Goal: Task Accomplishment & Management: Use online tool/utility

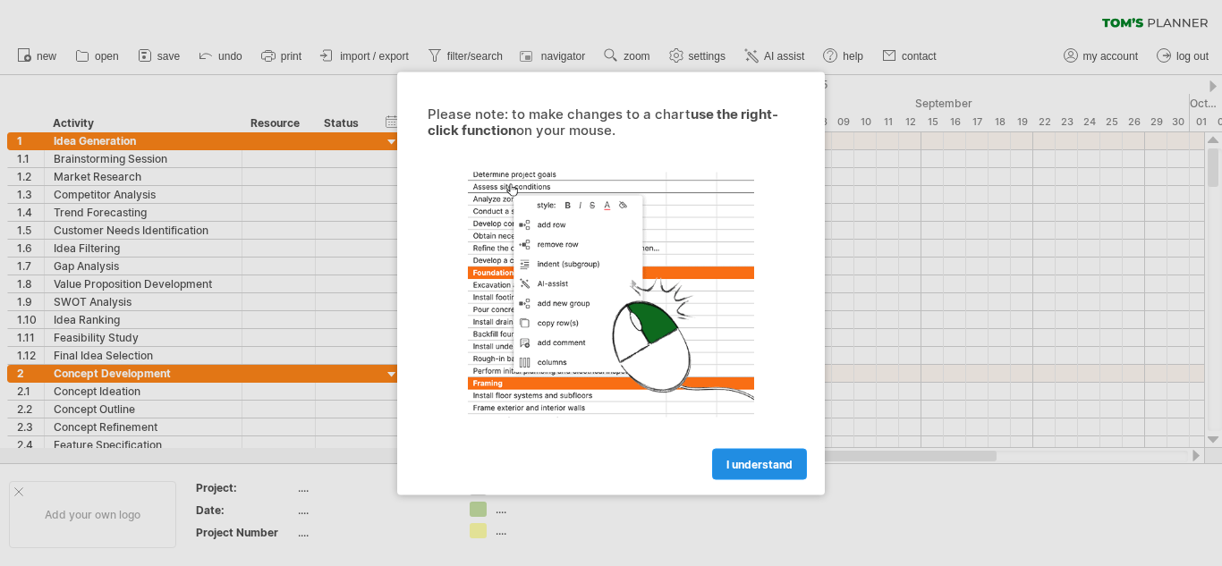
click at [782, 465] on span "I understand" at bounding box center [759, 463] width 66 height 13
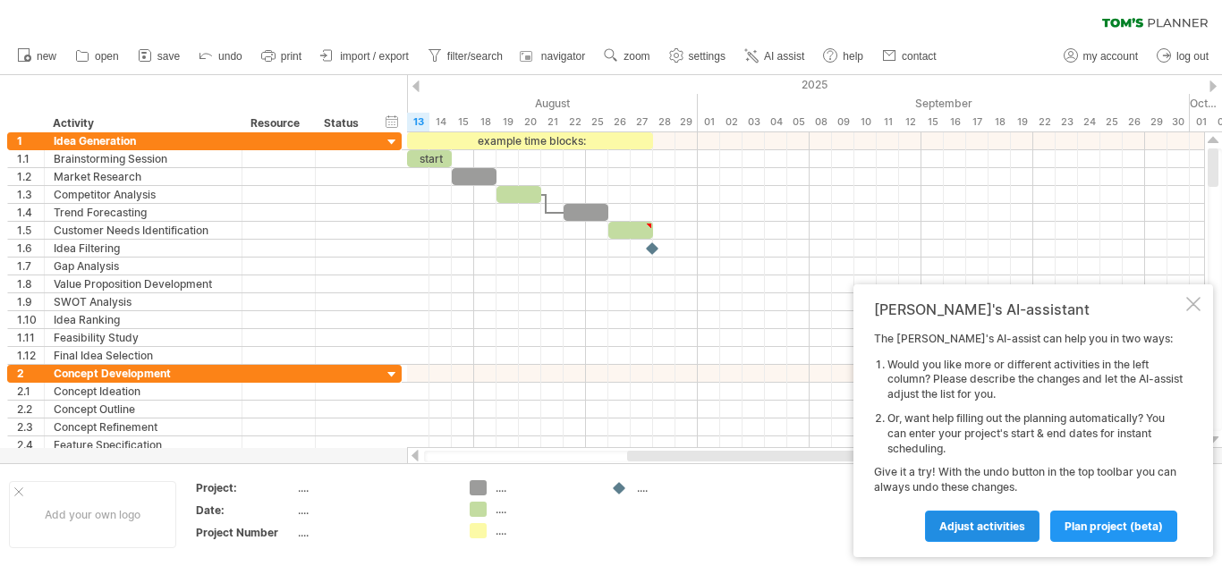
click at [1009, 523] on span "Adjust activities" at bounding box center [982, 526] width 86 height 13
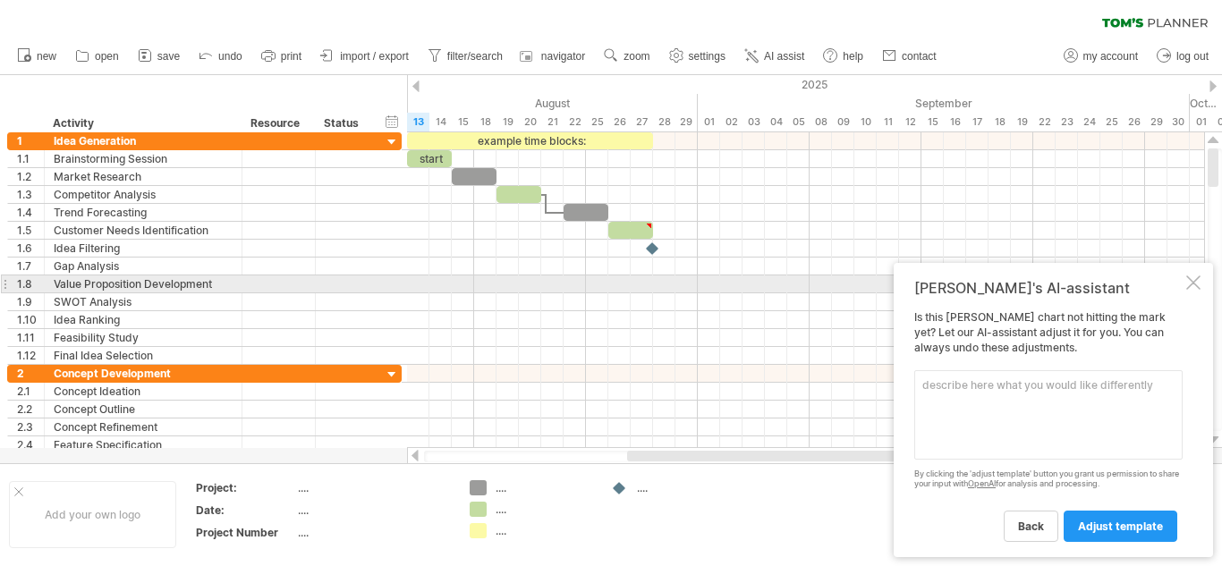
click at [1183, 287] on div "Tom's AI-assistant Is this Gantt chart not hitting the mark yet? Let our AI-ass…" at bounding box center [1052, 410] width 319 height 294
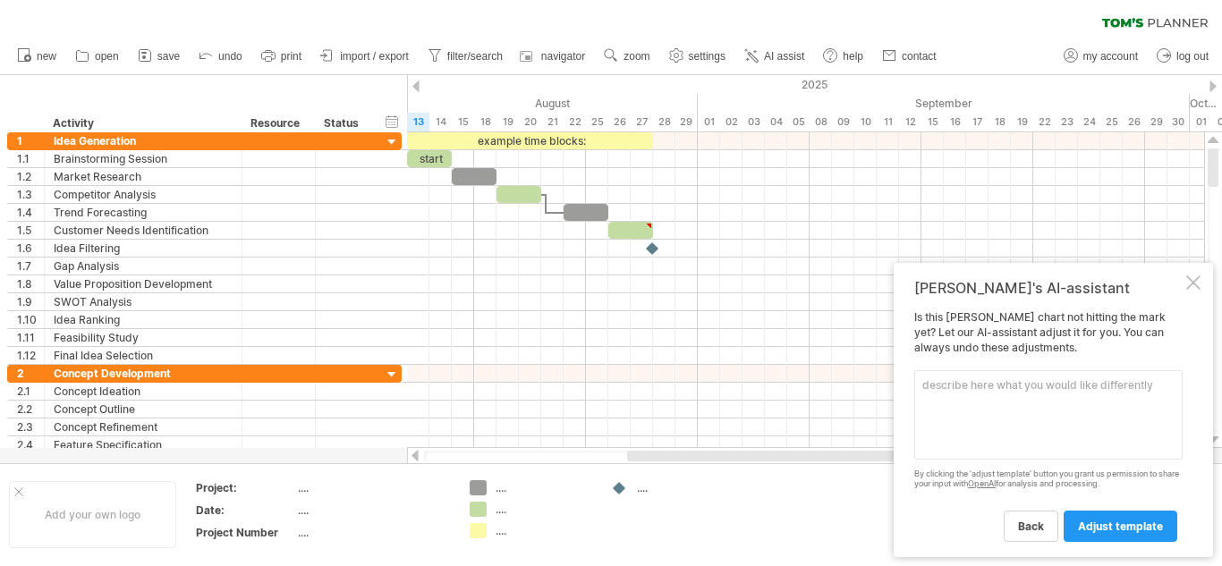
click at [414, 83] on div at bounding box center [415, 86] width 7 height 12
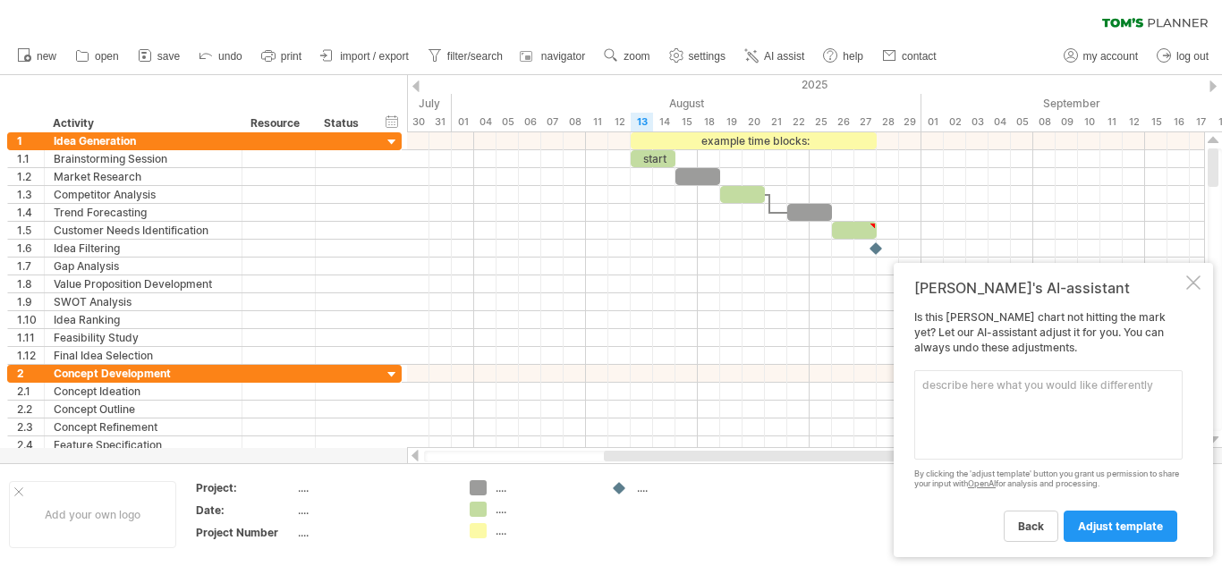
click at [416, 81] on div at bounding box center [415, 86] width 7 height 12
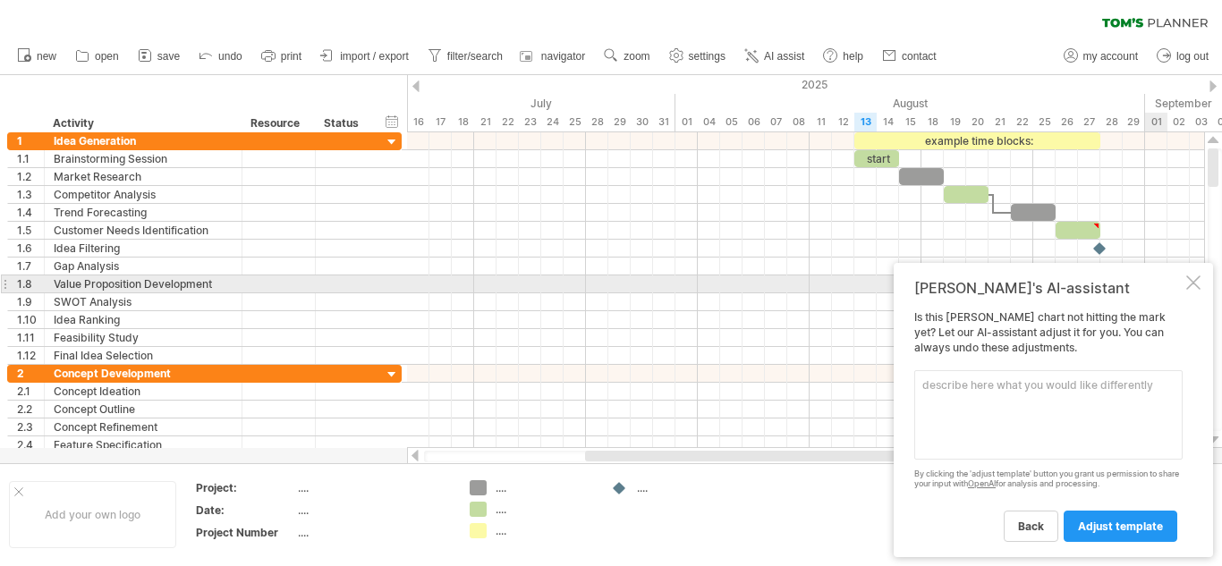
click at [1191, 290] on div at bounding box center [1193, 282] width 14 height 14
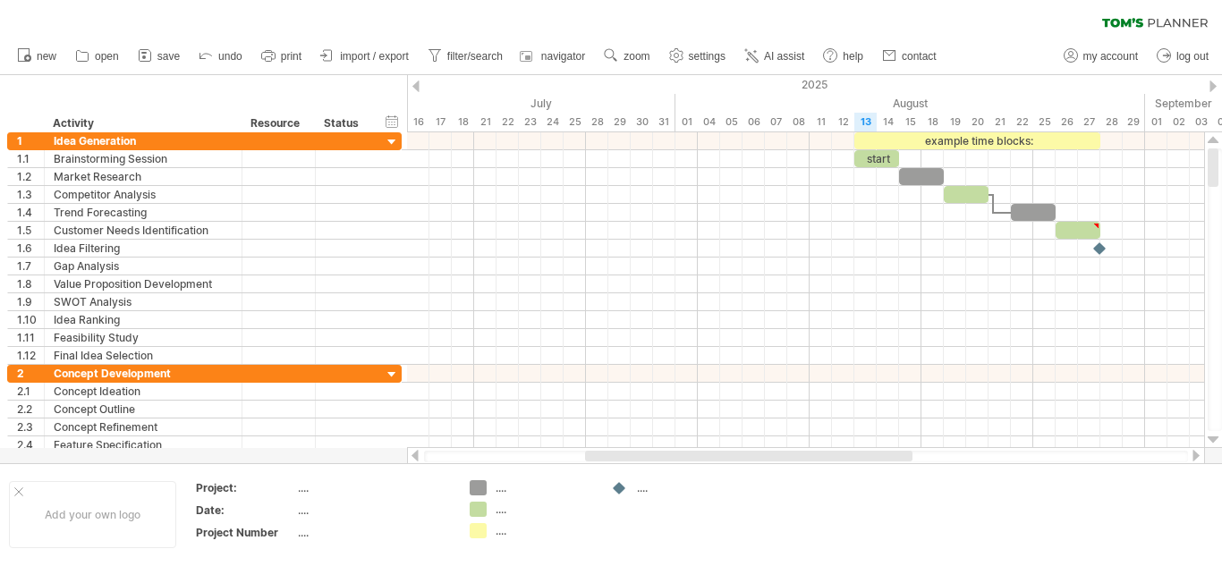
click at [417, 88] on div at bounding box center [415, 86] width 7 height 12
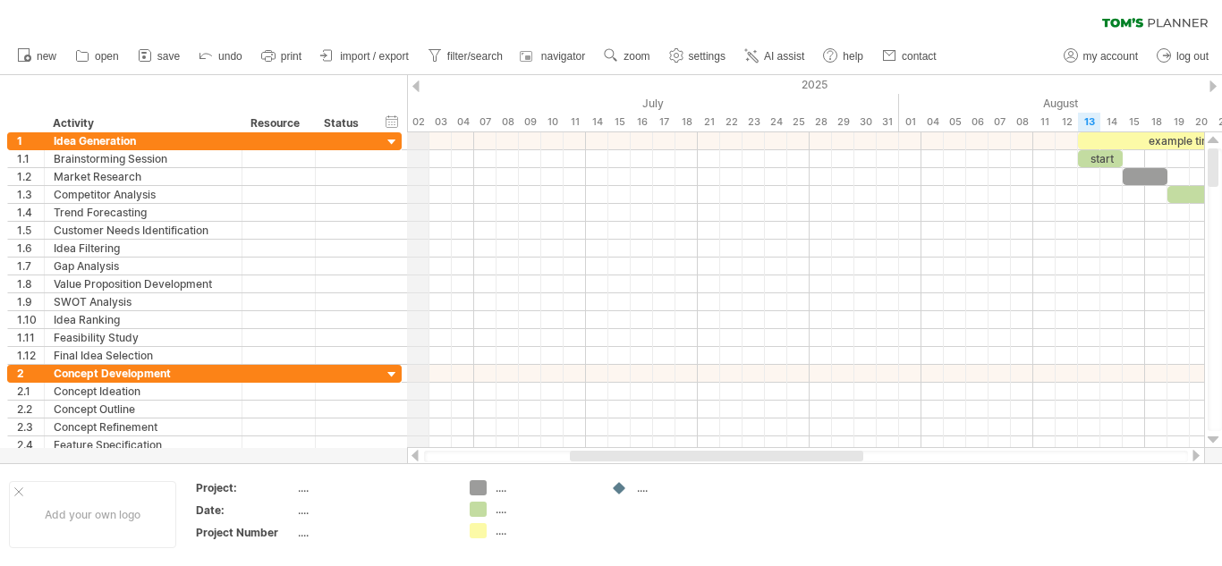
click at [412, 86] on div at bounding box center [415, 86] width 7 height 12
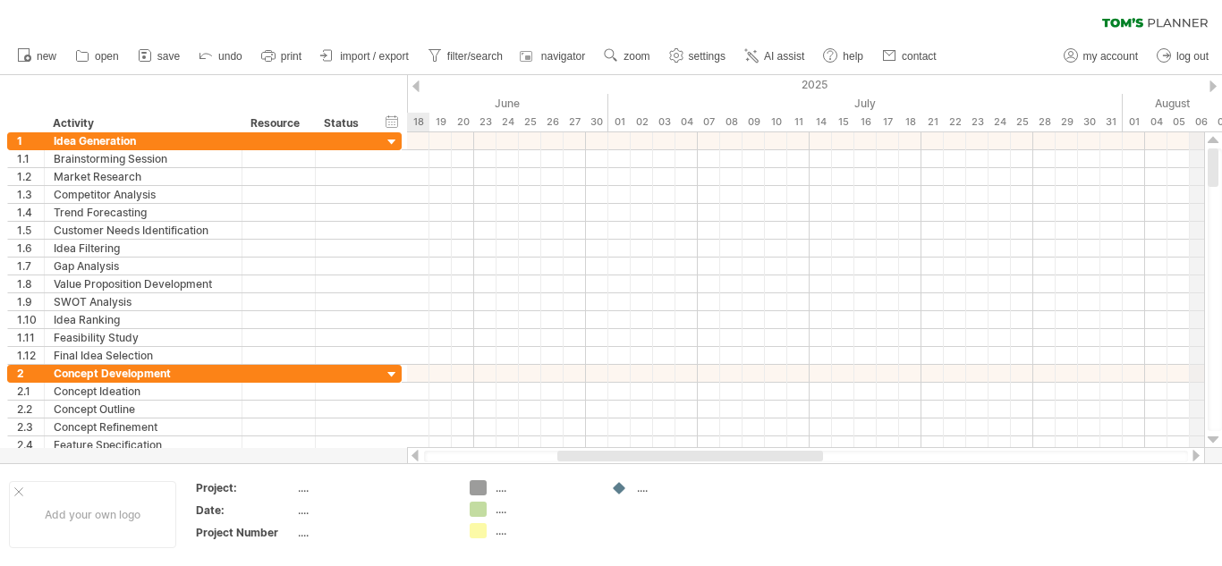
click at [1202, 79] on div "2025" at bounding box center [1032, 84] width 3711 height 19
click at [1211, 82] on div at bounding box center [1212, 86] width 7 height 12
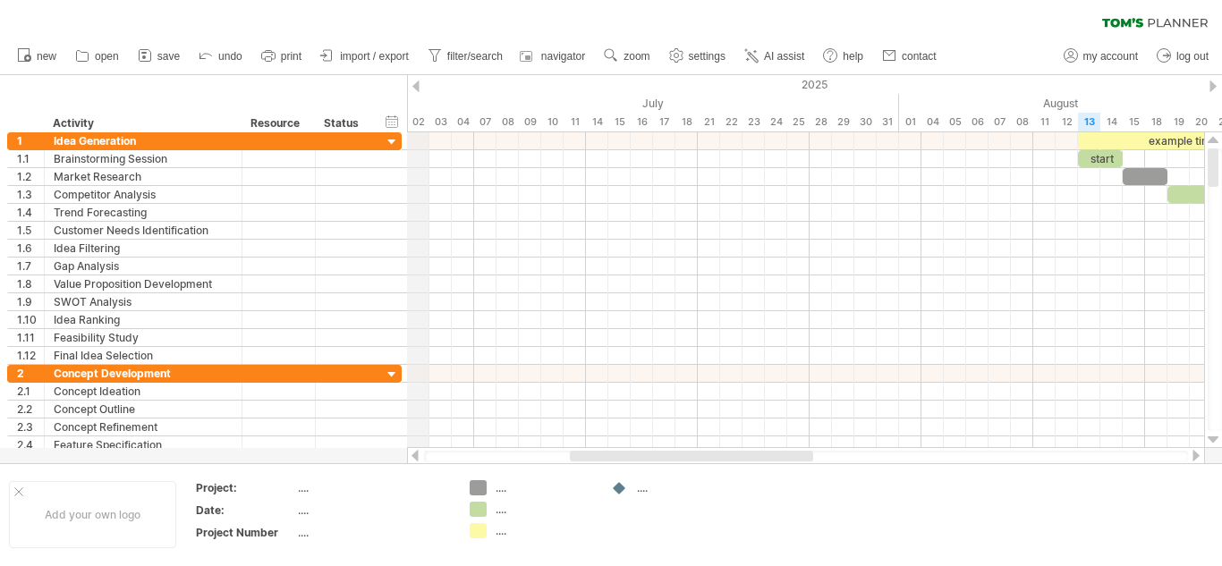
click at [418, 90] on div at bounding box center [415, 86] width 7 height 12
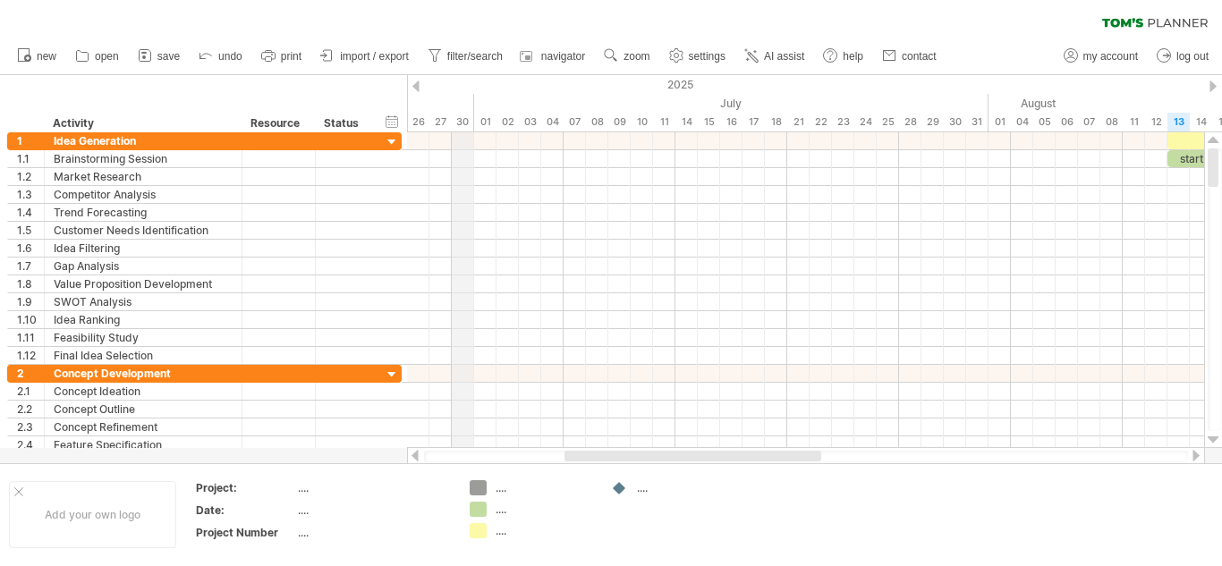
drag, startPoint x: 608, startPoint y: 100, endPoint x: 465, endPoint y: 114, distance: 143.8
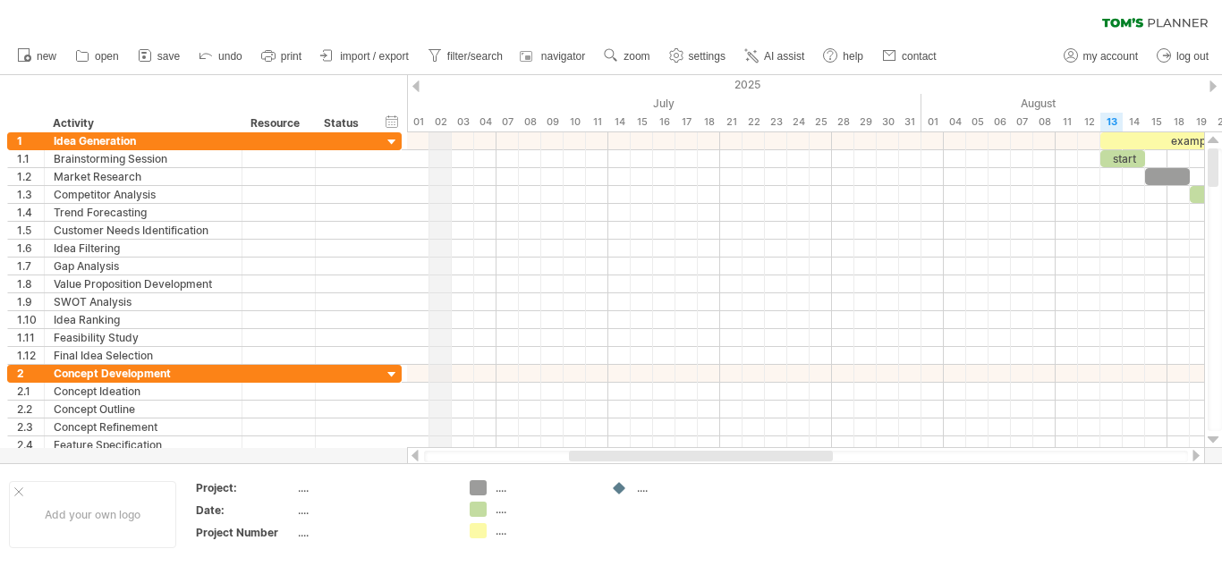
drag, startPoint x: 502, startPoint y: 100, endPoint x: 431, endPoint y: 106, distance: 70.8
click at [431, 106] on div "July" at bounding box center [664, 103] width 514 height 19
click at [359, 95] on div "hide start/end/duration show start/end/duration ******** Activity ******** Reso…" at bounding box center [203, 103] width 407 height 57
drag, startPoint x: 920, startPoint y: 101, endPoint x: 914, endPoint y: 109, distance: 10.2
click at [914, 109] on div "July" at bounding box center [664, 103] width 514 height 19
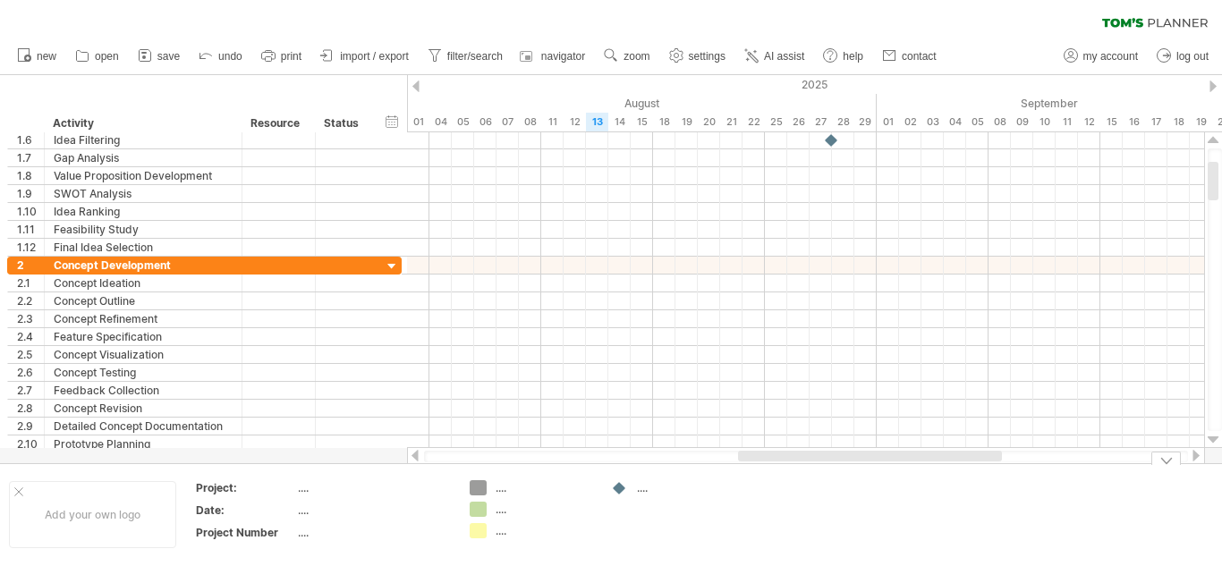
drag, startPoint x: 781, startPoint y: 458, endPoint x: 950, endPoint y: 486, distance: 171.4
click at [950, 486] on div "Trying to reach [DOMAIN_NAME] Connected again... 0% clear filter new 1" at bounding box center [611, 283] width 1222 height 566
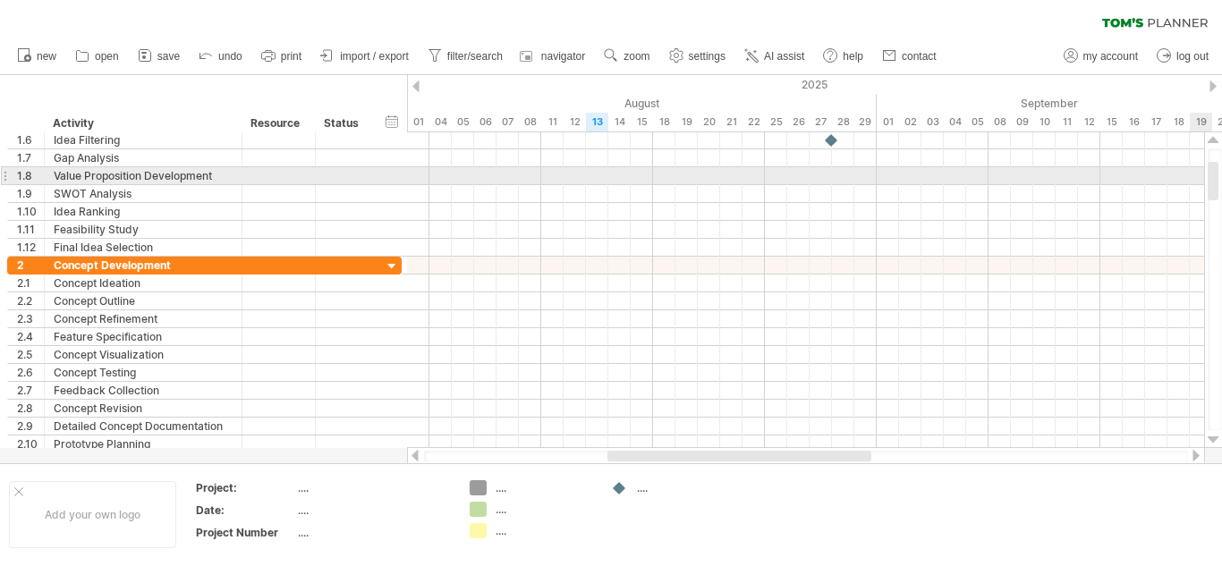
drag, startPoint x: 1221, startPoint y: 189, endPoint x: 1211, endPoint y: 165, distance: 26.1
click at [1211, 165] on div at bounding box center [1214, 289] width 14 height 283
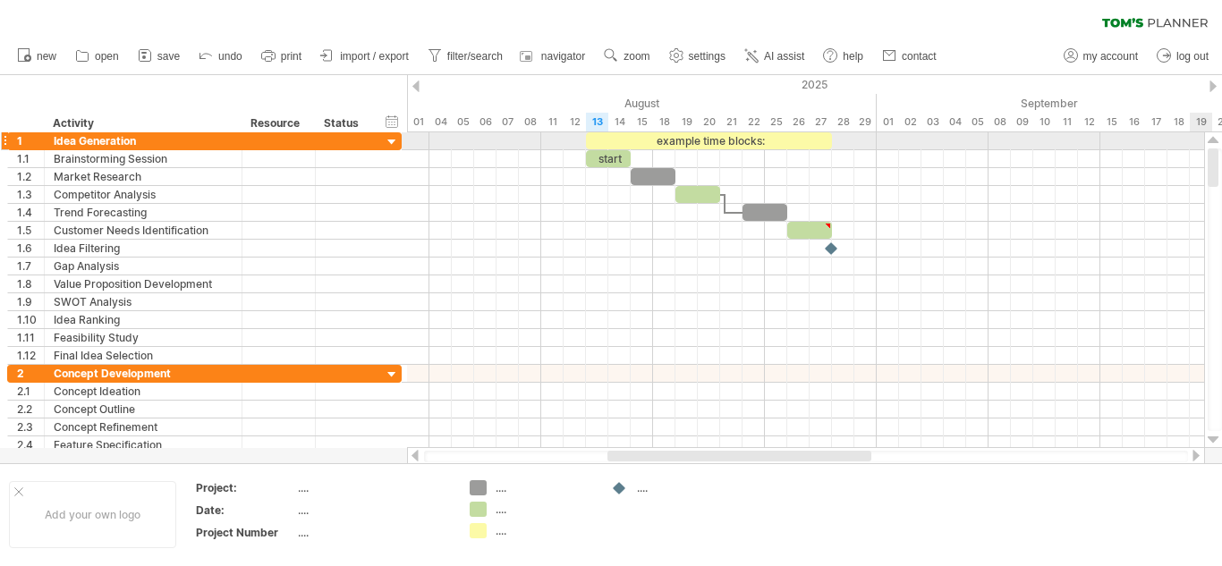
drag, startPoint x: 1211, startPoint y: 165, endPoint x: 1207, endPoint y: 134, distance: 30.6
click at [1207, 134] on div at bounding box center [1213, 290] width 19 height 316
click at [152, 144] on div "Idea Generation" at bounding box center [143, 140] width 179 height 17
click at [152, 144] on input "**********" at bounding box center [143, 140] width 179 height 17
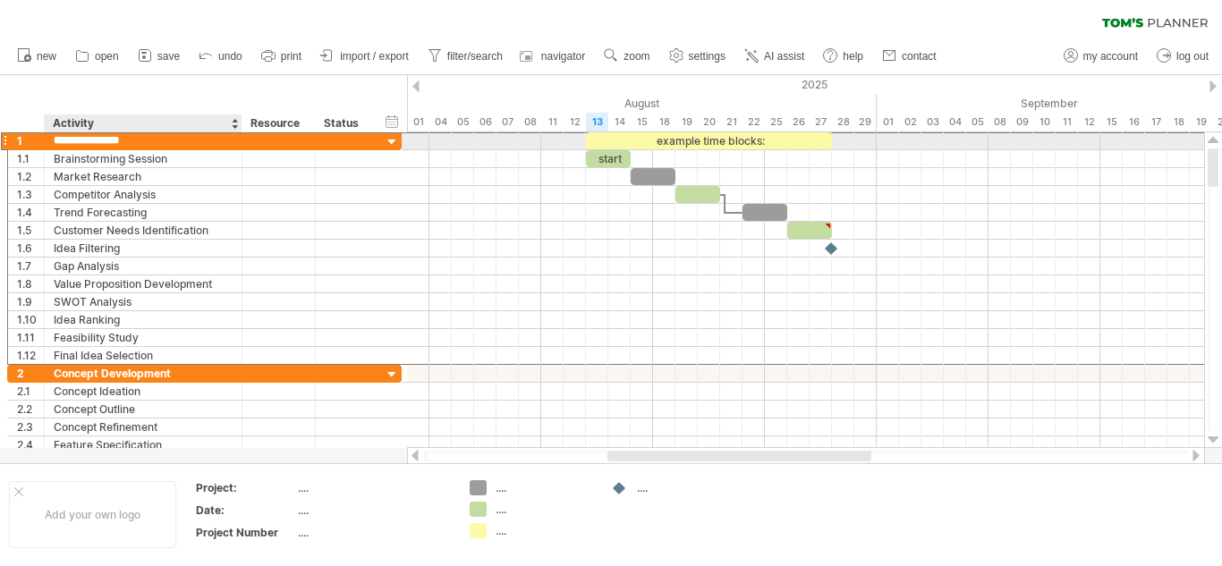
click at [152, 144] on input "**********" at bounding box center [143, 140] width 179 height 17
click at [741, 137] on div "example time blocks:" at bounding box center [709, 140] width 246 height 17
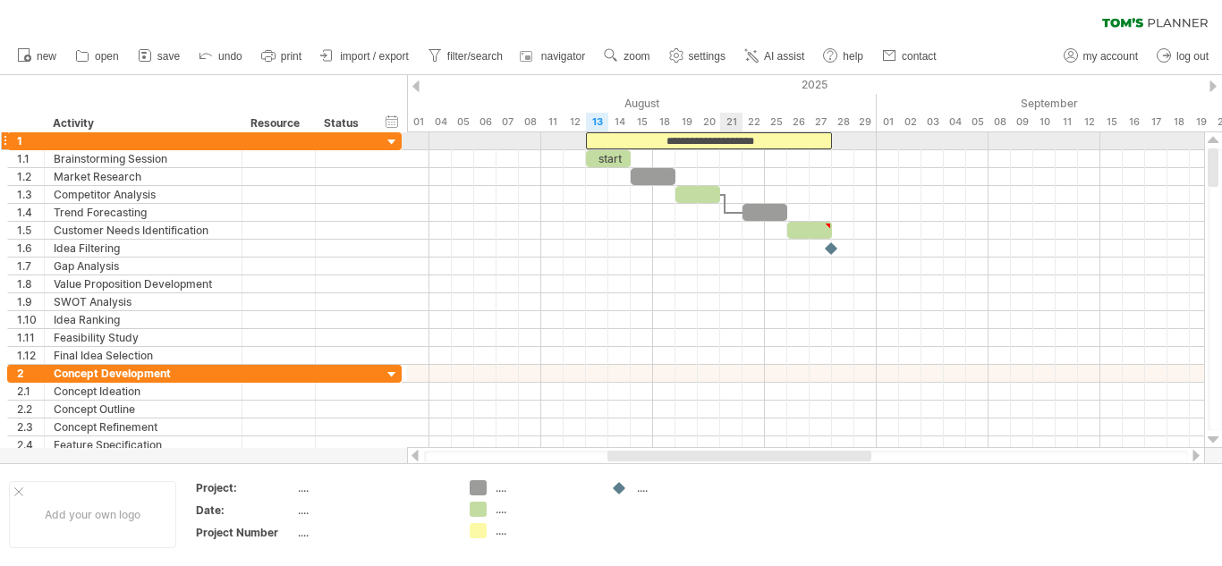
click at [741, 137] on div "**********" at bounding box center [709, 140] width 246 height 17
click at [770, 135] on div "**********" at bounding box center [709, 140] width 246 height 17
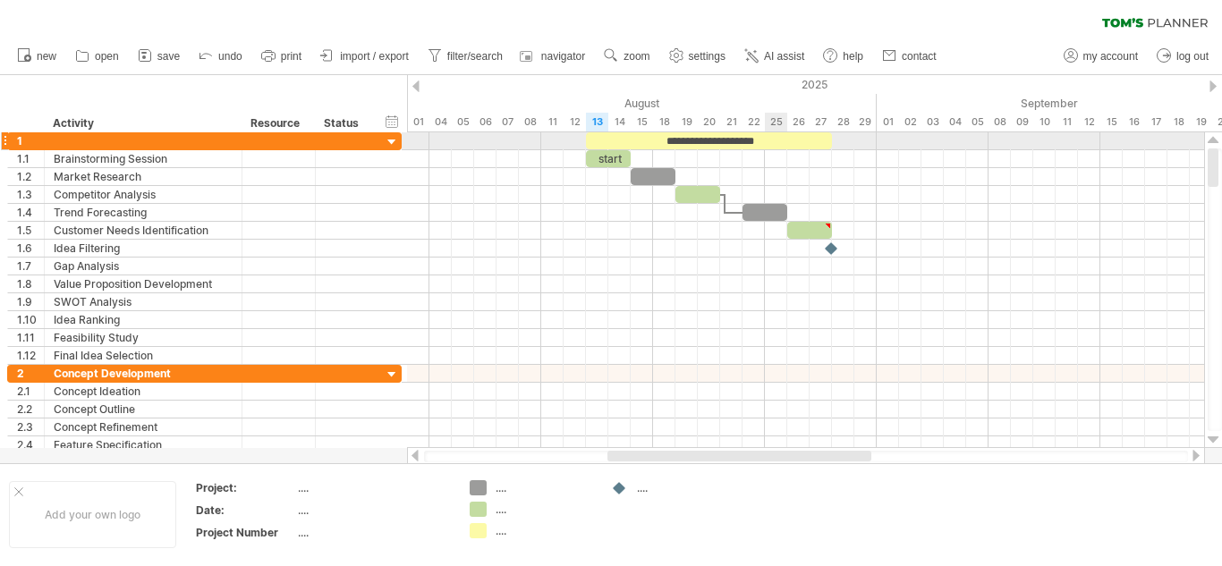
click at [782, 141] on div "**********" at bounding box center [709, 140] width 246 height 17
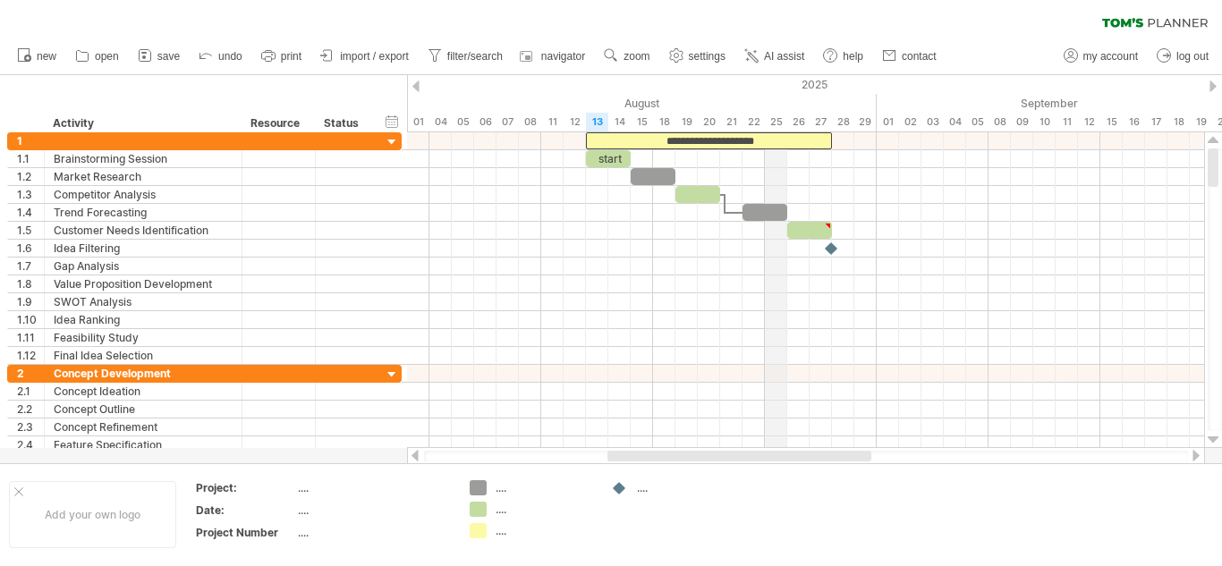
click at [768, 97] on div "August" at bounding box center [641, 103] width 469 height 19
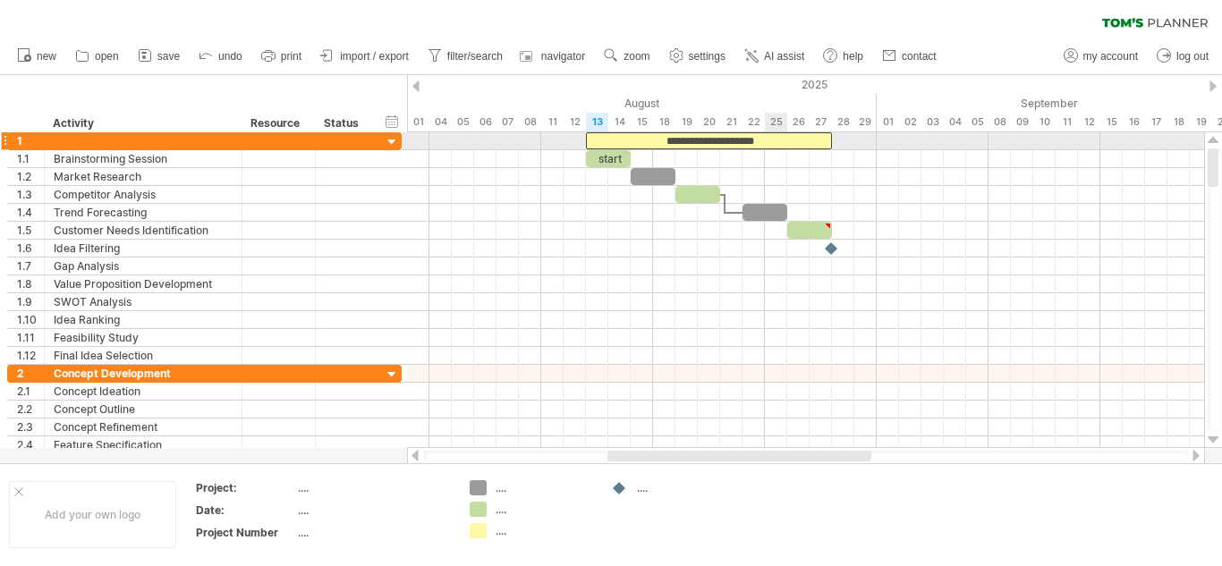
click at [776, 144] on div "**********" at bounding box center [709, 140] width 246 height 17
click at [706, 138] on div "**********" at bounding box center [709, 140] width 246 height 17
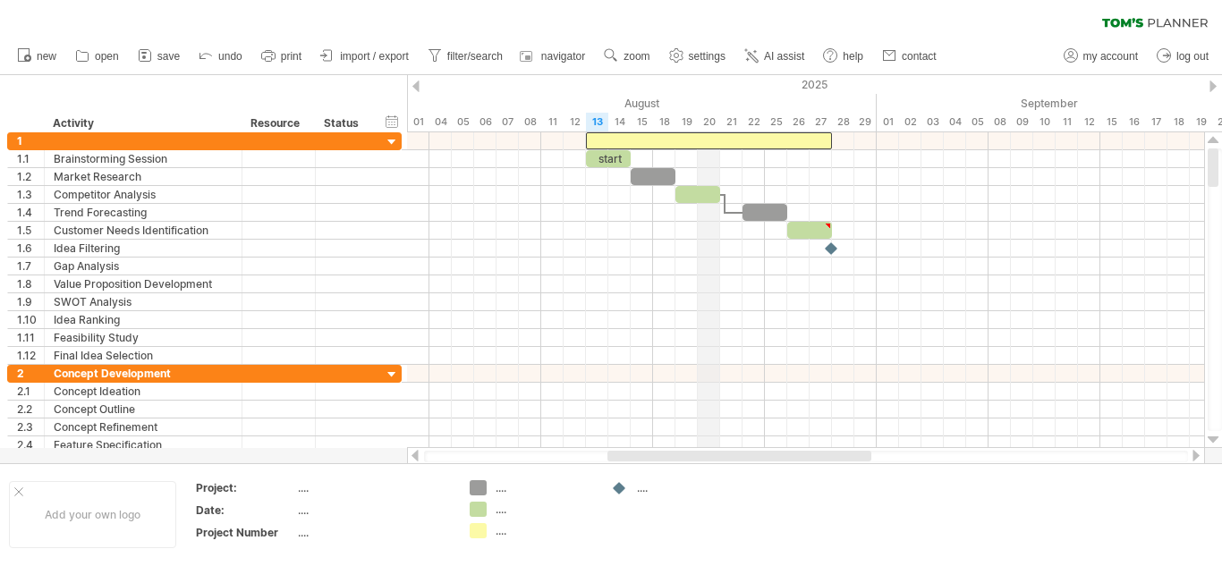
click at [713, 80] on div "2025" at bounding box center [317, 84] width 3711 height 19
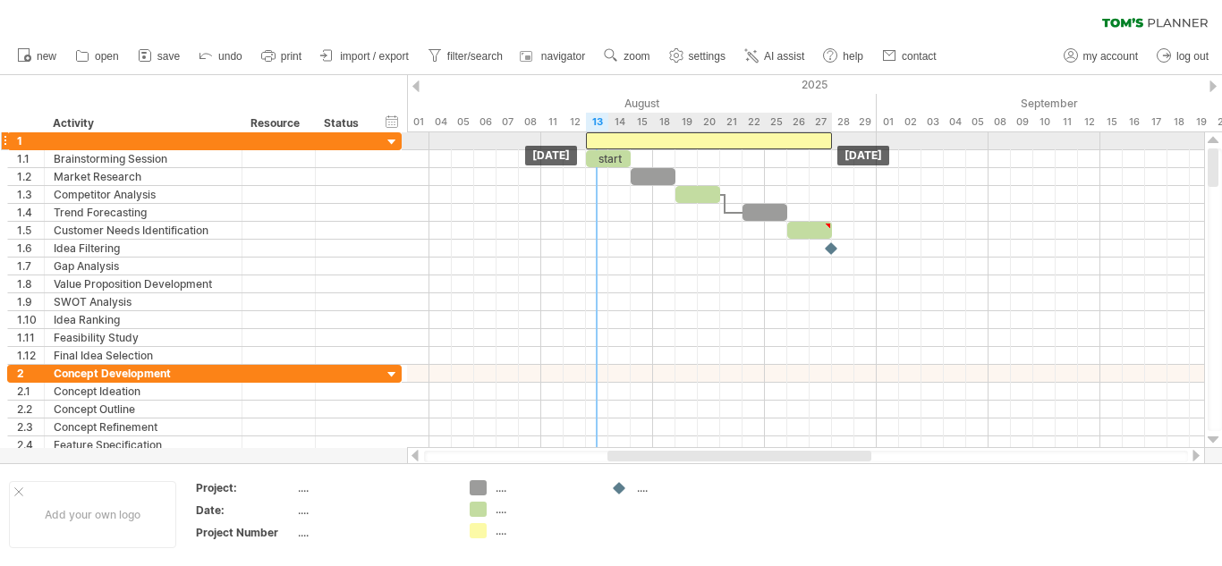
click at [604, 139] on div at bounding box center [709, 140] width 246 height 17
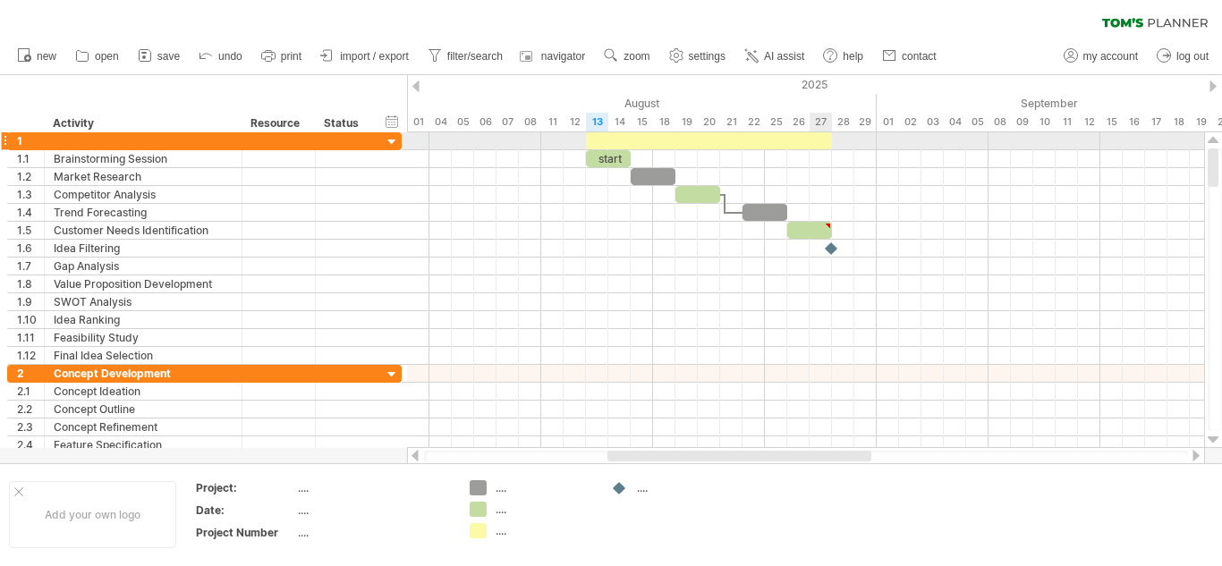
click at [828, 143] on span at bounding box center [831, 140] width 7 height 17
drag, startPoint x: 828, startPoint y: 143, endPoint x: 556, endPoint y: 143, distance: 271.8
click at [556, 143] on div "start Wednesday 13 August - 0.5 days Wednesday 13 August" at bounding box center [805, 290] width 797 height 316
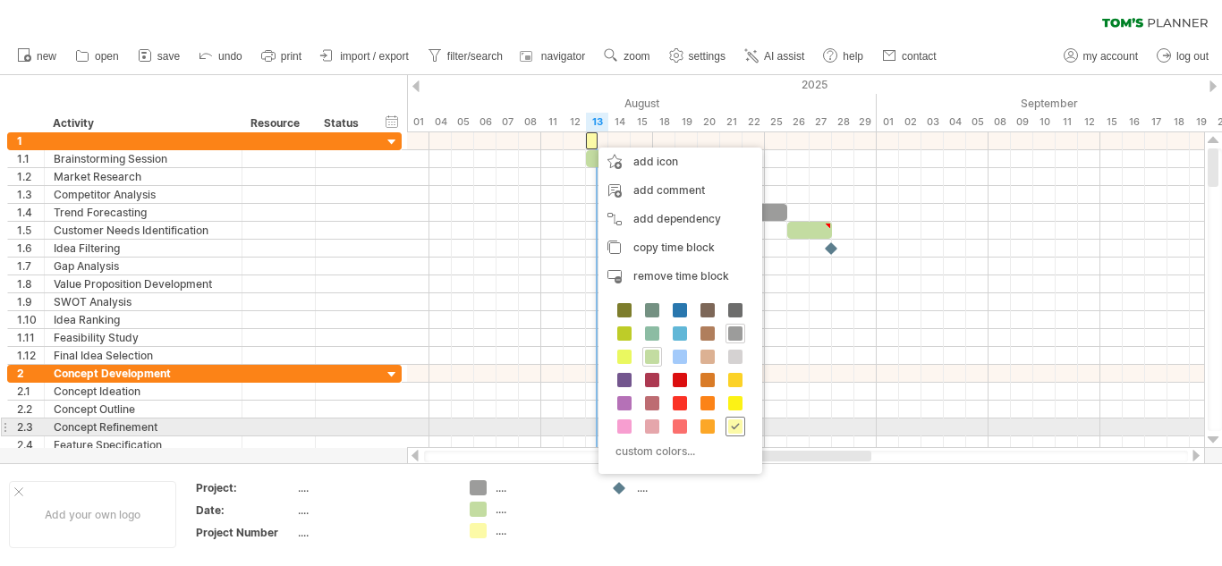
click at [730, 428] on span at bounding box center [735, 426] width 14 height 14
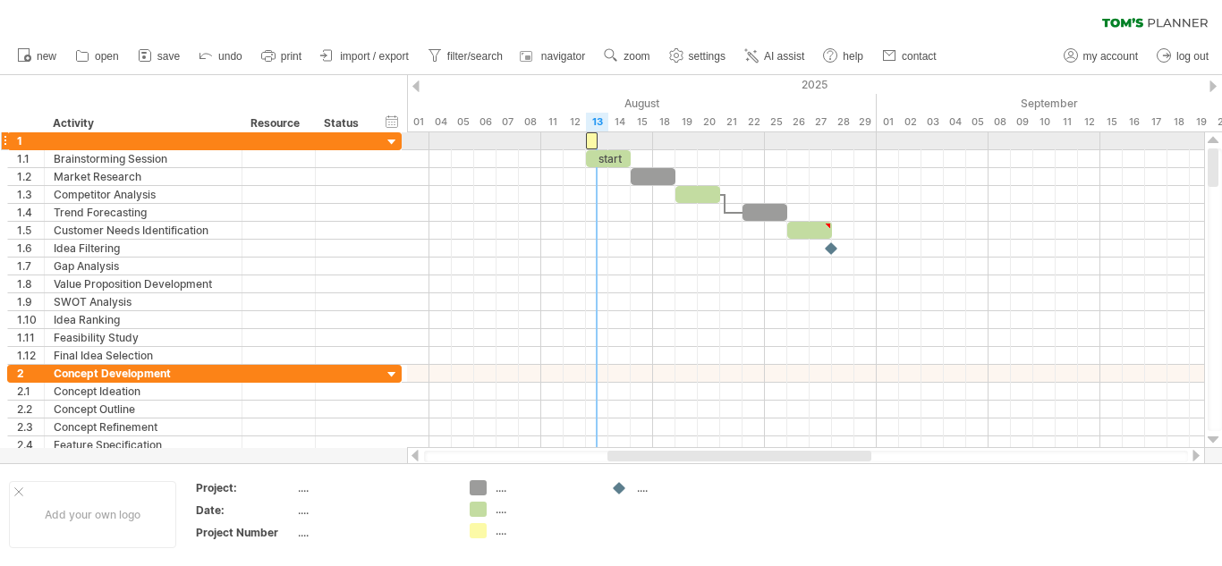
click at [589, 139] on div at bounding box center [592, 140] width 12 height 17
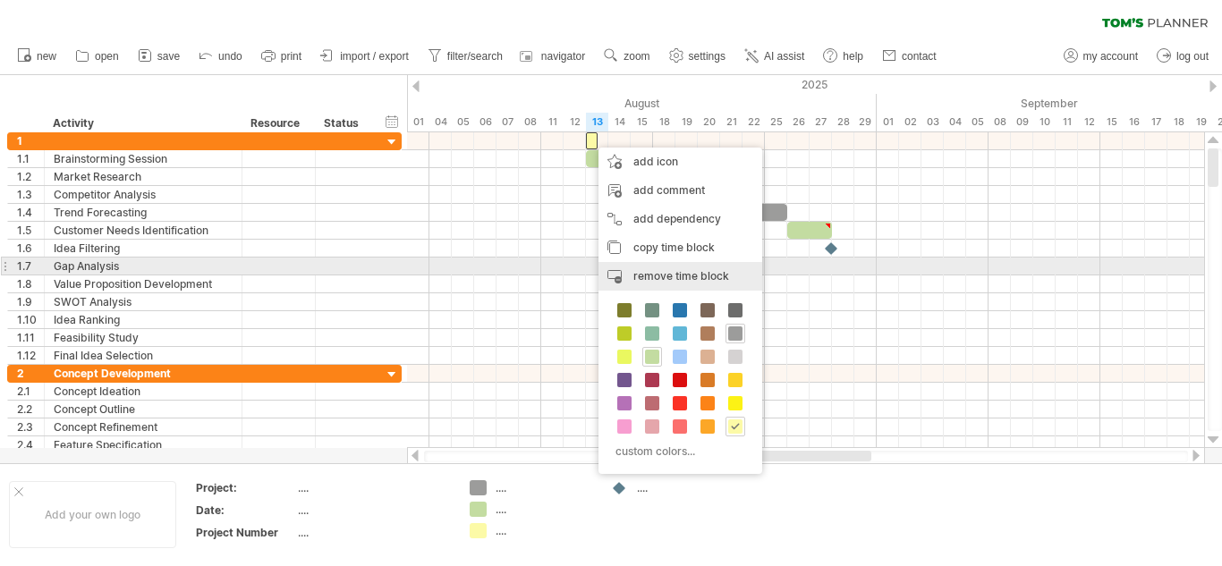
click at [682, 270] on span "remove time block" at bounding box center [681, 275] width 96 height 13
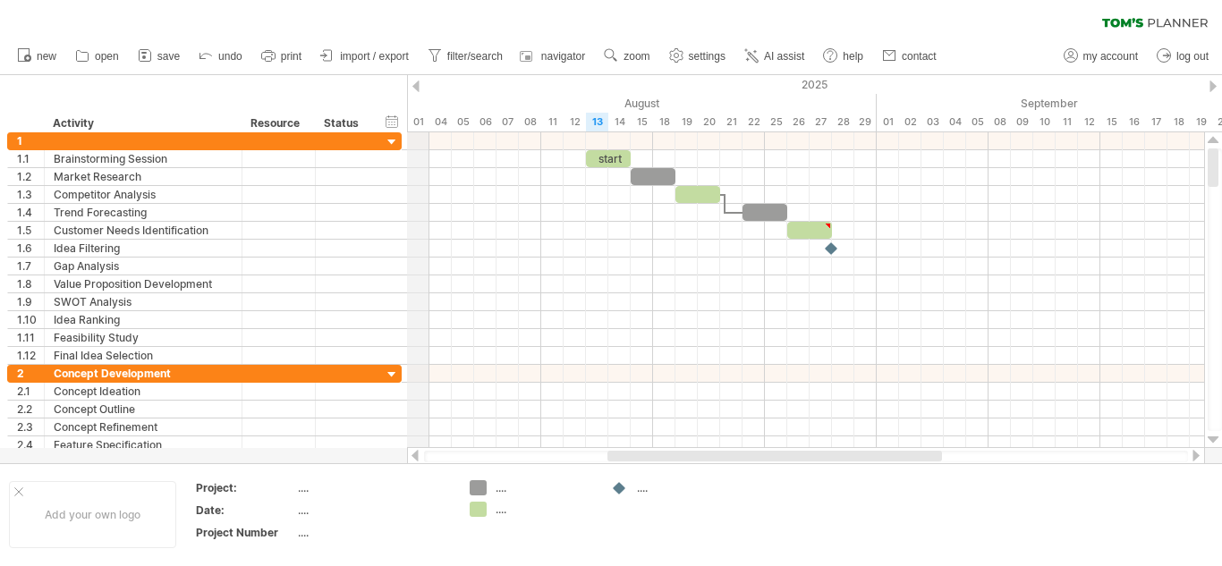
click at [427, 91] on div "2025" at bounding box center [317, 84] width 3711 height 19
click at [422, 85] on div "2025" at bounding box center [317, 84] width 3711 height 19
click at [414, 80] on div at bounding box center [415, 86] width 7 height 12
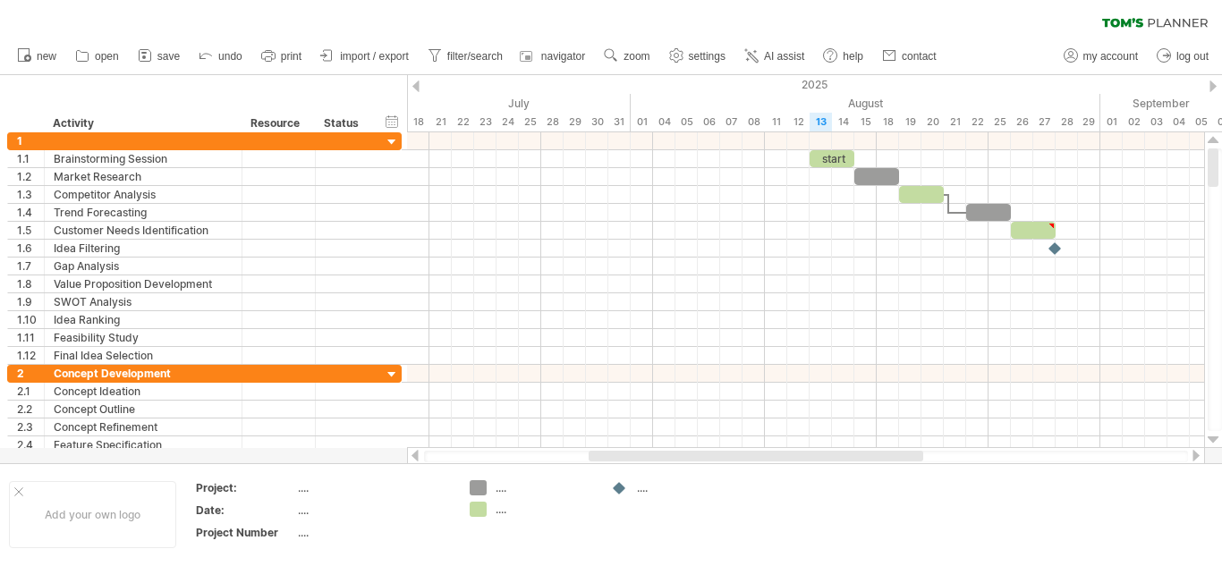
click at [414, 80] on div at bounding box center [415, 86] width 7 height 12
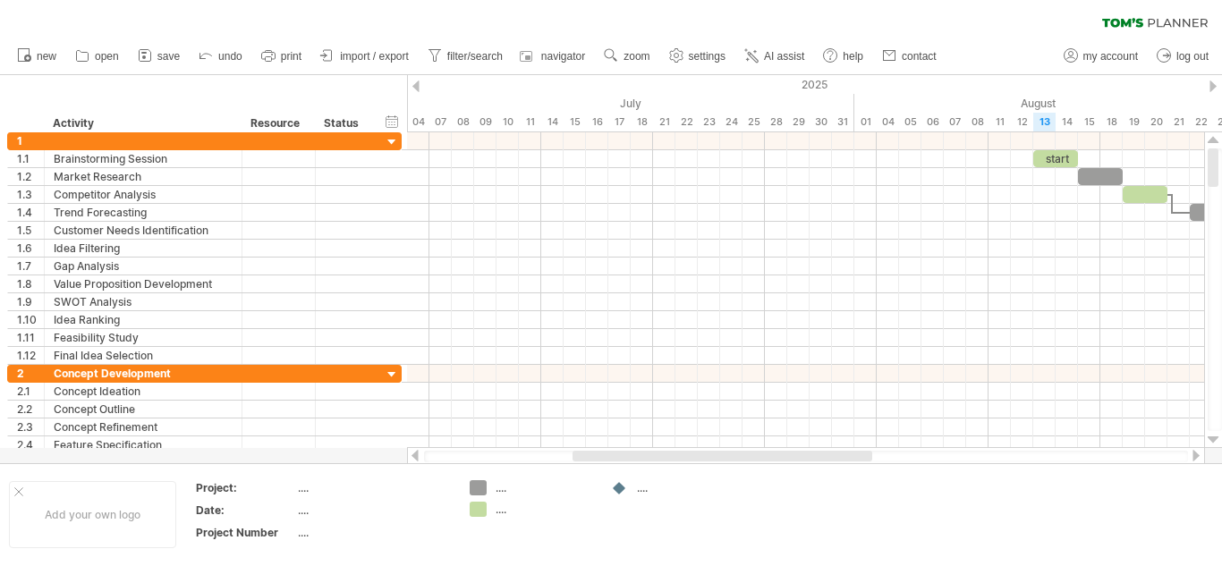
click at [414, 80] on div at bounding box center [415, 86] width 7 height 12
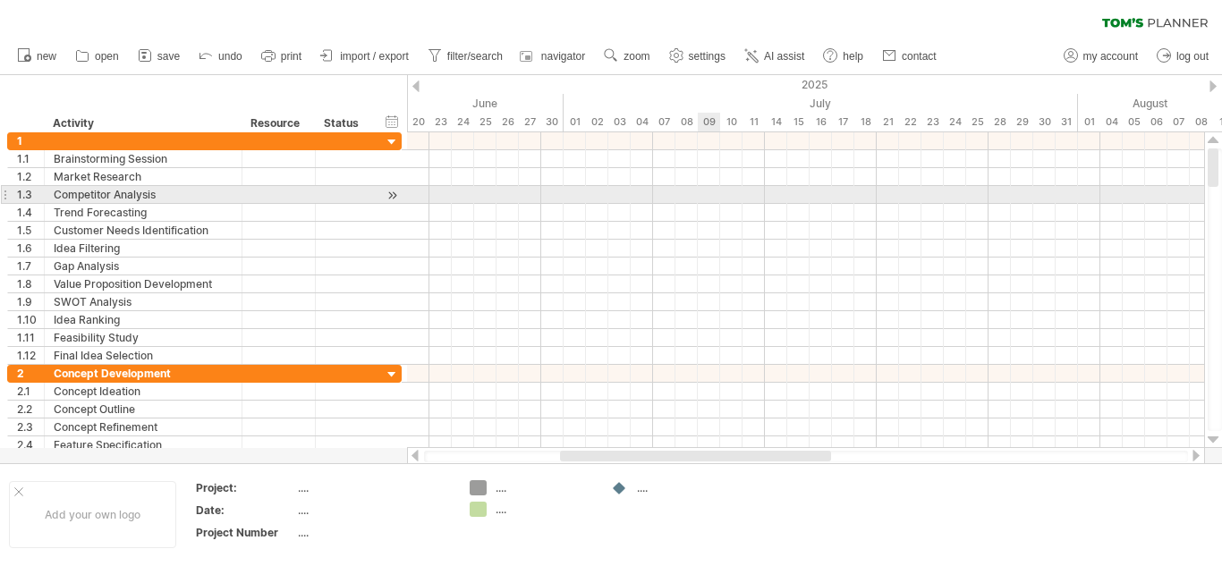
drag, startPoint x: 787, startPoint y: 178, endPoint x: 718, endPoint y: 190, distance: 70.0
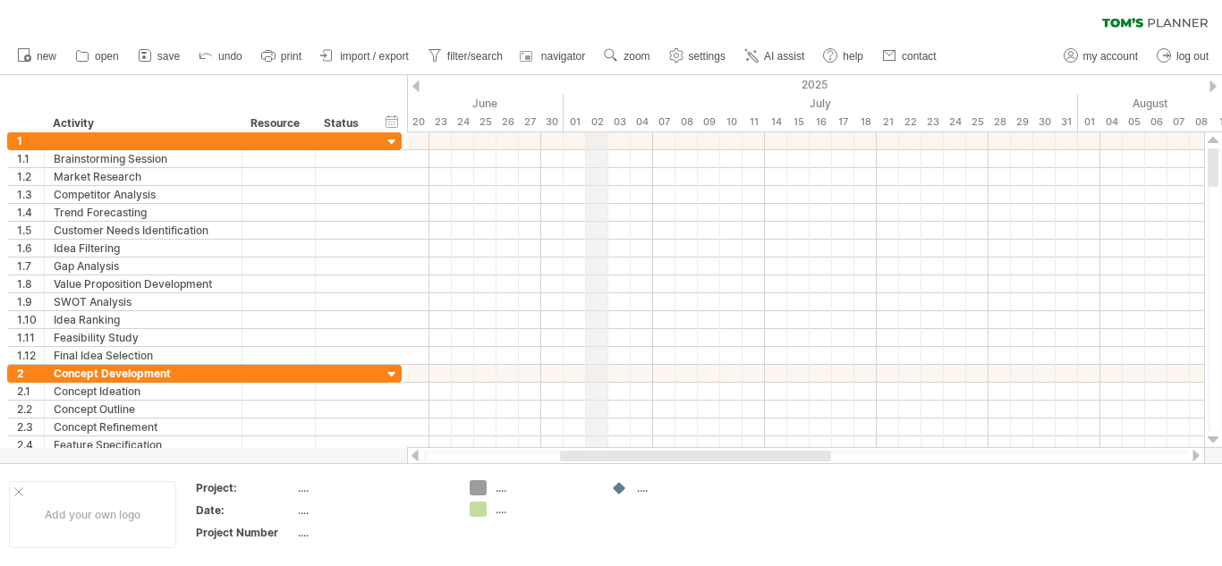
click at [600, 113] on div "02" at bounding box center [597, 122] width 22 height 19
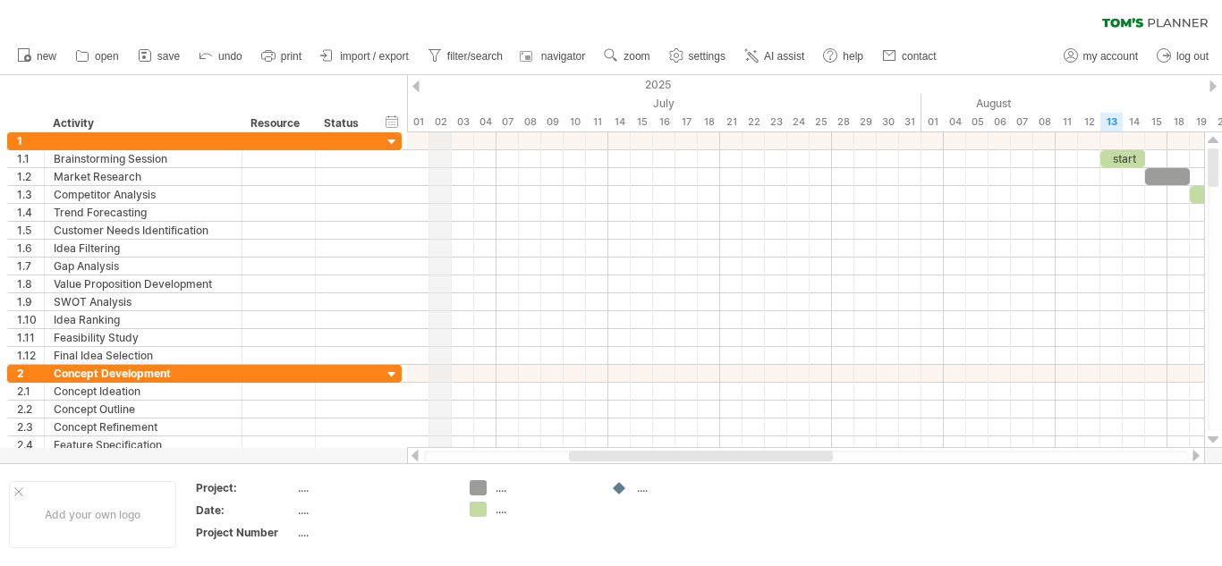
drag, startPoint x: 600, startPoint y: 113, endPoint x: 446, endPoint y: 103, distance: 154.1
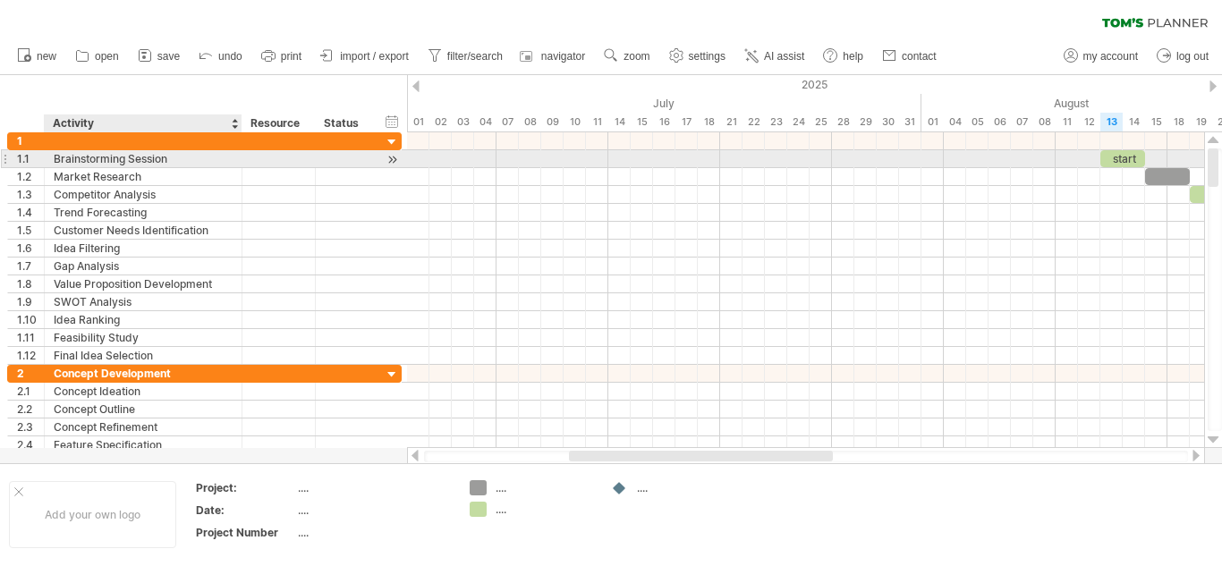
click at [237, 161] on div at bounding box center [239, 159] width 9 height 18
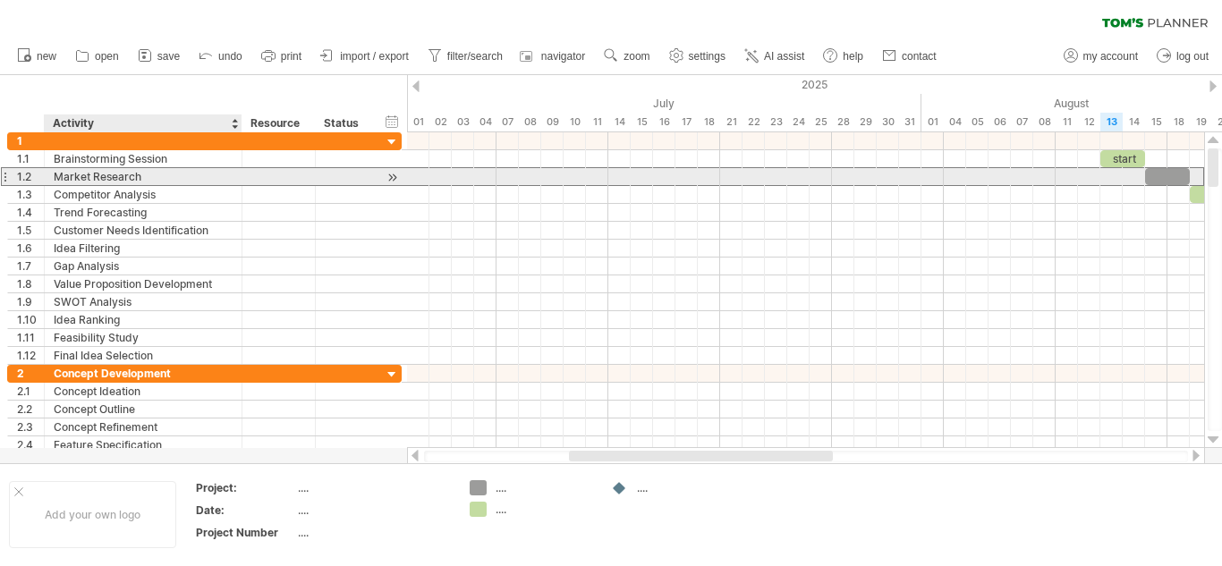
click at [216, 182] on div "Market Research" at bounding box center [143, 176] width 179 height 17
click at [182, 180] on input "**********" at bounding box center [143, 176] width 179 height 17
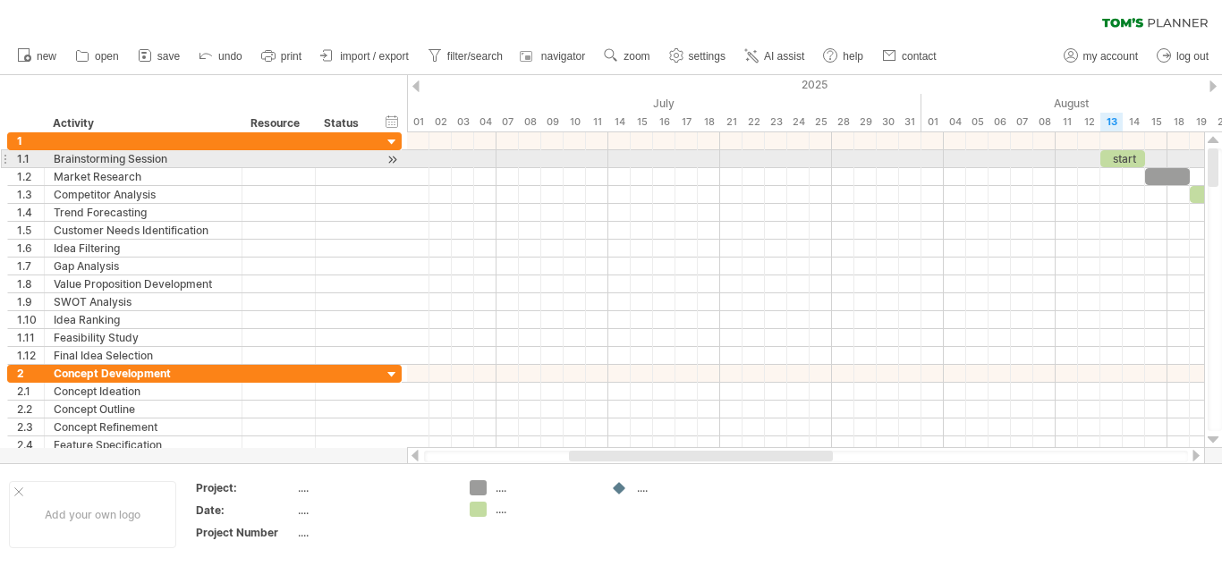
click at [1221, 159] on div at bounding box center [1214, 289] width 14 height 283
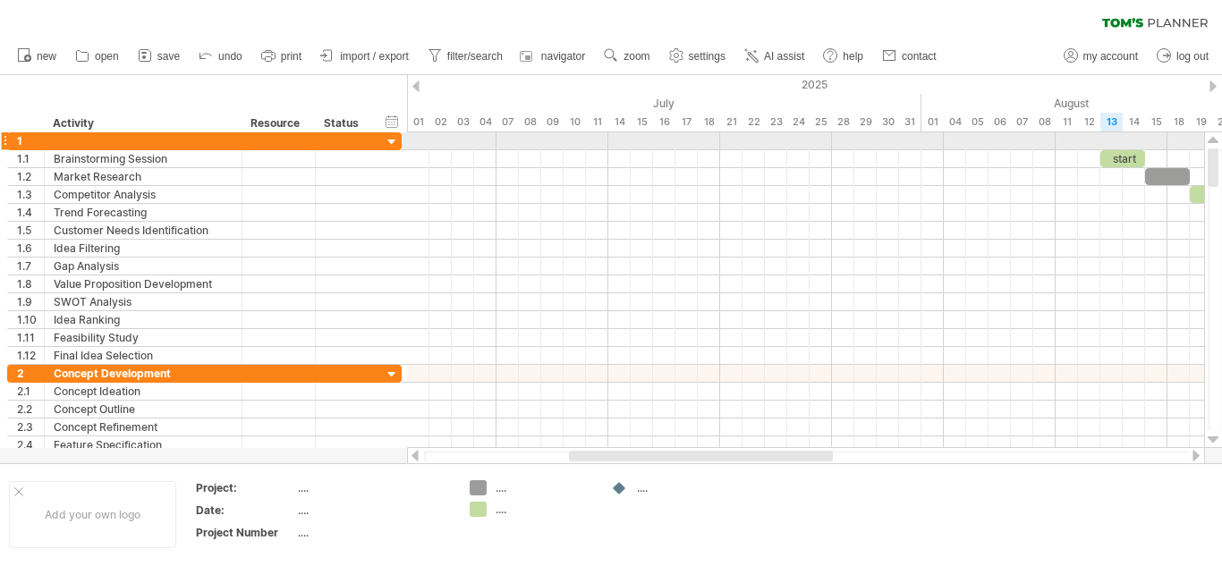
drag, startPoint x: 1210, startPoint y: 165, endPoint x: 1209, endPoint y: 139, distance: 25.9
click at [1209, 139] on div at bounding box center [1213, 290] width 19 height 316
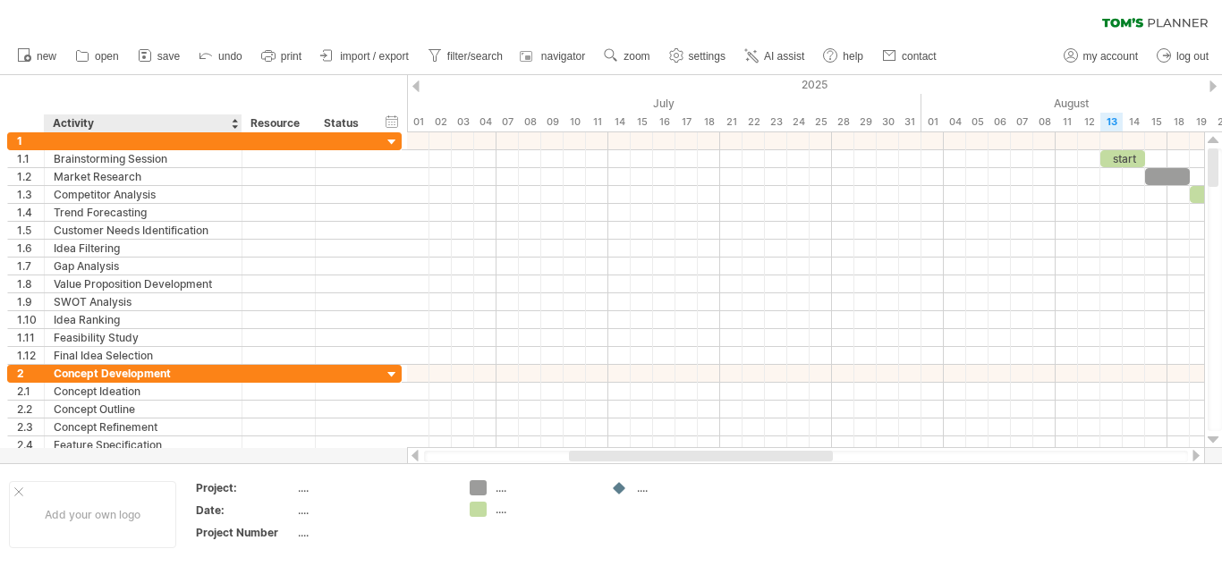
click at [121, 118] on div "Activity" at bounding box center [142, 123] width 179 height 18
click at [121, 118] on input "********" at bounding box center [142, 123] width 179 height 18
type input "*"
type input "**********"
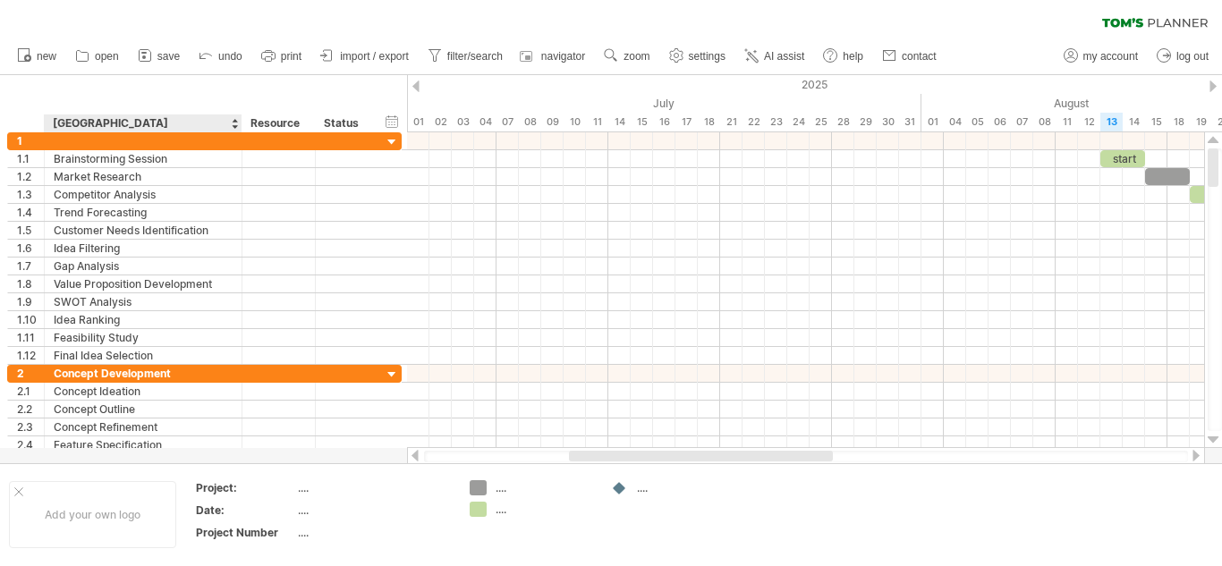
click at [209, 90] on div "**********" at bounding box center [203, 103] width 407 height 57
click at [280, 120] on div "Resource" at bounding box center [277, 123] width 55 height 18
click at [344, 114] on div "**********" at bounding box center [203, 103] width 407 height 57
click at [366, 124] on div at bounding box center [365, 123] width 7 height 18
click at [348, 124] on div "Status" at bounding box center [343, 123] width 39 height 18
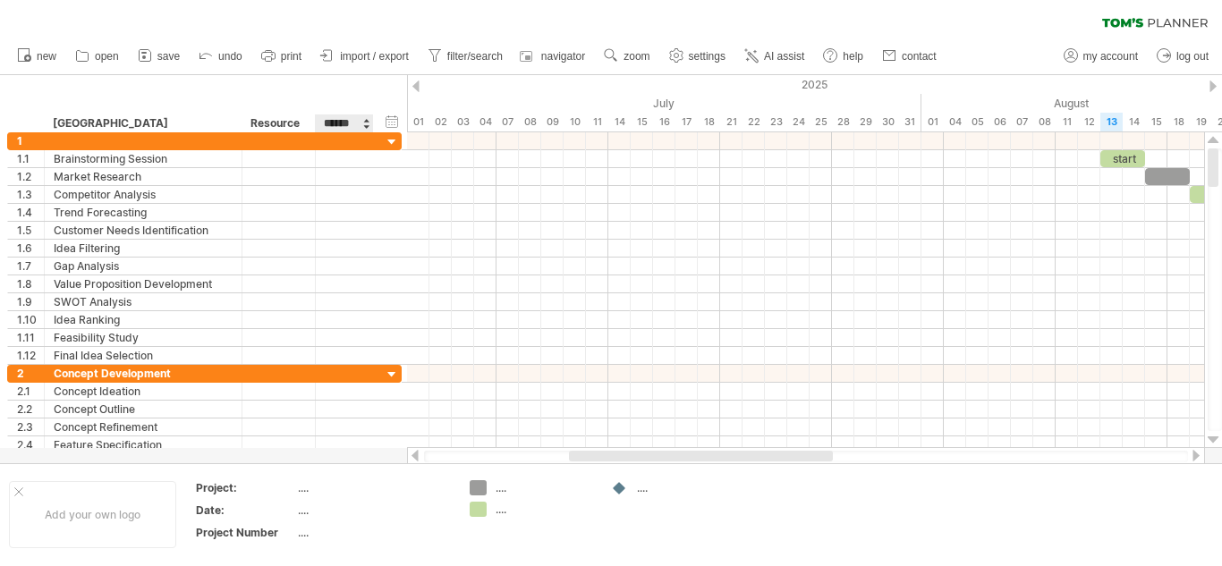
click at [348, 124] on input "******" at bounding box center [343, 123] width 39 height 18
click at [307, 84] on div "**********" at bounding box center [203, 103] width 407 height 57
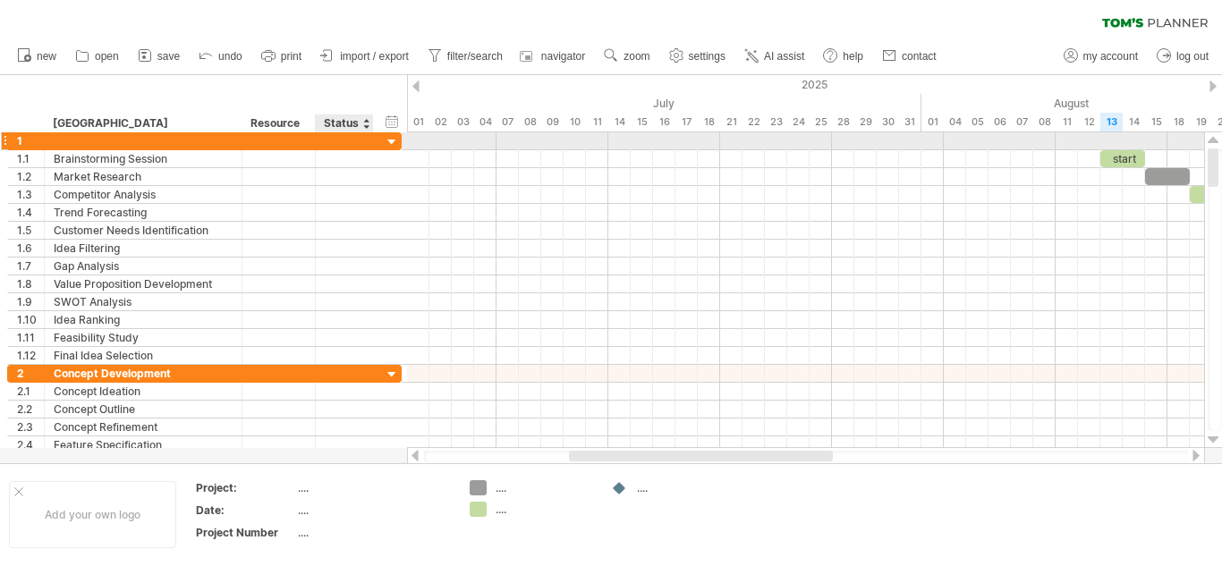
click at [393, 144] on div at bounding box center [392, 142] width 17 height 17
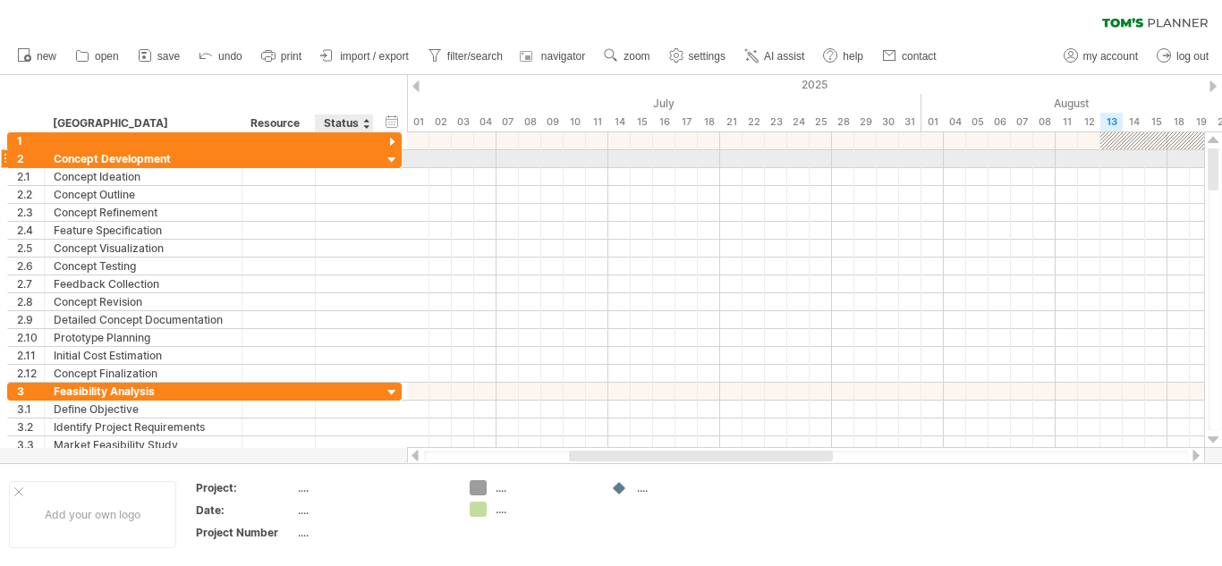
click at [397, 160] on div at bounding box center [392, 160] width 17 height 17
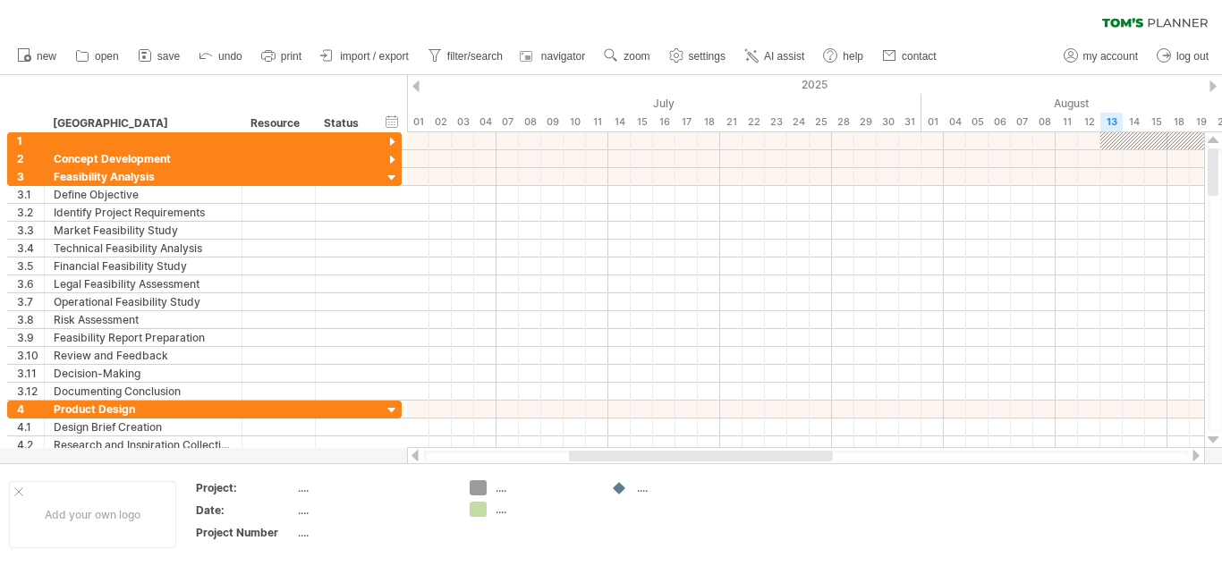
click at [228, 44] on ul "new open" at bounding box center [475, 57] width 935 height 38
click at [228, 58] on span "undo" at bounding box center [230, 56] width 24 height 13
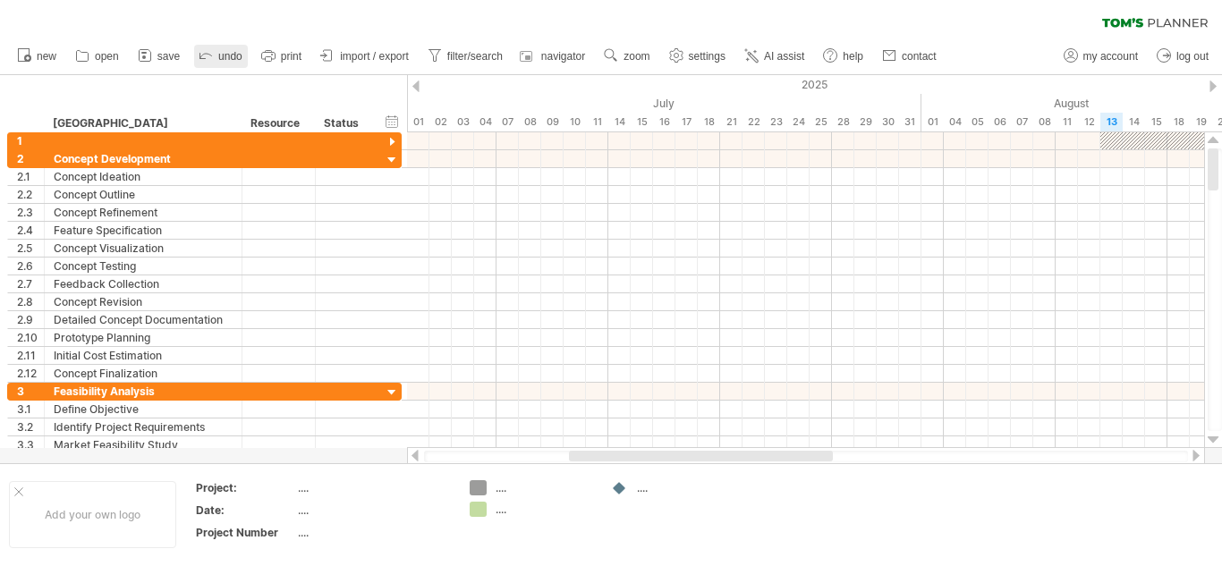
click at [228, 58] on span "undo" at bounding box center [230, 56] width 24 height 13
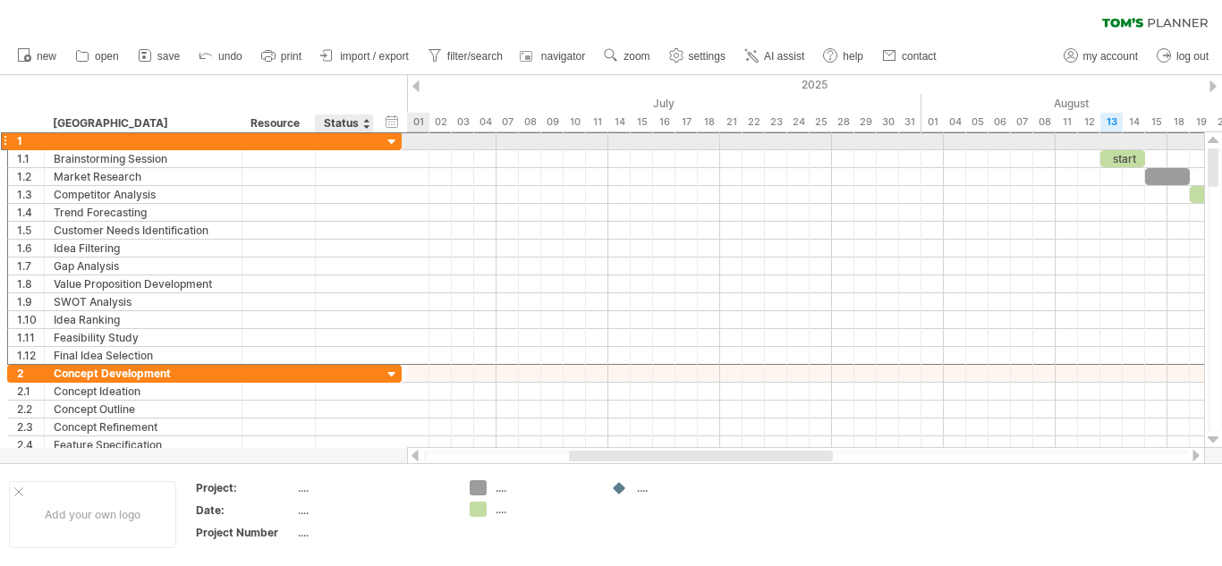
click at [344, 139] on div at bounding box center [344, 140] width 39 height 17
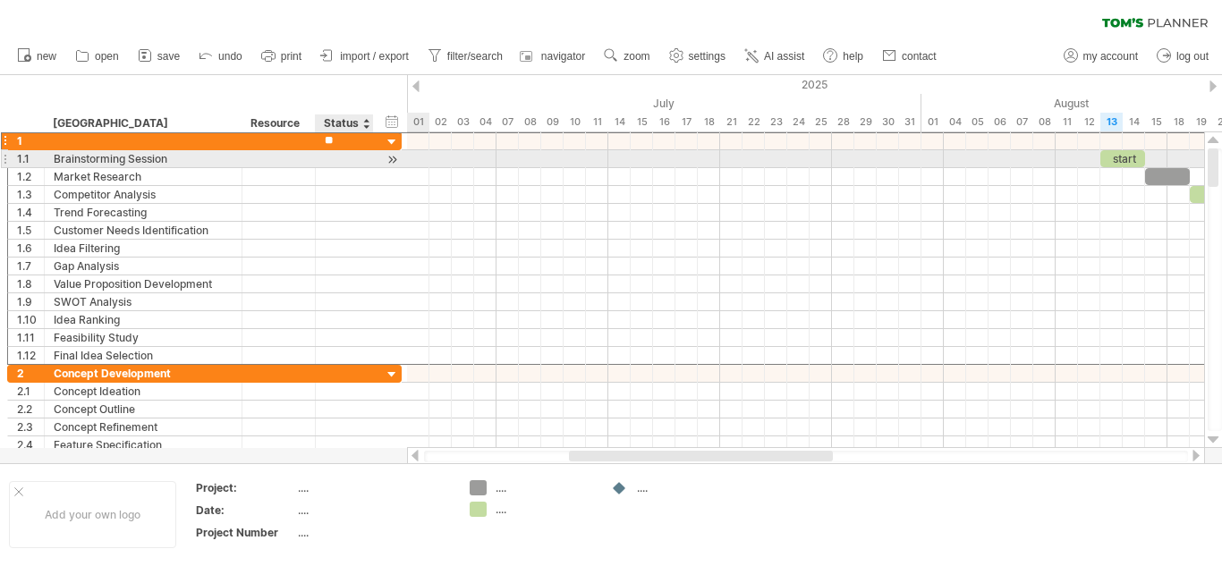
type input "*"
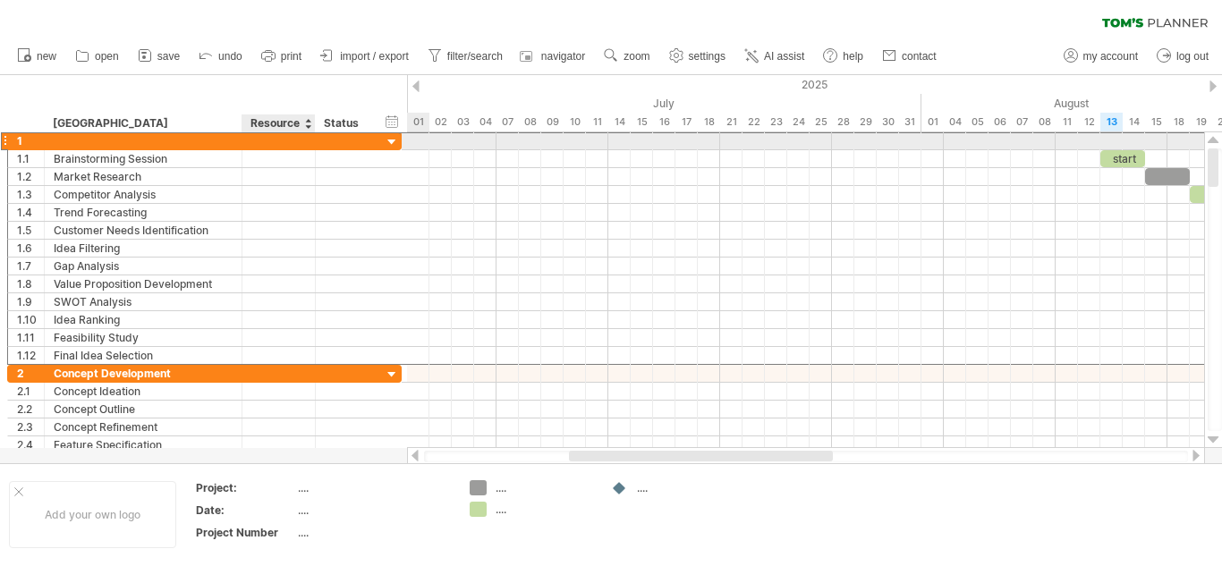
click at [260, 140] on div at bounding box center [278, 140] width 55 height 17
type input "*"
click at [183, 134] on div at bounding box center [143, 140] width 179 height 17
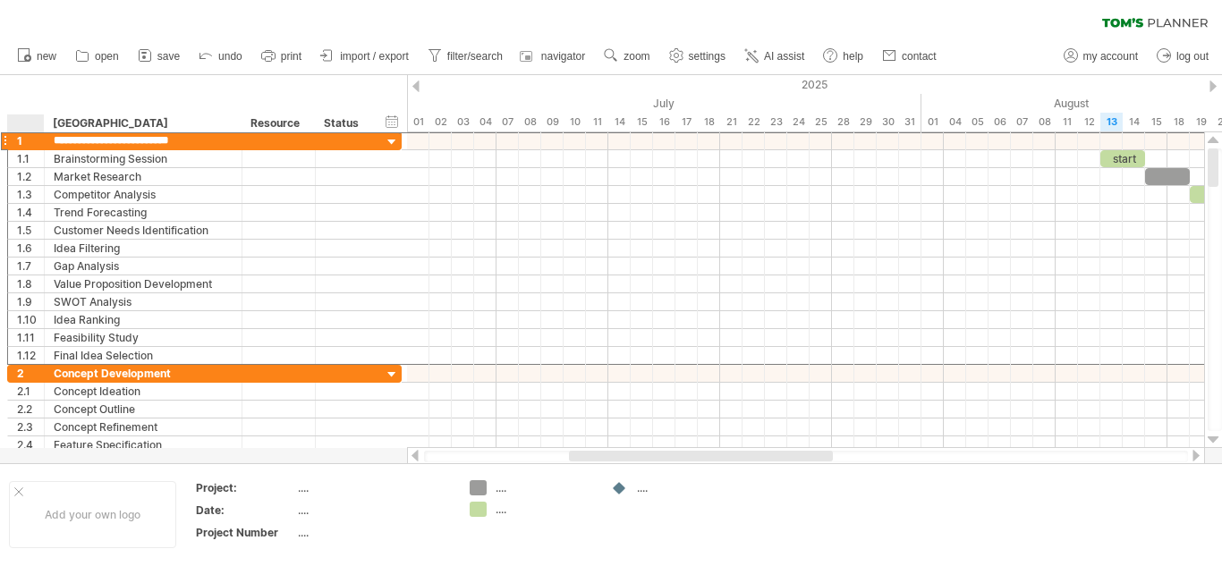
click at [28, 111] on div "**********" at bounding box center [203, 103] width 407 height 57
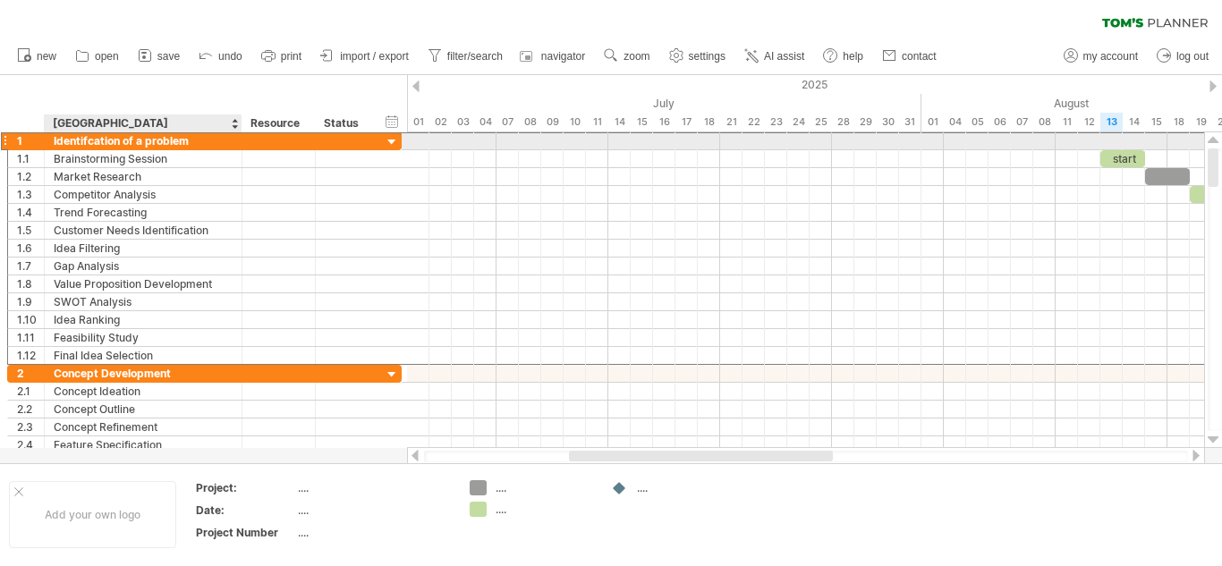
click at [92, 143] on div "Identifcation of a problem" at bounding box center [143, 140] width 179 height 17
click at [89, 144] on input "**********" at bounding box center [143, 140] width 179 height 17
type input "**********"
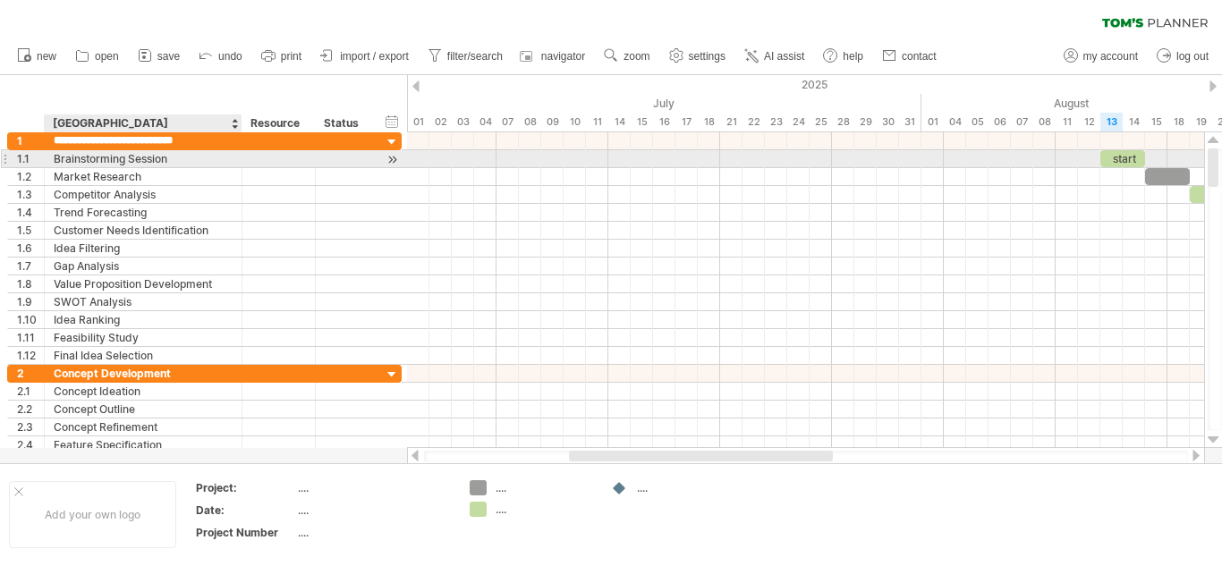
click at [170, 163] on div "Brainstorming Session" at bounding box center [143, 158] width 179 height 17
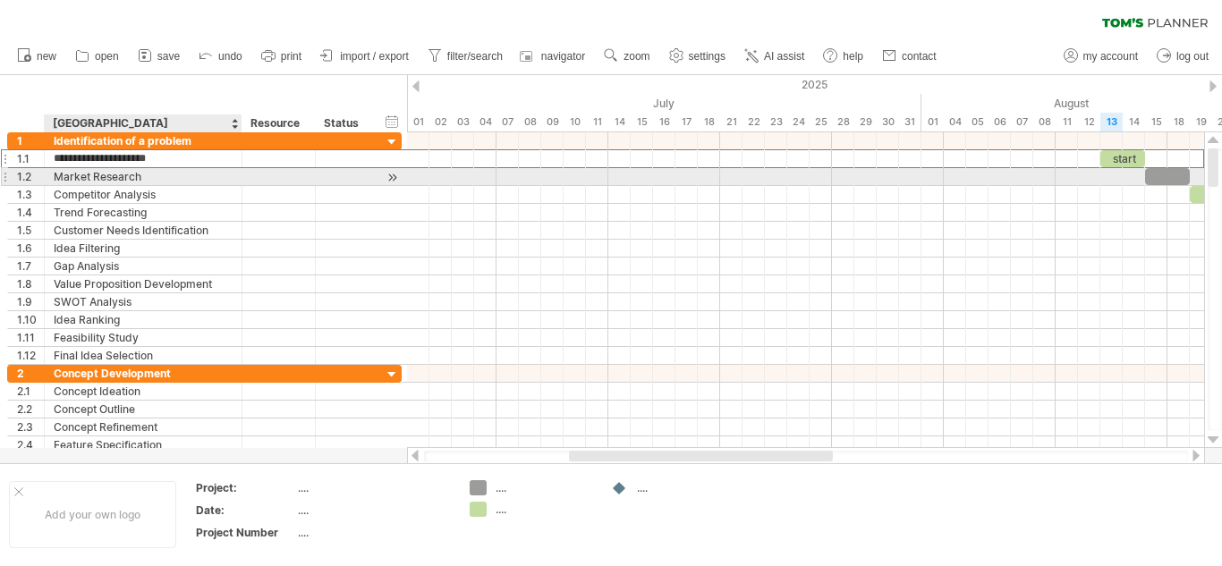
click at [187, 177] on div "Market Research" at bounding box center [143, 176] width 179 height 17
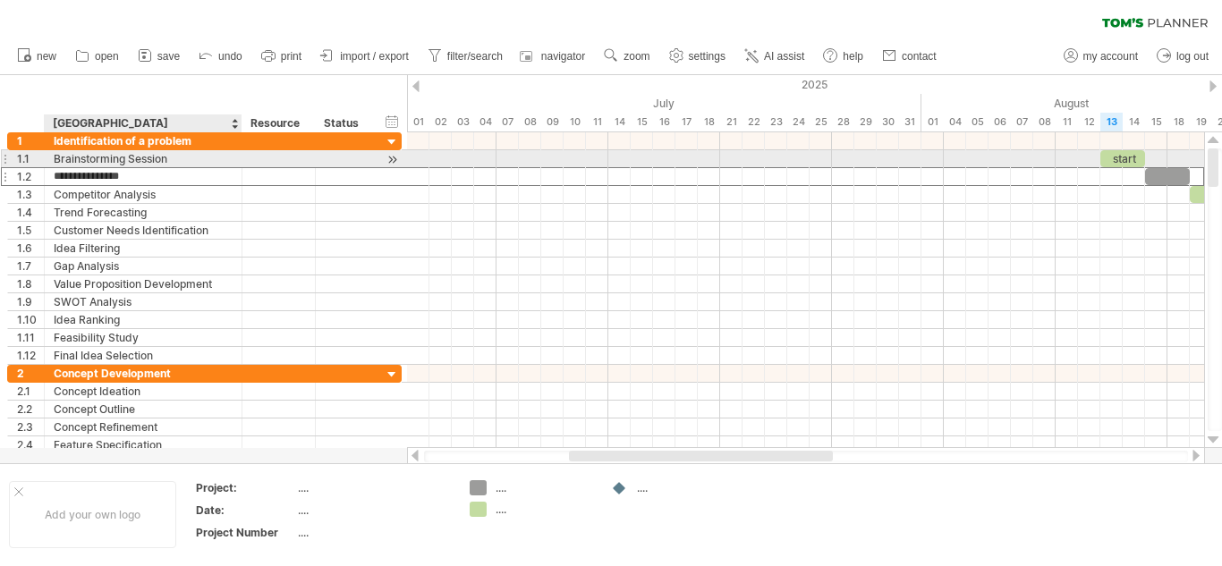
click at [184, 156] on div "Brainstorming Session" at bounding box center [143, 158] width 179 height 17
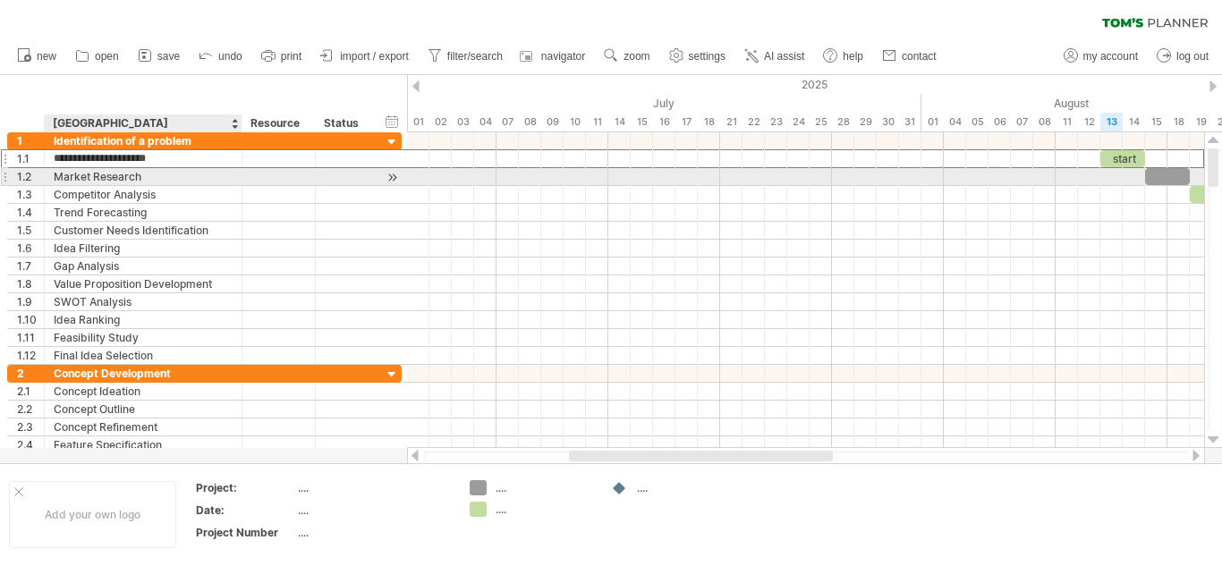
click at [146, 173] on div "Market Research" at bounding box center [143, 176] width 179 height 17
click at [146, 173] on input "**********" at bounding box center [143, 176] width 179 height 17
type input "**********"
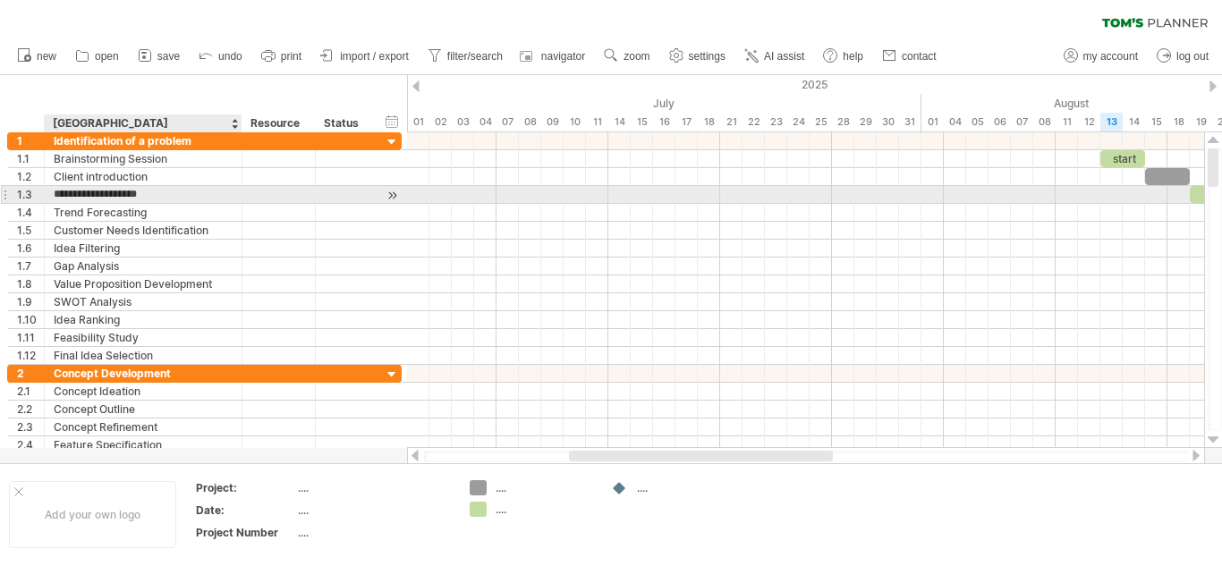
click at [131, 193] on input "**********" at bounding box center [143, 194] width 179 height 17
click at [137, 196] on div at bounding box center [143, 194] width 179 height 17
click at [137, 196] on input "text" at bounding box center [143, 194] width 179 height 17
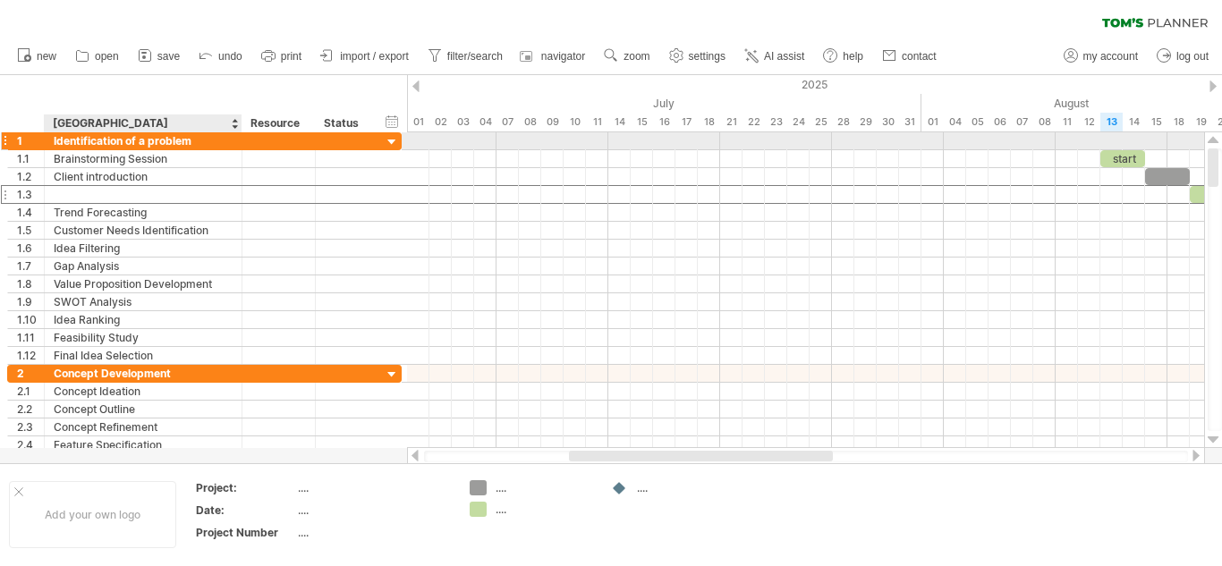
click at [192, 145] on div "Identification of a problem" at bounding box center [143, 140] width 179 height 17
click at [192, 145] on input "**********" at bounding box center [143, 140] width 179 height 17
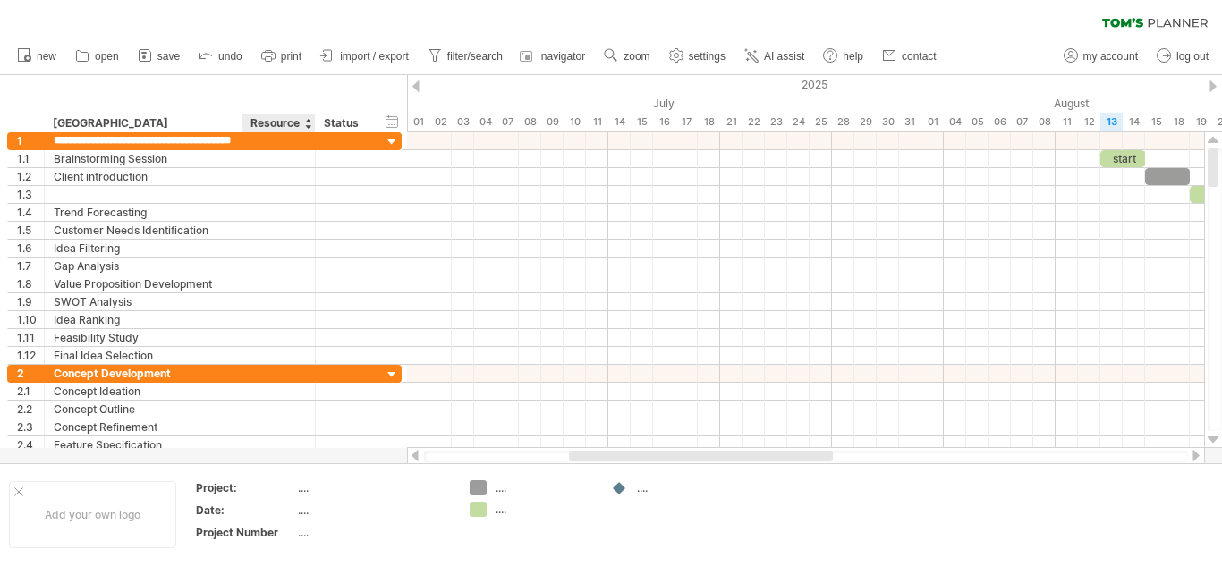
type input "**********"
click at [286, 88] on div "**********" at bounding box center [203, 103] width 407 height 57
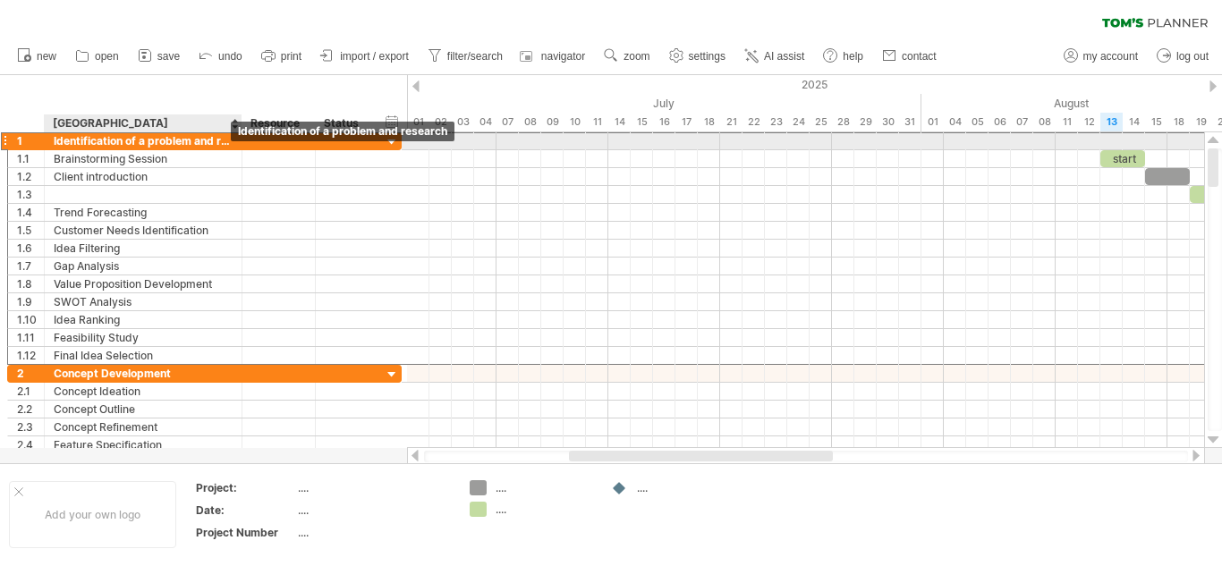
click at [220, 140] on div "Identification of a problem and research" at bounding box center [143, 140] width 179 height 17
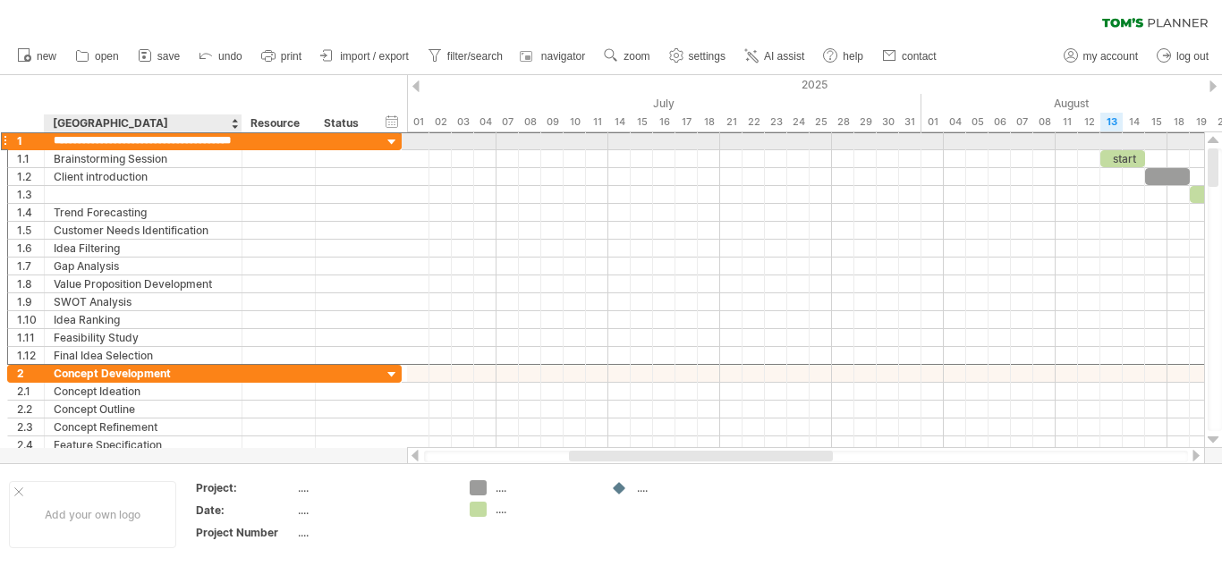
click at [220, 142] on input "**********" at bounding box center [143, 140] width 179 height 17
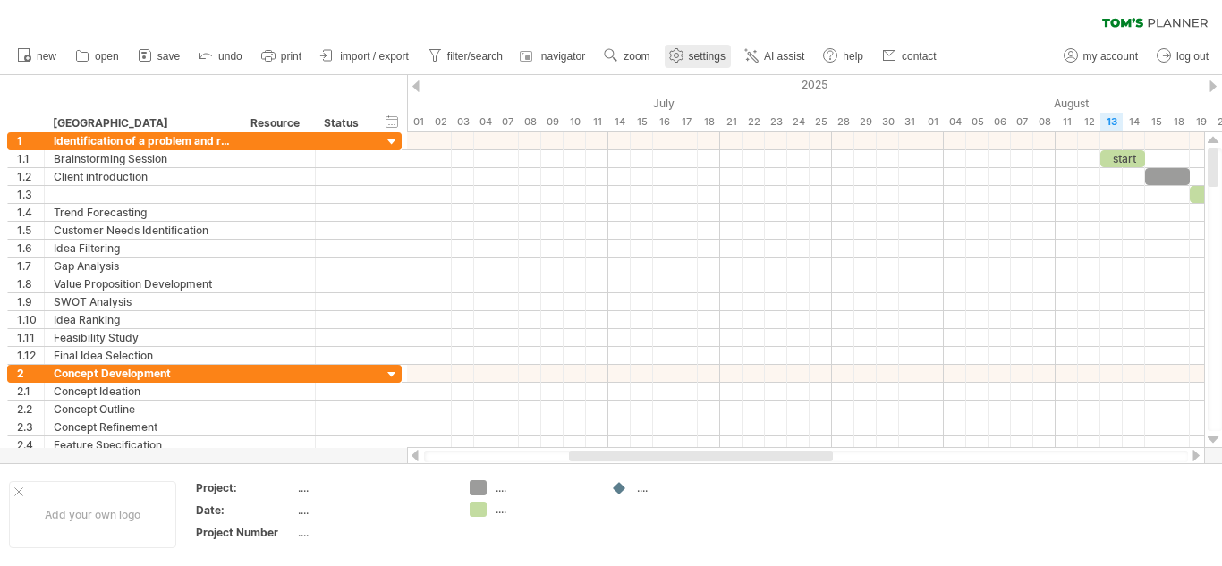
click at [697, 62] on span "settings" at bounding box center [707, 56] width 37 height 13
select select "*"
select select "**"
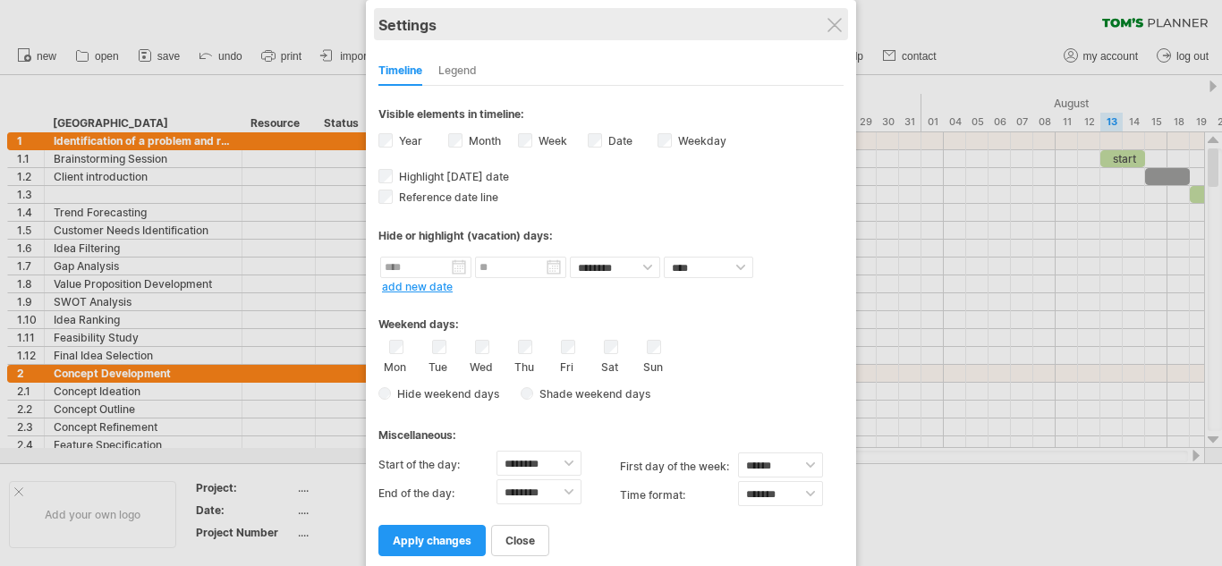
click at [833, 35] on div "Settings" at bounding box center [610, 24] width 465 height 32
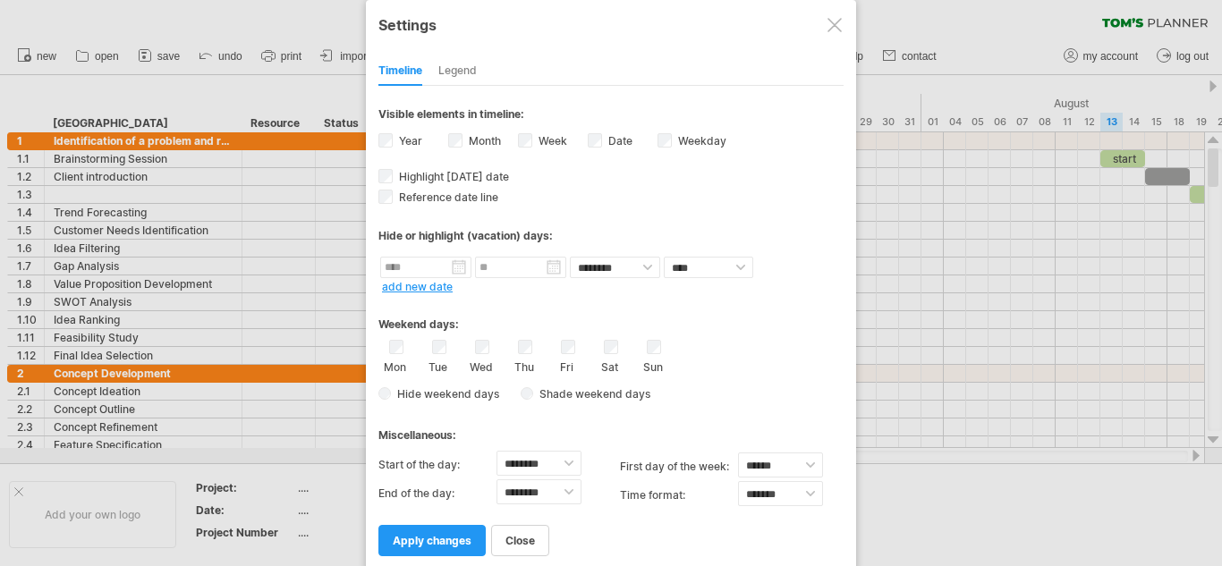
click at [830, 22] on div at bounding box center [834, 25] width 14 height 14
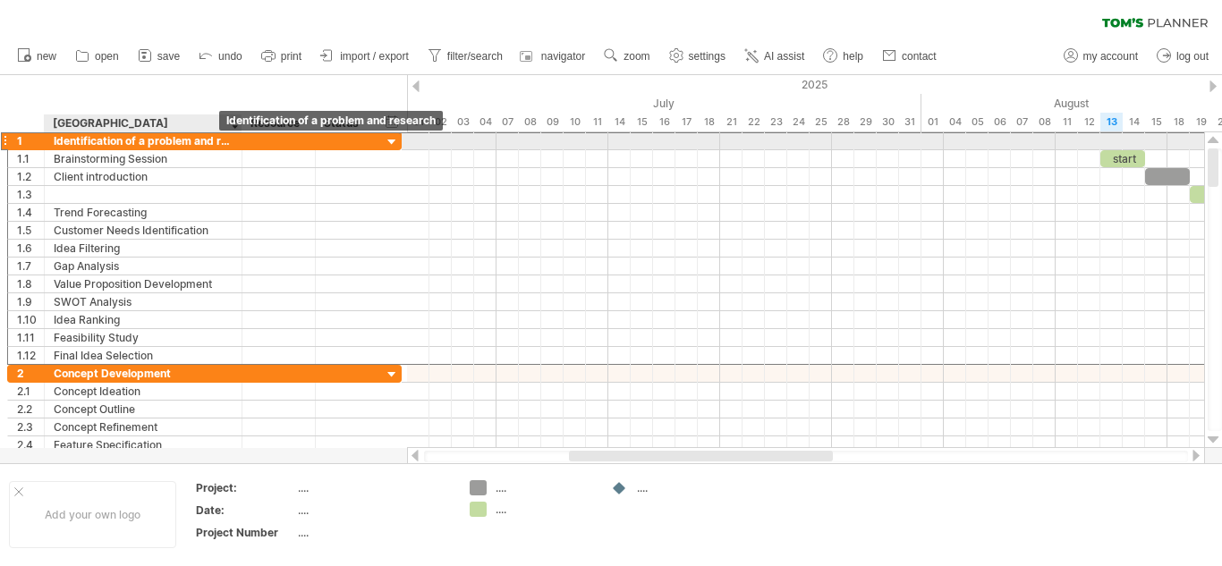
click at [174, 133] on div "Identification of a problem and research" at bounding box center [143, 140] width 179 height 17
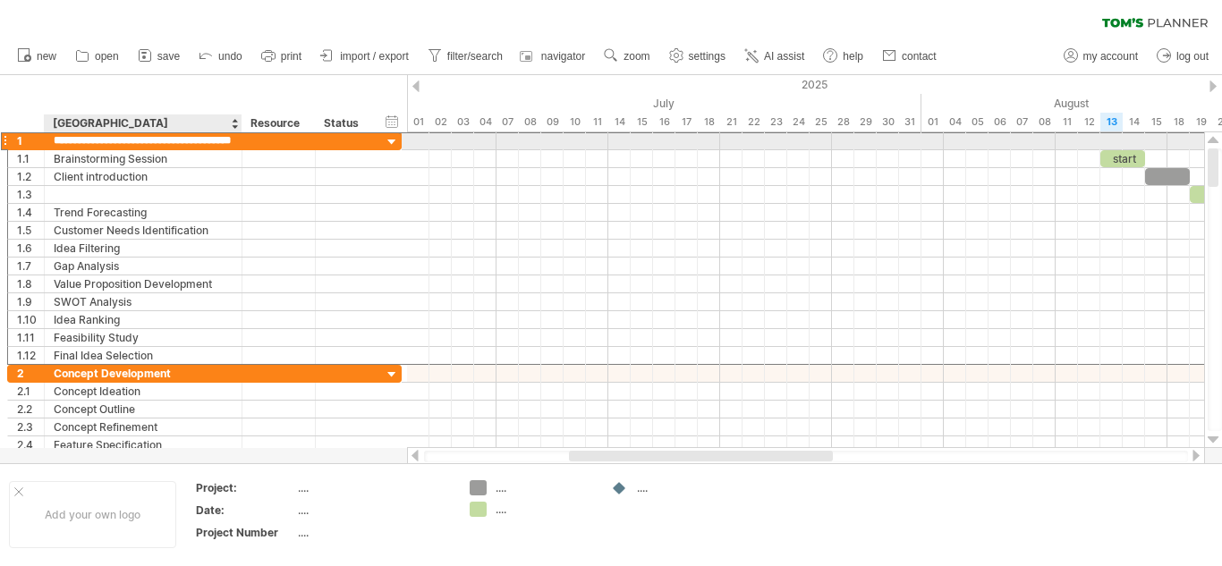
click at [174, 133] on input "**********" at bounding box center [143, 140] width 179 height 17
type input "**********"
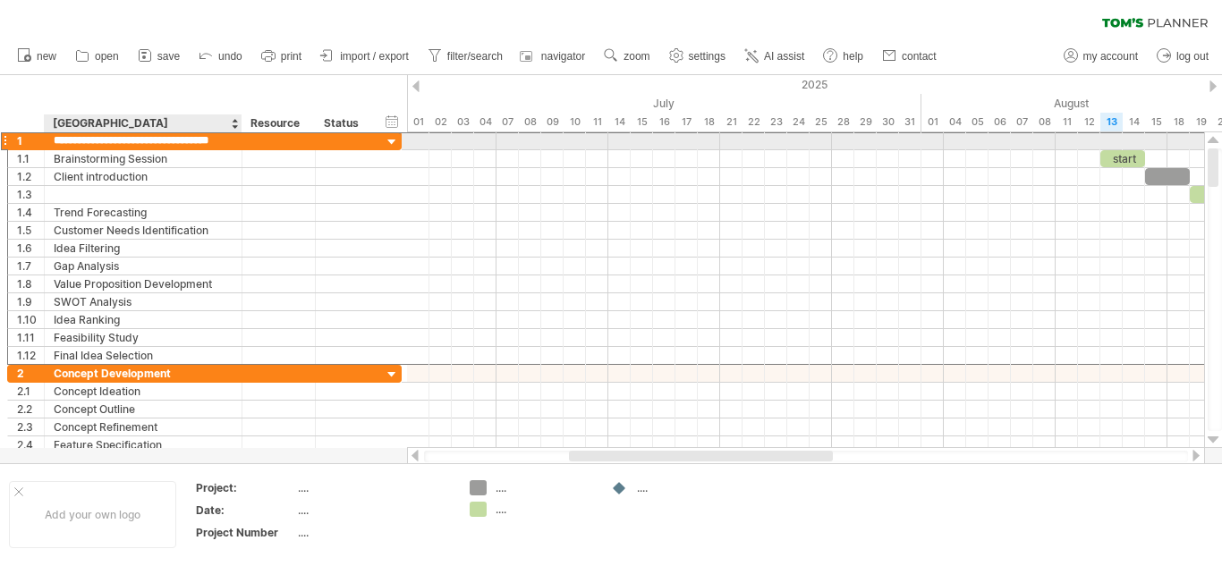
click at [140, 146] on input "**********" at bounding box center [143, 140] width 179 height 17
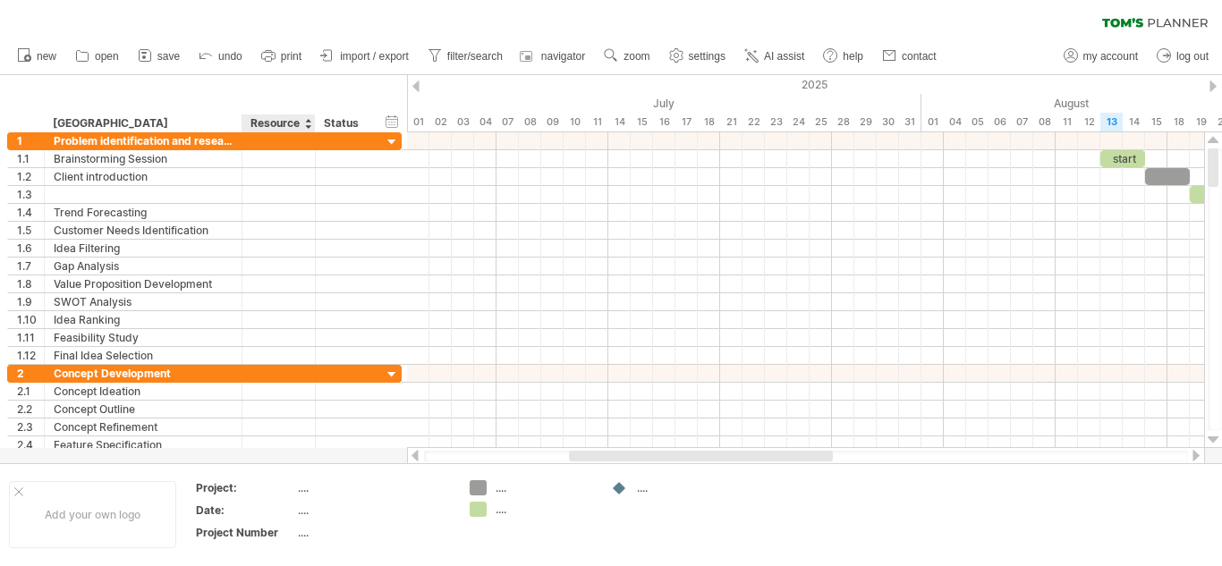
click at [253, 95] on div "**********" at bounding box center [203, 103] width 407 height 57
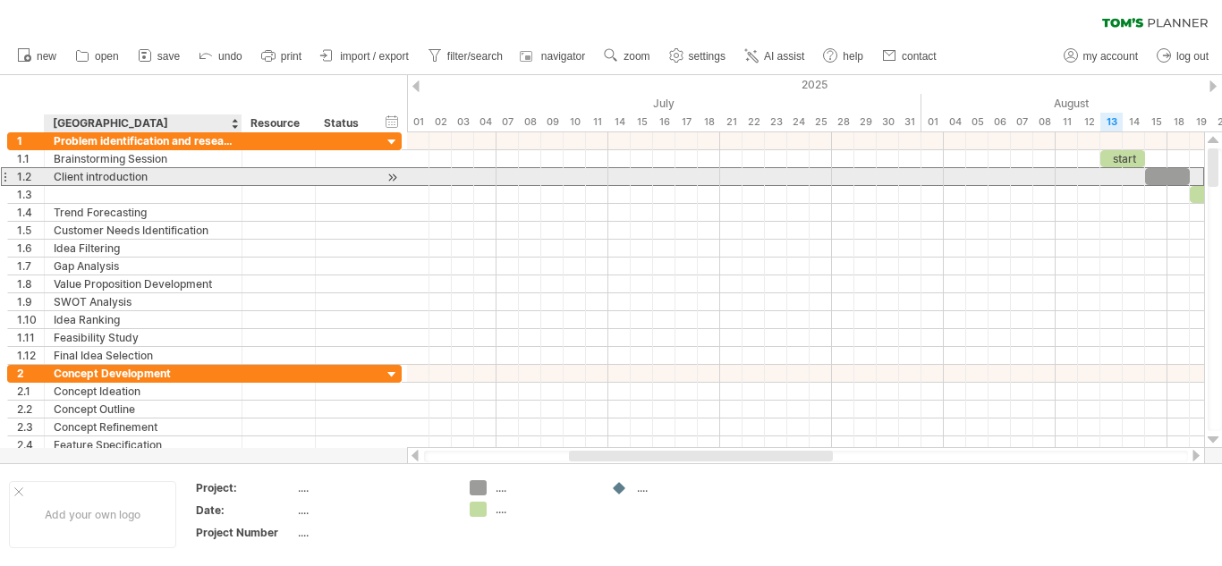
click at [162, 174] on div "Client introduction" at bounding box center [143, 176] width 179 height 17
click at [162, 174] on input "**********" at bounding box center [143, 176] width 179 height 17
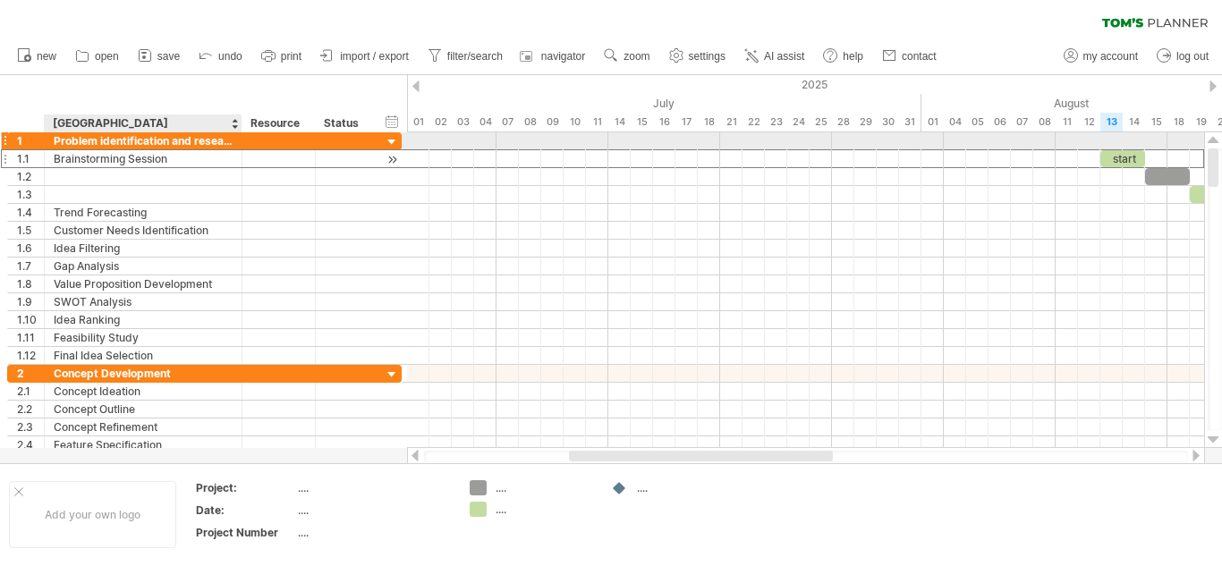
click at [156, 150] on div "Brainstorming Session" at bounding box center [143, 158] width 179 height 17
click at [156, 150] on input "**********" at bounding box center [143, 158] width 179 height 17
type input "**********"
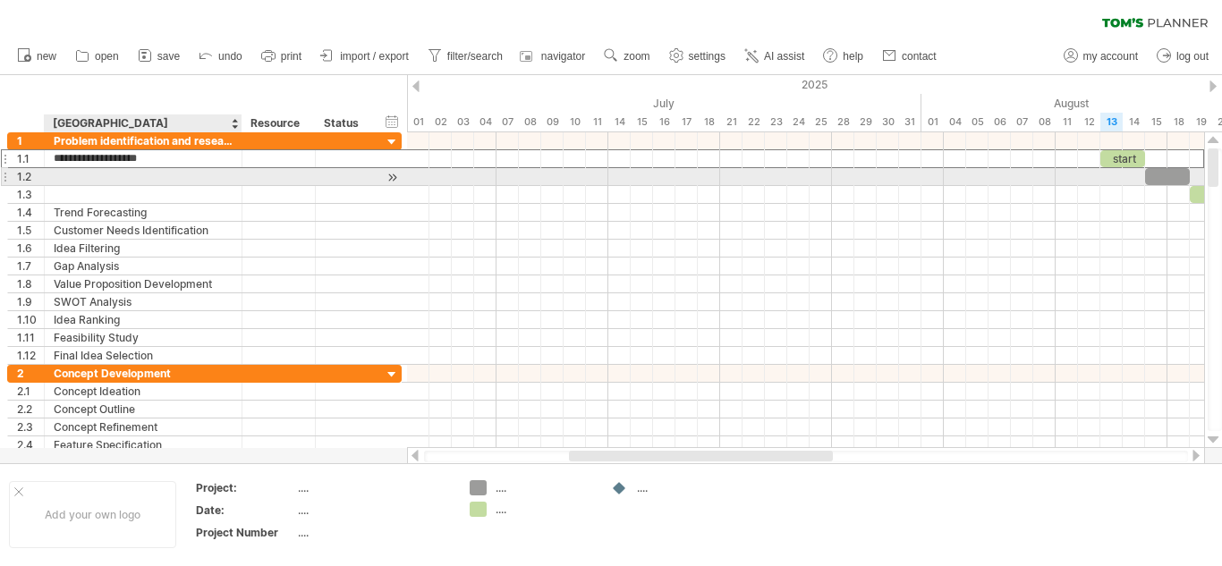
click at [148, 175] on div at bounding box center [143, 176] width 179 height 17
type input "**********"
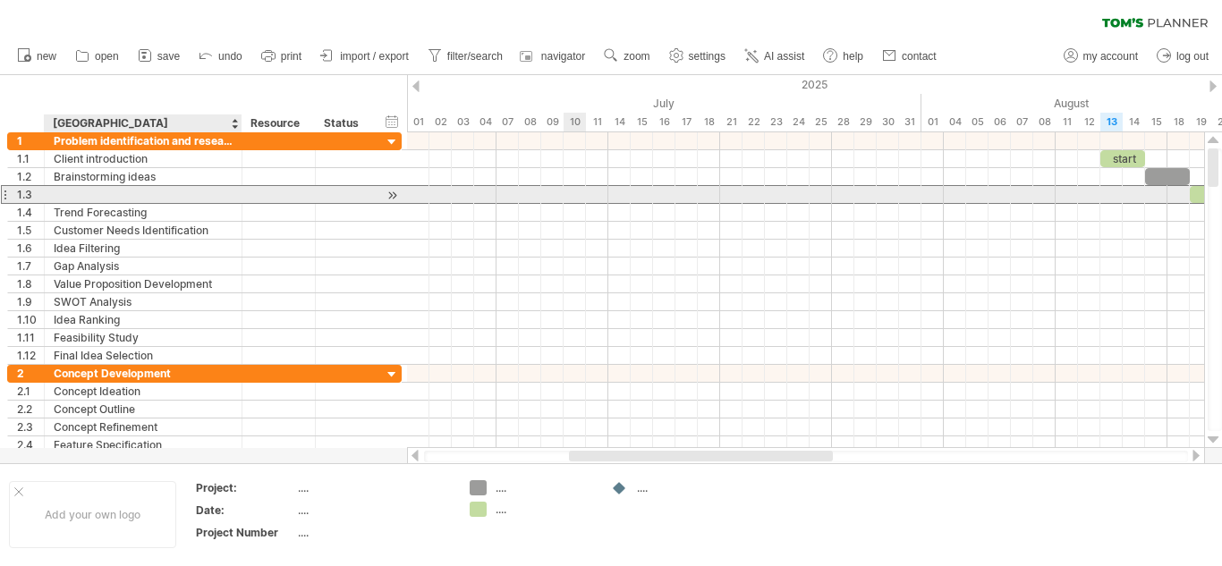
click at [116, 196] on div at bounding box center [143, 194] width 179 height 17
type input "**********"
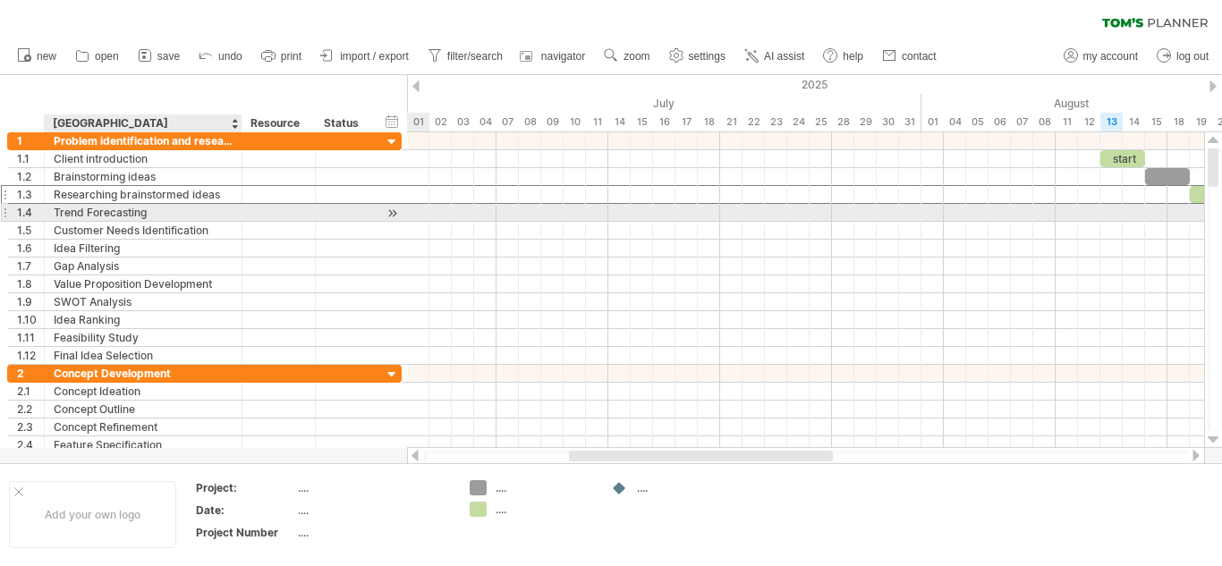
click at [164, 213] on div "Trend Forecasting" at bounding box center [143, 212] width 179 height 17
click at [164, 213] on input "**********" at bounding box center [143, 212] width 179 height 17
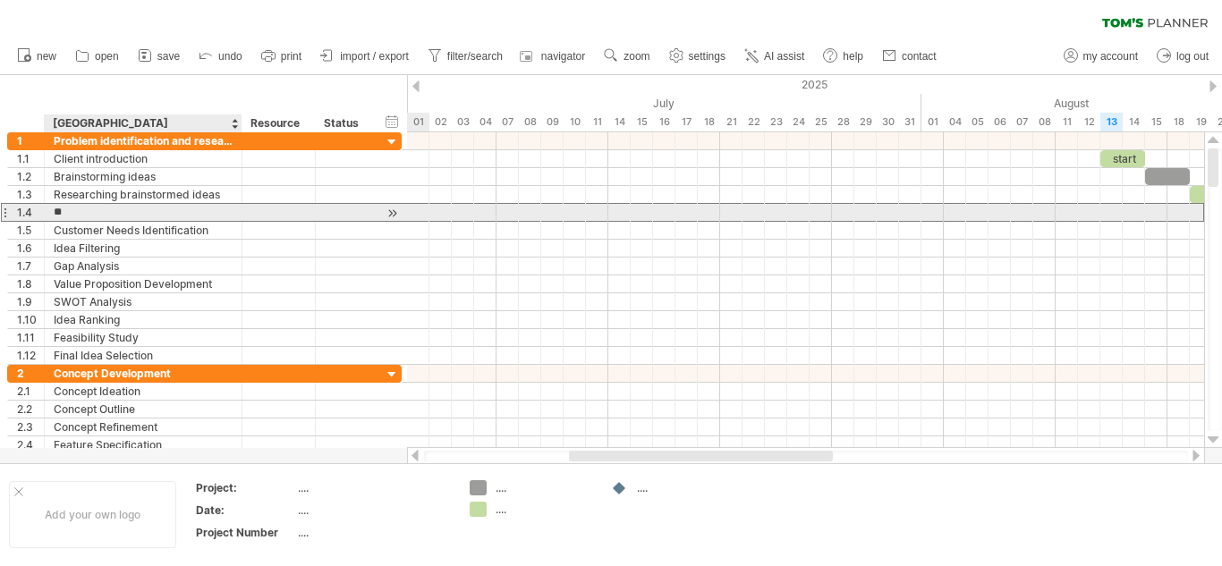
type input "*"
type input "**********"
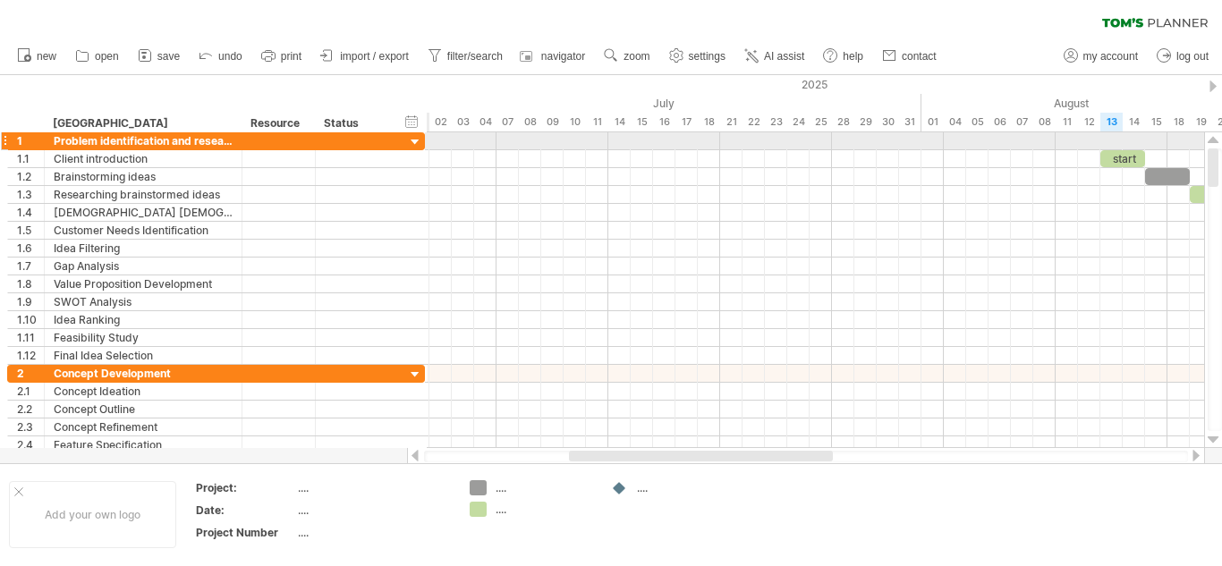
drag, startPoint x: 401, startPoint y: 140, endPoint x: 424, endPoint y: 141, distance: 23.3
click at [424, 141] on div at bounding box center [423, 140] width 5 height 17
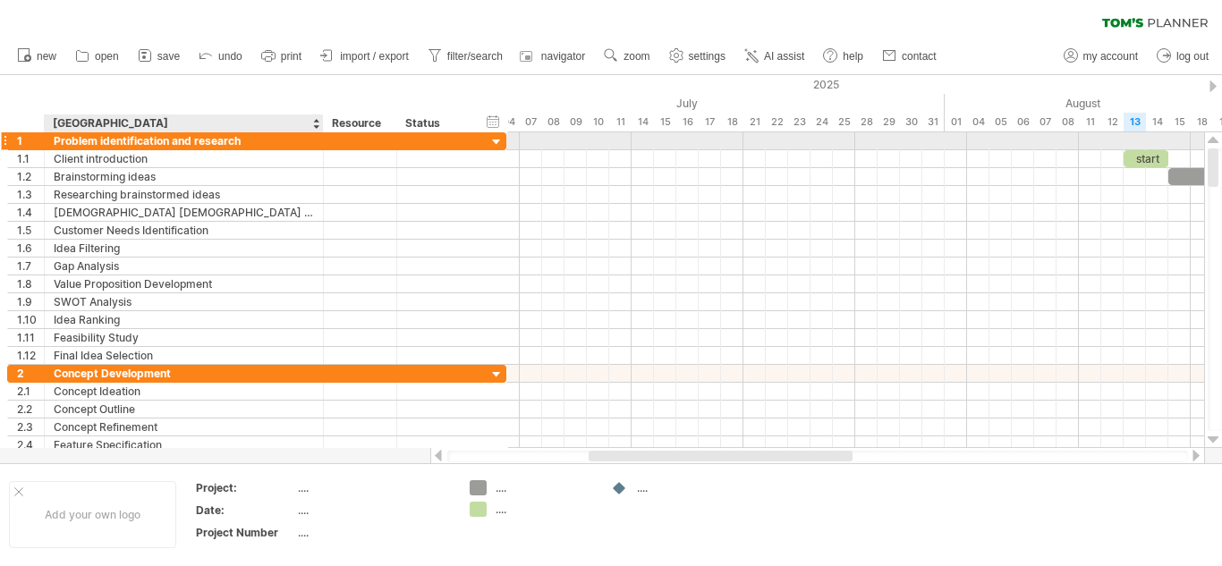
drag, startPoint x: 241, startPoint y: 138, endPoint x: 325, endPoint y: 141, distance: 84.1
click at [325, 141] on div at bounding box center [321, 141] width 9 height 18
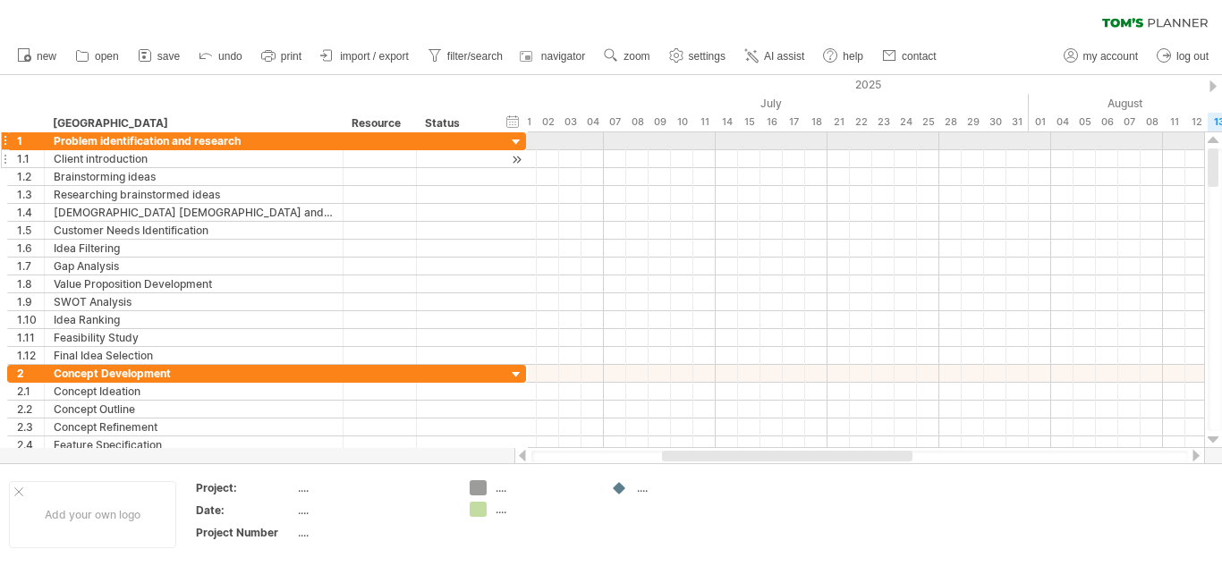
drag, startPoint x: 325, startPoint y: 141, endPoint x: 344, endPoint y: 160, distance: 27.2
click at [344, 160] on div "**********" at bounding box center [266, 248] width 519 height 232
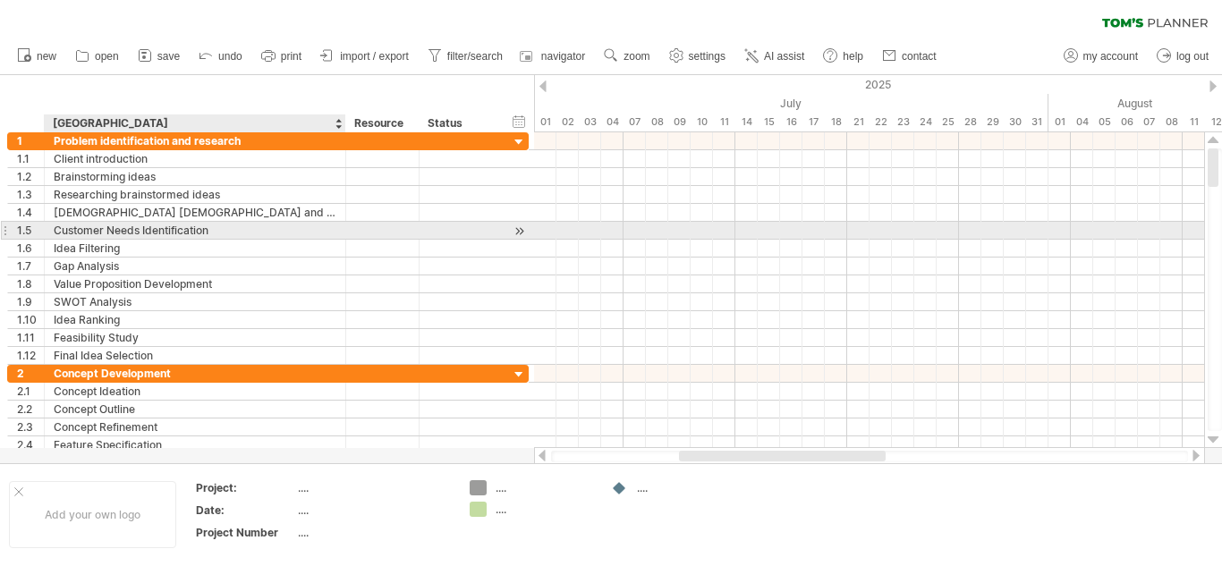
click at [156, 236] on div "Customer Needs Identification" at bounding box center [195, 230] width 283 height 17
click at [156, 236] on input "**********" at bounding box center [195, 230] width 283 height 17
type input "*"
type input "**********"
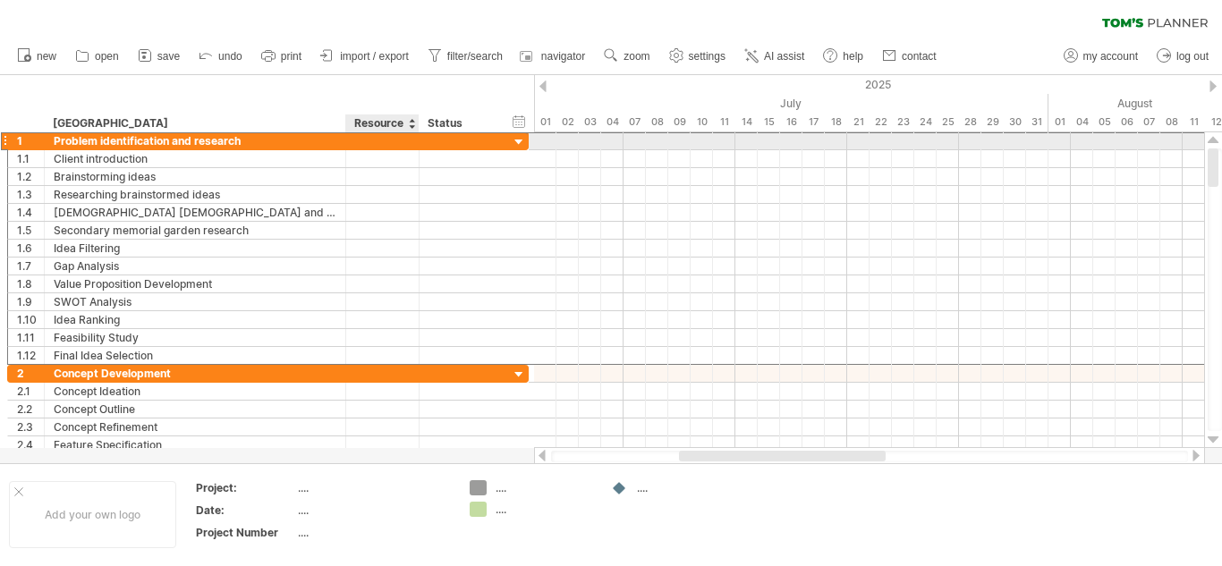
click at [364, 148] on div at bounding box center [382, 140] width 55 height 17
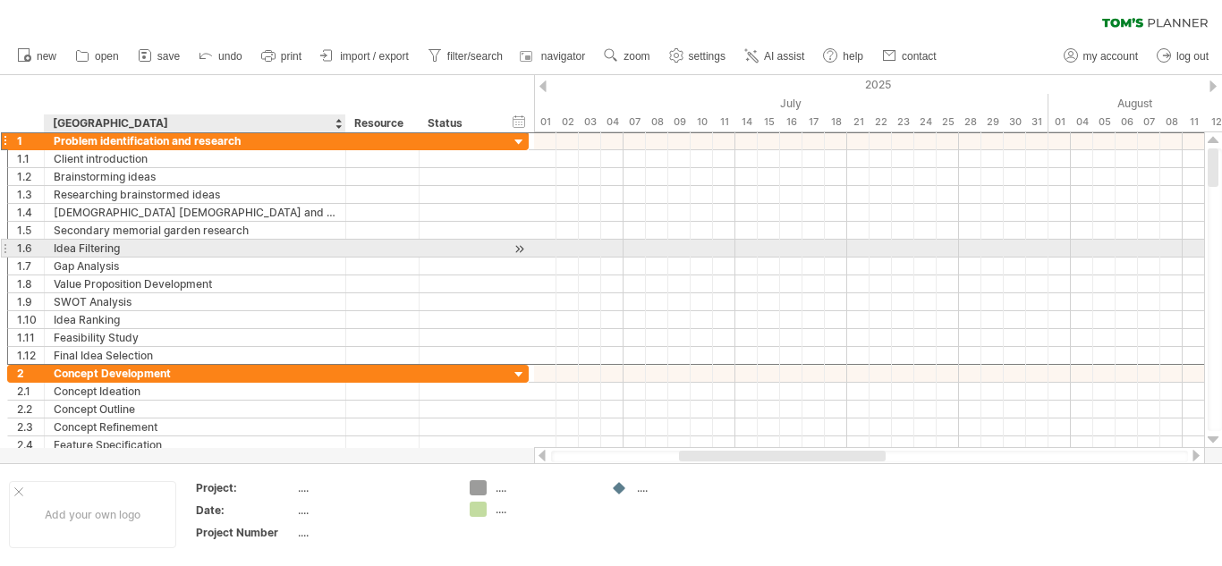
click at [194, 242] on div "Idea Filtering" at bounding box center [195, 248] width 283 height 17
click at [194, 242] on input "**********" at bounding box center [195, 248] width 283 height 17
type input "**********"
click at [232, 249] on div "Primary memorial garden research" at bounding box center [195, 248] width 283 height 17
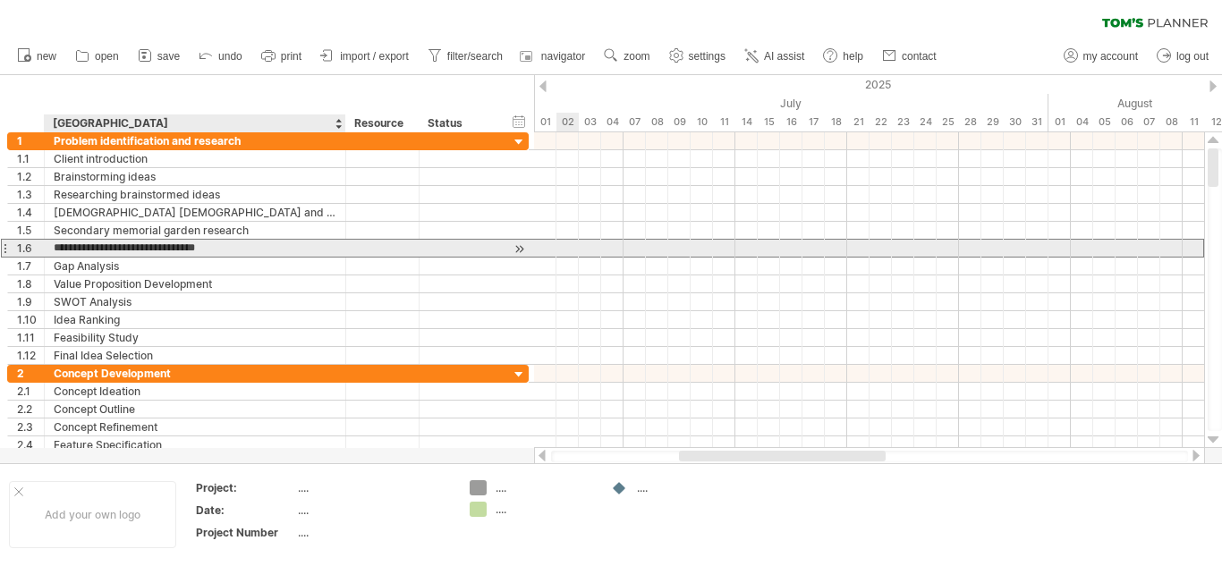
click at [232, 249] on input "**********" at bounding box center [195, 248] width 283 height 17
click at [211, 259] on div "Gap Analysis" at bounding box center [195, 266] width 283 height 17
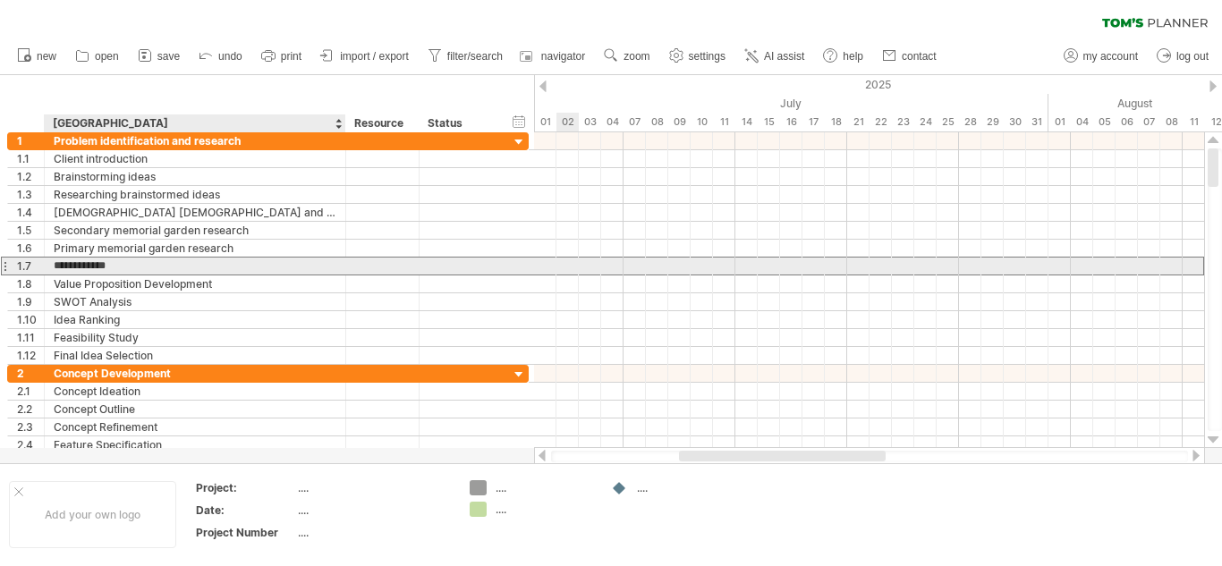
click at [211, 259] on input "**********" at bounding box center [195, 266] width 283 height 17
type input "**********"
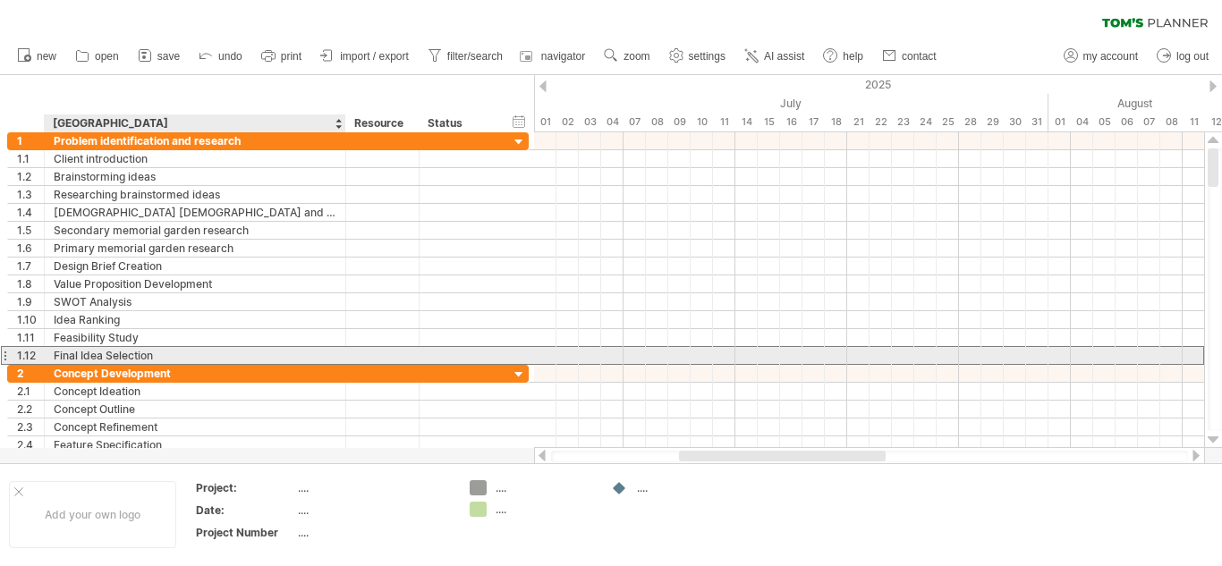
click at [96, 349] on div "Final Idea Selection" at bounding box center [195, 355] width 283 height 17
click at [0, 0] on input "**********" at bounding box center [0, 0] width 0 height 0
click at [96, 349] on input "**********" at bounding box center [195, 355] width 283 height 17
type input "**********"
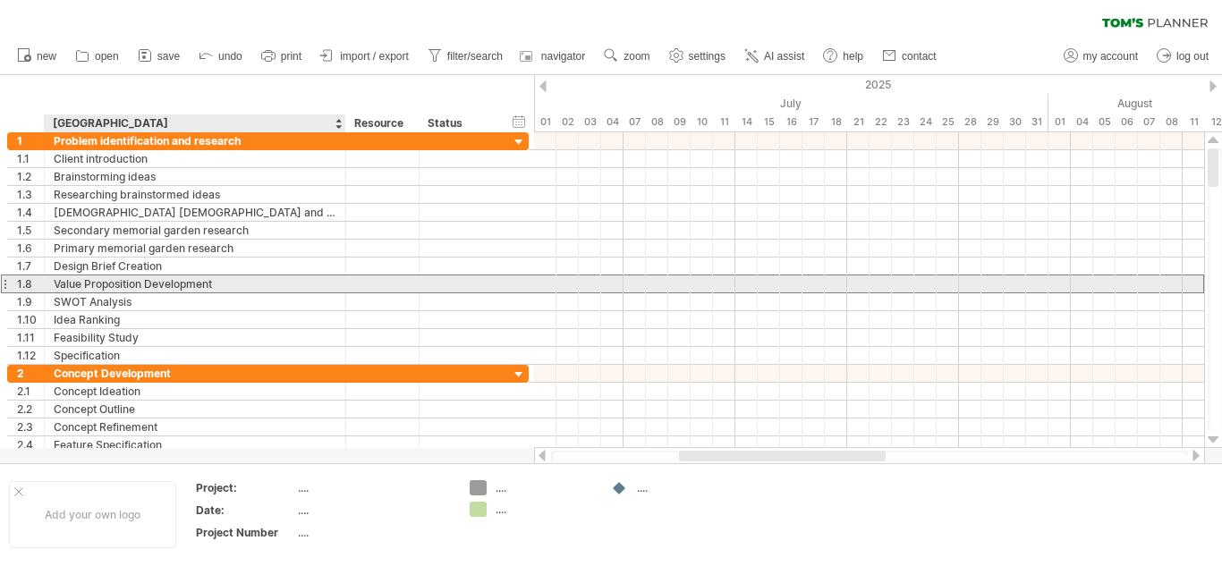
click at [163, 279] on div "Value Proposition Development" at bounding box center [195, 283] width 283 height 17
click at [163, 279] on input "**********" at bounding box center [195, 283] width 283 height 17
type input "**********"
click at [143, 282] on div "Site weather analysis" at bounding box center [195, 283] width 283 height 17
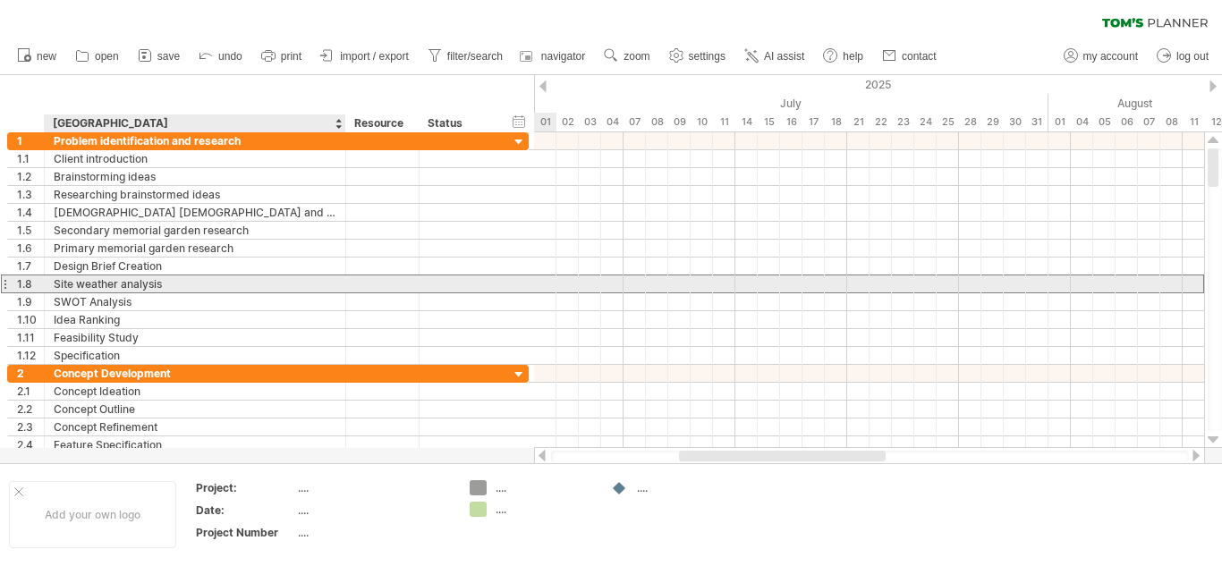
click at [0, 0] on input "**********" at bounding box center [0, 0] width 0 height 0
click at [143, 282] on input "**********" at bounding box center [195, 283] width 283 height 17
type input "**********"
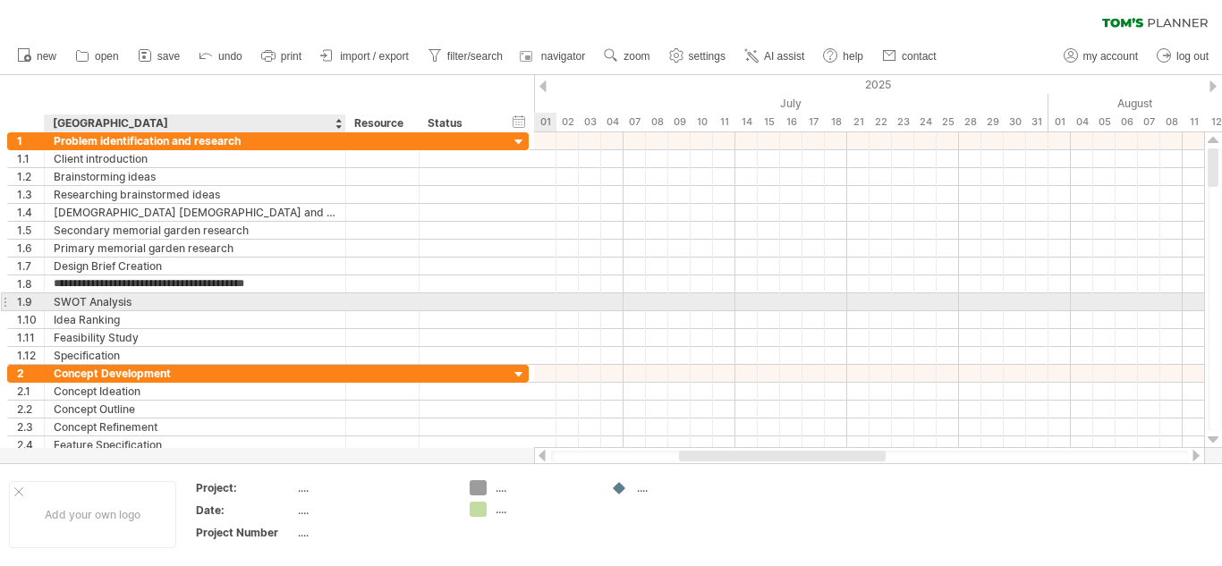
click at [275, 308] on div "SWOT Analysis" at bounding box center [195, 301] width 283 height 17
click at [275, 308] on input "**********" at bounding box center [195, 301] width 283 height 17
type input "**********"
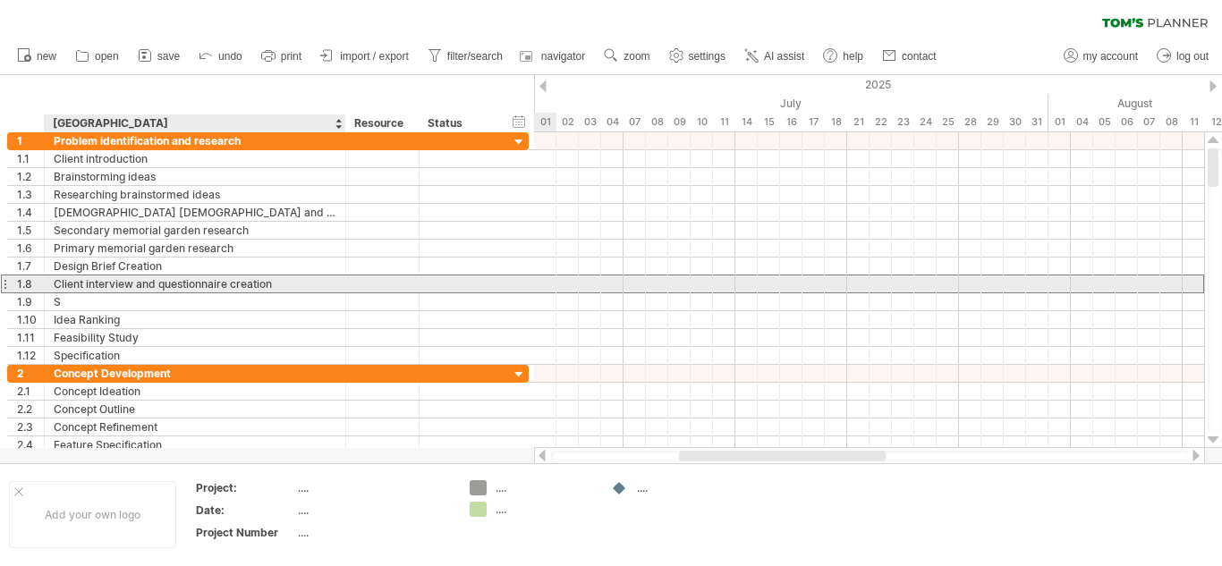
click at [217, 284] on div "Client interview and questionnaire creation" at bounding box center [195, 283] width 283 height 17
click at [217, 284] on input "**********" at bounding box center [195, 283] width 283 height 17
type input "**********"
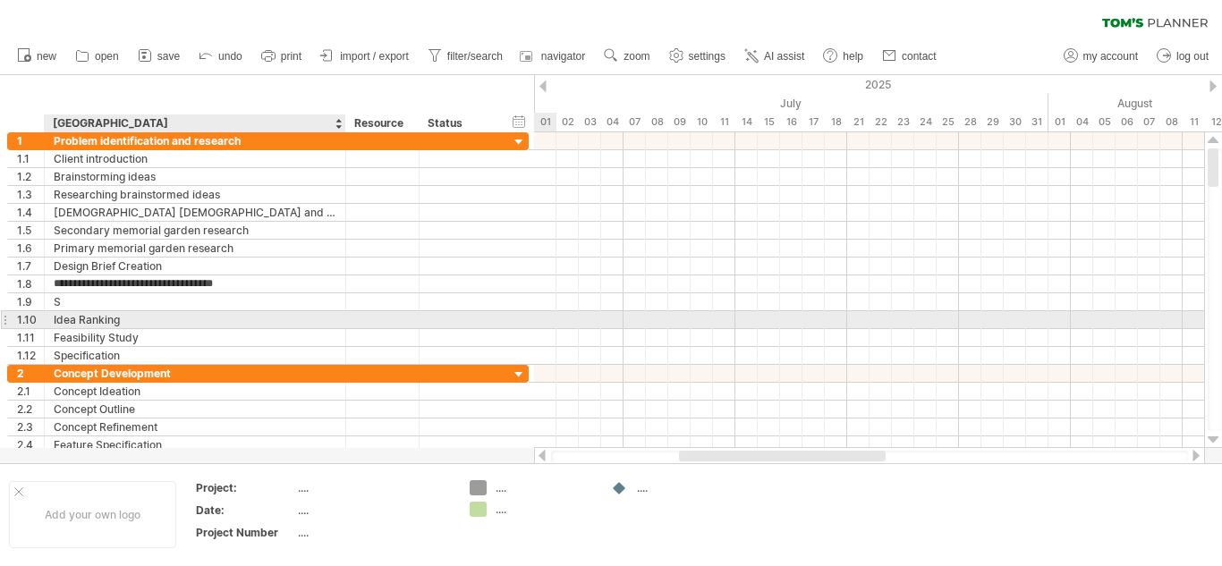
click at [165, 311] on div "Idea Ranking" at bounding box center [195, 319] width 283 height 17
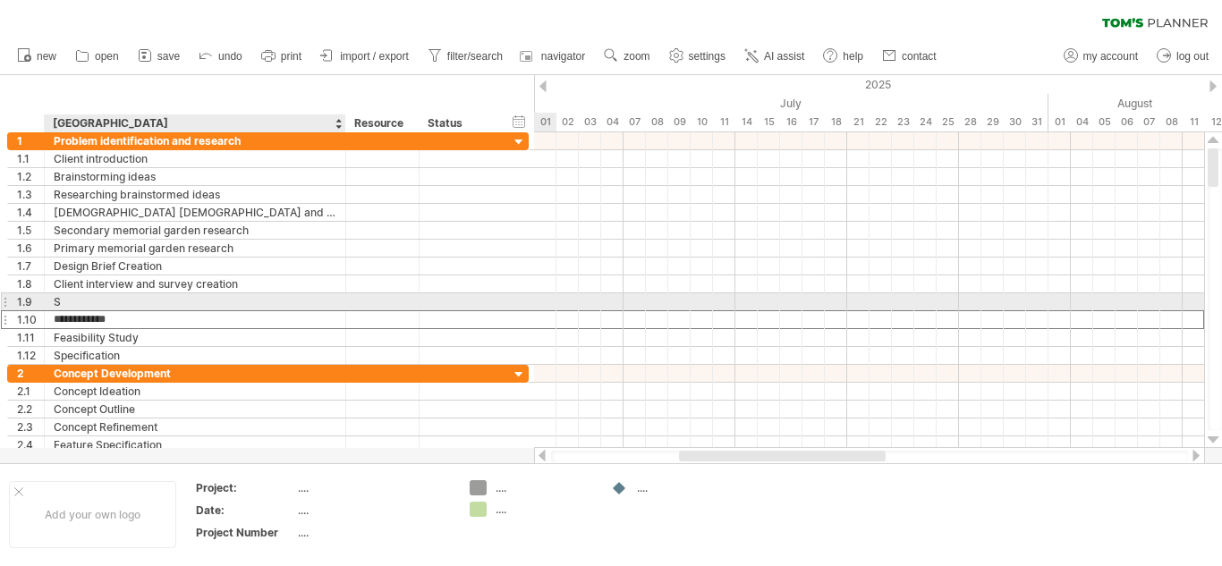
click at [171, 295] on div "S" at bounding box center [195, 301] width 283 height 17
click at [171, 295] on input "*" at bounding box center [195, 301] width 283 height 17
type input "**********"
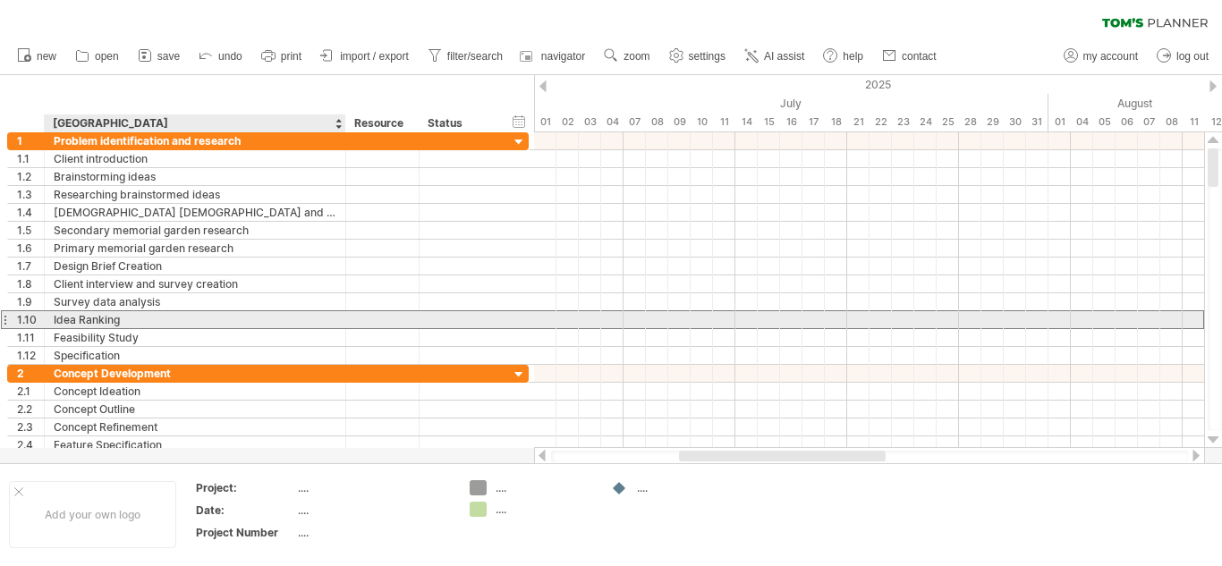
click at [241, 322] on div "Idea Ranking" at bounding box center [195, 319] width 283 height 17
click at [241, 322] on input "**********" at bounding box center [195, 319] width 283 height 17
type input "**********"
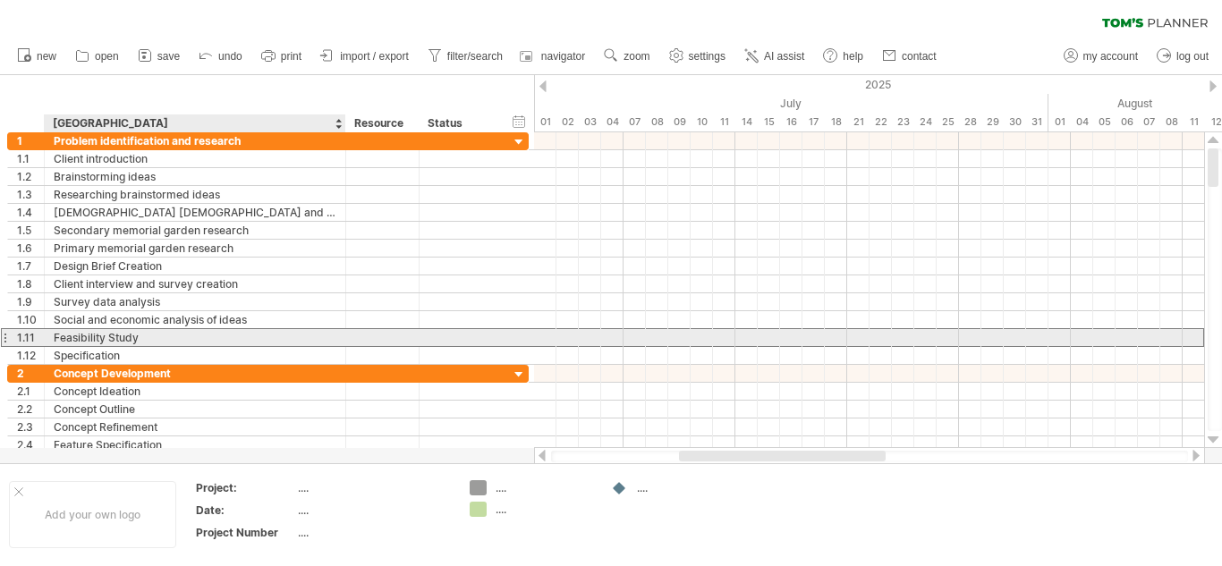
click at [202, 336] on div "Feasibility Study" at bounding box center [195, 337] width 283 height 17
click at [0, 0] on input "**********" at bounding box center [0, 0] width 0 height 0
click at [202, 336] on input "**********" at bounding box center [195, 337] width 283 height 17
click at [202, 336] on input "text" at bounding box center [195, 337] width 283 height 17
click at [35, 338] on div "1.11" at bounding box center [30, 337] width 27 height 17
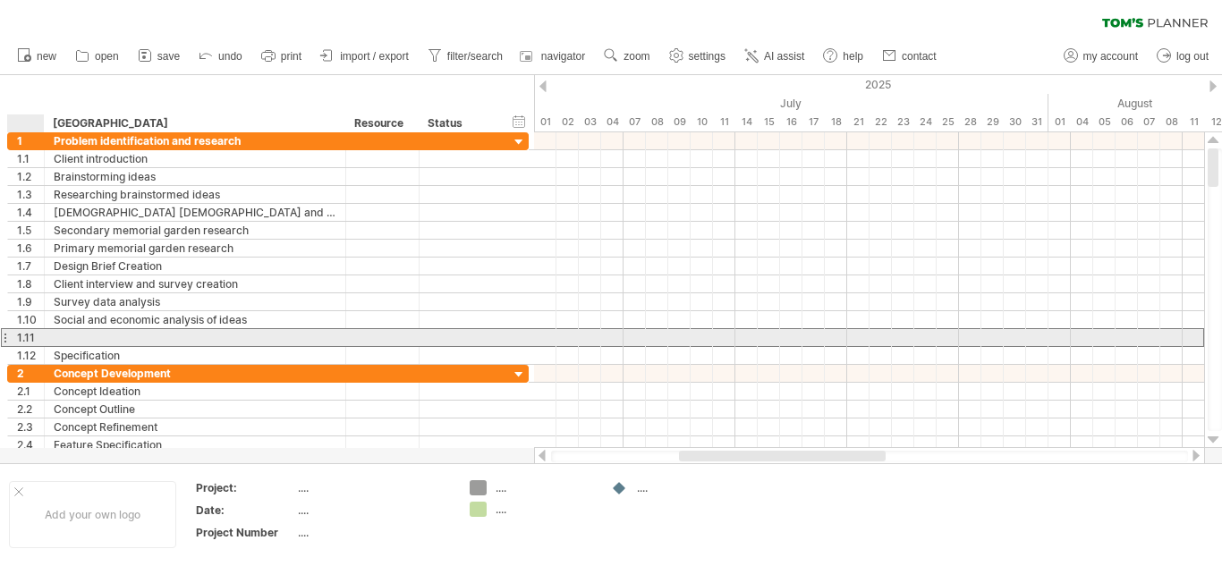
click at [21, 335] on div "1.11" at bounding box center [30, 337] width 27 height 17
click at [4, 339] on div at bounding box center [4, 337] width 7 height 19
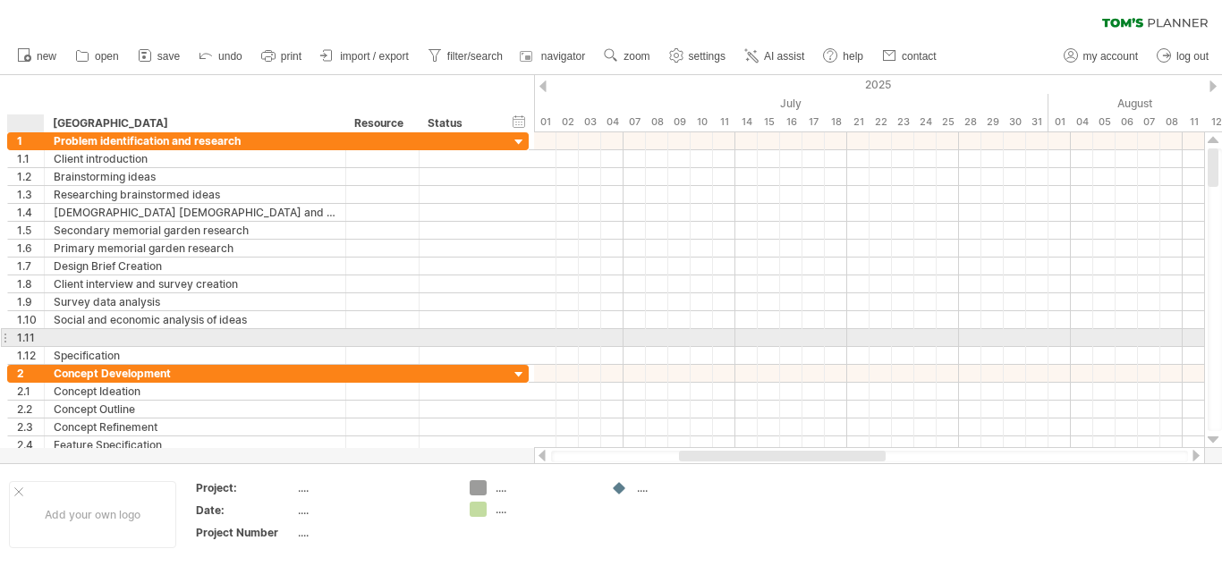
click at [40, 339] on div at bounding box center [42, 338] width 9 height 18
click at [72, 341] on div at bounding box center [195, 337] width 283 height 17
click at [70, 341] on input "text" at bounding box center [195, 337] width 283 height 17
click at [28, 341] on div "1.11" at bounding box center [30, 337] width 27 height 17
click at [6, 338] on div at bounding box center [4, 337] width 7 height 19
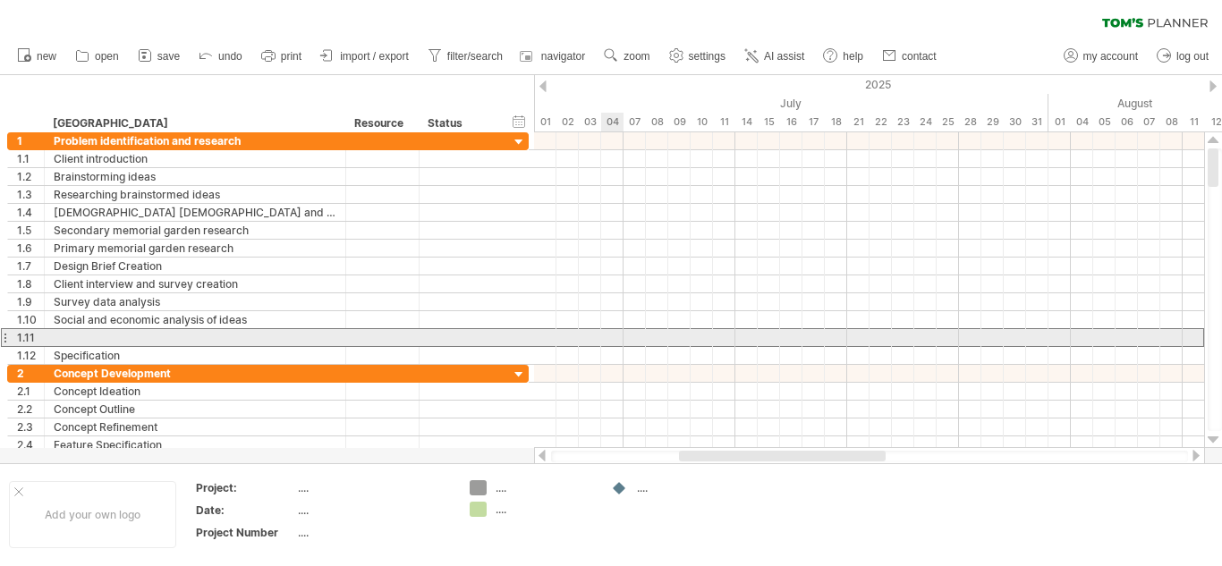
click at [6, 338] on div at bounding box center [4, 337] width 7 height 19
click at [68, 337] on div at bounding box center [195, 337] width 283 height 17
click at [68, 337] on input "text" at bounding box center [195, 337] width 283 height 17
click at [30, 339] on div "1.11" at bounding box center [30, 337] width 27 height 17
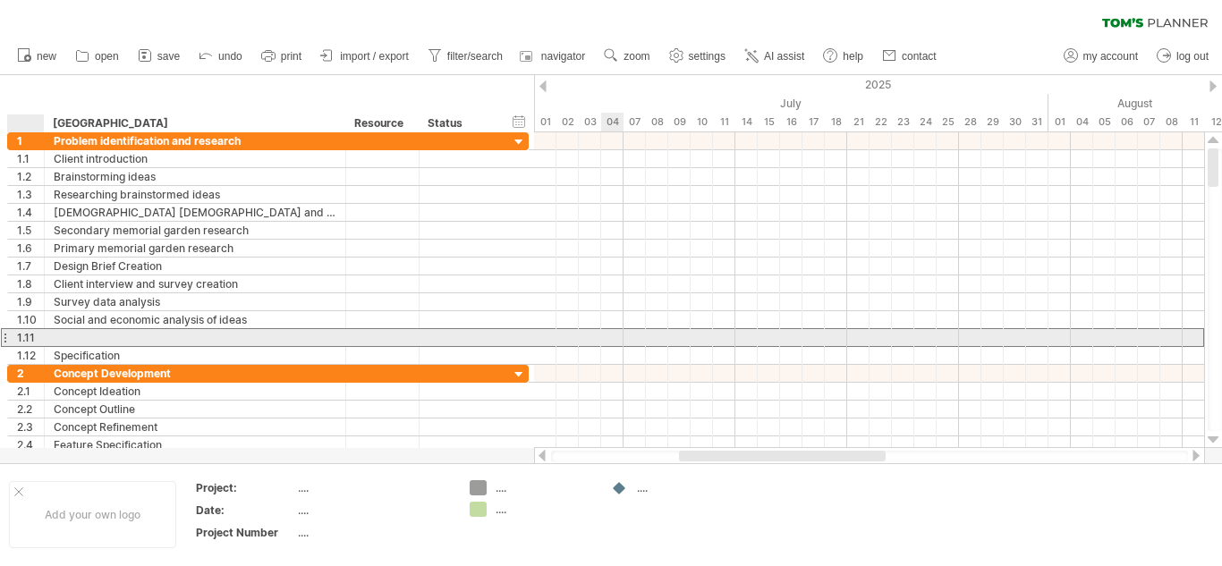
click at [30, 339] on div "1.11" at bounding box center [30, 337] width 27 height 17
click at [73, 339] on div at bounding box center [195, 337] width 283 height 17
type input "**********"
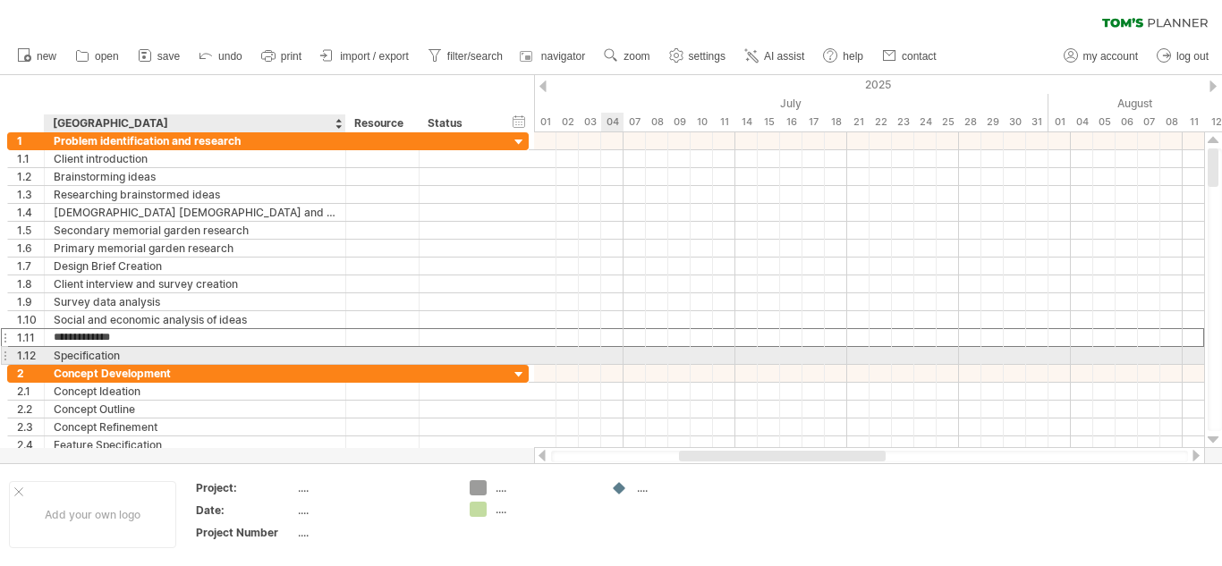
click at [103, 357] on div "Specification" at bounding box center [195, 355] width 283 height 17
click at [103, 357] on input "**********" at bounding box center [195, 355] width 283 height 17
click at [706, 353] on div at bounding box center [869, 356] width 670 height 18
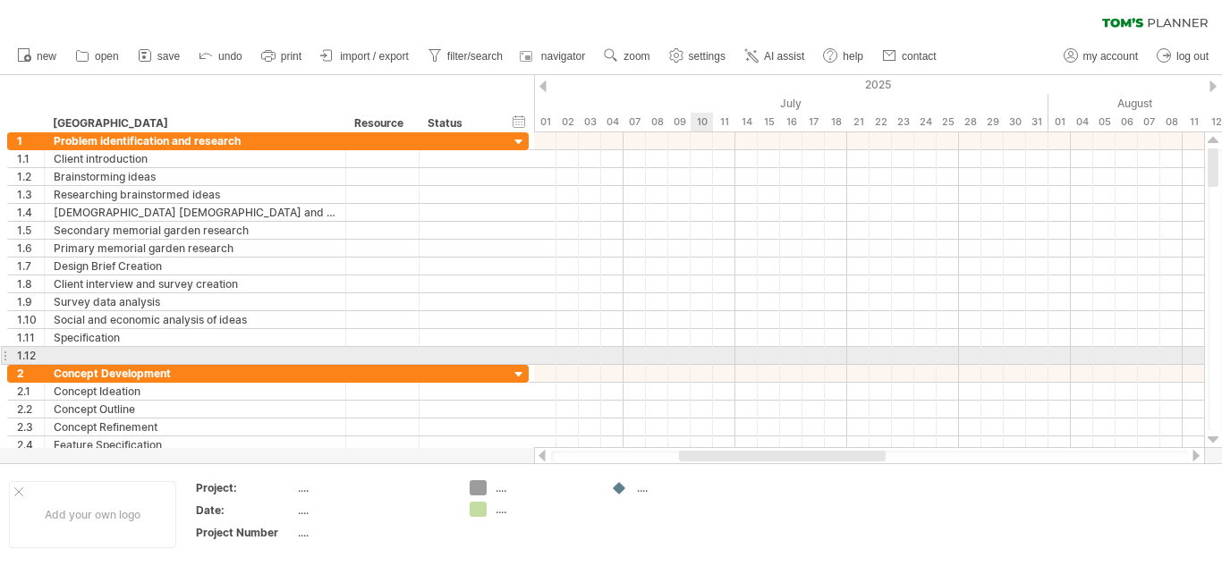
click at [706, 353] on div at bounding box center [869, 356] width 670 height 18
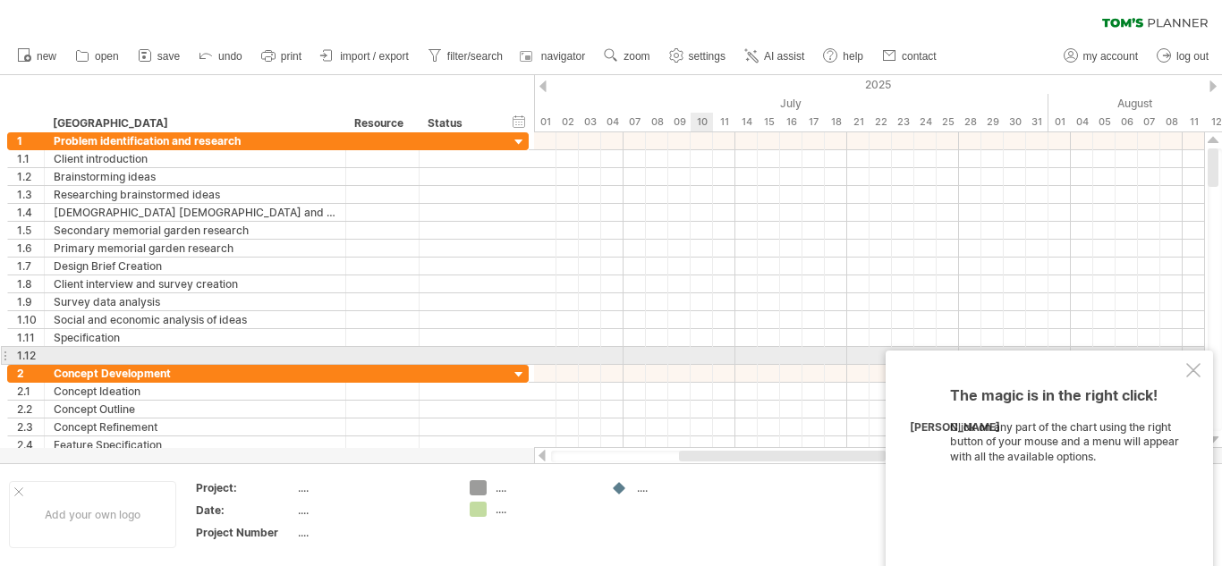
click at [706, 353] on div at bounding box center [869, 356] width 670 height 18
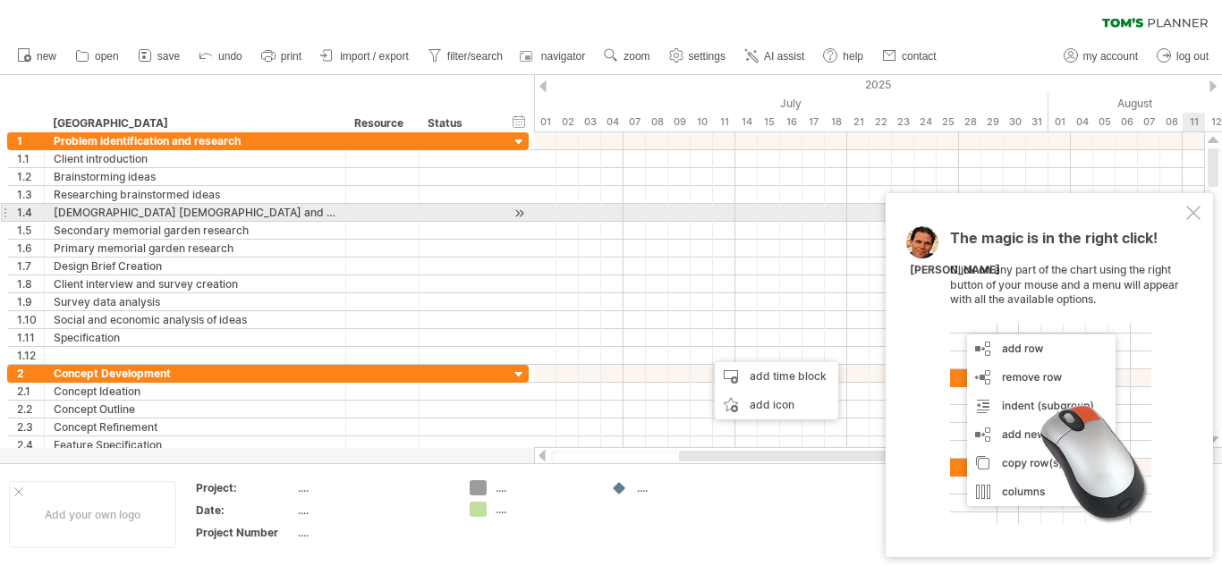
click at [1195, 210] on div at bounding box center [1193, 213] width 14 height 14
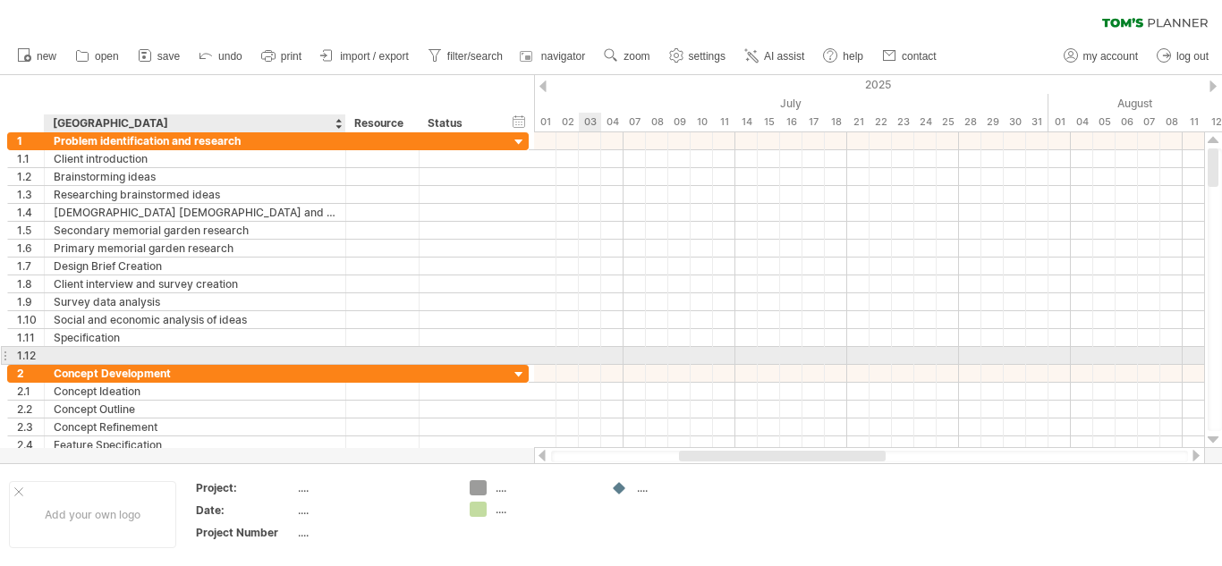
click at [83, 351] on div at bounding box center [195, 355] width 283 height 17
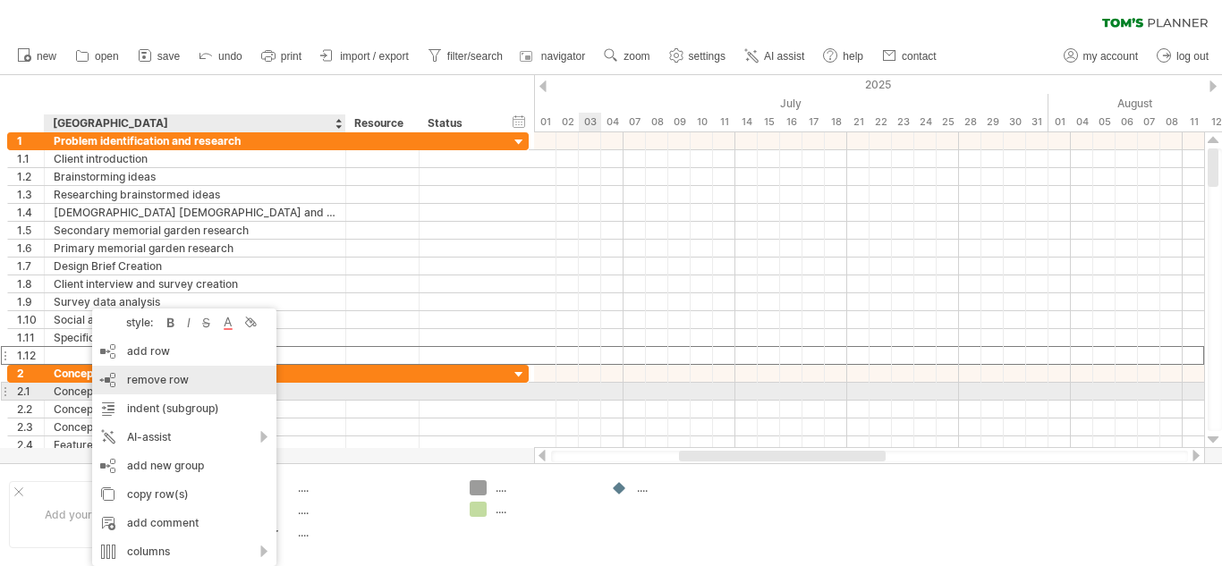
click at [162, 392] on div "remove row remove selected rows" at bounding box center [184, 380] width 184 height 29
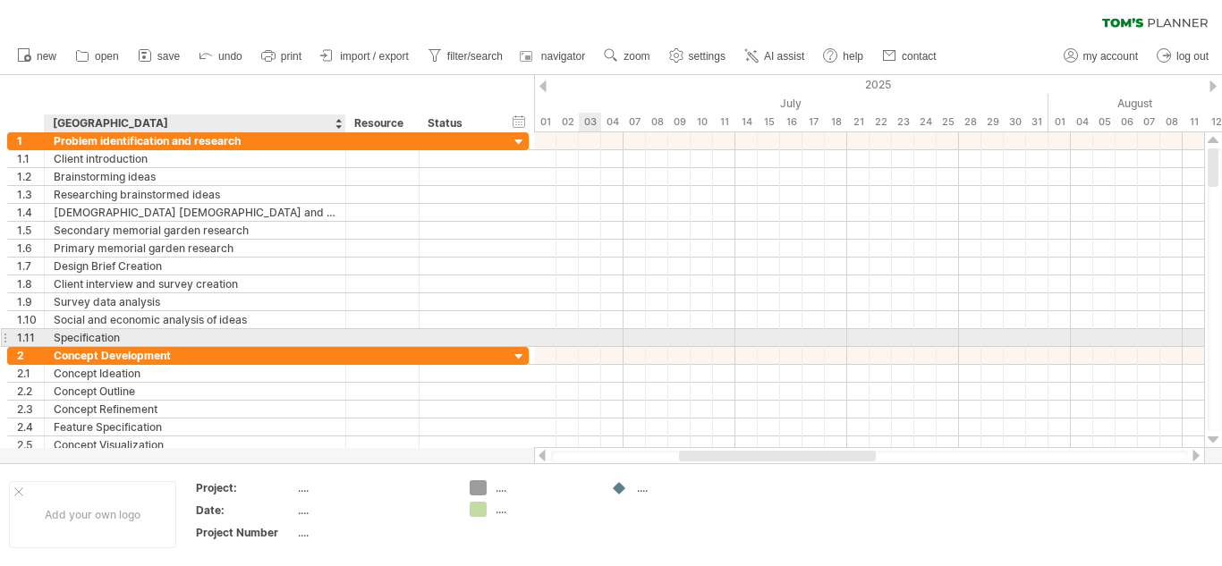
click at [184, 340] on div "Specification" at bounding box center [195, 337] width 283 height 17
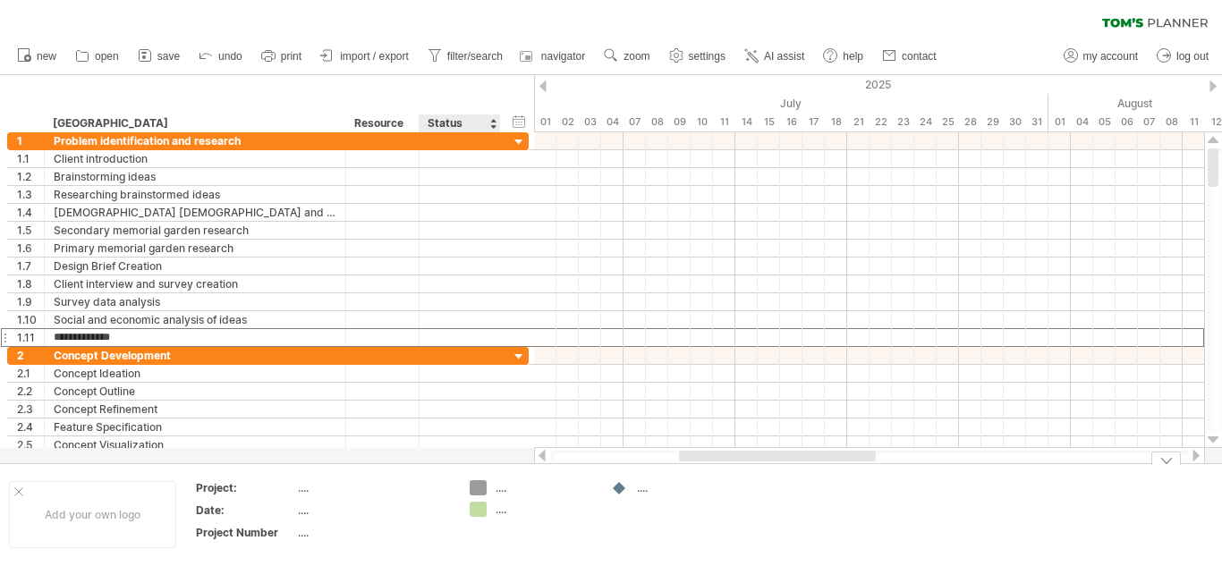
click at [499, 514] on div "...." at bounding box center [543, 509] width 97 height 15
type input "*********"
click at [648, 487] on div "...." at bounding box center [685, 487] width 97 height 15
type input "*******"
click at [546, 499] on td ".... Completed" at bounding box center [531, 514] width 141 height 69
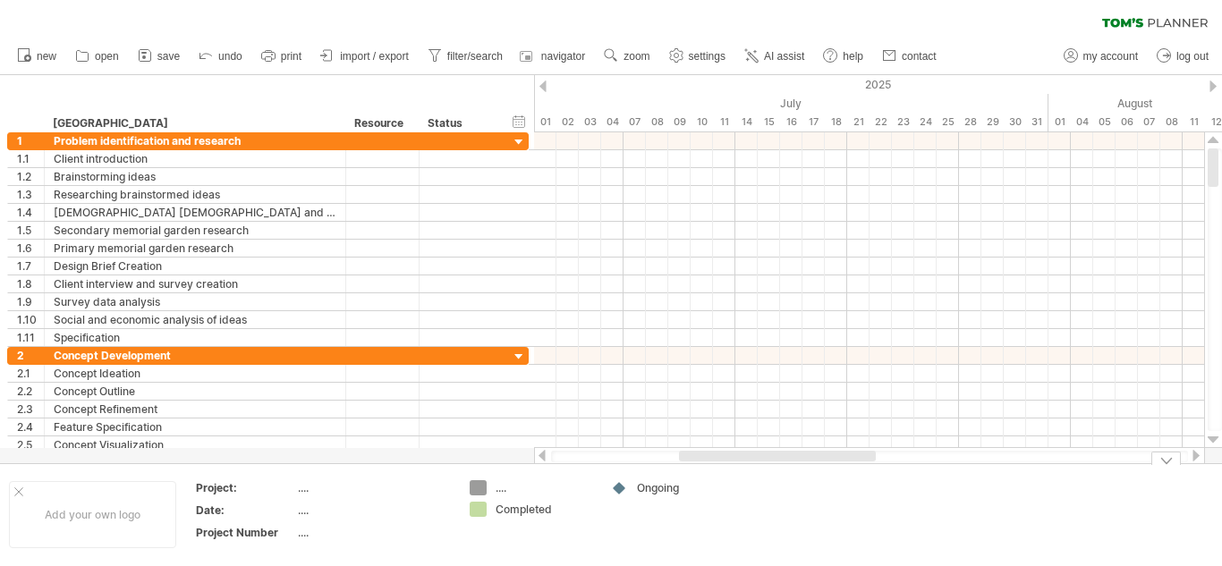
click at [511, 484] on div "...." at bounding box center [543, 487] width 97 height 15
type input "**********"
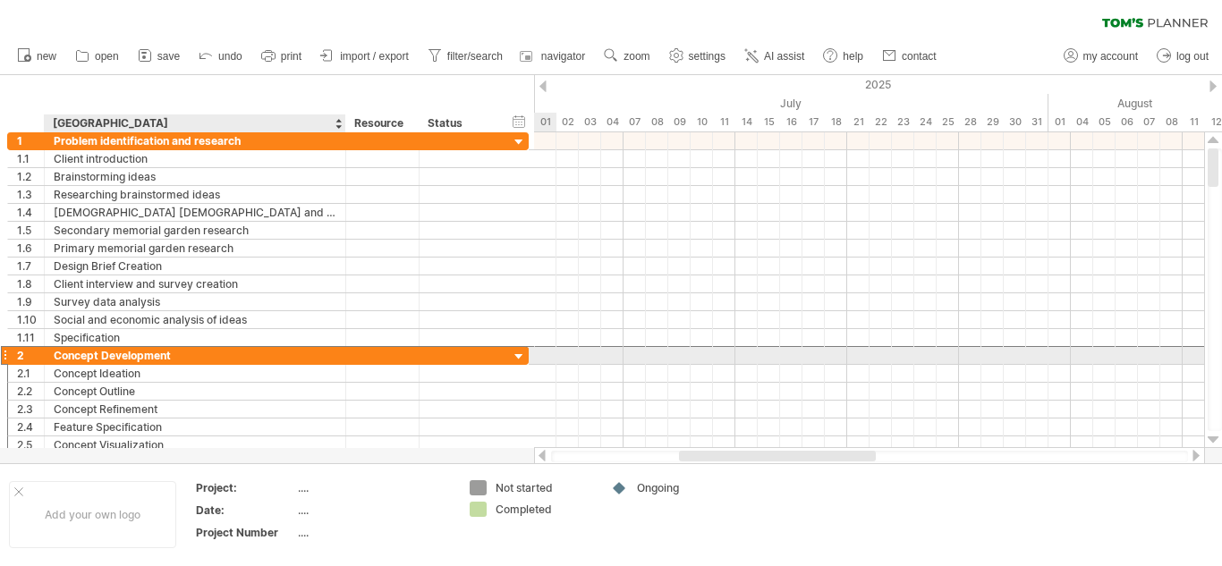
click at [287, 353] on div "Concept Development" at bounding box center [195, 355] width 283 height 17
click at [287, 353] on input "**********" at bounding box center [195, 355] width 283 height 17
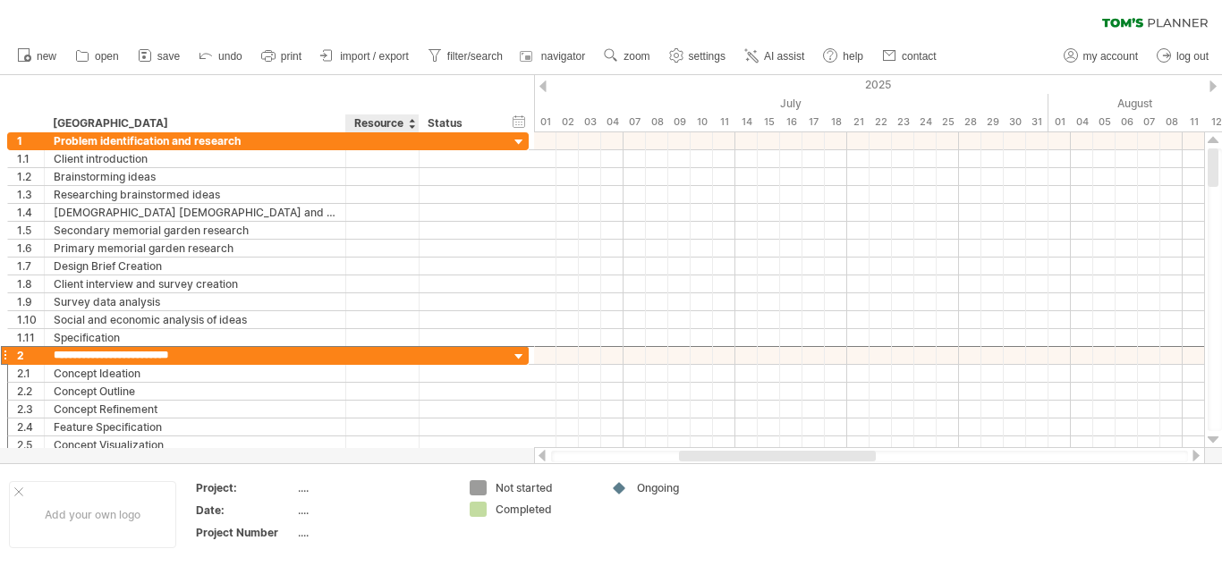
type input "**********"
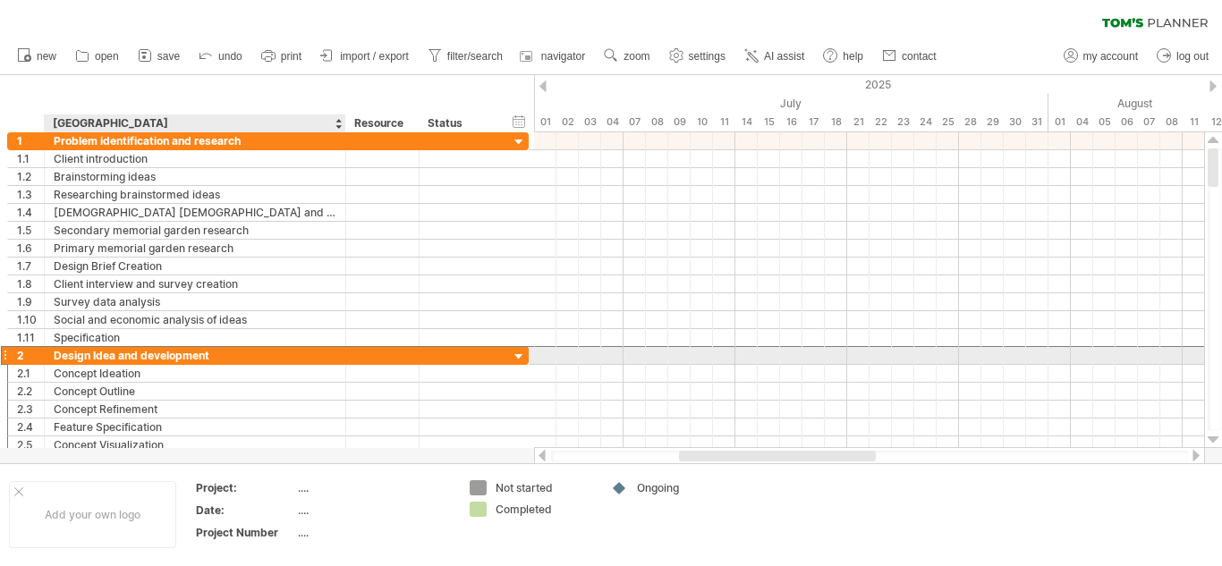
click at [126, 363] on div "Design Idea and development" at bounding box center [195, 355] width 283 height 17
click at [126, 363] on input "**********" at bounding box center [195, 355] width 283 height 17
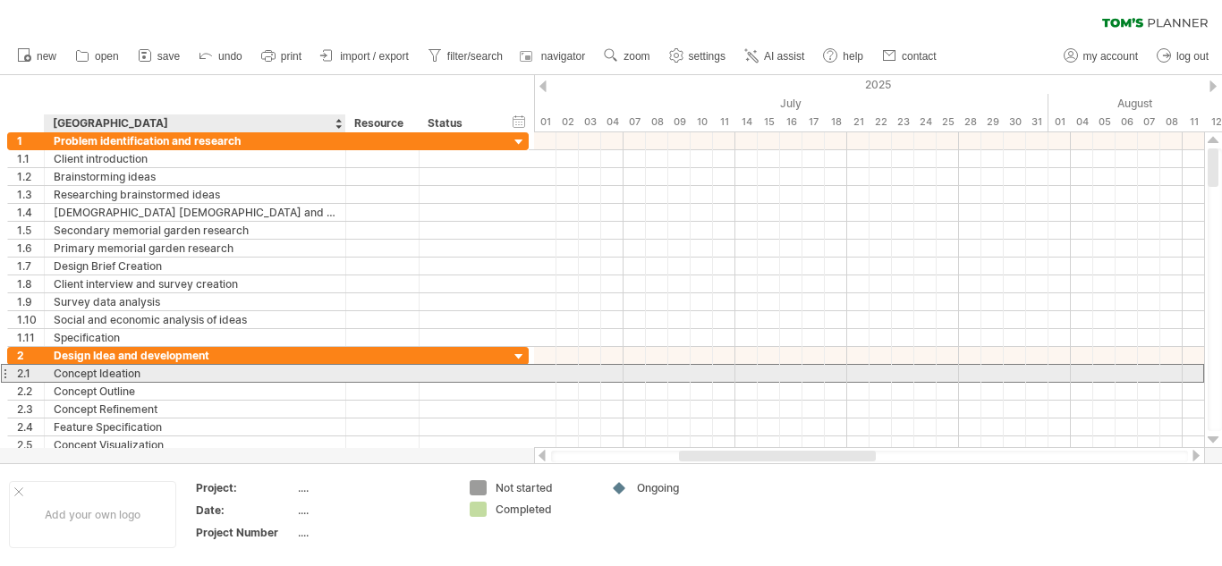
click at [131, 368] on div "Concept Ideation" at bounding box center [195, 373] width 283 height 17
click at [0, 0] on input "**********" at bounding box center [0, 0] width 0 height 0
click at [131, 368] on input "**********" at bounding box center [195, 373] width 283 height 17
click at [131, 371] on div "Concept Ideation" at bounding box center [195, 373] width 283 height 17
click at [131, 371] on input "**********" at bounding box center [195, 373] width 283 height 17
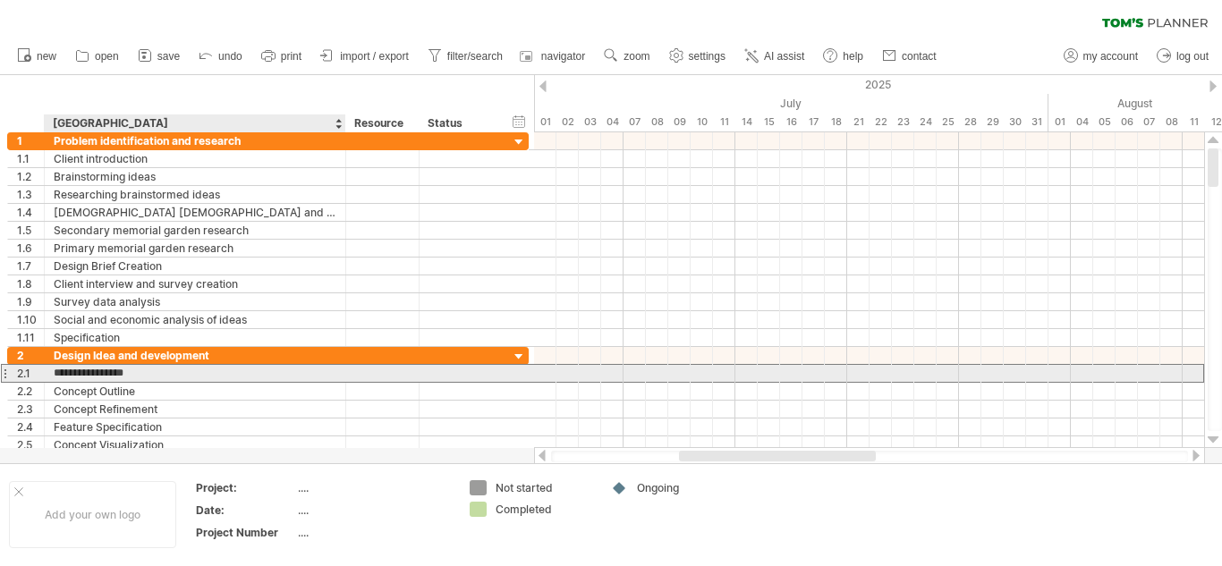
click at [131, 371] on input "**********" at bounding box center [195, 373] width 283 height 17
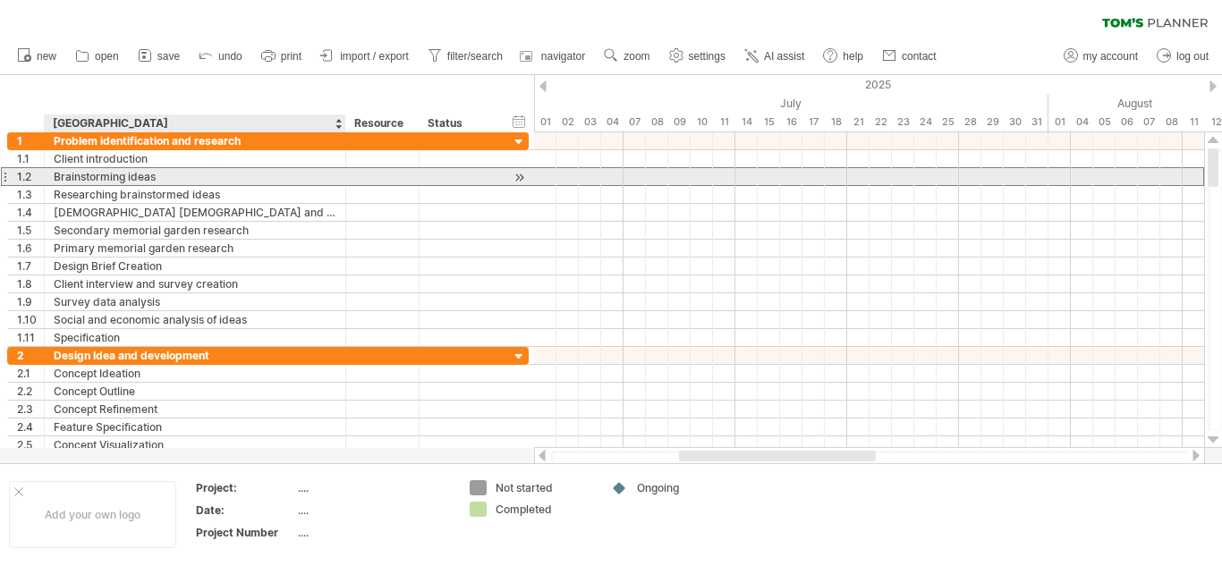
click at [155, 180] on div "Brainstorming ideas" at bounding box center [195, 176] width 283 height 17
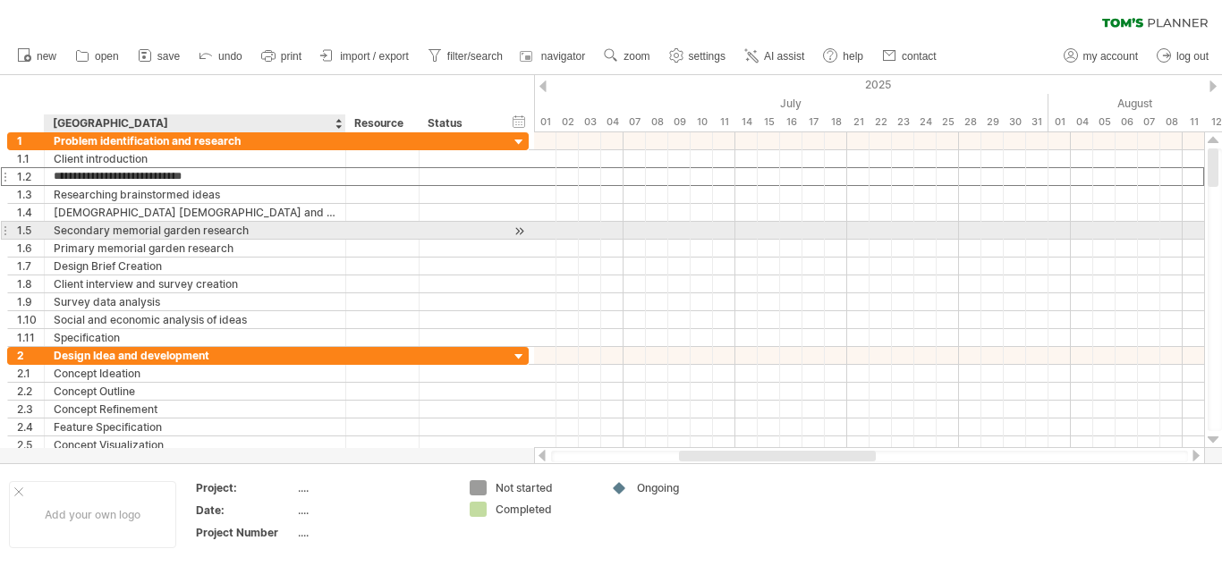
type input "**********"
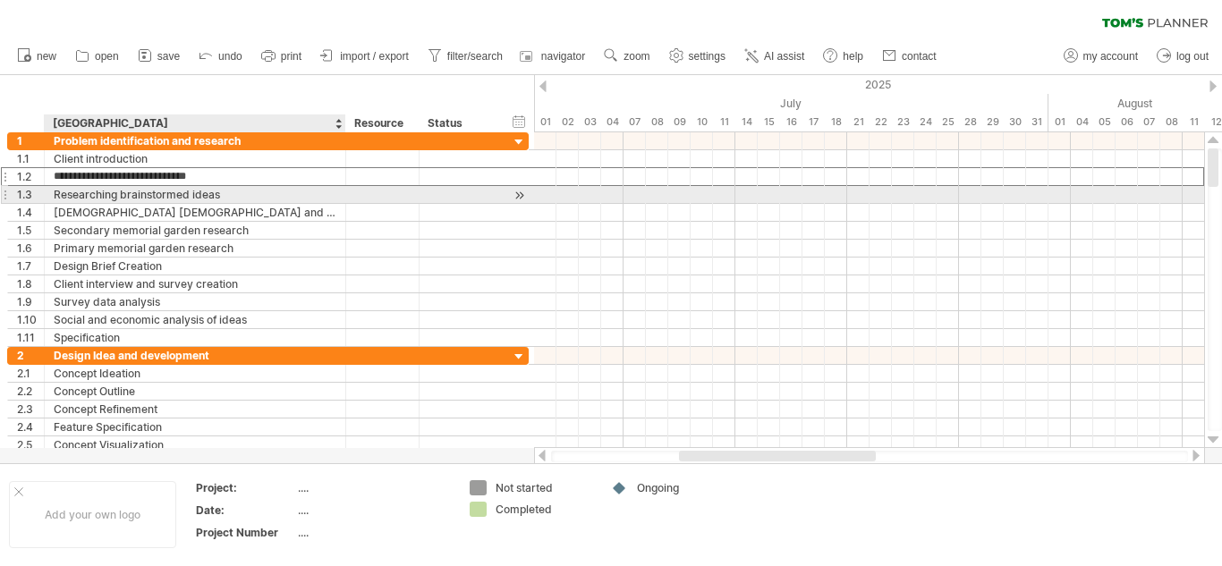
click at [186, 194] on div "Researching brainstormed ideas" at bounding box center [195, 194] width 283 height 17
click at [227, 188] on input "**********" at bounding box center [195, 194] width 283 height 17
type input "**********"
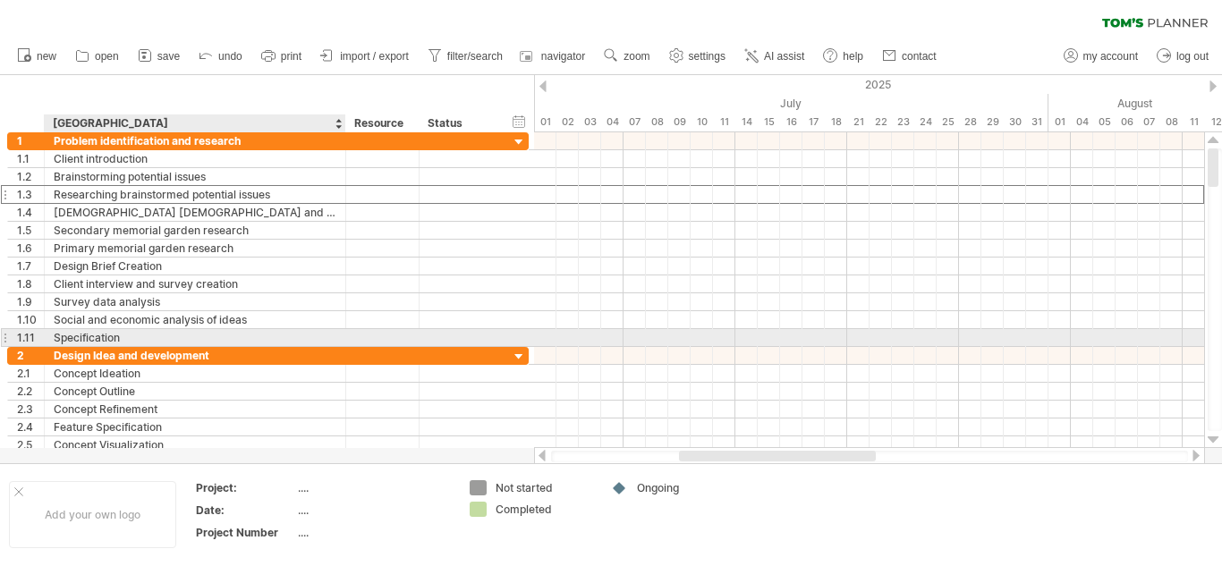
click at [80, 337] on div "Specification" at bounding box center [195, 337] width 283 height 17
click at [80, 337] on input "**********" at bounding box center [195, 337] width 283 height 17
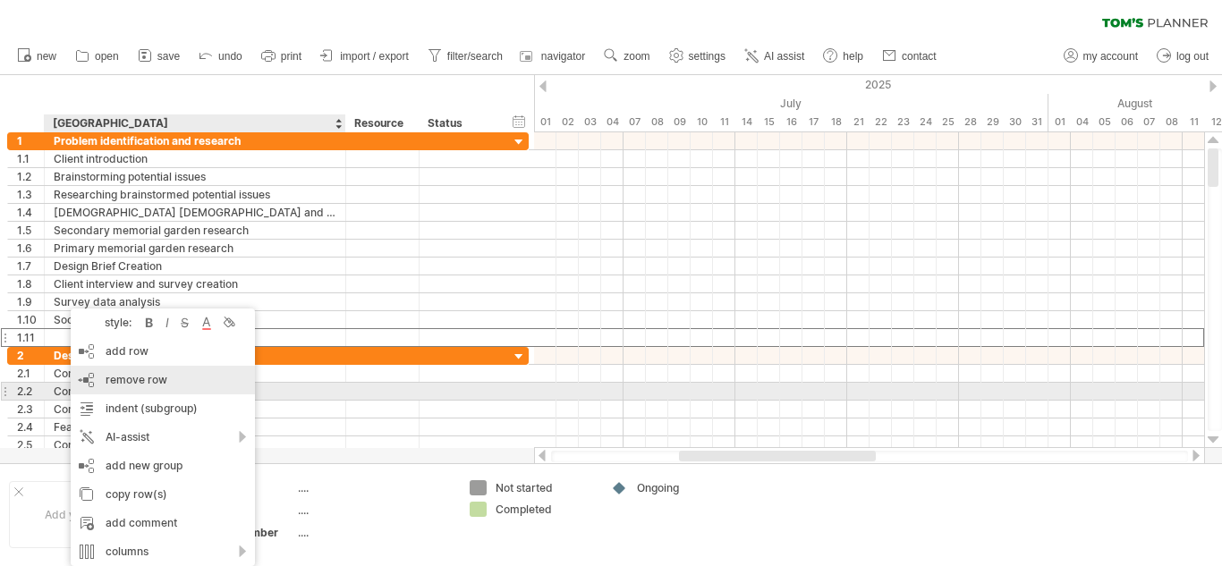
click at [124, 387] on div "remove row remove selected rows" at bounding box center [163, 380] width 184 height 29
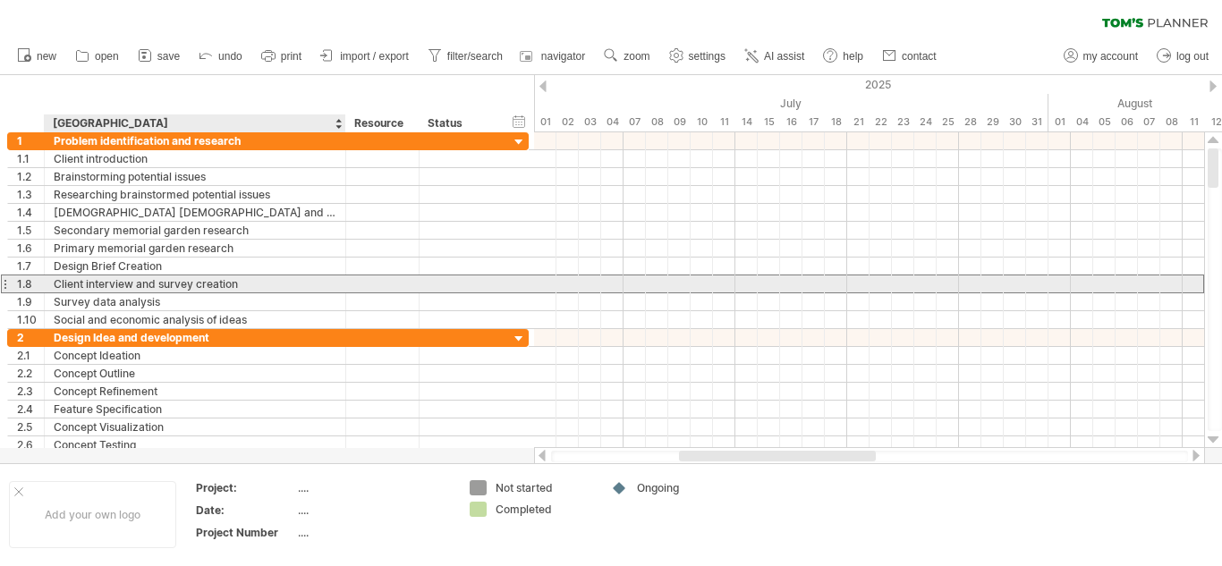
click at [280, 288] on div "Client interview and survey creation" at bounding box center [195, 283] width 283 height 17
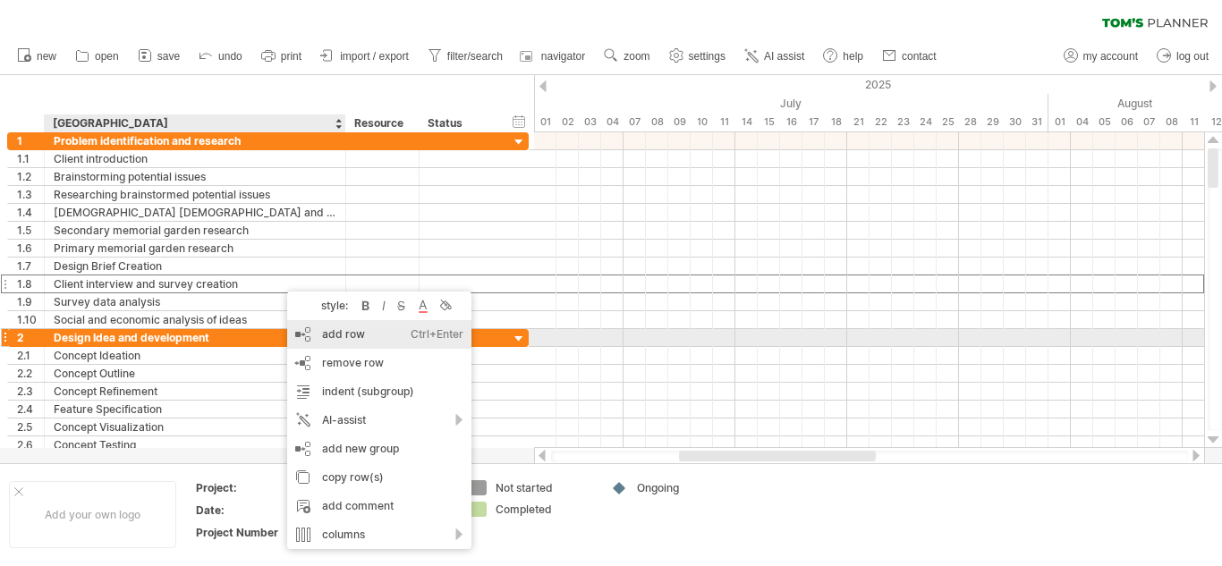
click at [339, 345] on div "add row Ctrl+Enter Cmd+Enter" at bounding box center [379, 334] width 184 height 29
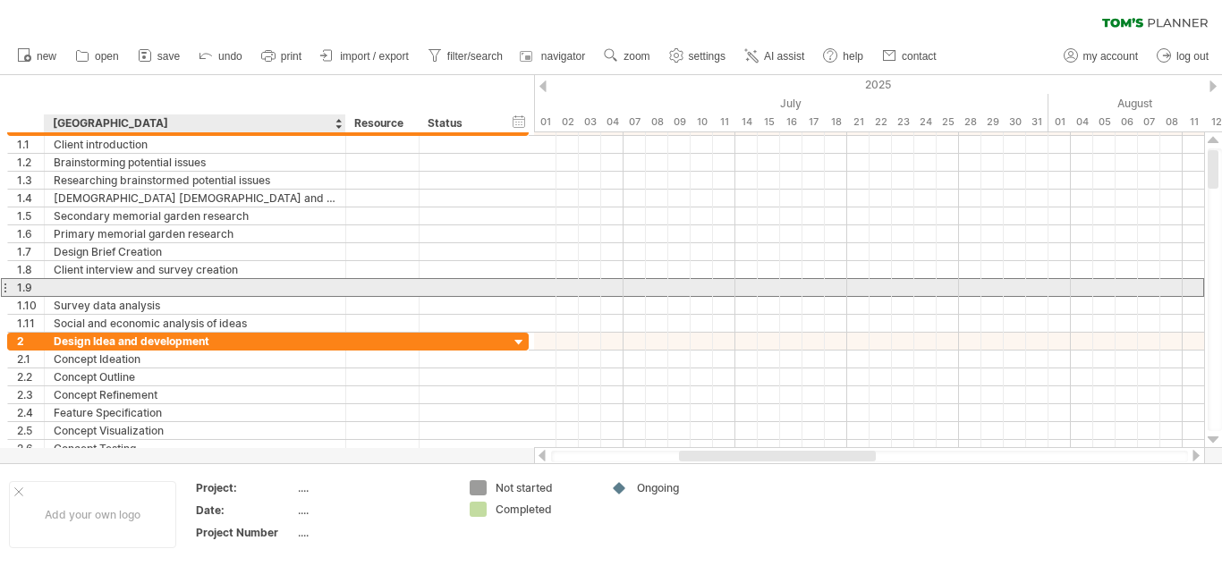
click at [183, 279] on div at bounding box center [195, 287] width 283 height 17
drag, startPoint x: 183, startPoint y: 279, endPoint x: 249, endPoint y: 292, distance: 67.5
click at [249, 292] on input "text" at bounding box center [195, 287] width 283 height 17
type input "**********"
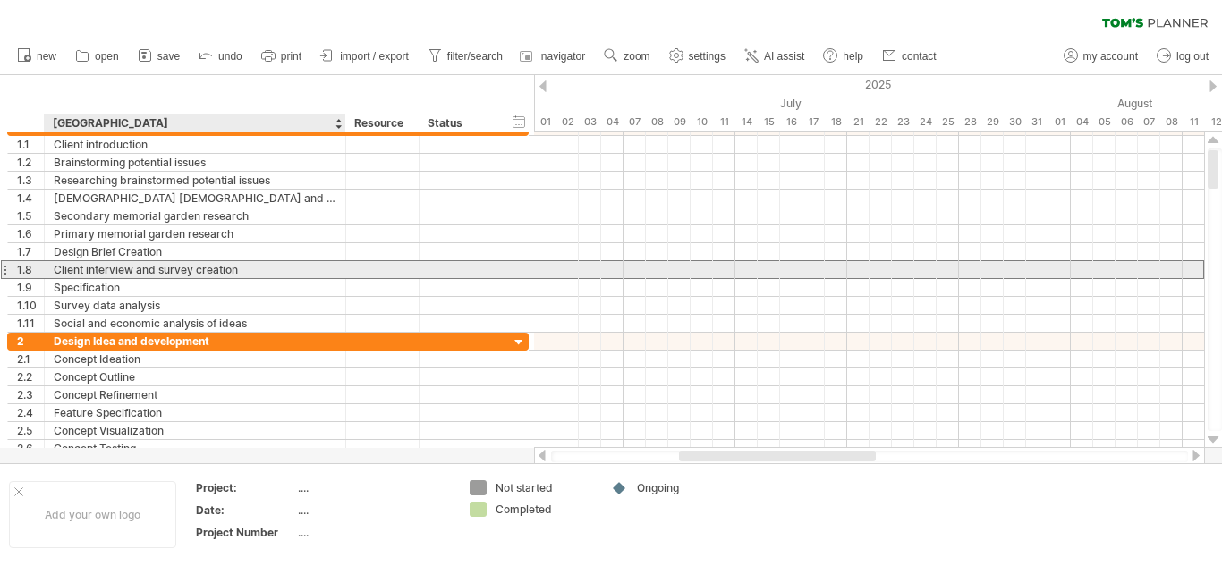
click at [170, 271] on div "Client interview and survey creation" at bounding box center [195, 269] width 283 height 17
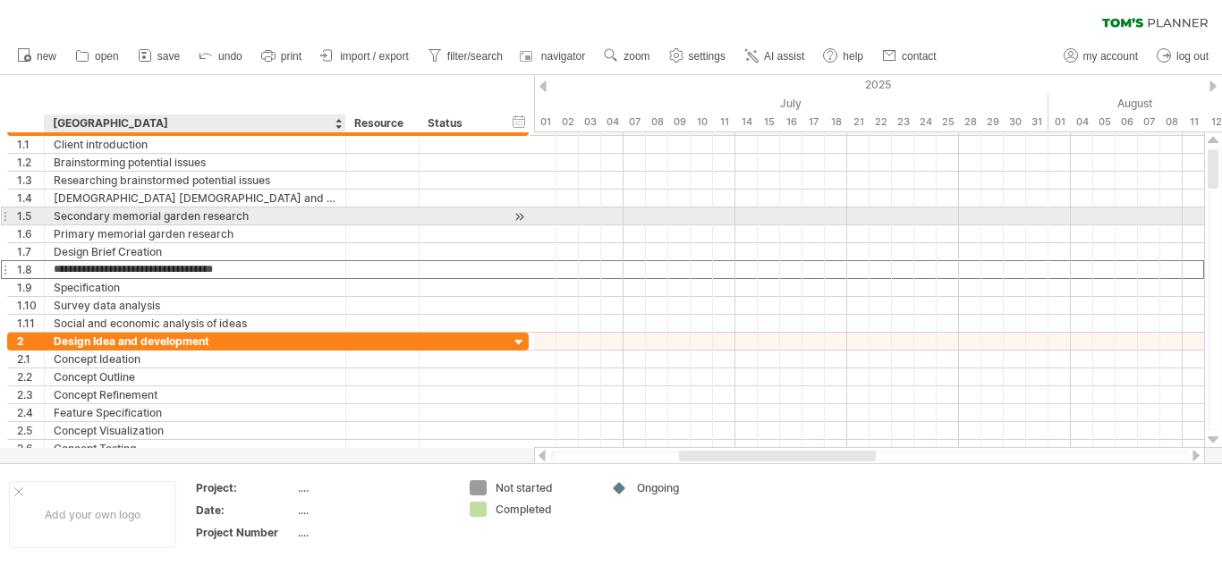
click at [111, 218] on div "Secondary memorial garden research" at bounding box center [195, 215] width 283 height 17
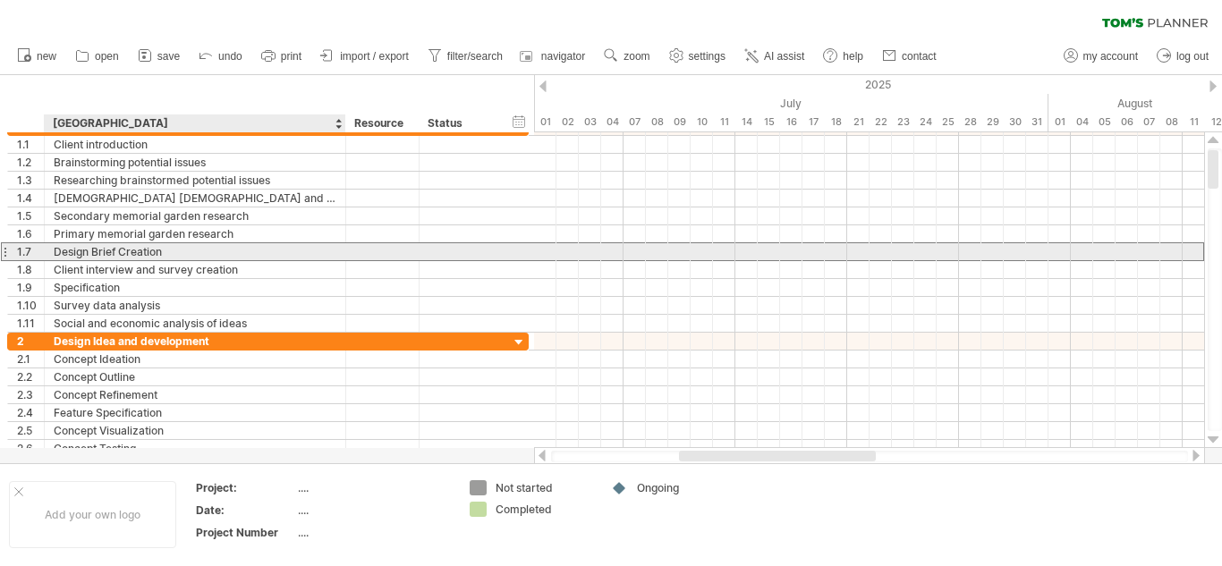
click at [206, 253] on div "Design Brief Creation" at bounding box center [195, 251] width 283 height 17
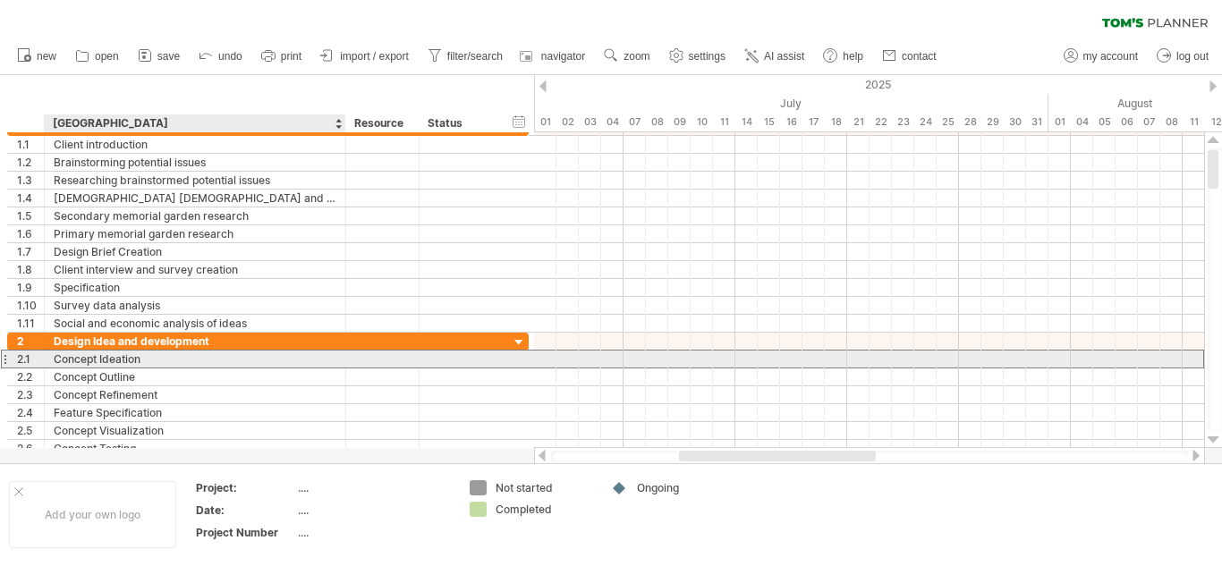
click at [166, 363] on div "Concept Ideation" at bounding box center [195, 359] width 283 height 17
click at [166, 363] on input "**********" at bounding box center [195, 359] width 283 height 17
type input "**********"
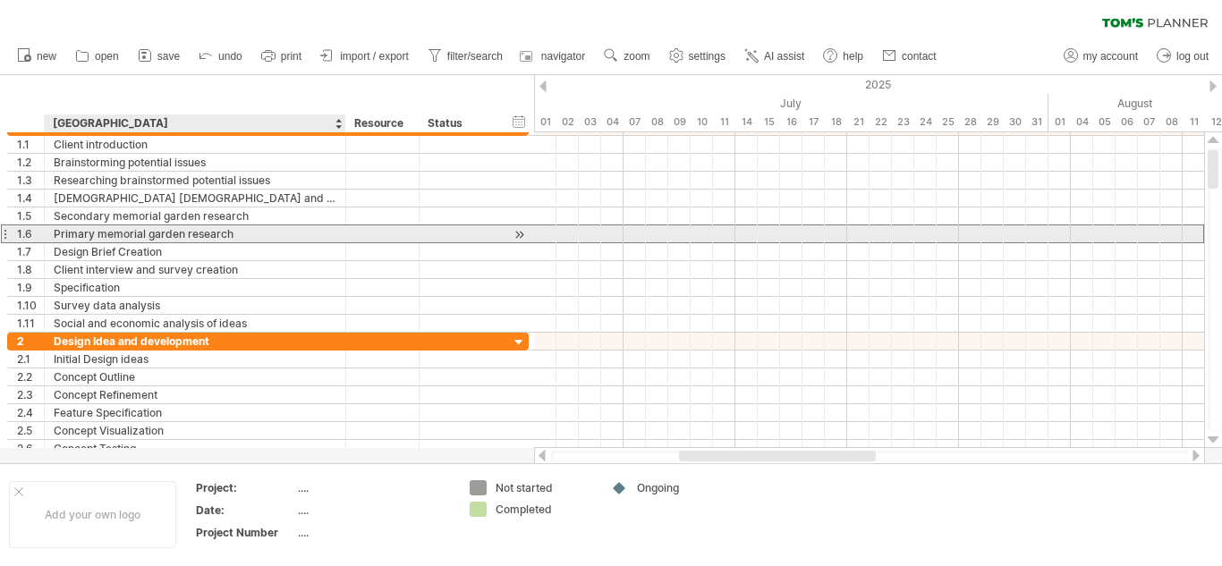
click at [236, 234] on div "Primary memorial garden research" at bounding box center [195, 233] width 283 height 17
click at [236, 234] on input "**********" at bounding box center [195, 233] width 283 height 17
type input "**********"
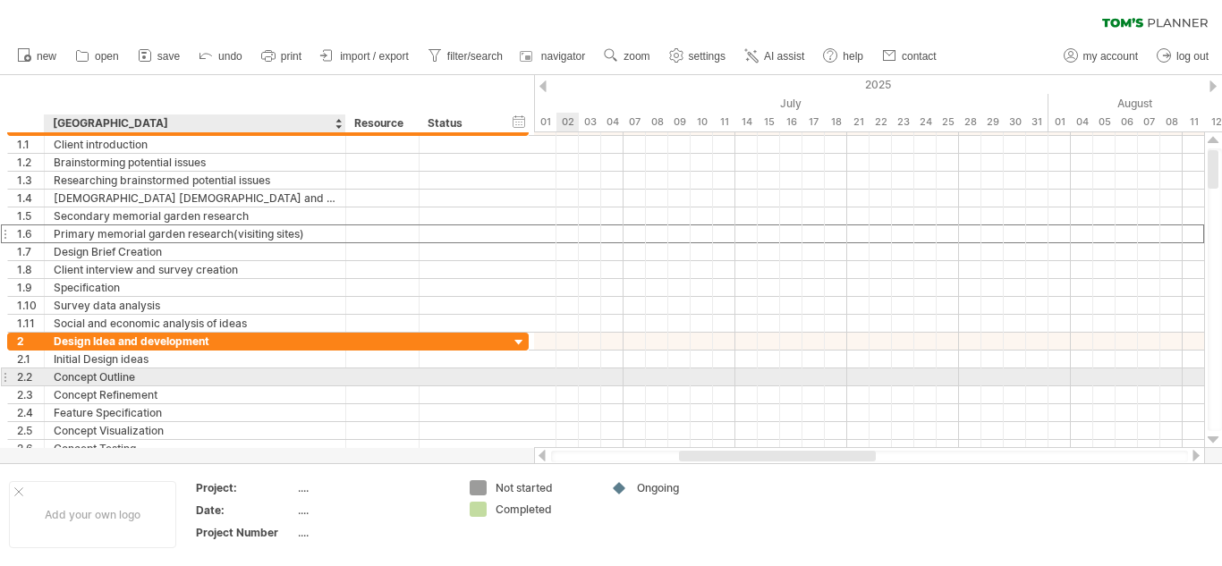
click at [236, 385] on div "Concept Outline" at bounding box center [195, 376] width 283 height 17
click at [236, 385] on input "**********" at bounding box center [195, 376] width 283 height 17
type input "**********"
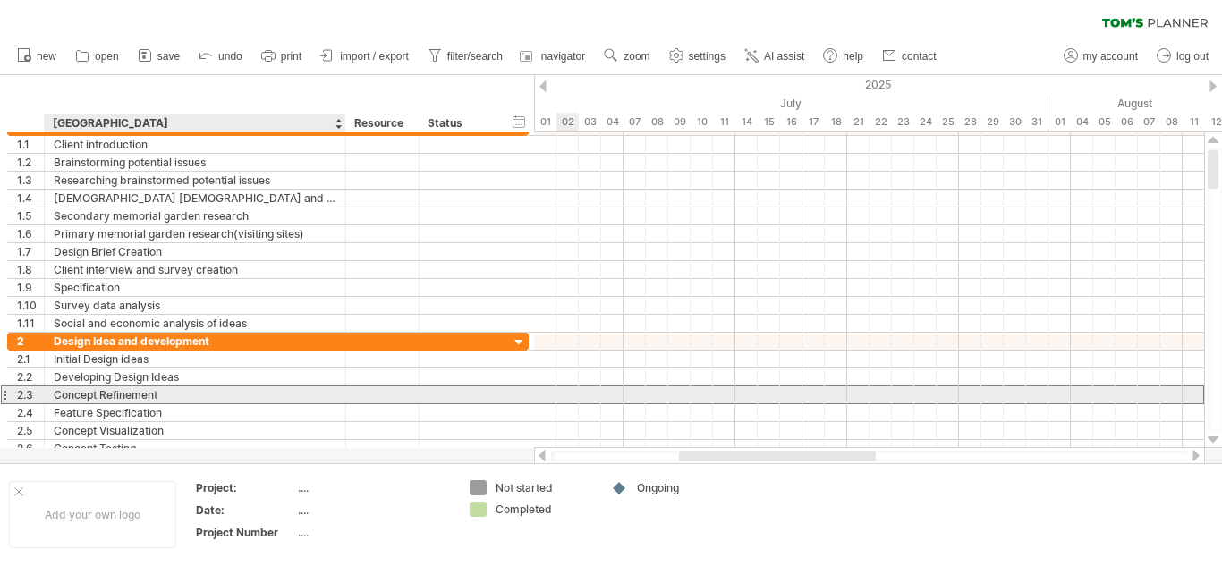
click at [216, 387] on div "Concept Refinement" at bounding box center [195, 394] width 283 height 17
click at [216, 387] on input "**********" at bounding box center [195, 394] width 283 height 17
type input "**********"
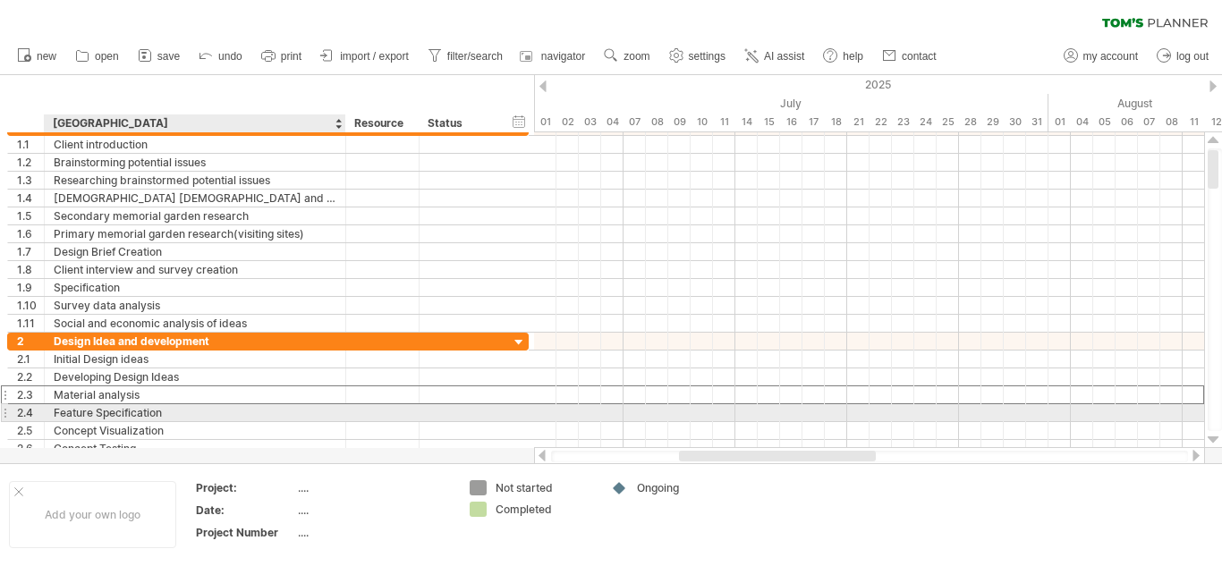
click at [142, 418] on div "Feature Specification" at bounding box center [195, 412] width 283 height 17
click at [142, 418] on input "**********" at bounding box center [195, 412] width 283 height 17
type input "**********"
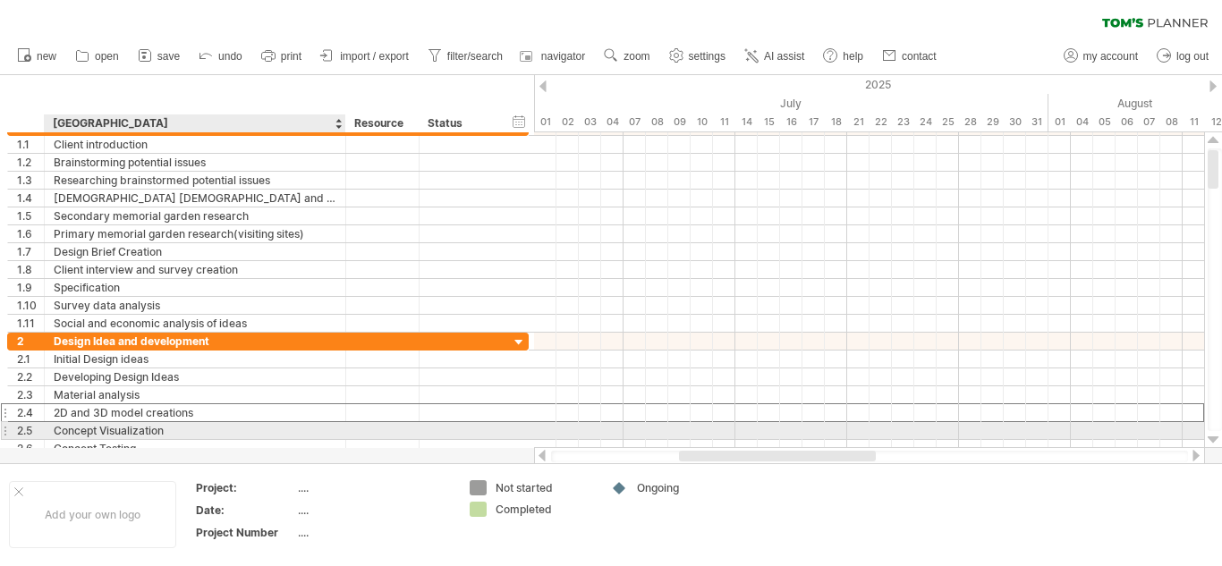
click at [167, 429] on div "Concept Visualization" at bounding box center [195, 430] width 283 height 17
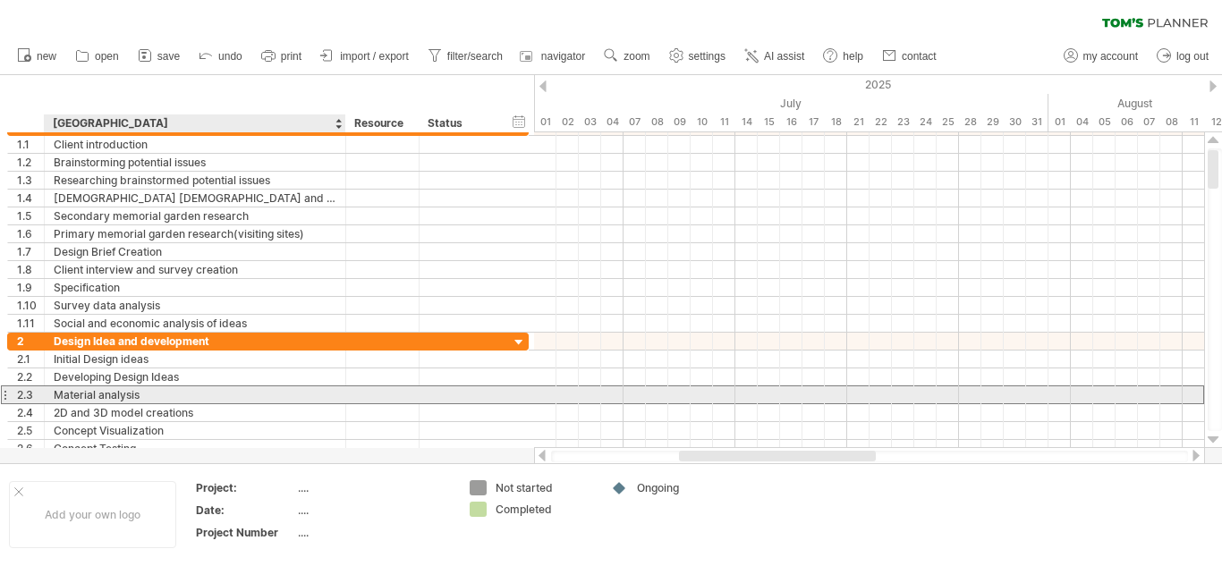
click at [179, 399] on div "Material analysis" at bounding box center [195, 394] width 283 height 17
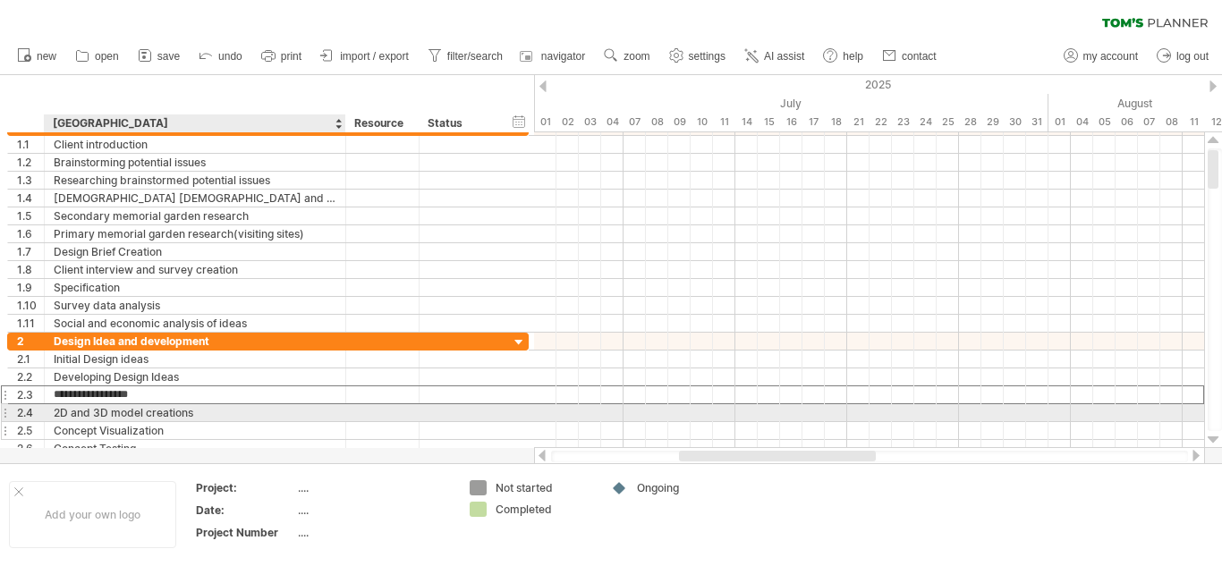
click at [185, 423] on div "Concept Visualization" at bounding box center [195, 430] width 283 height 17
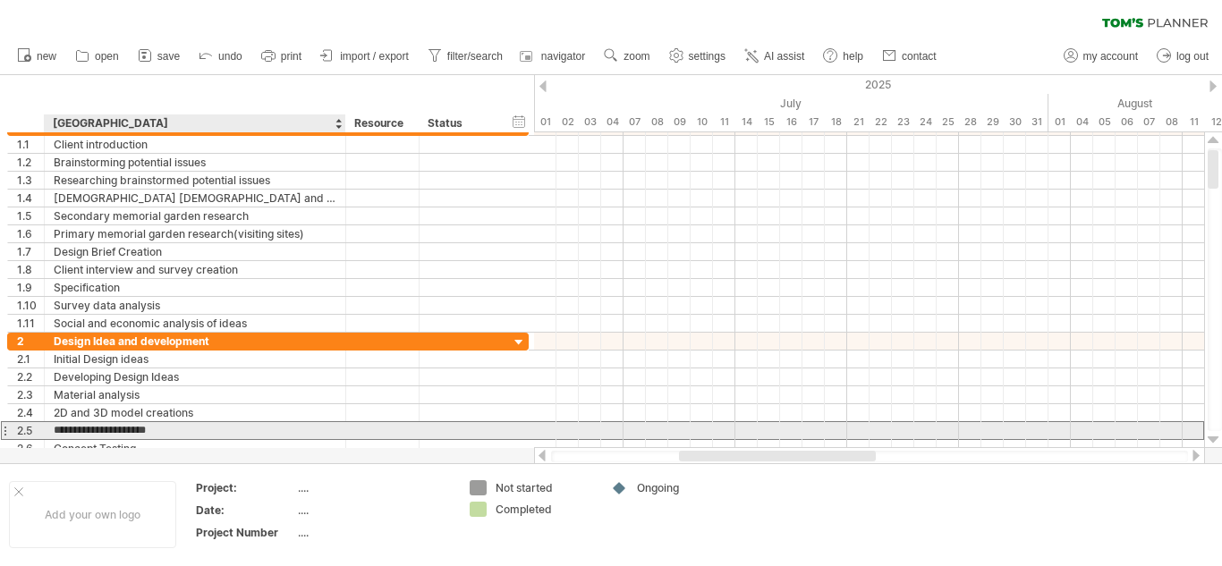
click at [185, 423] on input "**********" at bounding box center [195, 430] width 283 height 17
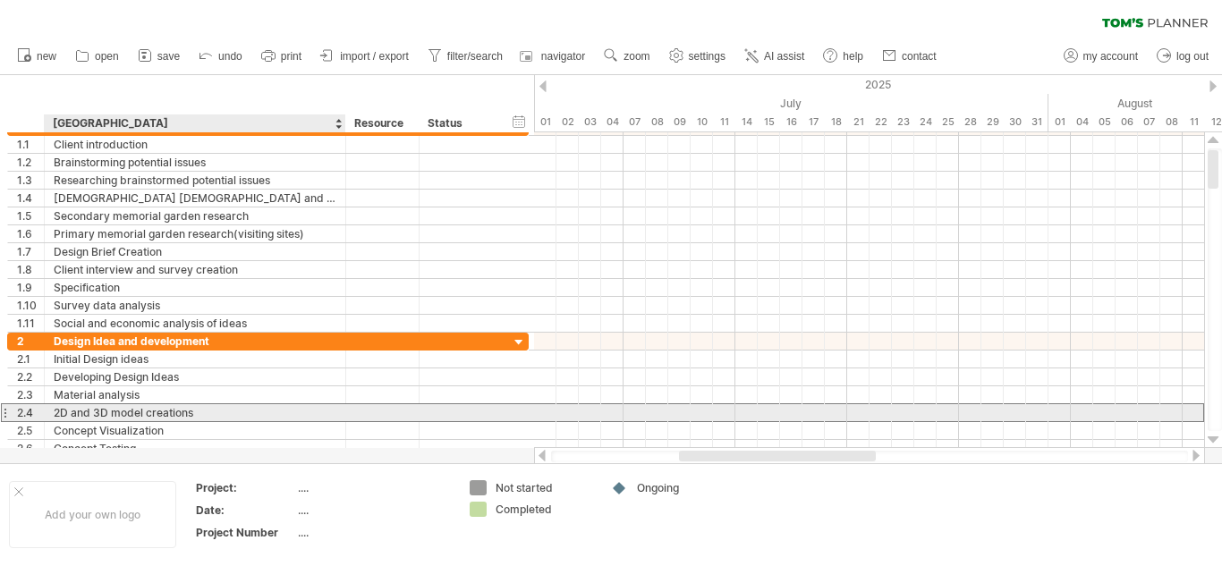
click at [195, 410] on div "2D and 3D model creations" at bounding box center [195, 412] width 283 height 17
click at [0, 0] on input "**********" at bounding box center [0, 0] width 0 height 0
click at [195, 410] on input "**********" at bounding box center [195, 412] width 283 height 17
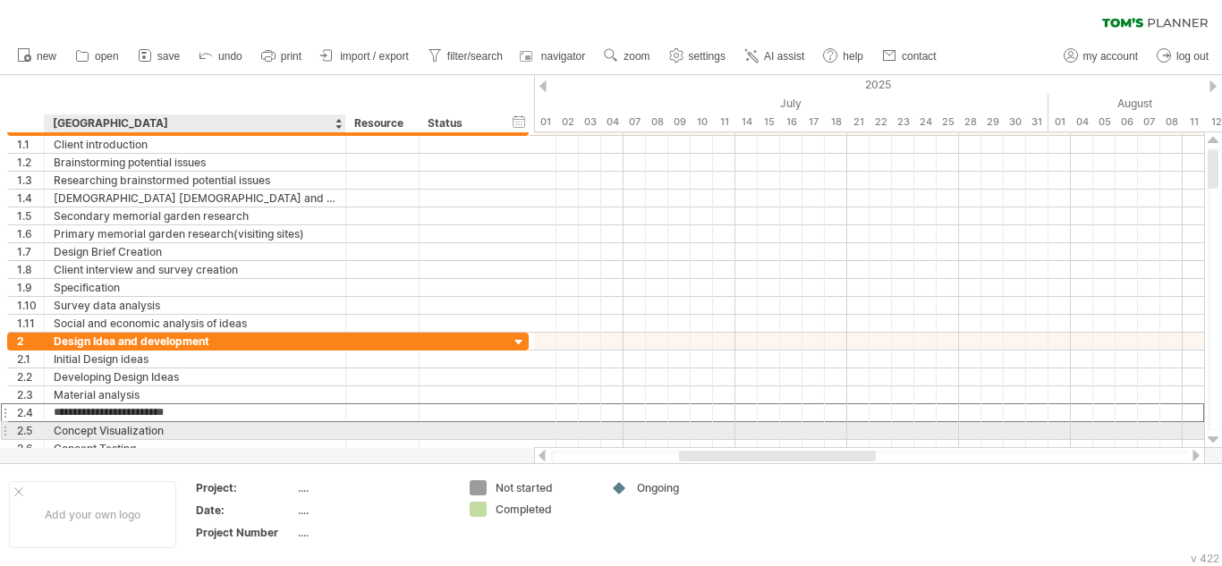
click at [160, 437] on div "Concept Visualization" at bounding box center [195, 430] width 283 height 17
click at [178, 414] on div "2D and 3D model creations" at bounding box center [195, 412] width 283 height 17
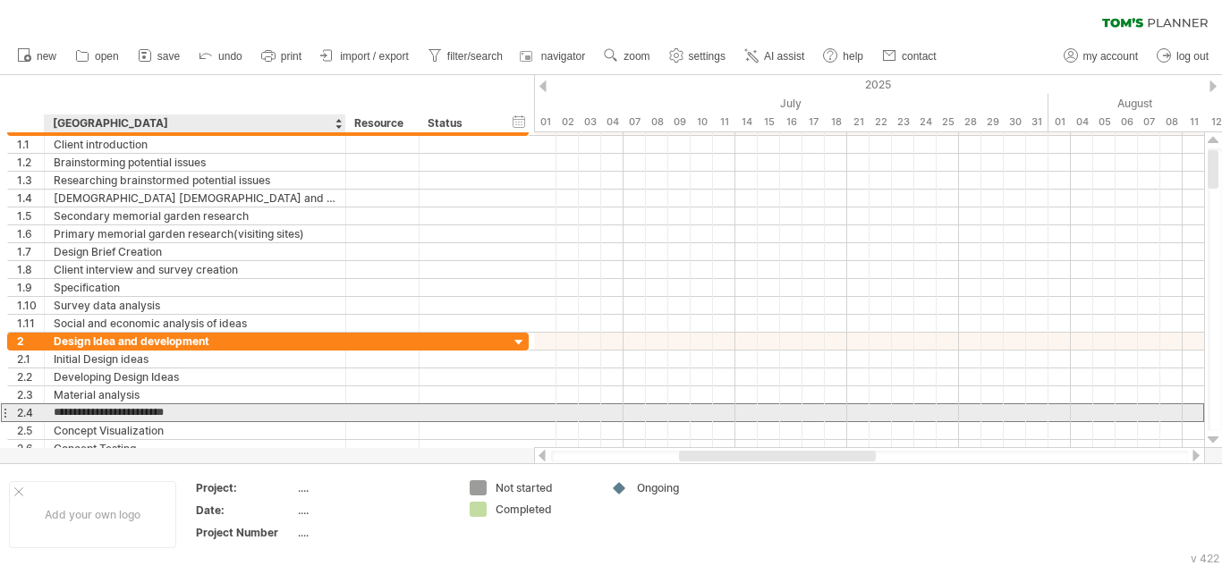
click at [178, 414] on input "**********" at bounding box center [195, 412] width 283 height 17
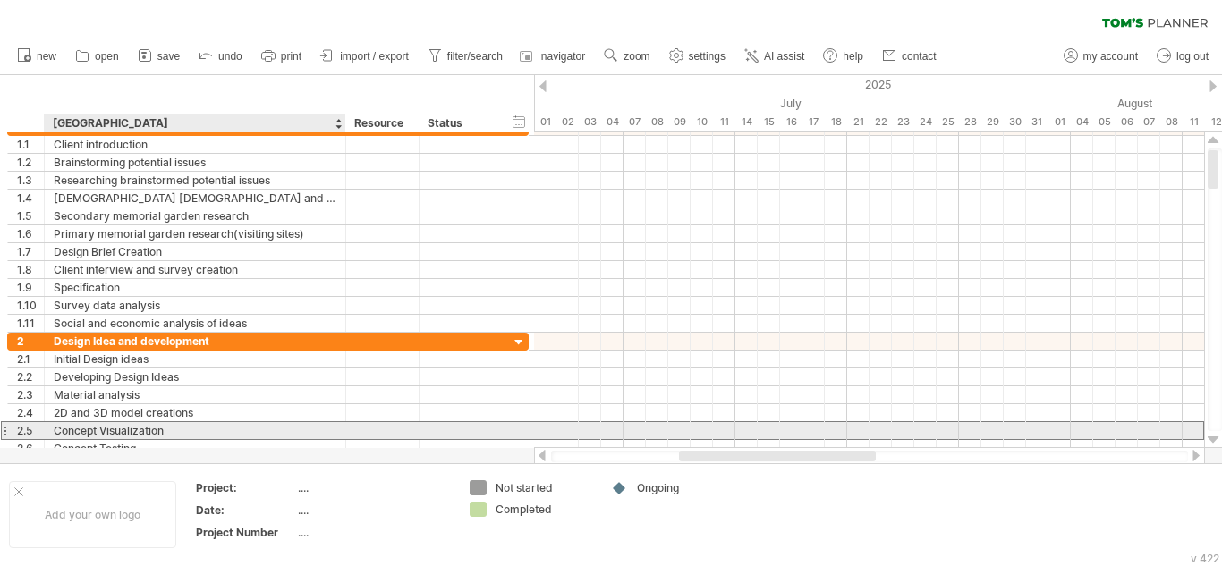
click at [156, 436] on div "Concept Visualization" at bounding box center [195, 430] width 283 height 17
click at [0, 0] on input "**********" at bounding box center [0, 0] width 0 height 0
click at [156, 436] on input "**********" at bounding box center [195, 430] width 283 height 17
paste input "**********"
type input "**********"
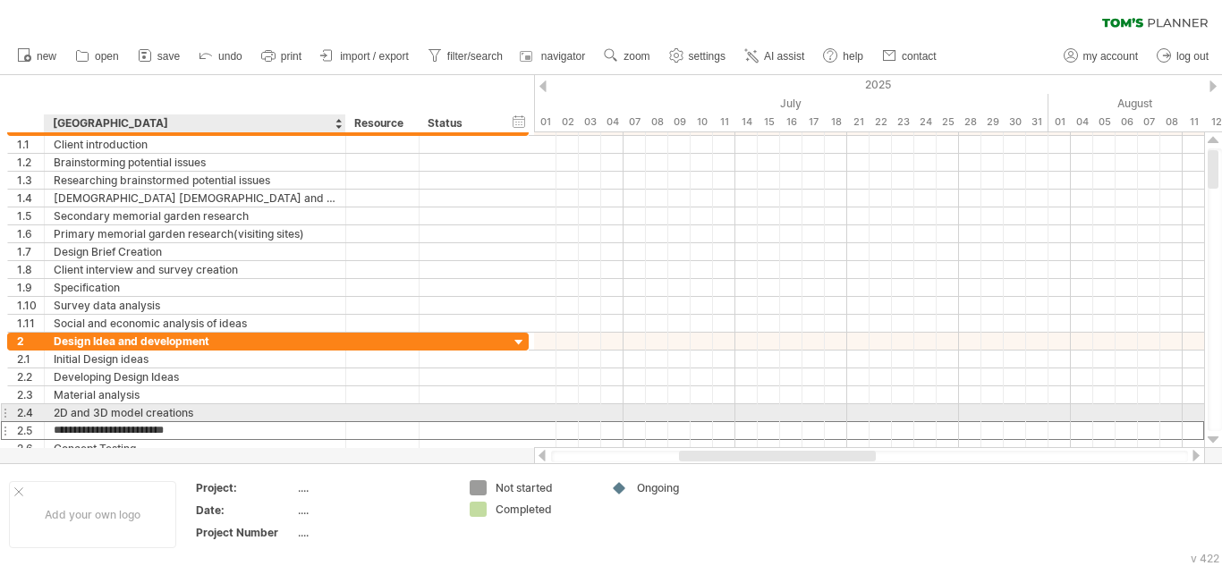
click at [179, 416] on div "2D and 3D model creations" at bounding box center [195, 412] width 283 height 17
click at [179, 416] on input "**********" at bounding box center [195, 412] width 283 height 17
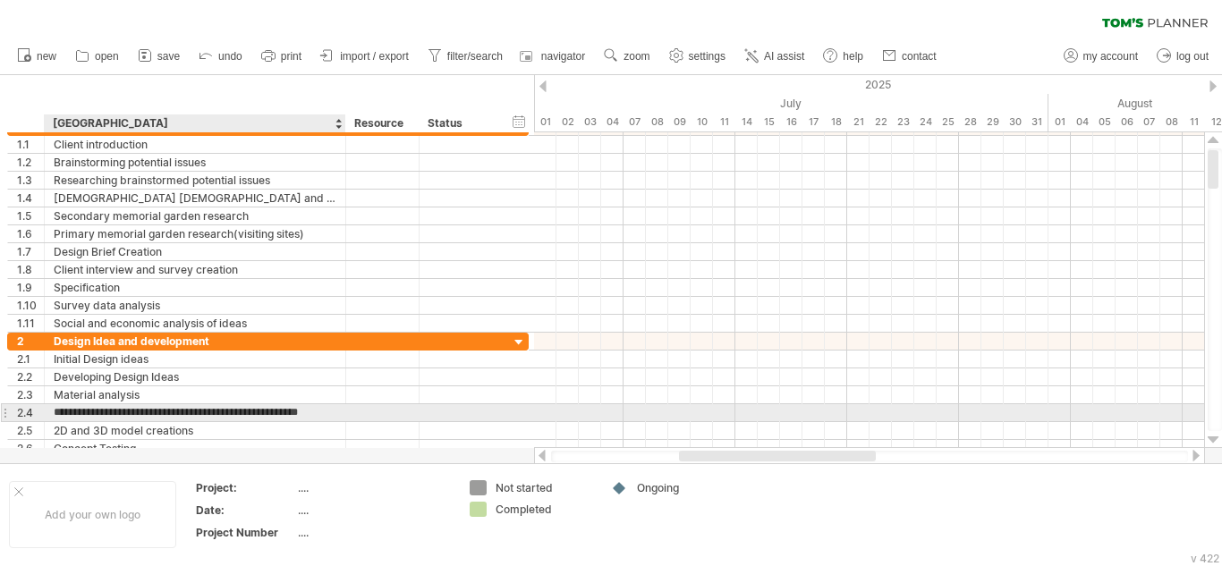
click at [148, 412] on input "**********" at bounding box center [195, 412] width 283 height 17
click at [140, 412] on input "**********" at bounding box center [195, 412] width 283 height 17
click at [129, 412] on input "**********" at bounding box center [195, 412] width 283 height 17
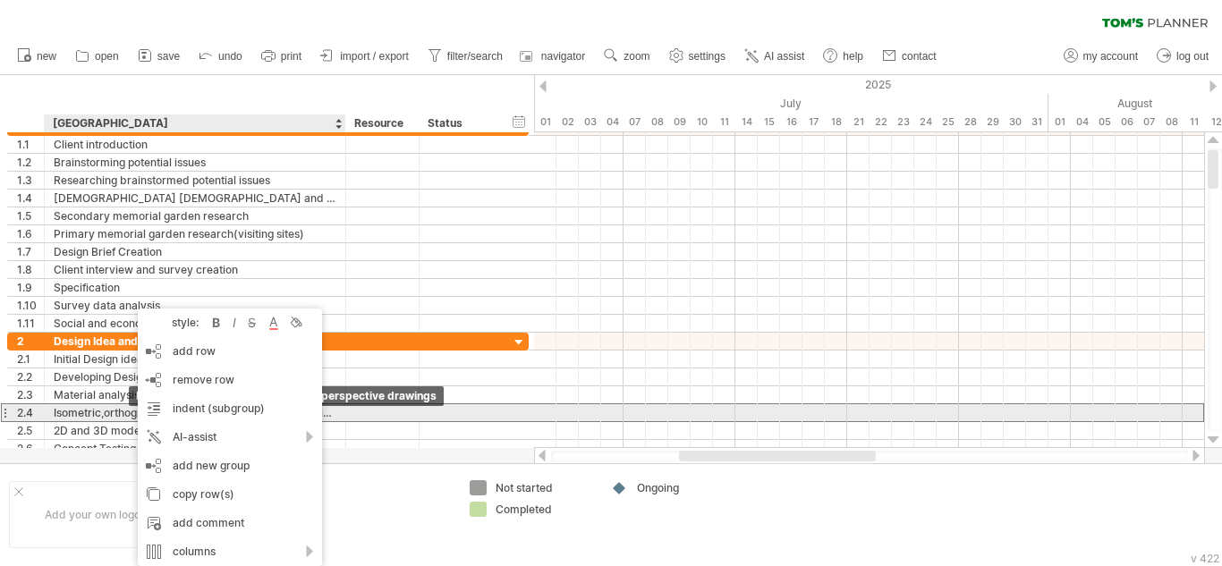
click at [111, 412] on div "Isometric,orthographic and 2 point perspective drawings" at bounding box center [195, 412] width 283 height 17
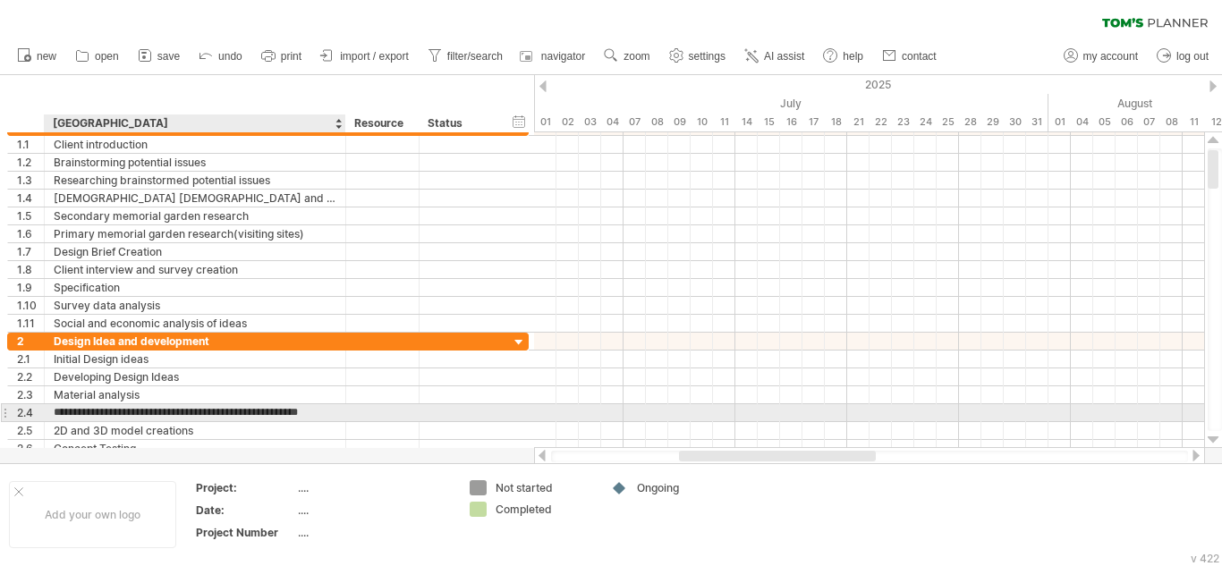
scroll to position [0, 0]
click at [136, 412] on input "**********" at bounding box center [195, 412] width 283 height 17
click at [107, 413] on input "**********" at bounding box center [195, 412] width 283 height 17
type input "**********"
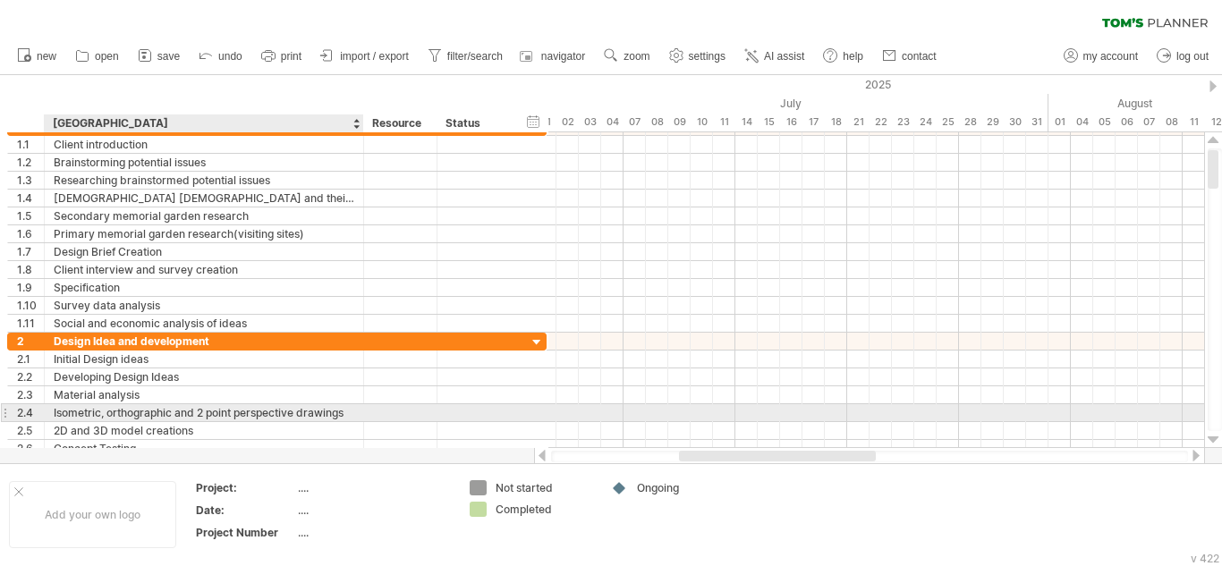
drag, startPoint x: 342, startPoint y: 416, endPoint x: 362, endPoint y: 418, distance: 19.9
click at [362, 418] on div at bounding box center [361, 413] width 9 height 18
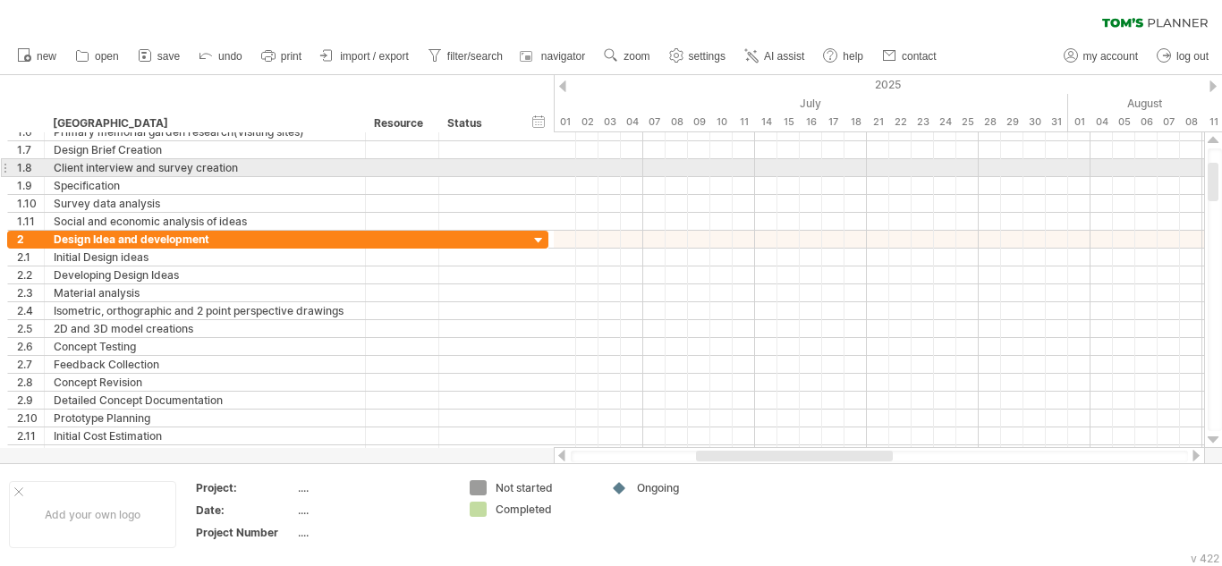
drag, startPoint x: 1213, startPoint y: 162, endPoint x: 1213, endPoint y: 177, distance: 15.2
click at [1213, 177] on div at bounding box center [1212, 182] width 11 height 38
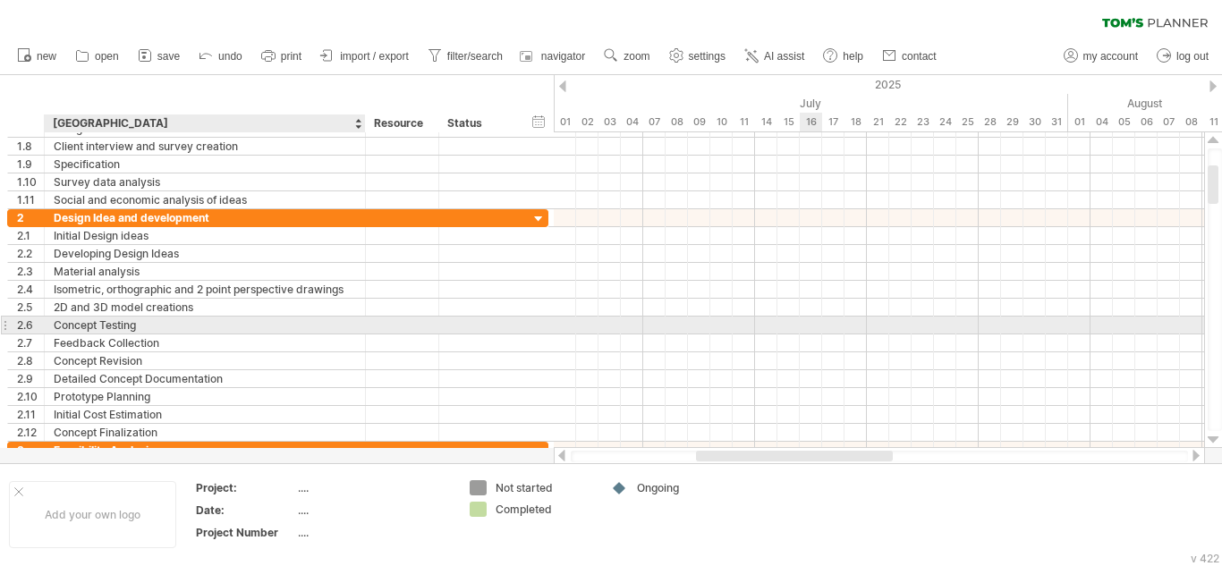
click at [183, 326] on div "Concept Testing" at bounding box center [205, 325] width 302 height 17
click at [183, 326] on input "**********" at bounding box center [205, 325] width 302 height 17
type input "*"
type input "**********"
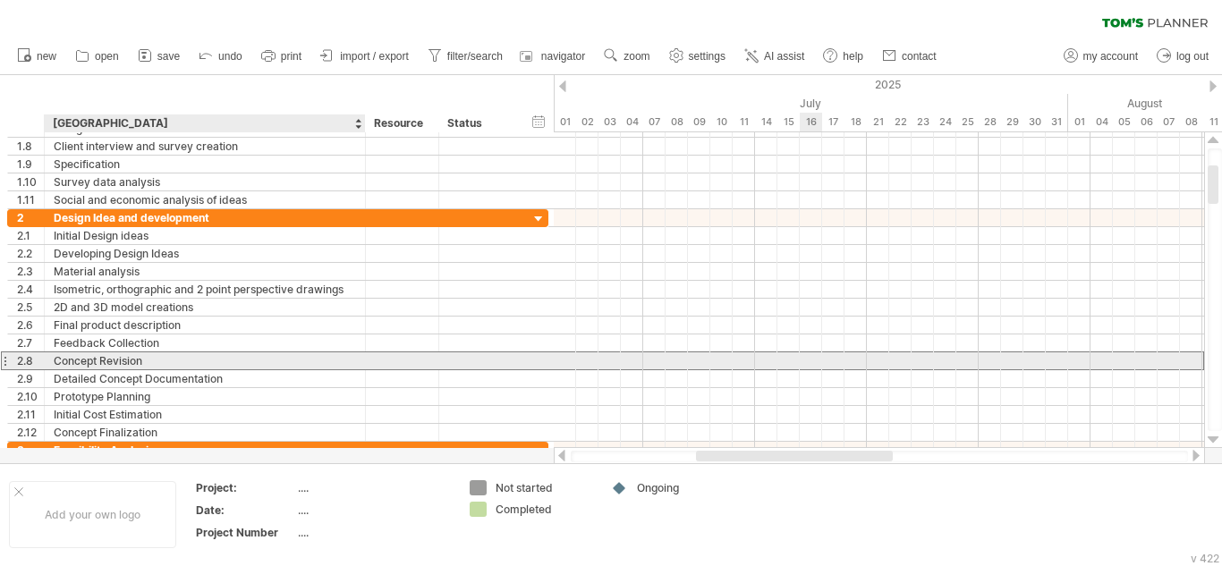
click at [172, 358] on div "Concept Revision" at bounding box center [205, 360] width 302 height 17
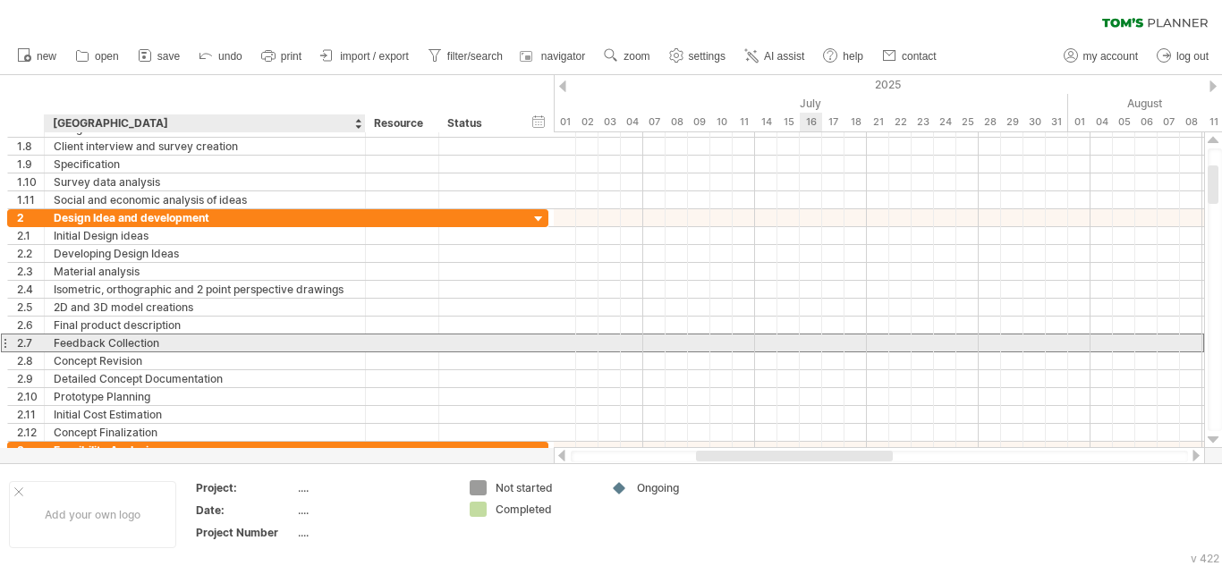
click at [178, 335] on div "Feedback Collection" at bounding box center [205, 342] width 302 height 17
click at [178, 335] on input "**********" at bounding box center [205, 342] width 302 height 17
click at [225, 340] on div at bounding box center [205, 342] width 302 height 17
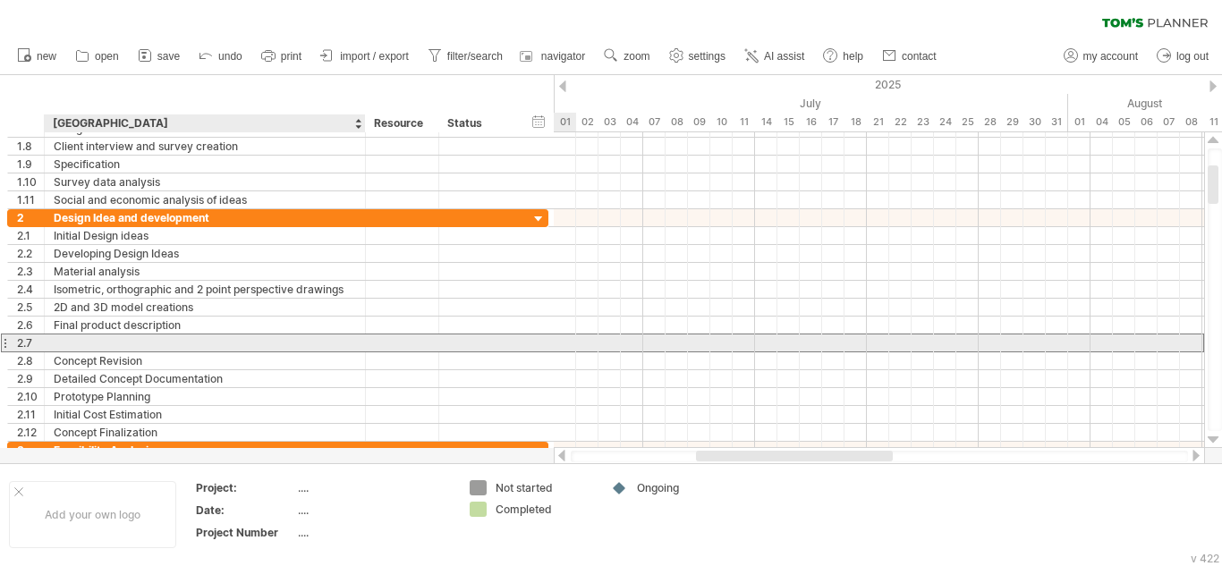
click at [0, 0] on input "text" at bounding box center [0, 0] width 0 height 0
type input "**********"
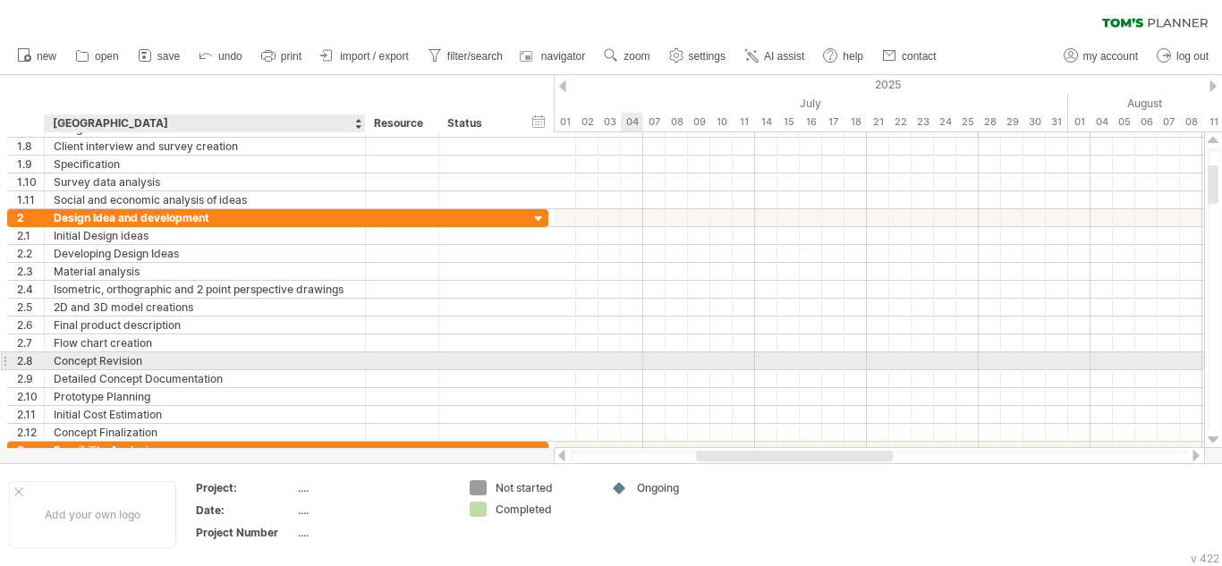
click at [151, 364] on div "Concept Revision" at bounding box center [205, 360] width 302 height 17
click at [151, 364] on input "**********" at bounding box center [205, 360] width 302 height 17
type input "*"
type input "**********"
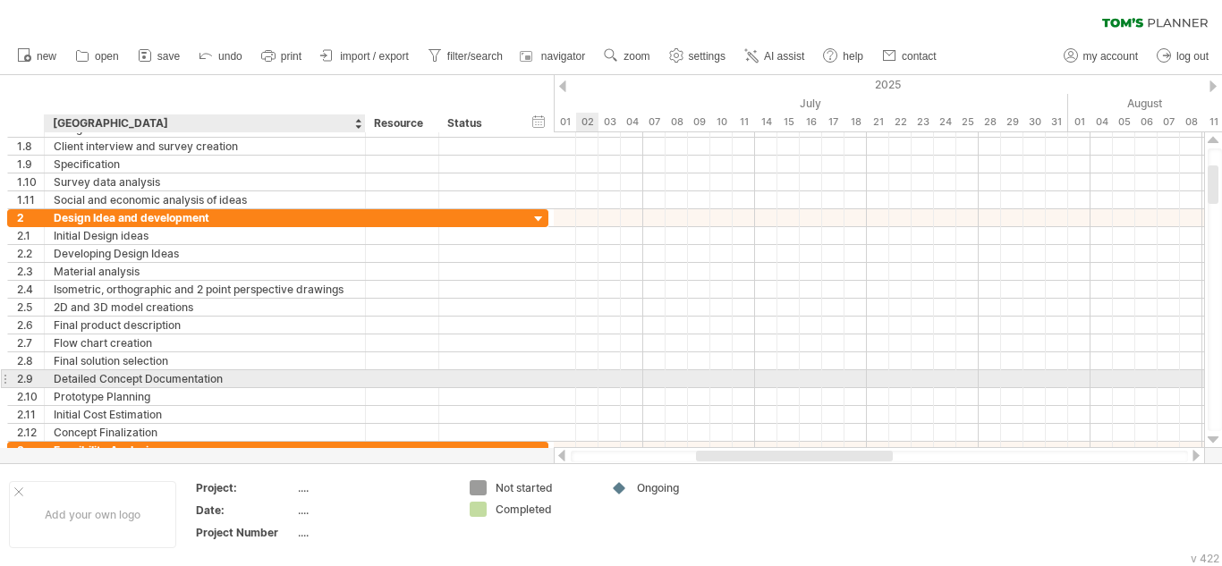
click at [276, 376] on div "Detailed Concept Documentation" at bounding box center [205, 378] width 302 height 17
click at [276, 376] on input "**********" at bounding box center [205, 378] width 302 height 17
click at [200, 376] on div "Cost calculation and" at bounding box center [205, 378] width 302 height 17
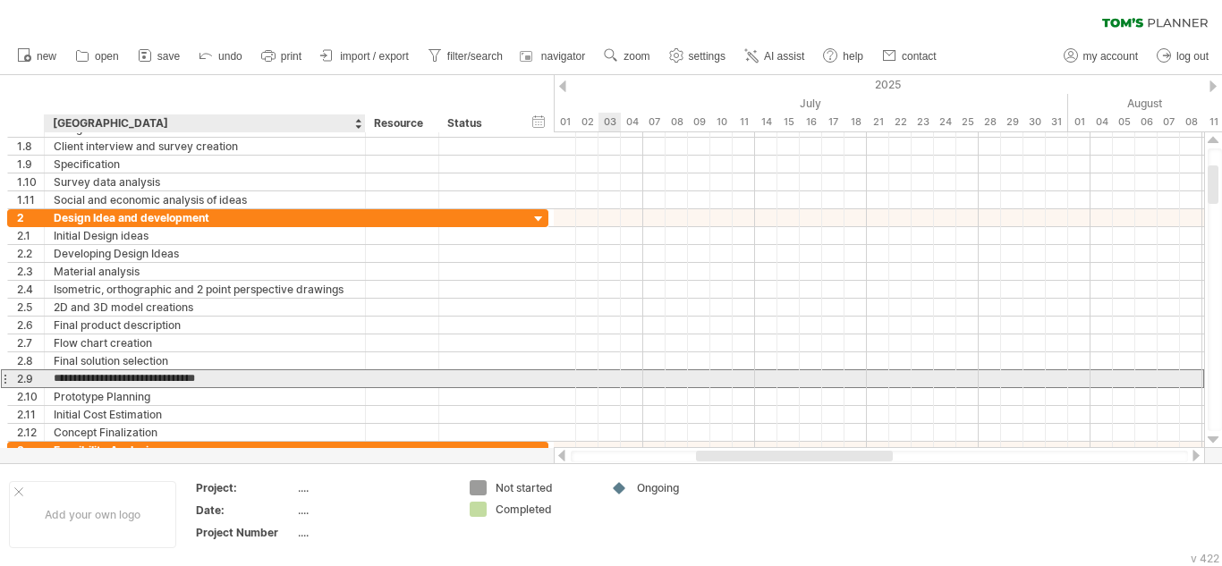
type input "**********"
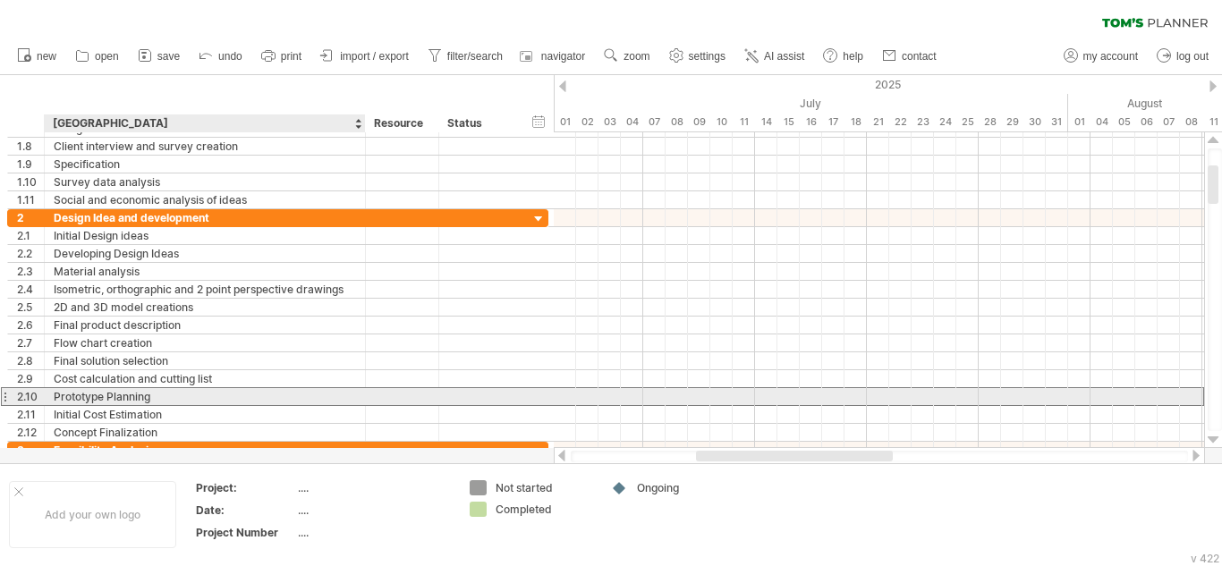
click at [161, 392] on div "Prototype Planning" at bounding box center [205, 396] width 302 height 17
click at [0, 0] on input "**********" at bounding box center [0, 0] width 0 height 0
click at [161, 392] on input "**********" at bounding box center [205, 396] width 302 height 17
type input "**********"
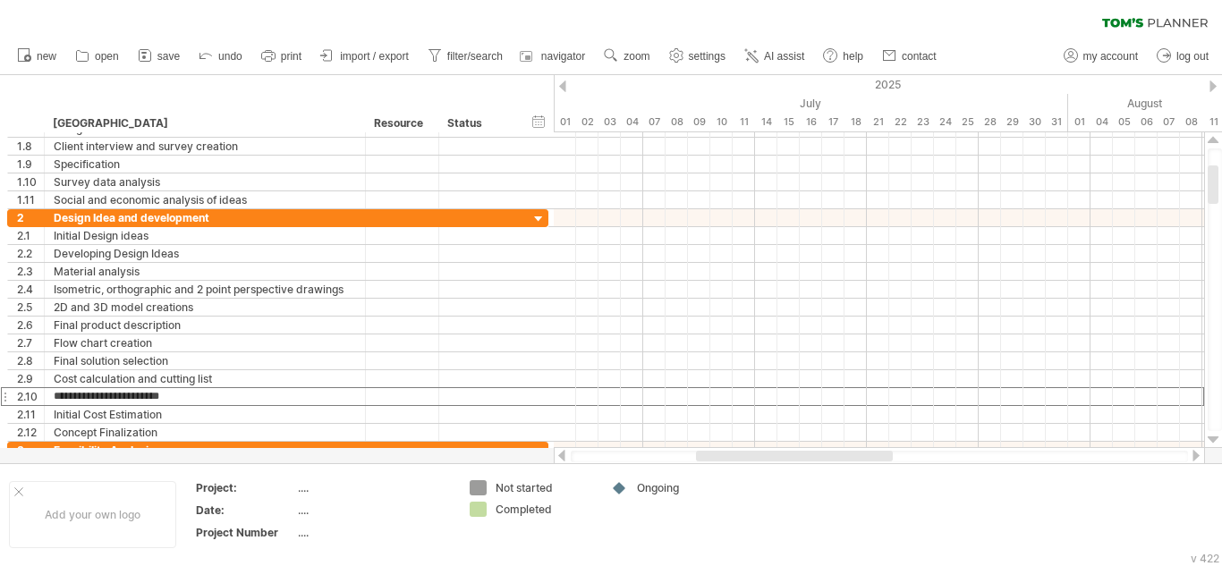
click at [186, 54] on ul "new open" at bounding box center [475, 57] width 935 height 38
click at [174, 54] on span "save" at bounding box center [168, 56] width 22 height 13
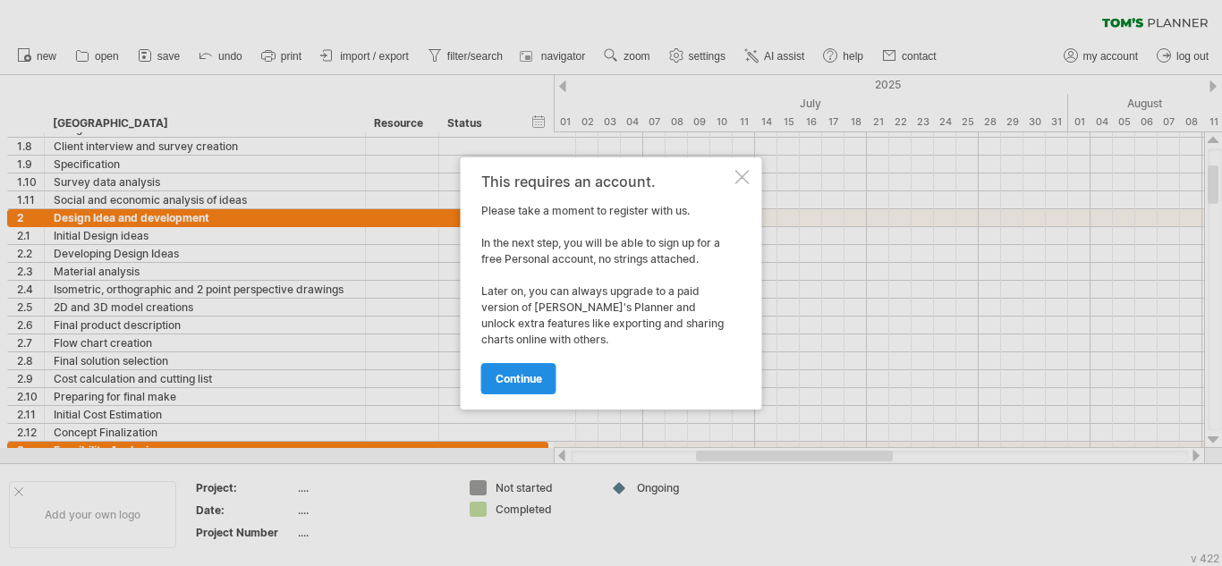
click at [530, 389] on link "continue" at bounding box center [518, 378] width 75 height 31
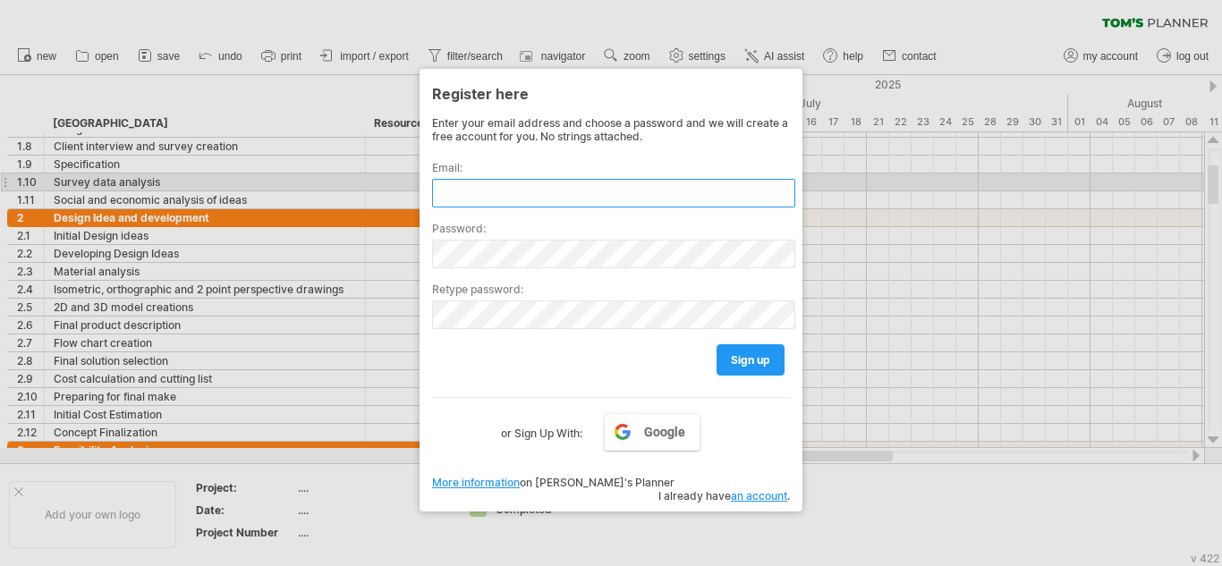
click at [527, 186] on input "text" at bounding box center [613, 193] width 363 height 29
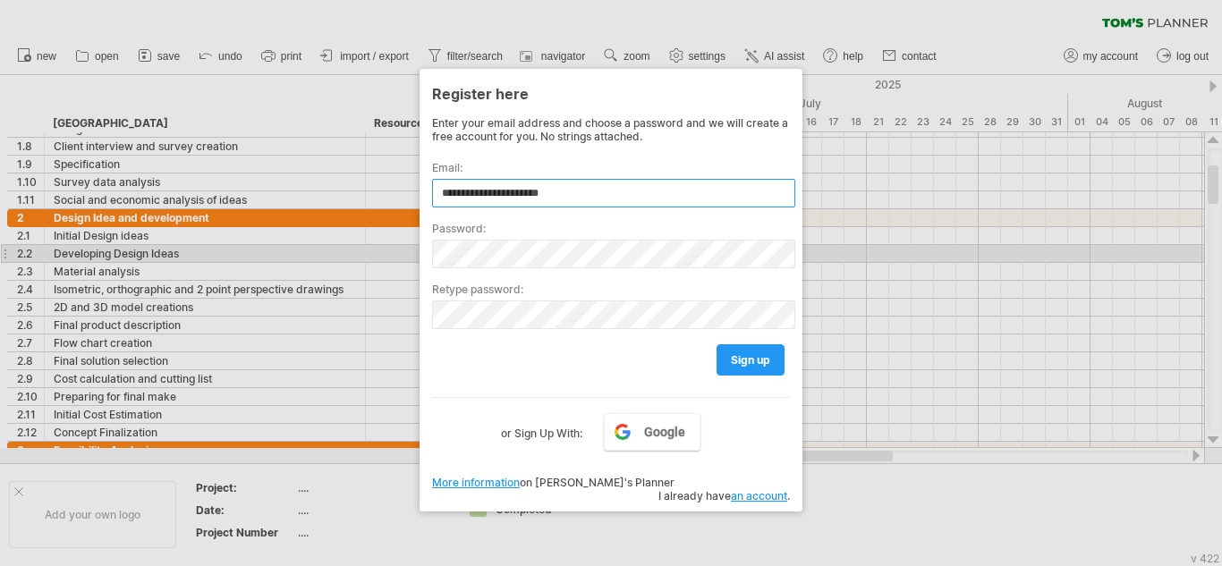
type input "**********"
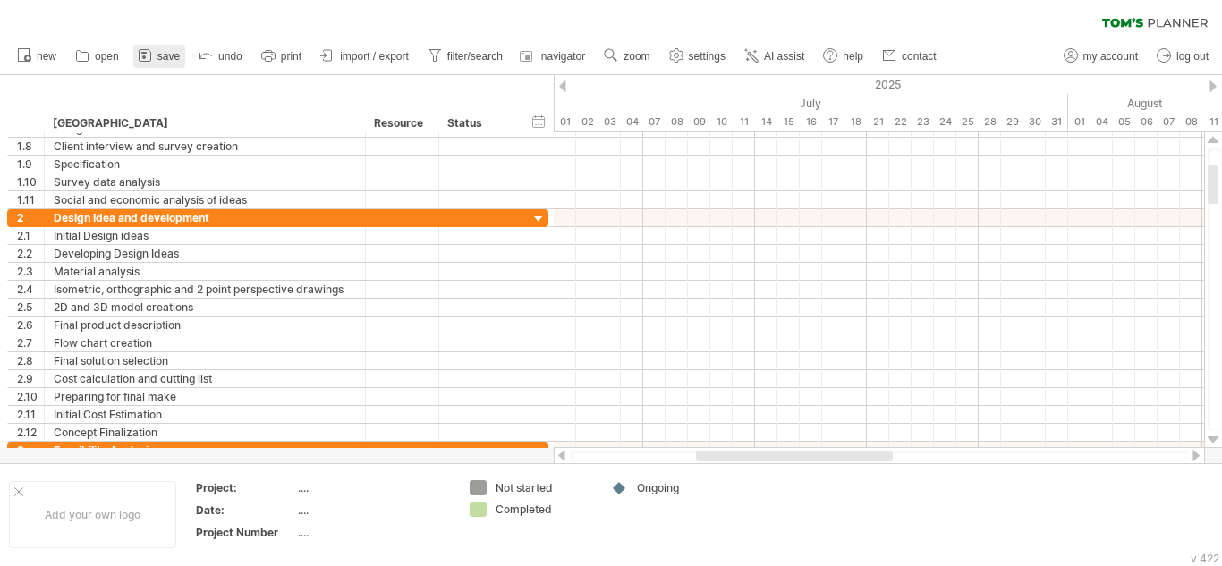
click at [159, 53] on span "save" at bounding box center [168, 56] width 22 height 13
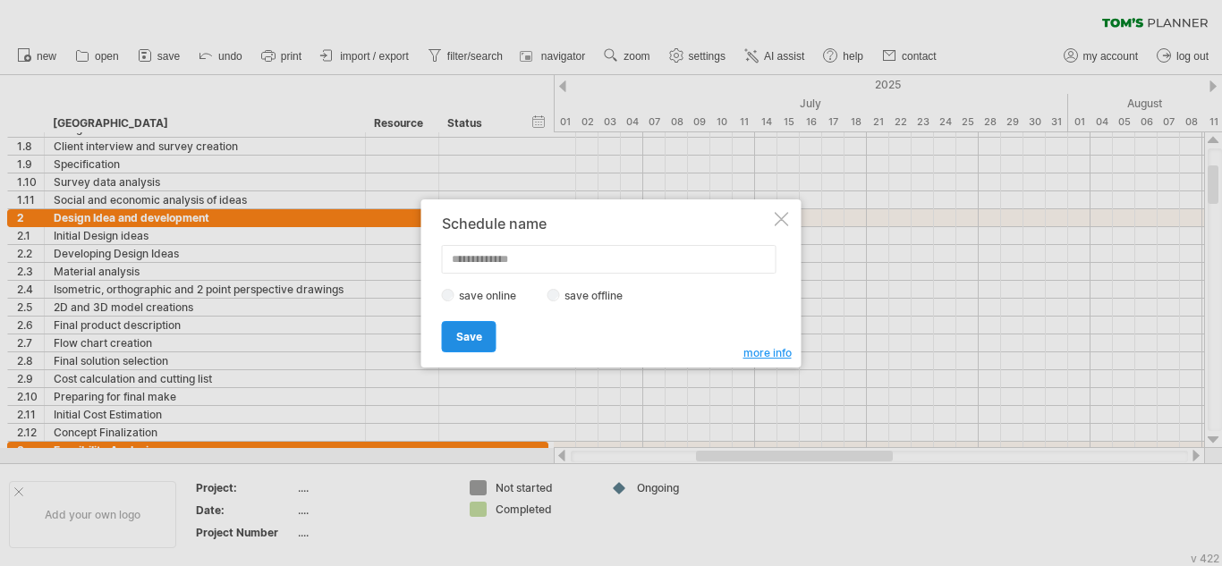
click at [471, 327] on link "Save" at bounding box center [469, 336] width 55 height 31
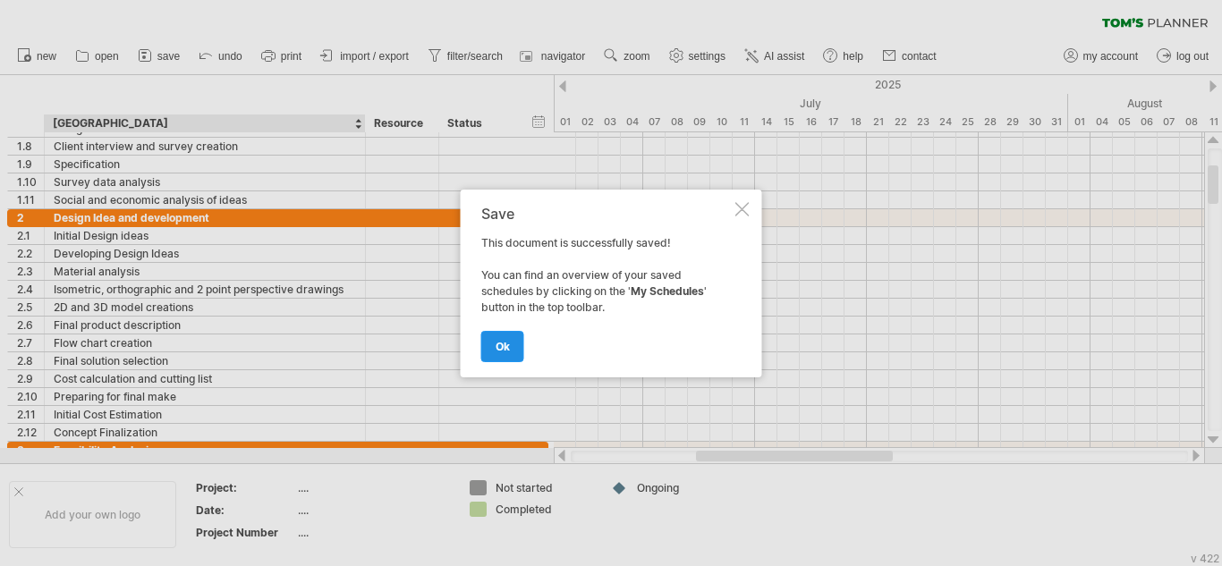
click at [513, 334] on link "ok" at bounding box center [502, 346] width 43 height 31
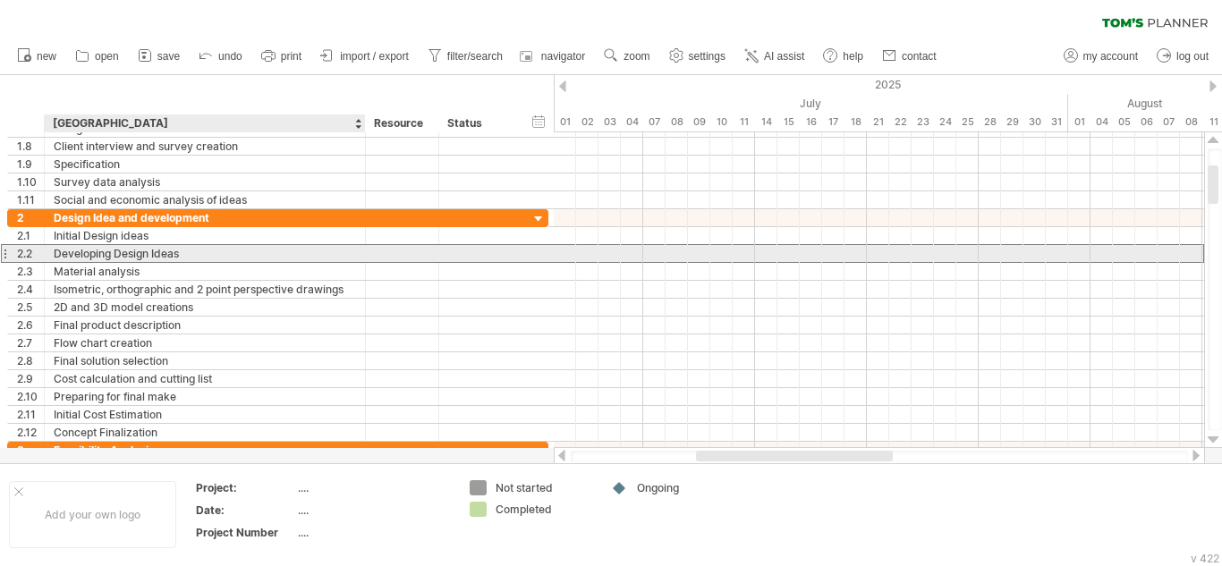
click at [167, 248] on div "Developing Design Ideas" at bounding box center [205, 253] width 302 height 17
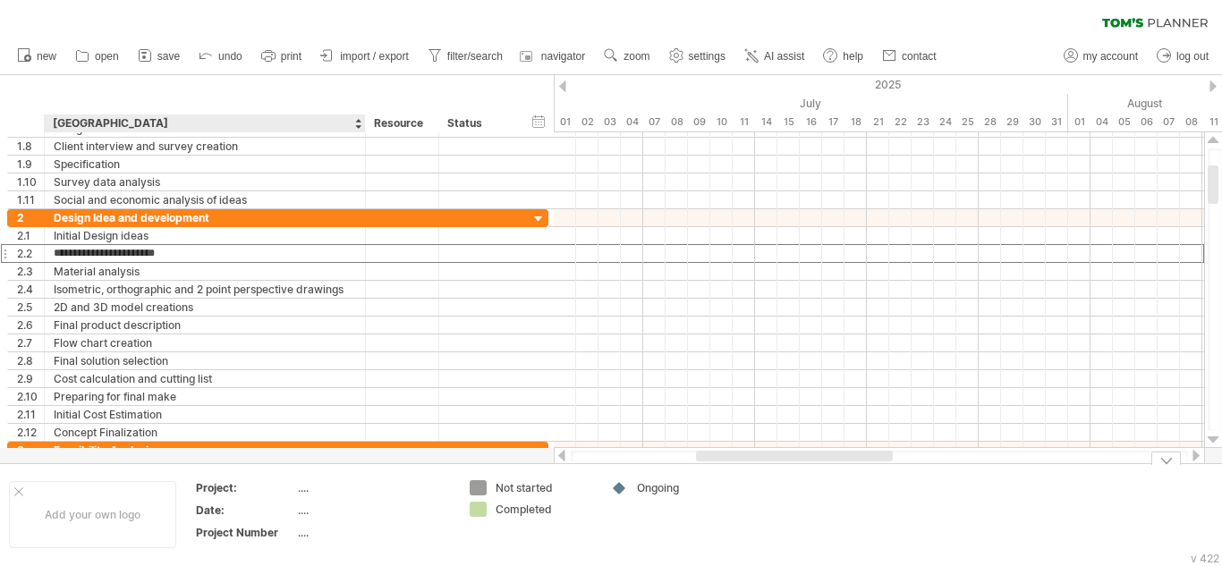
click at [299, 486] on div "...." at bounding box center [373, 487] width 150 height 15
type input "**********"
click at [302, 509] on div "...." at bounding box center [373, 510] width 150 height 15
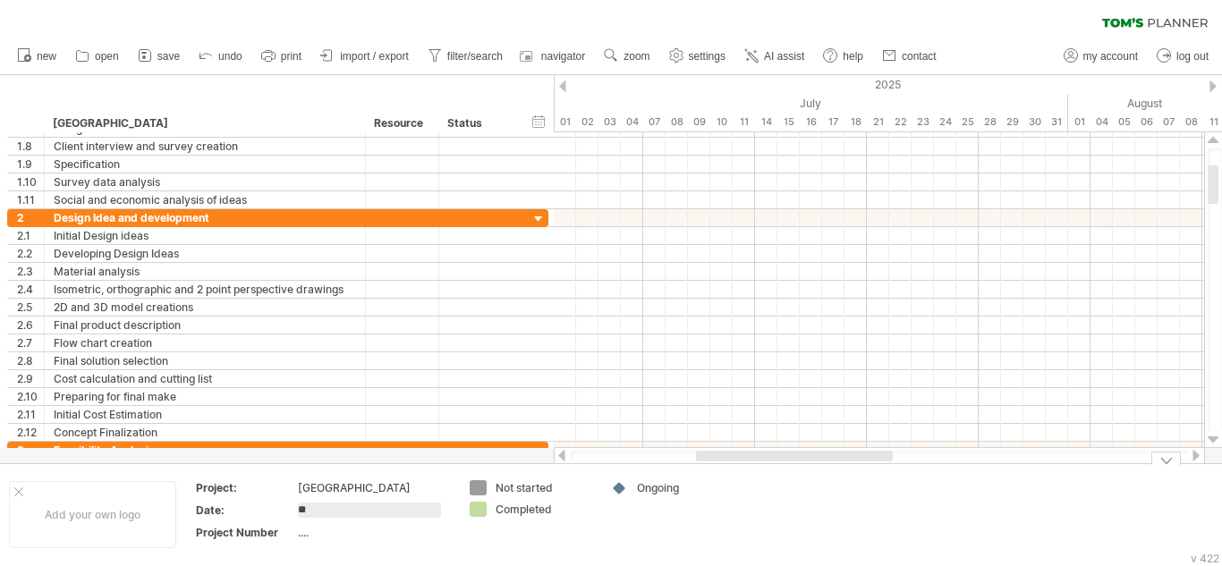
type input "*"
type input "**********"
click at [309, 535] on div "...." at bounding box center [373, 532] width 150 height 15
type input "*"
click at [1168, 461] on div at bounding box center [1166, 458] width 30 height 13
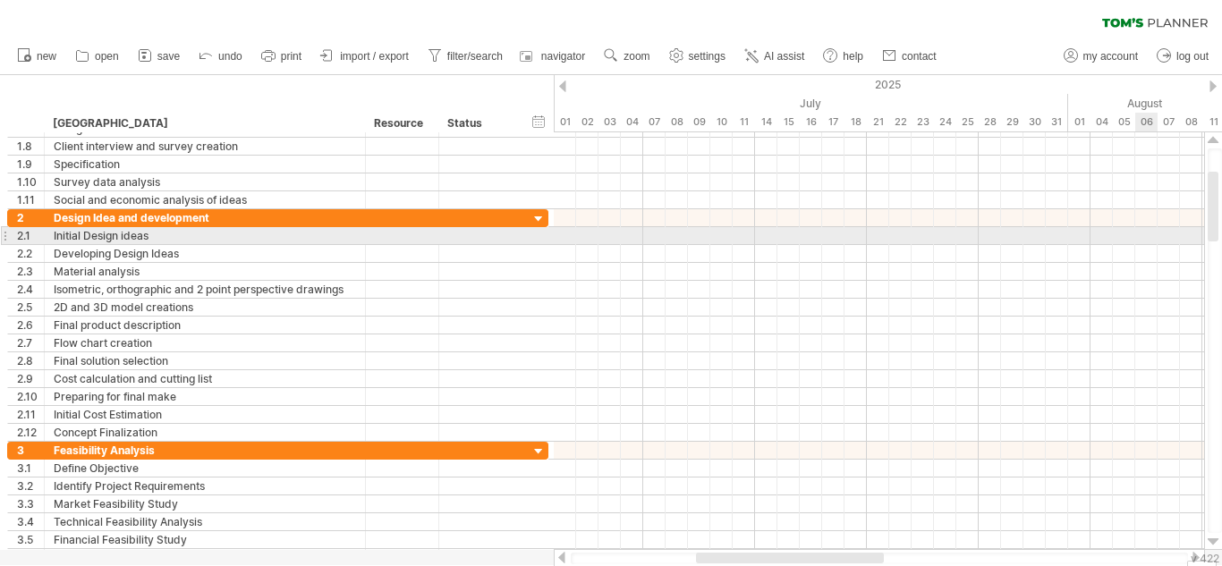
drag, startPoint x: 1221, startPoint y: 220, endPoint x: 1221, endPoint y: 232, distance: 11.6
click at [1221, 232] on div at bounding box center [1214, 340] width 14 height 385
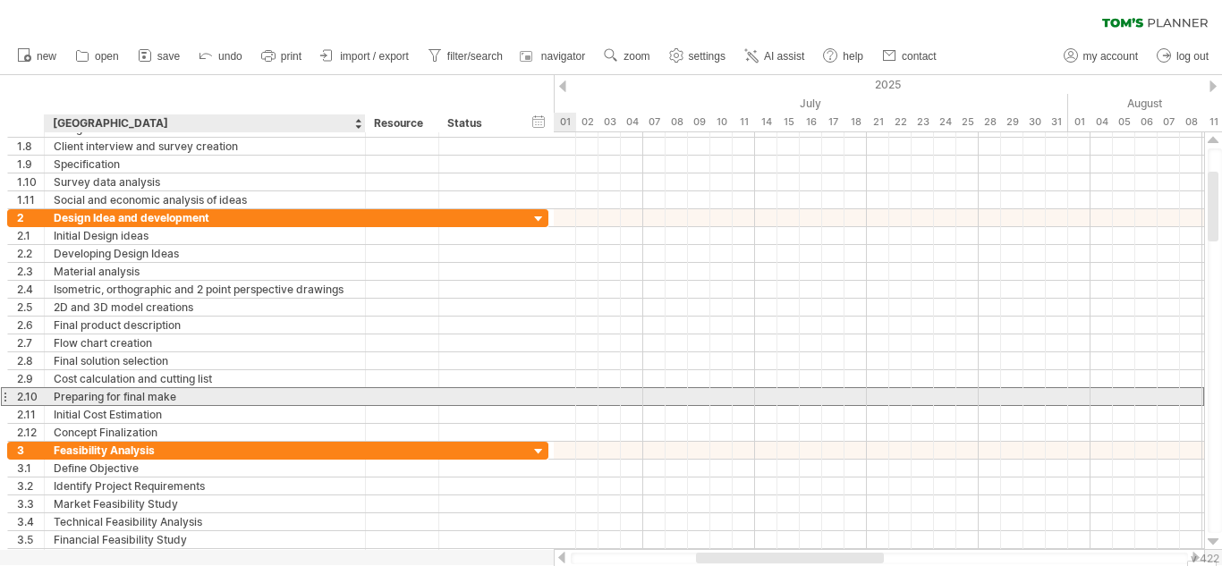
click at [167, 402] on div "Preparing for final make" at bounding box center [205, 396] width 302 height 17
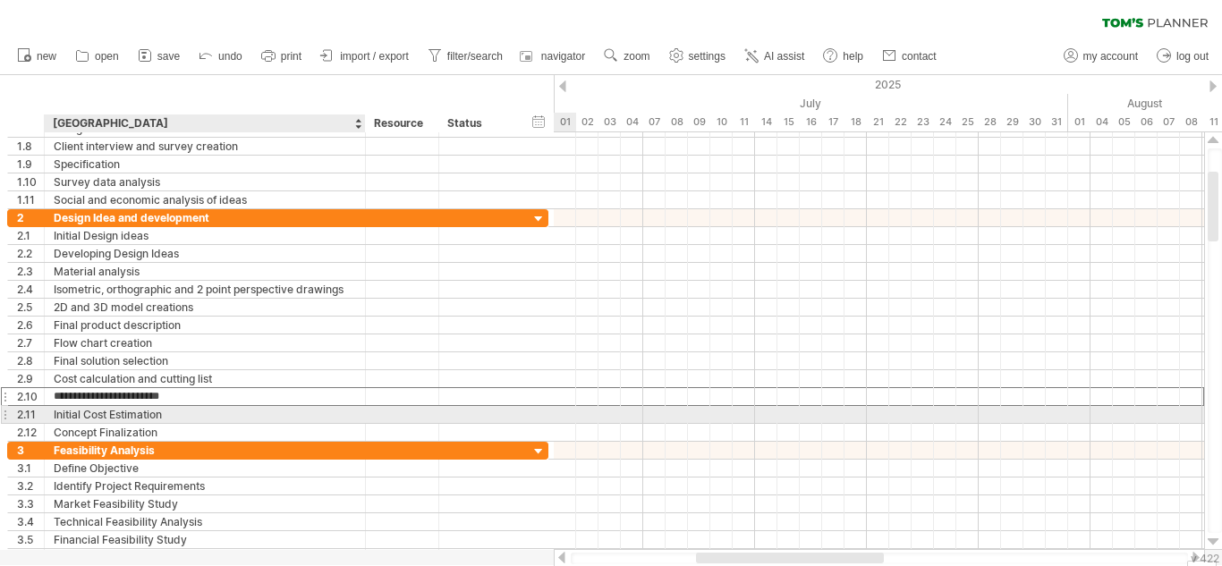
click at [175, 414] on div "Initial Cost Estimation" at bounding box center [205, 414] width 302 height 17
click at [175, 414] on input "**********" at bounding box center [205, 414] width 302 height 17
click at [166, 416] on input "text" at bounding box center [205, 414] width 302 height 17
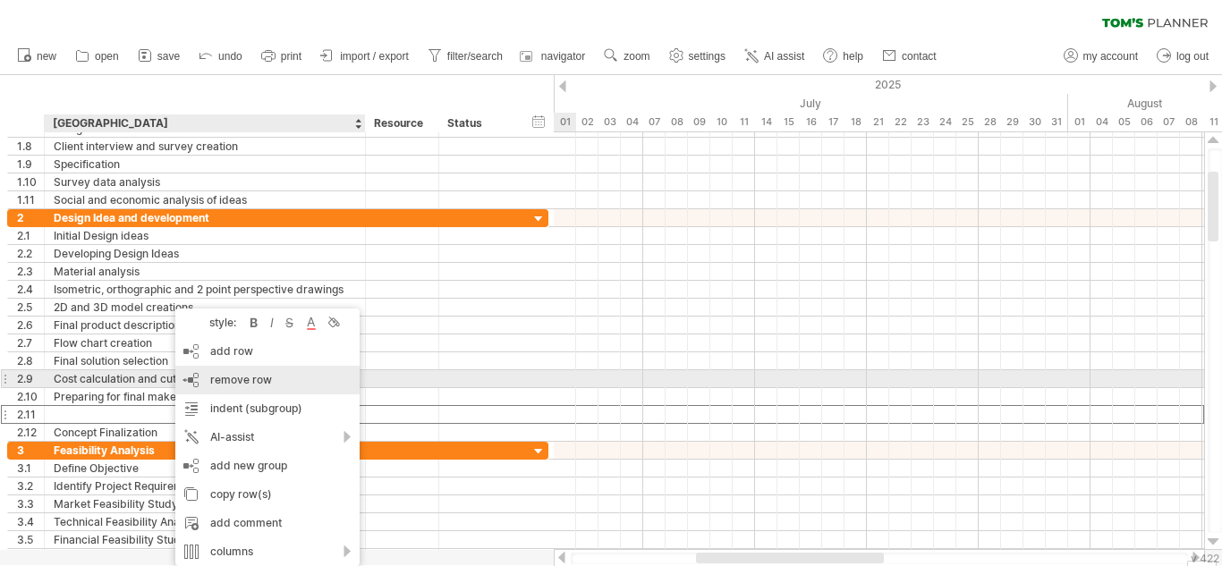
click at [246, 375] on span "remove row" at bounding box center [241, 379] width 62 height 13
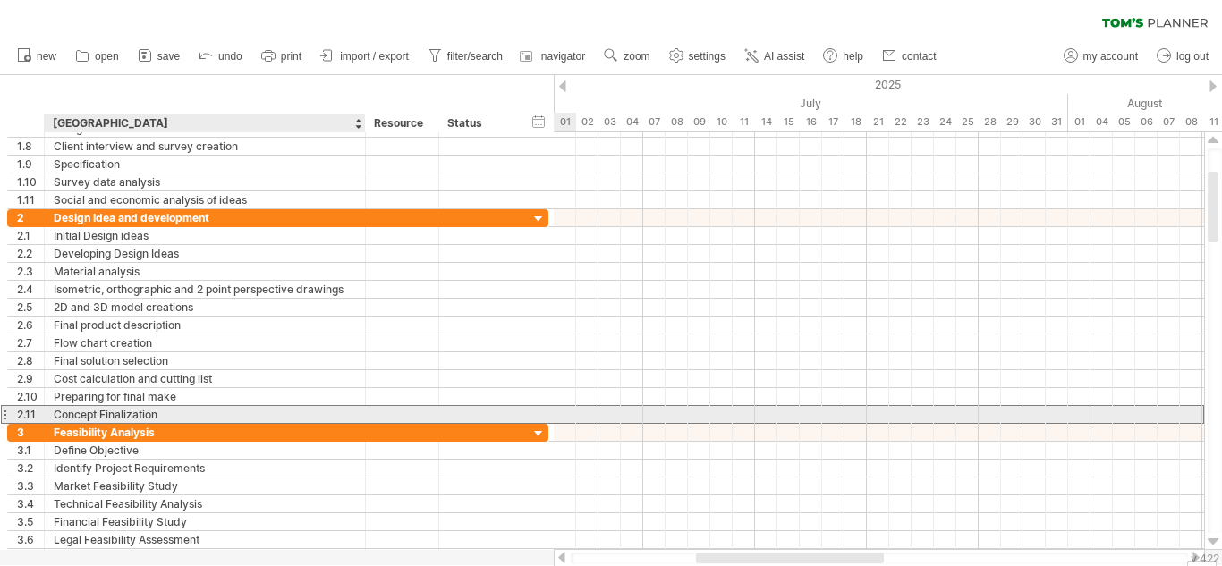
click at [206, 416] on div "Concept Finalization" at bounding box center [205, 414] width 302 height 17
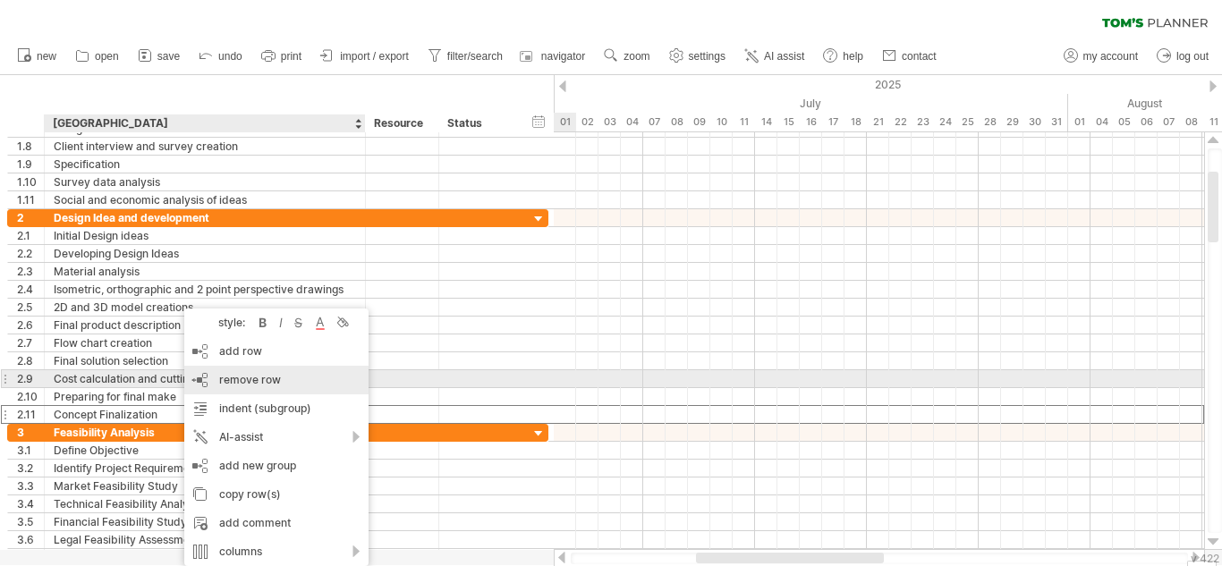
click at [250, 385] on span "remove row" at bounding box center [250, 379] width 62 height 13
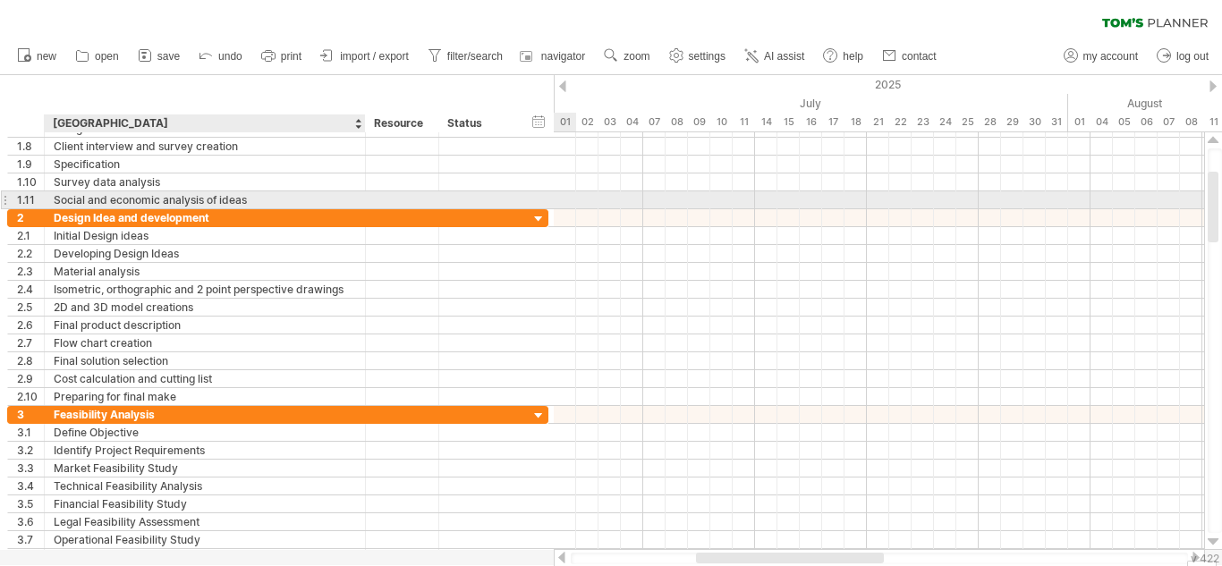
click at [248, 198] on div "Social and economic analysis of ideas" at bounding box center [205, 199] width 302 height 17
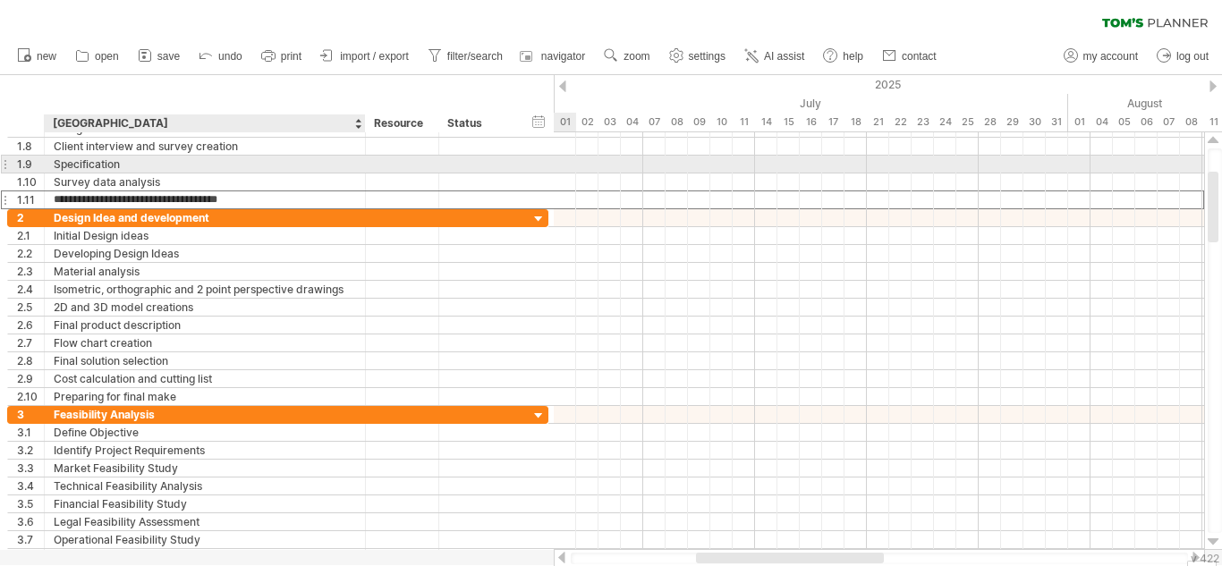
click at [284, 173] on div "**********" at bounding box center [277, 165] width 541 height 18
drag, startPoint x: 1221, startPoint y: 177, endPoint x: 1221, endPoint y: 156, distance: 20.6
click at [1221, 156] on div at bounding box center [1214, 340] width 14 height 385
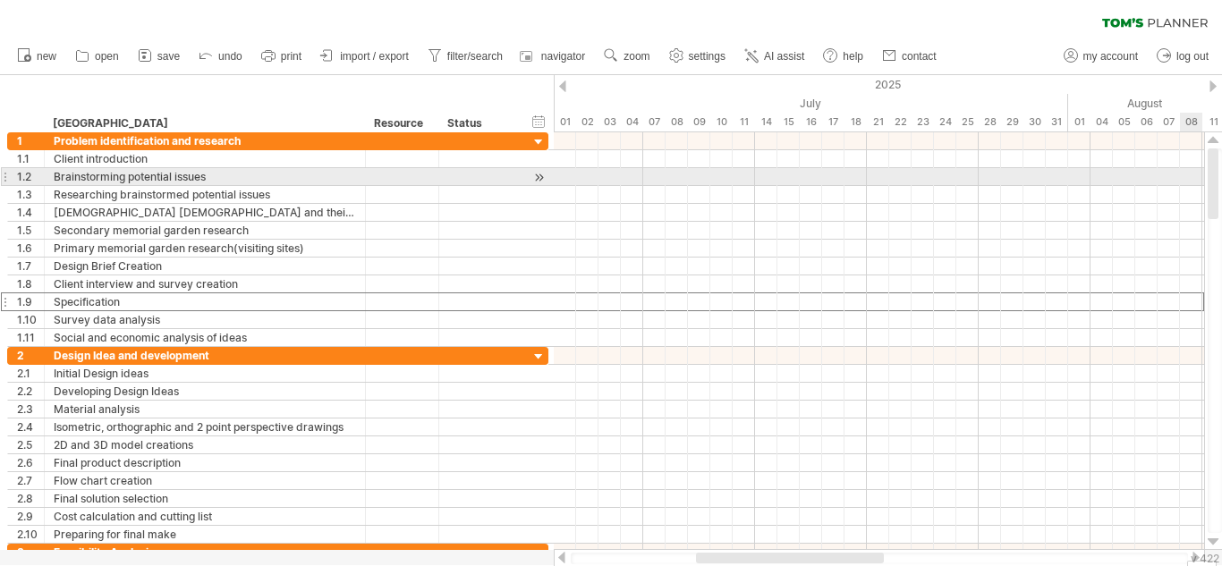
drag, startPoint x: 1213, startPoint y: 203, endPoint x: 1213, endPoint y: 178, distance: 25.0
click at [1213, 178] on div at bounding box center [1212, 183] width 11 height 71
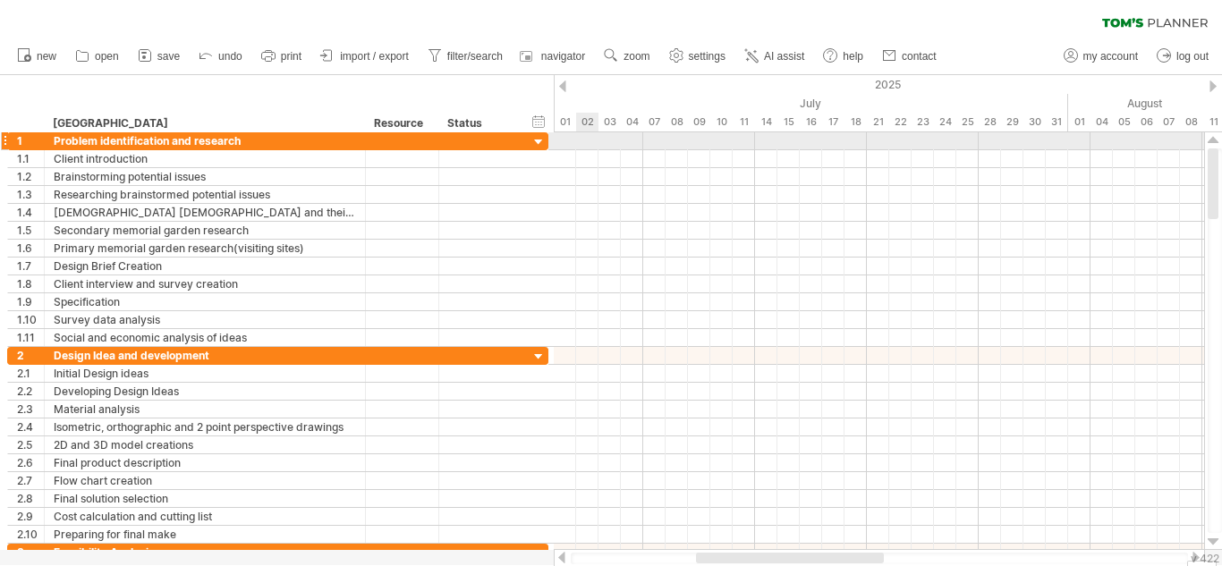
click at [589, 140] on div at bounding box center [879, 141] width 650 height 18
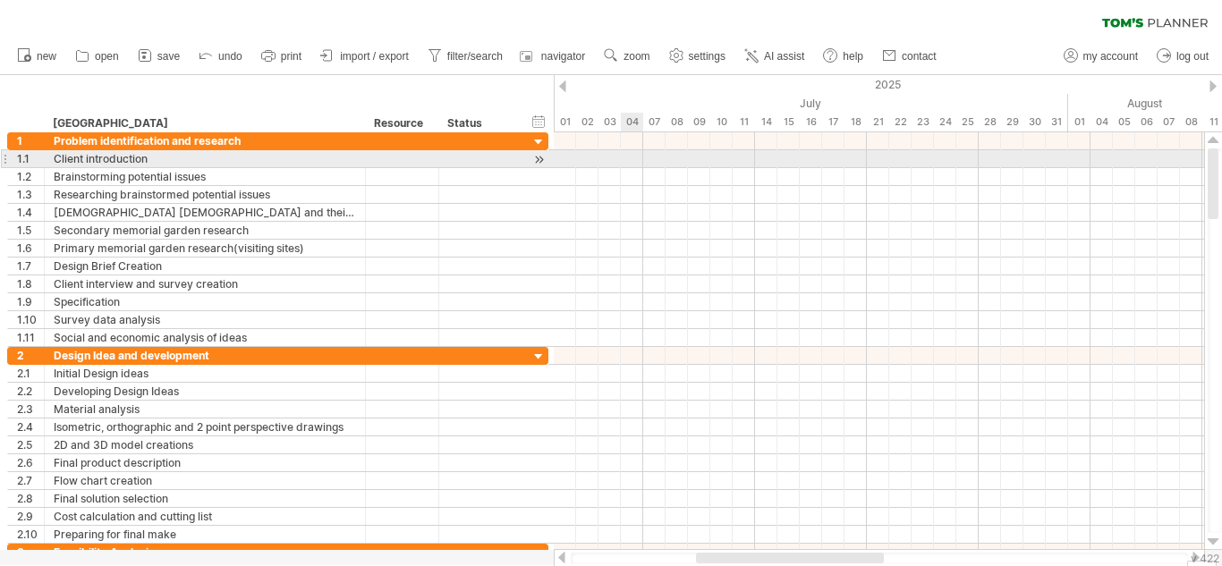
click at [621, 163] on div at bounding box center [879, 159] width 650 height 18
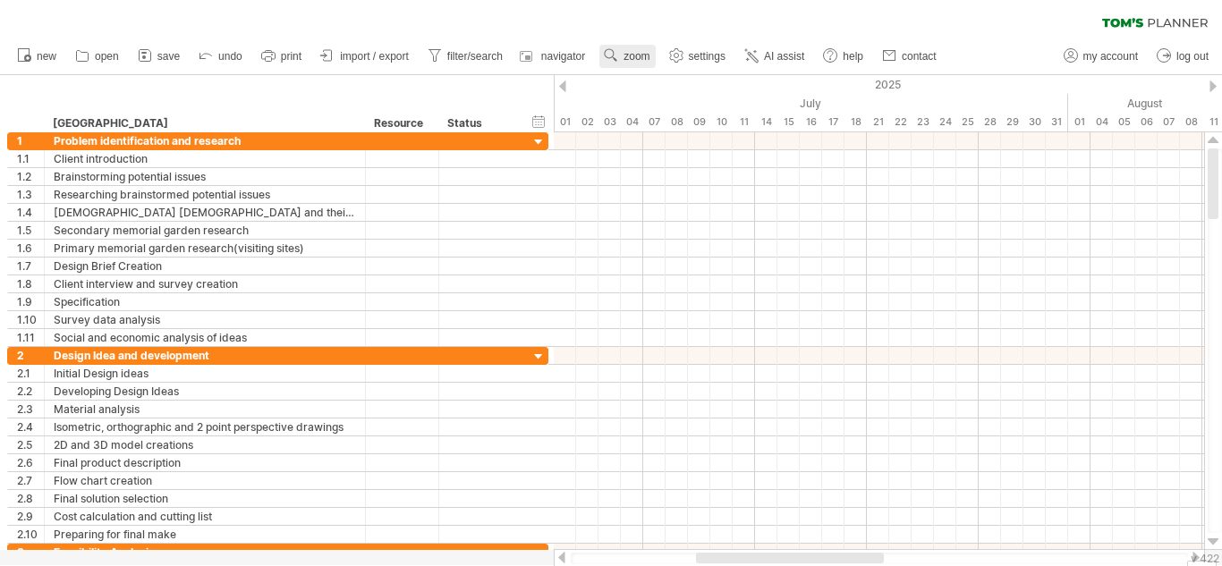
click at [627, 63] on link "zoom" at bounding box center [626, 56] width 55 height 23
click at [674, 114] on div "Week" at bounding box center [685, 114] width 99 height 29
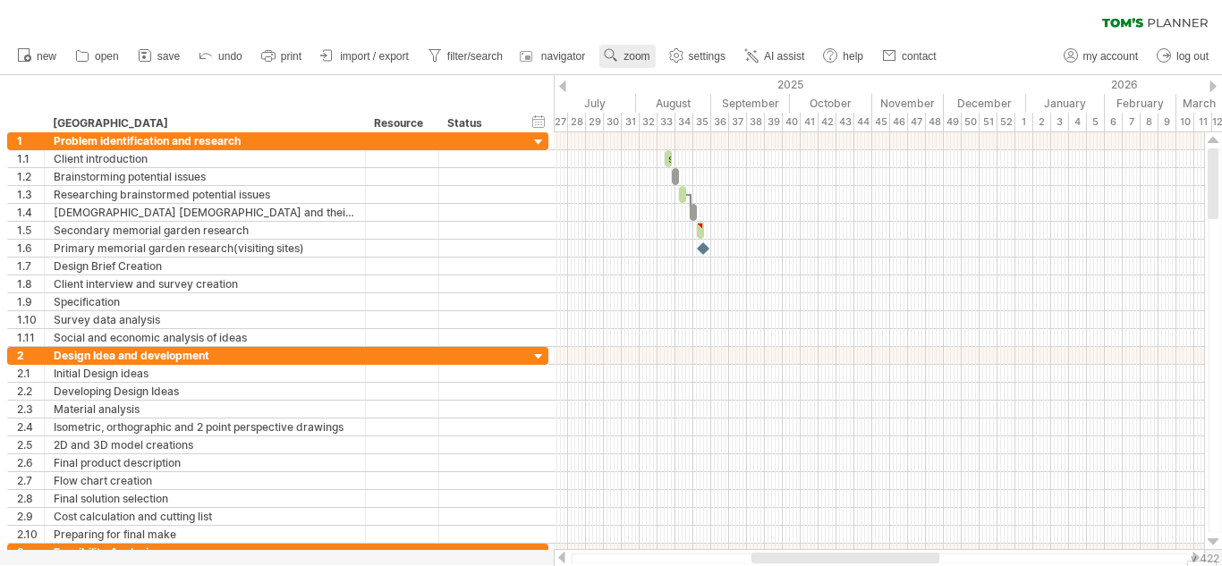
click at [631, 61] on span "zoom" at bounding box center [636, 56] width 26 height 13
click at [655, 83] on div "Month" at bounding box center [689, 84] width 99 height 29
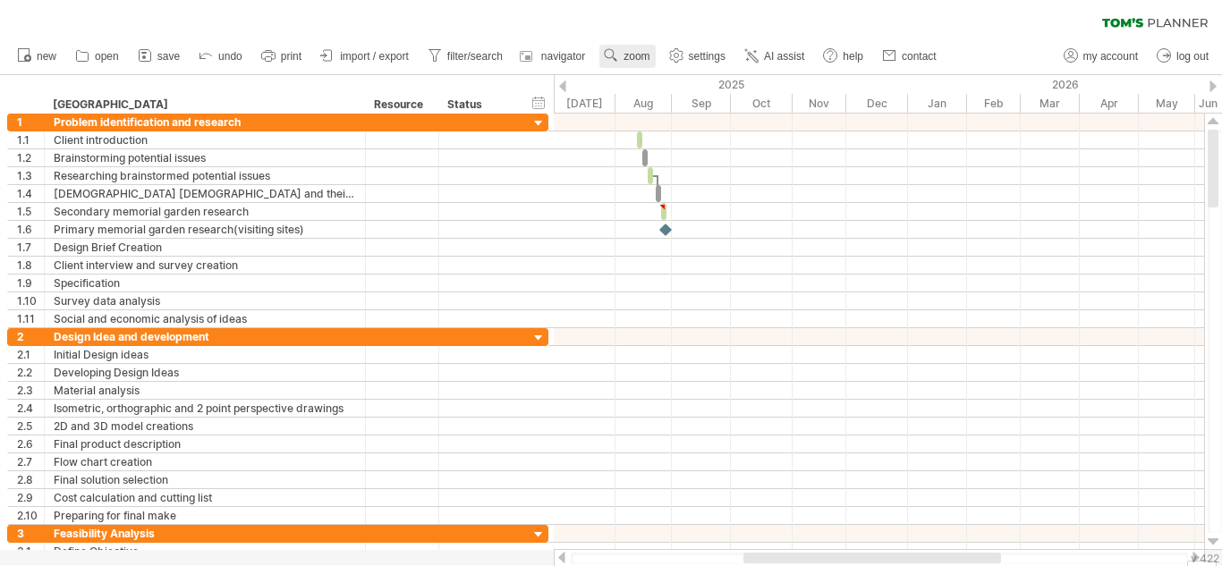
click at [626, 56] on span "zoom" at bounding box center [636, 56] width 26 height 13
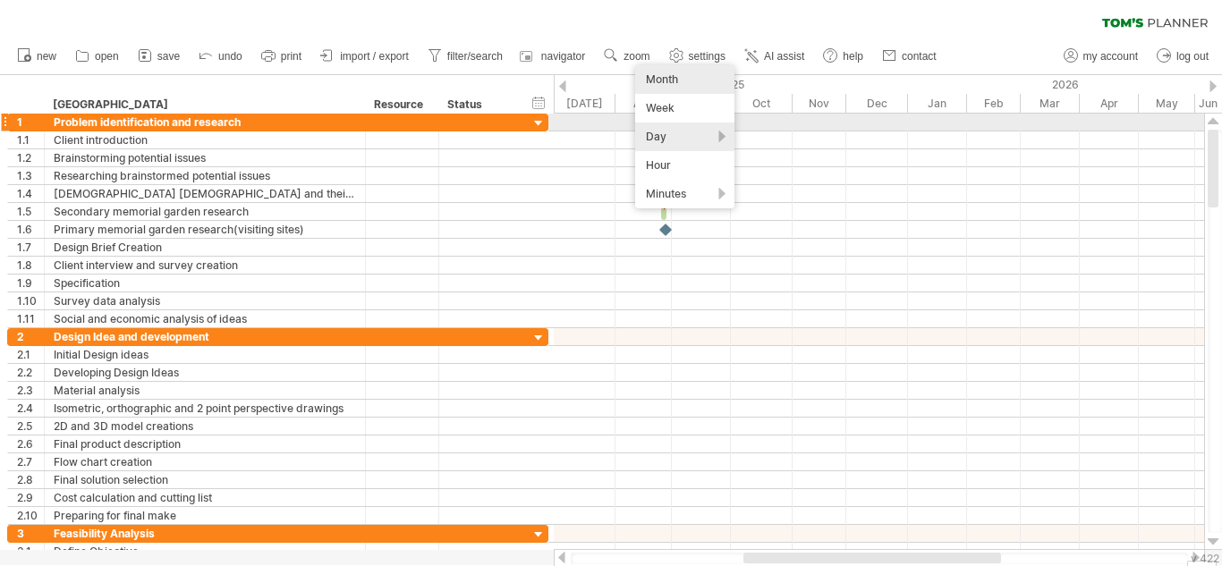
click at [677, 131] on div "Day" at bounding box center [684, 137] width 99 height 29
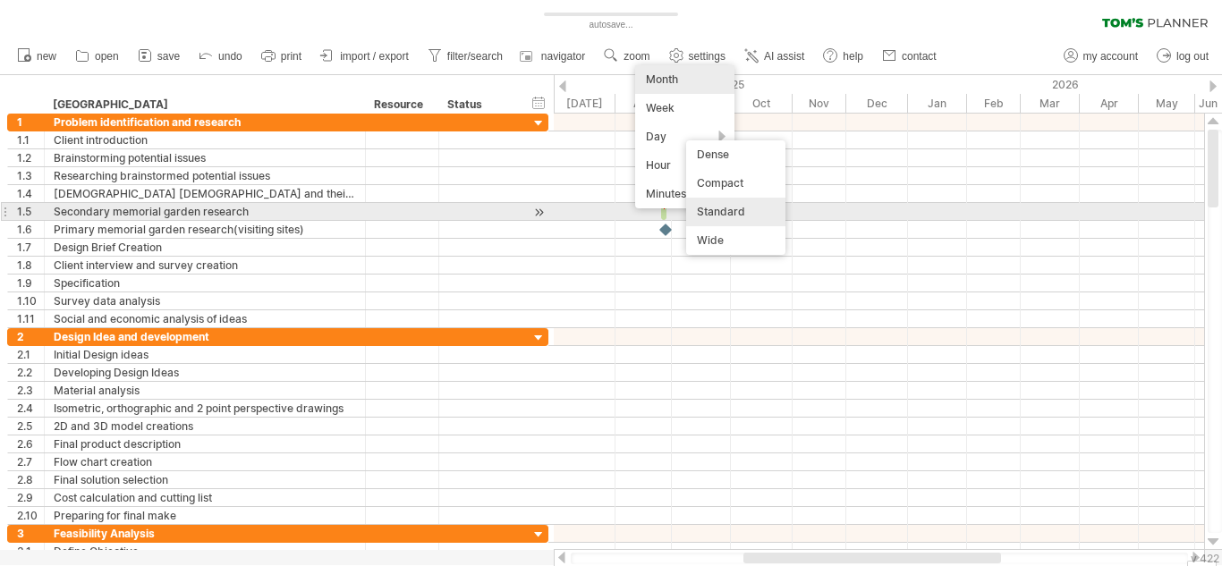
click at [720, 205] on div "Standard" at bounding box center [735, 212] width 99 height 29
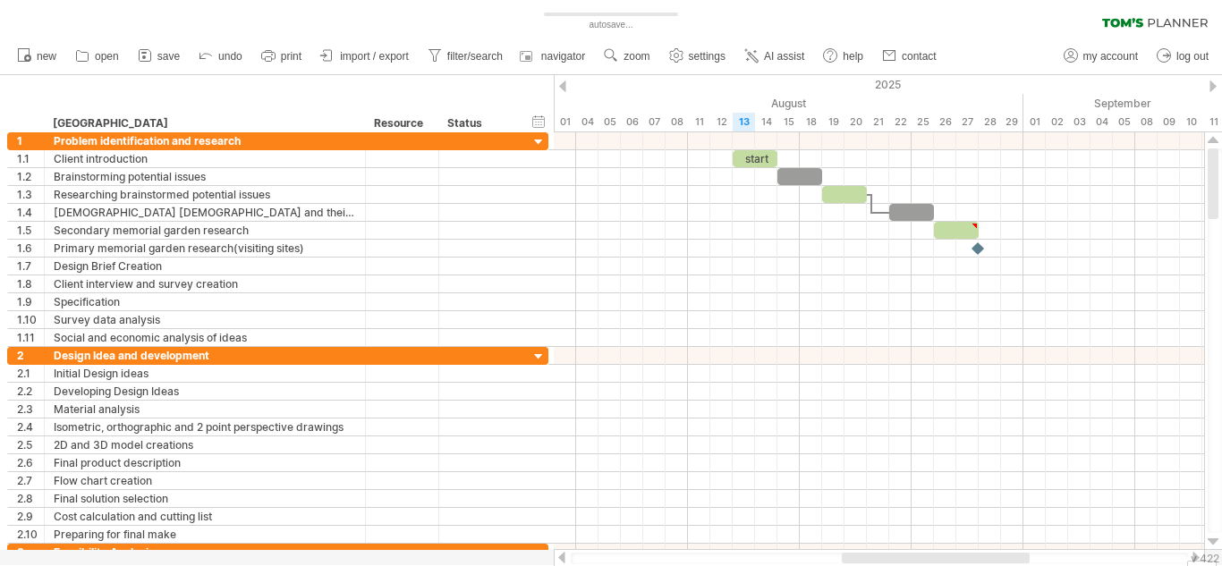
drag, startPoint x: 721, startPoint y: 562, endPoint x: 861, endPoint y: 572, distance: 140.8
click at [861, 565] on html "progress(100%) Trying to reach [DOMAIN_NAME] Connected again... 0% autosave... …" at bounding box center [611, 285] width 1222 height 570
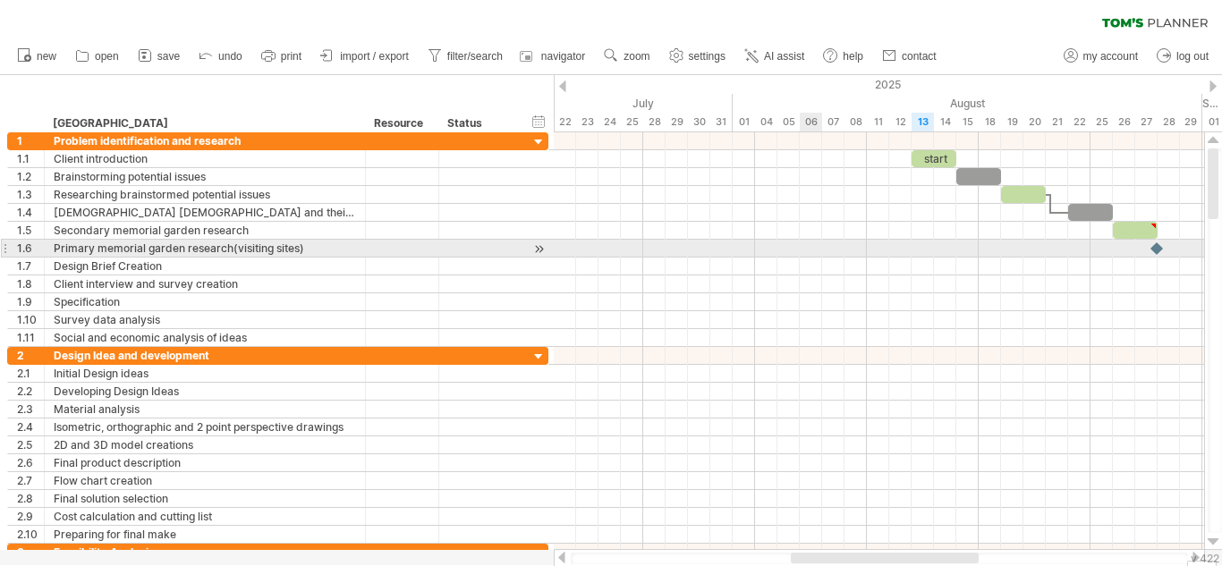
click at [818, 248] on div at bounding box center [879, 249] width 650 height 18
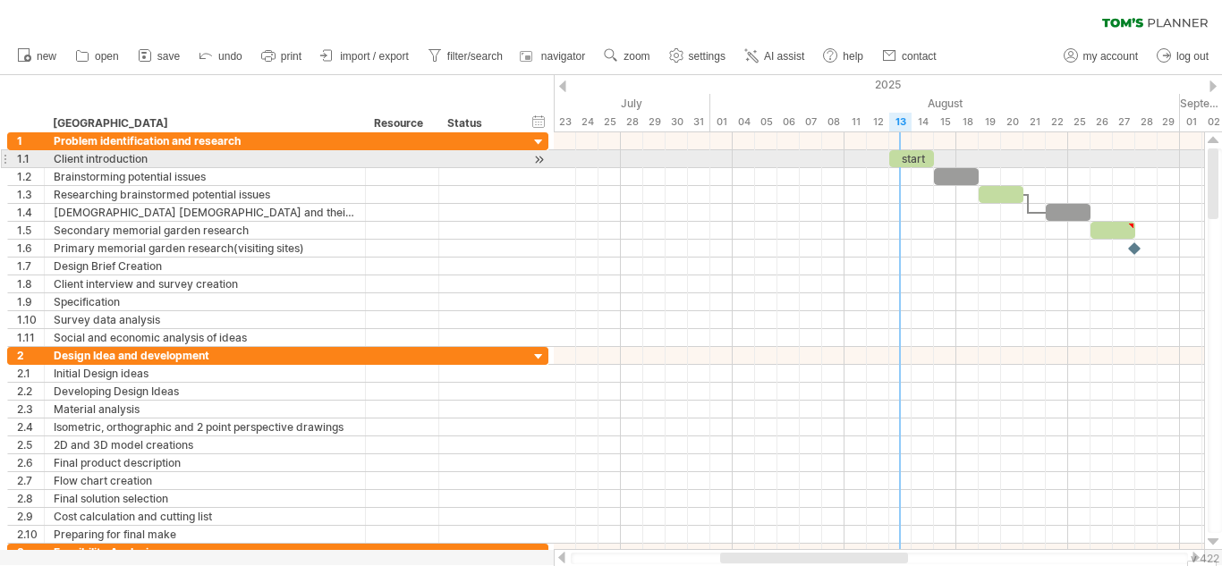
click at [907, 156] on div "start" at bounding box center [911, 158] width 45 height 17
click at [916, 156] on div "*****" at bounding box center [911, 158] width 45 height 17
click at [889, 161] on span at bounding box center [888, 158] width 7 height 17
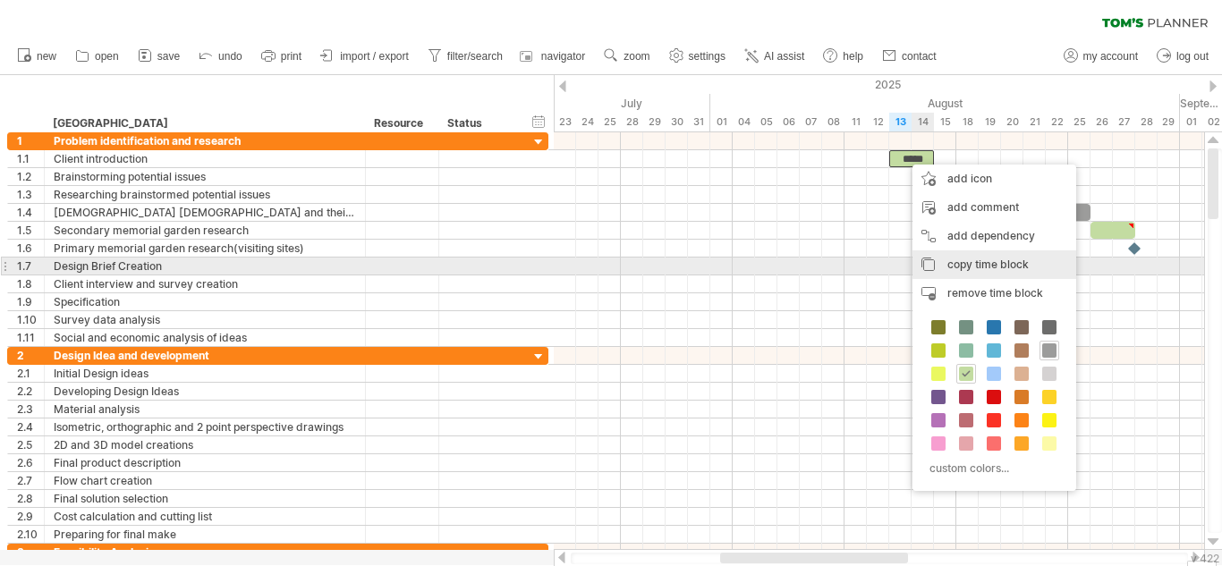
click at [951, 263] on span "copy time block" at bounding box center [987, 264] width 81 height 13
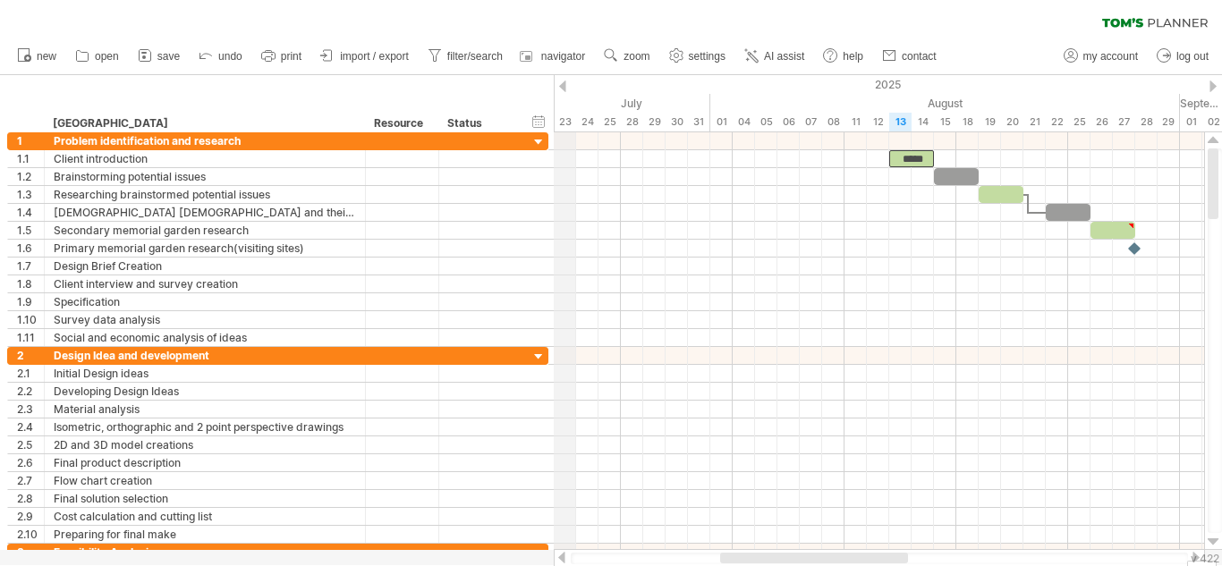
click at [565, 92] on div "2025" at bounding box center [821, 84] width 3711 height 19
click at [561, 83] on div at bounding box center [562, 86] width 7 height 12
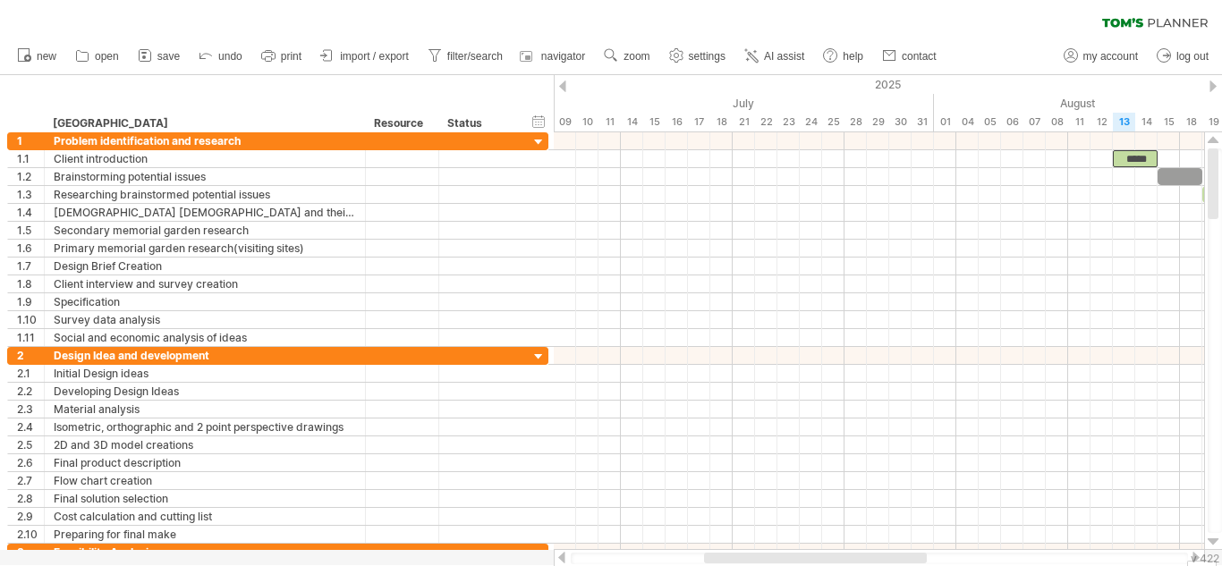
click at [561, 83] on div at bounding box center [562, 86] width 7 height 12
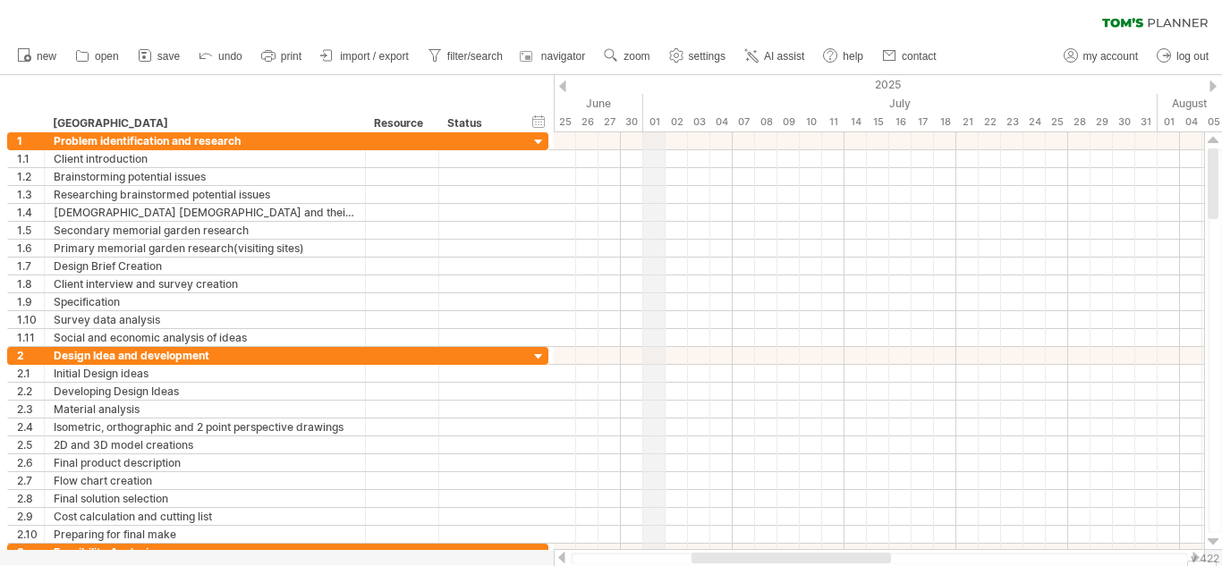
click at [645, 123] on div "01" at bounding box center [654, 122] width 22 height 19
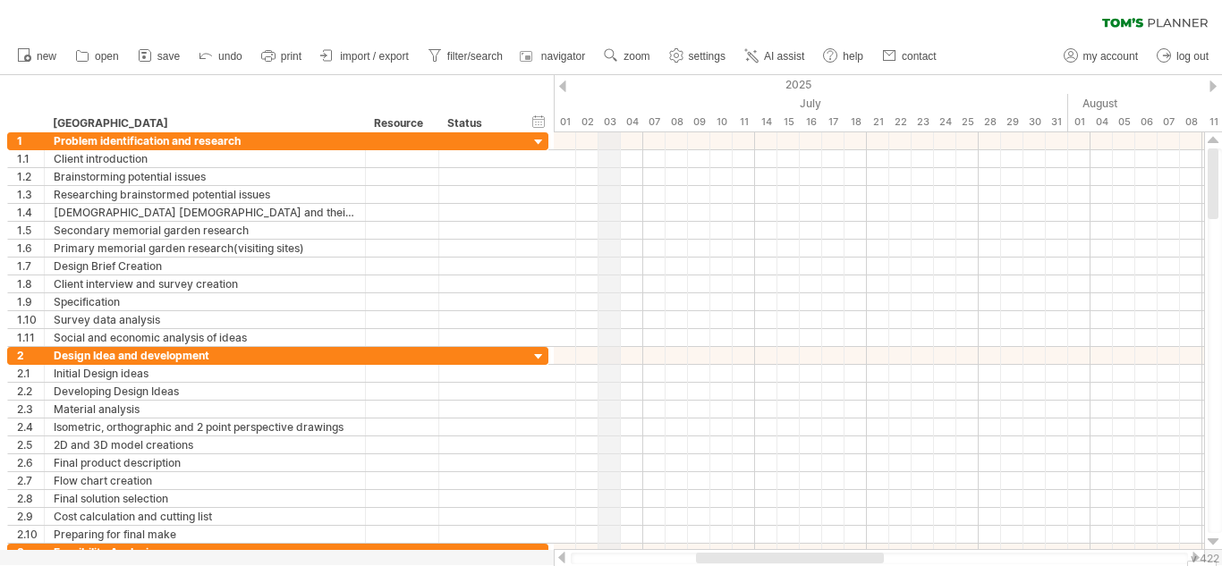
drag, startPoint x: 689, startPoint y: 125, endPoint x: 606, endPoint y: 129, distance: 83.2
click at [606, 129] on div "03" at bounding box center [609, 122] width 22 height 19
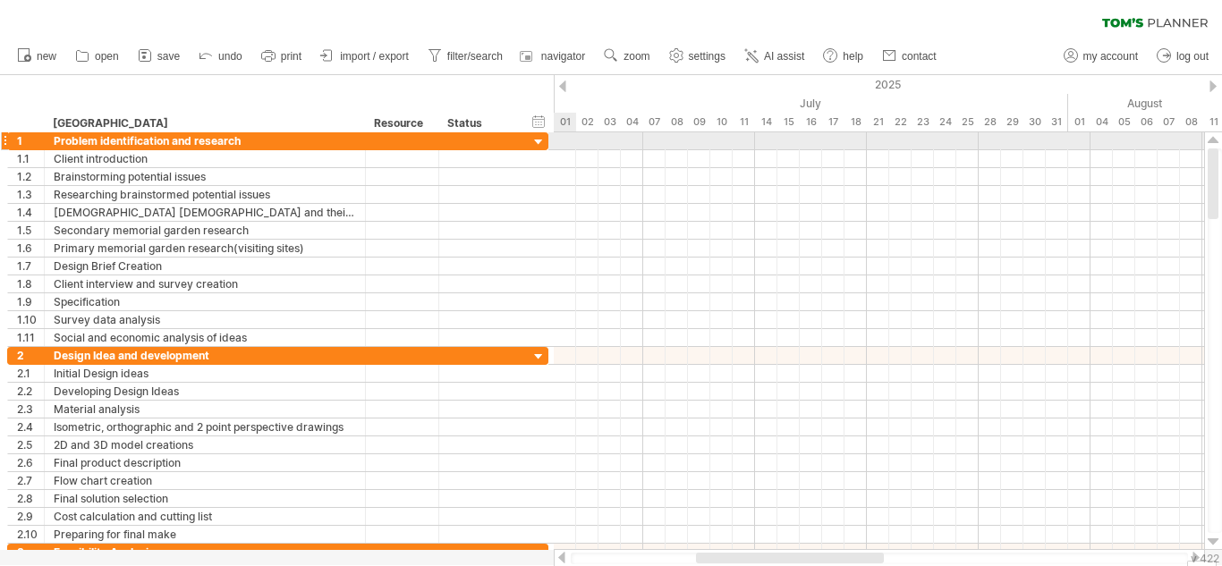
click at [566, 145] on div at bounding box center [879, 141] width 650 height 18
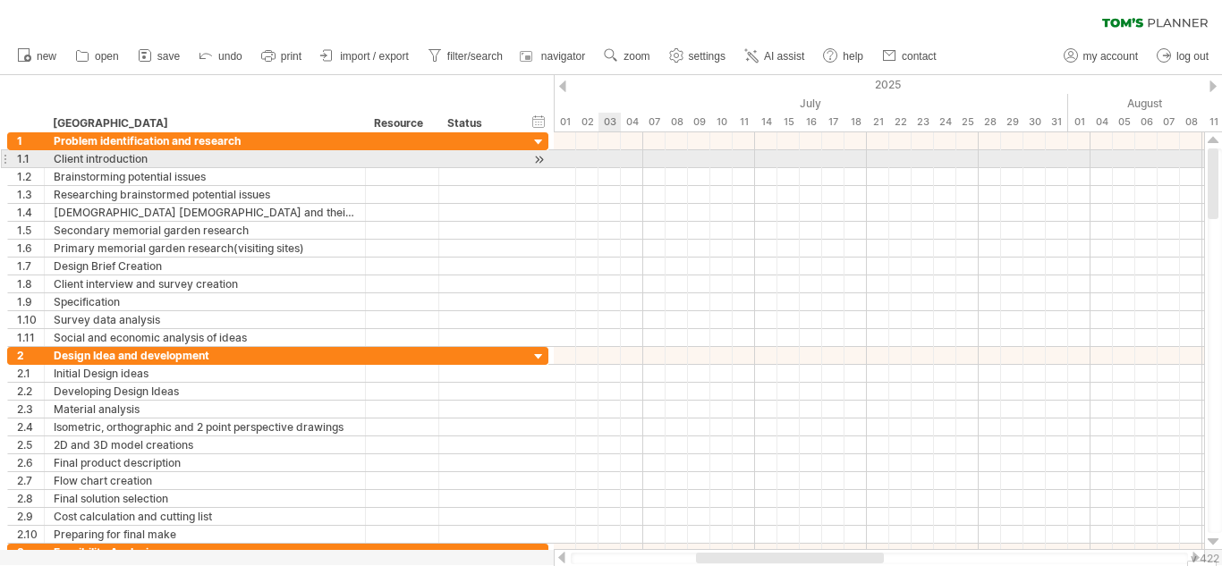
click at [599, 163] on div at bounding box center [879, 159] width 650 height 18
click at [571, 163] on div at bounding box center [879, 159] width 650 height 18
click at [615, 155] on div at bounding box center [879, 159] width 650 height 18
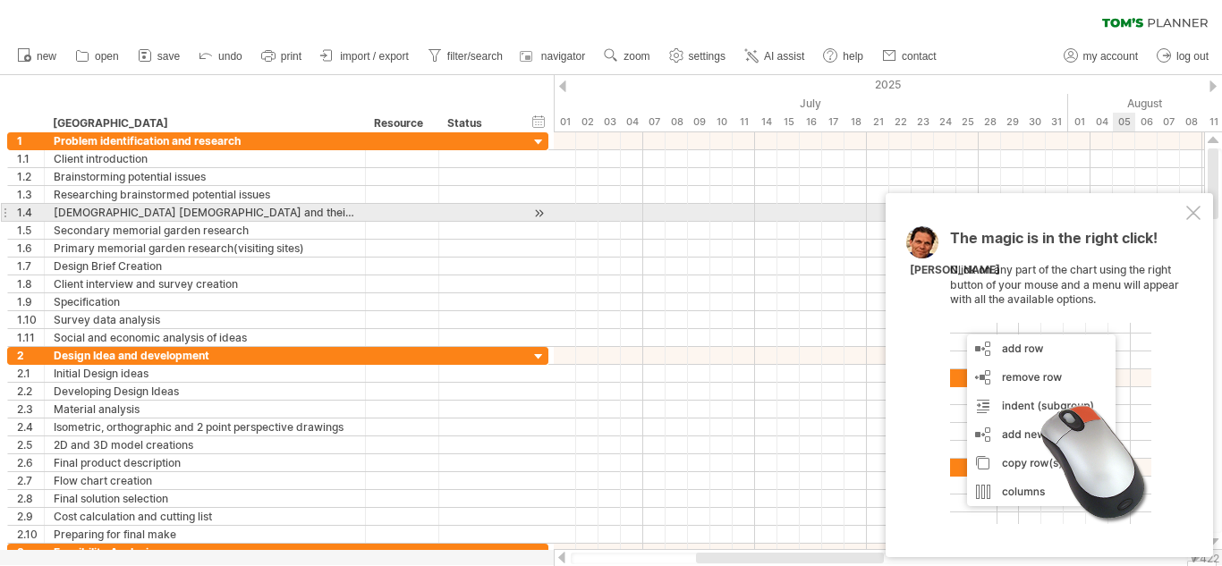
click at [1192, 216] on div at bounding box center [1193, 213] width 14 height 14
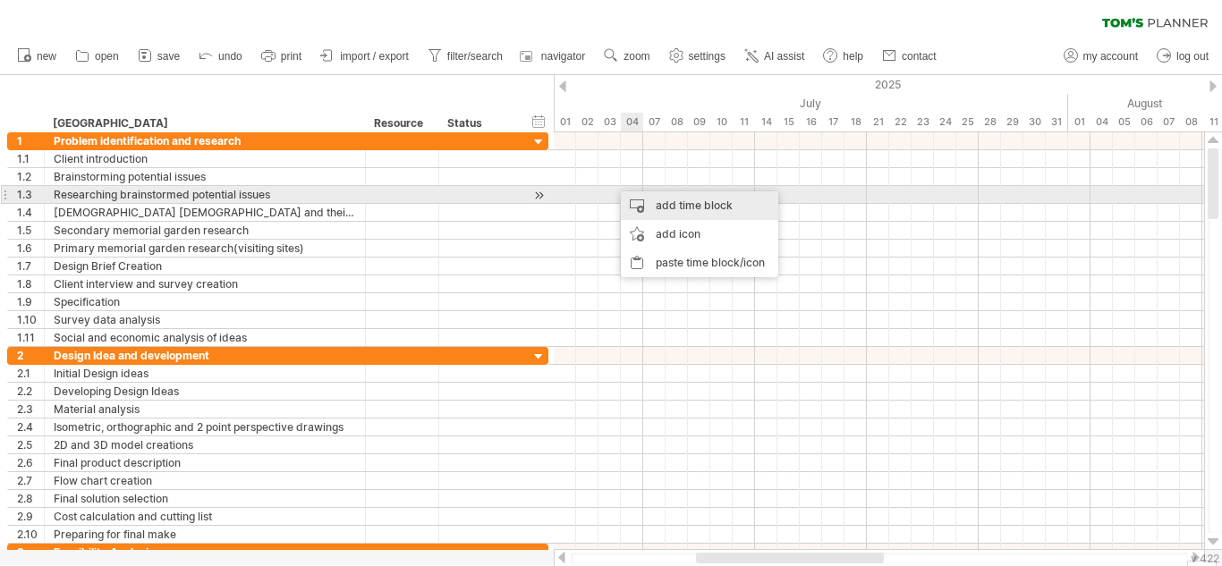
click at [649, 200] on div "add time block" at bounding box center [699, 205] width 157 height 29
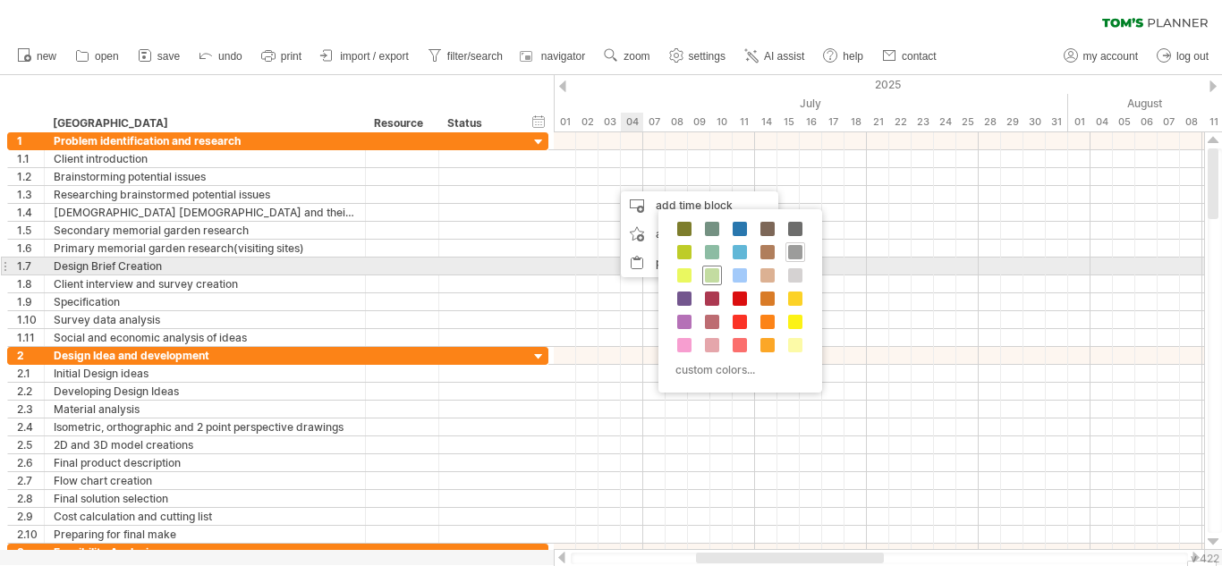
click at [714, 273] on span at bounding box center [712, 275] width 14 height 14
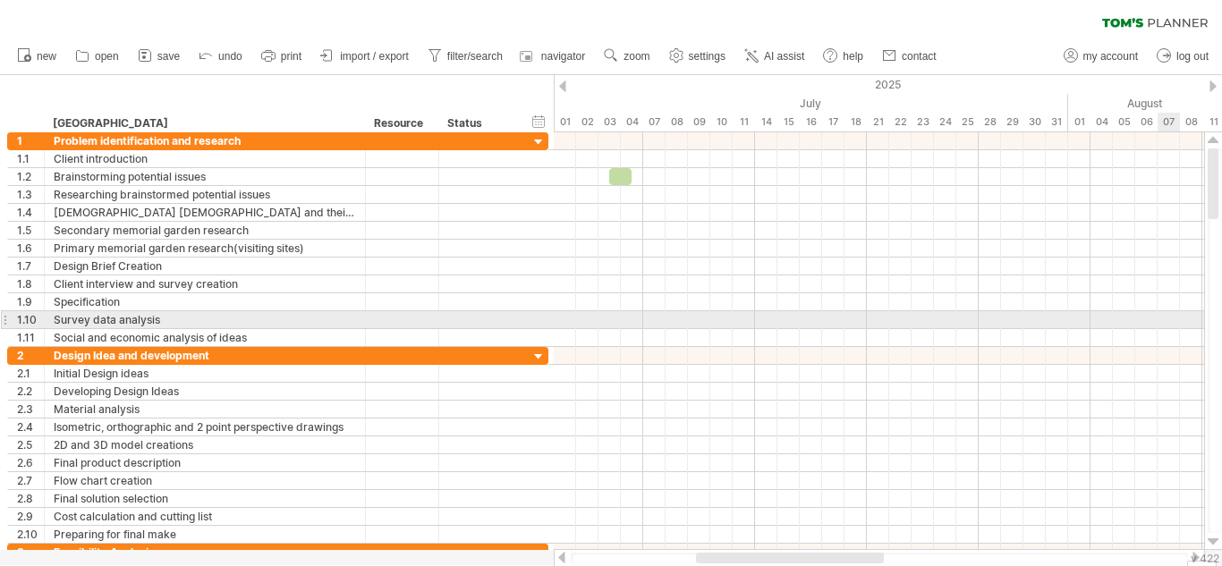
drag, startPoint x: 1221, startPoint y: 185, endPoint x: 1221, endPoint y: 317, distance: 132.3
click at [1221, 317] on div at bounding box center [1214, 340] width 14 height 385
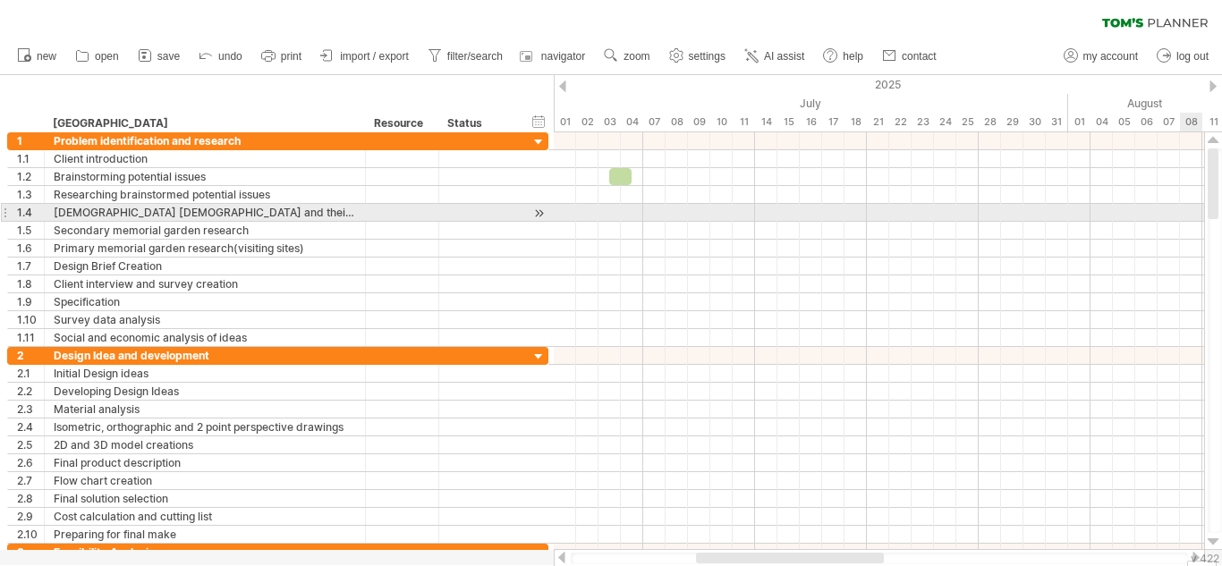
click at [1221, 208] on div at bounding box center [1214, 340] width 14 height 385
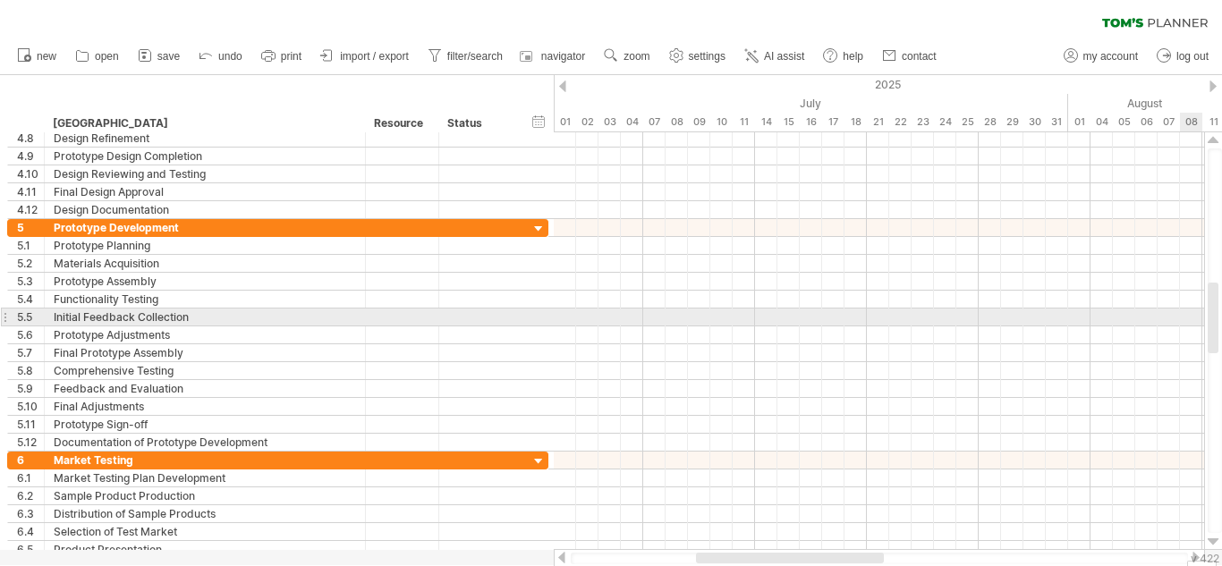
drag, startPoint x: 1211, startPoint y: 189, endPoint x: 1209, endPoint y: 326, distance: 137.7
click at [1209, 326] on div at bounding box center [1212, 318] width 11 height 71
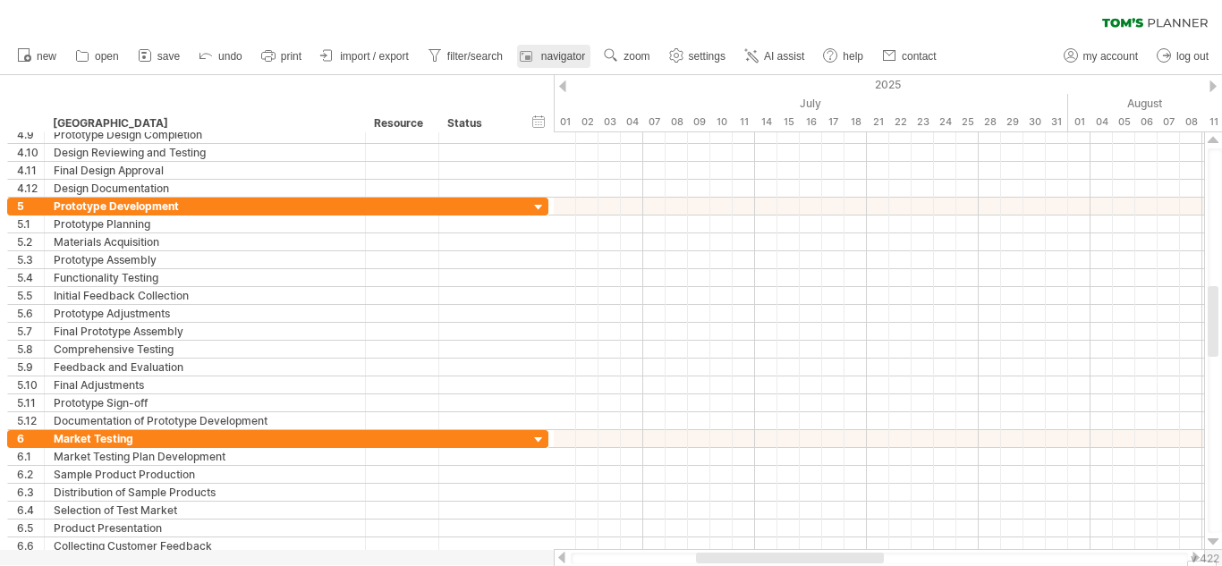
click at [564, 53] on span "navigator" at bounding box center [563, 56] width 44 height 13
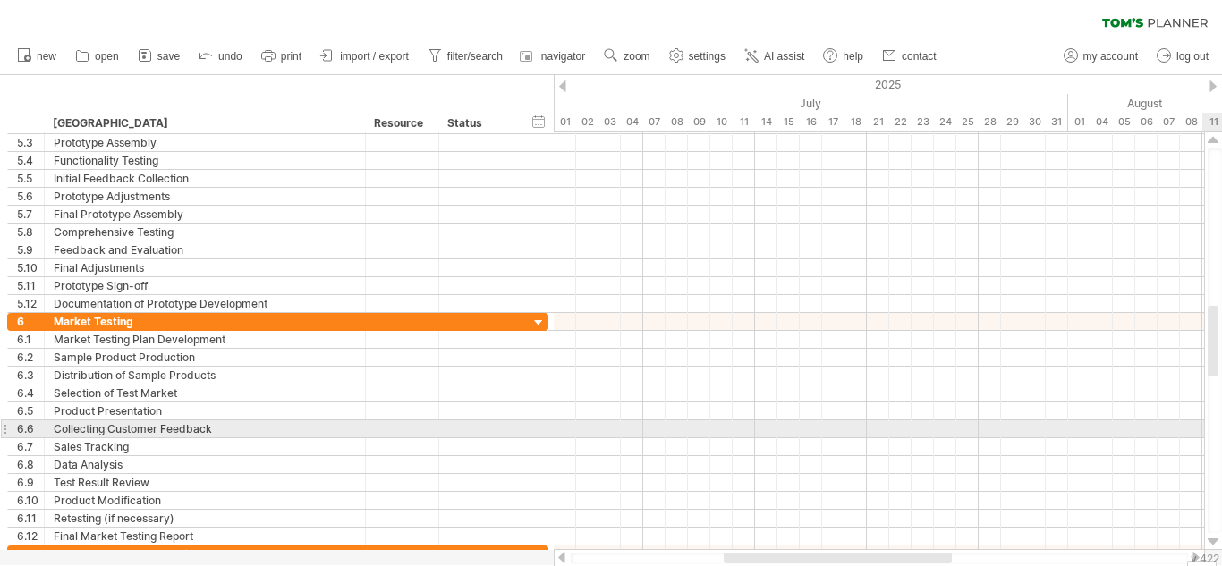
drag, startPoint x: 1221, startPoint y: 351, endPoint x: 1221, endPoint y: 446, distance: 94.8
click at [1221, 446] on div at bounding box center [1214, 340] width 14 height 385
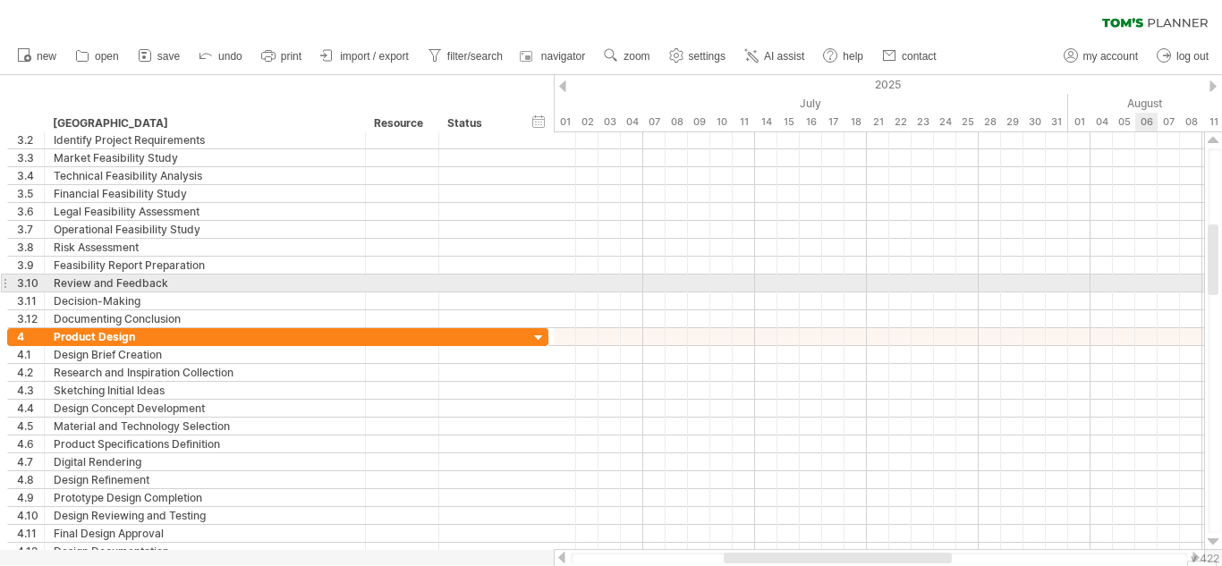
drag, startPoint x: 1215, startPoint y: 359, endPoint x: 1155, endPoint y: 278, distance: 101.1
click at [1155, 278] on div "Trying to reach [DOMAIN_NAME] Connected again... 0% autosave... clear filter 1" at bounding box center [611, 283] width 1222 height 566
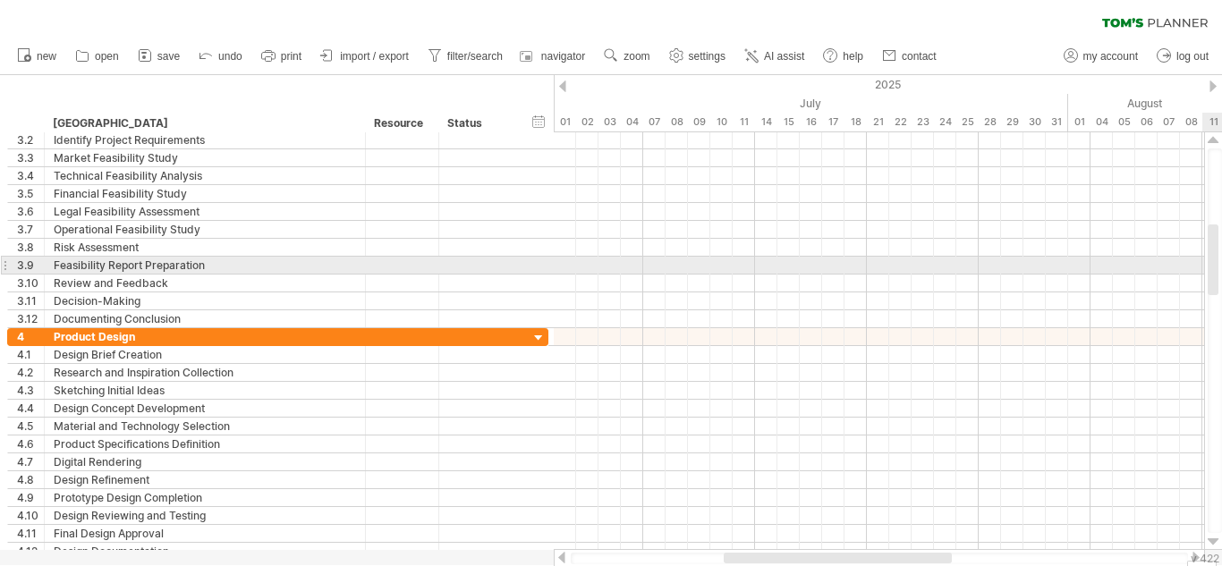
click at [1221, 272] on div at bounding box center [1214, 340] width 14 height 385
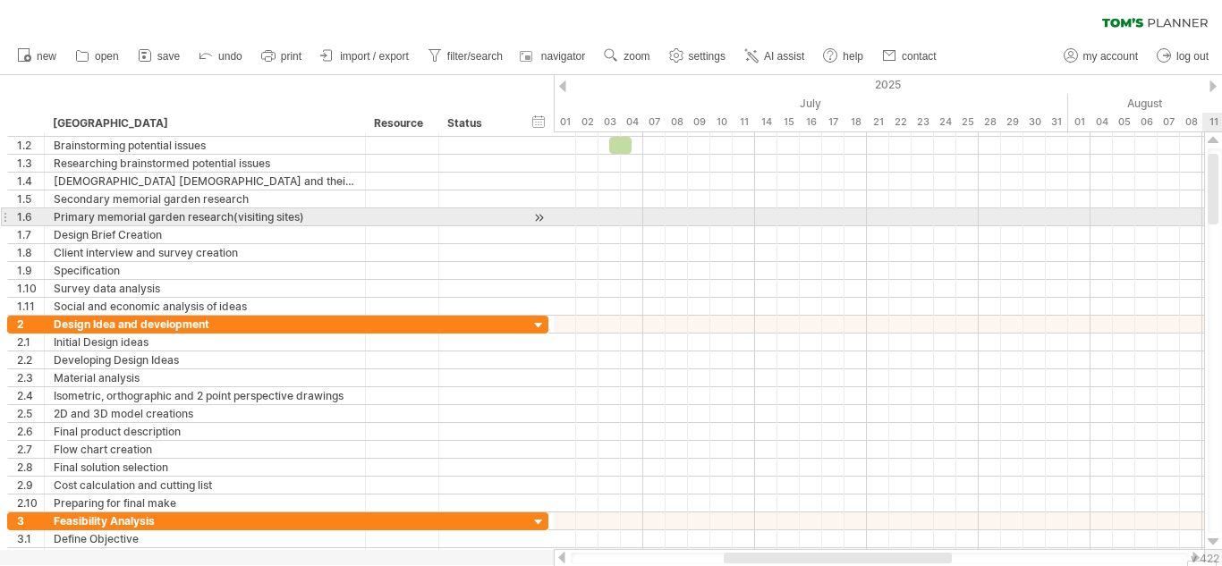
drag, startPoint x: 1213, startPoint y: 274, endPoint x: 1205, endPoint y: 203, distance: 71.0
click at [1205, 203] on div at bounding box center [1213, 341] width 19 height 418
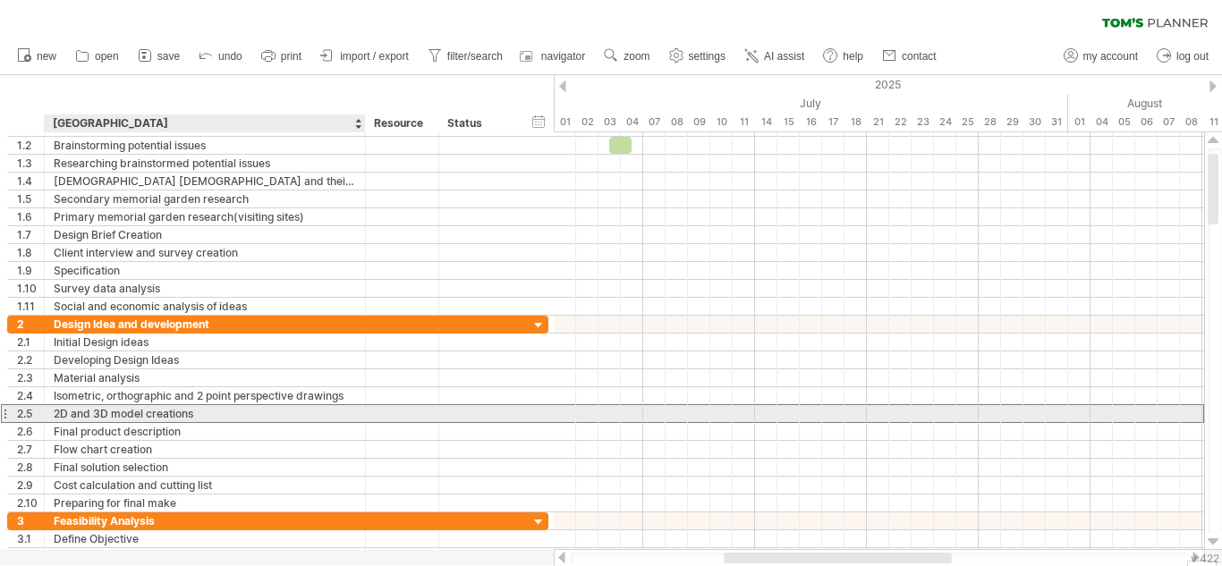
click at [228, 409] on div "2D and 3D model creations" at bounding box center [205, 413] width 302 height 17
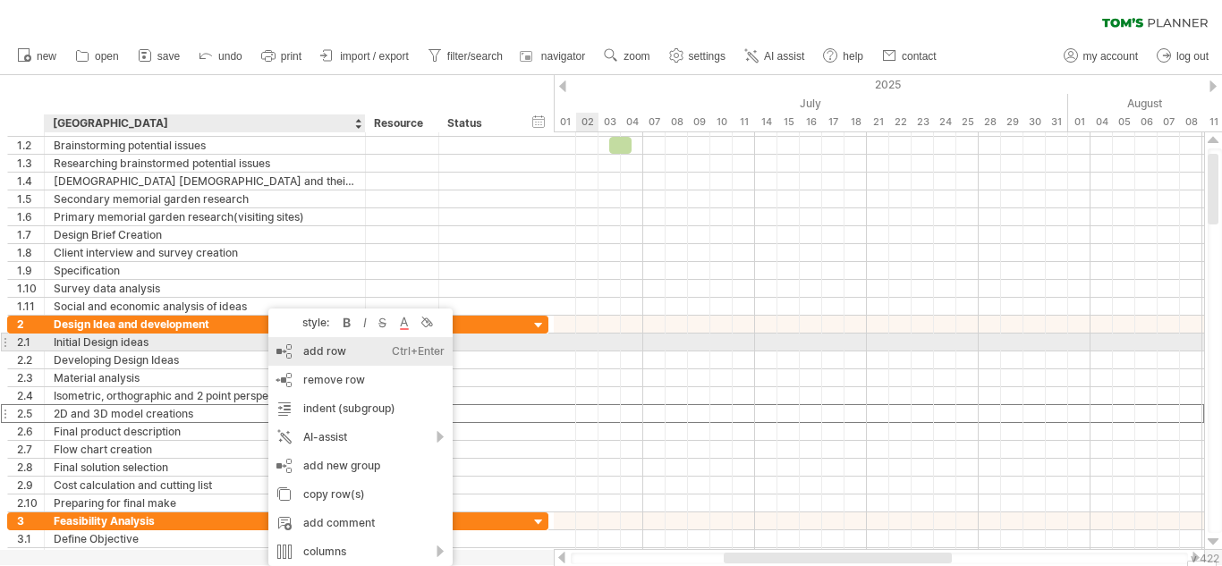
click at [358, 344] on div "add row Ctrl+Enter Cmd+Enter" at bounding box center [360, 351] width 184 height 29
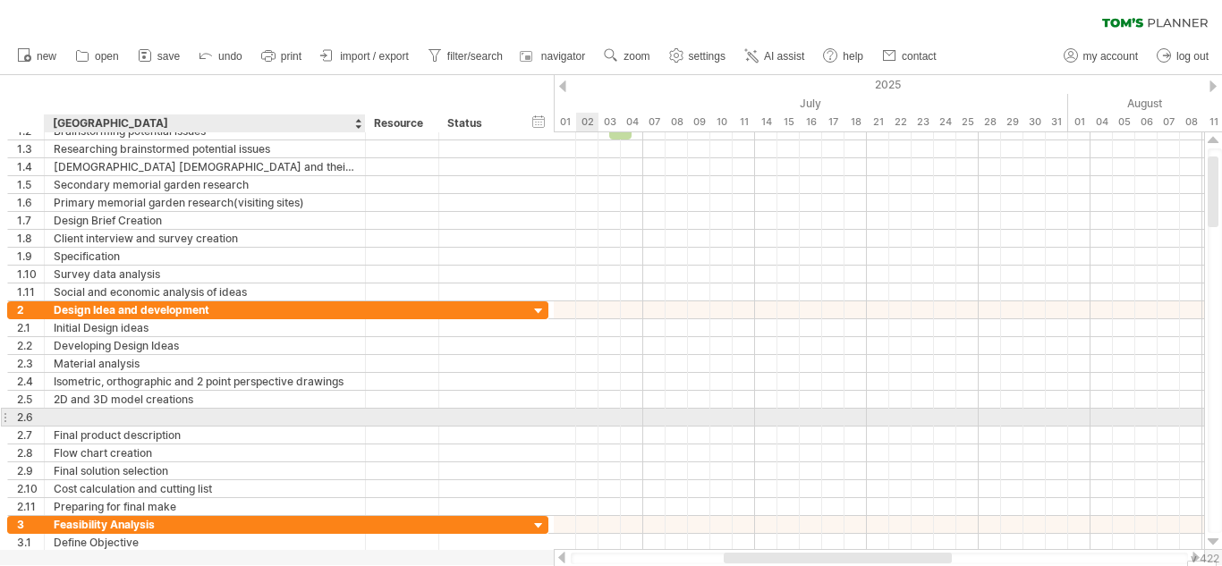
click at [220, 411] on div at bounding box center [205, 417] width 302 height 17
type input "**********"
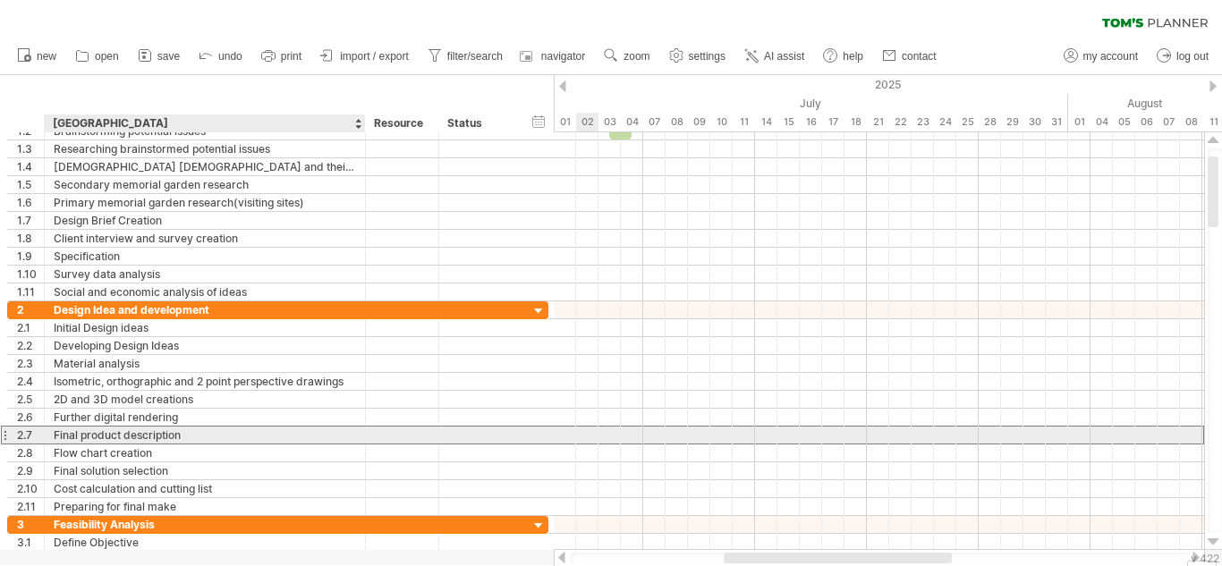
click at [266, 433] on div "Final product description" at bounding box center [205, 435] width 302 height 17
click at [230, 452] on div "Flow chart creation" at bounding box center [205, 452] width 302 height 17
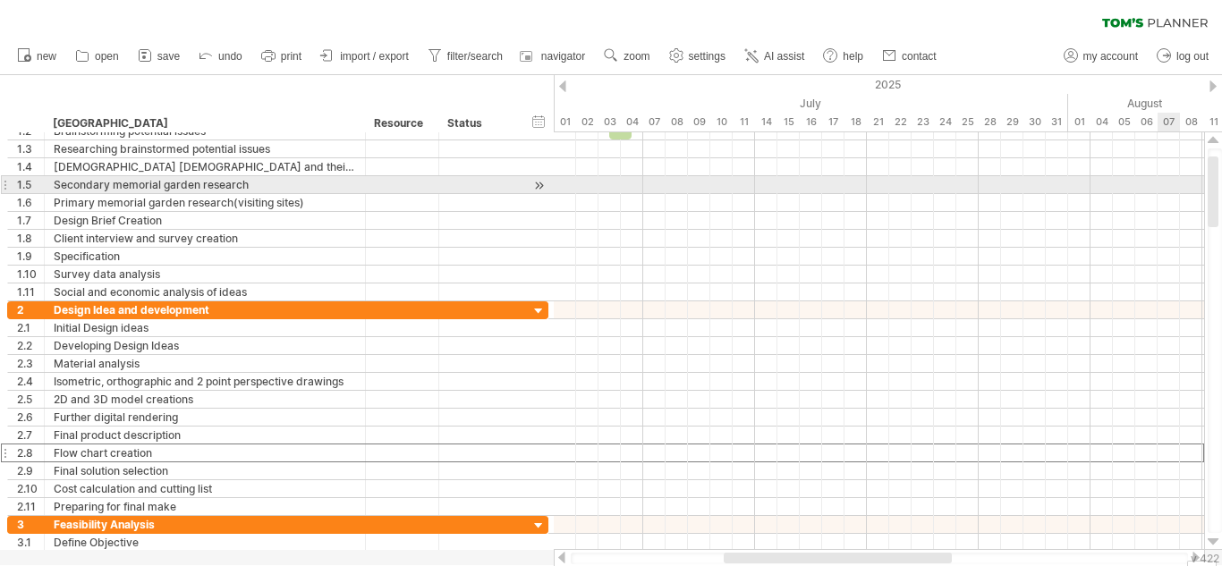
drag, startPoint x: 1221, startPoint y: 208, endPoint x: 1215, endPoint y: 166, distance: 42.4
click at [1215, 166] on div at bounding box center [1214, 340] width 14 height 385
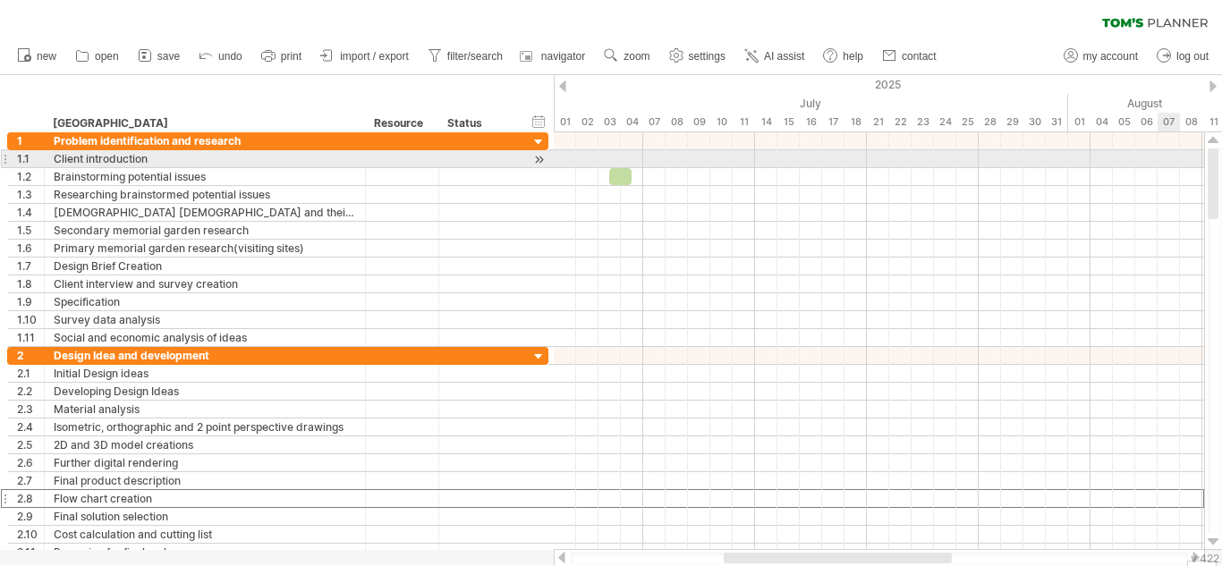
drag, startPoint x: 1215, startPoint y: 178, endPoint x: 1213, endPoint y: 149, distance: 28.7
click at [1213, 149] on div at bounding box center [1212, 183] width 11 height 71
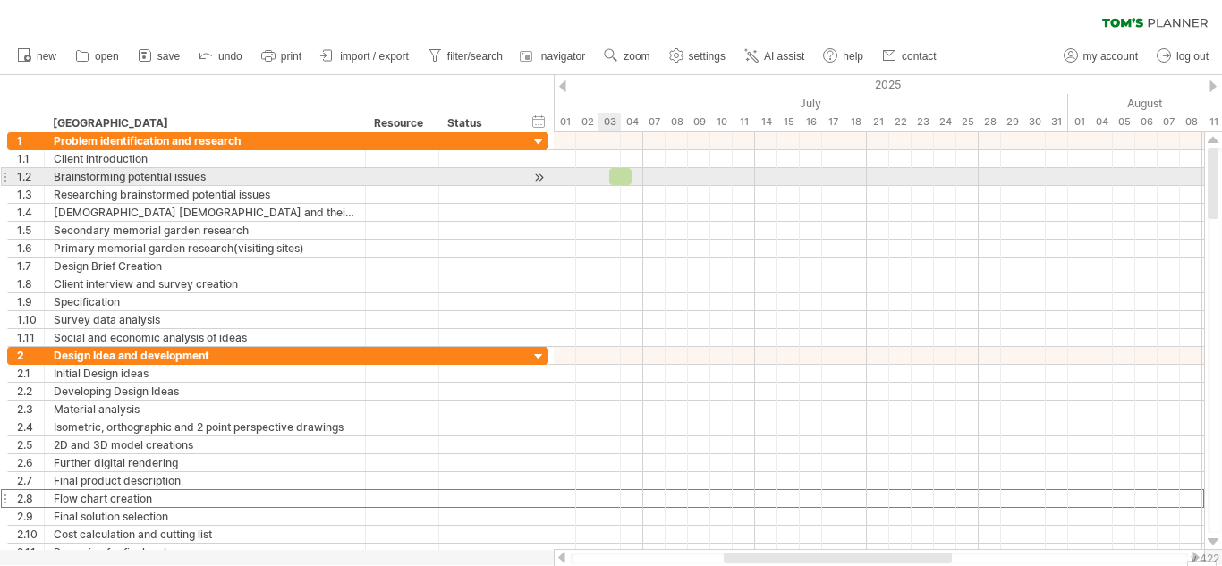
click at [619, 179] on div at bounding box center [620, 176] width 22 height 17
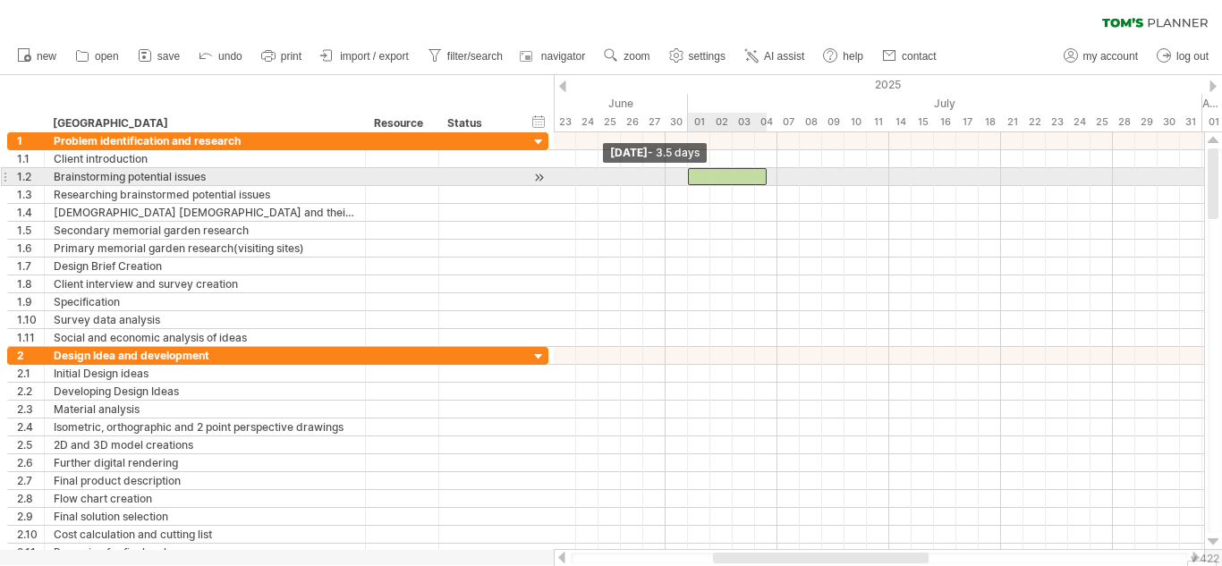
drag, startPoint x: 610, startPoint y: 176, endPoint x: 693, endPoint y: 183, distance: 83.5
click at [693, 183] on div at bounding box center [727, 176] width 79 height 17
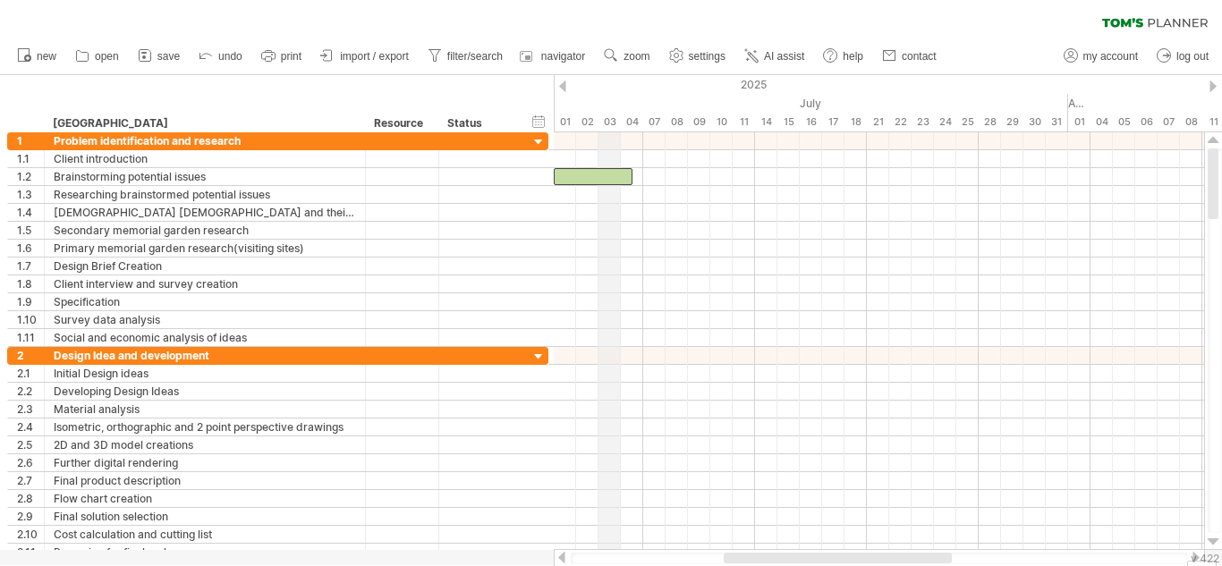
drag, startPoint x: 739, startPoint y: 85, endPoint x: 603, endPoint y: 80, distance: 136.0
click at [603, 80] on div "2025" at bounding box center [1179, 84] width 3711 height 19
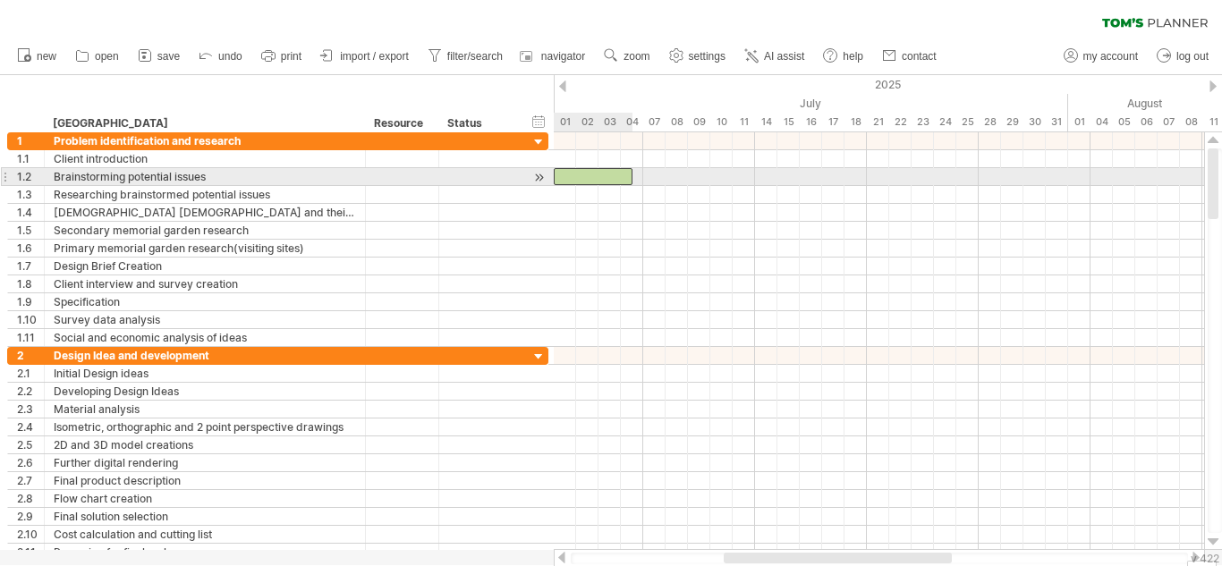
click at [599, 175] on div at bounding box center [593, 176] width 79 height 17
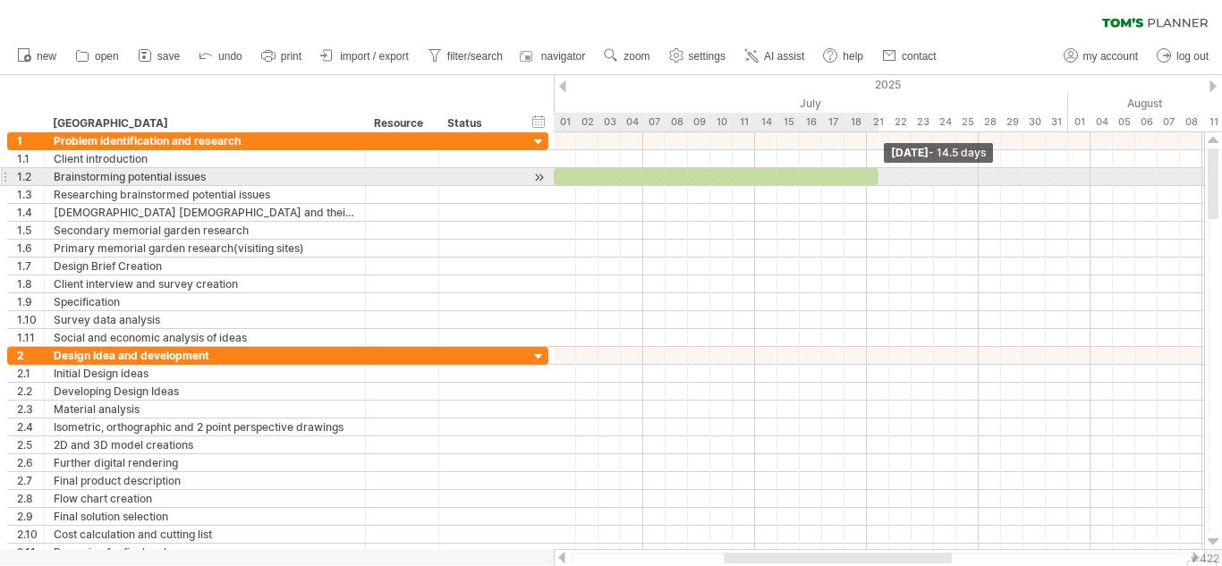
drag, startPoint x: 629, startPoint y: 178, endPoint x: 869, endPoint y: 173, distance: 240.6
click at [869, 173] on div at bounding box center [716, 176] width 325 height 17
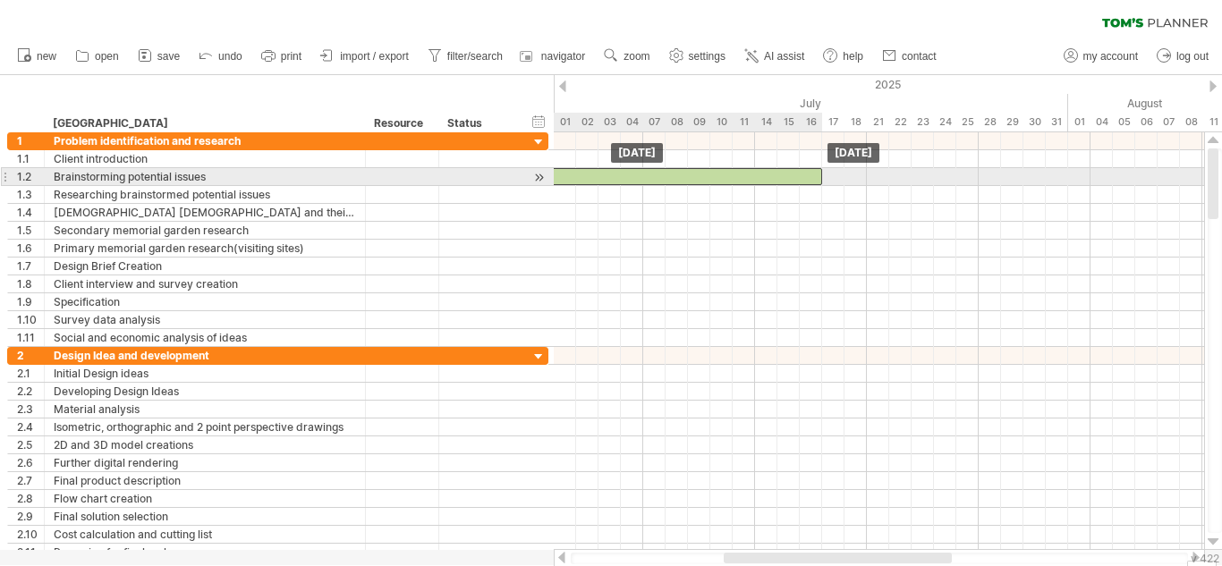
drag, startPoint x: 869, startPoint y: 173, endPoint x: 809, endPoint y: 173, distance: 59.9
click at [809, 173] on div at bounding box center [659, 176] width 325 height 17
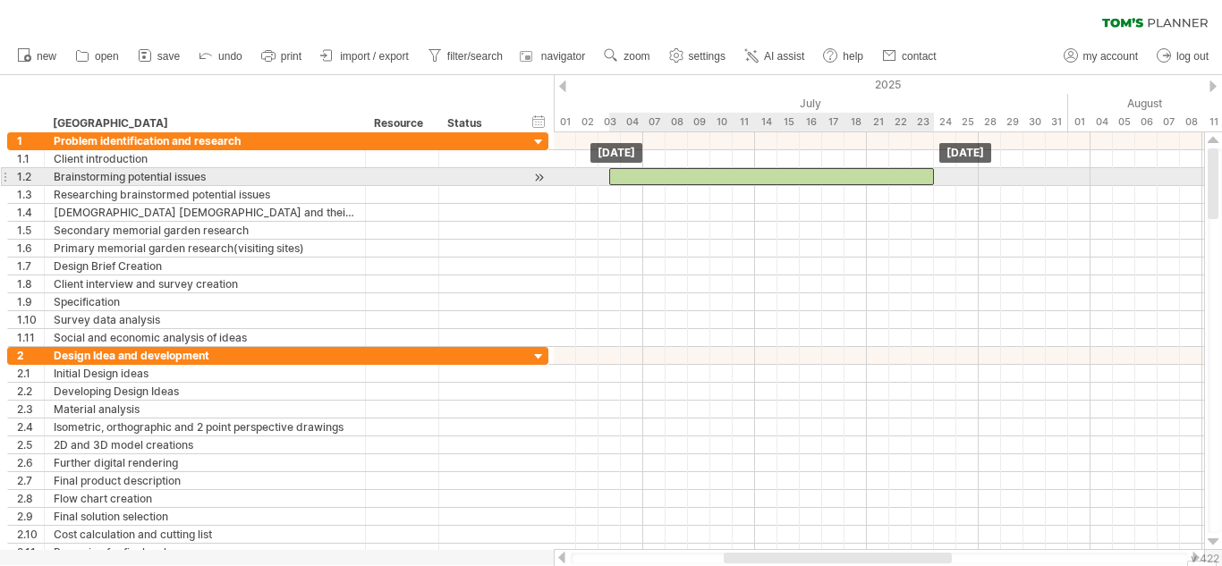
drag, startPoint x: 564, startPoint y: 174, endPoint x: 681, endPoint y: 173, distance: 117.2
click at [681, 173] on div at bounding box center [771, 176] width 325 height 17
drag, startPoint x: 611, startPoint y: 181, endPoint x: 657, endPoint y: 171, distance: 47.5
click at [657, 171] on span at bounding box center [654, 176] width 7 height 17
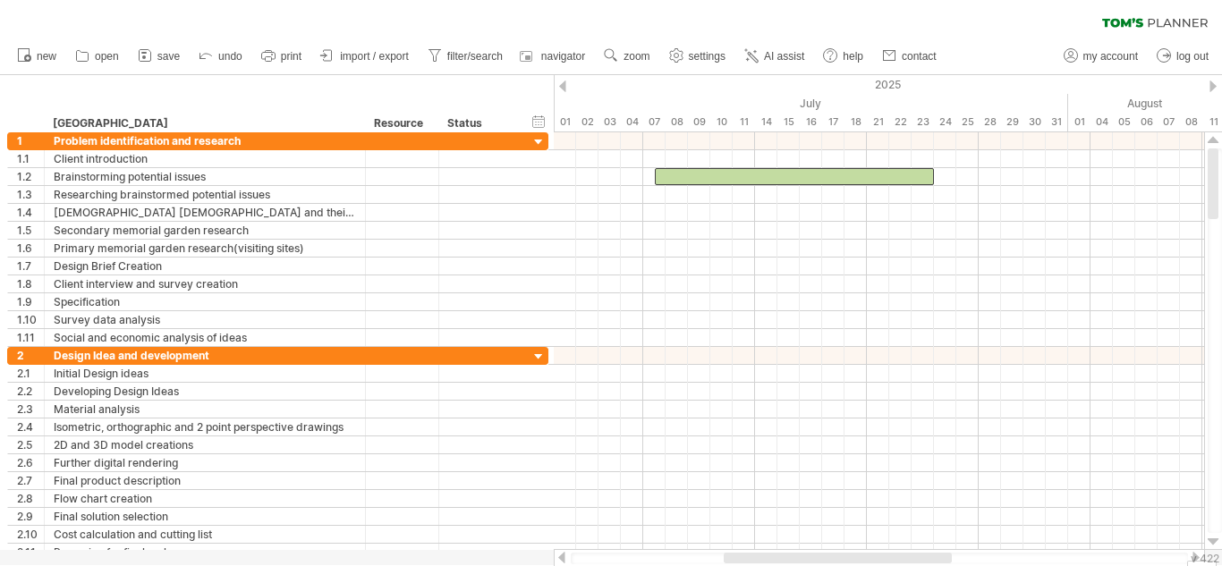
drag, startPoint x: 721, startPoint y: 558, endPoint x: 741, endPoint y: 560, distance: 20.6
click at [741, 560] on div at bounding box center [879, 559] width 617 height 12
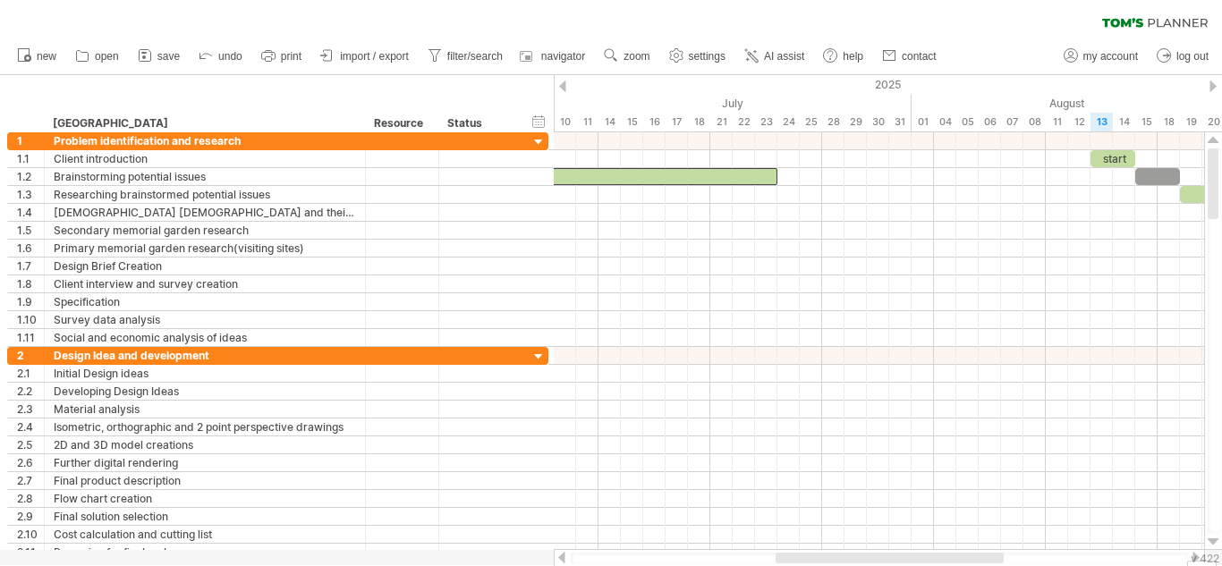
drag, startPoint x: 754, startPoint y: 559, endPoint x: 806, endPoint y: 557, distance: 51.9
click at [806, 557] on div at bounding box center [889, 558] width 228 height 11
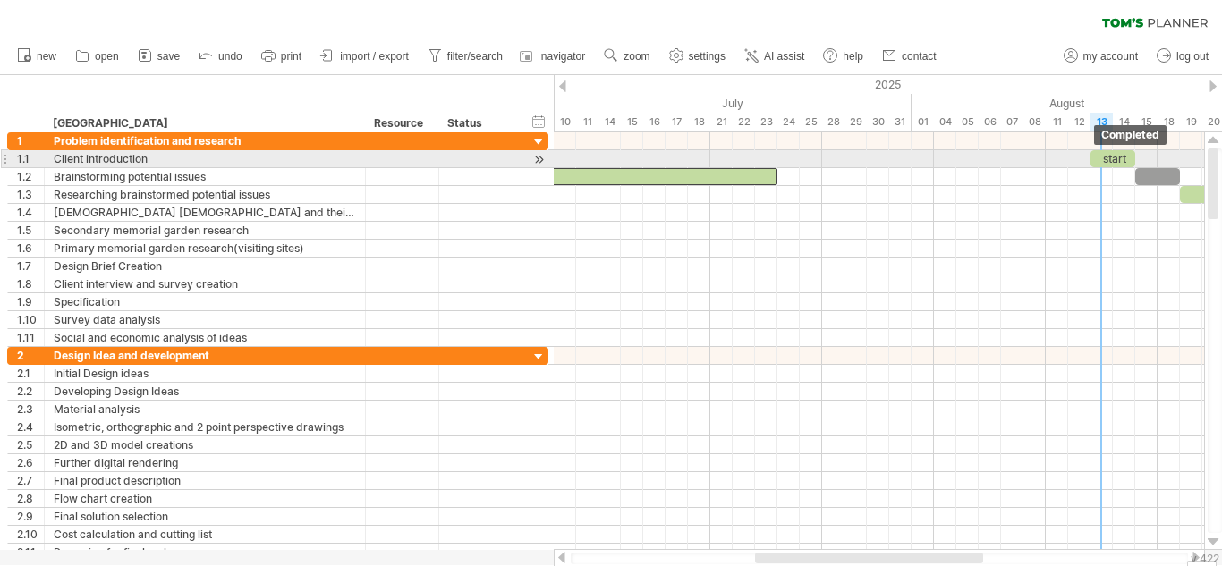
click at [1097, 160] on div "start" at bounding box center [1112, 158] width 45 height 17
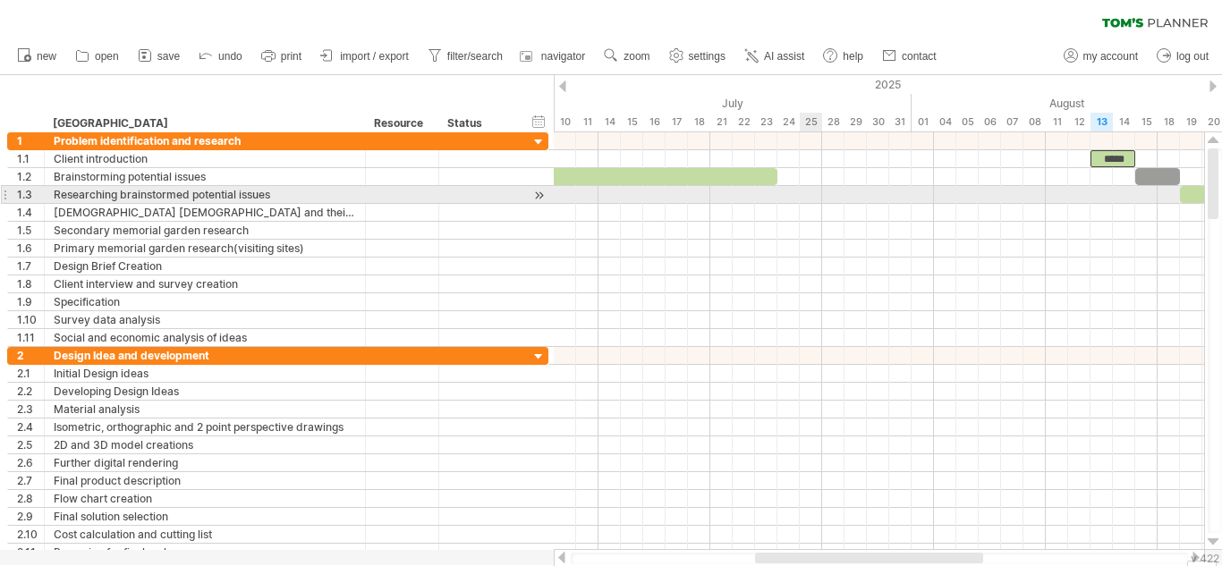
click at [804, 196] on div at bounding box center [879, 195] width 650 height 18
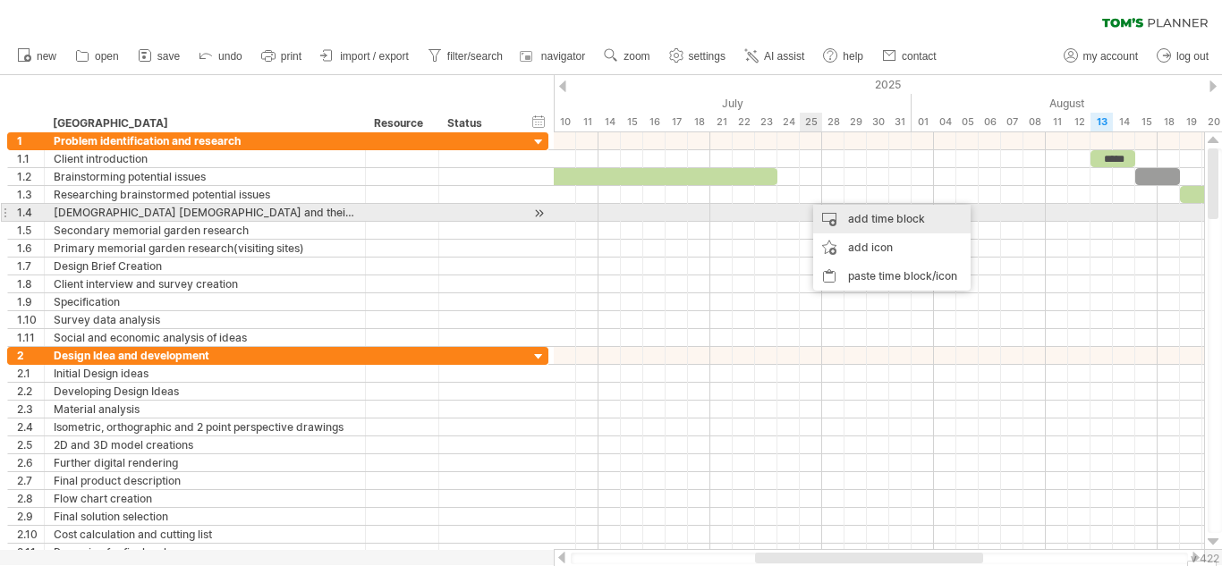
click at [896, 215] on div "add time block" at bounding box center [891, 219] width 157 height 29
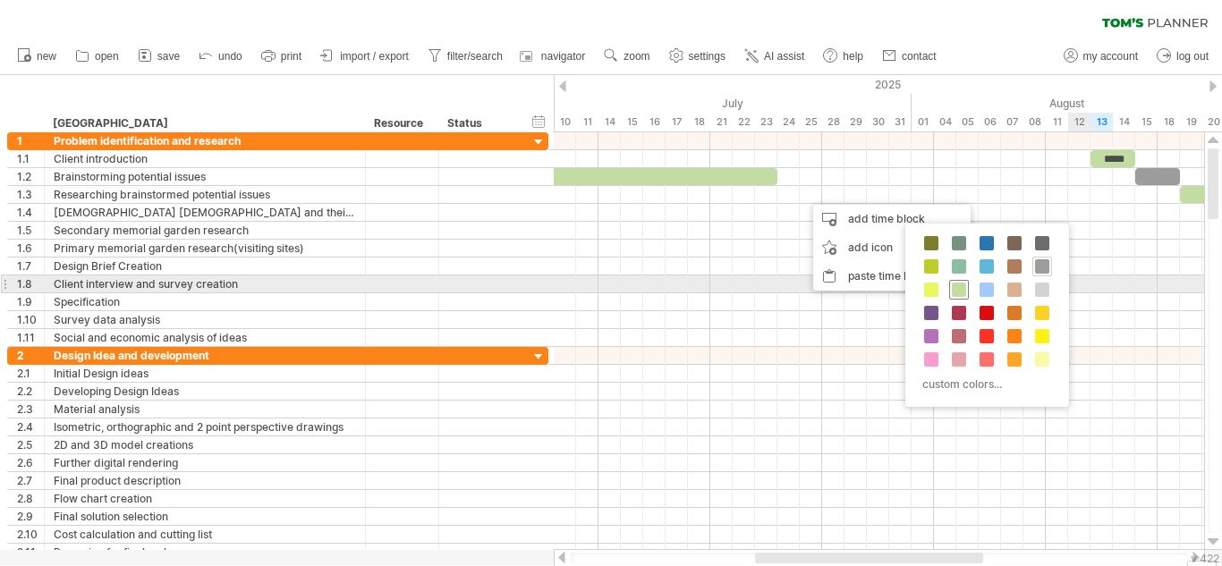
click at [960, 290] on span at bounding box center [958, 290] width 14 height 14
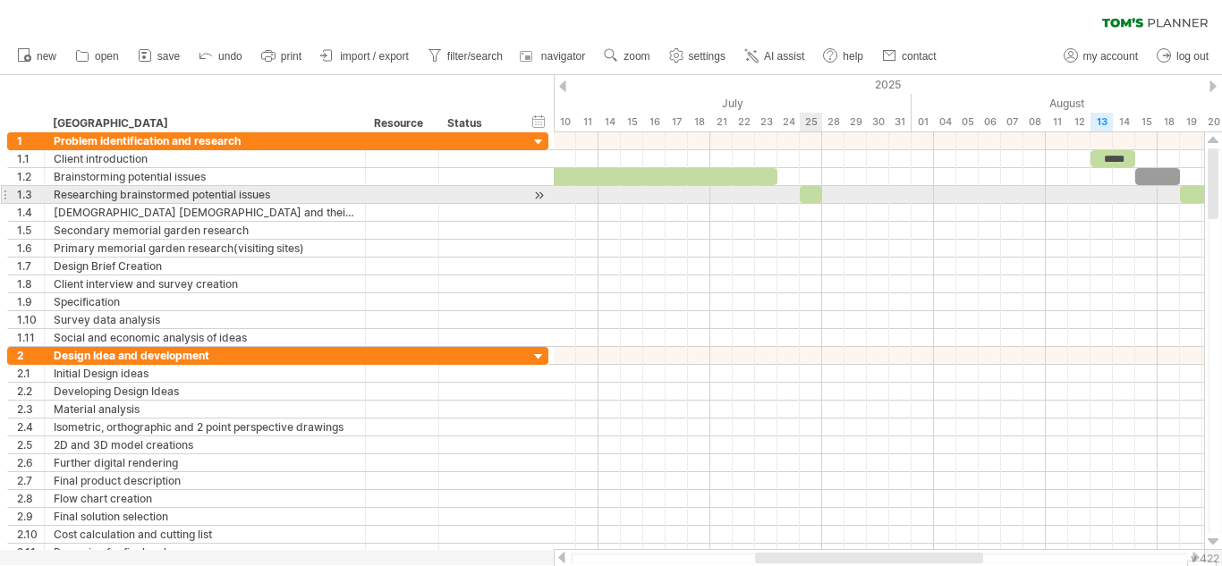
click at [807, 193] on div at bounding box center [810, 194] width 22 height 17
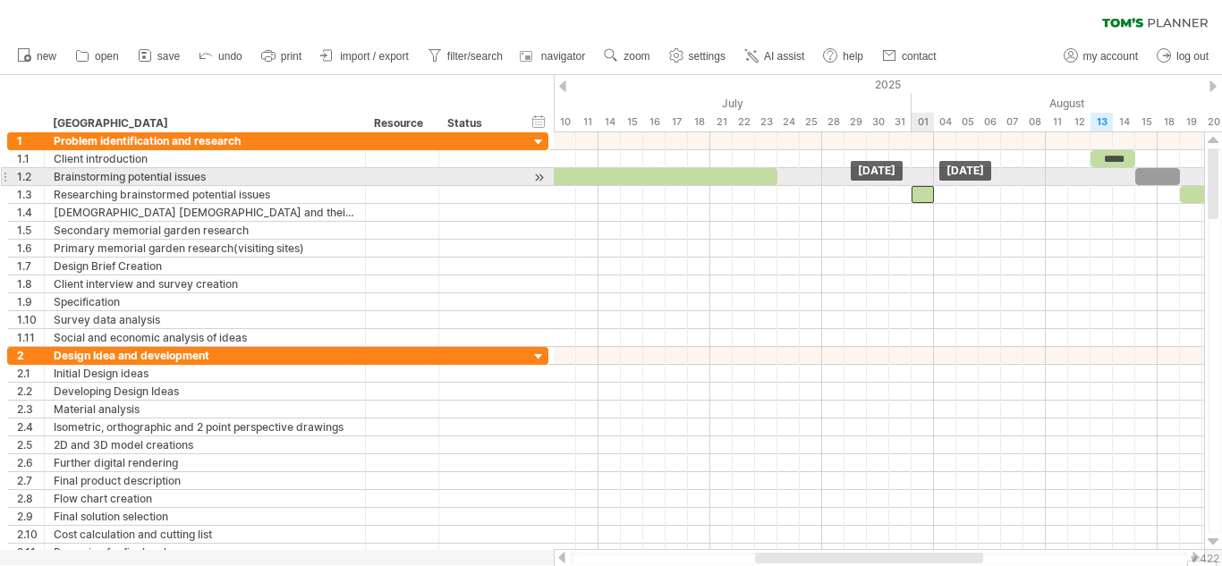
drag, startPoint x: 816, startPoint y: 192, endPoint x: 924, endPoint y: 184, distance: 108.5
click at [924, 184] on div "***** Friday 01 August Friday 01 August" at bounding box center [879, 341] width 650 height 418
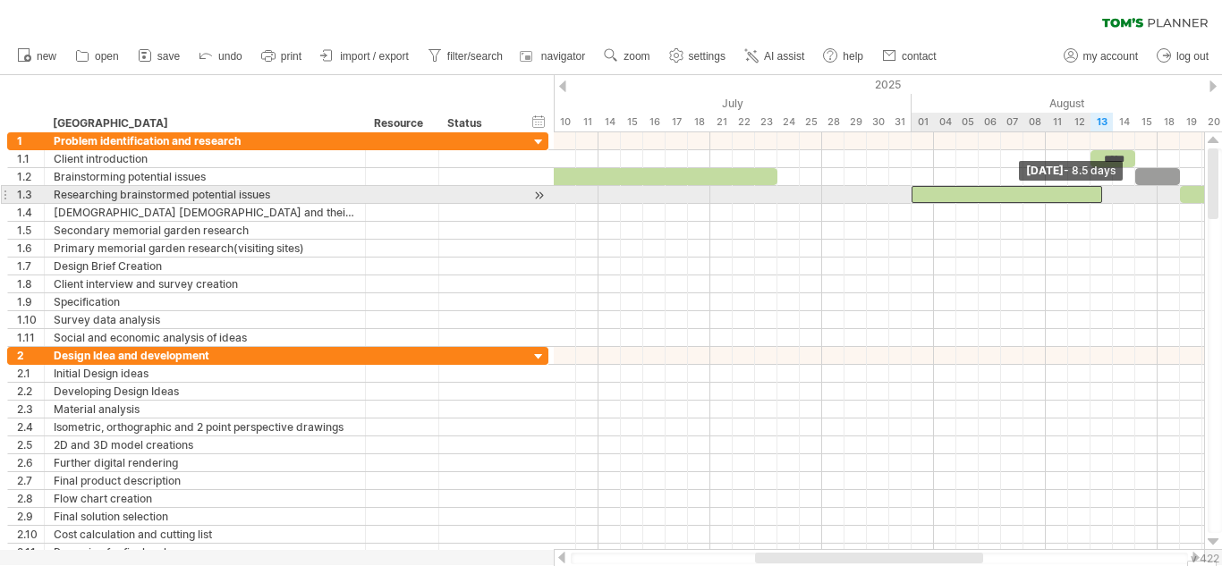
drag, startPoint x: 931, startPoint y: 192, endPoint x: 1095, endPoint y: 190, distance: 164.5
click at [1095, 190] on div at bounding box center [1006, 194] width 190 height 17
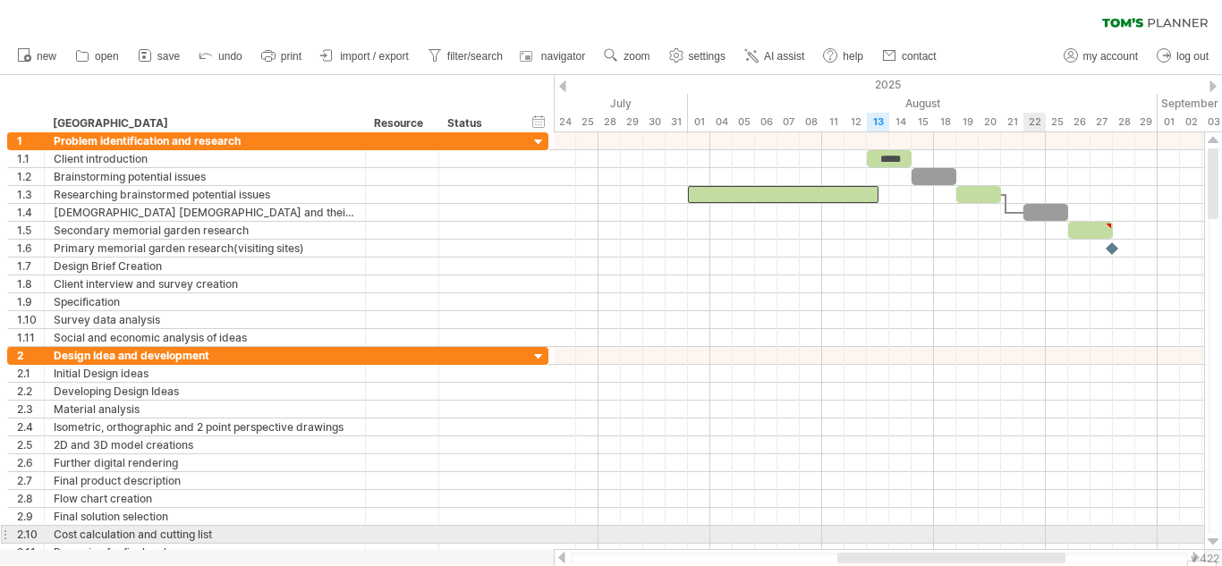
drag, startPoint x: 961, startPoint y: 558, endPoint x: 1044, endPoint y: 540, distance: 84.2
click at [1044, 540] on div "Trying to reach [DOMAIN_NAME] Connected again... 0% autosave... clear filter 1" at bounding box center [611, 283] width 1222 height 566
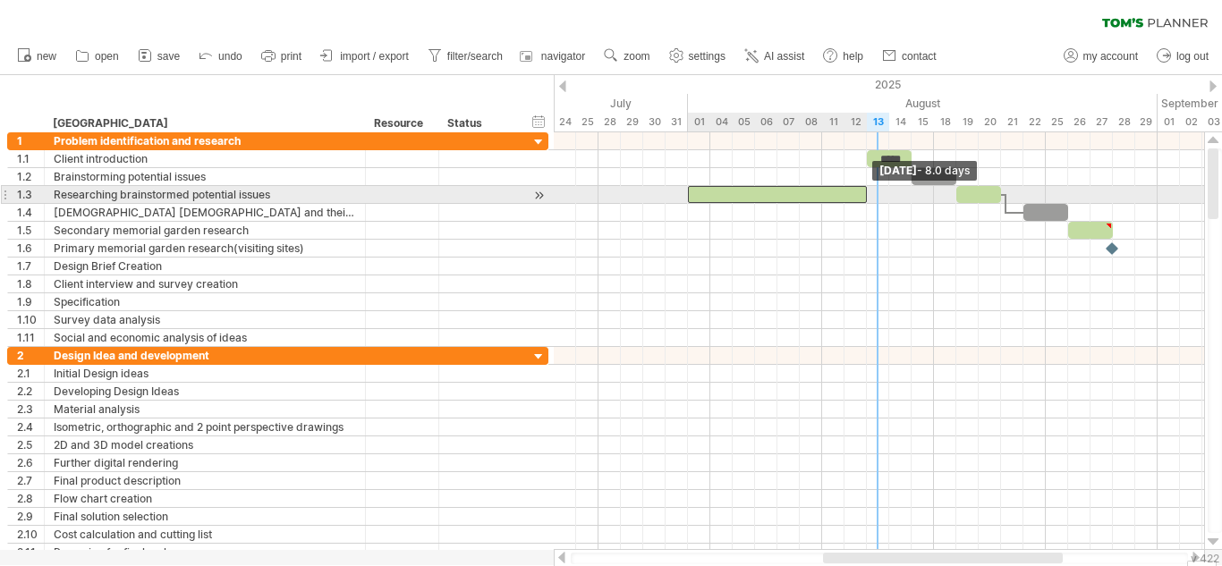
click at [869, 202] on span at bounding box center [866, 194] width 7 height 17
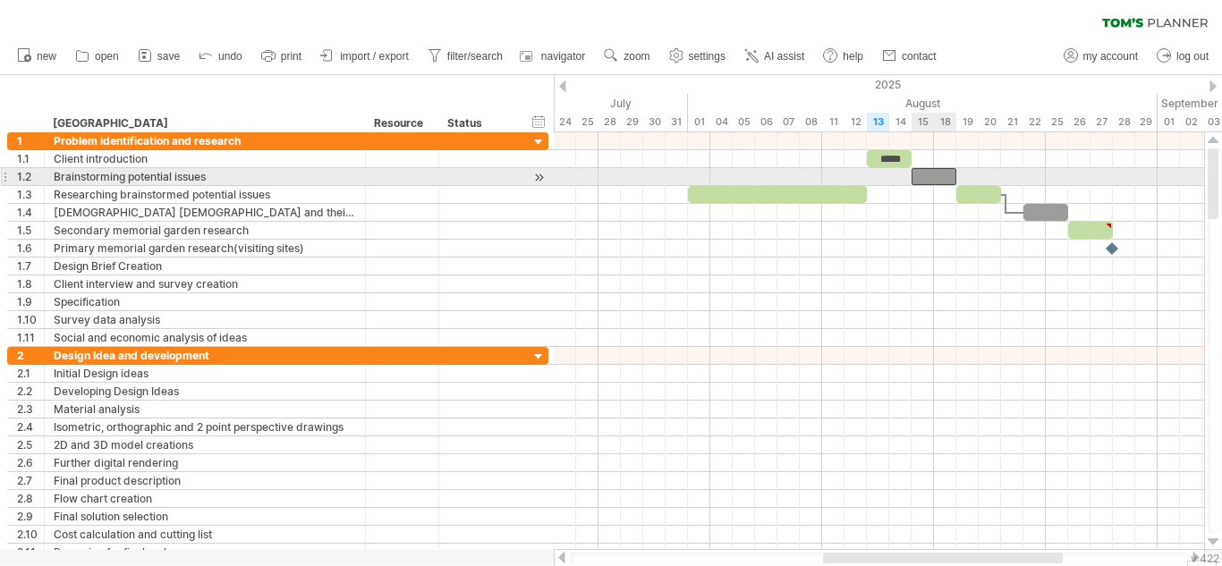
click at [934, 180] on div at bounding box center [933, 176] width 45 height 17
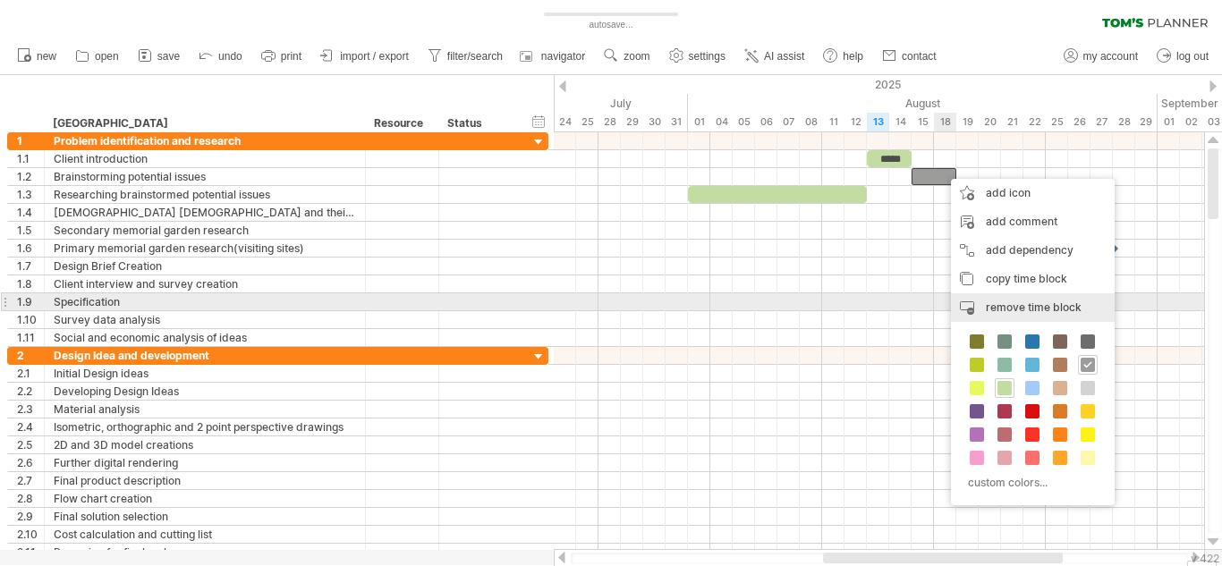
click at [998, 306] on span "remove time block" at bounding box center [1033, 306] width 96 height 13
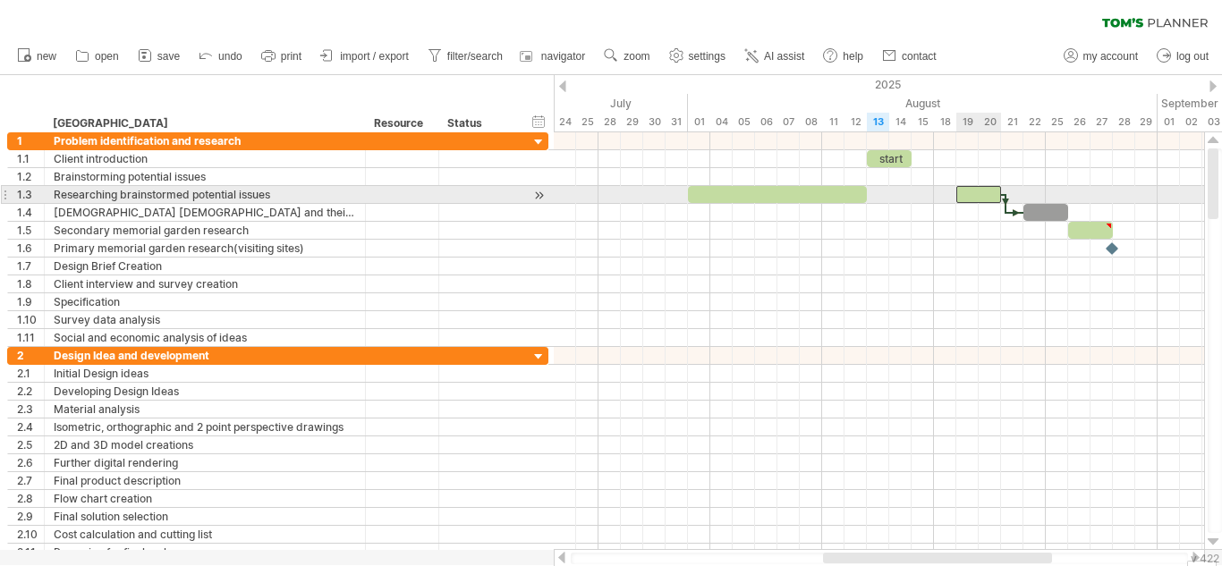
click at [968, 196] on div at bounding box center [978, 194] width 45 height 17
click at [965, 196] on div at bounding box center [978, 194] width 45 height 17
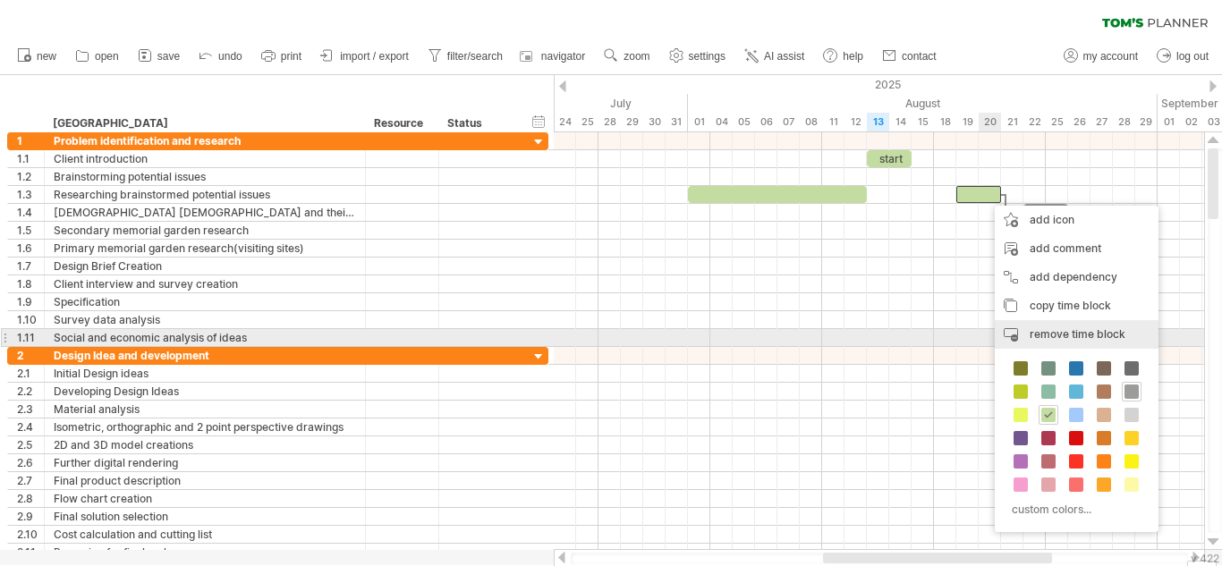
click at [1061, 334] on span "remove time block" at bounding box center [1077, 333] width 96 height 13
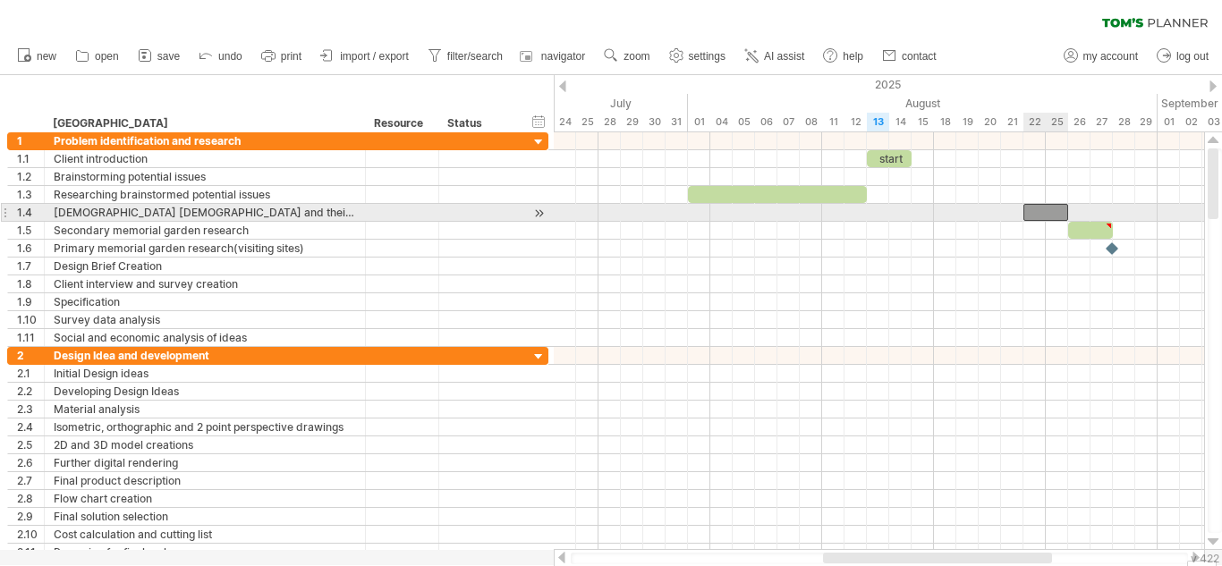
click at [1047, 210] on div at bounding box center [1045, 212] width 45 height 17
click at [1036, 207] on div at bounding box center [1045, 212] width 45 height 17
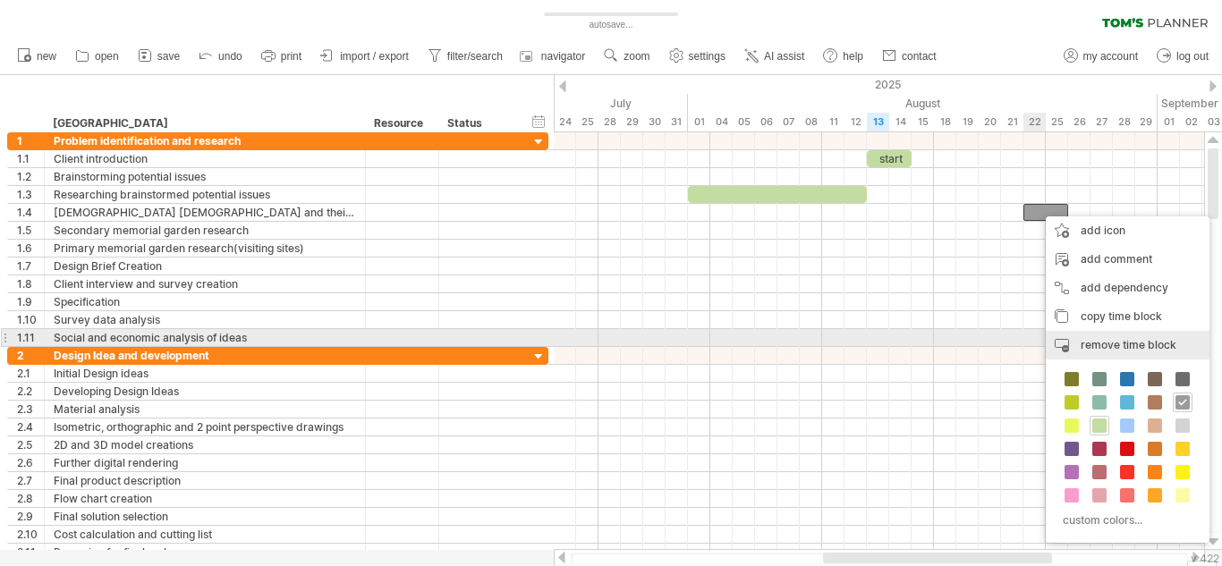
click at [1109, 335] on div "remove time block remove selected items" at bounding box center [1127, 345] width 164 height 29
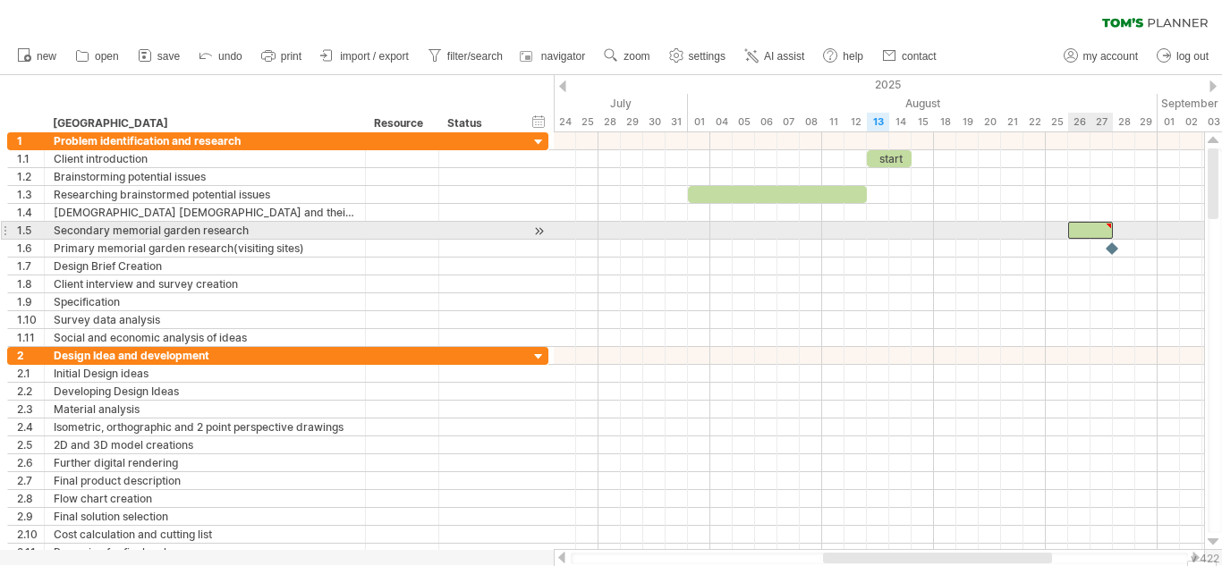
click at [1089, 235] on div at bounding box center [1090, 230] width 45 height 17
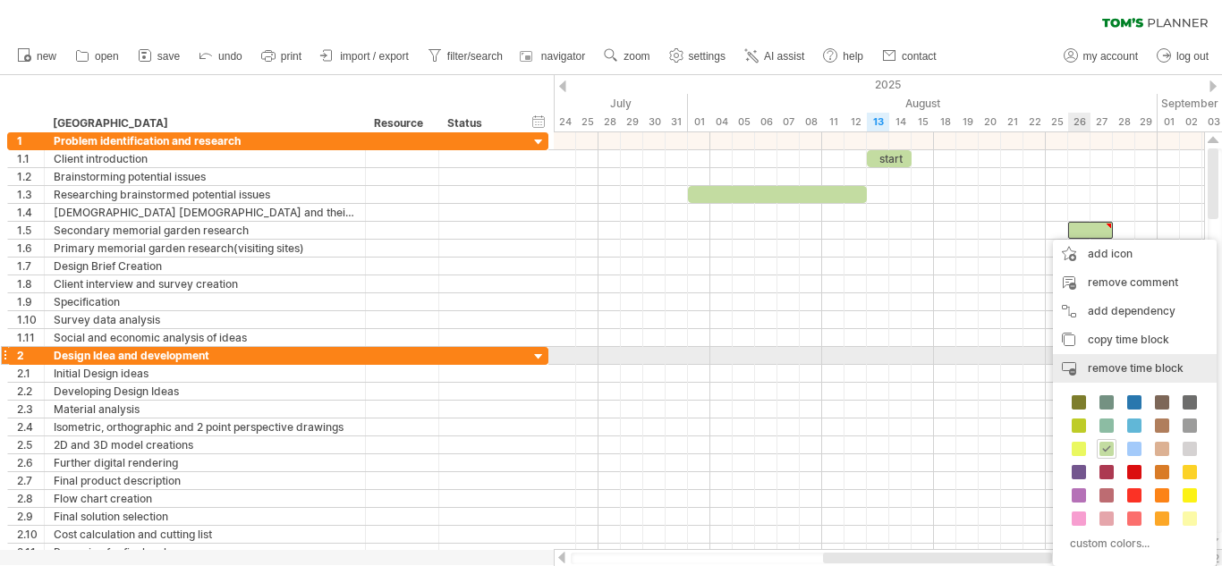
click at [1122, 361] on span "remove time block" at bounding box center [1135, 367] width 96 height 13
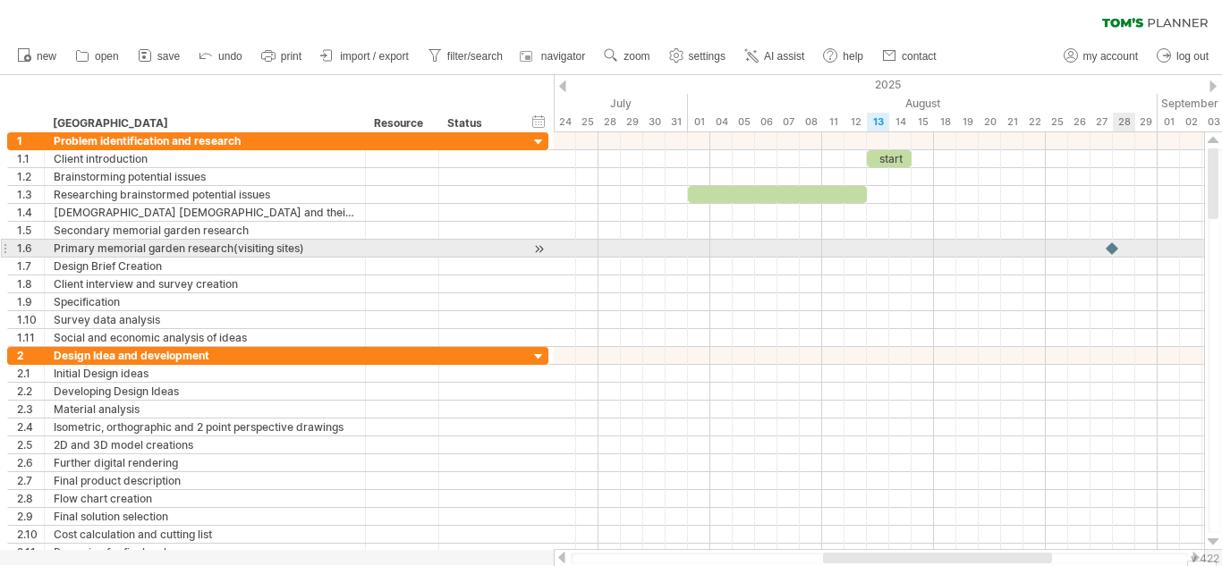
click at [1112, 251] on div at bounding box center [1112, 248] width 18 height 17
click at [1108, 251] on div at bounding box center [1113, 248] width 20 height 17
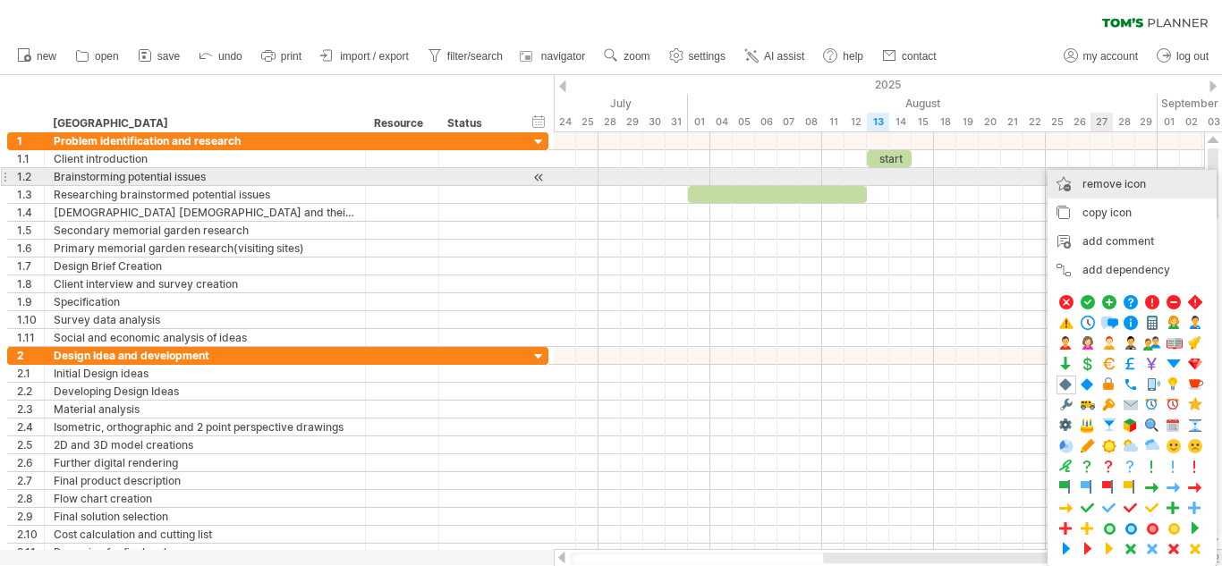
click at [1117, 183] on span "remove icon" at bounding box center [1113, 183] width 63 height 13
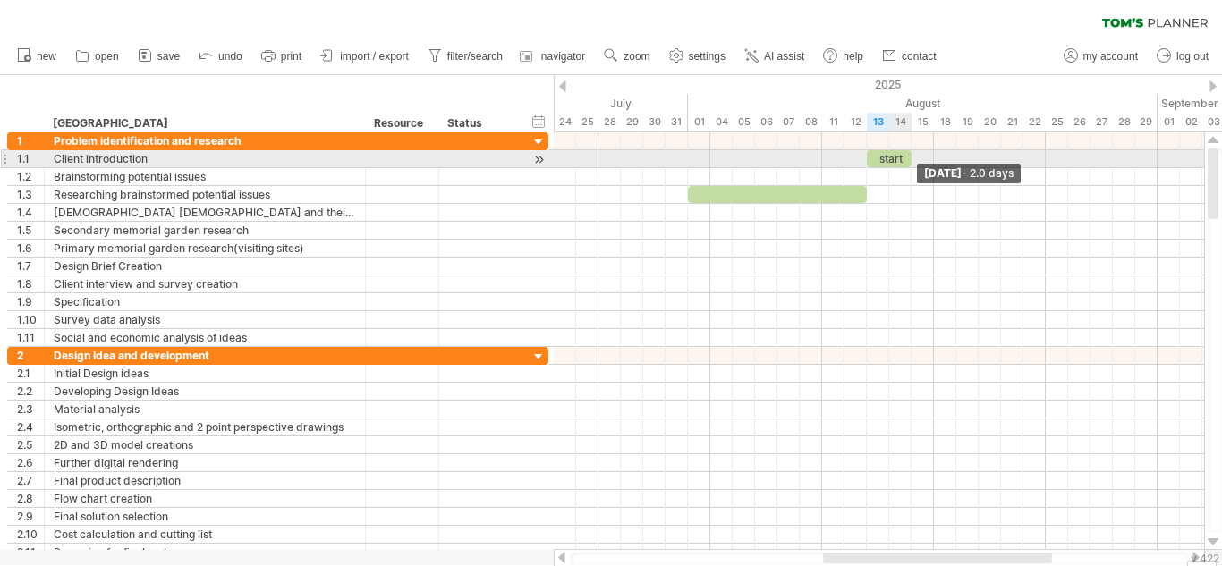
click at [908, 162] on span at bounding box center [911, 158] width 7 height 17
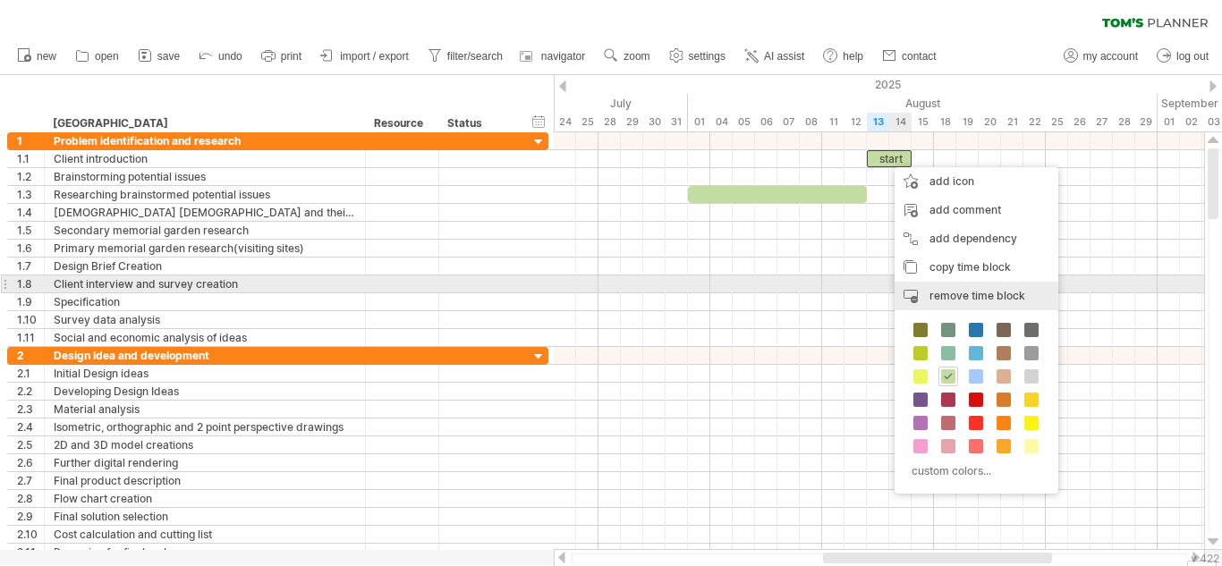
click at [944, 290] on span "remove time block" at bounding box center [977, 295] width 96 height 13
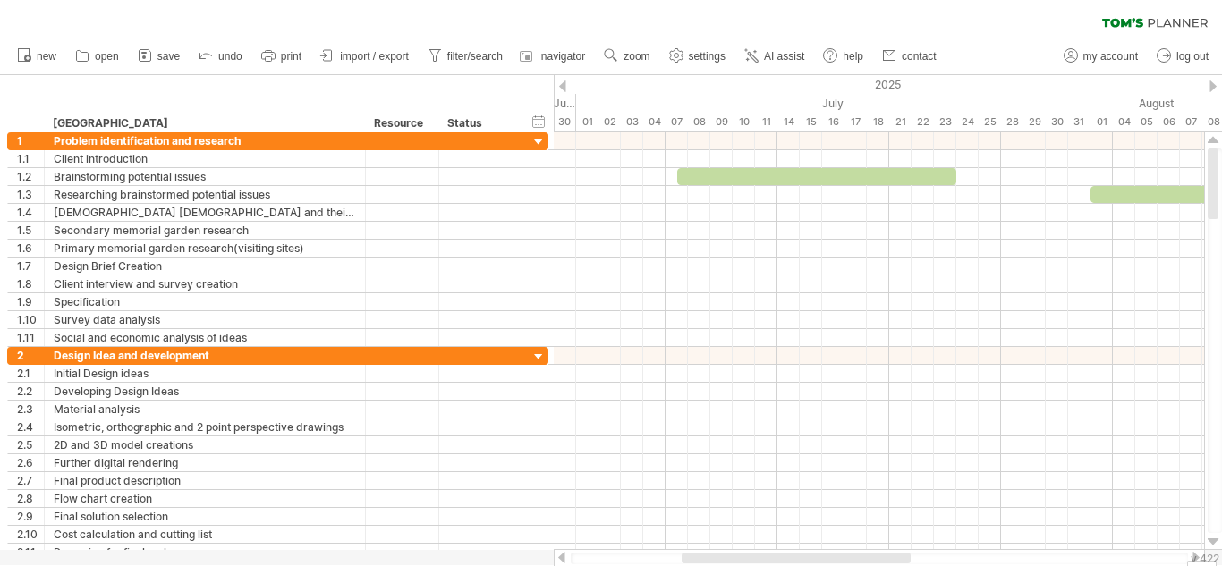
drag, startPoint x: 840, startPoint y: 559, endPoint x: 699, endPoint y: 579, distance: 141.8
click at [699, 565] on html "progress(100%) Trying to reach [DOMAIN_NAME] Connected again... 0% autosave... …" at bounding box center [611, 285] width 1222 height 570
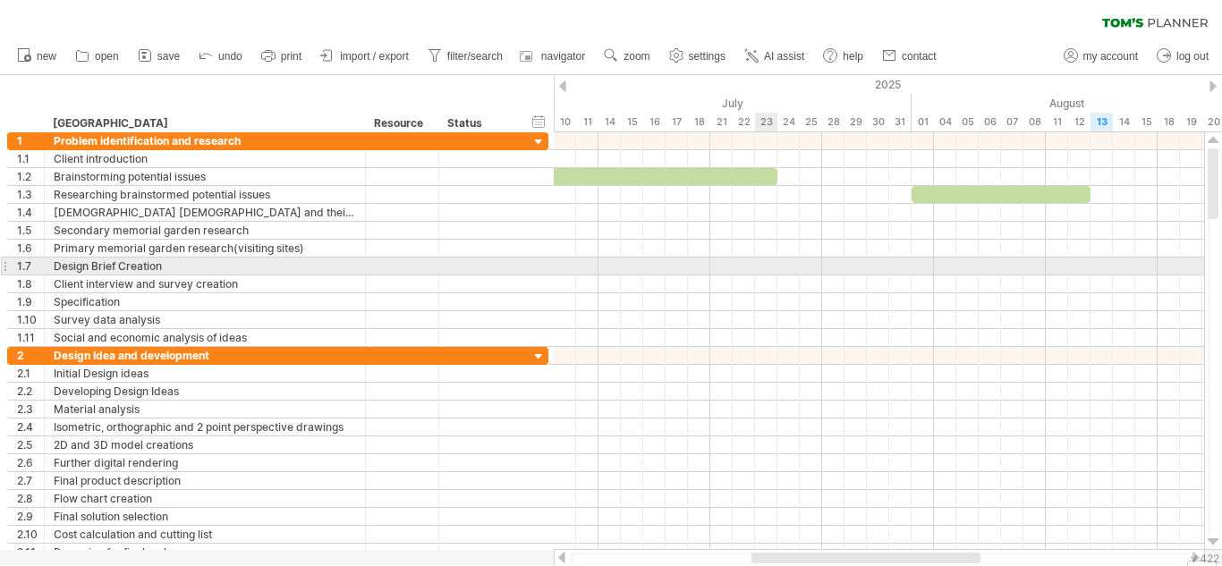
click at [765, 258] on div at bounding box center [879, 267] width 650 height 18
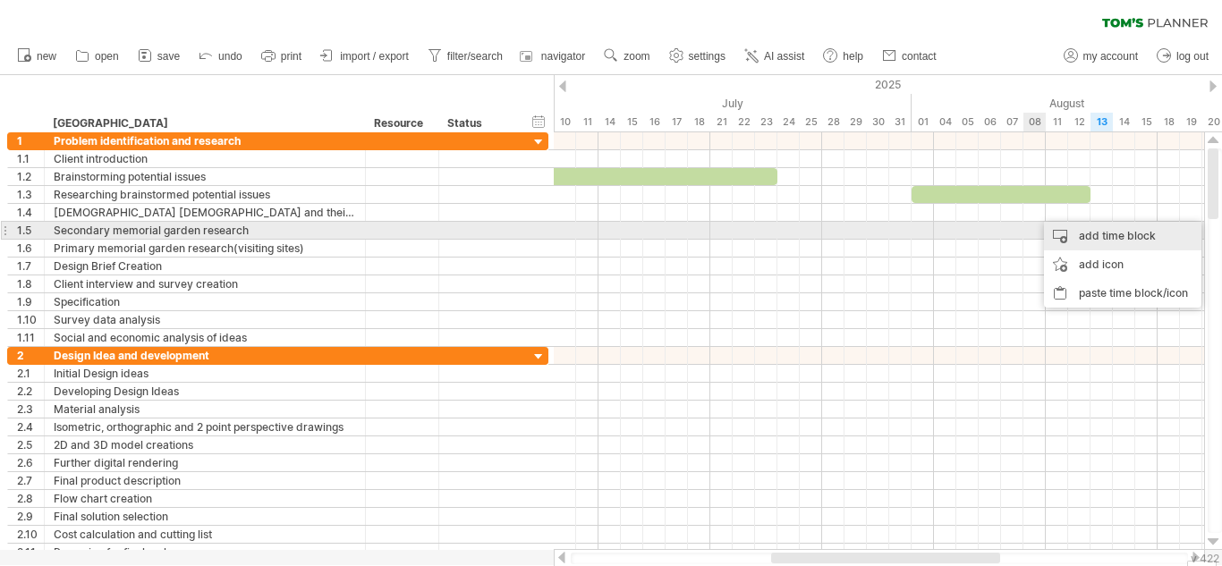
click at [1068, 240] on div "add time block" at bounding box center [1122, 236] width 157 height 29
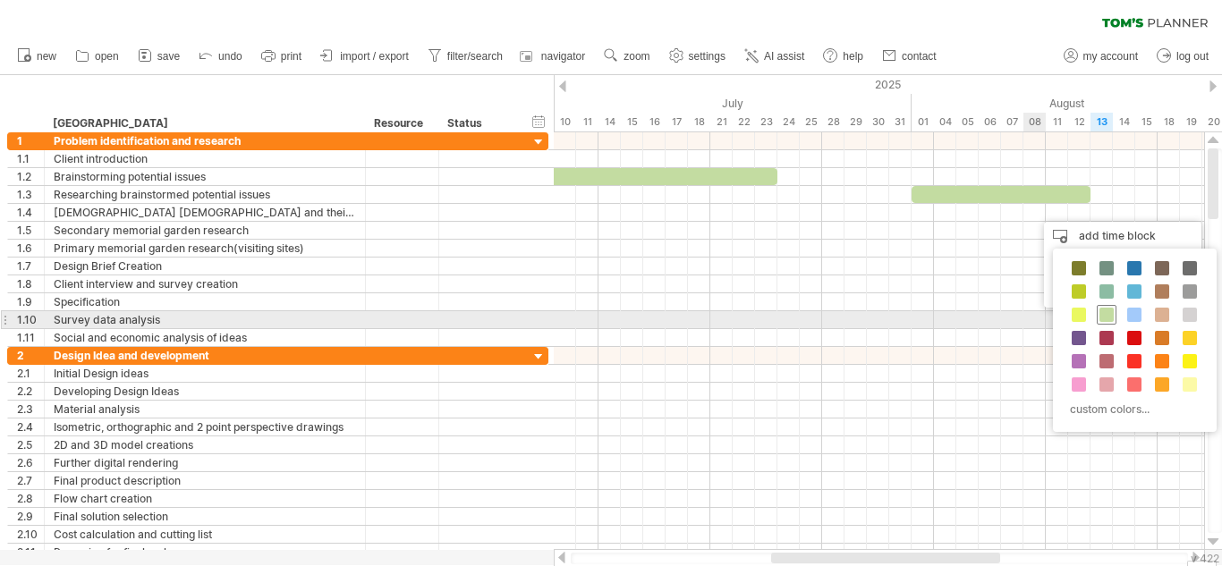
click at [1110, 318] on span at bounding box center [1106, 315] width 14 height 14
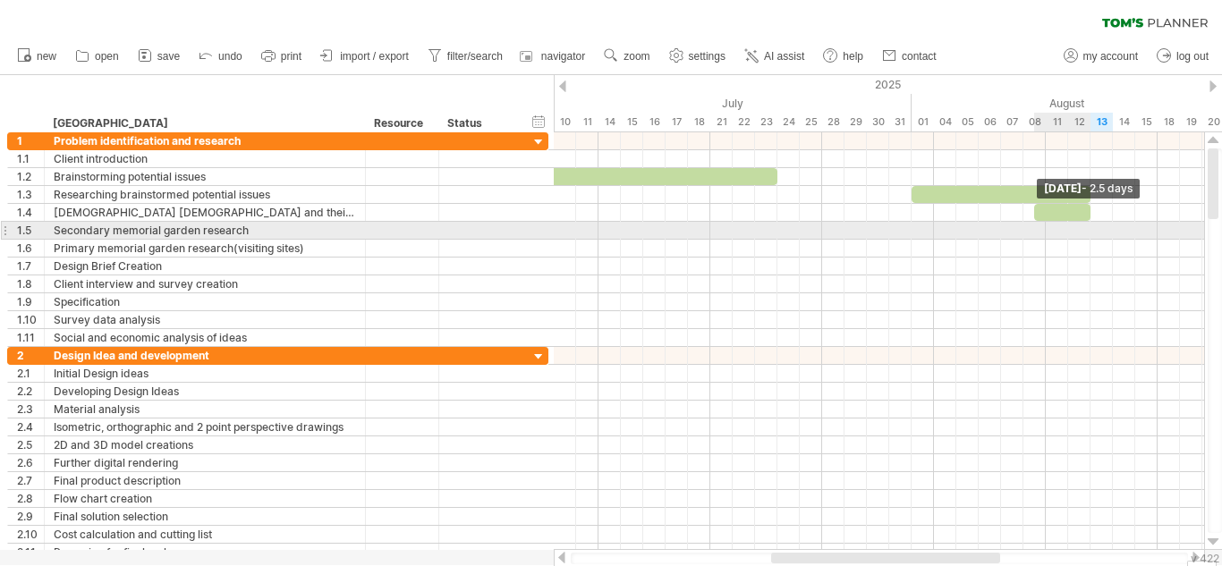
drag, startPoint x: 1054, startPoint y: 212, endPoint x: 1090, endPoint y: 223, distance: 37.3
click at [1090, 223] on div "Tuesday 12 August - 2.5 days Tuesday 26 August" at bounding box center [879, 341] width 650 height 418
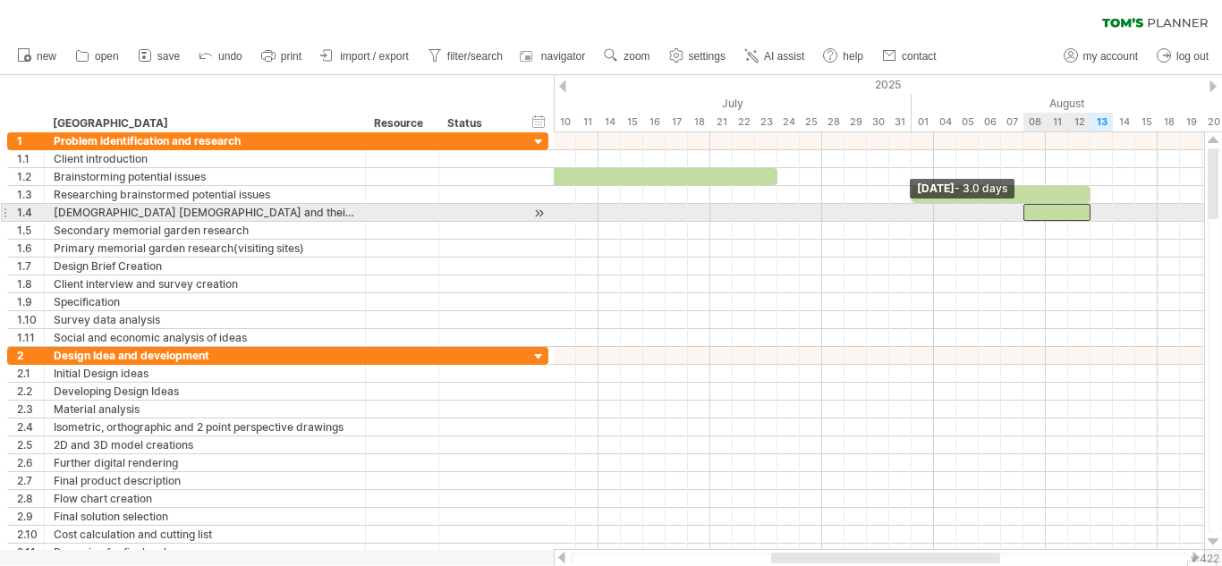
drag, startPoint x: 1036, startPoint y: 215, endPoint x: 1025, endPoint y: 215, distance: 11.6
click at [1025, 215] on span at bounding box center [1022, 212] width 7 height 17
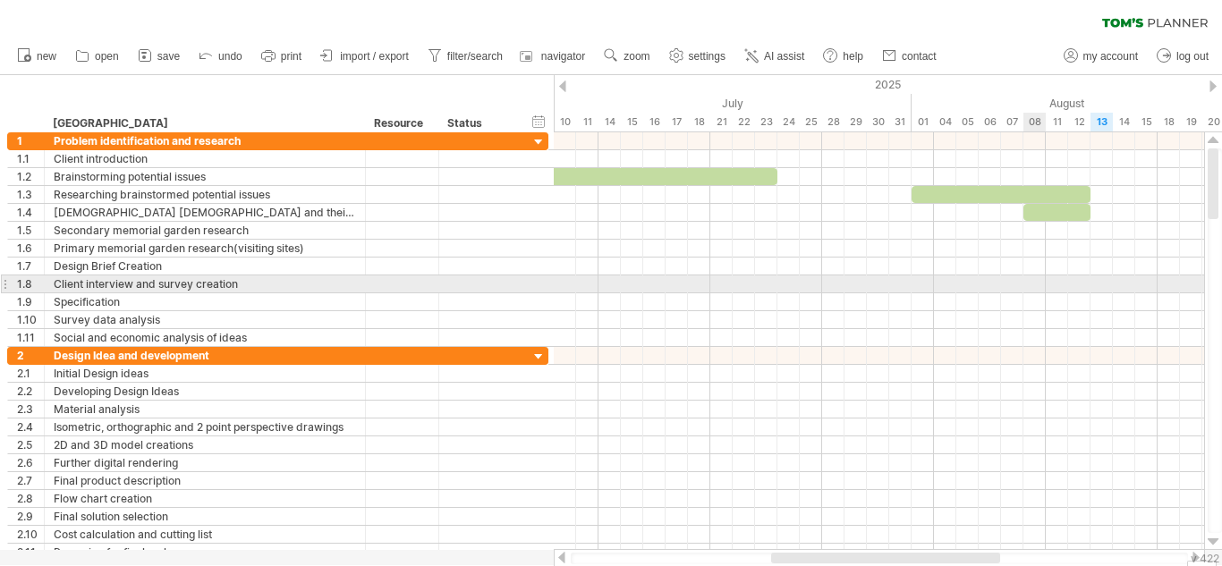
click at [1025, 283] on div at bounding box center [879, 284] width 650 height 18
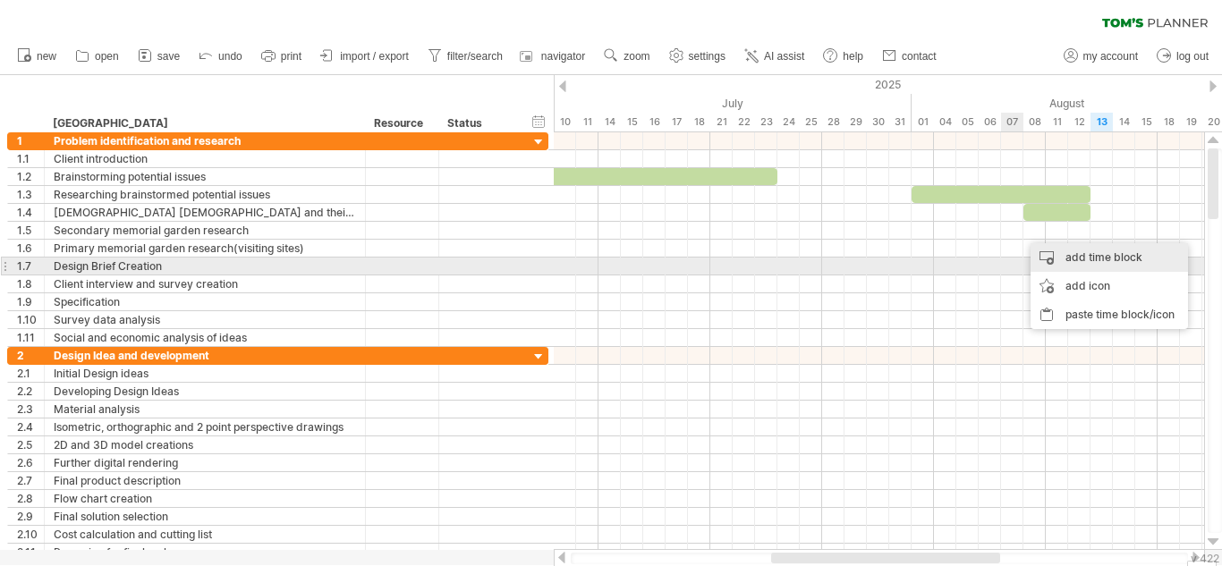
click at [1088, 260] on div "add time block" at bounding box center [1108, 257] width 157 height 29
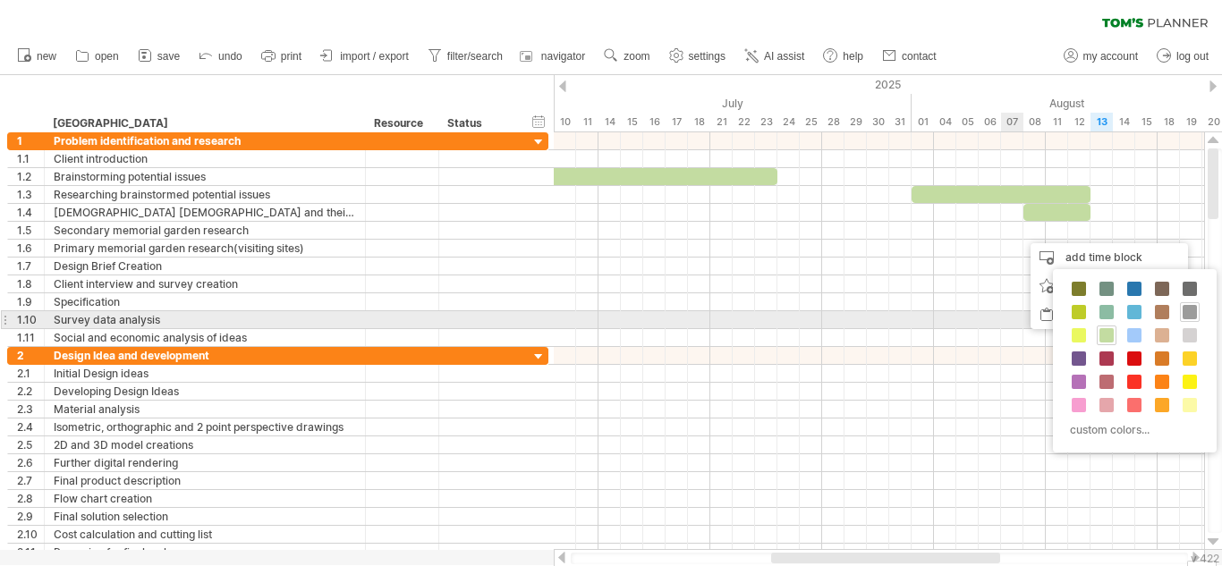
click at [1188, 312] on span at bounding box center [1189, 312] width 14 height 14
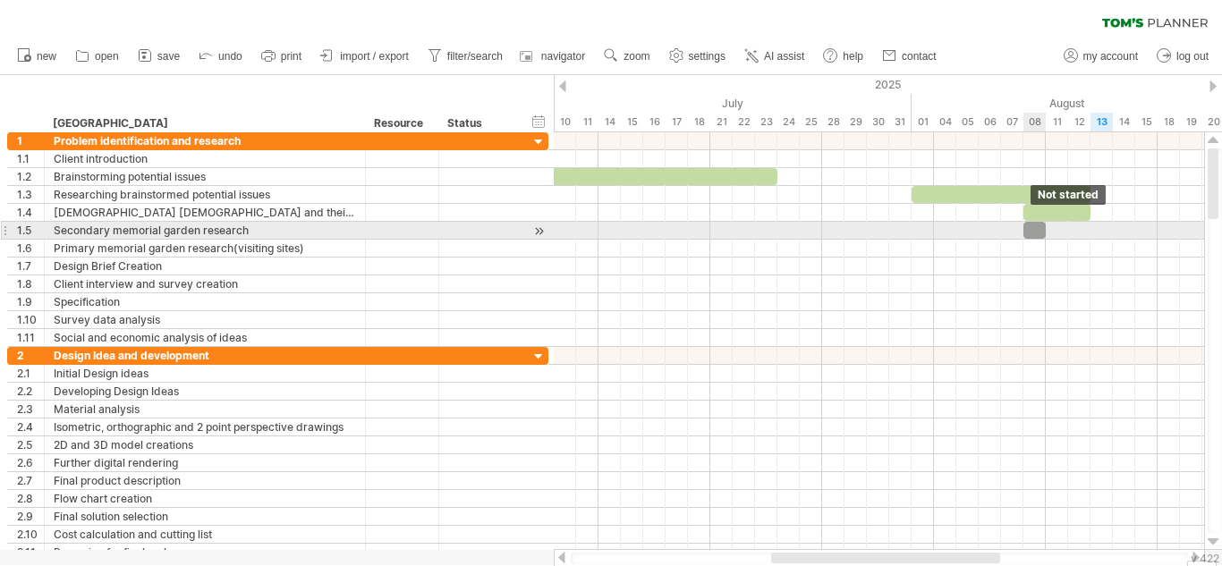
click at [1035, 229] on div at bounding box center [1034, 230] width 22 height 17
drag, startPoint x: 1033, startPoint y: 227, endPoint x: 1120, endPoint y: 229, distance: 87.7
click at [1120, 229] on div at bounding box center [1123, 230] width 22 height 17
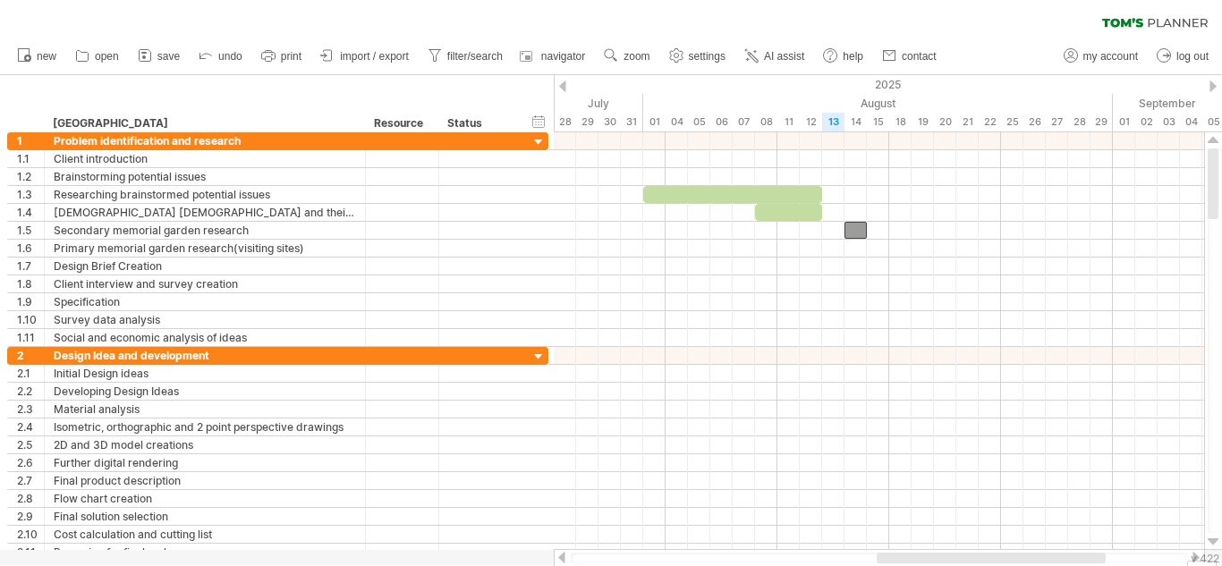
drag, startPoint x: 866, startPoint y: 555, endPoint x: 971, endPoint y: 570, distance: 106.5
click at [971, 565] on html "progress(100%) Trying to reach [DOMAIN_NAME] Connected again... 0% autosave... …" at bounding box center [611, 285] width 1222 height 570
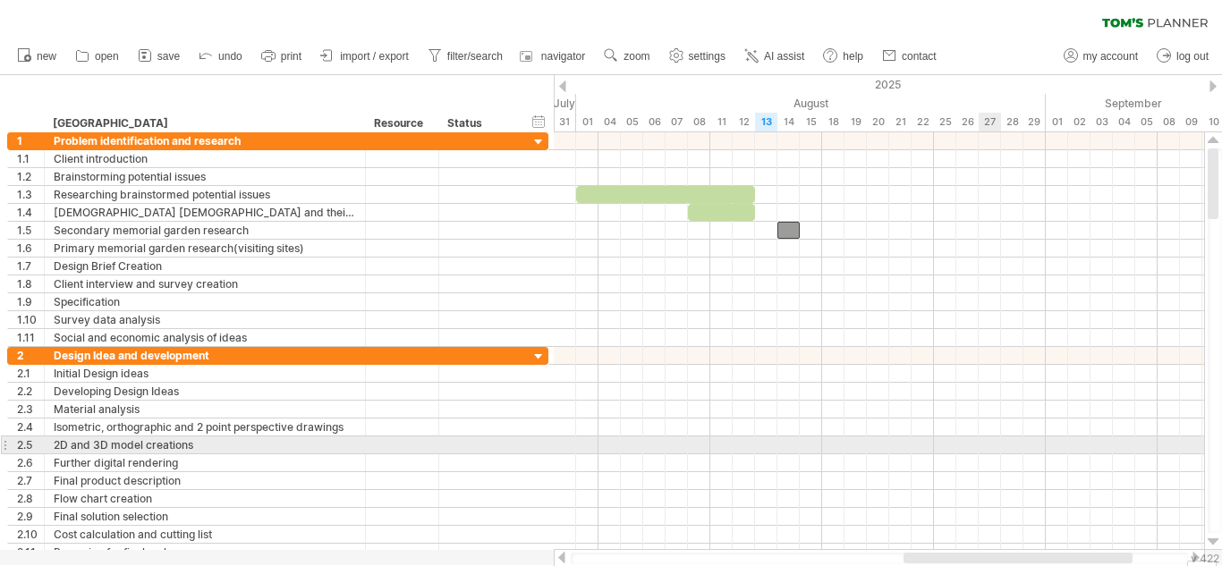
click at [998, 448] on div at bounding box center [879, 445] width 650 height 18
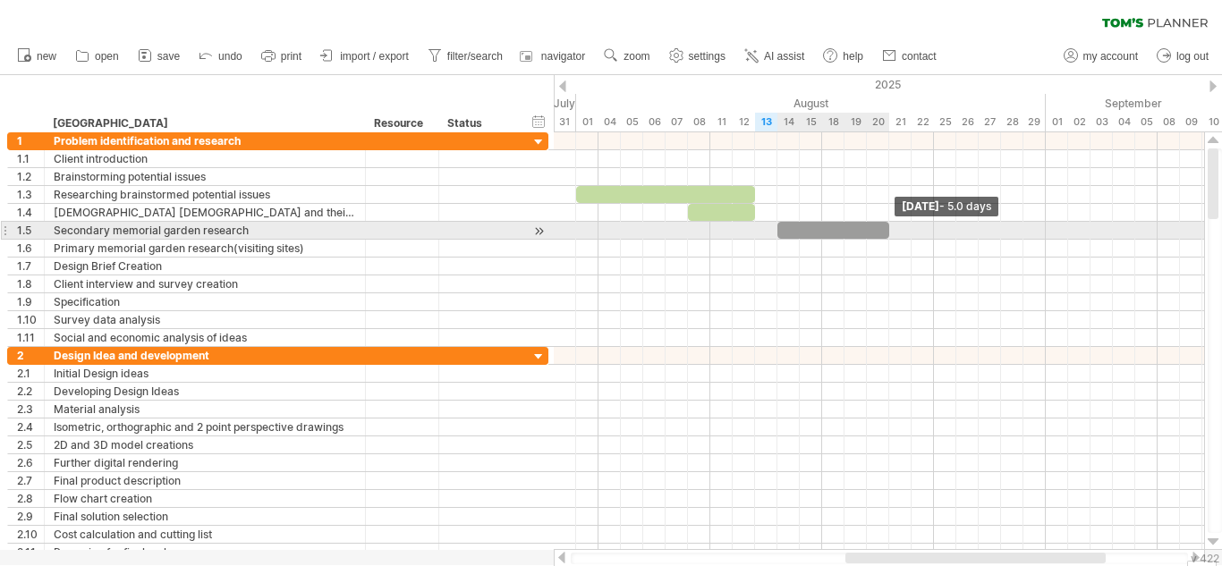
drag, startPoint x: 799, startPoint y: 228, endPoint x: 887, endPoint y: 236, distance: 88.9
click at [887, 236] on span at bounding box center [888, 230] width 7 height 17
click at [821, 232] on div at bounding box center [833, 230] width 112 height 17
drag, startPoint x: 782, startPoint y: 231, endPoint x: 818, endPoint y: 232, distance: 36.7
click at [818, 232] on div at bounding box center [866, 230] width 112 height 17
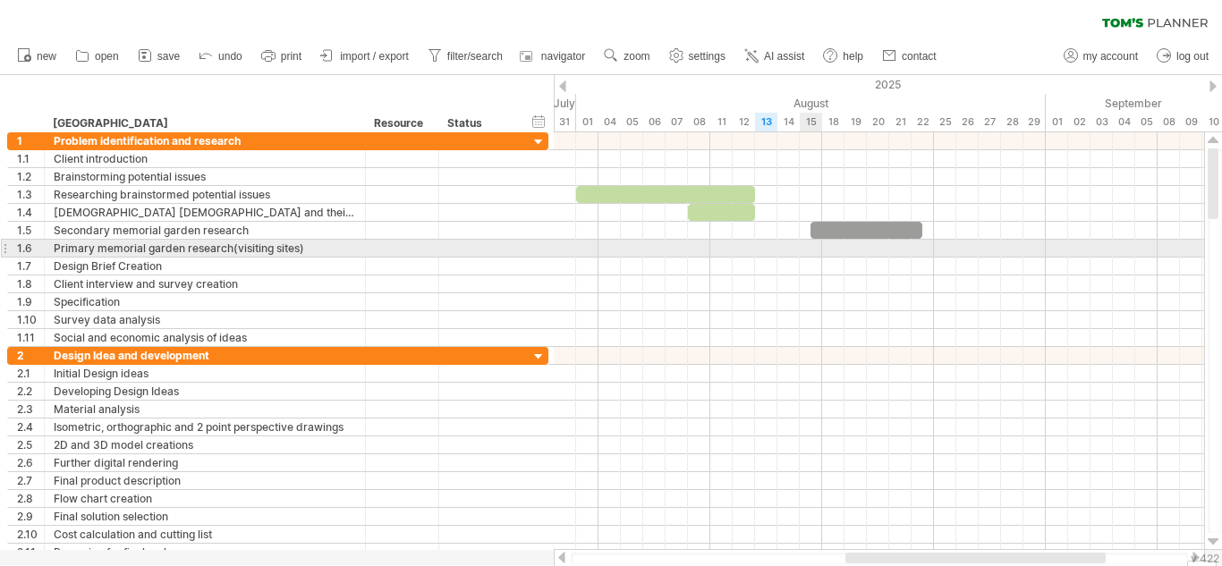
click at [815, 244] on div at bounding box center [879, 249] width 650 height 18
click at [834, 254] on div at bounding box center [879, 249] width 650 height 18
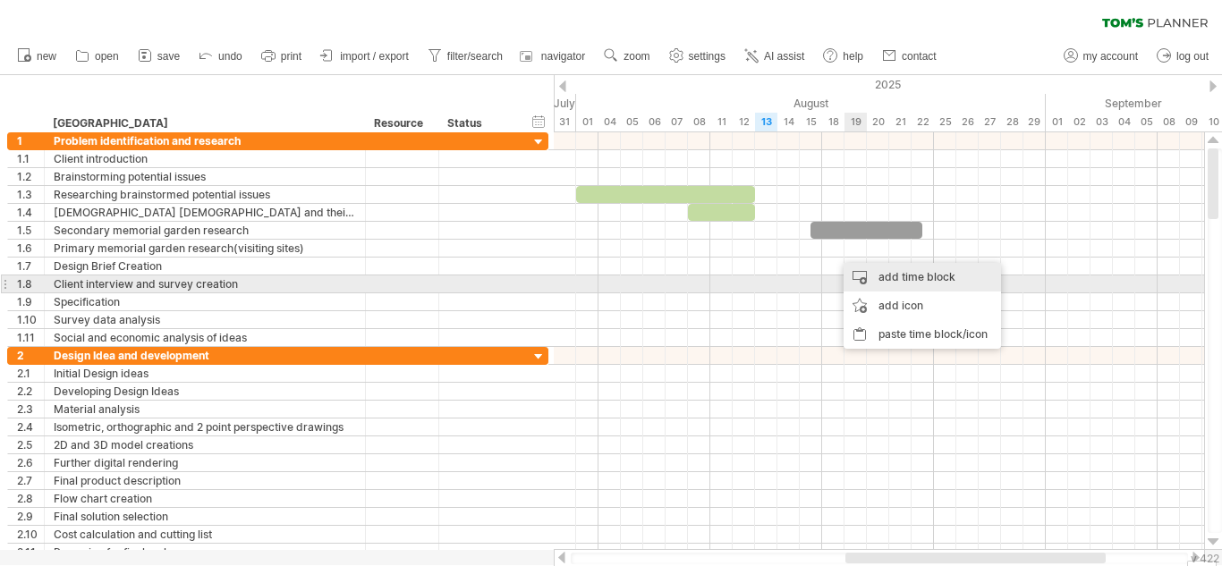
click at [876, 283] on div "add time block" at bounding box center [921, 277] width 157 height 29
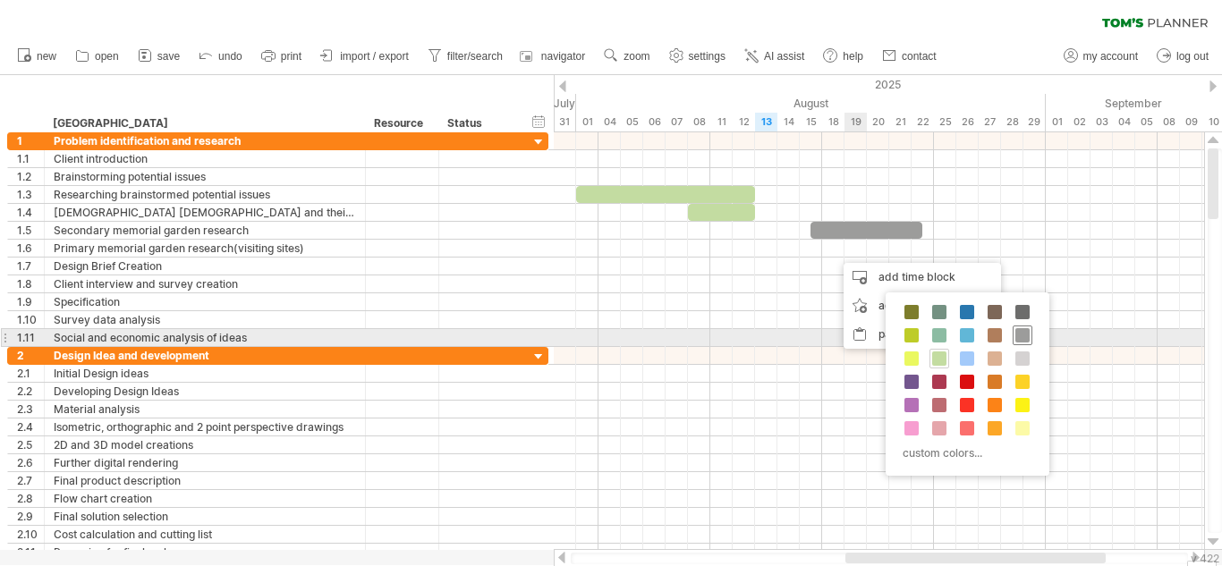
click at [1025, 338] on span at bounding box center [1022, 335] width 14 height 14
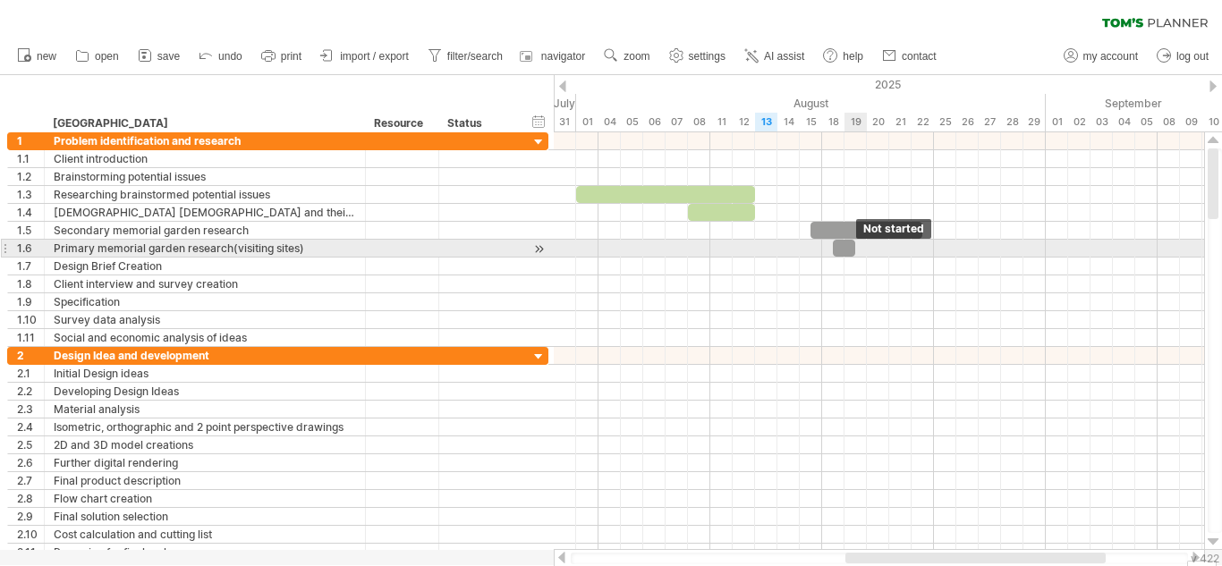
click at [854, 252] on span at bounding box center [854, 248] width 7 height 17
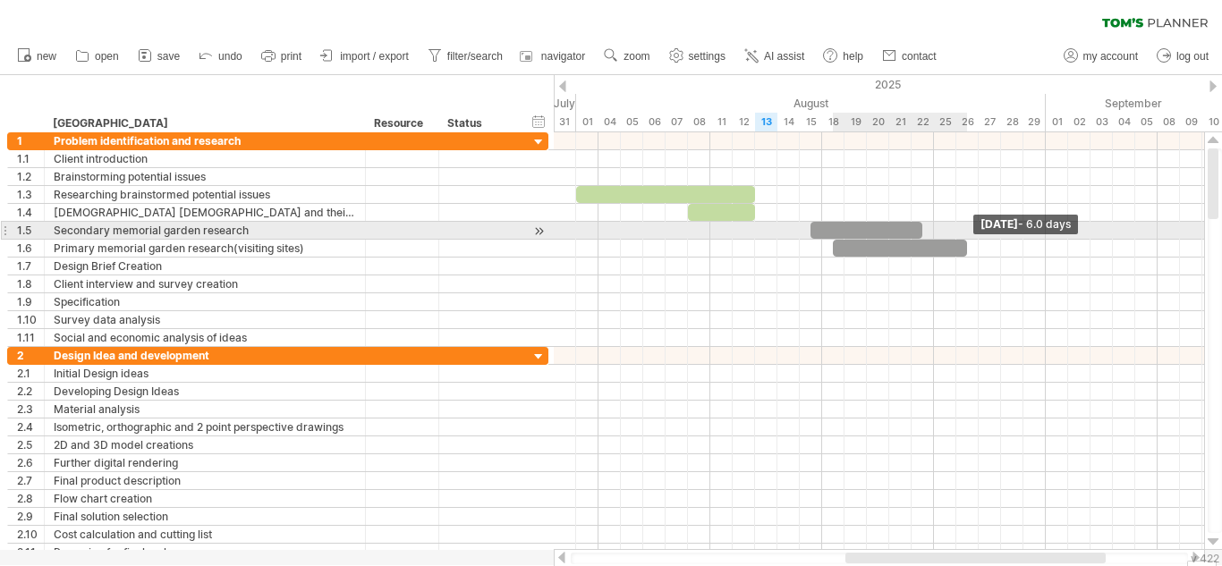
drag, startPoint x: 851, startPoint y: 251, endPoint x: 964, endPoint y: 235, distance: 113.8
click at [964, 235] on div "Tuesday 26 August - 6.0 days Friday 15 August" at bounding box center [879, 341] width 650 height 418
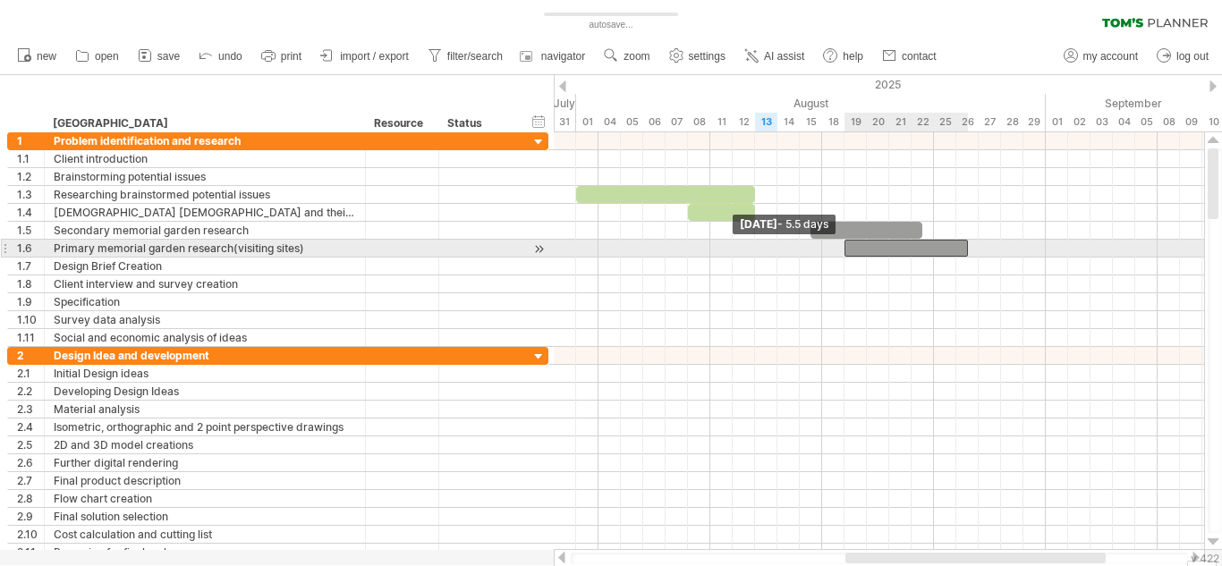
drag, startPoint x: 833, startPoint y: 249, endPoint x: 845, endPoint y: 250, distance: 12.6
click at [845, 250] on span at bounding box center [844, 248] width 7 height 17
drag, startPoint x: 883, startPoint y: 247, endPoint x: 851, endPoint y: 251, distance: 31.6
click at [851, 251] on div at bounding box center [871, 248] width 123 height 17
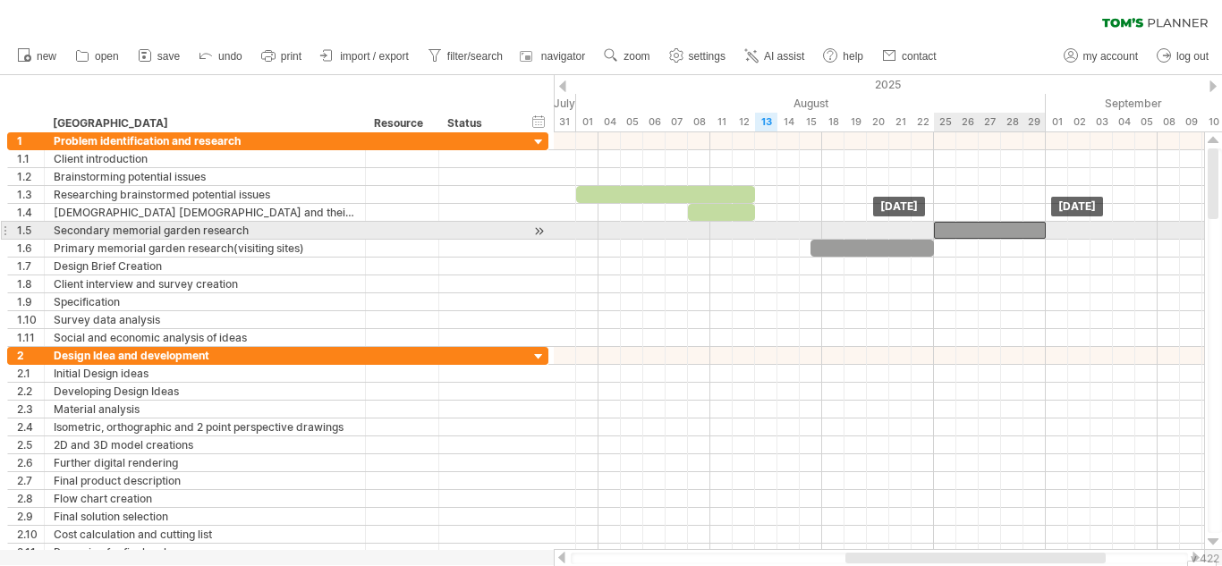
drag, startPoint x: 848, startPoint y: 225, endPoint x: 976, endPoint y: 226, distance: 128.8
click at [976, 226] on div at bounding box center [990, 230] width 112 height 17
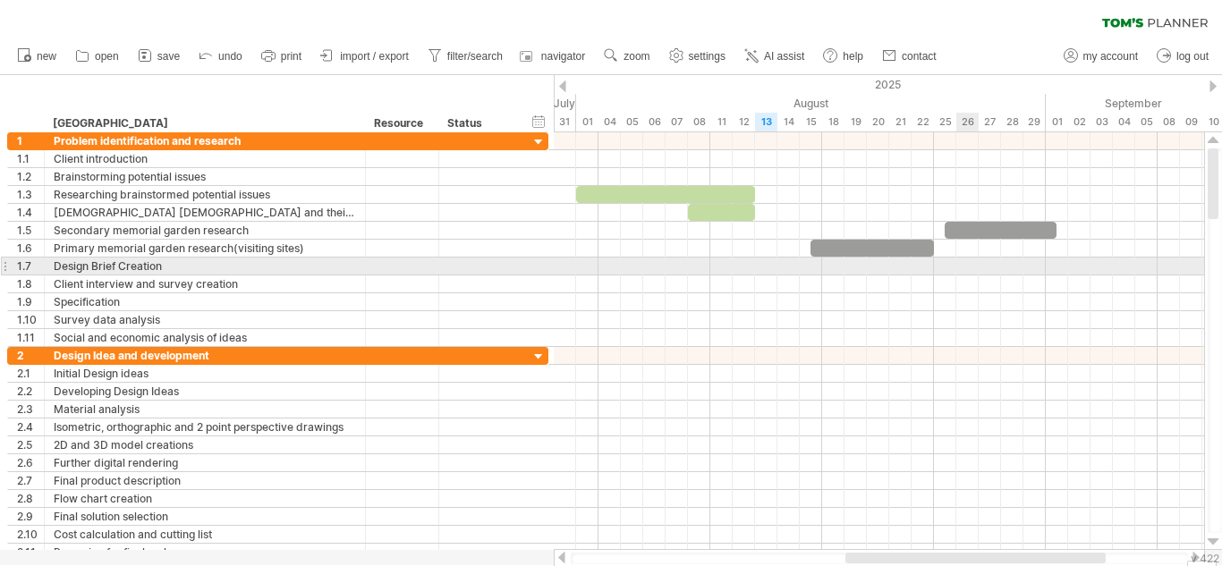
click at [975, 270] on div at bounding box center [879, 267] width 650 height 18
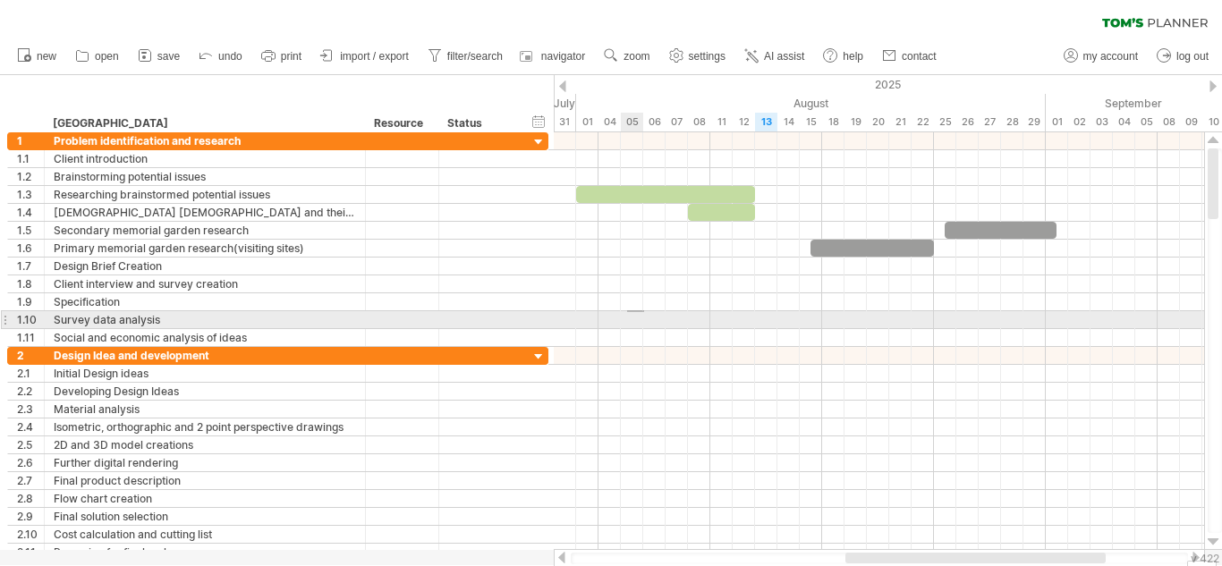
drag, startPoint x: 644, startPoint y: 310, endPoint x: 627, endPoint y: 313, distance: 17.2
click at [627, 313] on div at bounding box center [879, 239] width 650 height 215
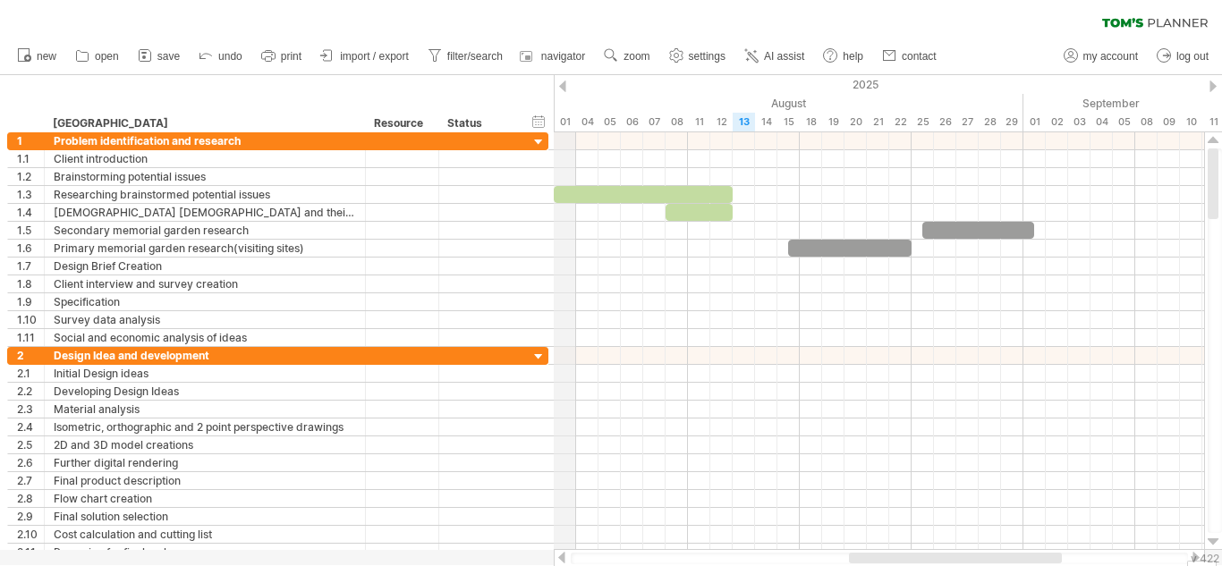
drag, startPoint x: 597, startPoint y: 108, endPoint x: 577, endPoint y: 112, distance: 20.9
click at [577, 112] on div "August" at bounding box center [788, 103] width 469 height 19
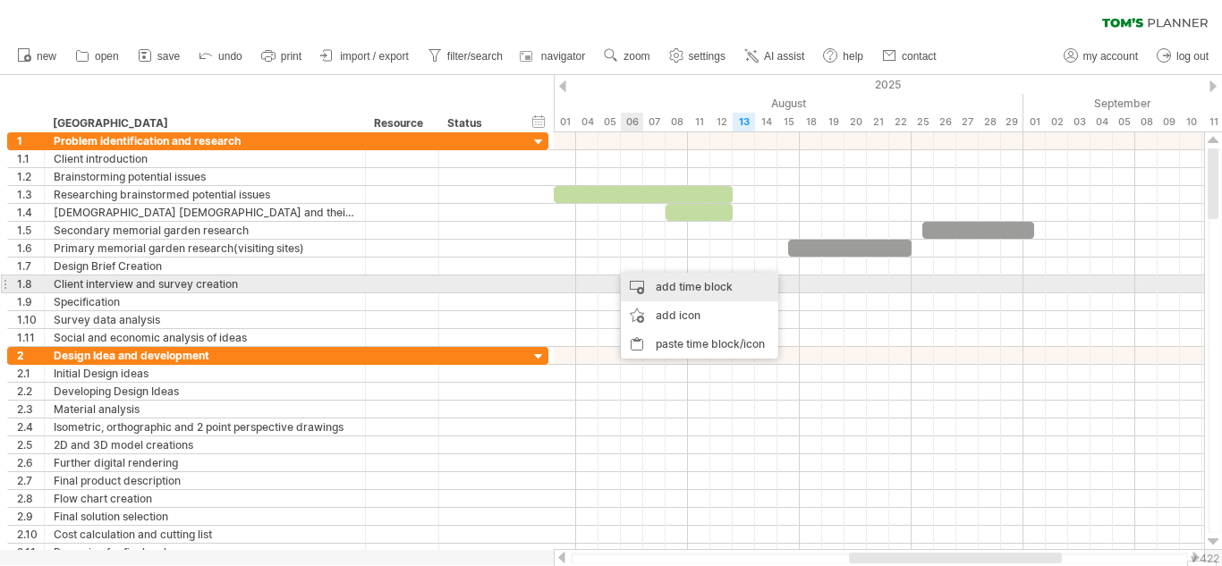
click at [658, 284] on div "add time block" at bounding box center [699, 287] width 157 height 29
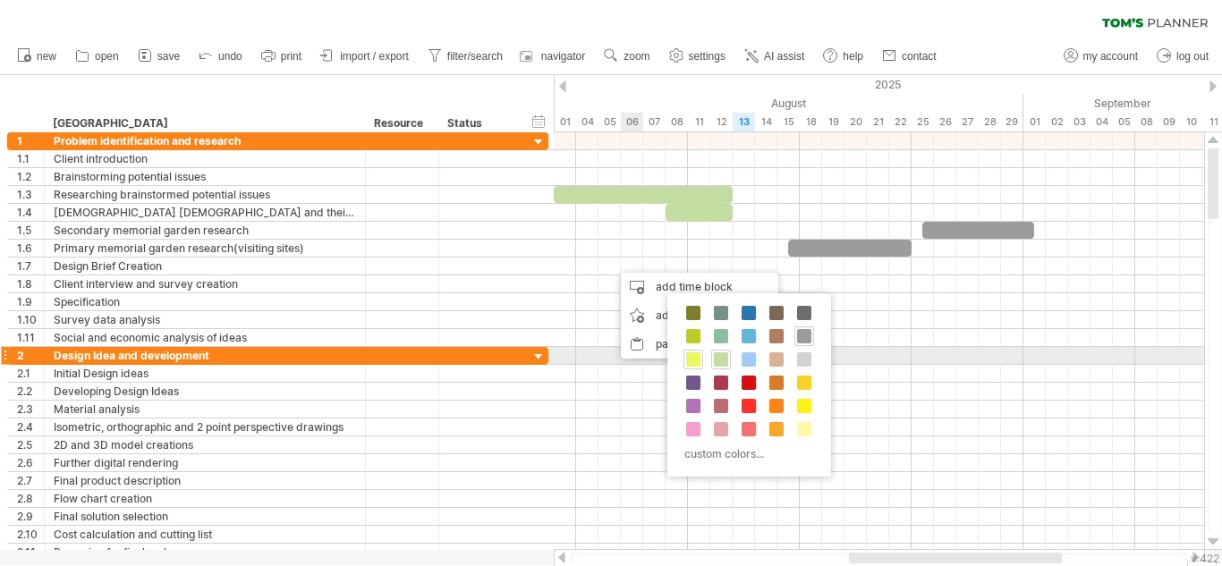
click at [689, 360] on span at bounding box center [693, 359] width 14 height 14
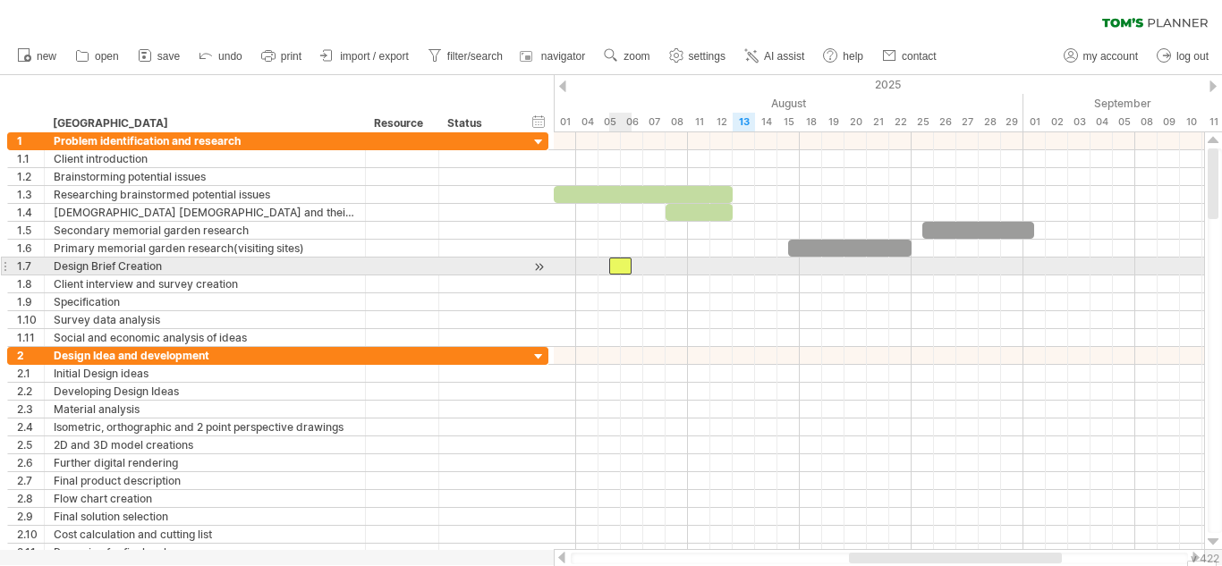
click at [618, 266] on div at bounding box center [620, 266] width 22 height 17
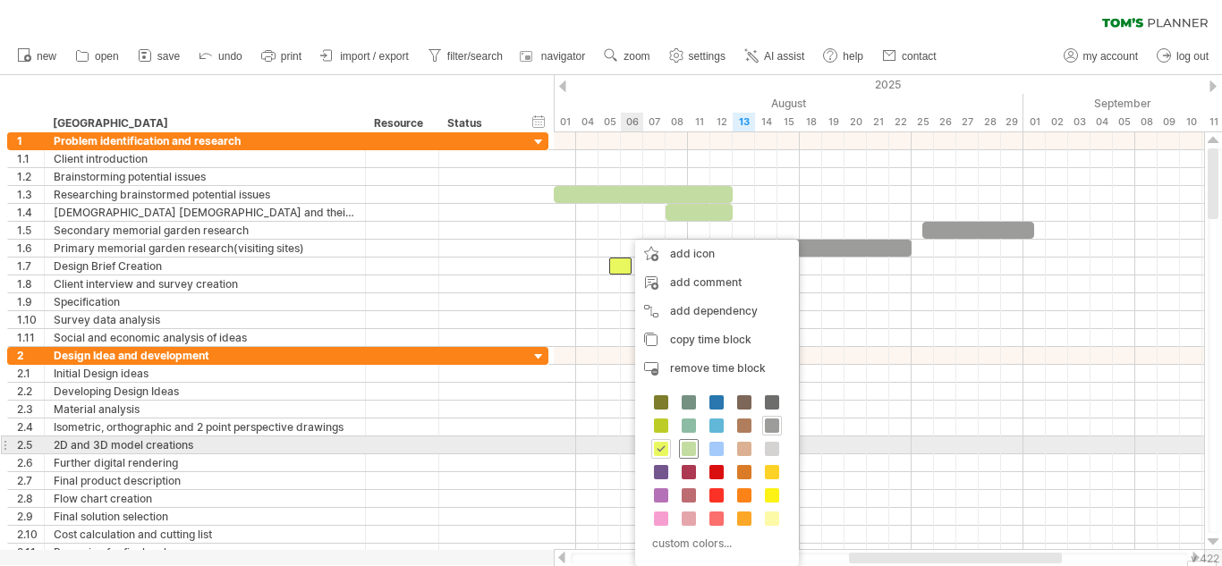
click at [683, 448] on span at bounding box center [688, 449] width 14 height 14
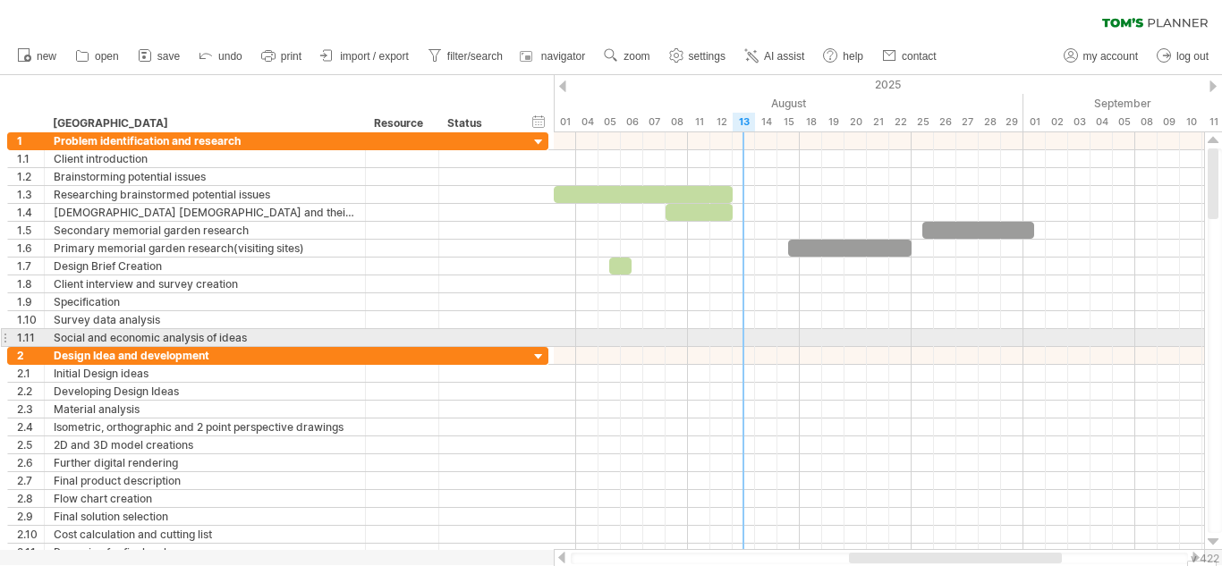
click at [752, 334] on div at bounding box center [879, 338] width 650 height 18
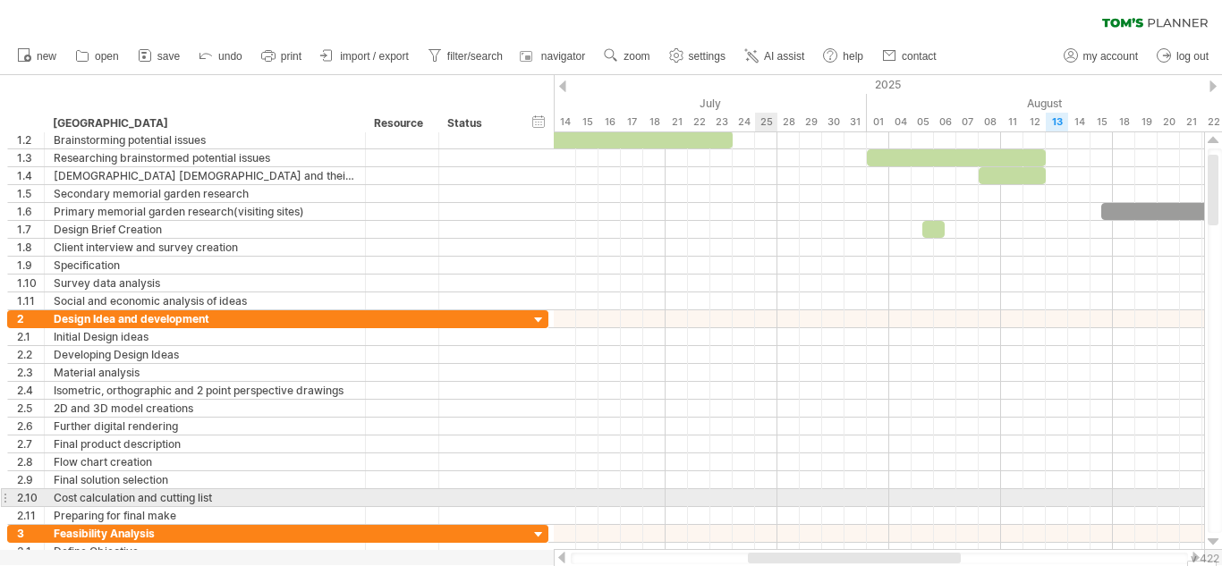
drag, startPoint x: 860, startPoint y: 554, endPoint x: 762, endPoint y: 490, distance: 117.1
click at [762, 490] on div "Trying to reach [DOMAIN_NAME] Connected again... 0% autosave... clear filter 1" at bounding box center [611, 283] width 1222 height 566
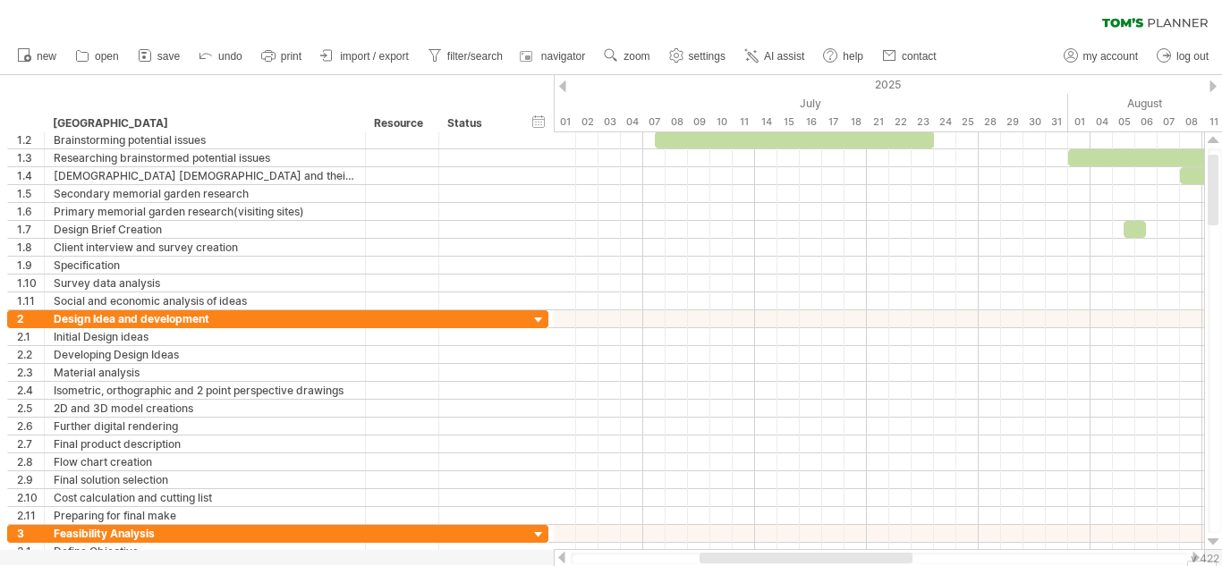
drag, startPoint x: 800, startPoint y: 558, endPoint x: 733, endPoint y: 558, distance: 67.1
click at [733, 558] on div at bounding box center [805, 558] width 213 height 11
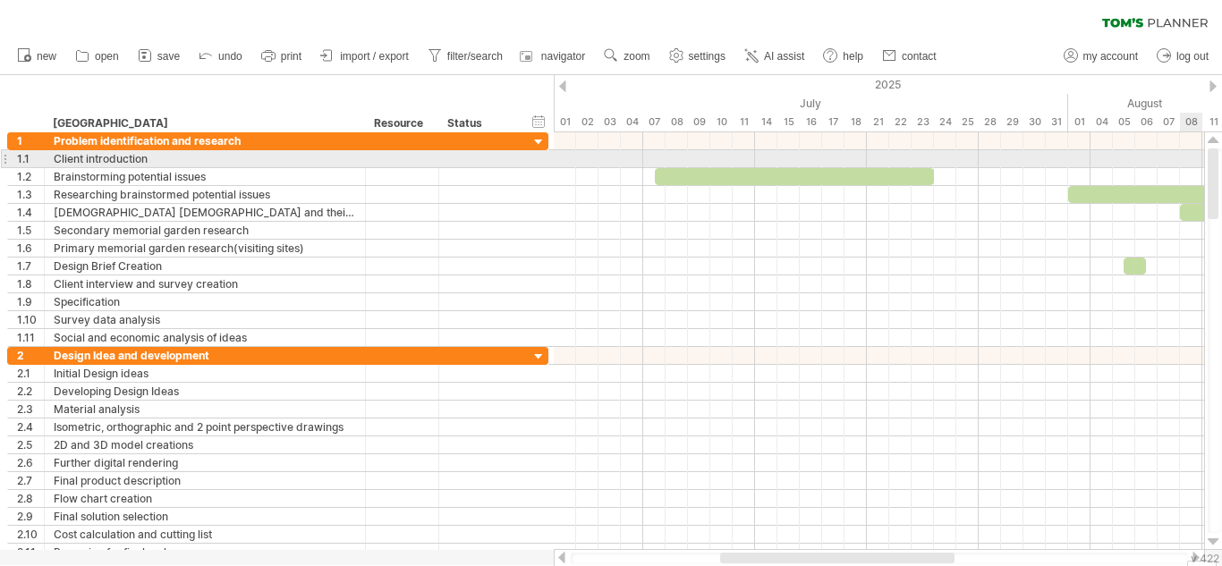
drag, startPoint x: 1211, startPoint y: 193, endPoint x: 1215, endPoint y: 160, distance: 33.4
click at [1215, 160] on div at bounding box center [1212, 183] width 11 height 71
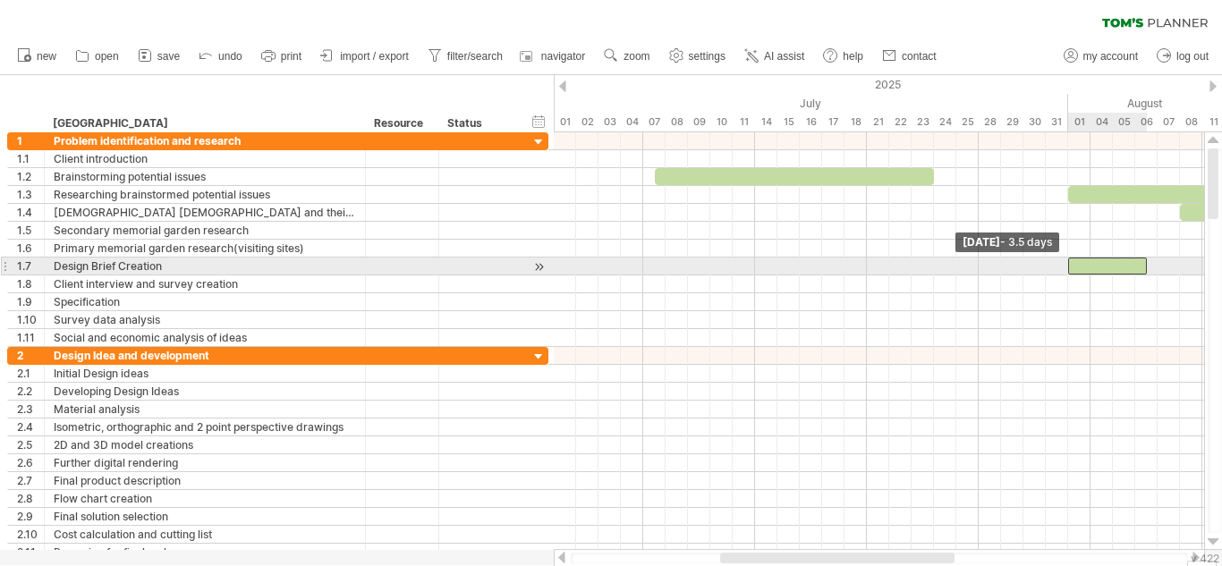
drag, startPoint x: 1125, startPoint y: 267, endPoint x: 1075, endPoint y: 262, distance: 50.4
click at [1075, 262] on div at bounding box center [1107, 266] width 79 height 17
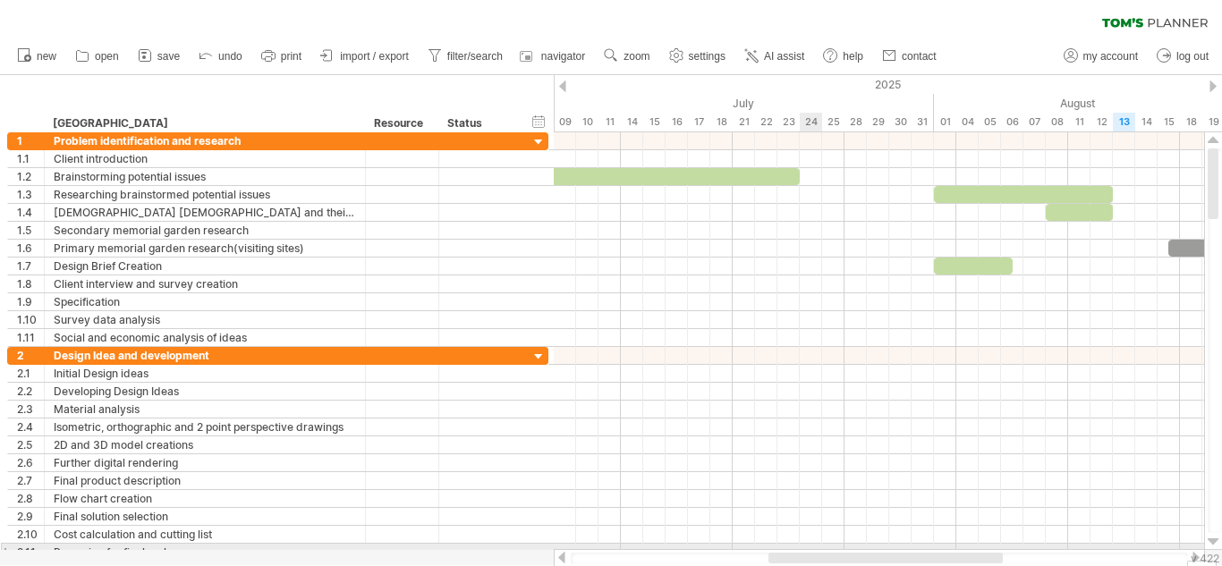
drag, startPoint x: 766, startPoint y: 554, endPoint x: 815, endPoint y: 545, distance: 49.3
click at [815, 545] on div "Trying to reach [DOMAIN_NAME] Connected again... 0% autosave... clear filter 1" at bounding box center [611, 283] width 1222 height 566
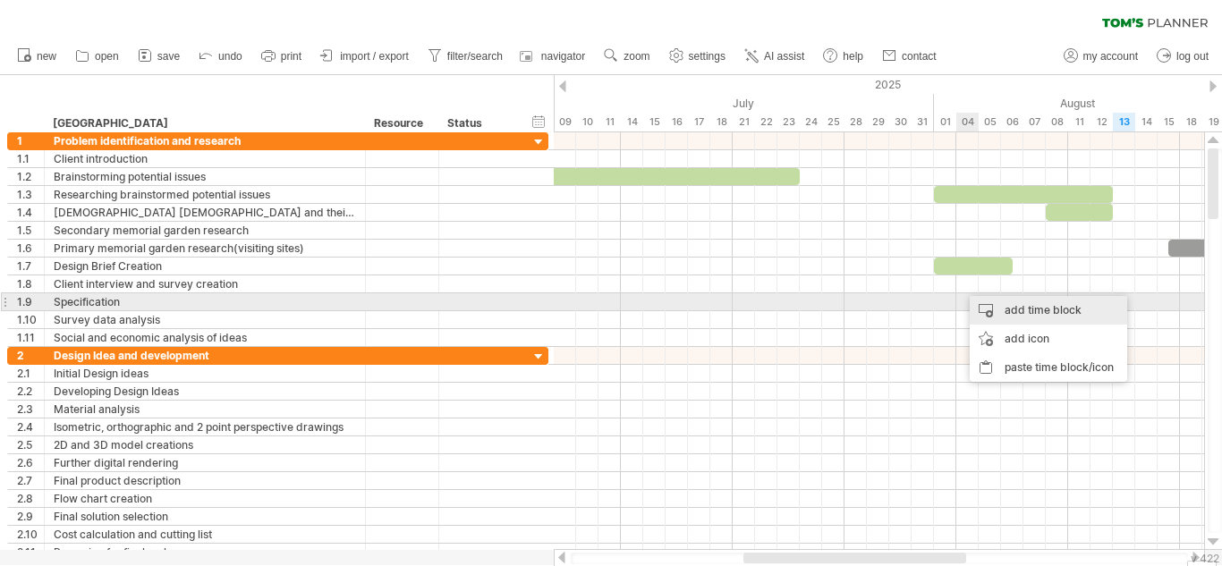
click at [981, 309] on div "add time block" at bounding box center [1047, 310] width 157 height 29
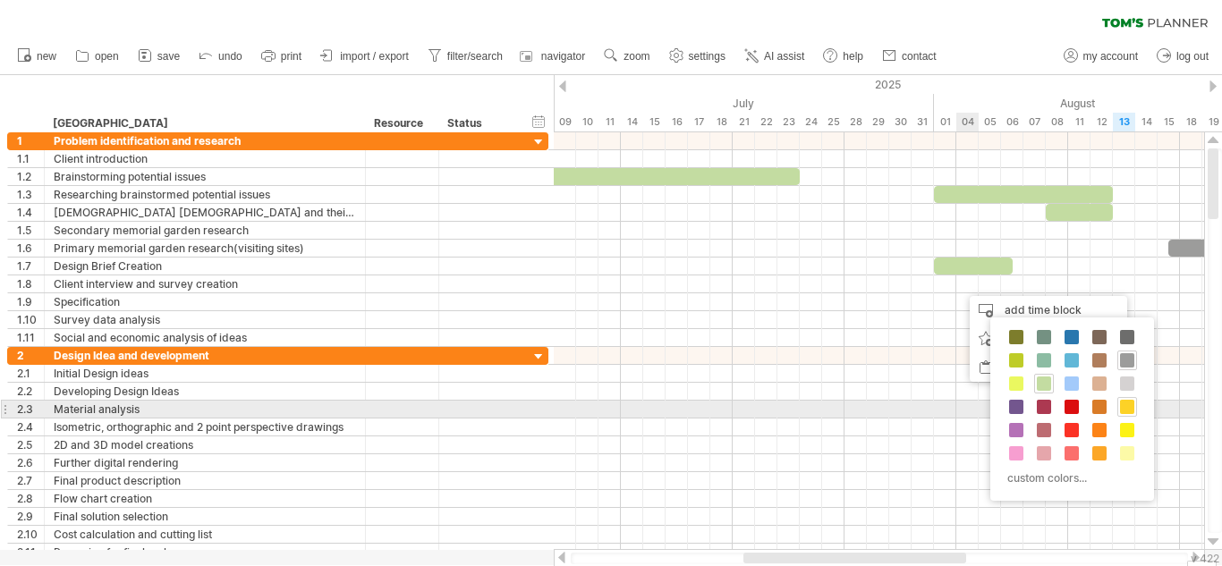
click at [1119, 410] on div at bounding box center [1127, 407] width 20 height 20
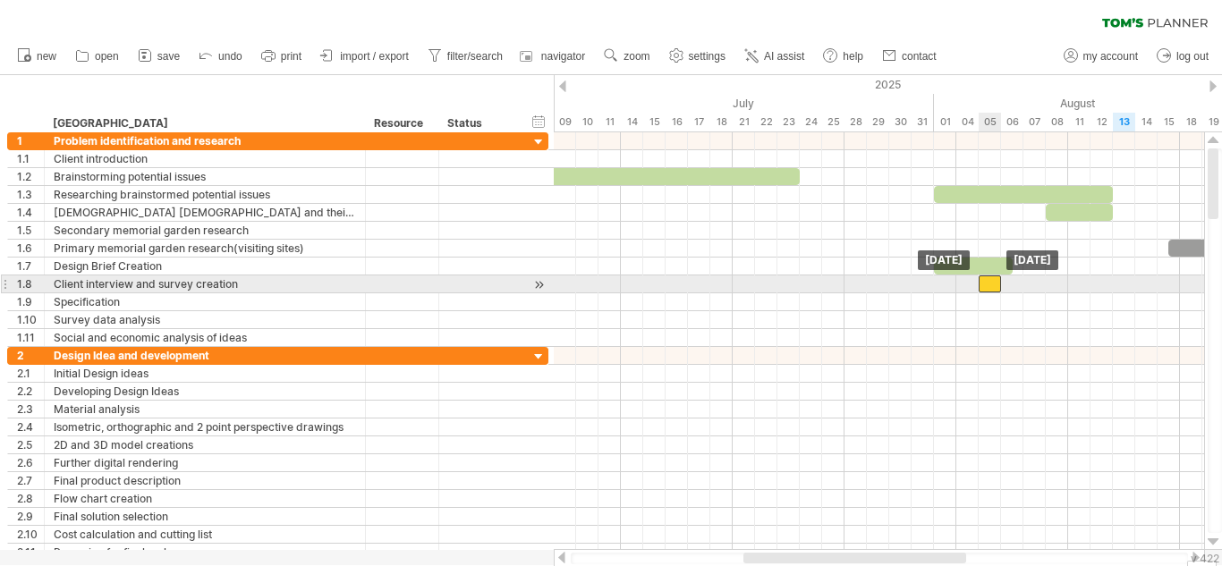
drag, startPoint x: 967, startPoint y: 286, endPoint x: 992, endPoint y: 287, distance: 25.1
click at [992, 287] on div at bounding box center [989, 283] width 22 height 17
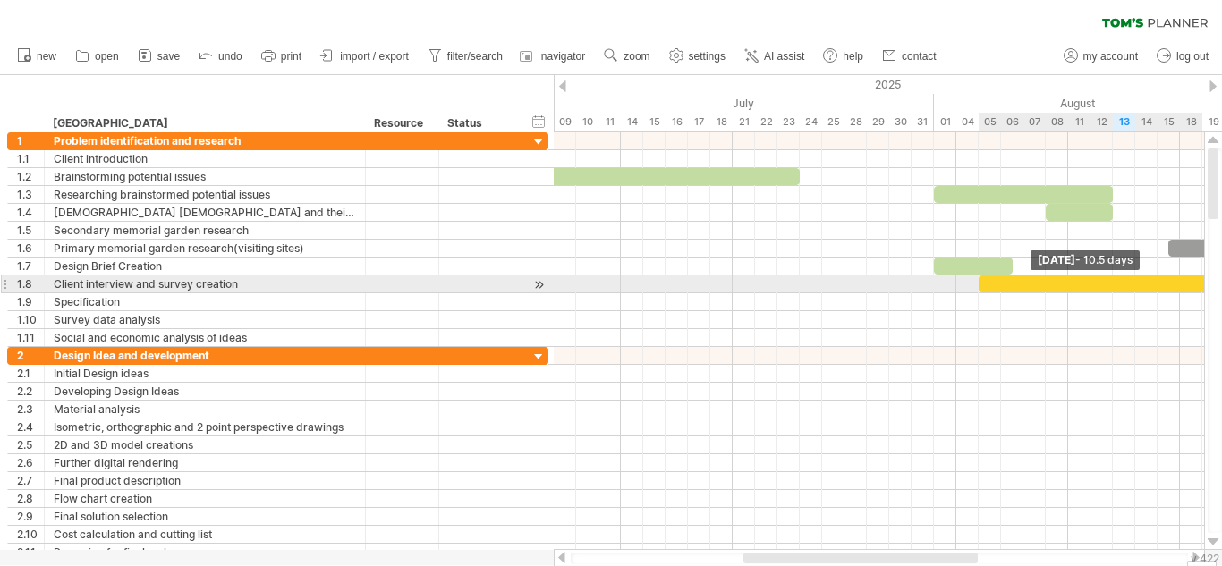
drag, startPoint x: 1002, startPoint y: 285, endPoint x: 1221, endPoint y: 282, distance: 218.2
click at [1221, 282] on div "Trying to reach [DOMAIN_NAME] Connected again... 0% autosave... clear filter 1" at bounding box center [611, 283] width 1222 height 566
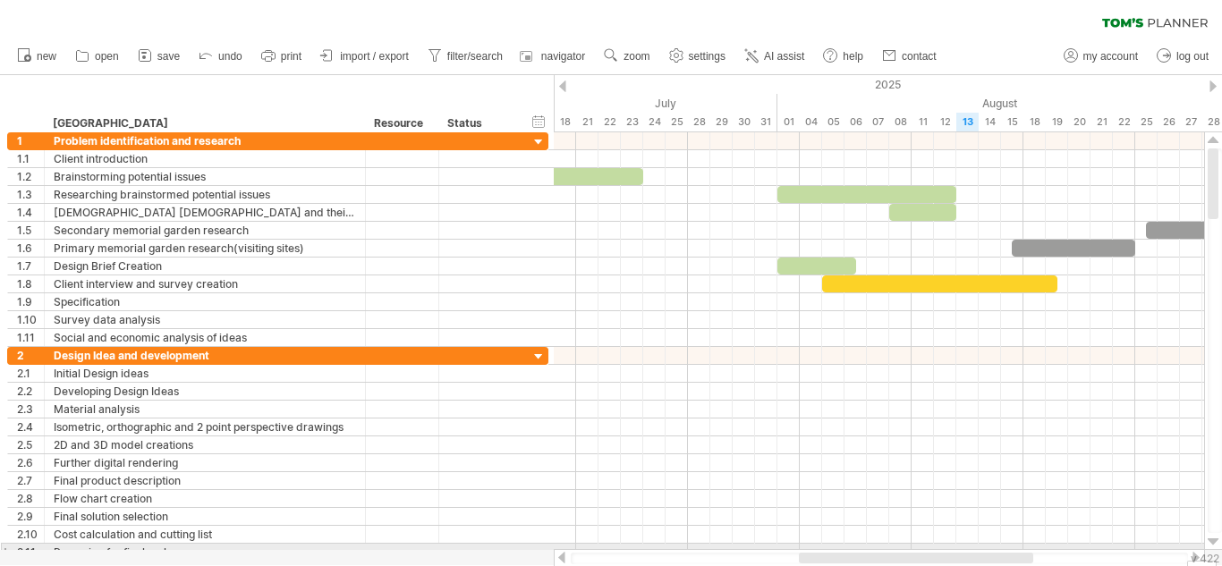
drag, startPoint x: 951, startPoint y: 555, endPoint x: 1015, endPoint y: 547, distance: 64.0
click at [1015, 547] on div "Trying to reach [DOMAIN_NAME] Connected again... 0% autosave... clear filter 1" at bounding box center [611, 283] width 1222 height 566
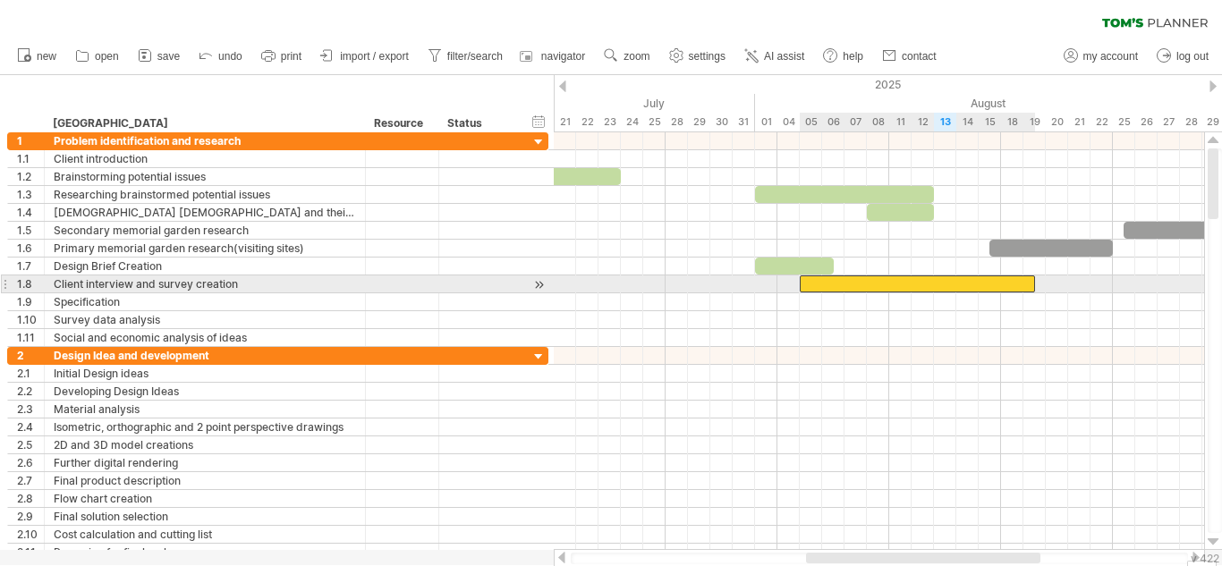
click at [1029, 287] on div at bounding box center [916, 283] width 235 height 17
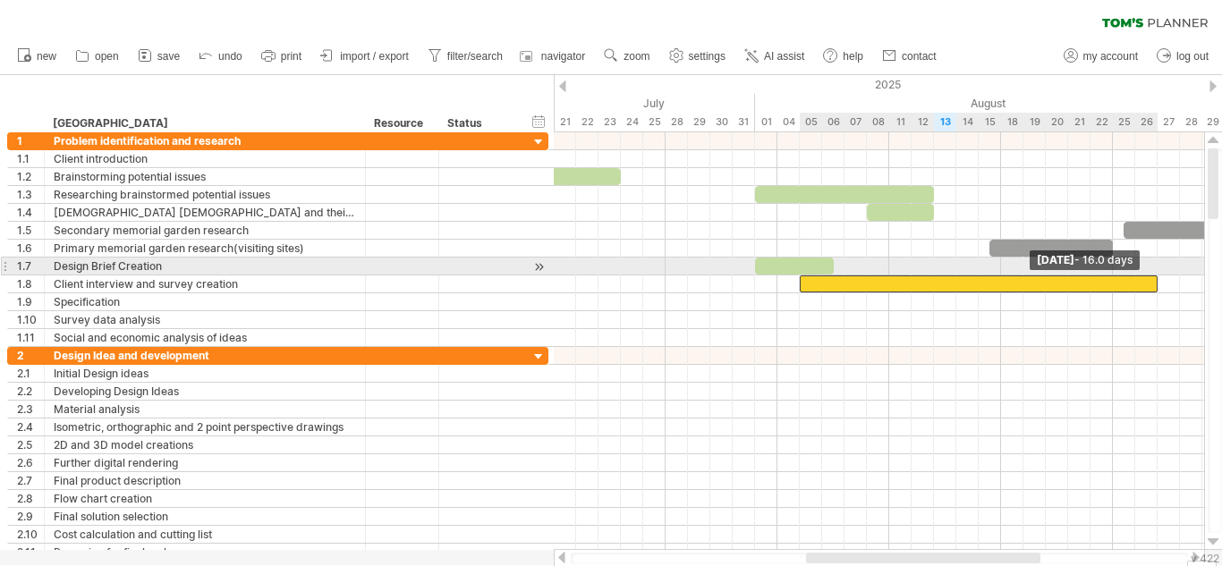
drag, startPoint x: 1036, startPoint y: 282, endPoint x: 1171, endPoint y: 266, distance: 135.9
click at [1171, 266] on div "Tuesday 26 August - 16.0 days Tuesday 05 August" at bounding box center [879, 341] width 650 height 418
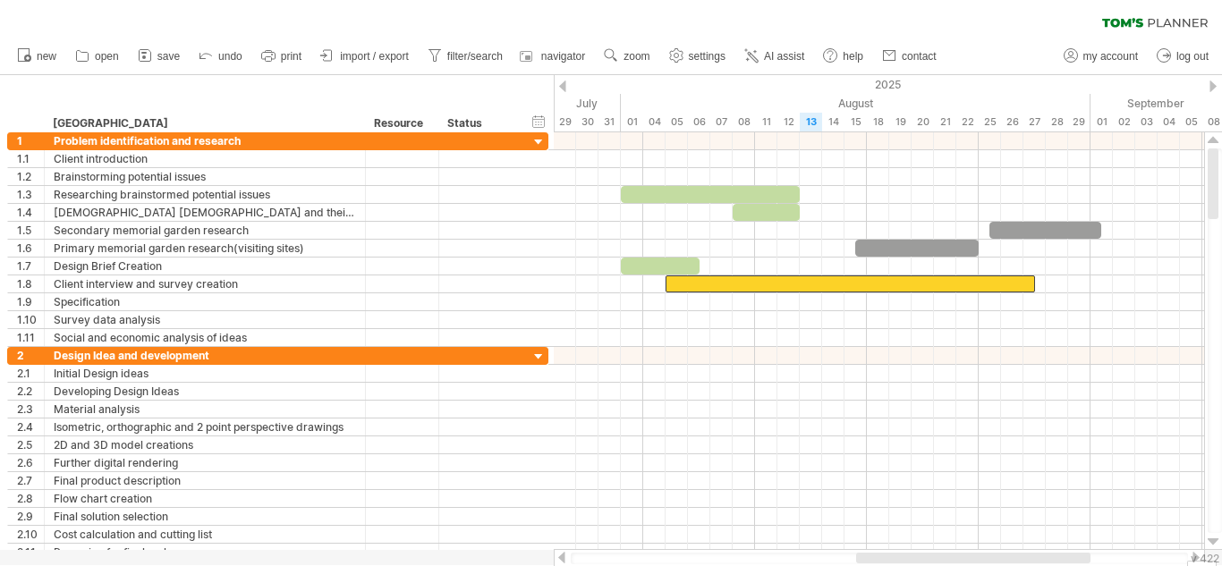
drag, startPoint x: 956, startPoint y: 560, endPoint x: 1017, endPoint y: 401, distance: 170.4
click at [1017, 555] on div at bounding box center [973, 558] width 234 height 11
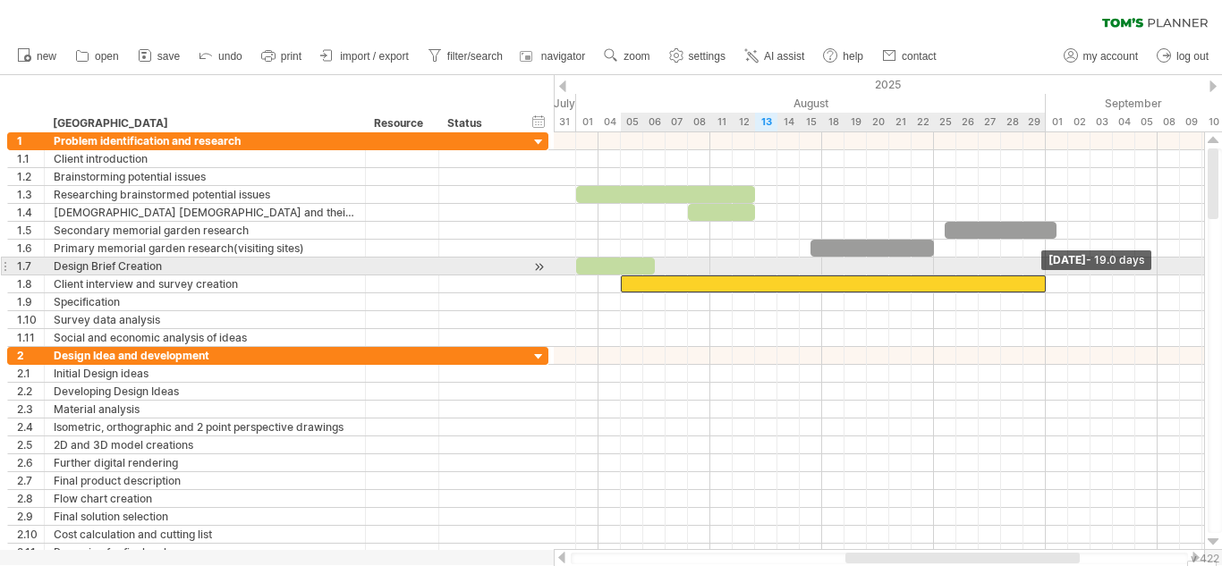
drag, startPoint x: 990, startPoint y: 280, endPoint x: 1044, endPoint y: 274, distance: 54.0
click at [1044, 274] on div "Friday 29 August - 19.0 days Tuesday 05 August" at bounding box center [879, 341] width 650 height 418
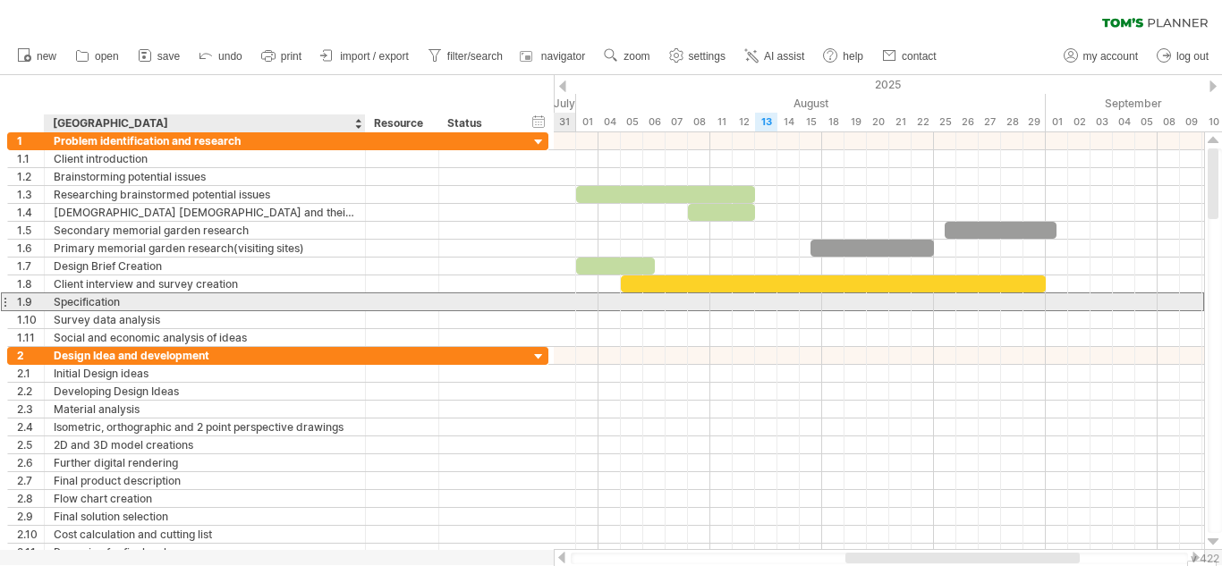
click at [109, 304] on div "Specification" at bounding box center [205, 301] width 302 height 17
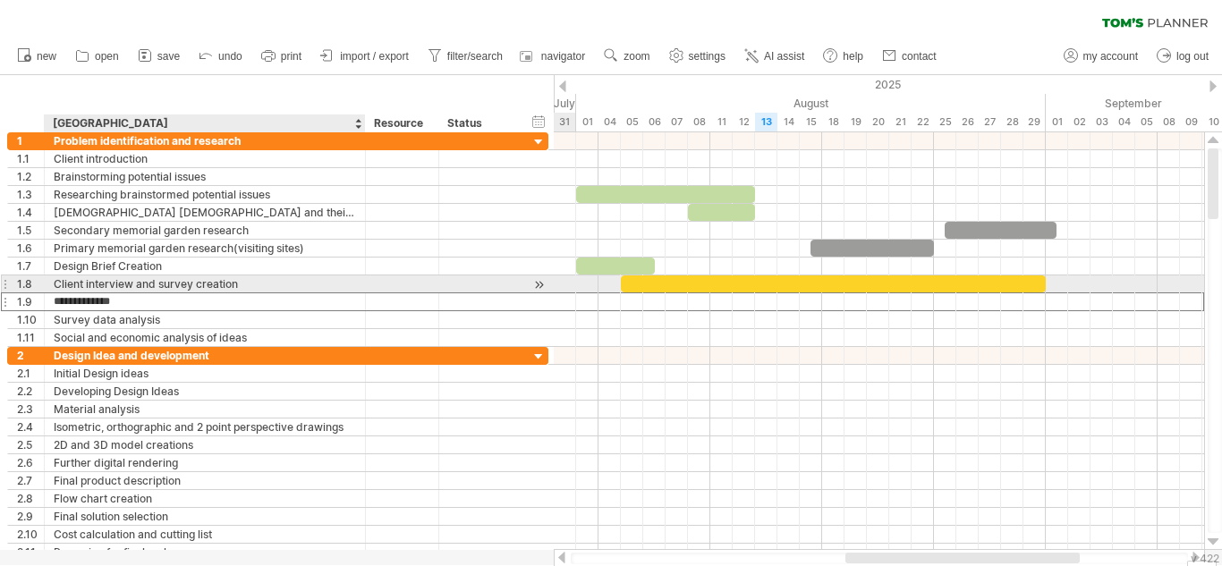
drag, startPoint x: 109, startPoint y: 304, endPoint x: 114, endPoint y: 276, distance: 28.1
click at [114, 276] on div "**********" at bounding box center [277, 239] width 541 height 215
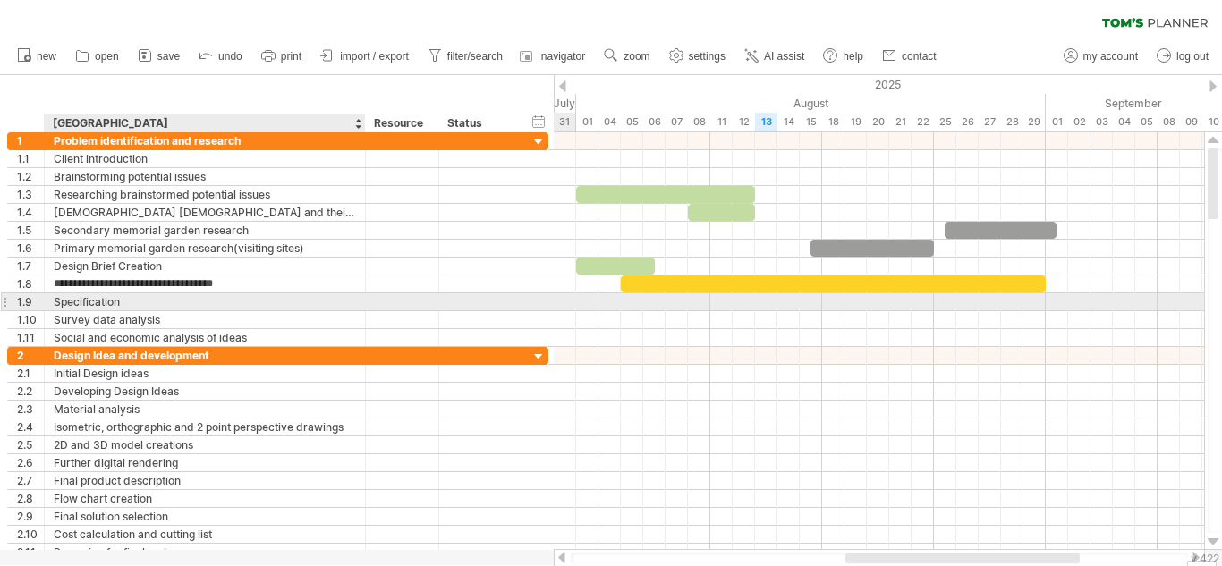
click at [137, 300] on div "Specification" at bounding box center [205, 301] width 302 height 17
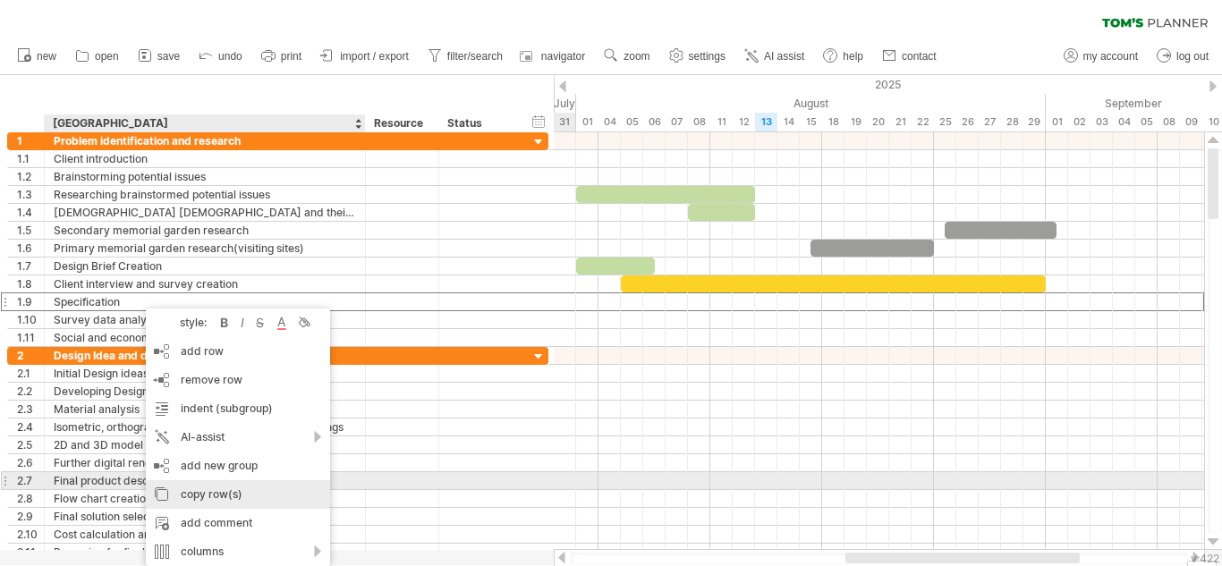
click at [242, 488] on div "copy row(s)" at bounding box center [238, 494] width 184 height 29
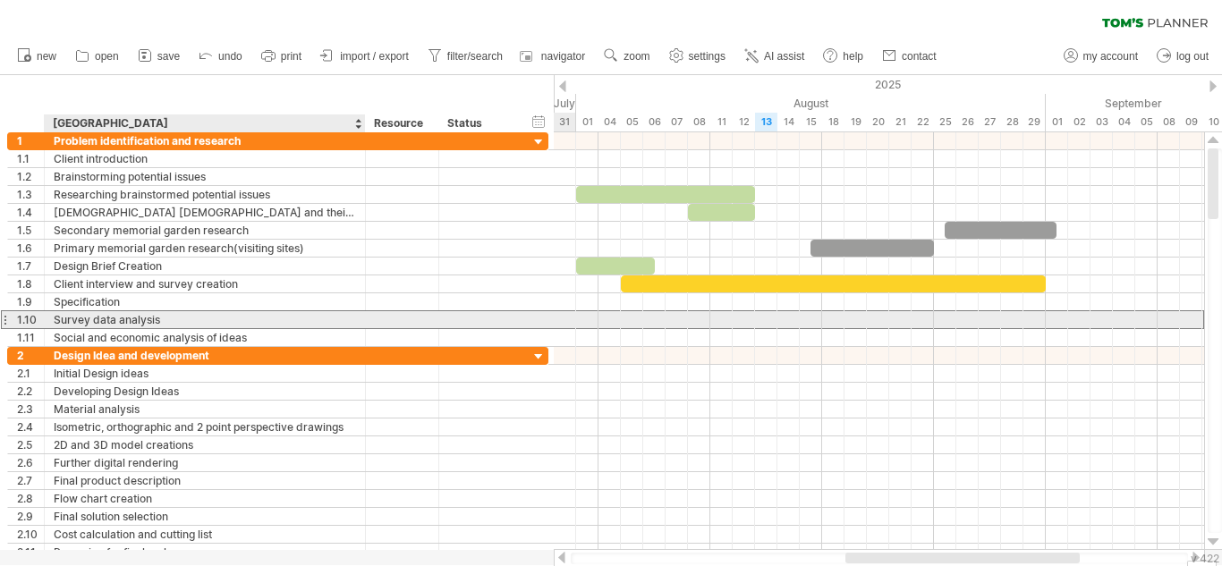
click at [190, 323] on div "Survey data analysis" at bounding box center [205, 319] width 302 height 17
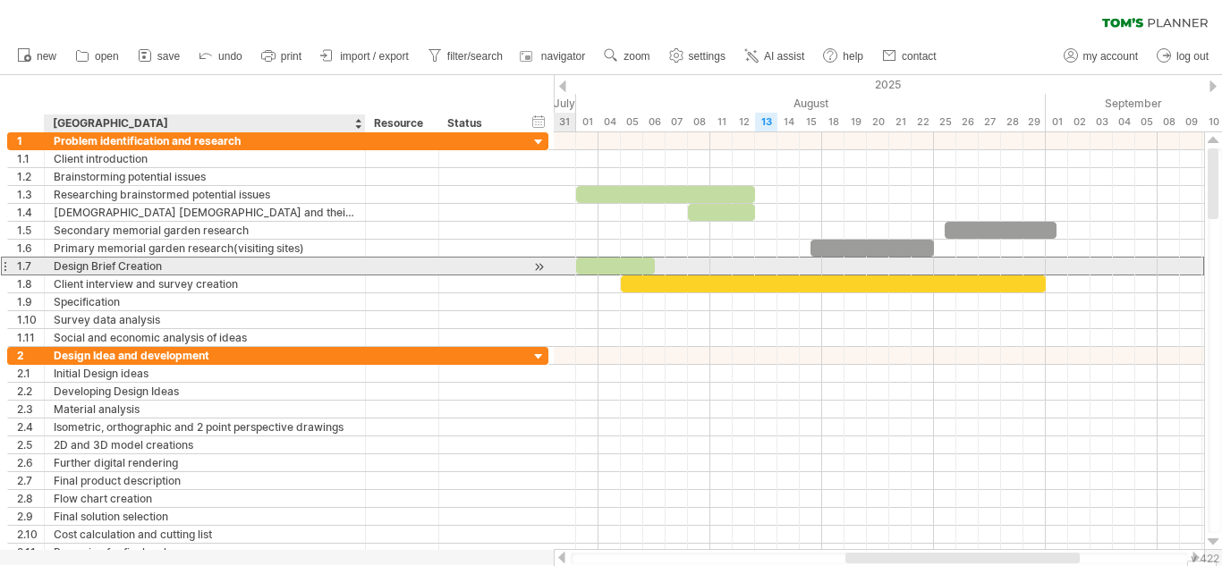
click at [190, 269] on div "Design Brief Creation" at bounding box center [205, 266] width 302 height 17
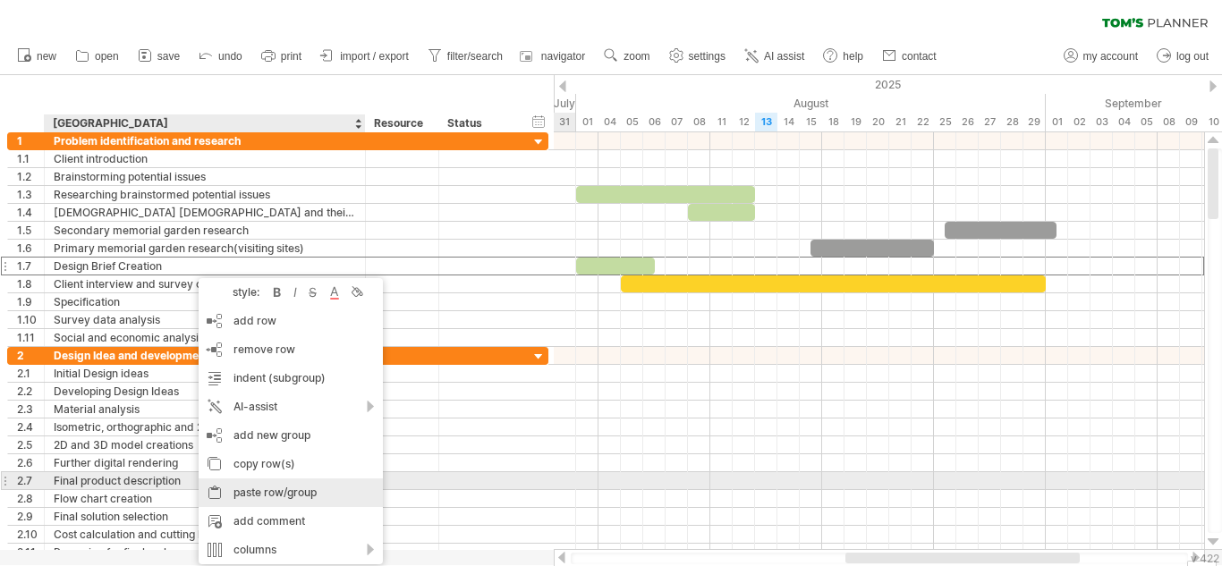
click at [280, 486] on div "paste row/group" at bounding box center [291, 492] width 184 height 29
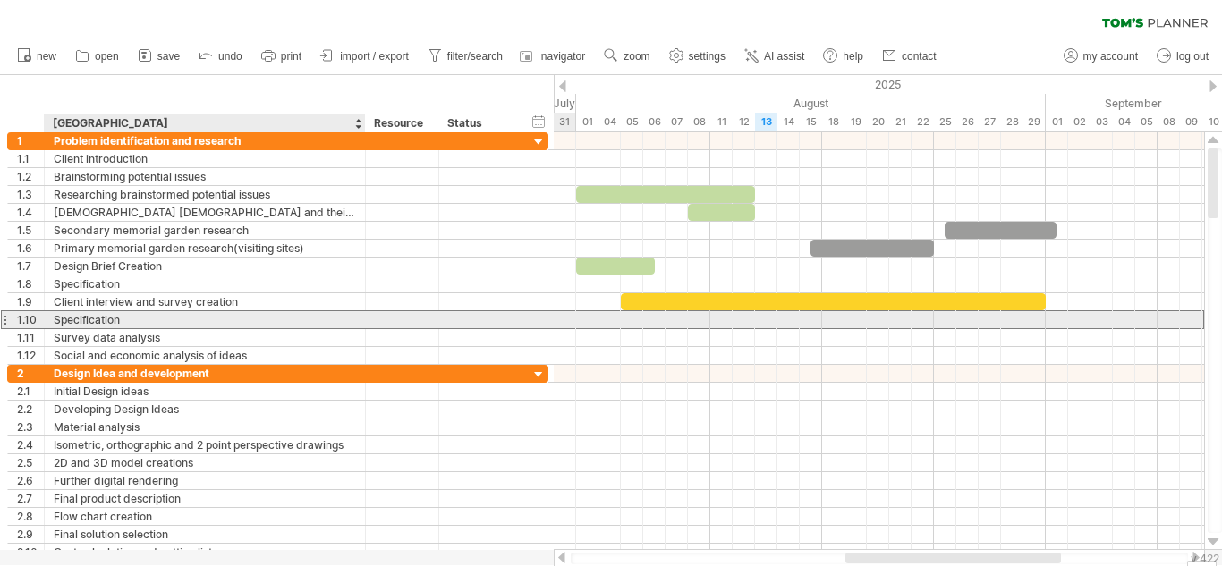
click at [105, 319] on div "Specification" at bounding box center [205, 319] width 302 height 17
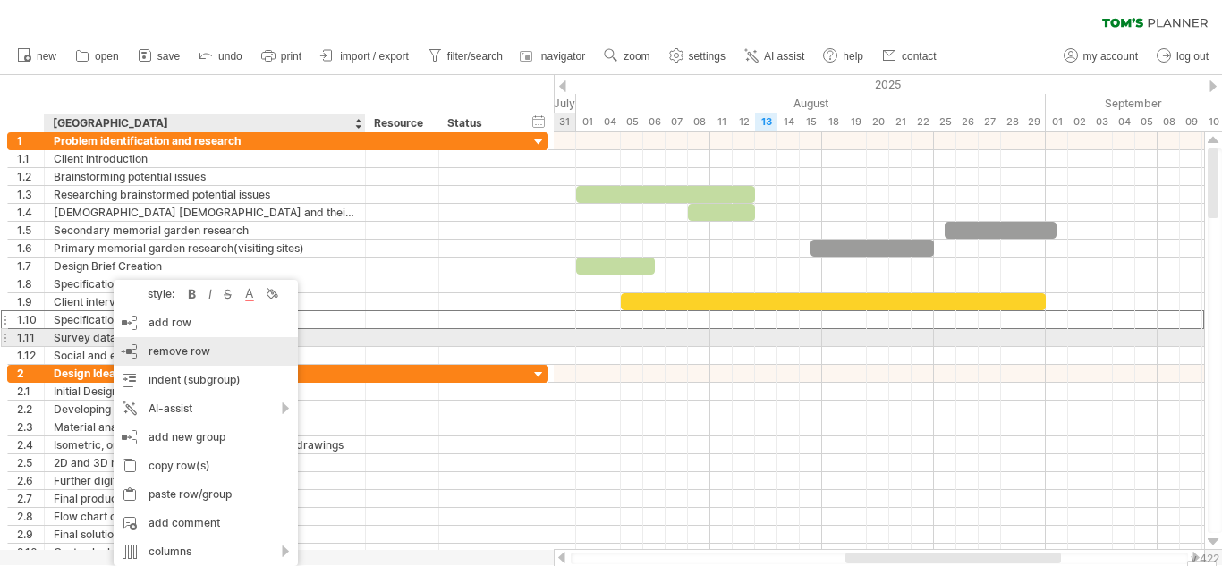
click at [192, 345] on span "remove row" at bounding box center [179, 350] width 62 height 13
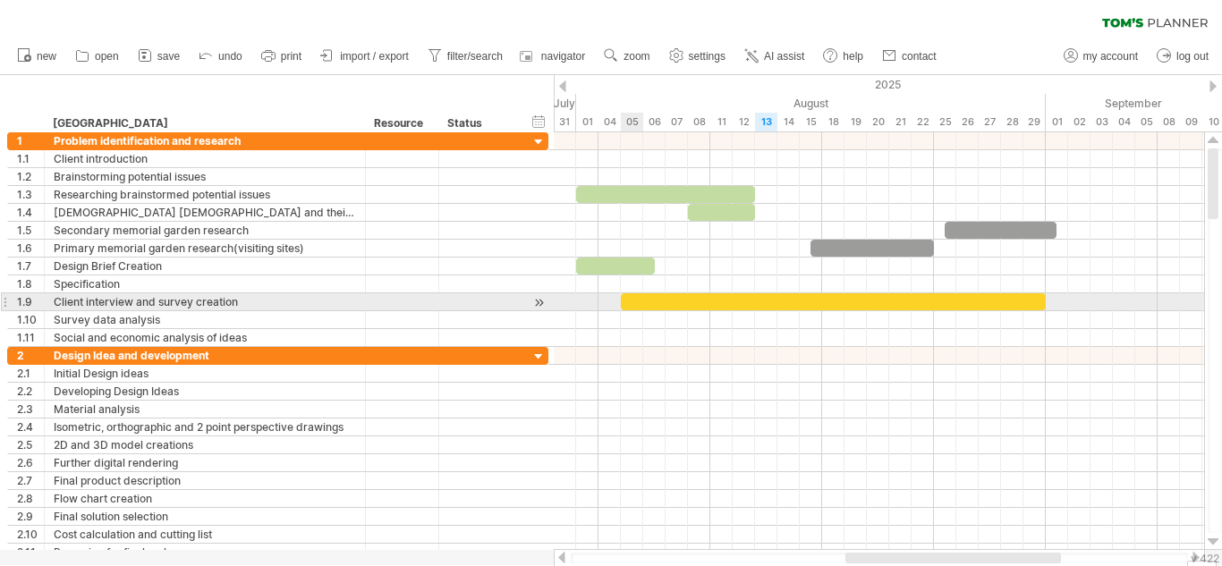
click at [640, 298] on div at bounding box center [833, 301] width 425 height 17
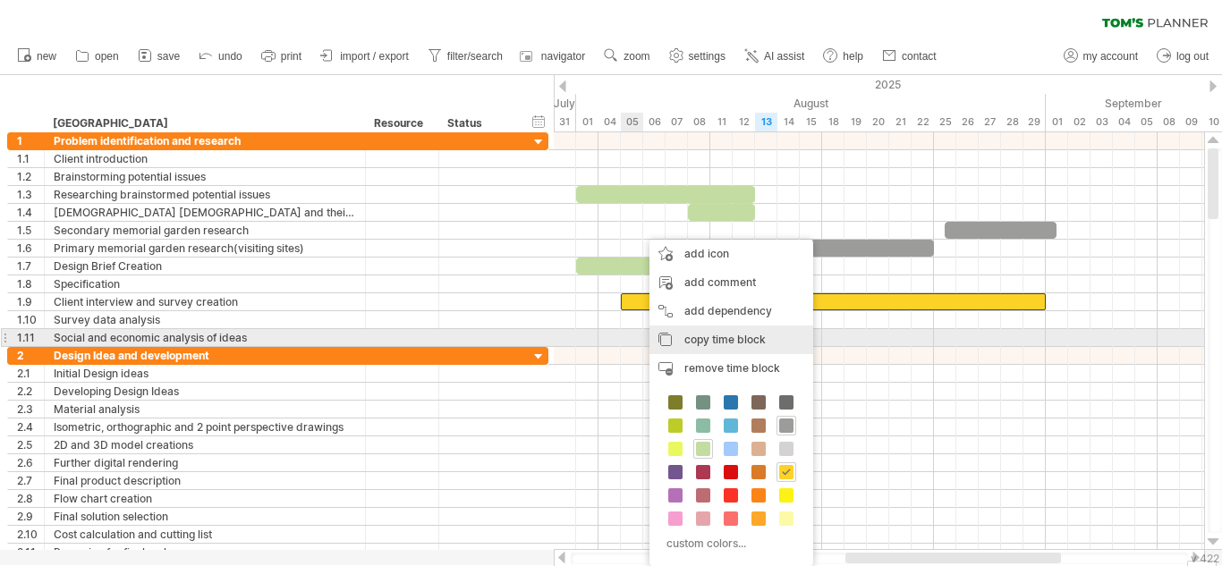
click at [736, 341] on span "copy time block" at bounding box center [724, 339] width 81 height 13
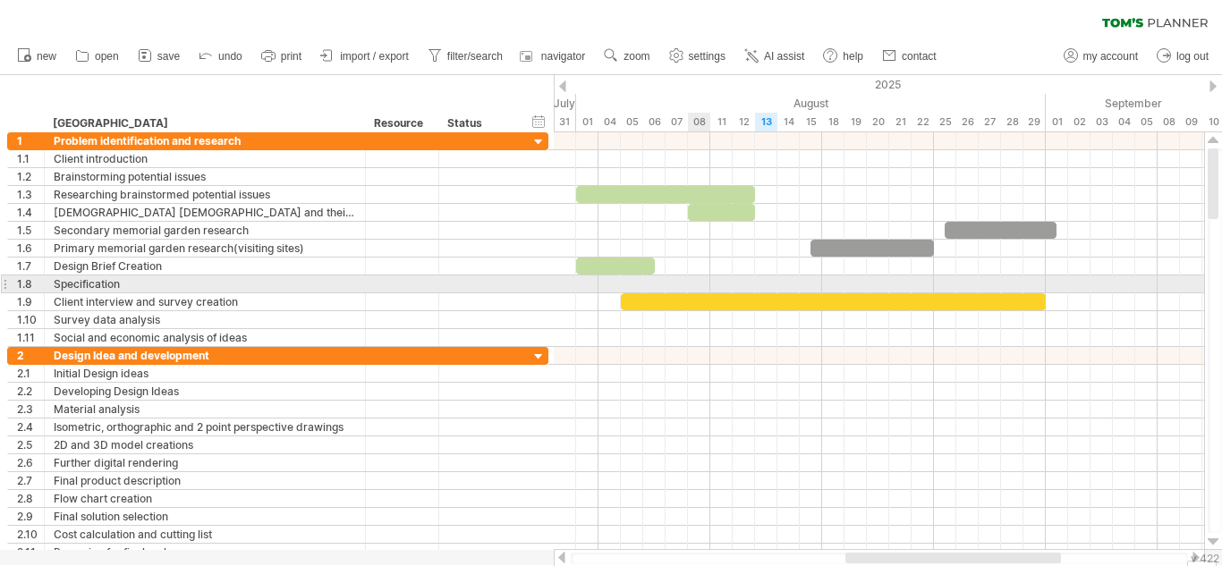
click at [692, 287] on div at bounding box center [879, 284] width 650 height 18
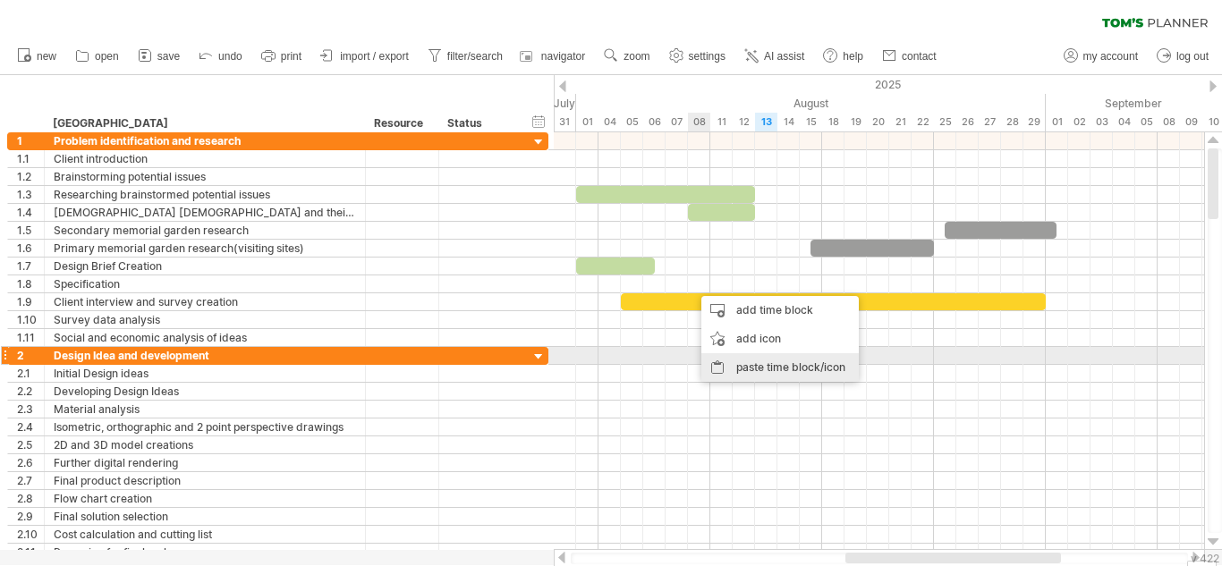
click at [775, 365] on div "paste time block/icon" at bounding box center [779, 367] width 157 height 29
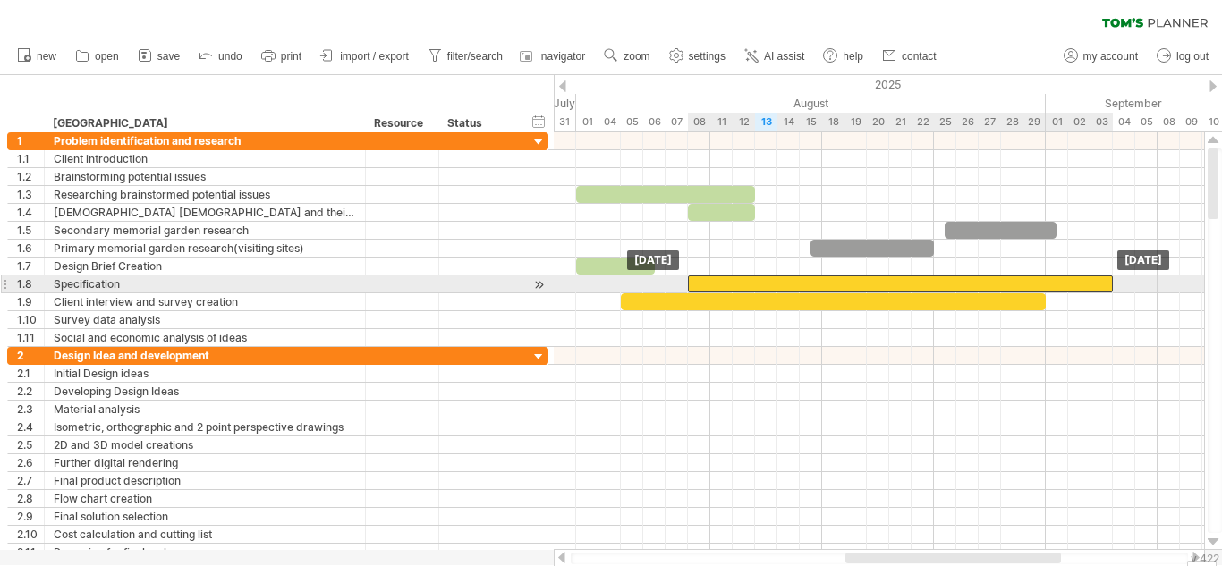
click at [780, 279] on div at bounding box center [900, 283] width 425 height 17
drag, startPoint x: 780, startPoint y: 279, endPoint x: 812, endPoint y: 285, distance: 32.8
click at [812, 285] on div at bounding box center [933, 283] width 425 height 17
drag, startPoint x: 720, startPoint y: 281, endPoint x: 640, endPoint y: 279, distance: 79.6
click at [640, 279] on span at bounding box center [642, 283] width 7 height 17
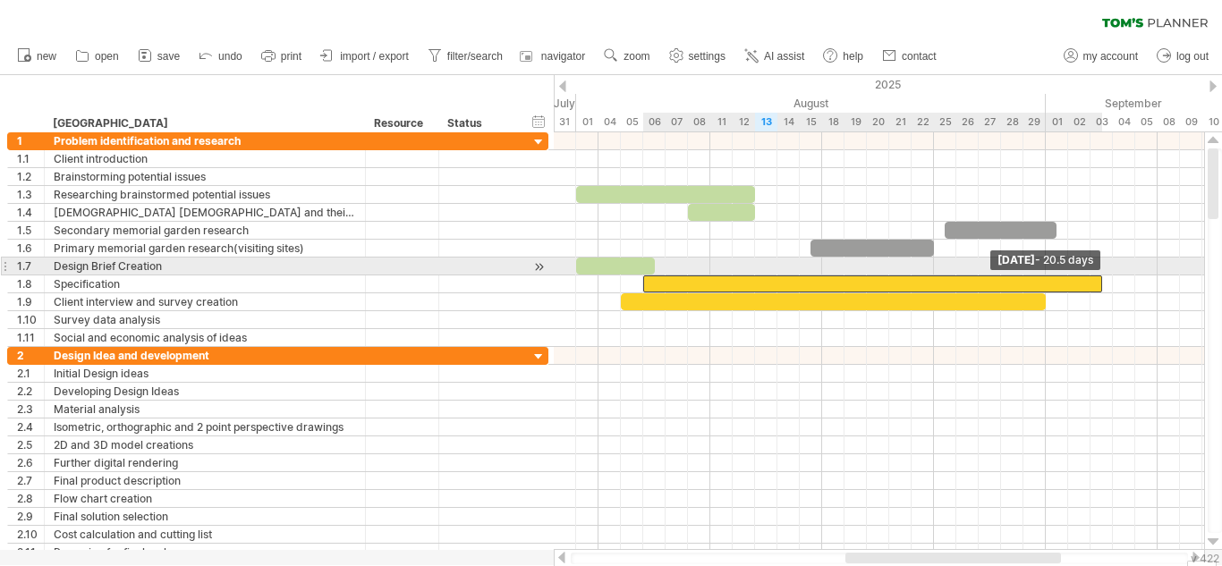
drag, startPoint x: 1145, startPoint y: 283, endPoint x: 1101, endPoint y: 274, distance: 44.7
click at [1101, 274] on div "Wednesday 03 September - 20.5 days Wednesday 06 August - 22.5 days" at bounding box center [879, 341] width 650 height 418
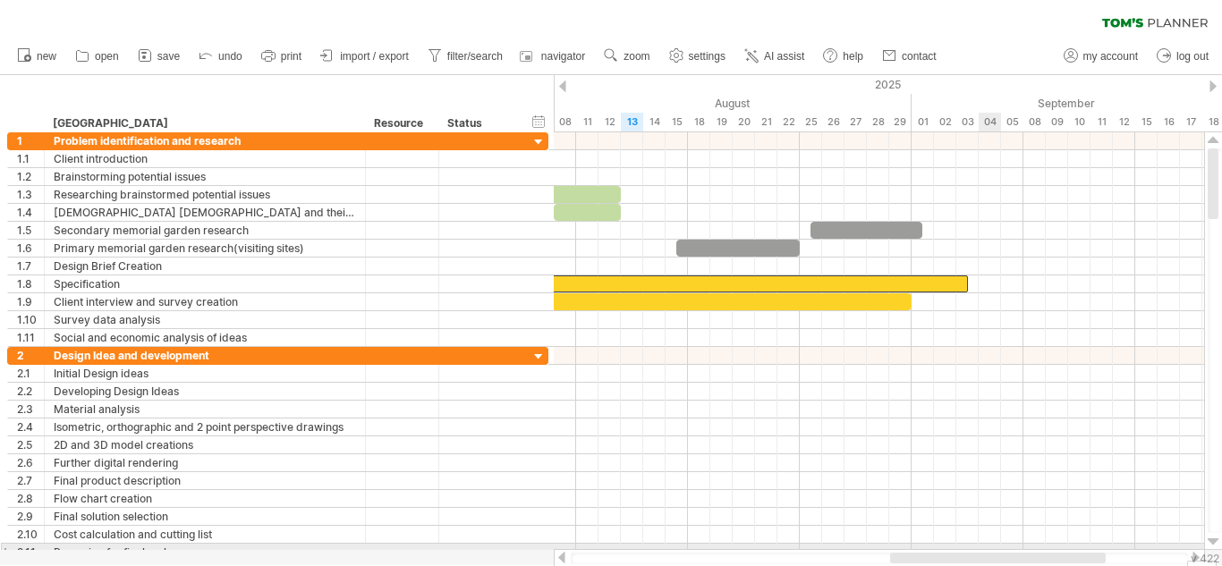
drag, startPoint x: 953, startPoint y: 556, endPoint x: 1005, endPoint y: 543, distance: 53.6
click at [1005, 543] on div "Trying to reach [DOMAIN_NAME] Connected again... 0% autosave... clear filter 1" at bounding box center [611, 283] width 1222 height 566
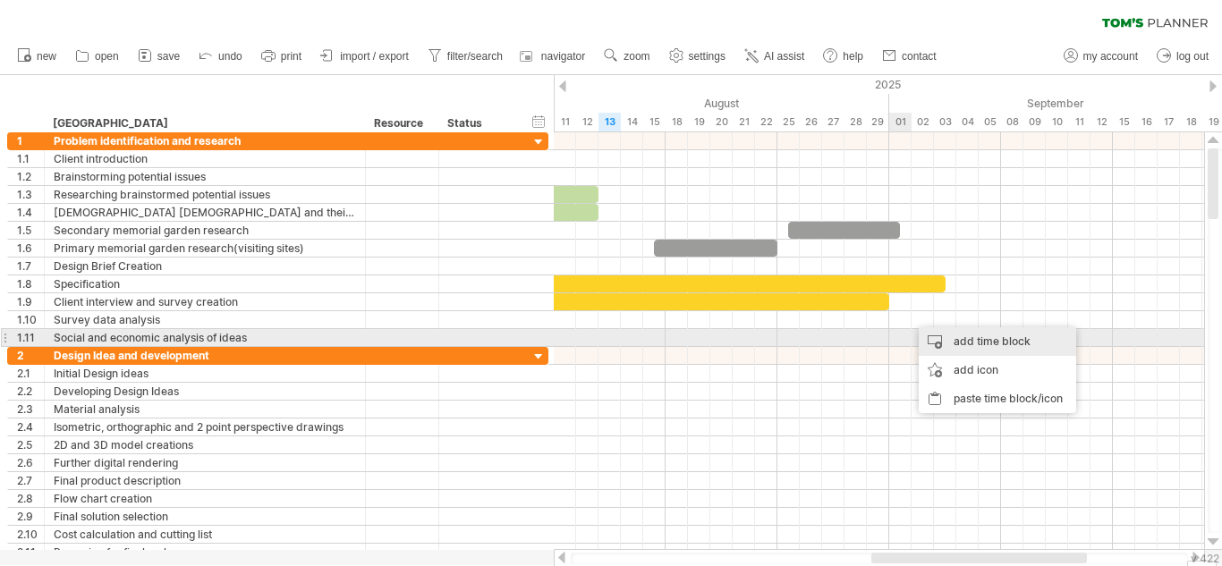
click at [997, 336] on div "add time block" at bounding box center [996, 341] width 157 height 29
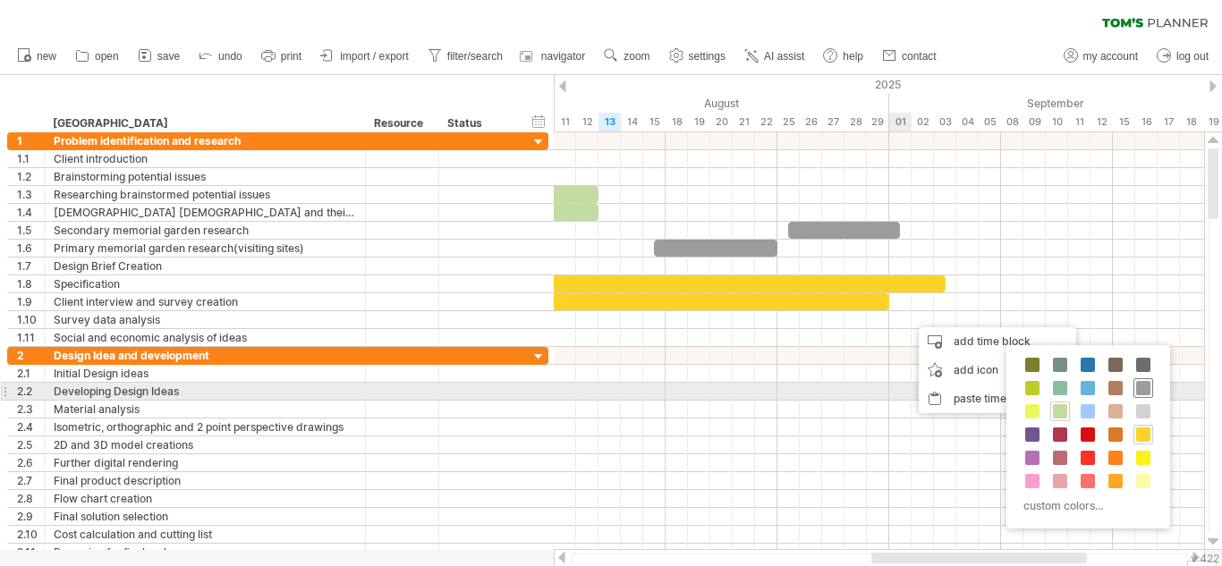
click at [1146, 387] on span at bounding box center [1143, 388] width 14 height 14
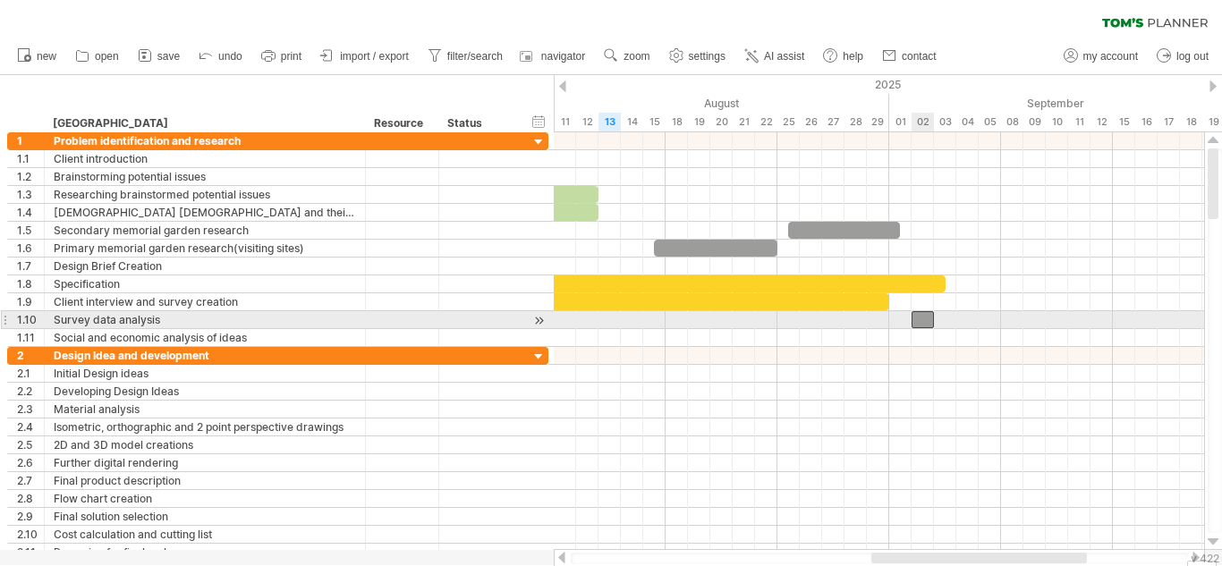
click at [926, 319] on div at bounding box center [922, 319] width 22 height 17
drag, startPoint x: 914, startPoint y: 321, endPoint x: 892, endPoint y: 323, distance: 21.5
click at [892, 323] on div at bounding box center [911, 319] width 45 height 17
drag, startPoint x: 932, startPoint y: 322, endPoint x: 952, endPoint y: 325, distance: 20.9
click at [952, 325] on span at bounding box center [955, 319] width 7 height 17
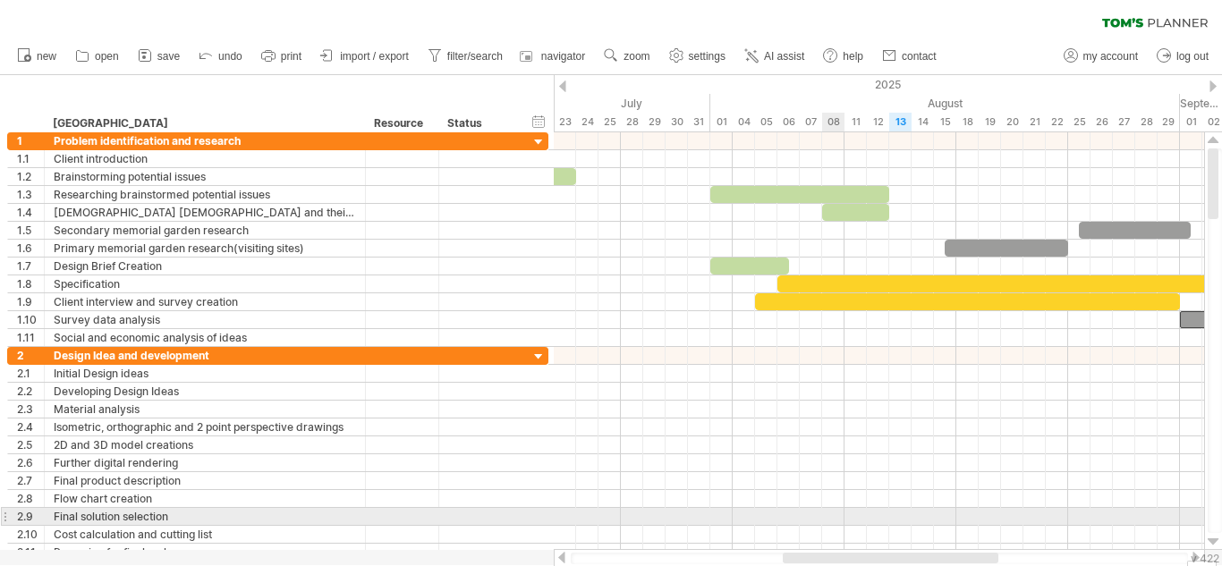
drag, startPoint x: 927, startPoint y: 553, endPoint x: 839, endPoint y: 516, distance: 95.8
click at [839, 516] on div "Trying to reach [DOMAIN_NAME] Connected again... 0% autosave... clear filter 1" at bounding box center [611, 283] width 1222 height 566
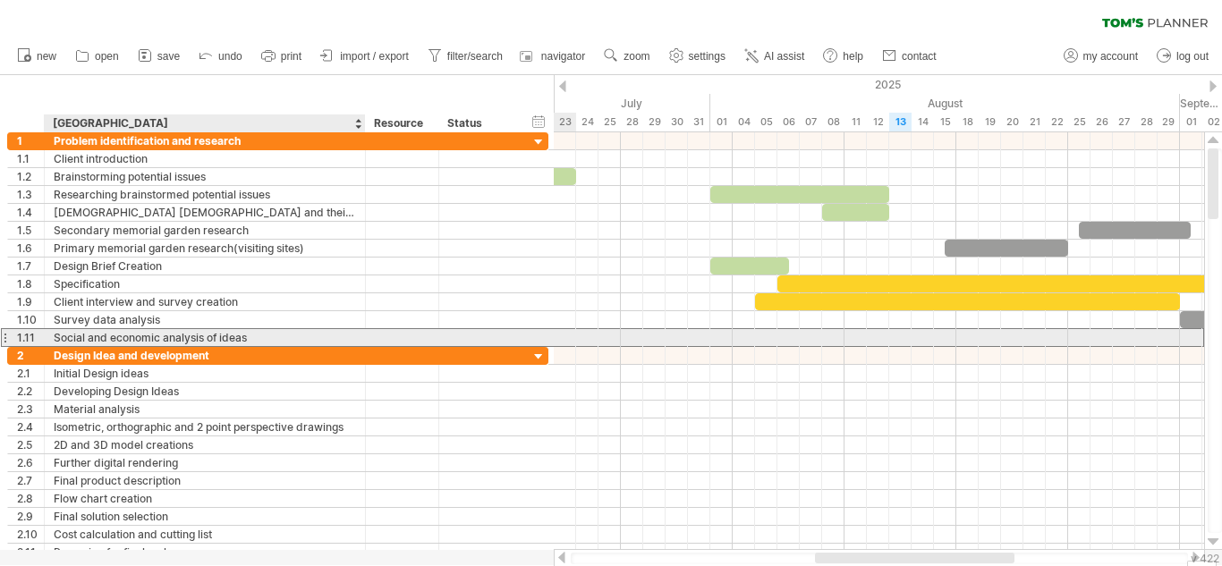
click at [261, 333] on div "Social and economic analysis of ideas" at bounding box center [205, 337] width 302 height 17
type input "**********"
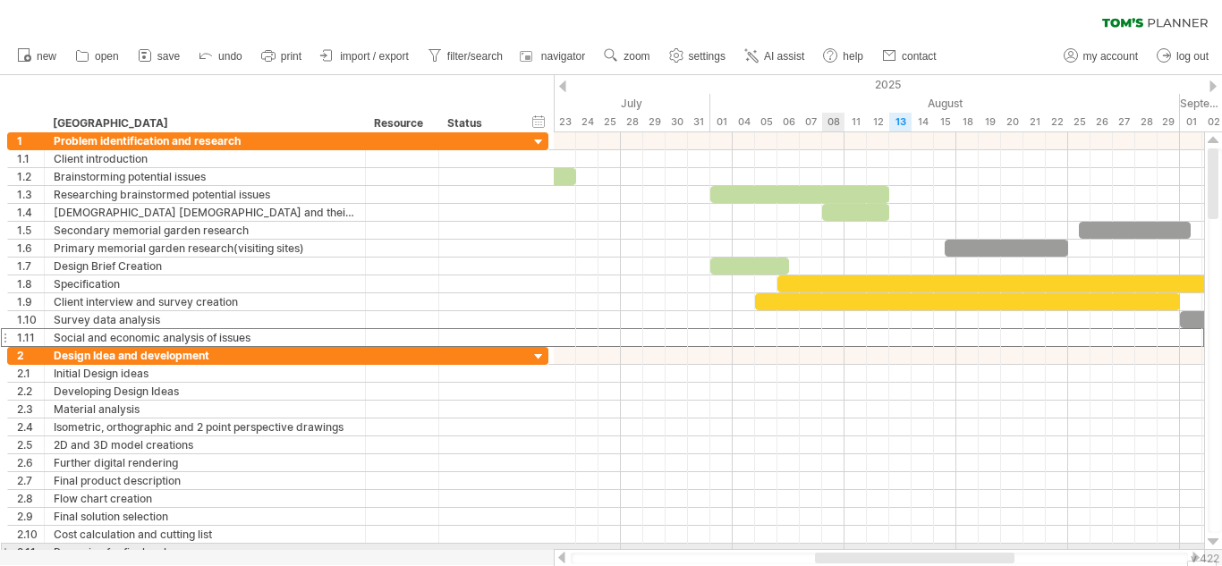
drag, startPoint x: 841, startPoint y: 549, endPoint x: 876, endPoint y: 548, distance: 35.8
click at [876, 548] on div "Trying to reach [DOMAIN_NAME] Connected again... 0% autosave... clear filter 1" at bounding box center [611, 283] width 1222 height 566
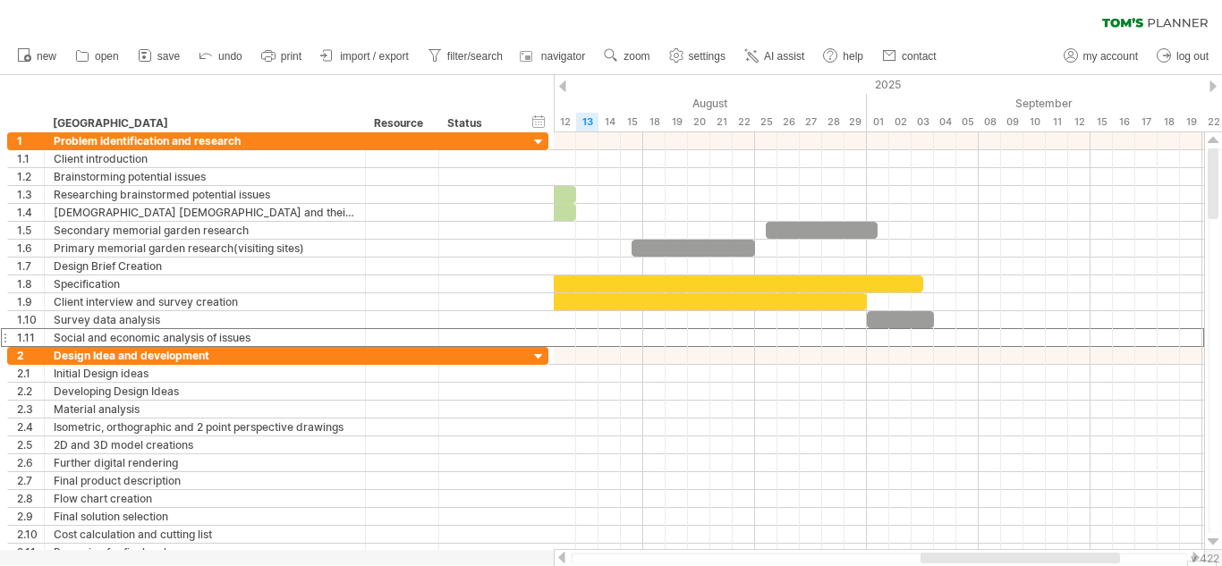
drag, startPoint x: 870, startPoint y: 559, endPoint x: 976, endPoint y: 594, distance: 111.1
click at [976, 565] on html "progress(100%) Trying to reach [DOMAIN_NAME] Connected again... 0% autosave... …" at bounding box center [611, 285] width 1222 height 570
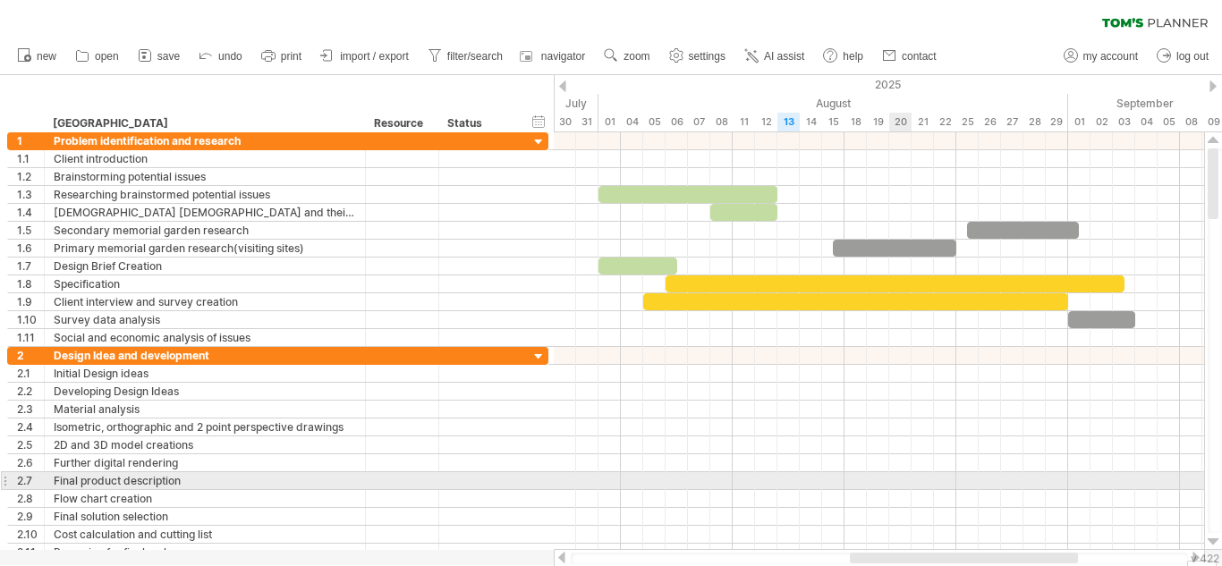
click at [905, 478] on div at bounding box center [879, 481] width 650 height 18
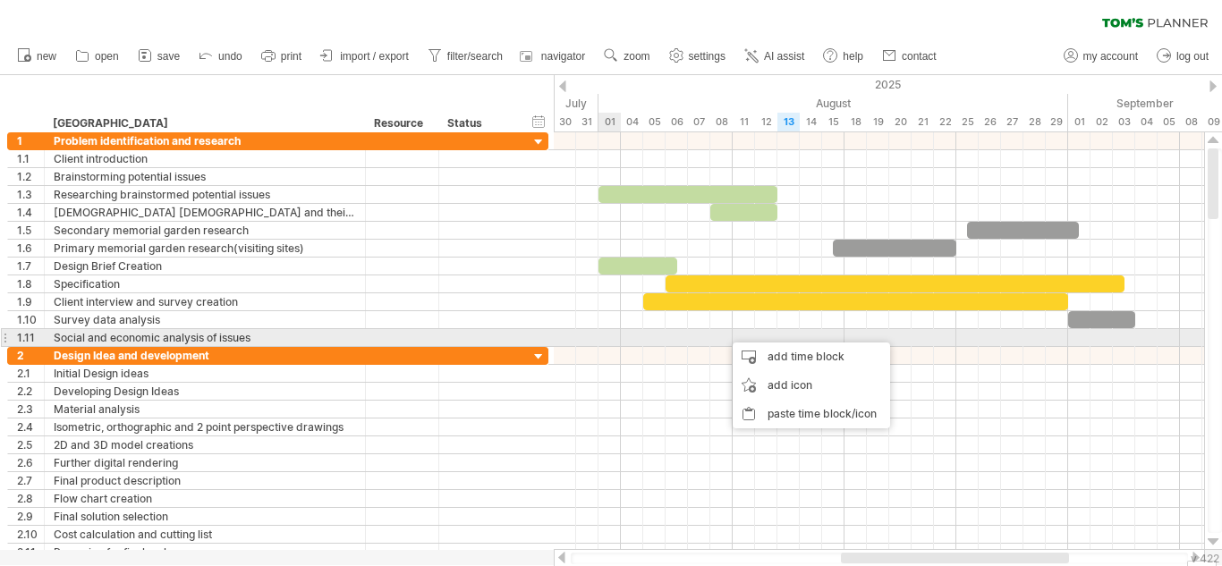
click at [606, 331] on div at bounding box center [879, 338] width 650 height 18
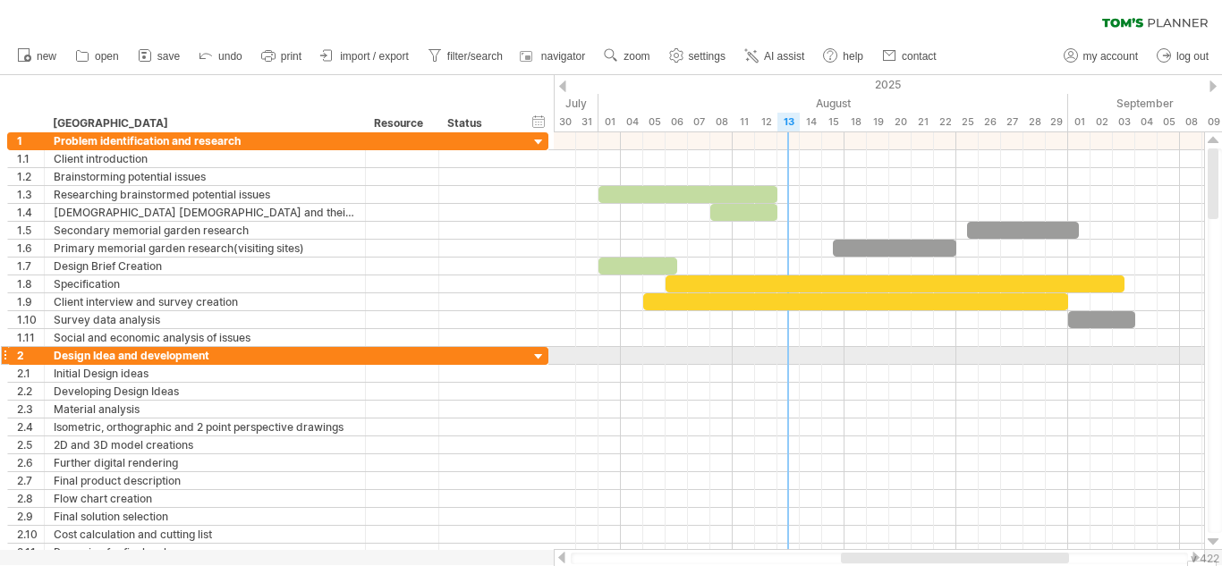
click at [794, 351] on div at bounding box center [879, 356] width 650 height 18
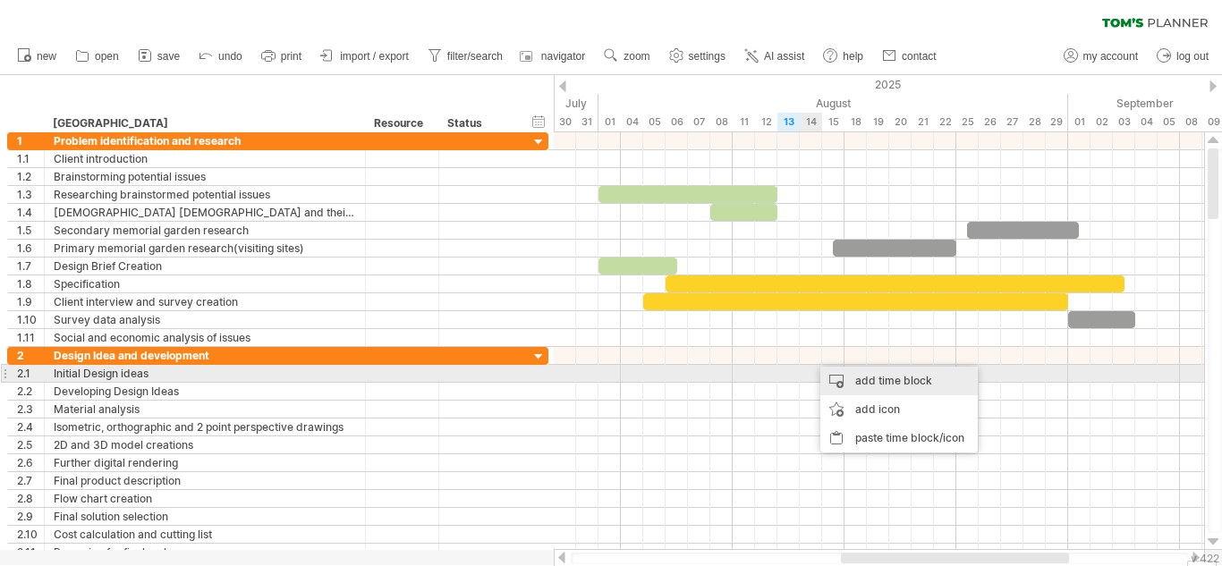
click at [906, 381] on div "add time block" at bounding box center [898, 381] width 157 height 29
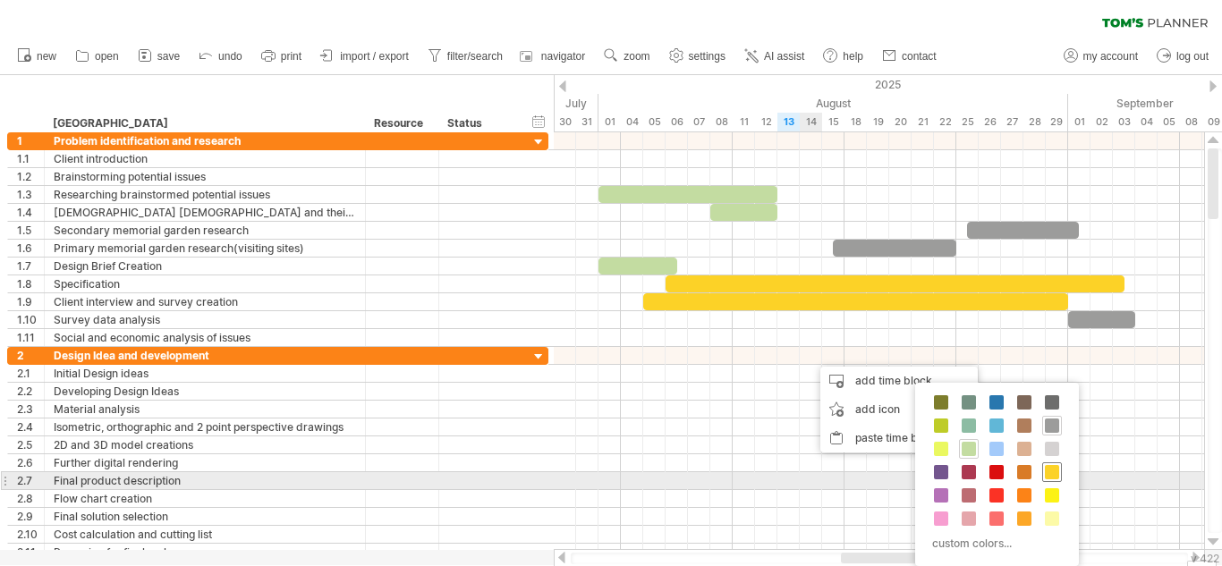
click at [1057, 474] on span at bounding box center [1051, 472] width 14 height 14
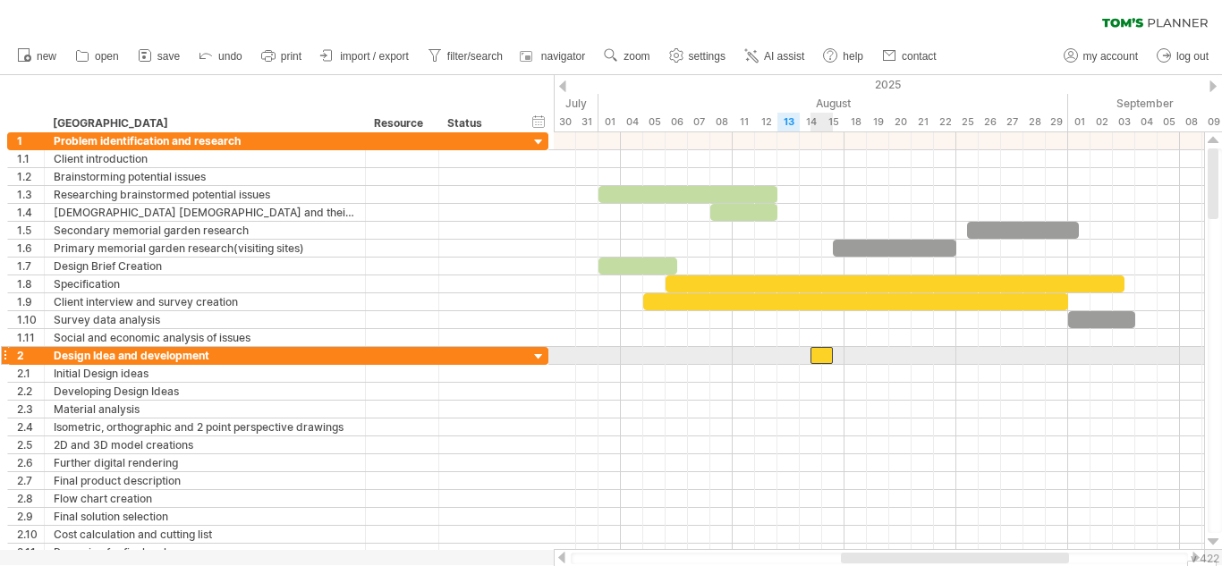
click at [824, 351] on div at bounding box center [821, 355] width 22 height 17
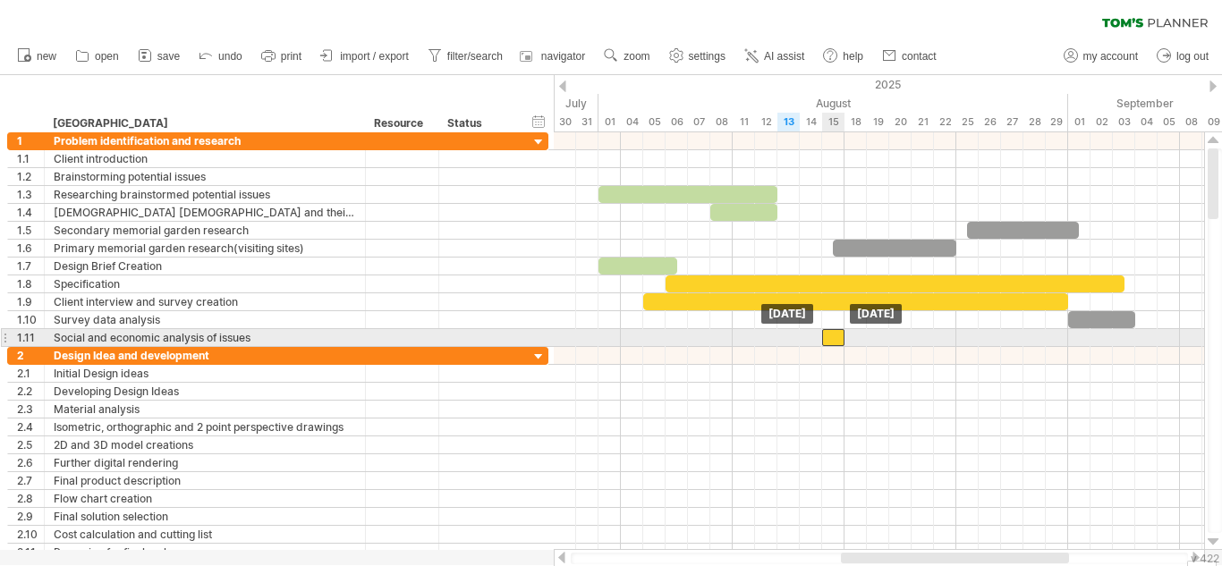
drag, startPoint x: 824, startPoint y: 351, endPoint x: 833, endPoint y: 333, distance: 21.2
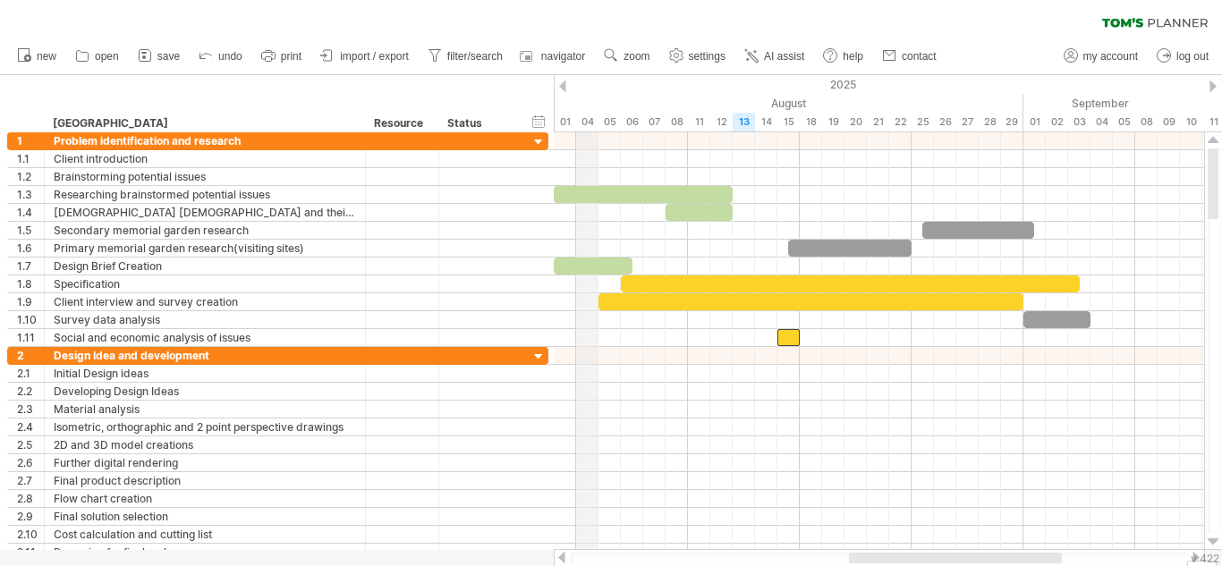
drag, startPoint x: 613, startPoint y: 101, endPoint x: 576, endPoint y: 101, distance: 36.7
click at [576, 101] on div "August" at bounding box center [788, 103] width 469 height 19
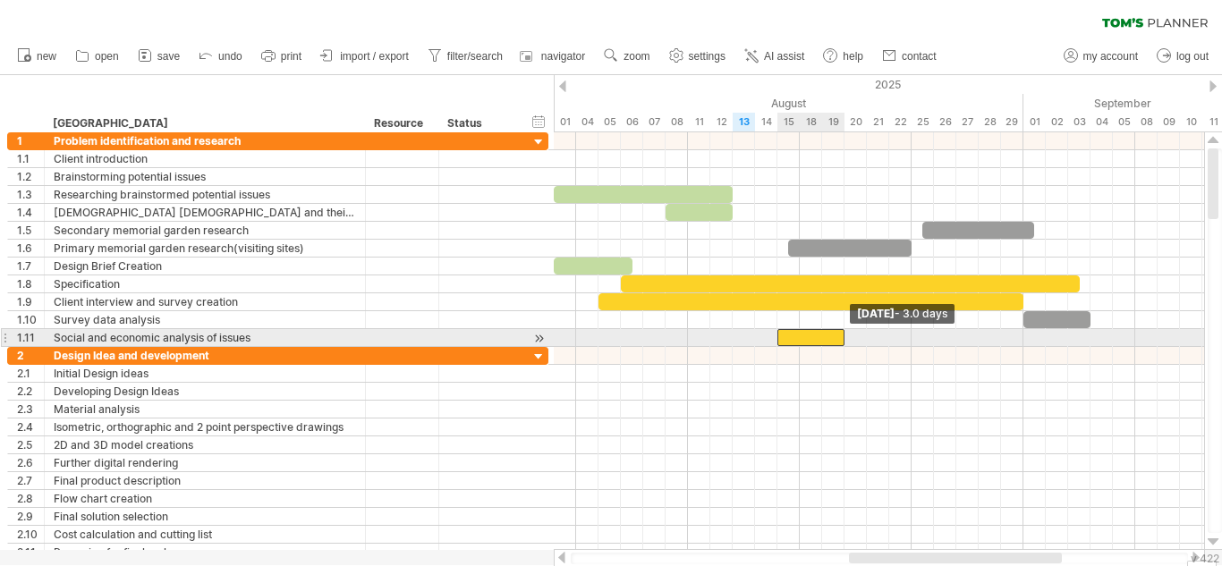
drag, startPoint x: 800, startPoint y: 339, endPoint x: 841, endPoint y: 344, distance: 41.5
click at [841, 344] on span at bounding box center [844, 337] width 7 height 17
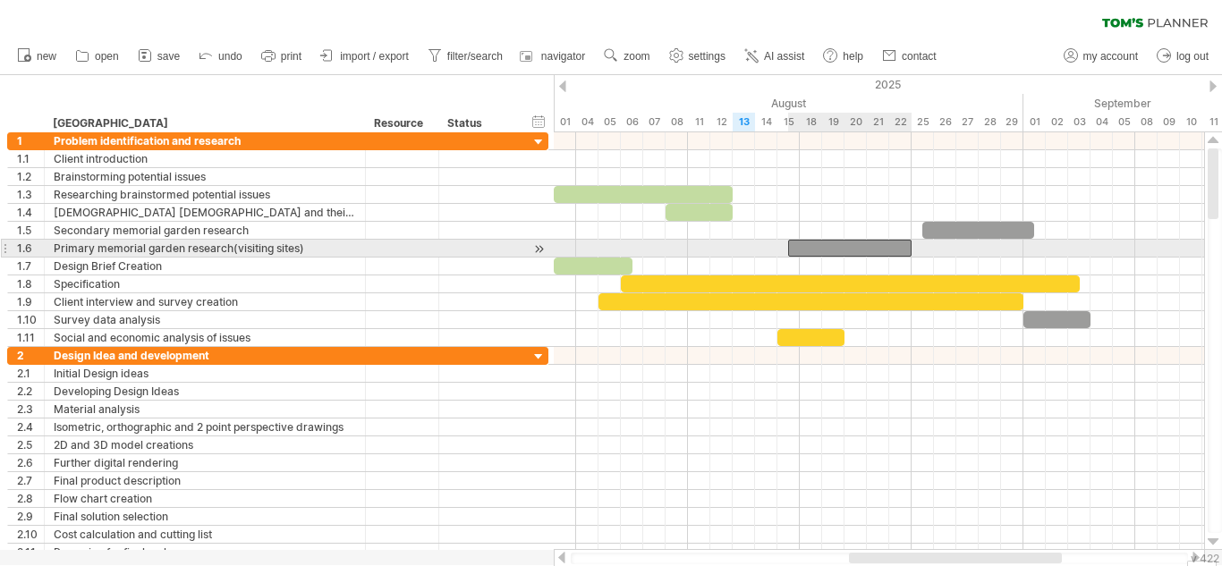
click at [841, 245] on div at bounding box center [849, 248] width 123 height 17
drag, startPoint x: 841, startPoint y: 245, endPoint x: 865, endPoint y: 245, distance: 23.2
click at [865, 245] on div at bounding box center [871, 248] width 123 height 17
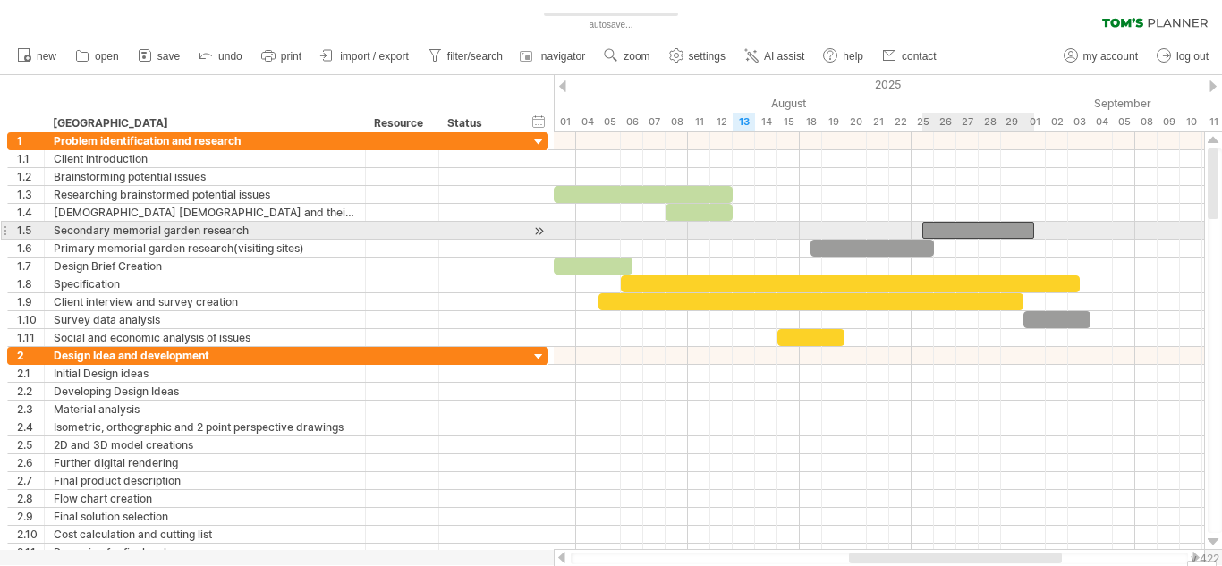
click at [968, 231] on div at bounding box center [978, 230] width 112 height 17
drag, startPoint x: 968, startPoint y: 231, endPoint x: 978, endPoint y: 231, distance: 10.7
click at [978, 231] on div at bounding box center [990, 230] width 112 height 17
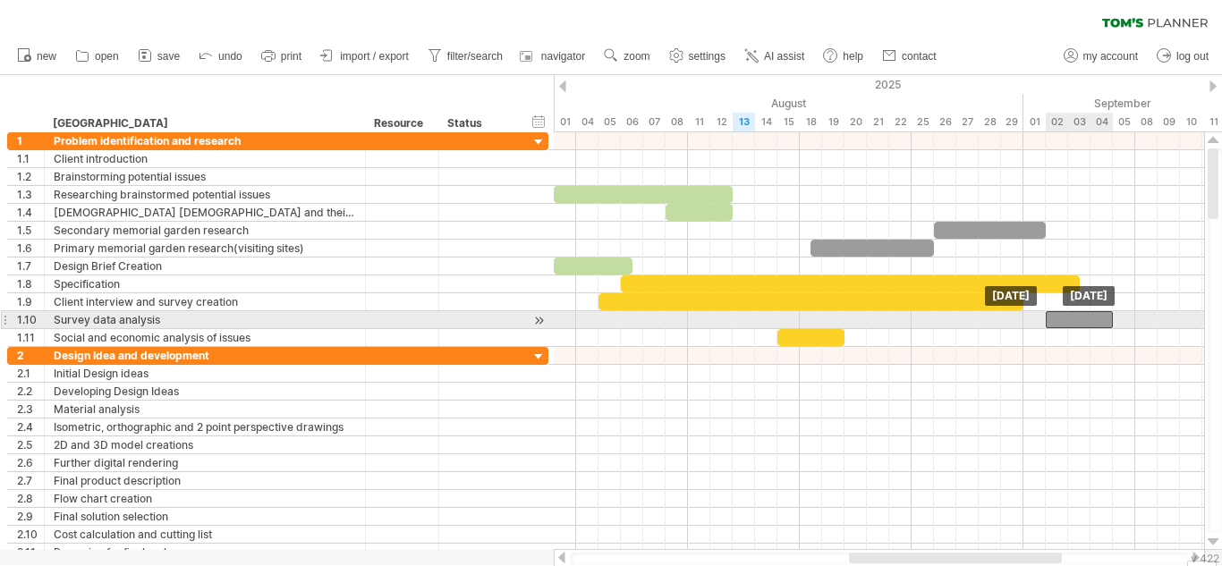
drag, startPoint x: 1052, startPoint y: 314, endPoint x: 1077, endPoint y: 314, distance: 25.0
click at [1077, 314] on div at bounding box center [1078, 319] width 67 height 17
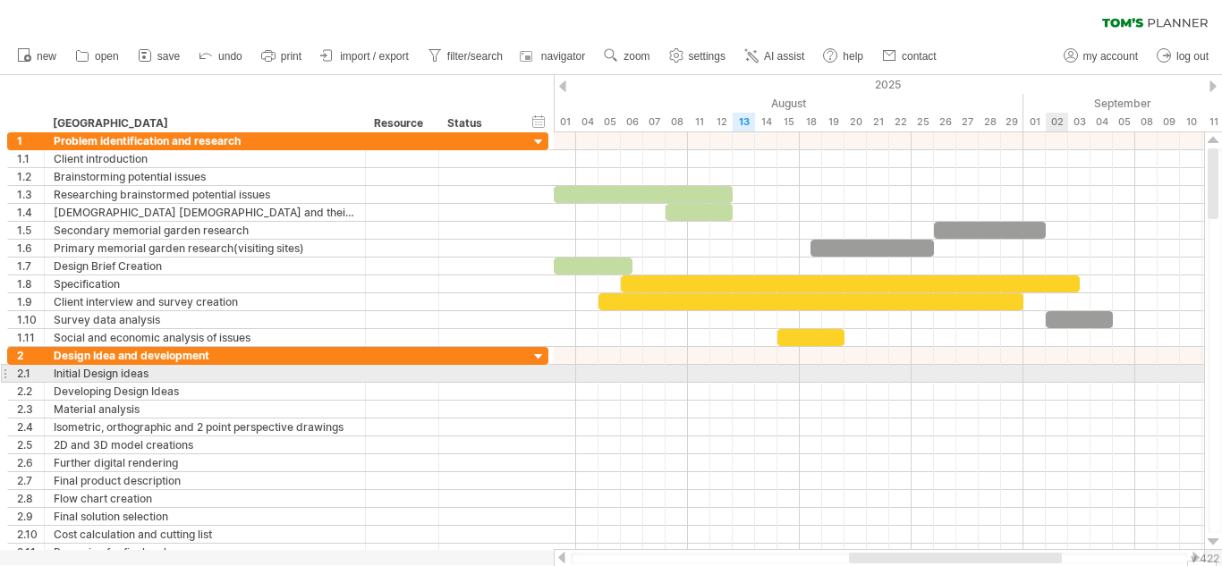
click at [1051, 381] on div at bounding box center [879, 374] width 650 height 18
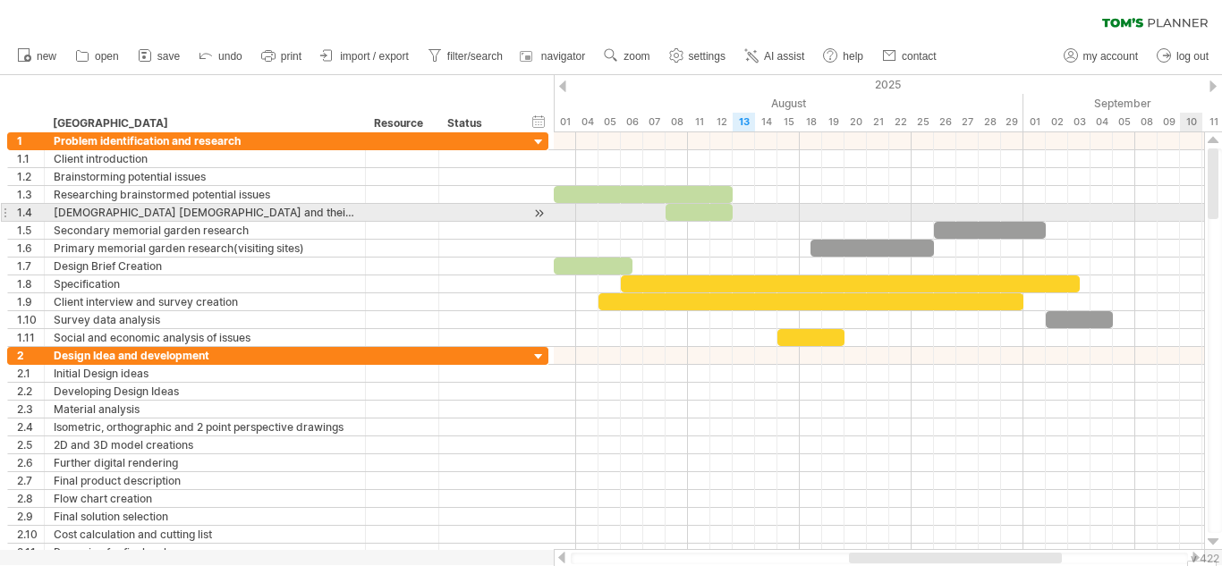
click at [1221, 210] on div at bounding box center [1214, 340] width 14 height 385
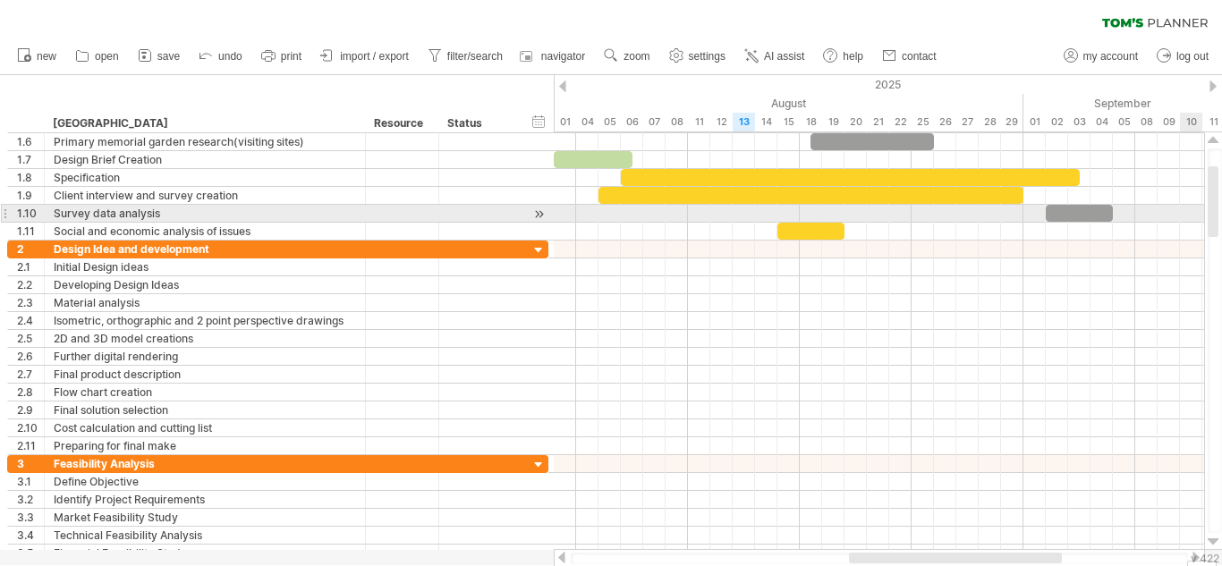
drag, startPoint x: 1216, startPoint y: 196, endPoint x: 1209, endPoint y: 214, distance: 19.3
click at [1209, 214] on div at bounding box center [1212, 201] width 11 height 71
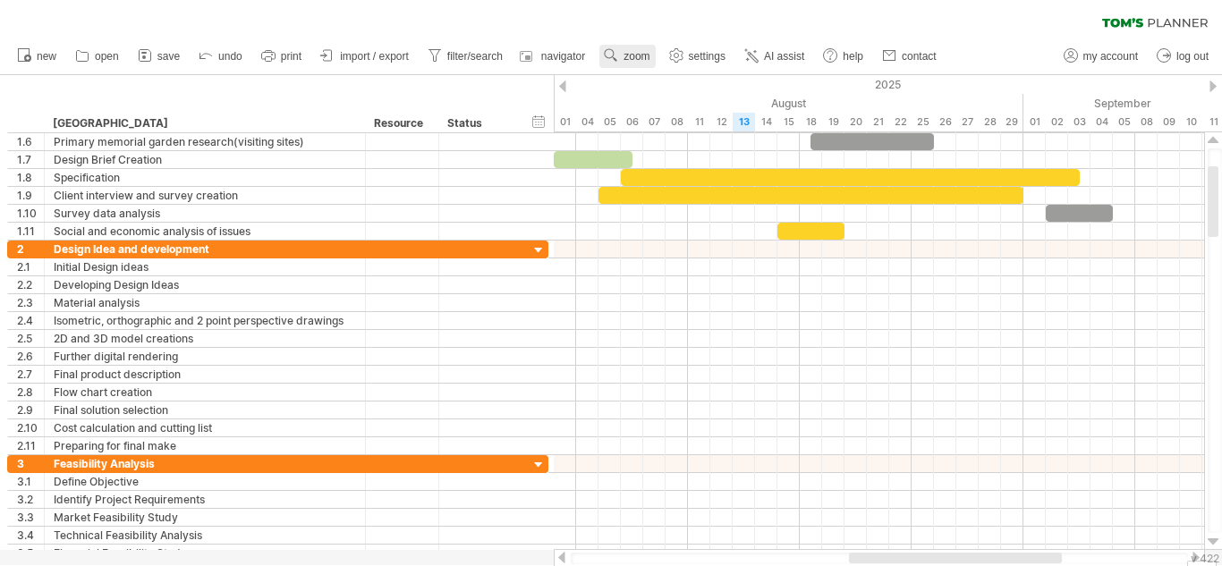
click at [630, 55] on span "zoom" at bounding box center [636, 56] width 26 height 13
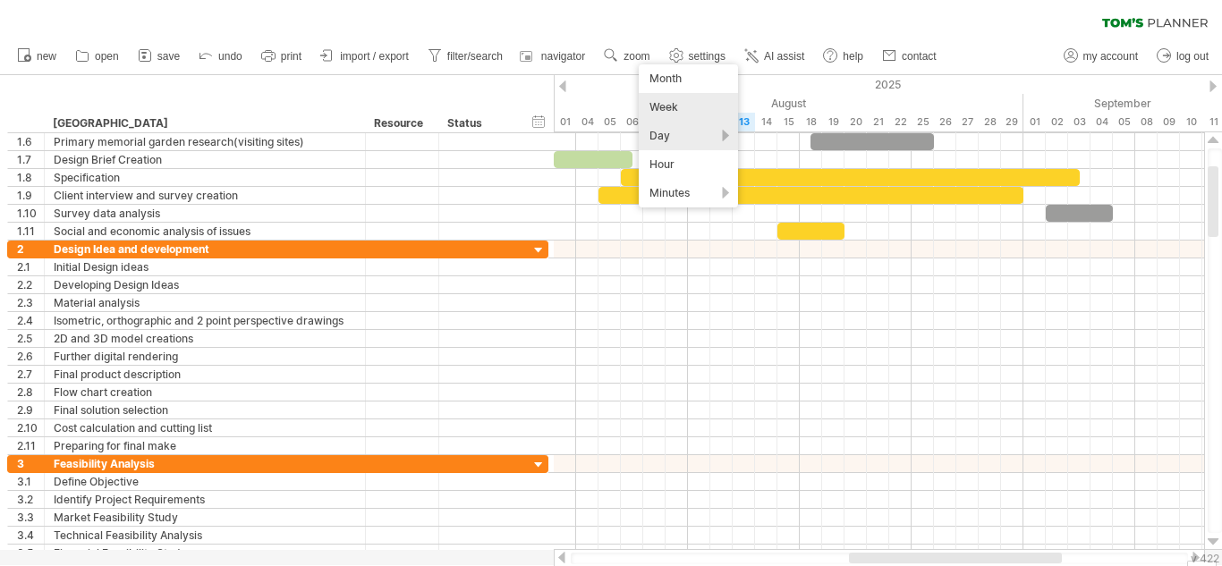
click at [670, 99] on div "Week" at bounding box center [687, 107] width 99 height 29
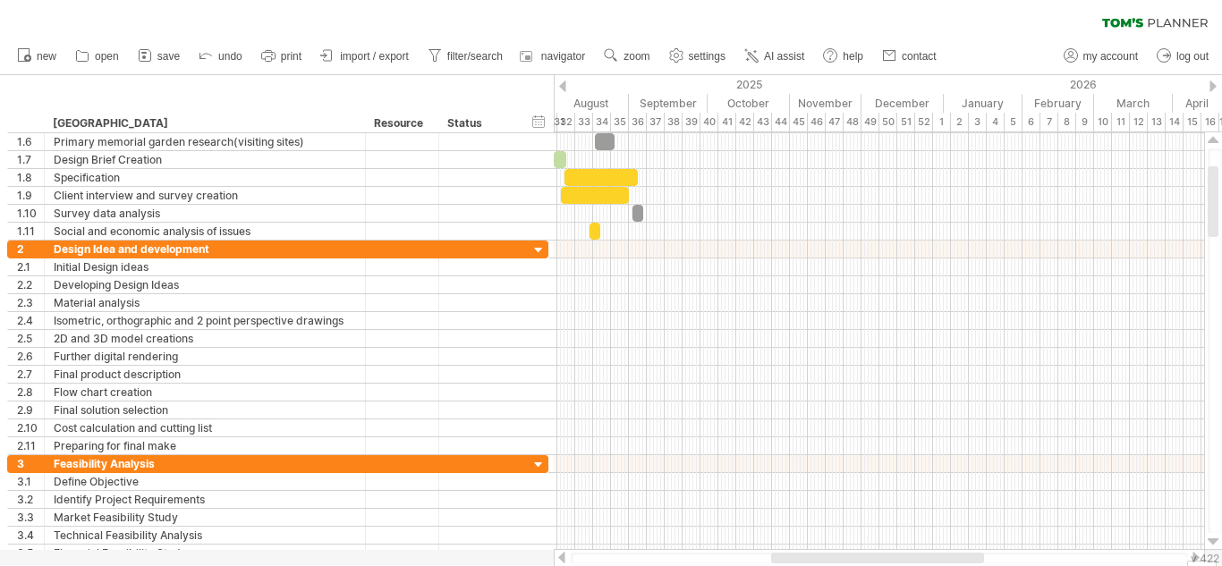
click at [564, 86] on div at bounding box center [562, 86] width 7 height 12
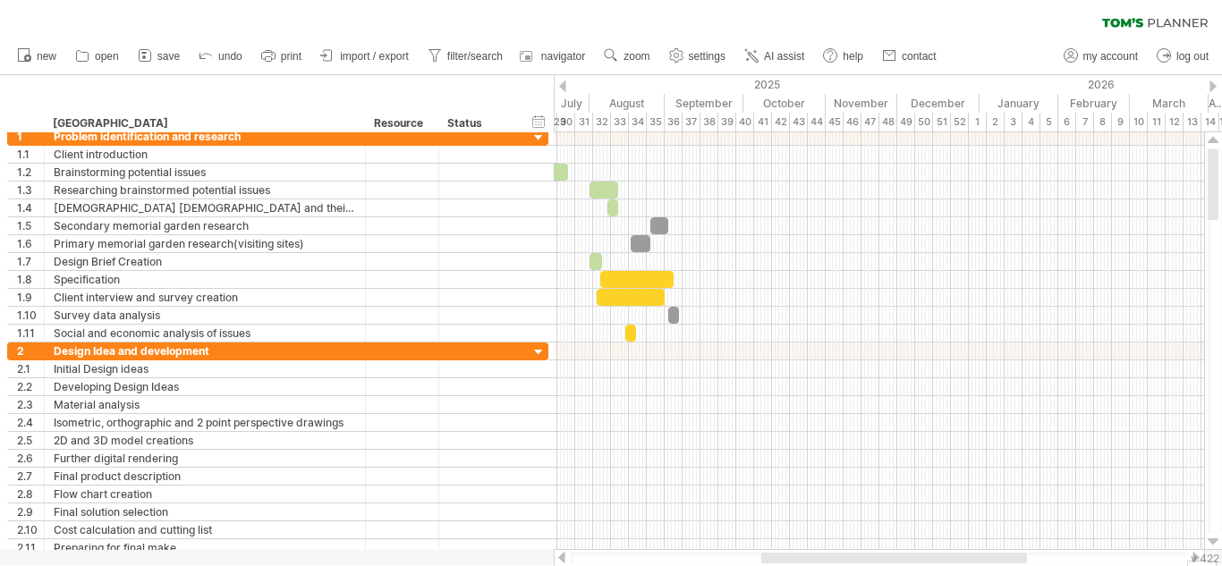
click at [561, 82] on div at bounding box center [562, 86] width 7 height 12
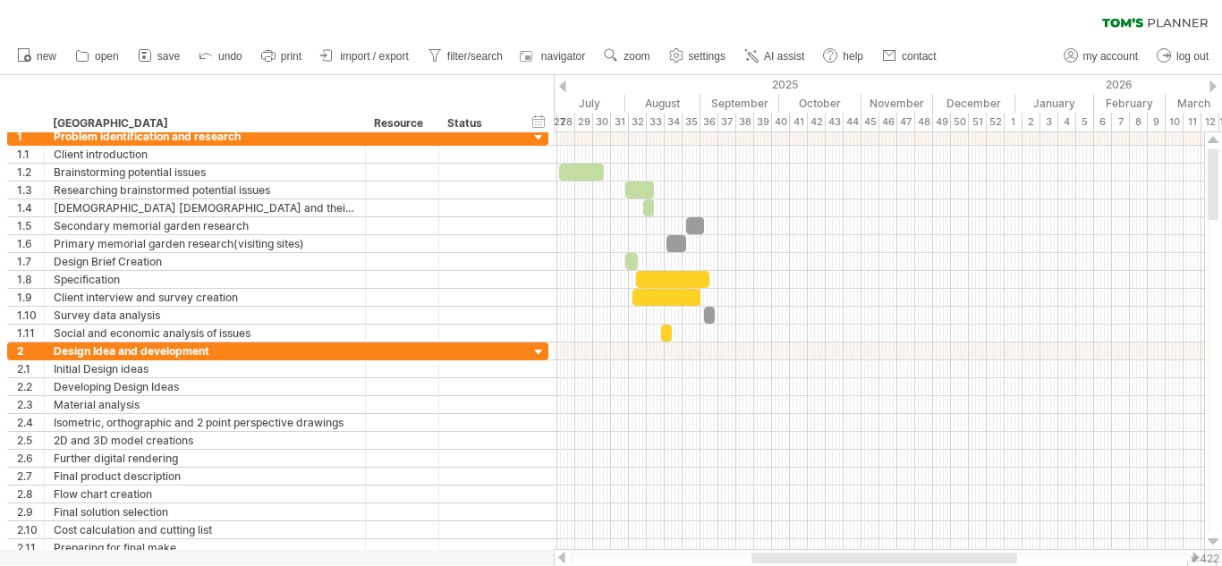
click at [561, 82] on div at bounding box center [562, 86] width 7 height 12
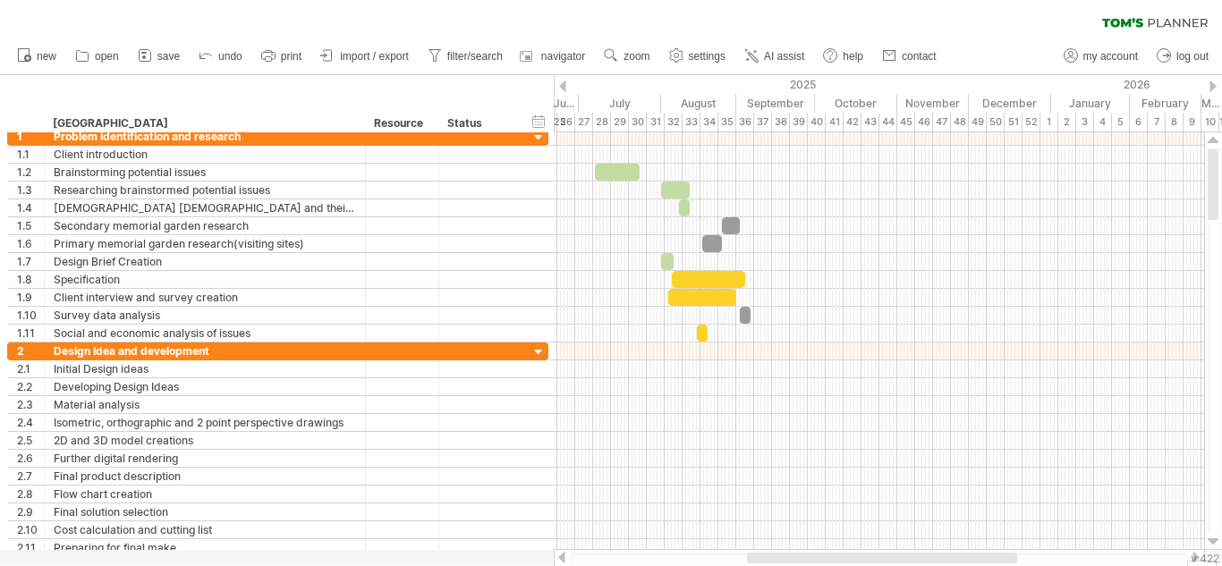
click at [561, 82] on div at bounding box center [562, 86] width 7 height 12
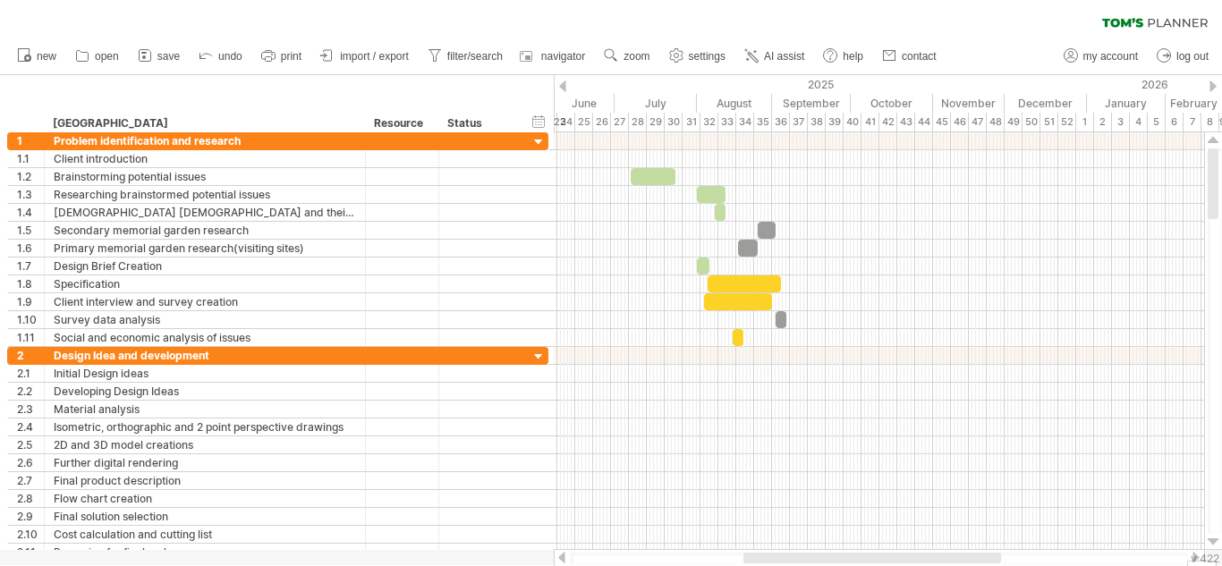
click at [1212, 84] on div at bounding box center [1212, 86] width 7 height 12
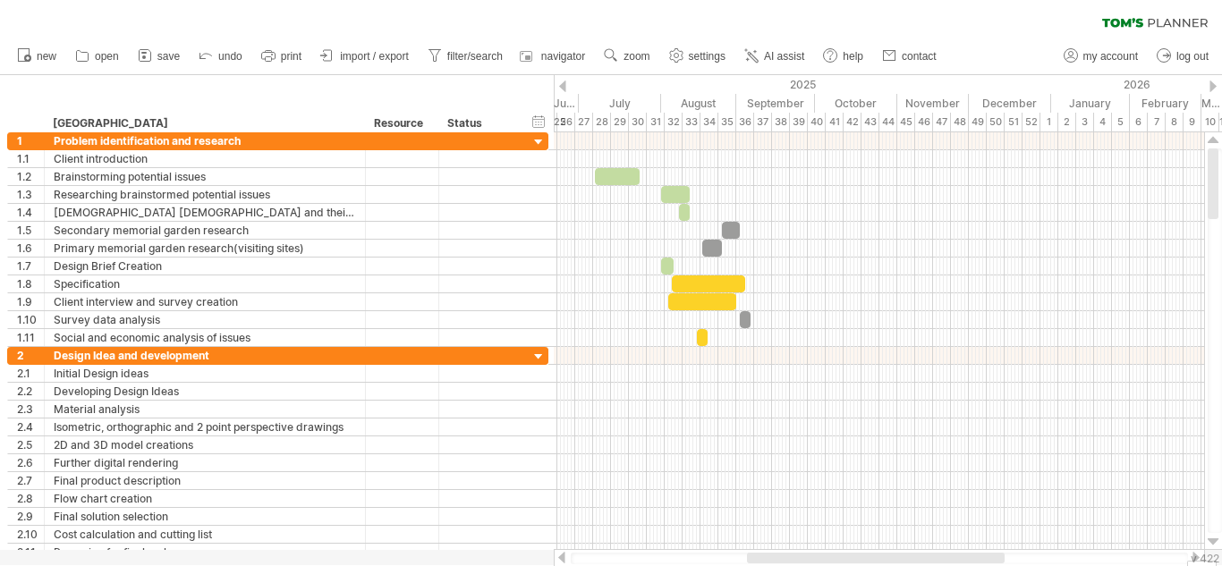
click at [1212, 84] on div at bounding box center [1212, 86] width 7 height 12
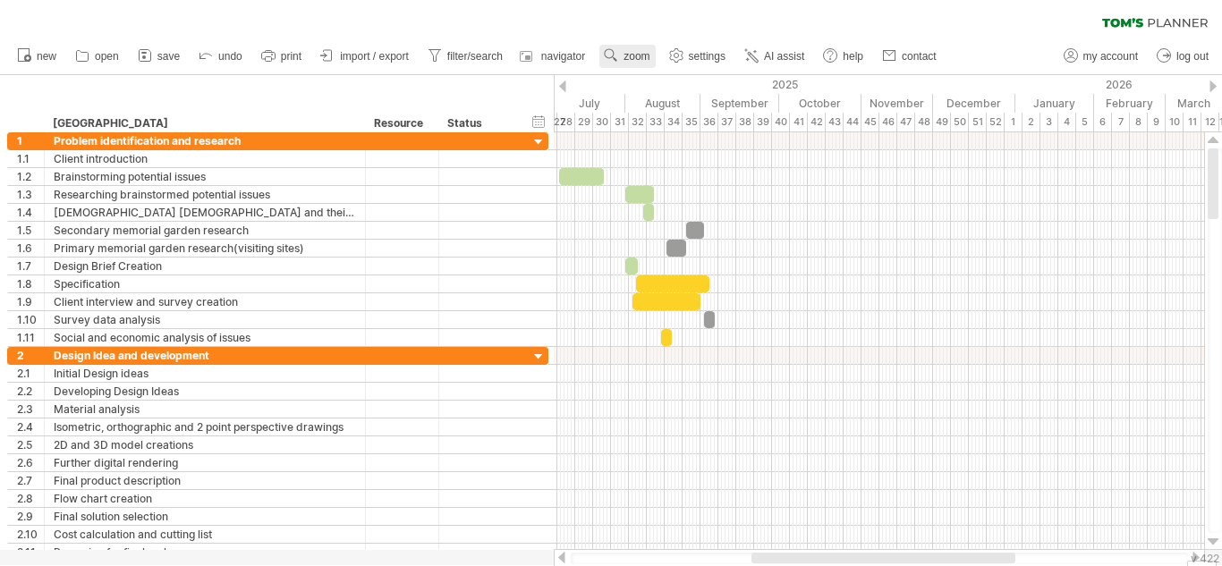
click at [613, 54] on use at bounding box center [611, 55] width 18 height 18
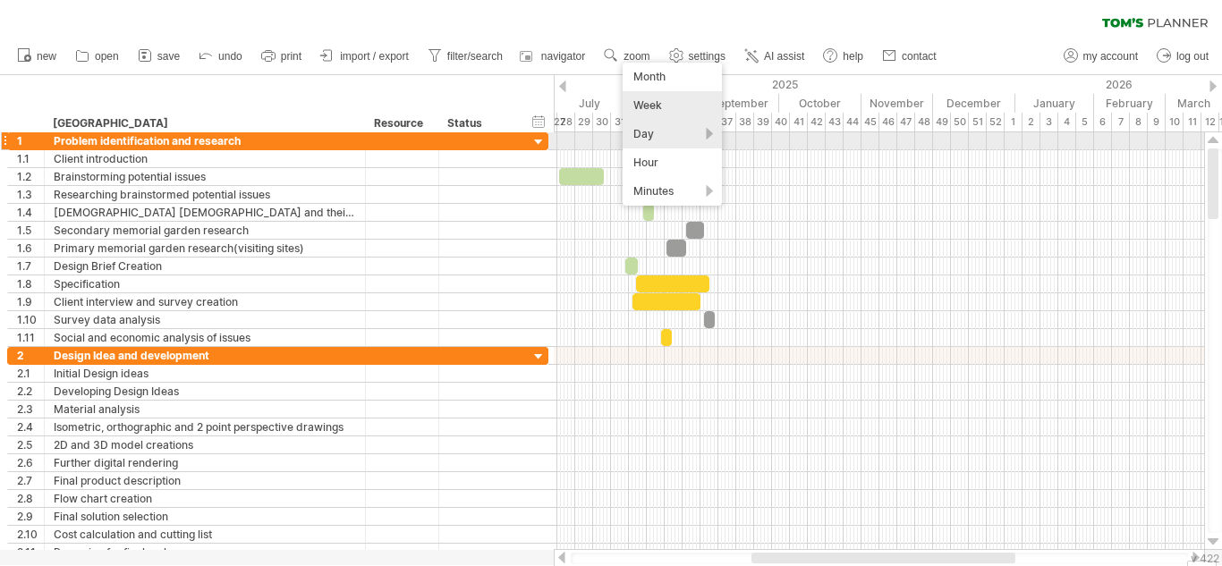
click at [672, 135] on div "Day" at bounding box center [671, 134] width 99 height 29
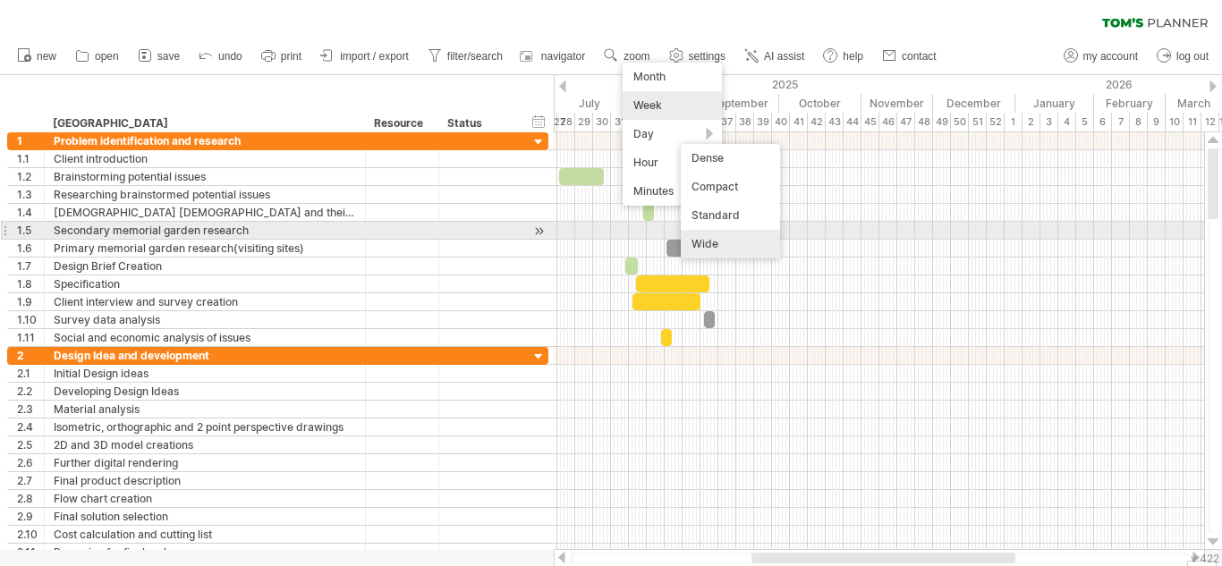
click at [721, 243] on div "Wide" at bounding box center [730, 244] width 99 height 29
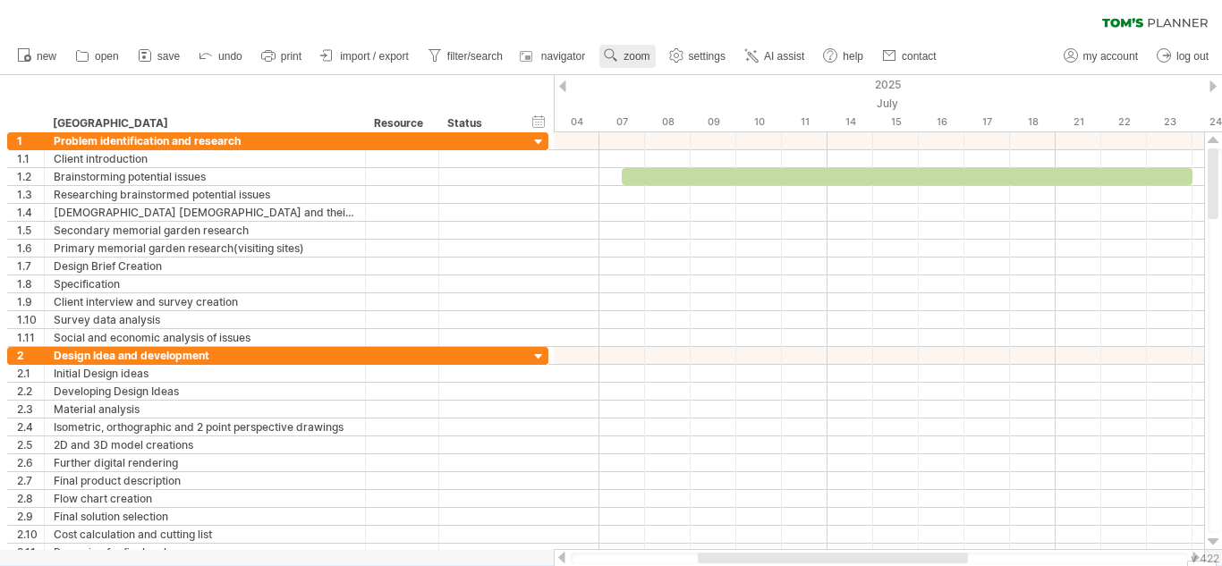
click at [631, 49] on link "zoom" at bounding box center [626, 56] width 55 height 23
click at [680, 129] on div "Day" at bounding box center [689, 129] width 99 height 29
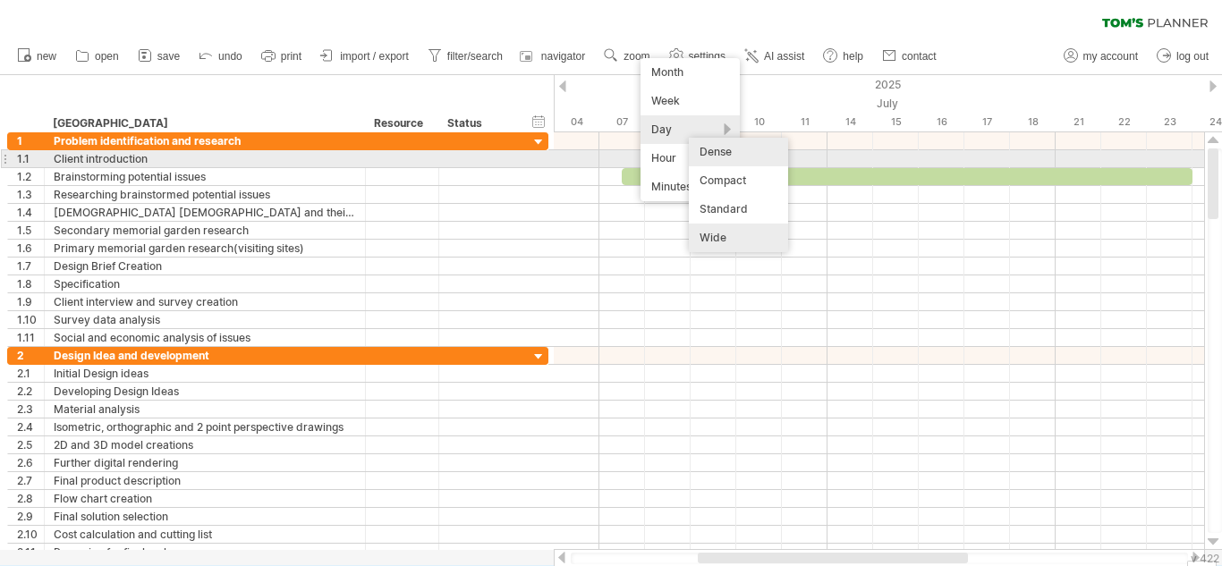
click at [735, 154] on div "Dense" at bounding box center [738, 152] width 99 height 29
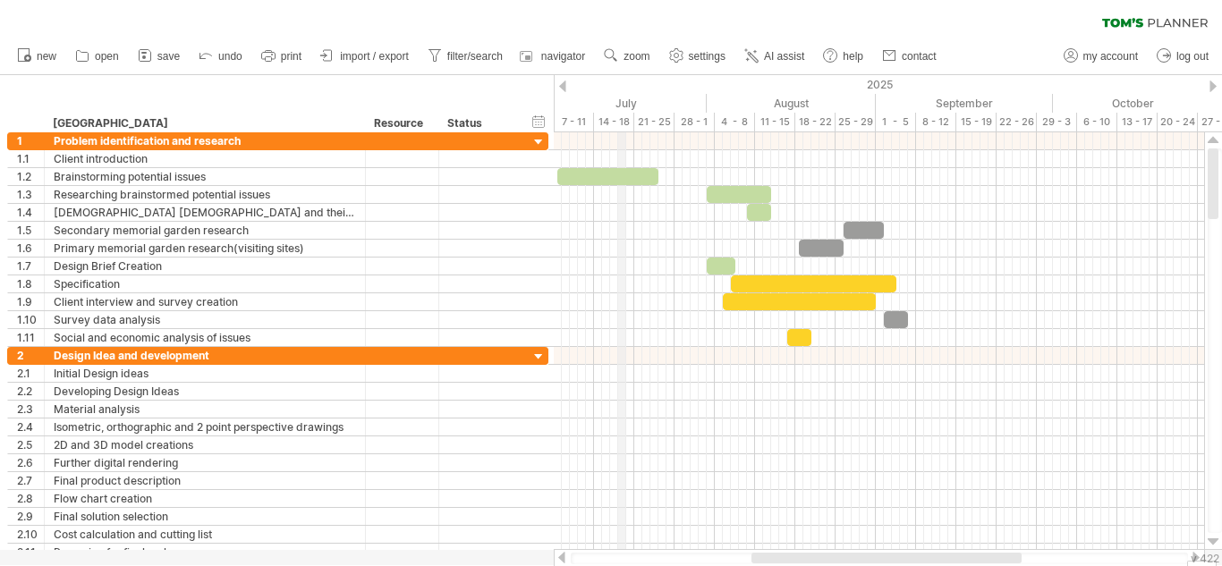
click at [622, 129] on div "14 - 18" at bounding box center [614, 122] width 40 height 19
click at [620, 59] on use at bounding box center [611, 55] width 18 height 18
click at [679, 130] on div "Day" at bounding box center [679, 139] width 99 height 29
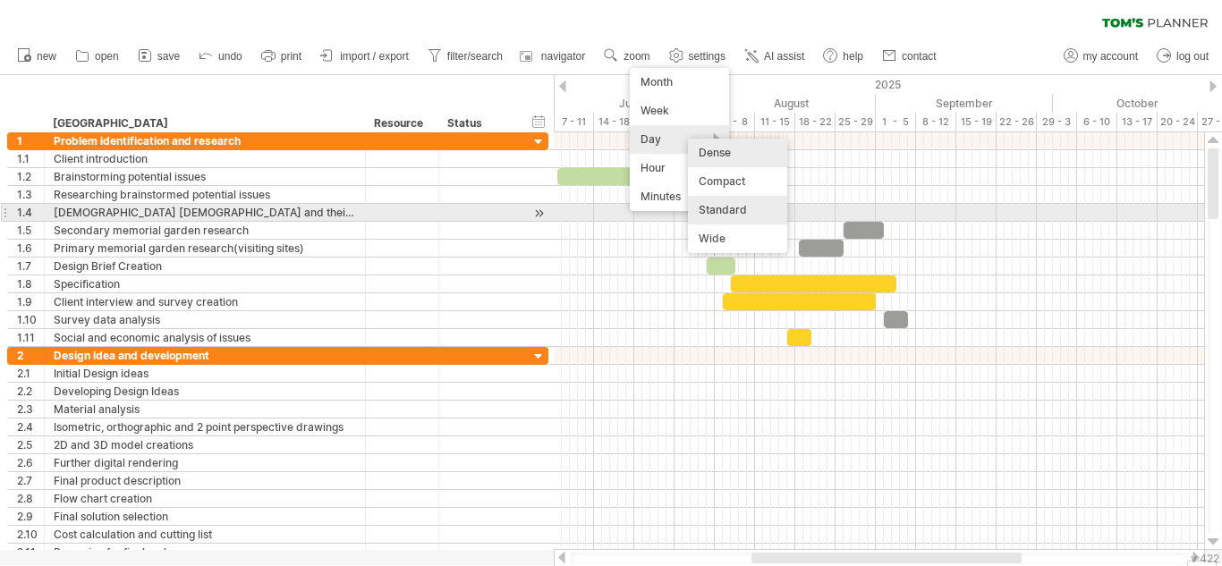
click at [730, 209] on div "Standard" at bounding box center [737, 210] width 99 height 29
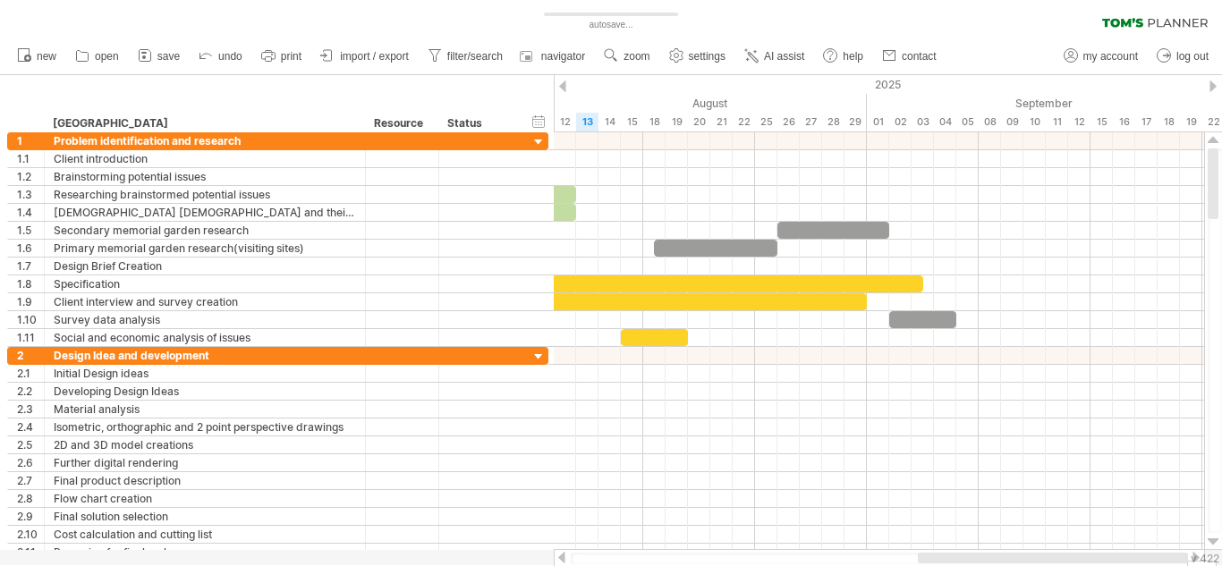
drag, startPoint x: 767, startPoint y: 559, endPoint x: 1096, endPoint y: 593, distance: 330.8
click at [1096, 565] on html "progress(100%) Trying to reach [DOMAIN_NAME] Connected again... 0% autosave... …" at bounding box center [611, 285] width 1222 height 570
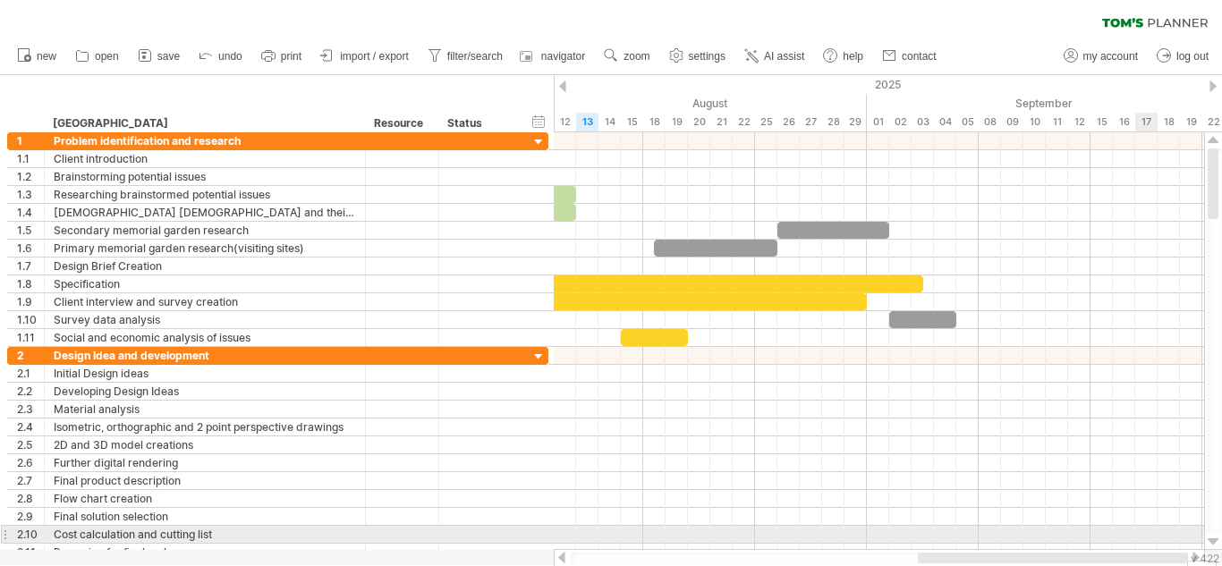
drag, startPoint x: 1032, startPoint y: 552, endPoint x: 1139, endPoint y: 539, distance: 108.0
click at [1139, 539] on div "Trying to reach [DOMAIN_NAME] Connected again... 0% autosave... clear filter 1" at bounding box center [611, 283] width 1222 height 566
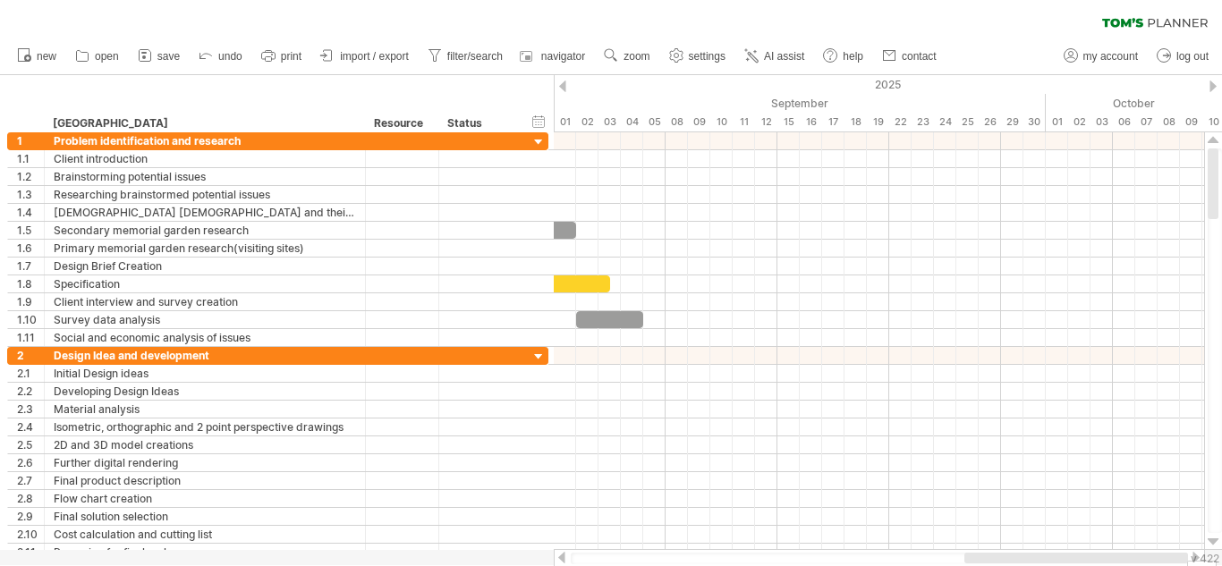
drag, startPoint x: 1069, startPoint y: 554, endPoint x: 1164, endPoint y: 554, distance: 95.7
click at [1164, 554] on div at bounding box center [1076, 558] width 224 height 11
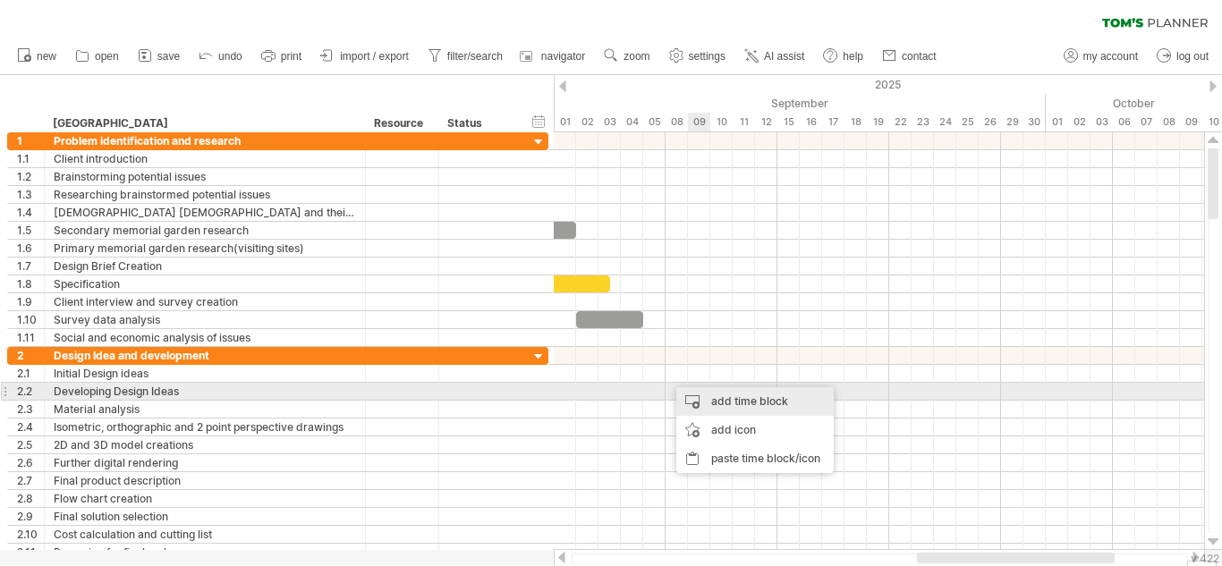
click at [714, 390] on div "add time block" at bounding box center [754, 401] width 157 height 29
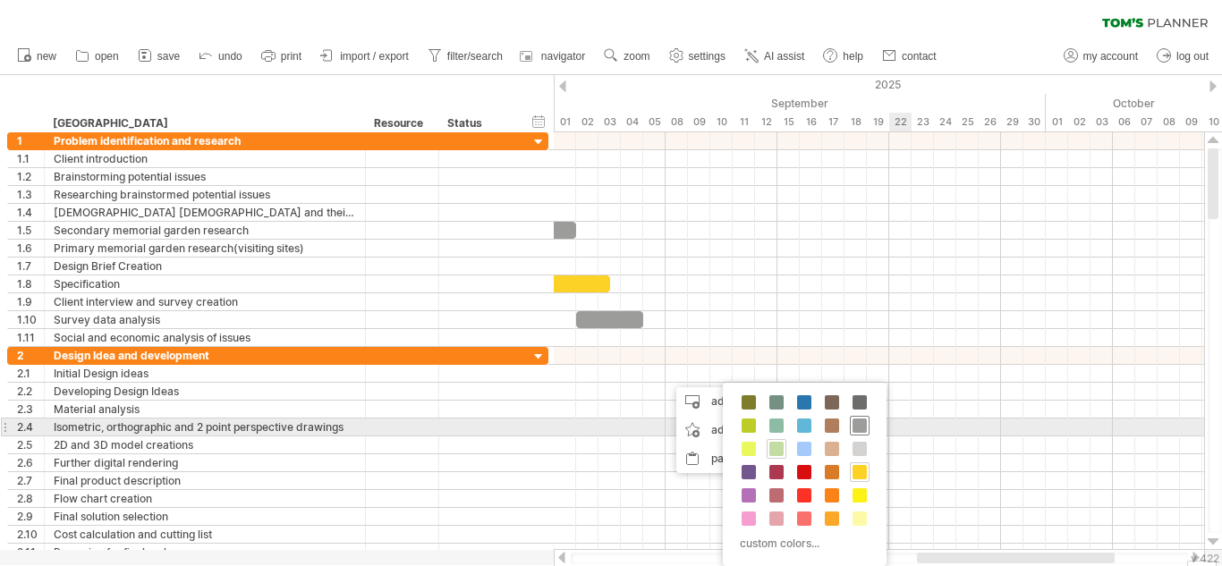
click at [859, 430] on span at bounding box center [859, 425] width 14 height 14
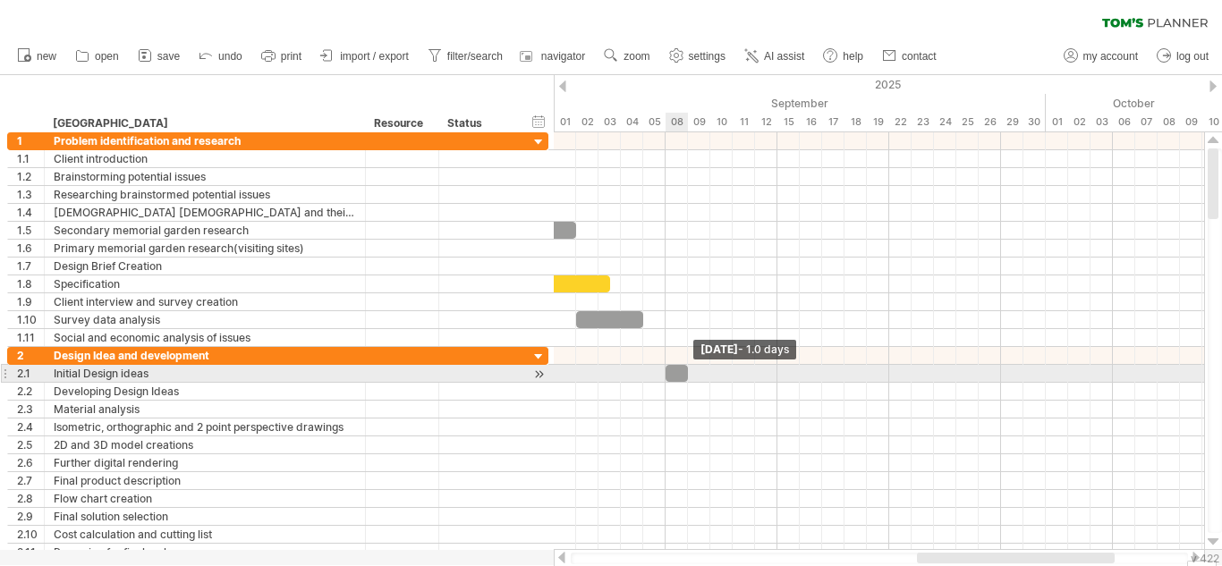
click at [687, 372] on span at bounding box center [687, 373] width 7 height 17
drag, startPoint x: 687, startPoint y: 372, endPoint x: 742, endPoint y: 368, distance: 55.6
click at [742, 368] on span at bounding box center [743, 373] width 7 height 17
drag, startPoint x: 662, startPoint y: 376, endPoint x: 639, endPoint y: 379, distance: 22.6
click at [639, 379] on span at bounding box center [642, 373] width 7 height 17
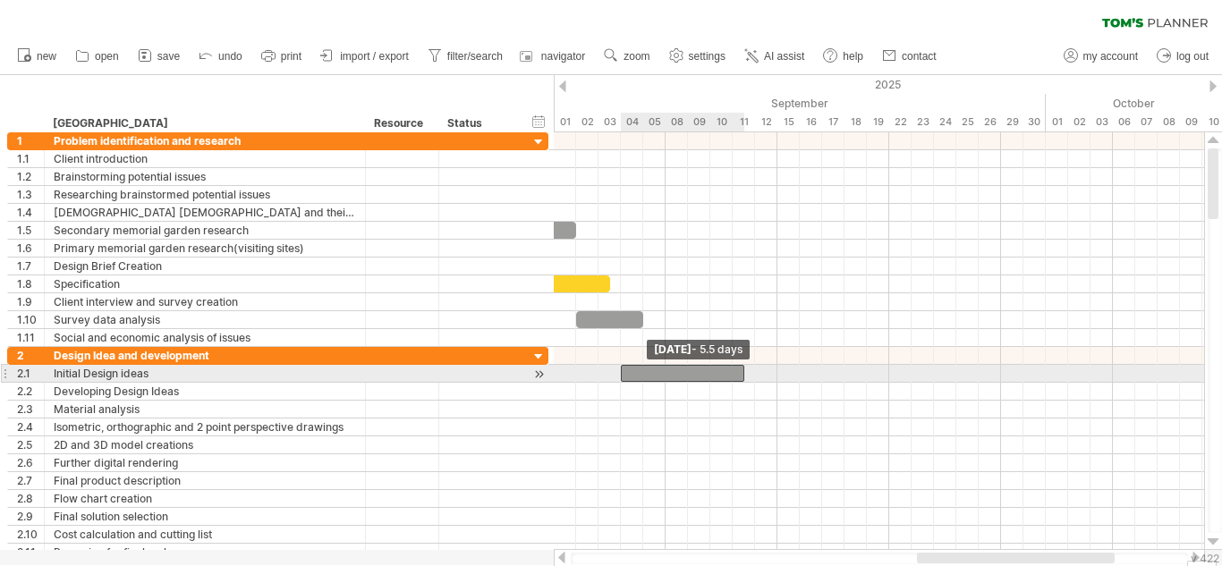
drag, startPoint x: 645, startPoint y: 375, endPoint x: 627, endPoint y: 376, distance: 17.9
click at [627, 376] on div at bounding box center [682, 373] width 123 height 17
drag, startPoint x: 743, startPoint y: 371, endPoint x: 711, endPoint y: 371, distance: 32.2
click at [711, 371] on span at bounding box center [709, 373] width 7 height 17
click at [684, 372] on div at bounding box center [665, 373] width 89 height 17
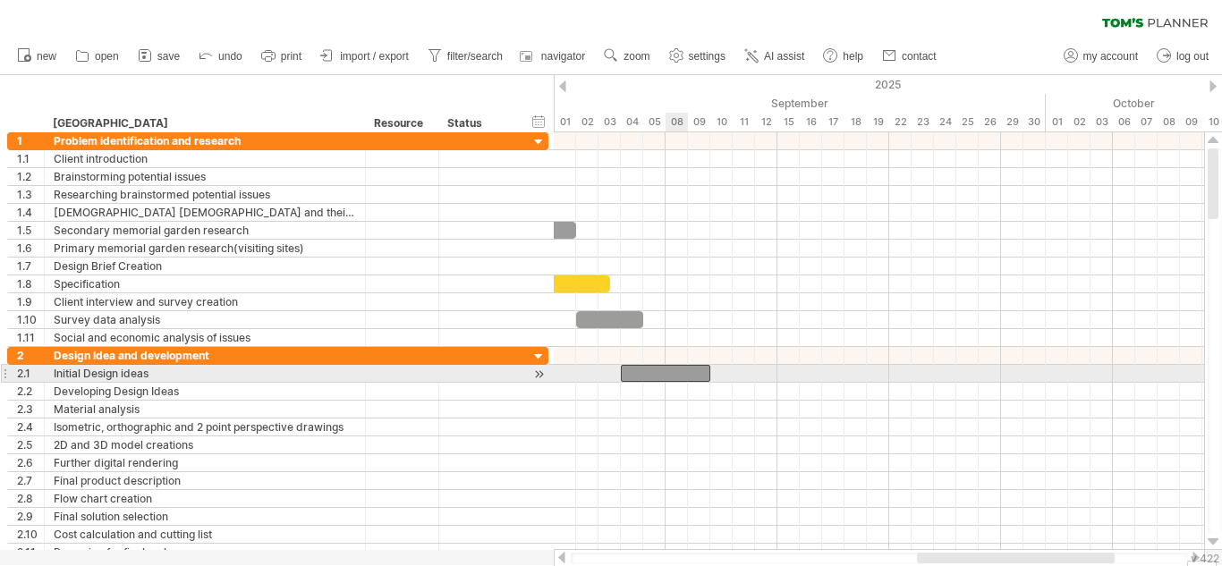
click at [684, 372] on div at bounding box center [665, 373] width 89 height 17
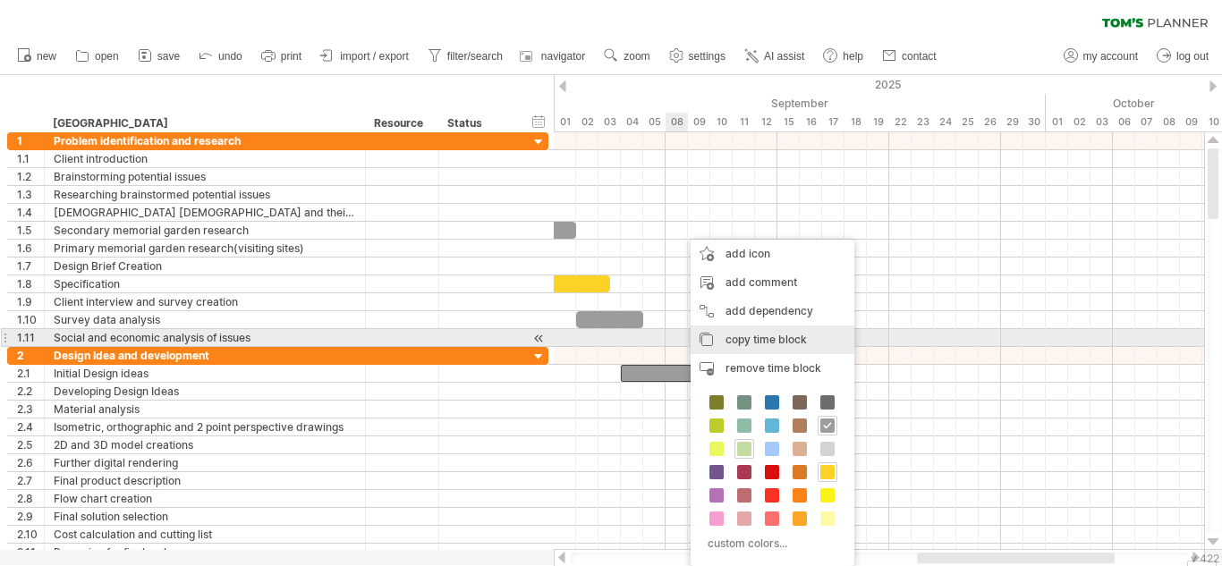
click at [751, 345] on span "copy time block" at bounding box center [765, 339] width 81 height 13
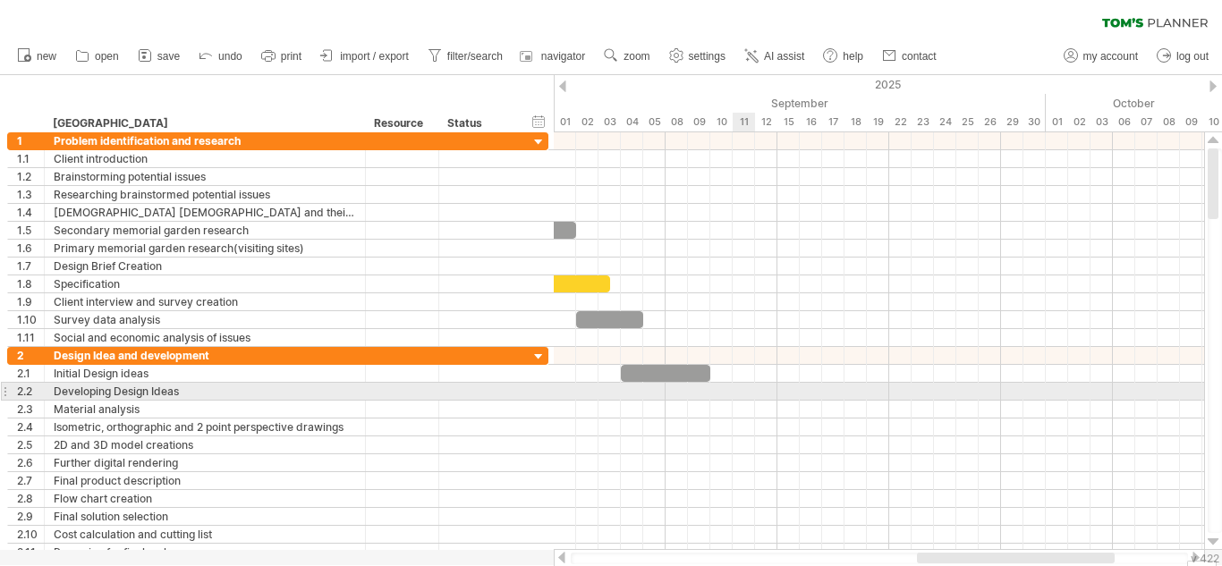
click at [736, 393] on div at bounding box center [879, 392] width 650 height 18
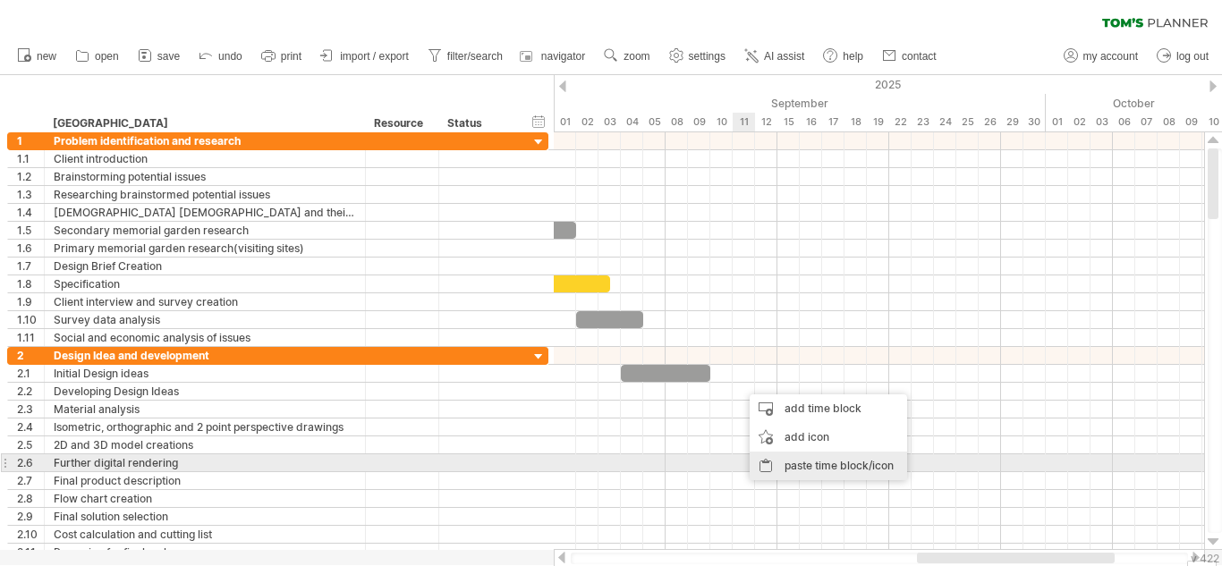
click at [818, 458] on div "paste time block/icon" at bounding box center [827, 466] width 157 height 29
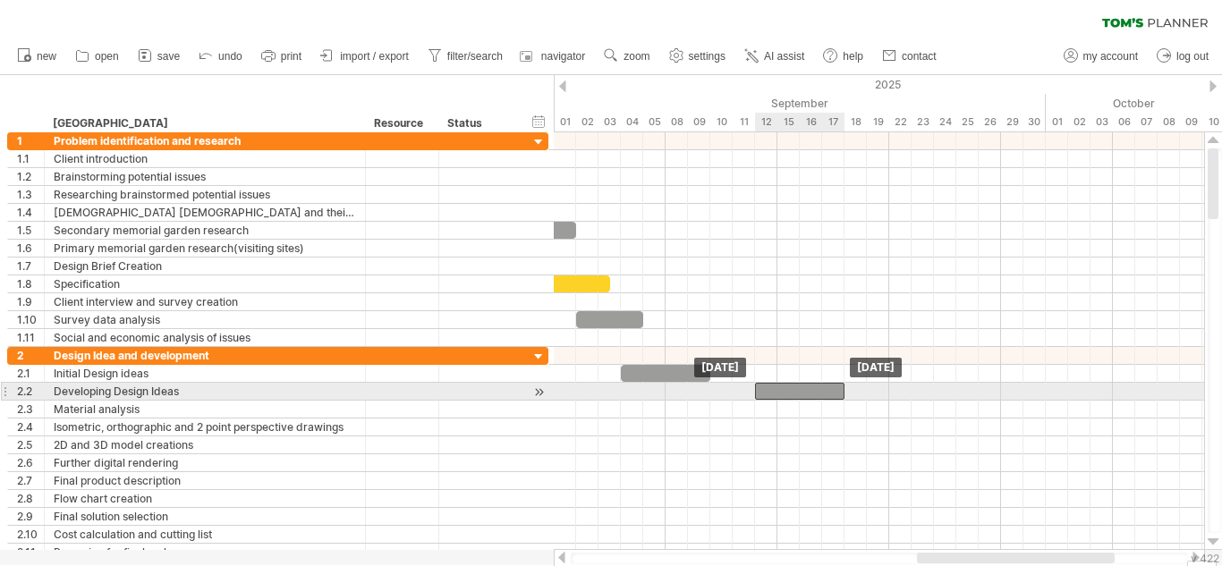
drag, startPoint x: 779, startPoint y: 389, endPoint x: 791, endPoint y: 389, distance: 12.5
click at [791, 389] on div at bounding box center [799, 391] width 89 height 17
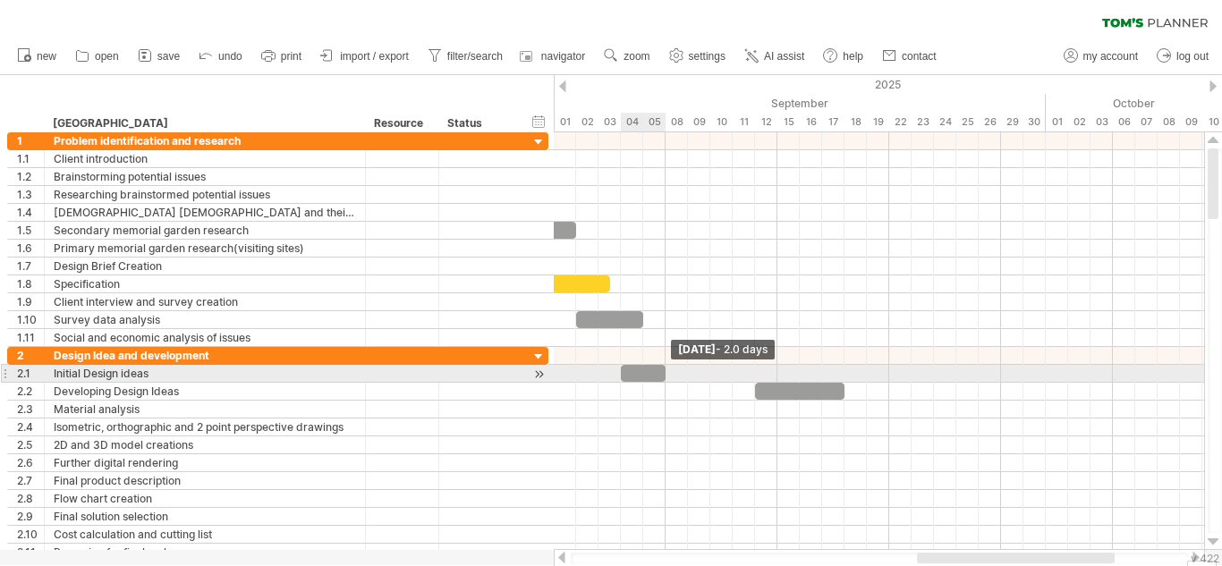
drag, startPoint x: 709, startPoint y: 376, endPoint x: 665, endPoint y: 377, distance: 43.8
click at [665, 377] on span at bounding box center [665, 373] width 7 height 17
click at [631, 379] on div at bounding box center [643, 373] width 45 height 17
click at [621, 376] on span at bounding box center [620, 373] width 7 height 17
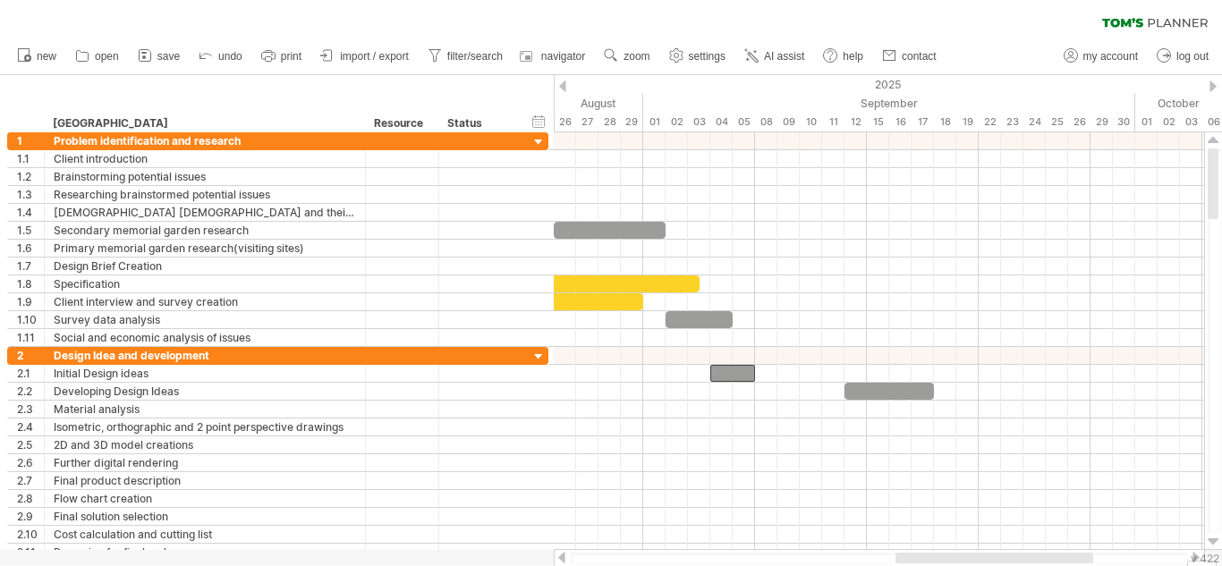
drag, startPoint x: 960, startPoint y: 557, endPoint x: 915, endPoint y: 552, distance: 45.0
click at [915, 552] on div at bounding box center [879, 558] width 651 height 18
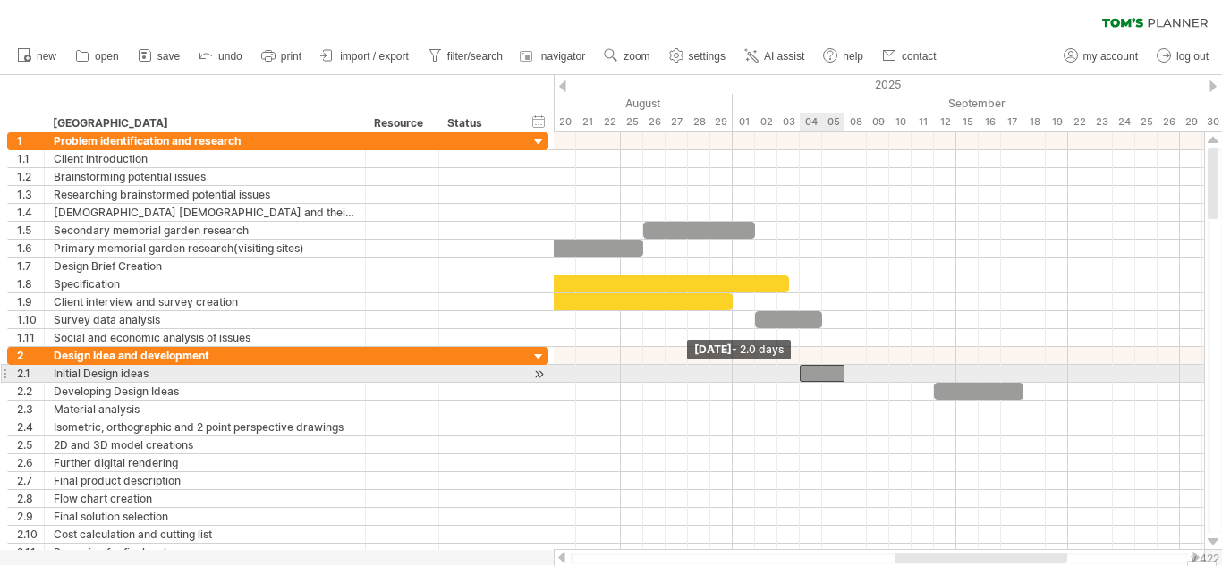
click at [801, 376] on span at bounding box center [799, 373] width 7 height 17
drag, startPoint x: 844, startPoint y: 373, endPoint x: 873, endPoint y: 370, distance: 28.7
click at [873, 370] on div at bounding box center [838, 373] width 79 height 17
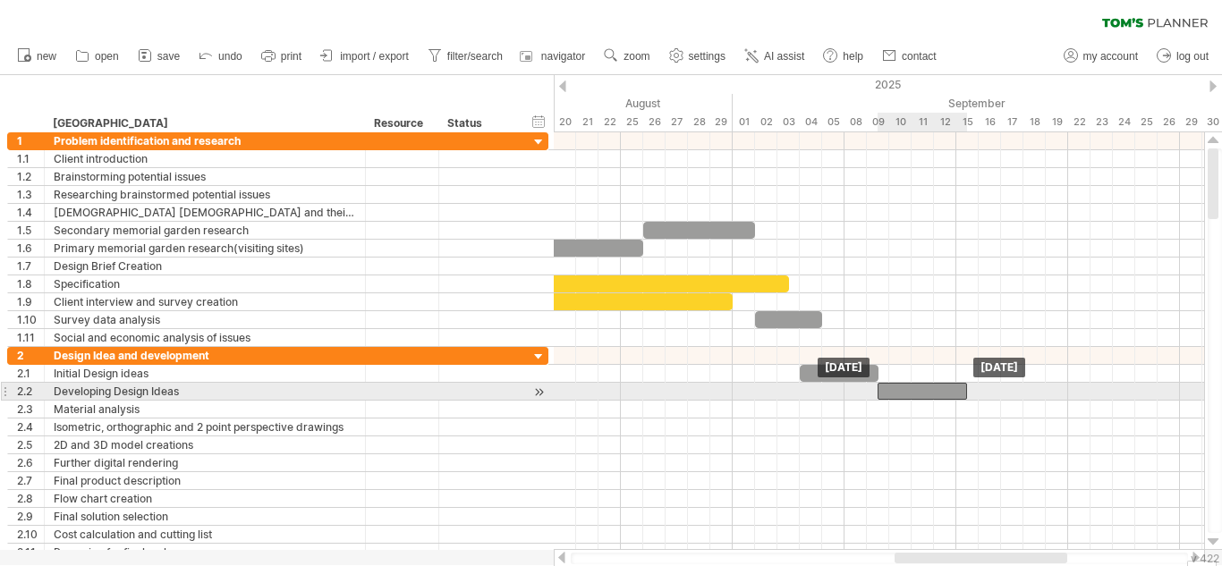
drag, startPoint x: 981, startPoint y: 390, endPoint x: 929, endPoint y: 393, distance: 51.9
click at [929, 393] on div at bounding box center [921, 391] width 89 height 17
click at [916, 390] on div at bounding box center [921, 391] width 89 height 17
click at [1013, 402] on div at bounding box center [879, 410] width 650 height 18
click at [946, 393] on div at bounding box center [921, 391] width 89 height 17
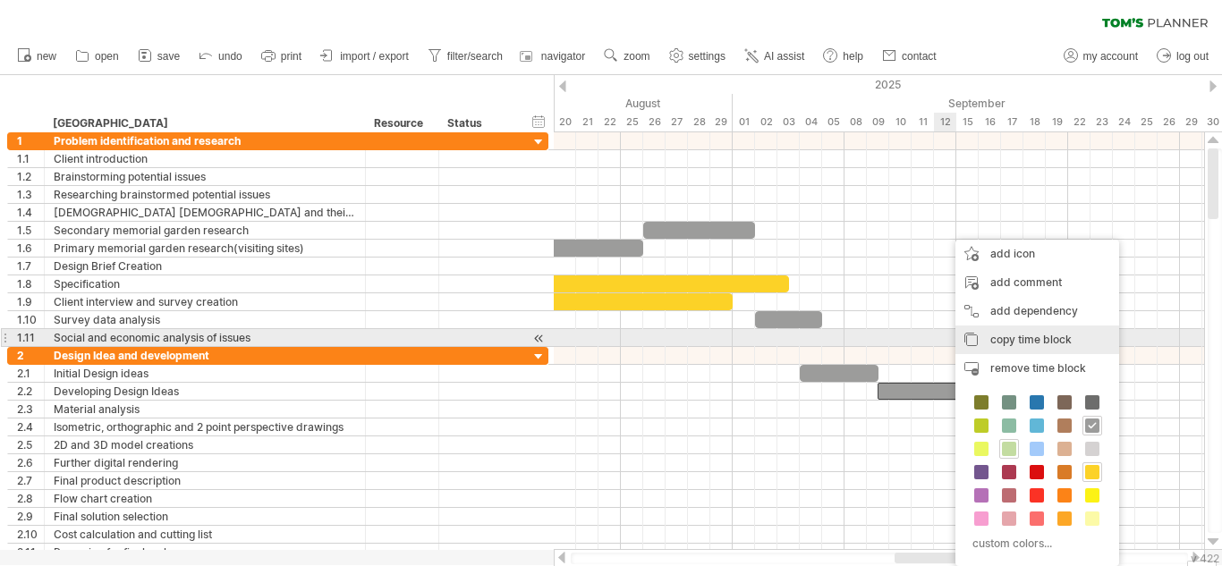
click at [1010, 333] on span "copy time block" at bounding box center [1030, 339] width 81 height 13
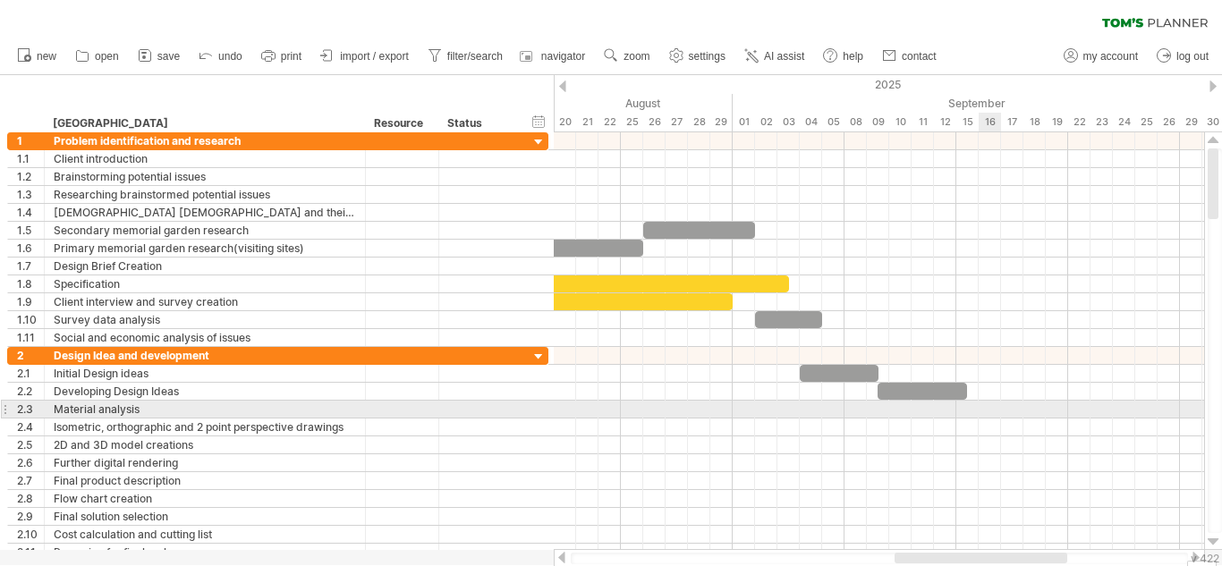
click at [979, 406] on div at bounding box center [879, 410] width 650 height 18
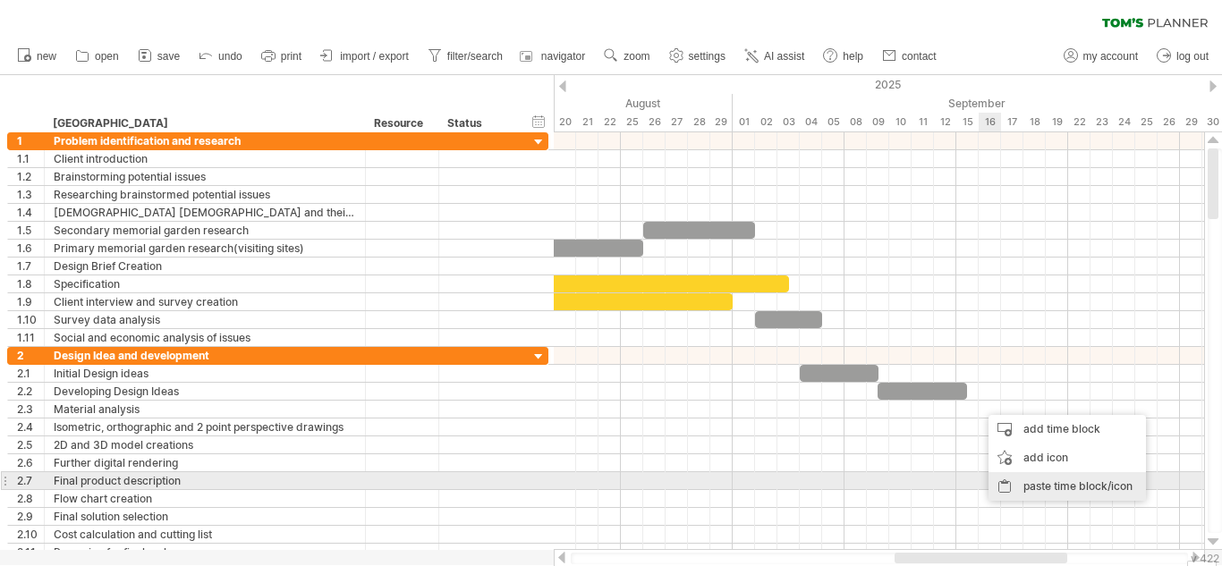
click at [1040, 484] on div "paste time block/icon" at bounding box center [1066, 486] width 157 height 29
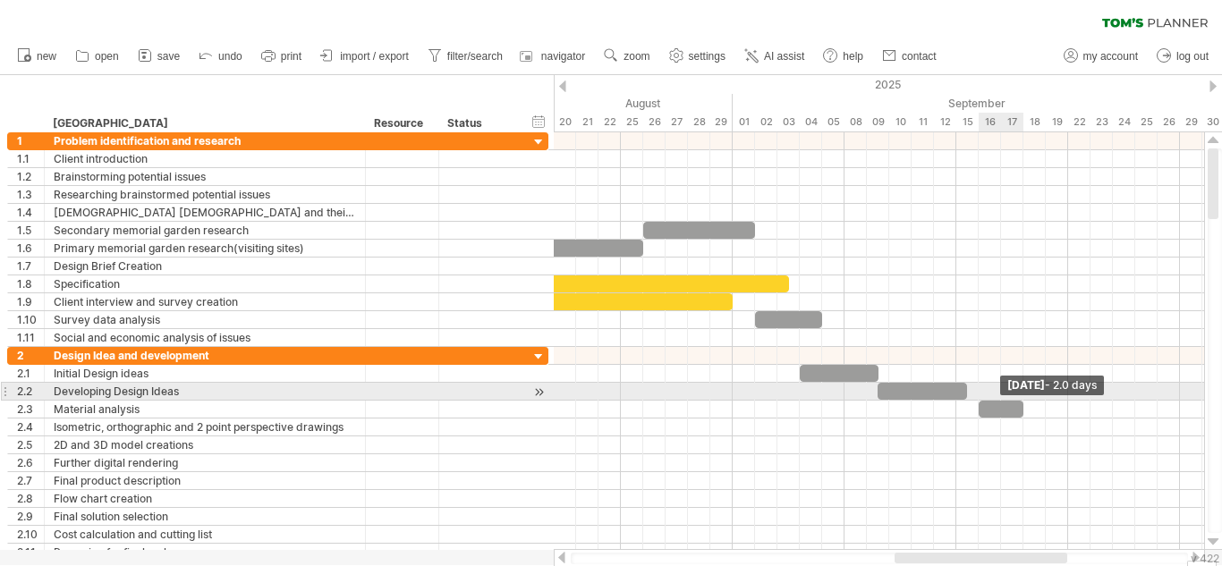
drag, startPoint x: 1067, startPoint y: 413, endPoint x: 1018, endPoint y: 400, distance: 51.0
click at [1018, 400] on div "Wednesday 17 September - 2.0 days Tuesday 09 September" at bounding box center [879, 341] width 650 height 418
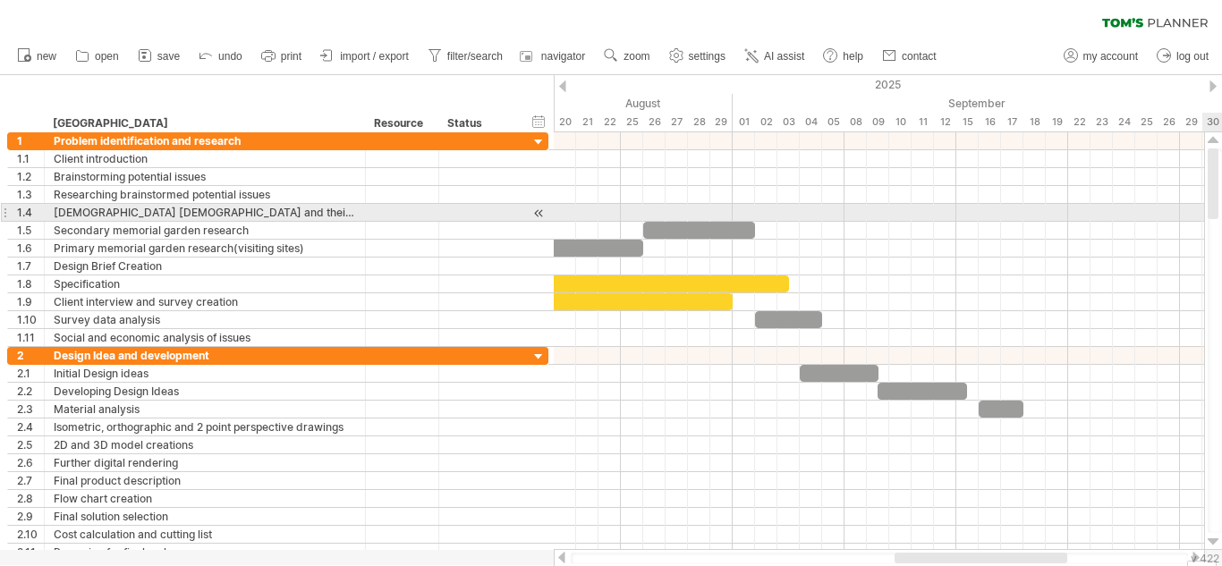
click at [1221, 211] on div at bounding box center [1214, 340] width 14 height 385
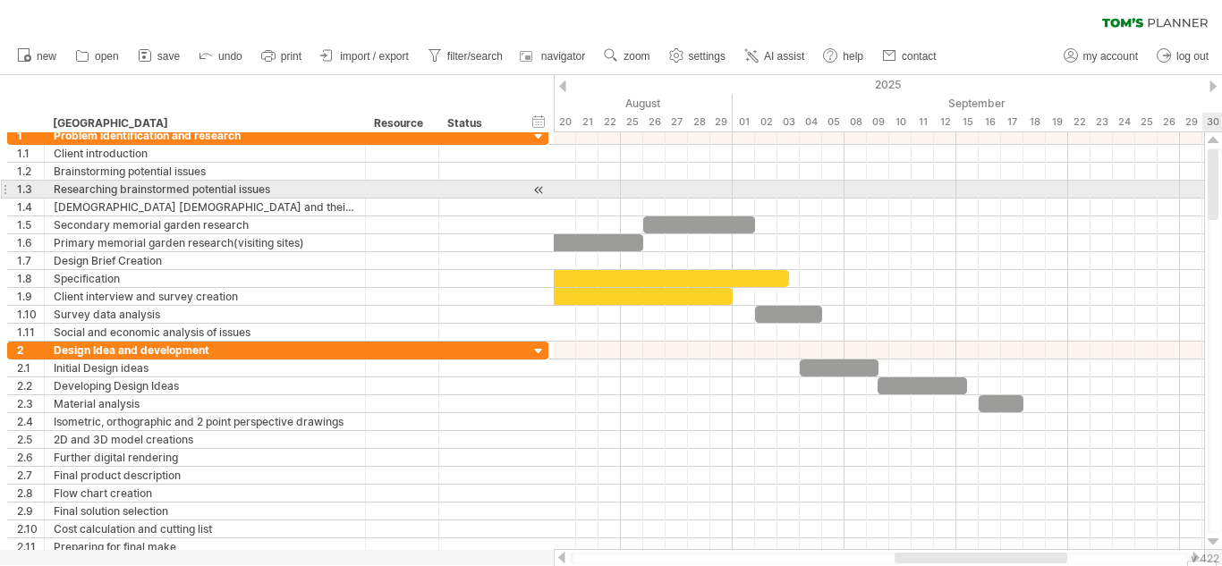
click at [1213, 196] on div at bounding box center [1212, 184] width 11 height 71
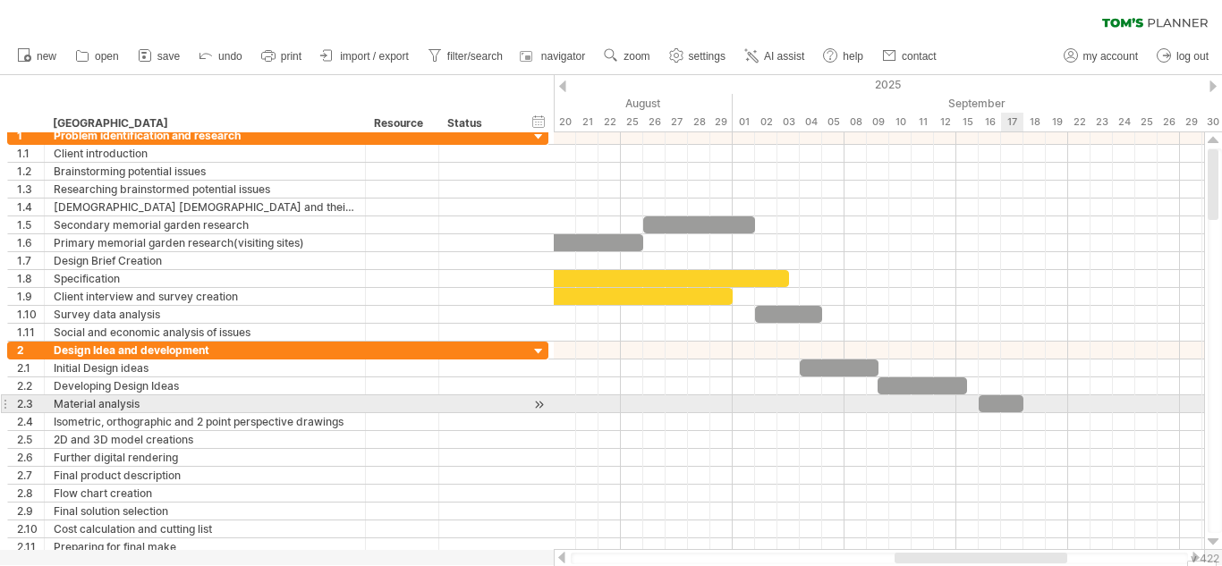
click at [1005, 411] on div at bounding box center [1000, 403] width 45 height 17
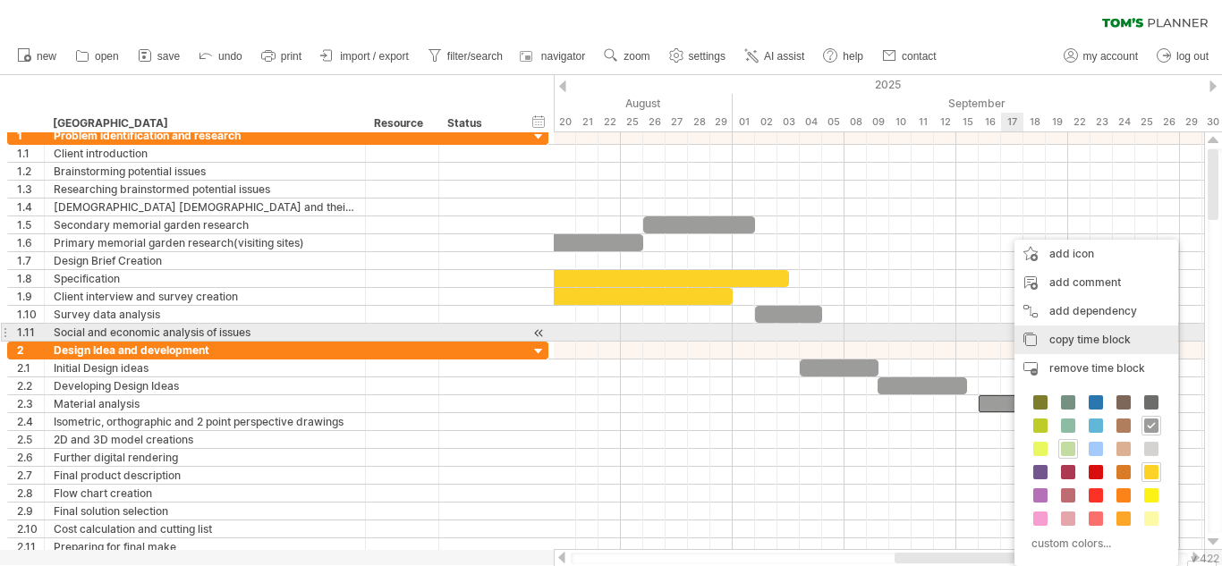
click at [1078, 339] on span "copy time block" at bounding box center [1089, 339] width 81 height 13
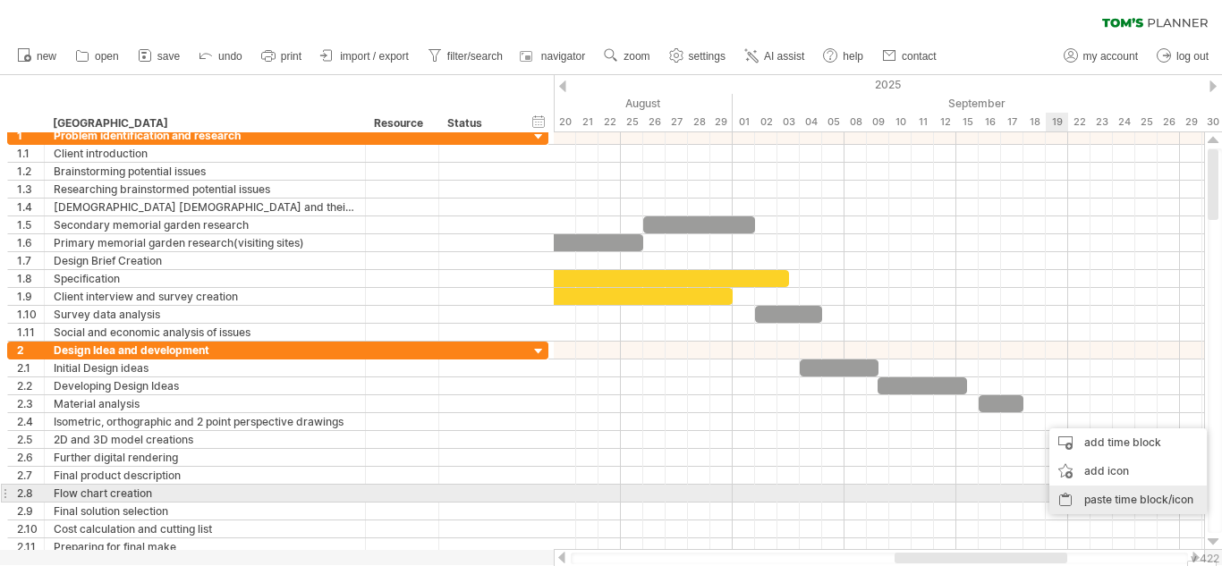
click at [1122, 500] on div "paste time block/icon" at bounding box center [1127, 500] width 157 height 29
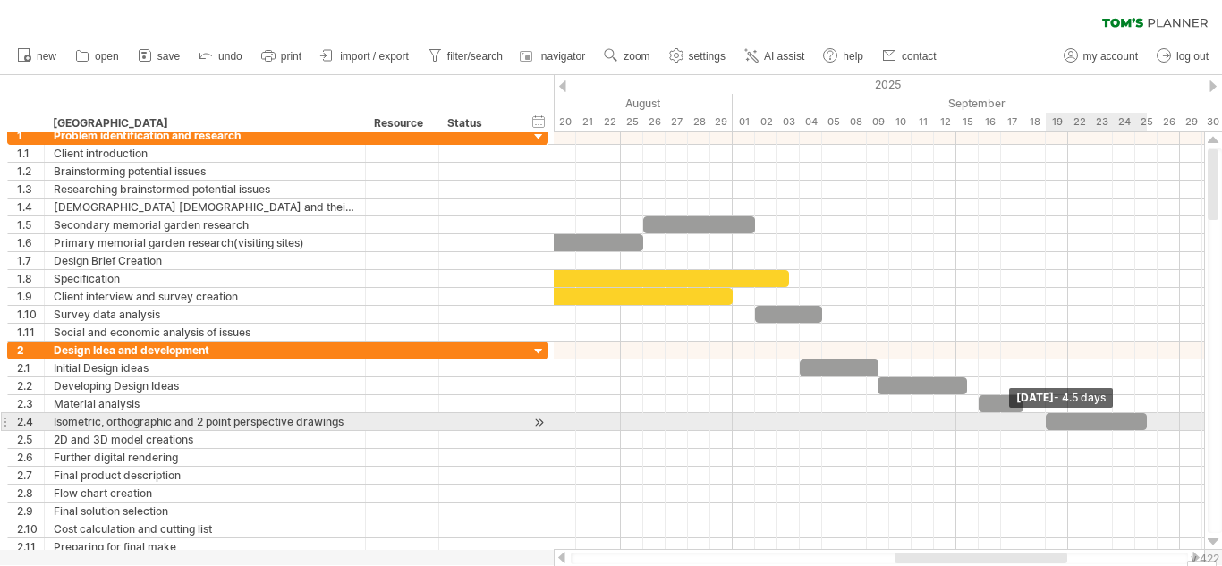
drag, startPoint x: 1088, startPoint y: 419, endPoint x: 1146, endPoint y: 424, distance: 57.4
click at [1146, 424] on span at bounding box center [1146, 421] width 7 height 17
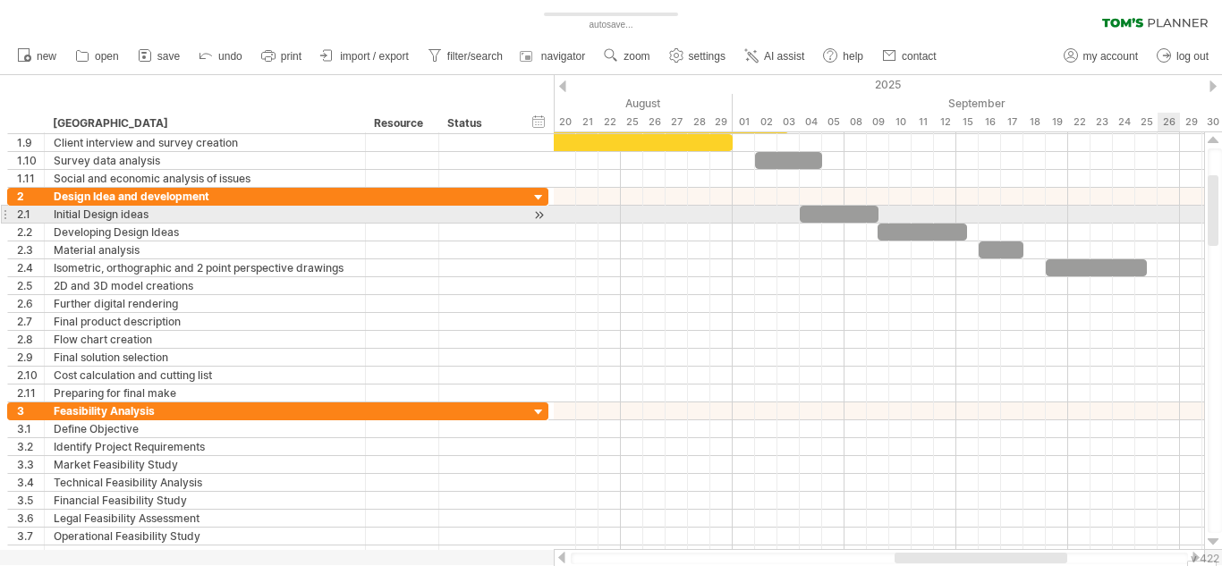
drag, startPoint x: 1215, startPoint y: 199, endPoint x: 1221, endPoint y: 225, distance: 26.5
click at [1221, 225] on div at bounding box center [1214, 340] width 14 height 385
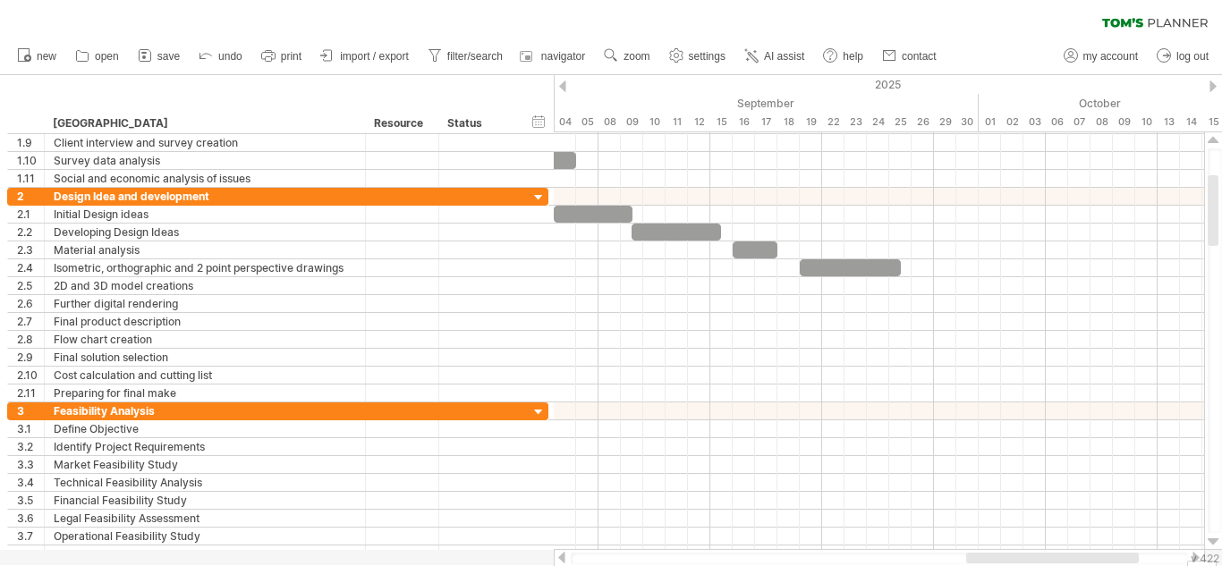
drag, startPoint x: 1025, startPoint y: 561, endPoint x: 1097, endPoint y: 567, distance: 72.7
click at [1097, 565] on html "progress(100%) Trying to reach [DOMAIN_NAME] Connected again... 0% autosave... …" at bounding box center [611, 285] width 1222 height 570
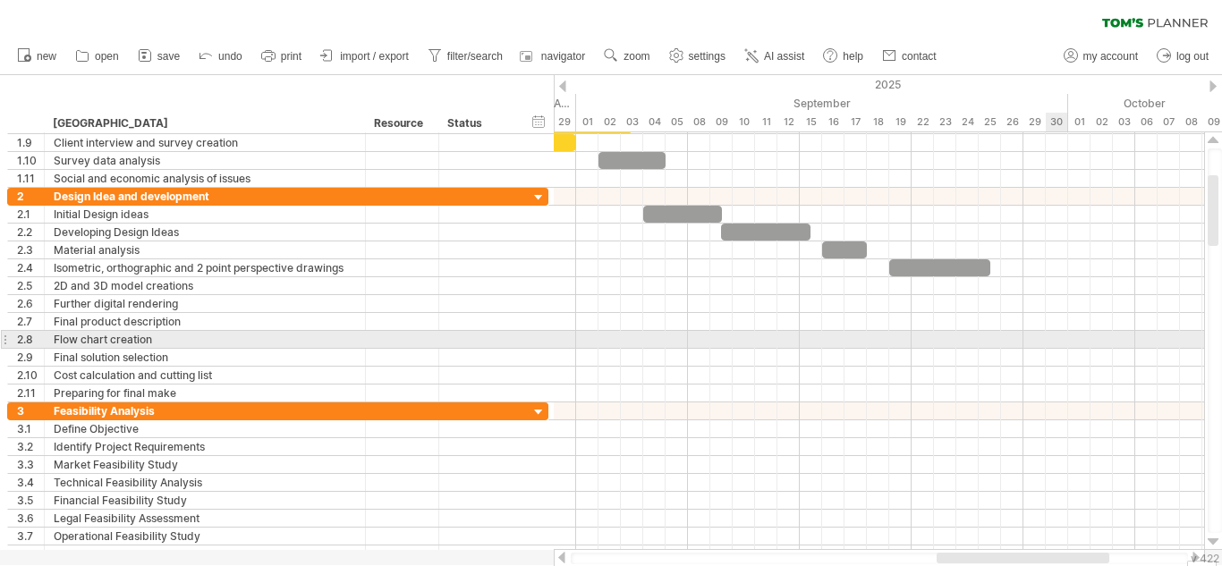
click at [1069, 338] on div at bounding box center [879, 340] width 650 height 18
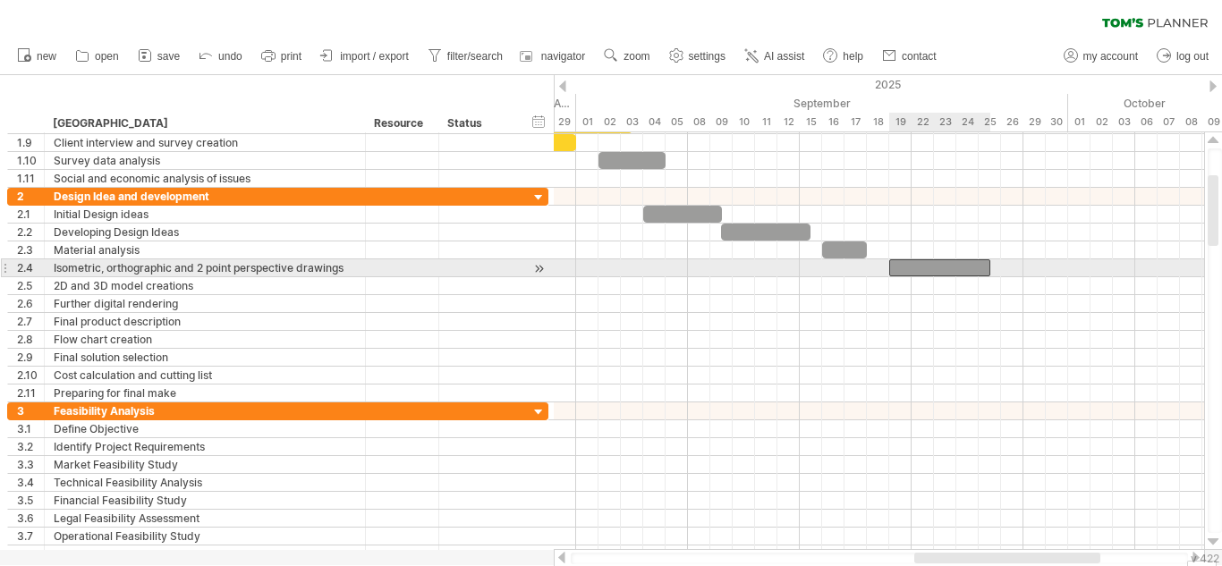
click at [963, 266] on div at bounding box center [939, 267] width 101 height 17
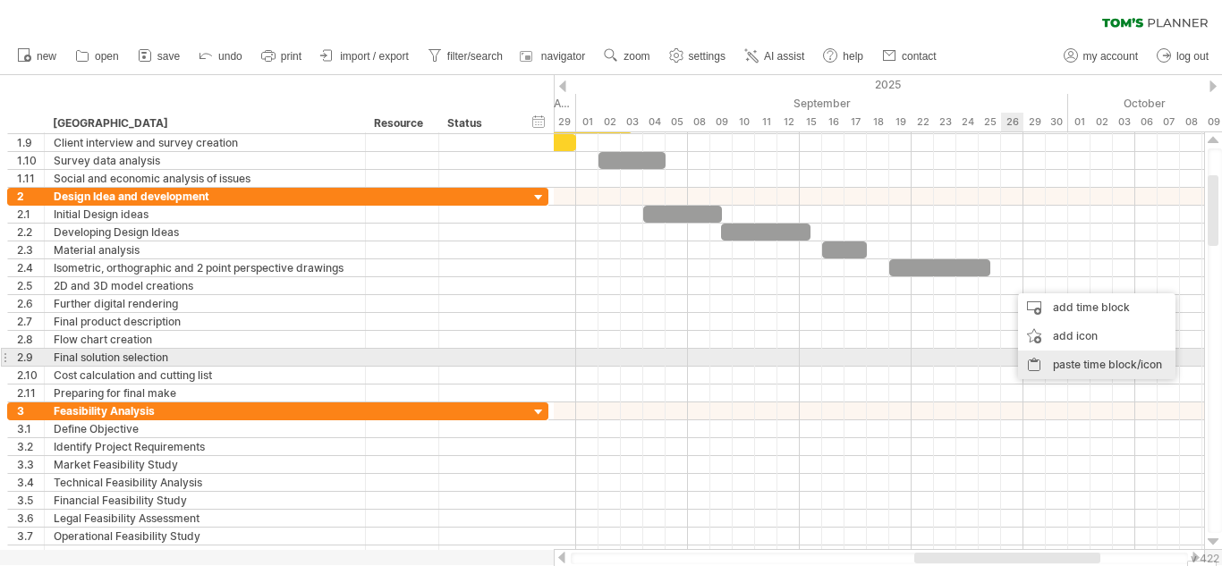
click at [1060, 363] on div "paste time block/icon" at bounding box center [1096, 365] width 157 height 29
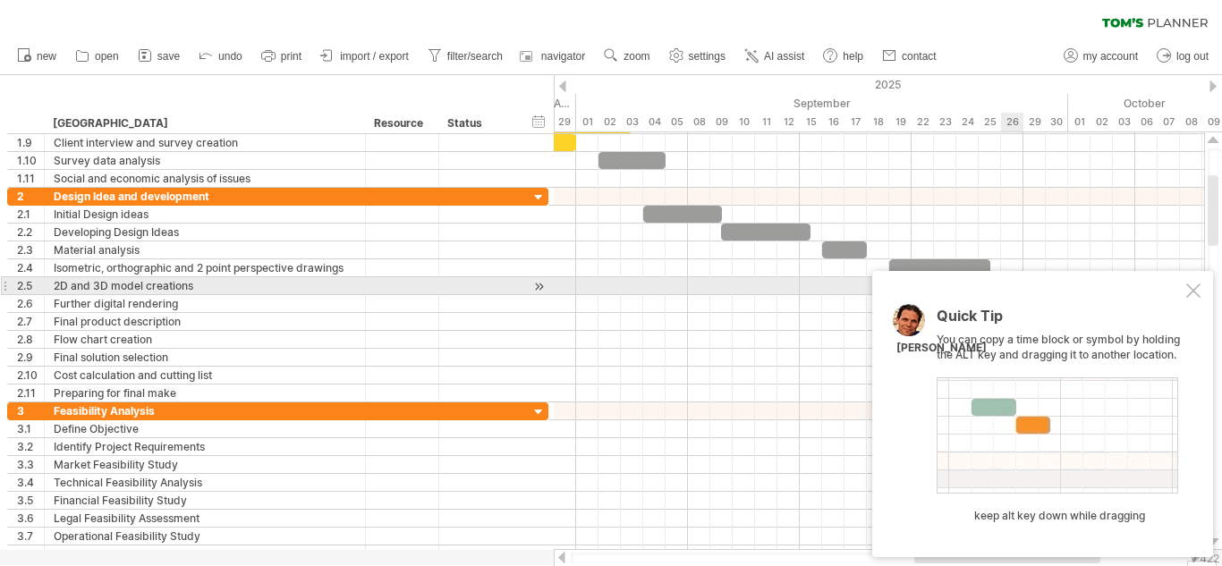
click at [1188, 292] on div at bounding box center [1193, 290] width 14 height 14
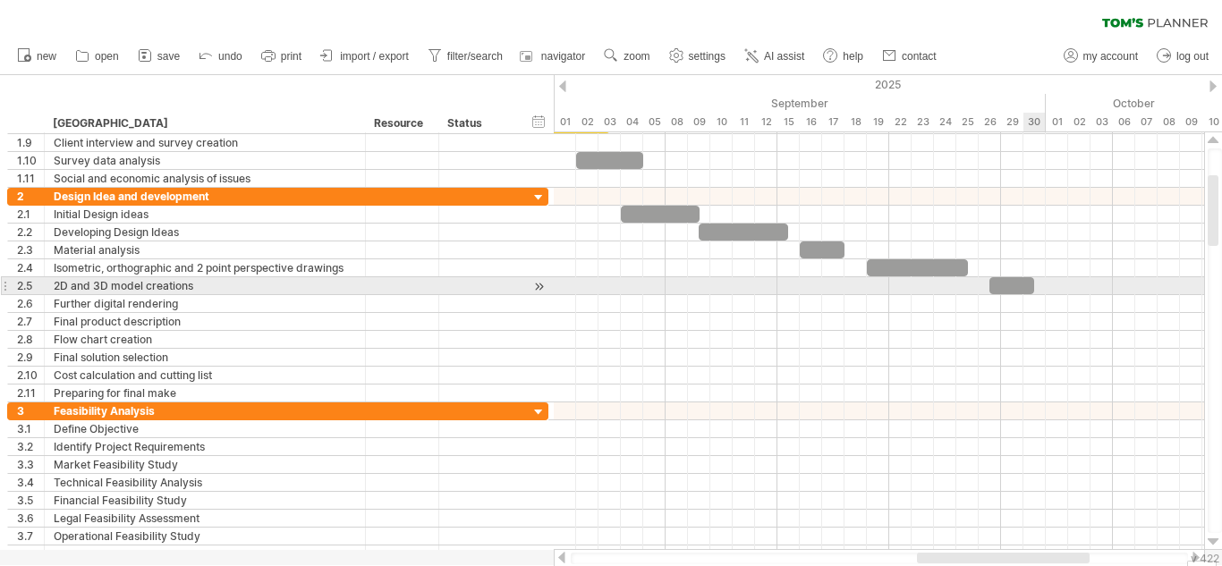
click at [1023, 284] on div at bounding box center [1011, 285] width 45 height 17
drag, startPoint x: 991, startPoint y: 279, endPoint x: 926, endPoint y: 283, distance: 65.4
click at [926, 283] on span at bounding box center [922, 285] width 7 height 17
click at [997, 283] on div at bounding box center [979, 285] width 112 height 17
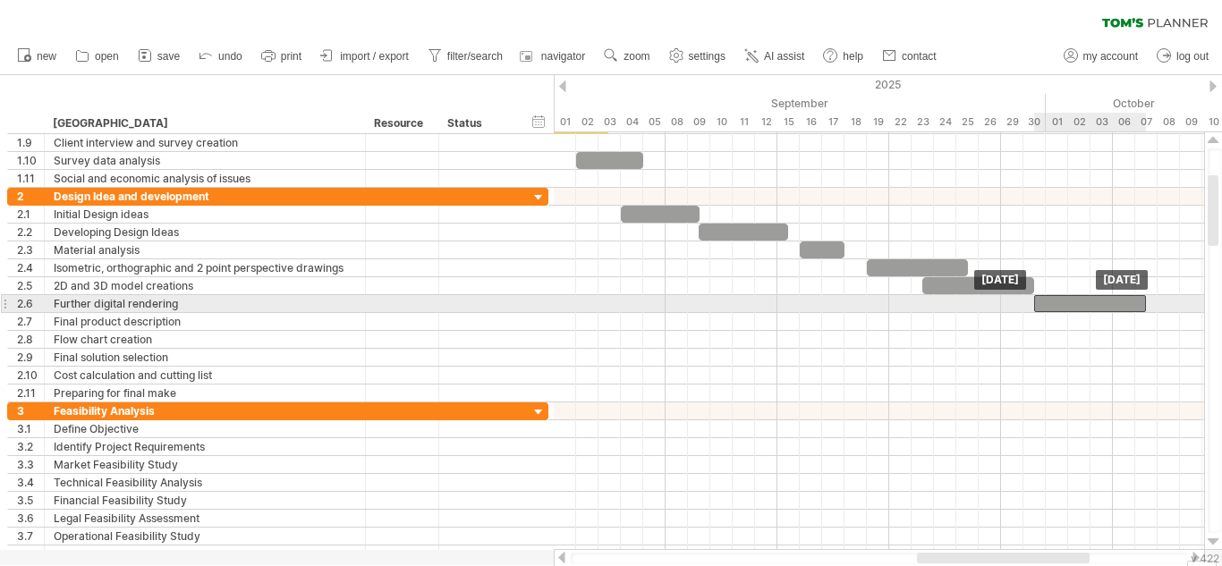
drag, startPoint x: 1012, startPoint y: 289, endPoint x: 1121, endPoint y: 304, distance: 110.2
drag, startPoint x: 1143, startPoint y: 302, endPoint x: 1109, endPoint y: 302, distance: 34.0
click at [1109, 302] on span at bounding box center [1112, 303] width 7 height 17
drag, startPoint x: 1112, startPoint y: 308, endPoint x: 1191, endPoint y: 307, distance: 79.6
click at [1191, 307] on span at bounding box center [1190, 303] width 7 height 17
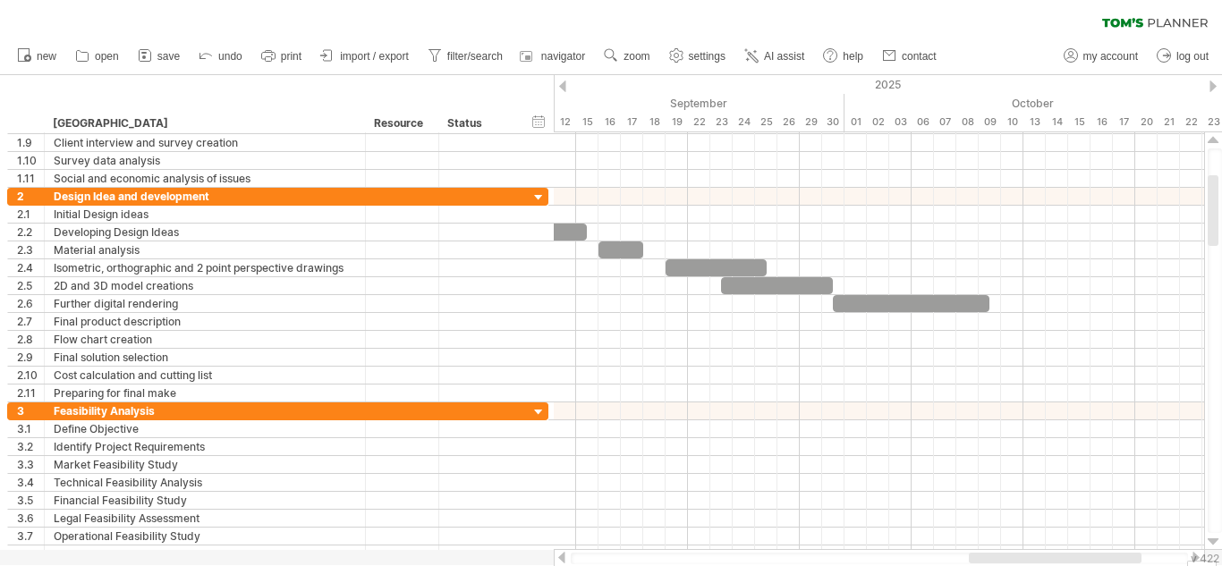
drag, startPoint x: 1035, startPoint y: 558, endPoint x: 1087, endPoint y: 570, distance: 54.0
click at [1087, 565] on html "progress(100%) Trying to reach [DOMAIN_NAME] Connected again... 0% autosave... …" at bounding box center [611, 285] width 1222 height 570
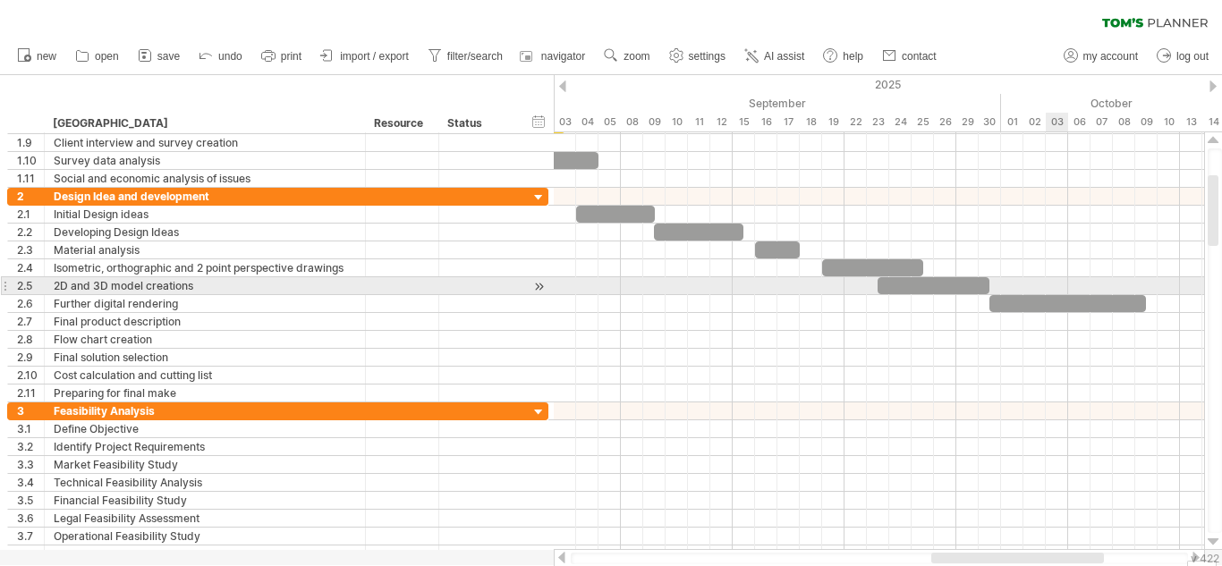
click at [1049, 290] on div at bounding box center [879, 286] width 650 height 18
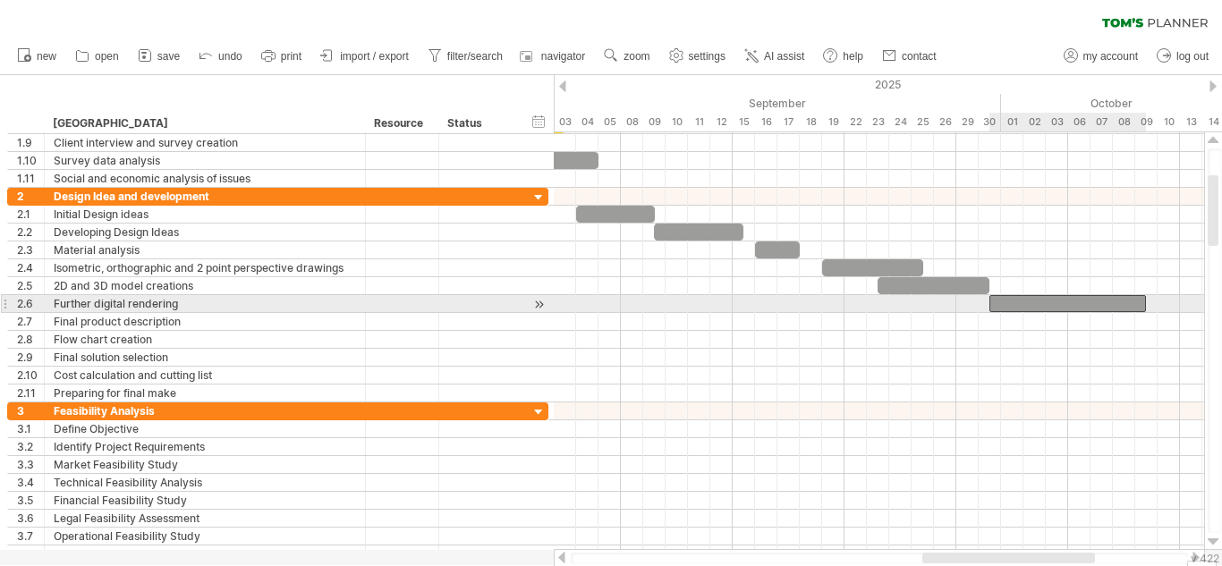
click at [1078, 301] on div at bounding box center [1067, 303] width 156 height 17
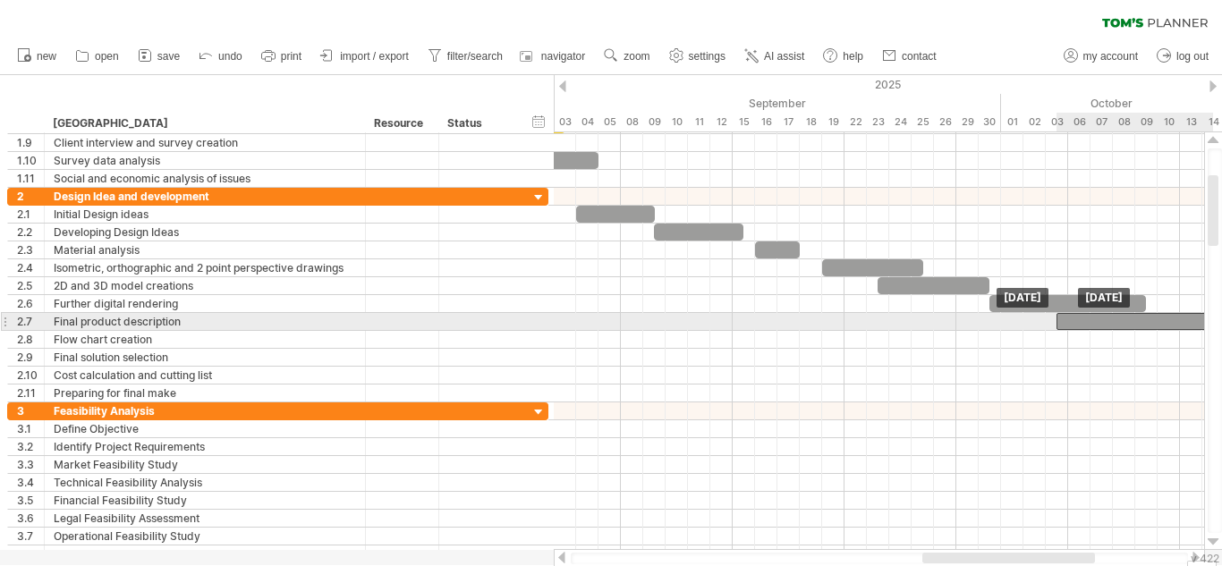
drag, startPoint x: 1078, startPoint y: 301, endPoint x: 1157, endPoint y: 325, distance: 82.3
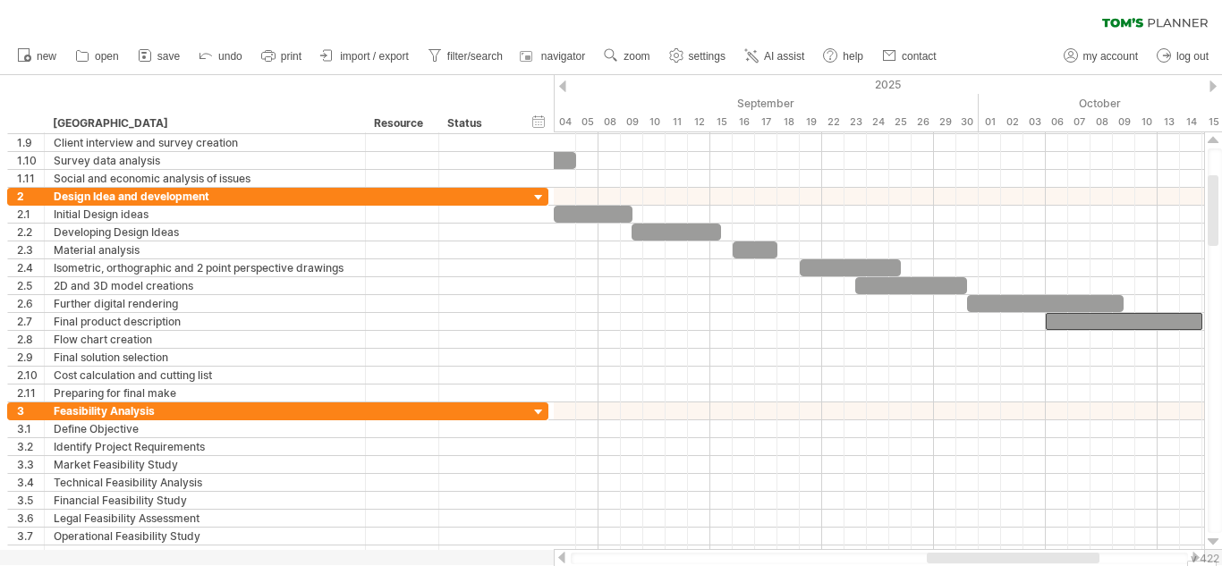
drag, startPoint x: 986, startPoint y: 554, endPoint x: 1001, endPoint y: 554, distance: 14.3
click at [1001, 554] on div at bounding box center [1012, 558] width 173 height 11
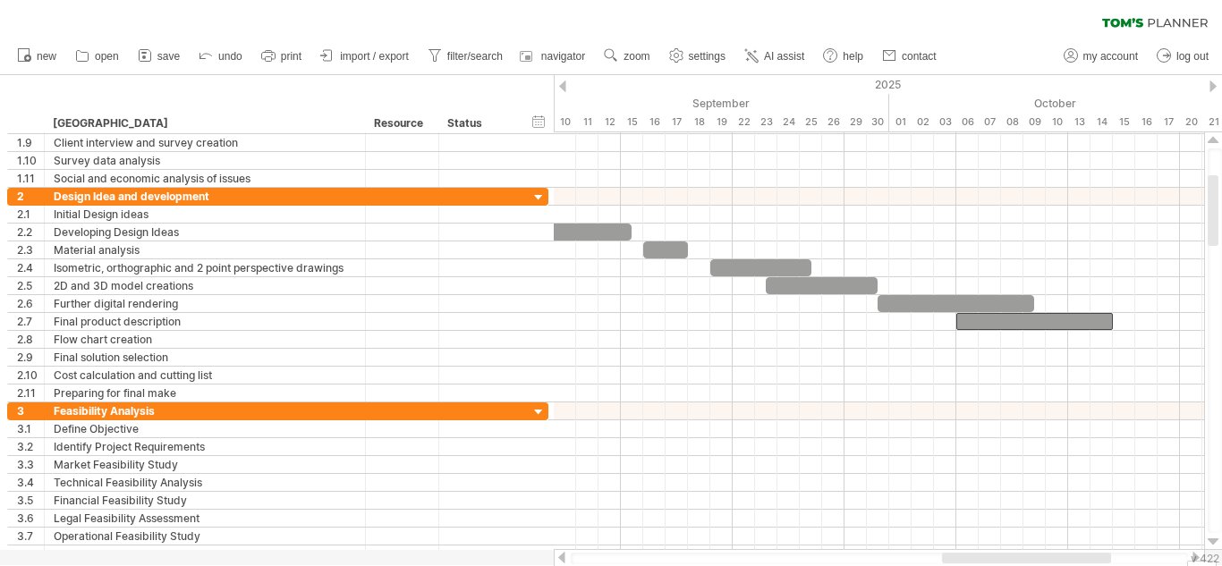
drag, startPoint x: 1001, startPoint y: 554, endPoint x: 1014, endPoint y: 553, distance: 13.4
click at [1014, 553] on div at bounding box center [1026, 558] width 169 height 11
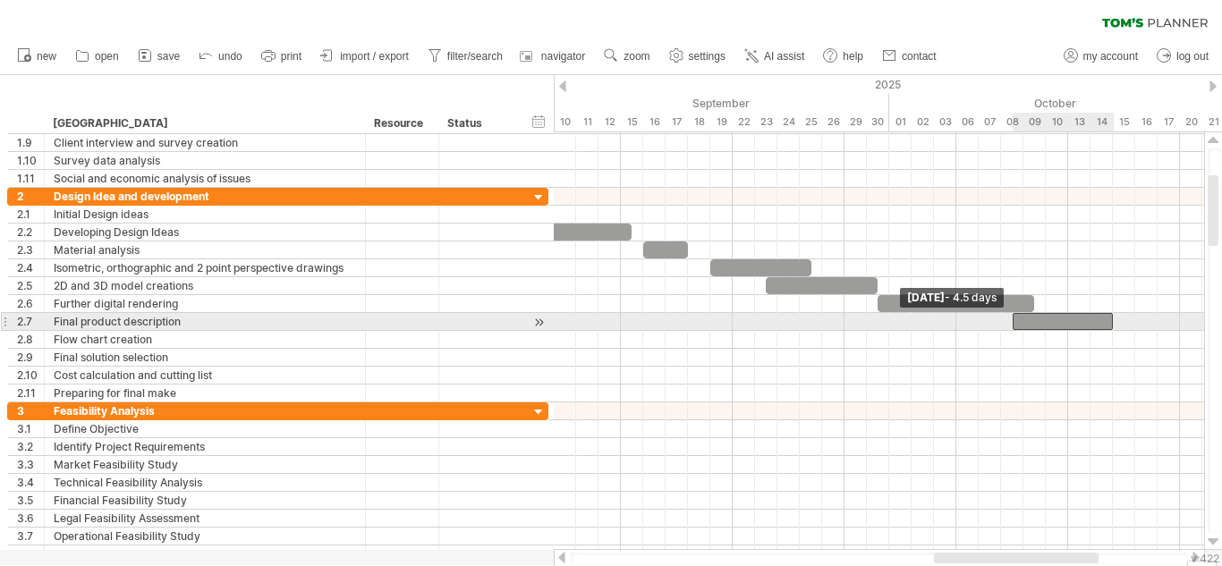
drag, startPoint x: 957, startPoint y: 323, endPoint x: 1014, endPoint y: 320, distance: 57.3
click at [1014, 320] on span at bounding box center [1012, 321] width 7 height 17
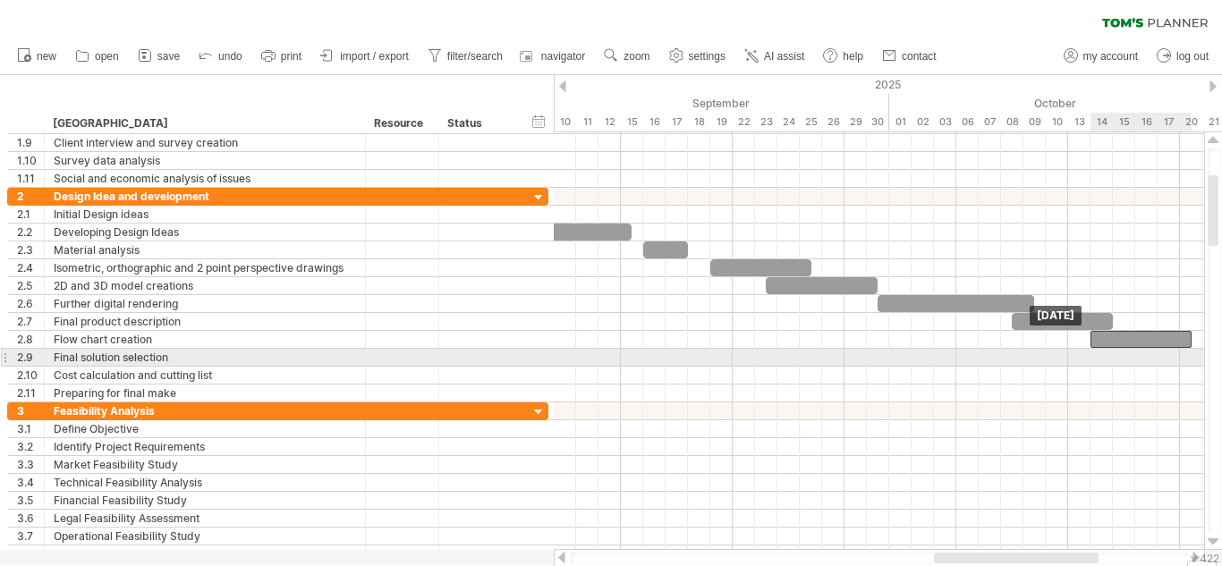
drag, startPoint x: 1071, startPoint y: 326, endPoint x: 1146, endPoint y: 348, distance: 78.1
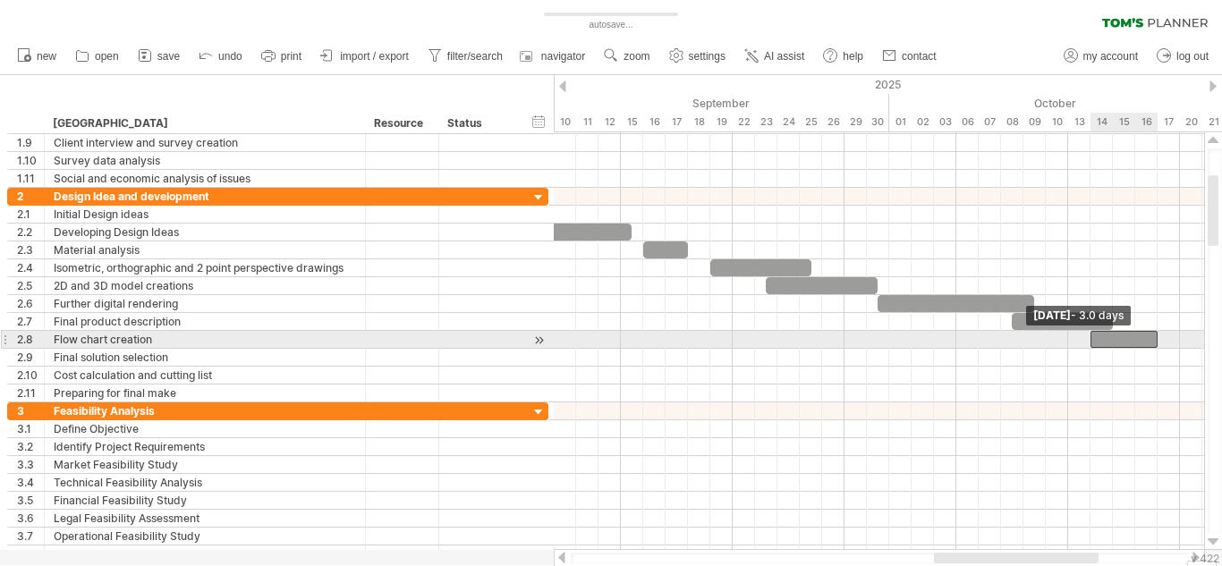
drag, startPoint x: 1191, startPoint y: 339, endPoint x: 1154, endPoint y: 339, distance: 36.7
click at [1154, 339] on span at bounding box center [1157, 339] width 7 height 17
click at [1100, 342] on div at bounding box center [1123, 339] width 67 height 17
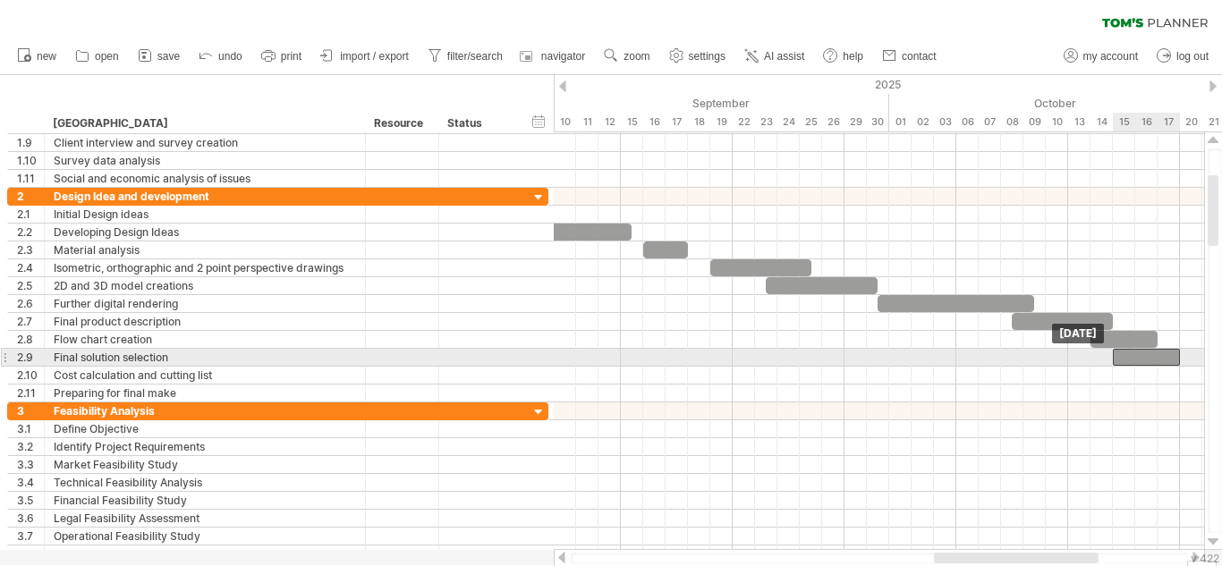
drag, startPoint x: 1100, startPoint y: 342, endPoint x: 1121, endPoint y: 360, distance: 28.5
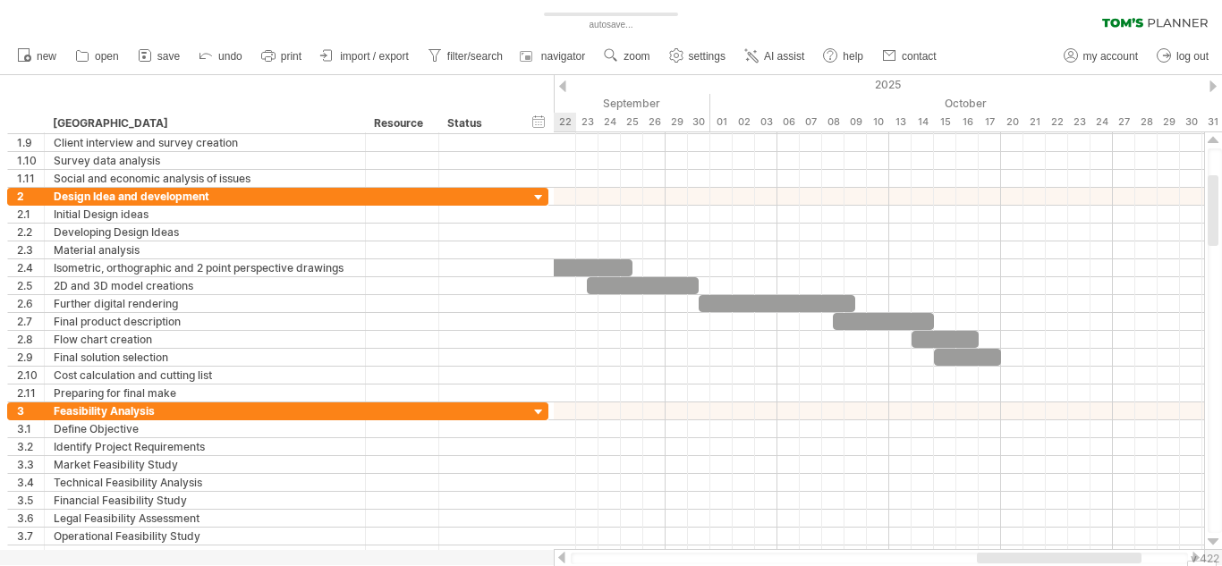
drag, startPoint x: 981, startPoint y: 557, endPoint x: 1025, endPoint y: 551, distance: 44.3
click at [1025, 551] on div at bounding box center [879, 558] width 651 height 18
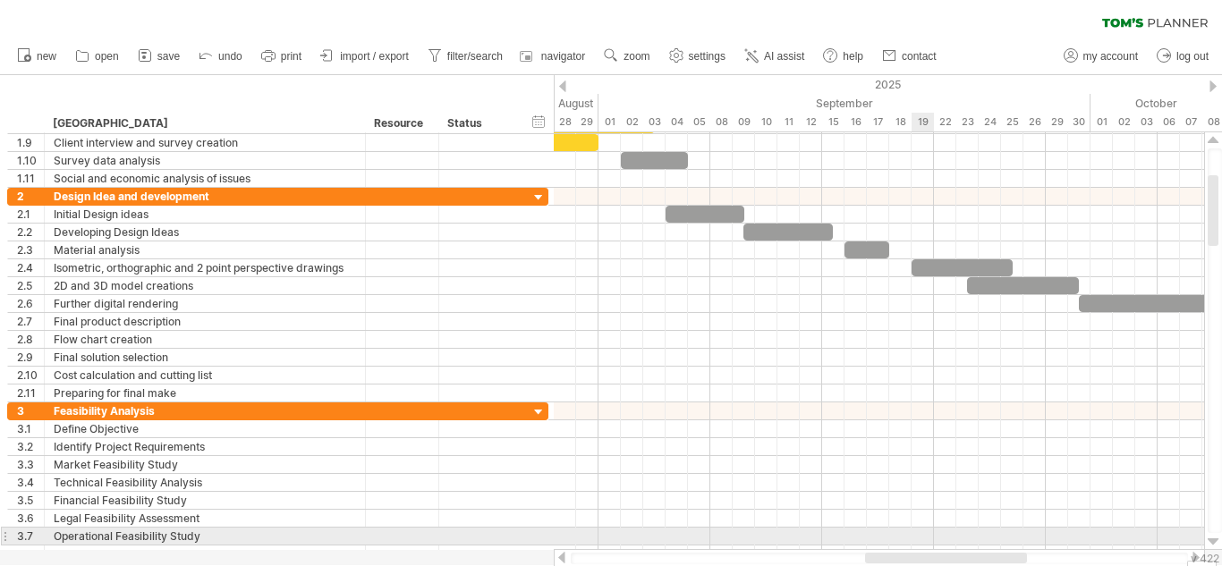
drag, startPoint x: 1015, startPoint y: 554, endPoint x: 928, endPoint y: 536, distance: 88.6
click at [928, 536] on div "Trying to reach [DOMAIN_NAME] Connected again... 0% autosave... clear filter 1" at bounding box center [611, 283] width 1222 height 566
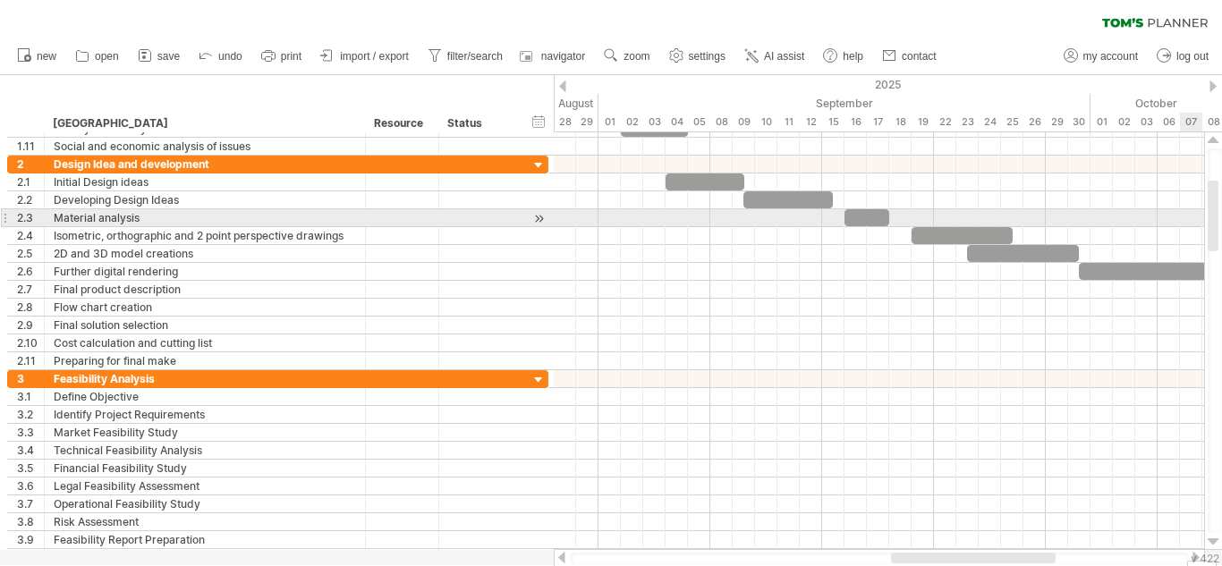
drag, startPoint x: 1221, startPoint y: 218, endPoint x: 1221, endPoint y: 195, distance: 23.2
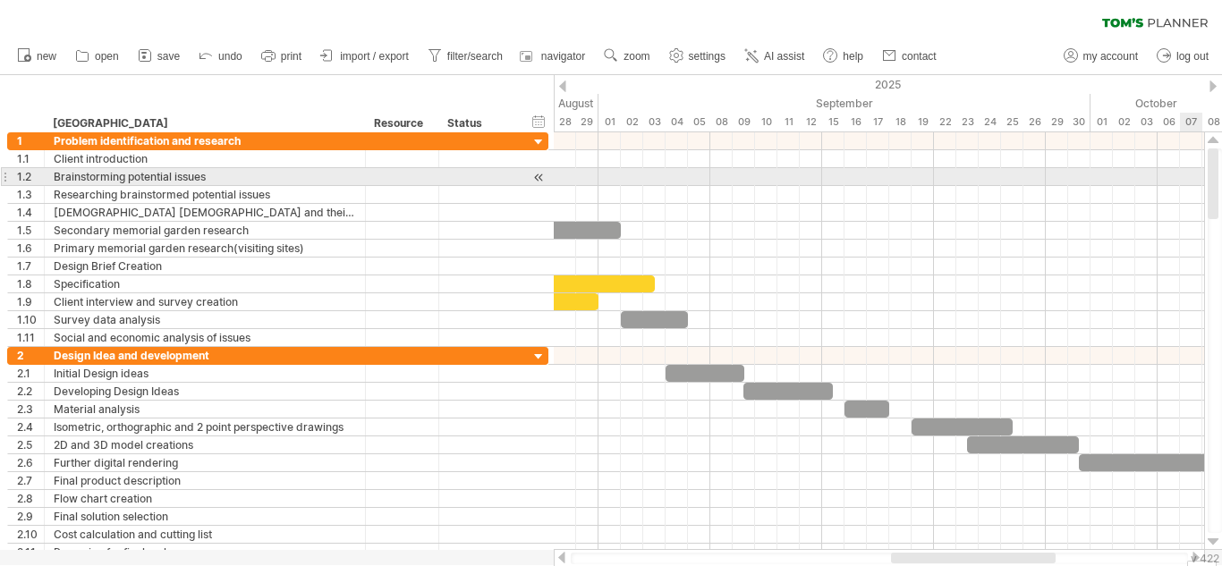
drag, startPoint x: 1209, startPoint y: 207, endPoint x: 1200, endPoint y: 167, distance: 40.3
click at [1200, 167] on div "Trying to reach [DOMAIN_NAME] Connected again... 0% autosave... clear filter 1" at bounding box center [611, 283] width 1222 height 566
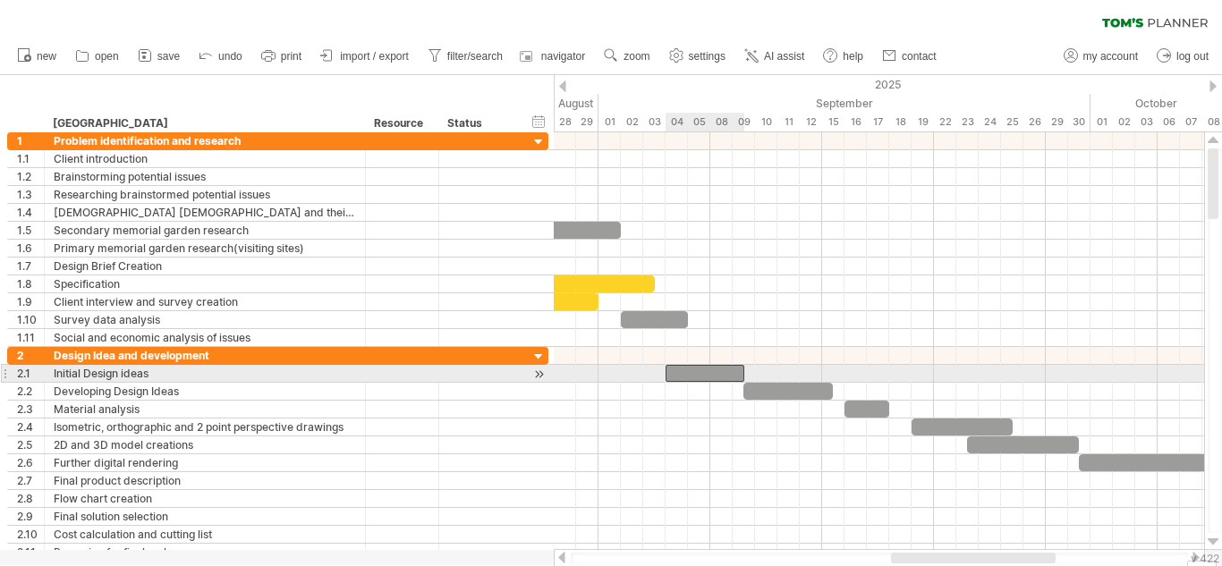
click at [688, 375] on div at bounding box center [704, 373] width 79 height 17
drag, startPoint x: 746, startPoint y: 371, endPoint x: 832, endPoint y: 369, distance: 85.9
click at [832, 369] on span at bounding box center [833, 373] width 7 height 17
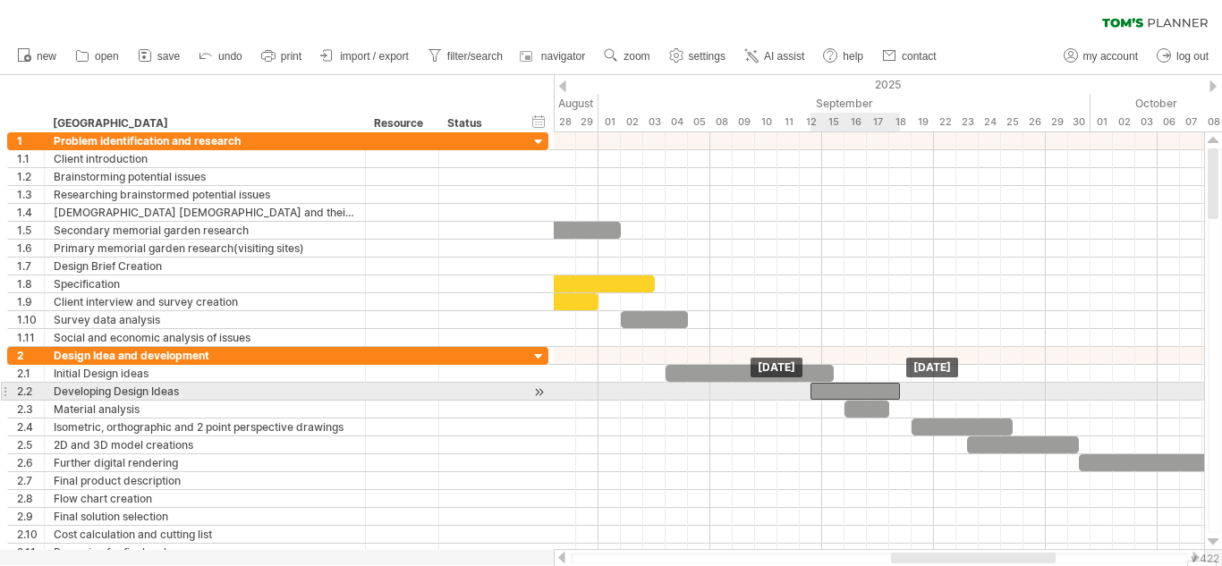
drag, startPoint x: 807, startPoint y: 392, endPoint x: 878, endPoint y: 387, distance: 71.7
click at [878, 387] on div at bounding box center [854, 391] width 89 height 17
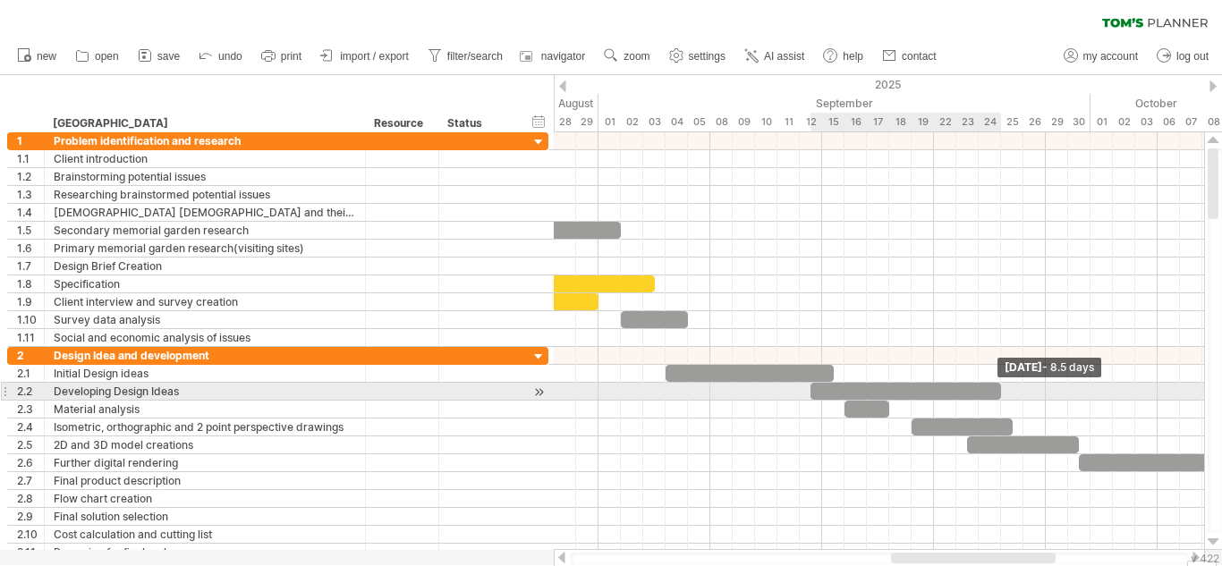
drag, startPoint x: 900, startPoint y: 390, endPoint x: 1003, endPoint y: 383, distance: 103.1
click at [1003, 383] on span at bounding box center [1000, 391] width 7 height 17
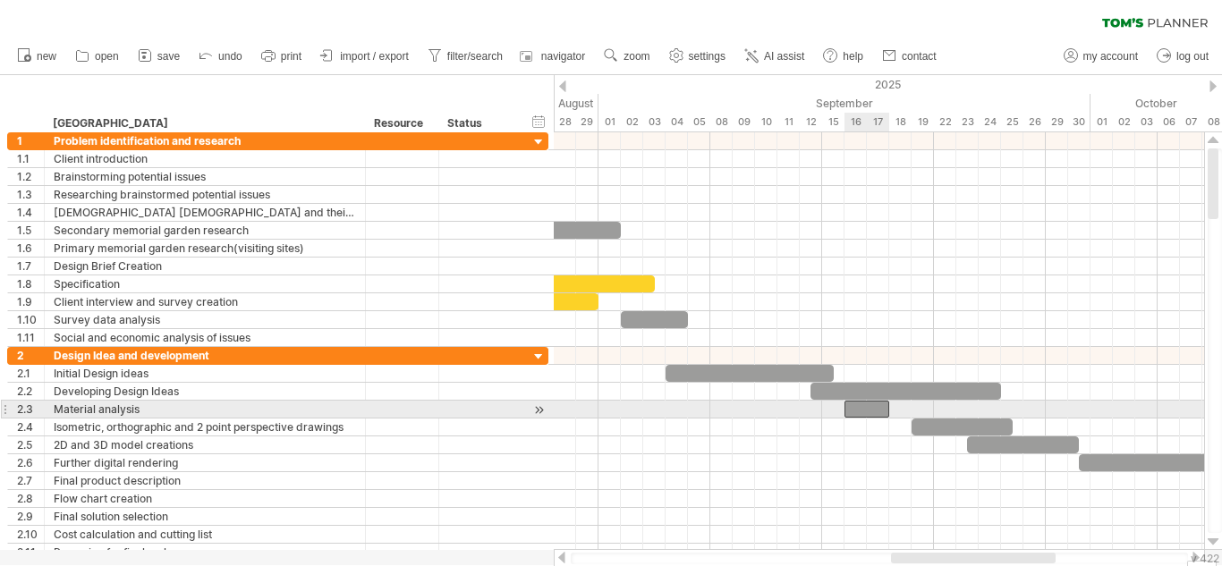
click at [876, 411] on div at bounding box center [866, 409] width 45 height 17
drag, startPoint x: 876, startPoint y: 411, endPoint x: 1010, endPoint y: 406, distance: 133.3
click at [1010, 406] on div at bounding box center [1000, 409] width 45 height 17
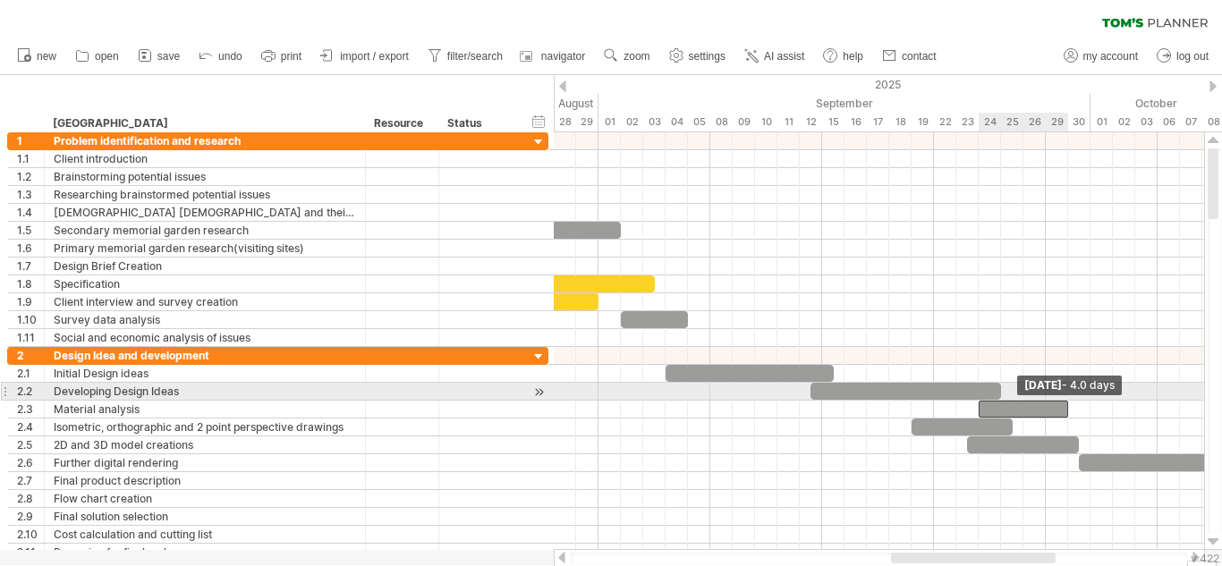
drag, startPoint x: 1023, startPoint y: 408, endPoint x: 1069, endPoint y: 399, distance: 46.5
click at [1069, 399] on div "Monday 29 September - 4.0 days Wednesday 24 September" at bounding box center [879, 341] width 650 height 418
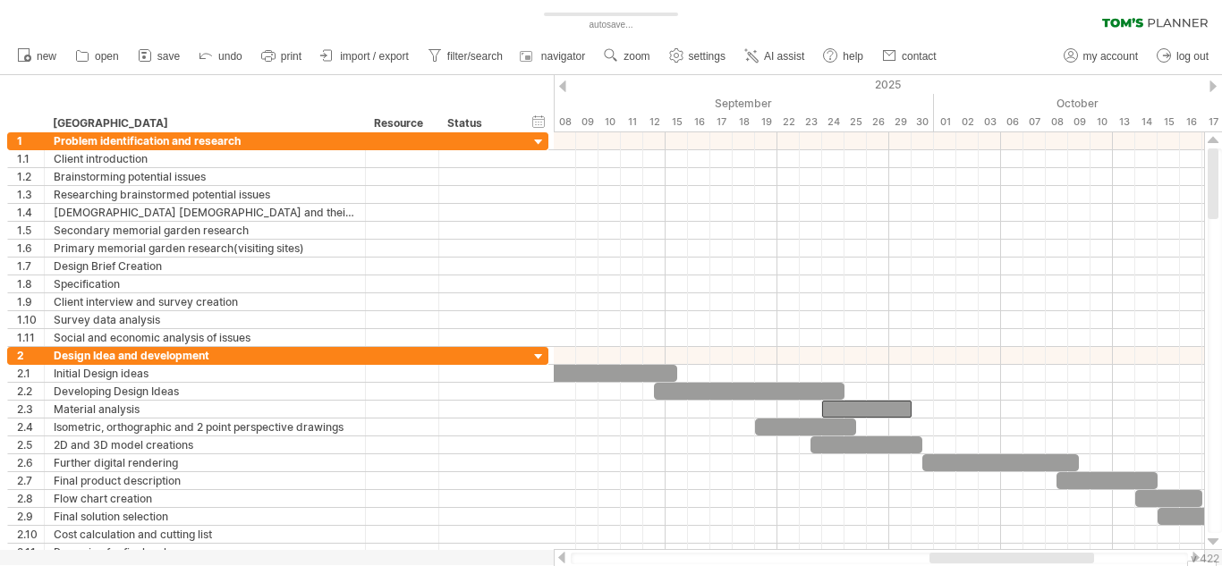
drag, startPoint x: 925, startPoint y: 557, endPoint x: 975, endPoint y: 558, distance: 50.1
click at [975, 558] on div at bounding box center [1011, 558] width 165 height 11
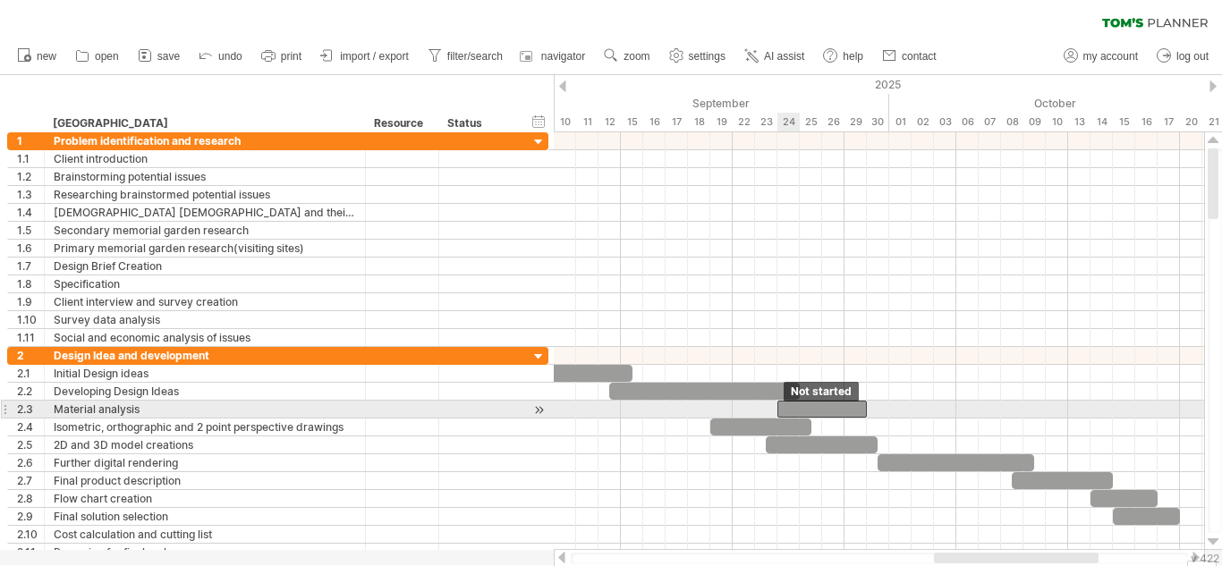
click at [783, 418] on div at bounding box center [760, 426] width 101 height 17
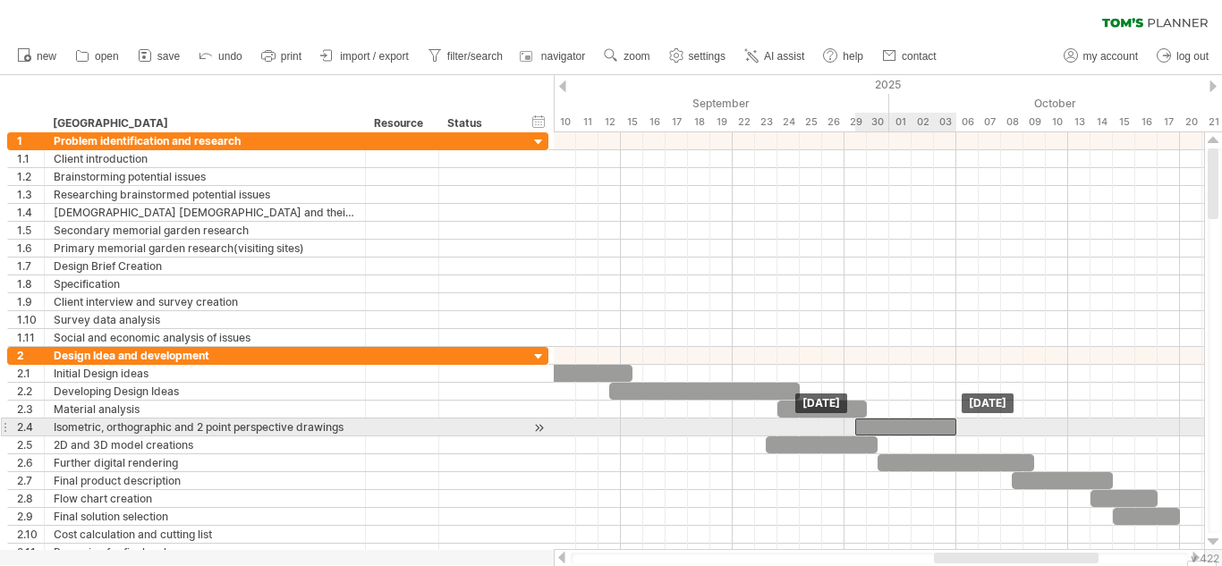
drag, startPoint x: 783, startPoint y: 418, endPoint x: 932, endPoint y: 420, distance: 148.5
click at [932, 420] on div at bounding box center [905, 426] width 101 height 17
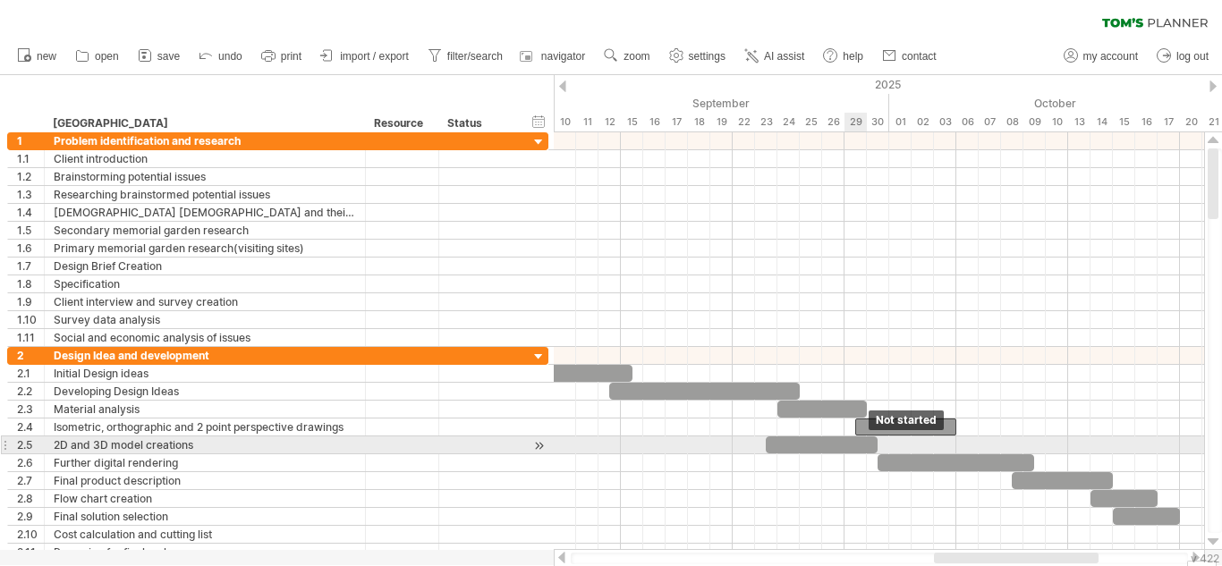
click at [852, 446] on div at bounding box center [821, 444] width 112 height 17
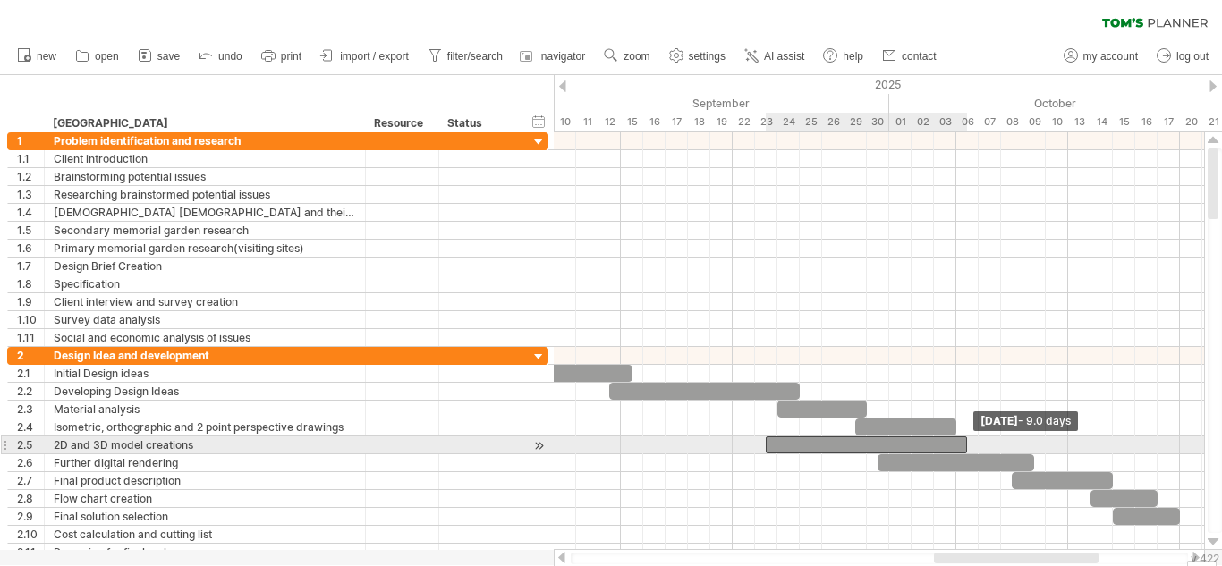
drag, startPoint x: 878, startPoint y: 444, endPoint x: 968, endPoint y: 454, distance: 90.0
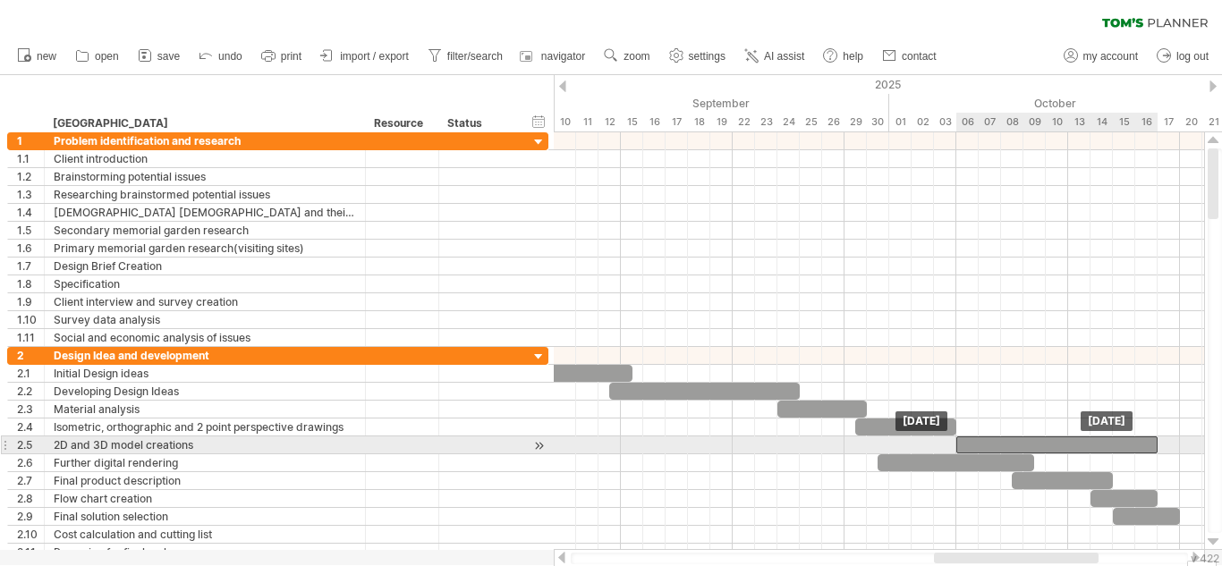
drag, startPoint x: 883, startPoint y: 442, endPoint x: 1076, endPoint y: 439, distance: 192.3
click at [1076, 439] on div at bounding box center [1056, 444] width 201 height 17
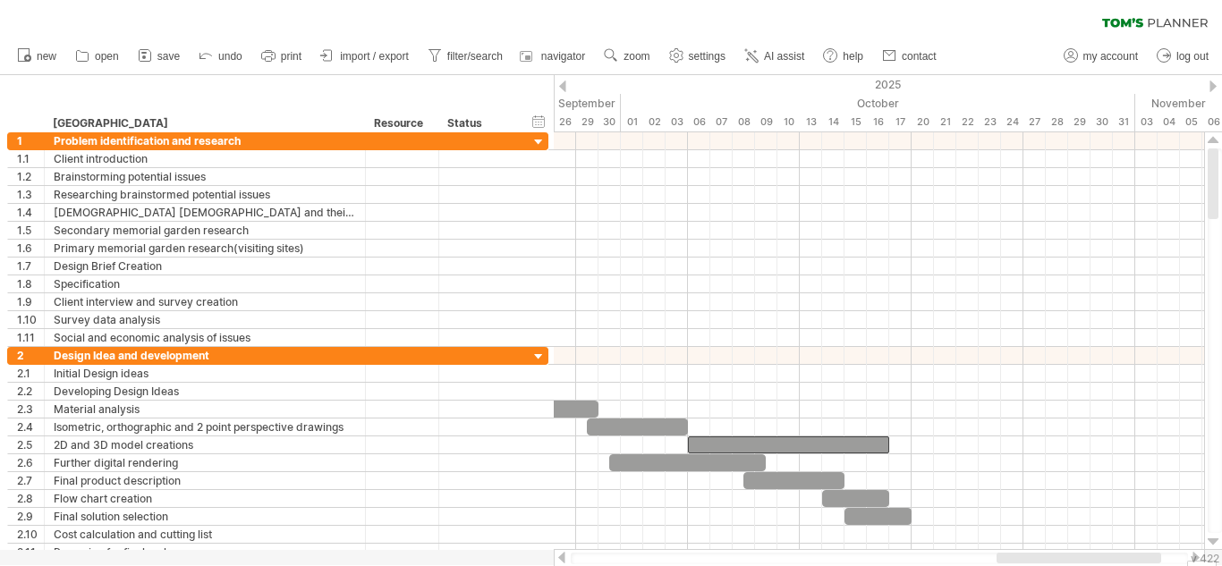
drag, startPoint x: 955, startPoint y: 559, endPoint x: 1018, endPoint y: 559, distance: 62.6
click at [1018, 559] on div at bounding box center [1078, 558] width 165 height 11
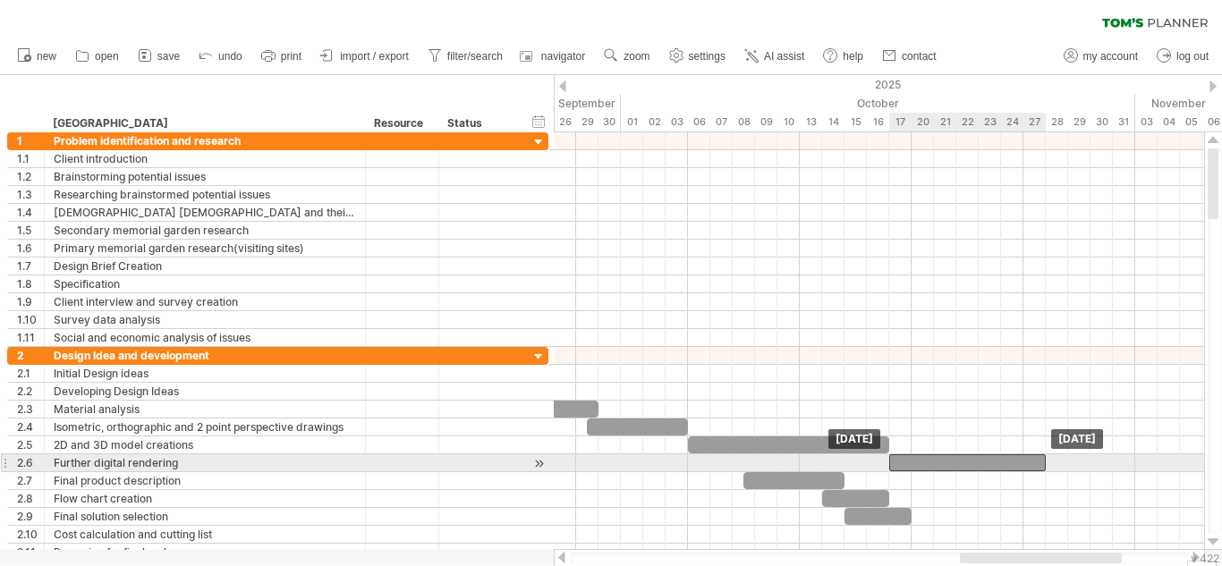
drag, startPoint x: 733, startPoint y: 462, endPoint x: 1013, endPoint y: 468, distance: 279.9
click at [1013, 468] on div at bounding box center [967, 462] width 156 height 17
drag, startPoint x: 1044, startPoint y: 464, endPoint x: 1149, endPoint y: 465, distance: 105.5
click at [1149, 465] on span at bounding box center [1146, 462] width 7 height 17
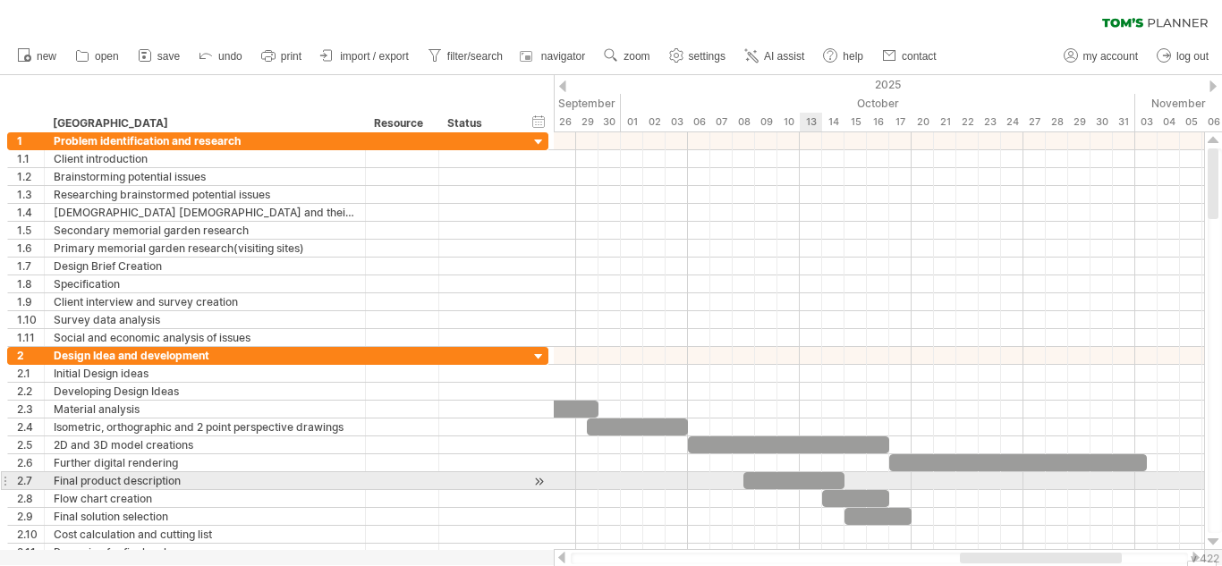
click at [802, 476] on div at bounding box center [793, 480] width 101 height 17
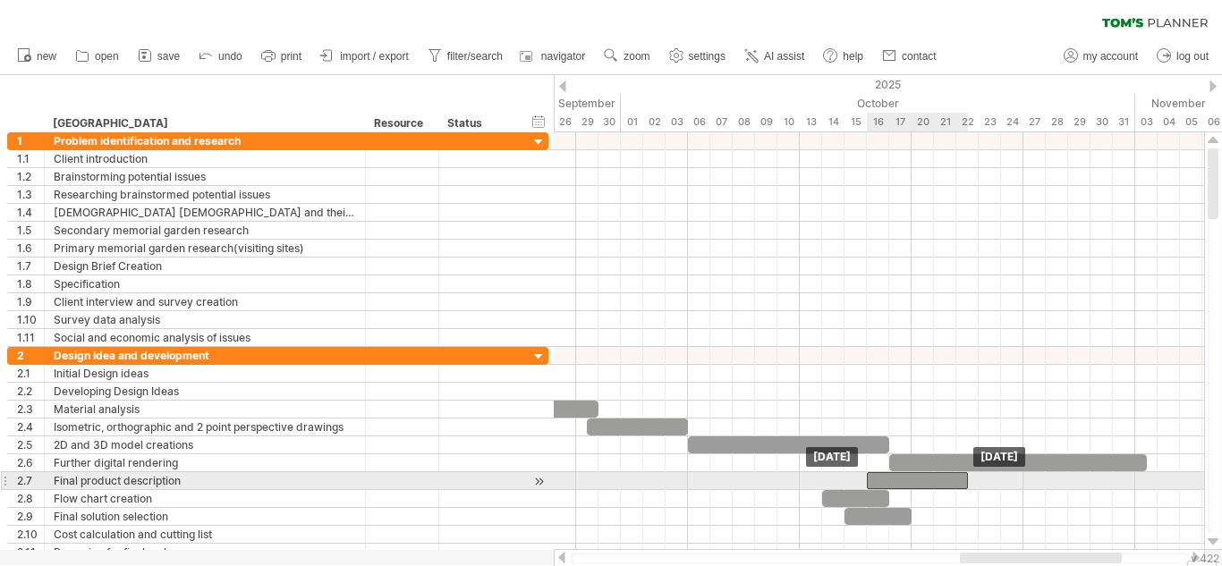
drag, startPoint x: 802, startPoint y: 476, endPoint x: 924, endPoint y: 475, distance: 121.6
click at [924, 475] on div at bounding box center [917, 480] width 101 height 17
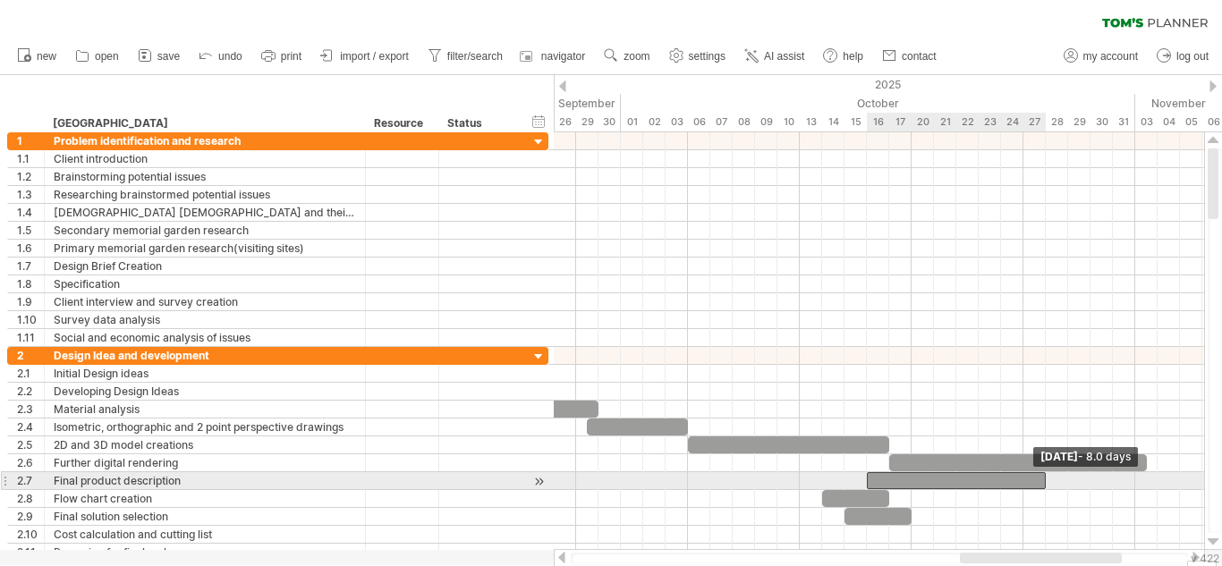
drag, startPoint x: 965, startPoint y: 481, endPoint x: 1042, endPoint y: 479, distance: 76.9
click at [1042, 479] on span at bounding box center [1045, 480] width 7 height 17
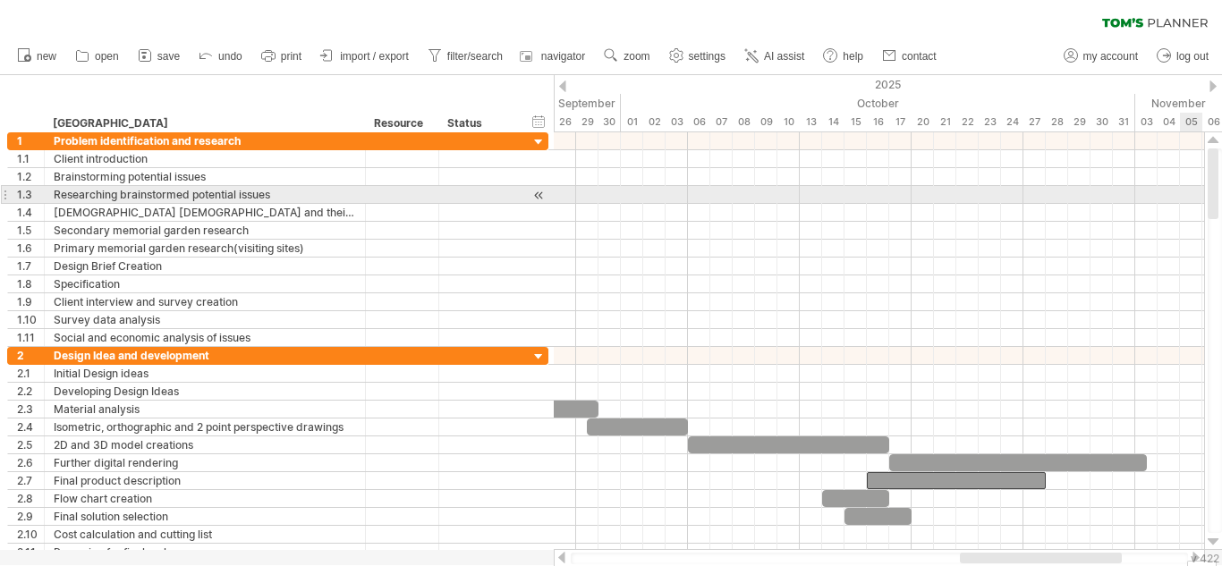
drag, startPoint x: 1221, startPoint y: 189, endPoint x: 1221, endPoint y: 203, distance: 14.3
click at [1221, 203] on div at bounding box center [1214, 340] width 14 height 385
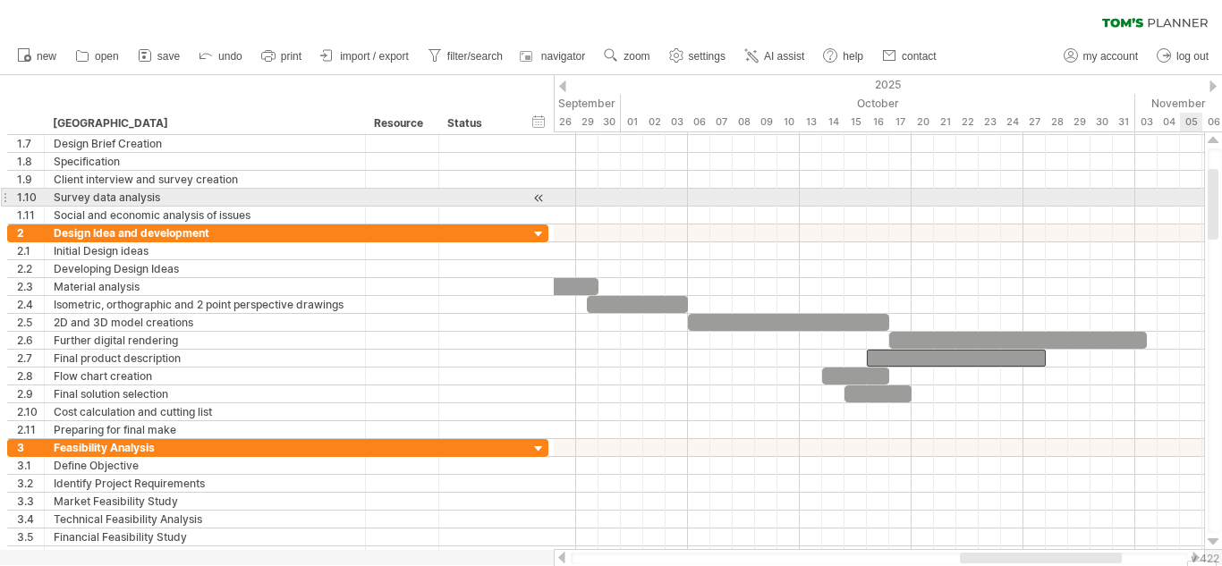
drag, startPoint x: 1214, startPoint y: 187, endPoint x: 1221, endPoint y: 207, distance: 21.5
click at [1221, 207] on div at bounding box center [1214, 340] width 14 height 385
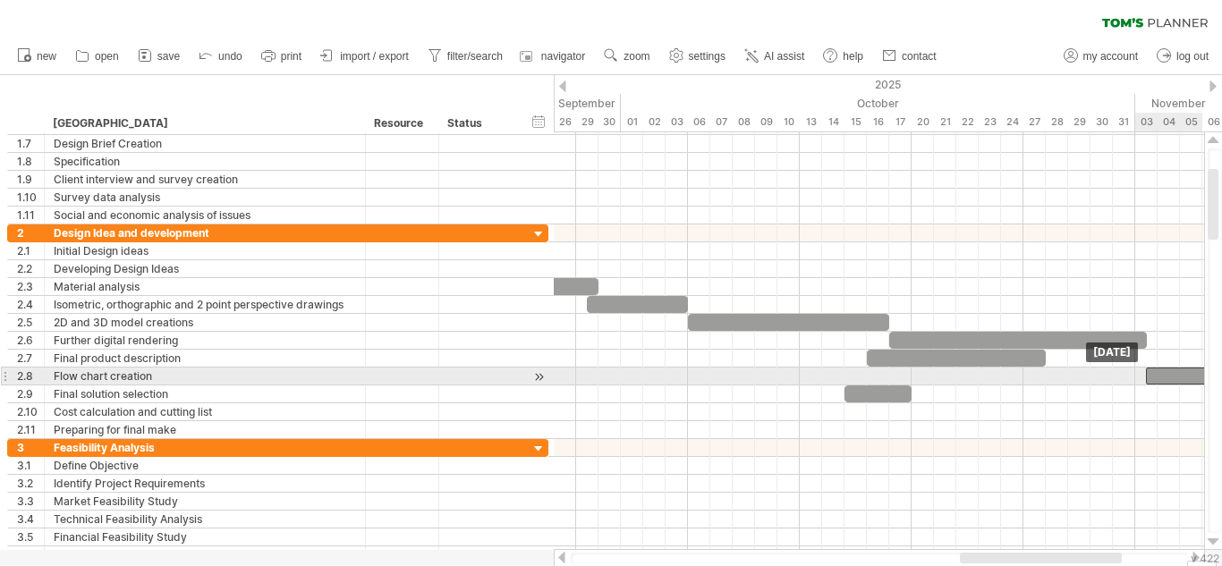
drag, startPoint x: 865, startPoint y: 376, endPoint x: 1184, endPoint y: 371, distance: 319.3
click at [1184, 371] on div at bounding box center [1179, 376] width 67 height 17
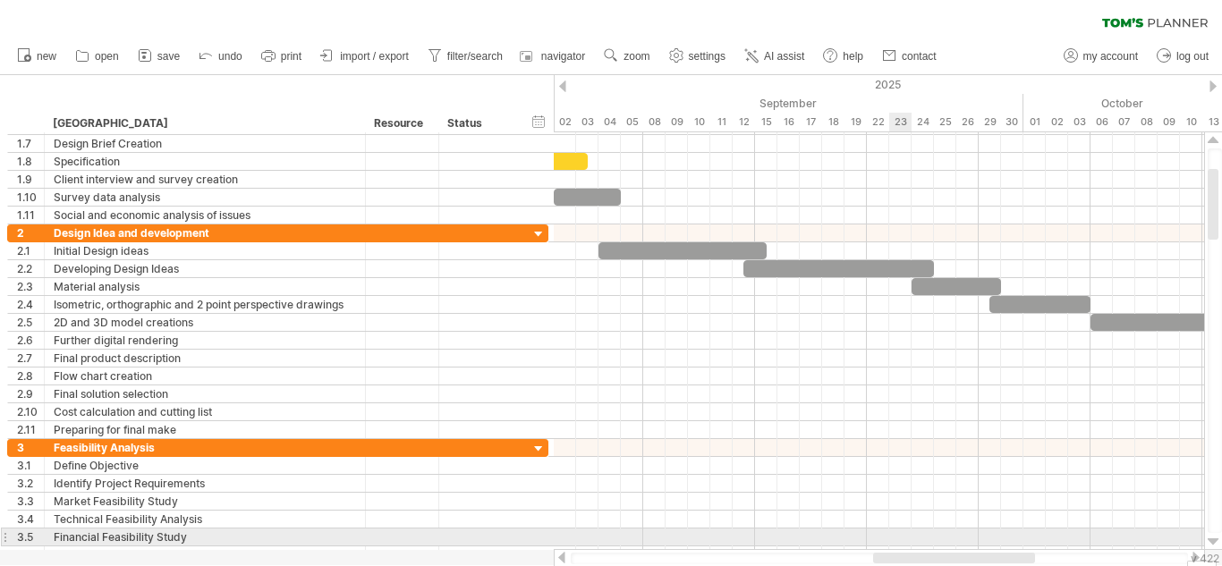
drag, startPoint x: 984, startPoint y: 557, endPoint x: 869, endPoint y: 532, distance: 117.2
click at [869, 532] on div "Trying to reach [DOMAIN_NAME] Connected again... 0% autosave... clear filter 1" at bounding box center [611, 283] width 1222 height 566
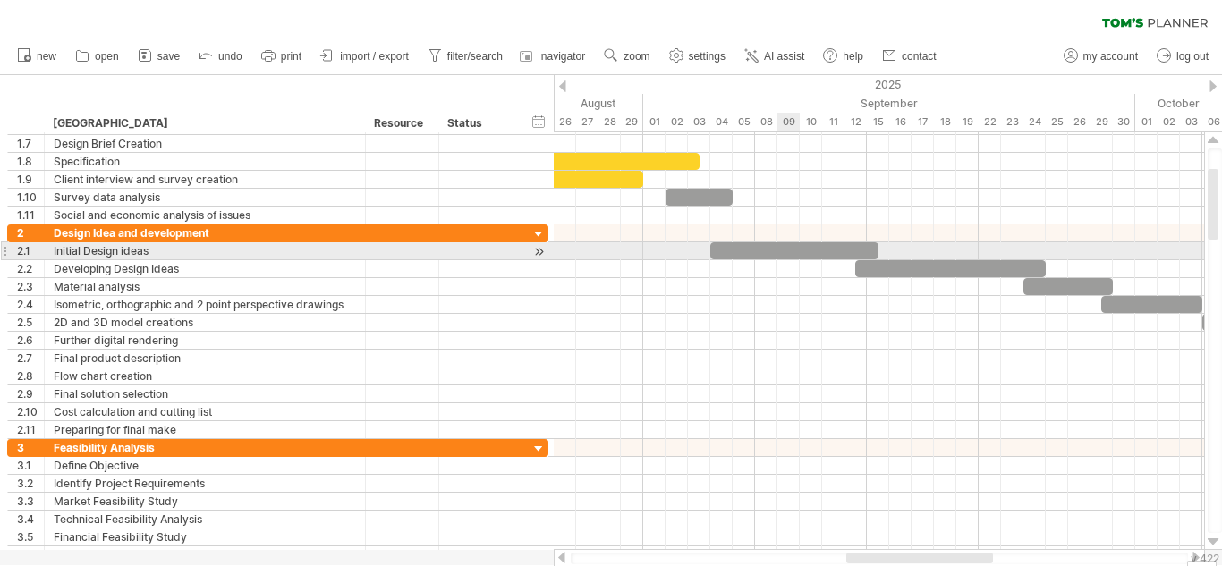
click at [776, 251] on div at bounding box center [794, 250] width 168 height 17
drag, startPoint x: 876, startPoint y: 250, endPoint x: 930, endPoint y: 258, distance: 54.1
click at [926, 258] on span at bounding box center [922, 250] width 7 height 17
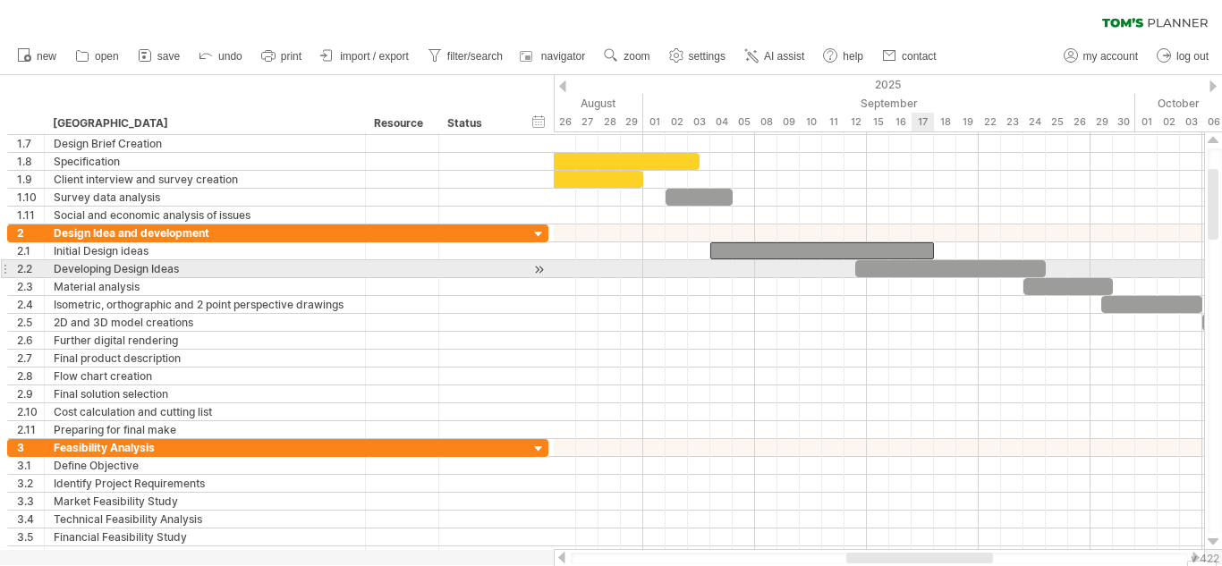
click at [911, 267] on div at bounding box center [950, 268] width 190 height 17
drag, startPoint x: 911, startPoint y: 267, endPoint x: 966, endPoint y: 274, distance: 54.9
click at [966, 274] on div at bounding box center [1006, 268] width 190 height 17
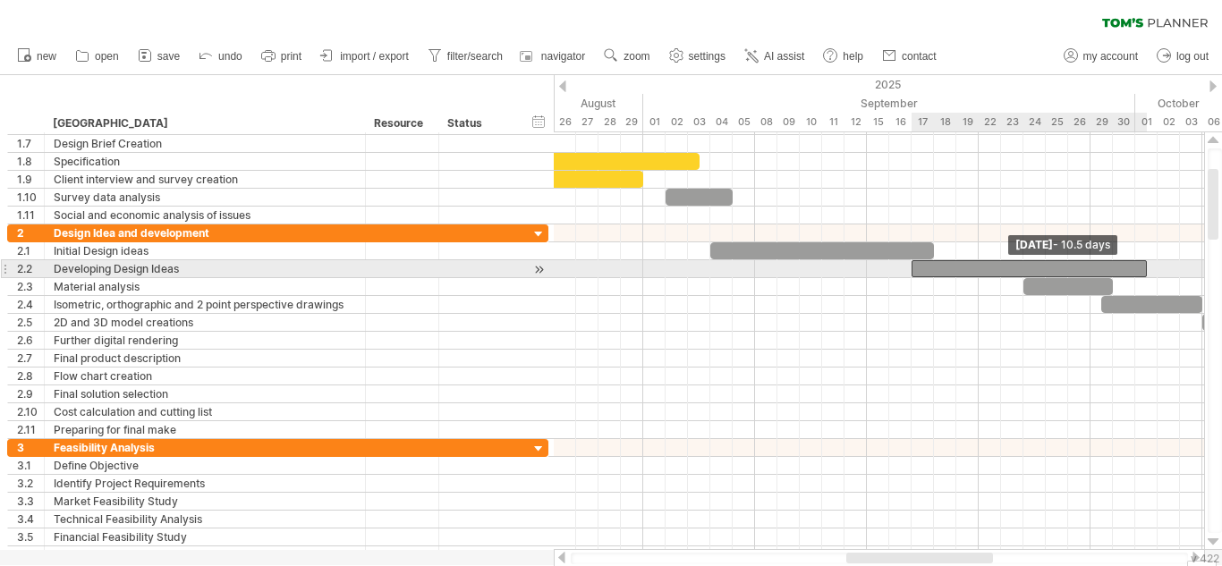
drag, startPoint x: 1099, startPoint y: 270, endPoint x: 1146, endPoint y: 270, distance: 46.5
click at [1146, 270] on span at bounding box center [1146, 268] width 7 height 17
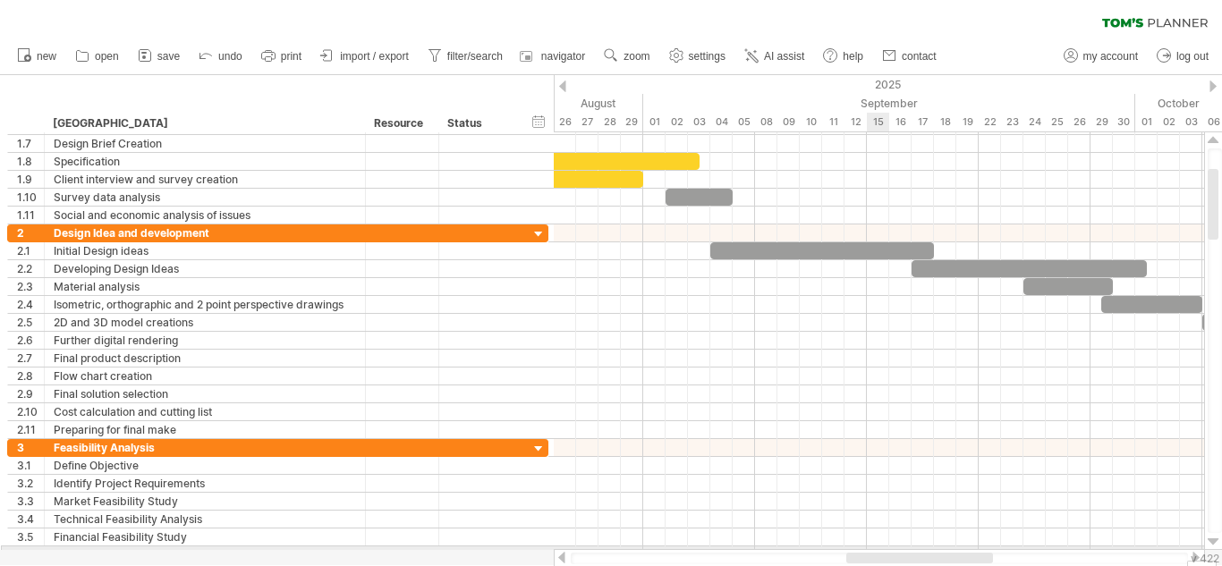
click at [875, 548] on div at bounding box center [879, 555] width 650 height 18
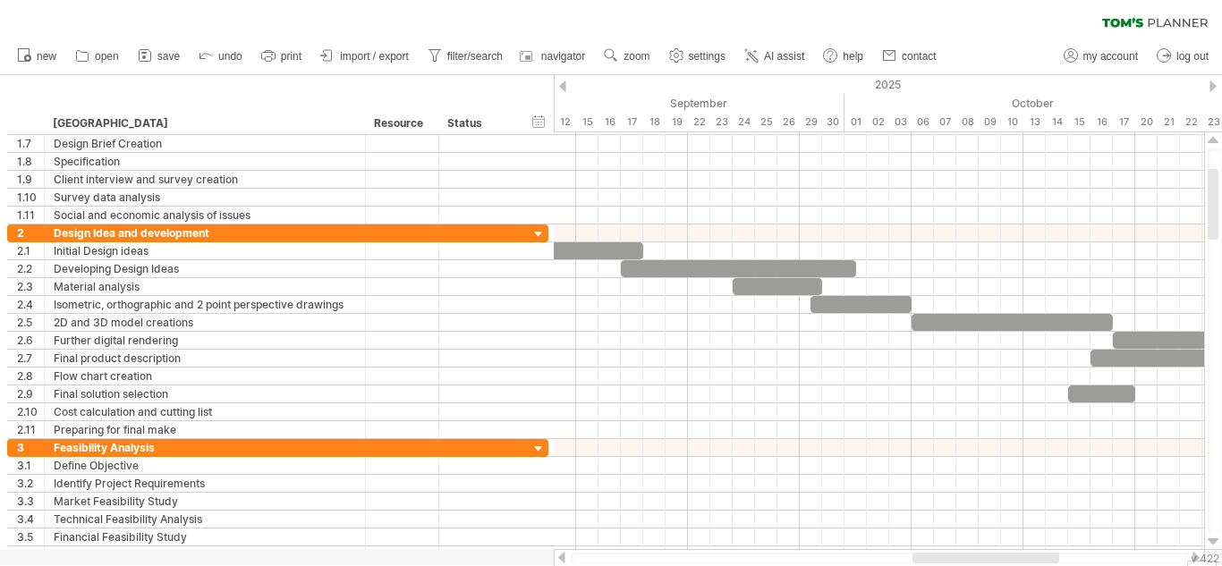
drag, startPoint x: 884, startPoint y: 557, endPoint x: 951, endPoint y: 557, distance: 66.2
click at [951, 557] on div at bounding box center [985, 558] width 147 height 11
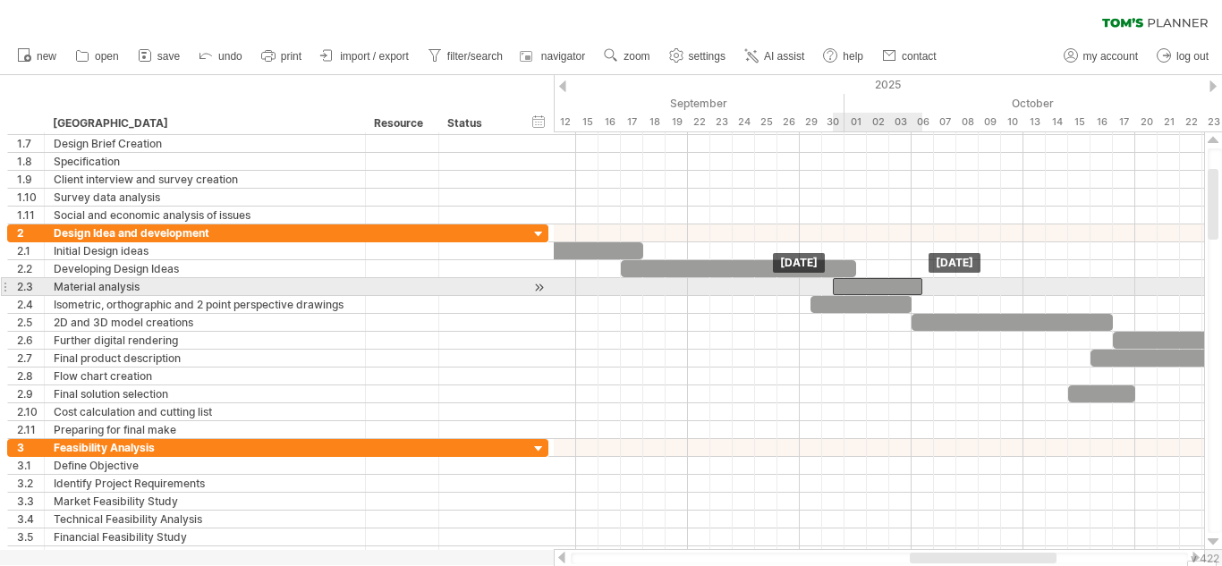
drag, startPoint x: 785, startPoint y: 286, endPoint x: 883, endPoint y: 283, distance: 97.5
click at [883, 283] on div at bounding box center [877, 286] width 89 height 17
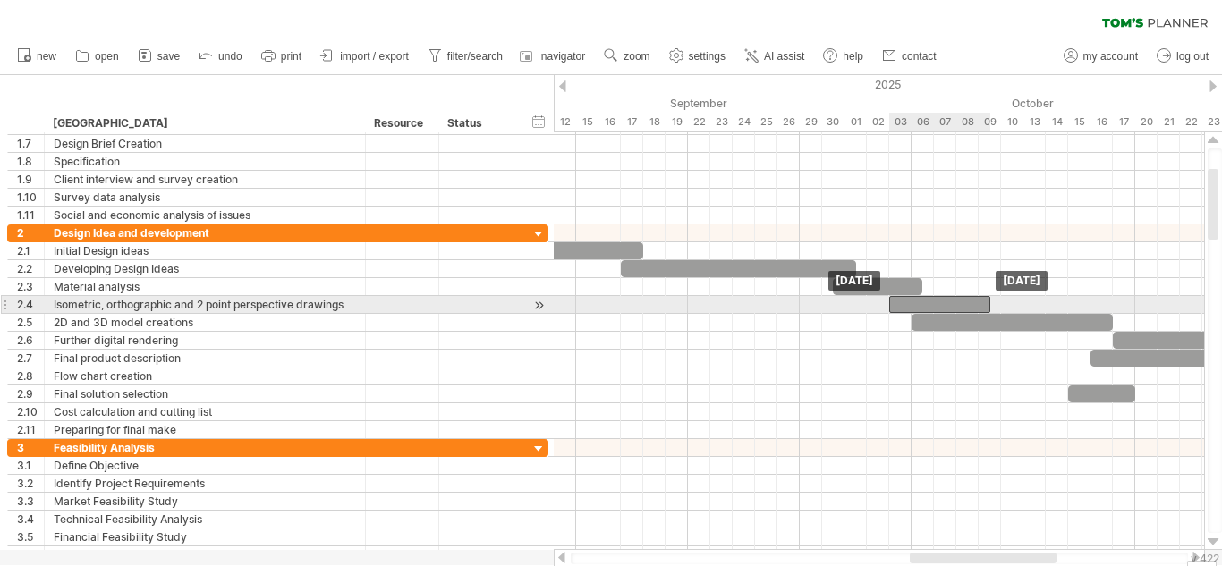
drag, startPoint x: 883, startPoint y: 303, endPoint x: 966, endPoint y: 309, distance: 83.3
click at [966, 309] on div at bounding box center [939, 304] width 101 height 17
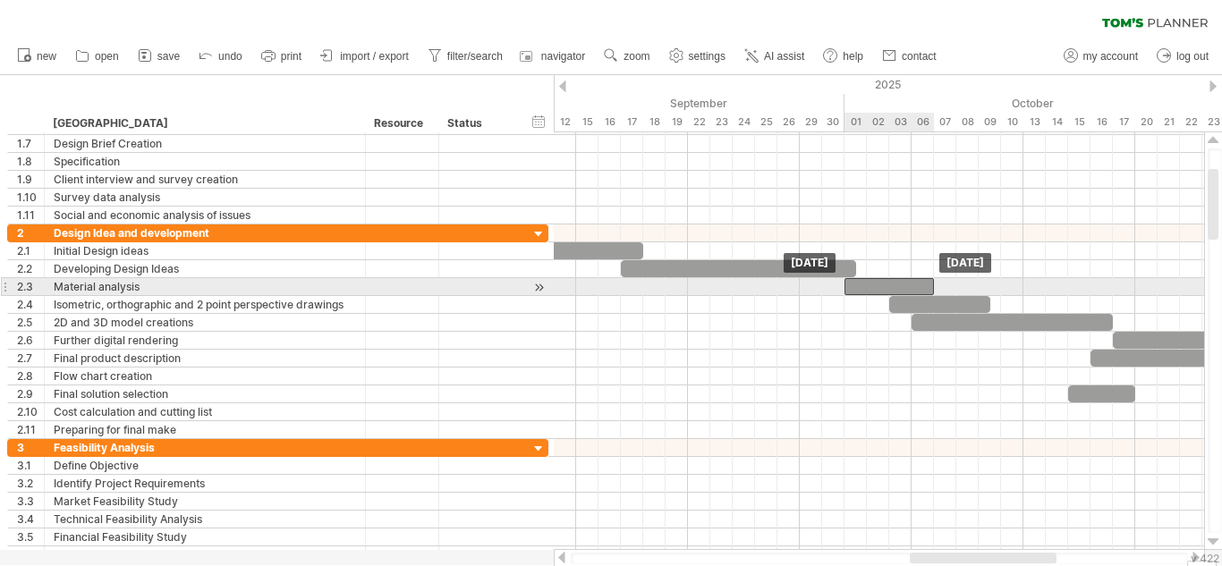
drag, startPoint x: 872, startPoint y: 290, endPoint x: 888, endPoint y: 292, distance: 16.2
click at [888, 292] on div at bounding box center [888, 286] width 89 height 17
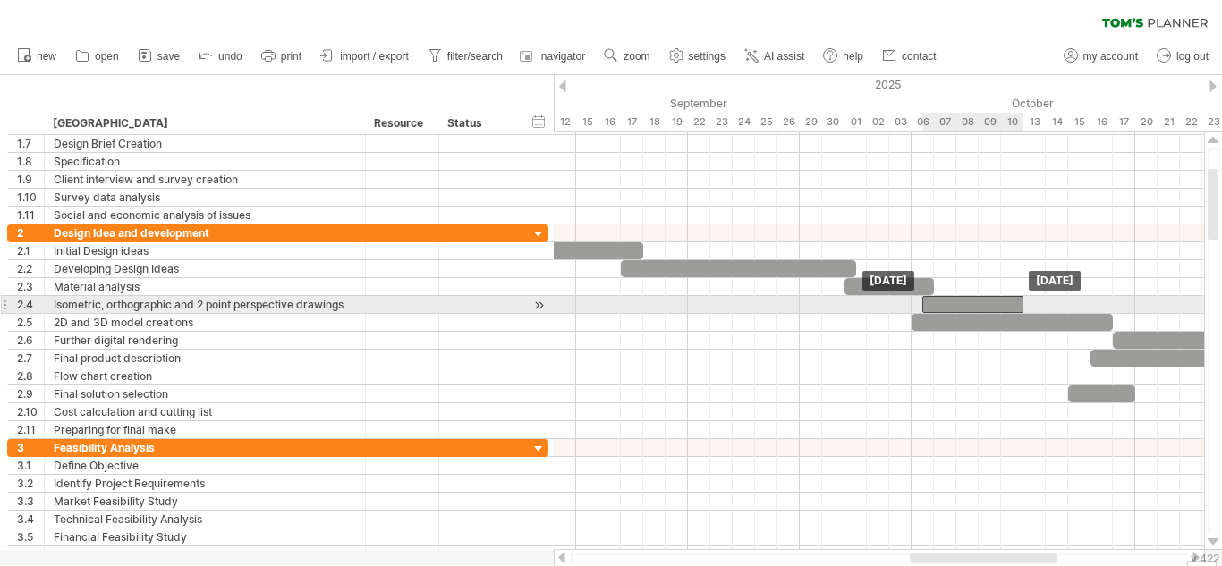
drag, startPoint x: 922, startPoint y: 307, endPoint x: 960, endPoint y: 309, distance: 37.6
click at [960, 309] on div at bounding box center [972, 304] width 101 height 17
drag, startPoint x: 1019, startPoint y: 307, endPoint x: 1089, endPoint y: 303, distance: 69.8
click at [1089, 303] on span at bounding box center [1089, 304] width 7 height 17
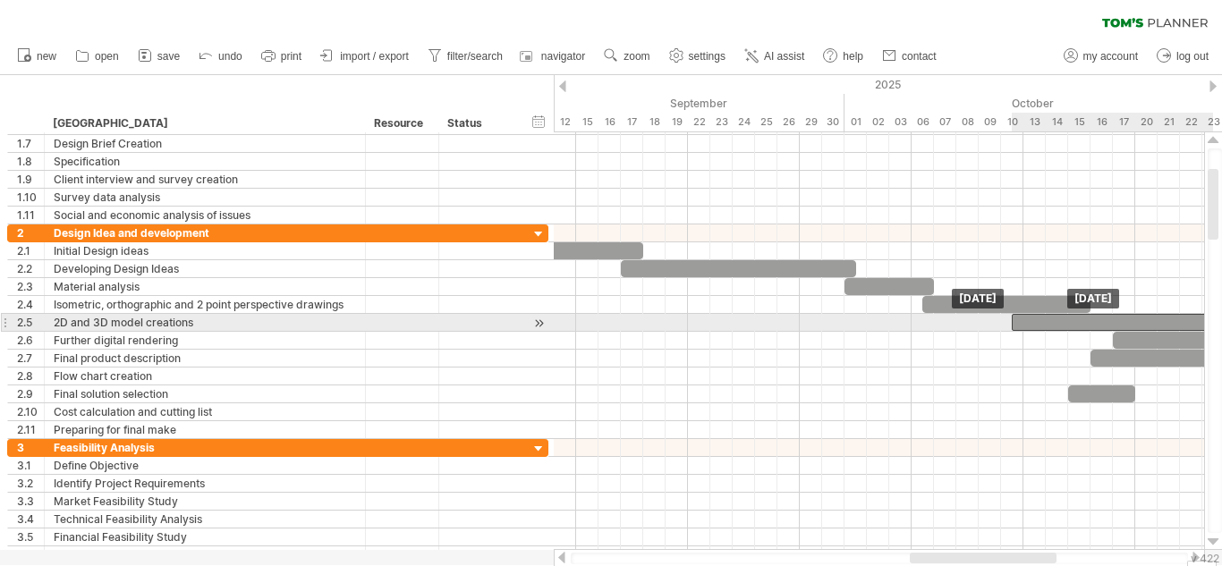
drag, startPoint x: 1052, startPoint y: 324, endPoint x: 1152, endPoint y: 332, distance: 100.5
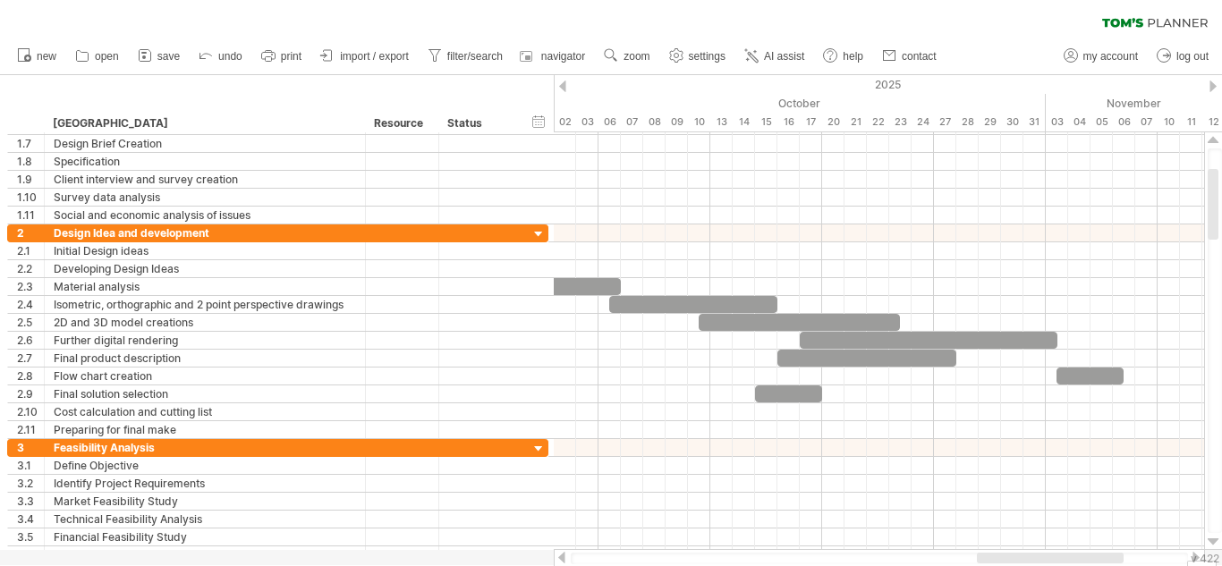
drag, startPoint x: 1020, startPoint y: 556, endPoint x: 1097, endPoint y: 581, distance: 80.9
click at [1097, 565] on html "progress(100%) Trying to reach [DOMAIN_NAME] Connected again... 0% autosave... …" at bounding box center [611, 285] width 1222 height 570
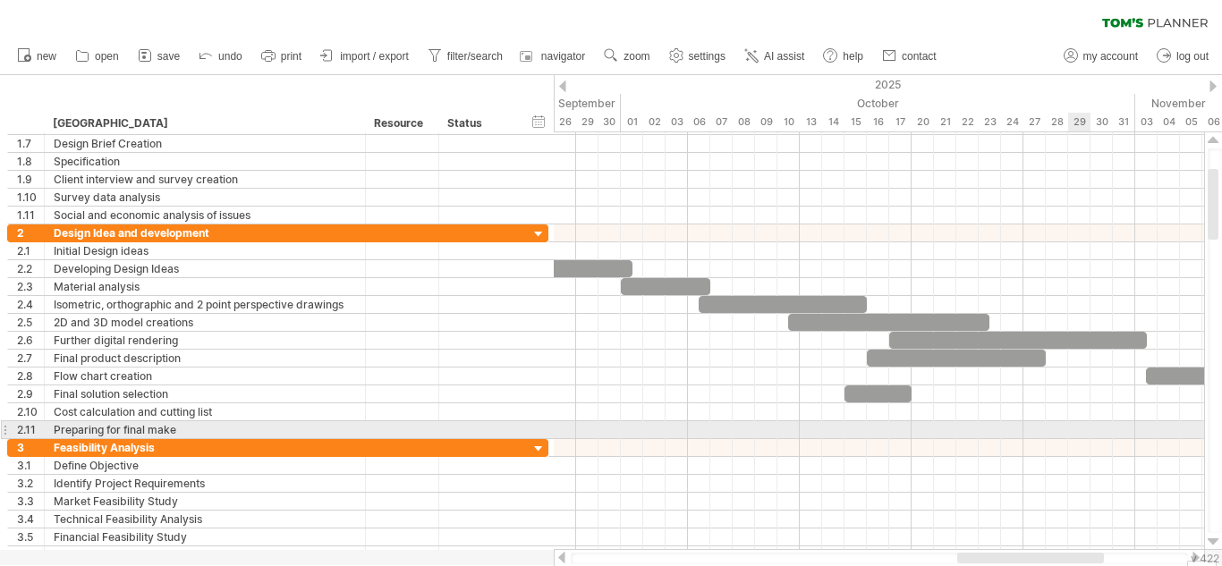
click at [1068, 434] on div at bounding box center [879, 430] width 650 height 18
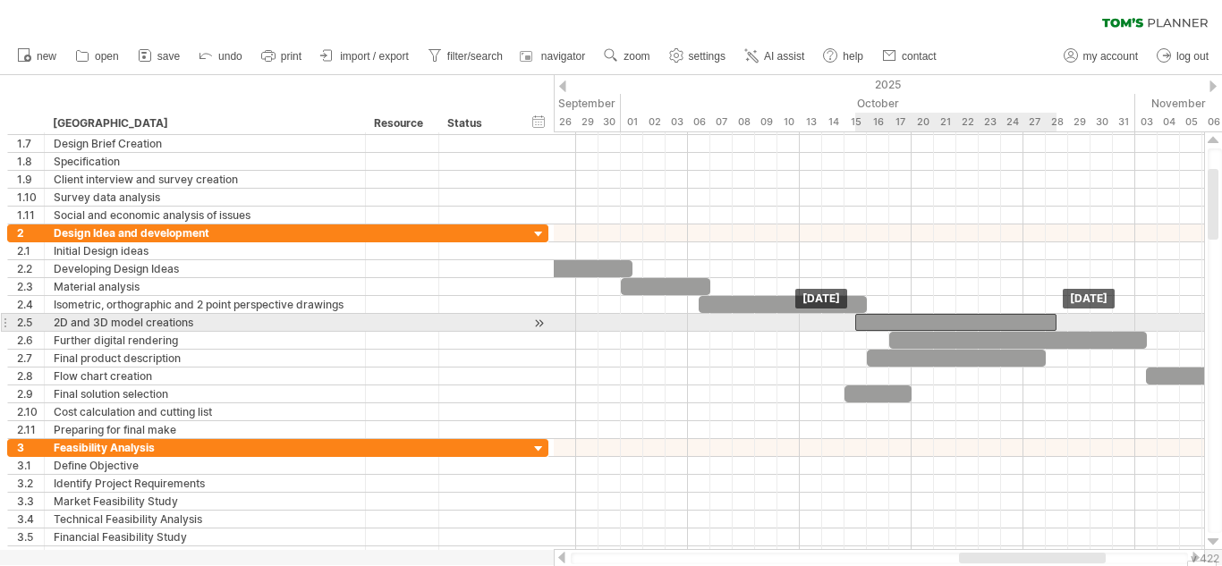
drag, startPoint x: 924, startPoint y: 319, endPoint x: 993, endPoint y: 316, distance: 69.8
click at [993, 316] on div at bounding box center [955, 322] width 201 height 17
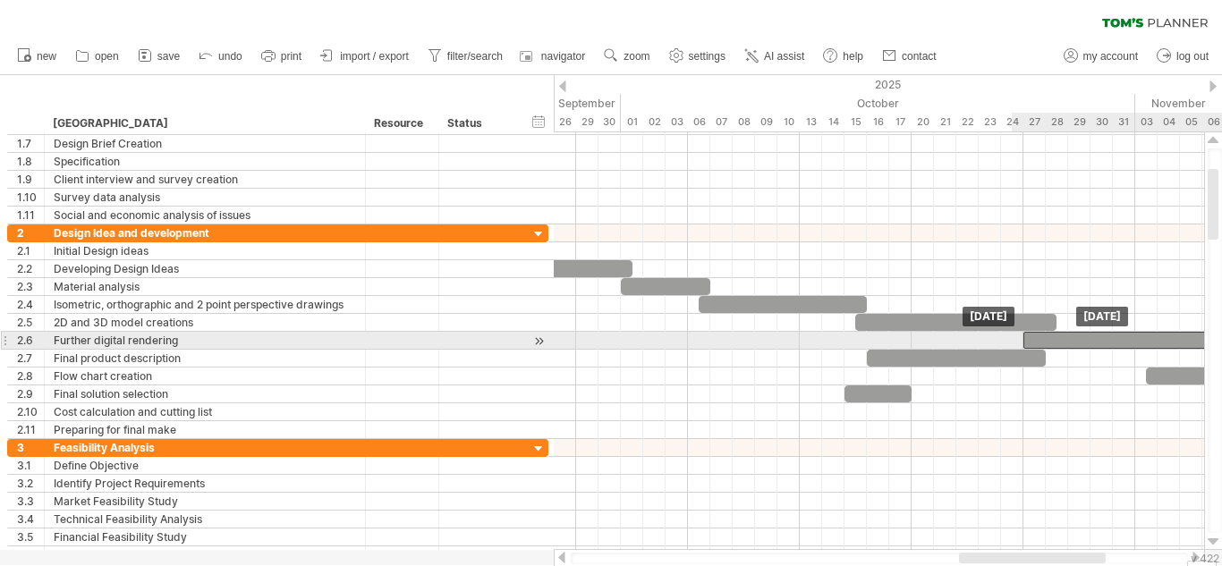
drag, startPoint x: 1010, startPoint y: 341, endPoint x: 1138, endPoint y: 334, distance: 128.9
click at [1138, 334] on div at bounding box center [1152, 340] width 258 height 17
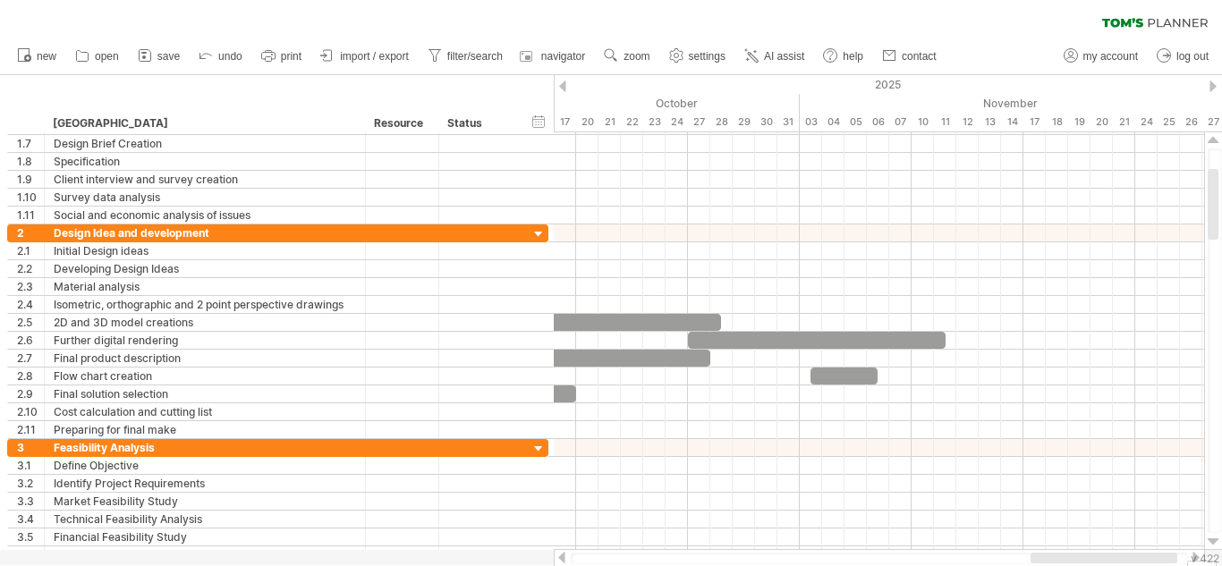
drag, startPoint x: 998, startPoint y: 554, endPoint x: 1069, endPoint y: 559, distance: 71.7
click at [1069, 559] on div at bounding box center [1103, 558] width 147 height 11
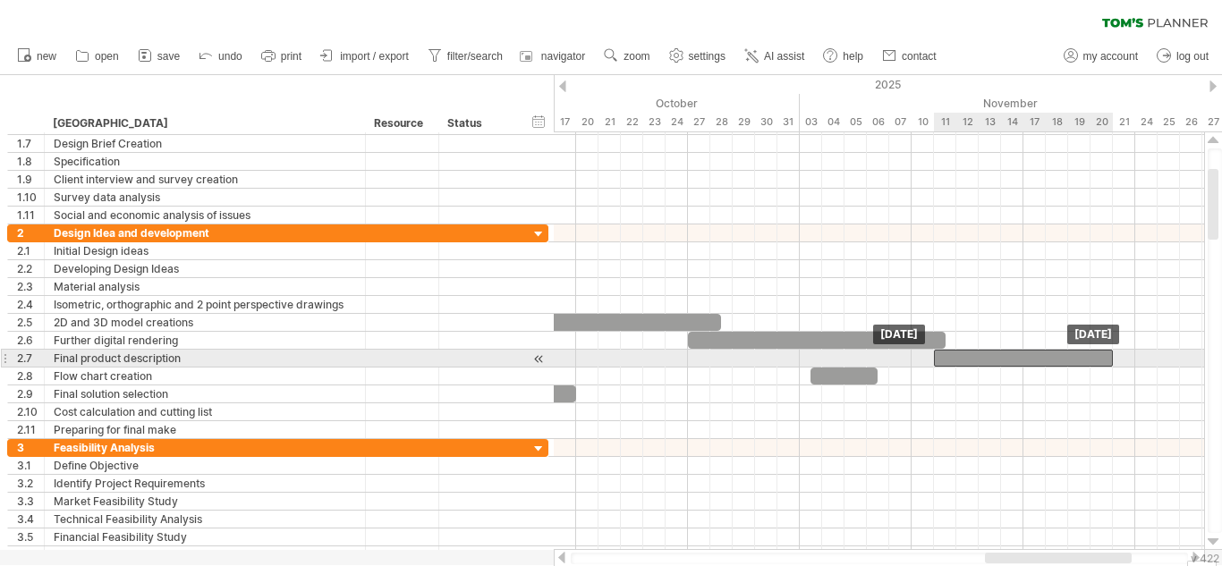
drag, startPoint x: 657, startPoint y: 359, endPoint x: 1059, endPoint y: 355, distance: 401.5
click at [1059, 355] on div at bounding box center [1023, 358] width 179 height 17
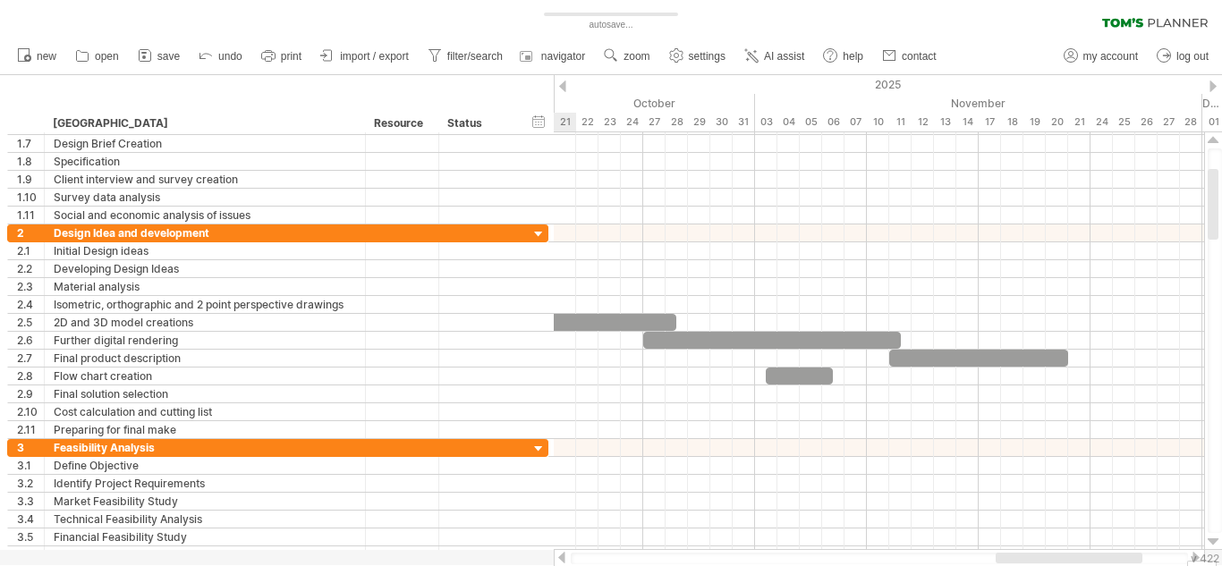
drag, startPoint x: 1019, startPoint y: 561, endPoint x: 1033, endPoint y: 556, distance: 14.1
click at [1033, 556] on div at bounding box center [1068, 558] width 147 height 11
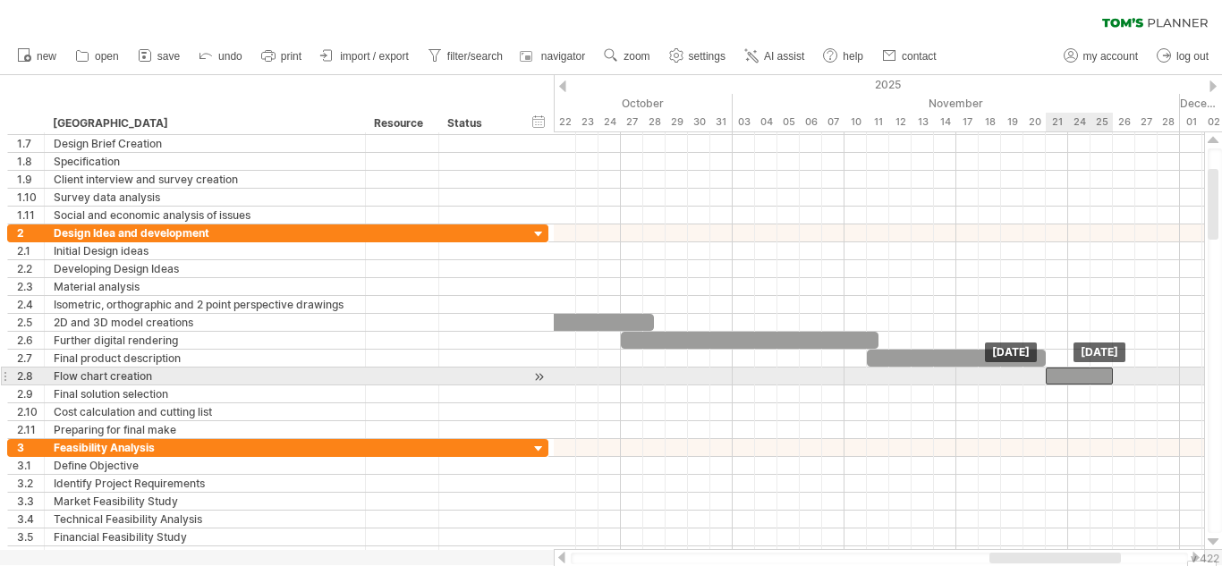
drag, startPoint x: 769, startPoint y: 372, endPoint x: 1073, endPoint y: 379, distance: 304.1
click at [1073, 379] on div at bounding box center [1078, 376] width 67 height 17
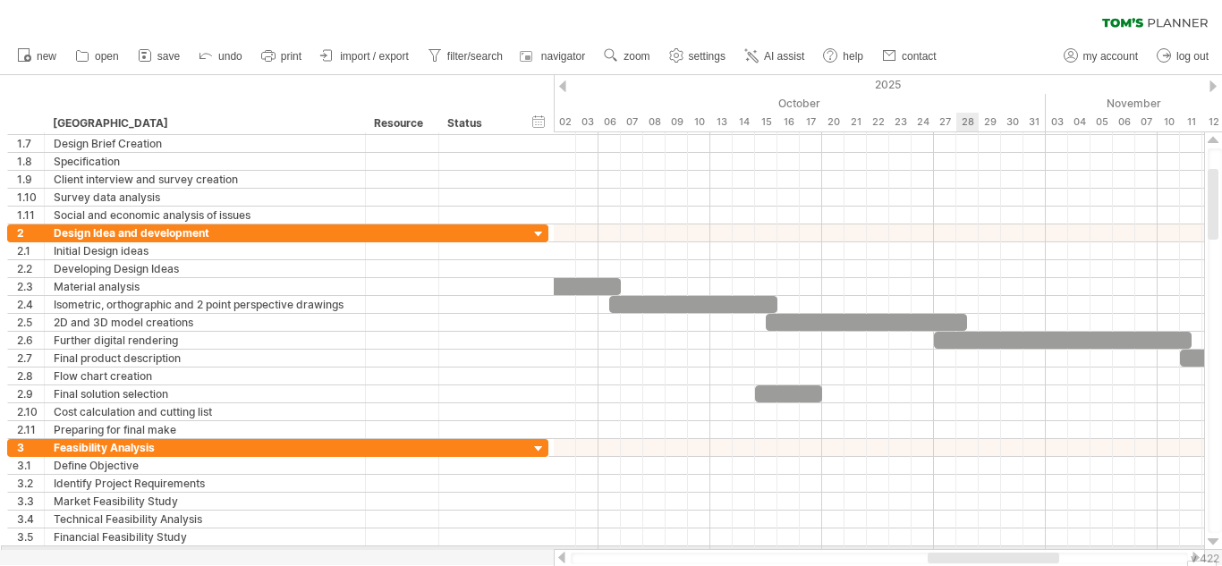
drag, startPoint x: 1028, startPoint y: 554, endPoint x: 975, endPoint y: 545, distance: 54.4
click at [975, 545] on div "Trying to reach [DOMAIN_NAME] Connected again... 0% autosave... clear filter 1" at bounding box center [611, 283] width 1222 height 566
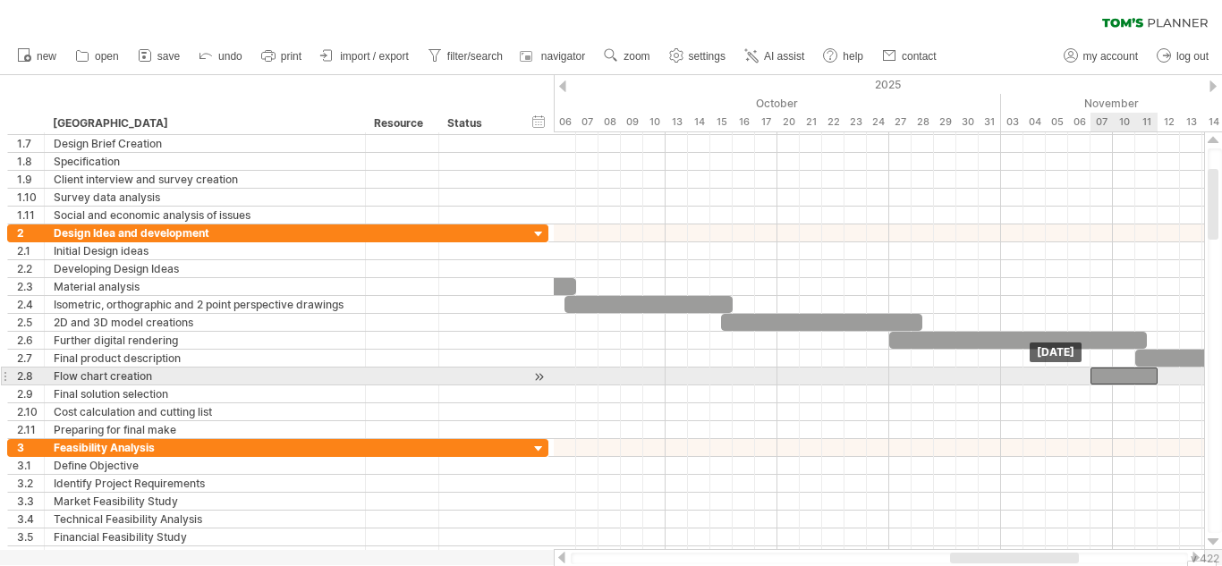
drag, startPoint x: 751, startPoint y: 393, endPoint x: 1127, endPoint y: 380, distance: 375.8
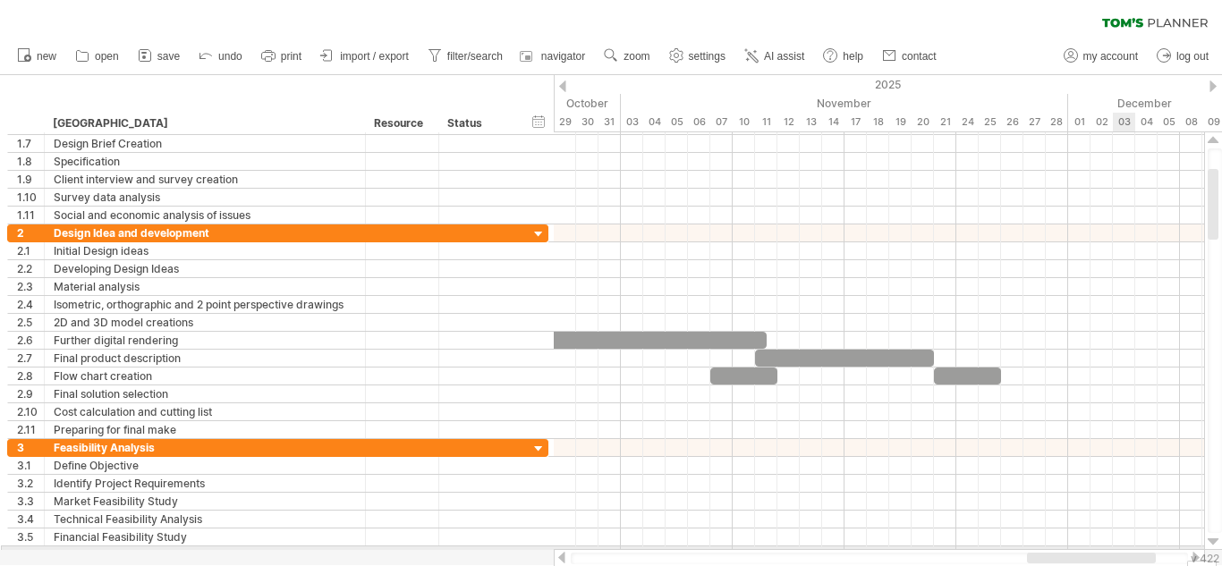
drag, startPoint x: 1042, startPoint y: 559, endPoint x: 1121, endPoint y: 546, distance: 80.6
click at [1121, 546] on div "Trying to reach [DOMAIN_NAME] Connected again... 0% autosave... clear filter 1" at bounding box center [611, 283] width 1222 height 566
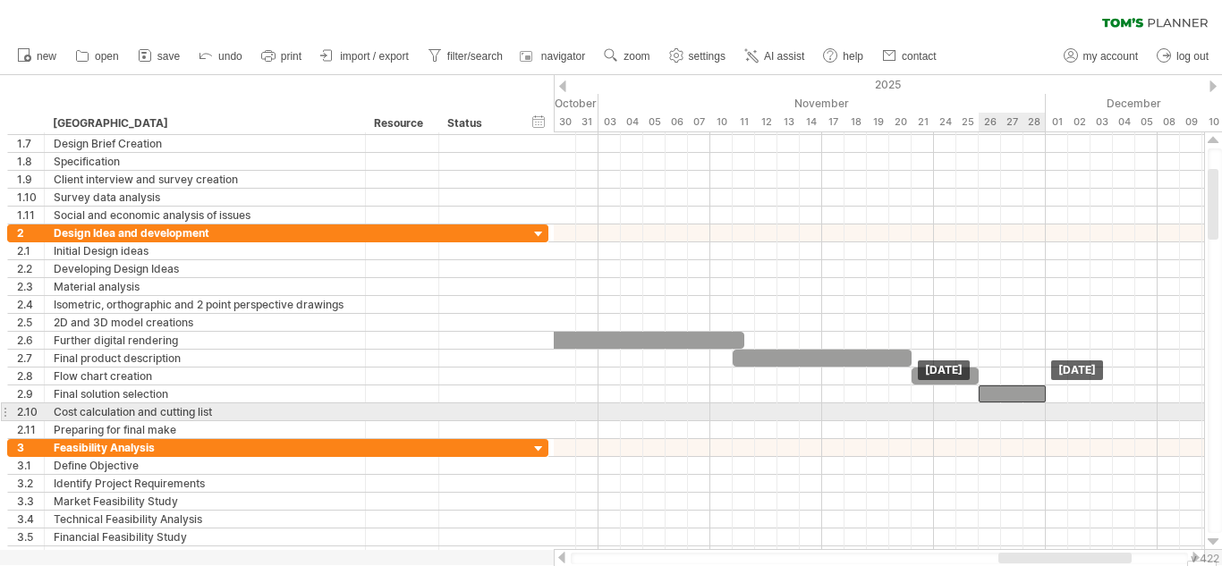
drag, startPoint x: 731, startPoint y: 382, endPoint x: 1019, endPoint y: 404, distance: 288.8
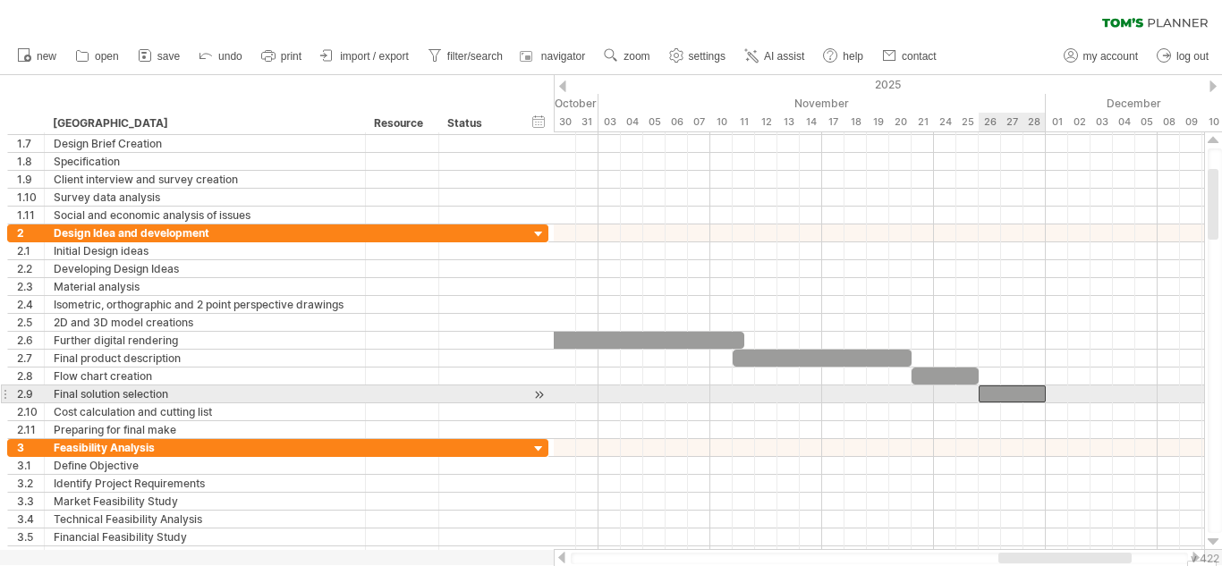
click at [988, 392] on div at bounding box center [1011, 393] width 67 height 17
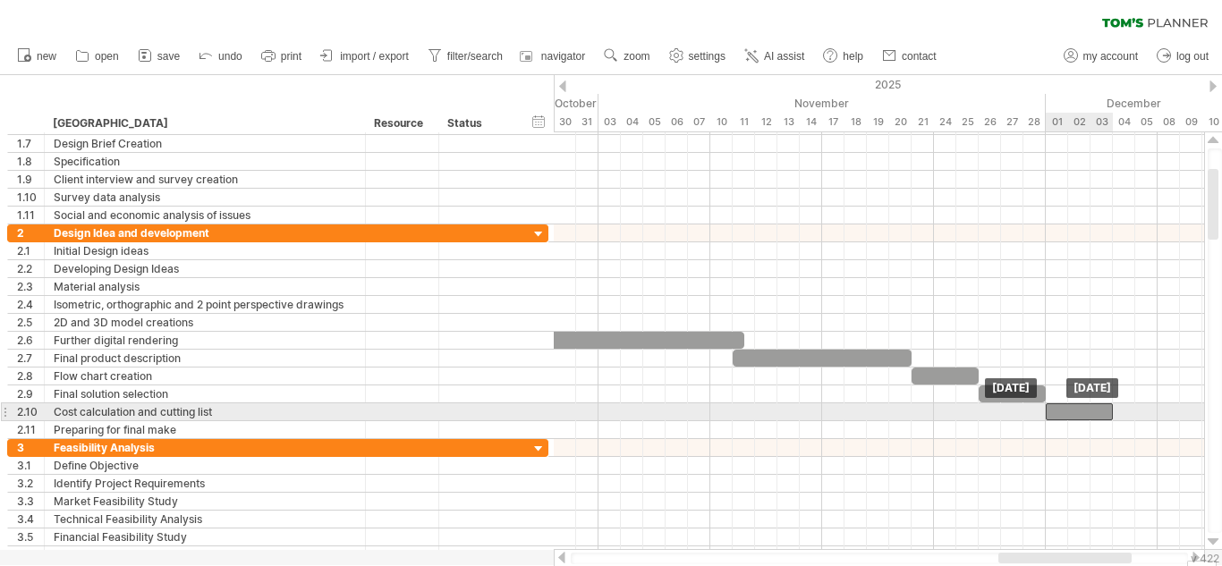
drag, startPoint x: 988, startPoint y: 392, endPoint x: 1055, endPoint y: 406, distance: 68.6
drag, startPoint x: 1112, startPoint y: 409, endPoint x: 1191, endPoint y: 411, distance: 79.6
click at [1191, 411] on span at bounding box center [1191, 411] width 7 height 17
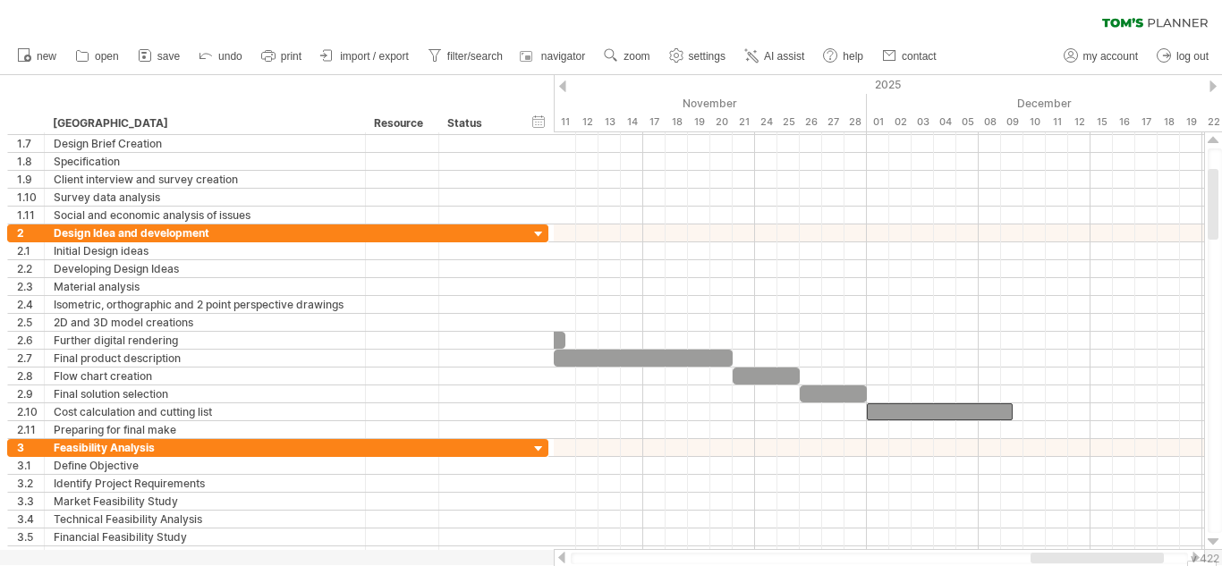
drag, startPoint x: 1078, startPoint y: 554, endPoint x: 1097, endPoint y: 488, distance: 69.0
click at [1113, 550] on div at bounding box center [879, 558] width 651 height 18
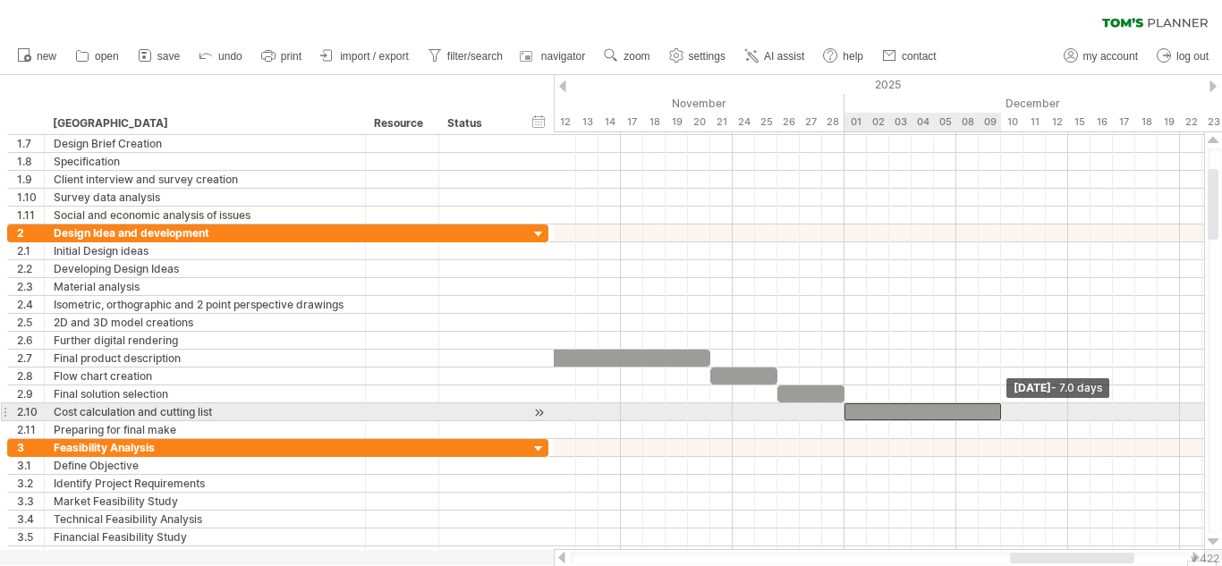
drag, startPoint x: 991, startPoint y: 411, endPoint x: 1006, endPoint y: 411, distance: 15.2
click at [1006, 411] on div "Tuesday 09 December - 7.0 days Monday 01 December" at bounding box center [879, 341] width 650 height 418
click at [936, 411] on div at bounding box center [922, 411] width 156 height 17
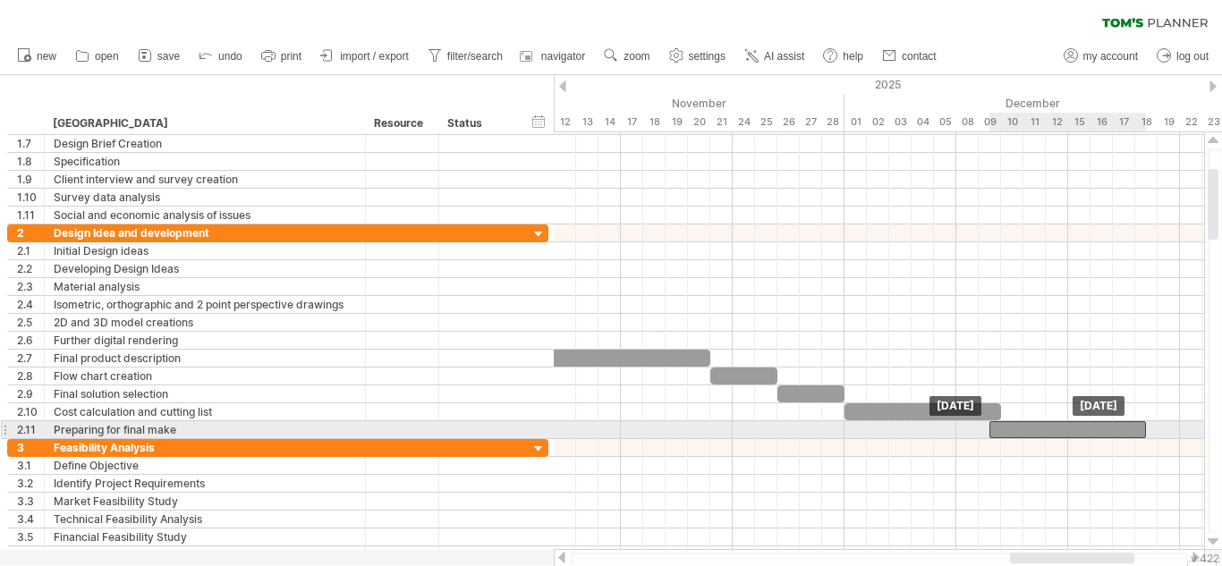
drag, startPoint x: 936, startPoint y: 411, endPoint x: 1084, endPoint y: 422, distance: 147.9
drag, startPoint x: 1146, startPoint y: 427, endPoint x: 1182, endPoint y: 430, distance: 36.8
click at [1182, 430] on span at bounding box center [1179, 429] width 7 height 17
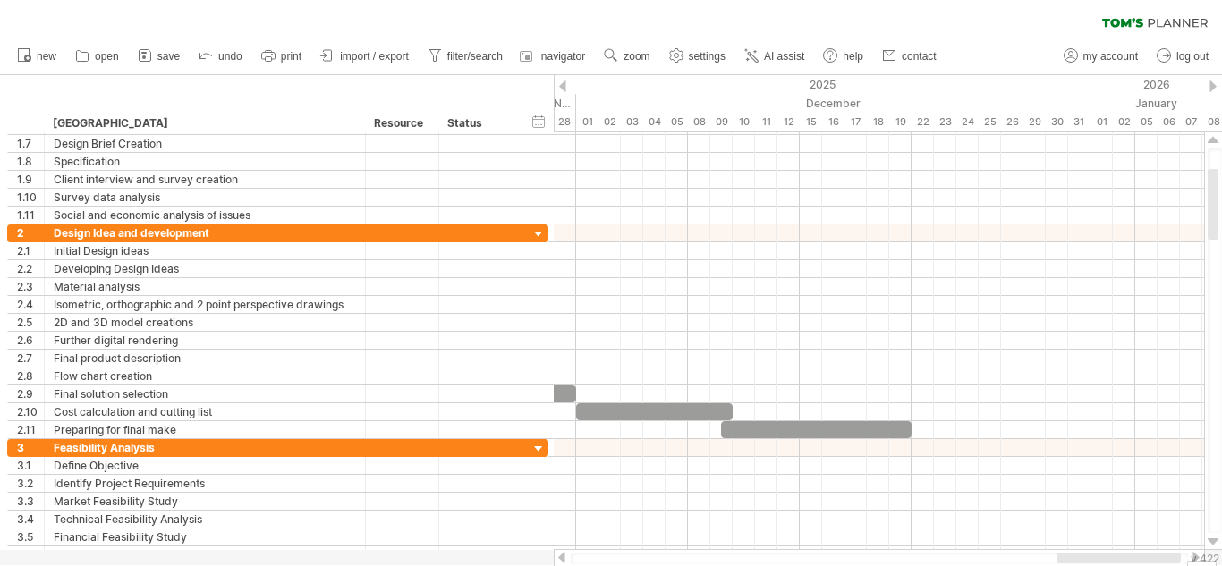
drag, startPoint x: 1100, startPoint y: 557, endPoint x: 1111, endPoint y: 511, distance: 47.7
click at [1151, 545] on div "Trying to reach [DOMAIN_NAME] Connected again... 0% autosave... clear filter 1" at bounding box center [611, 283] width 1222 height 566
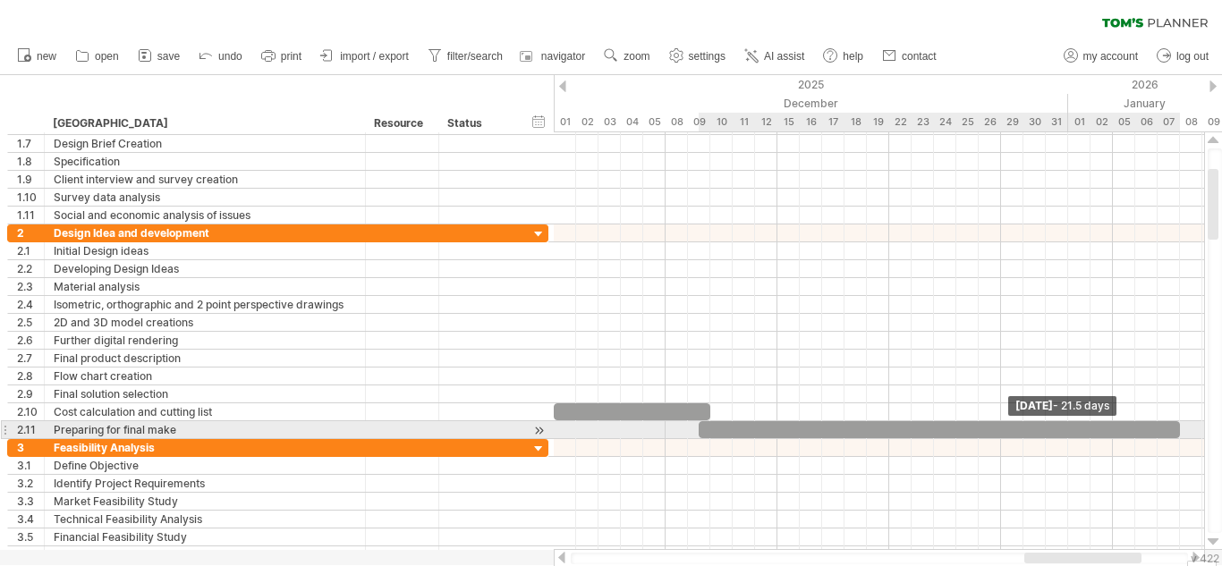
drag, startPoint x: 885, startPoint y: 428, endPoint x: 1173, endPoint y: 424, distance: 288.0
click at [1173, 424] on div at bounding box center [938, 429] width 481 height 17
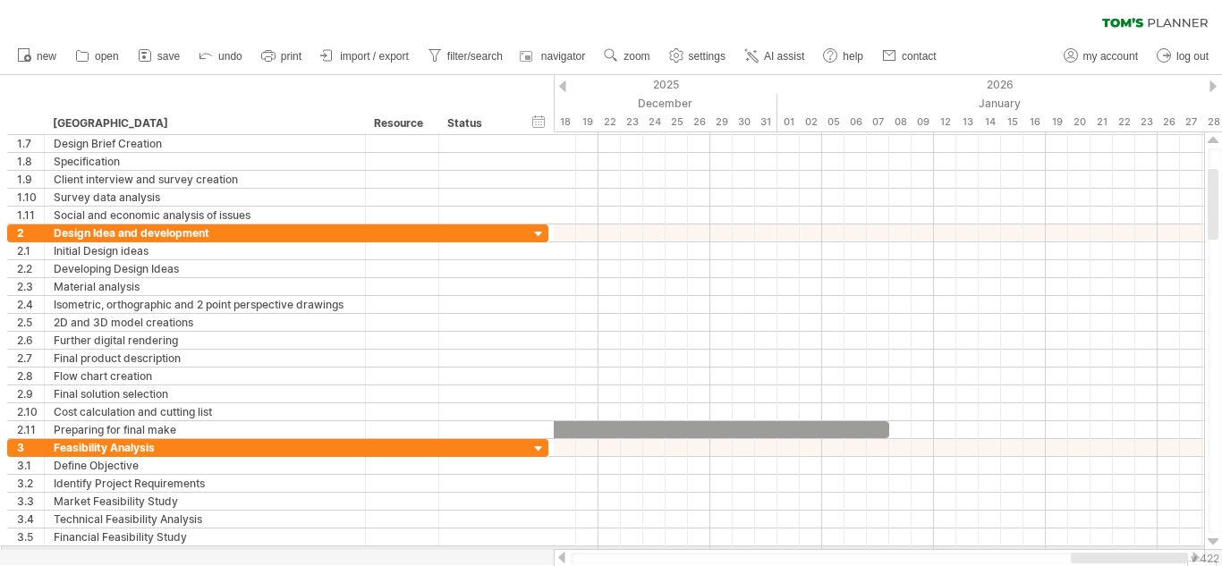
drag, startPoint x: 1068, startPoint y: 555, endPoint x: 1129, endPoint y: 550, distance: 61.9
click at [1129, 550] on div at bounding box center [879, 558] width 651 height 18
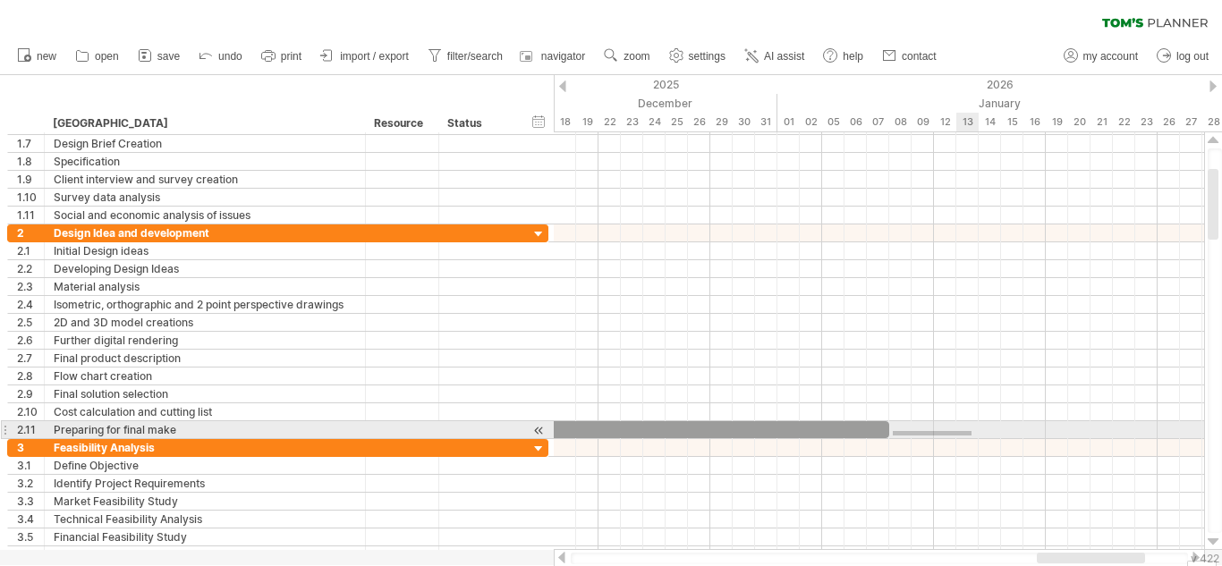
drag, startPoint x: 892, startPoint y: 431, endPoint x: 971, endPoint y: 435, distance: 78.8
click at [971, 435] on div at bounding box center [879, 430] width 650 height 18
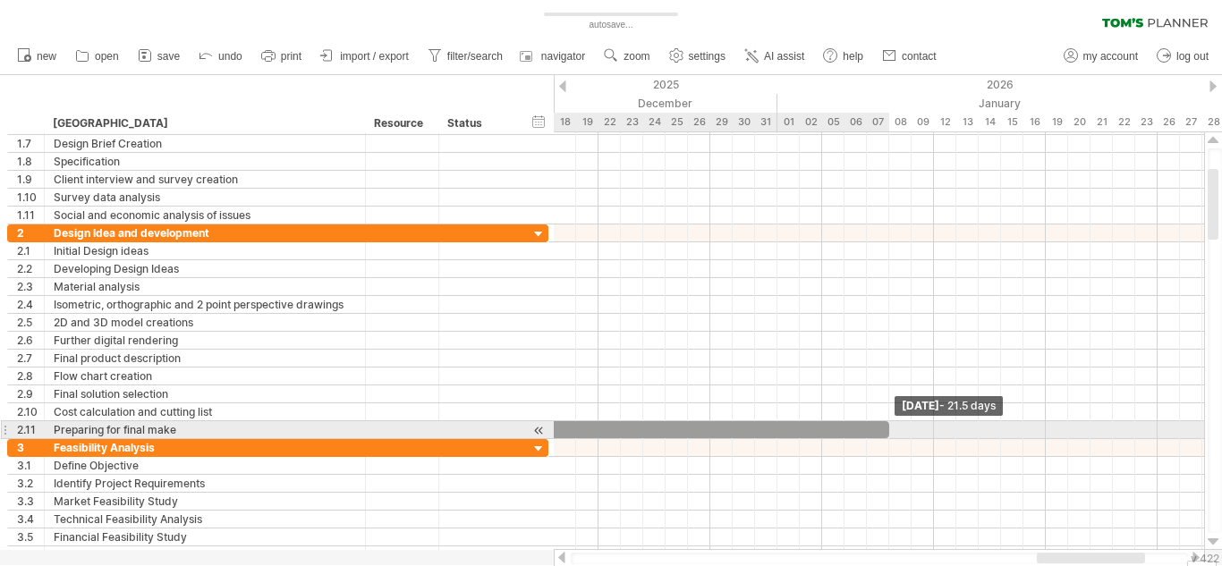
click at [893, 432] on div "Wednesday 07 January - 21.5 days Tuesday 09 December" at bounding box center [879, 341] width 650 height 418
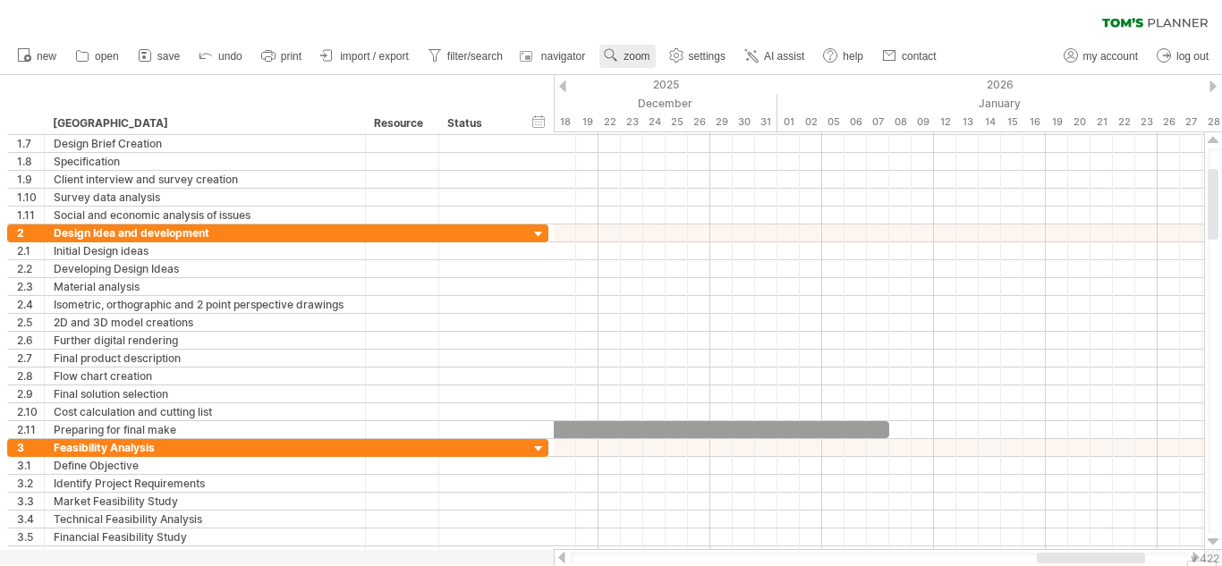
click at [613, 45] on link "zoom" at bounding box center [626, 56] width 55 height 23
click at [689, 122] on div "Day" at bounding box center [671, 125] width 99 height 29
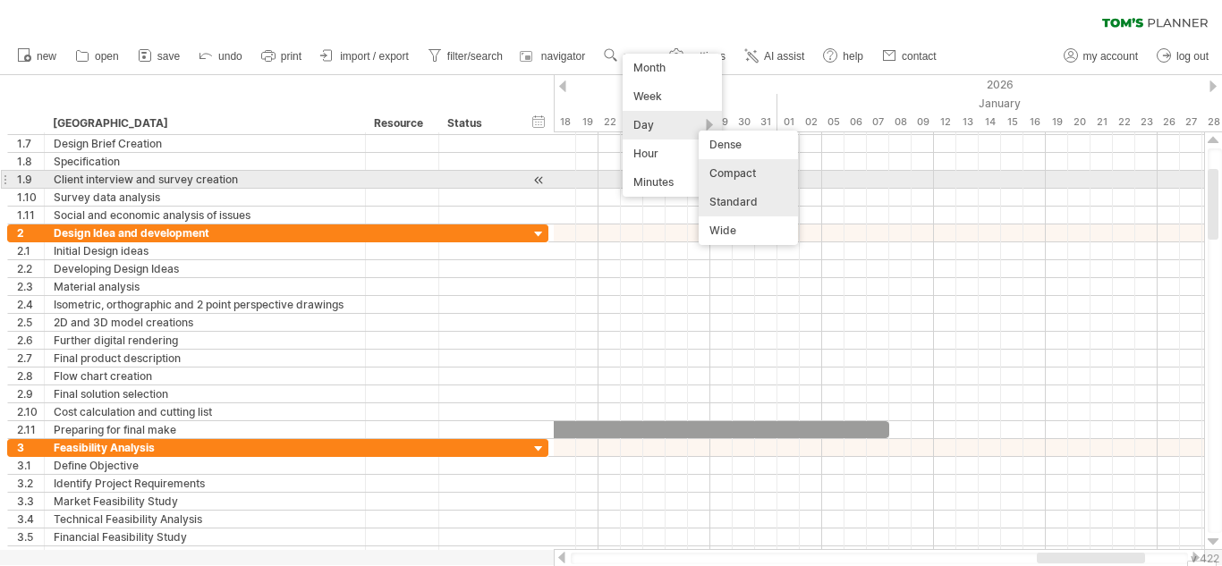
click at [739, 178] on div "Compact" at bounding box center [747, 173] width 99 height 29
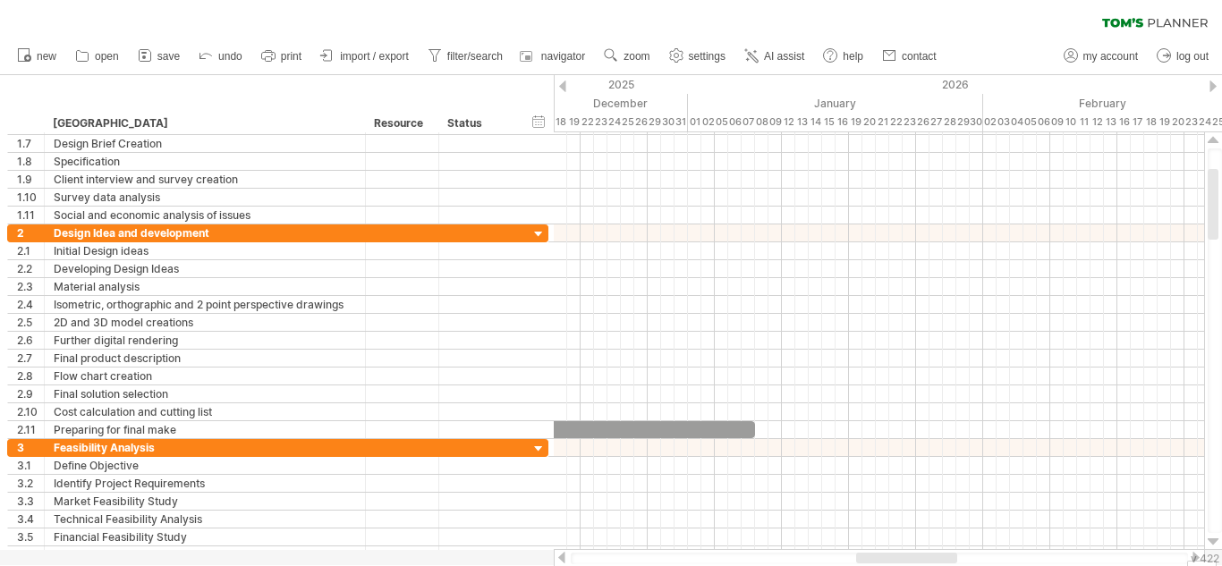
click at [644, 68] on ul "new open" at bounding box center [475, 57] width 935 height 38
click at [630, 52] on span "zoom" at bounding box center [636, 56] width 26 height 13
click at [684, 132] on div "Day" at bounding box center [688, 132] width 99 height 29
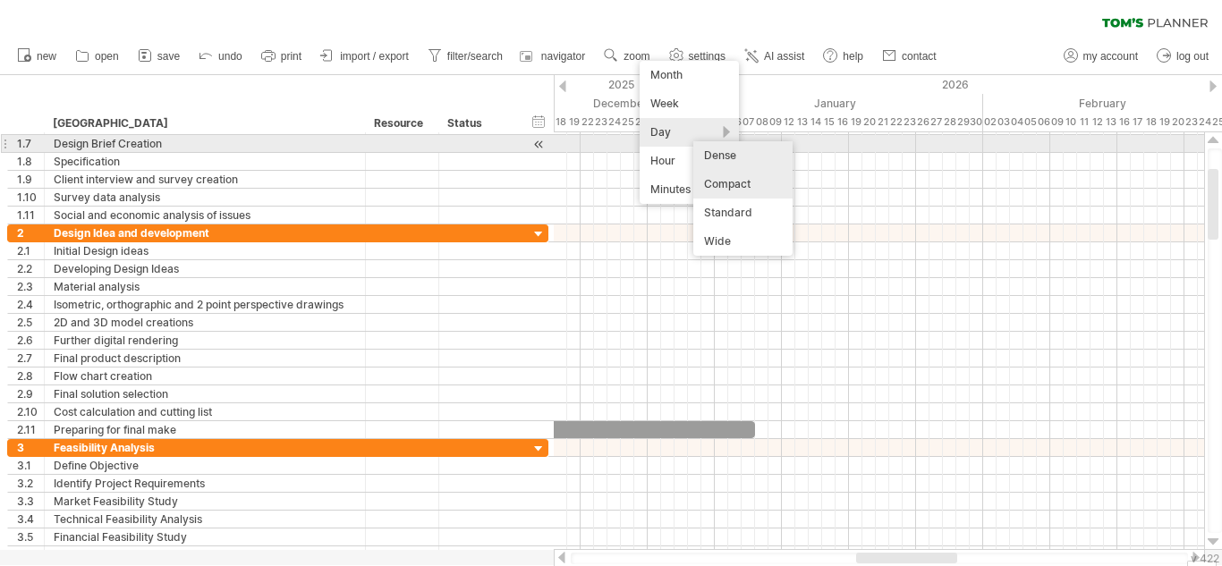
click at [719, 148] on div "Dense" at bounding box center [742, 155] width 99 height 29
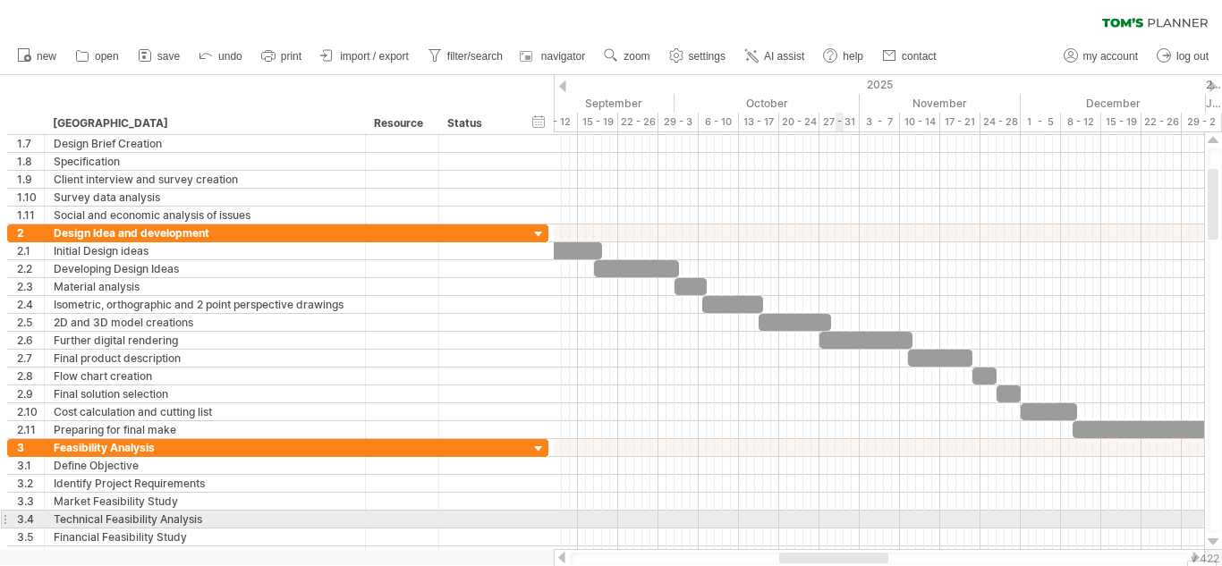
drag, startPoint x: 982, startPoint y: 554, endPoint x: 823, endPoint y: 506, distance: 166.3
click at [823, 506] on div "Trying to reach [DOMAIN_NAME] Connected again... 0% autosave... clear filter 1" at bounding box center [611, 283] width 1222 height 566
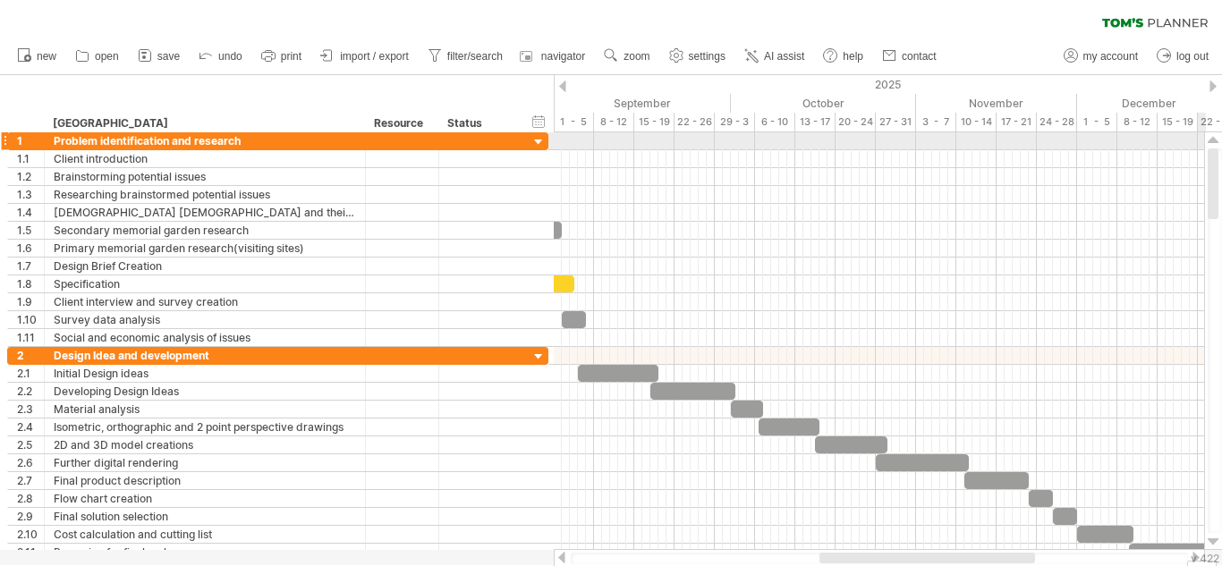
drag, startPoint x: 1213, startPoint y: 218, endPoint x: 1206, endPoint y: 147, distance: 71.9
click at [1206, 147] on div at bounding box center [1213, 341] width 19 height 418
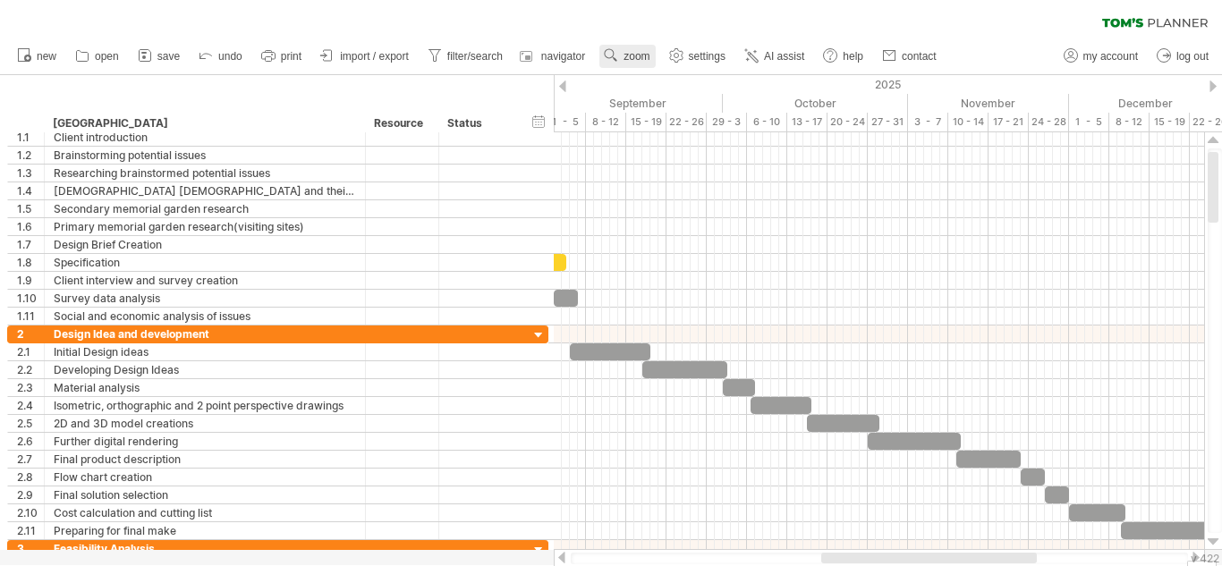
click at [621, 58] on link "zoom" at bounding box center [626, 56] width 55 height 23
click at [676, 106] on div "Week" at bounding box center [679, 110] width 99 height 29
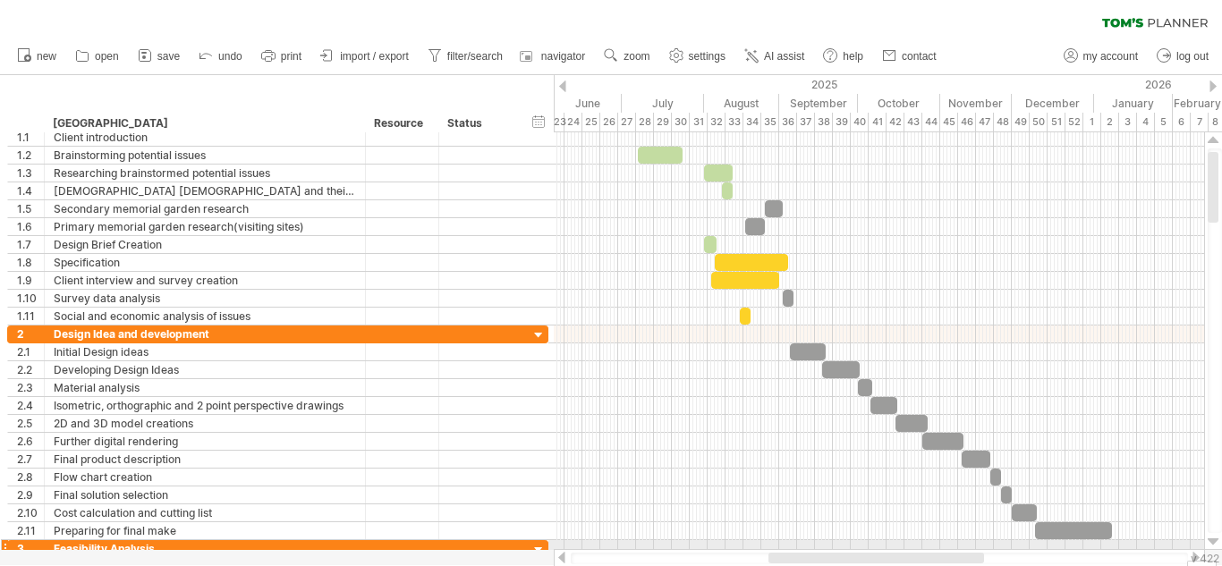
drag, startPoint x: 895, startPoint y: 554, endPoint x: 822, endPoint y: 544, distance: 74.0
click at [822, 544] on div "Trying to reach [DOMAIN_NAME] Connected again... 0% clear filter new 1" at bounding box center [611, 283] width 1222 height 566
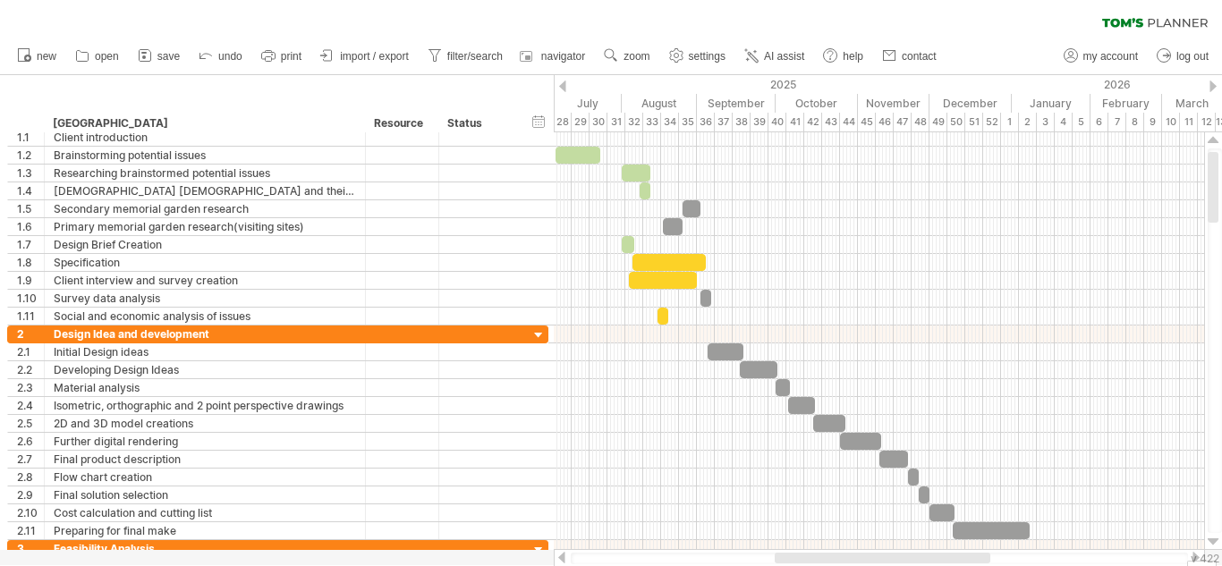
drag, startPoint x: 841, startPoint y: 554, endPoint x: 873, endPoint y: 552, distance: 32.3
click at [873, 552] on div at bounding box center [879, 558] width 651 height 18
click at [870, 552] on div at bounding box center [879, 558] width 651 height 18
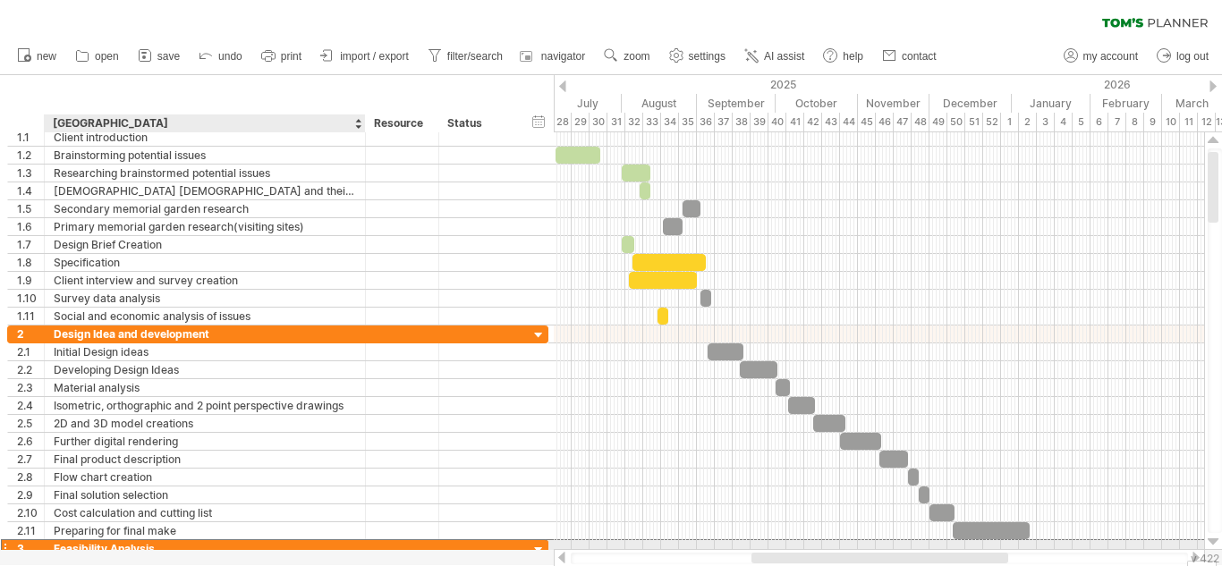
click at [278, 543] on div "Feasibility Analysis" at bounding box center [205, 548] width 302 height 17
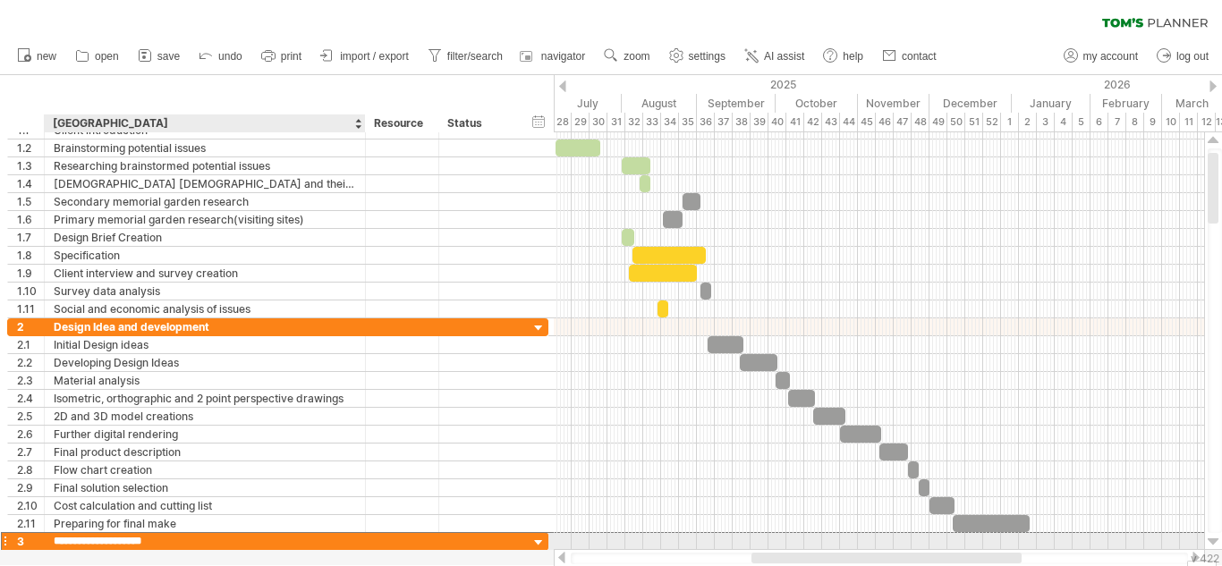
click at [278, 543] on input "**********" at bounding box center [205, 541] width 302 height 17
click at [113, 542] on input "**********" at bounding box center [205, 541] width 302 height 17
type input "**********"
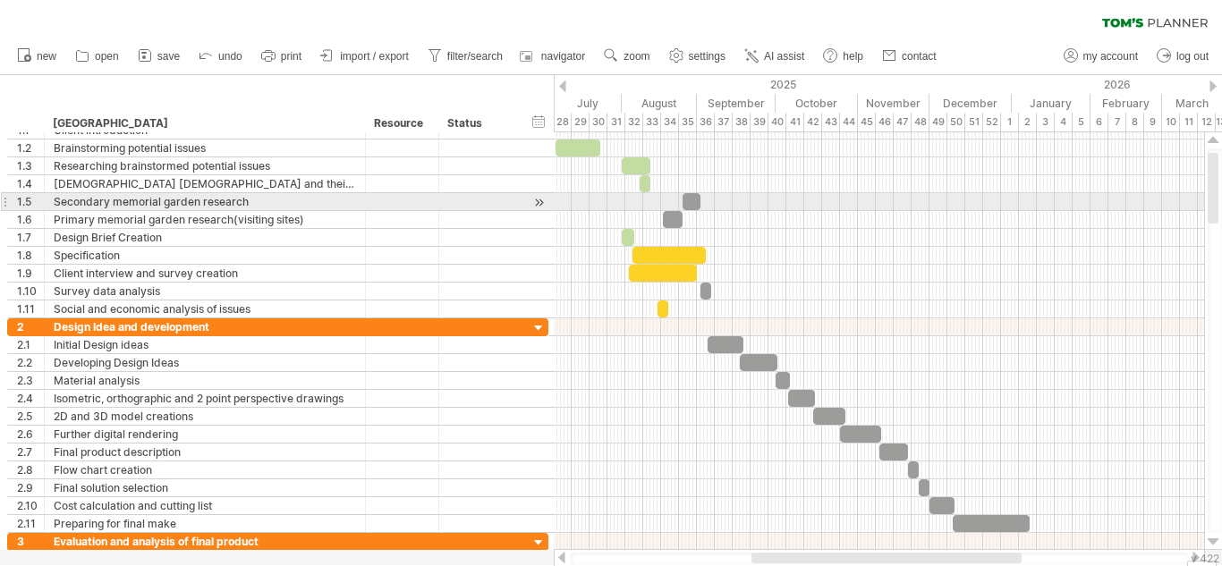
drag, startPoint x: 1221, startPoint y: 173, endPoint x: 1221, endPoint y: 199, distance: 26.8
click at [1221, 199] on div at bounding box center [1214, 340] width 14 height 385
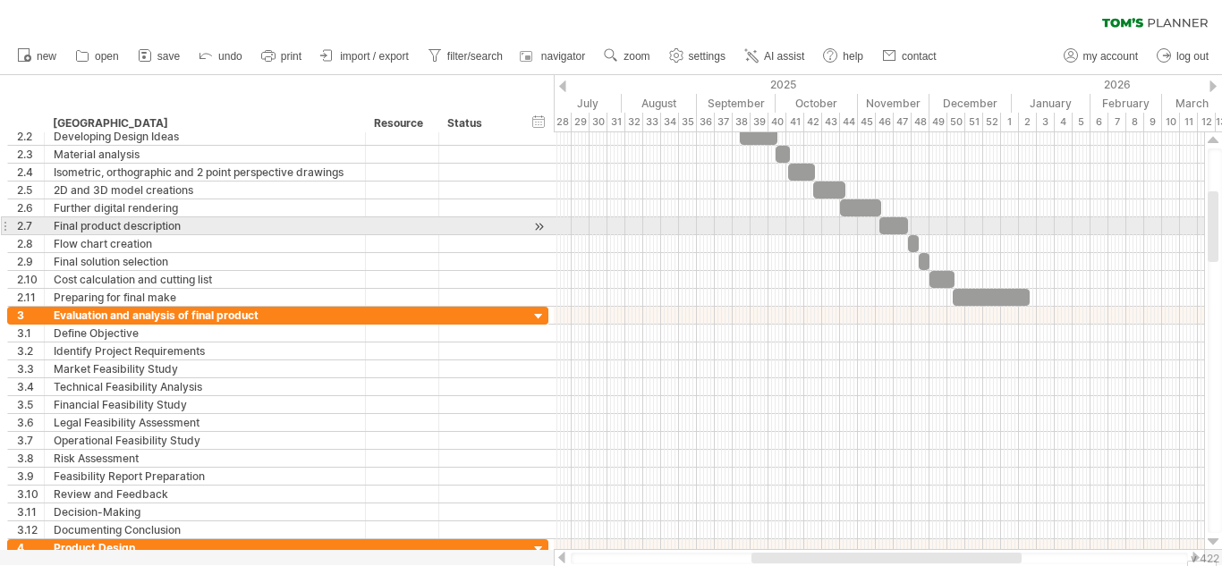
drag, startPoint x: 1212, startPoint y: 199, endPoint x: 1218, endPoint y: 238, distance: 39.0
click at [1218, 238] on div at bounding box center [1214, 340] width 14 height 385
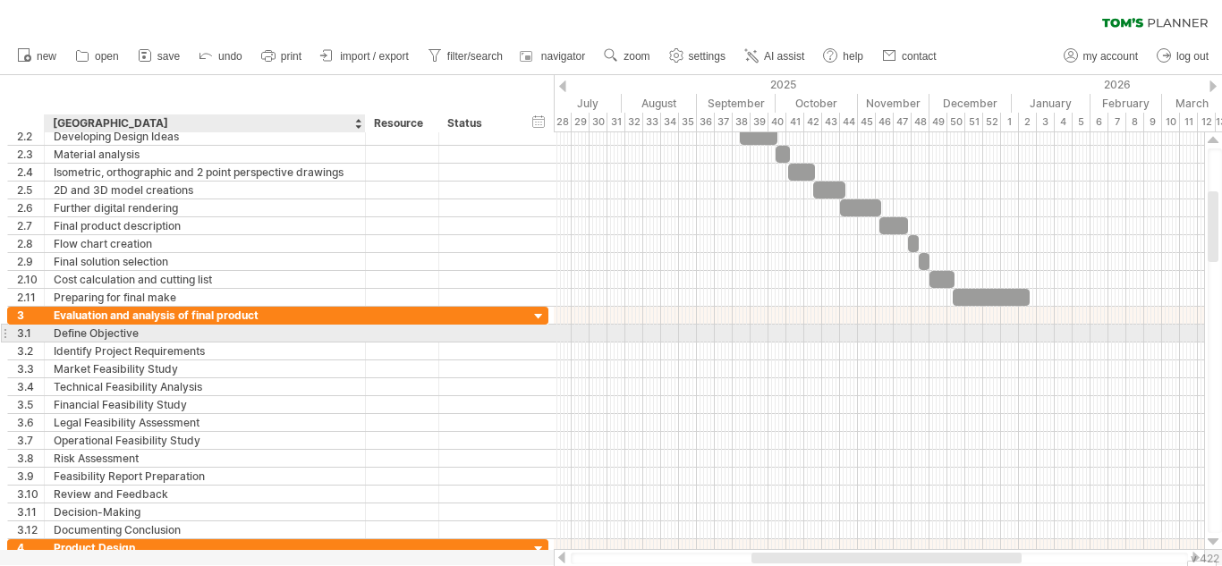
click at [146, 334] on div "Define Objective" at bounding box center [205, 333] width 302 height 17
click at [146, 334] on input "**********" at bounding box center [205, 333] width 302 height 17
click at [231, 332] on div at bounding box center [205, 333] width 302 height 17
click at [231, 332] on input "text" at bounding box center [205, 333] width 302 height 17
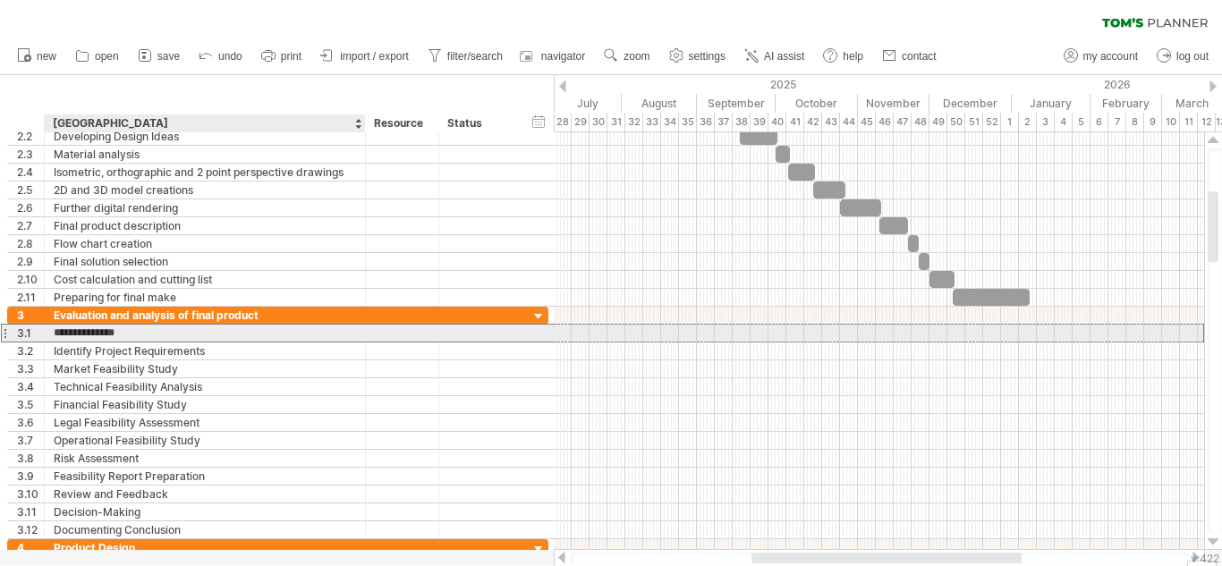
type input "**********"
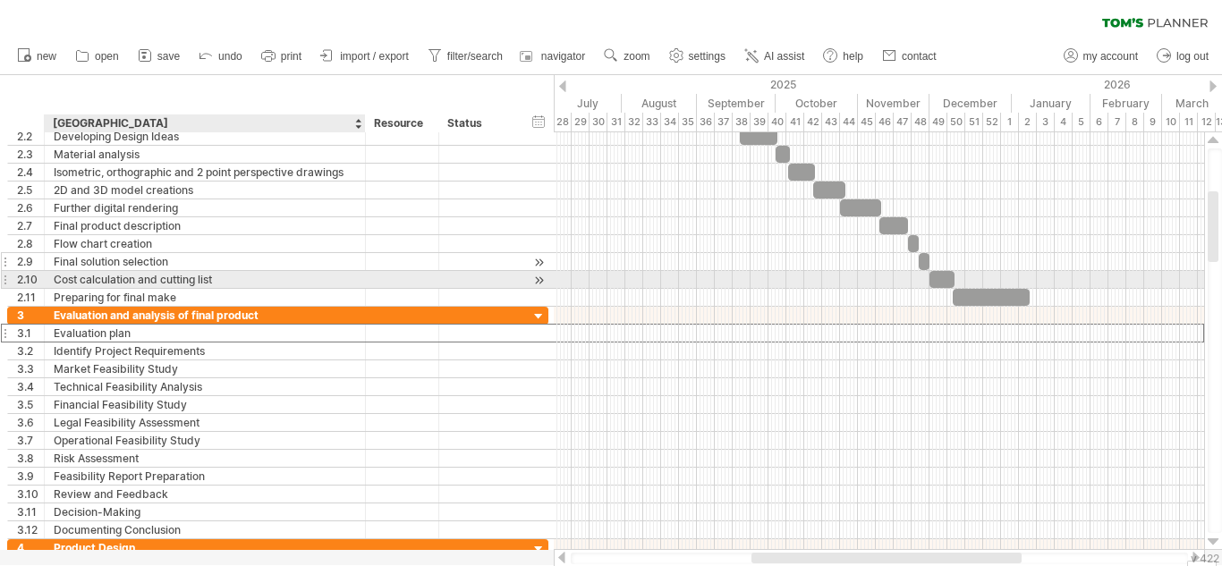
click at [247, 268] on div "Final solution selection" at bounding box center [205, 261] width 302 height 17
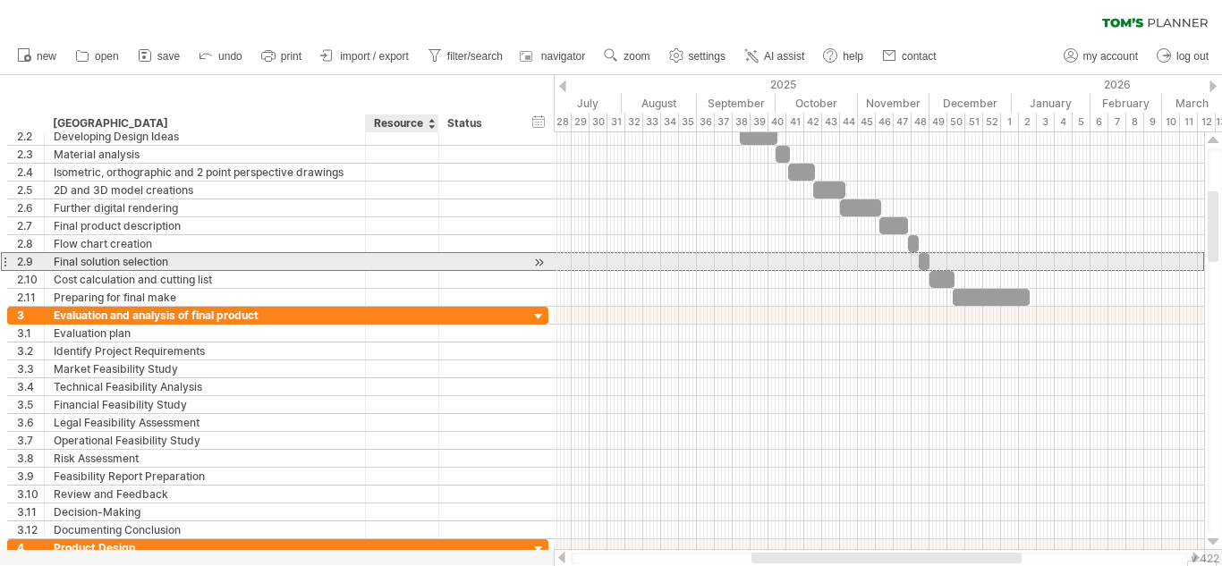
click at [394, 262] on div at bounding box center [402, 261] width 55 height 17
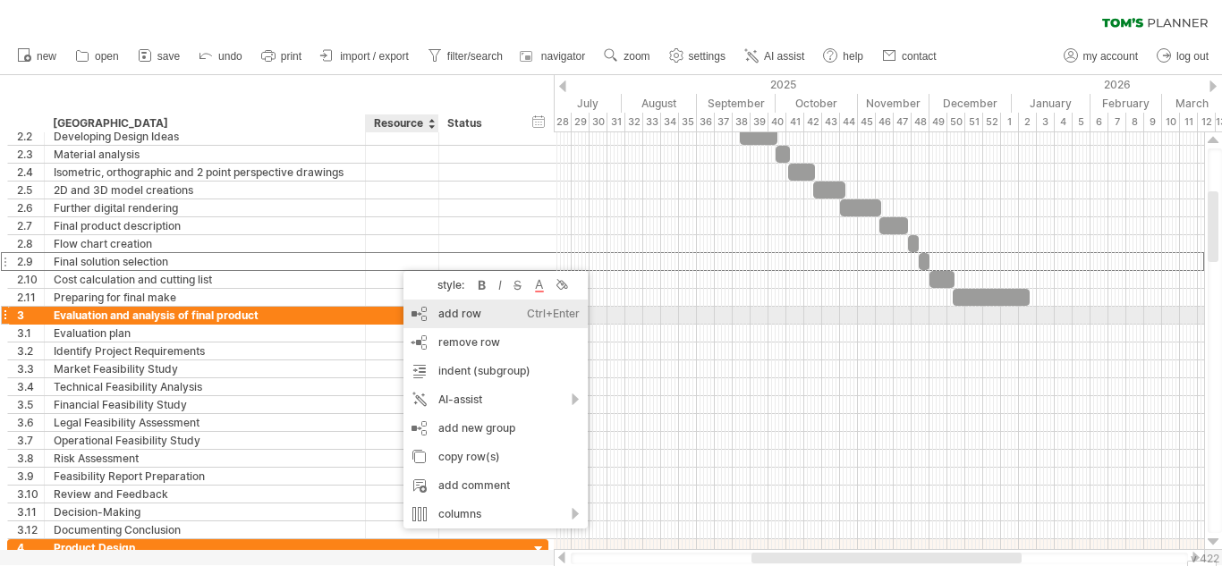
click at [445, 312] on div "add row Ctrl+Enter Cmd+Enter" at bounding box center [495, 314] width 184 height 29
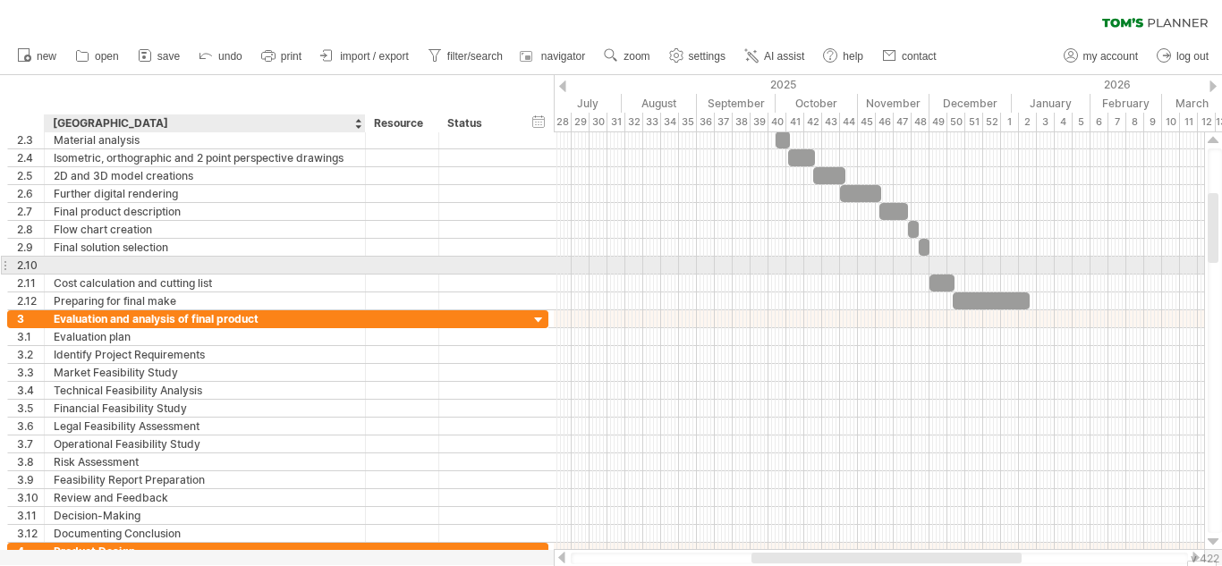
click at [265, 268] on div at bounding box center [205, 265] width 302 height 17
type input "**********"
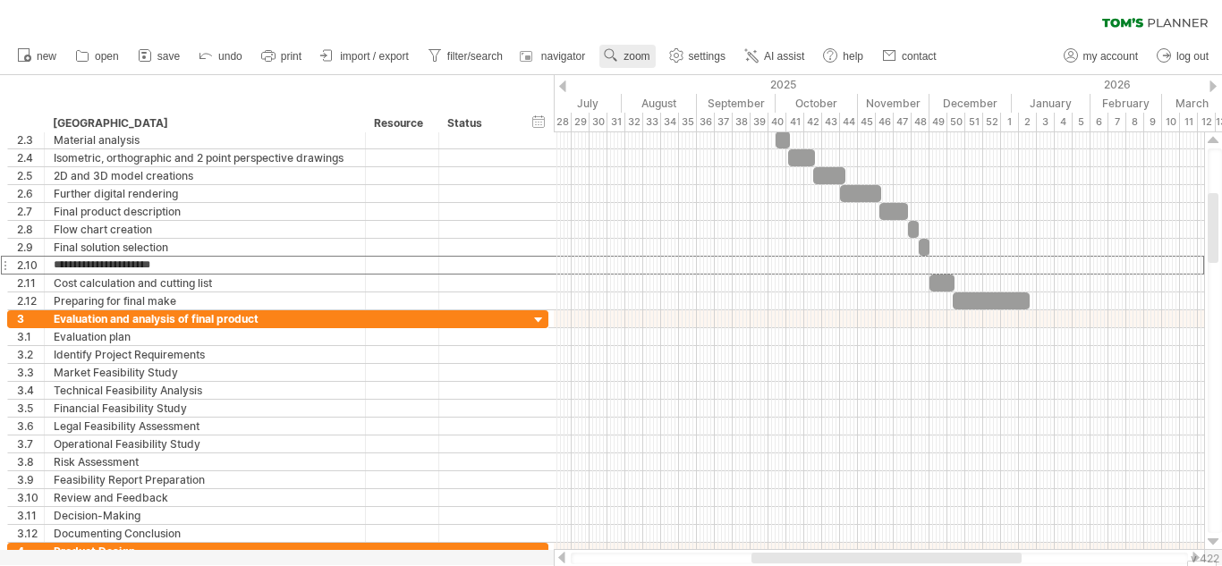
click at [619, 57] on use at bounding box center [611, 55] width 18 height 18
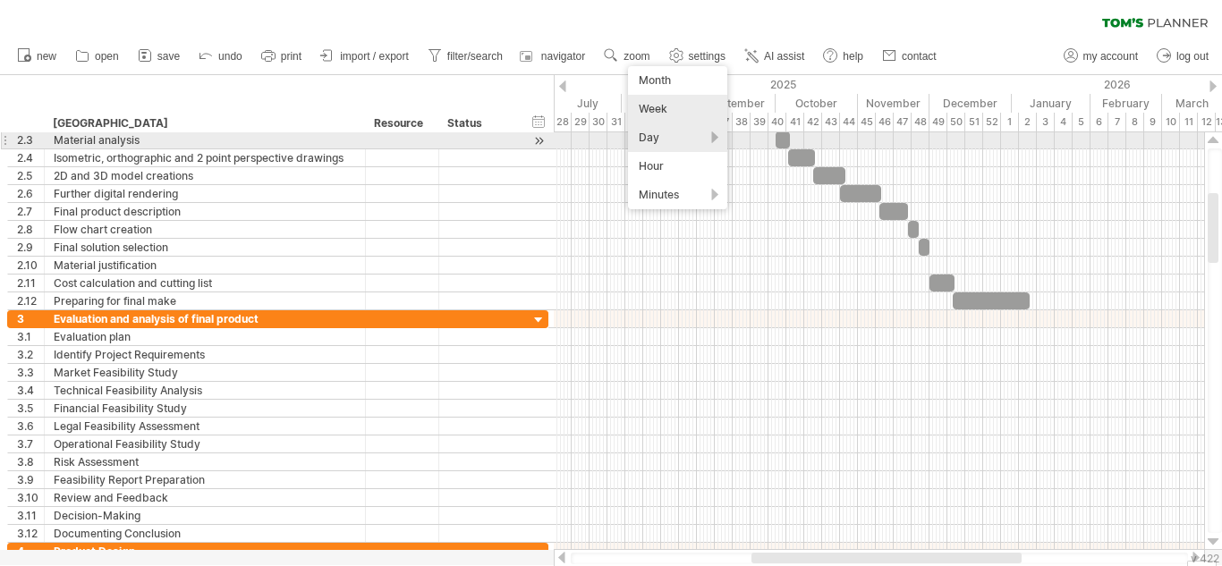
click at [682, 139] on div "Day" at bounding box center [677, 137] width 99 height 29
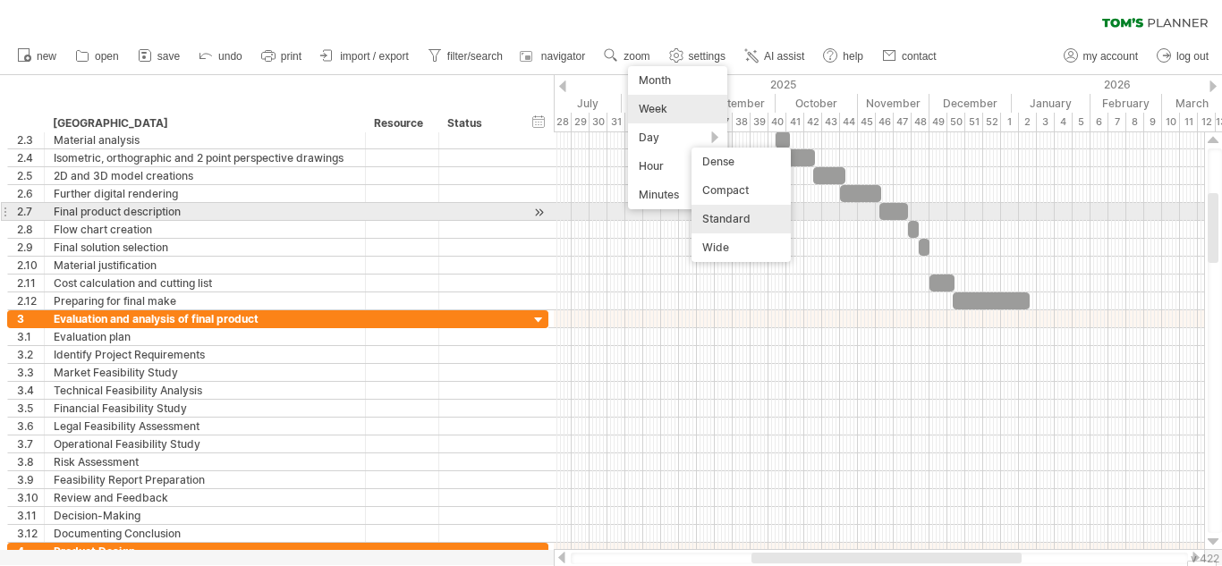
click at [738, 219] on div "Standard" at bounding box center [740, 219] width 99 height 29
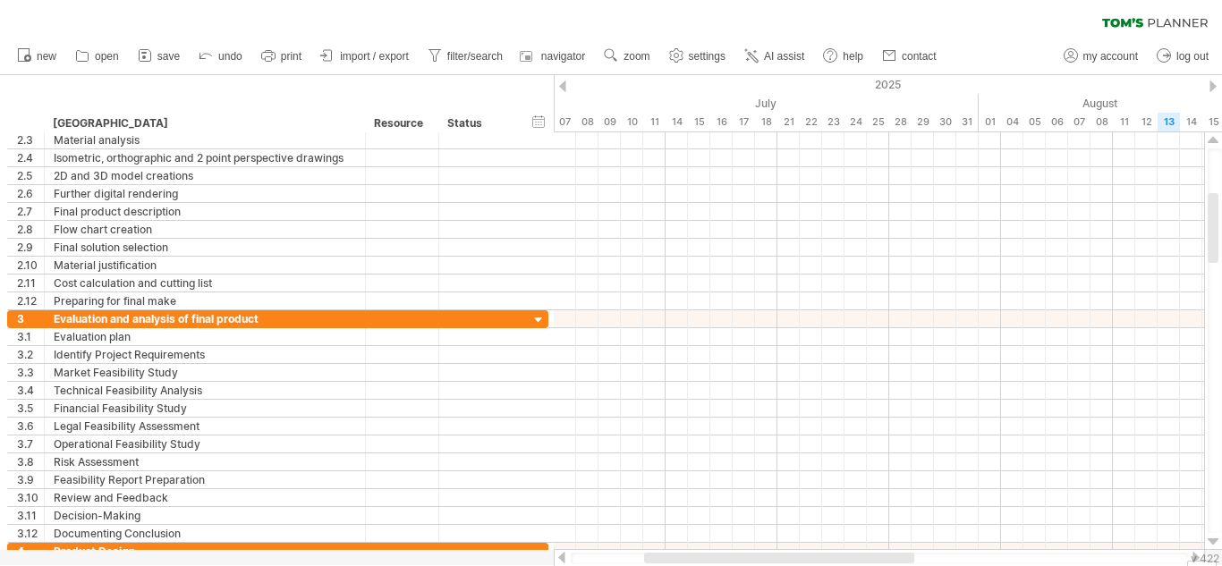
click at [763, 555] on div at bounding box center [779, 558] width 270 height 11
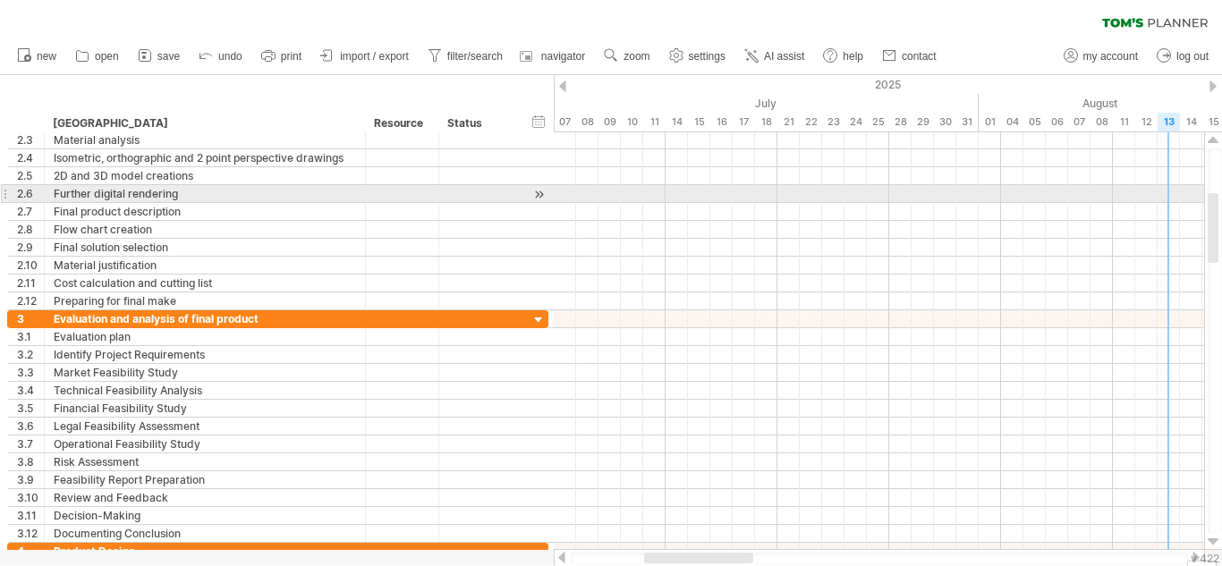
drag, startPoint x: 1221, startPoint y: 228, endPoint x: 1221, endPoint y: 197, distance: 31.3
click at [1221, 197] on div at bounding box center [1214, 340] width 14 height 385
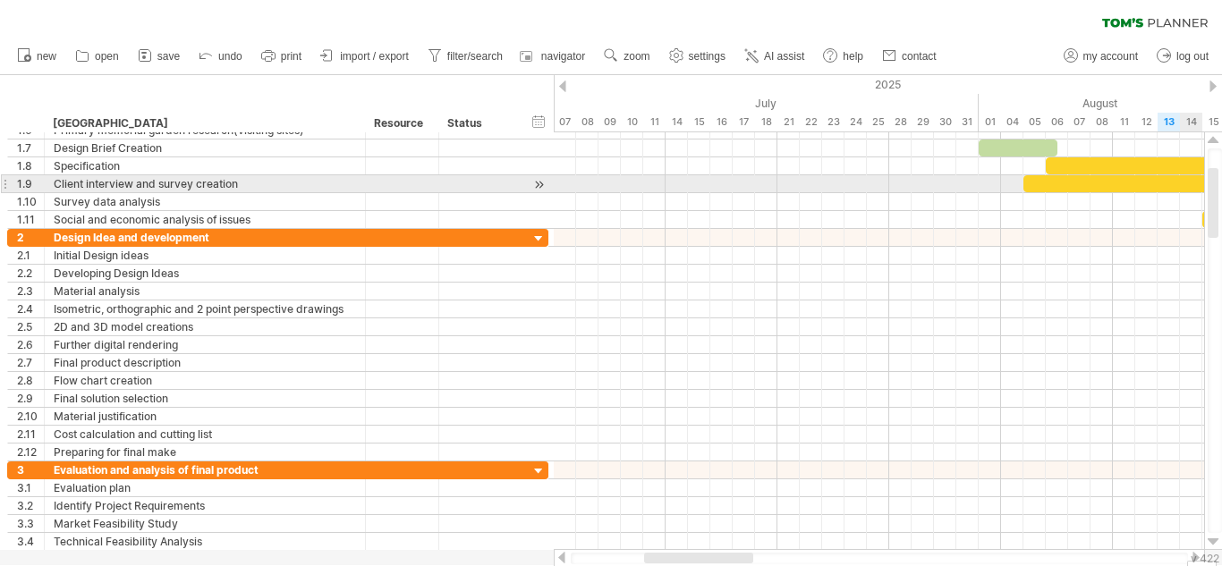
drag, startPoint x: 1213, startPoint y: 226, endPoint x: 1210, endPoint y: 202, distance: 24.3
click at [1210, 202] on div at bounding box center [1212, 203] width 11 height 70
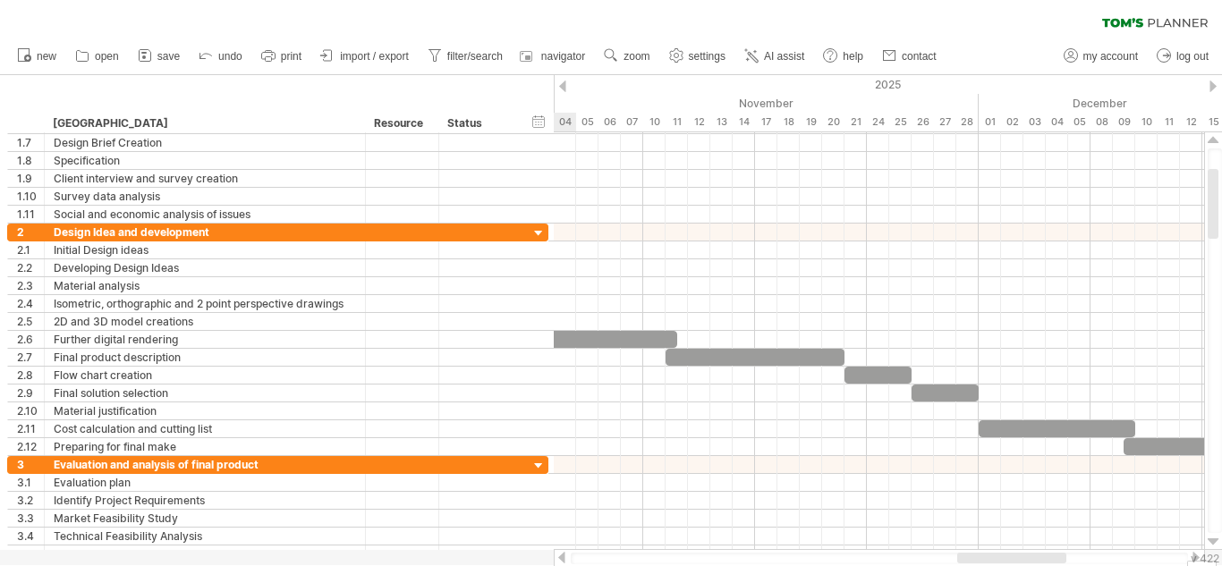
drag, startPoint x: 730, startPoint y: 557, endPoint x: 1043, endPoint y: 562, distance: 313.0
click at [1043, 562] on div at bounding box center [1011, 558] width 109 height 11
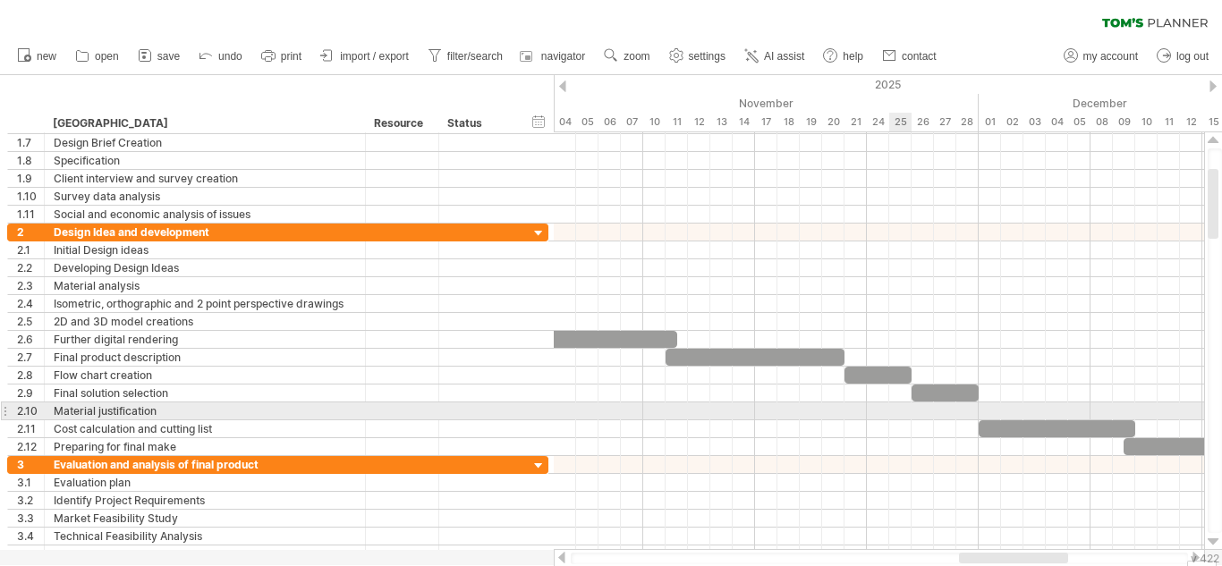
click at [889, 410] on div at bounding box center [879, 411] width 650 height 18
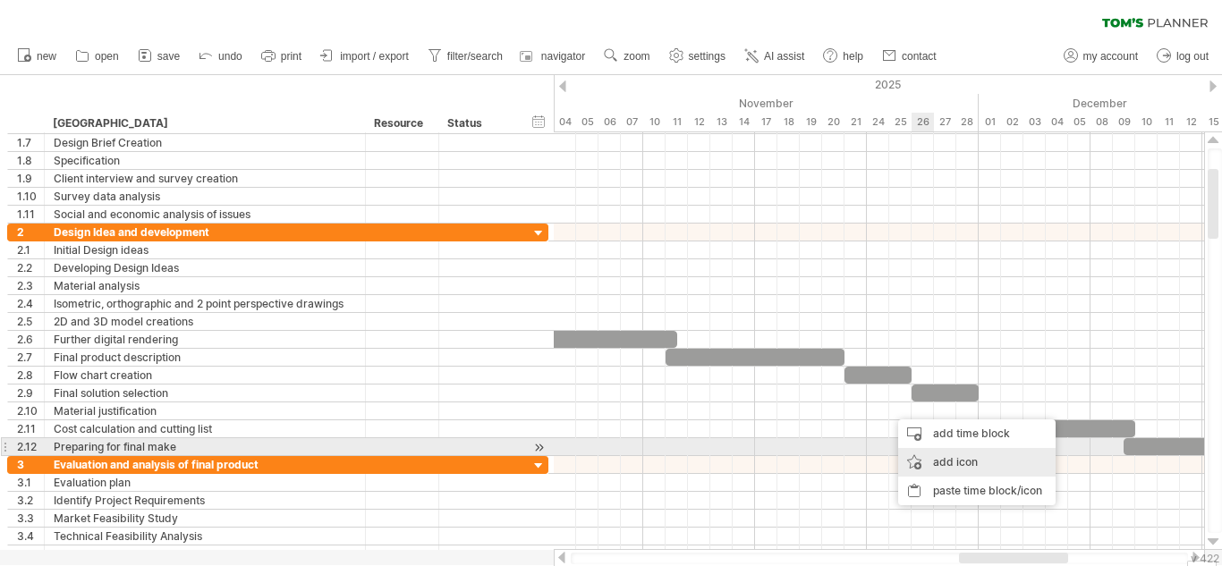
click at [938, 450] on div "add icon" at bounding box center [976, 462] width 157 height 29
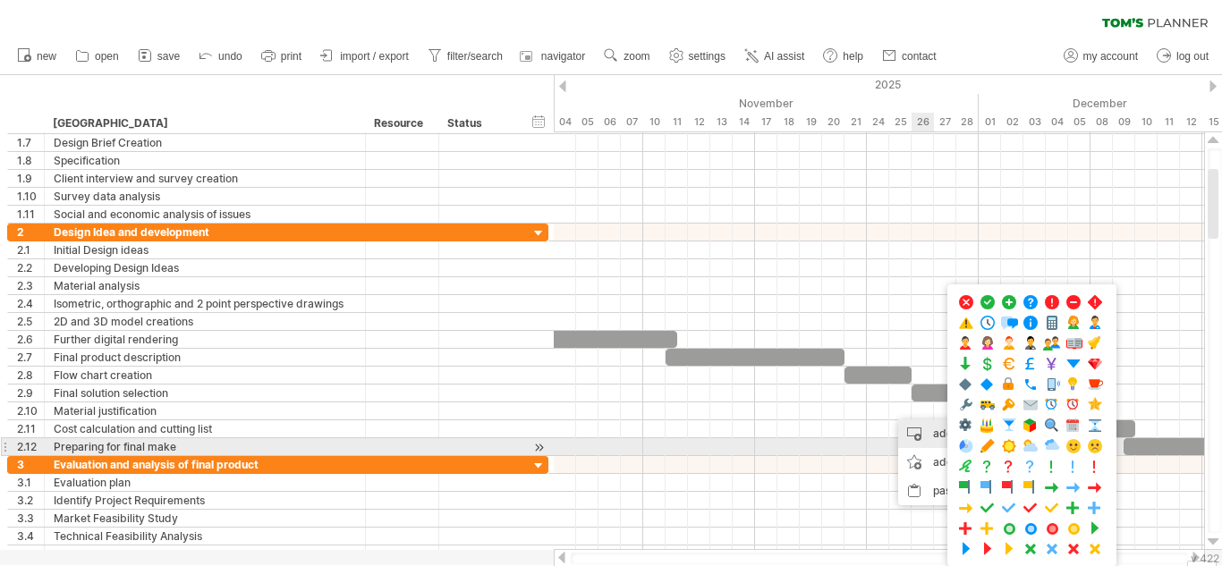
click at [932, 439] on div "add time block" at bounding box center [976, 433] width 157 height 29
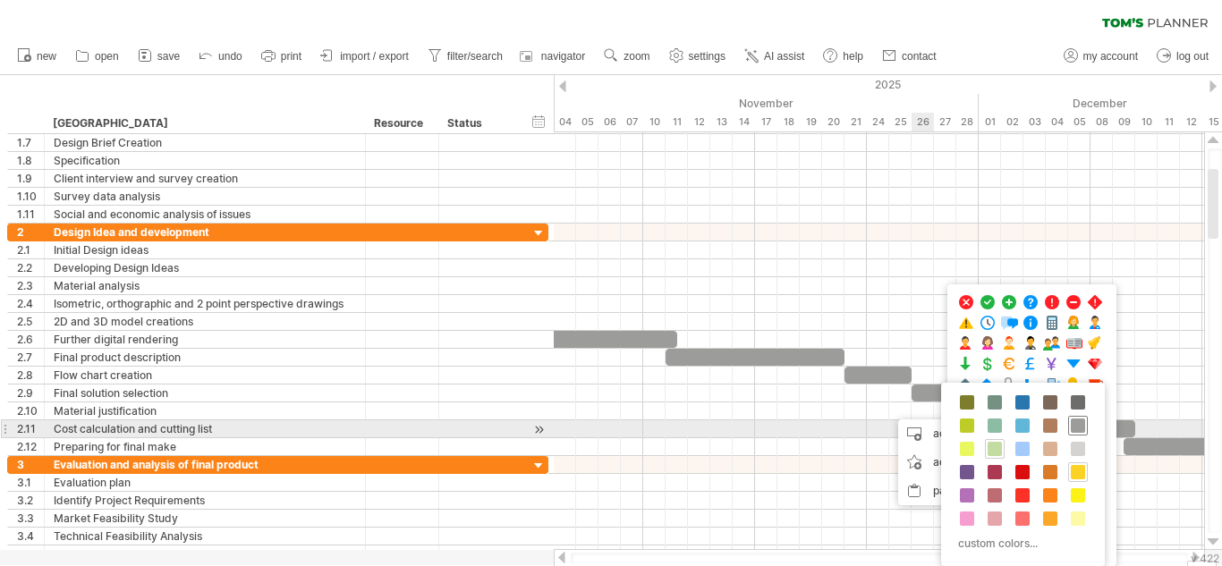
click at [1079, 425] on span at bounding box center [1077, 425] width 14 height 14
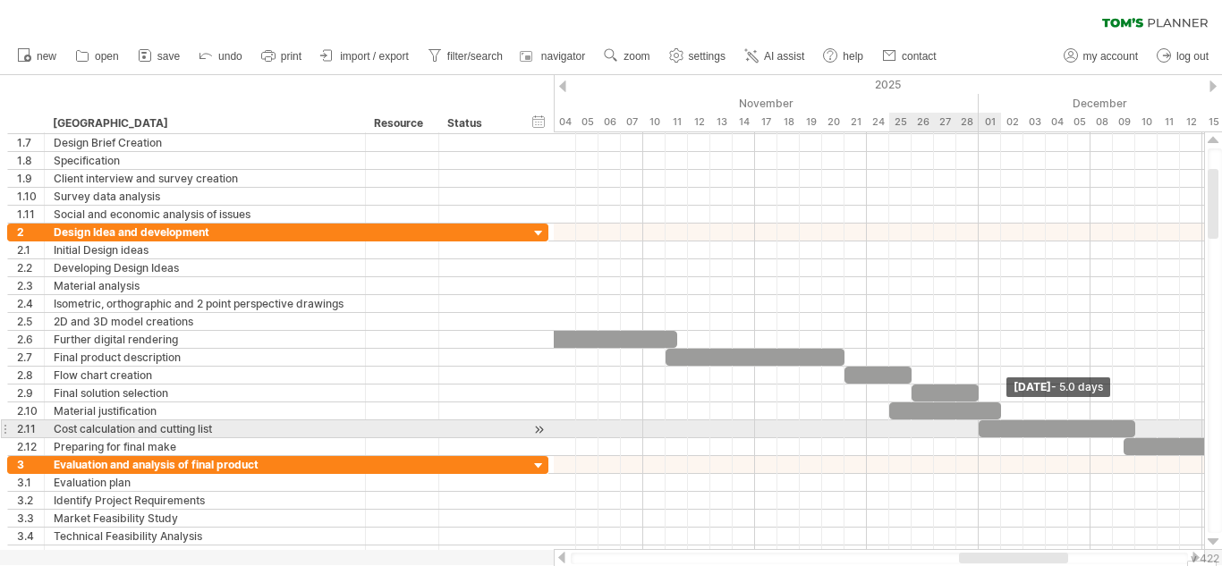
drag, startPoint x: 909, startPoint y: 414, endPoint x: 993, endPoint y: 420, distance: 84.3
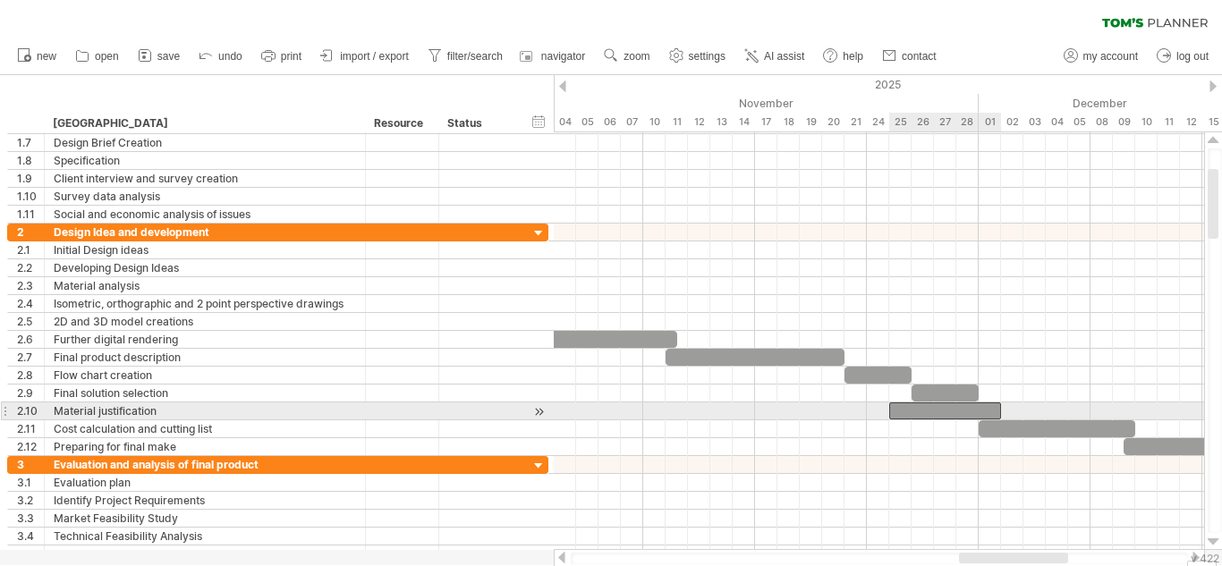
click at [925, 415] on div at bounding box center [945, 410] width 112 height 17
drag, startPoint x: 886, startPoint y: 411, endPoint x: 846, endPoint y: 414, distance: 40.3
click at [846, 414] on span at bounding box center [844, 410] width 7 height 17
drag, startPoint x: 1000, startPoint y: 414, endPoint x: 1050, endPoint y: 406, distance: 50.7
click at [1050, 406] on div "Wednesday 03 December - 9.0 days Friday 21 November - 7.0 days" at bounding box center [879, 341] width 650 height 418
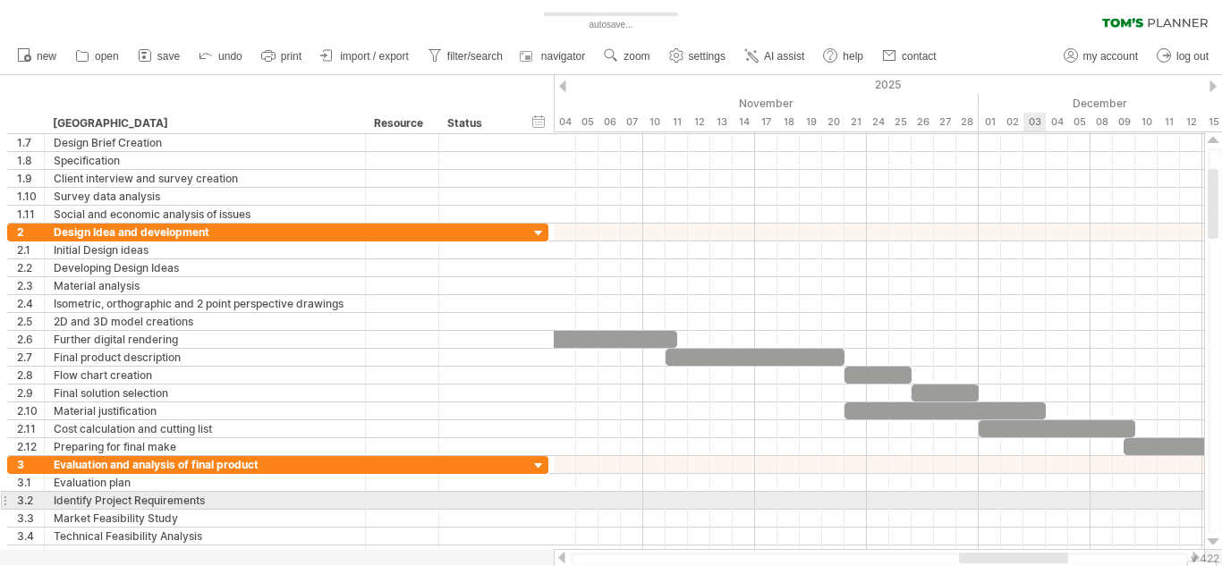
click at [1032, 505] on div at bounding box center [879, 501] width 650 height 18
click at [457, 499] on div at bounding box center [479, 500] width 63 height 17
click at [457, 499] on input "text" at bounding box center [479, 500] width 63 height 17
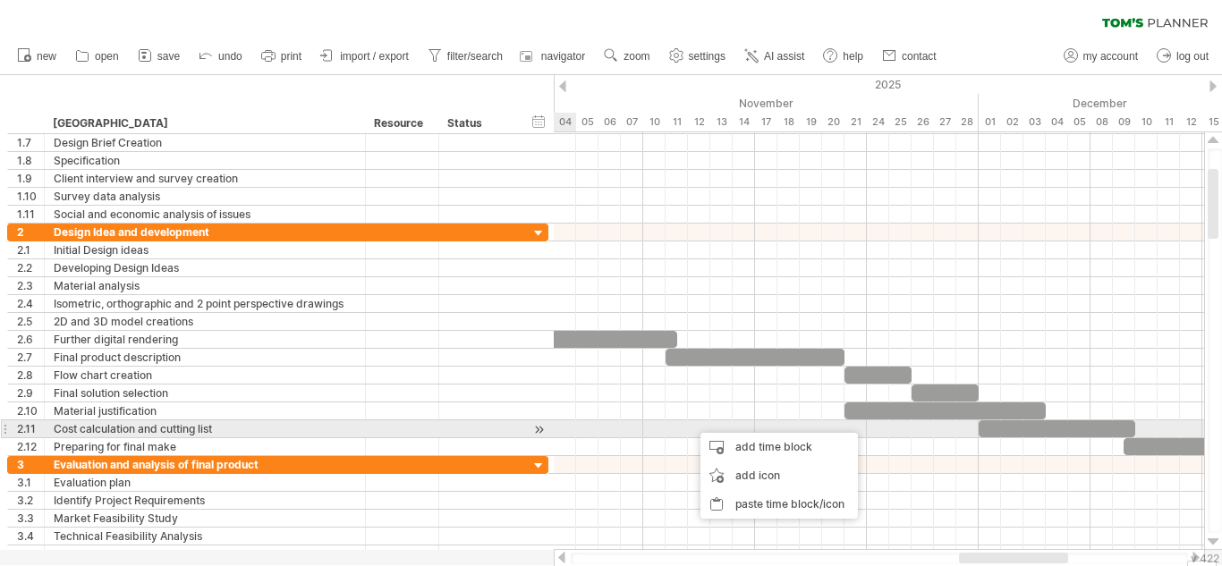
click at [304, 425] on div "Cost calculation and cutting list" at bounding box center [205, 428] width 302 height 17
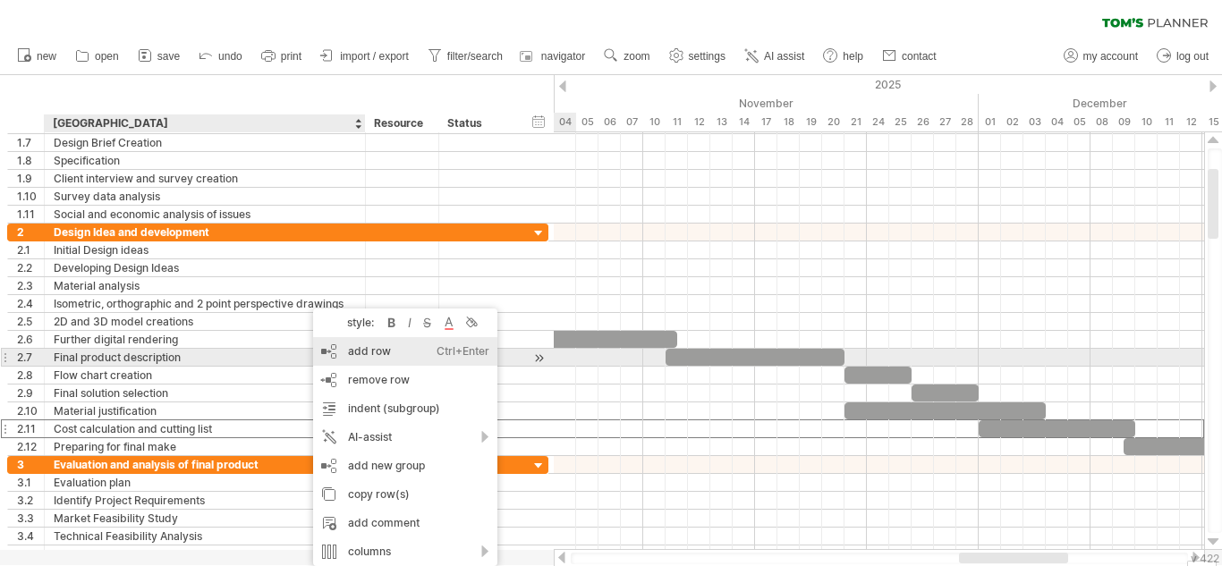
click at [408, 351] on div "add row Ctrl+Enter Cmd+Enter" at bounding box center [405, 351] width 184 height 29
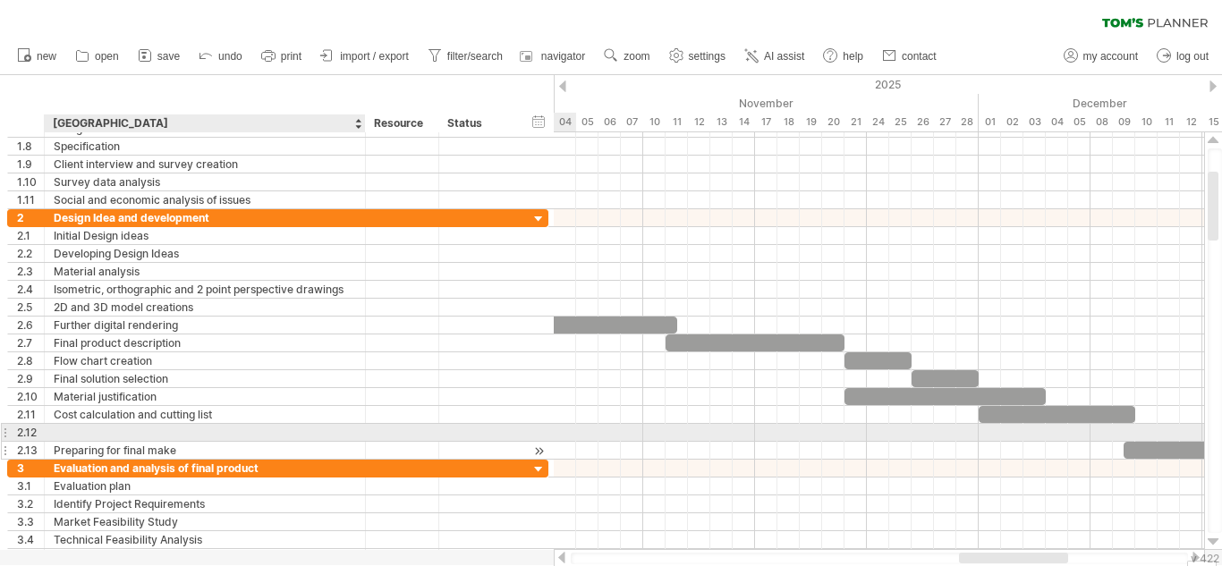
click at [359, 442] on div at bounding box center [363, 451] width 9 height 18
click at [317, 435] on div at bounding box center [205, 432] width 302 height 17
click at [116, 434] on input "**********" at bounding box center [205, 432] width 302 height 17
click at [79, 433] on input "**********" at bounding box center [205, 432] width 302 height 17
type input "**********"
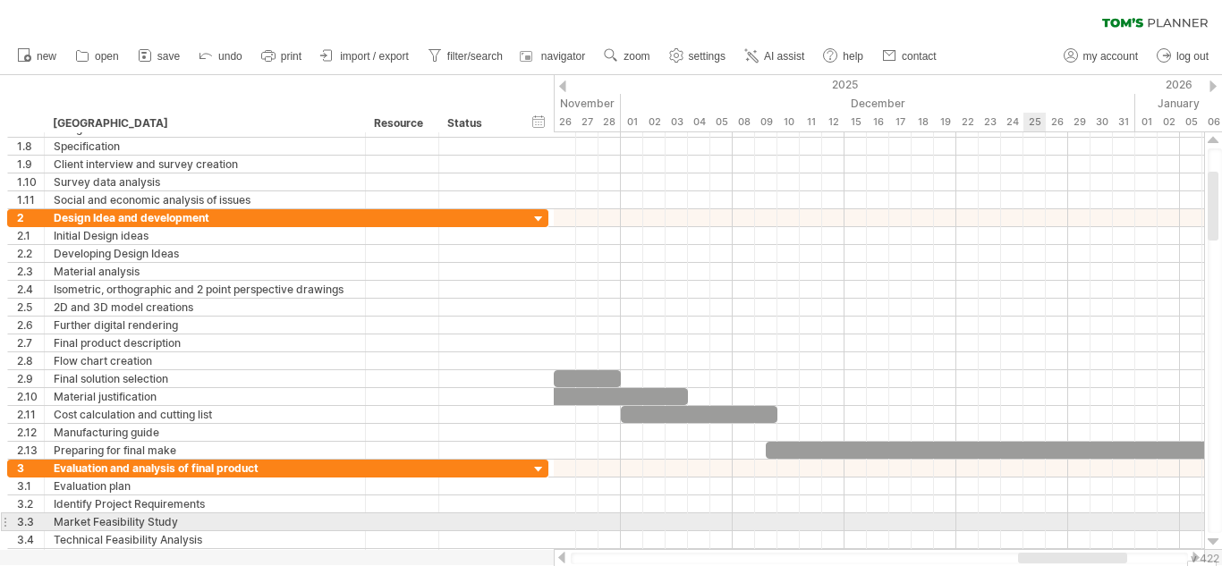
drag, startPoint x: 977, startPoint y: 559, endPoint x: 1029, endPoint y: 528, distance: 60.6
click at [1029, 528] on div "Trying to reach [DOMAIN_NAME] Connected again... 0% autosave... clear filter 1" at bounding box center [611, 283] width 1222 height 566
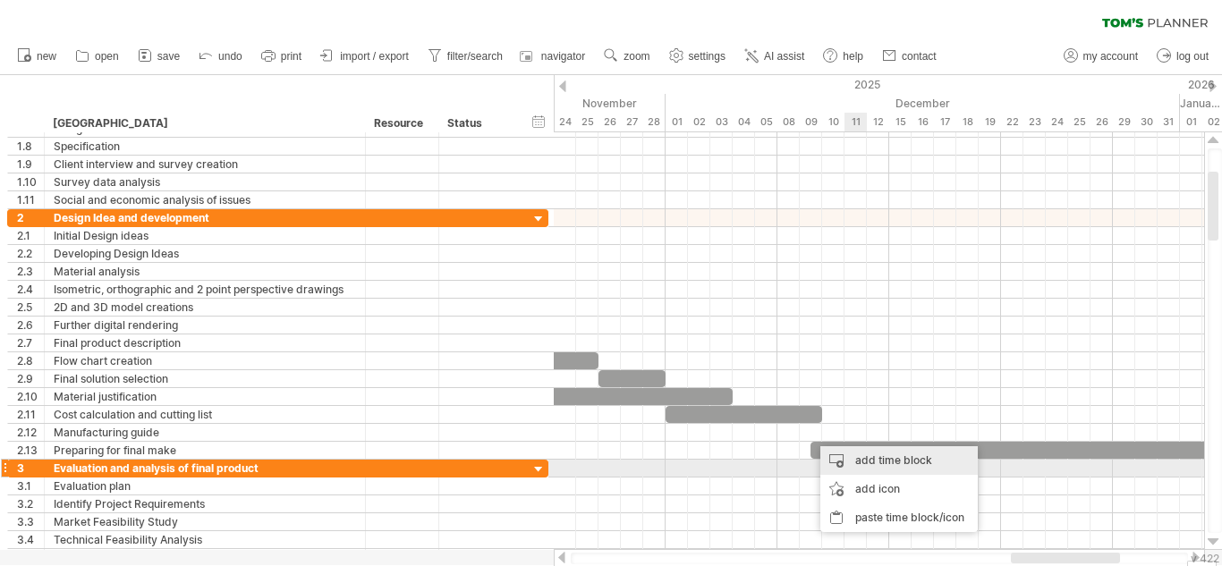
click at [891, 469] on div "add time block" at bounding box center [898, 460] width 157 height 29
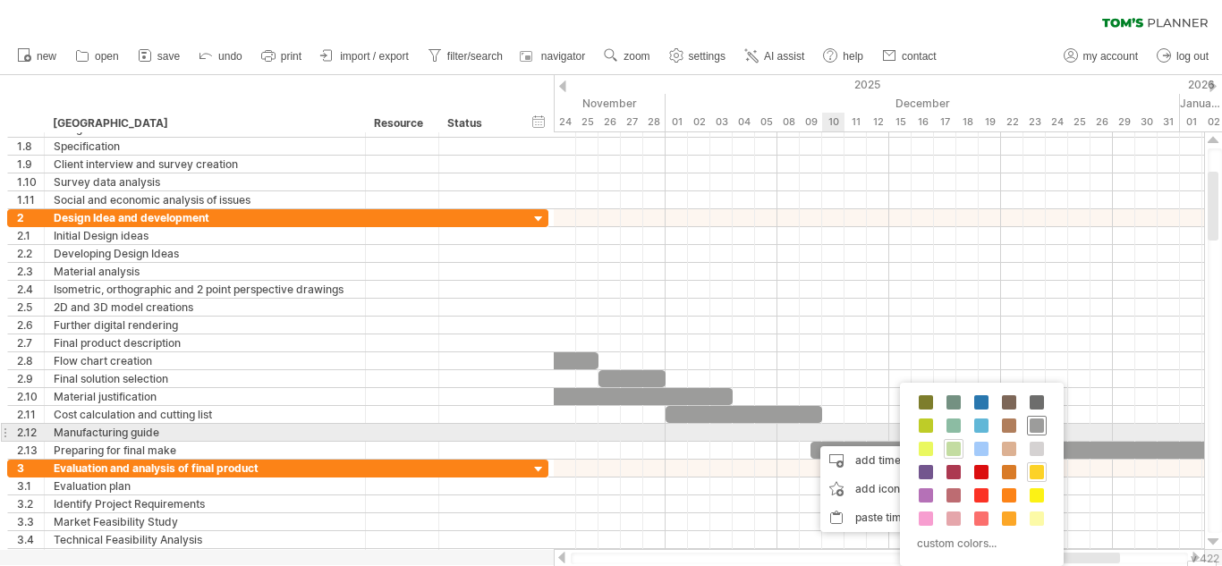
click at [1037, 427] on span at bounding box center [1036, 425] width 14 height 14
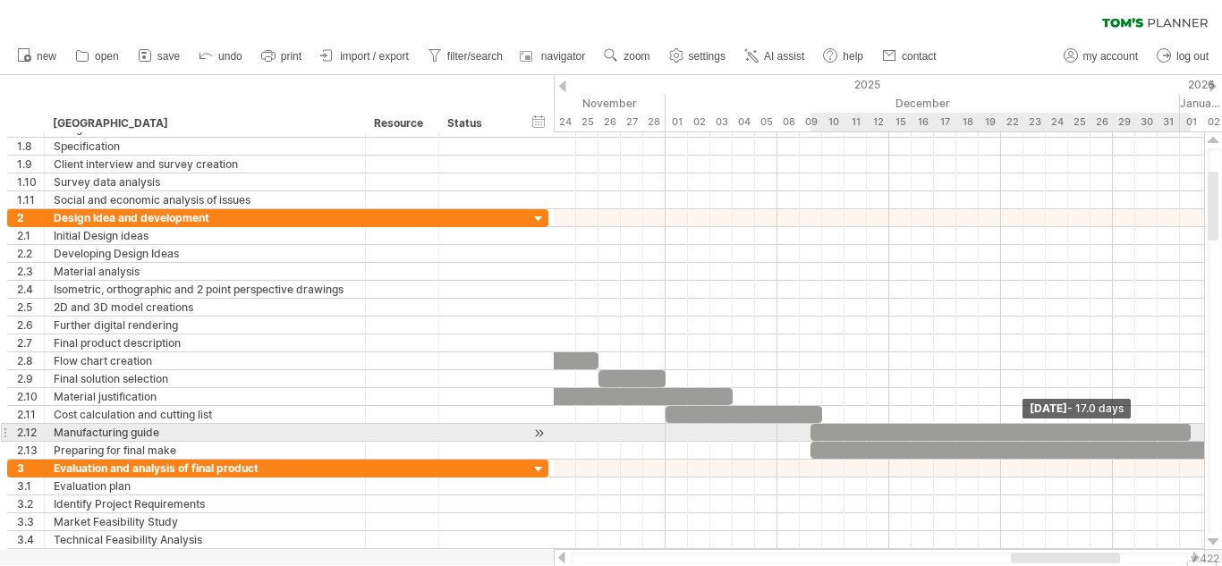
drag, startPoint x: 829, startPoint y: 434, endPoint x: 1182, endPoint y: 441, distance: 353.3
click at [1182, 441] on div "Thursday 01 January - 17.0 days Friday 21 November - 7.0 days" at bounding box center [879, 341] width 650 height 418
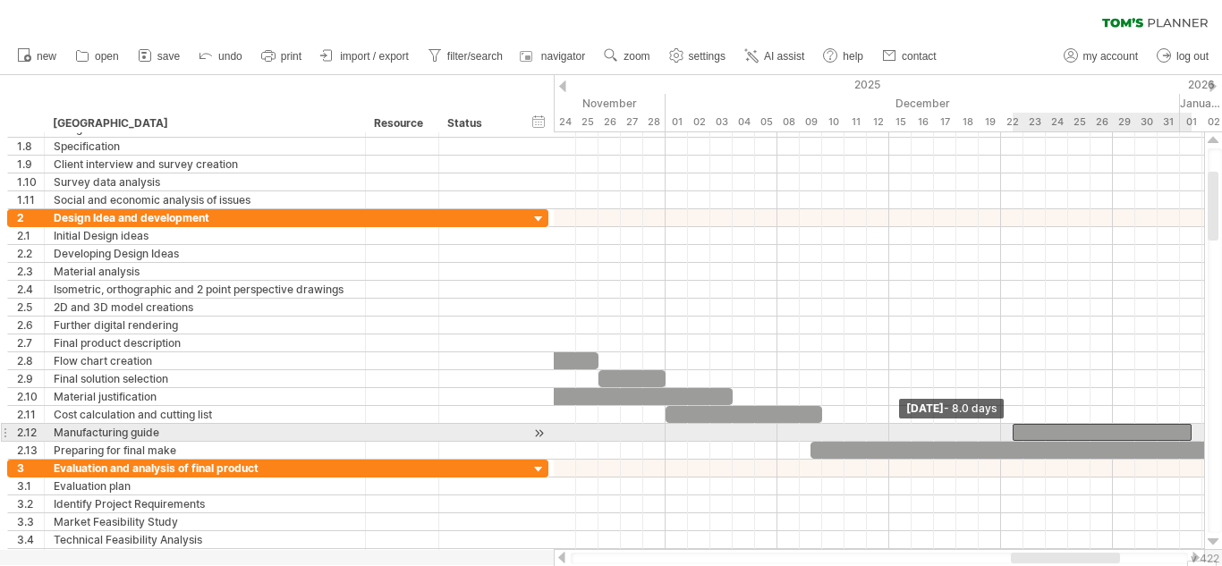
drag, startPoint x: 807, startPoint y: 433, endPoint x: 1011, endPoint y: 436, distance: 203.9
click at [1011, 436] on span at bounding box center [1012, 432] width 7 height 17
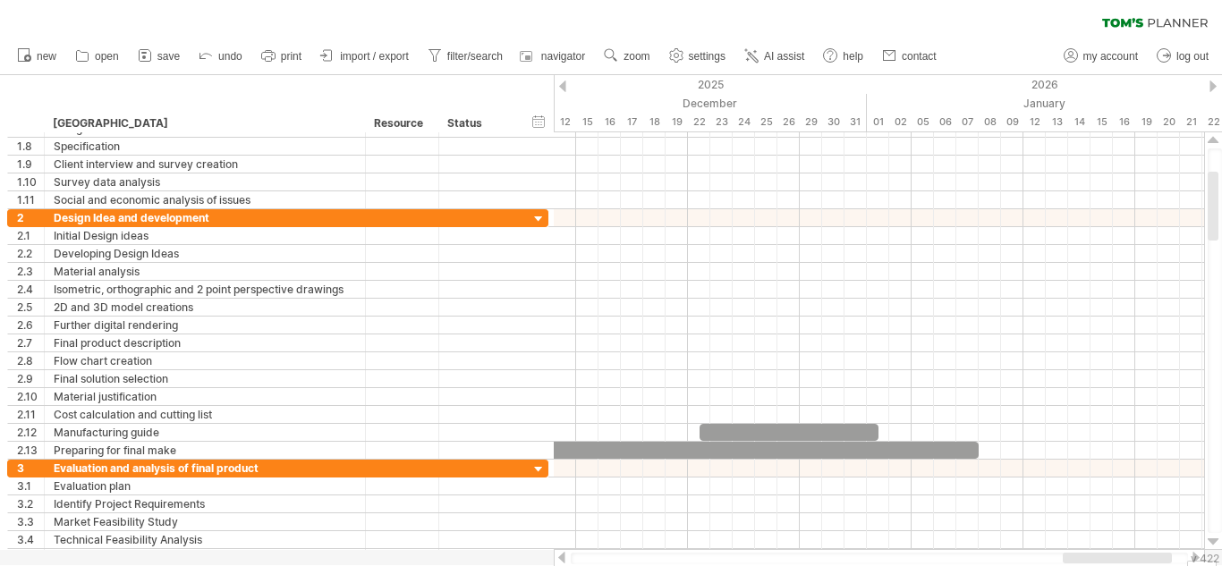
drag, startPoint x: 1042, startPoint y: 560, endPoint x: 1094, endPoint y: 553, distance: 52.4
click at [1094, 553] on div at bounding box center [1116, 558] width 109 height 11
click at [1094, 553] on div at bounding box center [1087, 558] width 109 height 11
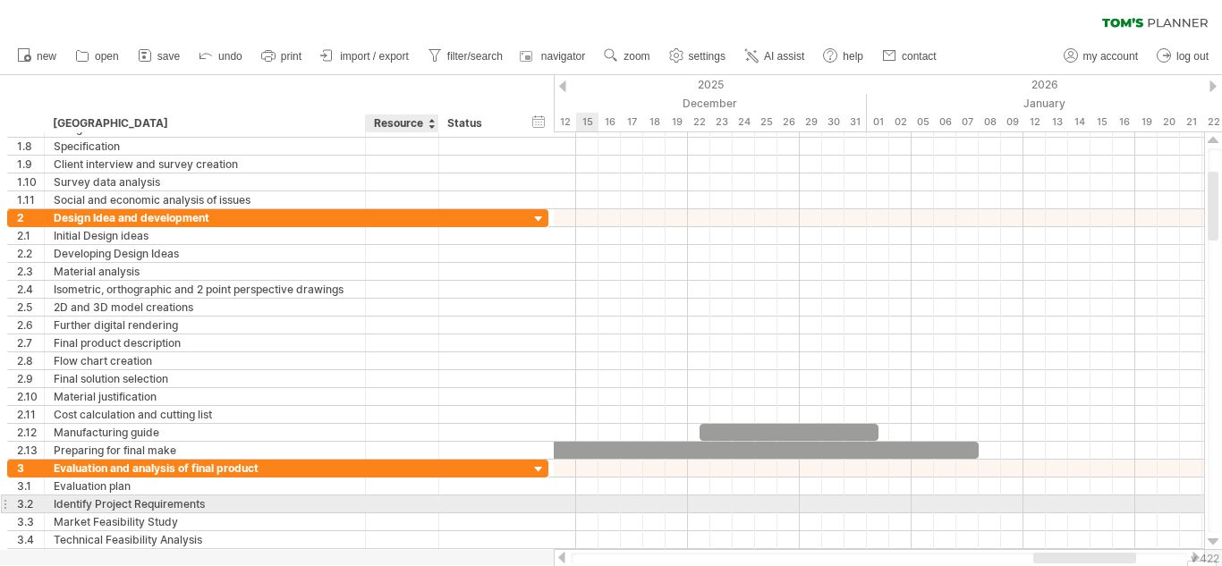
click at [405, 497] on div at bounding box center [402, 503] width 55 height 17
click at [405, 497] on input "text" at bounding box center [402, 503] width 55 height 17
click at [314, 505] on div "Identify Project Requirements" at bounding box center [205, 503] width 302 height 17
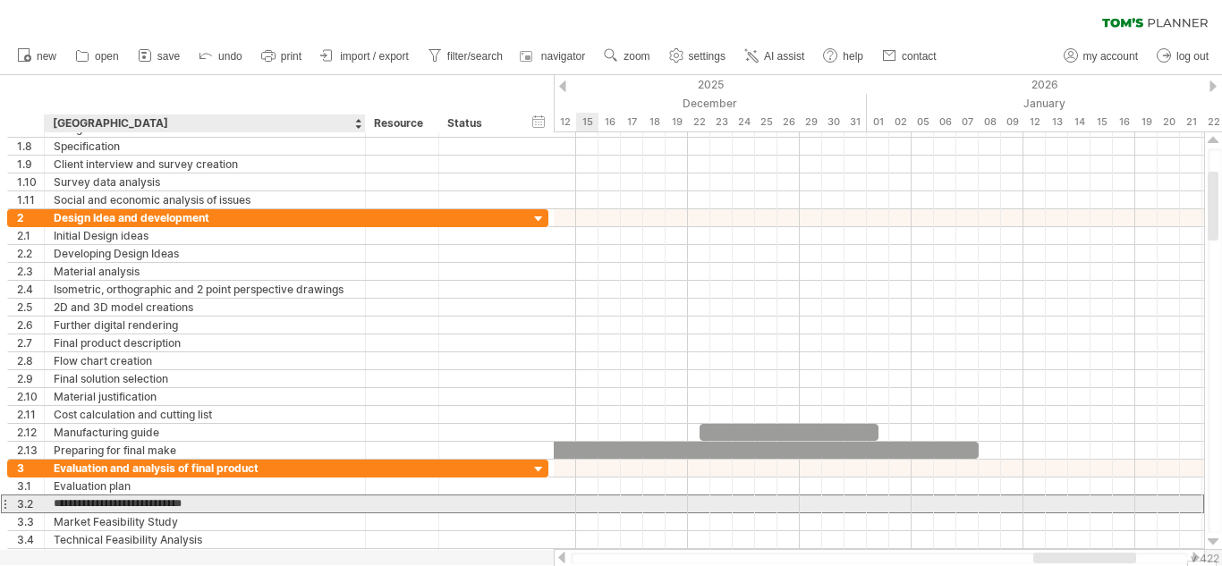
click at [314, 505] on input "**********" at bounding box center [205, 503] width 302 height 17
type input "**********"
click at [275, 522] on div "Market Feasibility Study" at bounding box center [205, 521] width 302 height 17
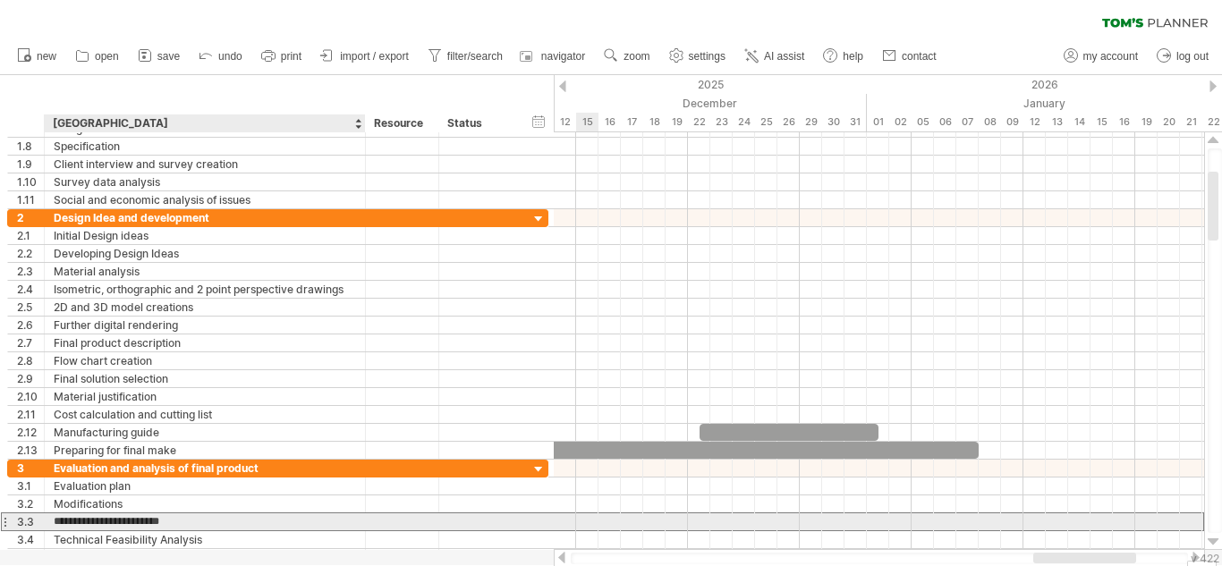
click at [275, 522] on input "**********" at bounding box center [205, 521] width 302 height 17
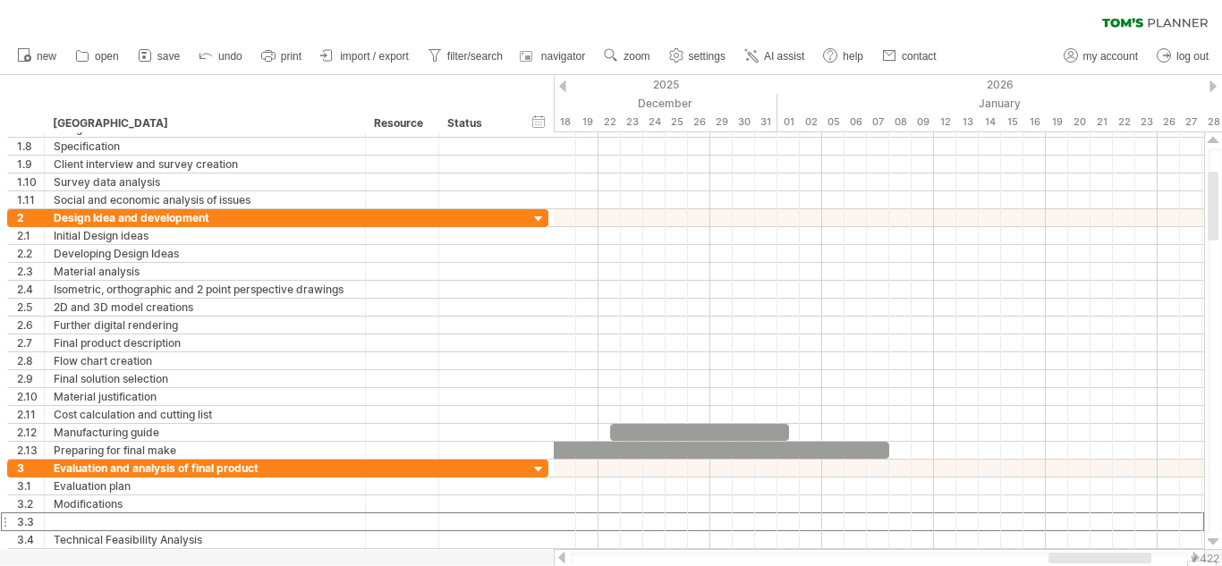
drag, startPoint x: 1068, startPoint y: 559, endPoint x: 1082, endPoint y: 552, distance: 16.0
click at [1082, 552] on div at bounding box center [879, 558] width 651 height 18
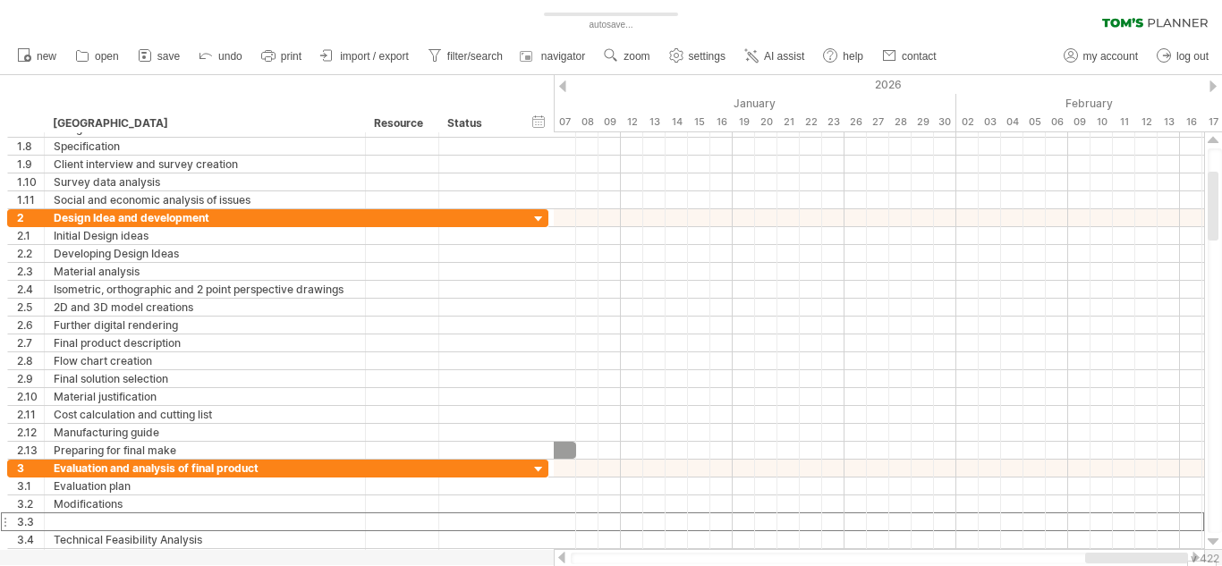
drag, startPoint x: 1084, startPoint y: 560, endPoint x: 1135, endPoint y: 554, distance: 51.3
click at [1135, 554] on div at bounding box center [1136, 558] width 103 height 11
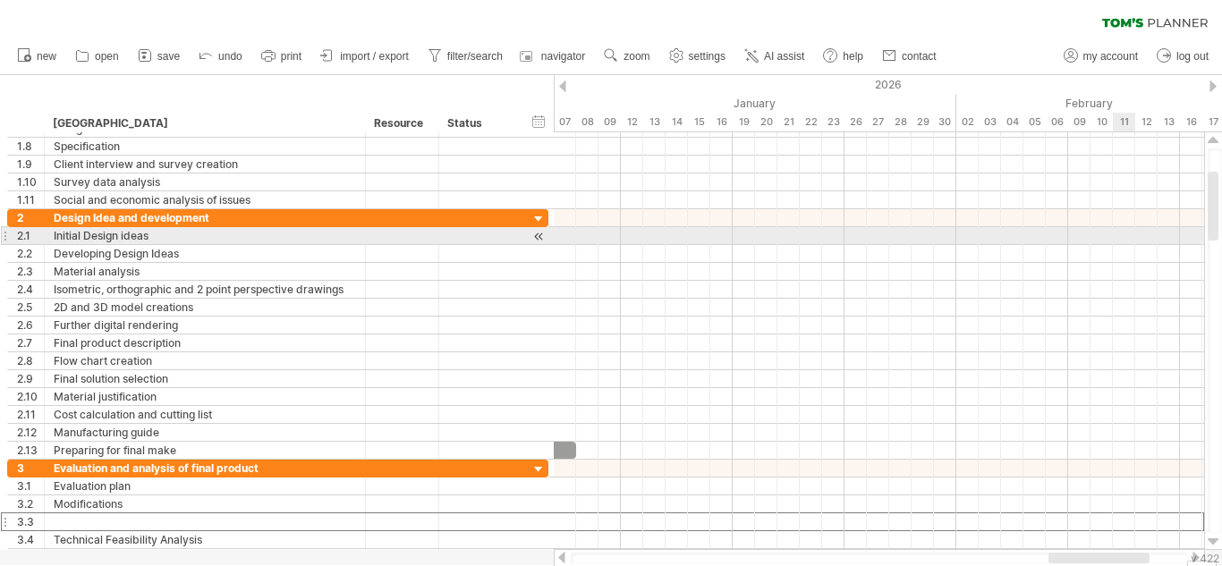
drag, startPoint x: 1221, startPoint y: 216, endPoint x: 1221, endPoint y: 245, distance: 28.6
click at [1221, 245] on div at bounding box center [1214, 340] width 14 height 385
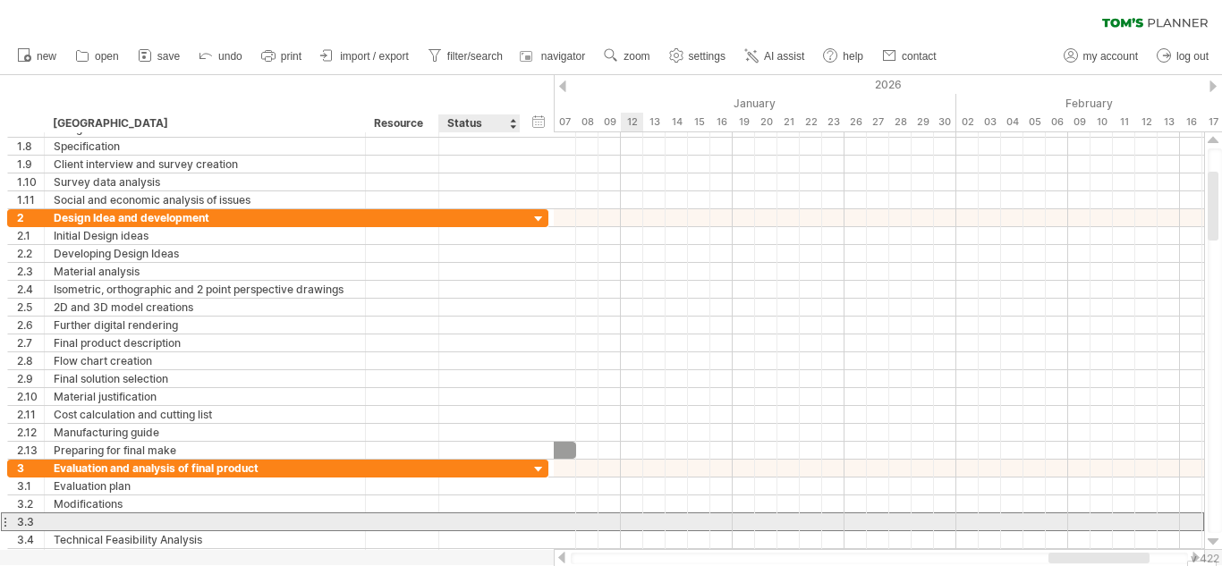
click at [467, 516] on div at bounding box center [479, 521] width 63 height 17
click at [467, 516] on input "text" at bounding box center [479, 521] width 63 height 17
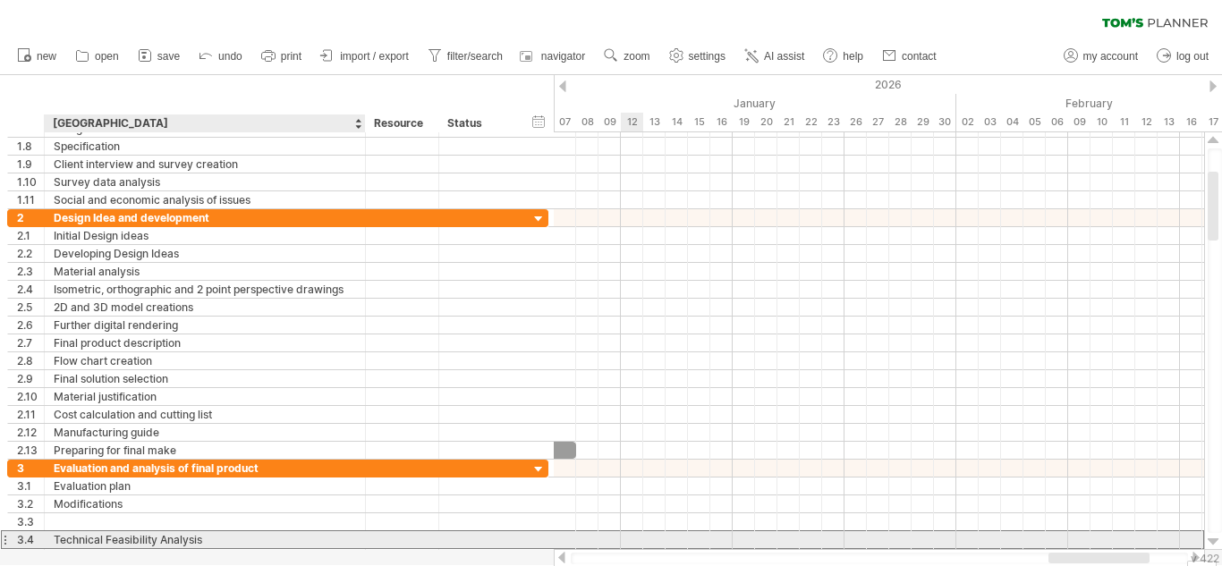
click at [320, 532] on div "Technical Feasibility Analysis" at bounding box center [205, 539] width 302 height 17
click at [320, 532] on input "**********" at bounding box center [205, 539] width 302 height 17
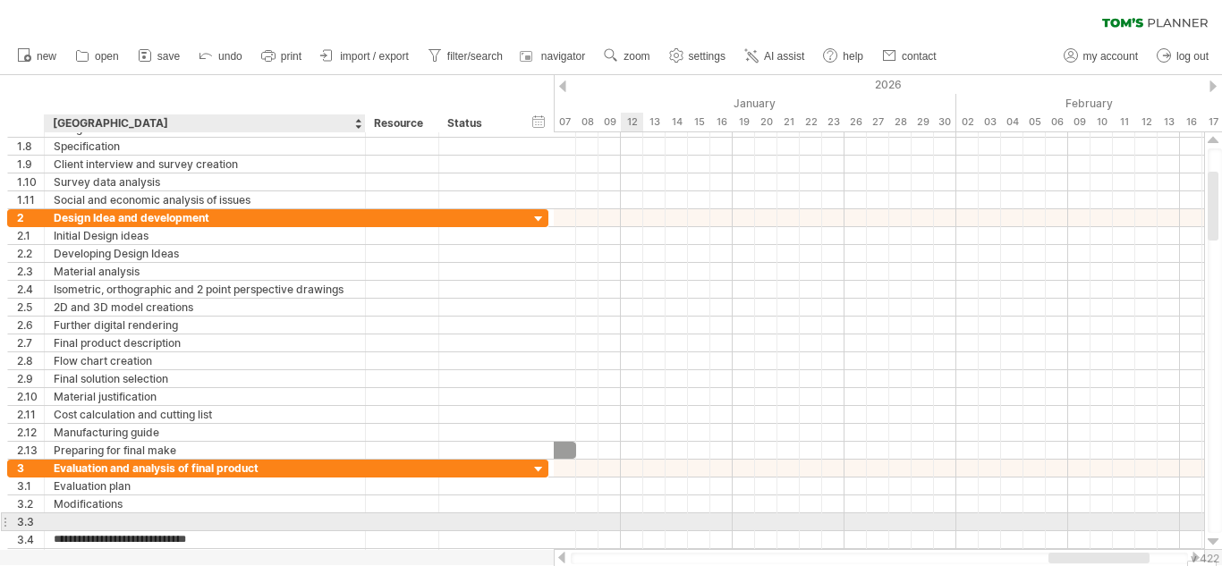
click at [317, 521] on div at bounding box center [205, 521] width 302 height 17
click at [317, 521] on input "text" at bounding box center [205, 521] width 302 height 17
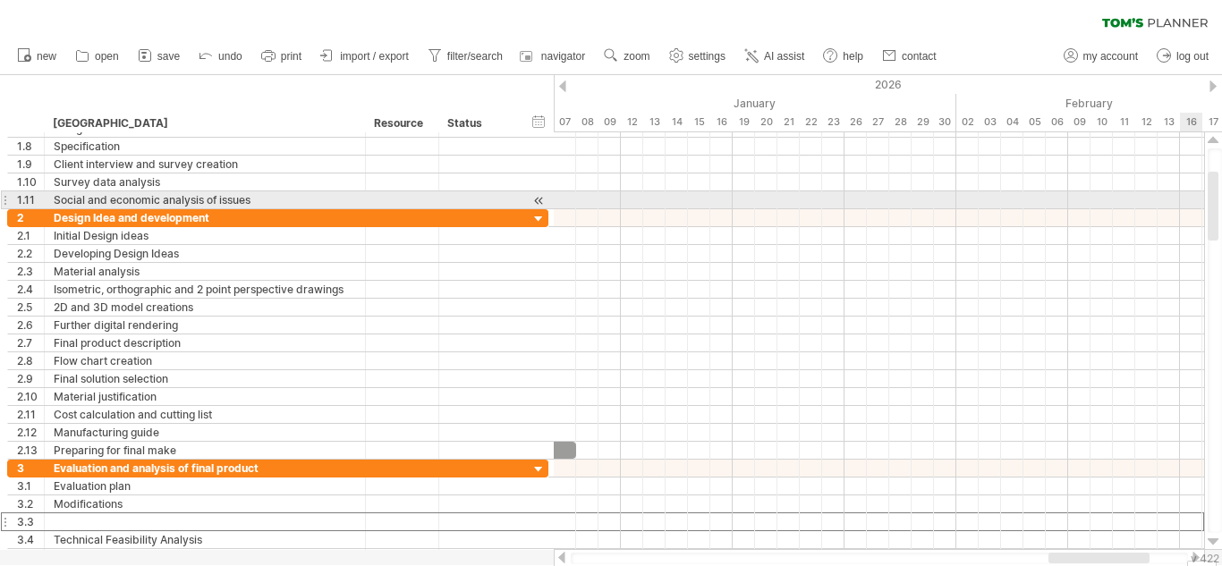
drag, startPoint x: 1221, startPoint y: 188, endPoint x: 1221, endPoint y: 210, distance: 22.4
click at [1221, 210] on div at bounding box center [1214, 340] width 14 height 385
drag, startPoint x: 1212, startPoint y: 205, endPoint x: 1213, endPoint y: 233, distance: 28.7
click at [1213, 233] on div at bounding box center [1212, 206] width 11 height 69
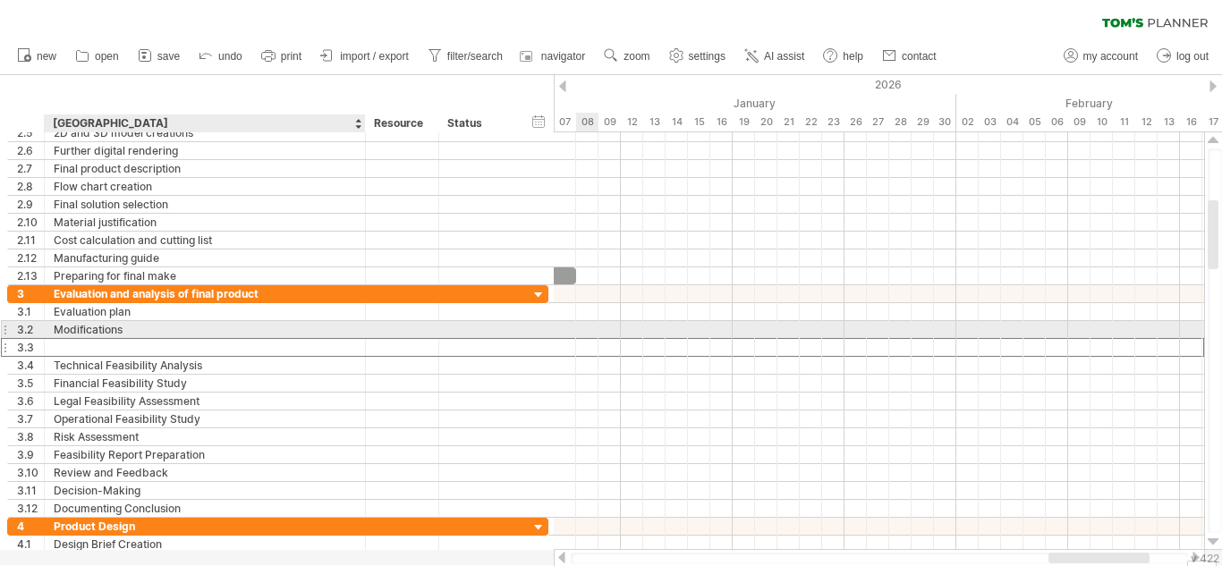
click at [335, 335] on div "Modifications" at bounding box center [205, 329] width 302 height 17
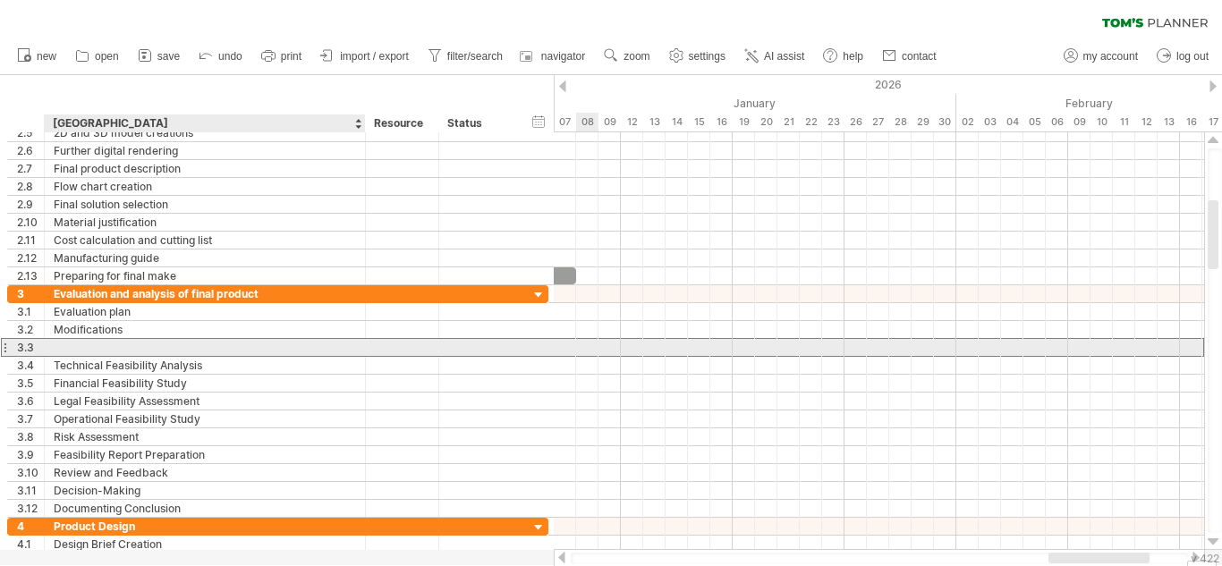
click at [325, 348] on div at bounding box center [205, 347] width 302 height 17
click at [325, 348] on input "text" at bounding box center [205, 347] width 302 height 17
type input "**********"
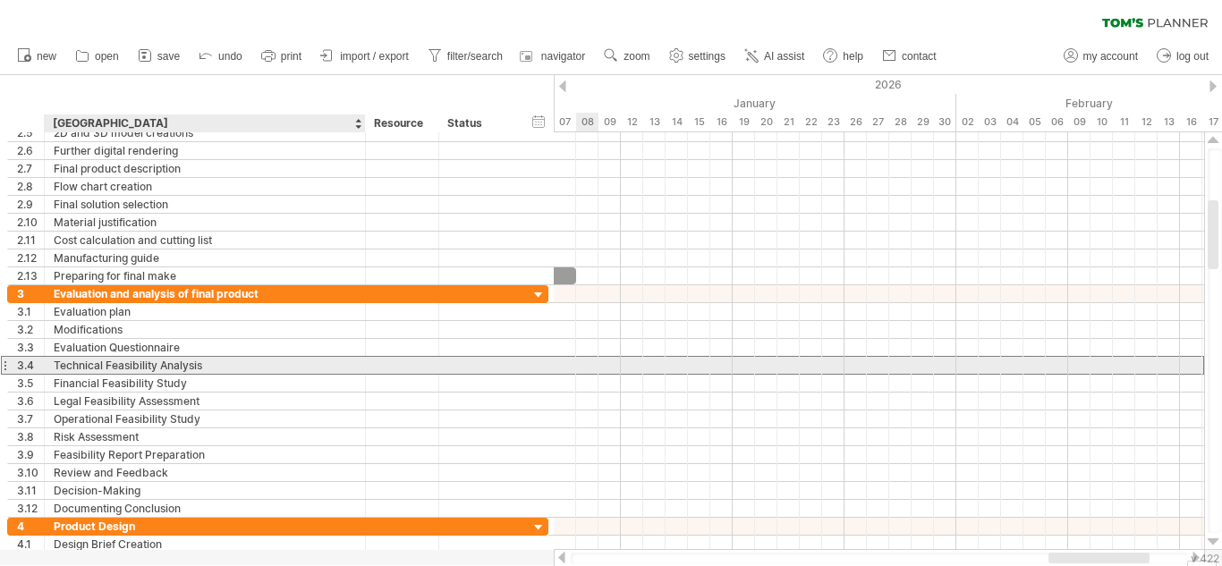
click at [296, 363] on div "Technical Feasibility Analysis" at bounding box center [205, 365] width 302 height 17
click at [0, 0] on input "**********" at bounding box center [0, 0] width 0 height 0
click at [296, 363] on input "**********" at bounding box center [205, 365] width 302 height 17
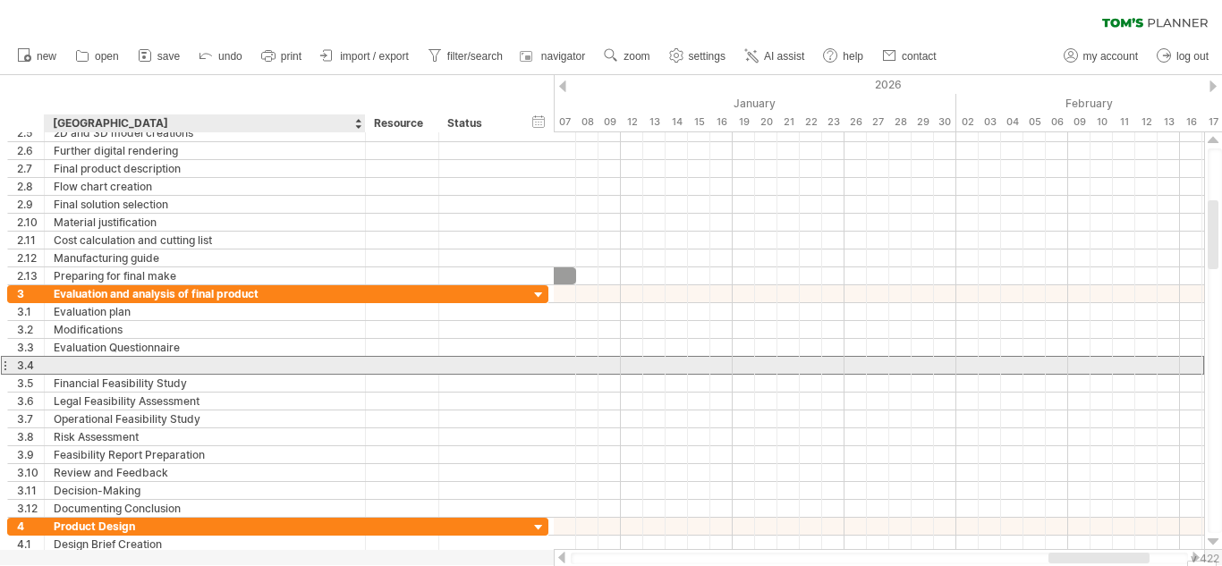
click at [173, 365] on div at bounding box center [205, 365] width 302 height 17
click at [0, 0] on input "text" at bounding box center [0, 0] width 0 height 0
type input "**********"
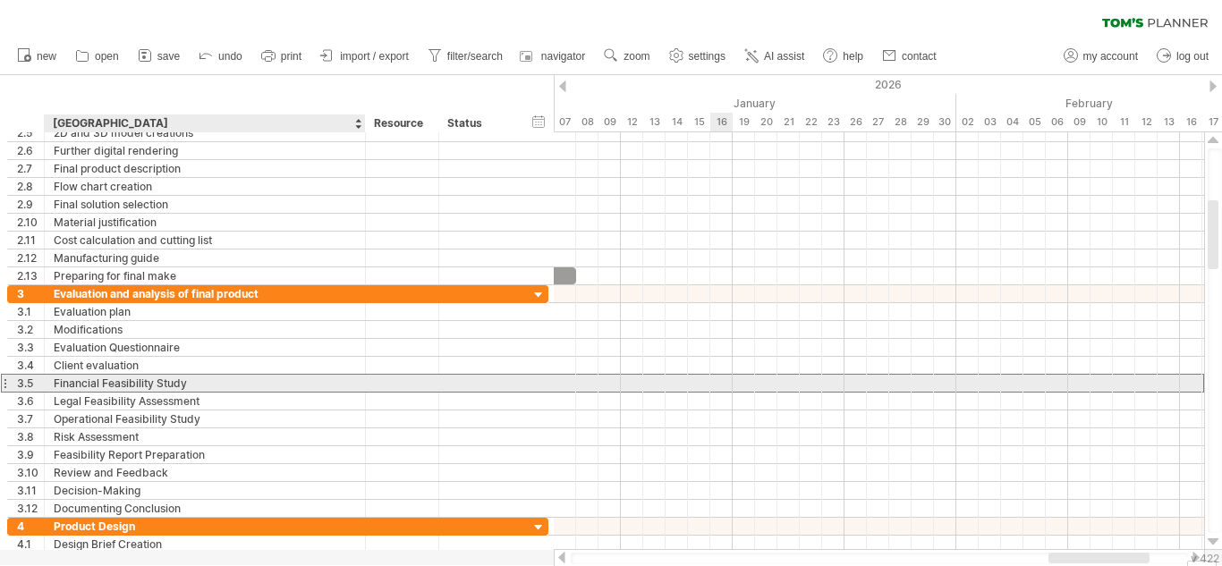
click at [172, 385] on div "Financial Feasibility Study" at bounding box center [205, 383] width 302 height 17
click at [172, 385] on input "**********" at bounding box center [205, 383] width 302 height 17
type input "*******"
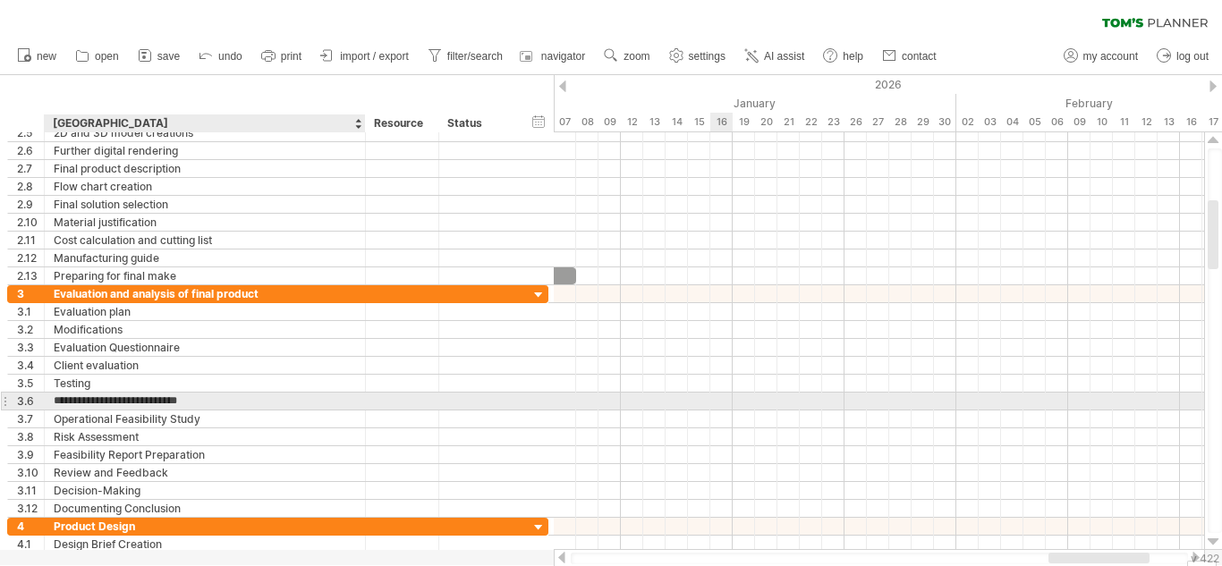
click at [165, 405] on input "**********" at bounding box center [205, 401] width 302 height 17
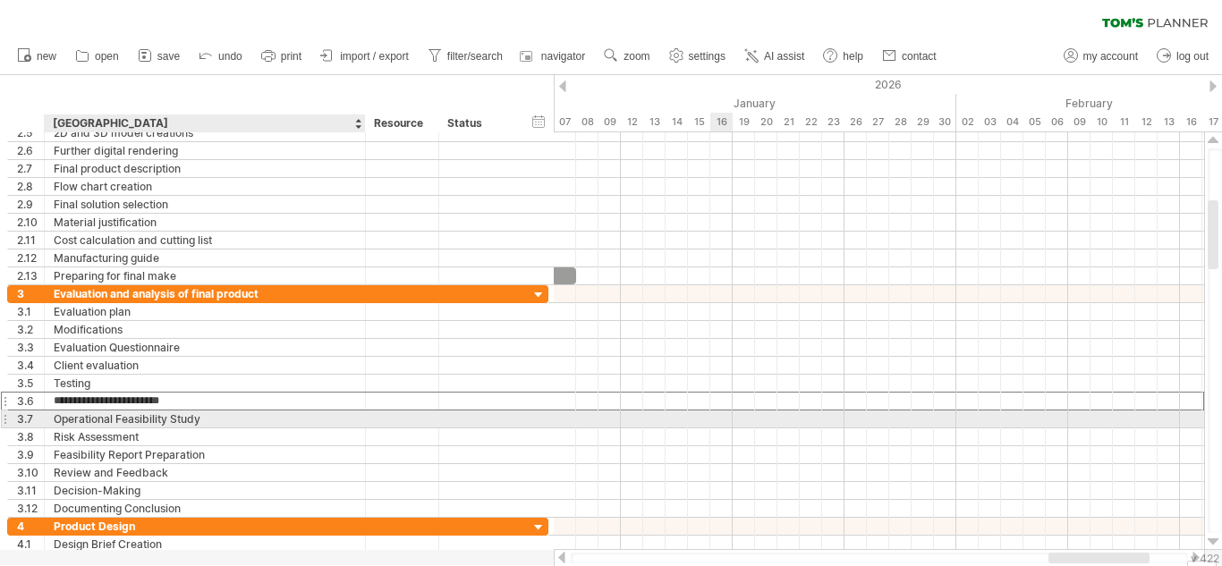
type input "**********"
click at [111, 418] on div "Operational Feasibility Study" at bounding box center [205, 418] width 302 height 17
click at [111, 418] on input "**********" at bounding box center [205, 418] width 302 height 17
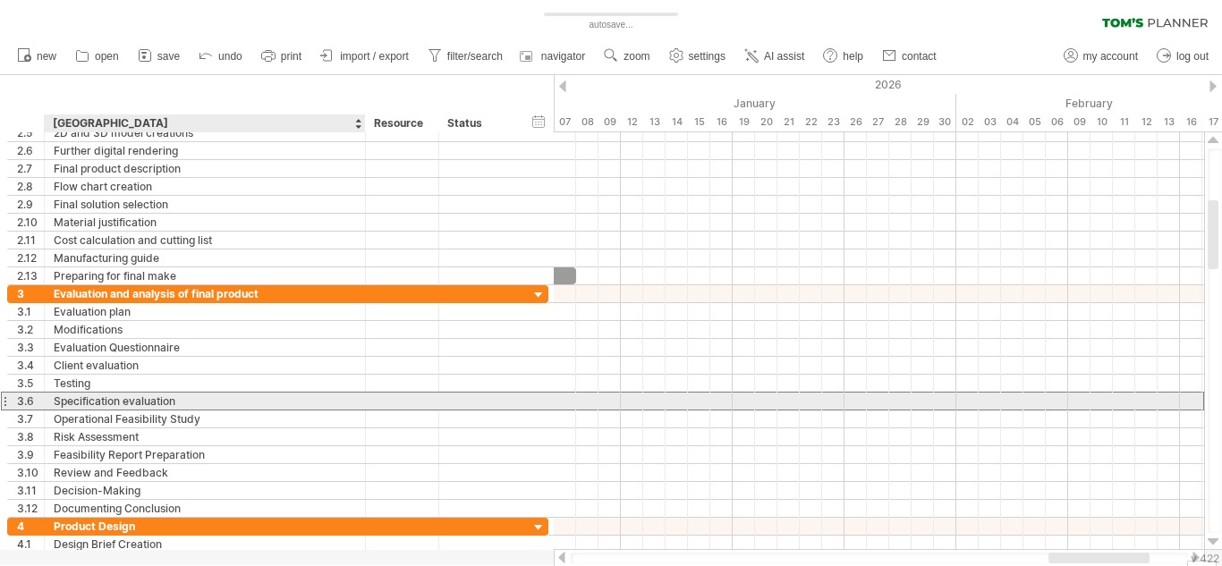
click at [115, 406] on div "Specification evaluation" at bounding box center [205, 401] width 302 height 17
click at [115, 406] on input "**********" at bounding box center [205, 401] width 302 height 17
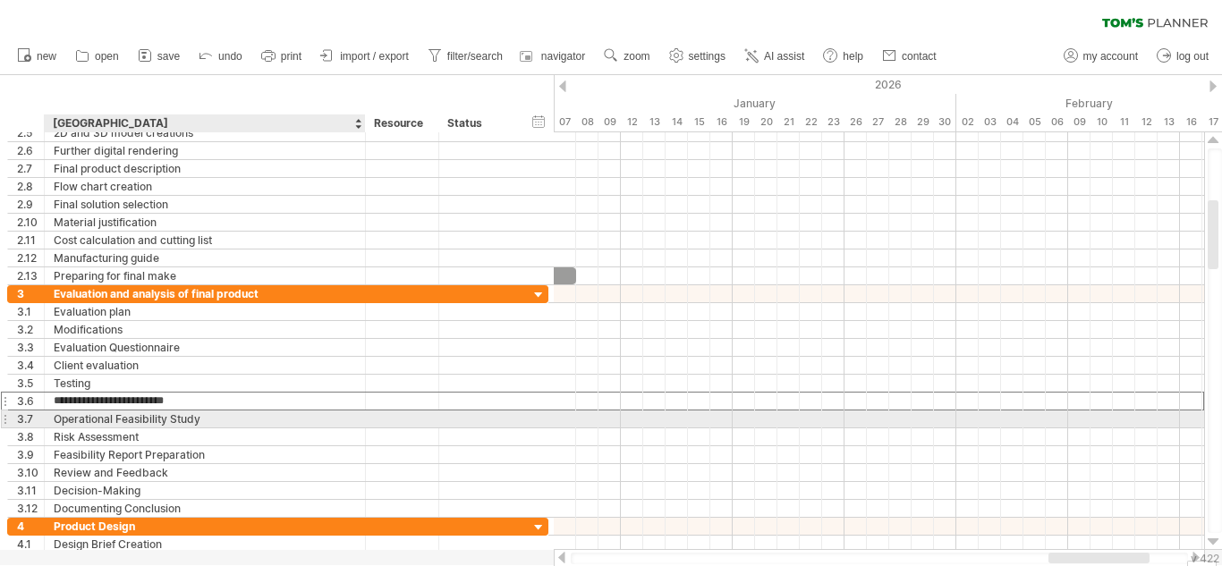
click at [122, 418] on div "Operational Feasibility Study" at bounding box center [205, 418] width 302 height 17
click at [0, 0] on input "**********" at bounding box center [0, 0] width 0 height 0
click at [122, 418] on input "**********" at bounding box center [205, 418] width 302 height 17
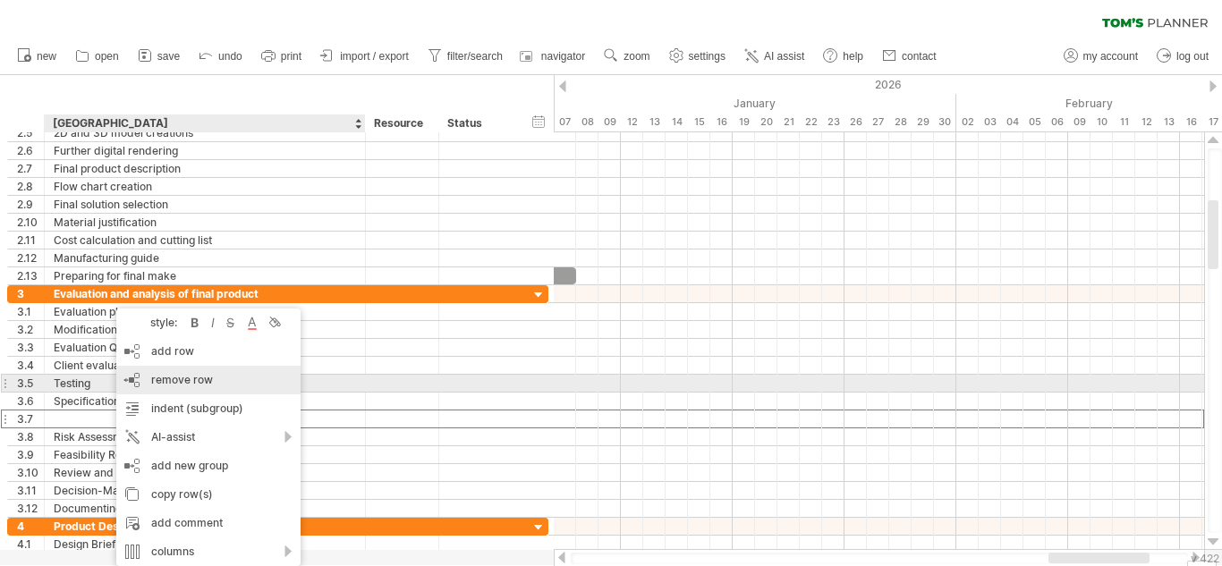
click at [223, 376] on div "remove row remove selected rows" at bounding box center [208, 380] width 184 height 29
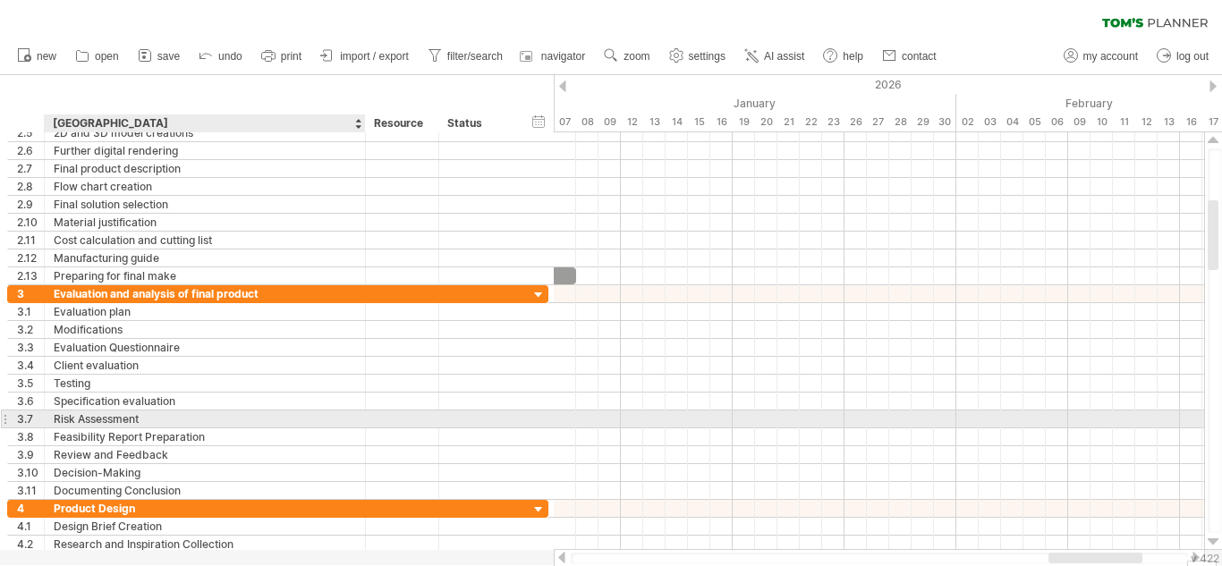
click at [123, 421] on div "Risk Assessment" at bounding box center [205, 418] width 302 height 17
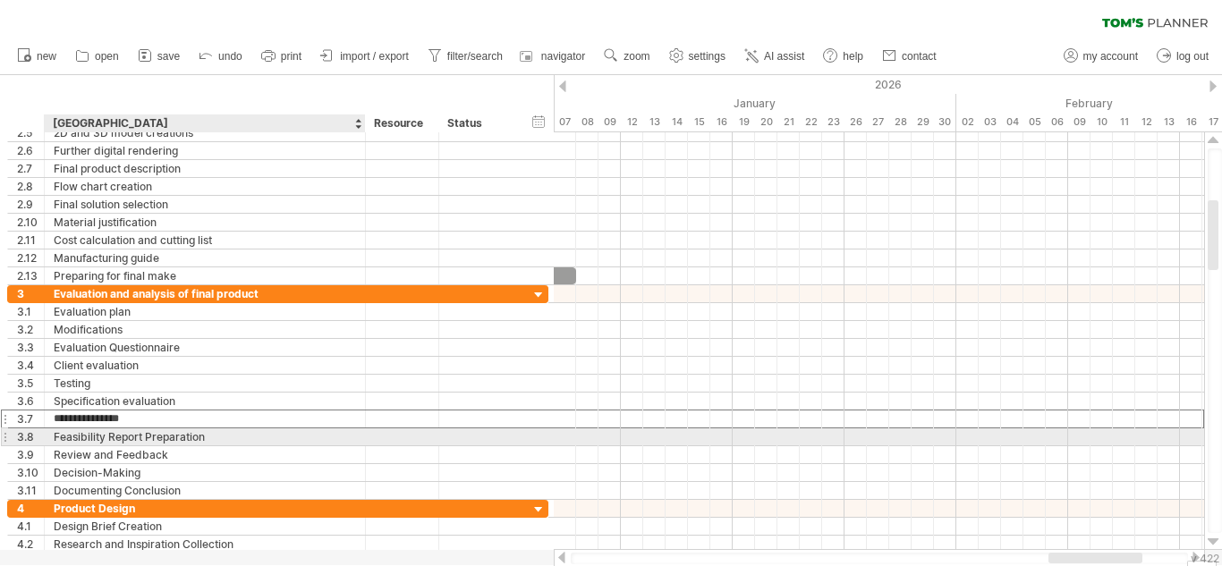
click at [141, 435] on div "Feasibility Report Preparation" at bounding box center [205, 436] width 302 height 17
click at [141, 435] on input "**********" at bounding box center [205, 436] width 302 height 17
type input "**********"
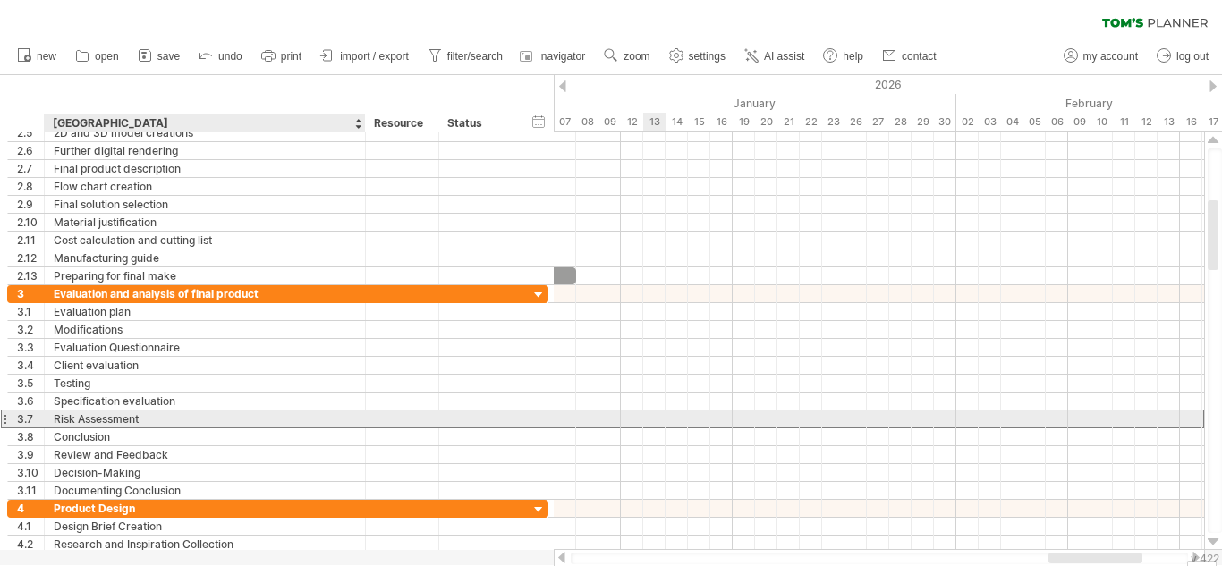
click at [126, 419] on div "Risk Assessment" at bounding box center [205, 418] width 302 height 17
click at [160, 421] on input "**********" at bounding box center [205, 418] width 302 height 17
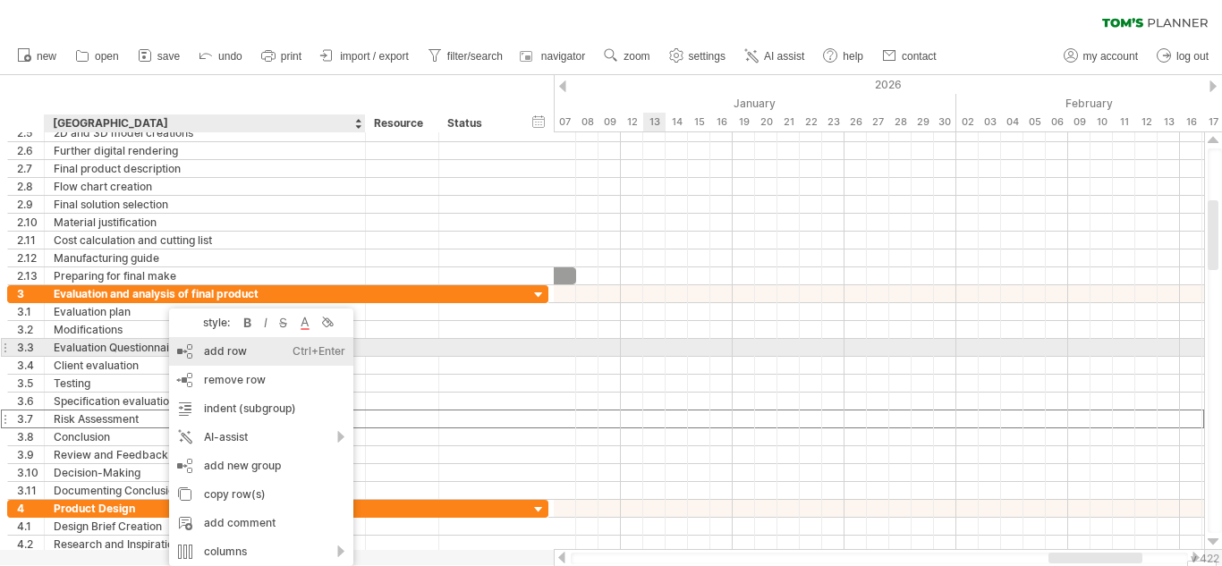
click at [241, 345] on div "add row Ctrl+Enter Cmd+Enter" at bounding box center [261, 351] width 184 height 29
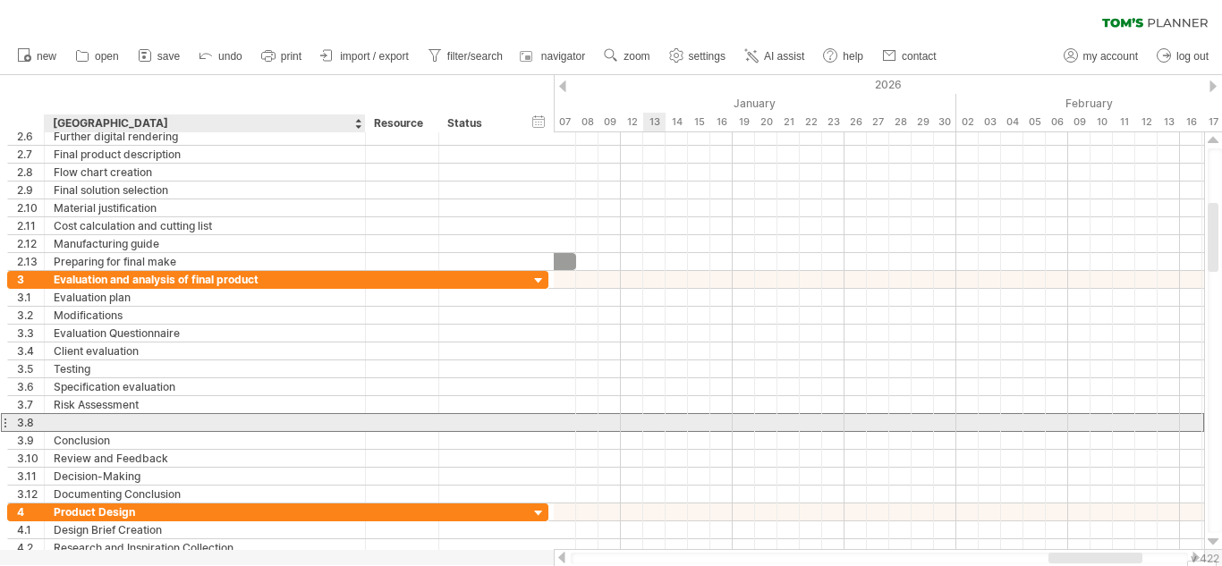
click at [174, 422] on div at bounding box center [205, 422] width 302 height 17
type input "**********"
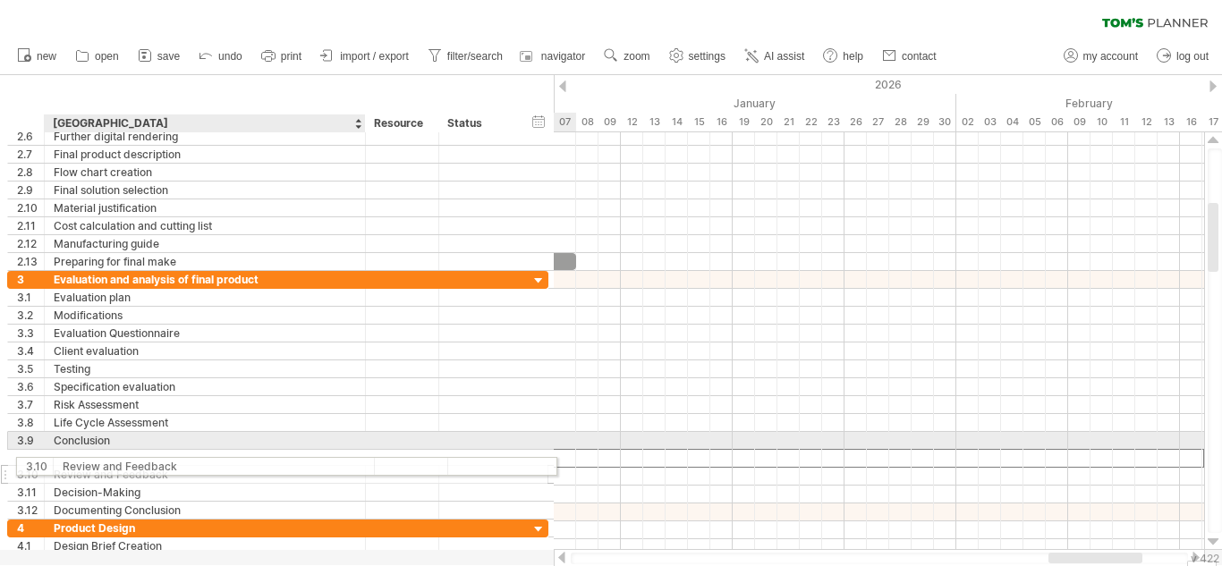
drag, startPoint x: 120, startPoint y: 465, endPoint x: 129, endPoint y: 462, distance: 9.3
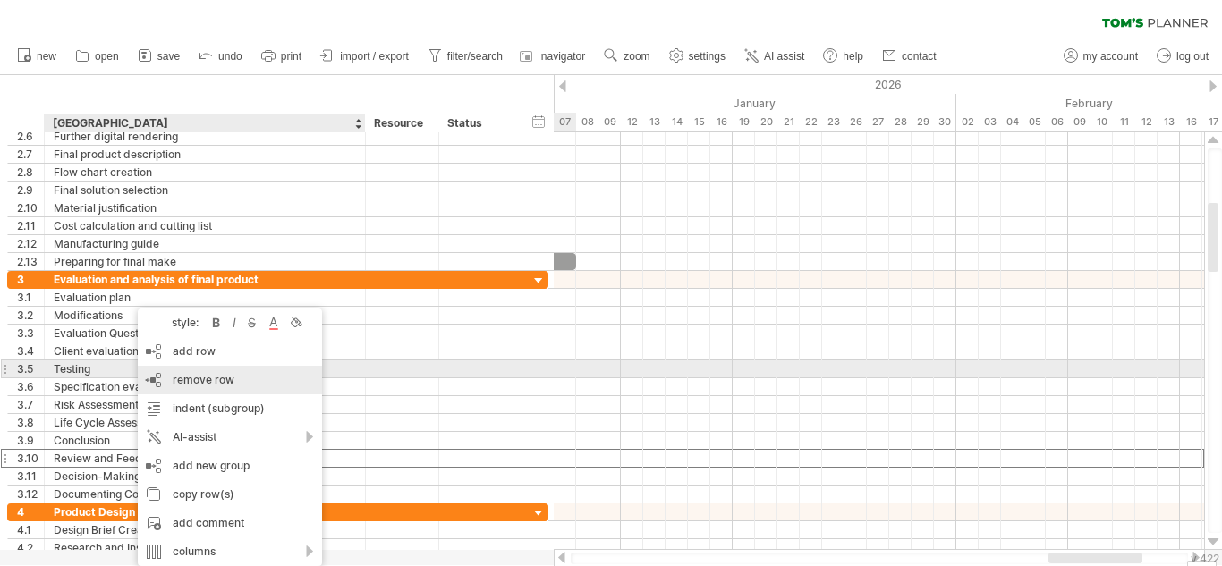
click at [235, 375] on div "remove row remove selected rows" at bounding box center [230, 380] width 184 height 29
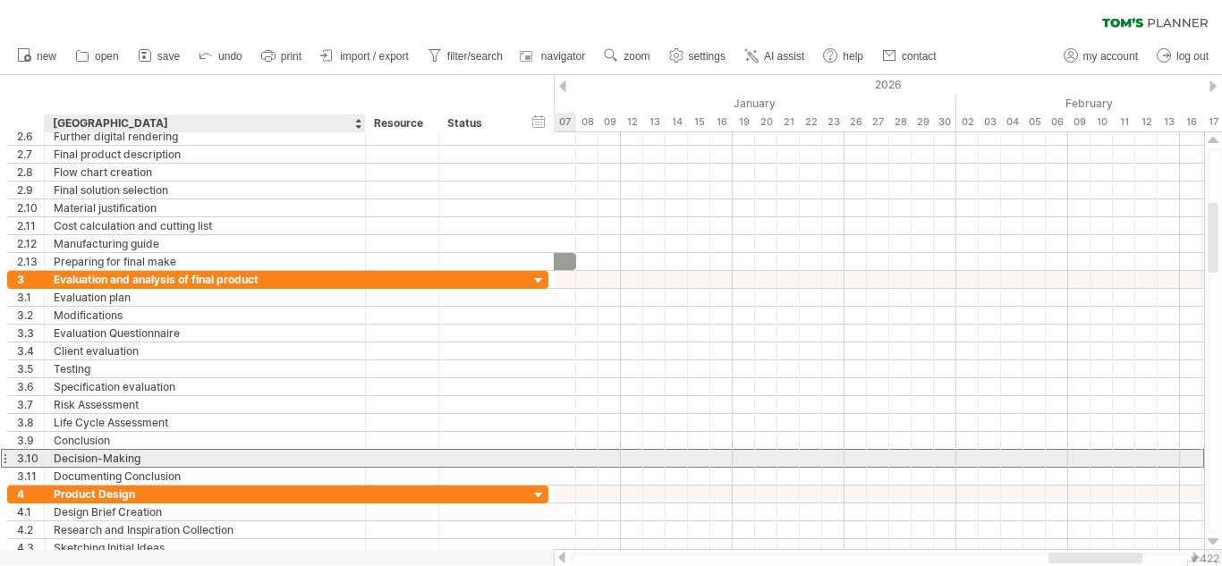
click at [100, 459] on div "Decision-Making" at bounding box center [205, 458] width 302 height 17
click at [100, 459] on input "**********" at bounding box center [205, 458] width 302 height 17
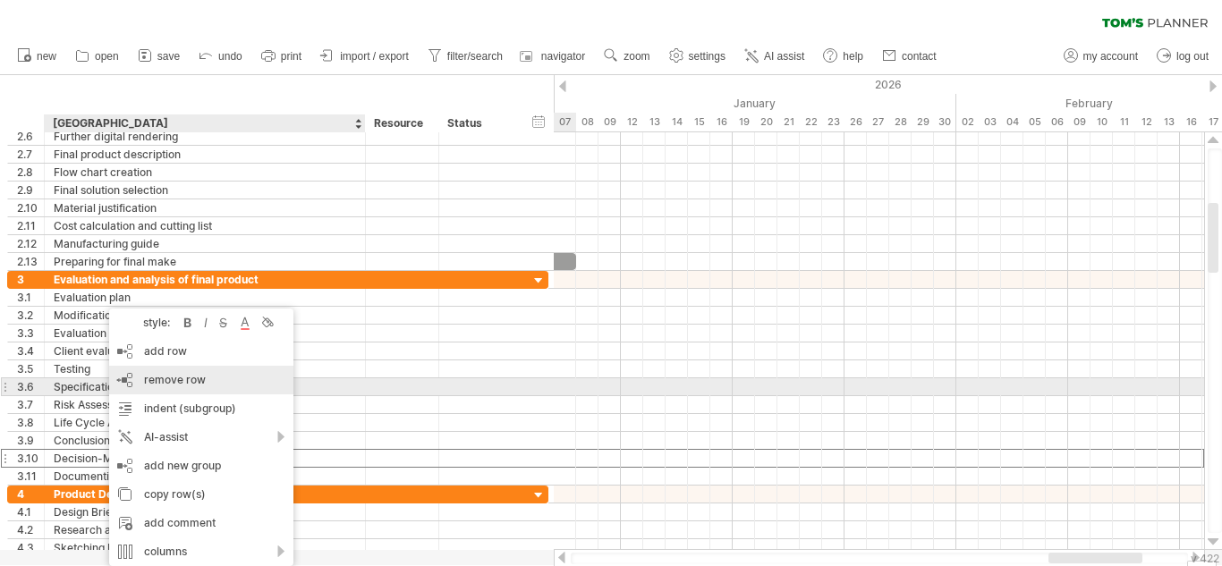
click at [207, 386] on div "remove row remove selected rows" at bounding box center [201, 380] width 184 height 29
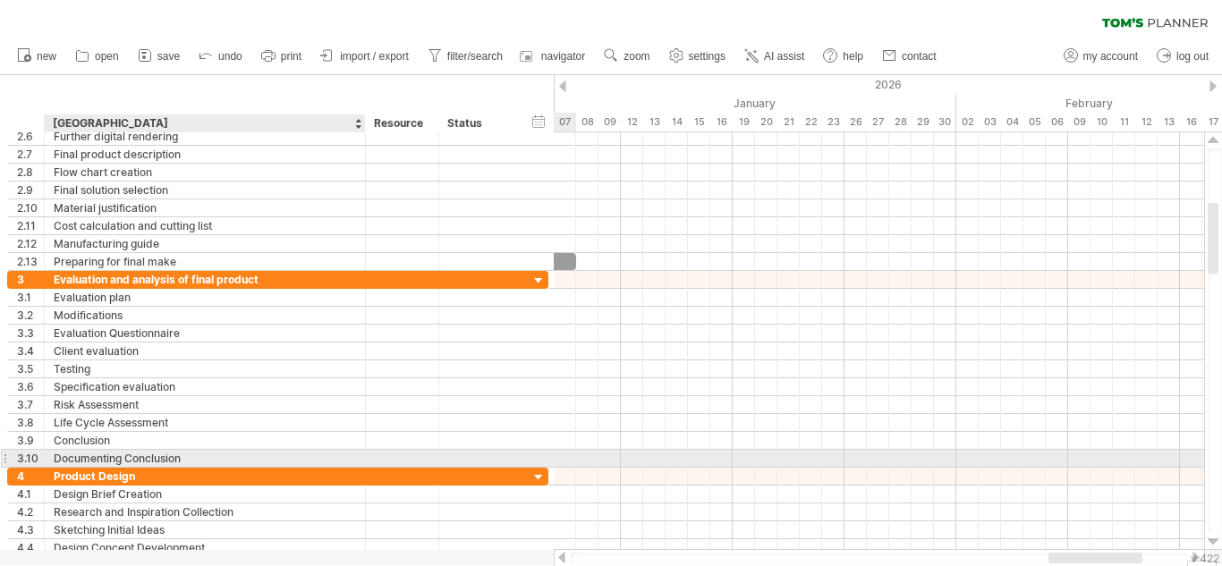
click at [114, 452] on div "Documenting Conclusion" at bounding box center [205, 458] width 302 height 17
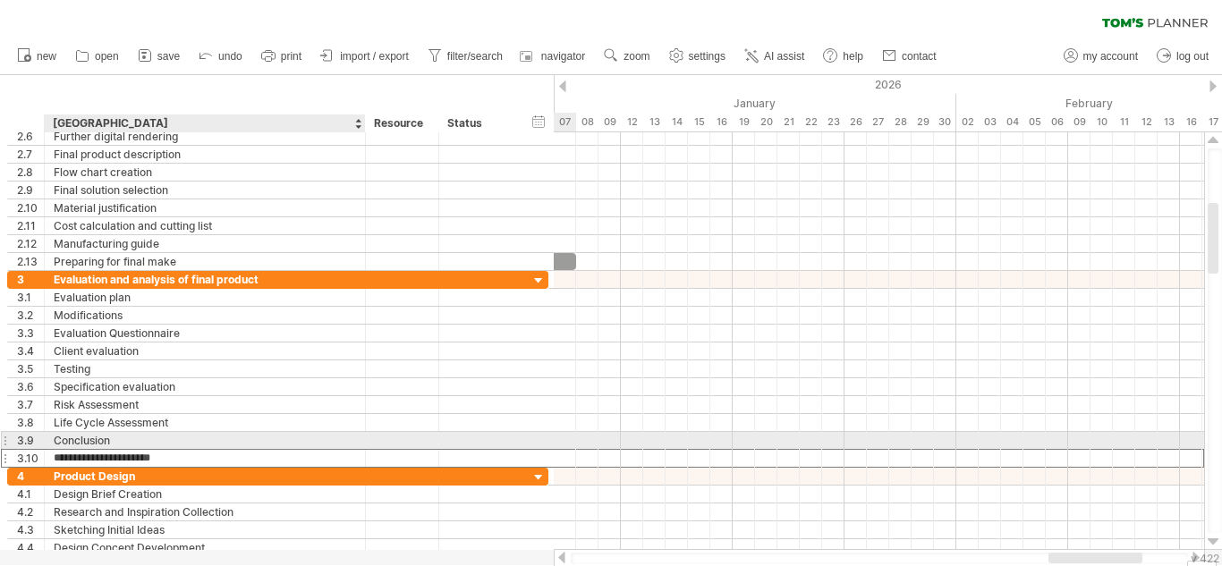
click at [108, 441] on div "Conclusion" at bounding box center [205, 440] width 302 height 17
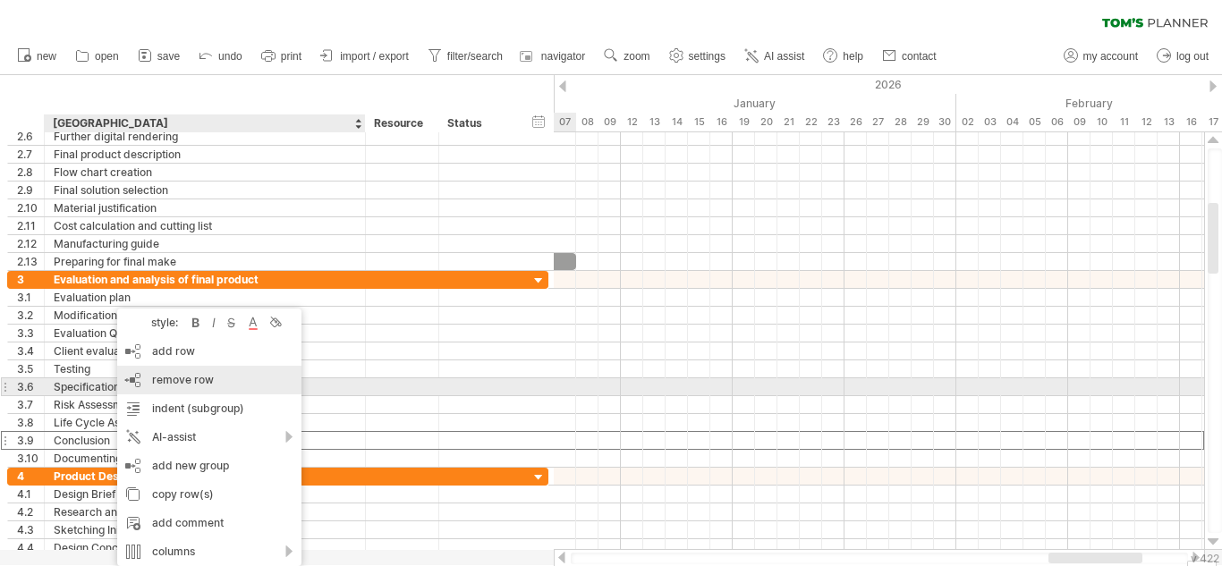
click at [199, 382] on span "remove row" at bounding box center [183, 379] width 62 height 13
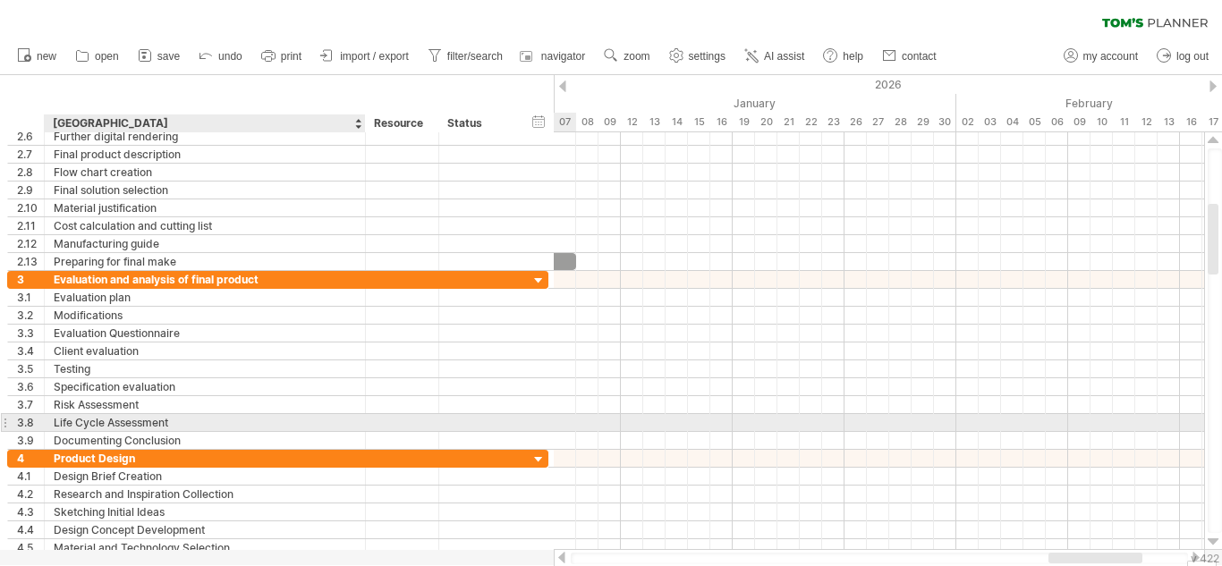
click at [98, 427] on div "Life Cycle Assessment" at bounding box center [205, 422] width 302 height 17
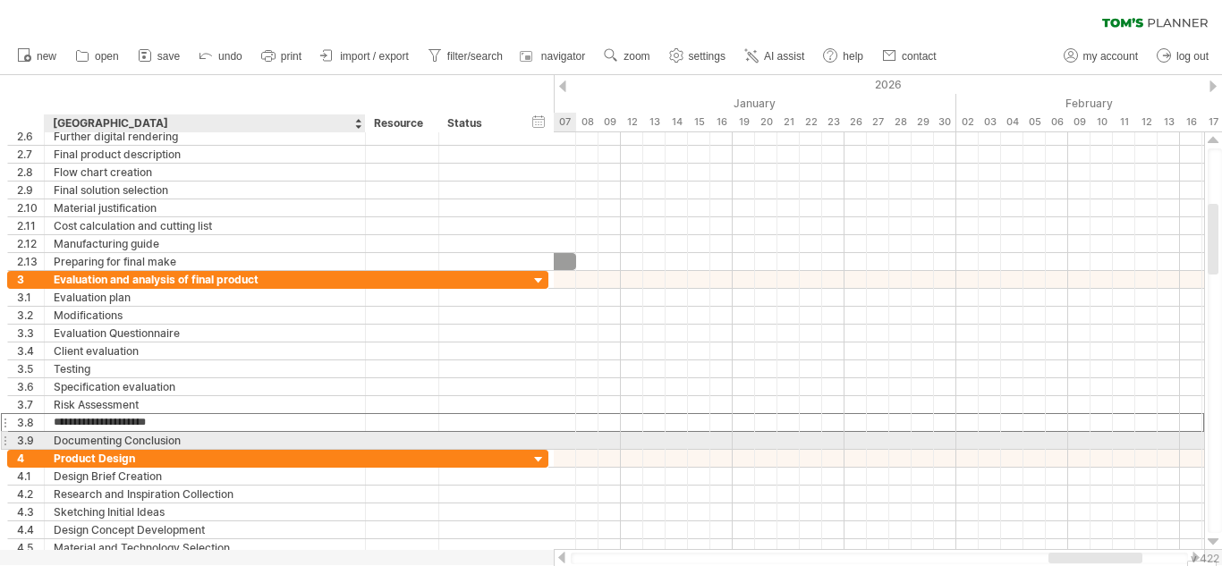
click at [104, 433] on div "Documenting Conclusion" at bounding box center [205, 440] width 302 height 17
click at [104, 433] on input "**********" at bounding box center [205, 440] width 302 height 17
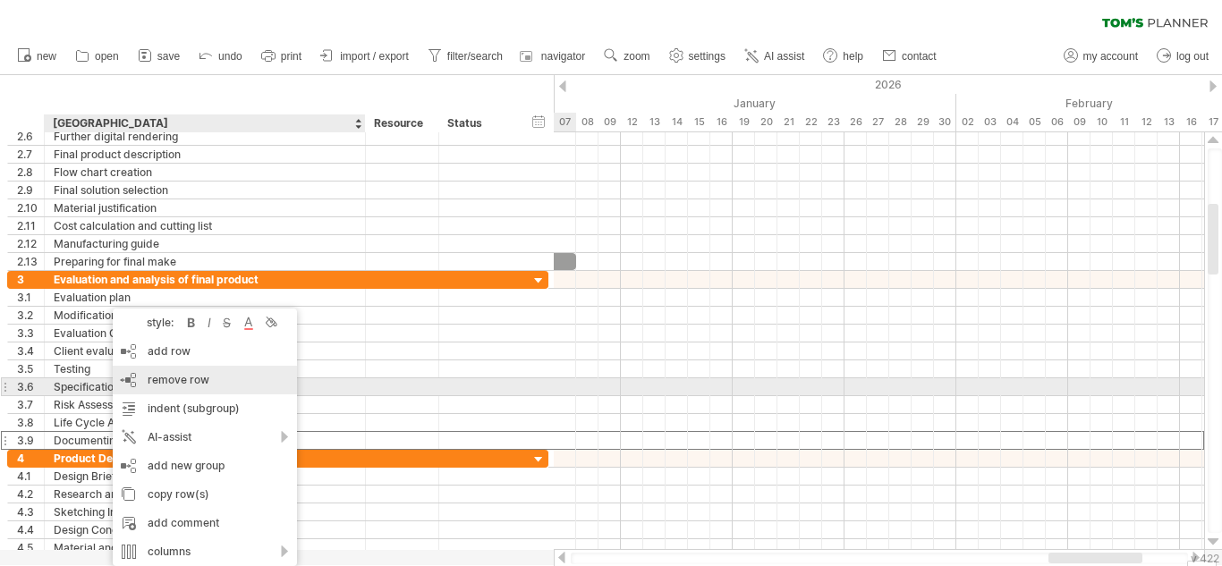
click at [258, 387] on div "remove row remove selected rows" at bounding box center [205, 380] width 184 height 29
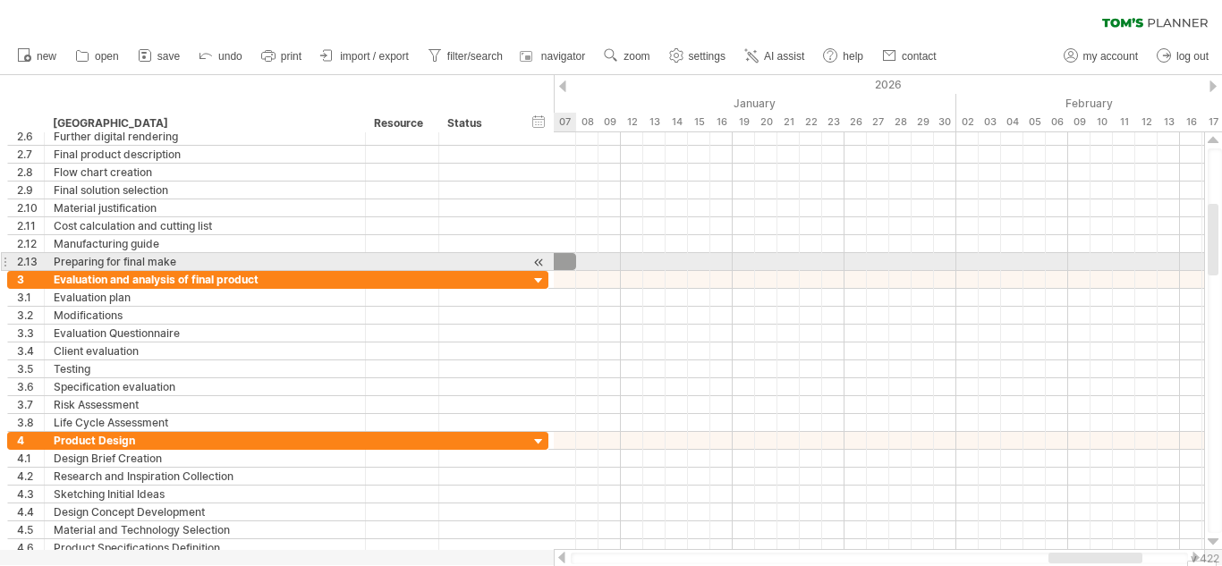
click at [565, 259] on div at bounding box center [335, 261] width 481 height 17
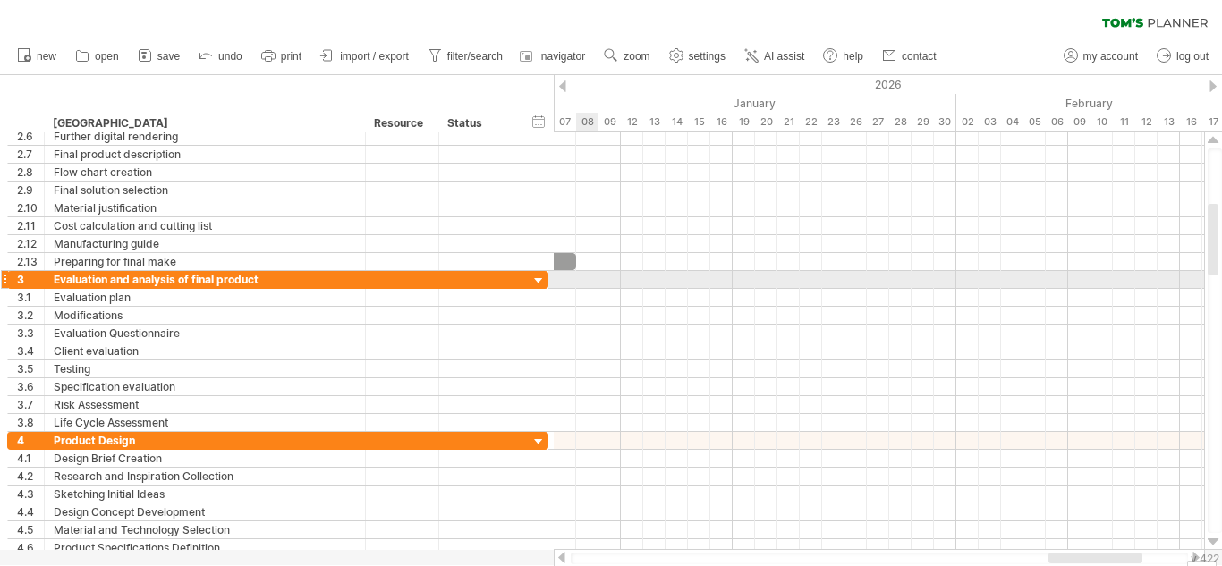
drag, startPoint x: 578, startPoint y: 287, endPoint x: 572, endPoint y: 270, distance: 17.8
click at [579, 300] on div at bounding box center [879, 351] width 650 height 161
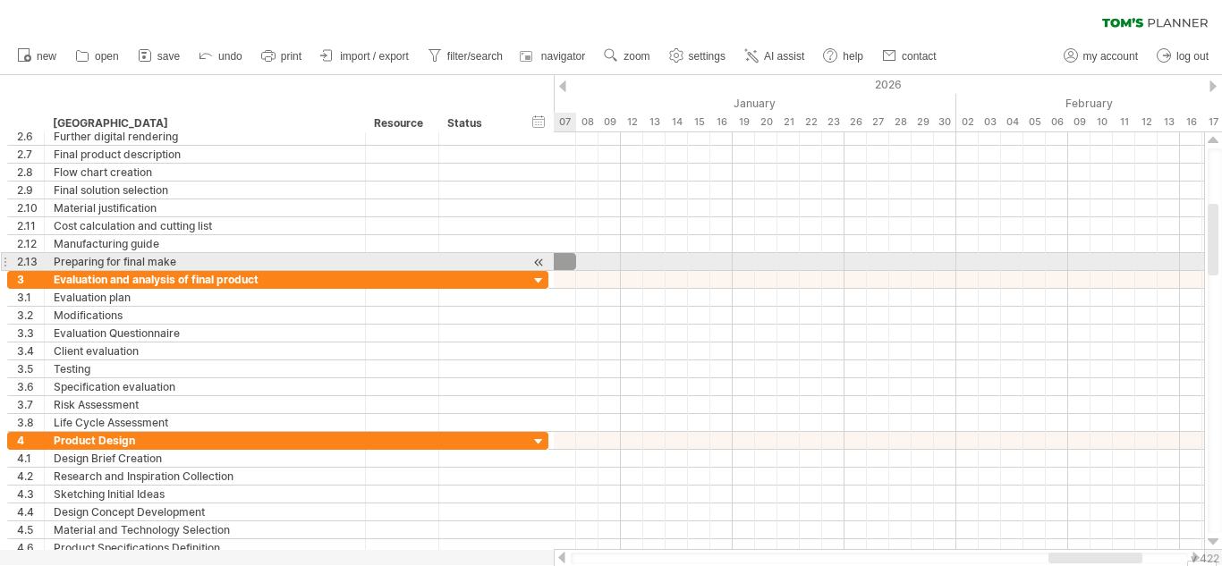
click at [557, 257] on div at bounding box center [335, 261] width 481 height 17
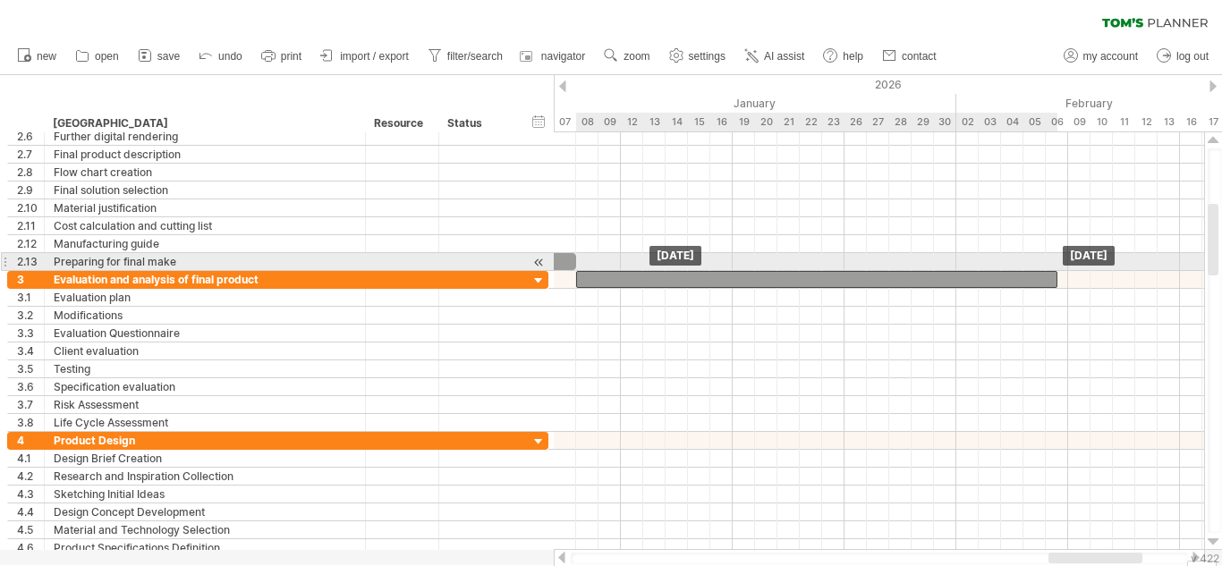
drag, startPoint x: 557, startPoint y: 257, endPoint x: 1041, endPoint y: 267, distance: 483.9
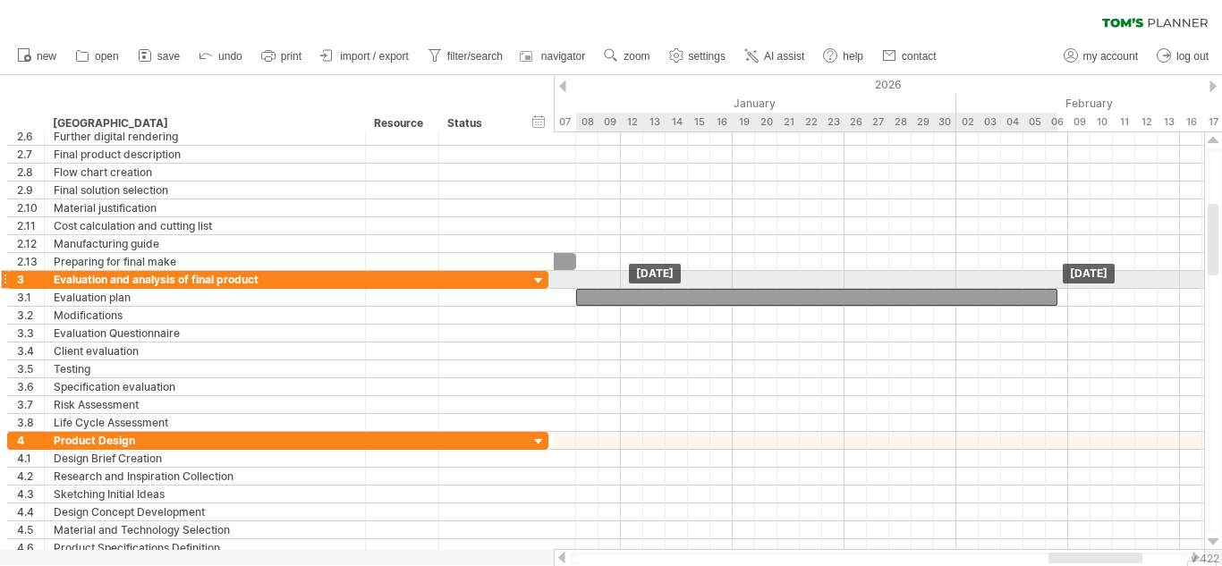
drag, startPoint x: 694, startPoint y: 272, endPoint x: 698, endPoint y: 291, distance: 19.3
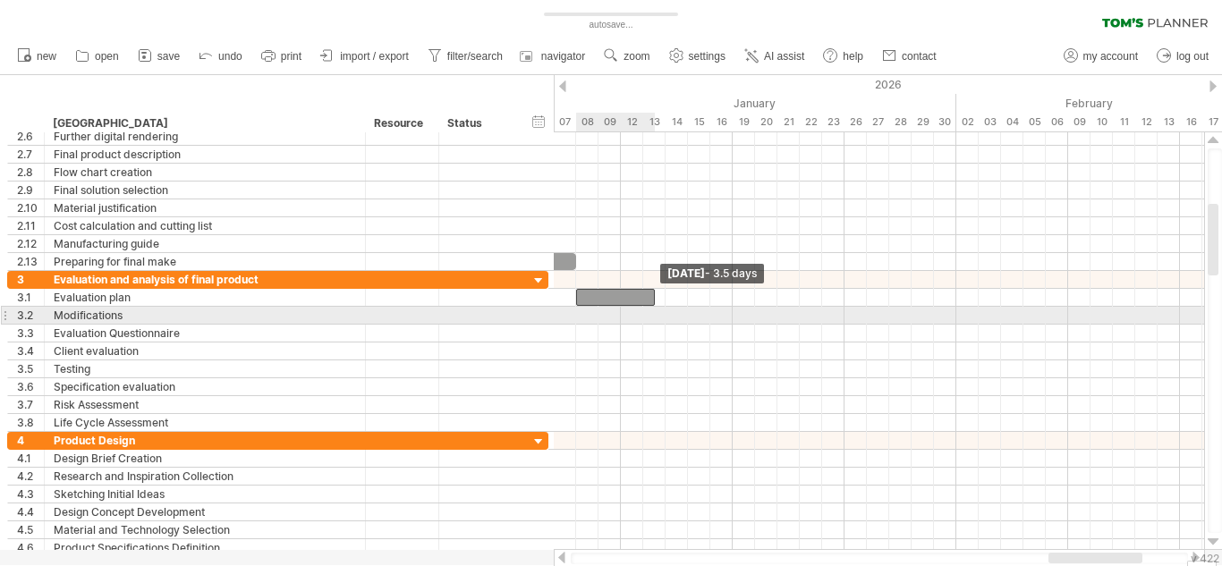
drag, startPoint x: 1056, startPoint y: 297, endPoint x: 649, endPoint y: 309, distance: 407.1
click at [649, 309] on div "Tuesday 13 January - 3.5 days Thursday 08 January" at bounding box center [879, 341] width 650 height 418
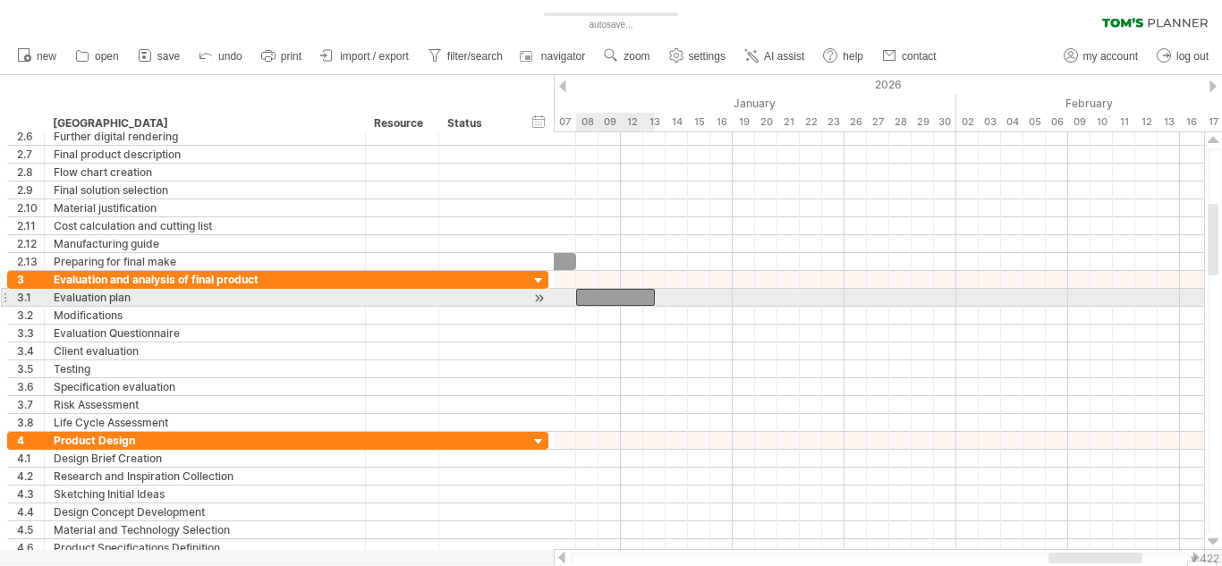
click at [635, 298] on div at bounding box center [615, 297] width 79 height 17
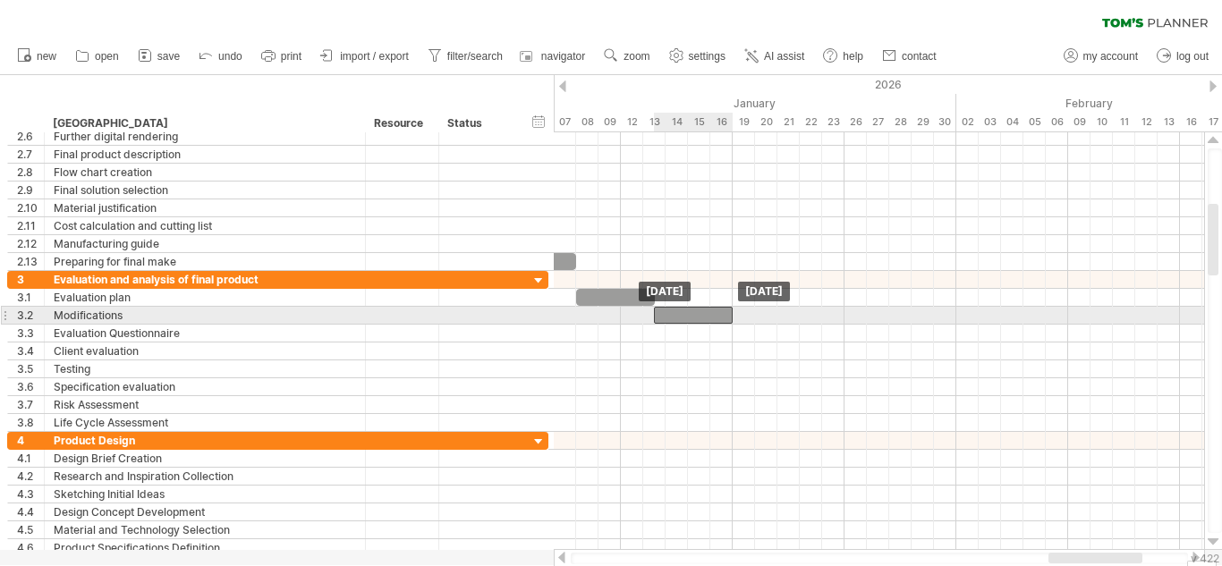
drag, startPoint x: 635, startPoint y: 298, endPoint x: 717, endPoint y: 317, distance: 84.4
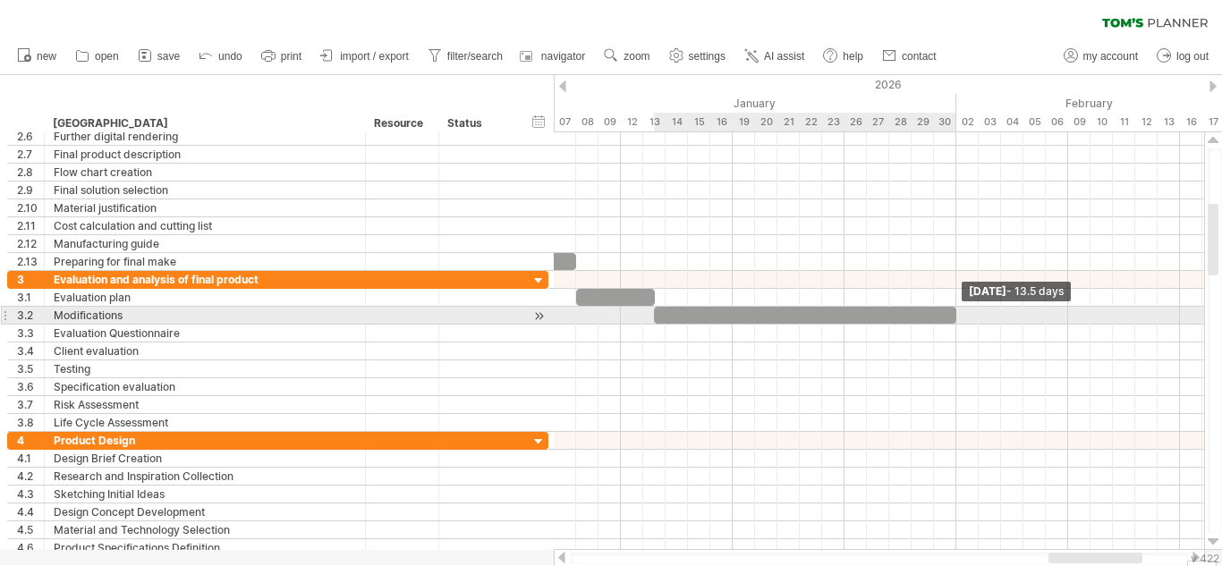
drag, startPoint x: 731, startPoint y: 314, endPoint x: 953, endPoint y: 309, distance: 221.8
click at [953, 309] on span at bounding box center [955, 315] width 7 height 17
drag, startPoint x: 955, startPoint y: 313, endPoint x: 922, endPoint y: 312, distance: 33.1
click at [922, 312] on span at bounding box center [921, 315] width 7 height 17
click at [707, 317] on div at bounding box center [788, 315] width 268 height 17
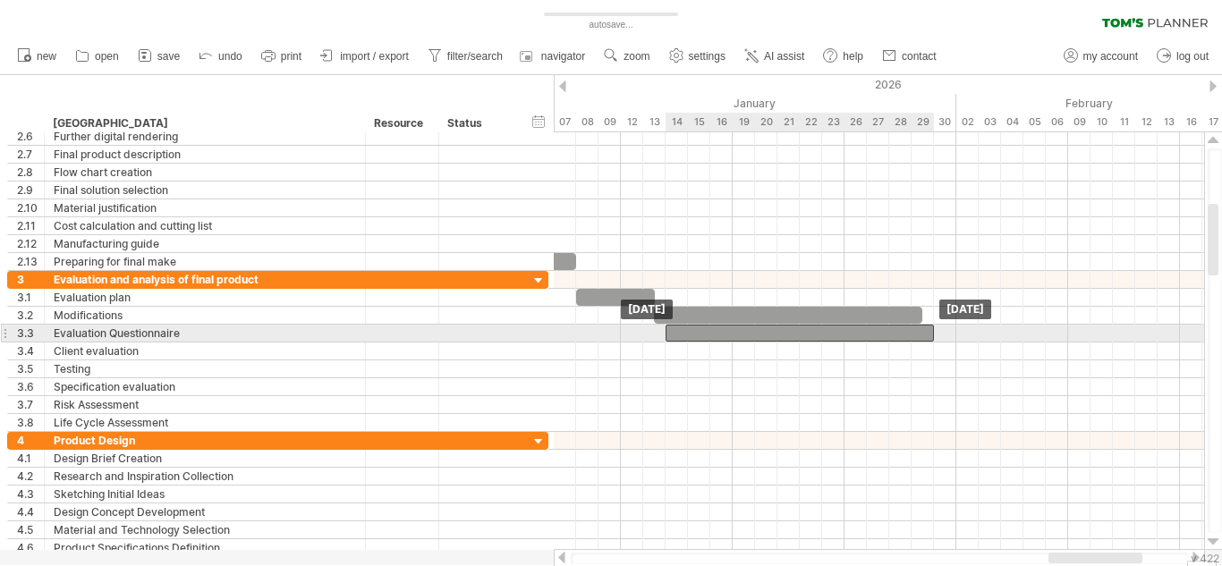
drag, startPoint x: 707, startPoint y: 317, endPoint x: 716, endPoint y: 334, distance: 19.2
click at [721, 339] on div at bounding box center [799, 333] width 268 height 17
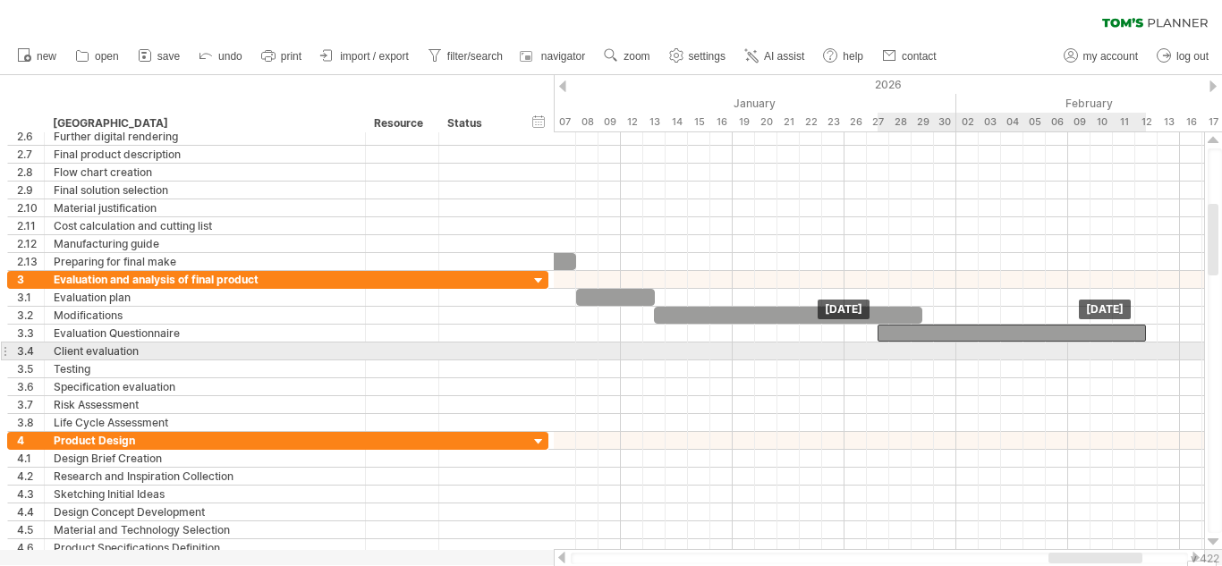
drag, startPoint x: 721, startPoint y: 339, endPoint x: 934, endPoint y: 345, distance: 212.9
click at [934, 345] on div "Thursday 12 February Tuesday 27 January" at bounding box center [879, 341] width 650 height 418
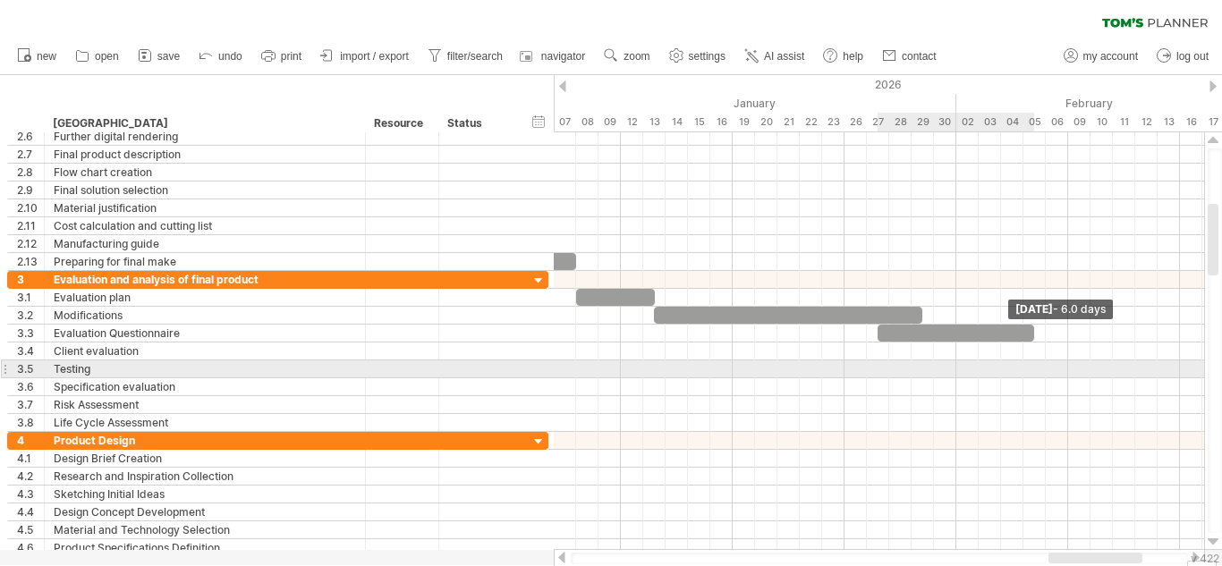
drag, startPoint x: 1143, startPoint y: 336, endPoint x: 1029, endPoint y: 367, distance: 117.6
click at [1029, 367] on div "Wednesday 04 February - 6.0 days Tuesday 27 January" at bounding box center [879, 341] width 650 height 418
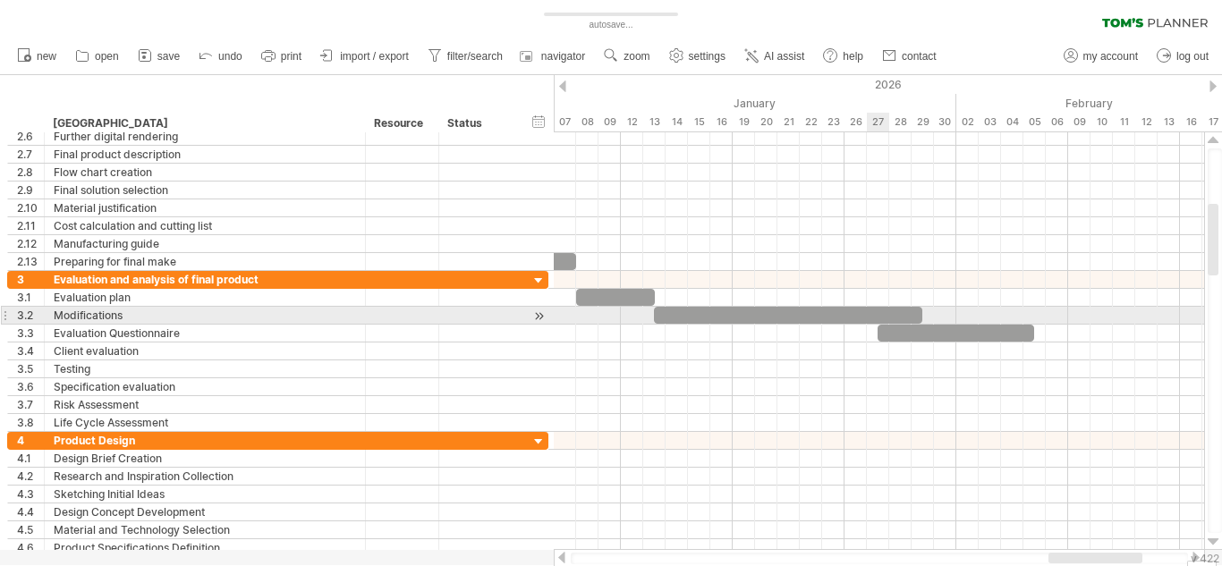
click at [876, 309] on div at bounding box center [788, 315] width 268 height 17
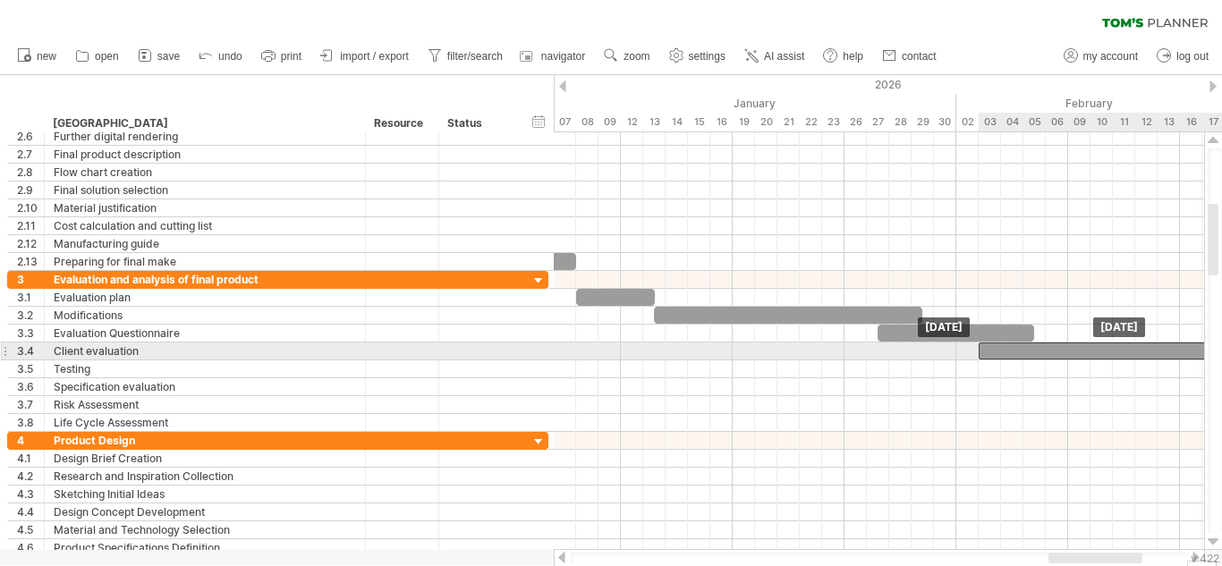
drag, startPoint x: 876, startPoint y: 309, endPoint x: 1204, endPoint y: 346, distance: 329.3
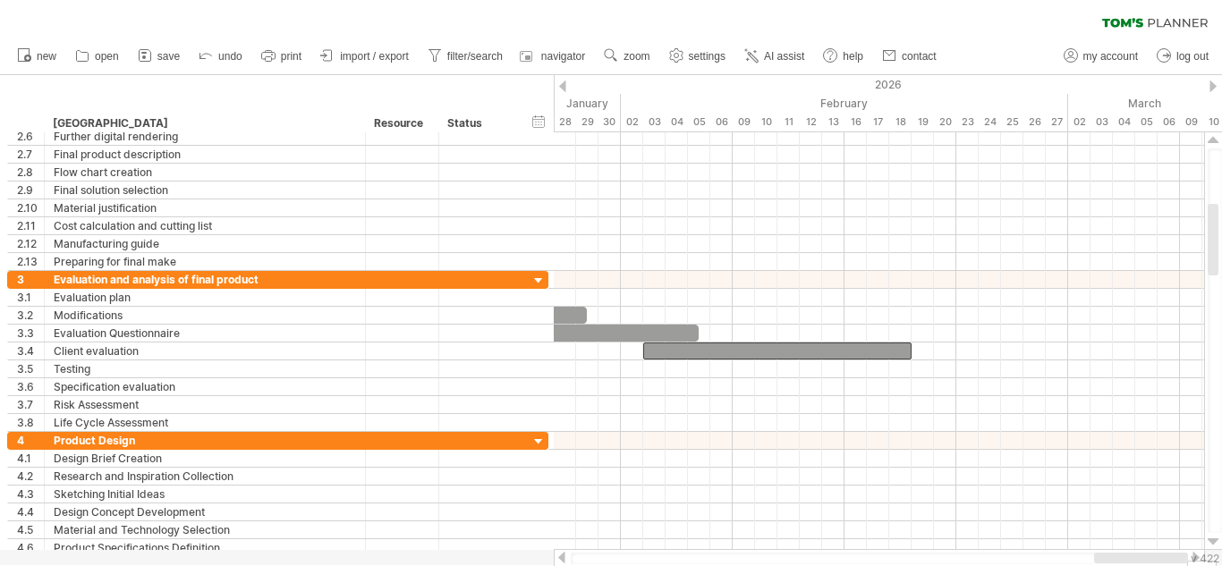
drag, startPoint x: 1061, startPoint y: 555, endPoint x: 1112, endPoint y: 552, distance: 51.1
click at [1112, 552] on div at bounding box center [879, 558] width 651 height 18
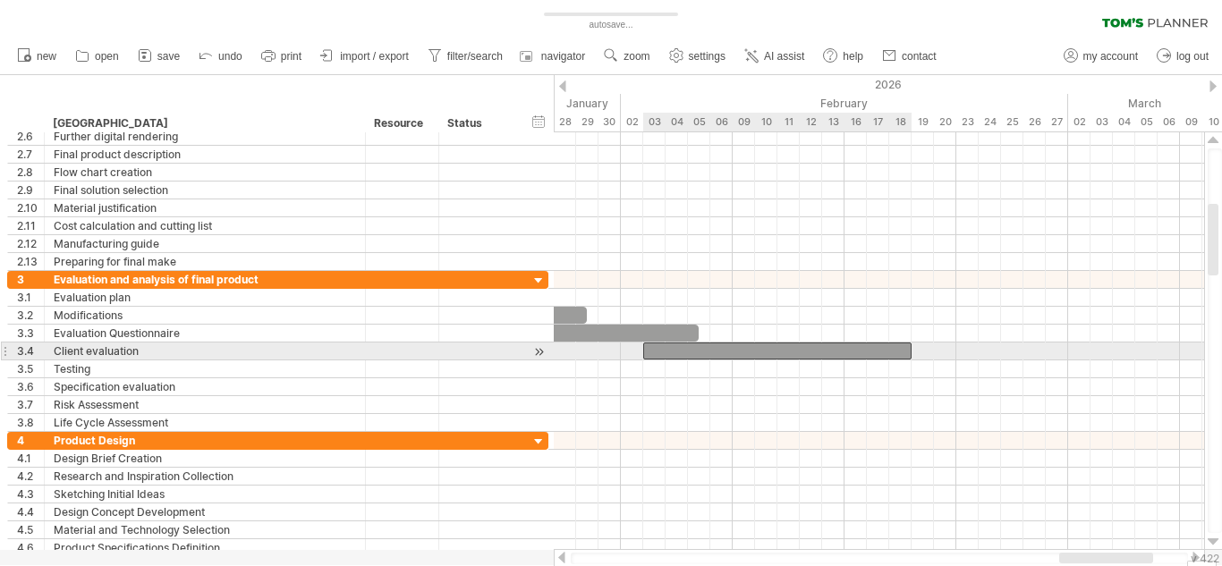
click at [812, 347] on div at bounding box center [777, 350] width 268 height 17
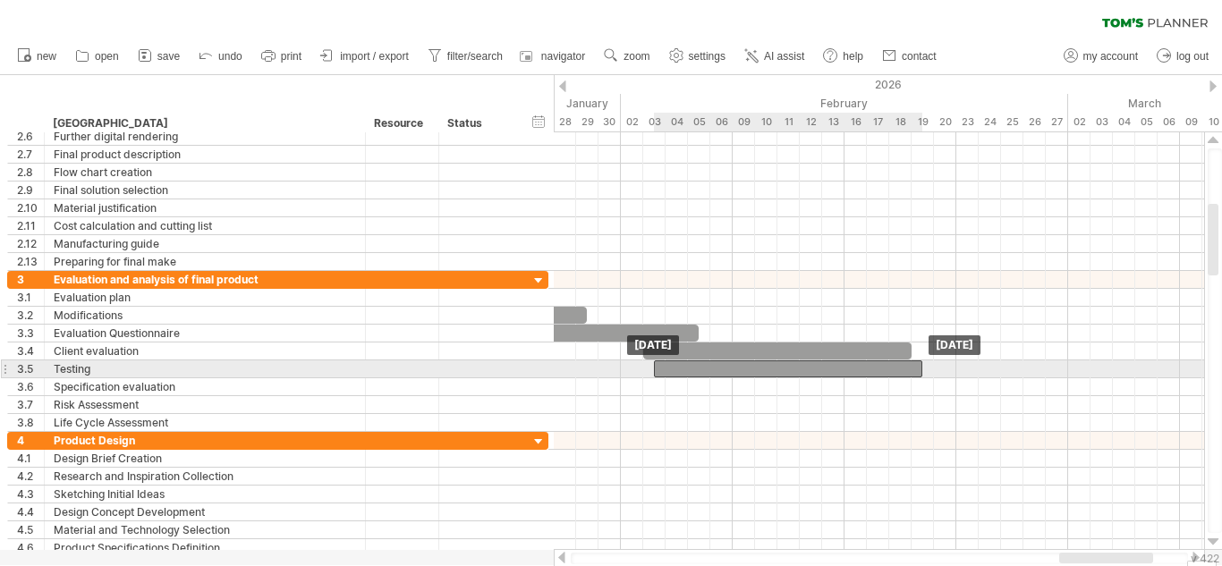
drag, startPoint x: 812, startPoint y: 347, endPoint x: 828, endPoint y: 368, distance: 26.1
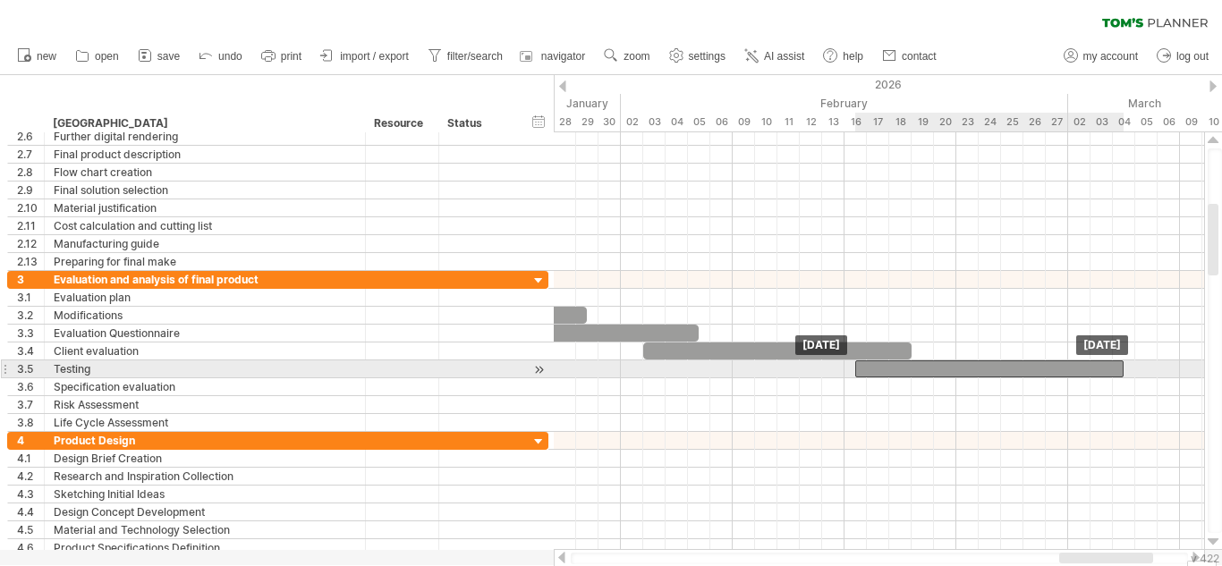
drag, startPoint x: 867, startPoint y: 375, endPoint x: 1065, endPoint y: 375, distance: 197.6
click at [1065, 375] on div at bounding box center [989, 368] width 268 height 17
drag, startPoint x: 856, startPoint y: 372, endPoint x: 898, endPoint y: 369, distance: 42.1
click at [898, 369] on span at bounding box center [900, 368] width 7 height 17
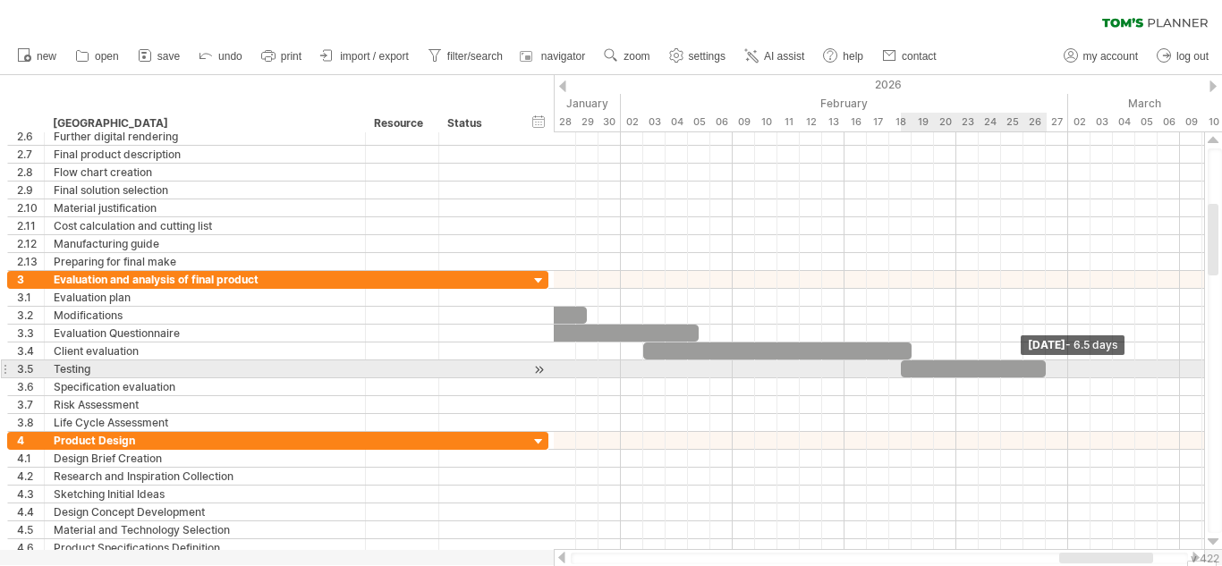
drag, startPoint x: 1124, startPoint y: 373, endPoint x: 1045, endPoint y: 372, distance: 78.7
click at [1045, 372] on span at bounding box center [1045, 368] width 7 height 17
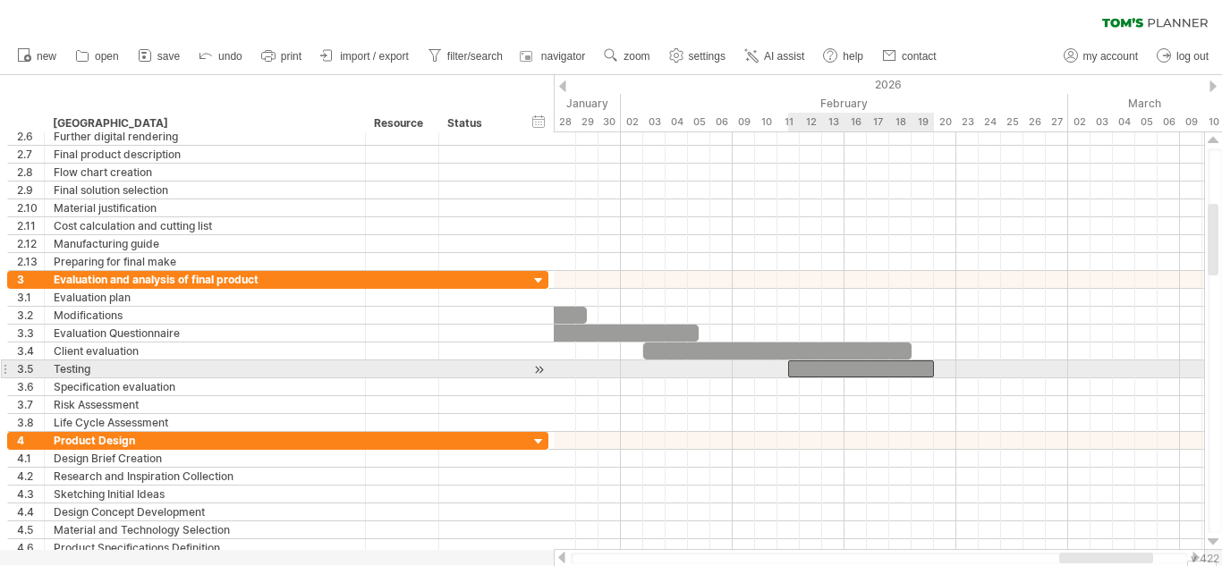
click at [827, 374] on div at bounding box center [861, 368] width 146 height 17
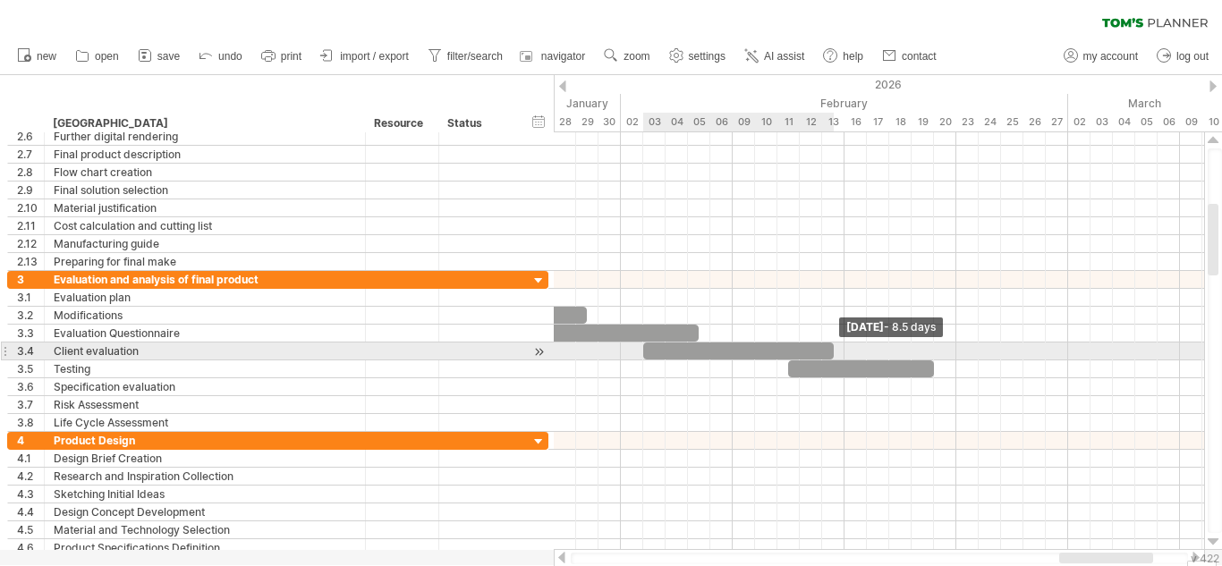
drag, startPoint x: 909, startPoint y: 347, endPoint x: 829, endPoint y: 351, distance: 79.7
click at [830, 351] on span at bounding box center [833, 350] width 7 height 17
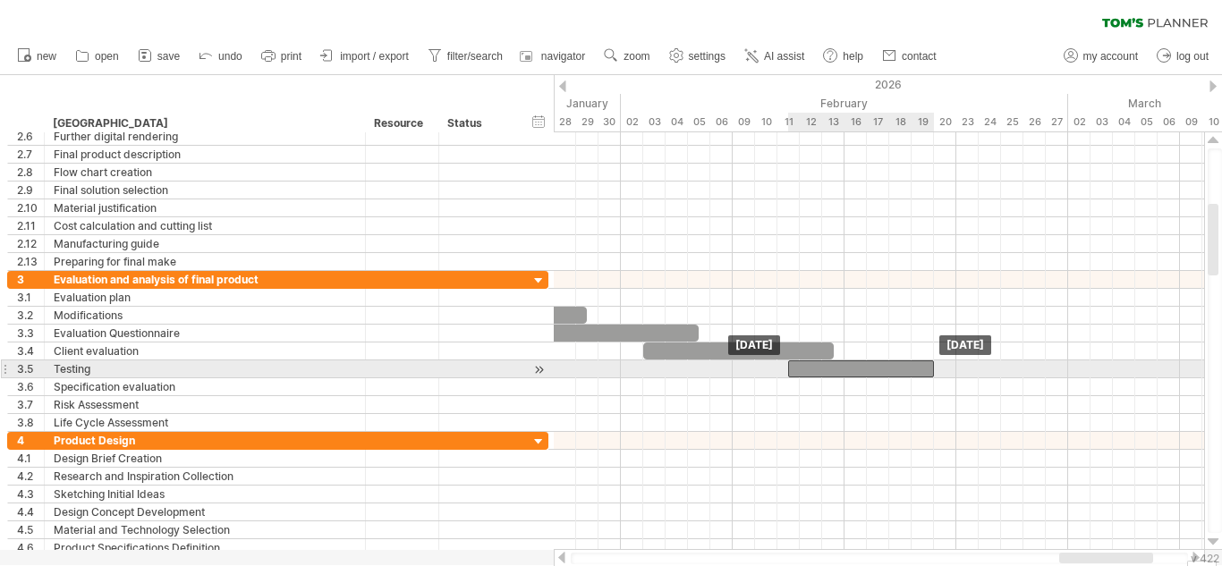
click at [871, 369] on div at bounding box center [861, 368] width 146 height 17
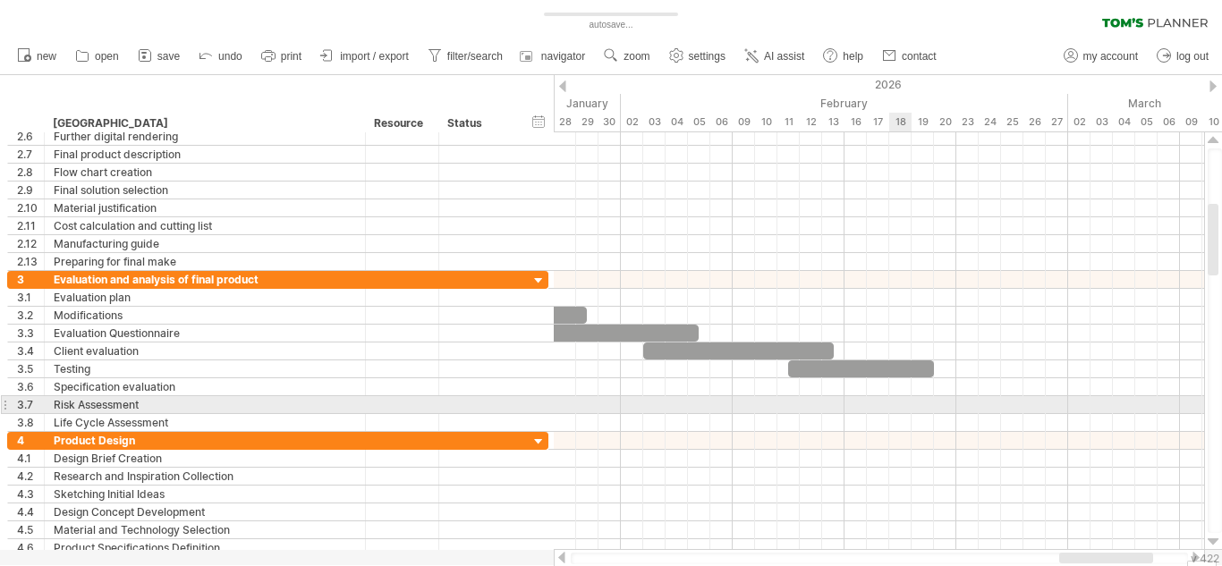
click at [905, 402] on div at bounding box center [879, 405] width 650 height 18
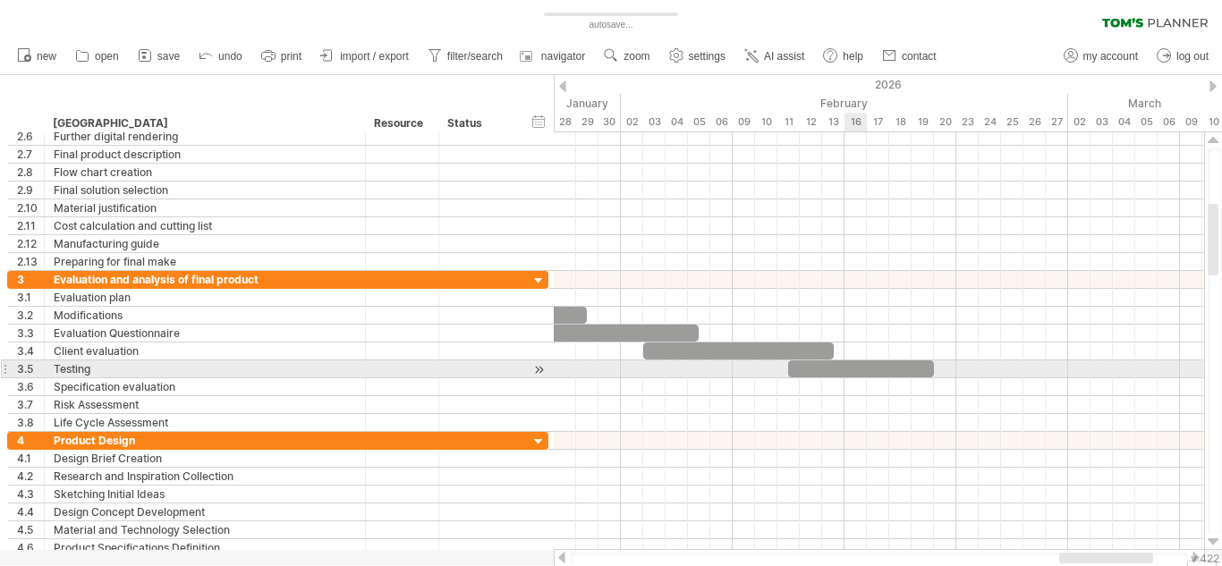
click at [863, 373] on div at bounding box center [861, 368] width 146 height 17
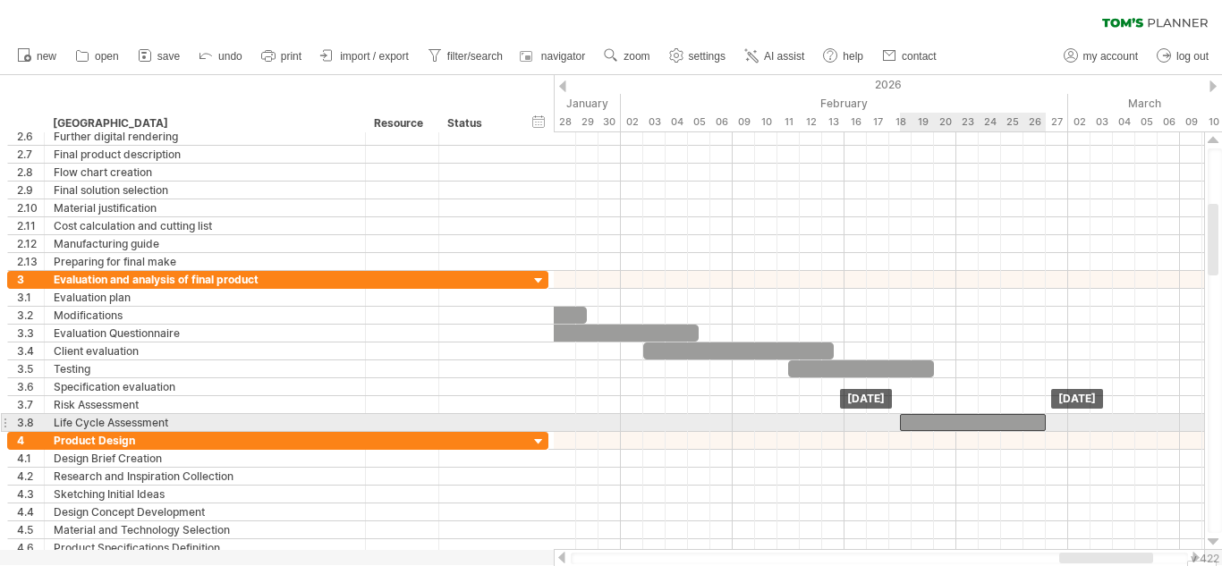
drag, startPoint x: 863, startPoint y: 373, endPoint x: 975, endPoint y: 421, distance: 121.8
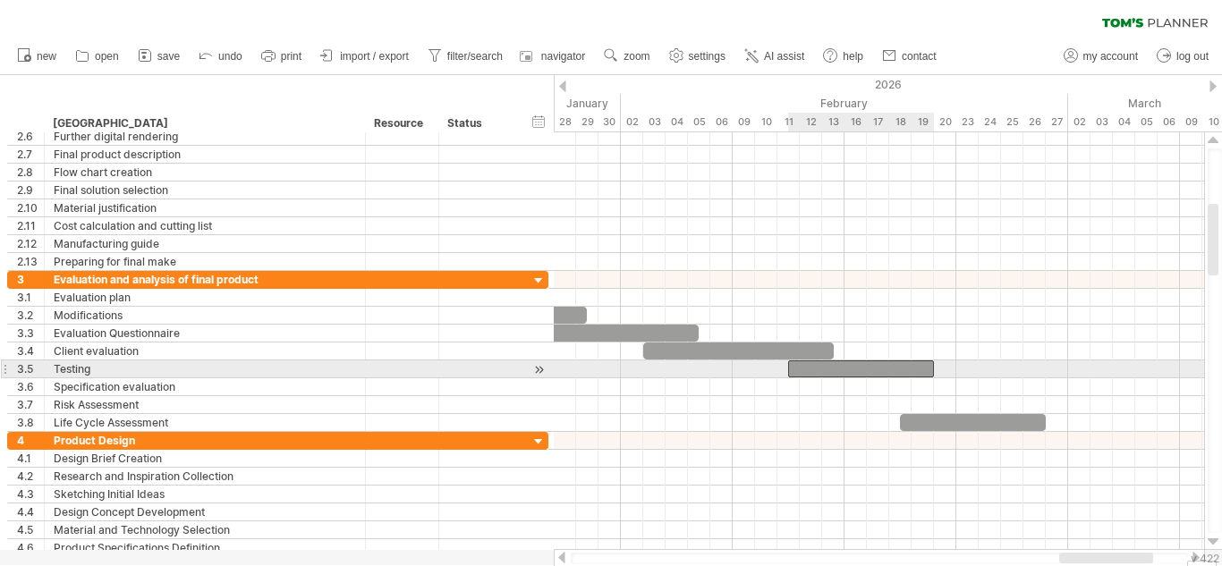
click at [880, 370] on div at bounding box center [861, 368] width 146 height 17
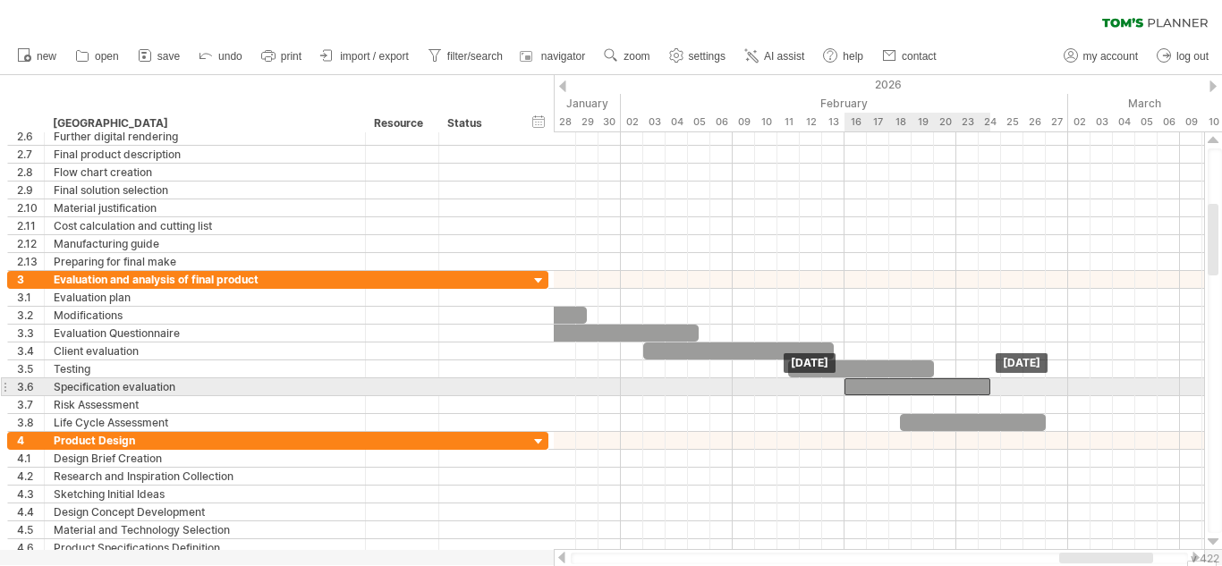
drag, startPoint x: 880, startPoint y: 370, endPoint x: 940, endPoint y: 389, distance: 62.8
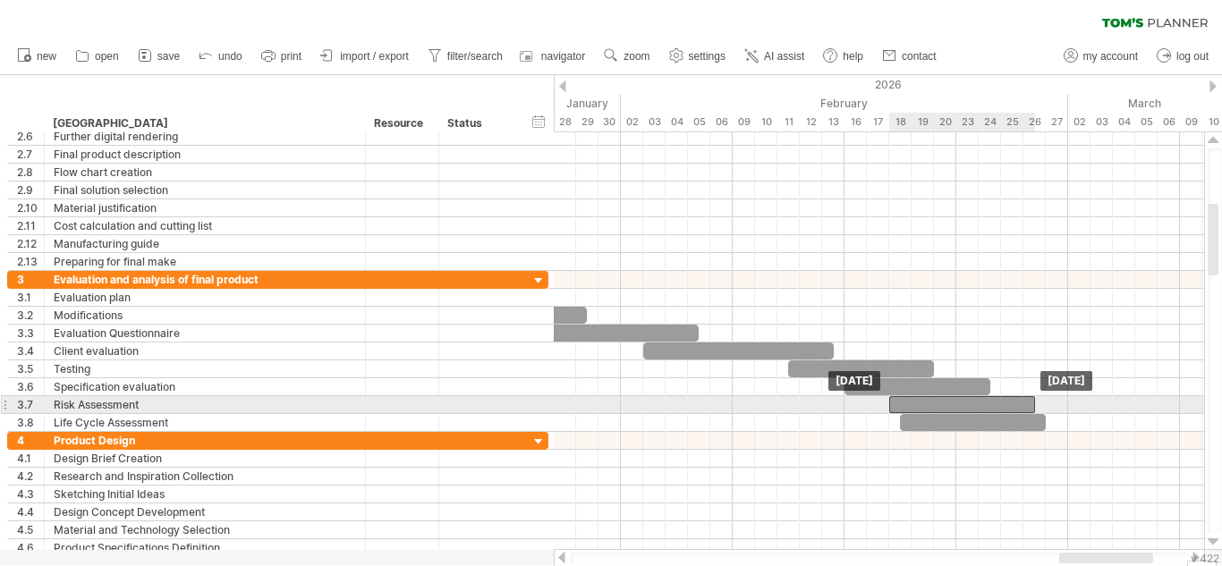
drag, startPoint x: 917, startPoint y: 385, endPoint x: 964, endPoint y: 402, distance: 49.8
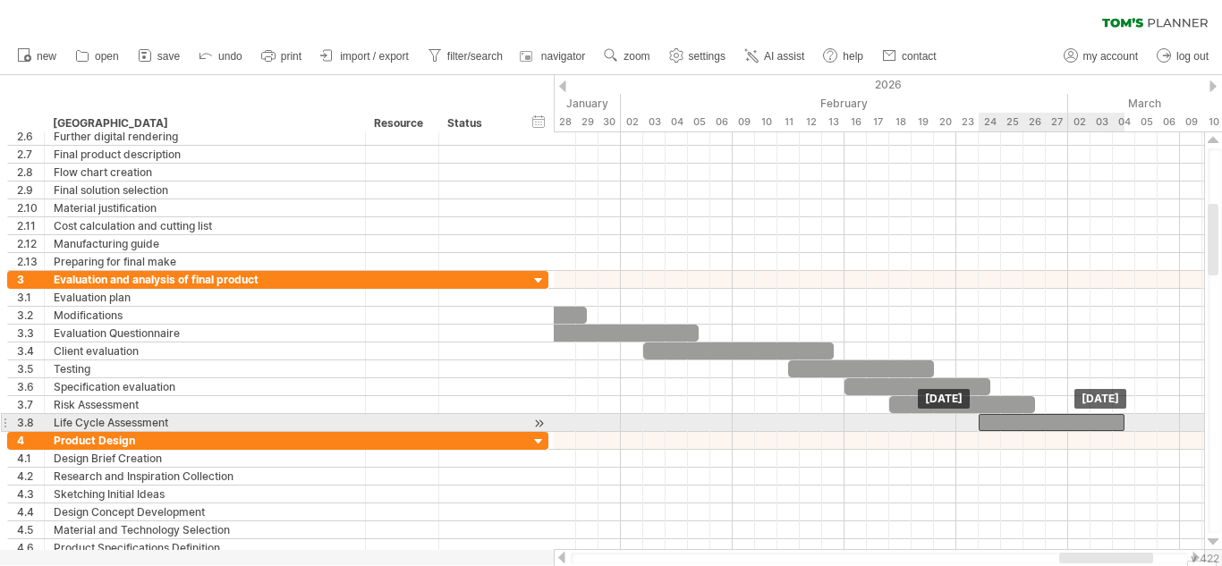
drag, startPoint x: 988, startPoint y: 428, endPoint x: 1069, endPoint y: 419, distance: 81.9
click at [1069, 419] on div at bounding box center [1051, 422] width 146 height 17
drag, startPoint x: 1005, startPoint y: 421, endPoint x: 1053, endPoint y: 422, distance: 47.4
click at [1053, 422] on div at bounding box center [1096, 422] width 146 height 17
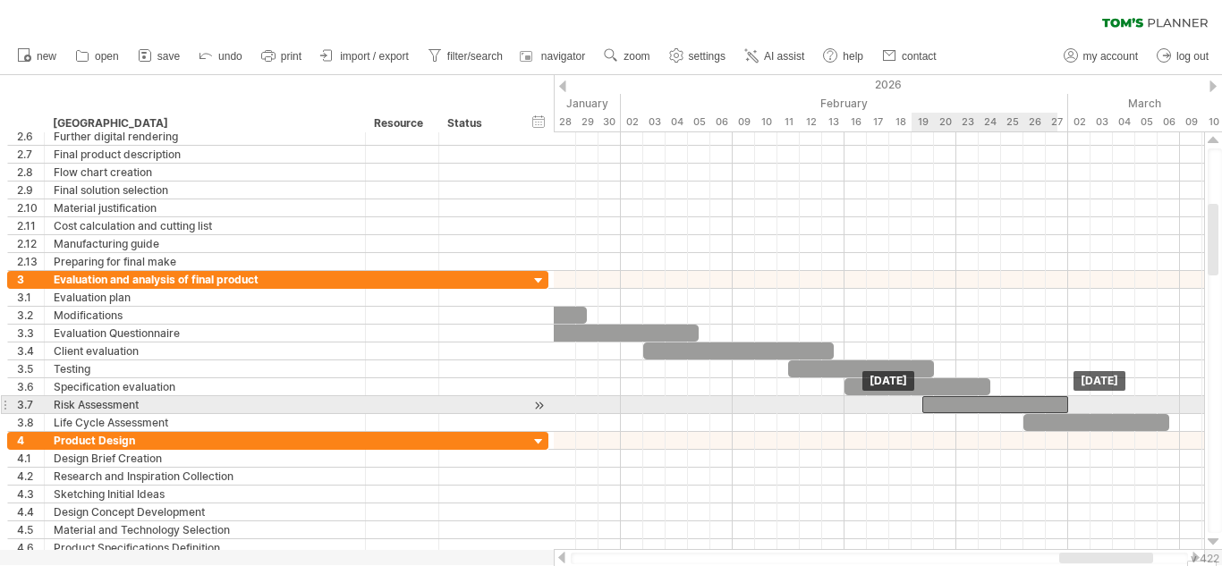
drag, startPoint x: 950, startPoint y: 410, endPoint x: 983, endPoint y: 410, distance: 33.1
click at [983, 410] on div at bounding box center [995, 404] width 146 height 17
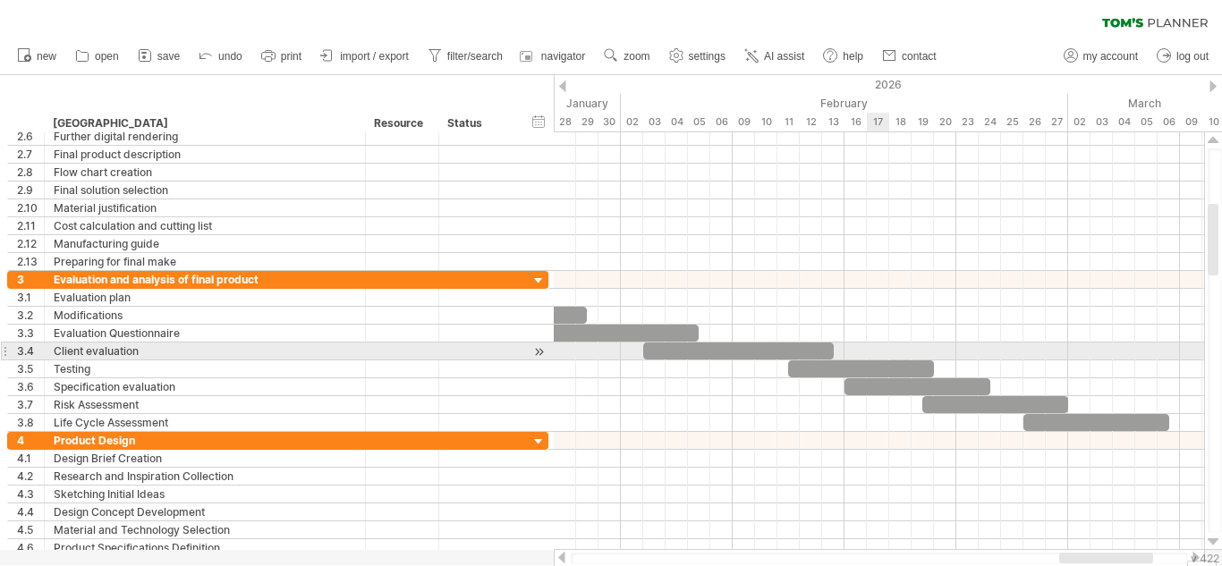
click at [873, 356] on div at bounding box center [879, 351] width 650 height 18
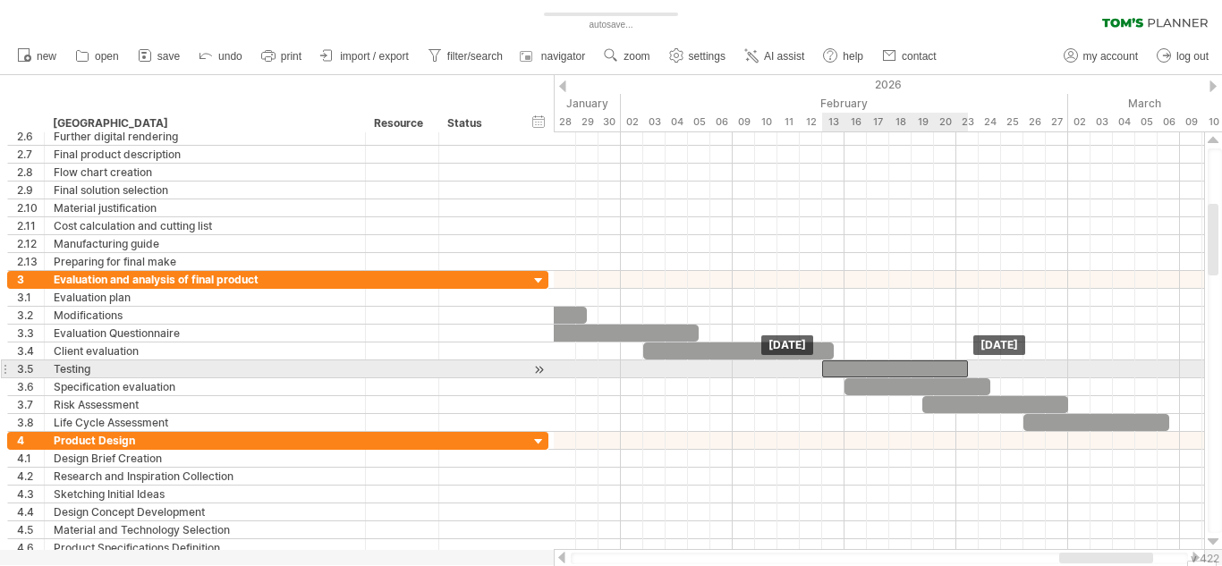
drag, startPoint x: 873, startPoint y: 368, endPoint x: 903, endPoint y: 376, distance: 31.5
click at [903, 376] on div at bounding box center [895, 368] width 146 height 17
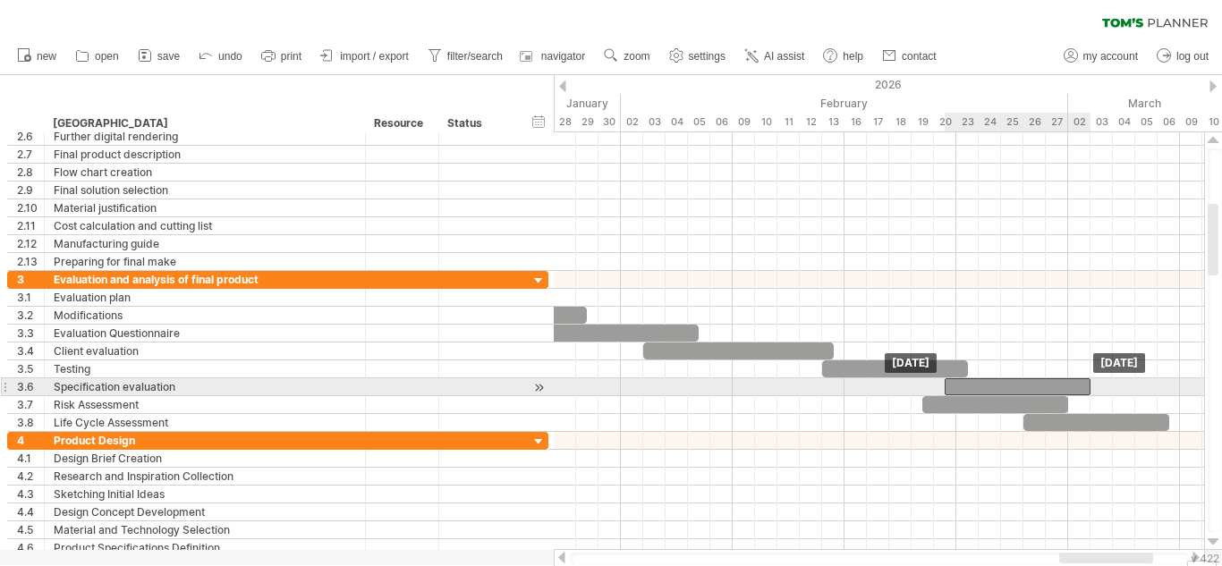
drag, startPoint x: 910, startPoint y: 386, endPoint x: 1010, endPoint y: 387, distance: 100.2
click at [1010, 387] on div at bounding box center [1017, 386] width 146 height 17
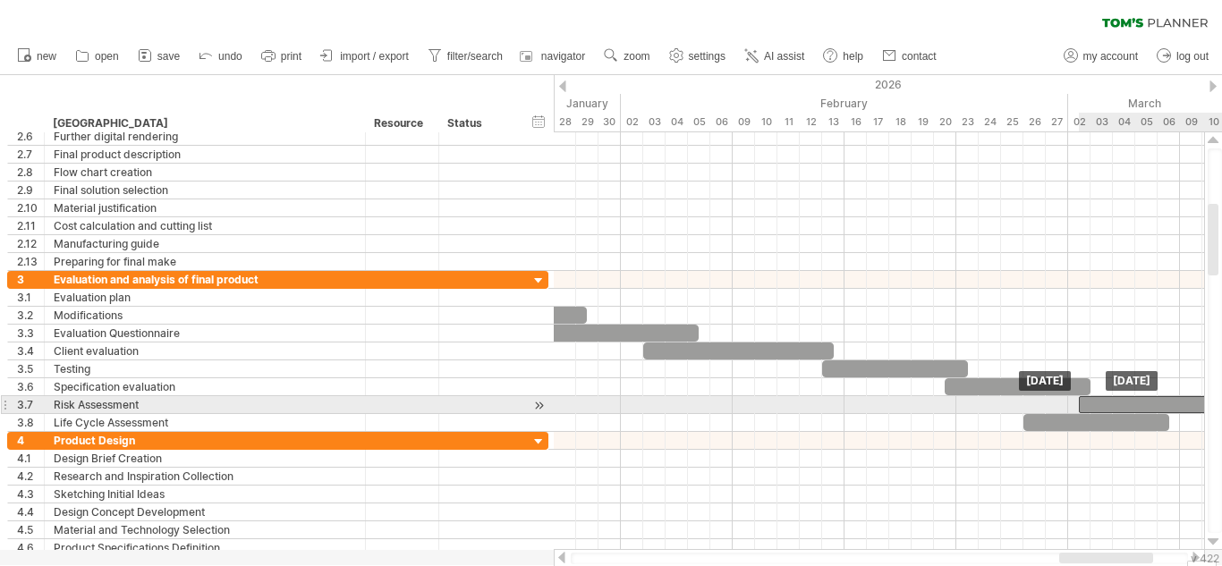
drag, startPoint x: 999, startPoint y: 402, endPoint x: 1154, endPoint y: 405, distance: 155.6
click at [1154, 405] on div at bounding box center [1151, 404] width 146 height 17
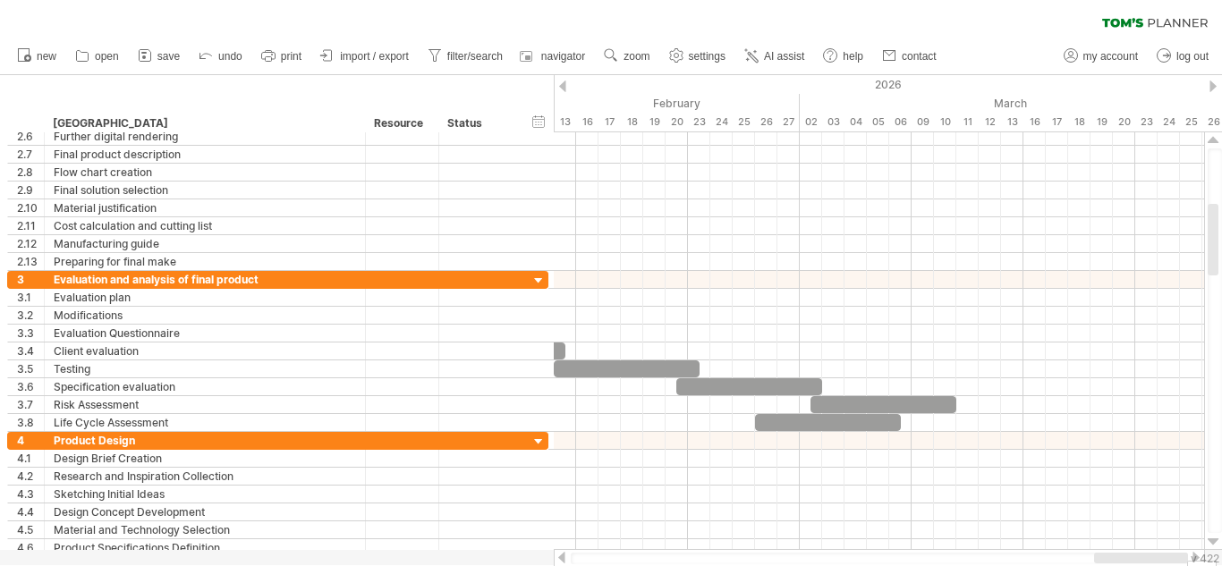
drag, startPoint x: 1065, startPoint y: 560, endPoint x: 1135, endPoint y: 551, distance: 70.3
click at [1135, 551] on div at bounding box center [879, 558] width 651 height 18
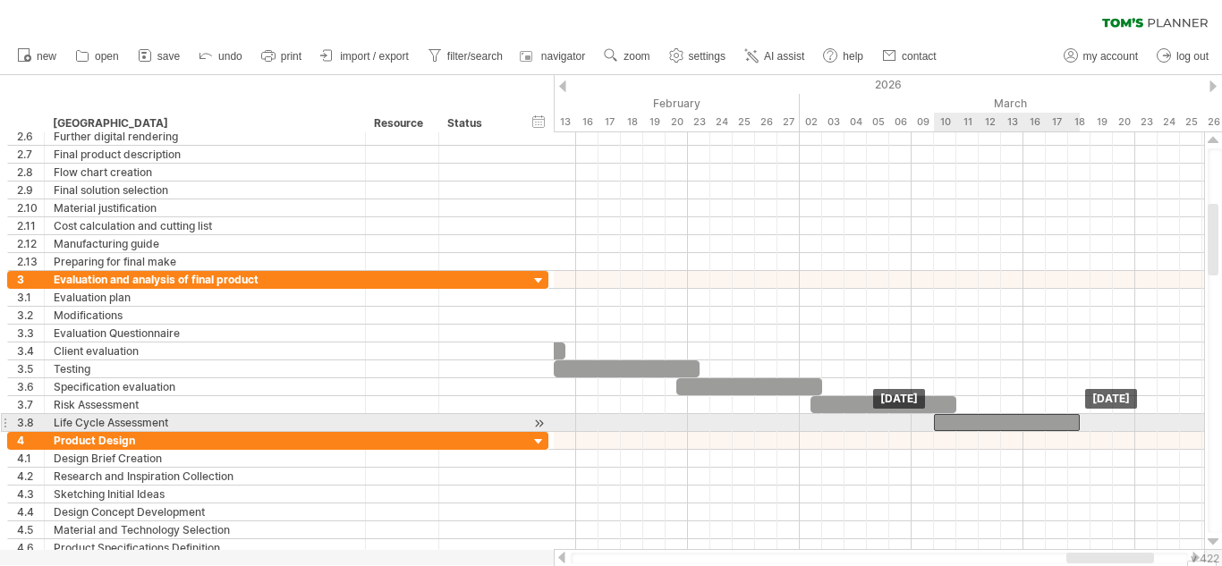
drag, startPoint x: 854, startPoint y: 423, endPoint x: 1040, endPoint y: 424, distance: 186.0
click at [1040, 424] on div at bounding box center [1007, 422] width 146 height 17
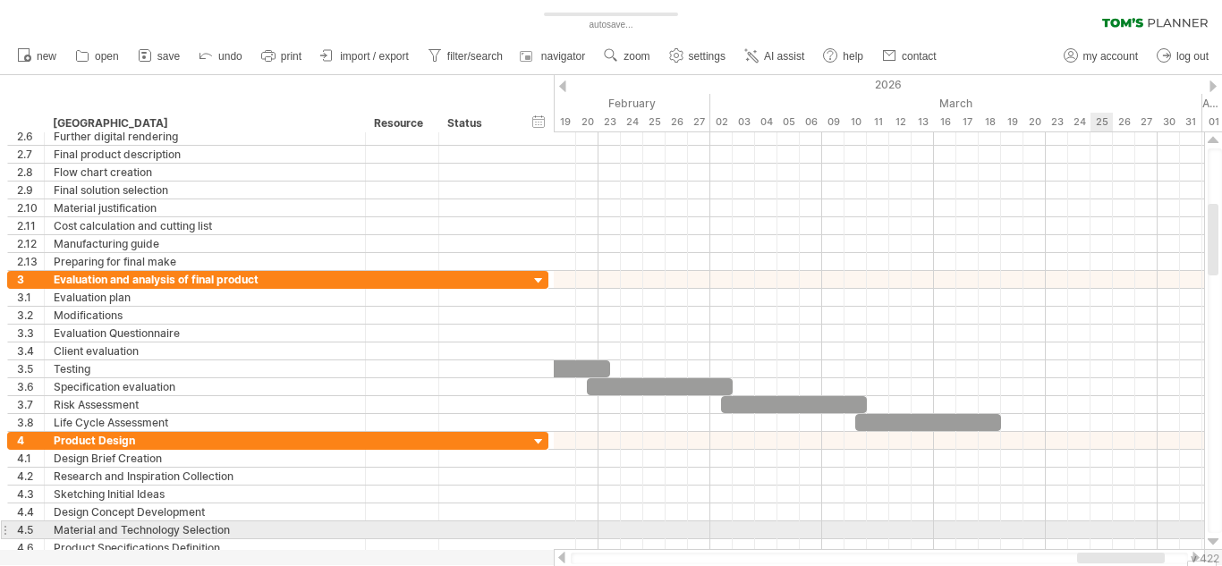
drag, startPoint x: 1097, startPoint y: 559, endPoint x: 1108, endPoint y: 537, distance: 24.8
click at [1108, 537] on div "Trying to reach [DOMAIN_NAME] Connected again... 0% autosave... clear filter 1" at bounding box center [611, 283] width 1222 height 566
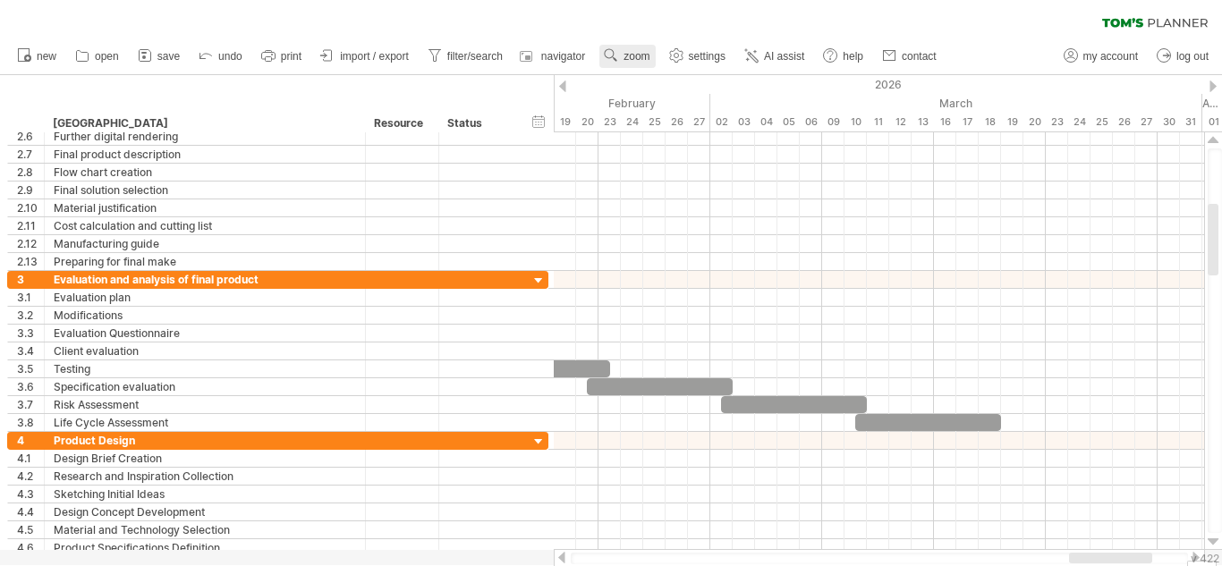
click at [642, 54] on span "zoom" at bounding box center [636, 56] width 26 height 13
click at [706, 105] on div "Week" at bounding box center [700, 105] width 99 height 29
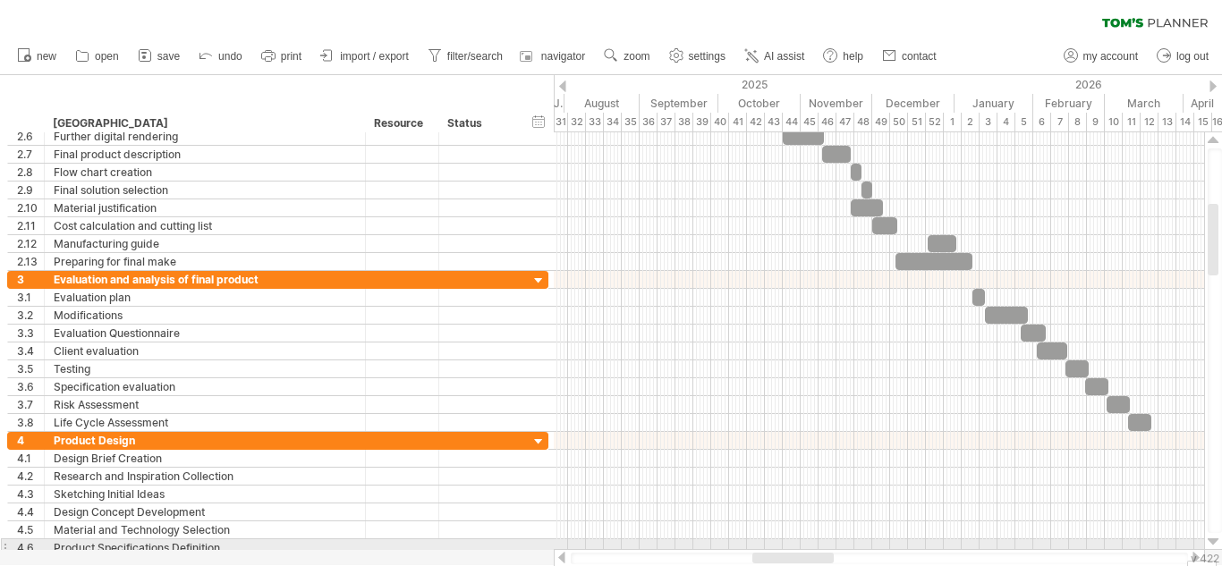
drag, startPoint x: 885, startPoint y: 554, endPoint x: 818, endPoint y: 547, distance: 67.4
click at [818, 547] on div "Trying to reach [DOMAIN_NAME] Connected again... 0% clear filter new 1" at bounding box center [611, 283] width 1222 height 566
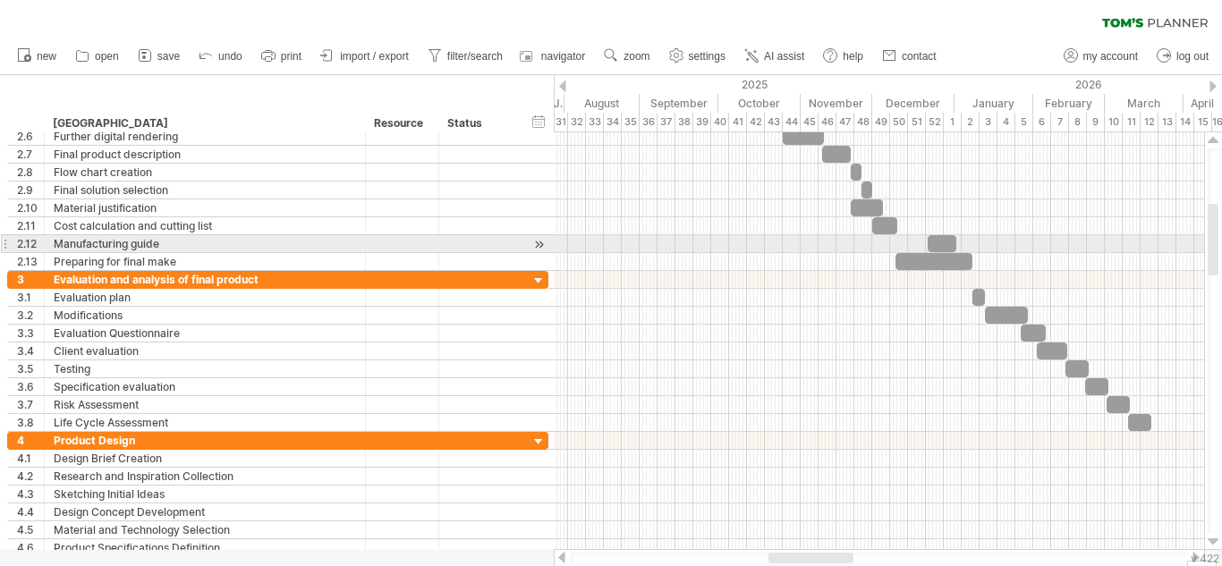
drag, startPoint x: 1221, startPoint y: 261, endPoint x: 1221, endPoint y: 241, distance: 20.6
click at [1221, 241] on div at bounding box center [1214, 340] width 14 height 385
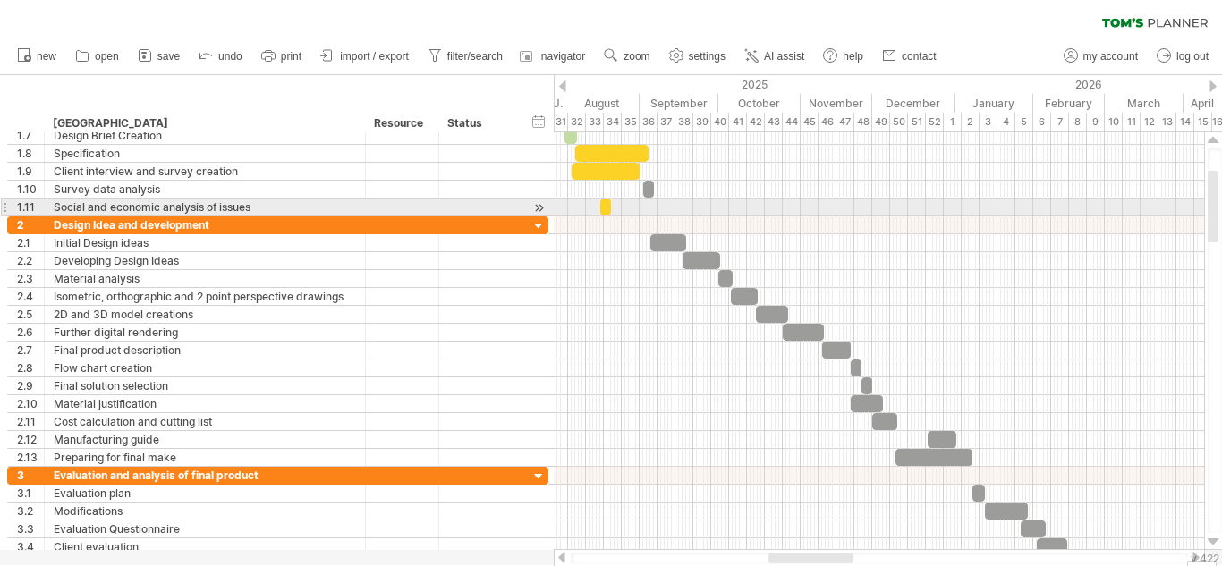
drag, startPoint x: 1207, startPoint y: 246, endPoint x: 1221, endPoint y: 213, distance: 35.7
click at [1221, 213] on div at bounding box center [1214, 340] width 14 height 385
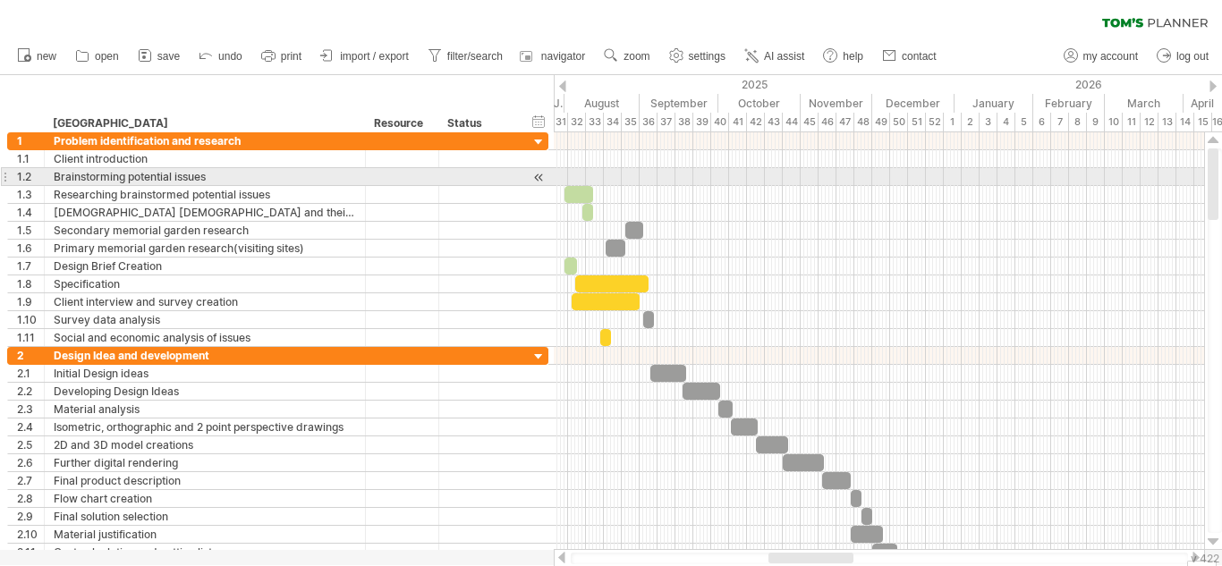
drag, startPoint x: 1208, startPoint y: 224, endPoint x: 1211, endPoint y: 180, distance: 43.9
click at [1211, 180] on div at bounding box center [1212, 184] width 11 height 72
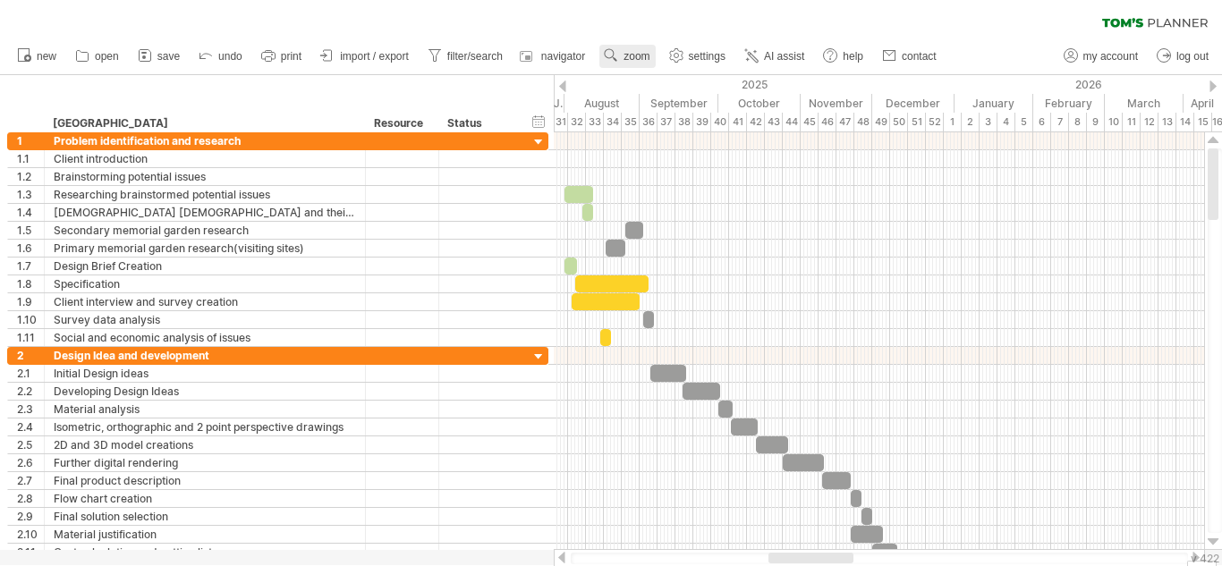
click at [620, 55] on use at bounding box center [611, 55] width 18 height 18
click at [672, 115] on div "Week" at bounding box center [679, 107] width 99 height 29
click at [613, 56] on circle at bounding box center [609, 53] width 13 height 13
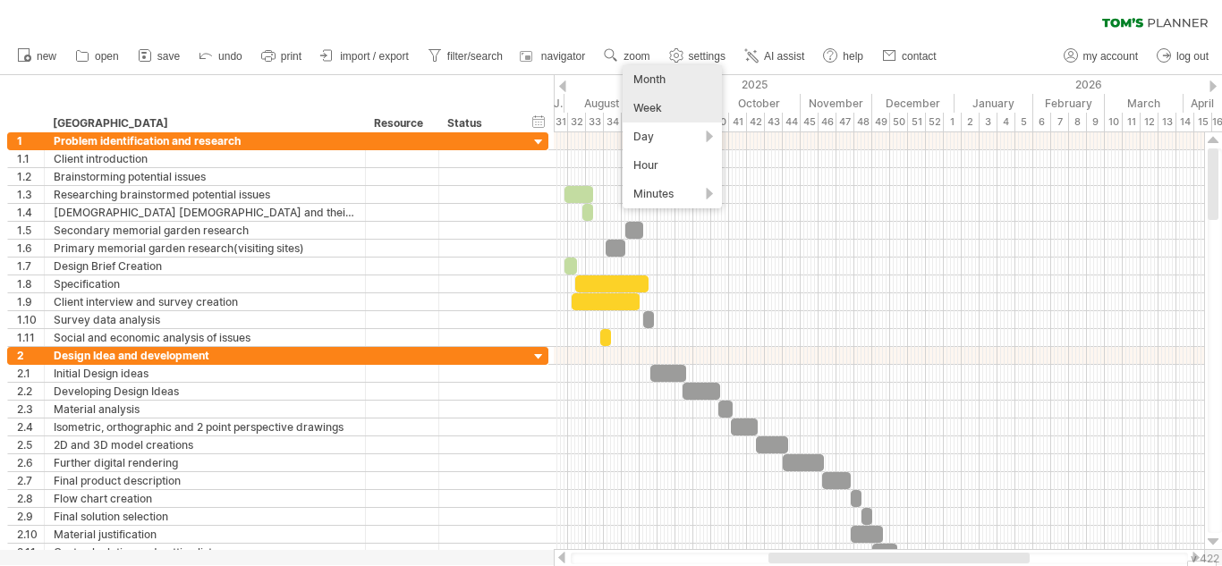
click at [660, 87] on div "Month" at bounding box center [671, 79] width 99 height 29
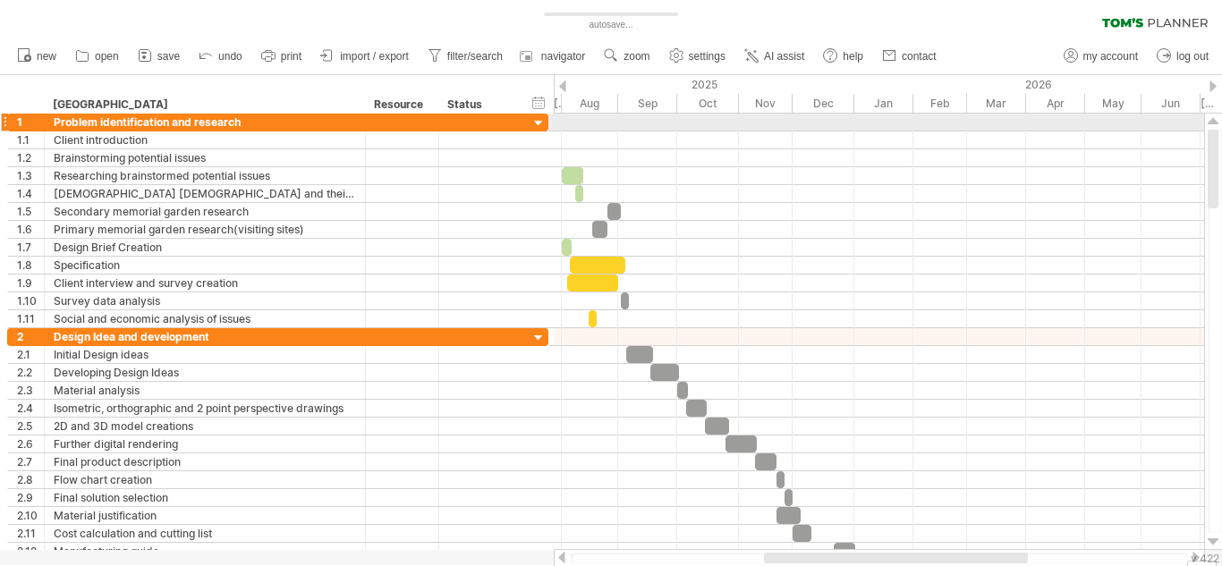
drag, startPoint x: 1210, startPoint y: 179, endPoint x: 1179, endPoint y: 122, distance: 65.2
click at [1179, 122] on div "Trying to reach [DOMAIN_NAME] Connected again... 0% autosave... clear filter 1" at bounding box center [611, 283] width 1222 height 566
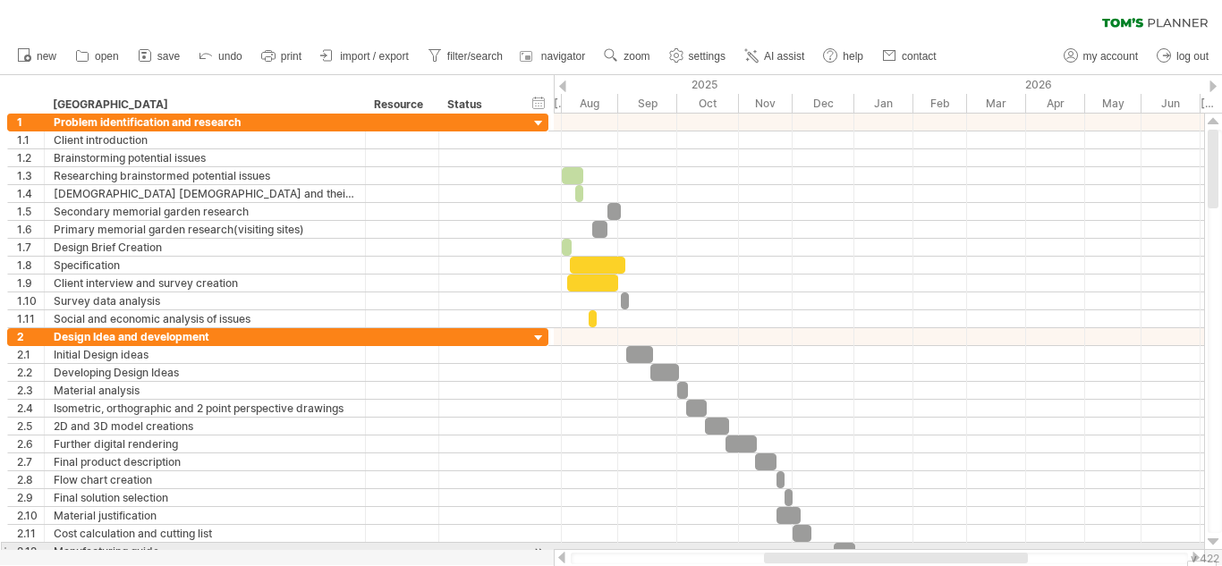
click at [880, 546] on div at bounding box center [879, 552] width 650 height 18
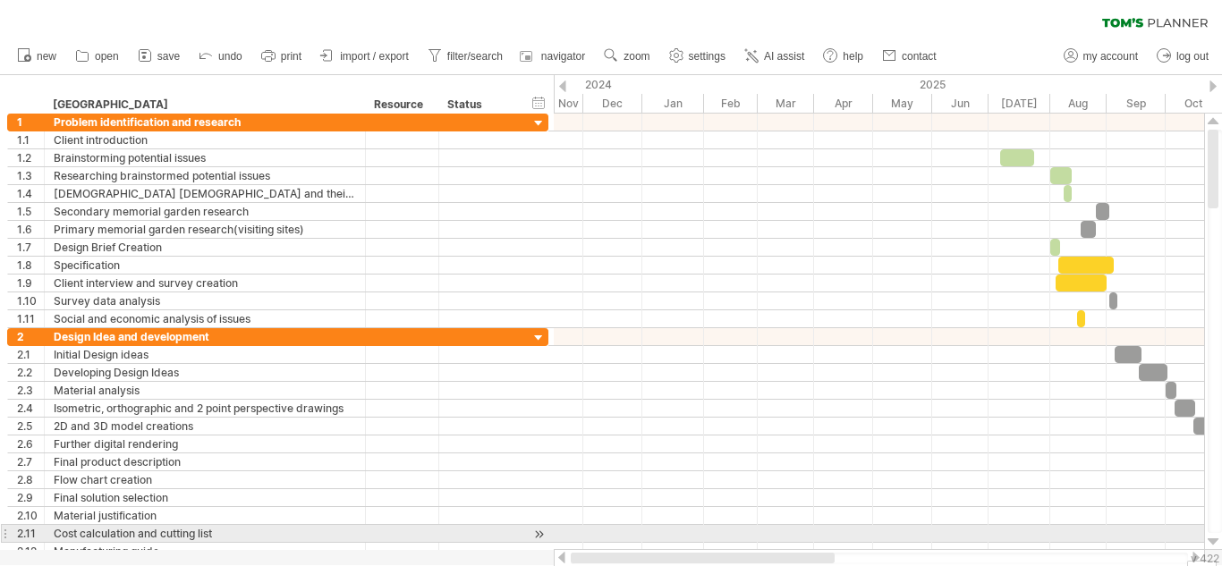
drag, startPoint x: 880, startPoint y: 558, endPoint x: 636, endPoint y: 526, distance: 246.2
click at [636, 526] on div "Trying to reach [DOMAIN_NAME] Connected again... 0% autosave... clear filter 1" at bounding box center [611, 283] width 1222 height 566
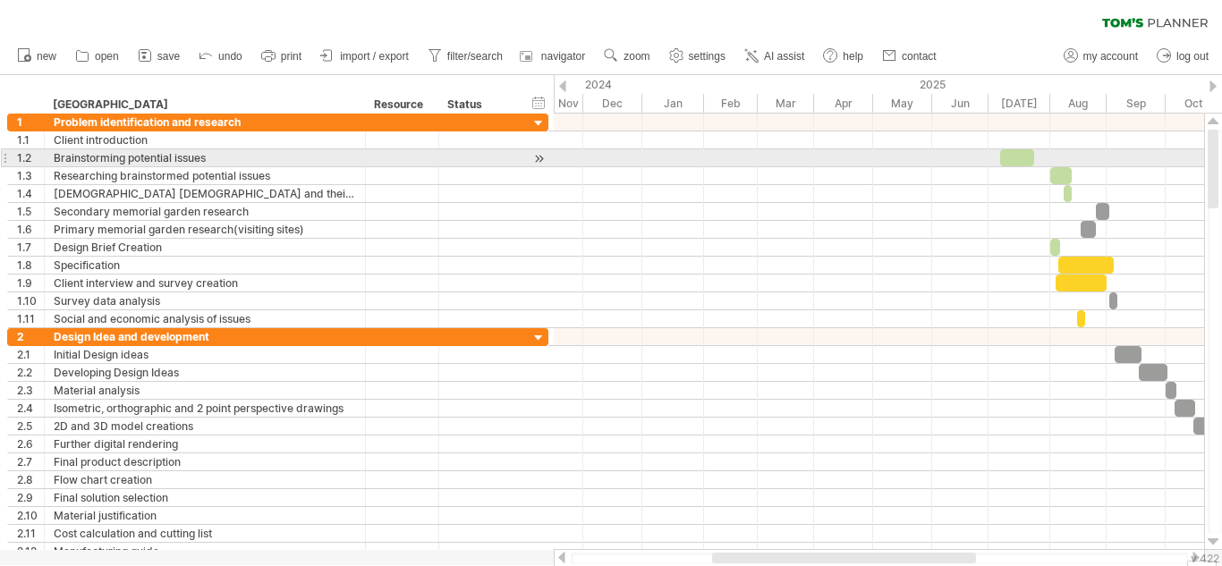
click at [1019, 155] on div at bounding box center [1017, 157] width 34 height 17
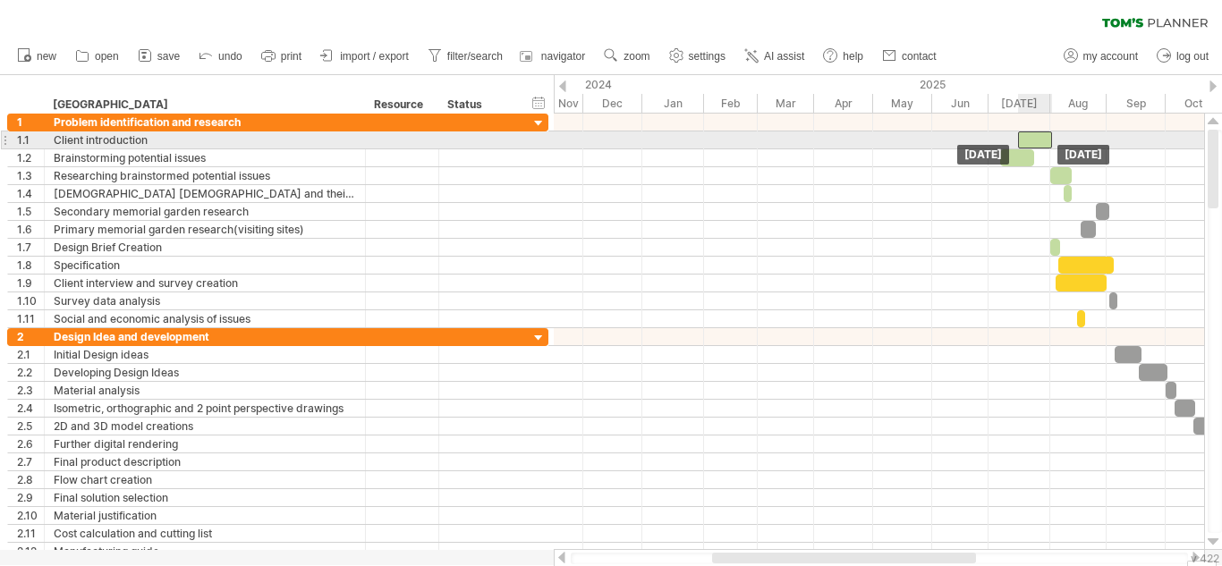
drag, startPoint x: 1019, startPoint y: 155, endPoint x: 1036, endPoint y: 135, distance: 26.0
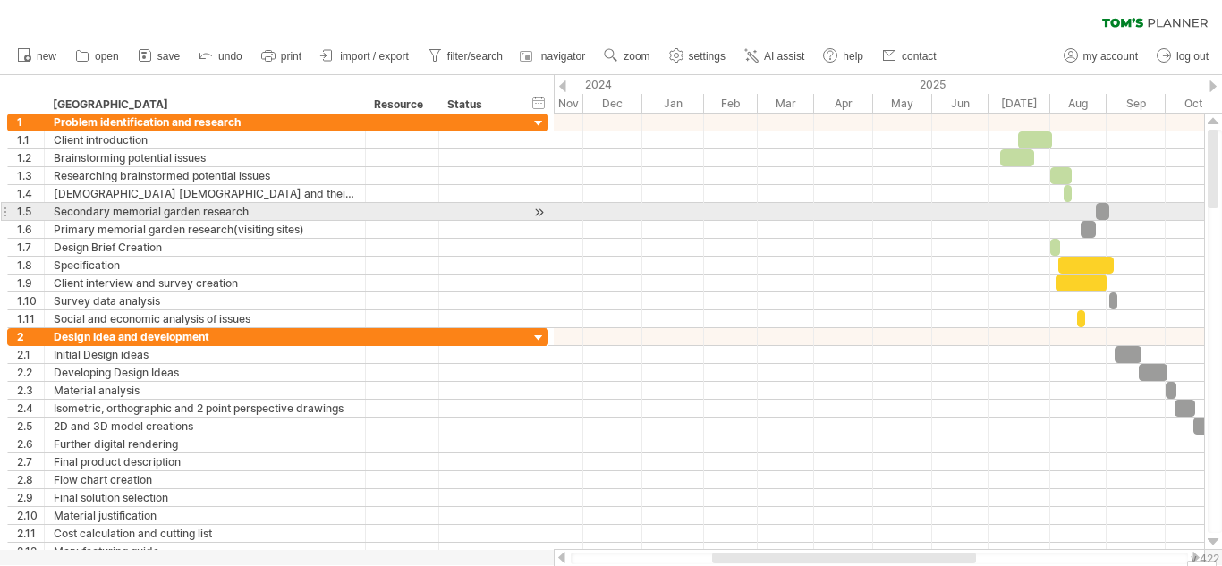
click at [967, 220] on div at bounding box center [879, 212] width 650 height 18
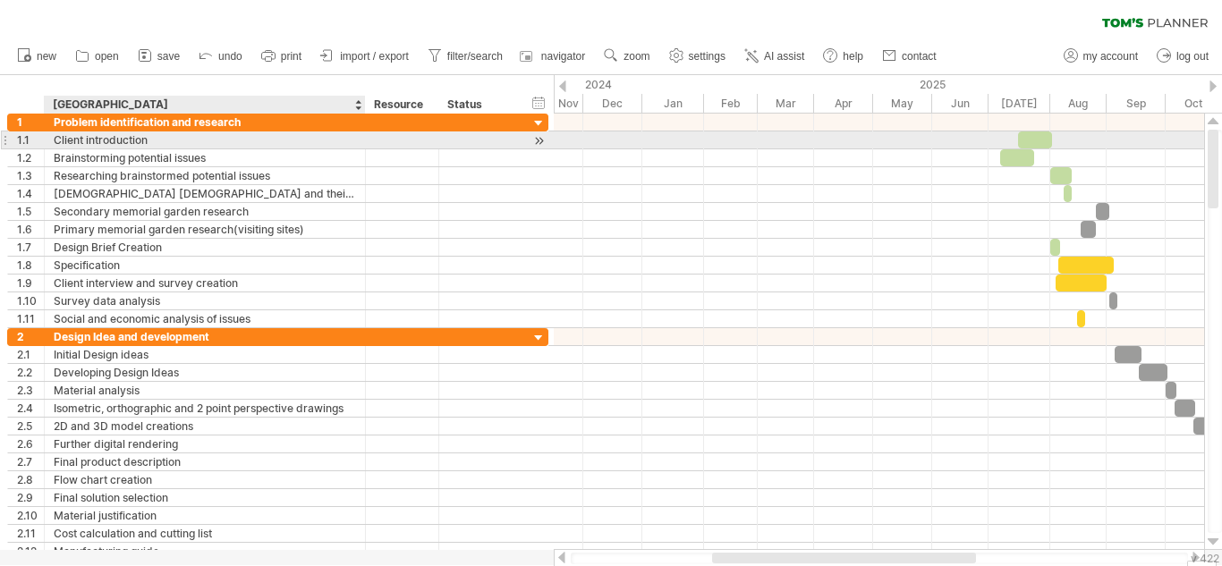
click at [292, 143] on div "Client introduction" at bounding box center [205, 139] width 302 height 17
click at [292, 143] on input "**********" at bounding box center [205, 139] width 302 height 17
type input "**********"
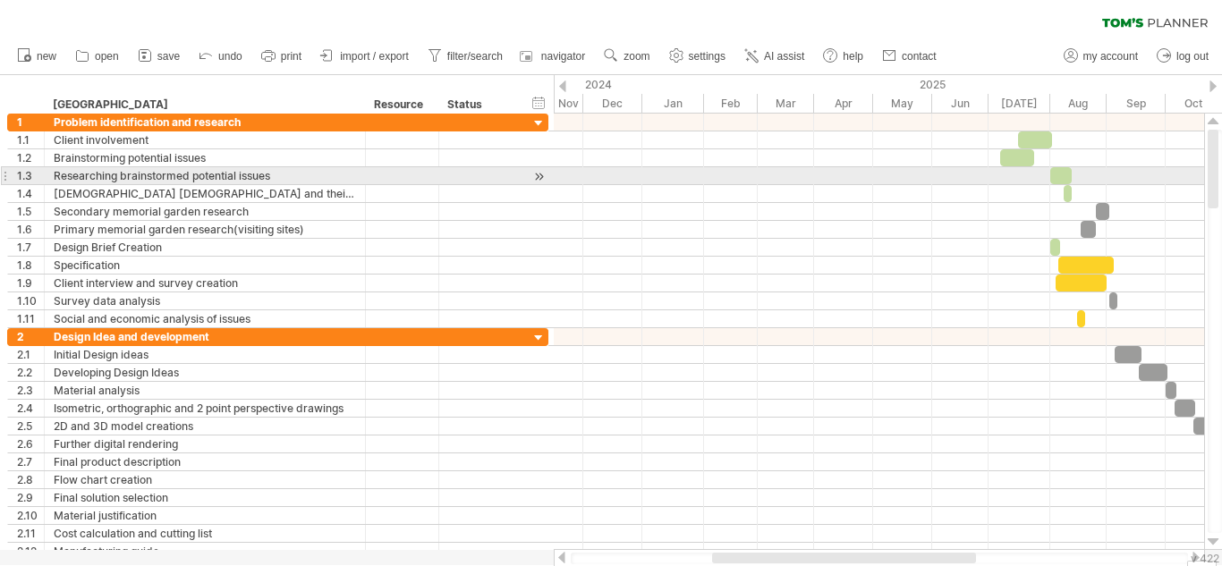
click at [706, 171] on div at bounding box center [879, 176] width 650 height 18
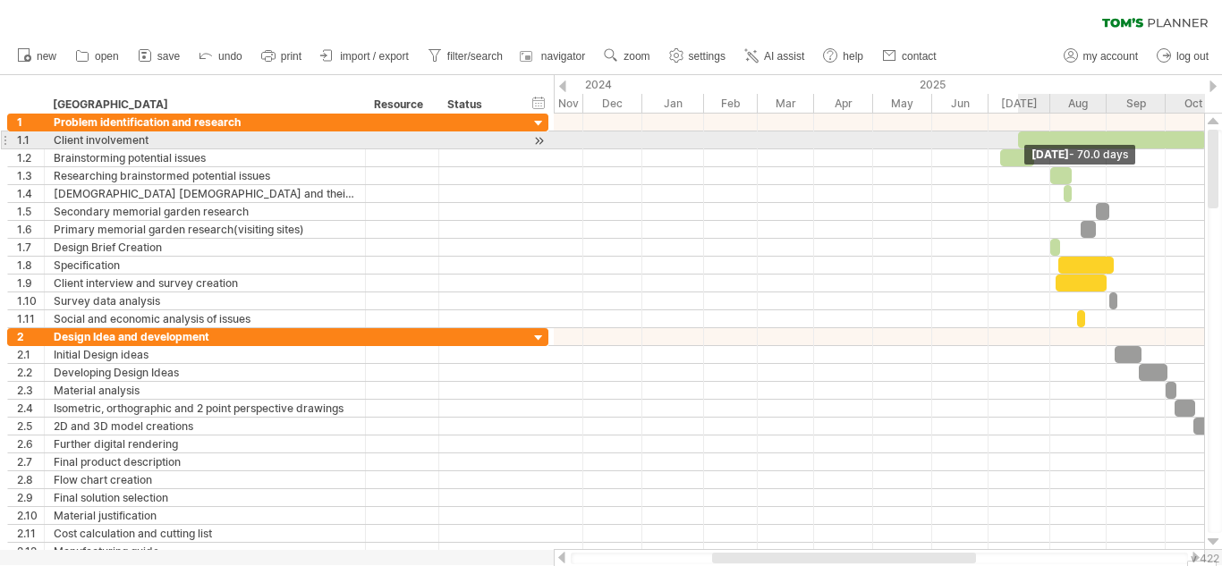
drag, startPoint x: 1049, startPoint y: 139, endPoint x: 1203, endPoint y: 142, distance: 153.8
click at [1203, 142] on span at bounding box center [1205, 139] width 7 height 17
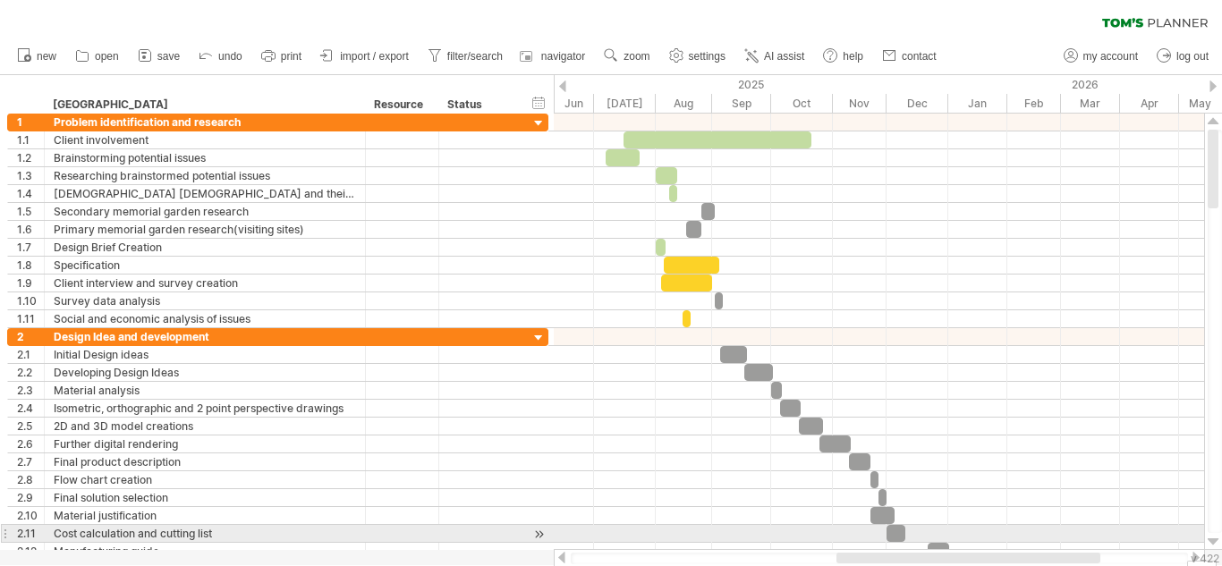
drag, startPoint x: 964, startPoint y: 554, endPoint x: 1087, endPoint y: 538, distance: 124.3
click at [1087, 538] on div "Trying to reach [DOMAIN_NAME] Connected again... 0% autosave... clear filter 1" at bounding box center [611, 283] width 1222 height 566
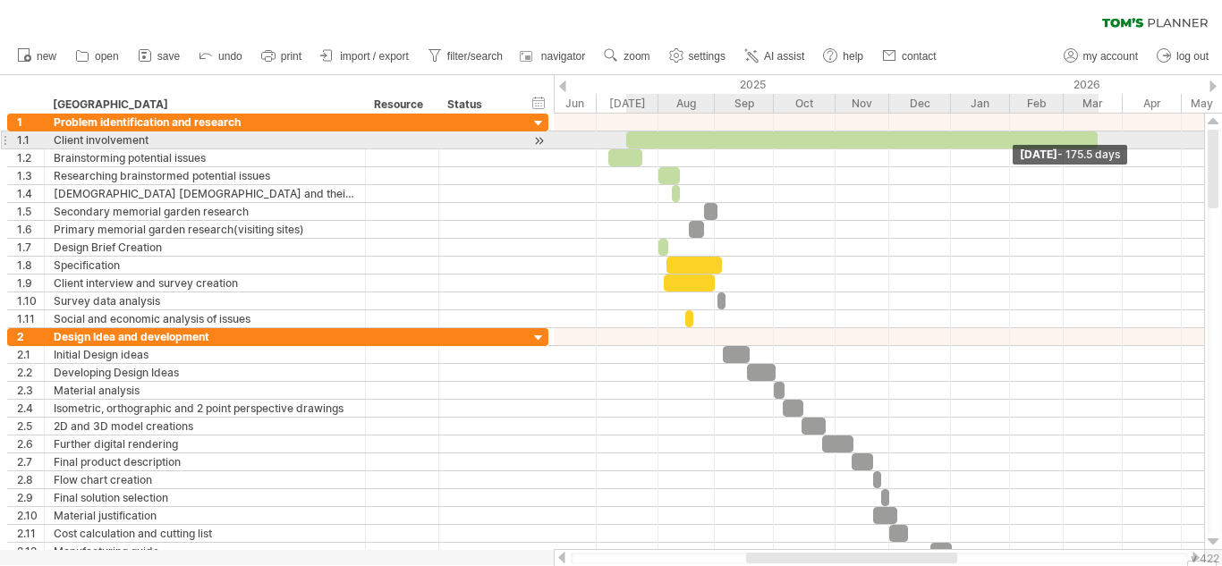
drag, startPoint x: 811, startPoint y: 145, endPoint x: 1095, endPoint y: 143, distance: 283.5
click at [1095, 143] on span at bounding box center [1097, 139] width 7 height 17
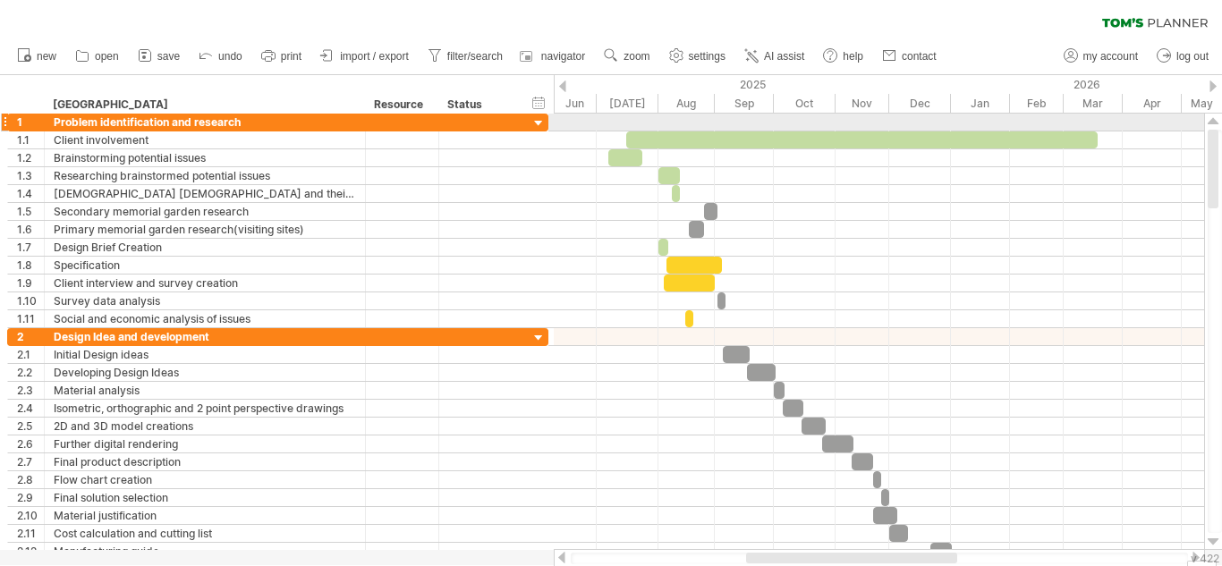
drag, startPoint x: 1212, startPoint y: 157, endPoint x: 1207, endPoint y: 122, distance: 36.0
click at [1207, 122] on div at bounding box center [1213, 332] width 19 height 436
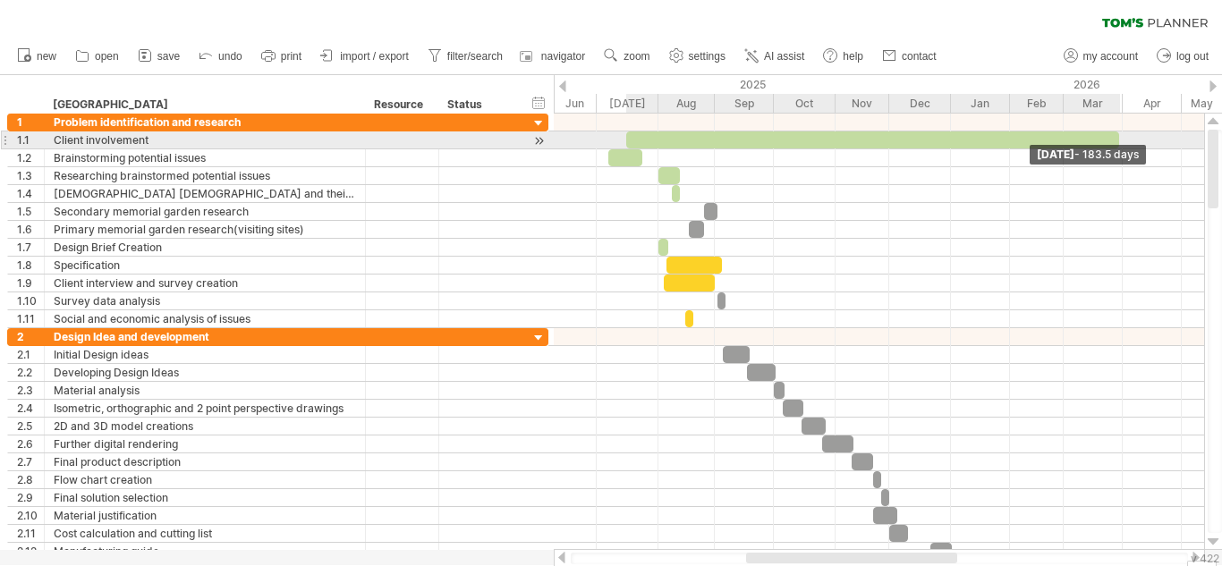
drag, startPoint x: 1096, startPoint y: 147, endPoint x: 1118, endPoint y: 146, distance: 21.5
click at [1118, 146] on div "[DATE] - 183.5 days [DATE]" at bounding box center [879, 332] width 650 height 436
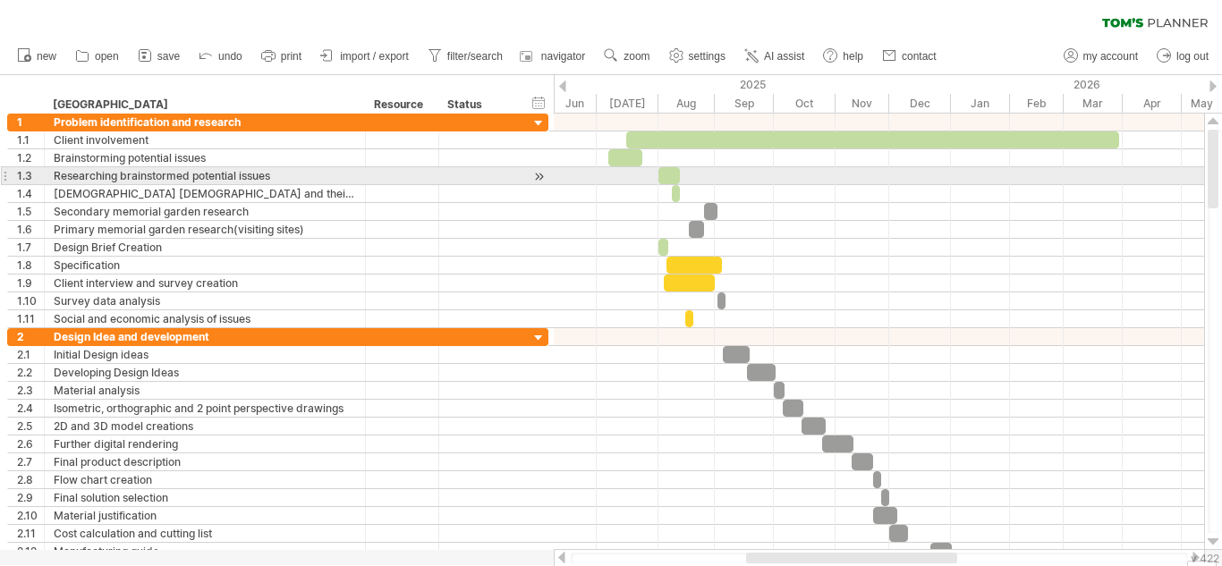
drag, startPoint x: 1221, startPoint y: 156, endPoint x: 1221, endPoint y: 184, distance: 28.6
click at [1221, 184] on div at bounding box center [1214, 331] width 14 height 403
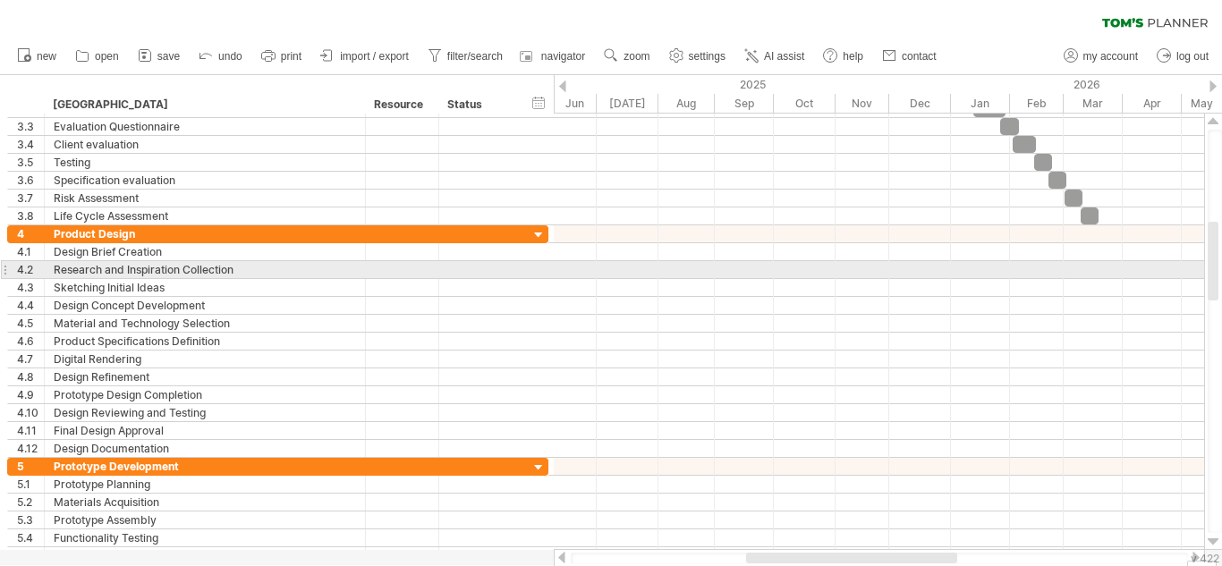
drag, startPoint x: 1210, startPoint y: 178, endPoint x: 1216, endPoint y: 270, distance: 92.3
click at [1216, 270] on div at bounding box center [1212, 261] width 11 height 79
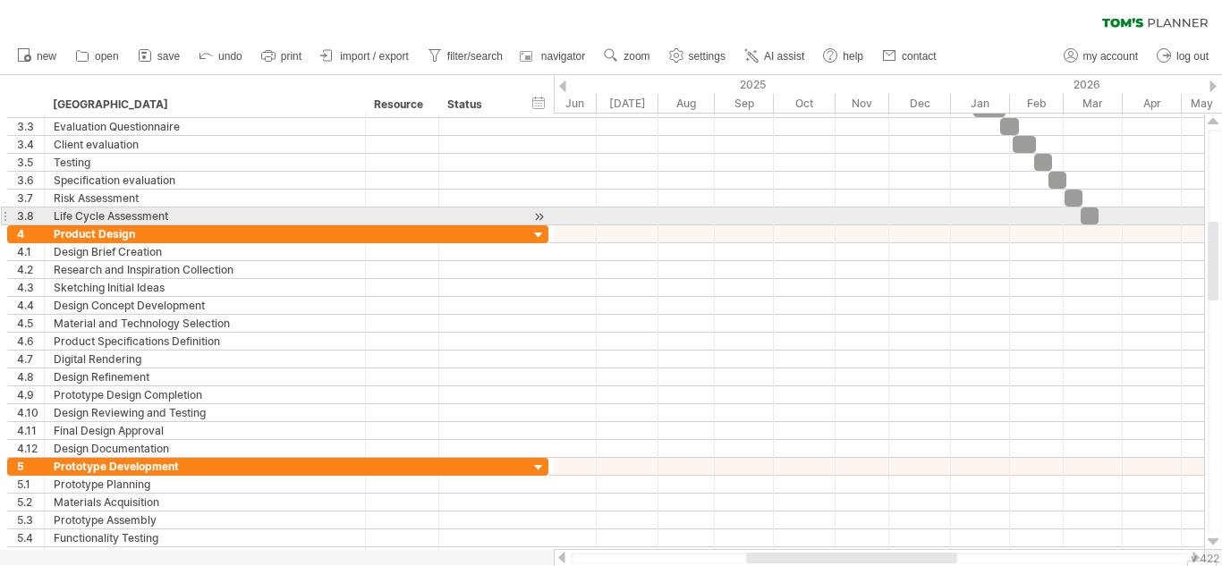
click at [1095, 208] on span at bounding box center [1098, 215] width 7 height 17
click at [1086, 218] on div at bounding box center [1089, 215] width 18 height 17
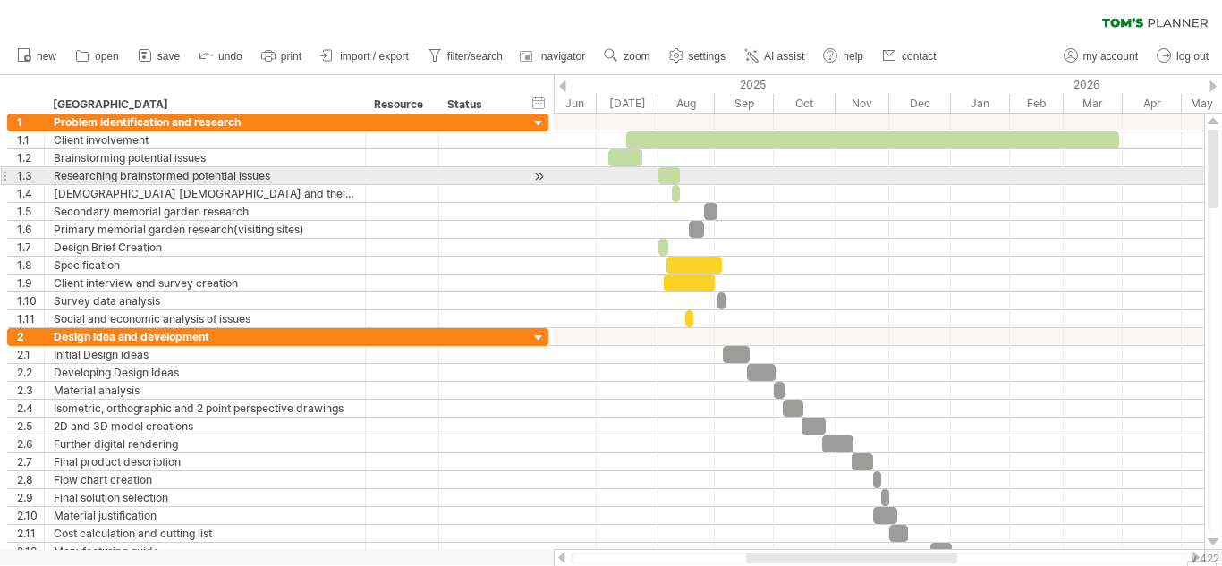
drag, startPoint x: 1201, startPoint y: 238, endPoint x: 1196, endPoint y: 172, distance: 66.3
click at [1196, 172] on div "Trying to reach [DOMAIN_NAME] Connected again... 0% autosave... clear filter 1" at bounding box center [611, 283] width 1222 height 566
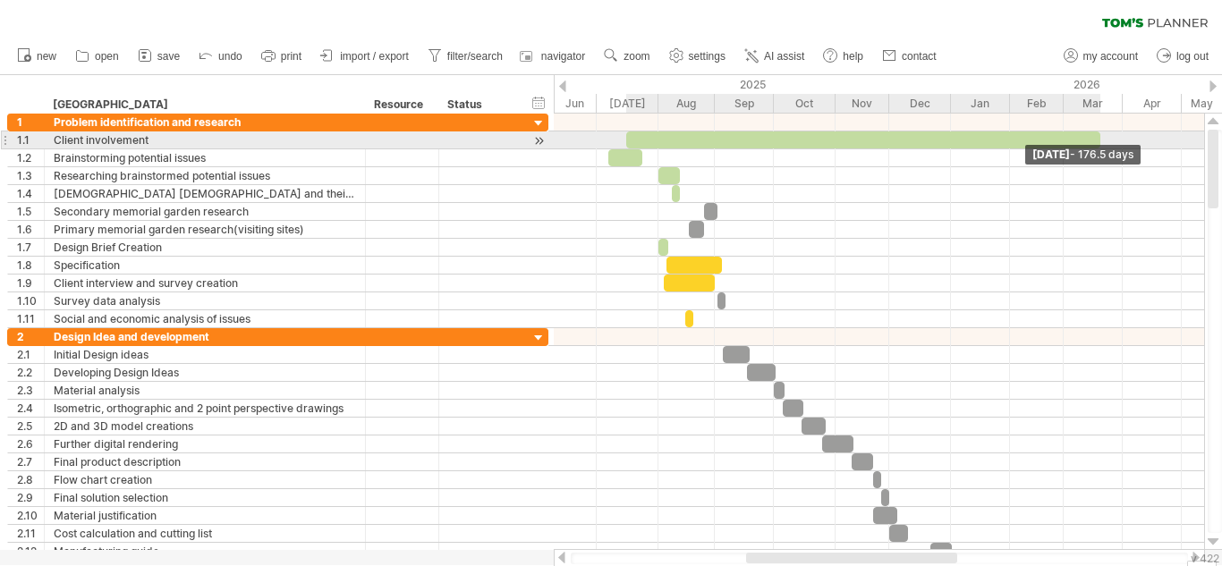
drag, startPoint x: 1120, startPoint y: 145, endPoint x: 1100, endPoint y: 148, distance: 19.9
click at [1100, 148] on div "[DATE] - 176.5 days [DATE]" at bounding box center [879, 332] width 650 height 436
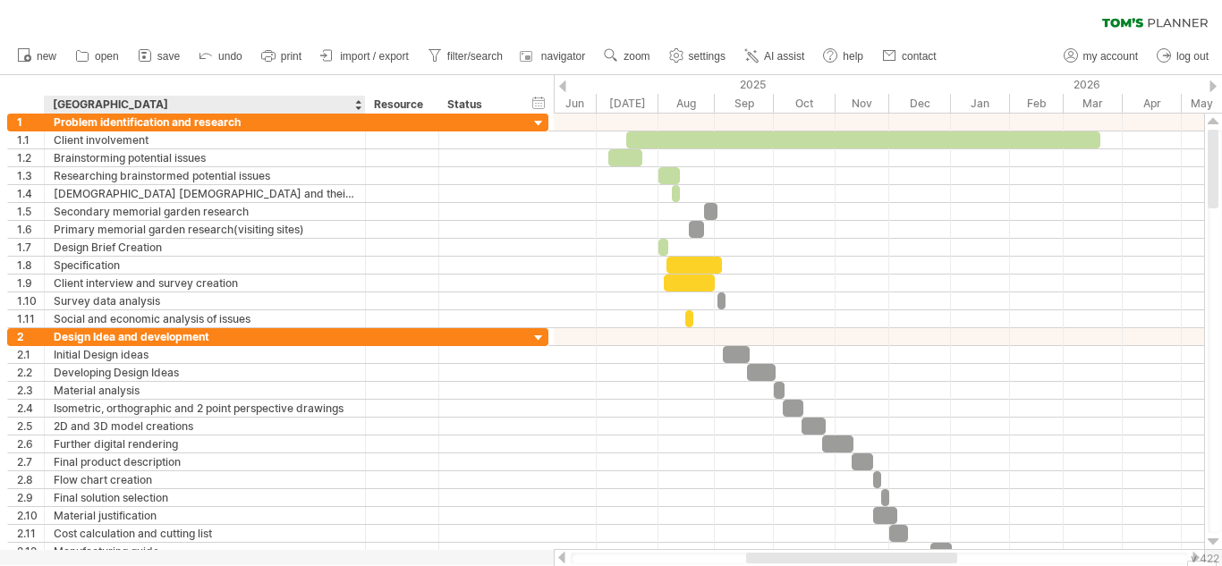
click at [225, 82] on div "**********" at bounding box center [277, 94] width 554 height 38
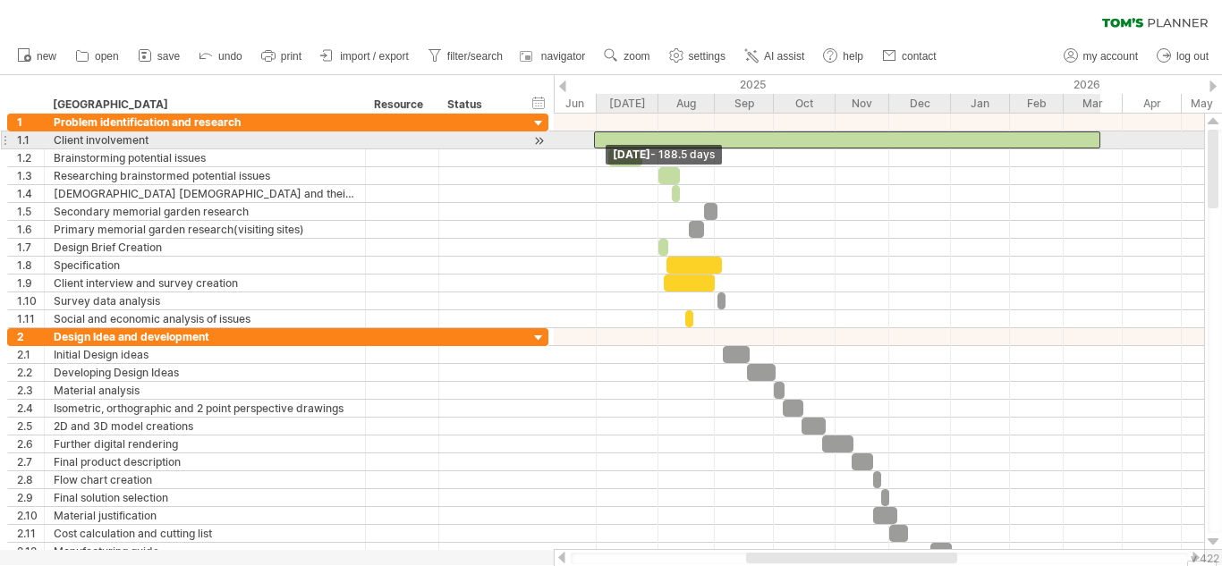
drag, startPoint x: 627, startPoint y: 137, endPoint x: 595, endPoint y: 137, distance: 32.2
click at [595, 137] on span at bounding box center [593, 139] width 7 height 17
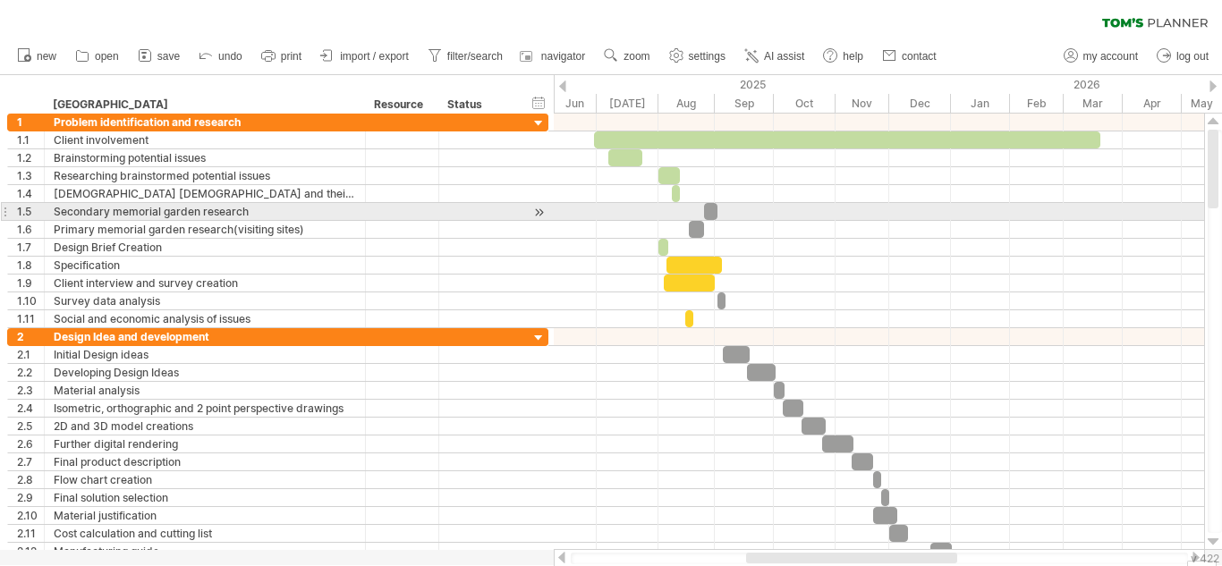
drag, startPoint x: 1221, startPoint y: 189, endPoint x: 1221, endPoint y: 218, distance: 29.5
click at [1221, 218] on div at bounding box center [1214, 331] width 14 height 403
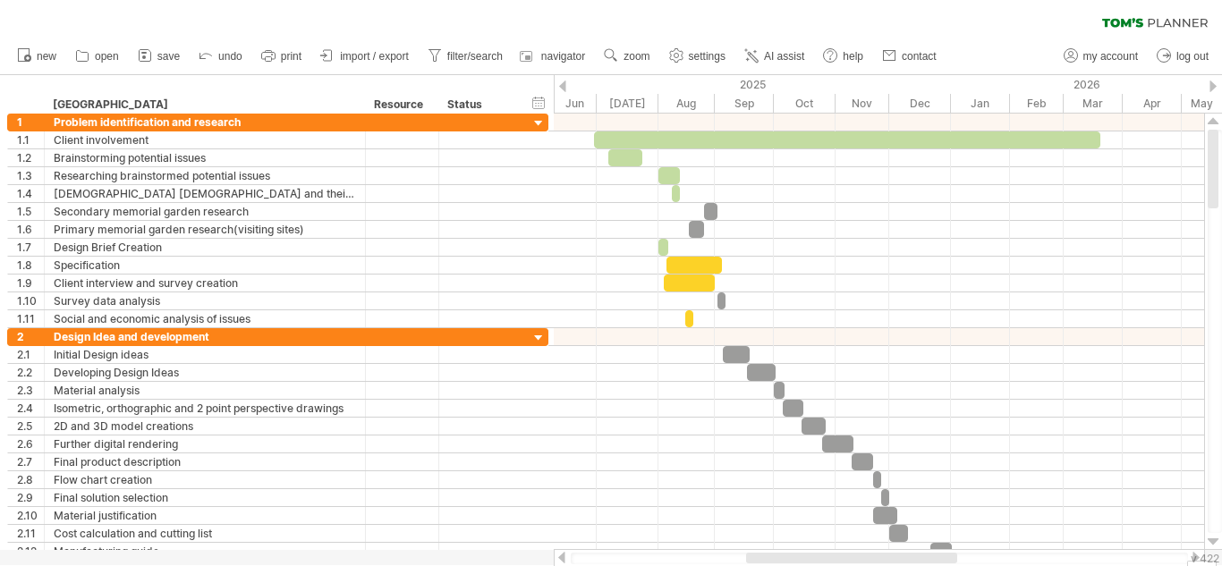
drag, startPoint x: 1213, startPoint y: 182, endPoint x: 1221, endPoint y: -17, distance: 199.6
click at [1221, 0] on html "progress(100%) Trying to reach [DOMAIN_NAME] Connected again... 0% autosave... …" at bounding box center [611, 285] width 1222 height 570
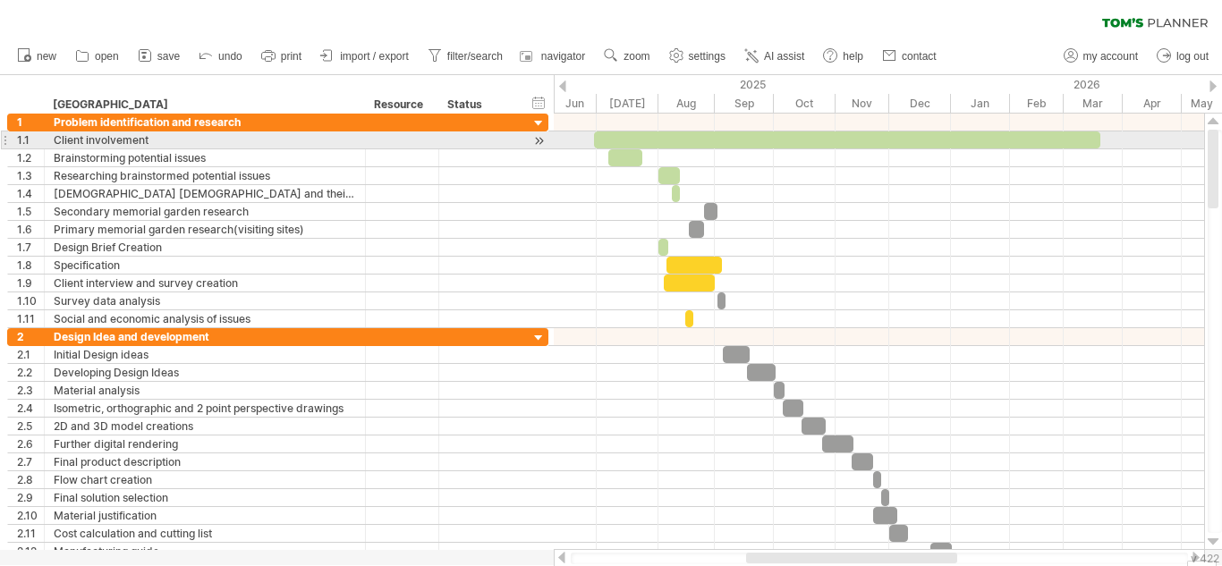
click at [997, 139] on div at bounding box center [847, 139] width 506 height 17
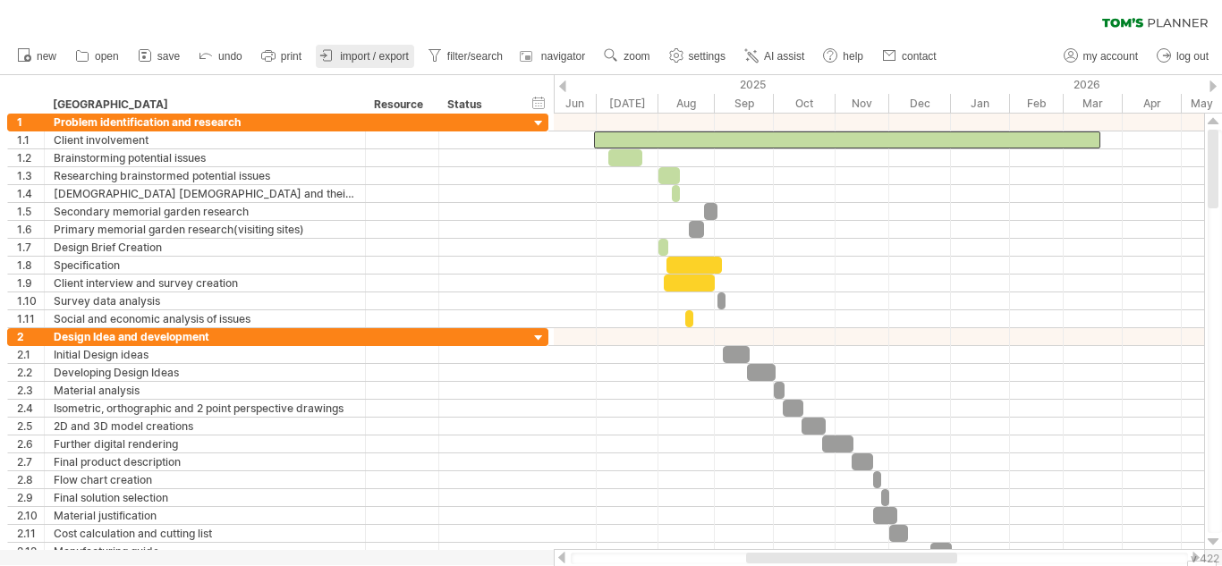
click at [368, 47] on link "import / export" at bounding box center [365, 56] width 98 height 23
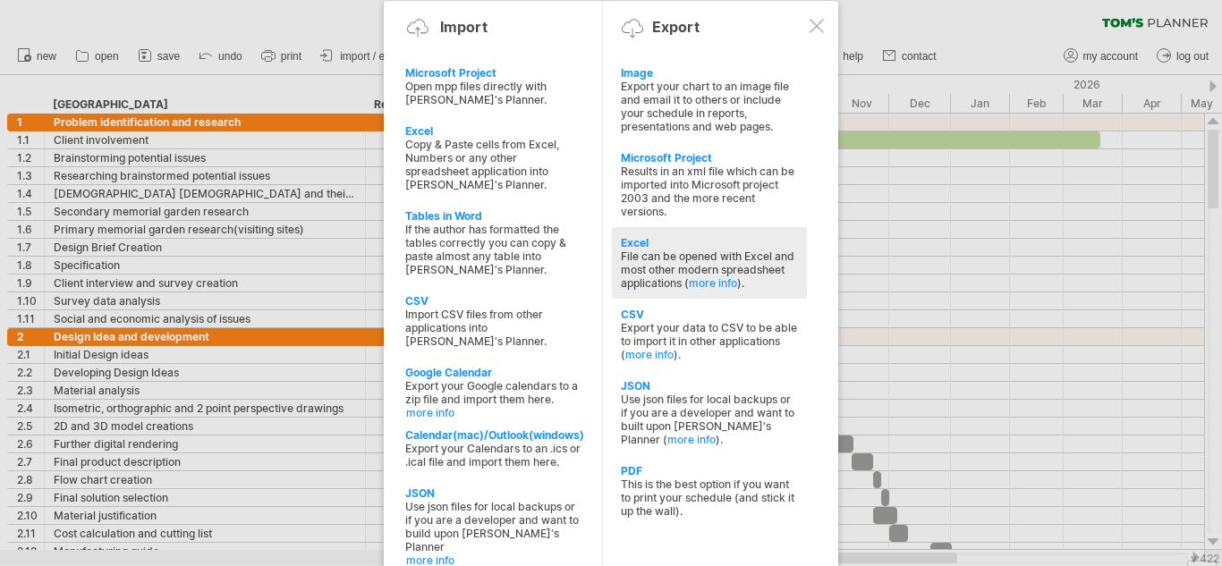
click at [690, 257] on div "File can be opened with Excel and most other modern spreadsheet applications ( …" at bounding box center [709, 269] width 177 height 40
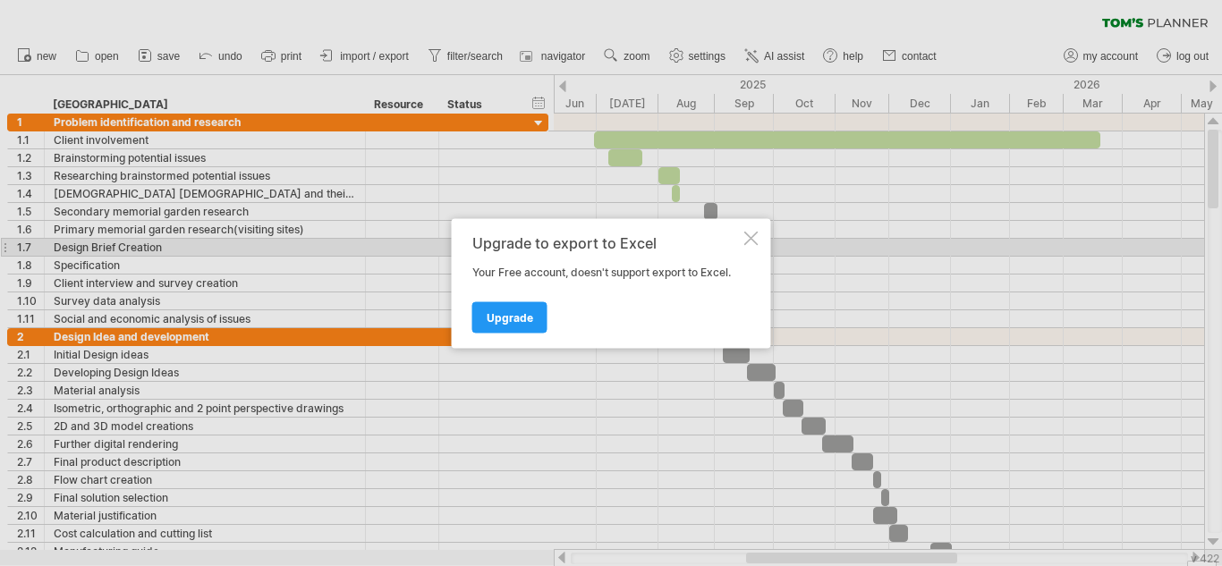
click at [747, 244] on div at bounding box center [751, 238] width 14 height 14
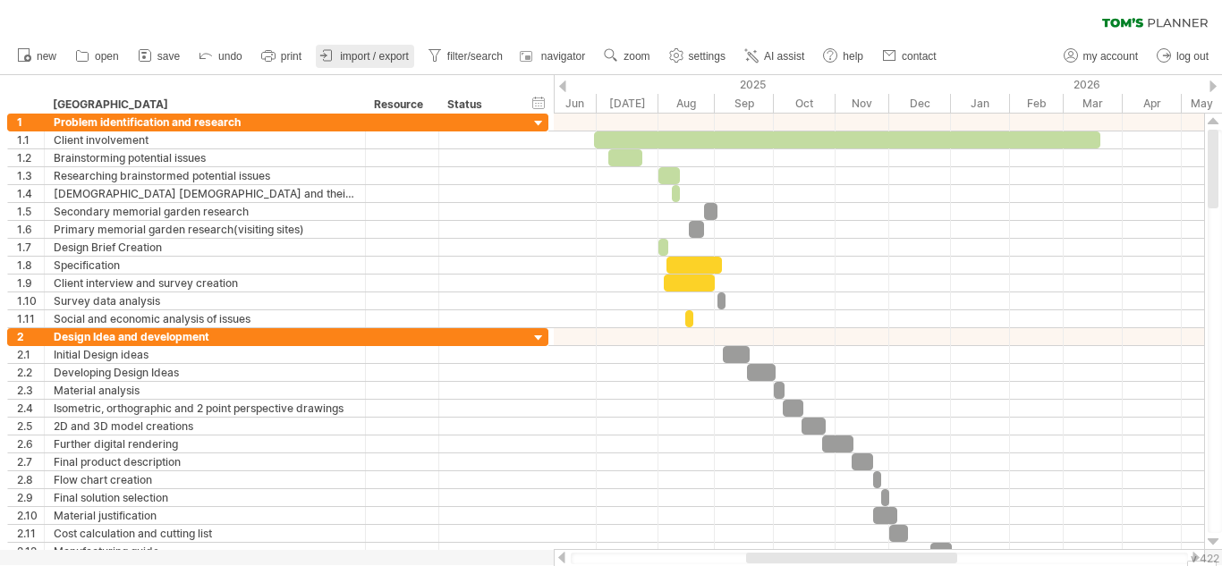
click at [376, 49] on link "import / export" at bounding box center [365, 56] width 98 height 23
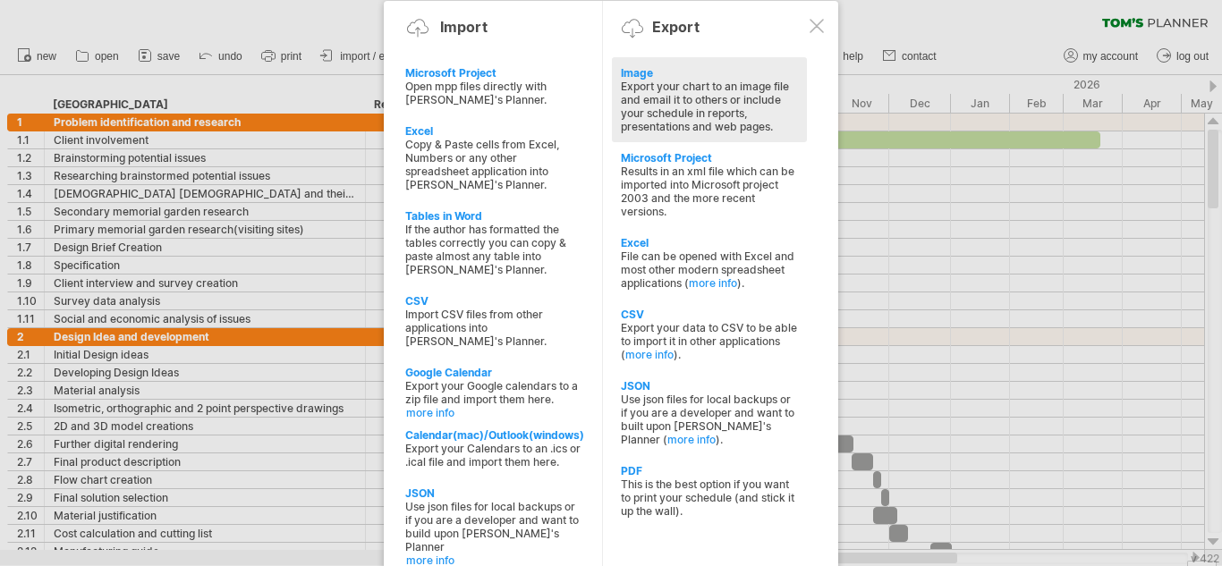
click at [625, 86] on div "Export your chart to an image file and email it to others or include your sched…" at bounding box center [709, 107] width 177 height 54
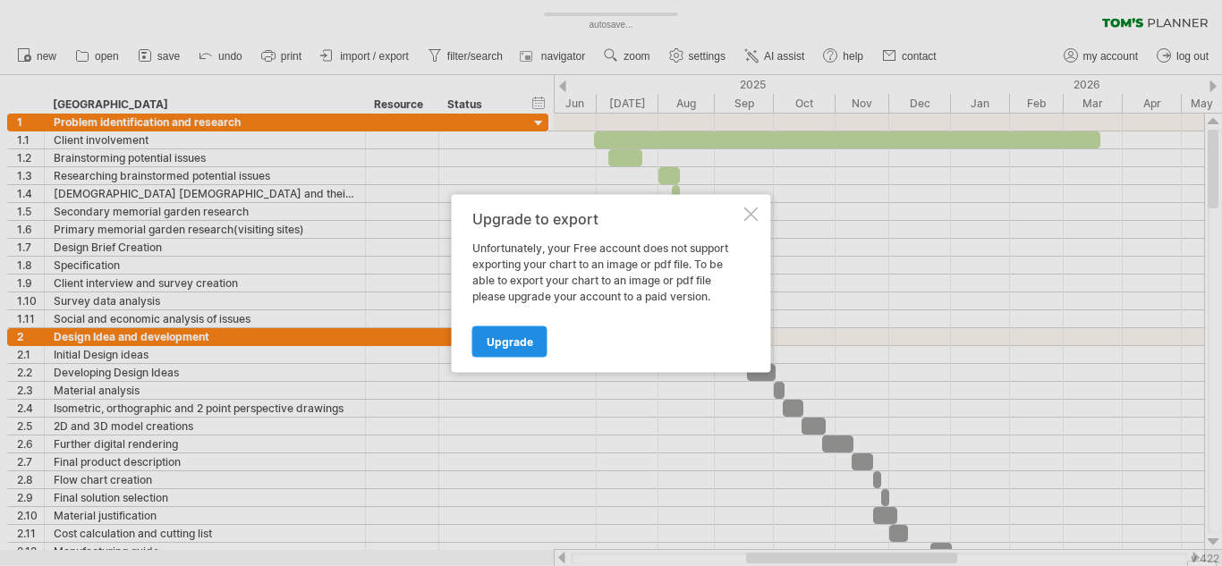
click at [507, 335] on span "Upgrade" at bounding box center [509, 340] width 46 height 13
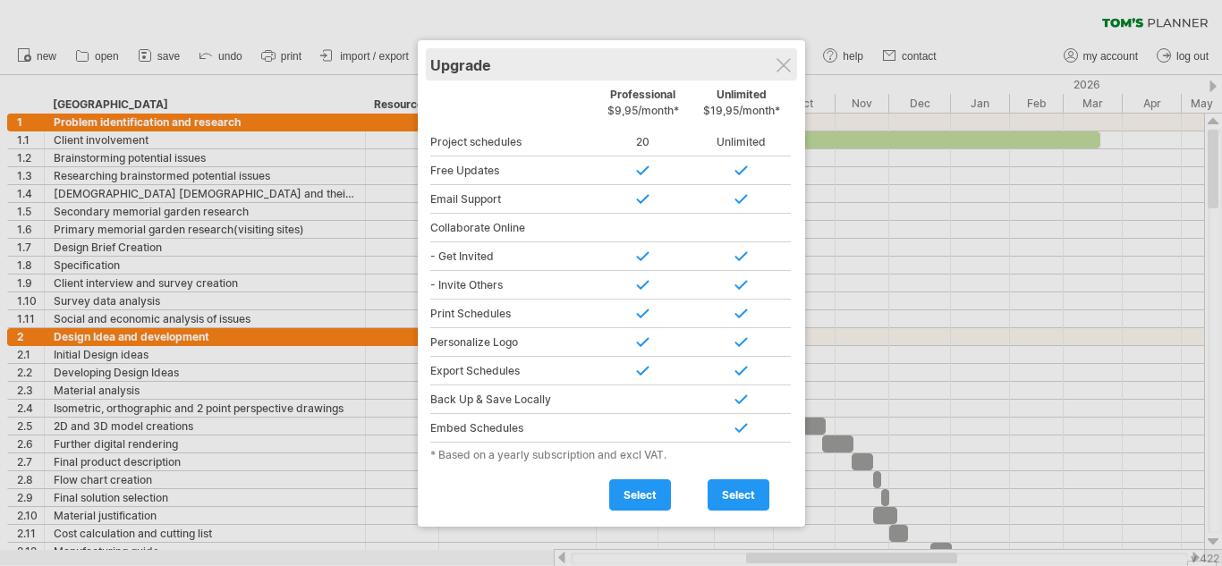
click at [775, 73] on div "Upgrade" at bounding box center [611, 64] width 362 height 32
click at [782, 63] on div at bounding box center [783, 65] width 14 height 14
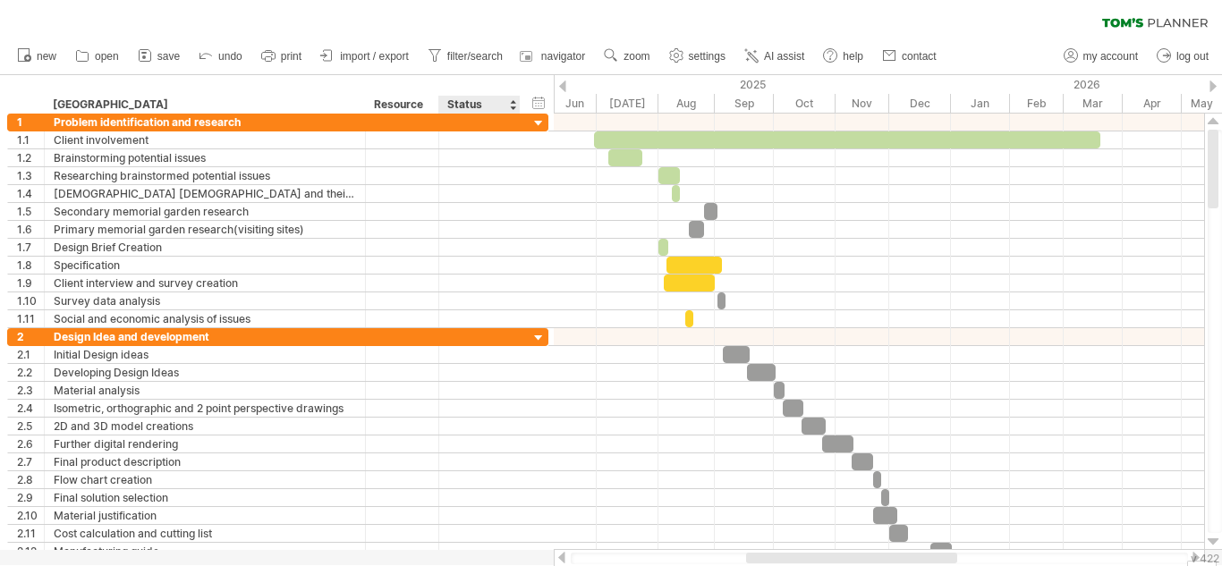
click at [474, 109] on div "Status" at bounding box center [478, 105] width 63 height 18
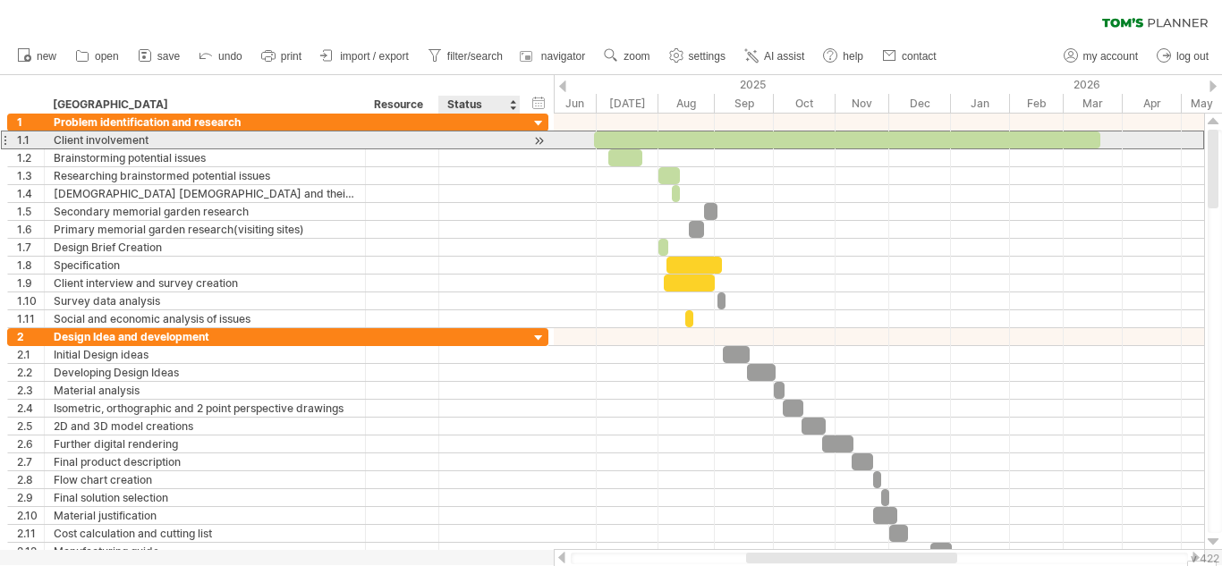
click at [449, 139] on div at bounding box center [479, 139] width 63 height 17
type input "*******"
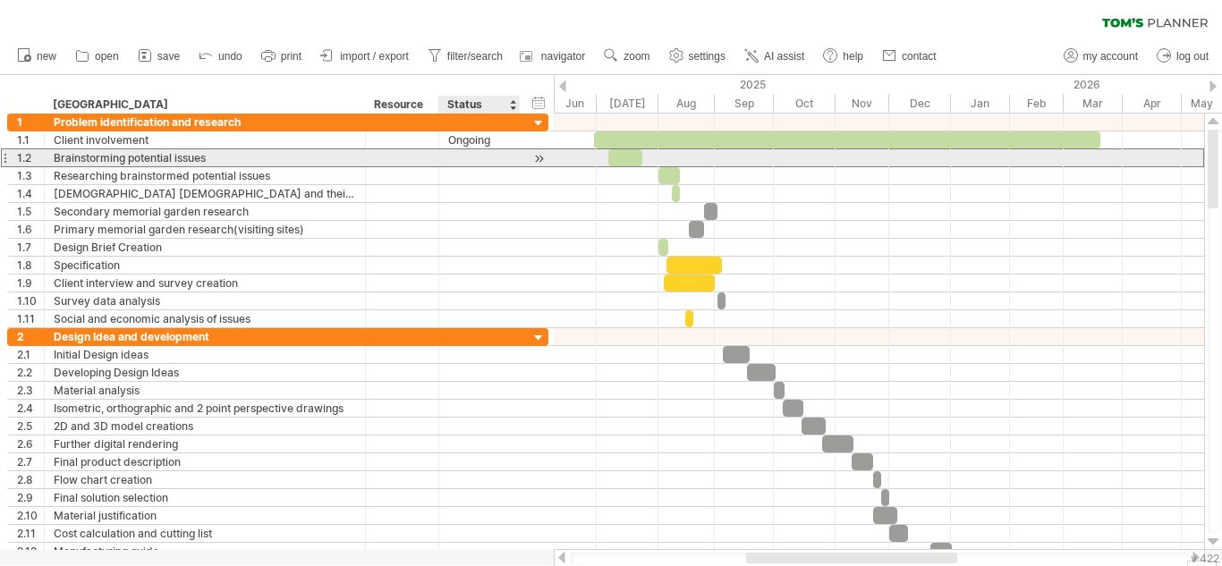
click at [529, 159] on div "**********" at bounding box center [277, 157] width 541 height 19
click at [497, 157] on div at bounding box center [479, 157] width 63 height 17
type input "*********"
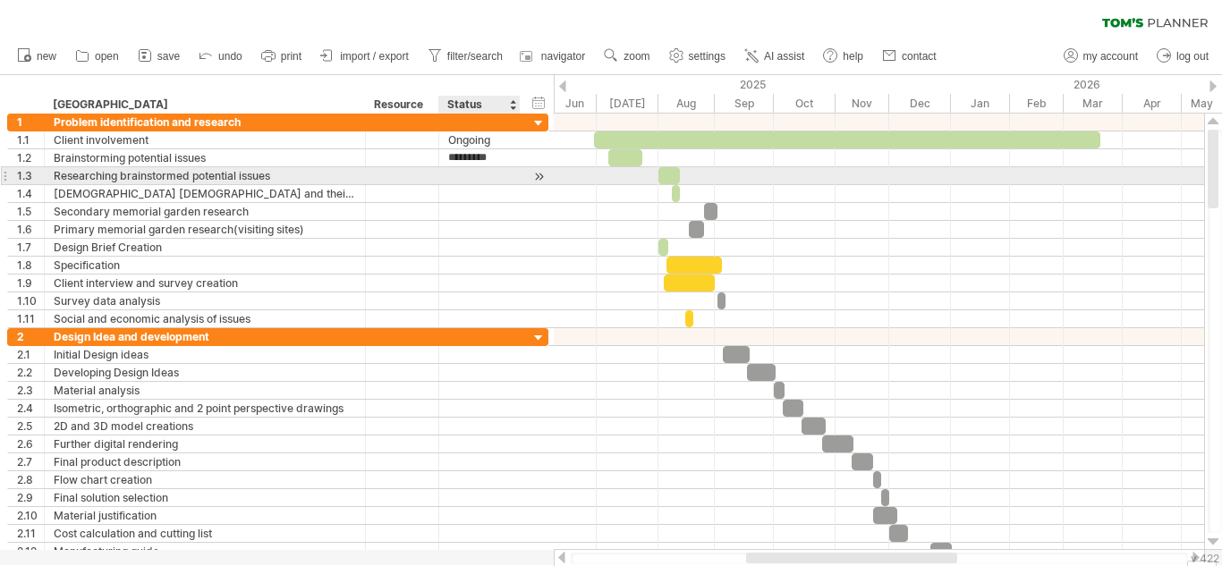
click at [504, 178] on div at bounding box center [479, 175] width 63 height 17
type input "*********"
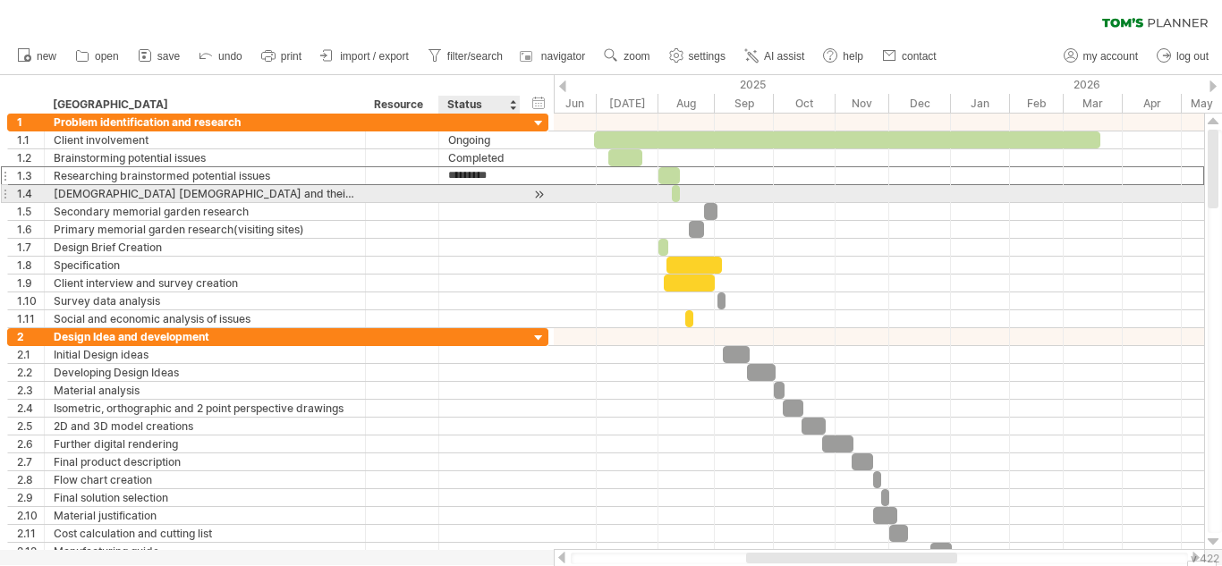
click at [468, 190] on div at bounding box center [479, 193] width 63 height 17
type input "*********"
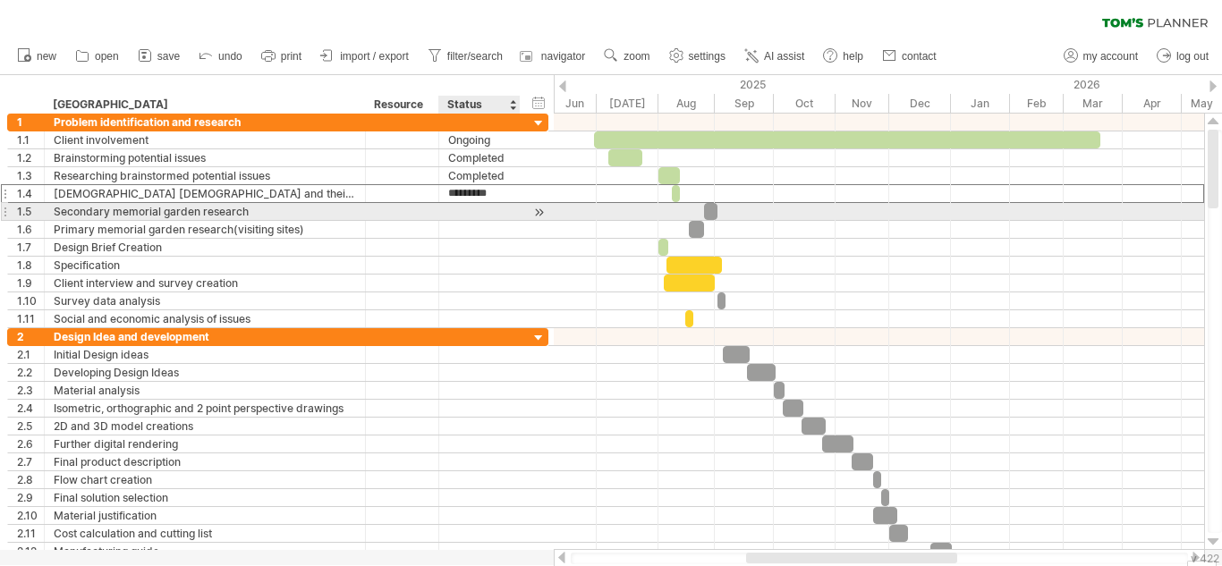
click at [474, 211] on div at bounding box center [479, 211] width 63 height 17
type input "*"
type input "**********"
drag, startPoint x: 518, startPoint y: 217, endPoint x: 532, endPoint y: 207, distance: 17.4
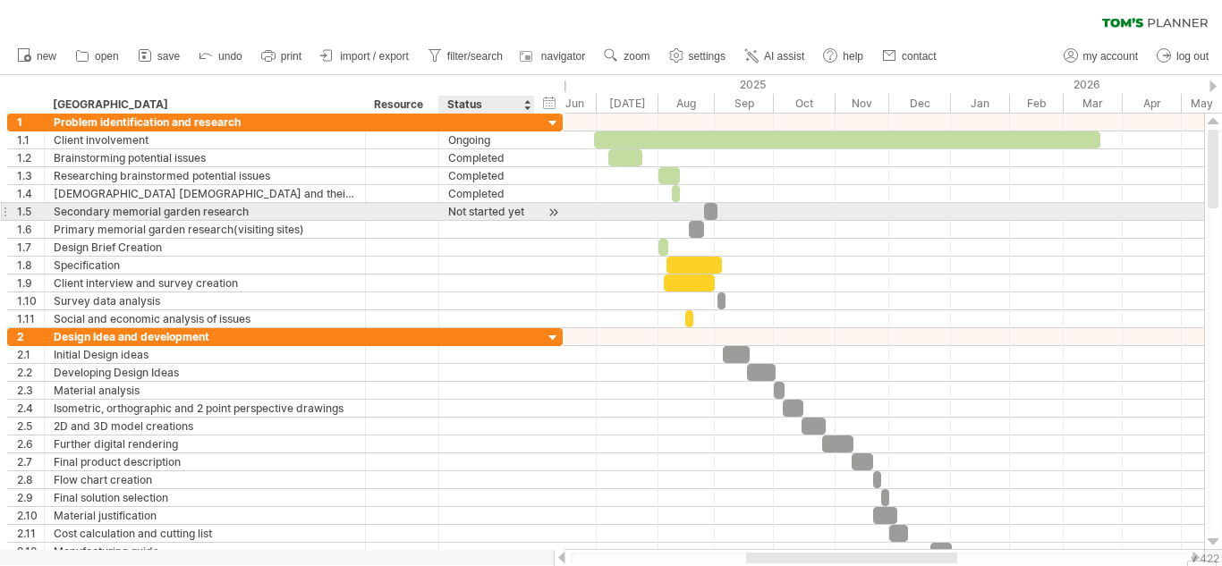
click at [532, 207] on div at bounding box center [532, 212] width 9 height 18
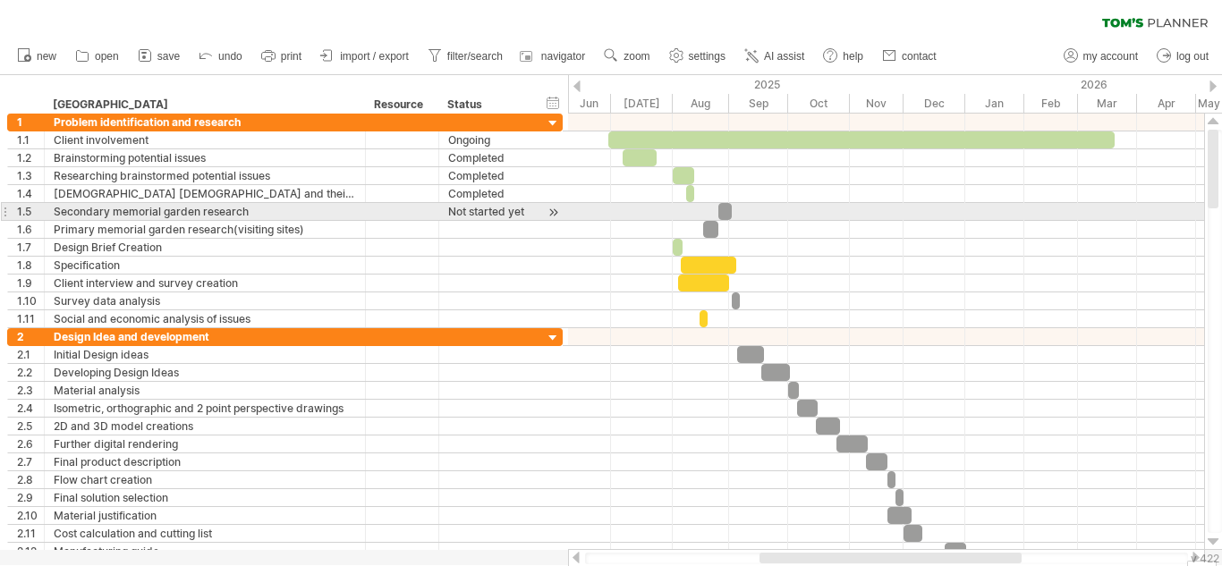
click at [529, 209] on div at bounding box center [532, 212] width 9 height 18
click at [532, 215] on div at bounding box center [534, 212] width 9 height 18
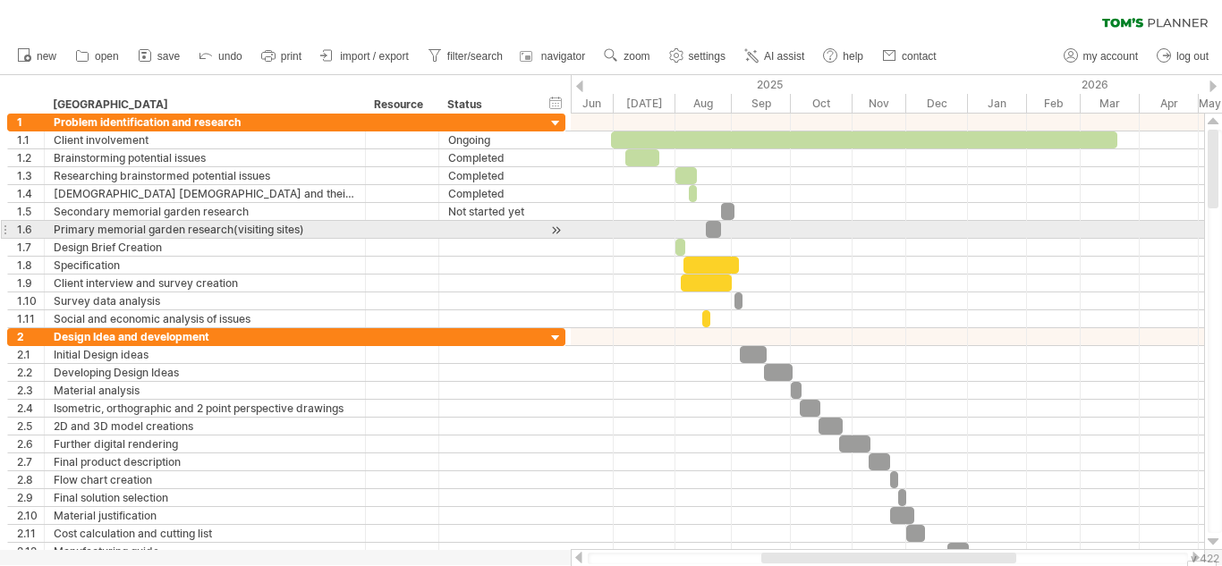
click at [486, 232] on div at bounding box center [488, 229] width 80 height 17
type input "**********"
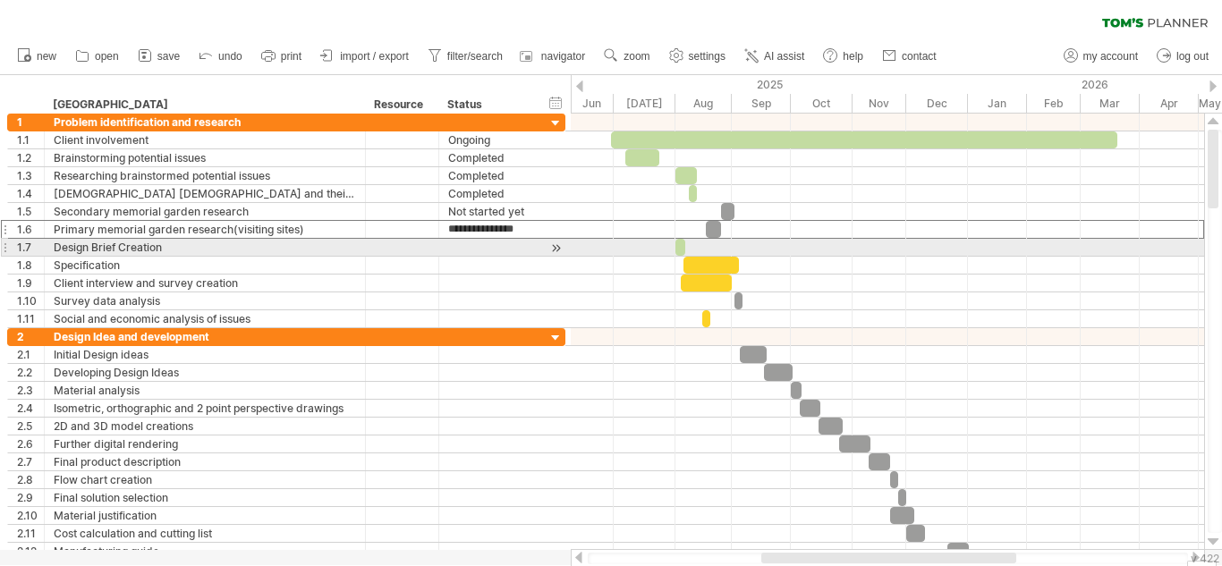
click at [489, 249] on div at bounding box center [488, 247] width 80 height 17
type input "*********"
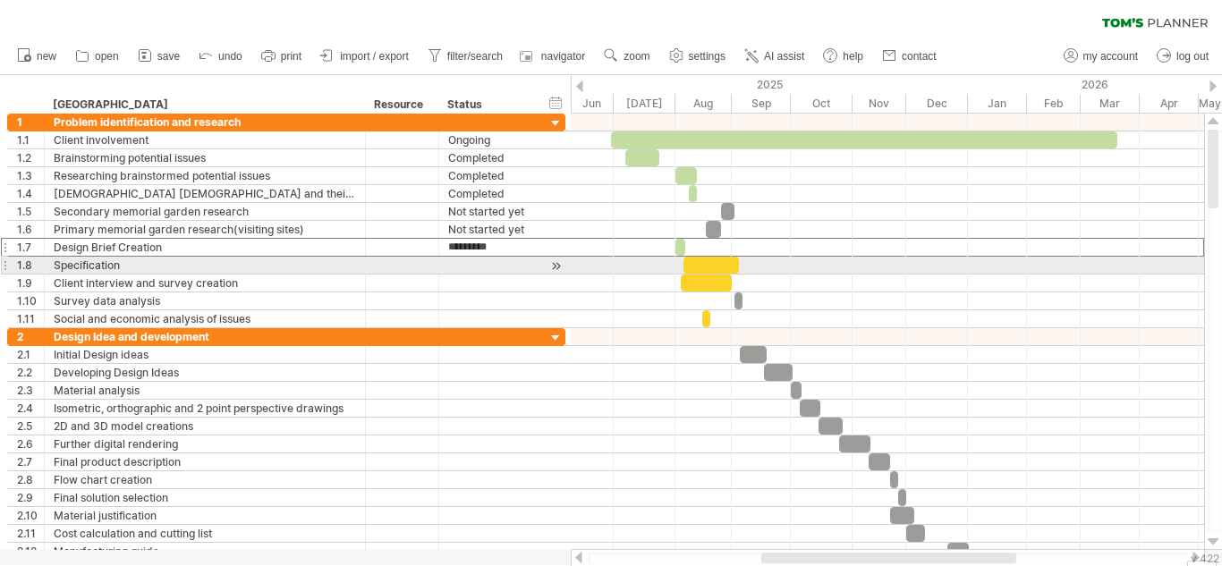
click at [469, 271] on div at bounding box center [488, 265] width 80 height 17
type input "*"
type input "*******"
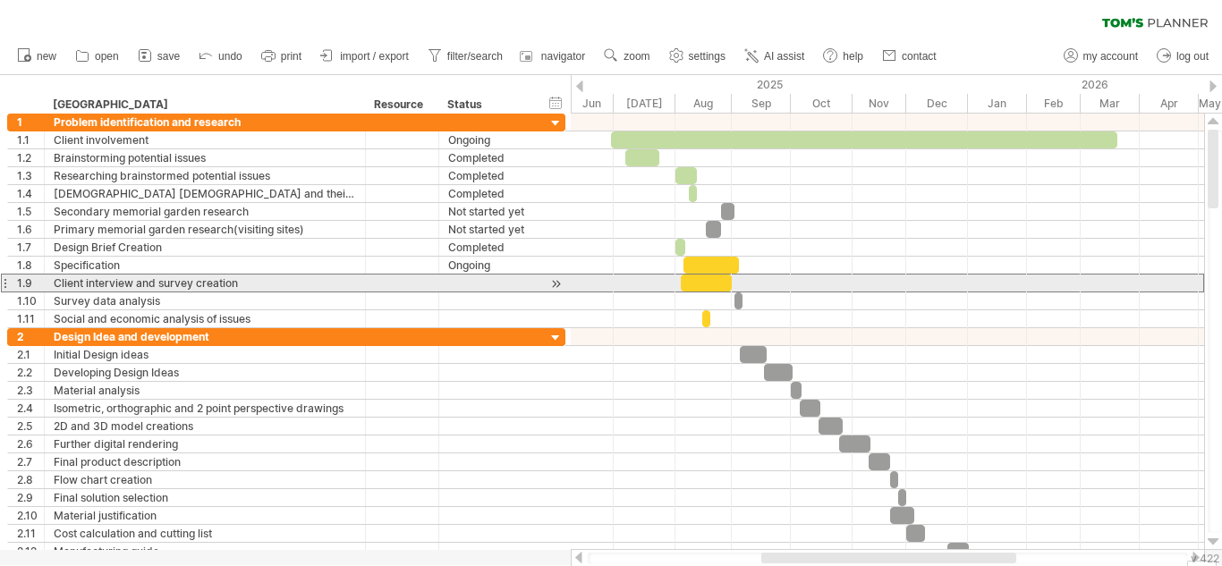
click at [469, 282] on div at bounding box center [488, 283] width 80 height 17
type input "*******"
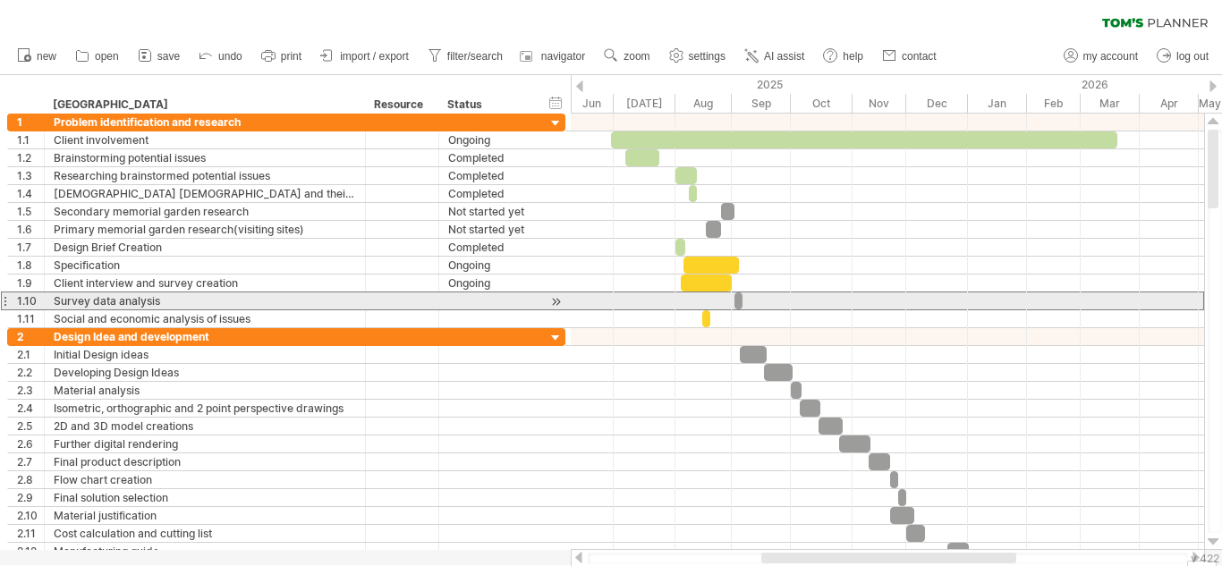
click at [455, 297] on div at bounding box center [488, 300] width 80 height 17
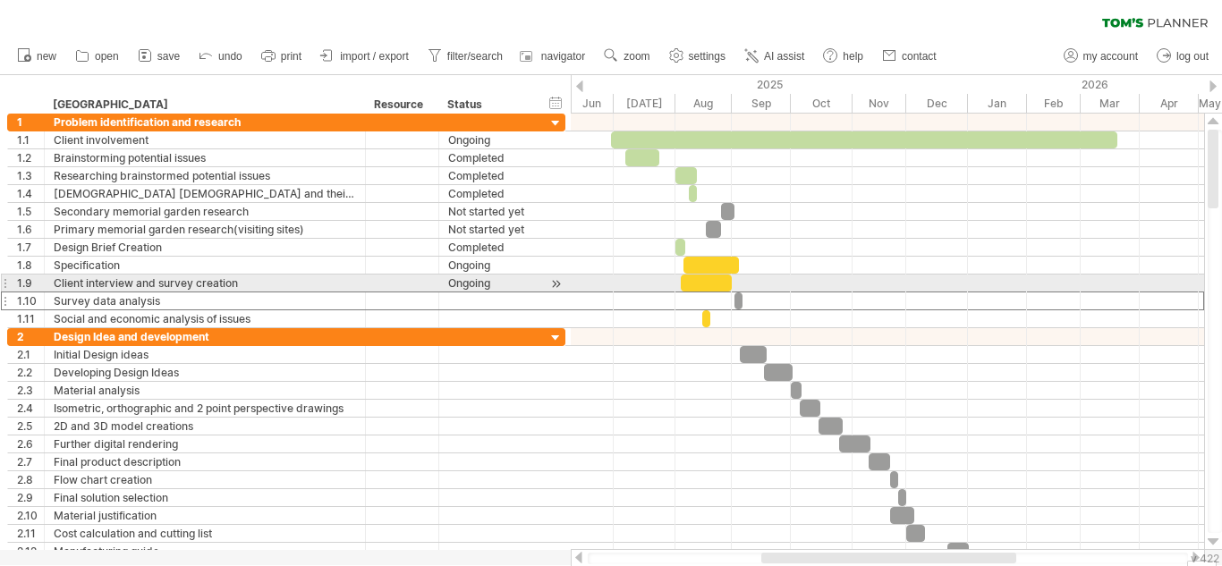
click at [460, 283] on div "Ongoing" at bounding box center [488, 283] width 80 height 17
click at [460, 283] on input "*******" at bounding box center [488, 283] width 80 height 17
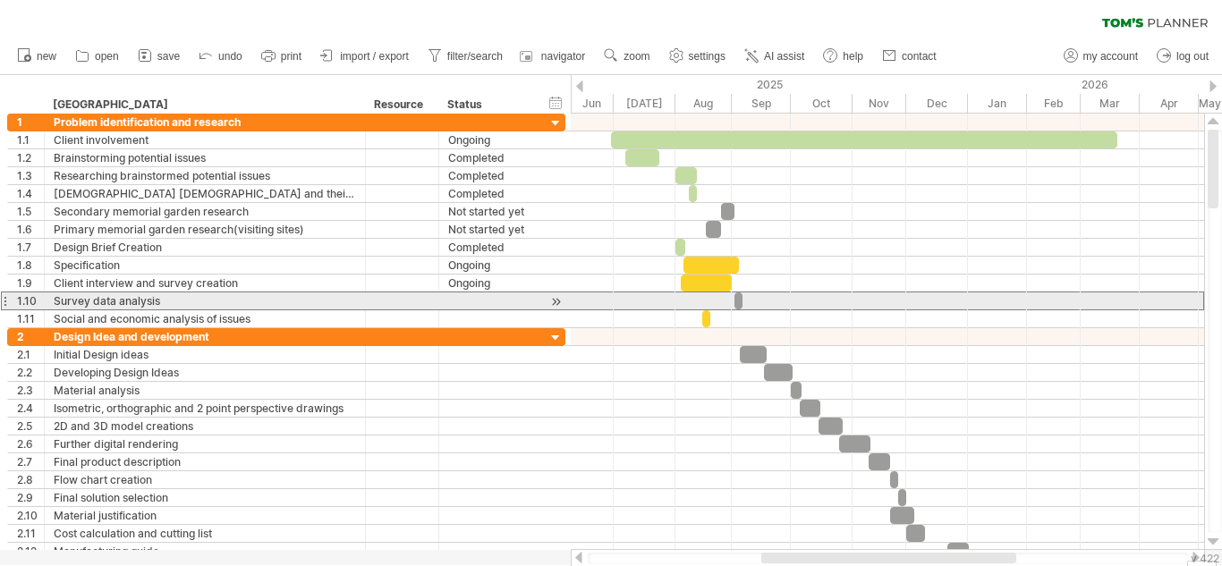
click at [459, 301] on div at bounding box center [488, 300] width 80 height 17
type input "**********"
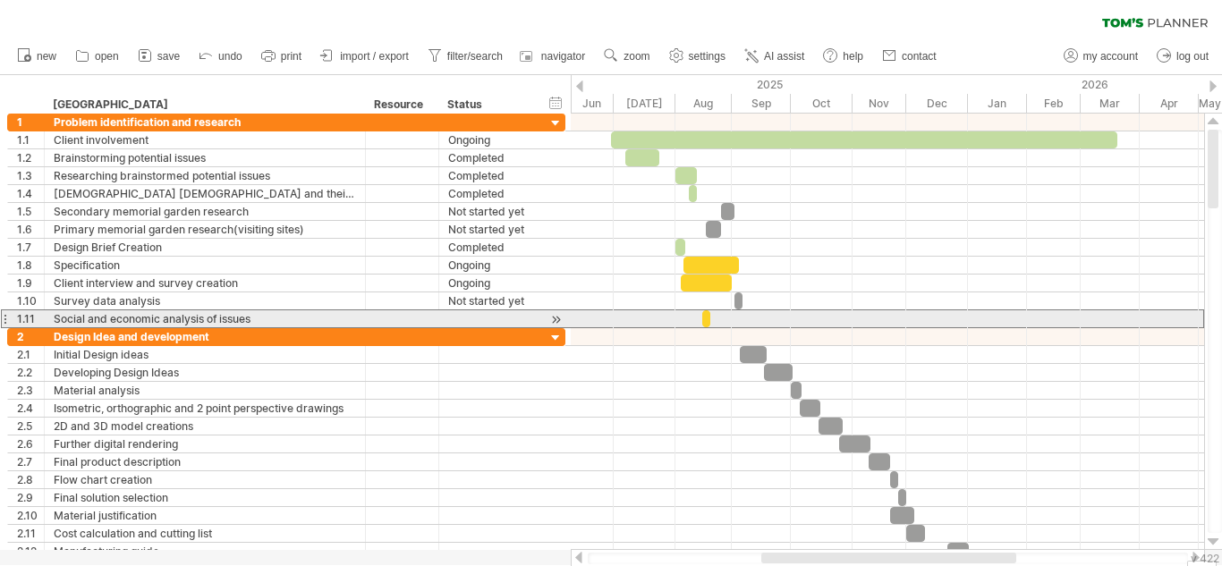
click at [475, 316] on div at bounding box center [488, 318] width 80 height 17
click at [475, 316] on input "text" at bounding box center [488, 318] width 80 height 17
type input "*******"
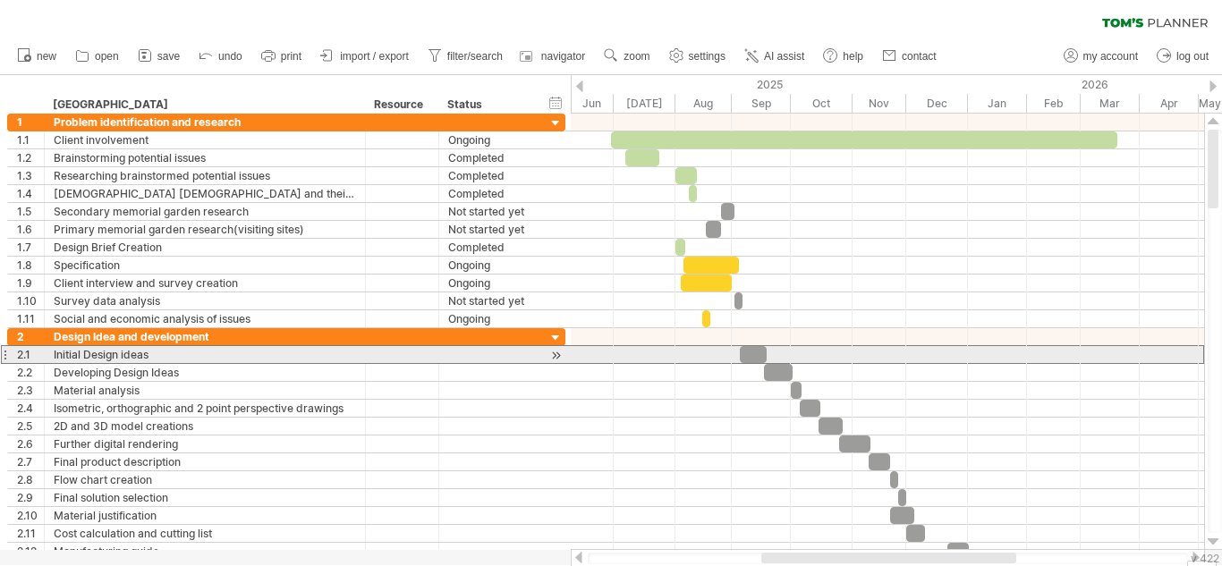
click at [483, 353] on div at bounding box center [488, 354] width 80 height 17
type input "**********"
click at [482, 358] on input "**********" at bounding box center [488, 354] width 80 height 17
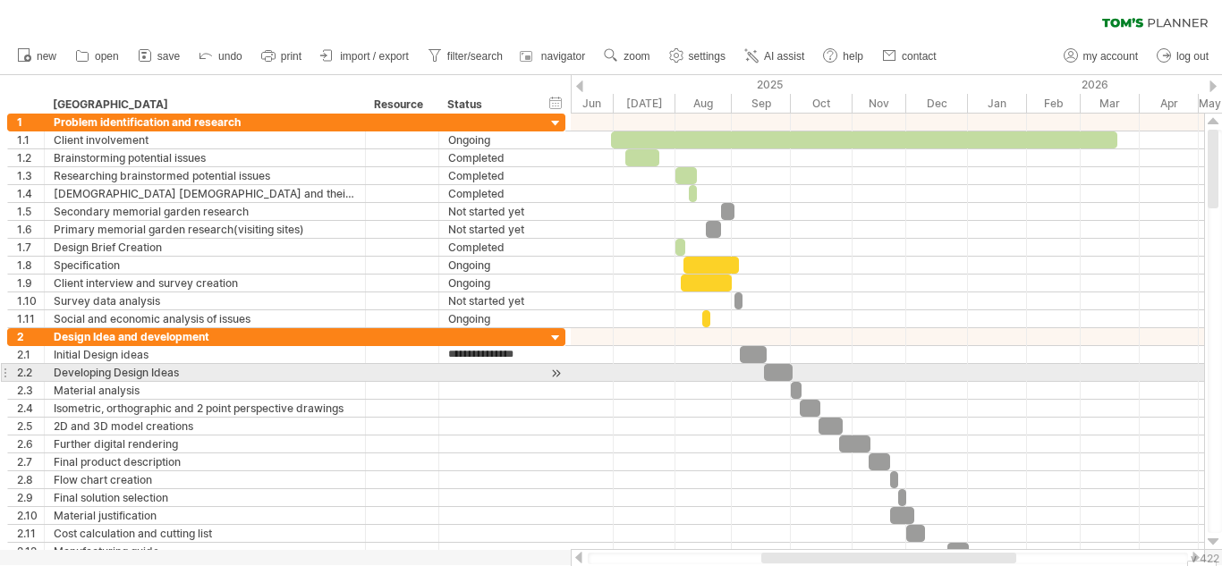
click at [503, 378] on div at bounding box center [488, 372] width 80 height 17
paste input "**********"
type input "**********"
paste input "**********"
type input "**********"
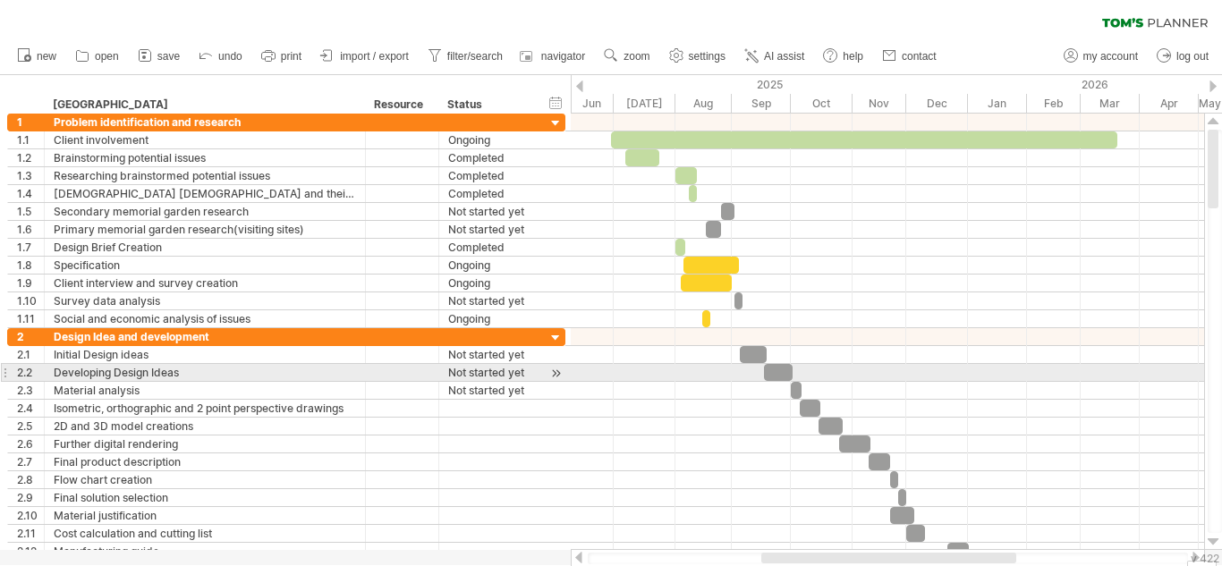
paste input "**********"
type input "**********"
paste input "**********"
type input "**********"
paste input "**********"
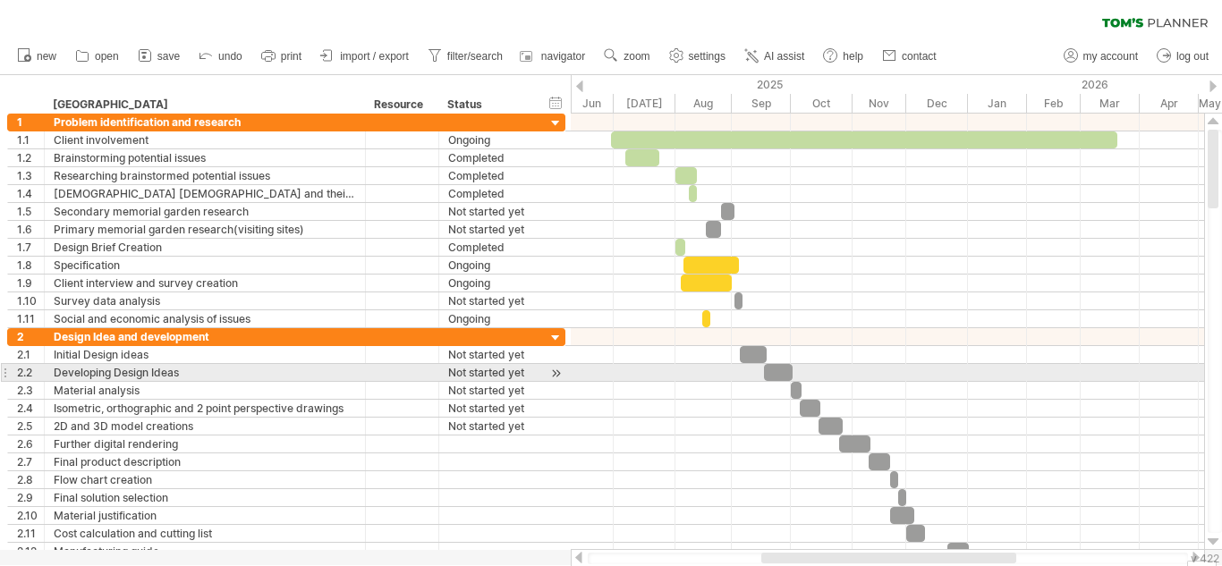
type input "**********"
paste input "**********"
type input "**********"
paste input "**********"
type input "**********"
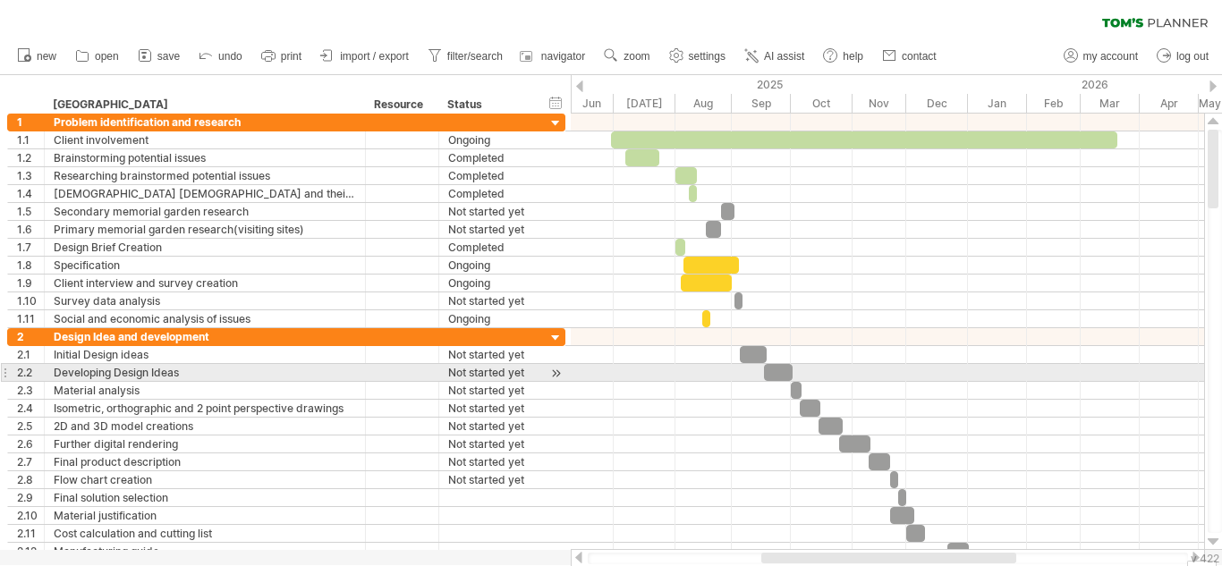
paste input "**********"
type input "**********"
paste input "**********"
type input "**********"
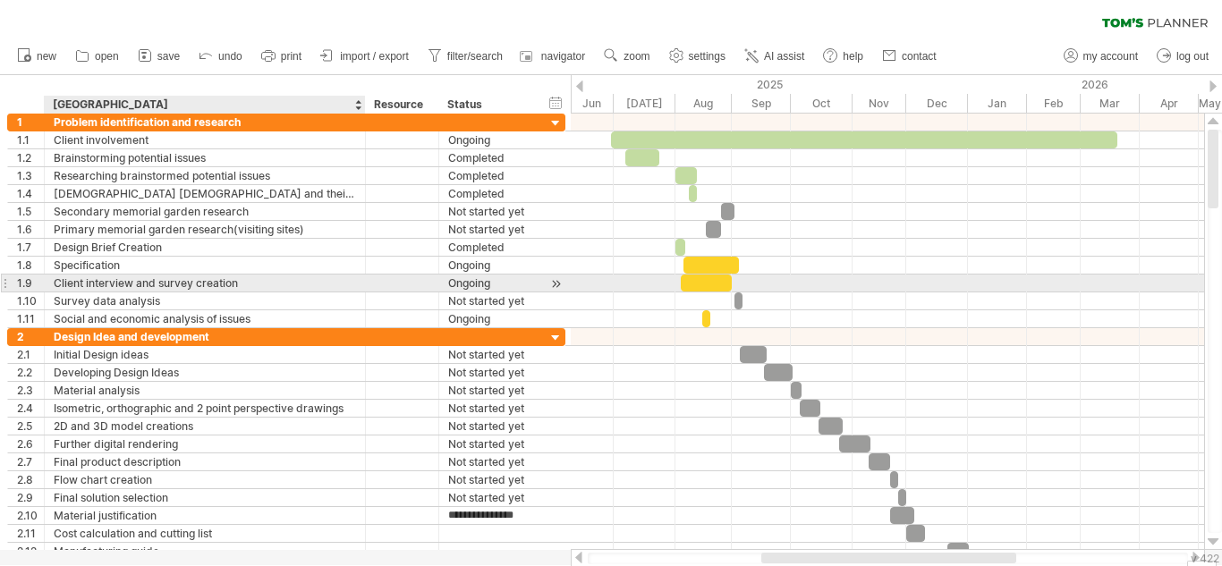
click at [172, 282] on div "Client interview and survey creation" at bounding box center [205, 283] width 302 height 17
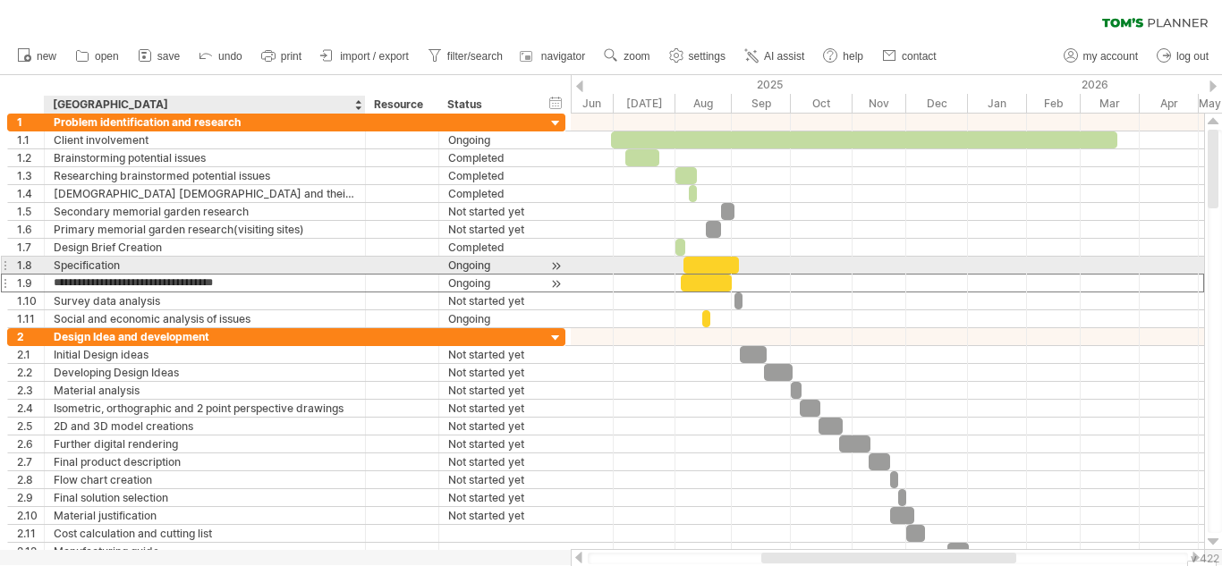
click at [218, 275] on input "**********" at bounding box center [205, 283] width 302 height 17
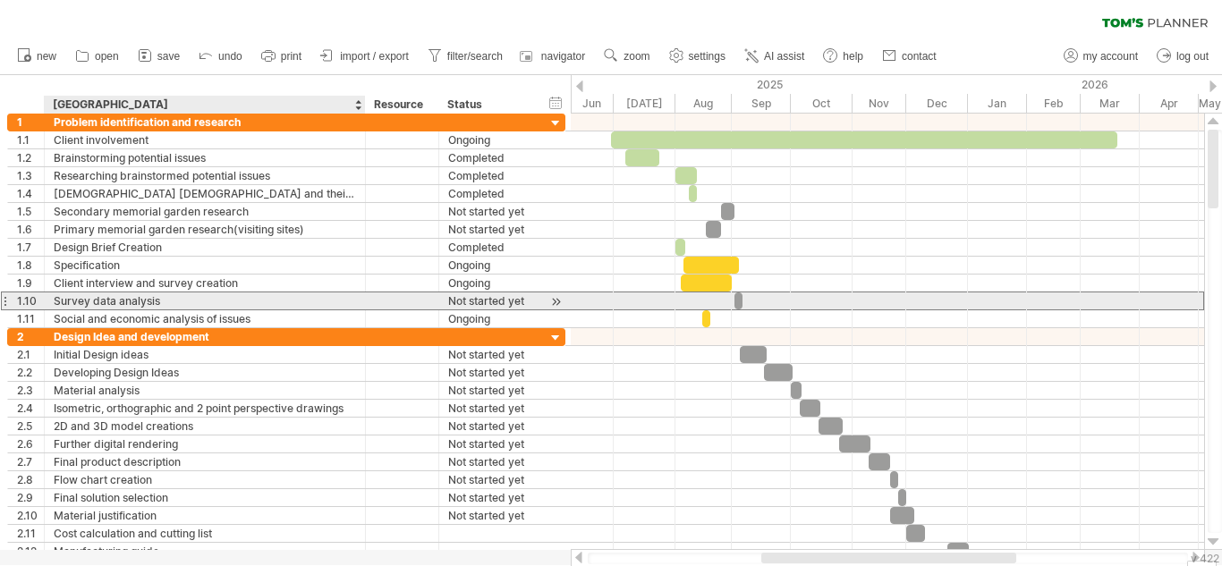
click at [186, 300] on div "Survey data analysis" at bounding box center [205, 300] width 302 height 17
click at [220, 300] on input "**********" at bounding box center [205, 300] width 302 height 17
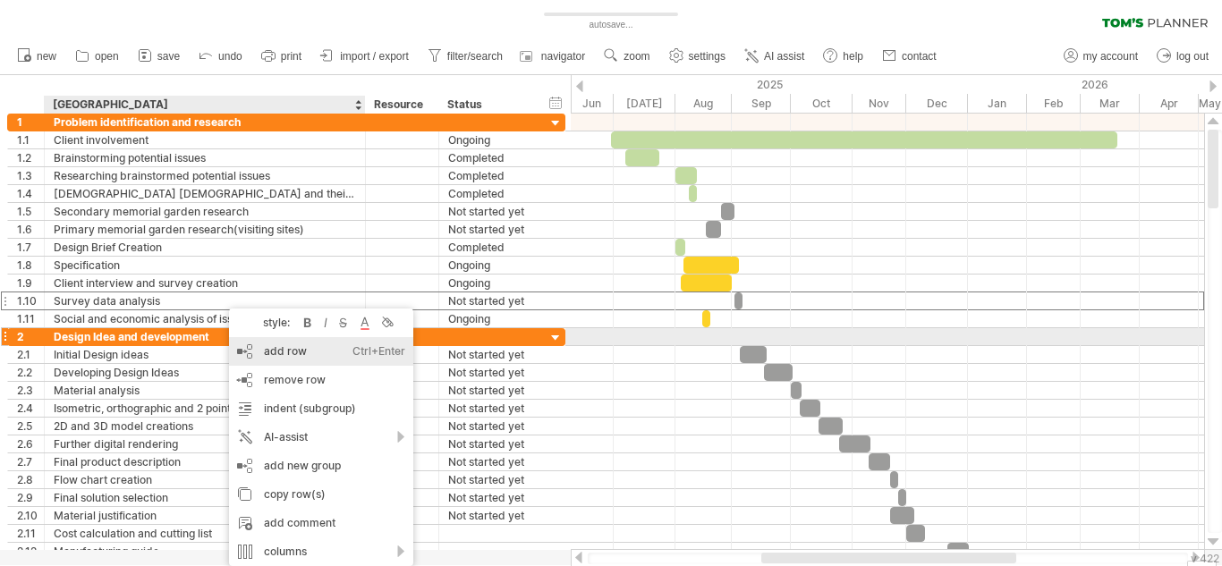
click at [295, 340] on div "add row Ctrl+Enter Cmd+Enter" at bounding box center [321, 351] width 184 height 29
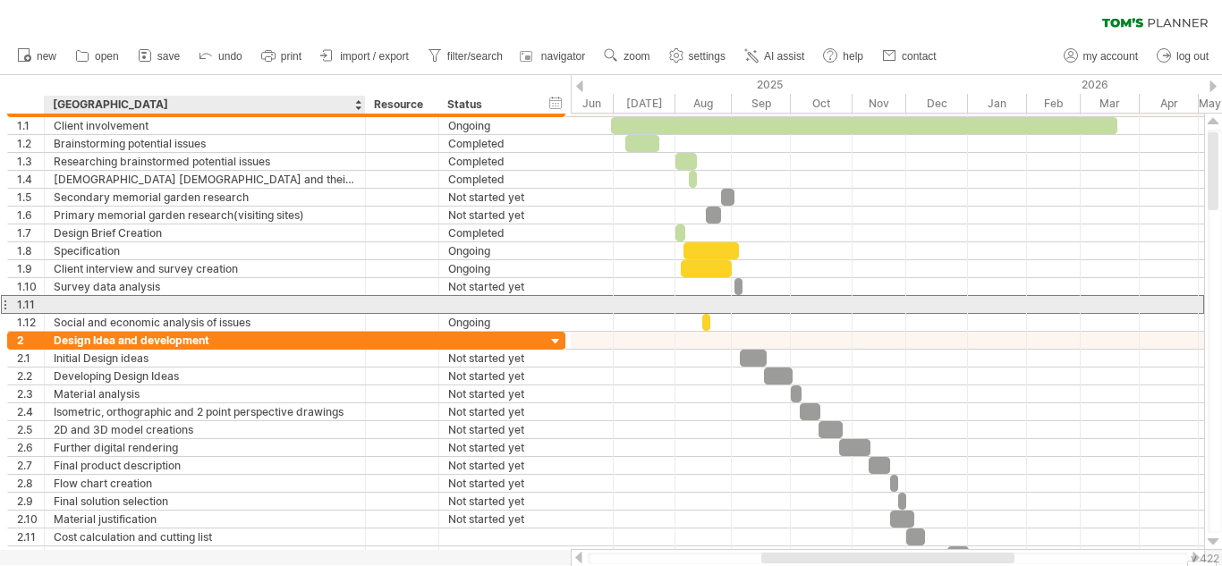
click at [165, 300] on div at bounding box center [205, 304] width 302 height 17
type input "**********"
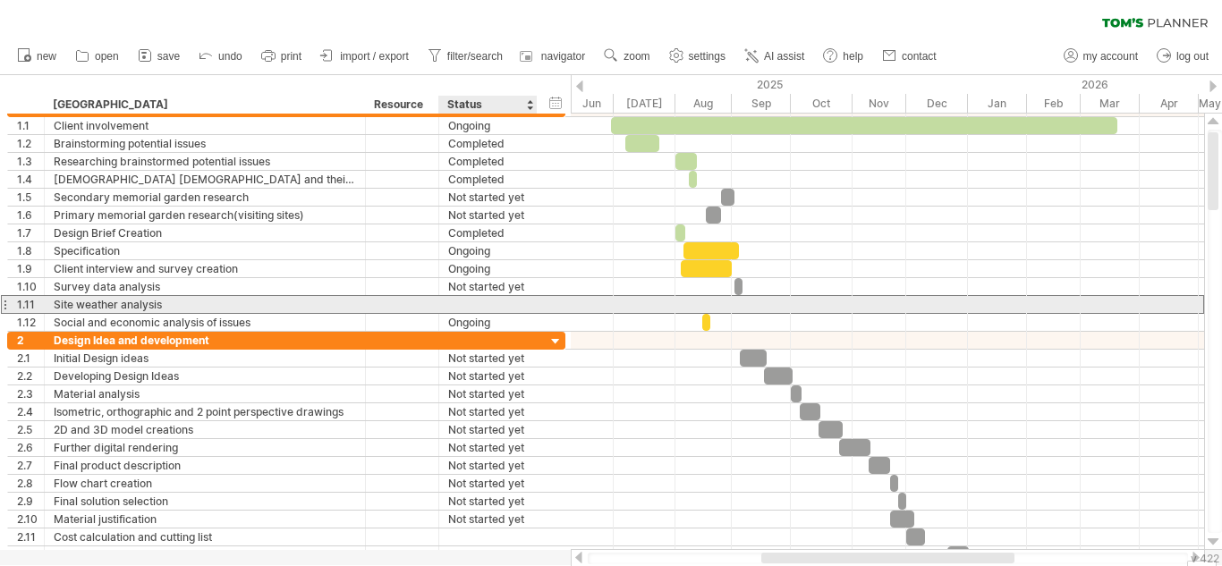
click at [515, 307] on div at bounding box center [488, 304] width 80 height 17
type input "*********"
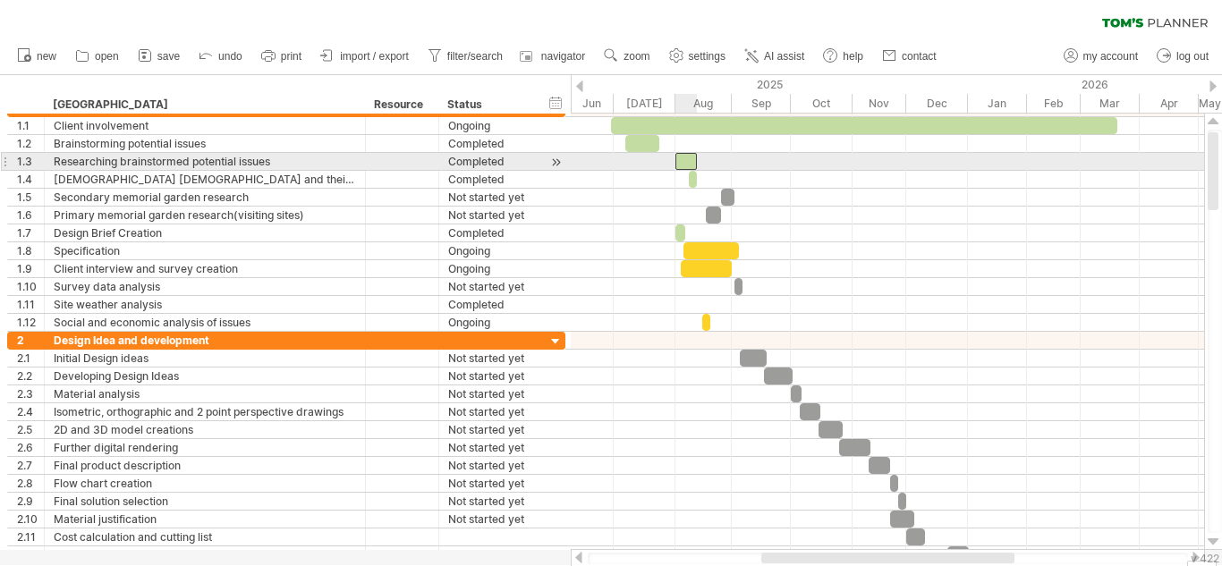
click at [688, 165] on div at bounding box center [685, 161] width 21 height 17
click at [682, 211] on div at bounding box center [887, 216] width 633 height 18
click at [683, 162] on div at bounding box center [685, 161] width 21 height 17
drag, startPoint x: 683, startPoint y: 162, endPoint x: 684, endPoint y: 175, distance: 13.4
click at [685, 157] on div at bounding box center [685, 161] width 21 height 17
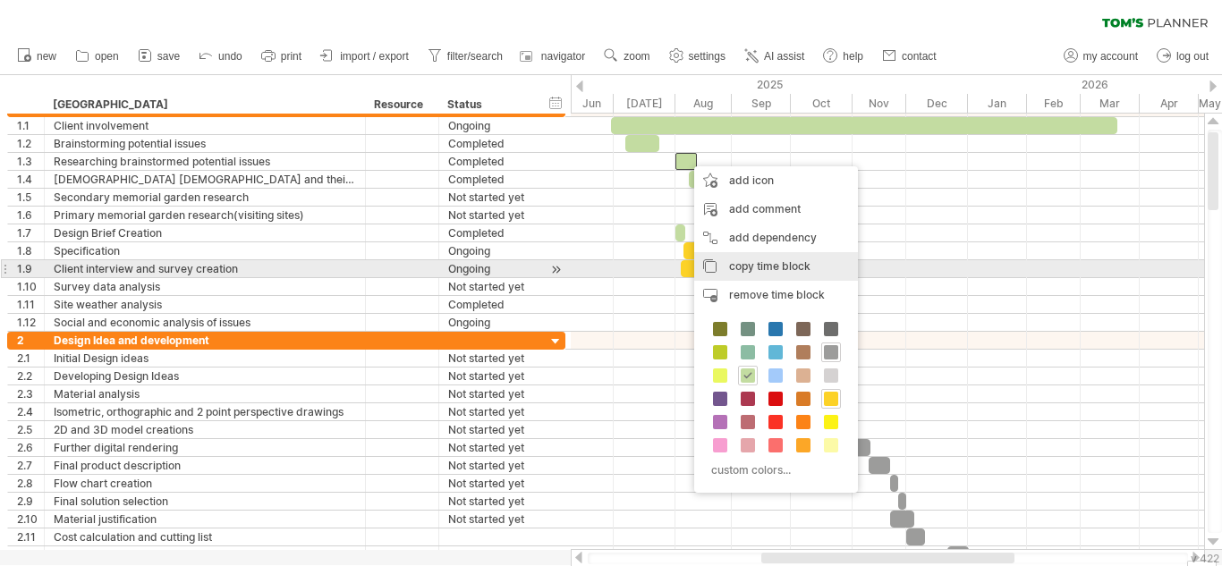
click at [759, 266] on span "copy time block" at bounding box center [769, 265] width 81 height 13
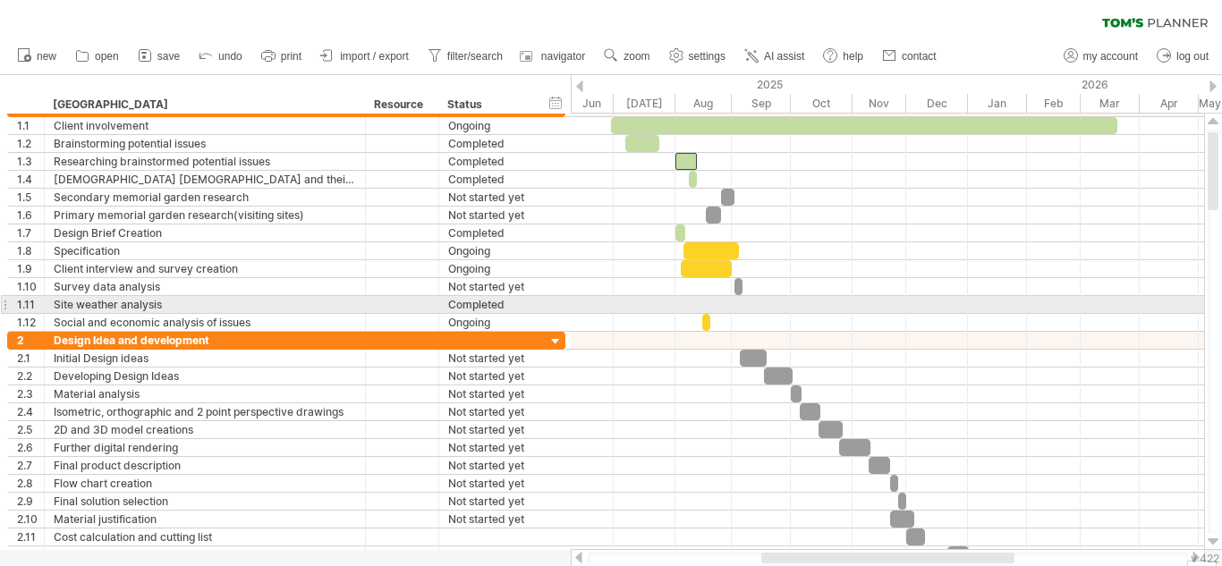
click at [717, 310] on div at bounding box center [887, 305] width 633 height 18
click at [714, 313] on div at bounding box center [887, 305] width 633 height 18
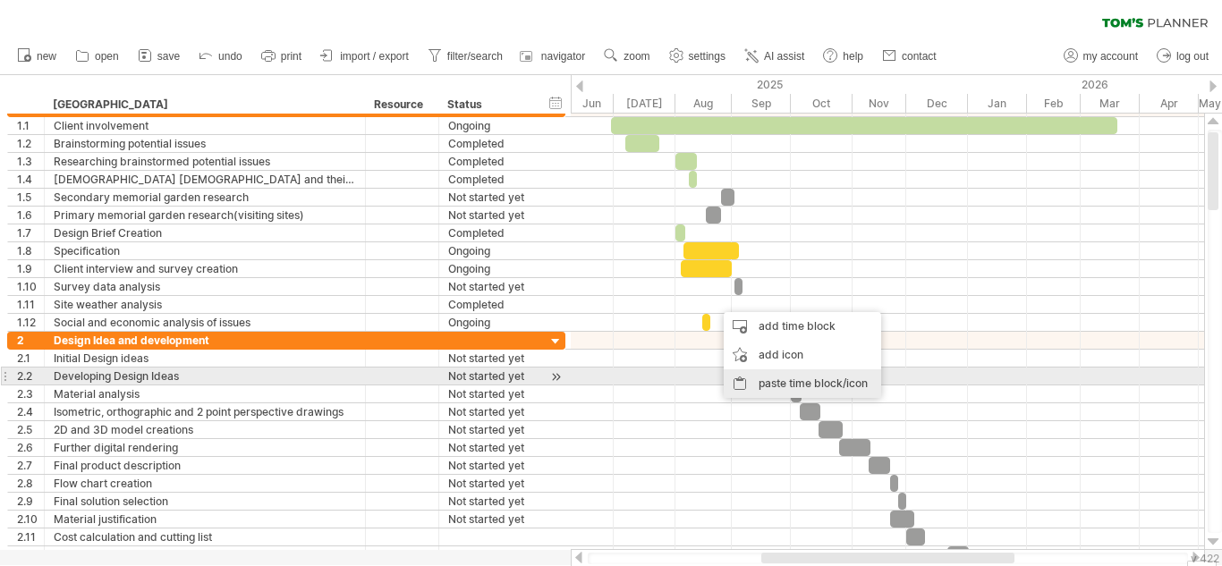
click at [765, 388] on div "paste time block/icon" at bounding box center [801, 383] width 157 height 29
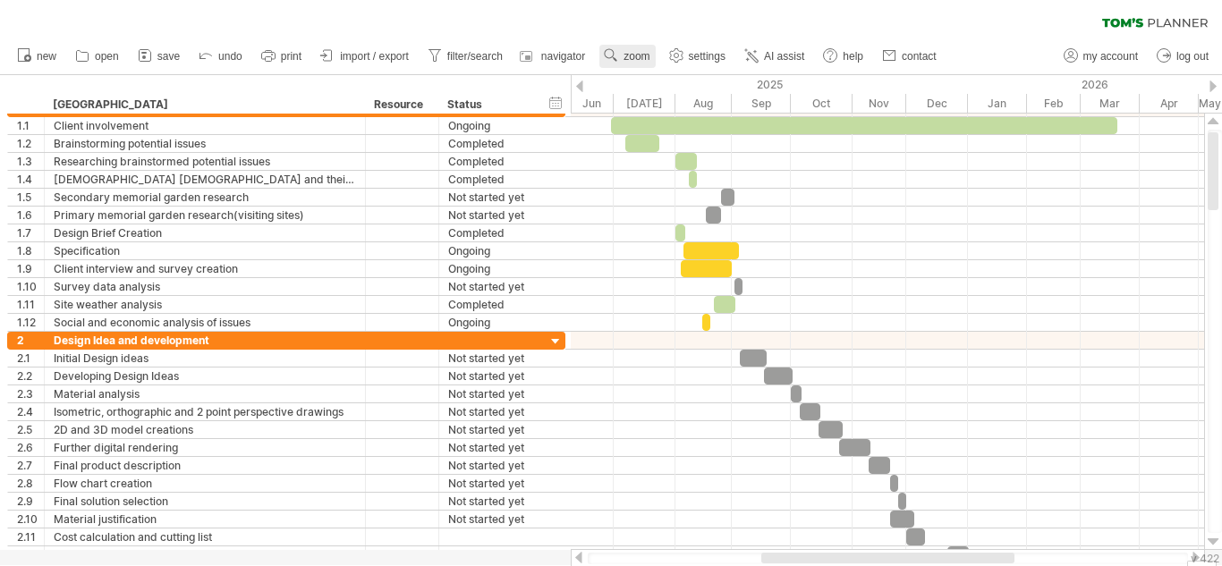
click at [634, 56] on span "zoom" at bounding box center [636, 56] width 26 height 13
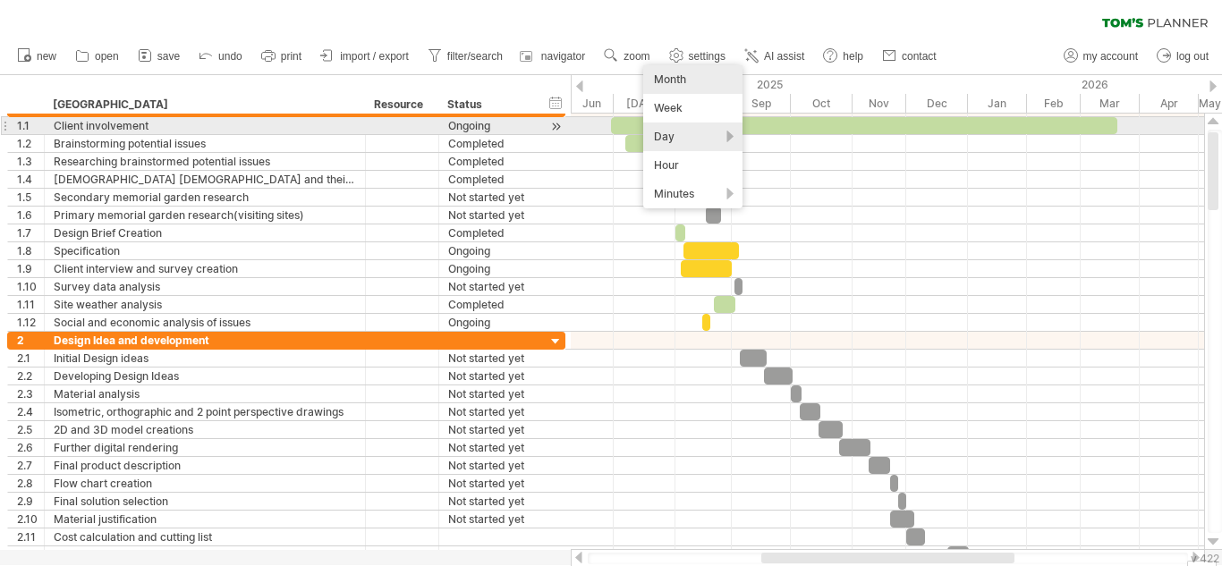
click at [683, 130] on div "Day" at bounding box center [692, 137] width 99 height 29
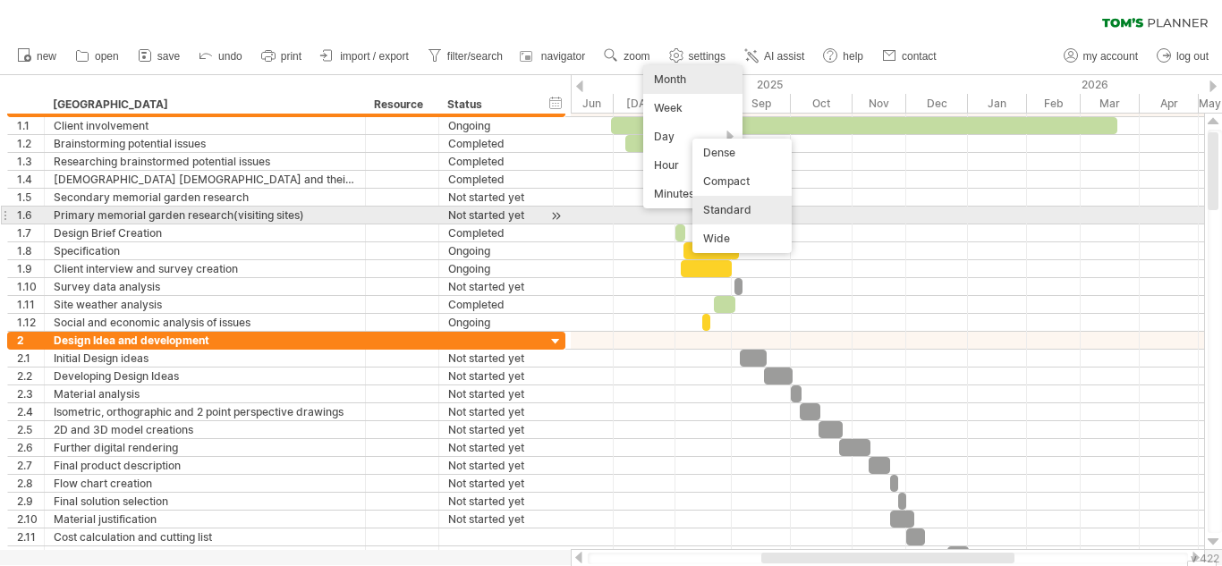
click at [737, 209] on div "Standard" at bounding box center [741, 210] width 99 height 29
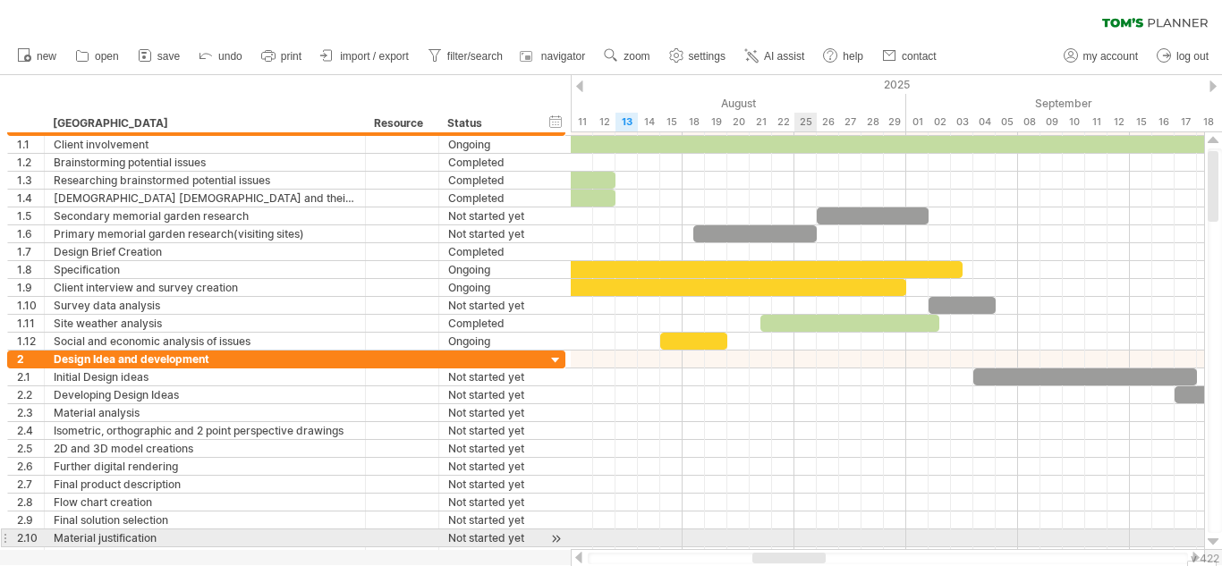
drag, startPoint x: 693, startPoint y: 556, endPoint x: 807, endPoint y: 533, distance: 115.9
click at [807, 533] on div "Trying to reach [DOMAIN_NAME] Connected again... 0% clear filter new 1" at bounding box center [611, 283] width 1222 height 566
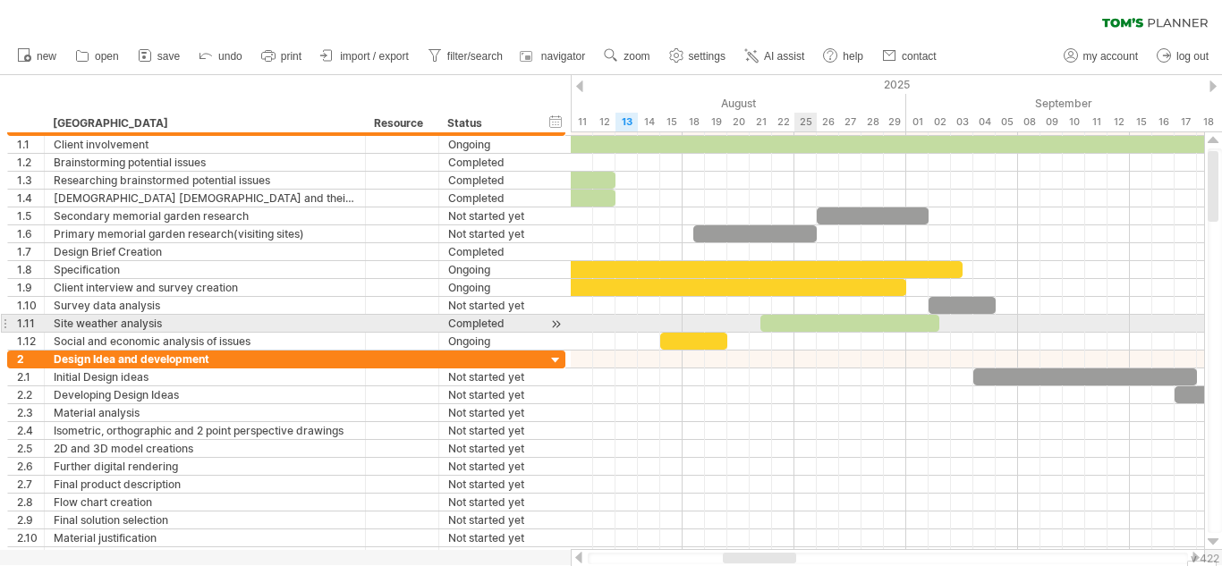
click at [811, 321] on div at bounding box center [849, 323] width 179 height 17
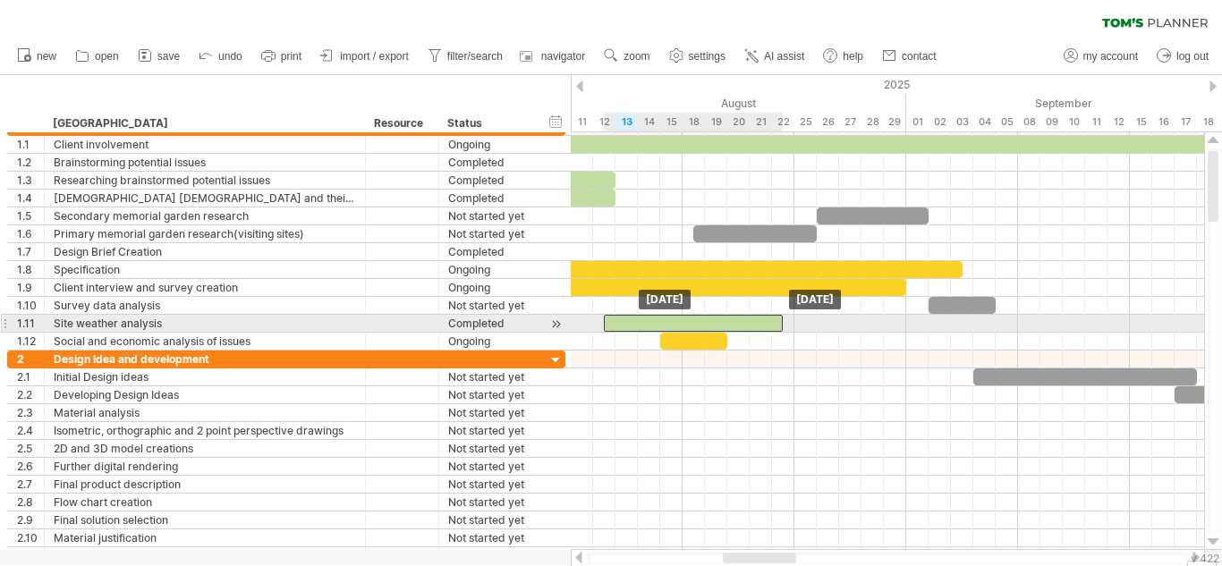
drag, startPoint x: 810, startPoint y: 321, endPoint x: 629, endPoint y: 321, distance: 181.5
click at [629, 321] on div at bounding box center [693, 323] width 179 height 17
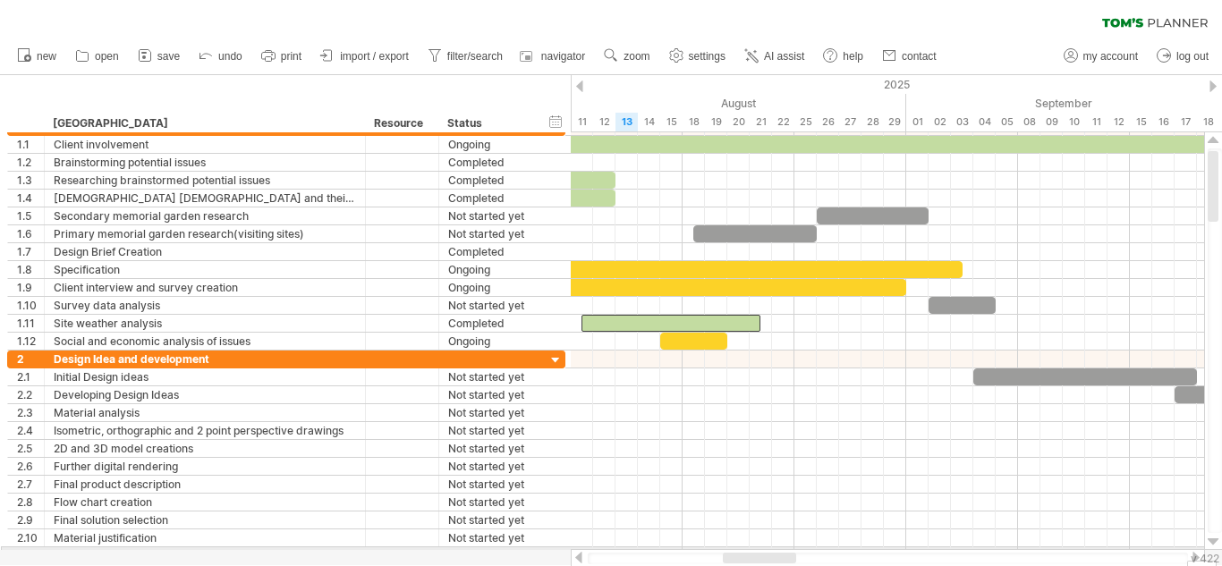
drag, startPoint x: 771, startPoint y: 552, endPoint x: 727, endPoint y: 550, distance: 43.9
click at [727, 550] on div at bounding box center [888, 558] width 634 height 18
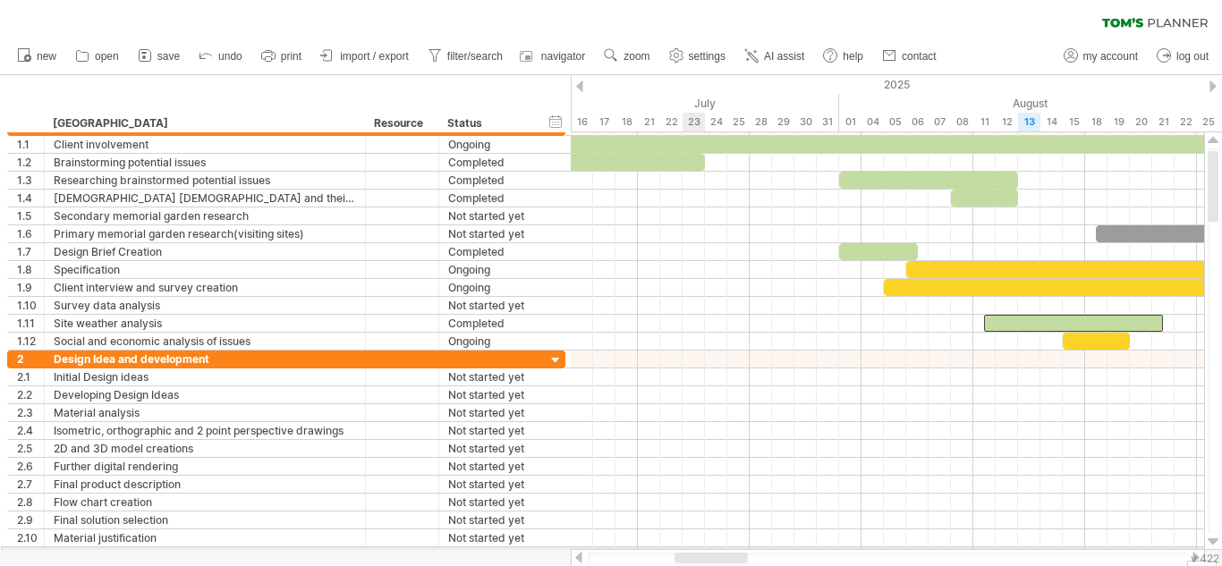
drag, startPoint x: 739, startPoint y: 554, endPoint x: 690, endPoint y: 547, distance: 48.7
click at [690, 547] on div "Trying to reach [DOMAIN_NAME] Connected again... 0% autosave... clear filter 1" at bounding box center [611, 283] width 1222 height 566
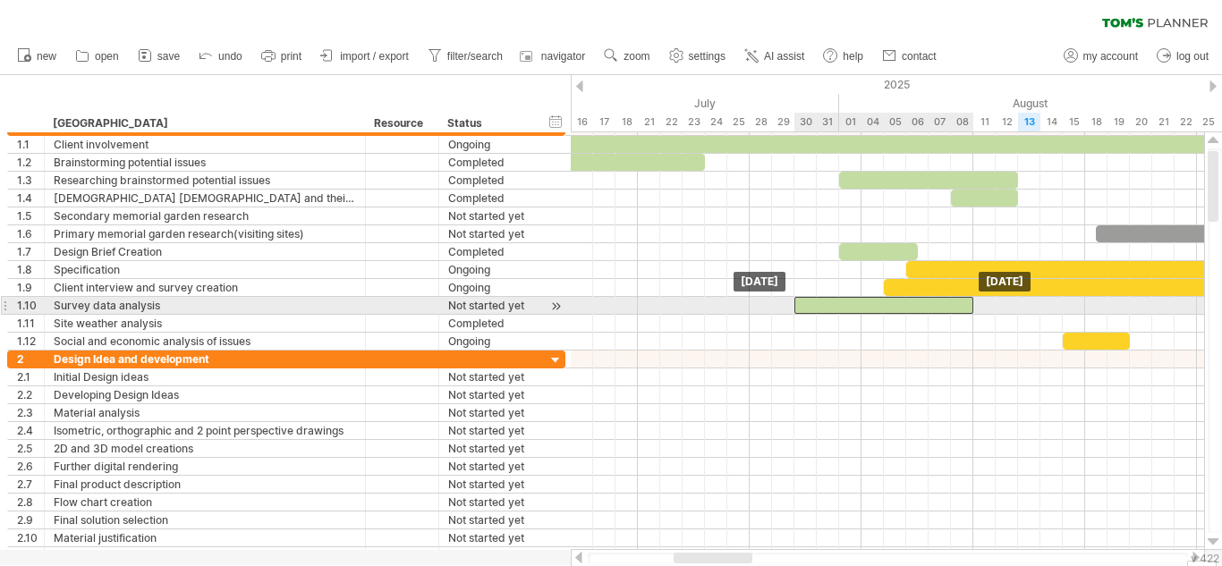
drag, startPoint x: 1010, startPoint y: 324, endPoint x: 823, endPoint y: 301, distance: 189.1
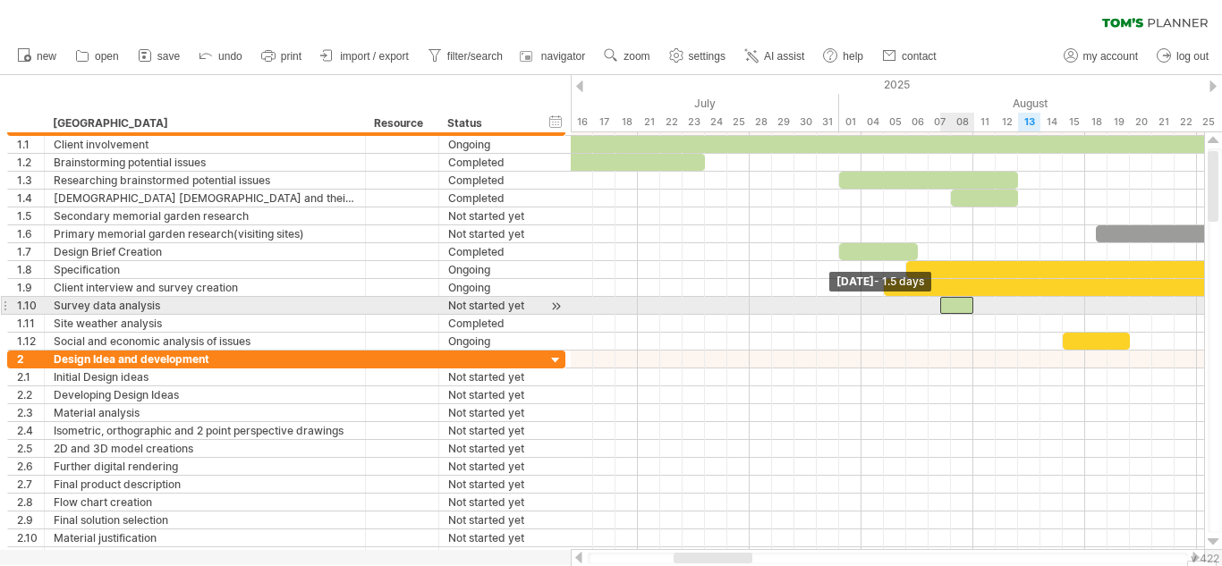
drag, startPoint x: 794, startPoint y: 311, endPoint x: 943, endPoint y: 308, distance: 149.4
click at [943, 308] on div at bounding box center [957, 305] width 34 height 17
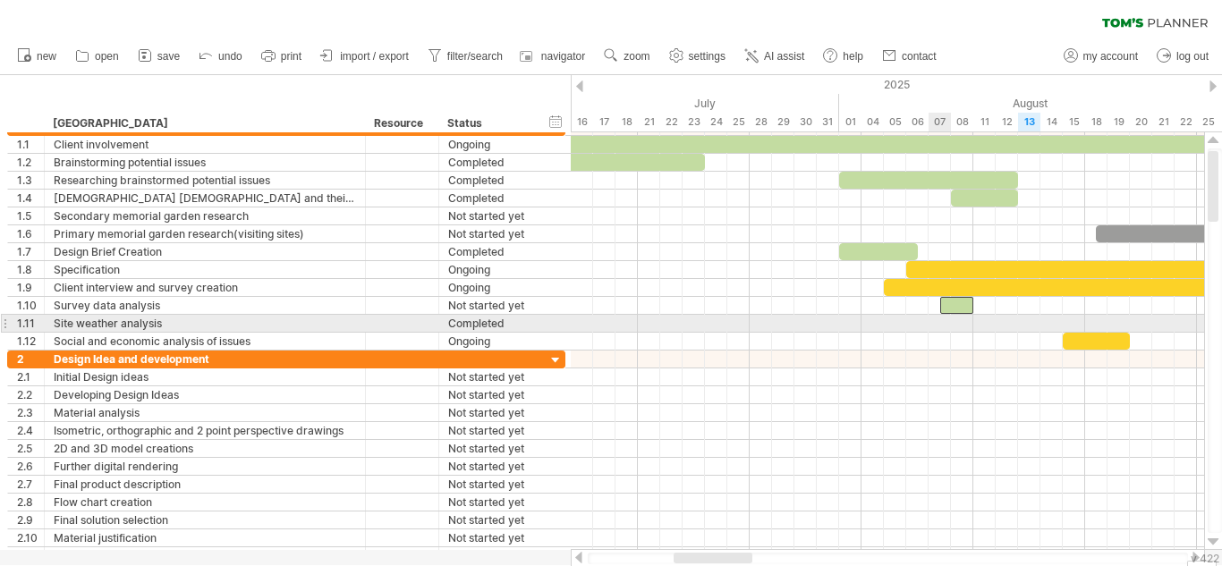
click at [933, 334] on div at bounding box center [887, 342] width 633 height 18
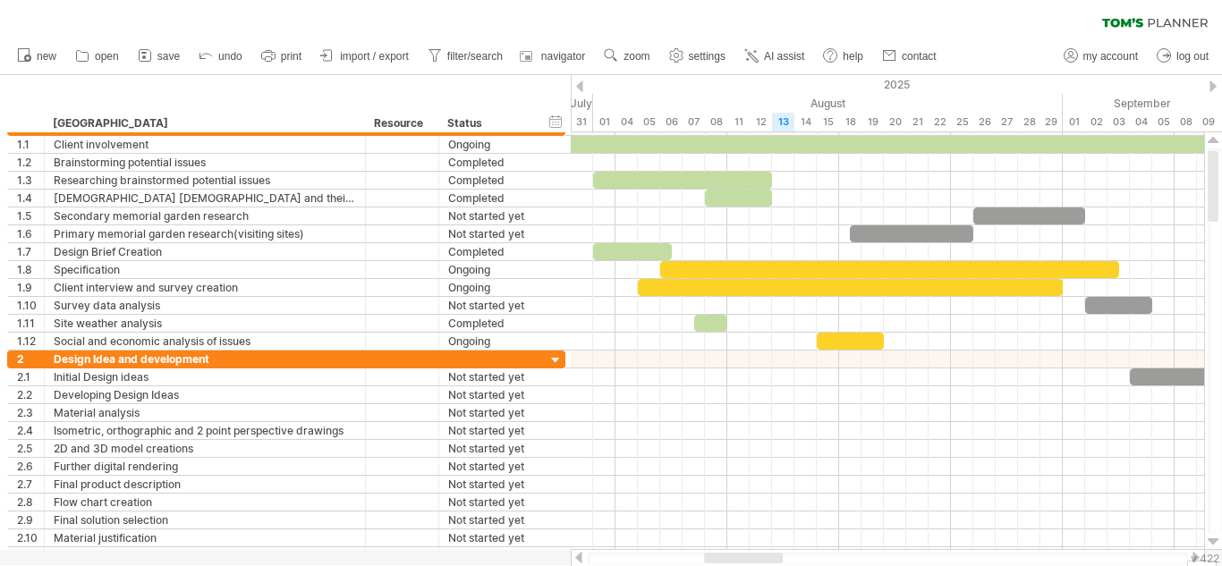
drag, startPoint x: 731, startPoint y: 555, endPoint x: 762, endPoint y: 554, distance: 30.4
click at [762, 554] on div at bounding box center [743, 558] width 79 height 11
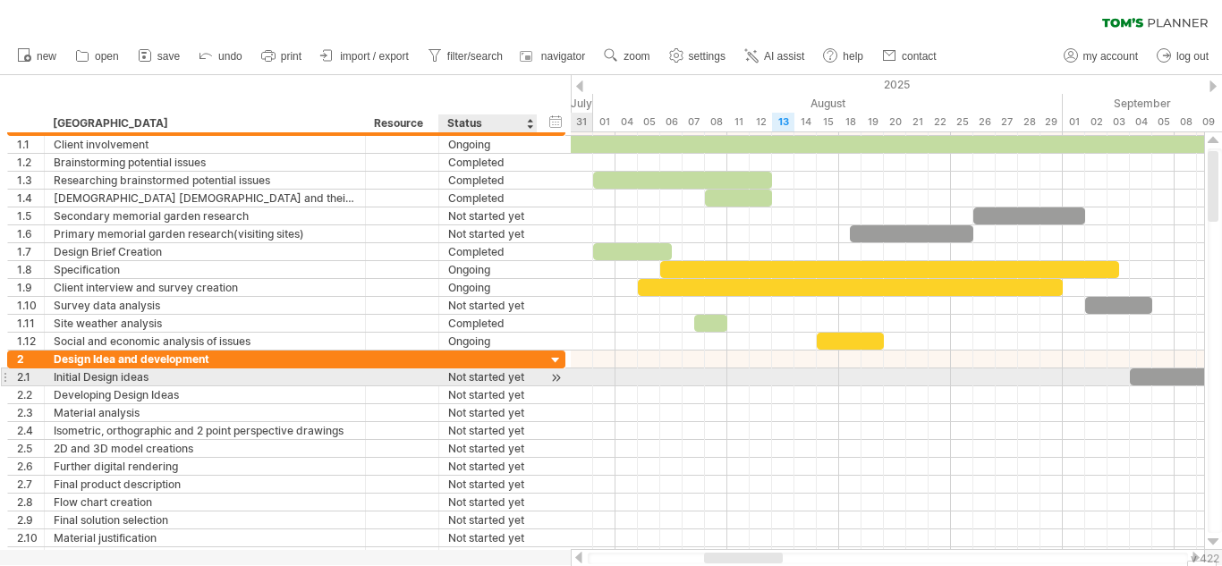
click at [503, 376] on div "Not started yet" at bounding box center [488, 376] width 80 height 17
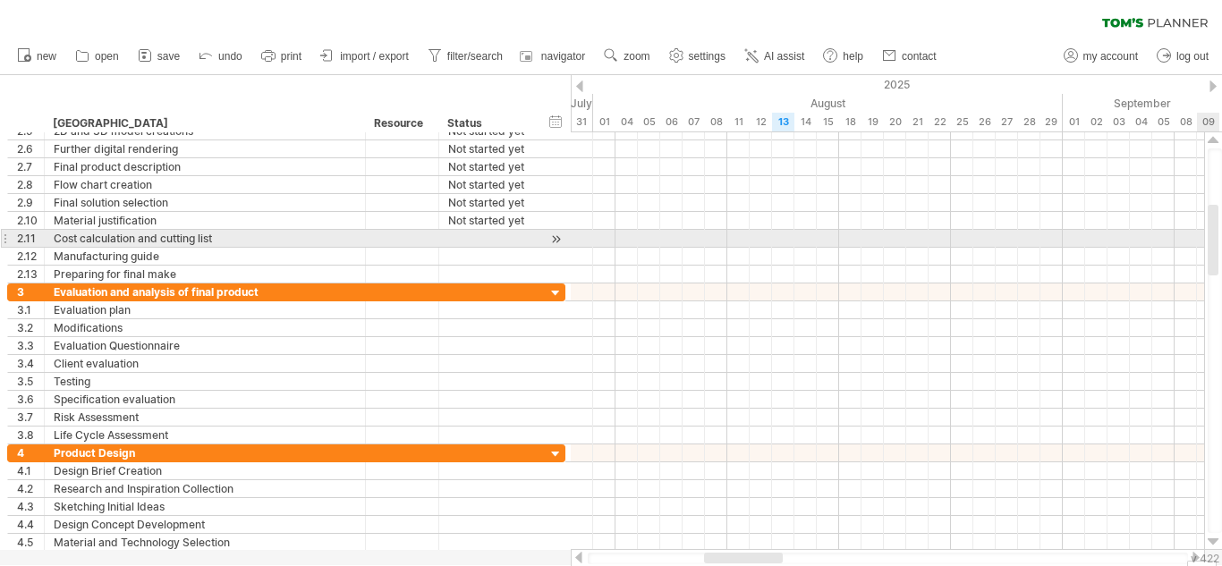
drag, startPoint x: 1213, startPoint y: 187, endPoint x: 1205, endPoint y: 241, distance: 55.0
click at [1205, 241] on div at bounding box center [1213, 341] width 19 height 418
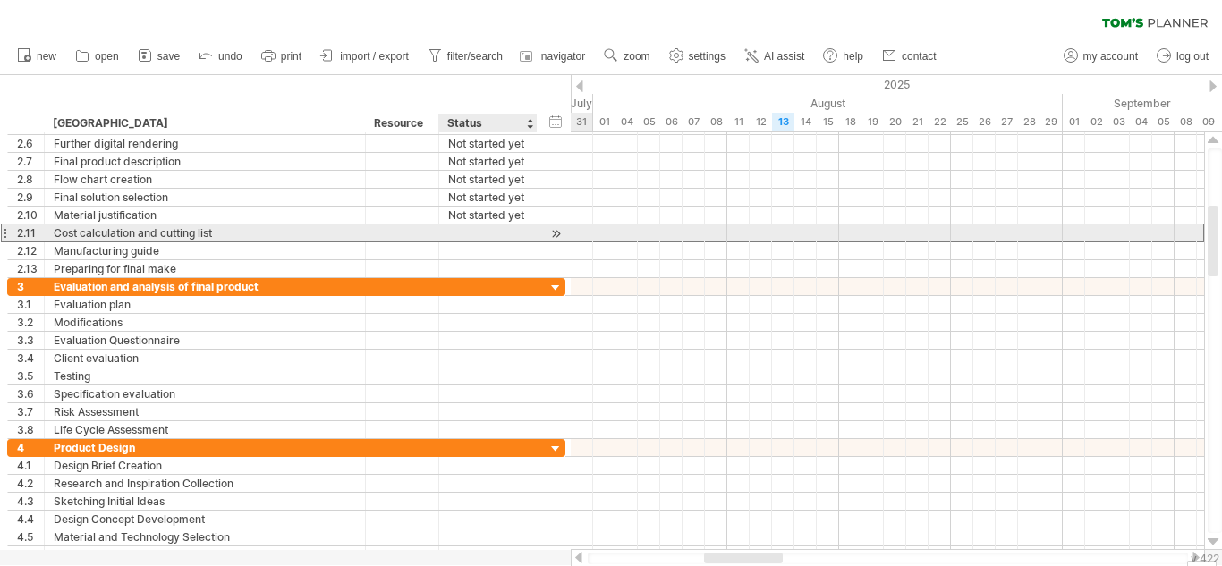
click at [471, 239] on div at bounding box center [488, 232] width 80 height 17
paste input "**********"
type input "**********"
paste input "**********"
type input "**********"
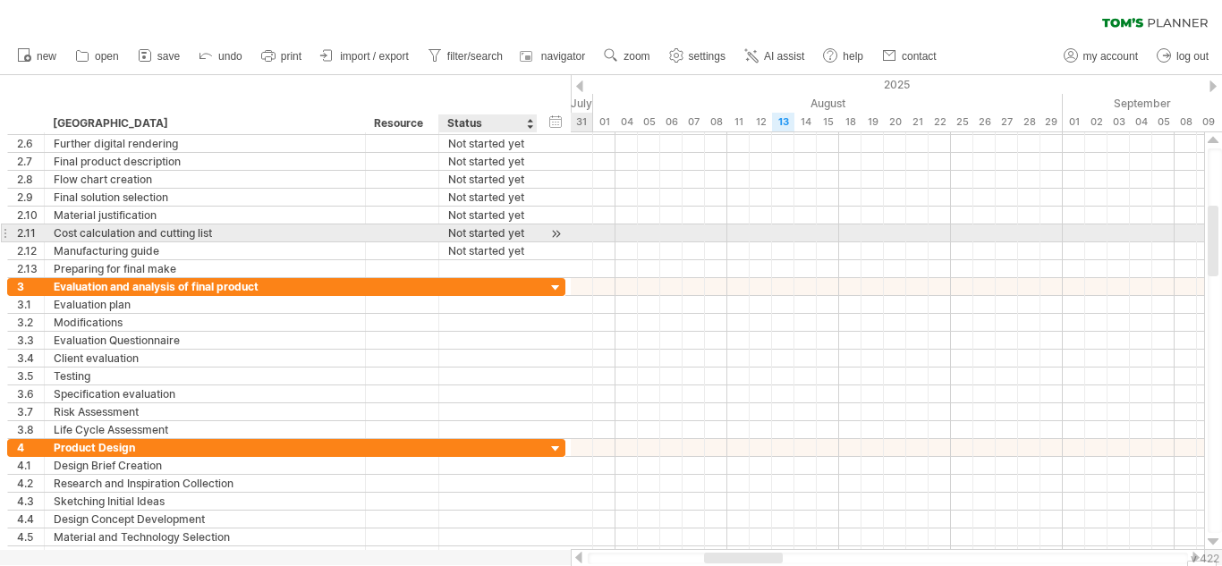
paste input "**********"
type input "**********"
paste input "**********"
type input "**********"
paste input "**********"
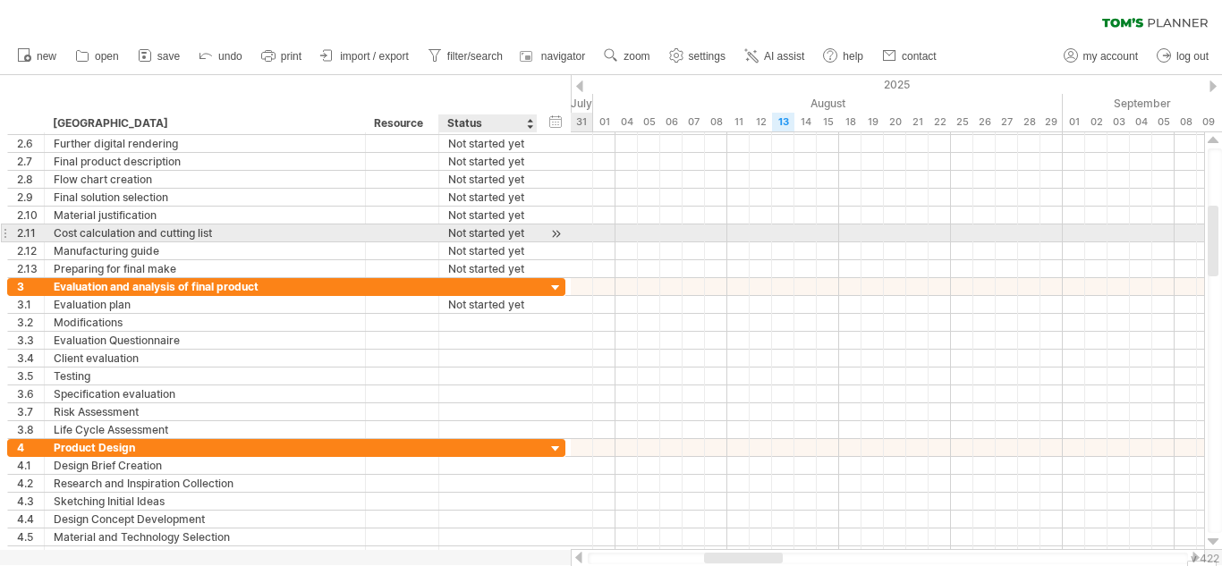
type input "**********"
paste input "**********"
type input "**********"
paste input "**********"
type input "**********"
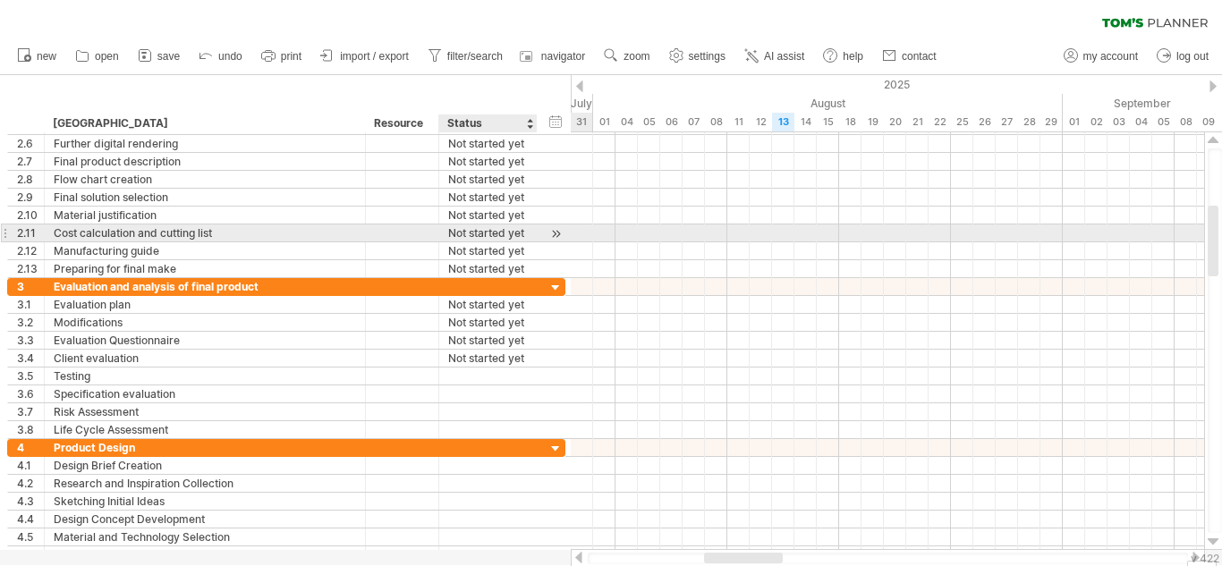
paste input "**********"
type input "**********"
paste input "**********"
type input "**********"
paste input "**********"
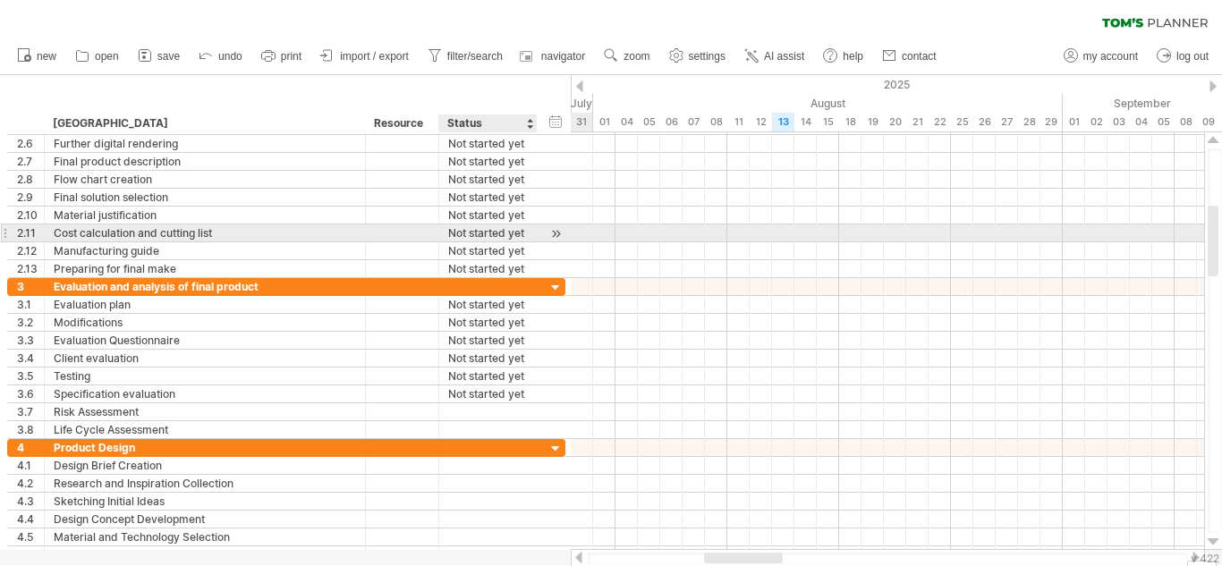
type input "**********"
paste input "**********"
type input "**********"
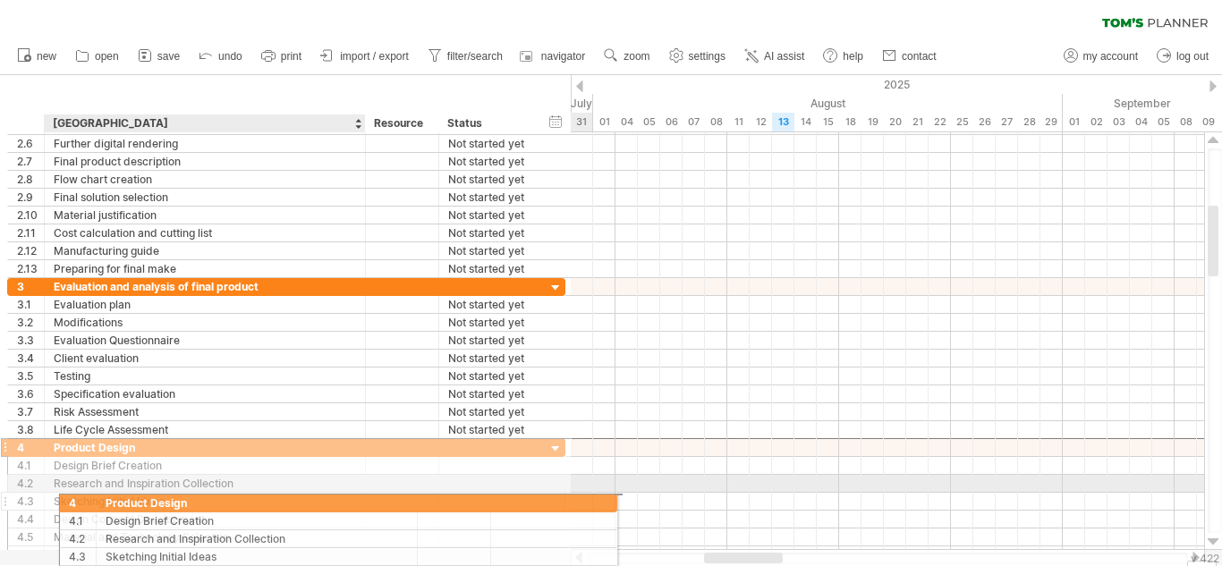
drag, startPoint x: 21, startPoint y: 443, endPoint x: 88, endPoint y: 500, distance: 87.5
click at [88, 500] on div "**********" at bounding box center [286, 501] width 558 height 126
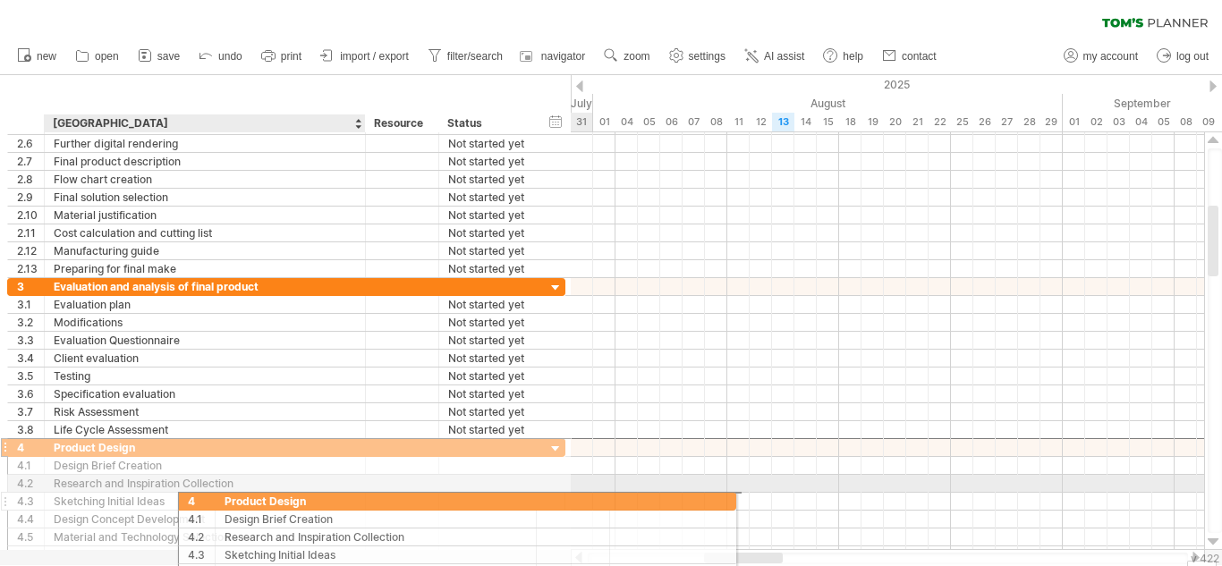
drag, startPoint x: 31, startPoint y: 444, endPoint x: 200, endPoint y: 498, distance: 177.6
click at [200, 498] on div "**********" at bounding box center [286, 501] width 558 height 126
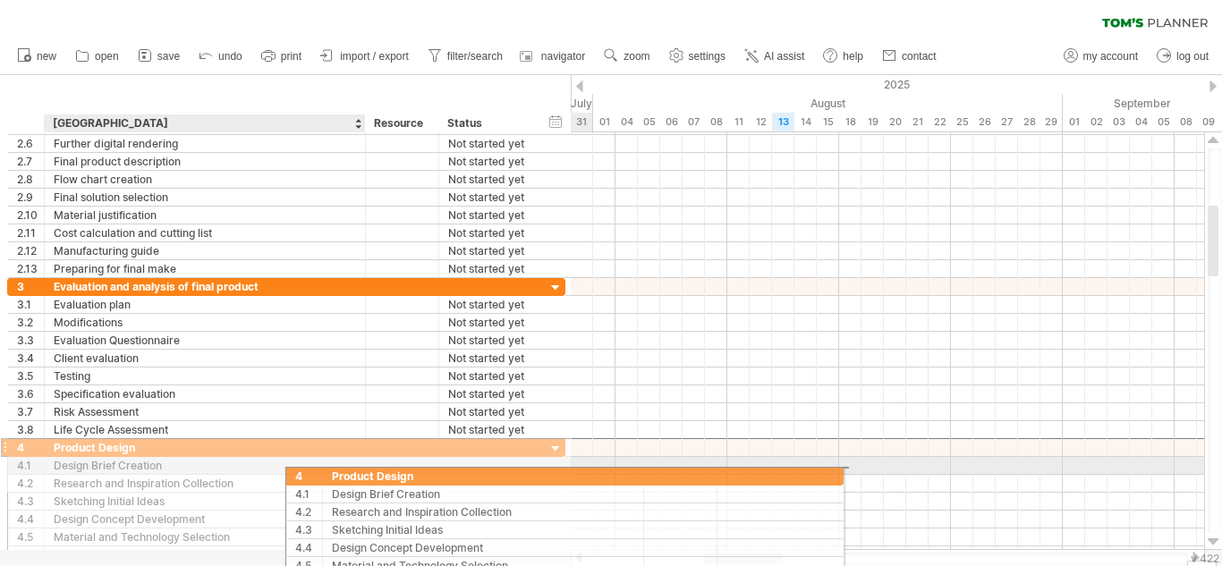
drag, startPoint x: 21, startPoint y: 451, endPoint x: 351, endPoint y: 469, distance: 330.5
click at [351, 469] on div "**********" at bounding box center [286, 501] width 558 height 126
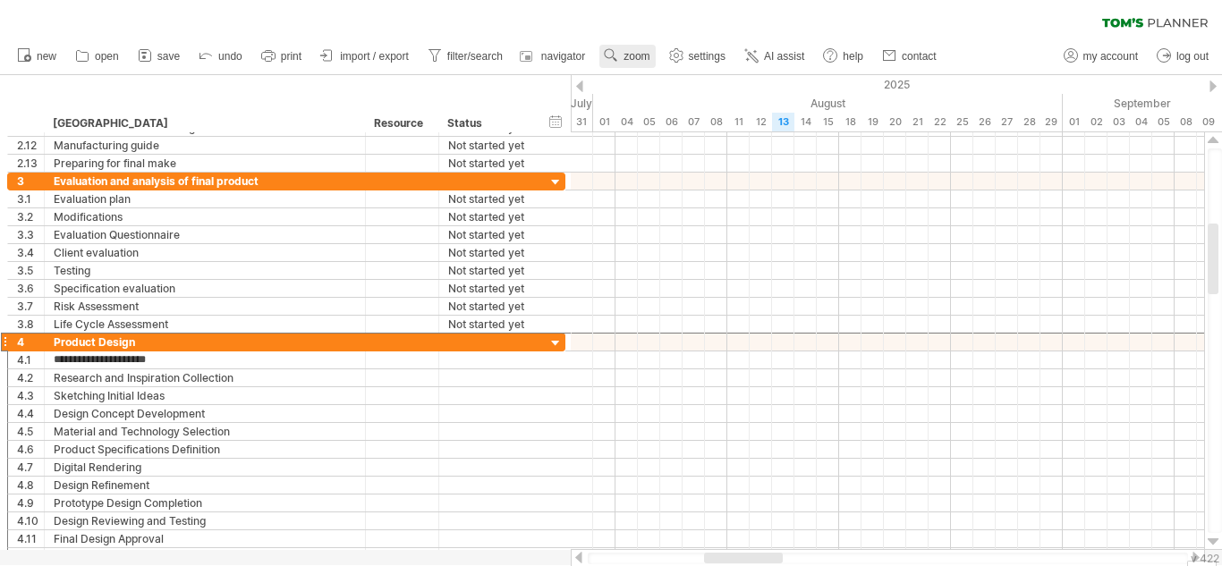
click at [627, 52] on span "zoom" at bounding box center [636, 56] width 26 height 13
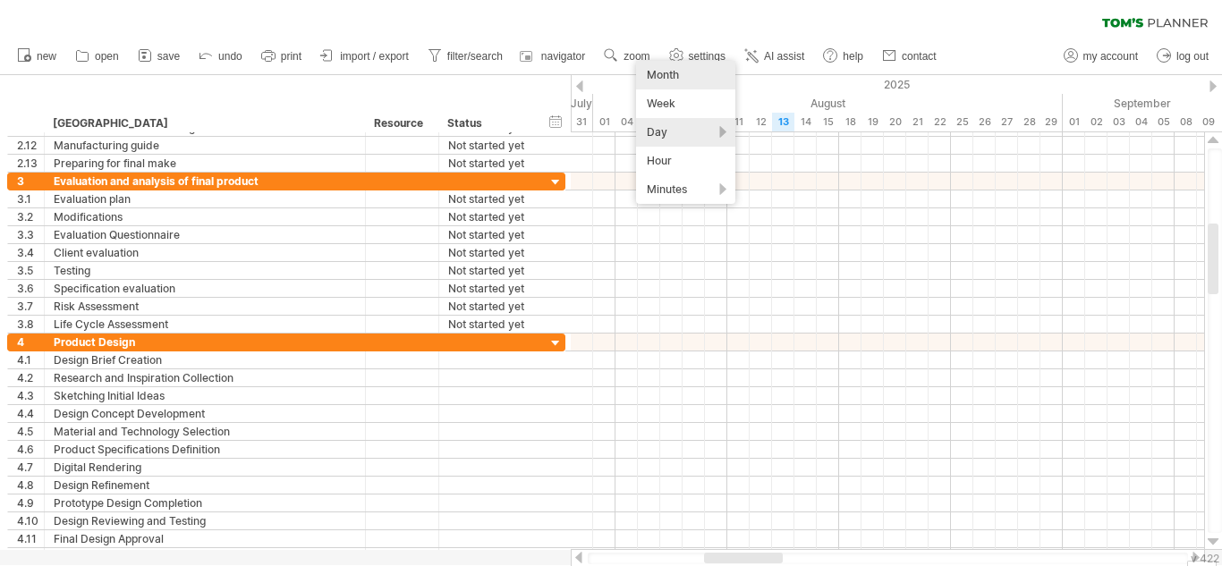
click at [686, 74] on div "Month" at bounding box center [685, 75] width 99 height 29
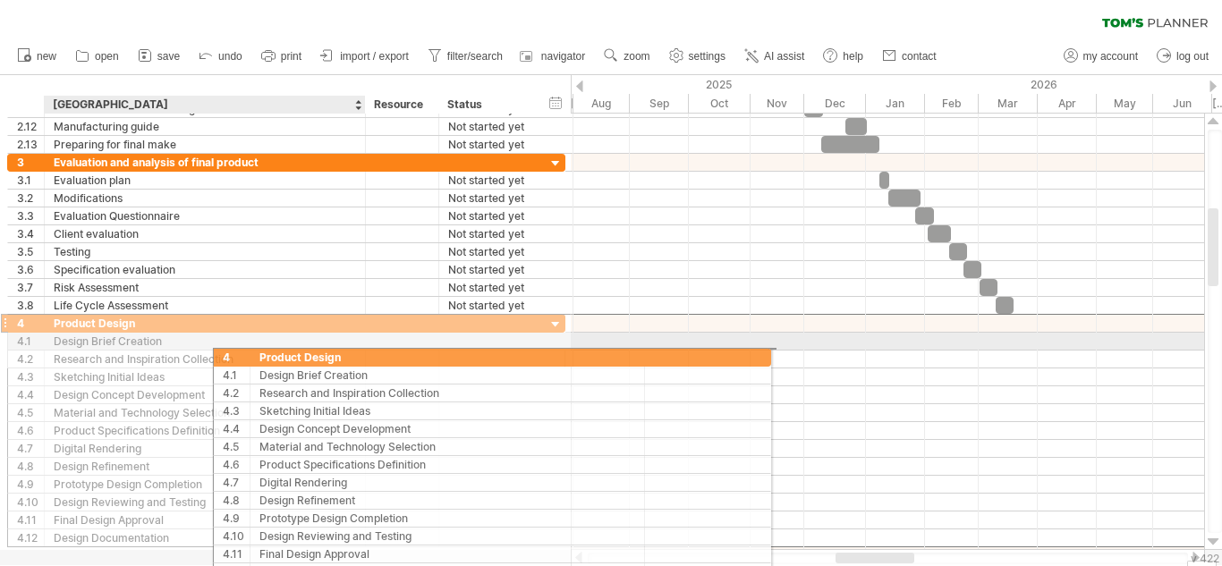
drag, startPoint x: 27, startPoint y: 326, endPoint x: 144, endPoint y: 332, distance: 117.3
click at [144, 332] on div "**********" at bounding box center [286, 430] width 558 height 233
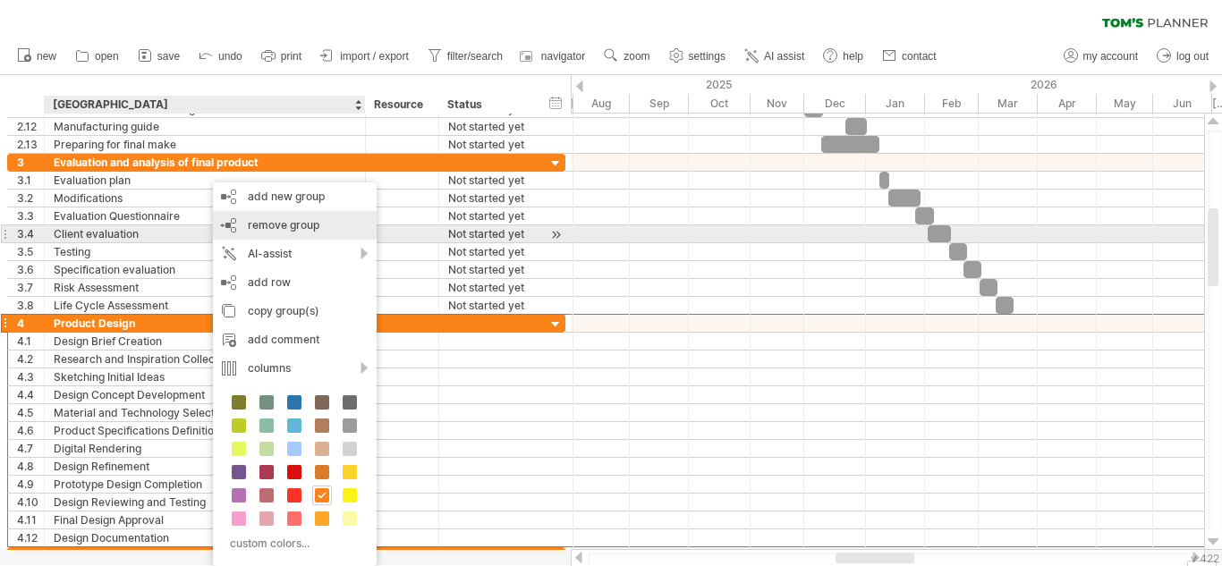
click at [309, 235] on div "remove group remove selected groups" at bounding box center [295, 225] width 164 height 29
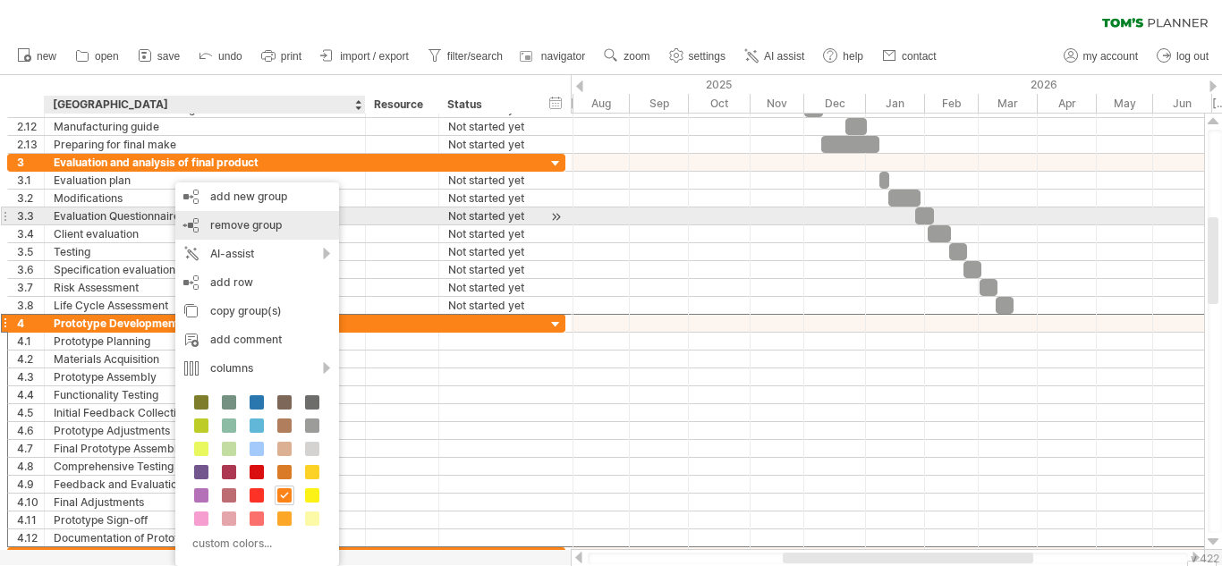
click at [249, 221] on span "remove group" at bounding box center [246, 224] width 72 height 13
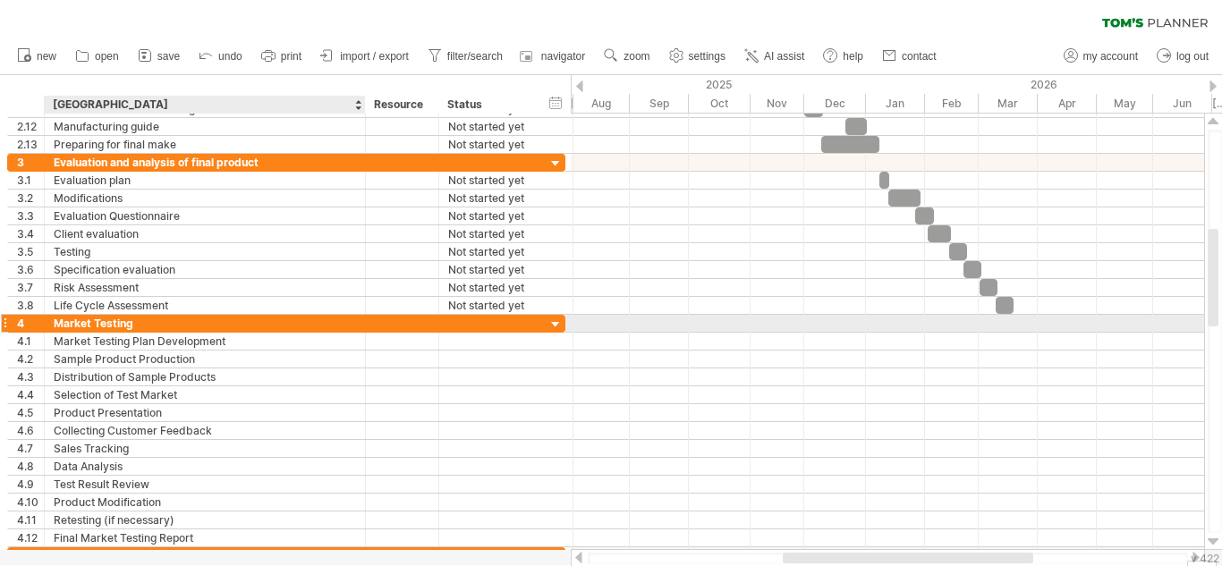
click at [110, 324] on div "Market Testing" at bounding box center [205, 323] width 302 height 17
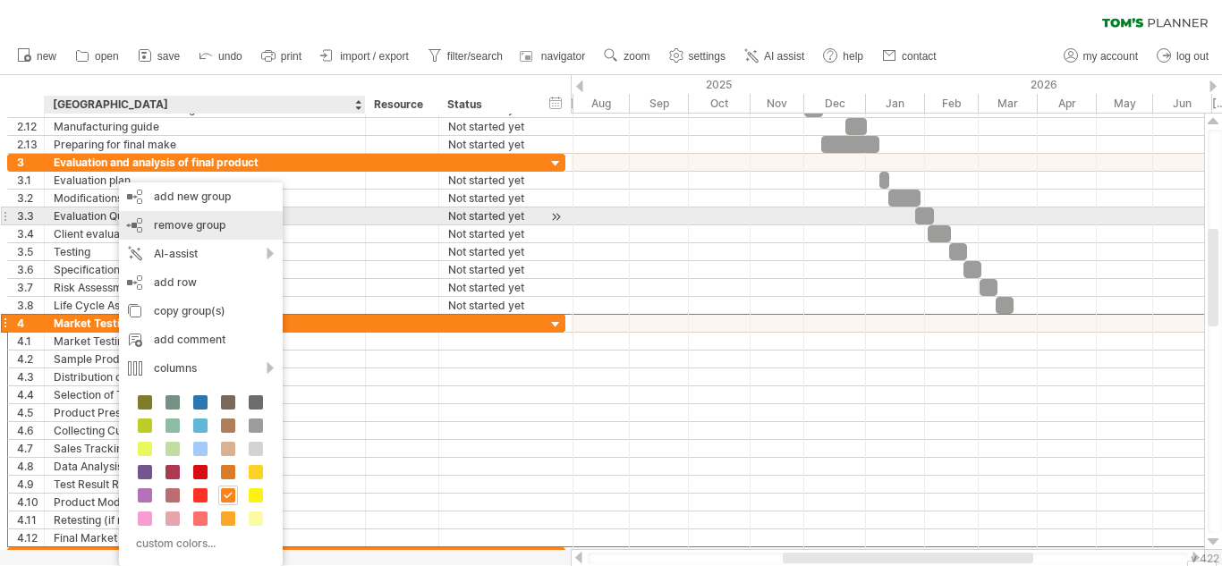
click at [232, 223] on div "remove group remove selected groups" at bounding box center [201, 225] width 164 height 29
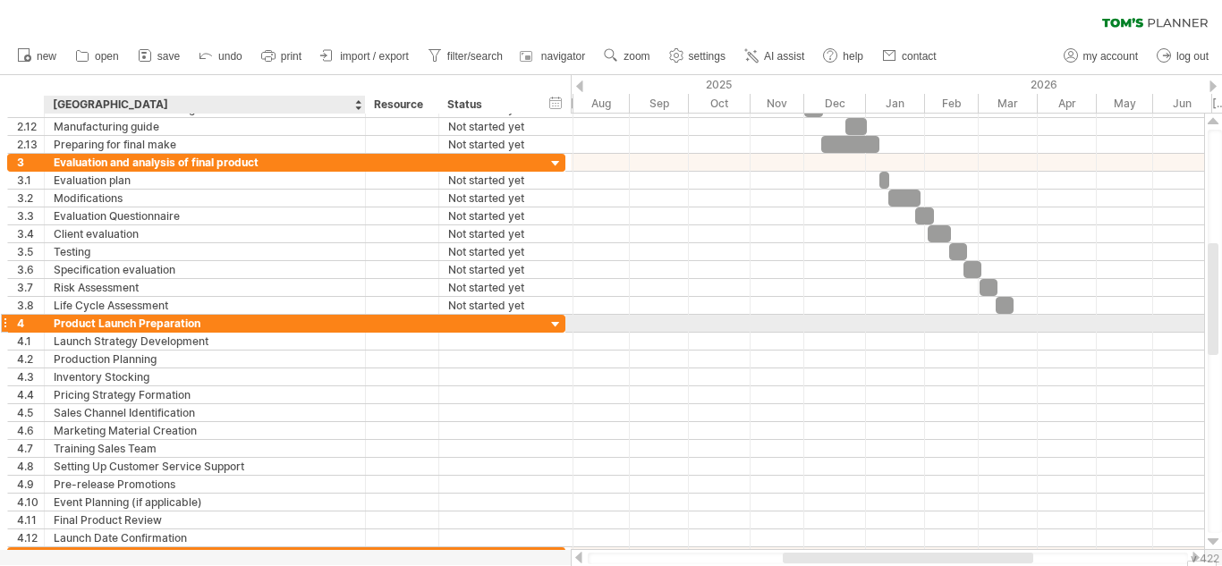
click at [178, 324] on div "Product Launch Preparation" at bounding box center [205, 323] width 302 height 17
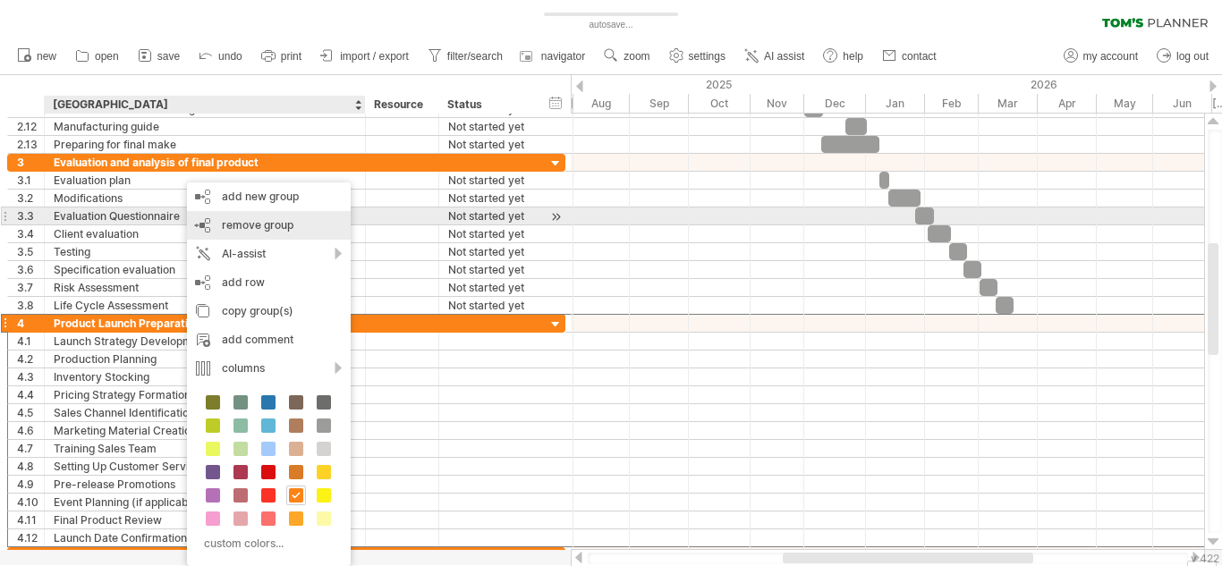
click at [258, 224] on span "remove group" at bounding box center [258, 224] width 72 height 13
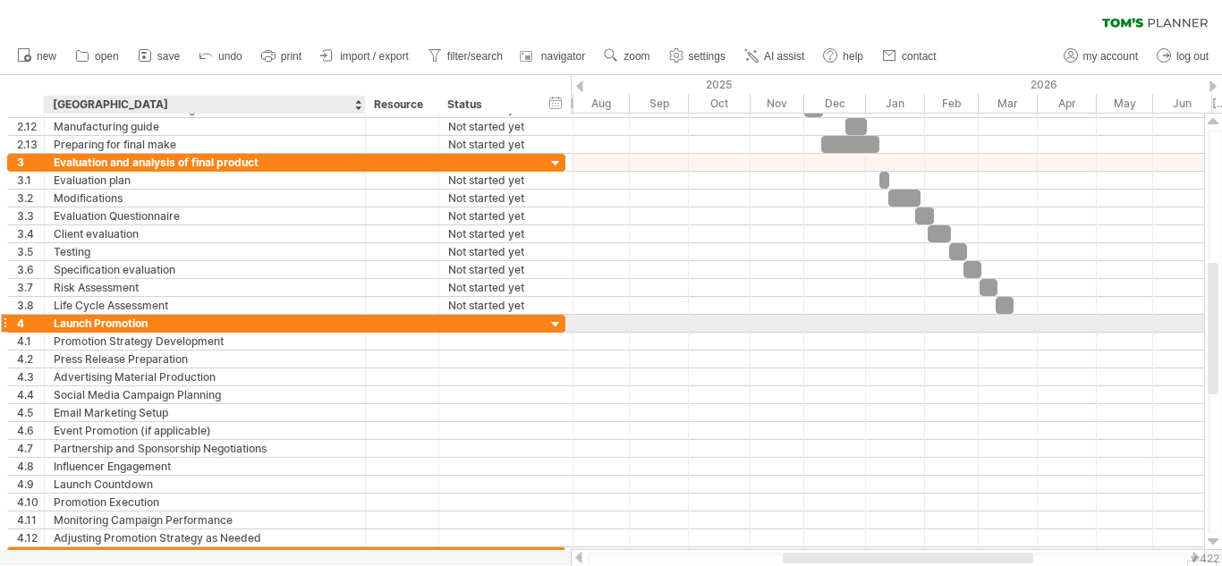
click at [173, 321] on div "Launch Promotion" at bounding box center [205, 323] width 302 height 17
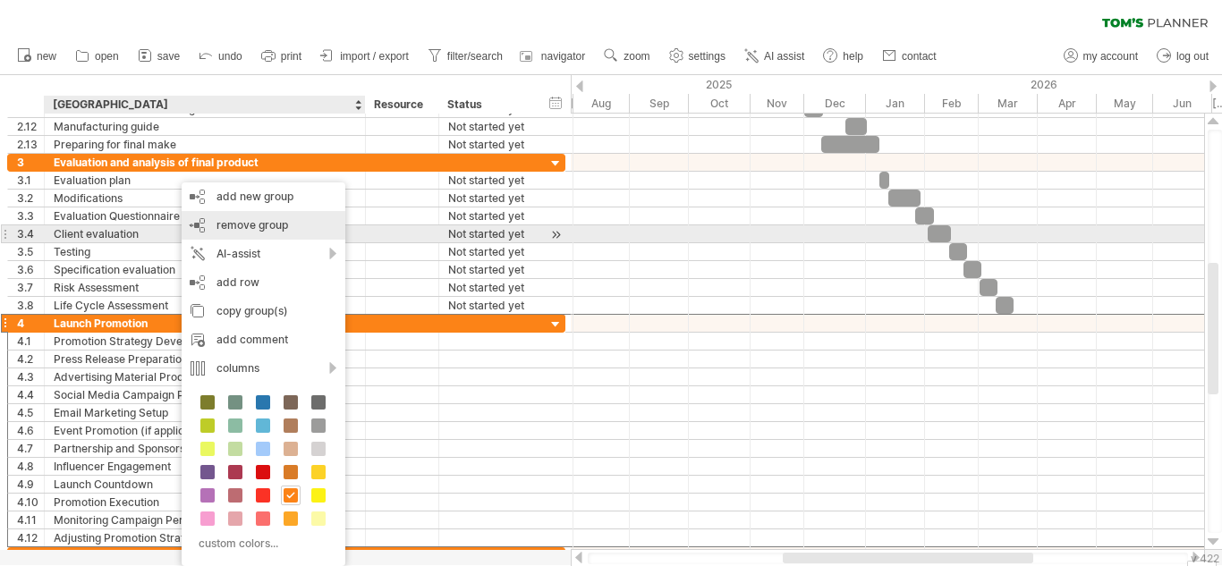
click at [263, 228] on span "remove group" at bounding box center [252, 224] width 72 height 13
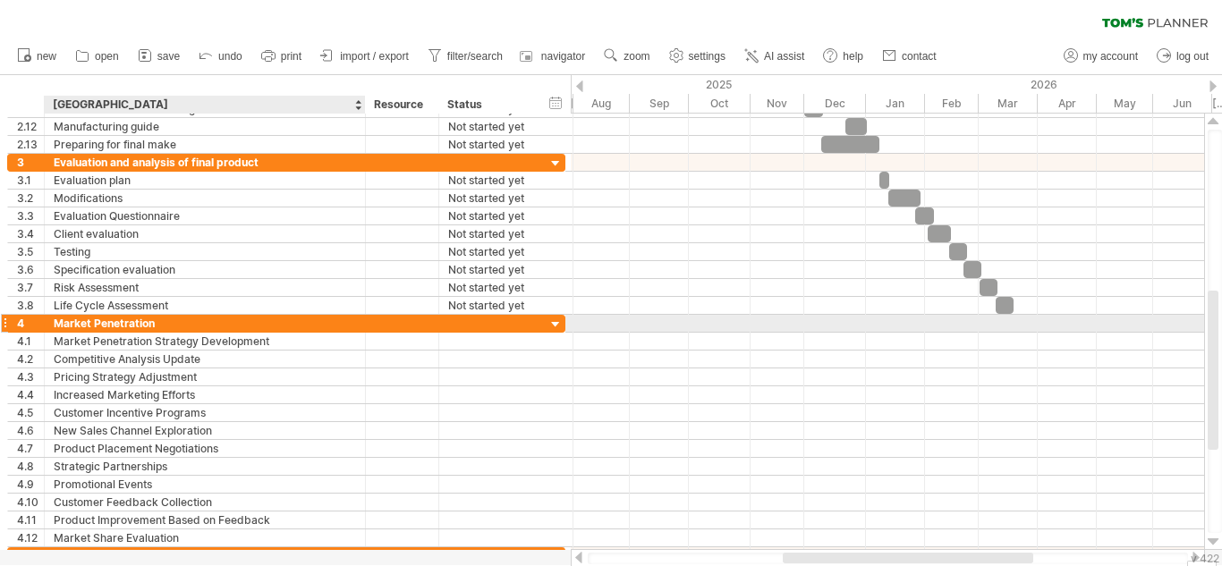
click at [165, 326] on div "Market Penetration" at bounding box center [205, 323] width 302 height 17
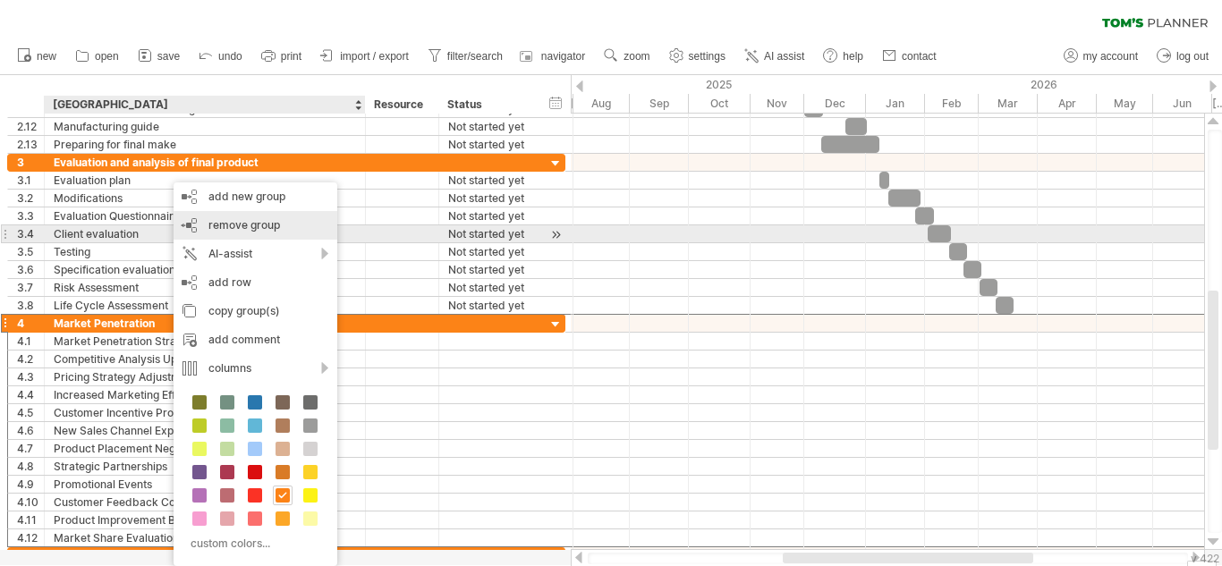
click at [215, 231] on span "remove group" at bounding box center [244, 224] width 72 height 13
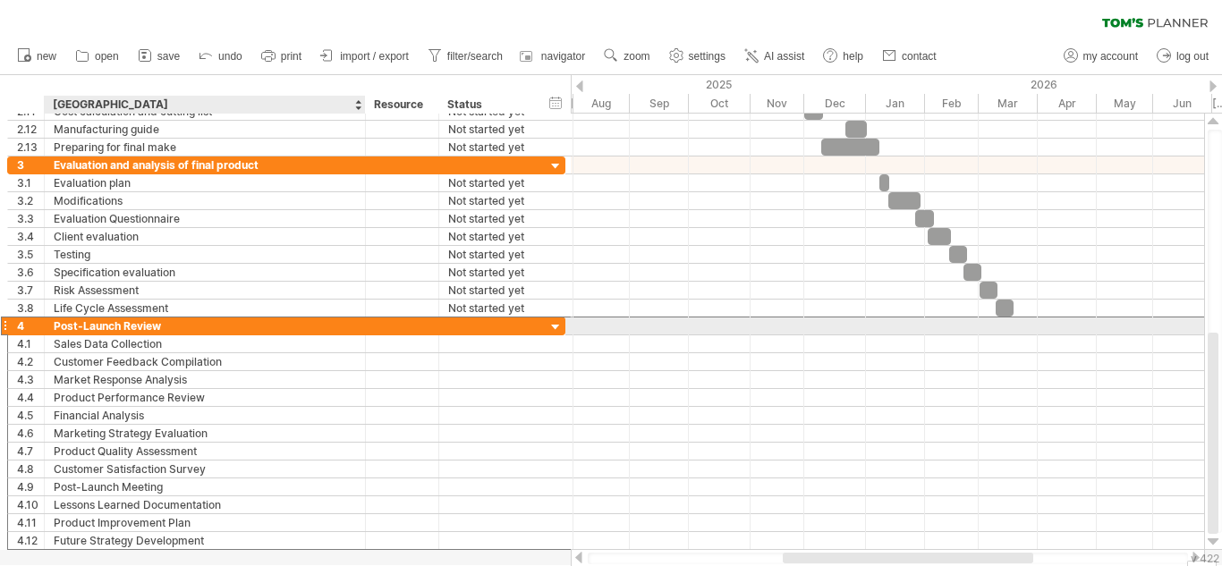
click at [194, 328] on div "Post-Launch Review" at bounding box center [205, 325] width 302 height 17
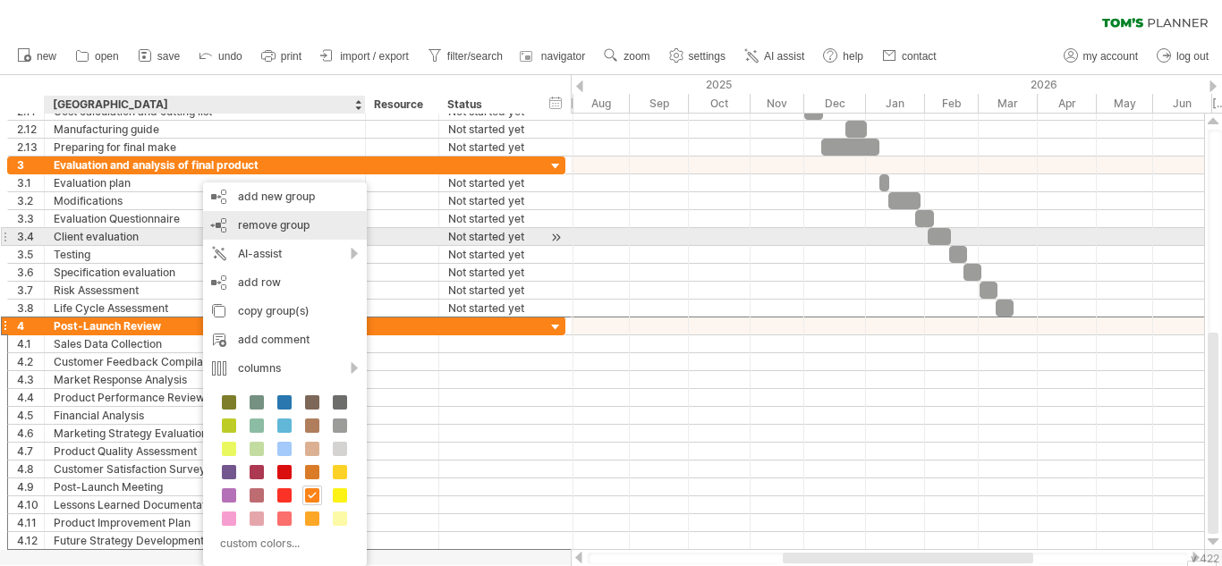
click at [282, 232] on div "remove group remove selected groups" at bounding box center [285, 225] width 164 height 29
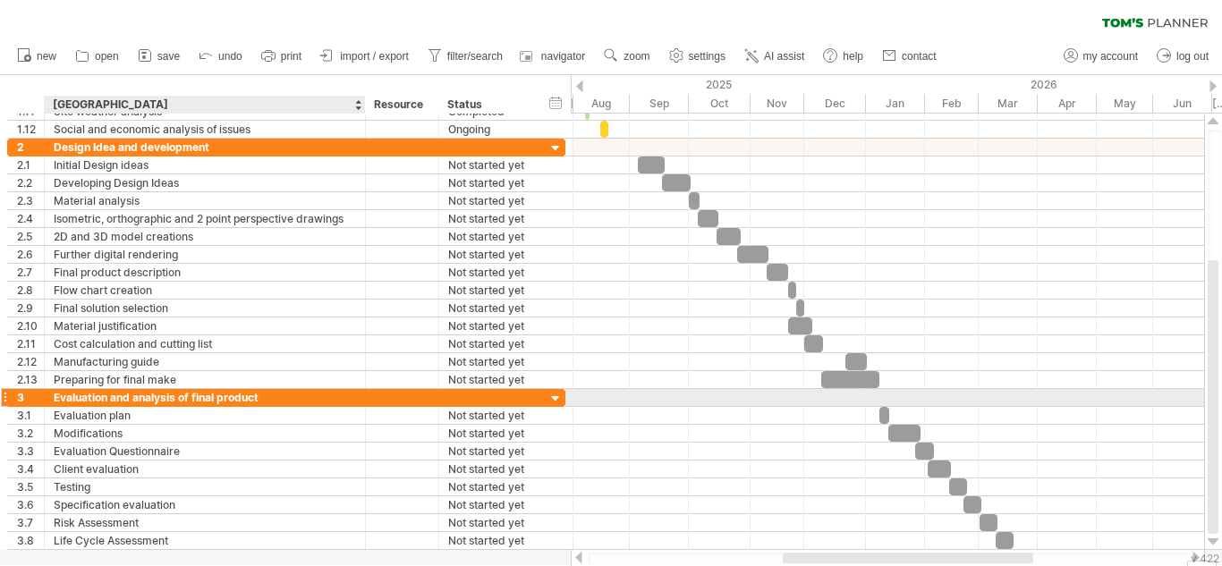
click at [211, 396] on div "Evaluation and analysis of final product" at bounding box center [205, 397] width 302 height 17
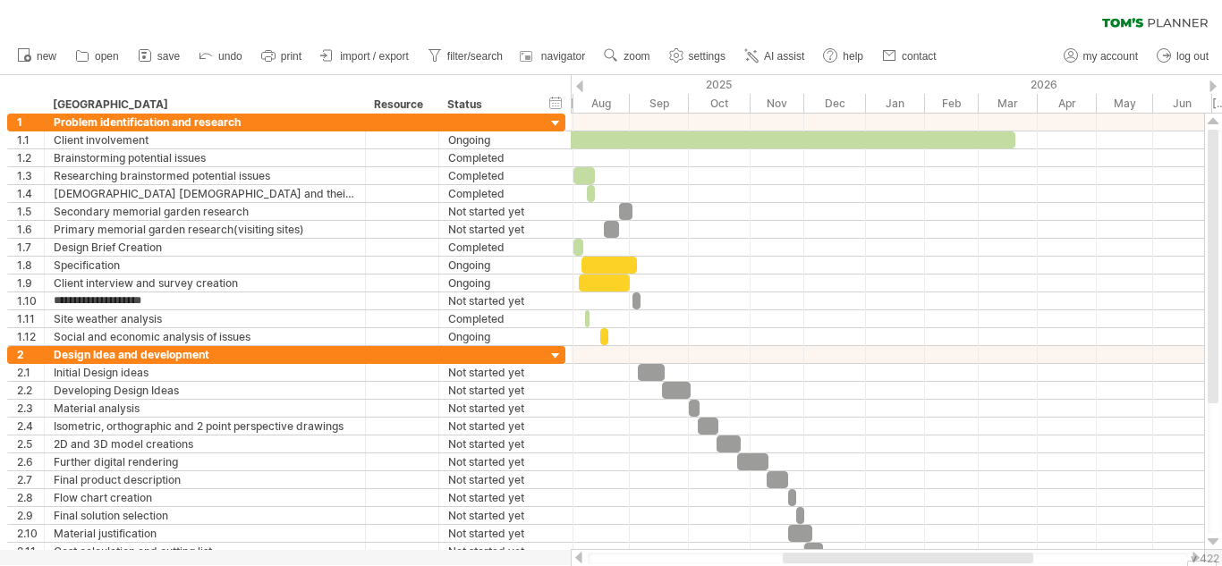
drag, startPoint x: 1216, startPoint y: 310, endPoint x: 1220, endPoint y: 60, distance: 250.4
click at [1220, 60] on div "Trying to reach [DOMAIN_NAME] Connected again... 0% autosave... clear filter 1" at bounding box center [611, 283] width 1222 height 566
click at [634, 45] on link "zoom" at bounding box center [626, 56] width 55 height 23
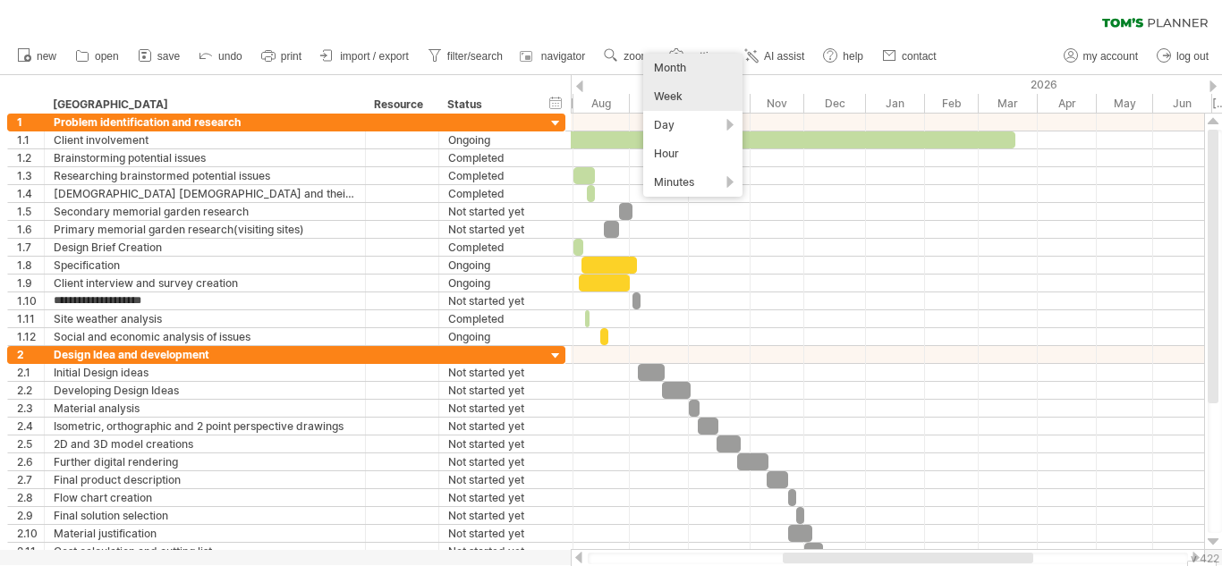
click at [661, 89] on div "Week" at bounding box center [692, 96] width 99 height 29
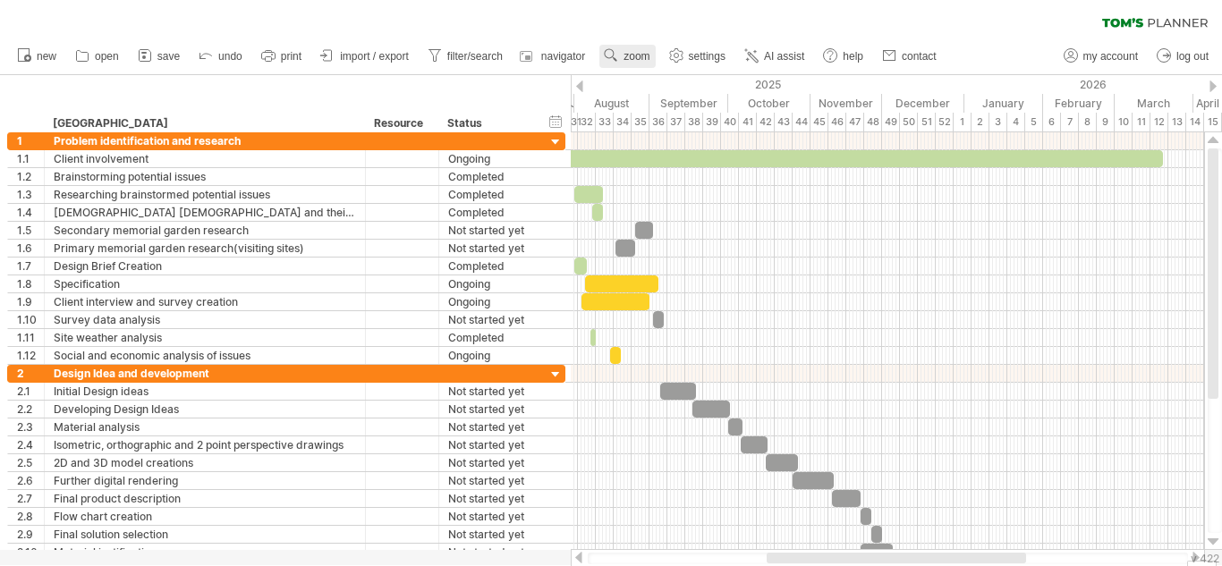
click at [649, 60] on span "zoom" at bounding box center [636, 56] width 26 height 13
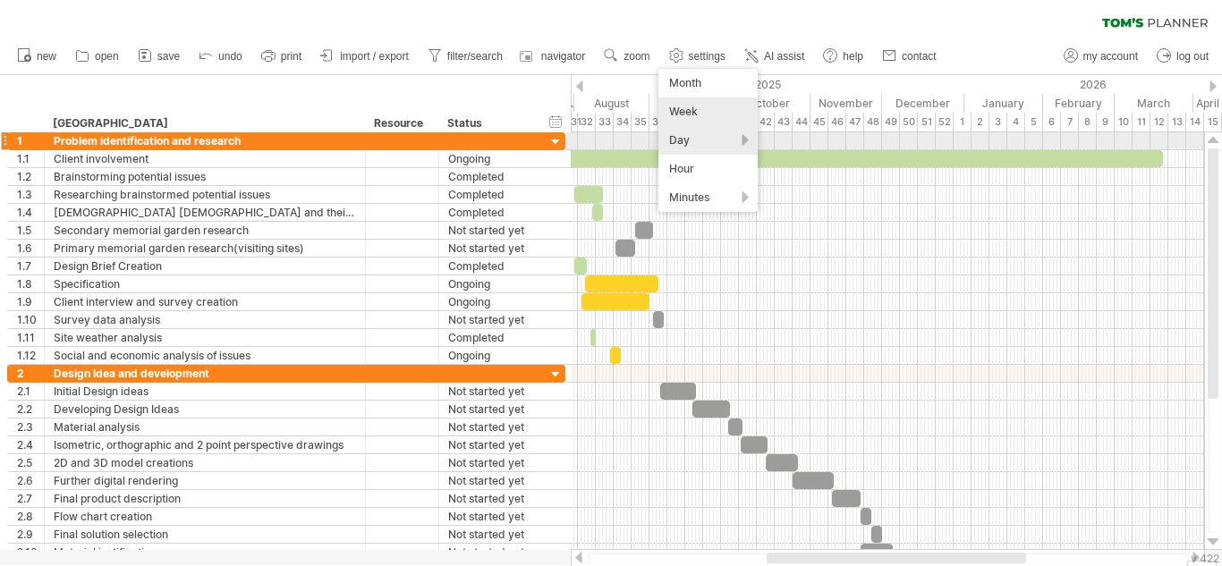
click at [709, 147] on div "Day" at bounding box center [707, 140] width 99 height 29
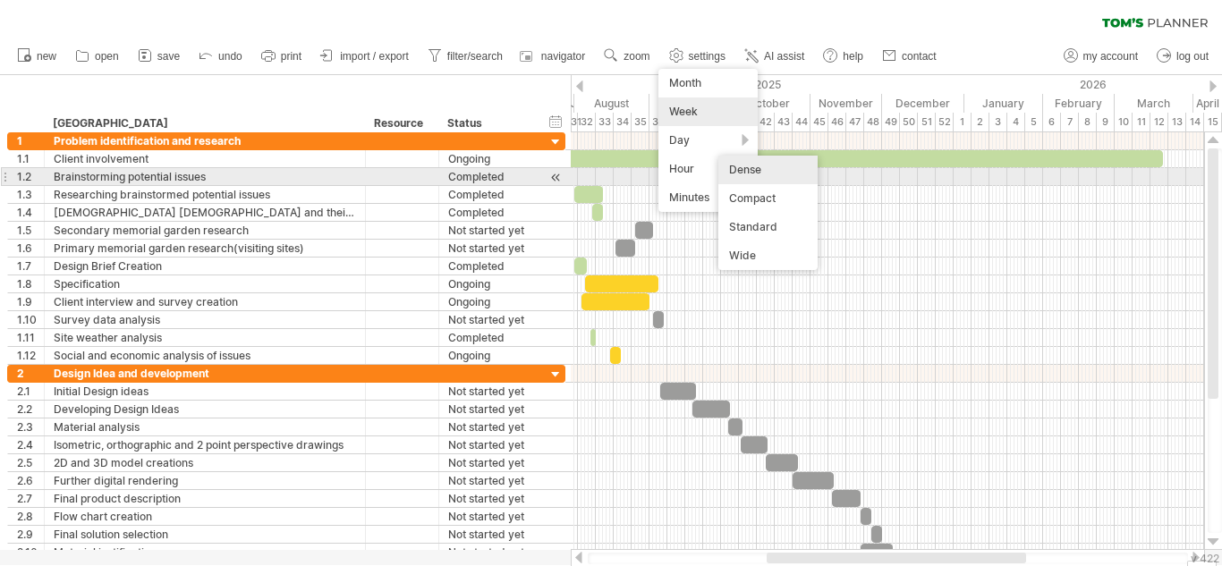
click at [755, 174] on div "Dense" at bounding box center [767, 170] width 99 height 29
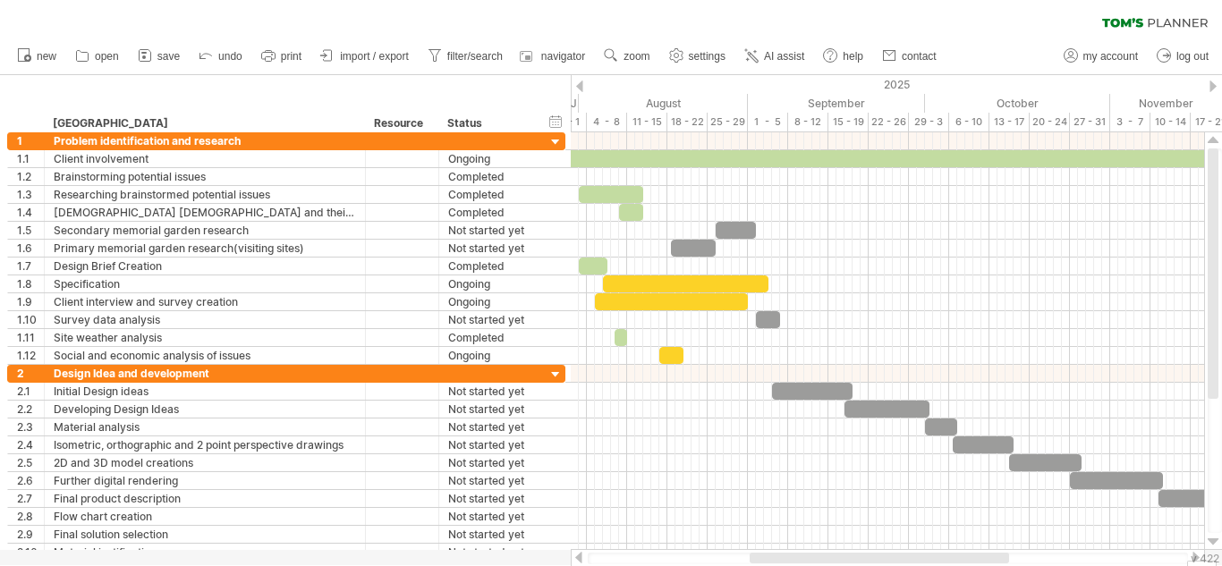
click at [581, 84] on div at bounding box center [579, 86] width 7 height 12
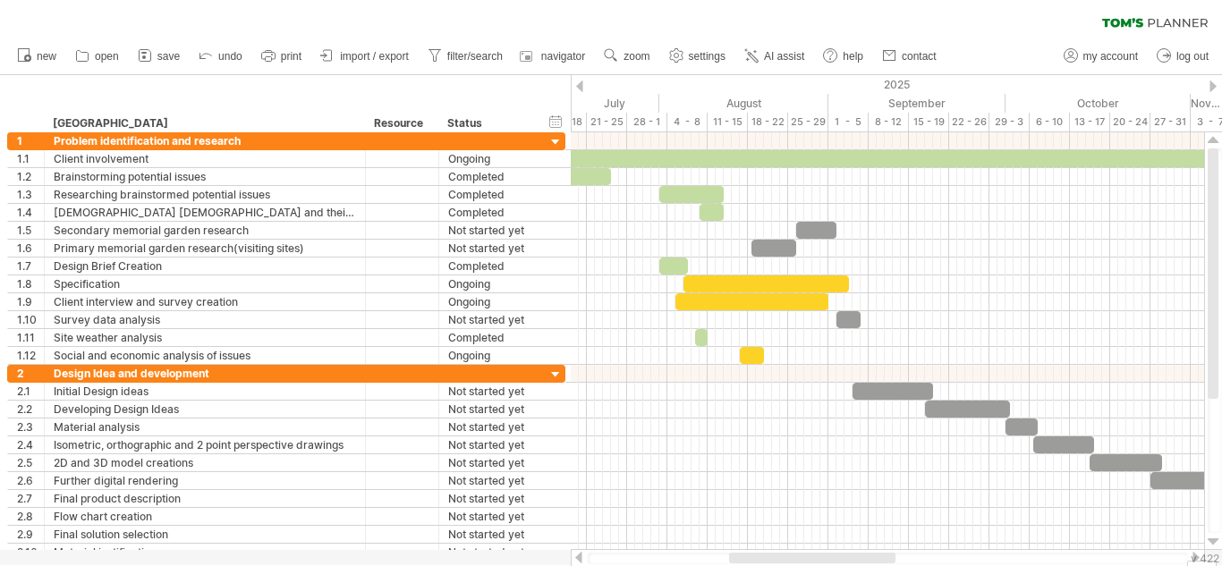
click at [581, 84] on div at bounding box center [579, 86] width 7 height 12
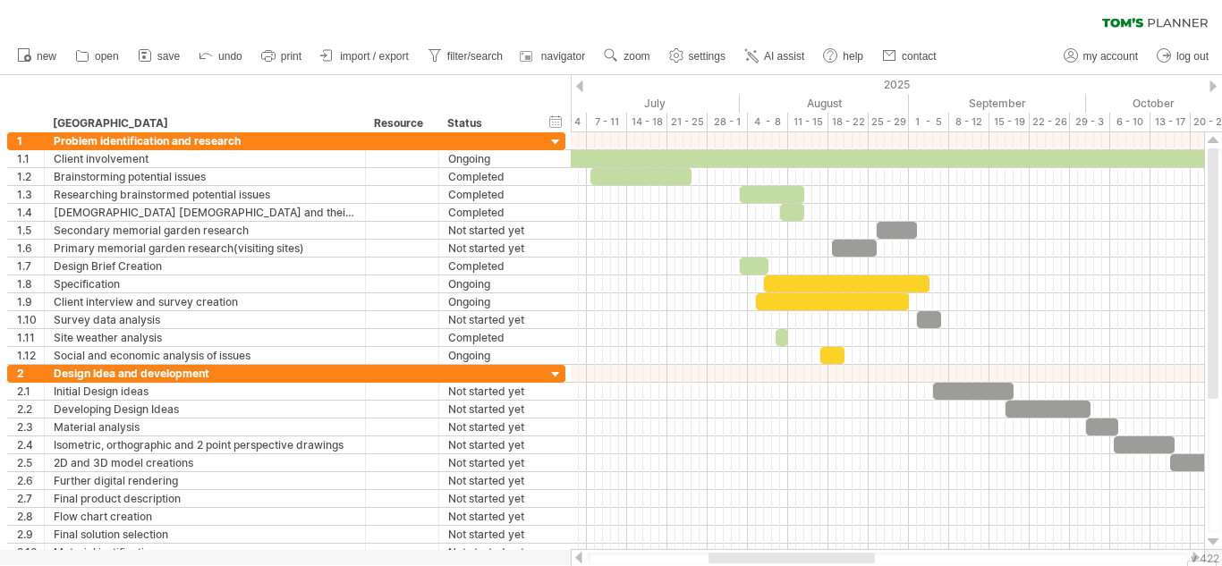
click at [581, 84] on div at bounding box center [579, 86] width 7 height 12
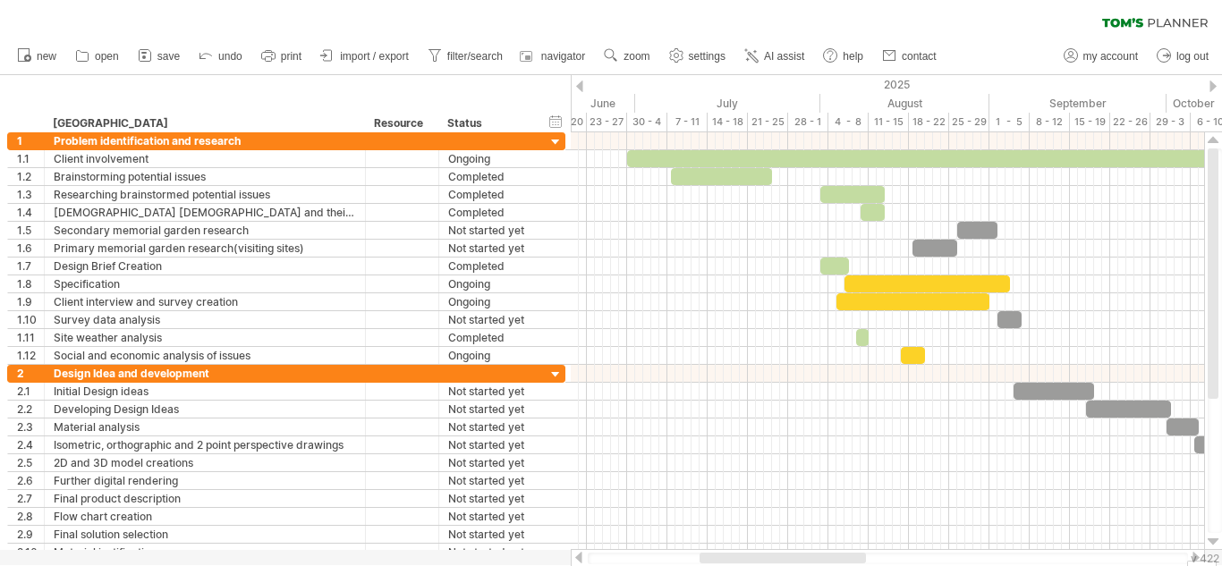
click at [581, 84] on div at bounding box center [579, 86] width 7 height 12
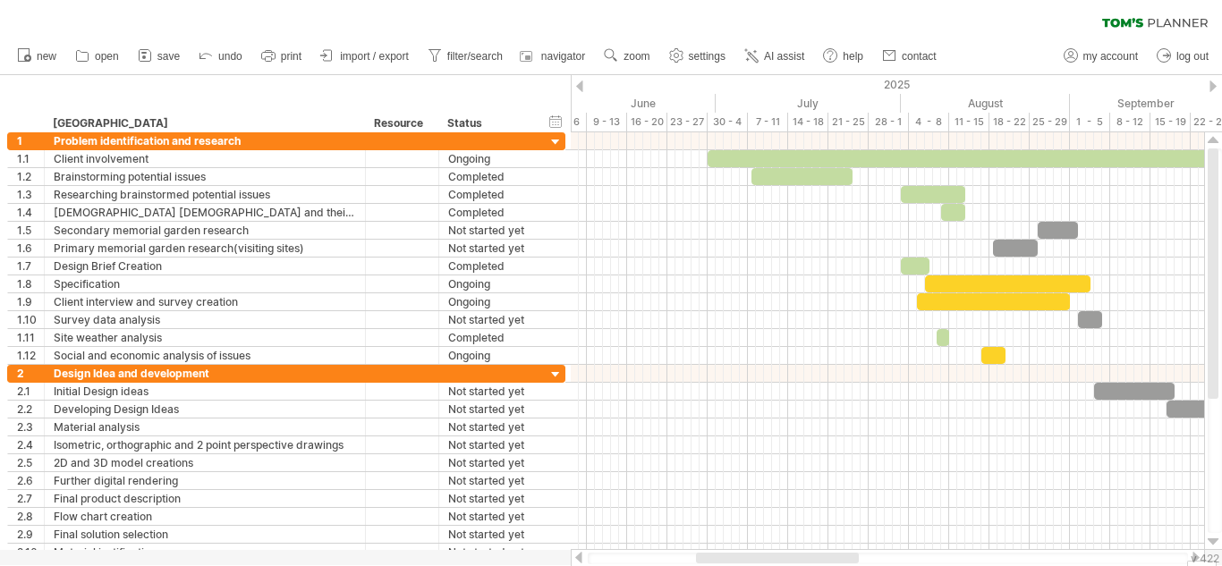
click at [1217, 84] on div "2025" at bounding box center [727, 84] width 2101 height 19
click at [1205, 88] on div "2025" at bounding box center [727, 84] width 2101 height 19
click at [1213, 85] on div at bounding box center [1212, 86] width 7 height 12
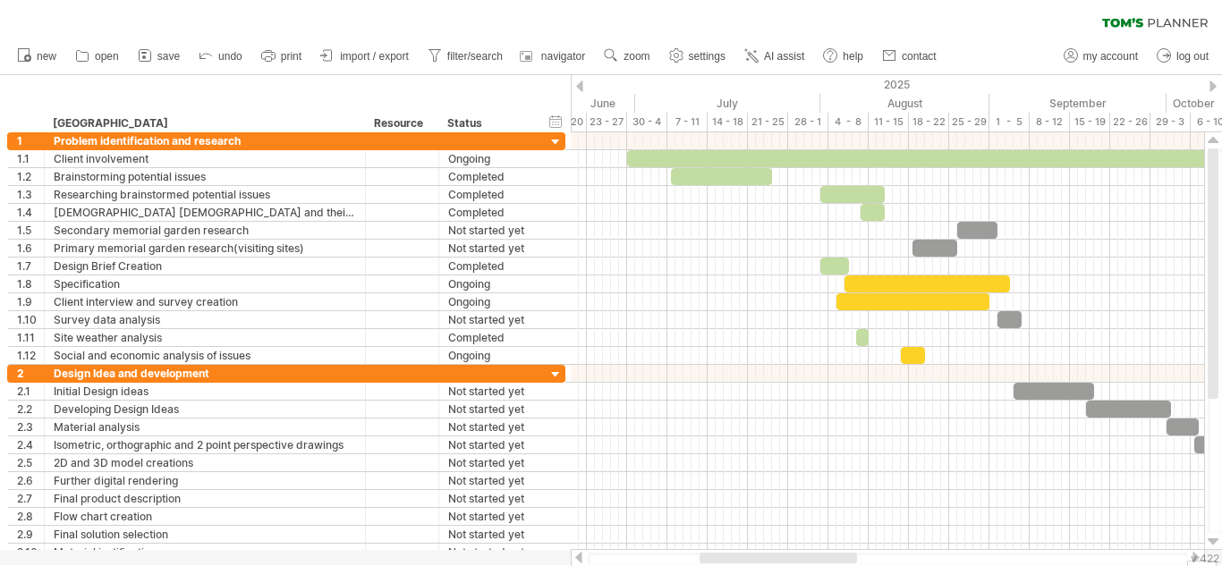
click at [1213, 85] on div at bounding box center [1212, 86] width 7 height 12
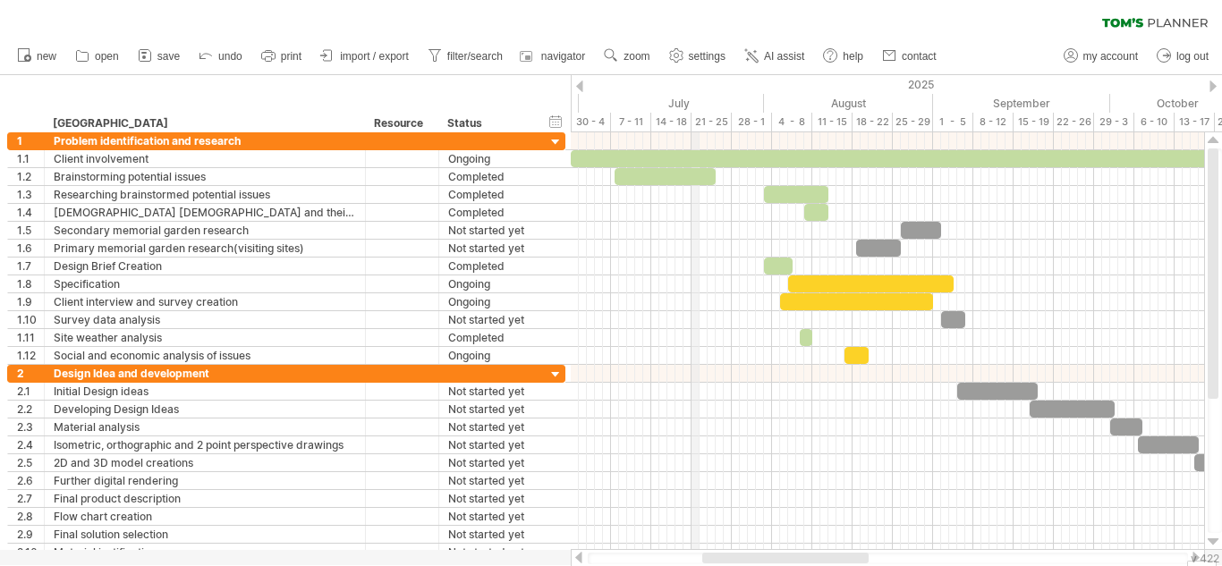
drag, startPoint x: 670, startPoint y: 97, endPoint x: 695, endPoint y: 96, distance: 25.1
click at [695, 96] on div "July" at bounding box center [671, 103] width 185 height 19
click at [589, 123] on div "30 - 4" at bounding box center [591, 122] width 40 height 19
click at [621, 106] on div "July" at bounding box center [671, 103] width 185 height 19
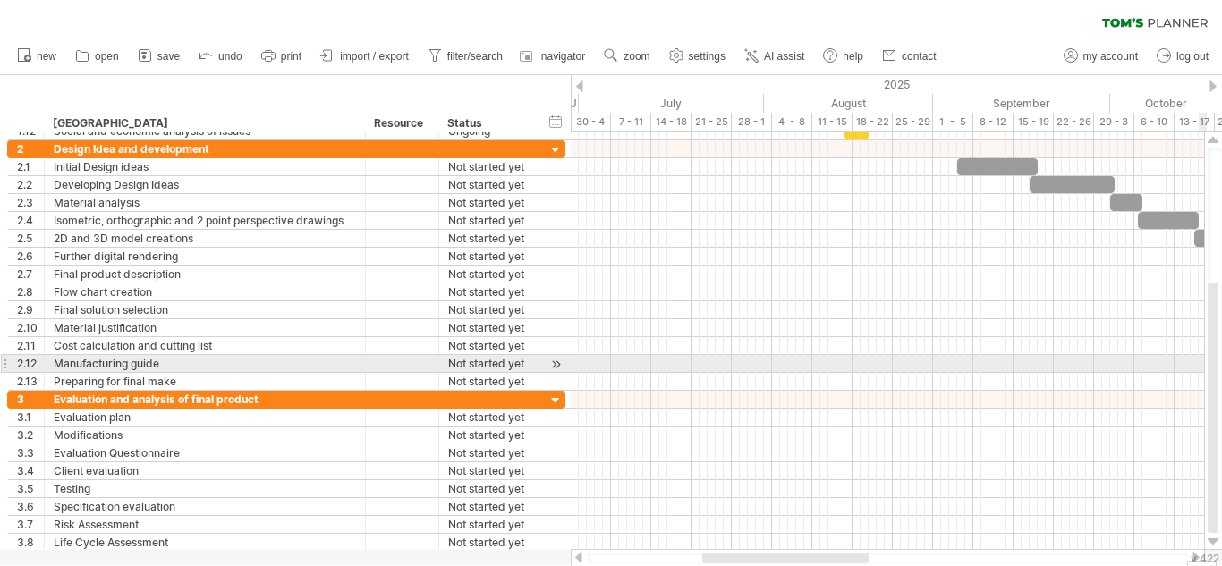
drag, startPoint x: 1208, startPoint y: 234, endPoint x: 1221, endPoint y: 369, distance: 135.6
click at [1221, 369] on div at bounding box center [1214, 340] width 14 height 385
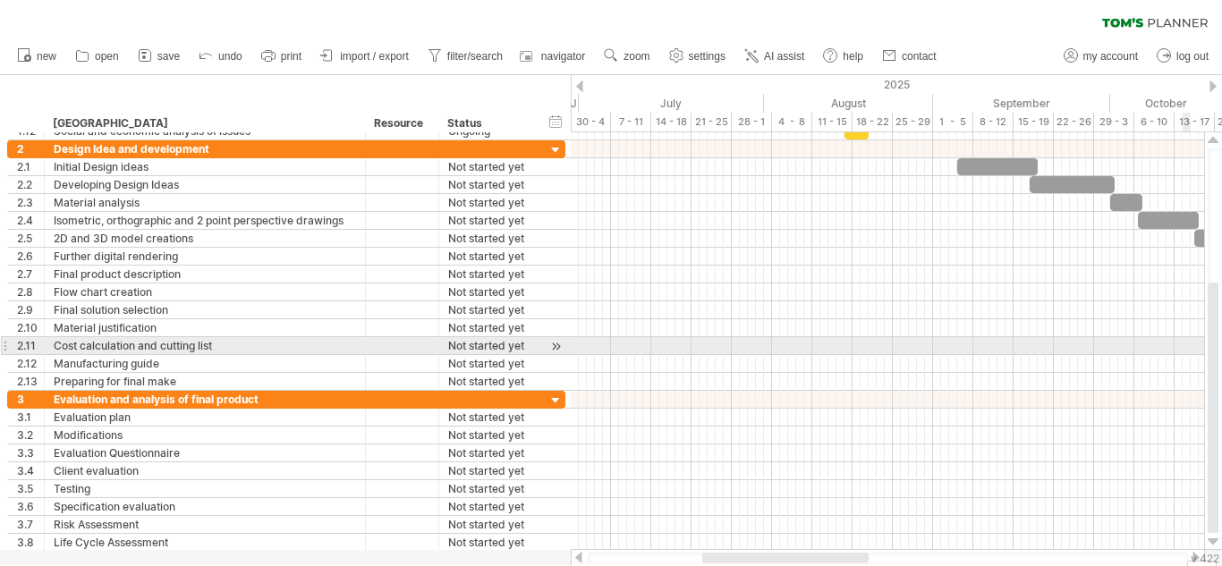
drag, startPoint x: 1221, startPoint y: 369, endPoint x: 1221, endPoint y: 334, distance: 35.8
click at [1221, 334] on div at bounding box center [1214, 340] width 14 height 385
click at [1213, 351] on div at bounding box center [1212, 408] width 11 height 250
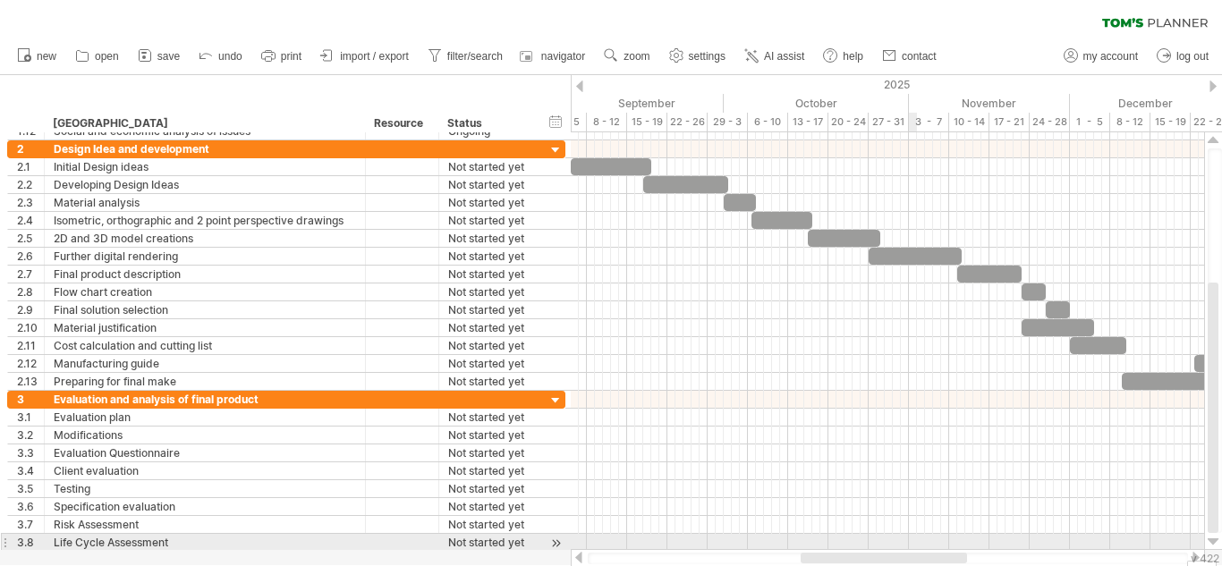
drag, startPoint x: 812, startPoint y: 553, endPoint x: 910, endPoint y: 546, distance: 98.6
click at [910, 546] on div "Trying to reach [DOMAIN_NAME] Connected again... 0% autosave... clear filter 1" at bounding box center [611, 283] width 1222 height 566
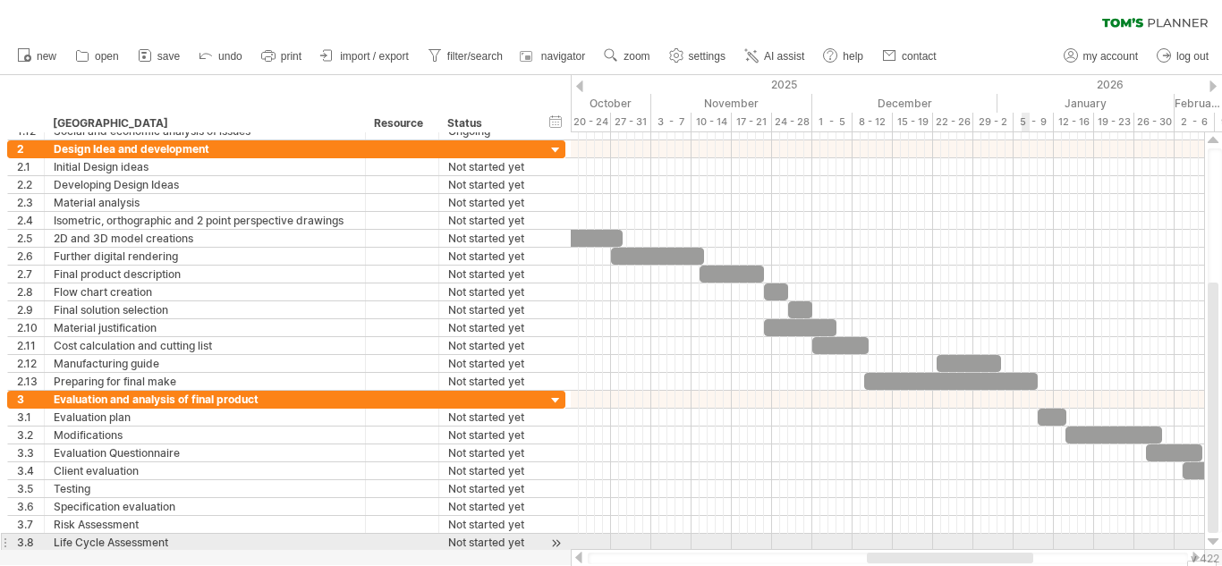
drag, startPoint x: 956, startPoint y: 555, endPoint x: 1022, endPoint y: 544, distance: 67.2
click at [1022, 544] on div "Trying to reach [DOMAIN_NAME] Connected again... 0% autosave... clear filter 1" at bounding box center [611, 283] width 1222 height 566
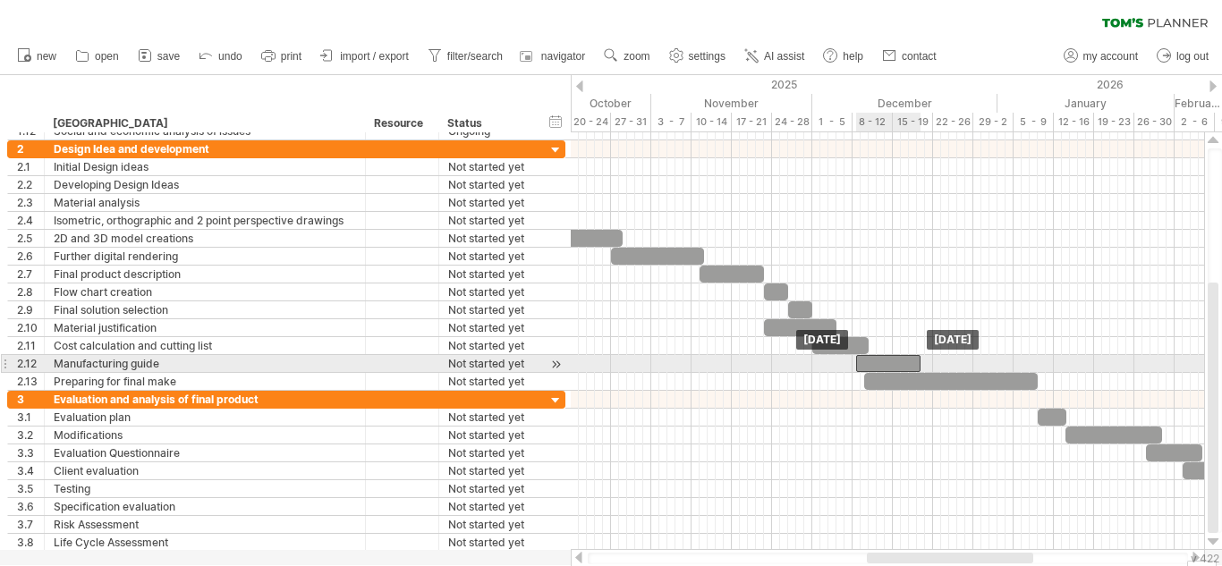
drag, startPoint x: 957, startPoint y: 357, endPoint x: 875, endPoint y: 359, distance: 81.4
click at [875, 359] on div at bounding box center [888, 363] width 64 height 17
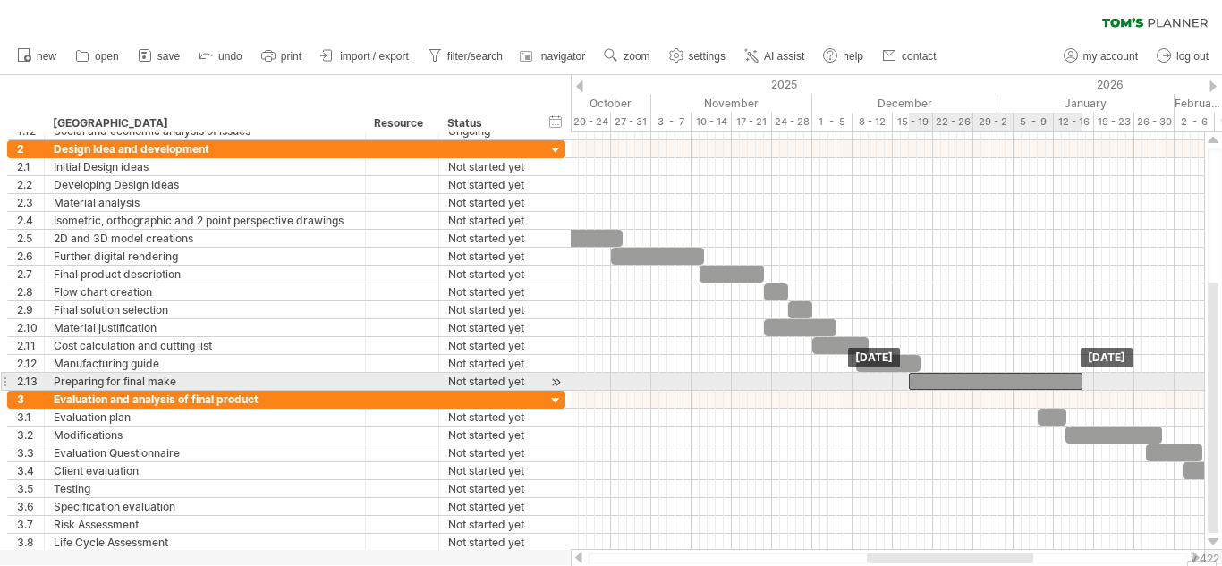
drag, startPoint x: 897, startPoint y: 377, endPoint x: 941, endPoint y: 384, distance: 44.3
click at [941, 384] on div at bounding box center [995, 381] width 173 height 17
click at [1074, 384] on div at bounding box center [995, 381] width 173 height 17
drag, startPoint x: 1080, startPoint y: 380, endPoint x: 1028, endPoint y: 387, distance: 52.4
click at [1028, 387] on span at bounding box center [1029, 381] width 7 height 17
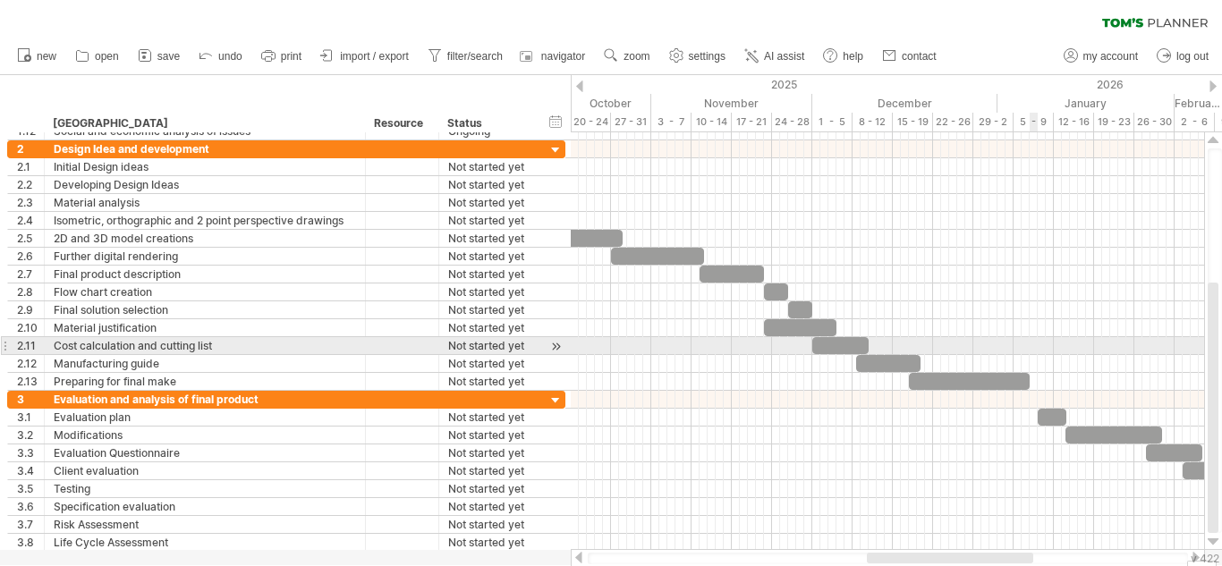
click at [1036, 338] on div at bounding box center [887, 346] width 633 height 18
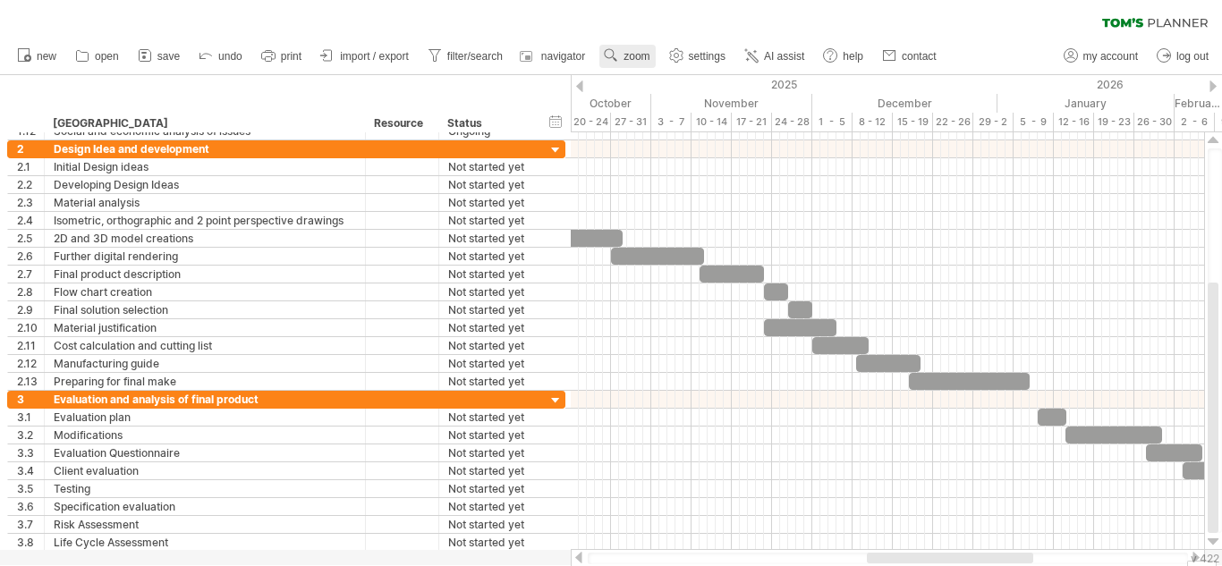
click at [629, 46] on link "zoom" at bounding box center [626, 56] width 55 height 23
click at [678, 128] on div "Day" at bounding box center [687, 126] width 99 height 29
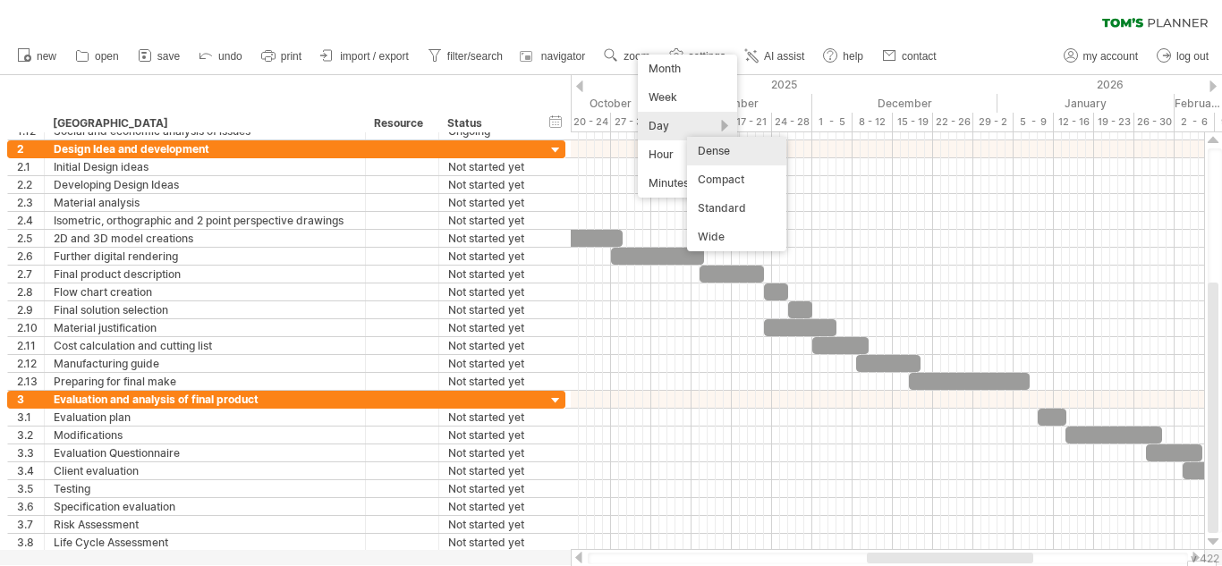
click at [696, 125] on div "Day" at bounding box center [687, 126] width 99 height 29
click at [681, 97] on div "Week" at bounding box center [687, 97] width 99 height 29
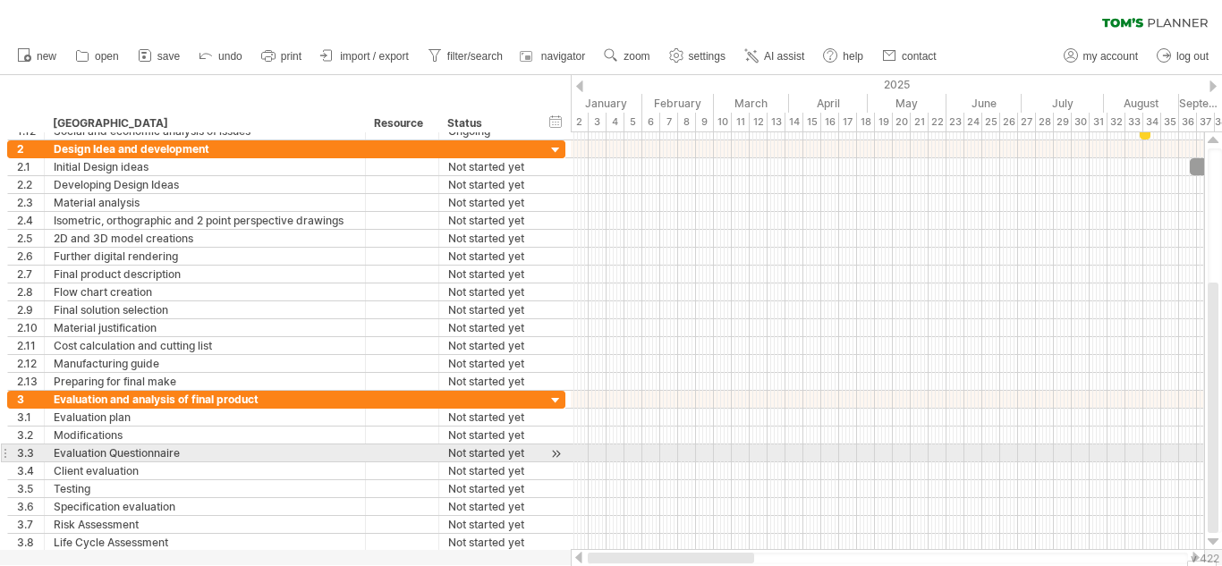
drag, startPoint x: 904, startPoint y: 554, endPoint x: 616, endPoint y: 455, distance: 304.3
click at [616, 455] on div "Trying to reach [DOMAIN_NAME] Connected again... 0% autosave... clear filter 1" at bounding box center [611, 283] width 1222 height 566
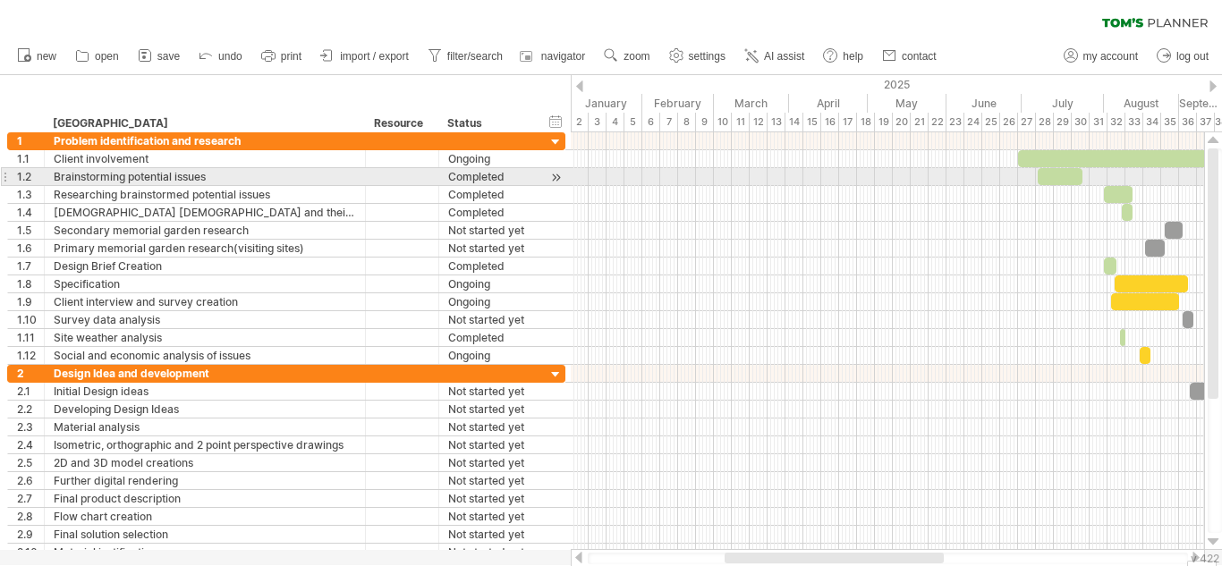
drag, startPoint x: 1210, startPoint y: 393, endPoint x: 1203, endPoint y: 165, distance: 229.0
click at [1203, 165] on div "Trying to reach [DOMAIN_NAME] Connected again... 0% autosave... clear filter 1" at bounding box center [611, 283] width 1222 height 566
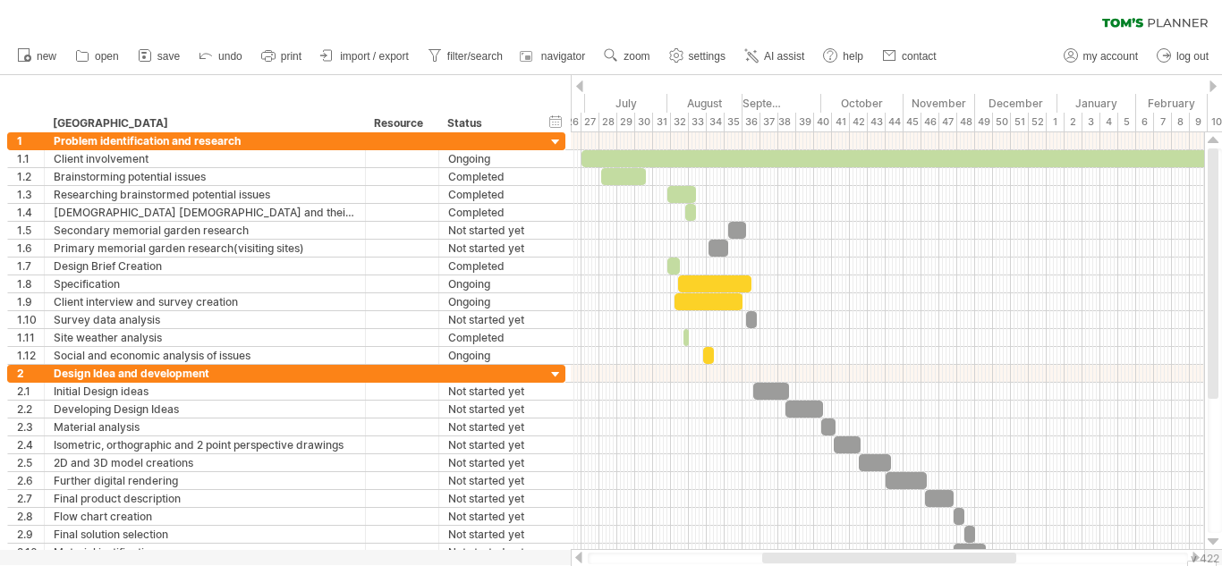
drag, startPoint x: 1001, startPoint y: 97, endPoint x: 562, endPoint y: 100, distance: 438.2
click at [562, 100] on div "Trying to reach [DOMAIN_NAME] Connected again... 0% autosave... clear filter 1" at bounding box center [611, 283] width 1222 height 566
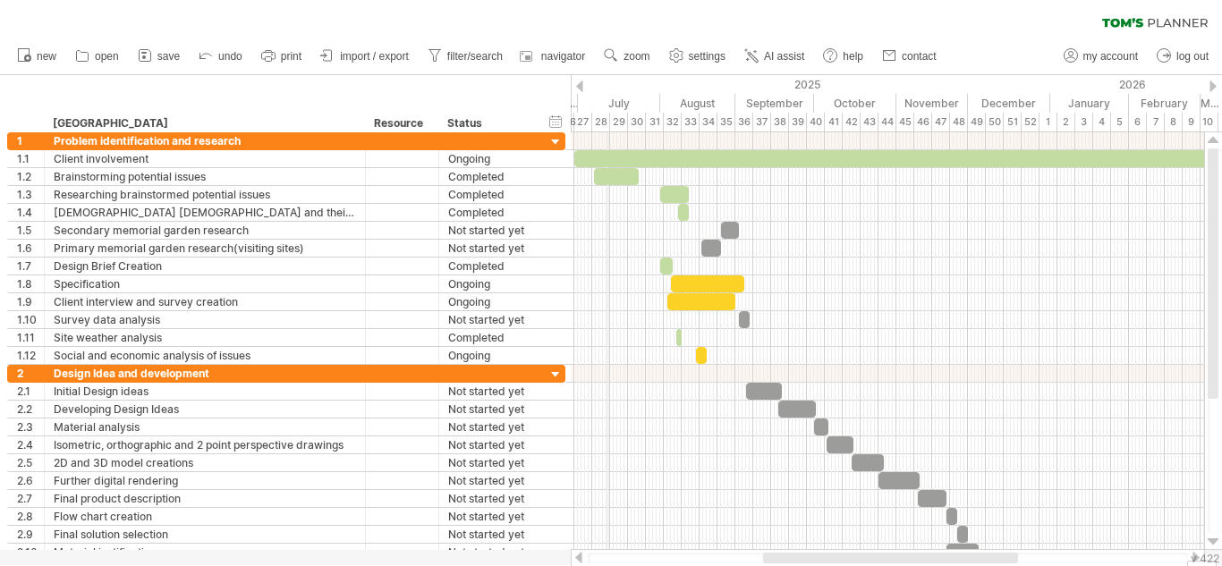
click at [606, 94] on div "July" at bounding box center [619, 103] width 82 height 19
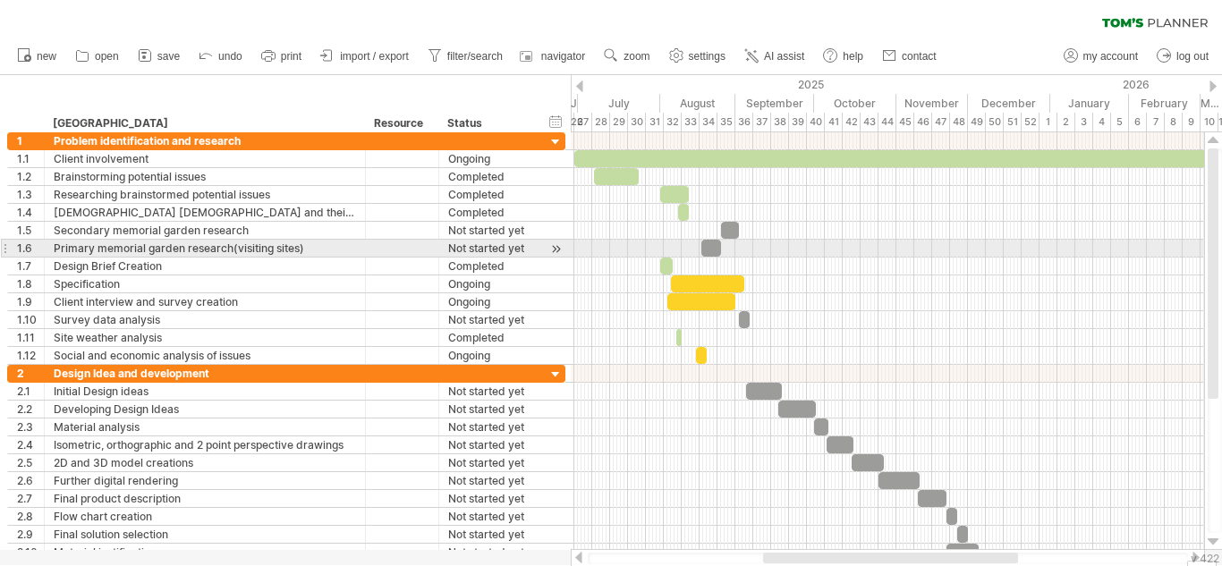
click at [765, 241] on div at bounding box center [887, 249] width 633 height 18
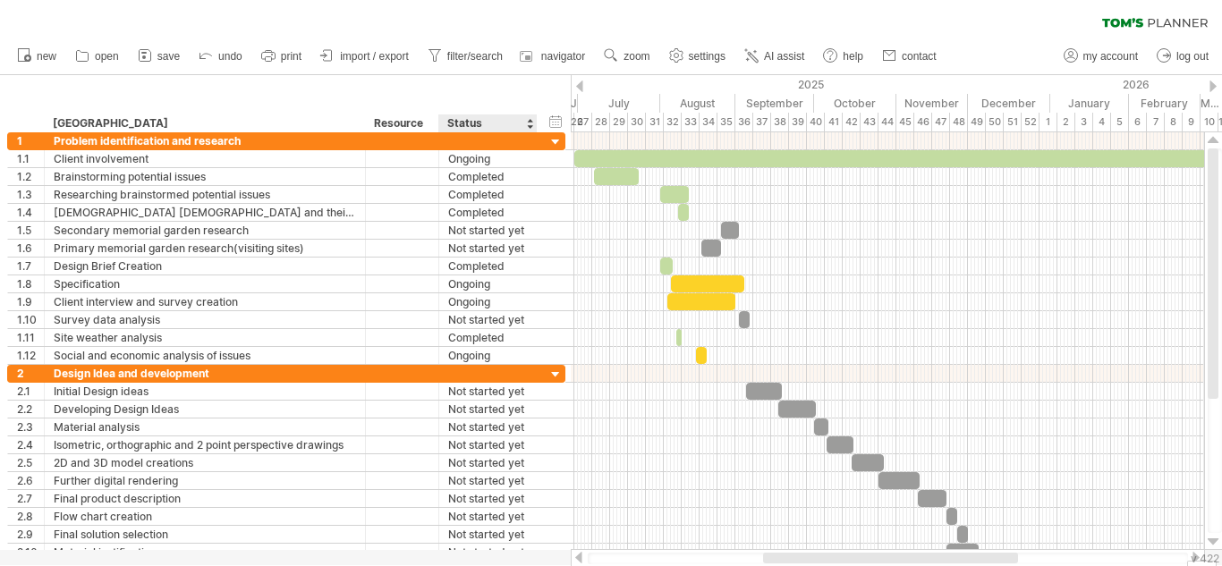
click at [493, 87] on div "**********" at bounding box center [285, 103] width 571 height 57
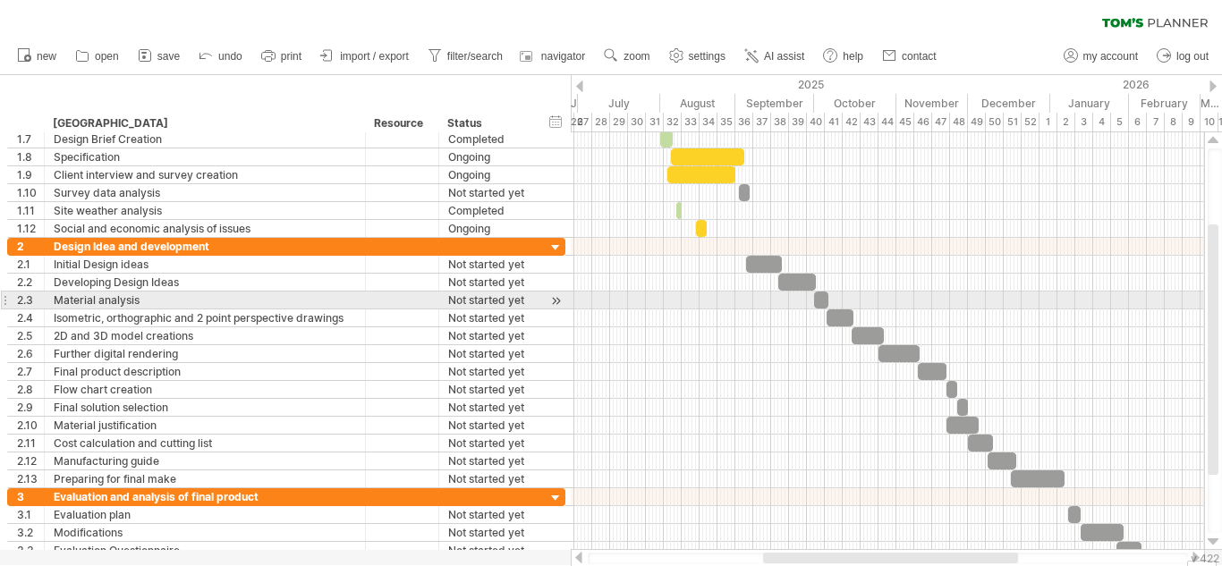
drag, startPoint x: 1207, startPoint y: 217, endPoint x: 1221, endPoint y: 293, distance: 77.2
click at [1221, 293] on div at bounding box center [1214, 340] width 14 height 385
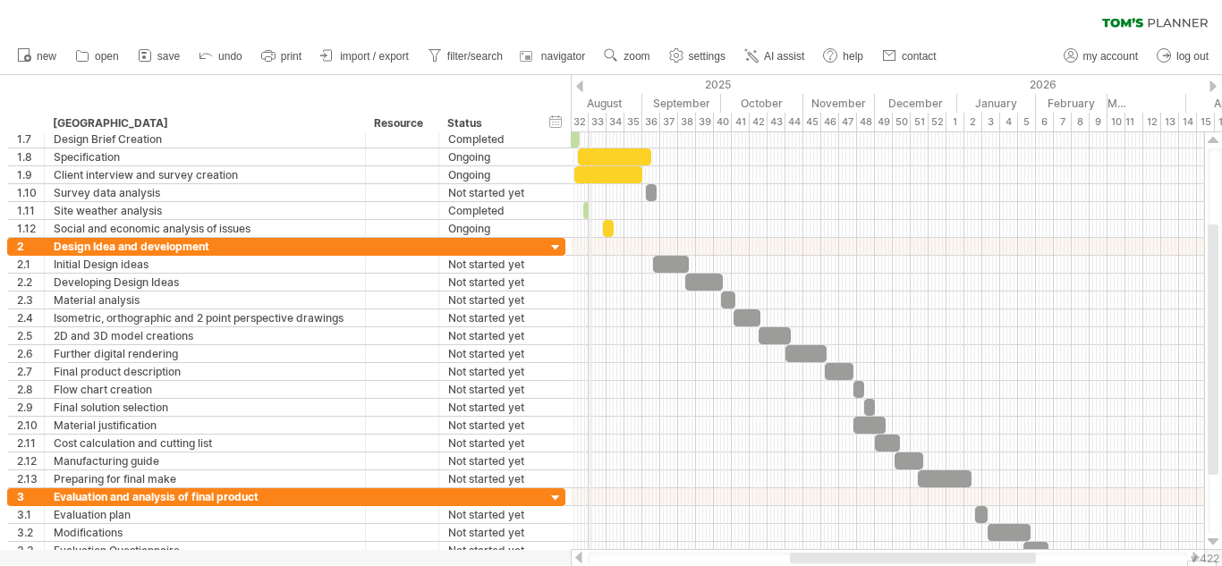
drag, startPoint x: 683, startPoint y: 86, endPoint x: 576, endPoint y: 104, distance: 108.8
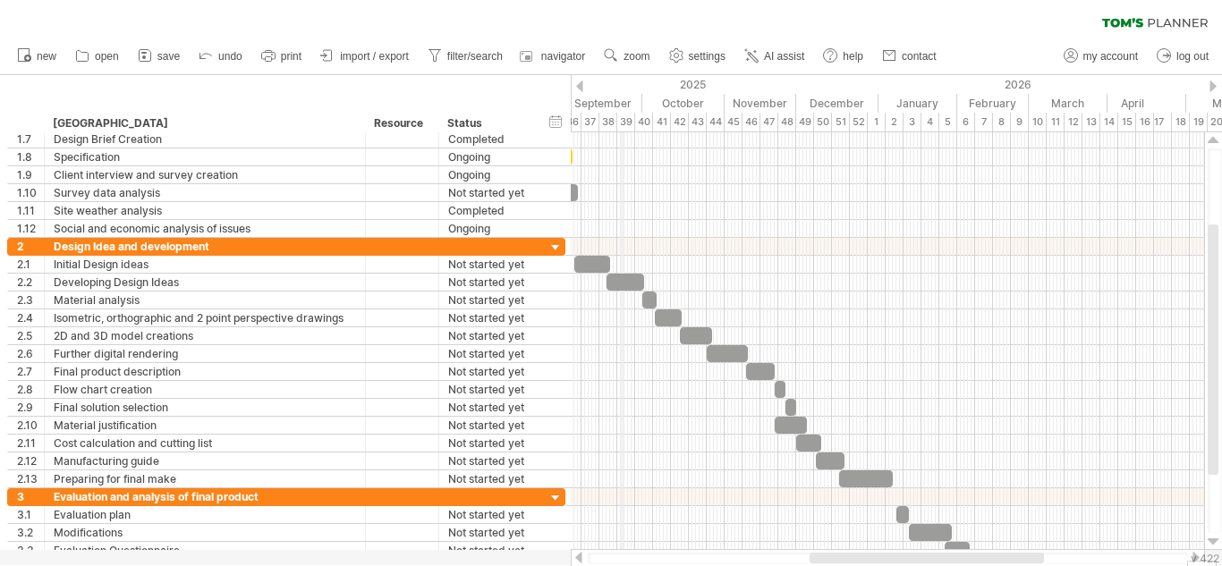
drag, startPoint x: 688, startPoint y: 89, endPoint x: 622, endPoint y: 92, distance: 65.4
click at [622, 92] on div "2025" at bounding box center [412, 84] width 934 height 19
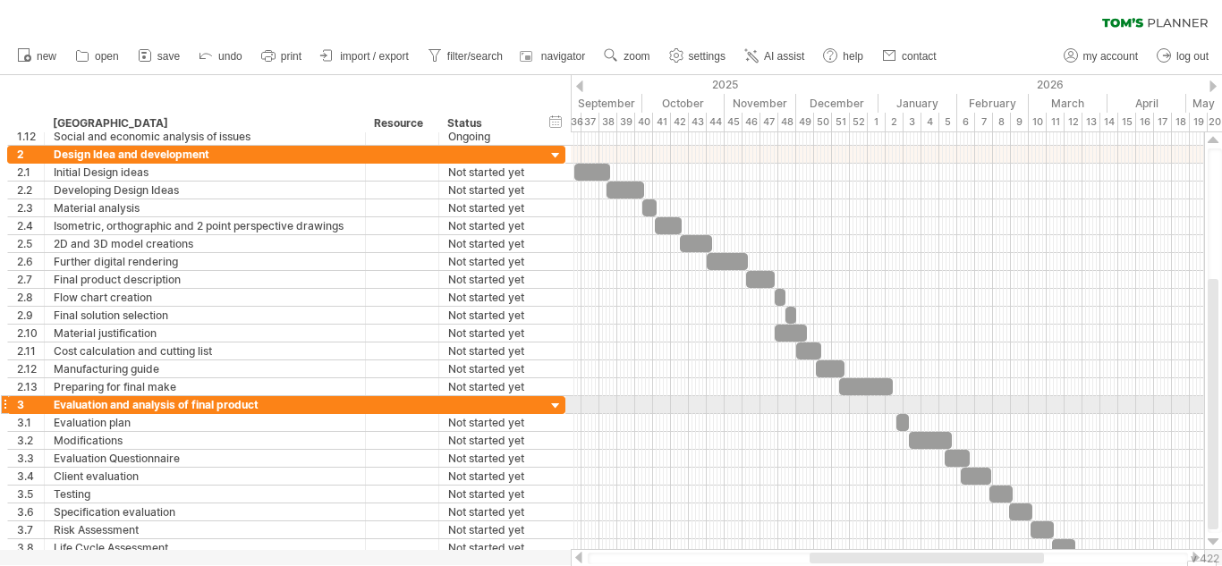
drag, startPoint x: 1210, startPoint y: 341, endPoint x: 1221, endPoint y: 395, distance: 55.6
click at [1221, 395] on div at bounding box center [1214, 340] width 14 height 385
click at [615, 54] on circle at bounding box center [609, 53] width 13 height 13
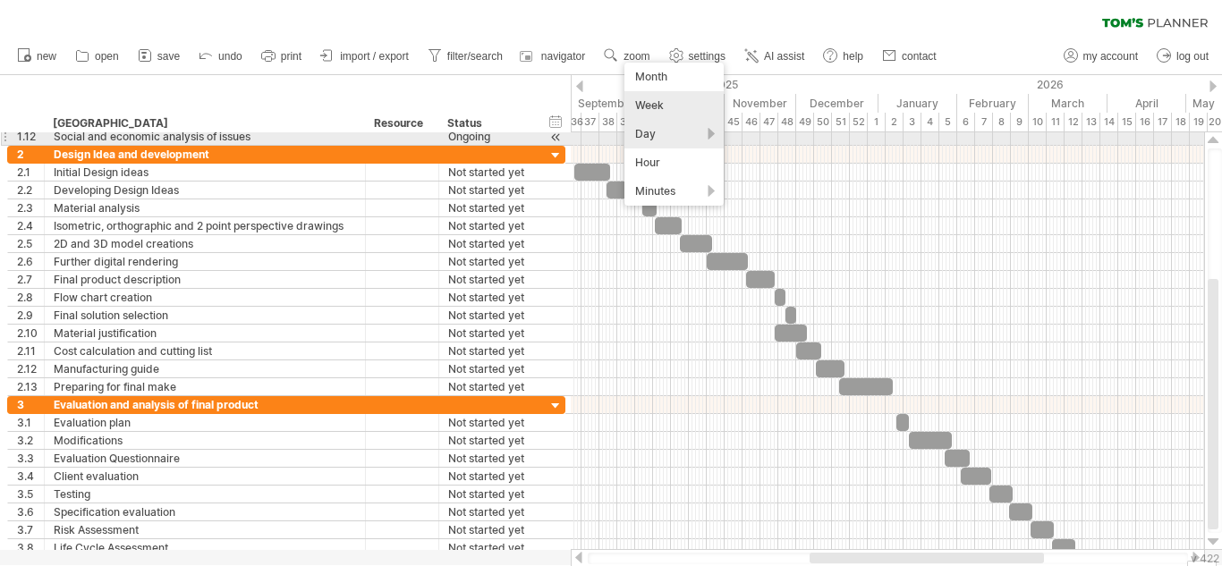
click at [677, 142] on div "Day" at bounding box center [673, 134] width 99 height 29
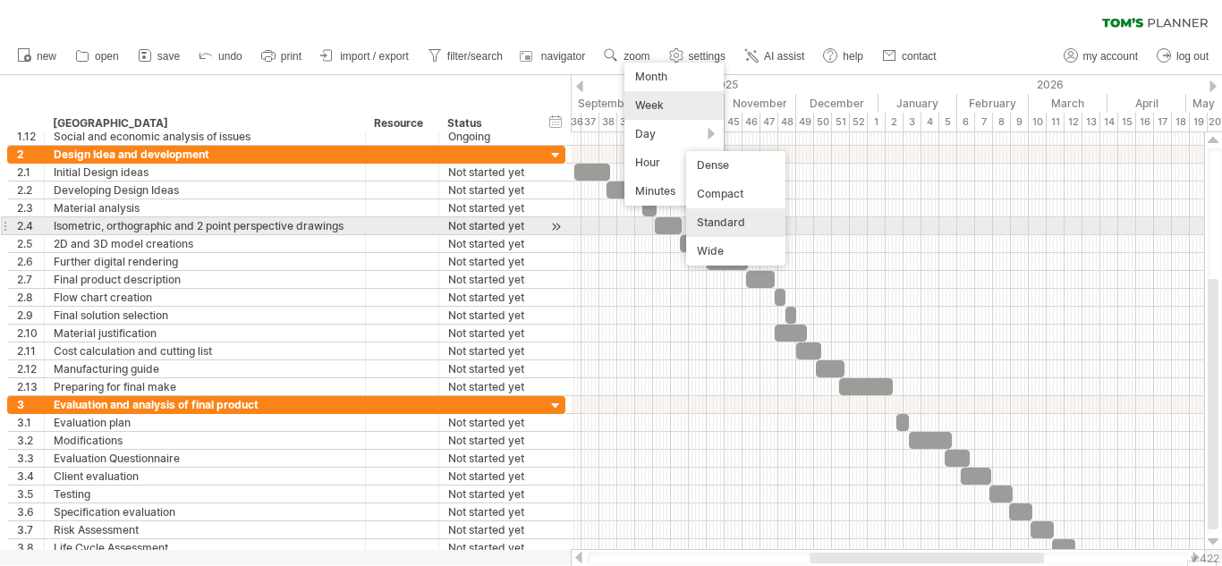
click at [726, 222] on div "Standard" at bounding box center [735, 222] width 99 height 29
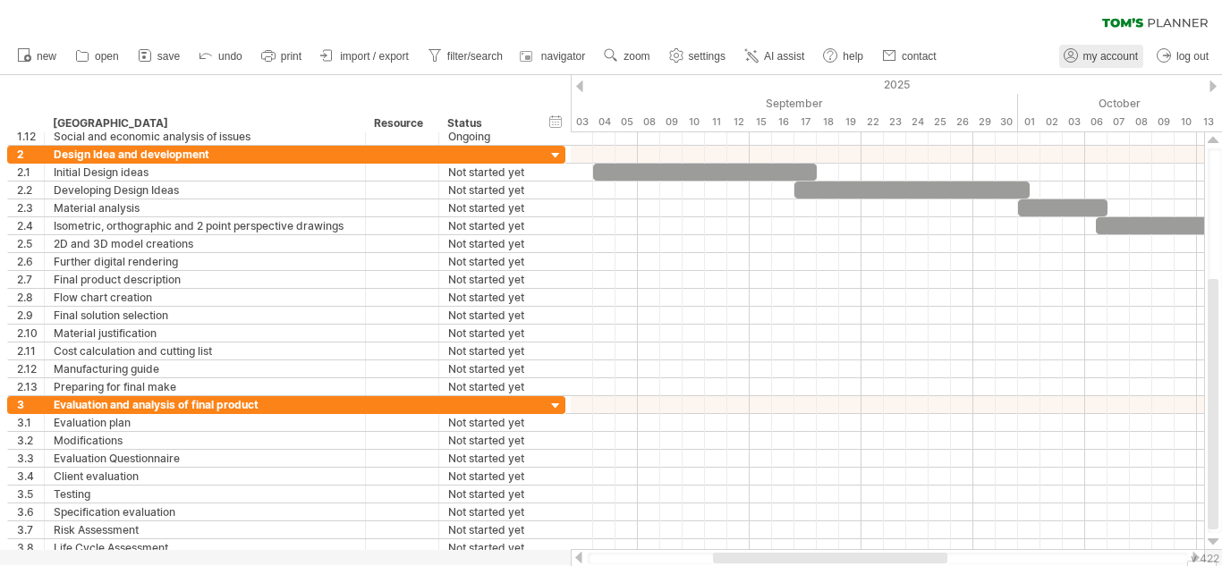
click at [1109, 65] on link "my account" at bounding box center [1101, 56] width 84 height 23
type input "**********"
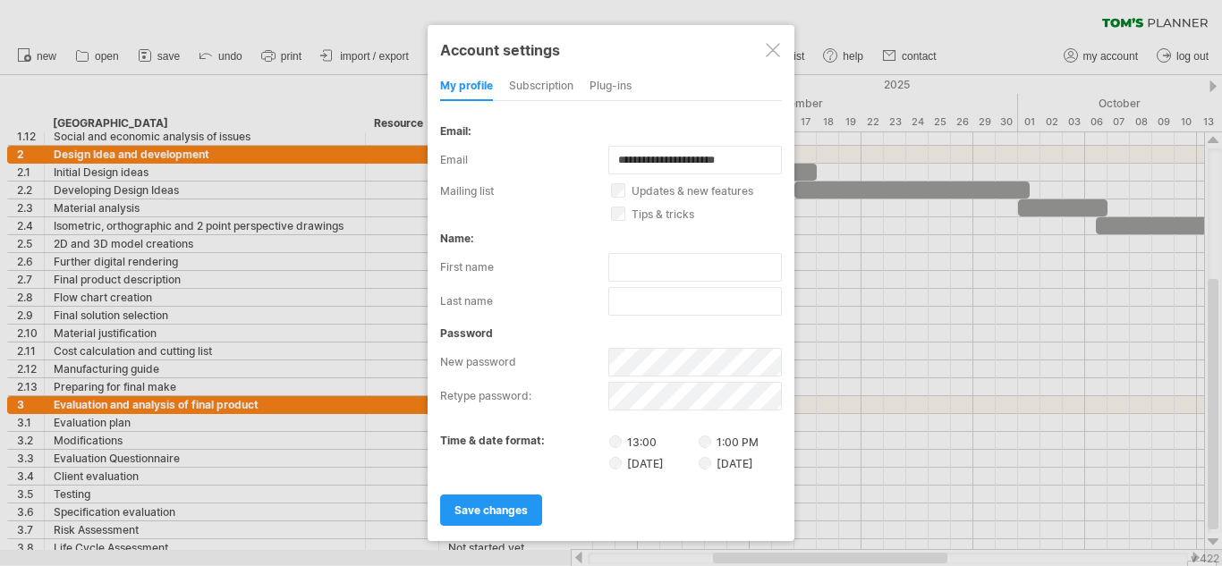
click at [778, 53] on div at bounding box center [772, 50] width 14 height 14
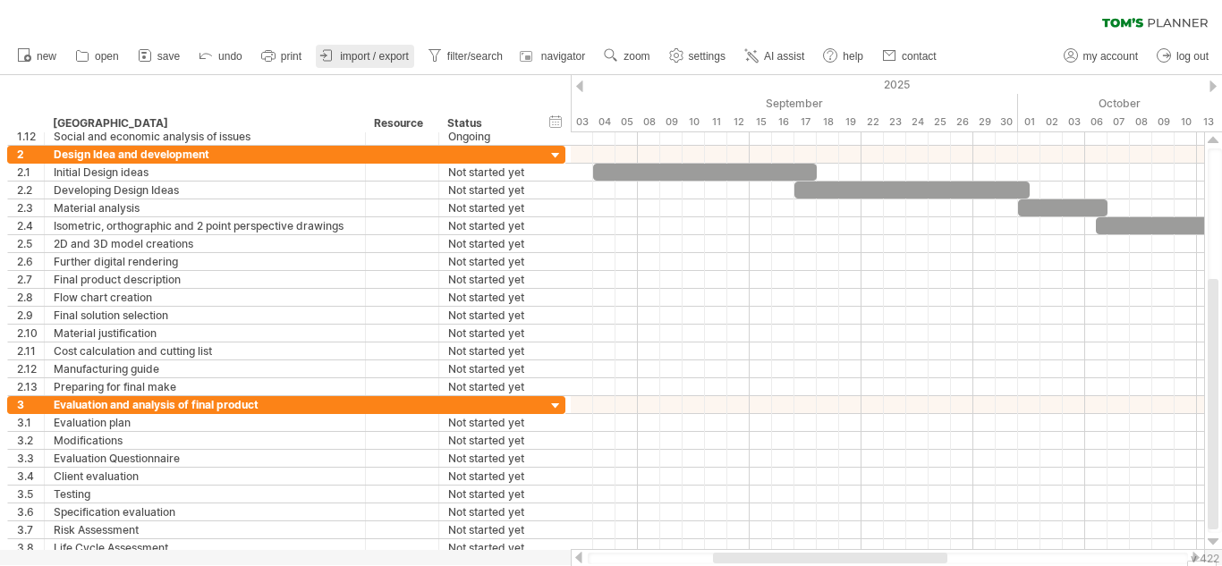
click at [392, 59] on span "import / export" at bounding box center [374, 56] width 69 height 13
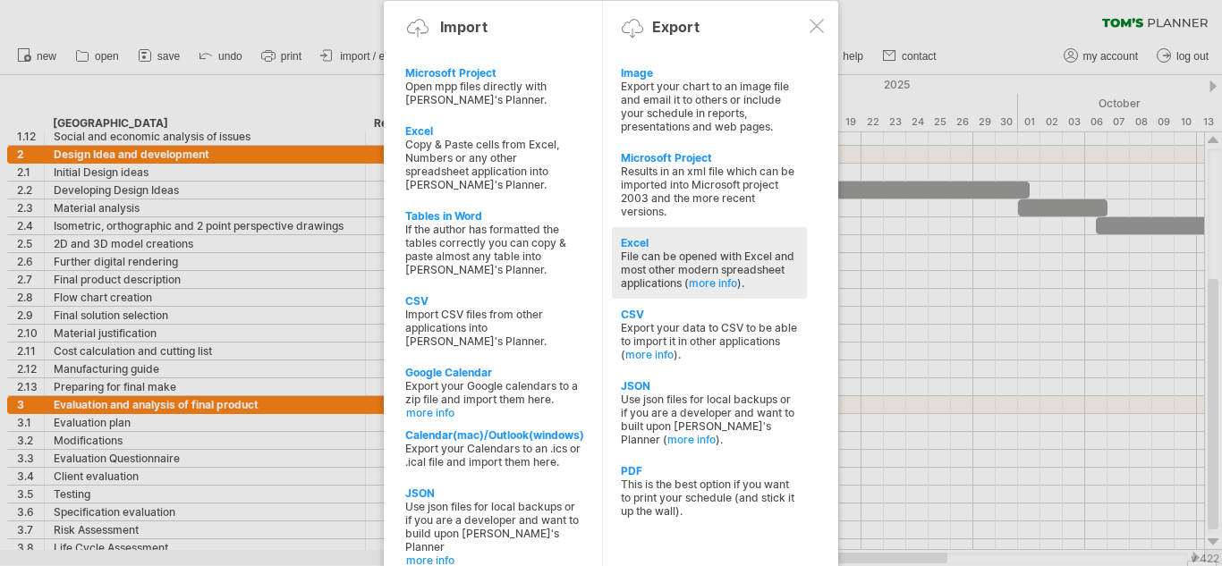
click at [706, 271] on div "File can be opened with Excel and most other modern spreadsheet applications ( …" at bounding box center [709, 269] width 177 height 40
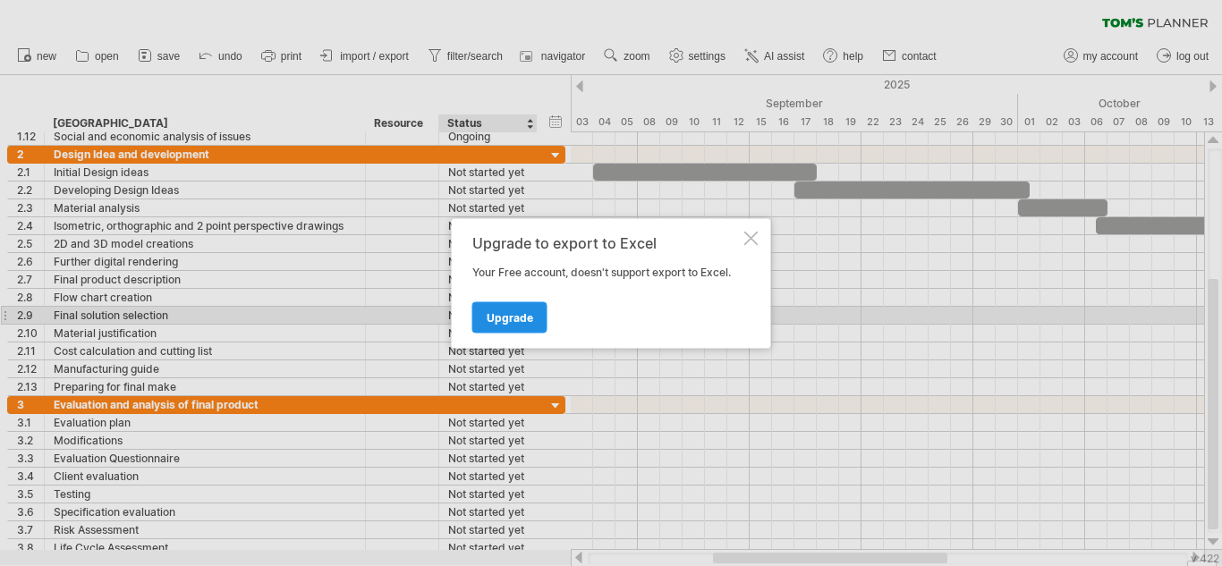
click at [499, 312] on span "Upgrade" at bounding box center [509, 316] width 46 height 13
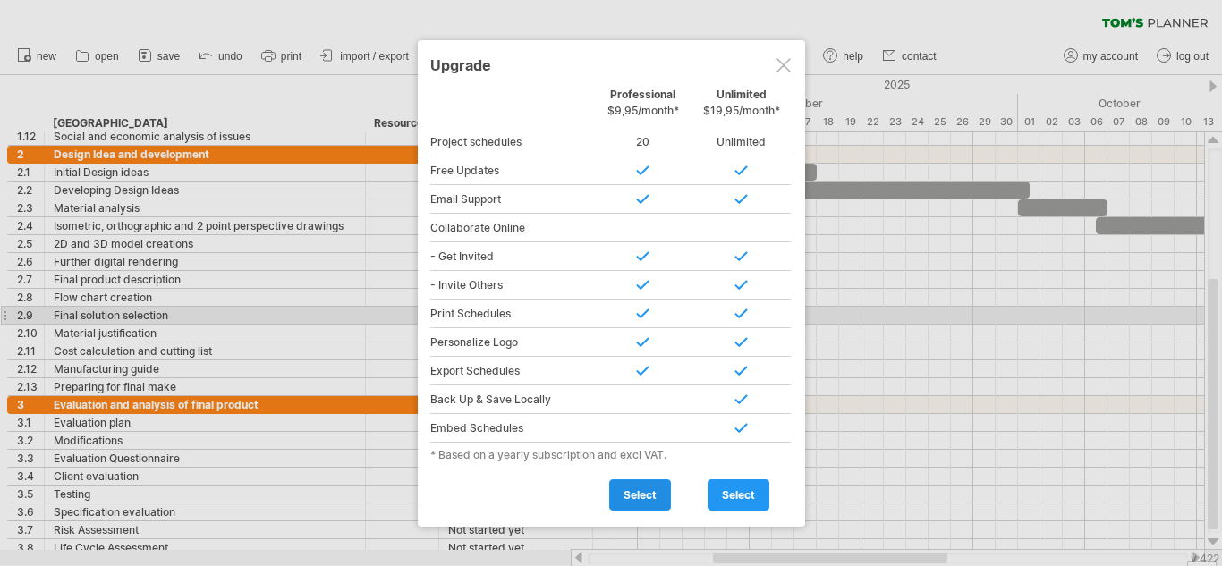
click at [650, 482] on link "select" at bounding box center [640, 494] width 62 height 31
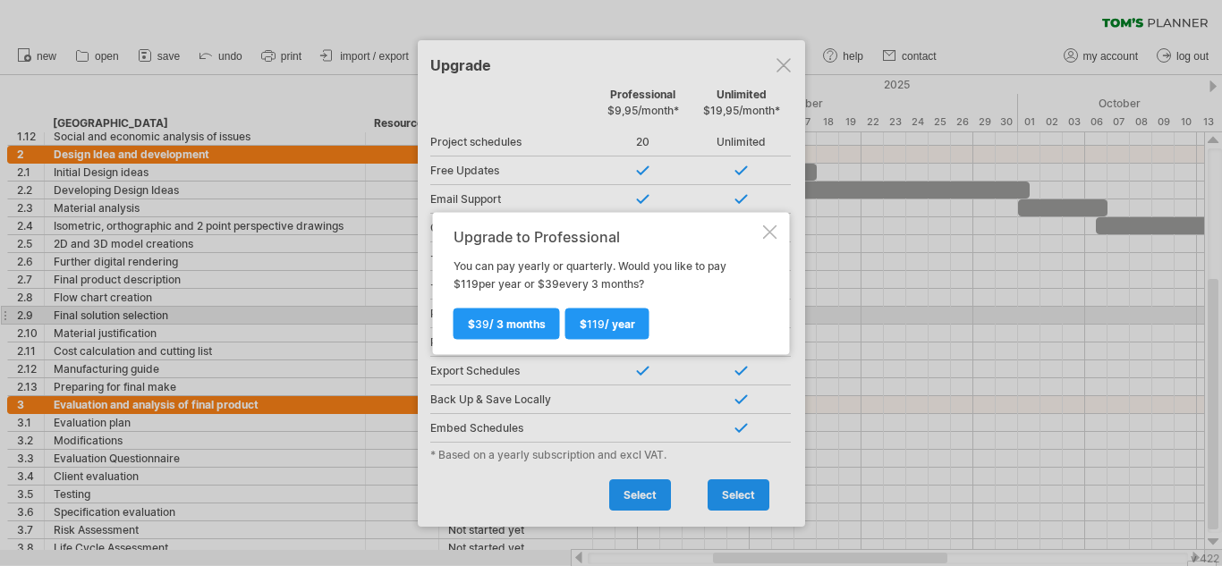
click at [771, 227] on div at bounding box center [770, 231] width 14 height 14
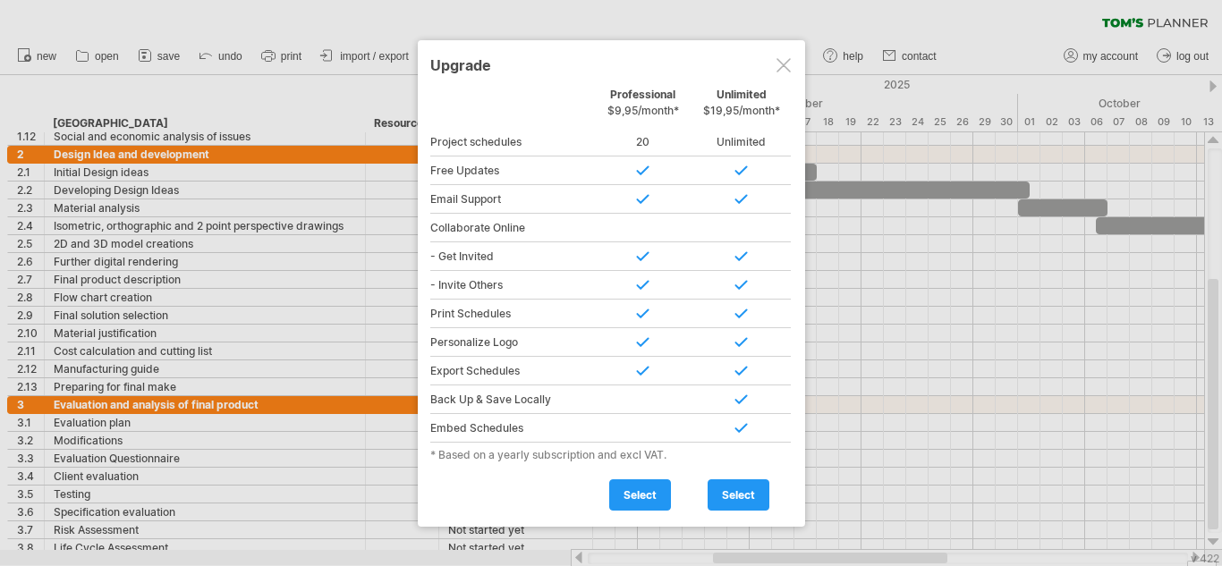
click at [782, 71] on div at bounding box center [783, 65] width 14 height 14
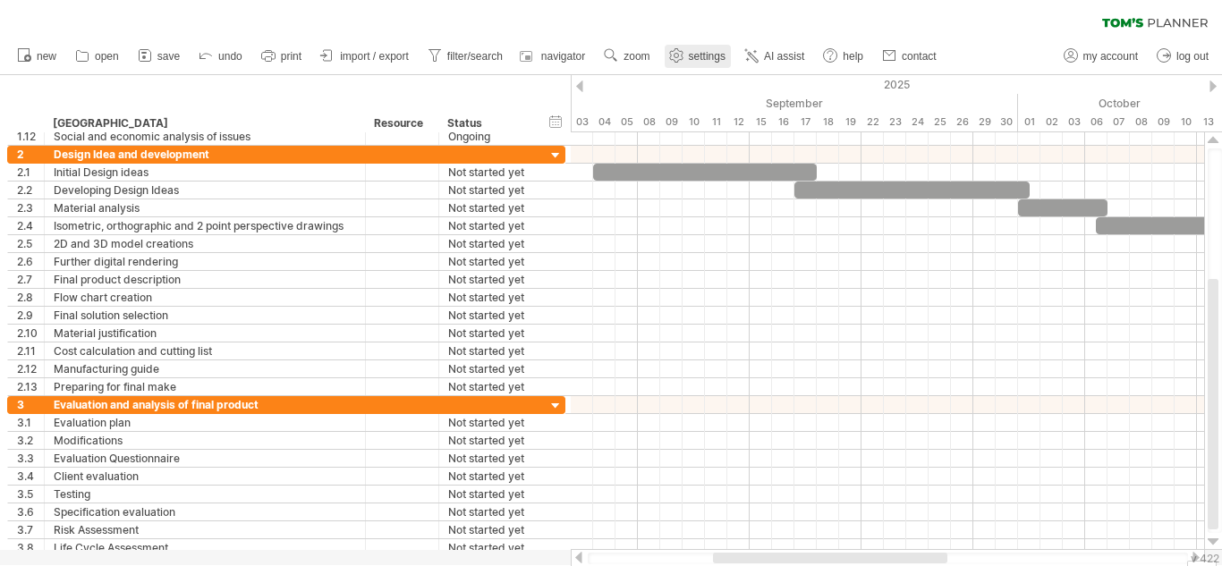
click at [721, 49] on link "settings" at bounding box center [697, 56] width 66 height 23
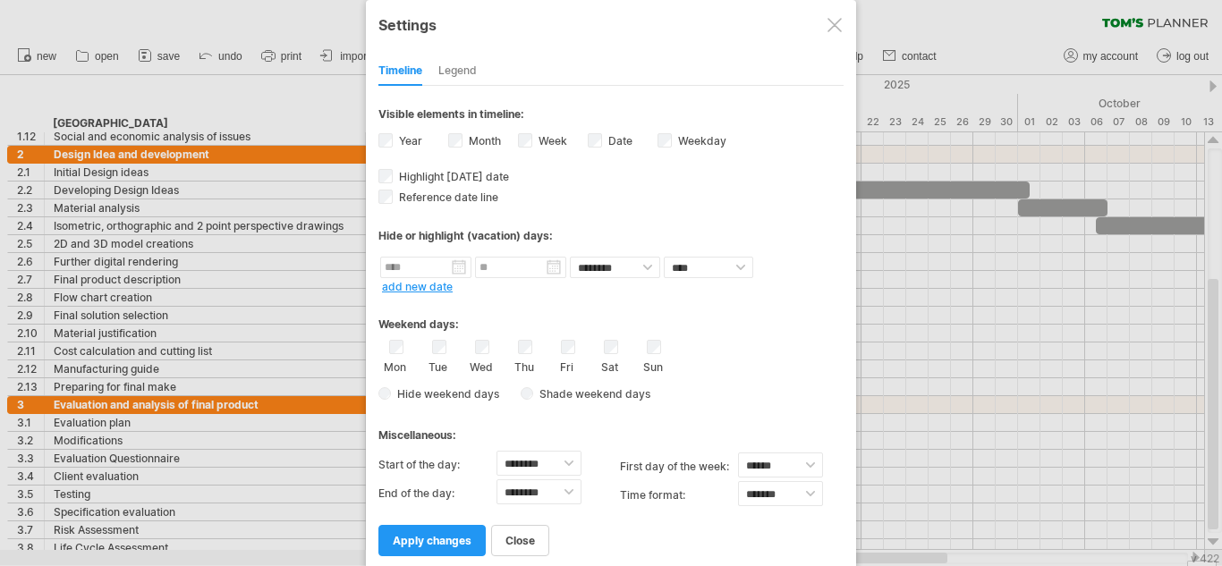
click at [542, 143] on label "Week visibility of weeknumbers Currently there is not enough space horizontally…" at bounding box center [551, 140] width 32 height 13
click at [456, 78] on div "Legend" at bounding box center [457, 71] width 38 height 29
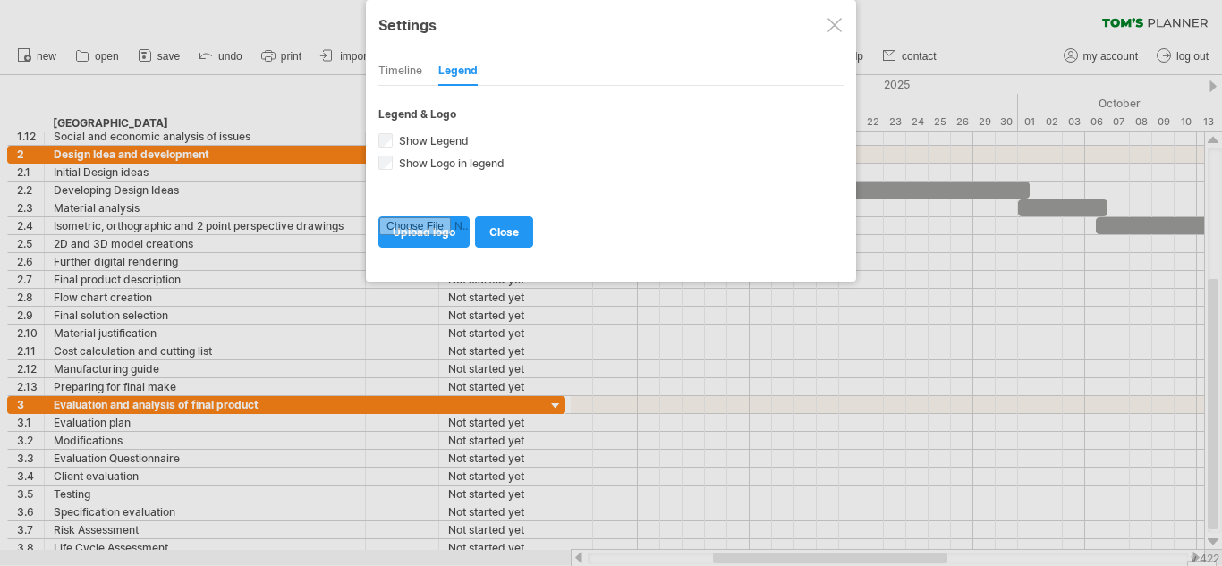
click at [408, 85] on div "Timeline" at bounding box center [400, 71] width 44 height 29
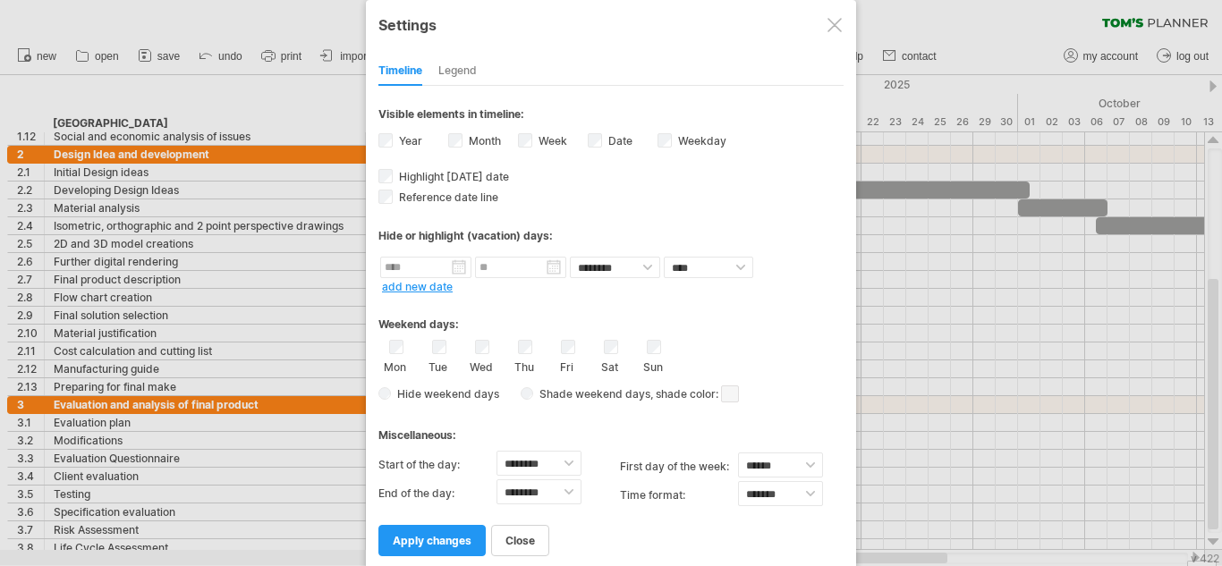
click at [537, 132] on div "Week visibility of weeknumbers Currently there is not enough space horizontally…" at bounding box center [553, 143] width 70 height 24
click at [431, 540] on span "apply changes" at bounding box center [432, 540] width 79 height 13
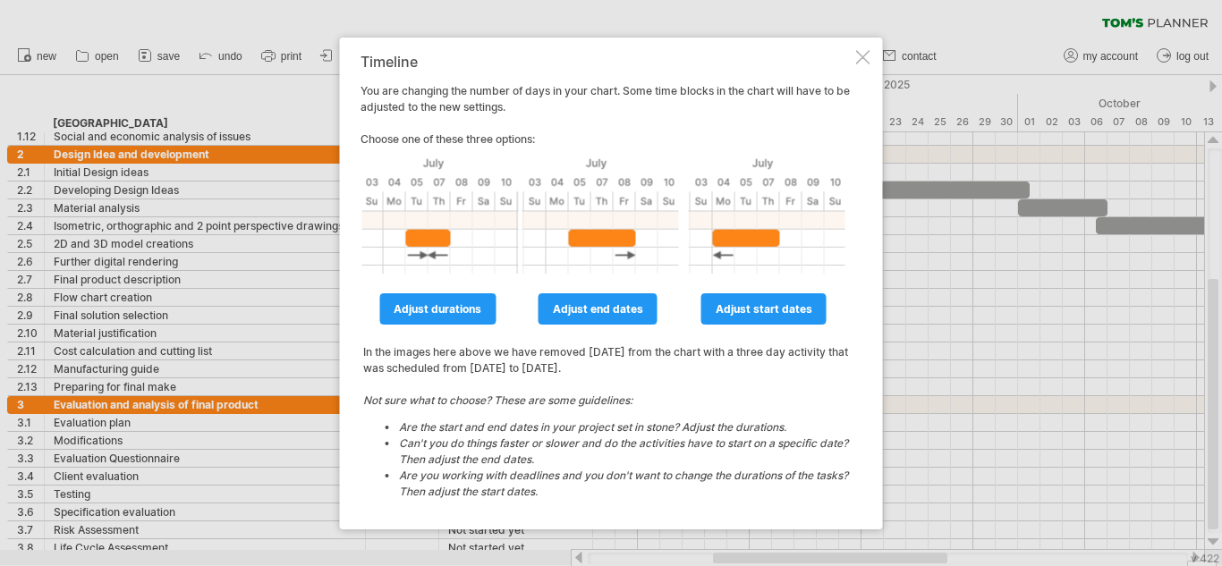
click at [870, 68] on div "Timeline You are changing the number of days in your chart. Some time blocks in…" at bounding box center [611, 284] width 543 height 492
click at [856, 55] on div at bounding box center [863, 57] width 14 height 14
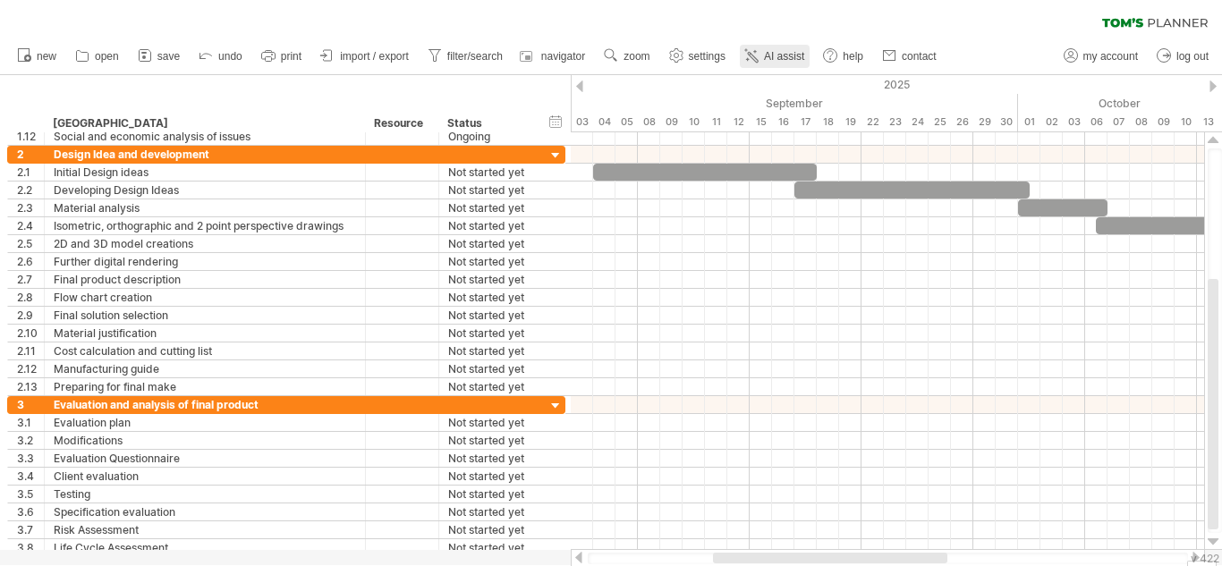
click at [774, 55] on span "AI assist" at bounding box center [784, 56] width 40 height 13
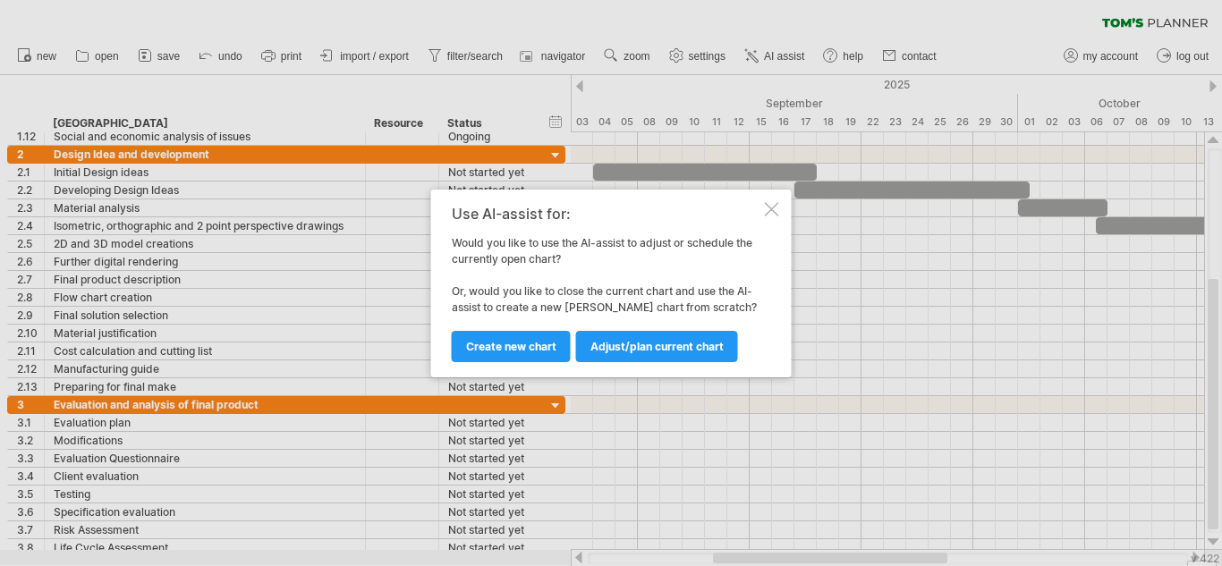
click at [776, 214] on div at bounding box center [772, 209] width 14 height 14
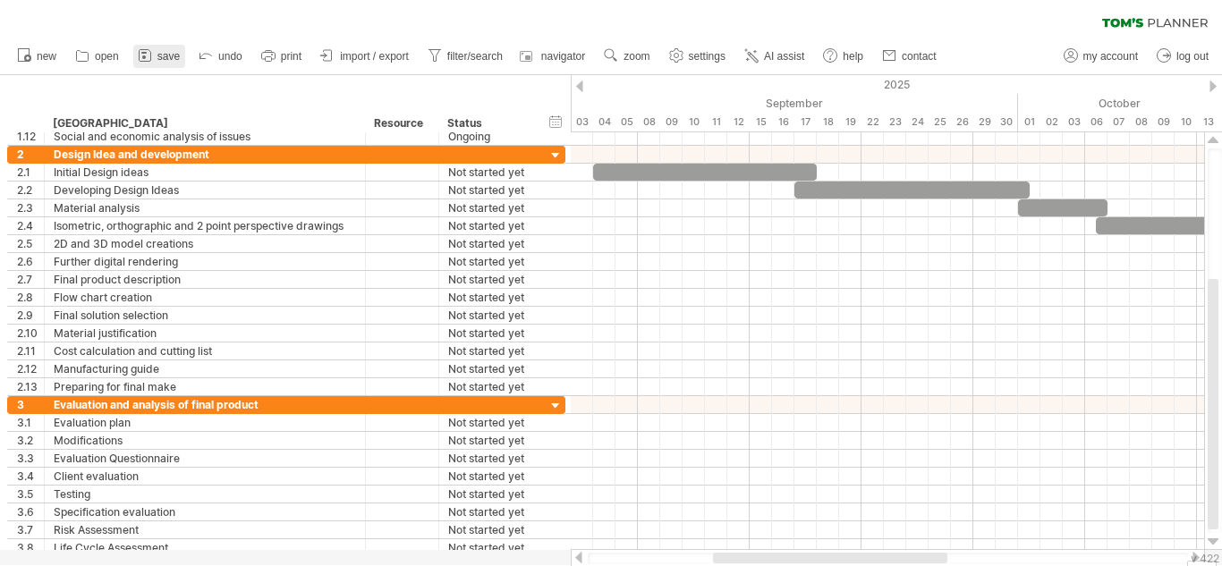
click at [171, 60] on span "save" at bounding box center [168, 56] width 22 height 13
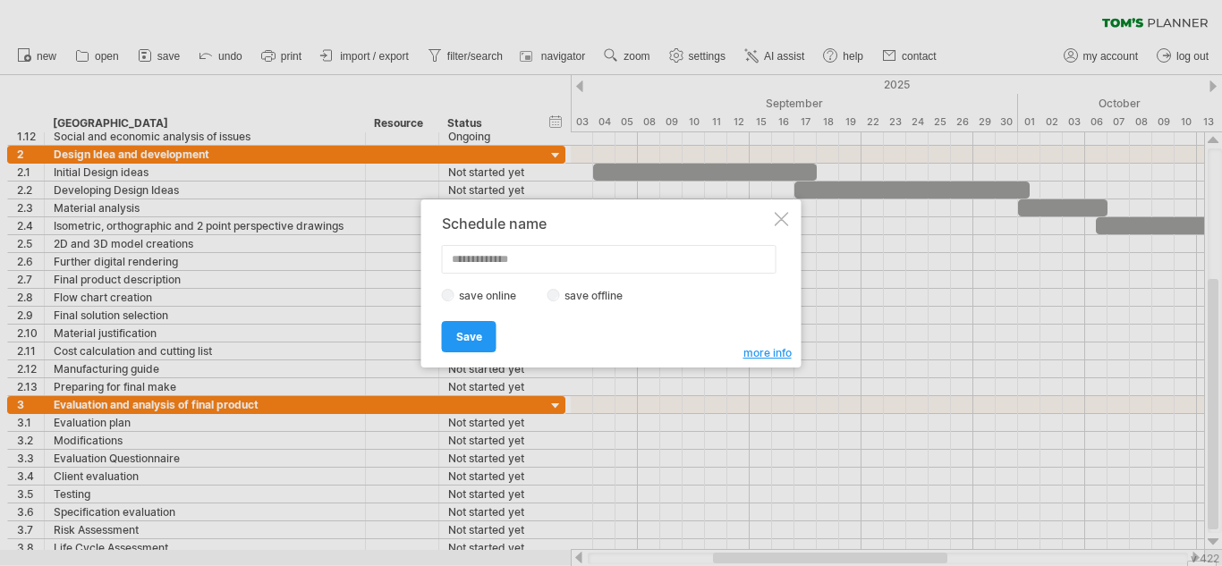
click at [782, 224] on div at bounding box center [781, 219] width 14 height 14
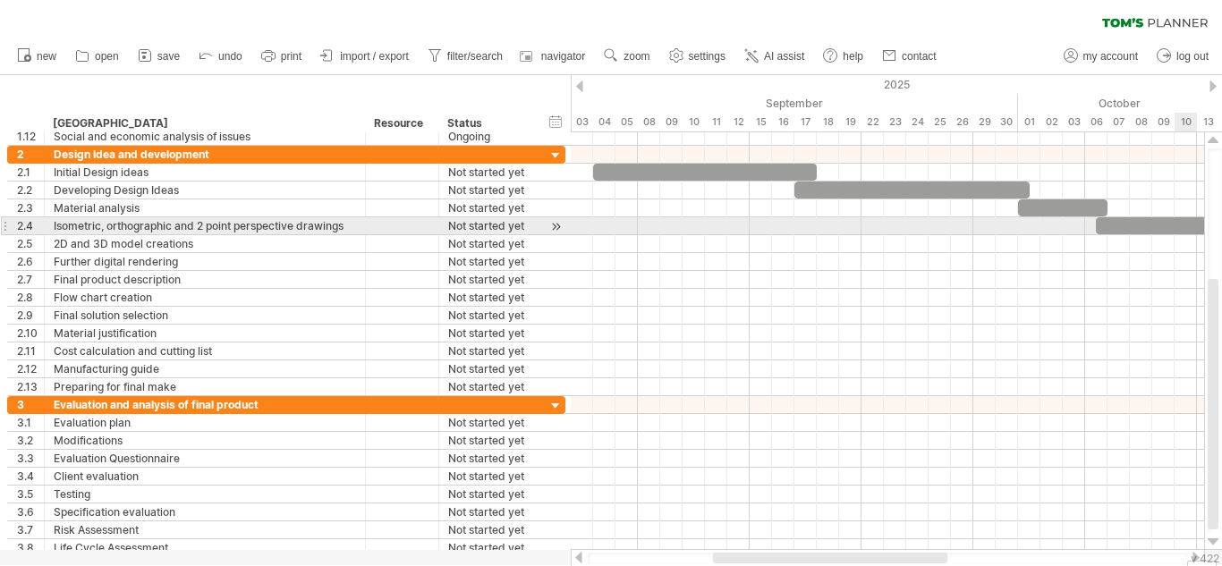
drag, startPoint x: 1221, startPoint y: 307, endPoint x: 1208, endPoint y: 217, distance: 90.3
click at [1208, 217] on div at bounding box center [1214, 340] width 14 height 385
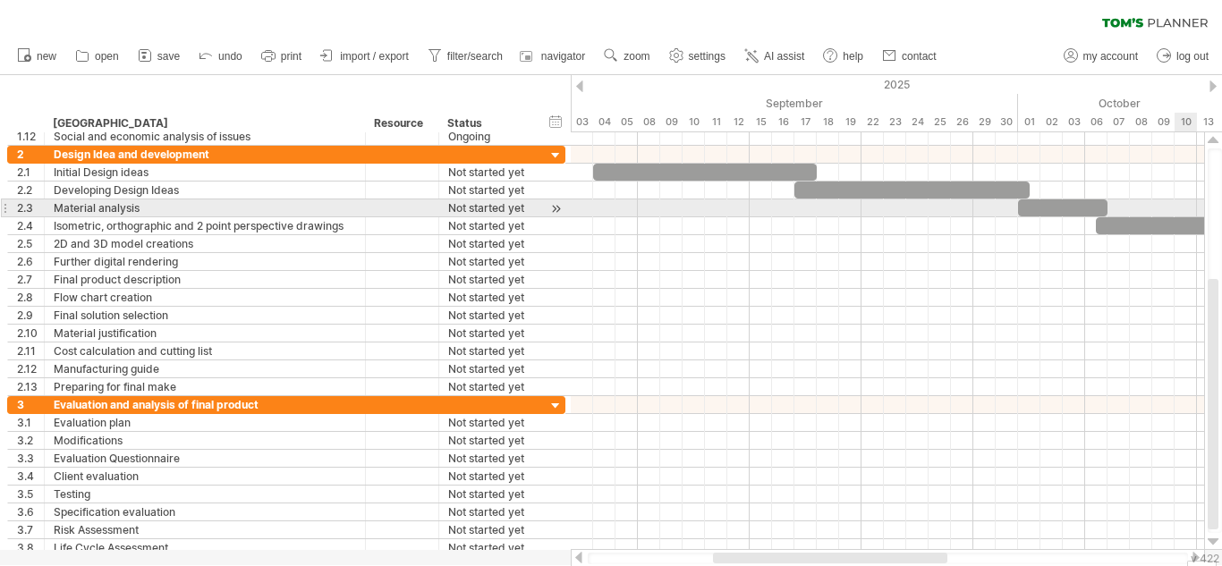
drag, startPoint x: 1218, startPoint y: 298, endPoint x: 1221, endPoint y: 199, distance: 98.4
click at [1221, 199] on div at bounding box center [1214, 340] width 14 height 385
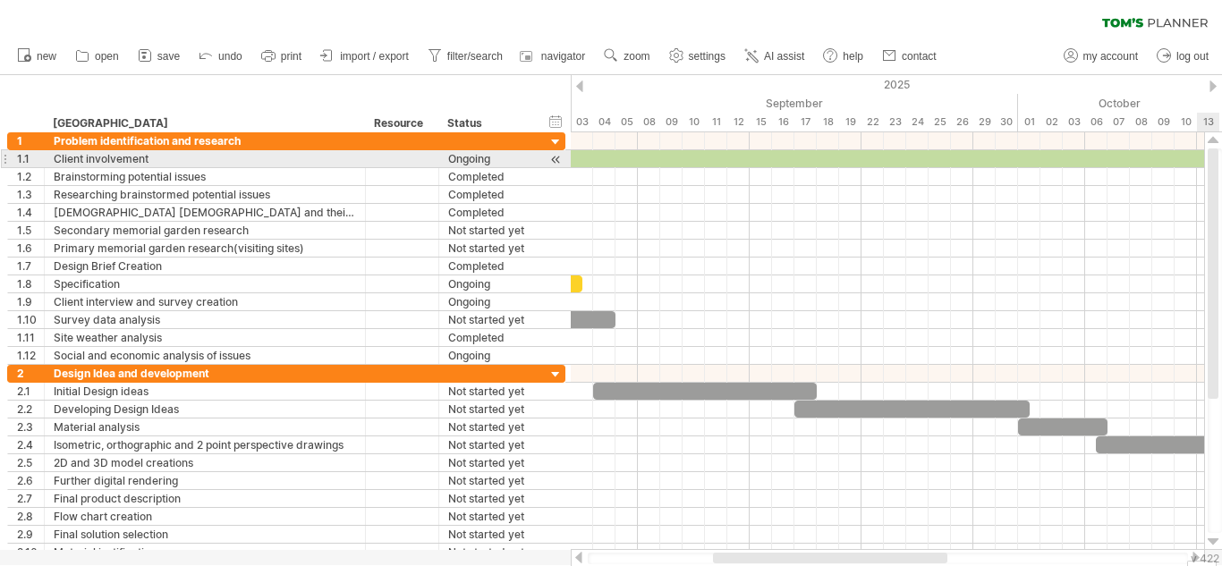
drag, startPoint x: 1211, startPoint y: 305, endPoint x: 1208, endPoint y: 148, distance: 156.5
click at [1208, 148] on div at bounding box center [1212, 273] width 11 height 250
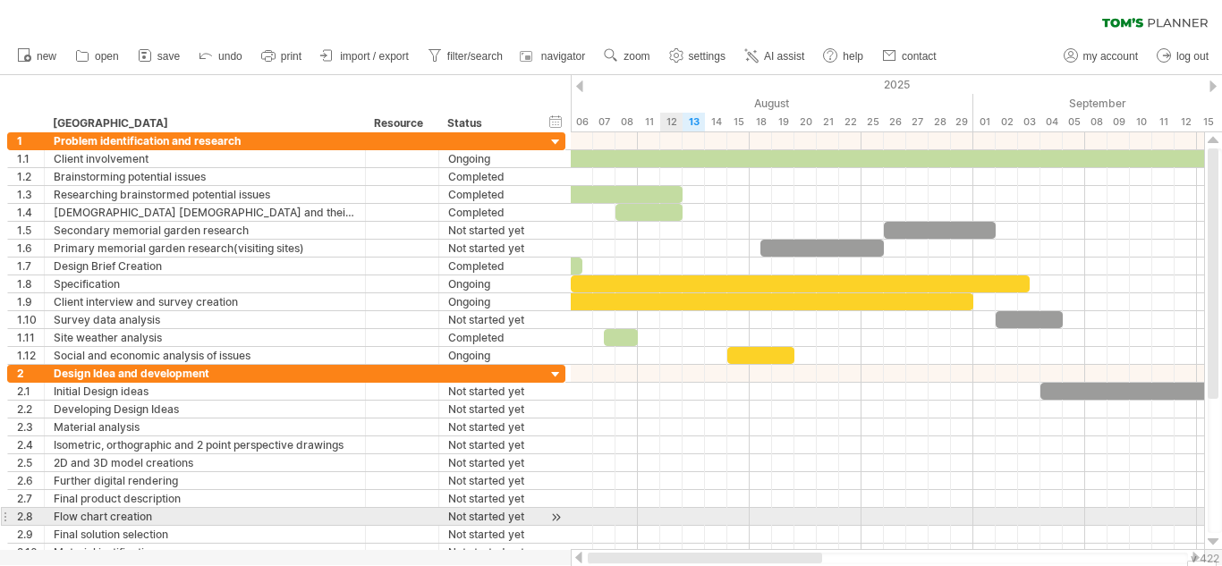
drag, startPoint x: 835, startPoint y: 556, endPoint x: 659, endPoint y: 513, distance: 181.3
click at [659, 513] on div "Trying to reach [DOMAIN_NAME] Connected again... 0% clear filter new 1" at bounding box center [611, 283] width 1222 height 566
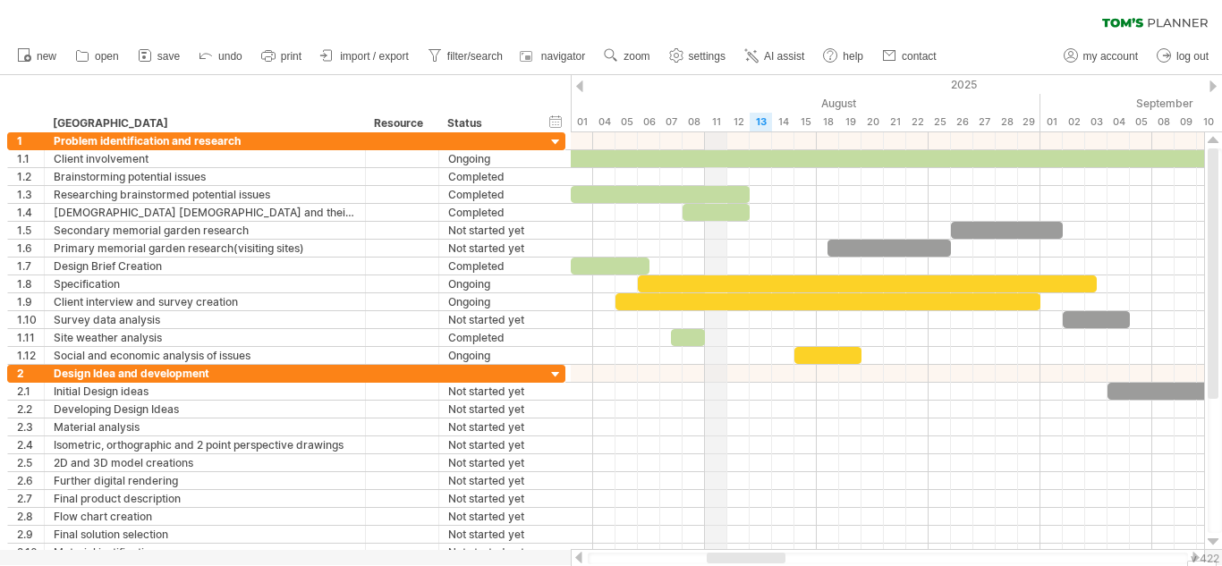
drag, startPoint x: 655, startPoint y: 92, endPoint x: 726, endPoint y: 88, distance: 70.8
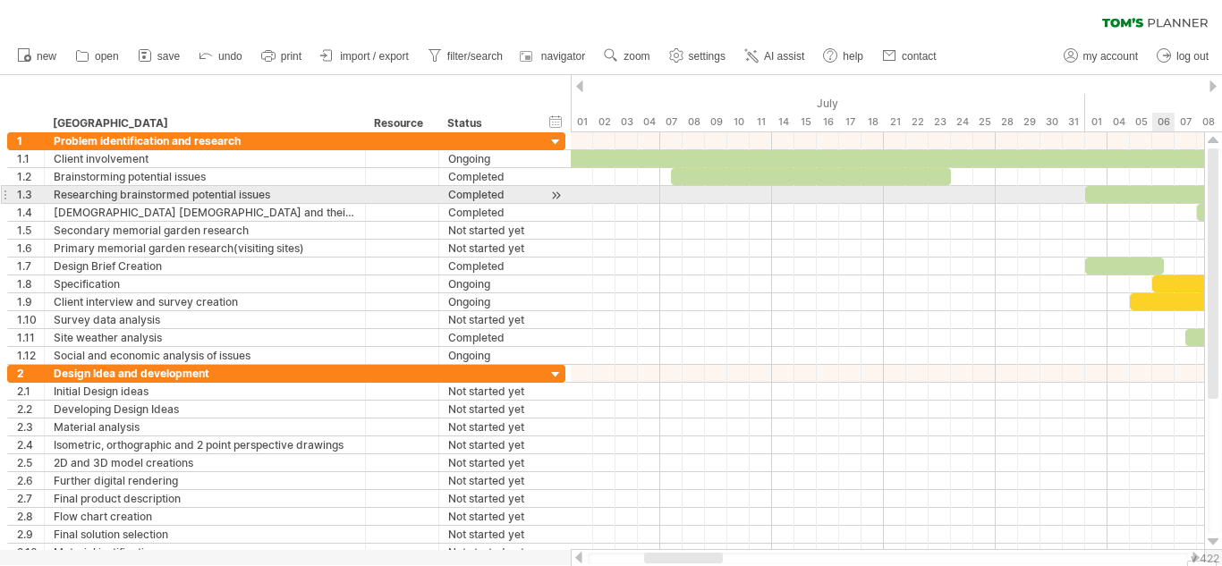
drag, startPoint x: 634, startPoint y: 95, endPoint x: 1153, endPoint y: 206, distance: 530.4
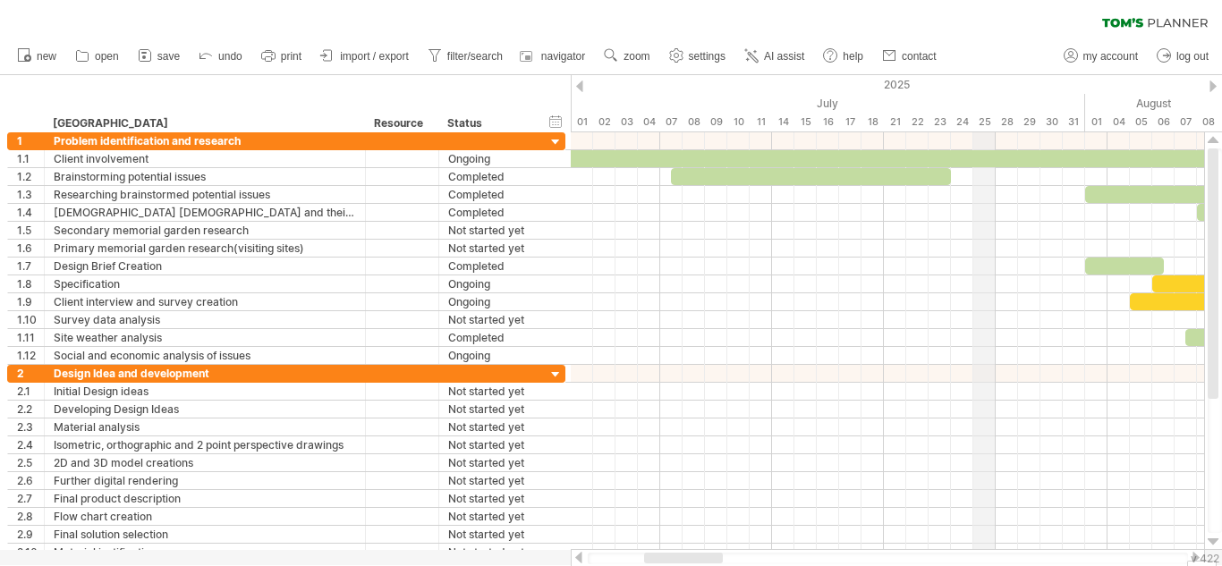
click at [980, 90] on div "2025" at bounding box center [1196, 84] width 3711 height 19
click at [776, 103] on div "July" at bounding box center [828, 103] width 514 height 19
click at [634, 72] on ul "new open" at bounding box center [475, 57] width 935 height 38
click at [634, 70] on ul "new open" at bounding box center [475, 57] width 935 height 38
click at [634, 65] on link "zoom" at bounding box center [626, 56] width 55 height 23
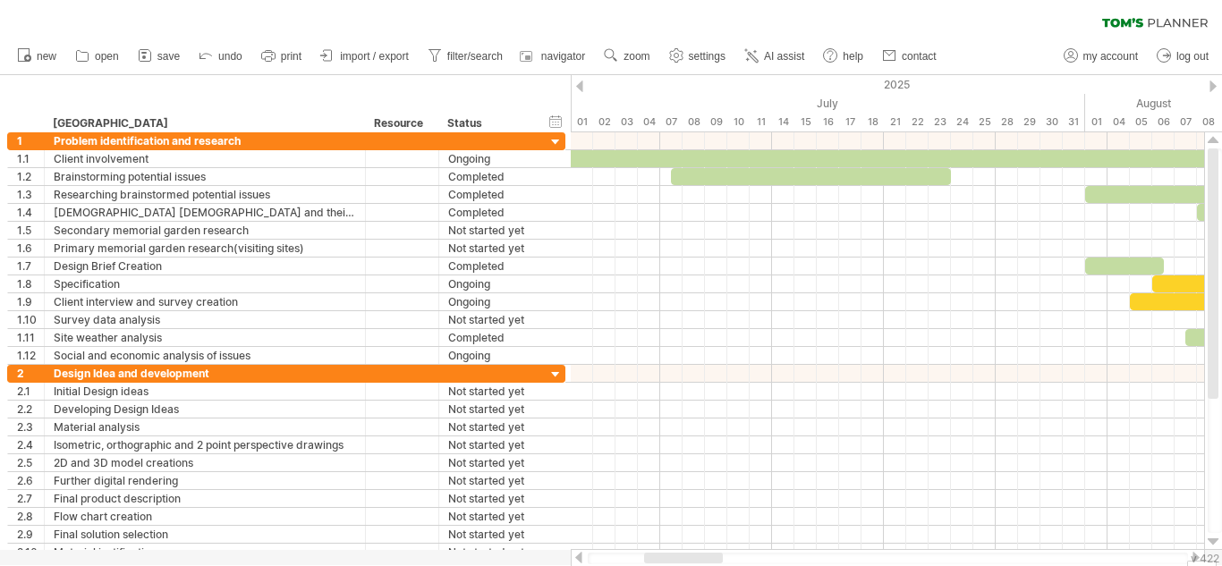
click at [817, 30] on div "clear filter reapply filter" at bounding box center [611, 19] width 1222 height 38
click at [679, 55] on use at bounding box center [676, 55] width 18 height 18
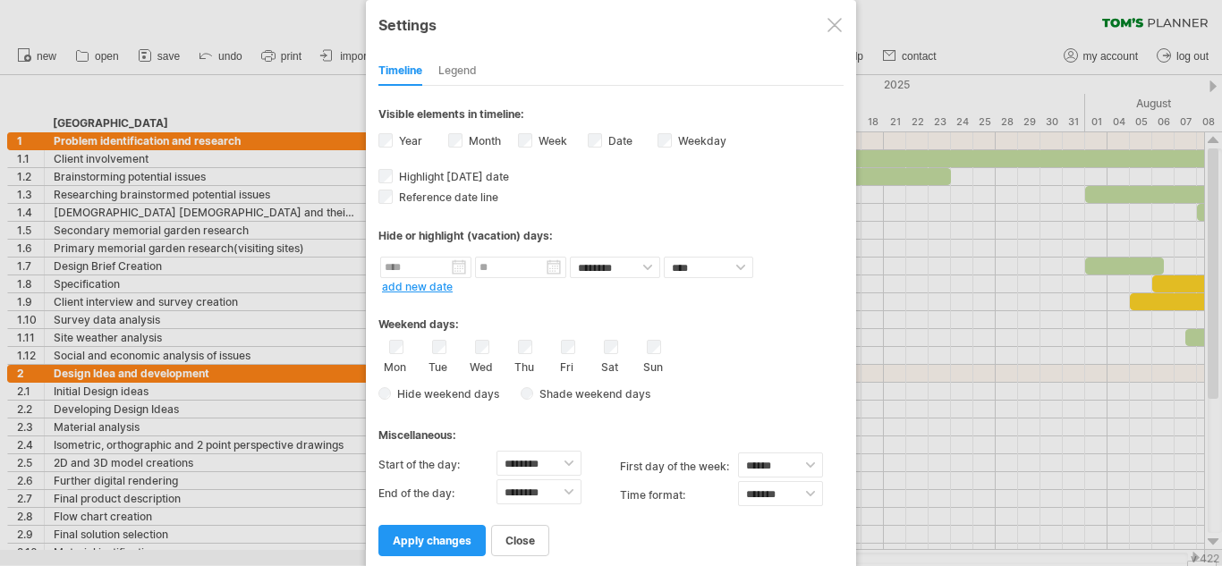
click at [542, 140] on label "Week visibility of weeknumbers Currently there is not enough space horizontally…" at bounding box center [551, 140] width 32 height 13
click at [673, 145] on div "Weekday visibility of weekday Currently there is not enough space horizontally …" at bounding box center [692, 143] width 70 height 24
click at [424, 547] on link "apply changes" at bounding box center [431, 540] width 107 height 31
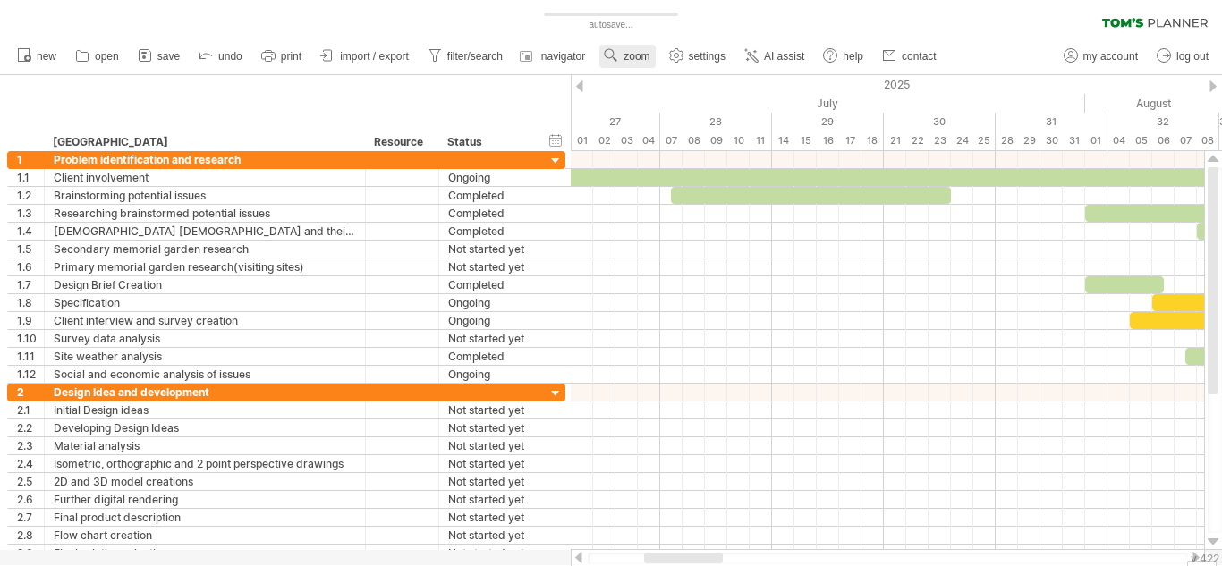
click at [632, 50] on span "zoom" at bounding box center [636, 56] width 26 height 13
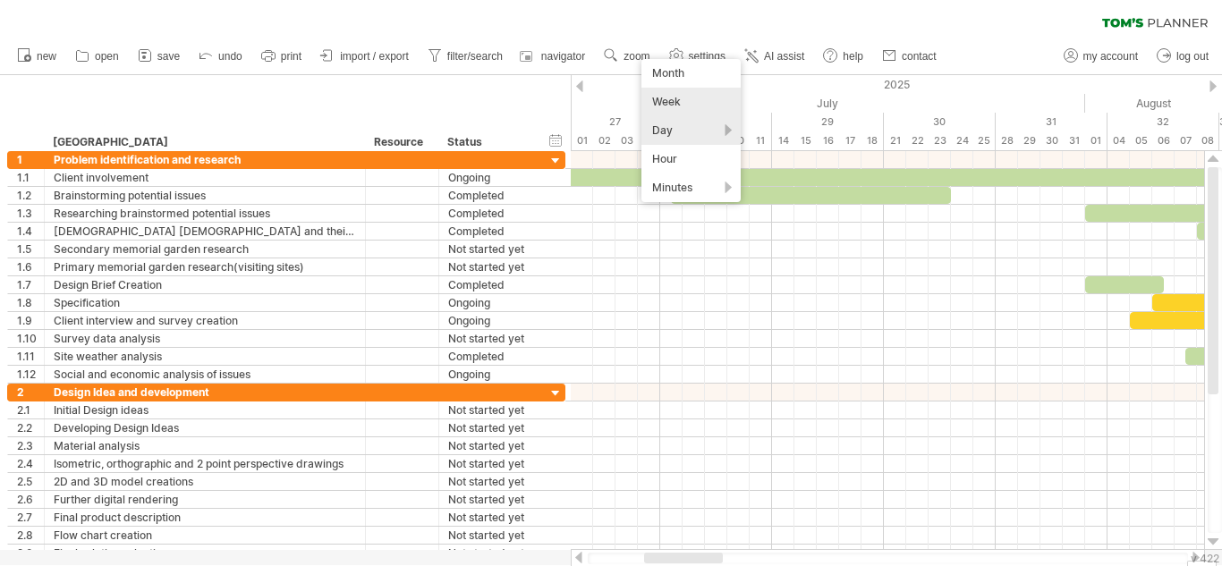
click at [687, 112] on div "Week" at bounding box center [690, 102] width 99 height 29
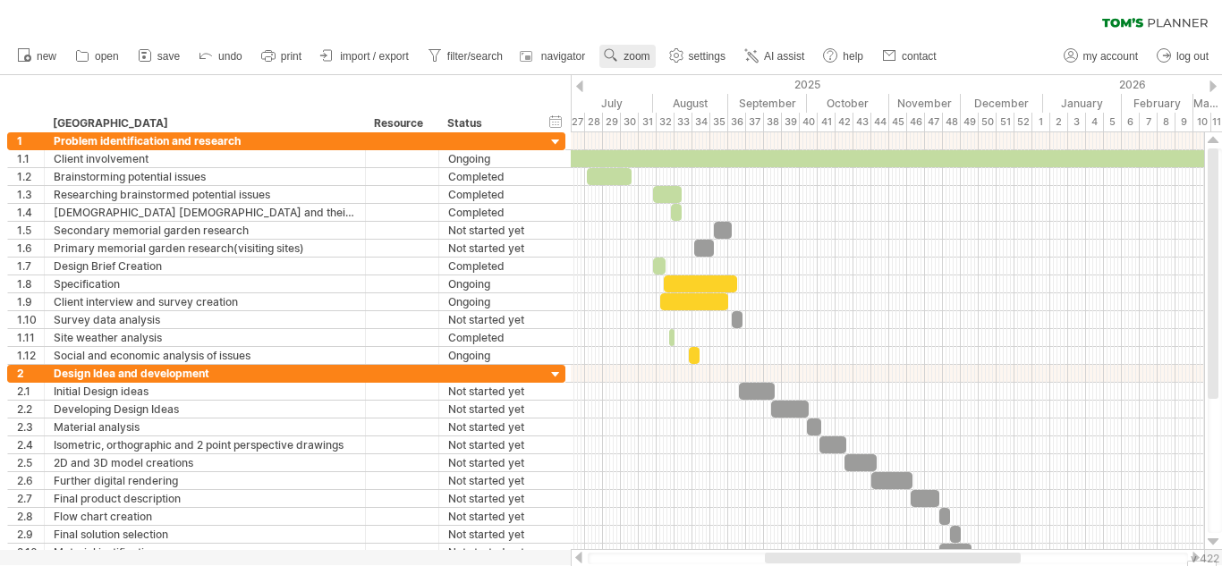
click at [622, 64] on link "zoom" at bounding box center [626, 56] width 55 height 23
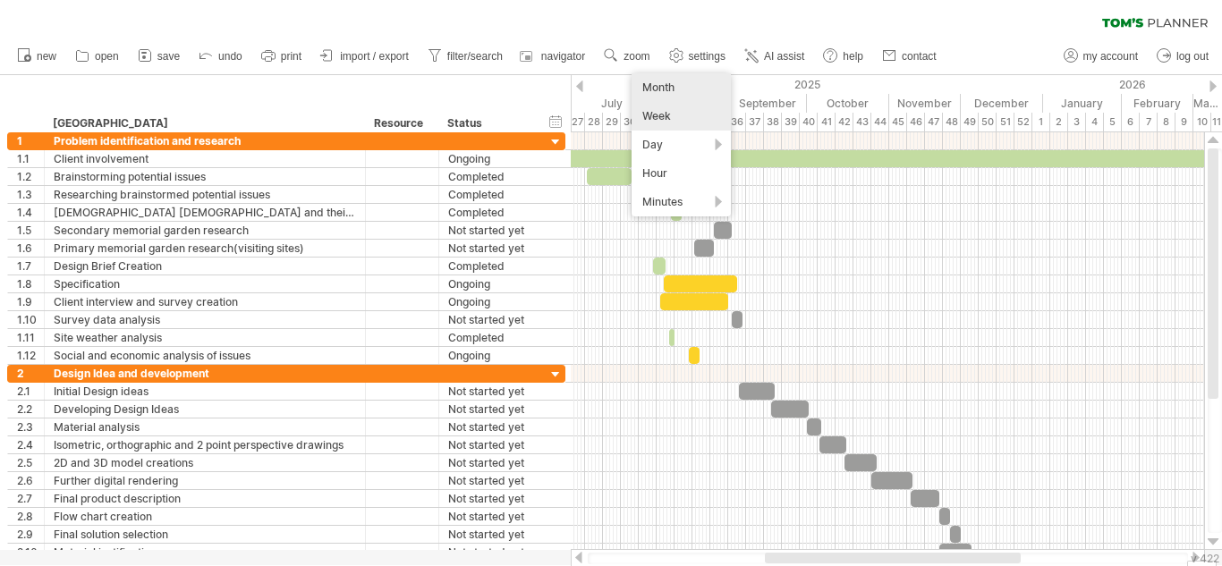
click at [669, 89] on div "Month" at bounding box center [680, 87] width 99 height 29
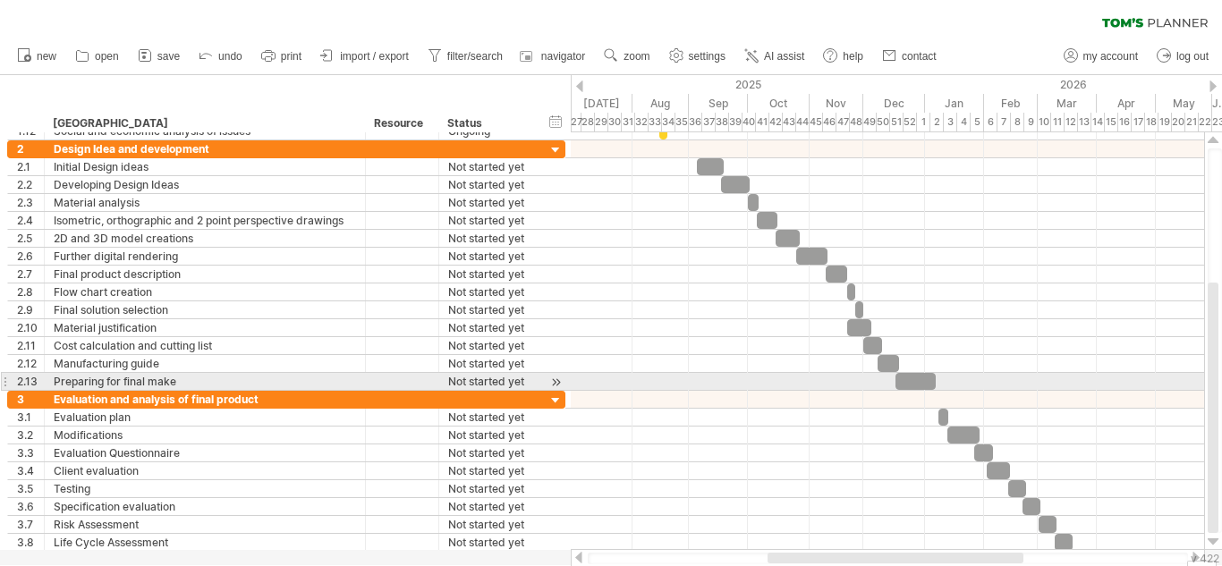
drag, startPoint x: 1216, startPoint y: 204, endPoint x: 1218, endPoint y: 377, distance: 173.5
click at [1218, 377] on div at bounding box center [1214, 340] width 14 height 385
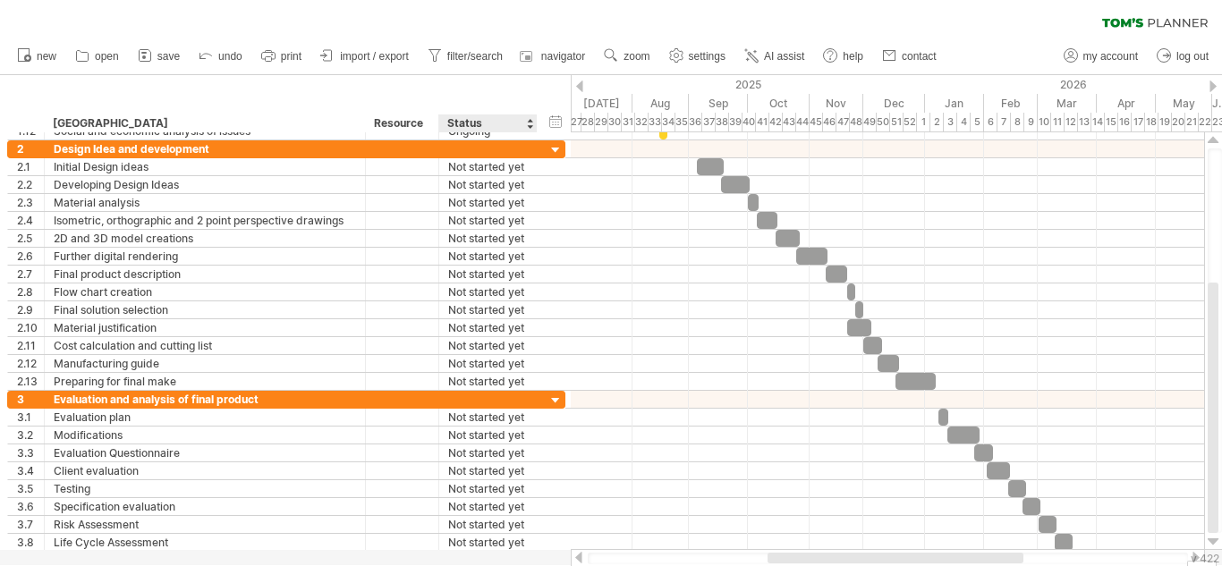
click at [499, 89] on div "**********" at bounding box center [285, 103] width 571 height 57
click at [705, 54] on span "settings" at bounding box center [707, 56] width 37 height 13
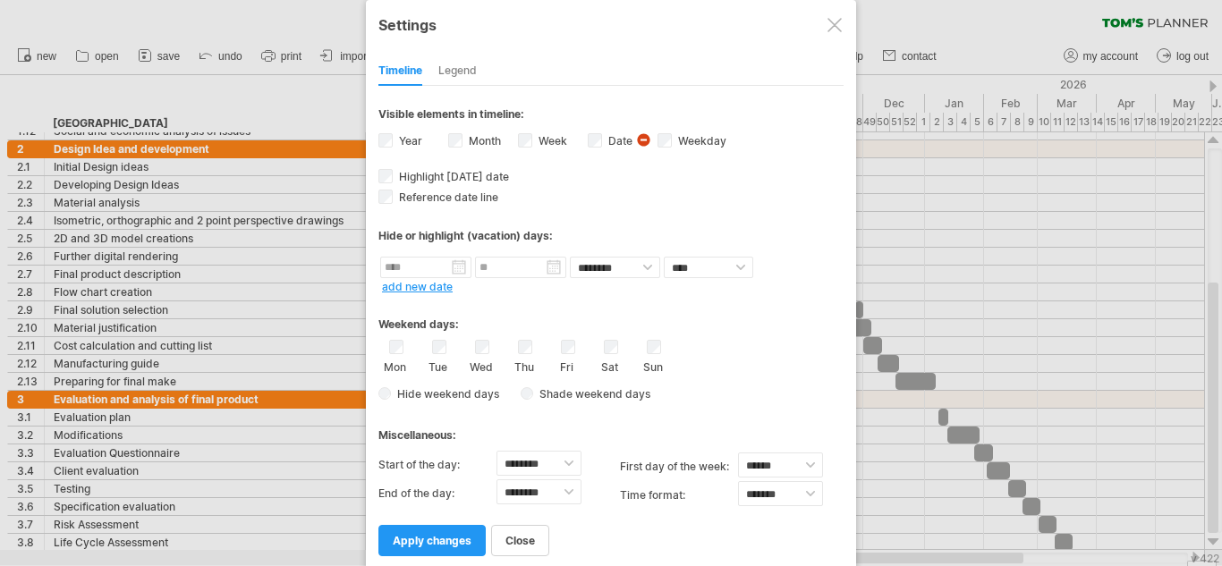
click at [449, 71] on div "Legend" at bounding box center [457, 71] width 38 height 29
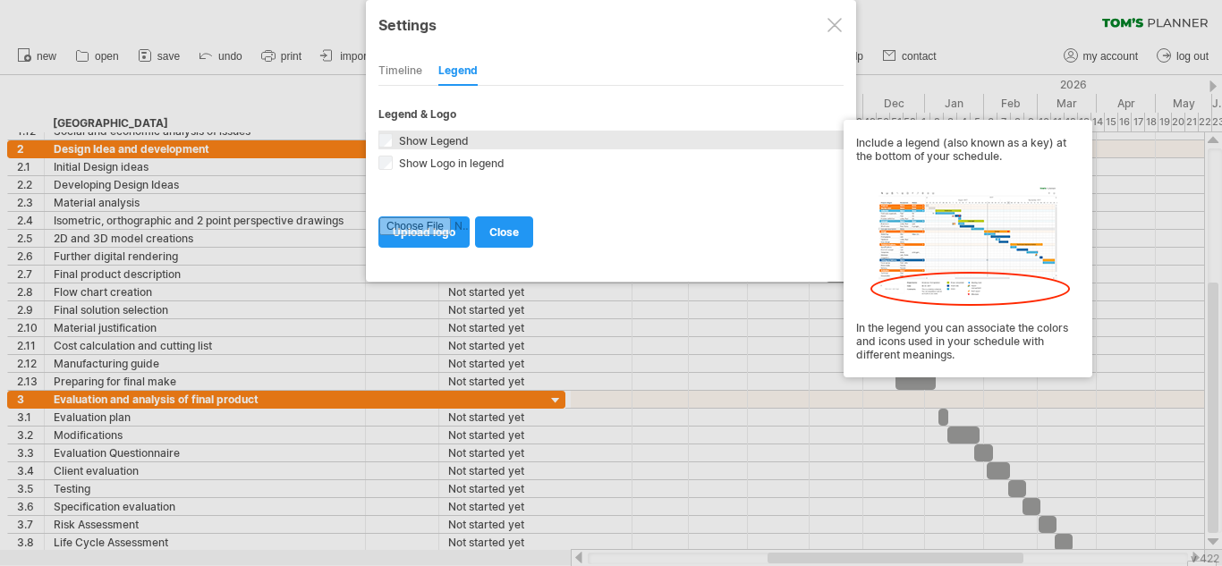
click at [438, 143] on span "Show Legend" at bounding box center [431, 140] width 73 height 13
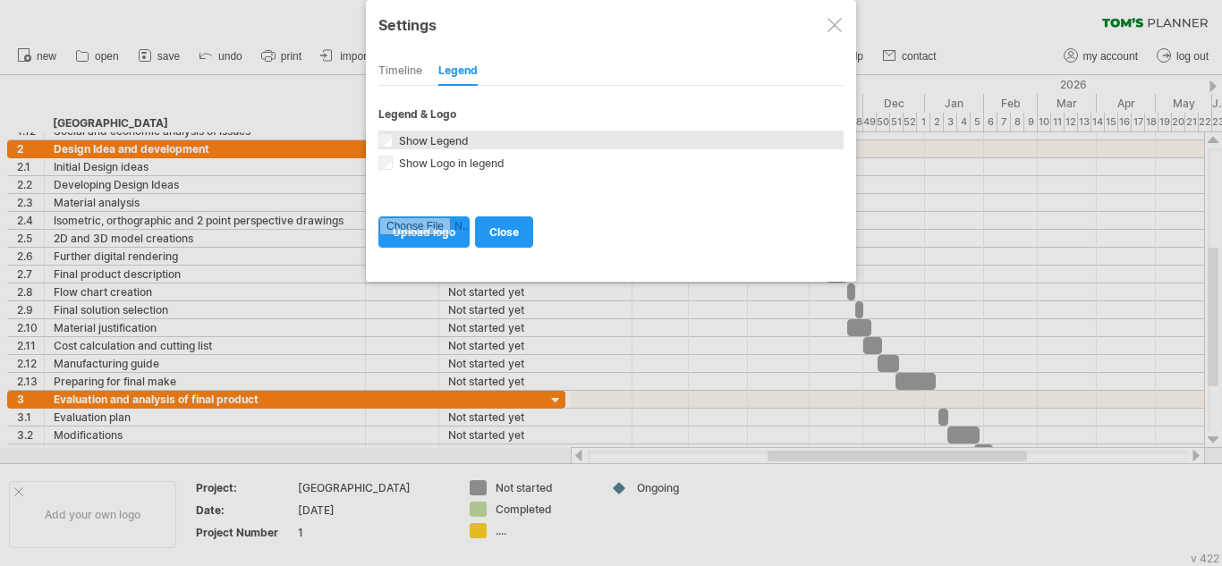
click at [438, 143] on span "Show Legend" at bounding box center [431, 140] width 73 height 13
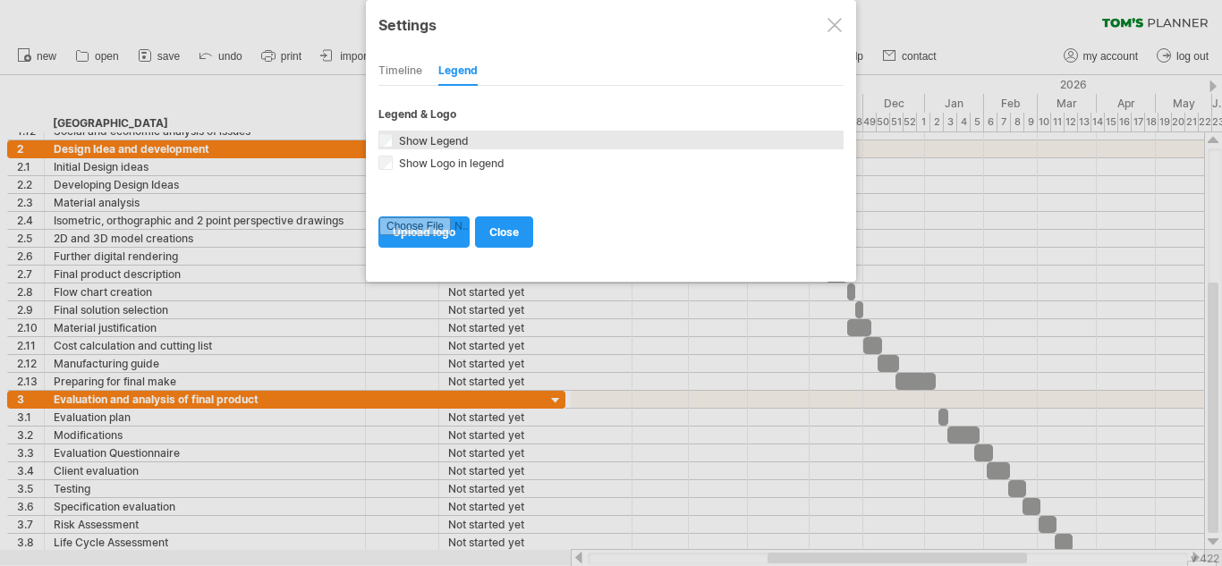
click at [438, 143] on span "Show Legend" at bounding box center [431, 140] width 73 height 13
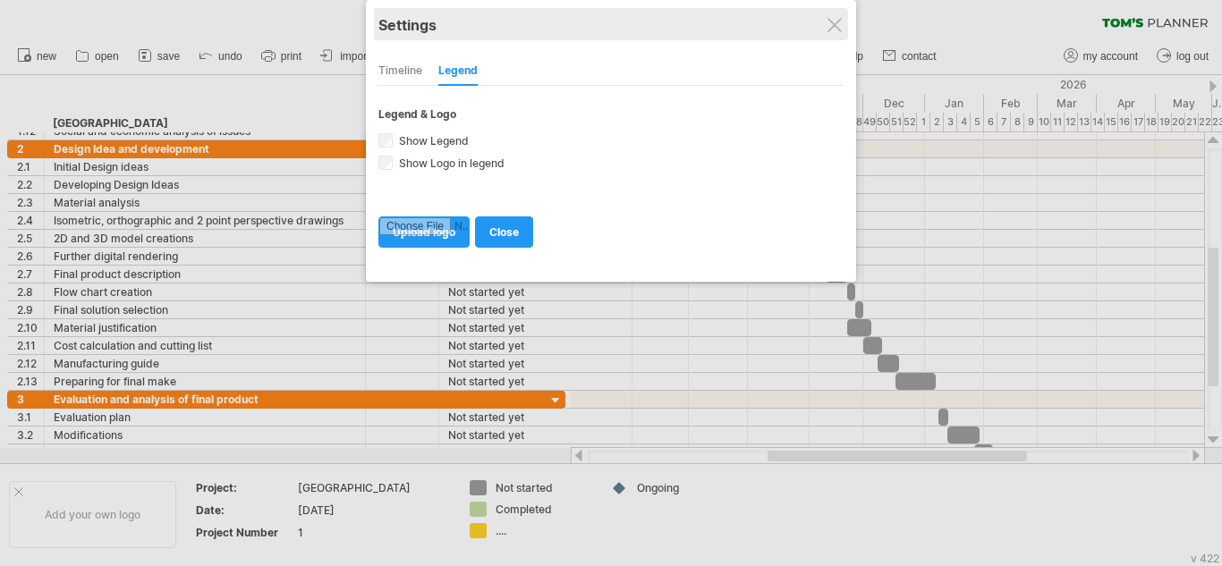
click at [842, 30] on div "Settings" at bounding box center [610, 24] width 465 height 32
click at [839, 10] on div "Settings" at bounding box center [610, 24] width 465 height 32
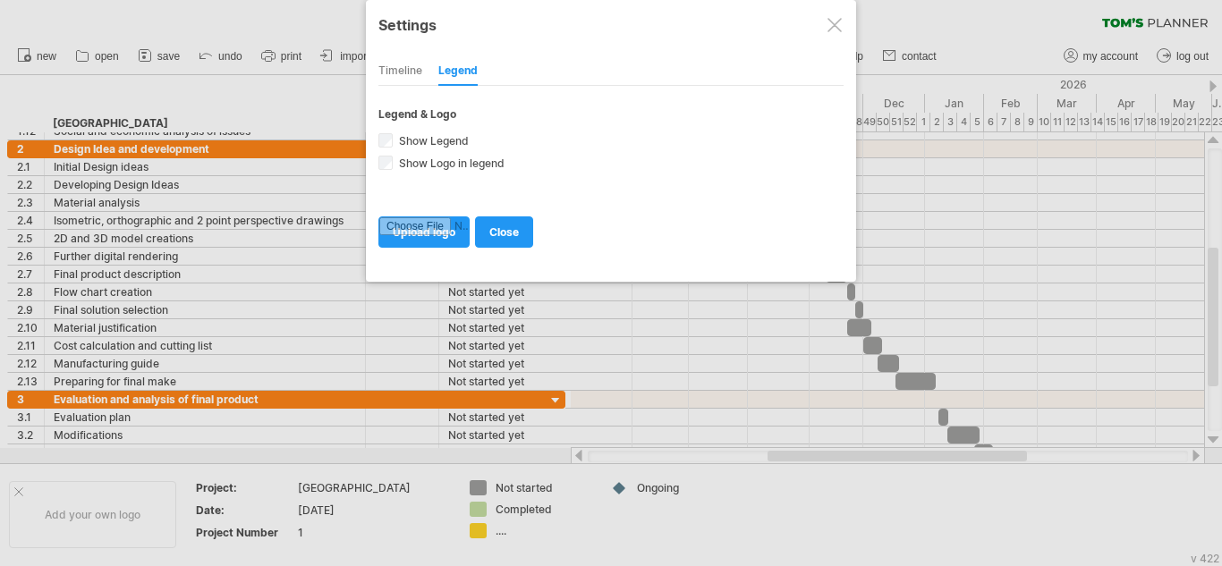
click at [832, 31] on div at bounding box center [834, 25] width 14 height 14
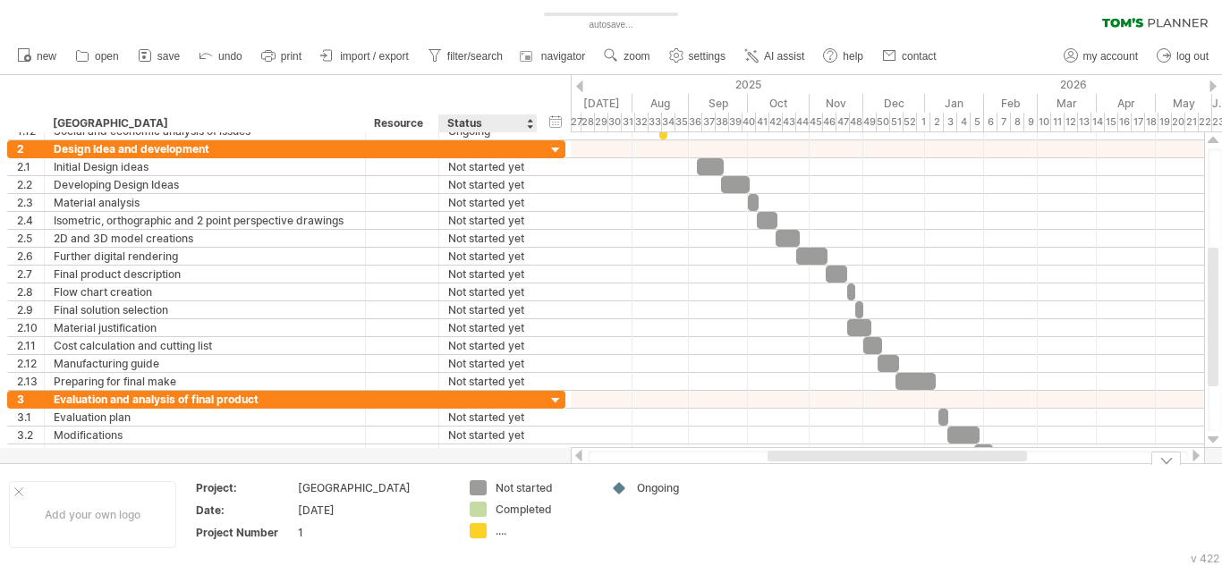
click at [506, 530] on div "...." at bounding box center [543, 530] width 97 height 15
type input "*******"
click at [645, 492] on div "Ongoing" at bounding box center [685, 487] width 97 height 15
click at [645, 492] on input "*******" at bounding box center [681, 487] width 89 height 15
click at [613, 485] on div "Trying to reach [DOMAIN_NAME] Connected again... 0% autosave... clear filter 1" at bounding box center [611, 283] width 1222 height 566
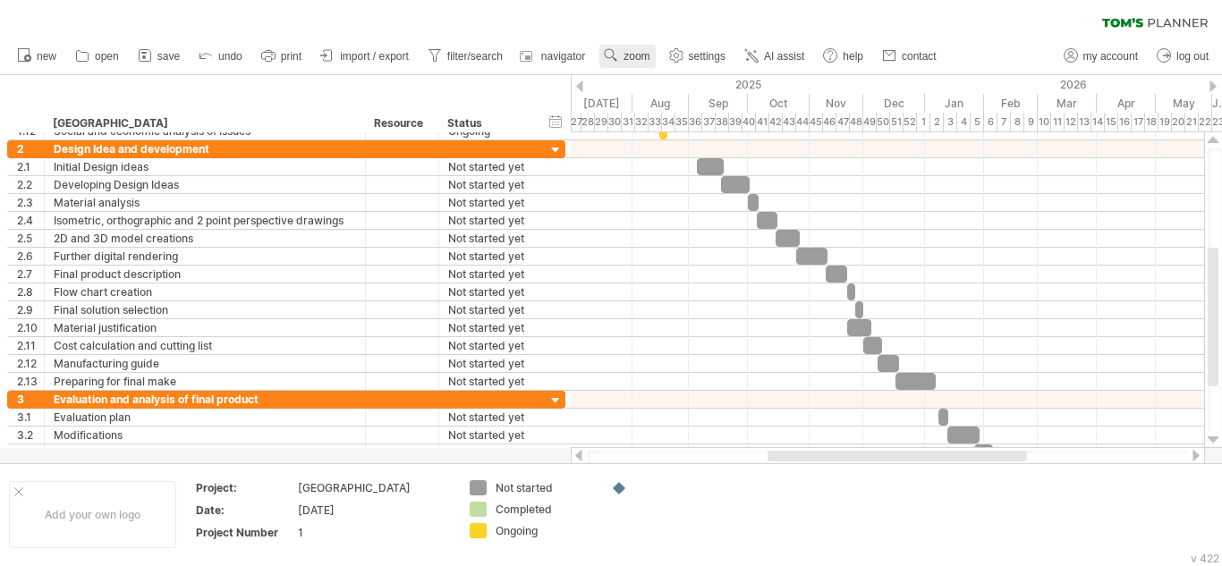
click at [652, 51] on link "zoom" at bounding box center [626, 56] width 55 height 23
click at [1025, 58] on div "new" at bounding box center [611, 57] width 1222 height 38
click at [1092, 58] on span "my account" at bounding box center [1110, 56] width 55 height 13
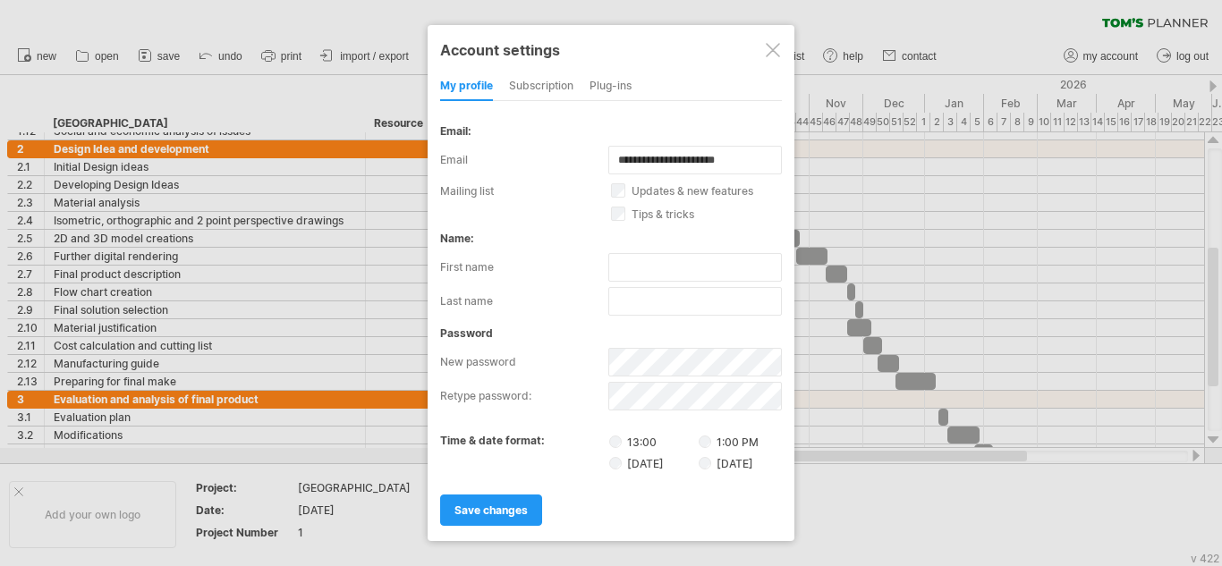
click at [618, 87] on div "Plug-ins" at bounding box center [610, 86] width 42 height 29
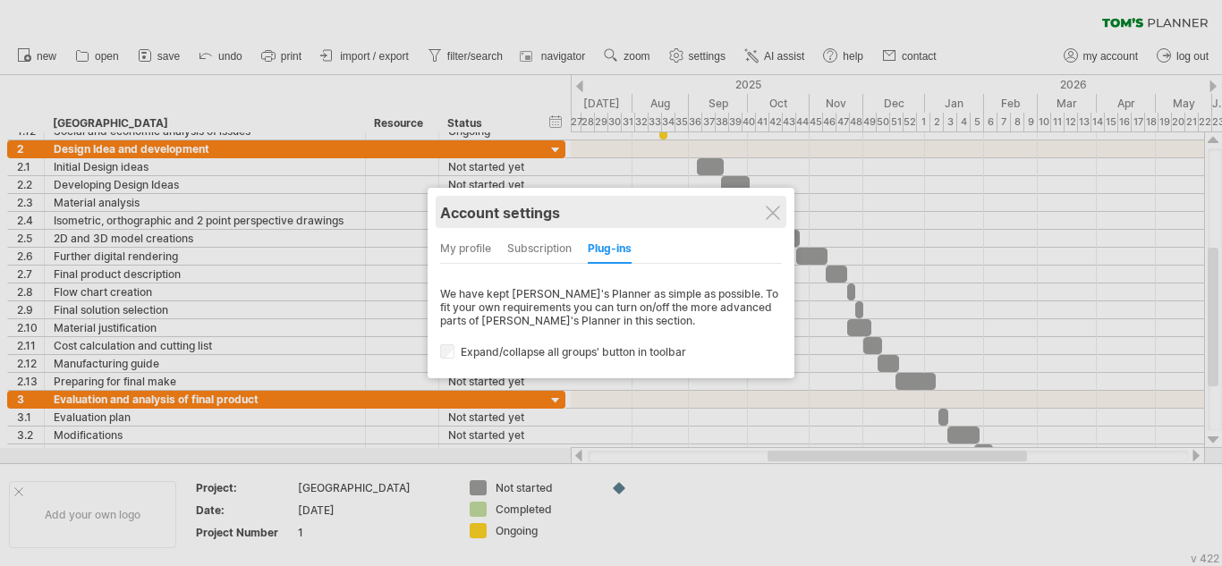
click at [768, 224] on div "Account settings" at bounding box center [611, 212] width 342 height 32
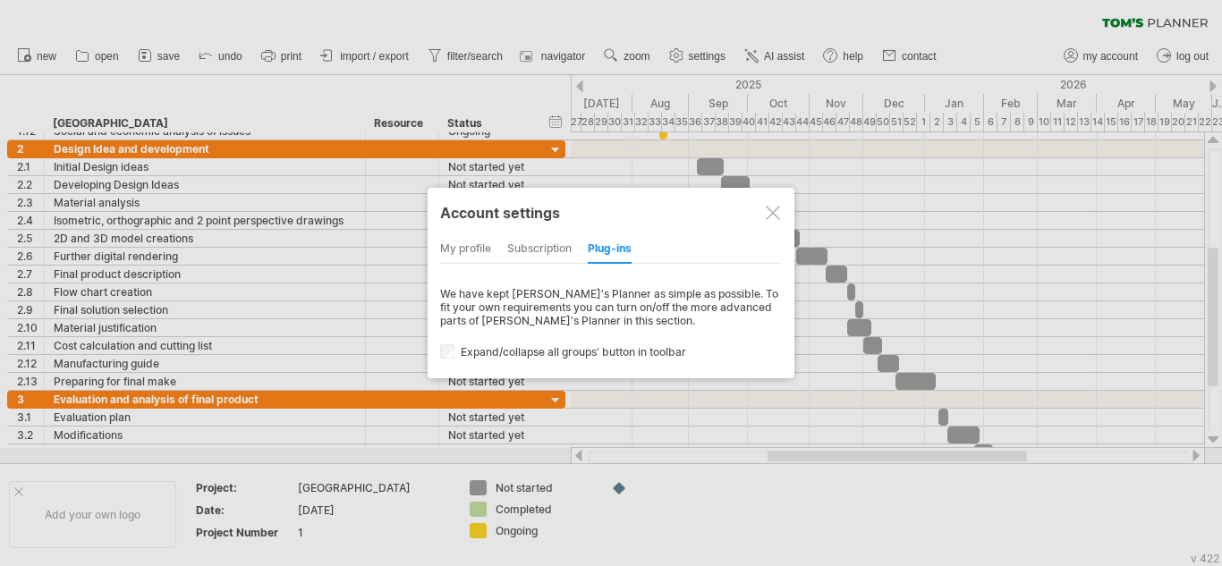
click at [778, 209] on div at bounding box center [772, 213] width 14 height 14
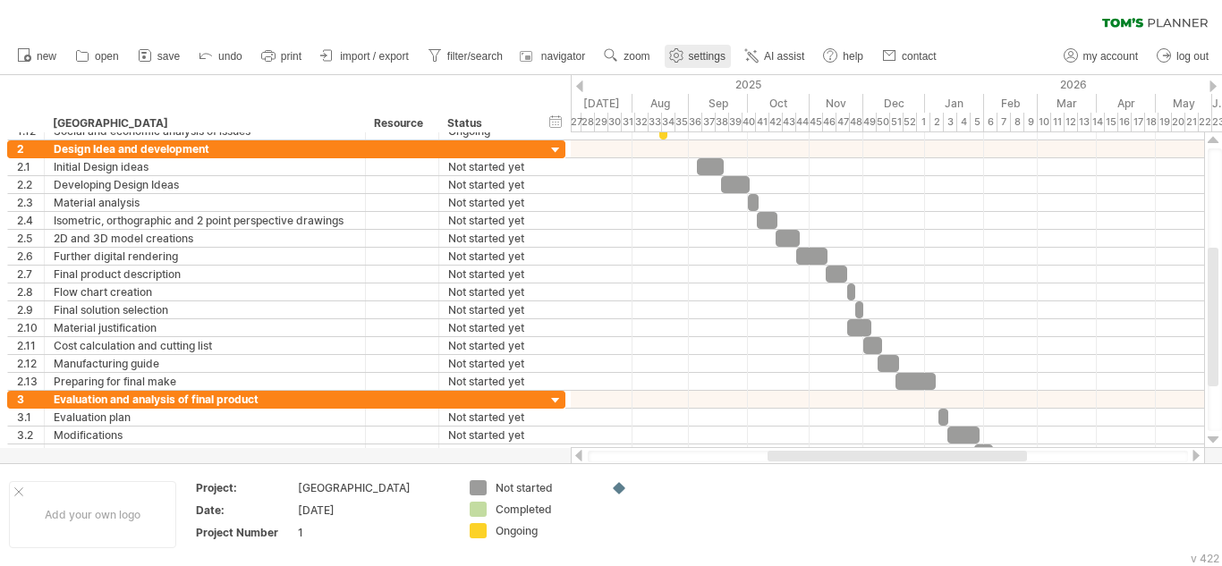
click at [706, 54] on span "settings" at bounding box center [707, 56] width 37 height 13
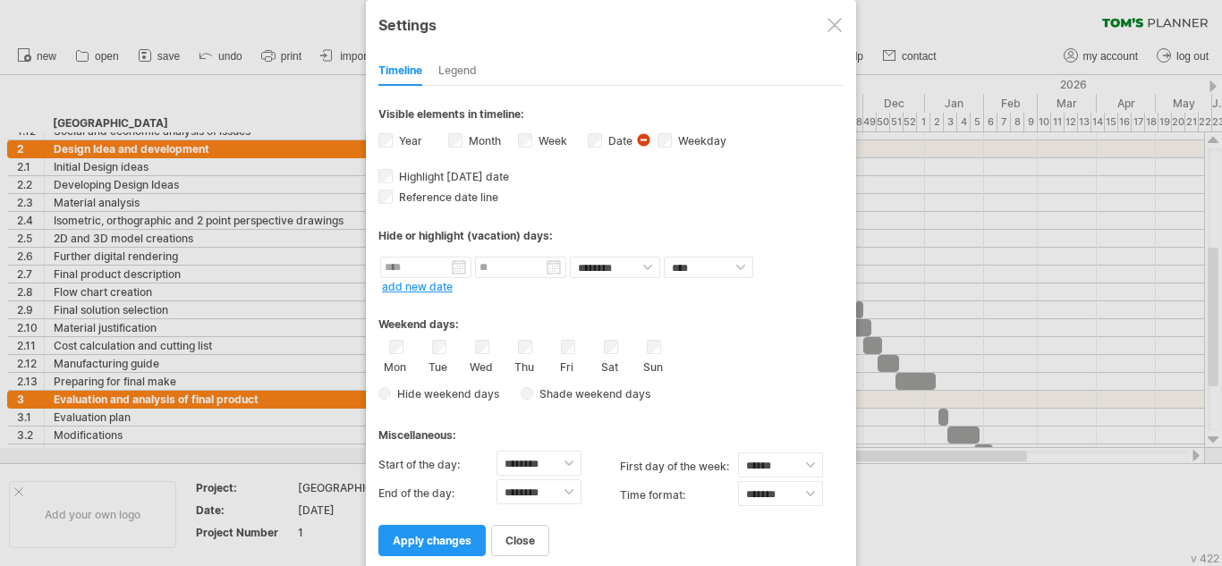
click at [836, 27] on div at bounding box center [834, 25] width 14 height 14
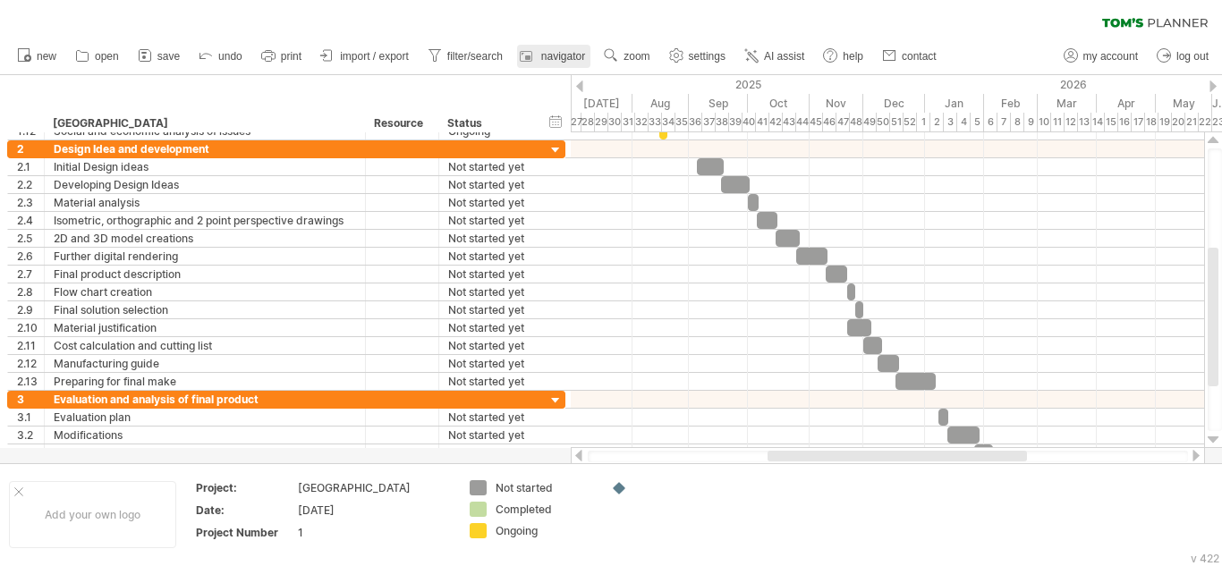
click at [563, 55] on span "navigator" at bounding box center [563, 56] width 44 height 13
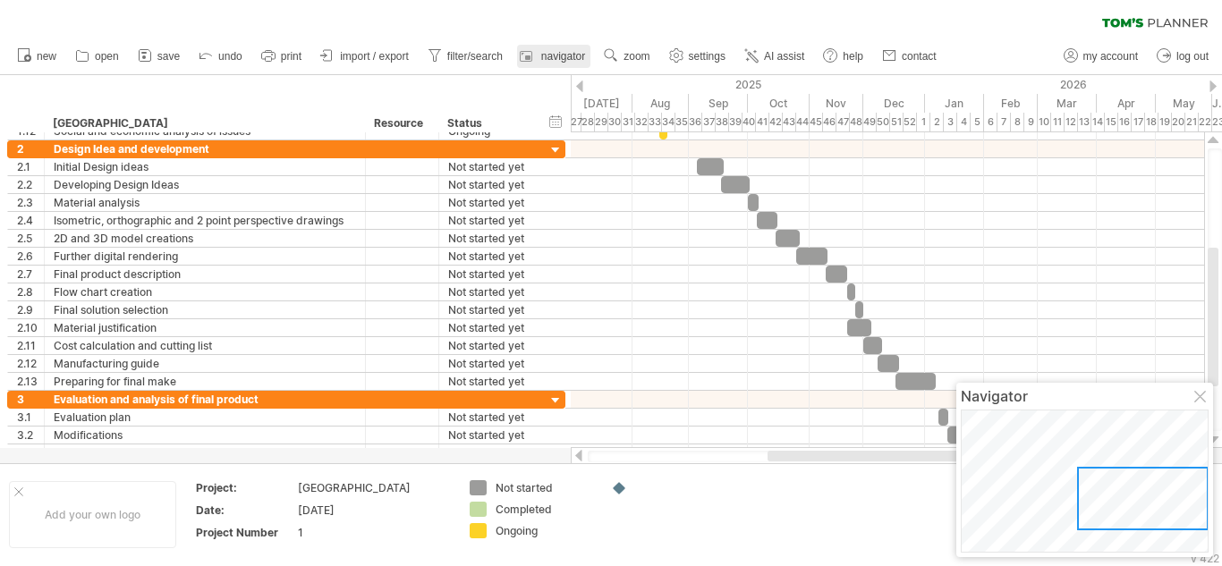
click at [563, 55] on span "navigator" at bounding box center [563, 56] width 44 height 13
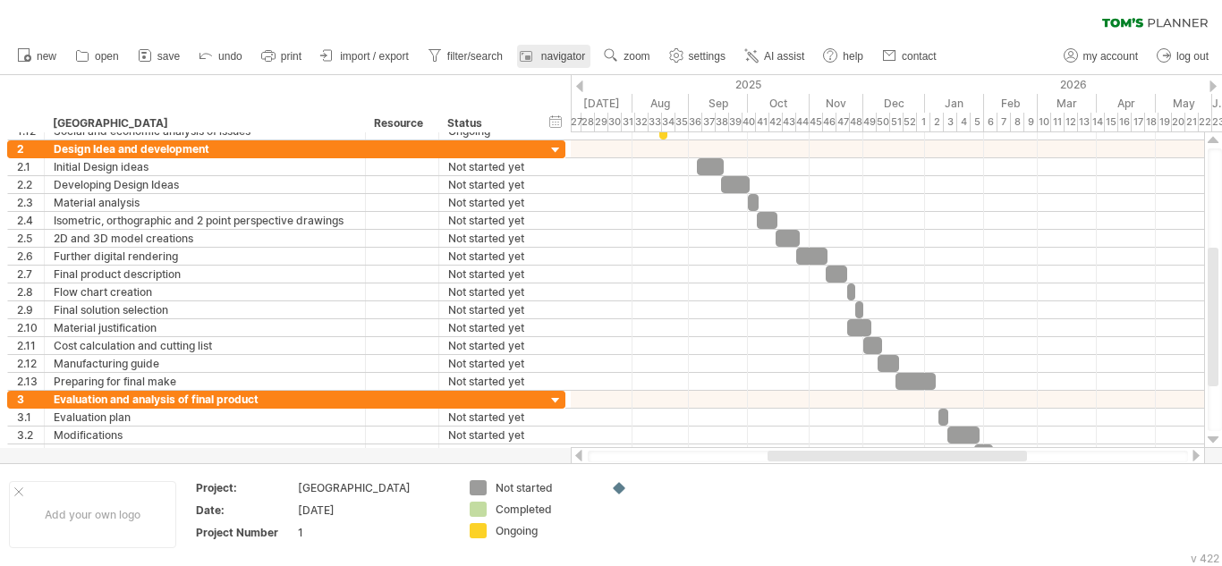
click at [563, 55] on span "navigator" at bounding box center [563, 56] width 44 height 13
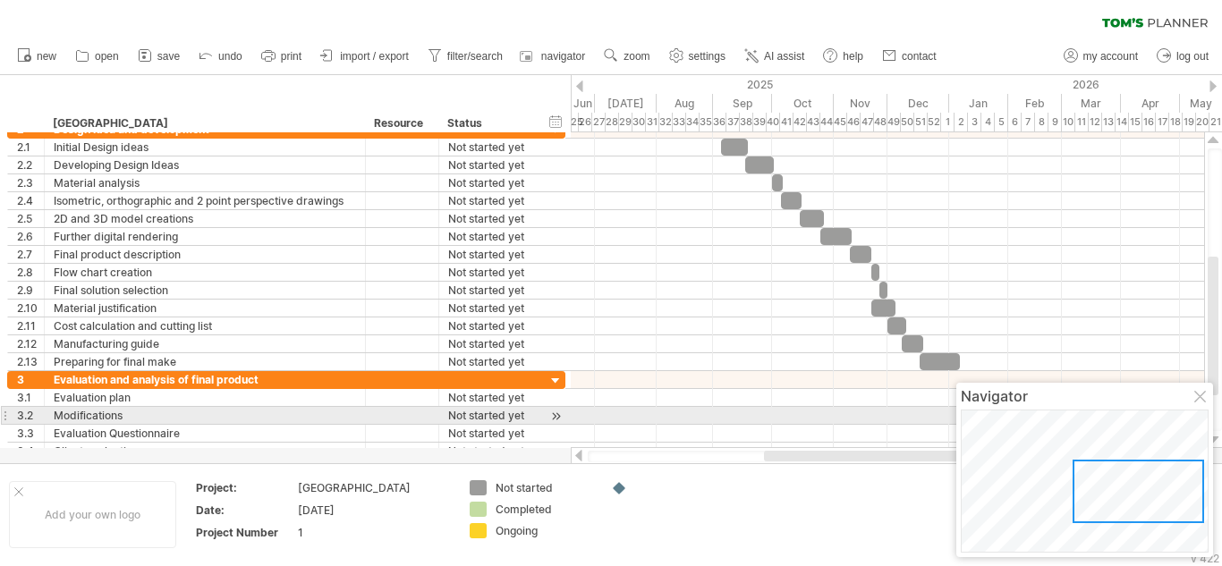
click at [1197, 405] on div "Navigator" at bounding box center [1084, 470] width 257 height 174
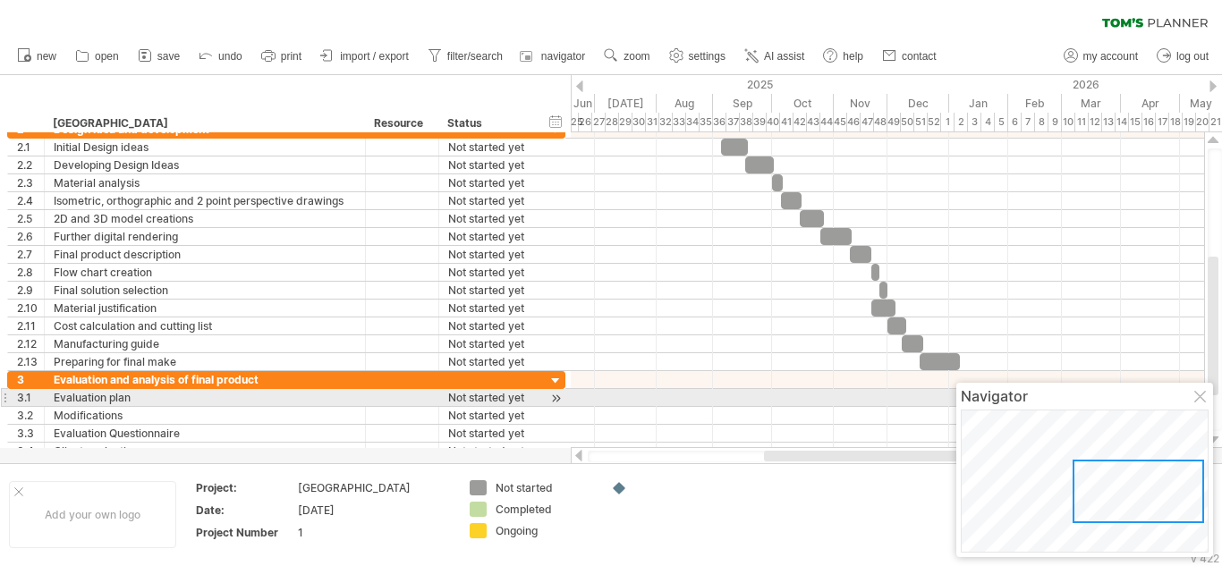
click at [1197, 402] on div at bounding box center [1201, 398] width 14 height 14
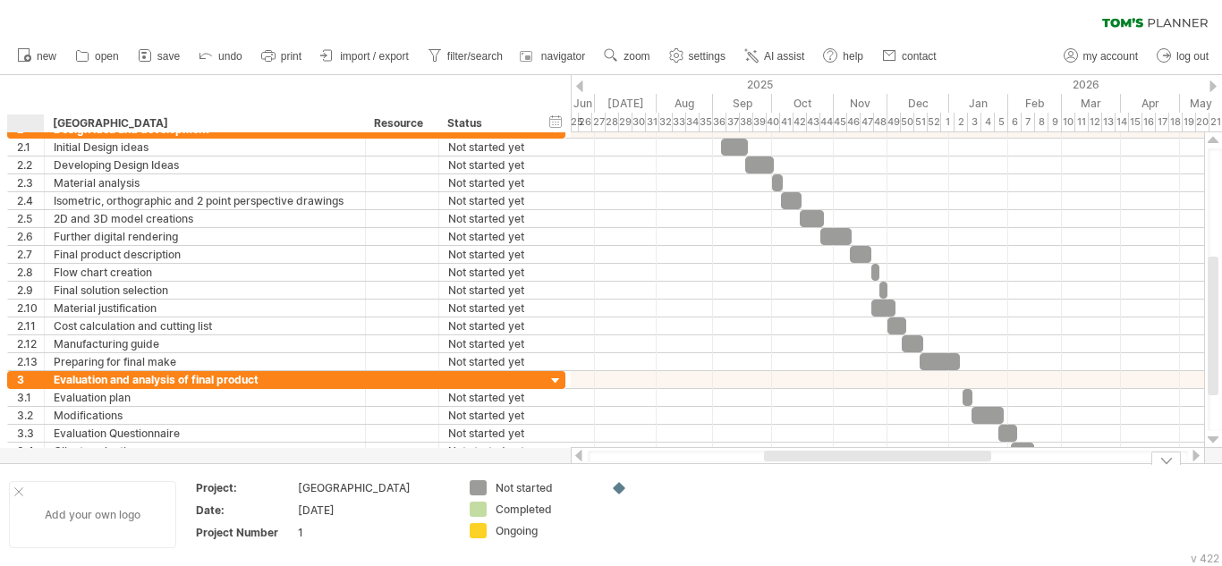
click at [19, 495] on div at bounding box center [18, 491] width 9 height 9
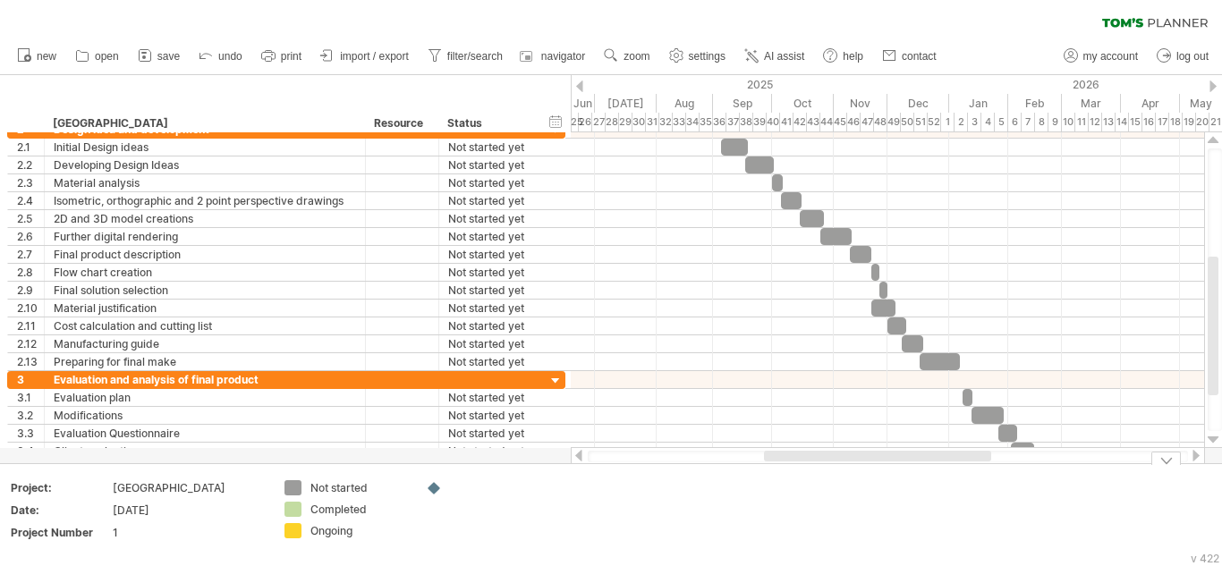
click at [1169, 461] on div at bounding box center [1166, 458] width 30 height 13
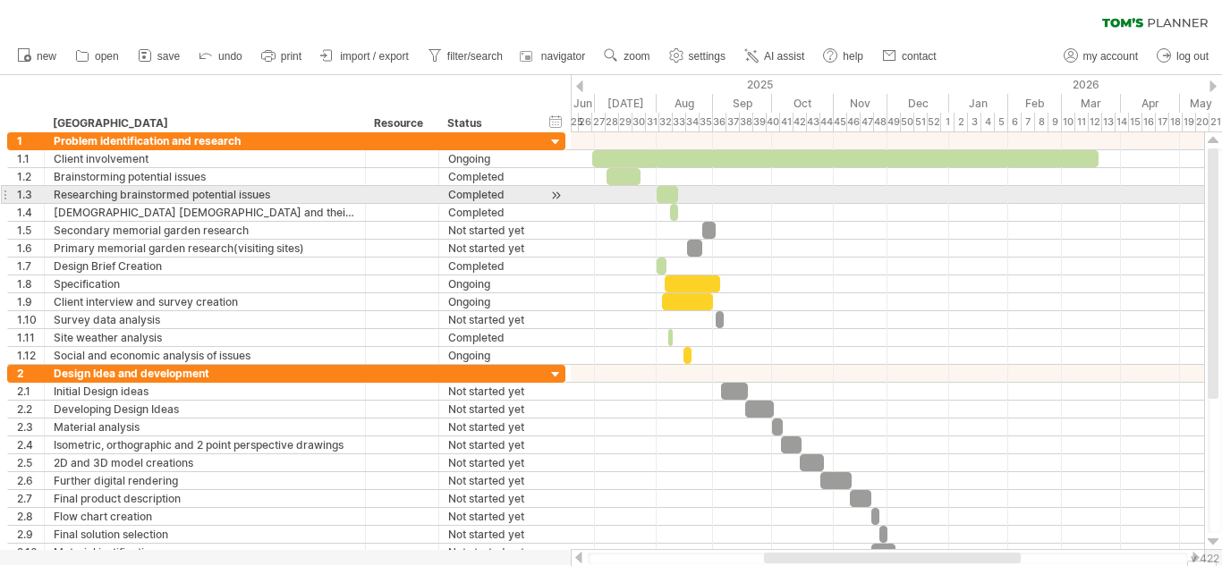
drag, startPoint x: 1208, startPoint y: 397, endPoint x: 1213, endPoint y: 161, distance: 236.1
click at [1213, 161] on div at bounding box center [1212, 273] width 11 height 250
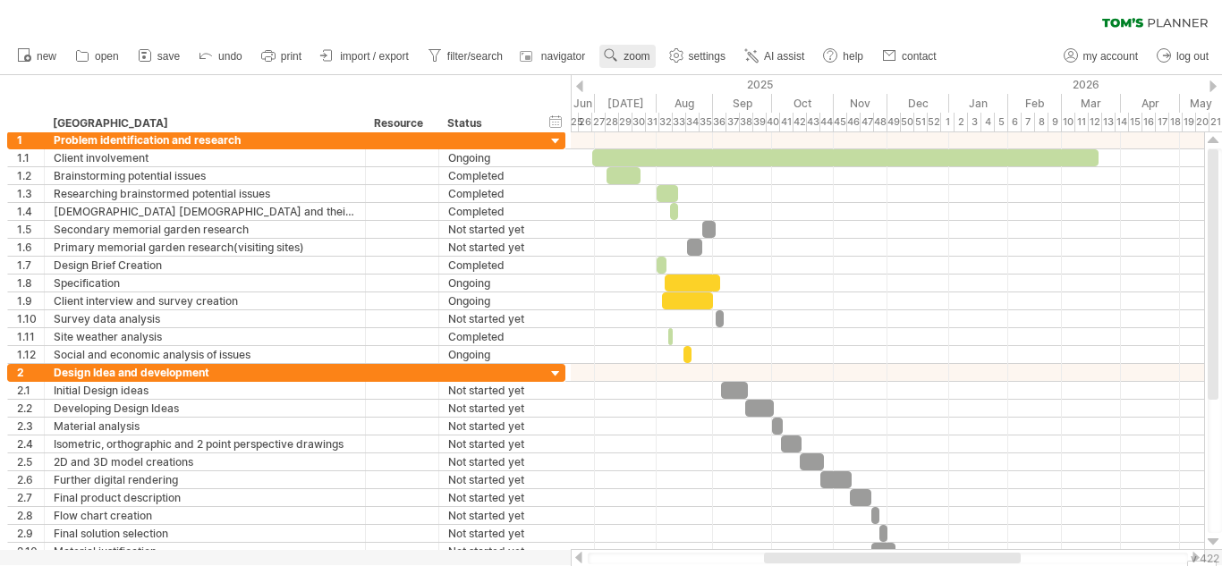
click at [632, 52] on span "zoom" at bounding box center [636, 56] width 26 height 13
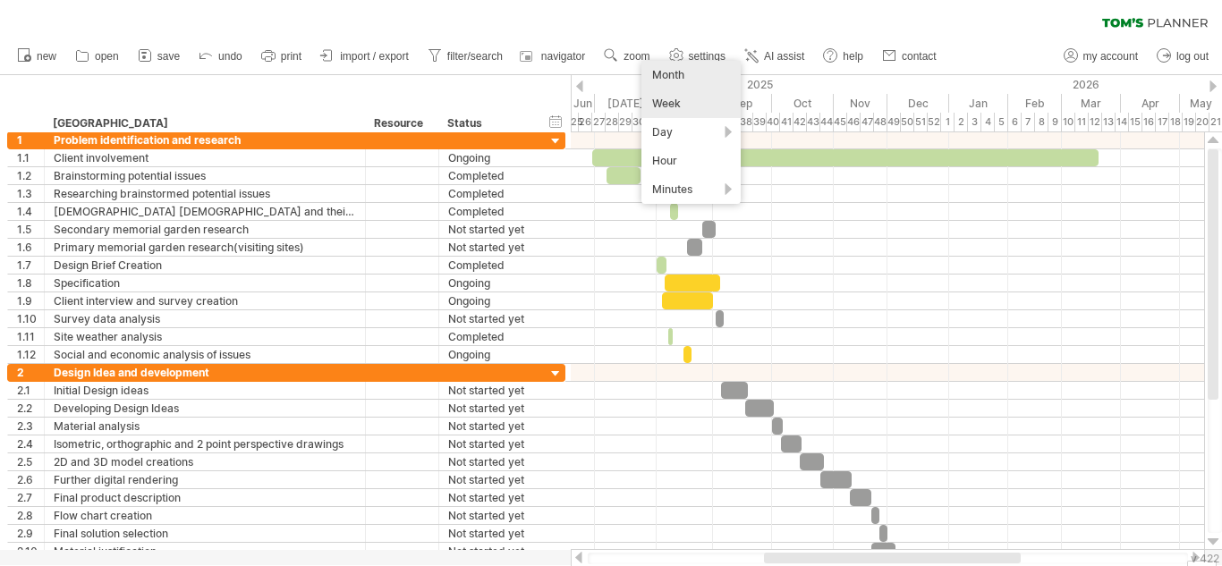
click at [691, 109] on div "Week" at bounding box center [690, 103] width 99 height 29
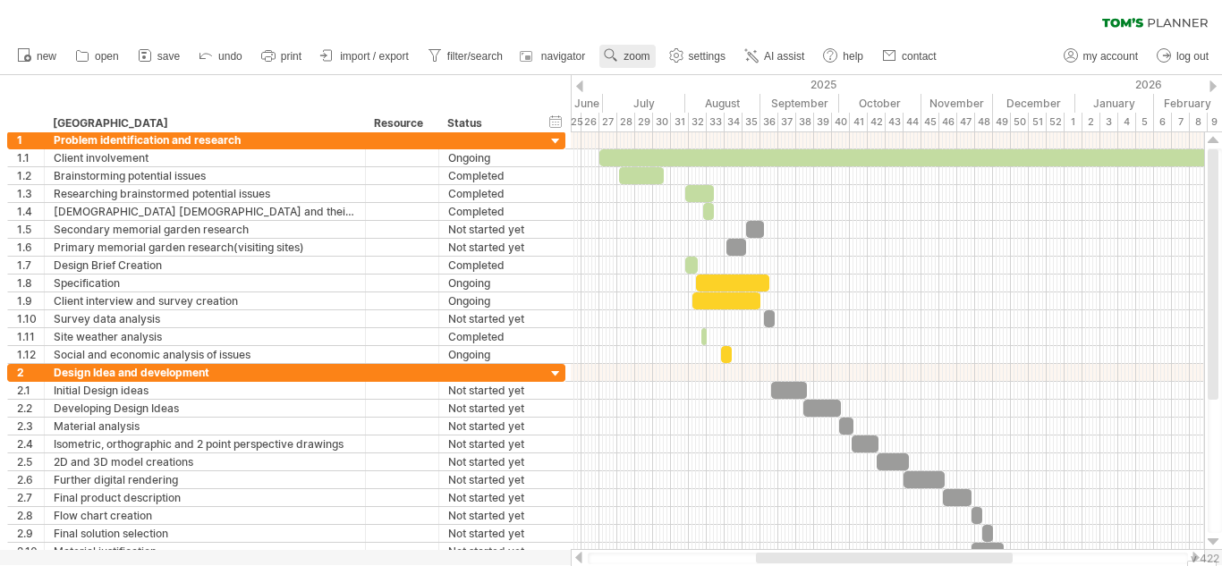
click at [638, 63] on link "zoom" at bounding box center [626, 56] width 55 height 23
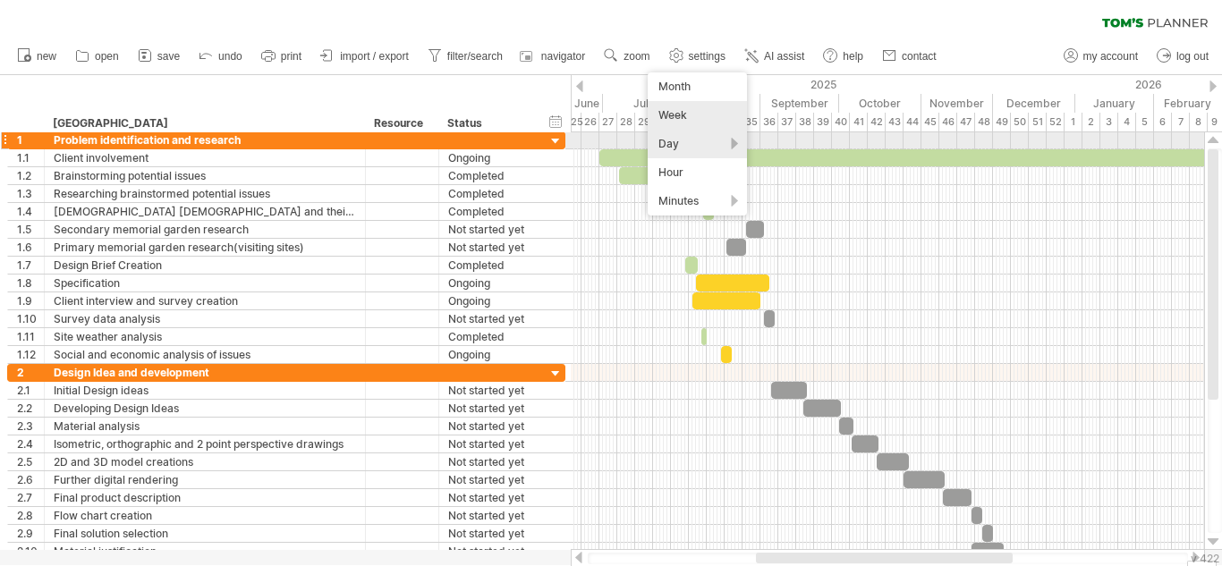
click at [690, 148] on div "Day" at bounding box center [696, 144] width 99 height 29
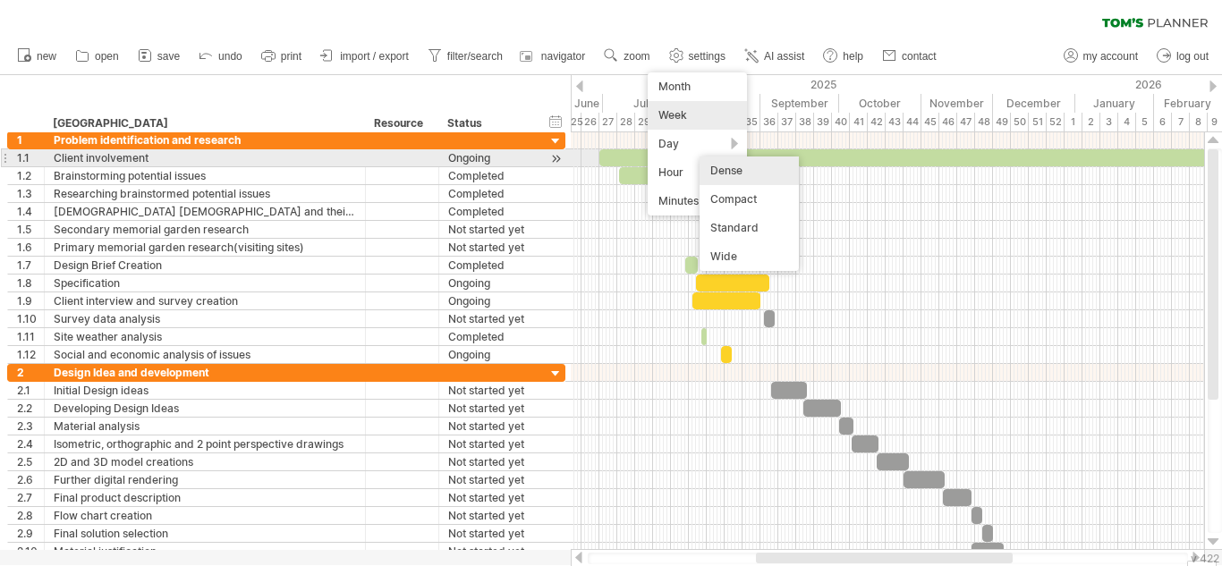
click at [723, 166] on div "Dense" at bounding box center [748, 170] width 99 height 29
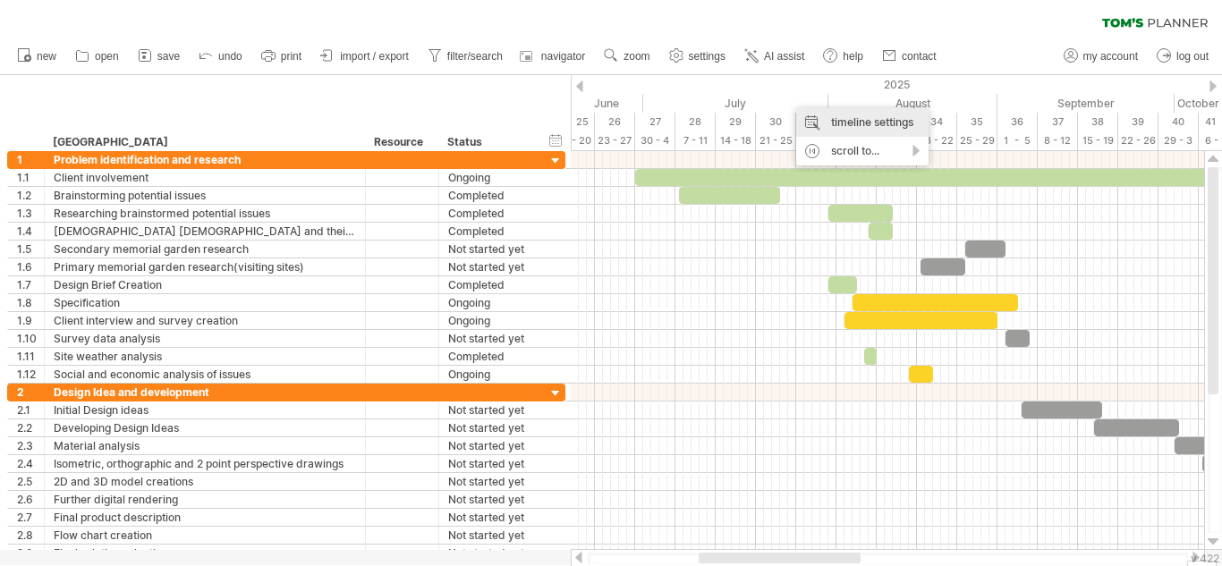
click at [836, 117] on div "timeline settings" at bounding box center [862, 122] width 132 height 29
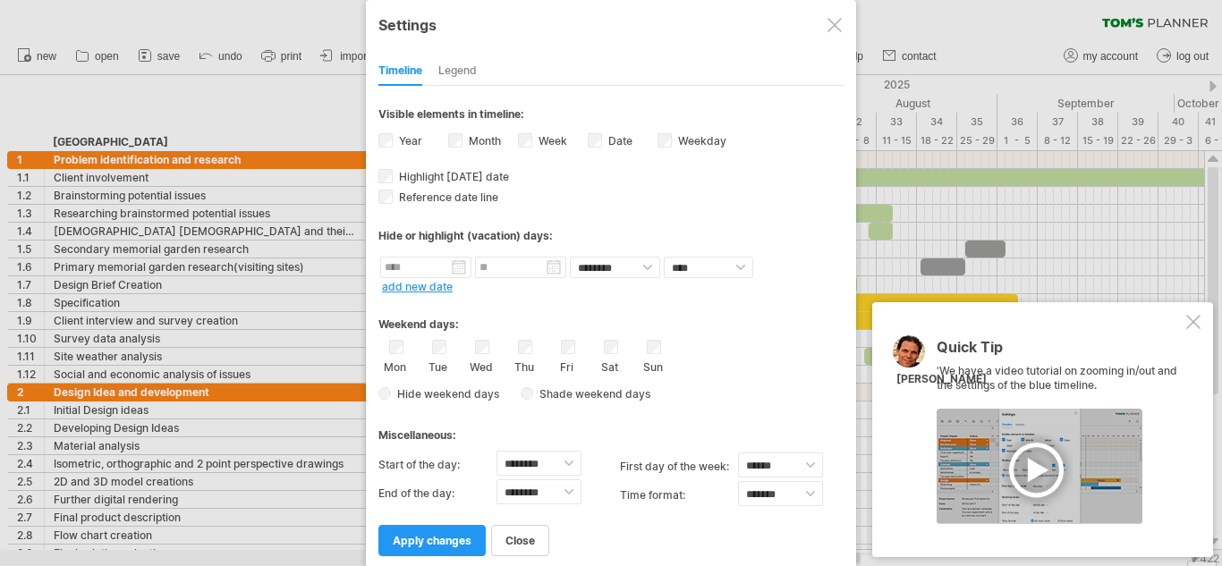
click at [1191, 321] on div at bounding box center [1193, 322] width 14 height 14
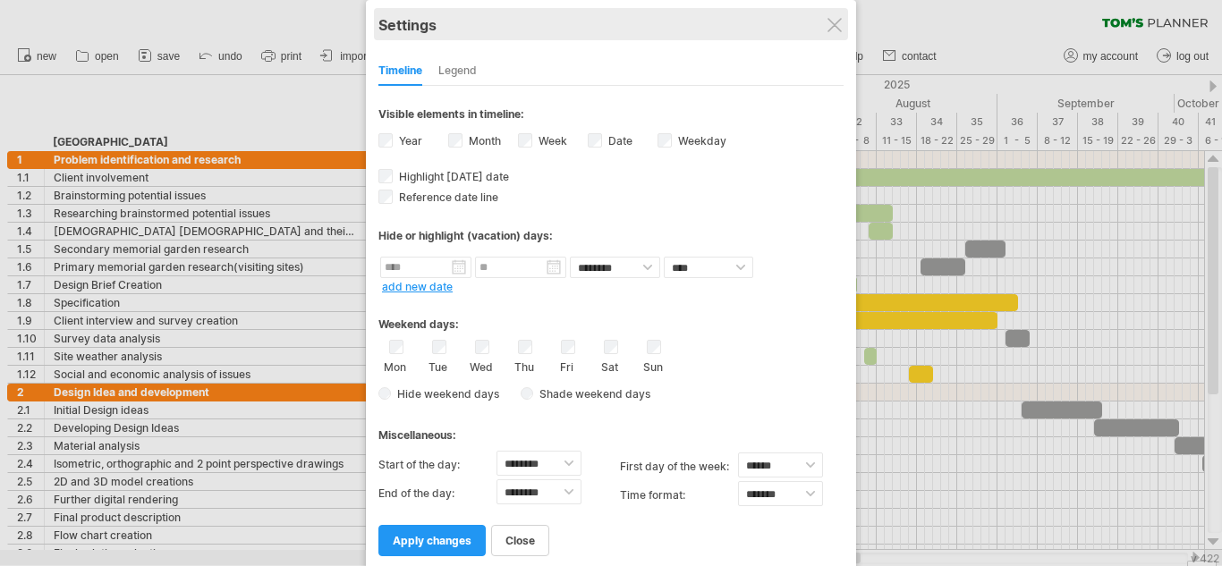
click at [811, 17] on div "Settings" at bounding box center [610, 24] width 465 height 32
click at [810, 25] on div "Settings" at bounding box center [610, 24] width 465 height 32
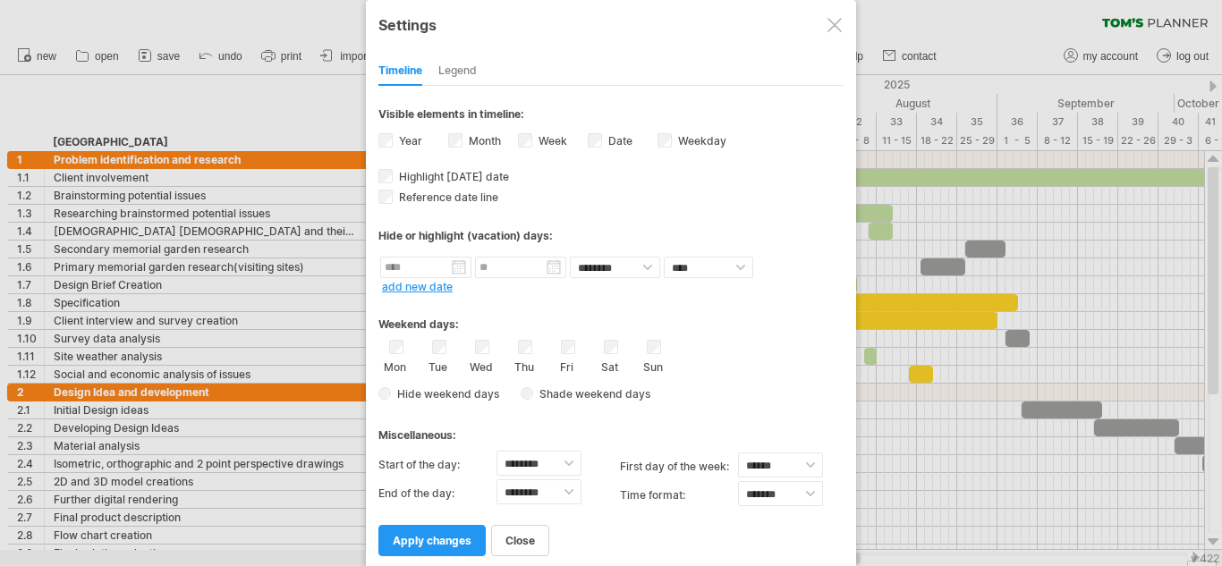
click at [839, 29] on div at bounding box center [834, 25] width 14 height 14
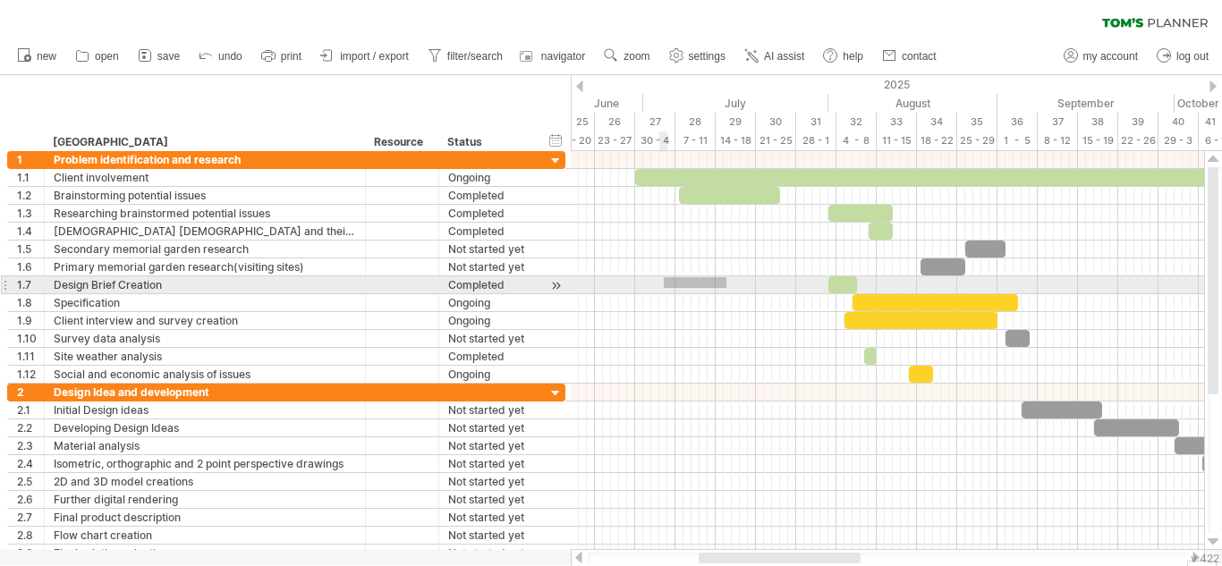
drag, startPoint x: 726, startPoint y: 277, endPoint x: 664, endPoint y: 288, distance: 63.5
click at [664, 288] on div at bounding box center [887, 285] width 633 height 18
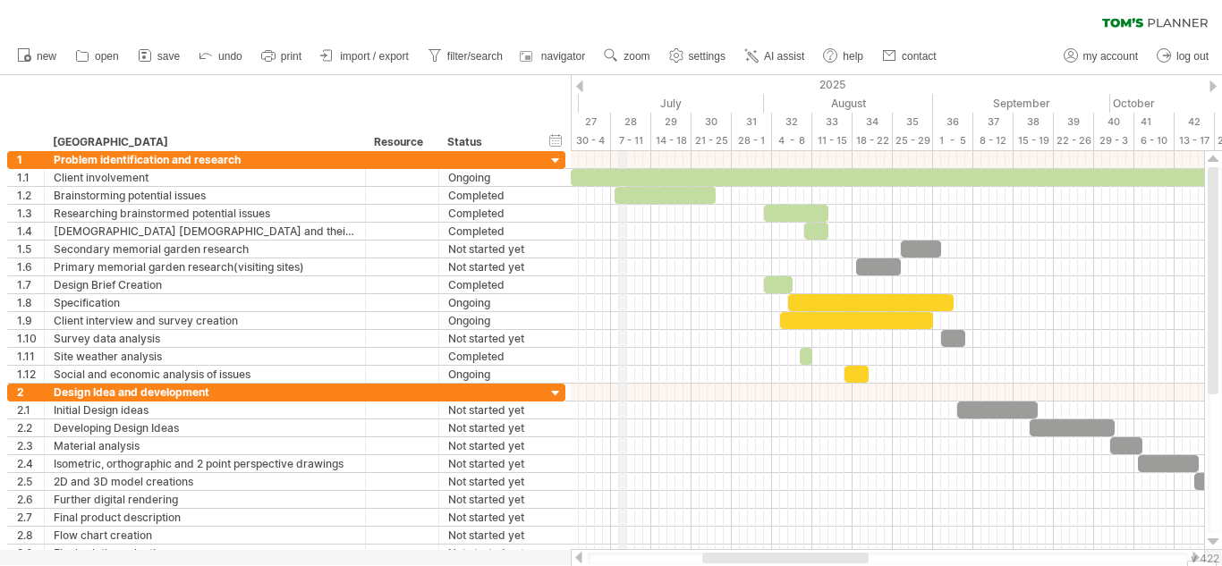
drag, startPoint x: 691, startPoint y: 95, endPoint x: 625, endPoint y: 93, distance: 66.2
click at [602, 554] on div at bounding box center [888, 559] width 600 height 12
click at [634, 17] on div "clear filter reapply filter" at bounding box center [611, 19] width 1222 height 38
click at [630, 47] on link "zoom" at bounding box center [626, 56] width 55 height 23
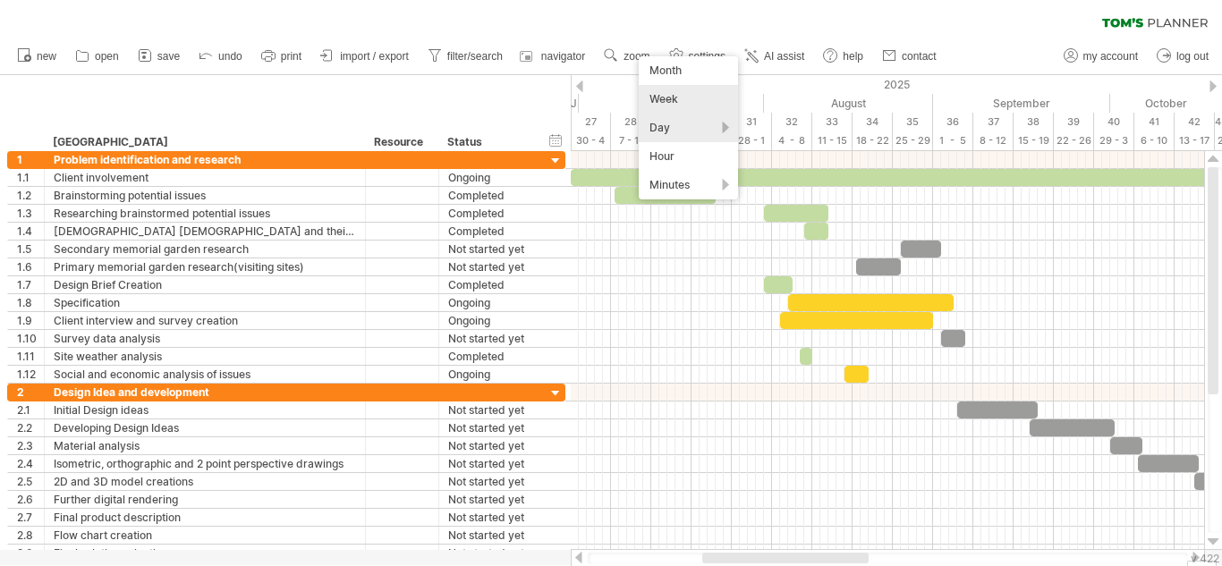
click at [695, 93] on div "Week" at bounding box center [687, 99] width 99 height 29
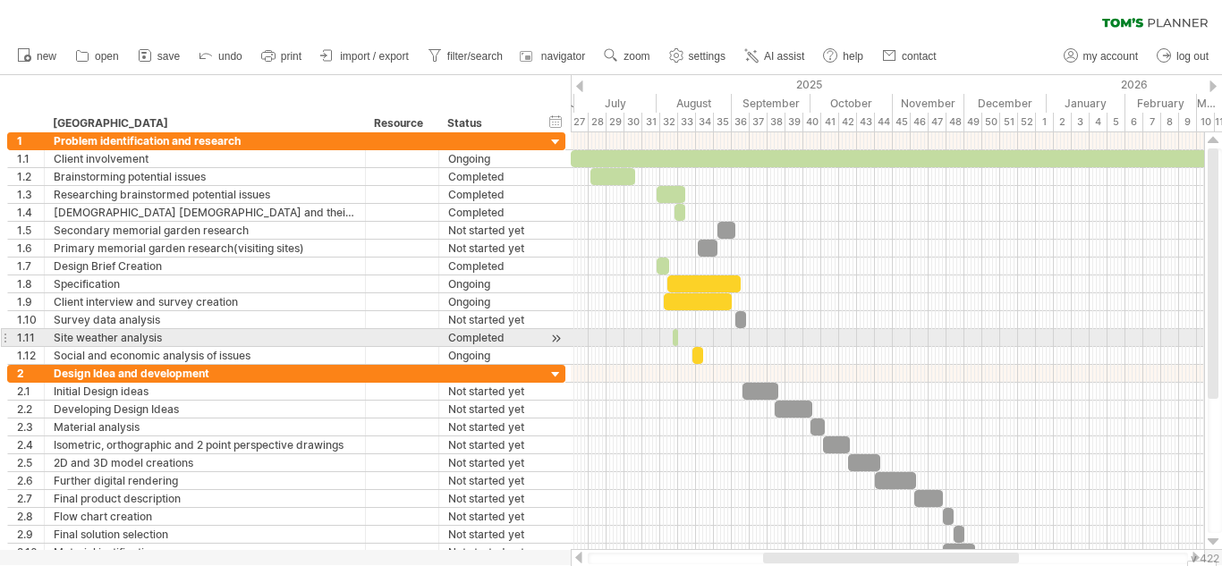
drag, startPoint x: 1216, startPoint y: 359, endPoint x: 1214, endPoint y: 342, distance: 18.0
click at [1214, 342] on div at bounding box center [1212, 273] width 11 height 250
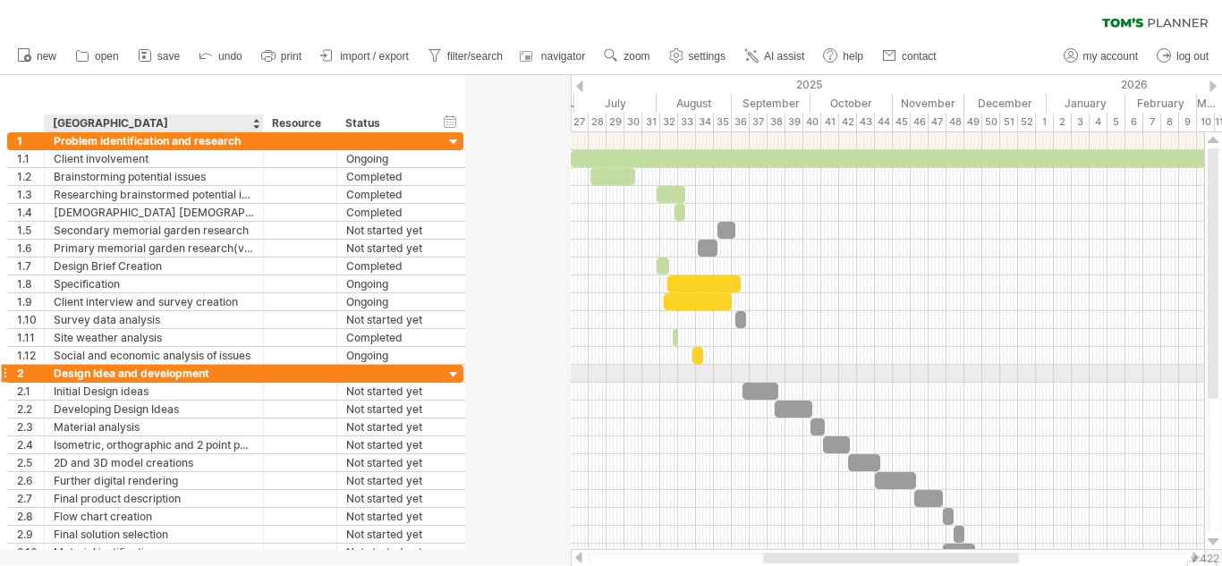
drag, startPoint x: 361, startPoint y: 368, endPoint x: 259, endPoint y: 376, distance: 102.3
click at [259, 376] on div at bounding box center [261, 374] width 9 height 18
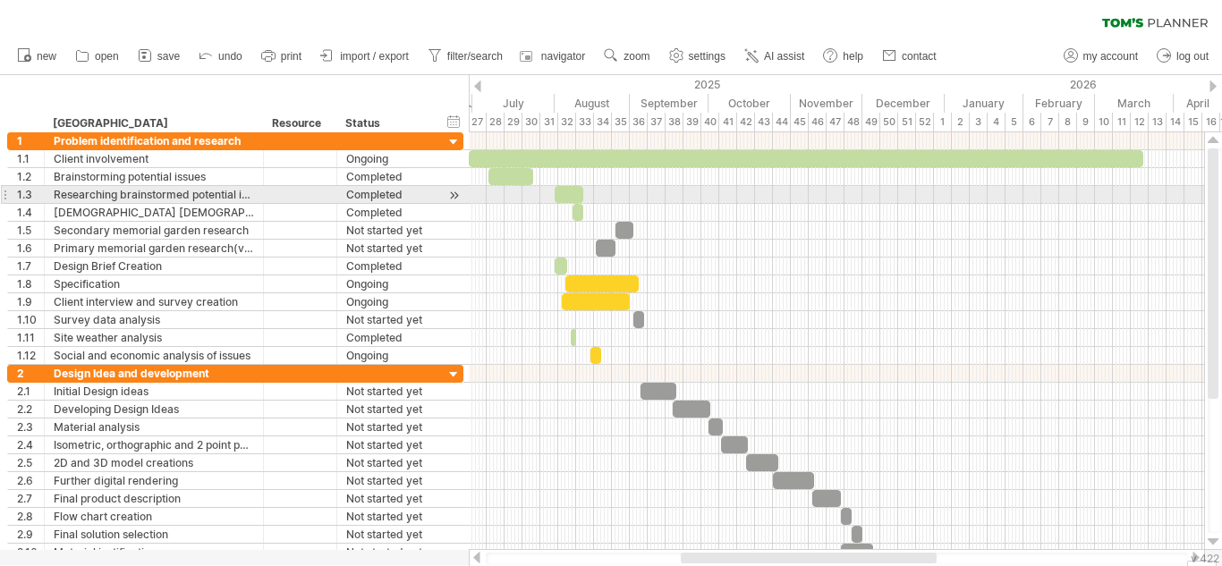
click at [223, 195] on div "Researching brainstormed potential issues" at bounding box center [154, 194] width 200 height 17
click at [269, 187] on div at bounding box center [300, 194] width 73 height 17
click at [254, 193] on div "**********" at bounding box center [154, 194] width 219 height 17
click at [241, 195] on div "Researching brainstormed potential issues" at bounding box center [154, 194] width 200 height 17
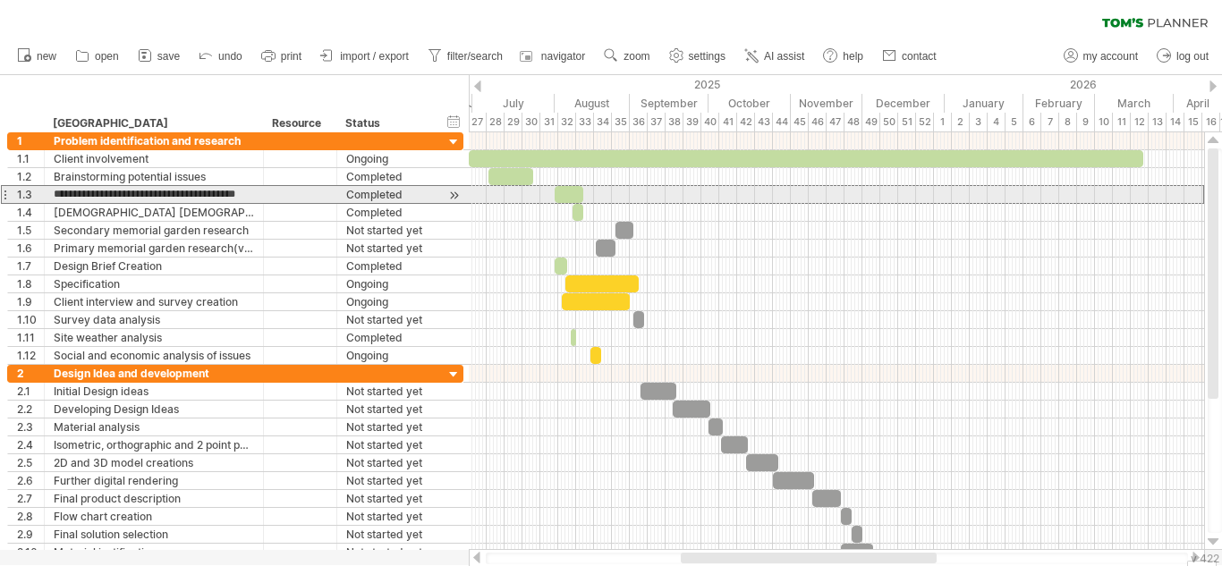
click at [241, 195] on input "**********" at bounding box center [154, 194] width 200 height 17
click at [223, 193] on input "**********" at bounding box center [154, 194] width 200 height 17
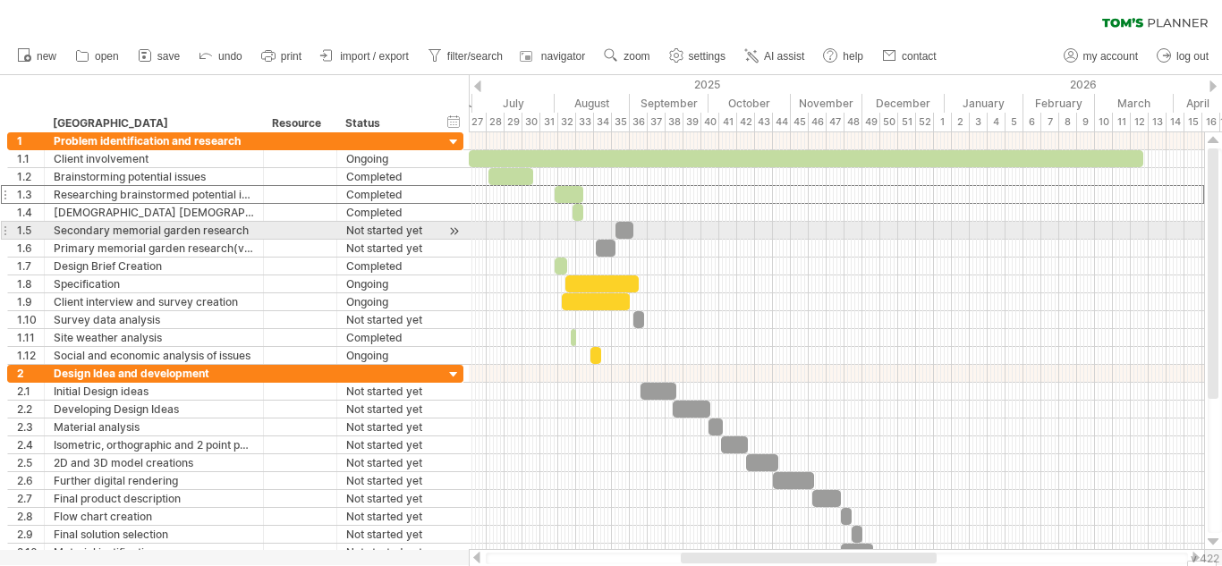
drag, startPoint x: 216, startPoint y: 203, endPoint x: 217, endPoint y: 224, distance: 21.5
click at [217, 224] on div "**********" at bounding box center [235, 248] width 456 height 232
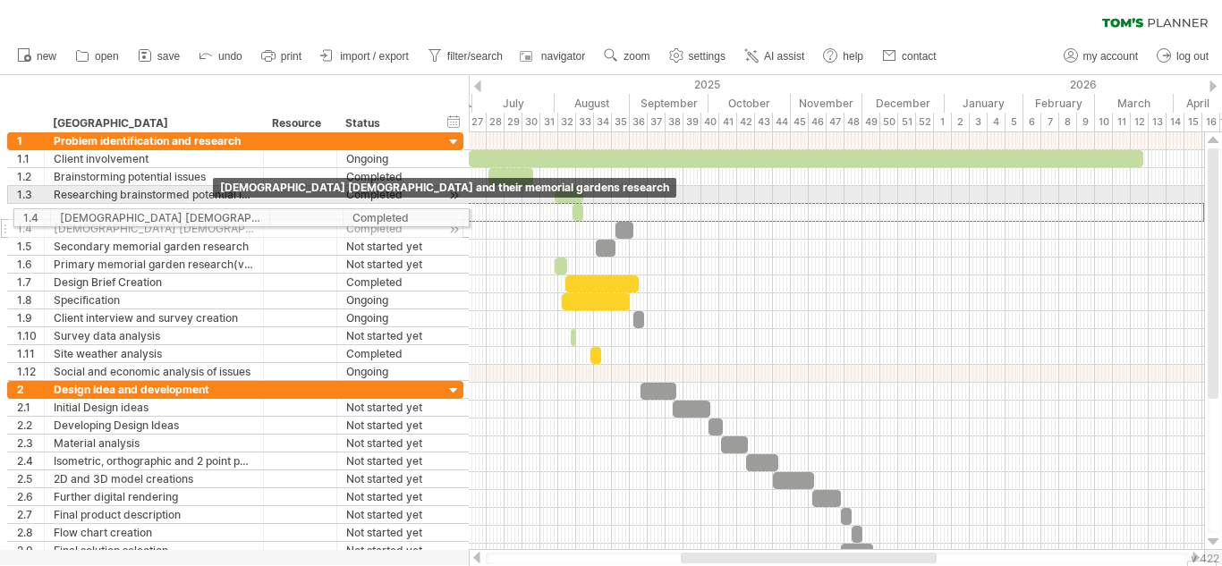
drag, startPoint x: 213, startPoint y: 204, endPoint x: 214, endPoint y: 215, distance: 10.8
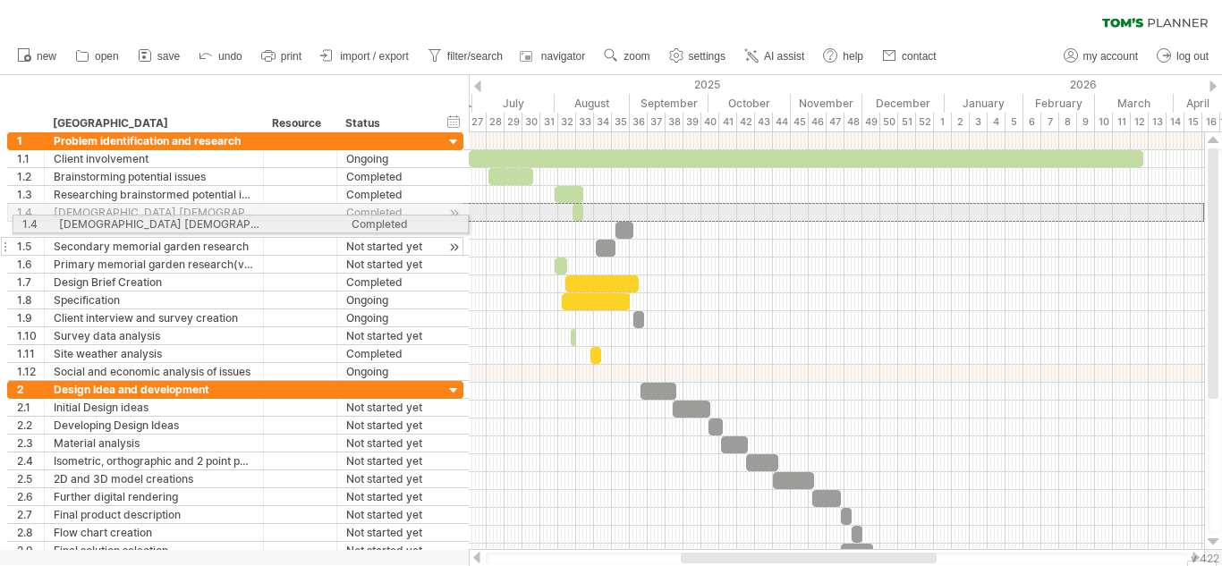
click at [217, 221] on div "**********" at bounding box center [235, 212] width 456 height 19
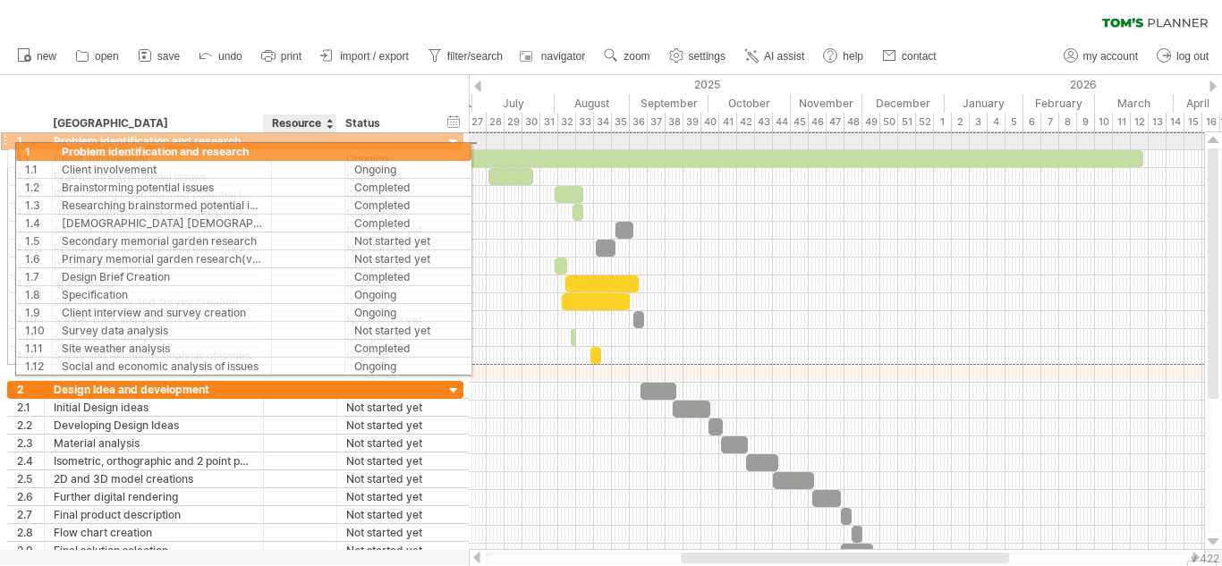
drag, startPoint x: 286, startPoint y: 139, endPoint x: 295, endPoint y: 148, distance: 12.6
click at [295, 148] on div at bounding box center [300, 140] width 55 height 17
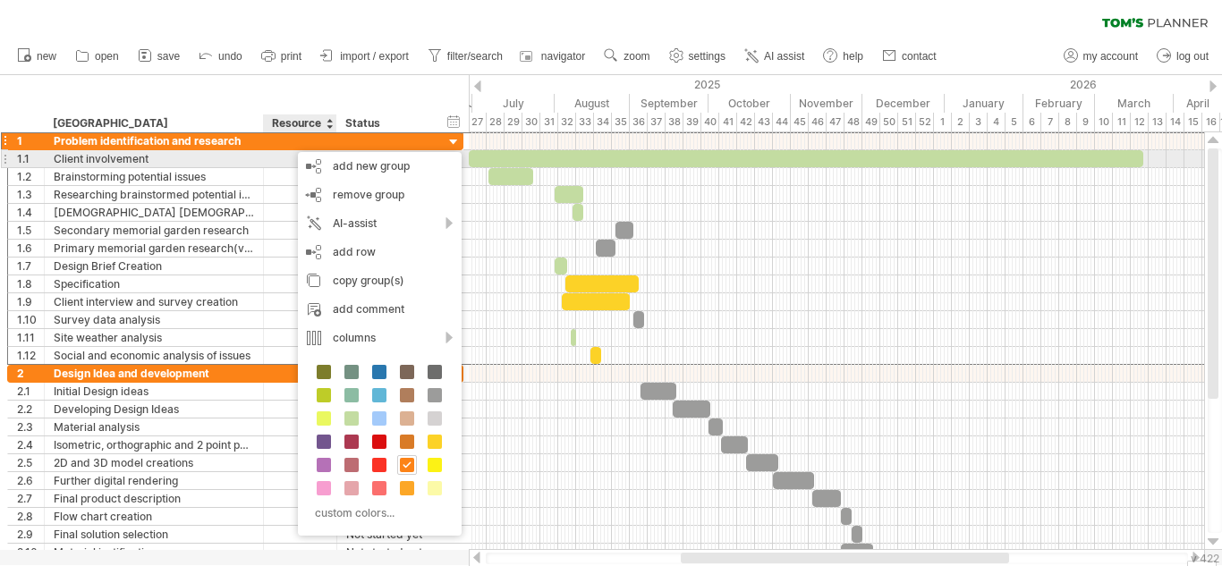
click at [286, 152] on div at bounding box center [300, 158] width 55 height 17
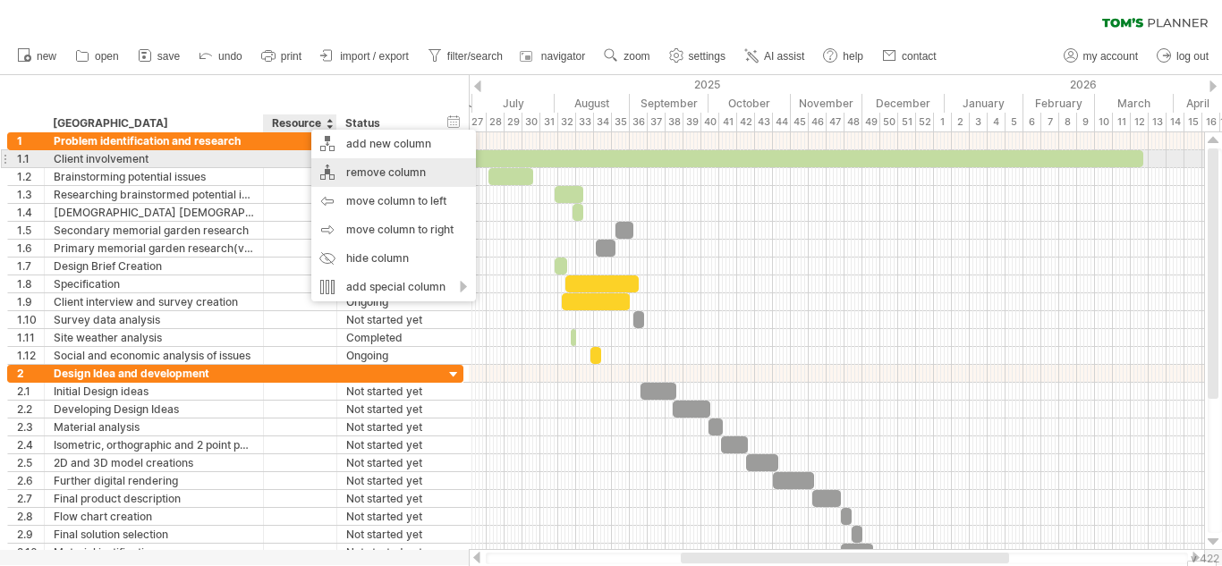
click at [363, 166] on div "remove column" at bounding box center [393, 172] width 165 height 29
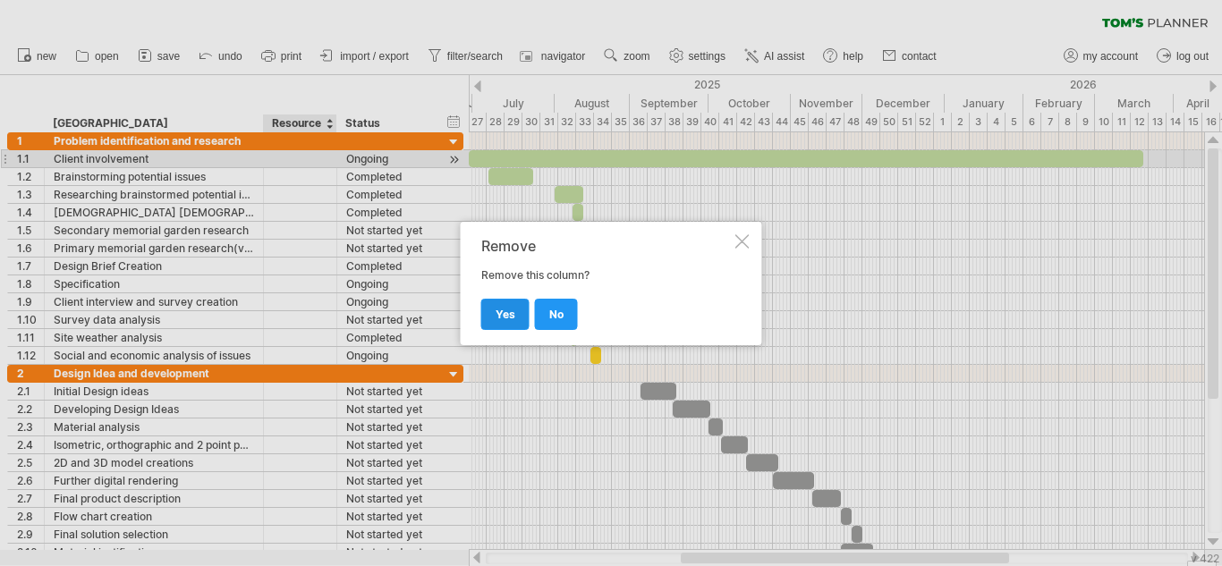
click at [495, 310] on span "yes" at bounding box center [505, 314] width 20 height 13
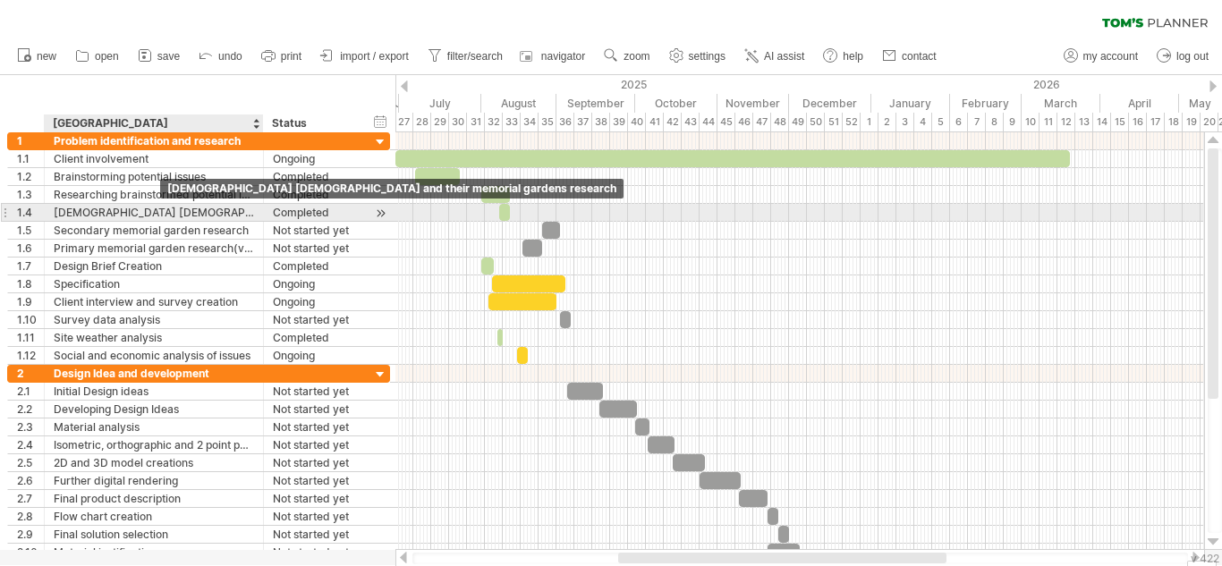
click at [156, 212] on div "[DEMOGRAPHIC_DATA] [DEMOGRAPHIC_DATA] and their memorial gardens research" at bounding box center [154, 212] width 200 height 17
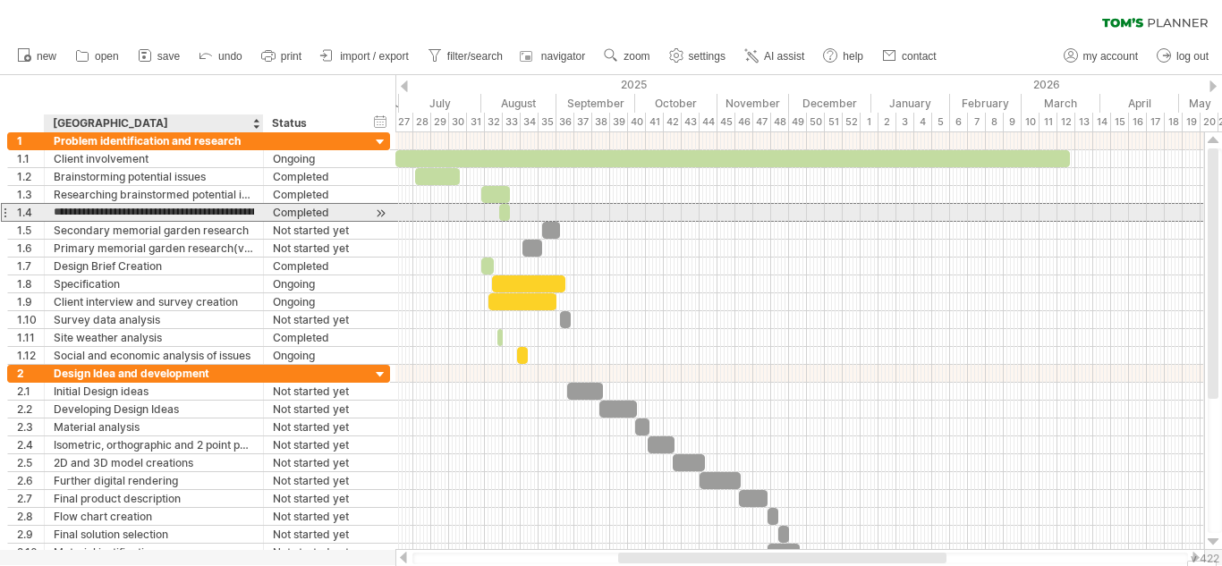
click at [156, 212] on input "**********" at bounding box center [154, 212] width 200 height 17
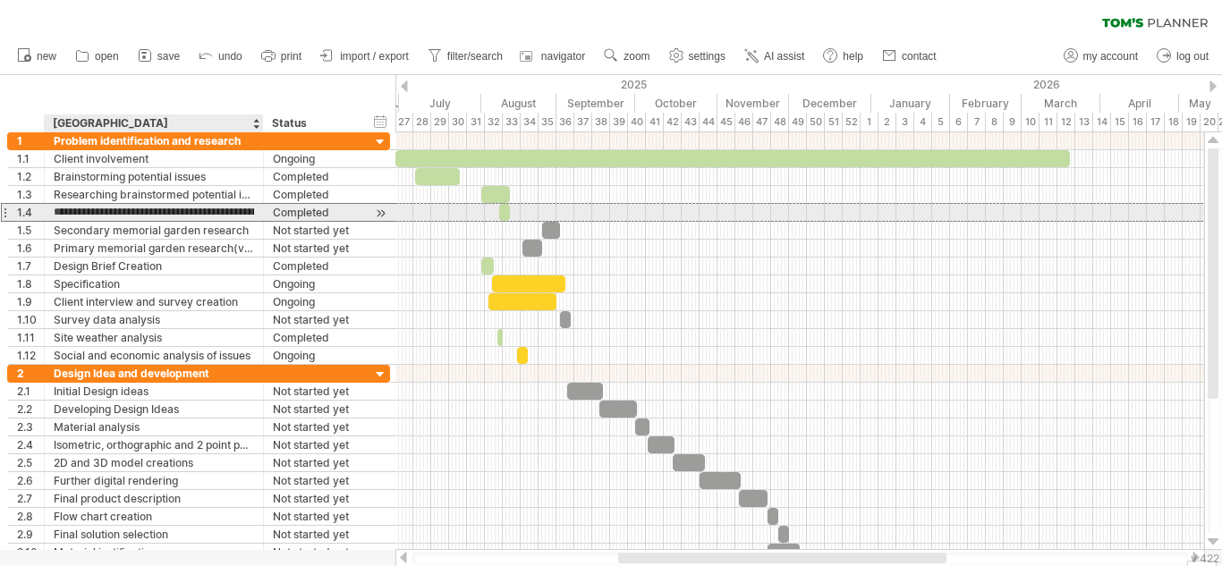
scroll to position [0, 75]
drag, startPoint x: 156, startPoint y: 212, endPoint x: 272, endPoint y: 217, distance: 115.5
click at [272, 217] on div "**********" at bounding box center [198, 212] width 383 height 19
type input "*"
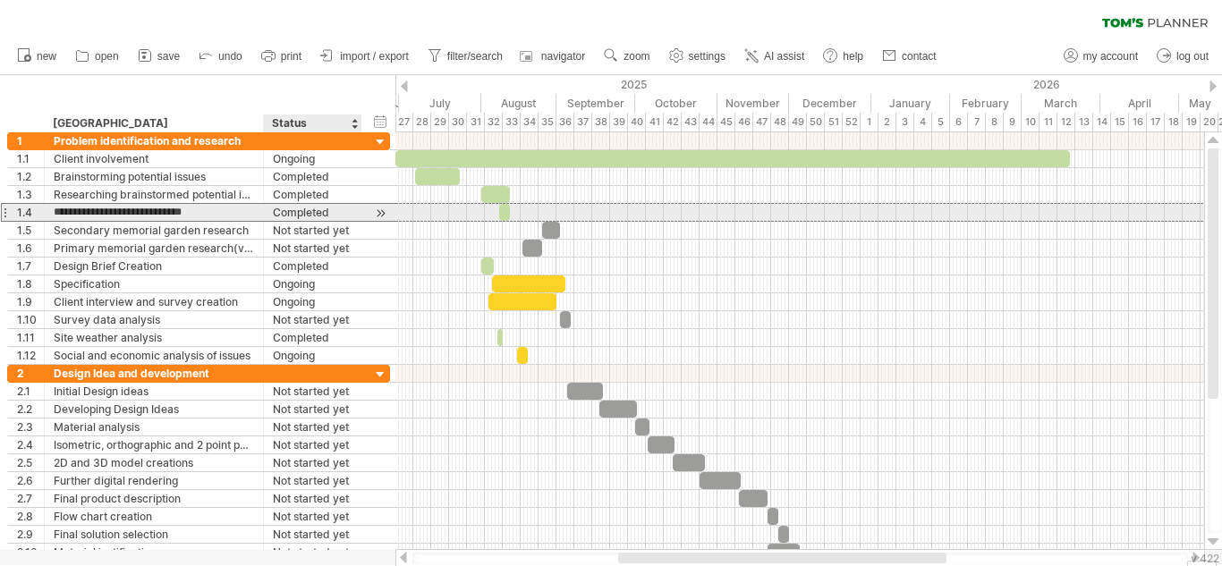
type input "**********"
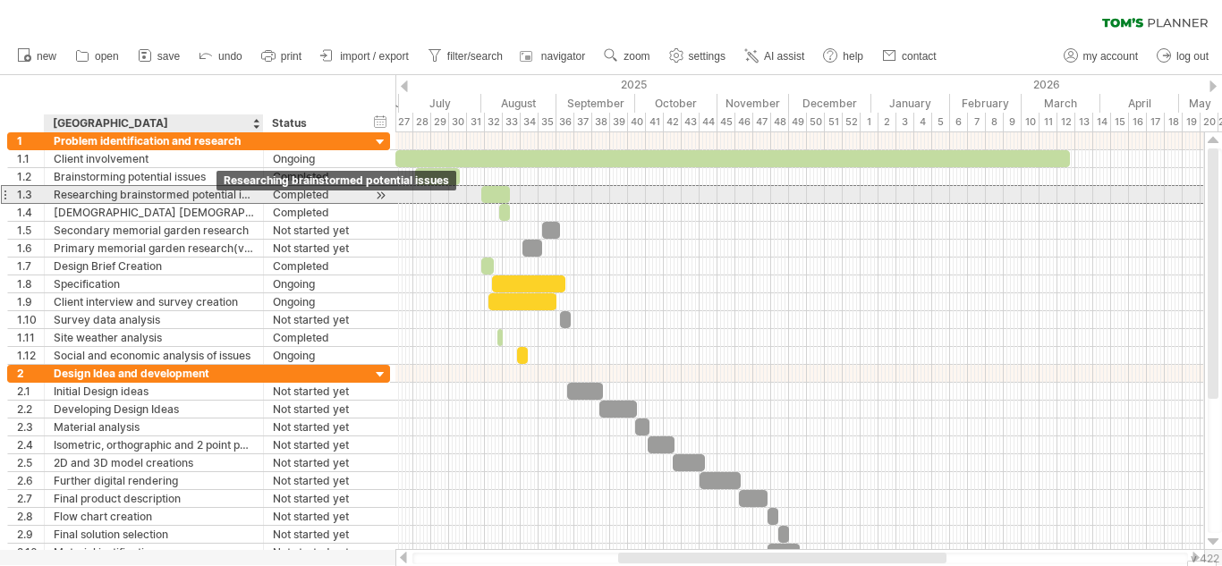
click at [216, 196] on div "Researching brainstormed potential issues" at bounding box center [154, 194] width 200 height 17
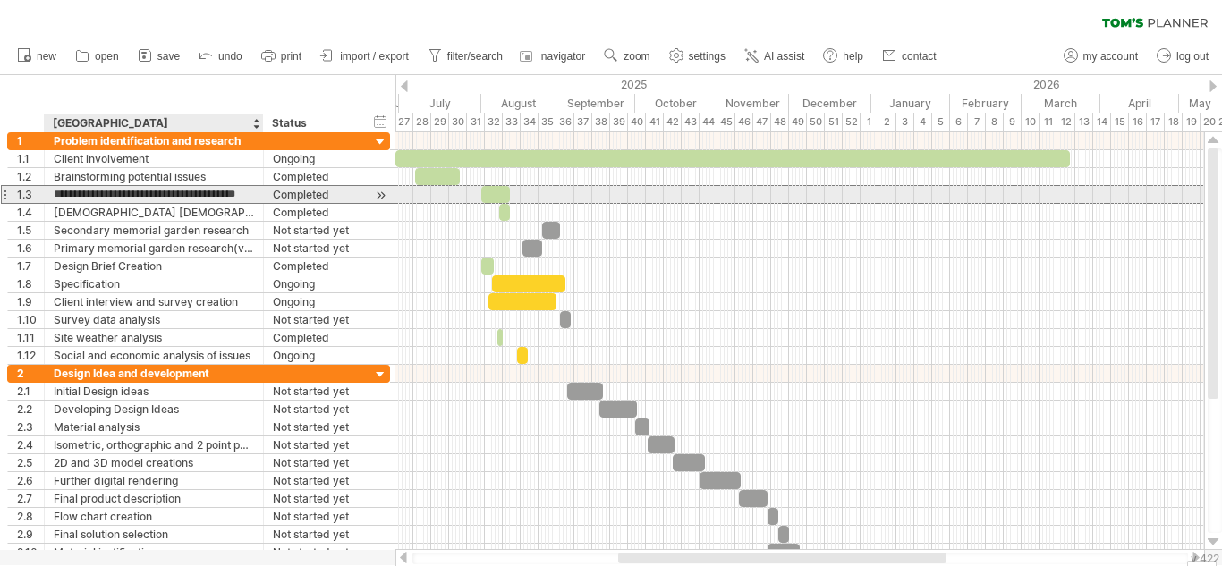
click at [216, 196] on input "**********" at bounding box center [154, 194] width 200 height 17
click at [127, 199] on input "**********" at bounding box center [154, 194] width 200 height 17
click at [119, 196] on input "**********" at bounding box center [154, 194] width 200 height 17
drag, startPoint x: 119, startPoint y: 196, endPoint x: 53, endPoint y: 199, distance: 66.2
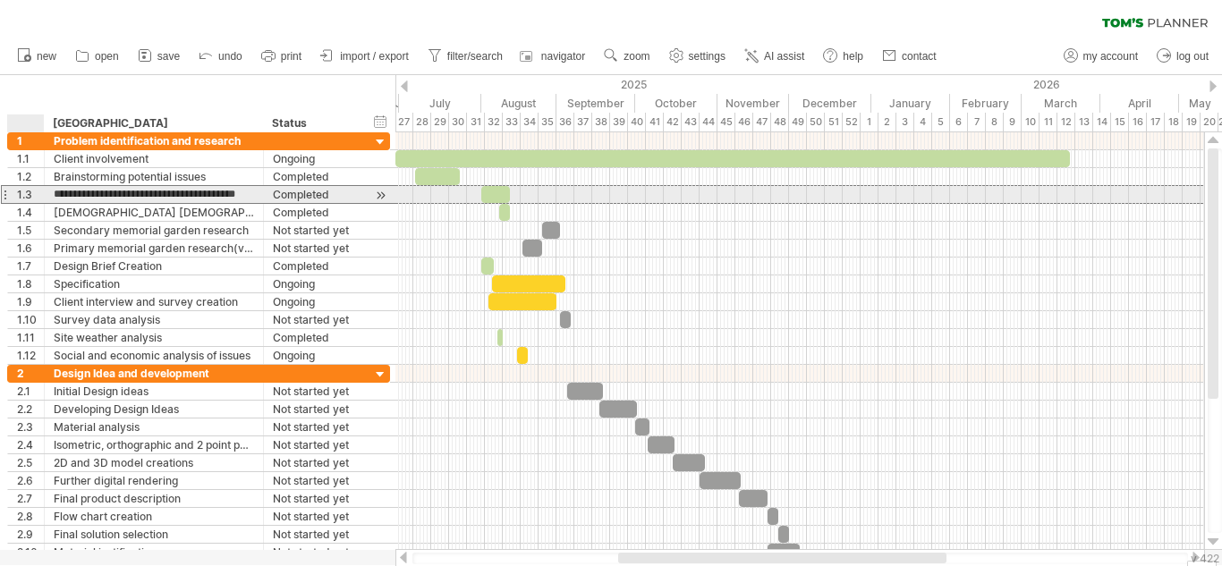
click at [53, 199] on div "**********" at bounding box center [154, 194] width 219 height 17
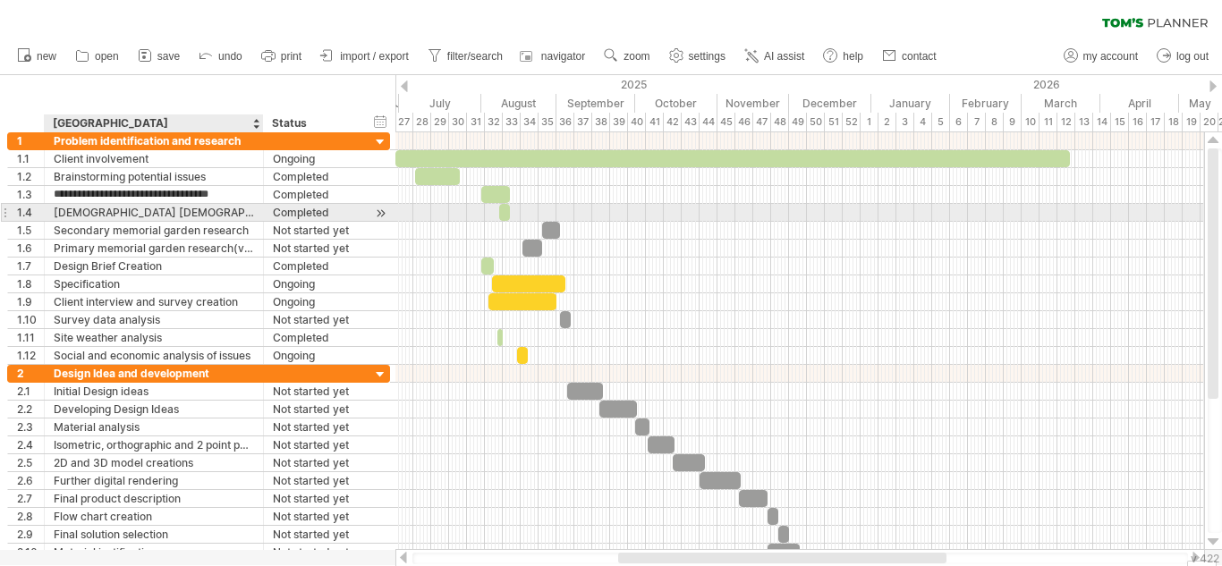
type input "**********"
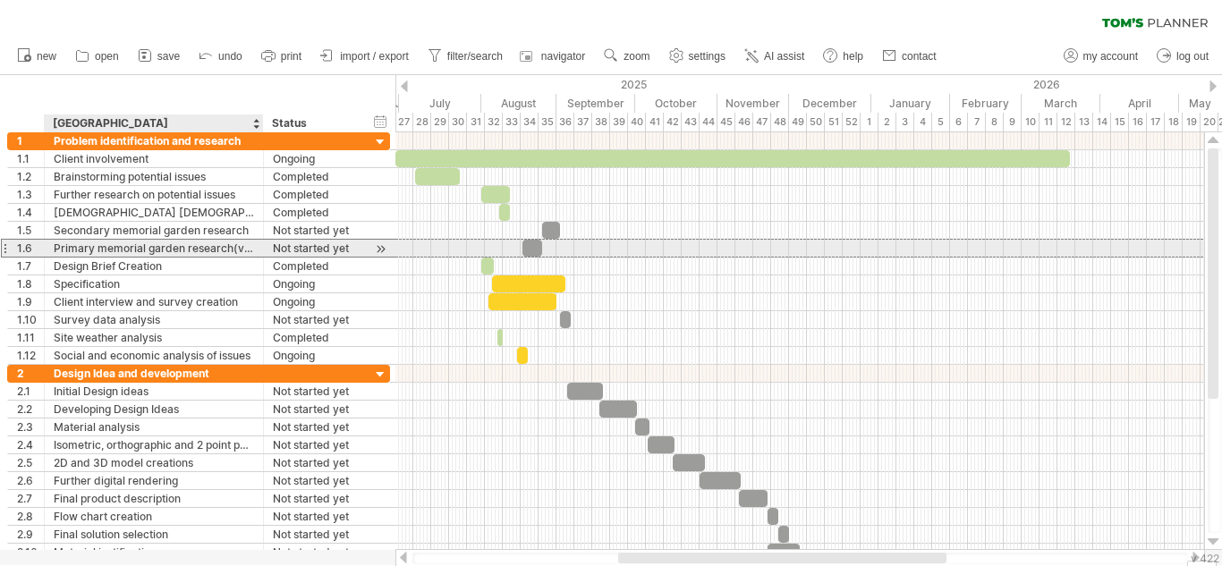
click at [182, 252] on div "Primary memorial garden research(visiting sites)" at bounding box center [154, 248] width 200 height 17
click at [182, 252] on input "**********" at bounding box center [154, 248] width 200 height 17
drag, startPoint x: 184, startPoint y: 248, endPoint x: 99, endPoint y: 249, distance: 85.0
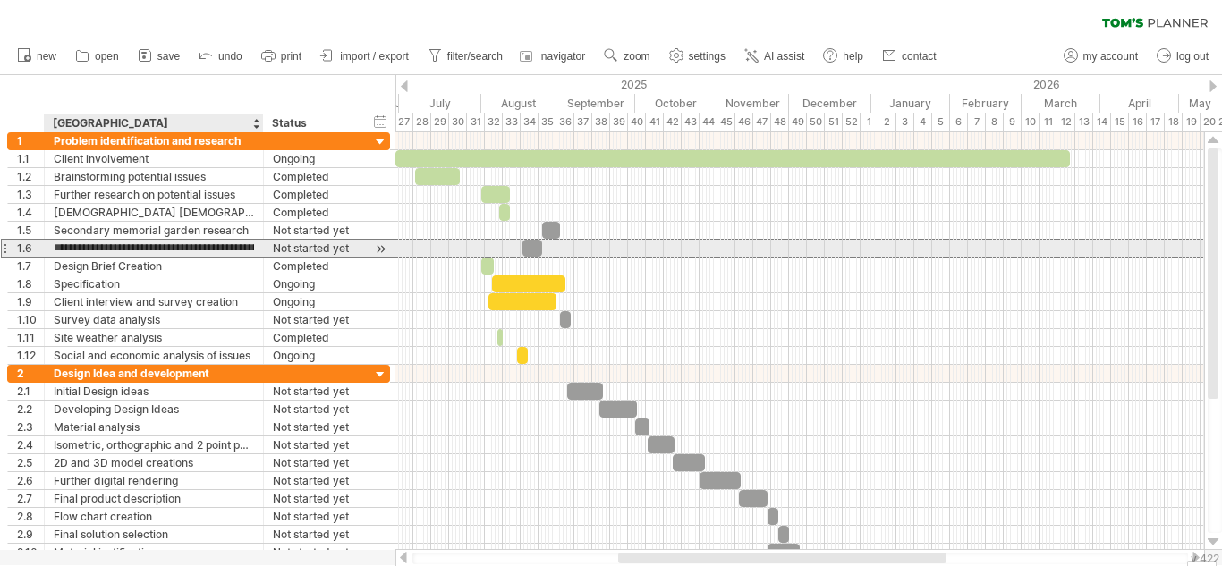
click at [99, 249] on input "**********" at bounding box center [154, 248] width 200 height 17
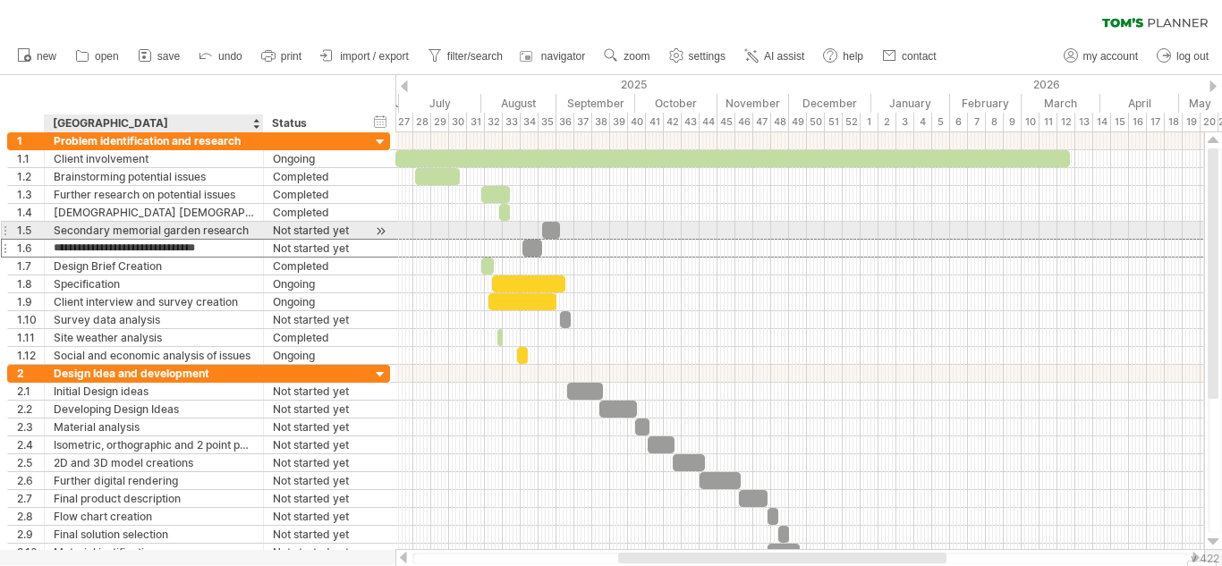
type input "**********"
click at [116, 230] on div "Secondary memorial garden research" at bounding box center [154, 230] width 200 height 17
drag, startPoint x: 116, startPoint y: 230, endPoint x: 196, endPoint y: 233, distance: 79.7
click at [196, 233] on input "**********" at bounding box center [154, 230] width 200 height 17
type input "**********"
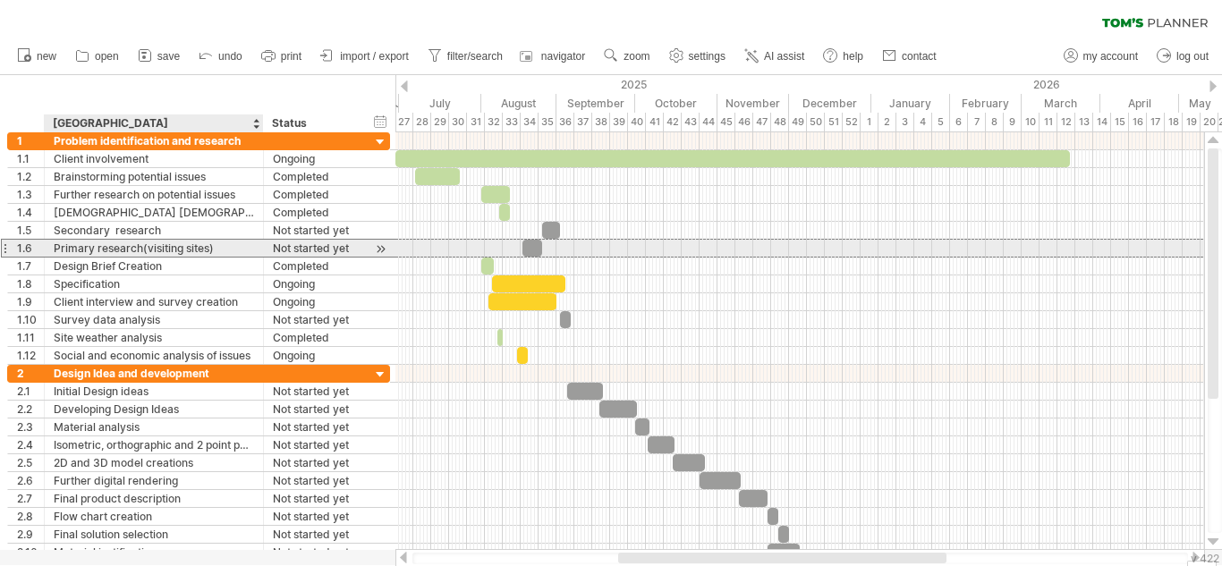
click at [98, 247] on div "Primary research(visiting sites)" at bounding box center [154, 248] width 200 height 17
click at [95, 247] on input "**********" at bounding box center [154, 248] width 200 height 17
type input "**********"
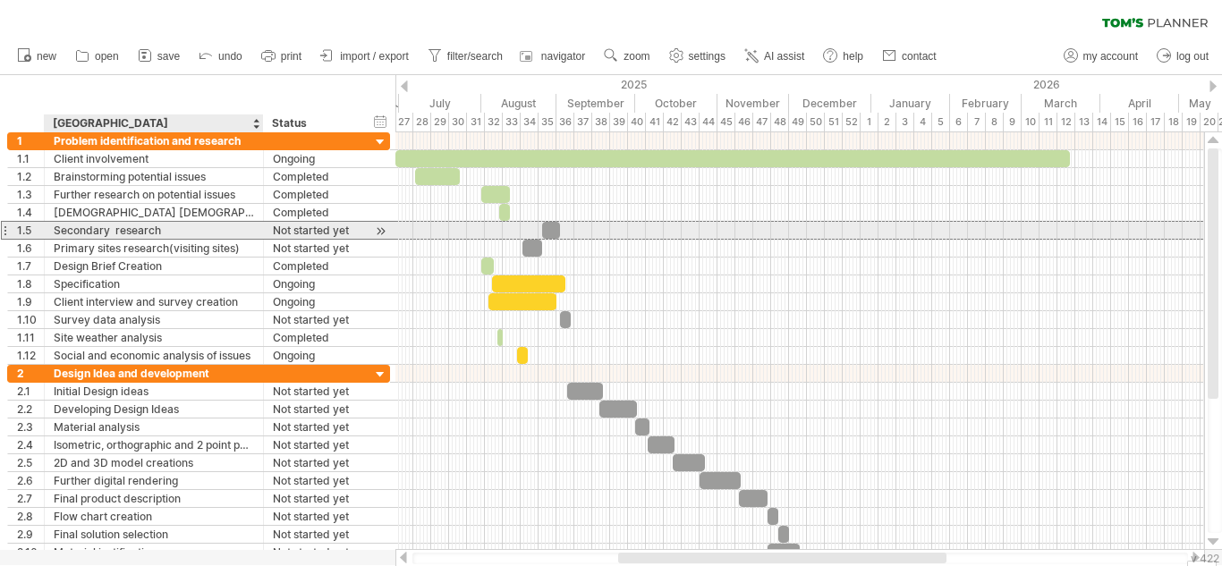
click at [115, 229] on div "Secondary research" at bounding box center [154, 230] width 200 height 17
click at [114, 232] on input "**********" at bounding box center [154, 230] width 200 height 17
type input "**********"
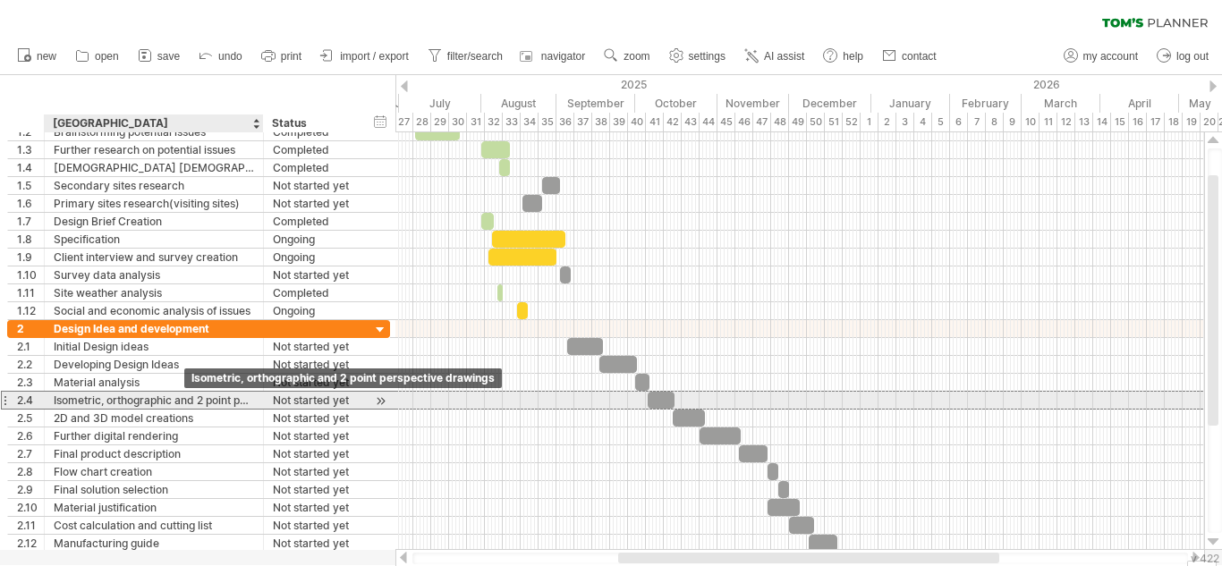
click at [208, 398] on div "Isometric, orthographic and 2 point perspective drawings" at bounding box center [154, 400] width 200 height 17
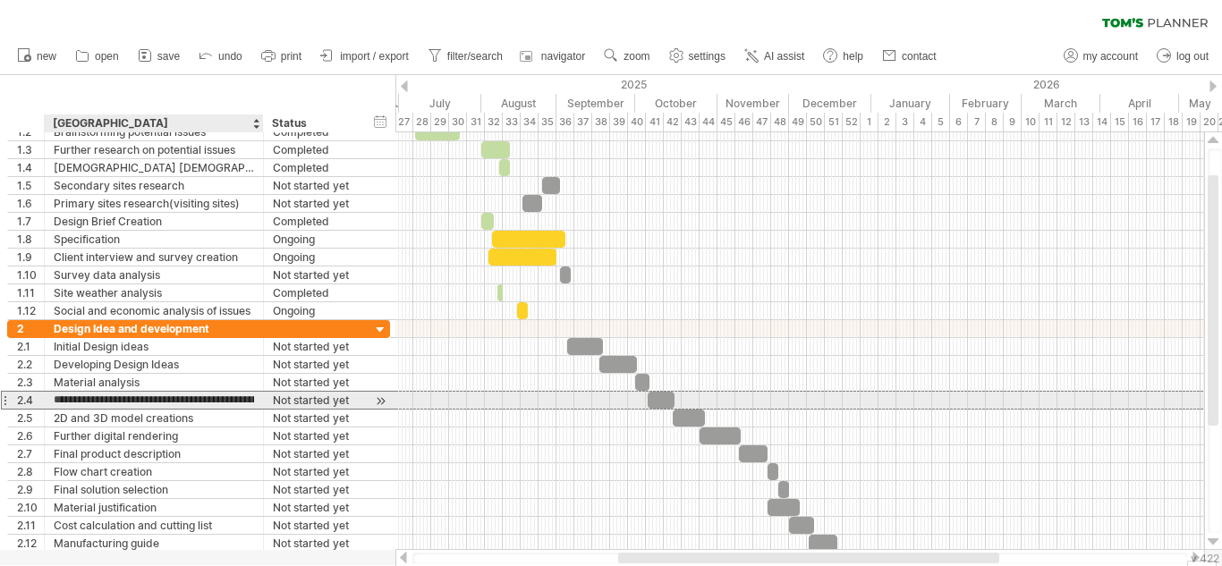
click at [208, 398] on input "**********" at bounding box center [154, 400] width 200 height 17
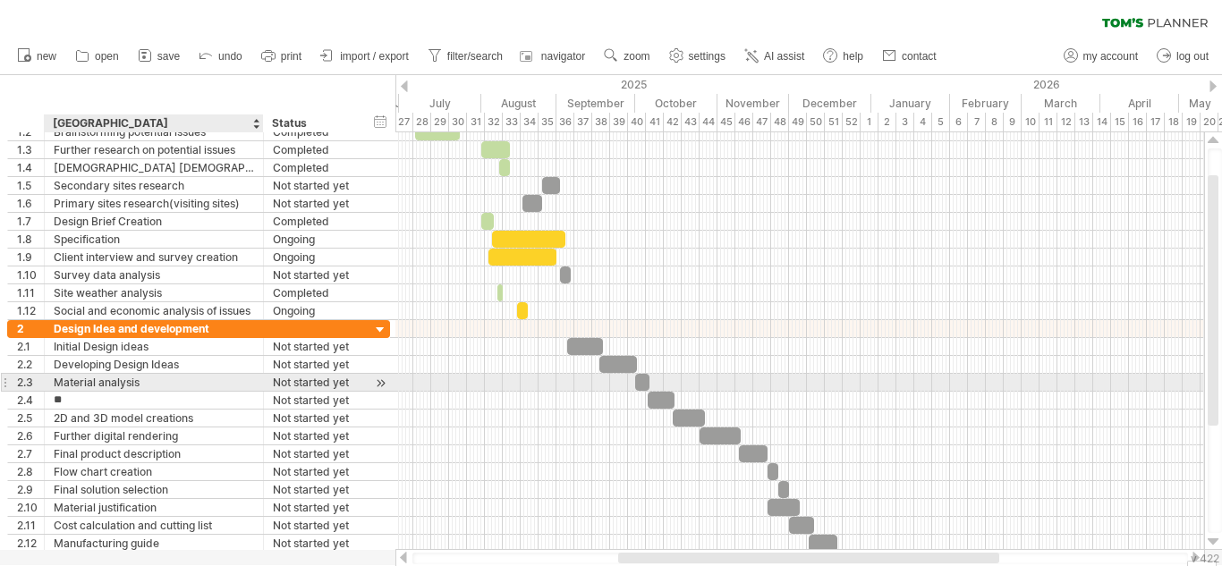
type input "*"
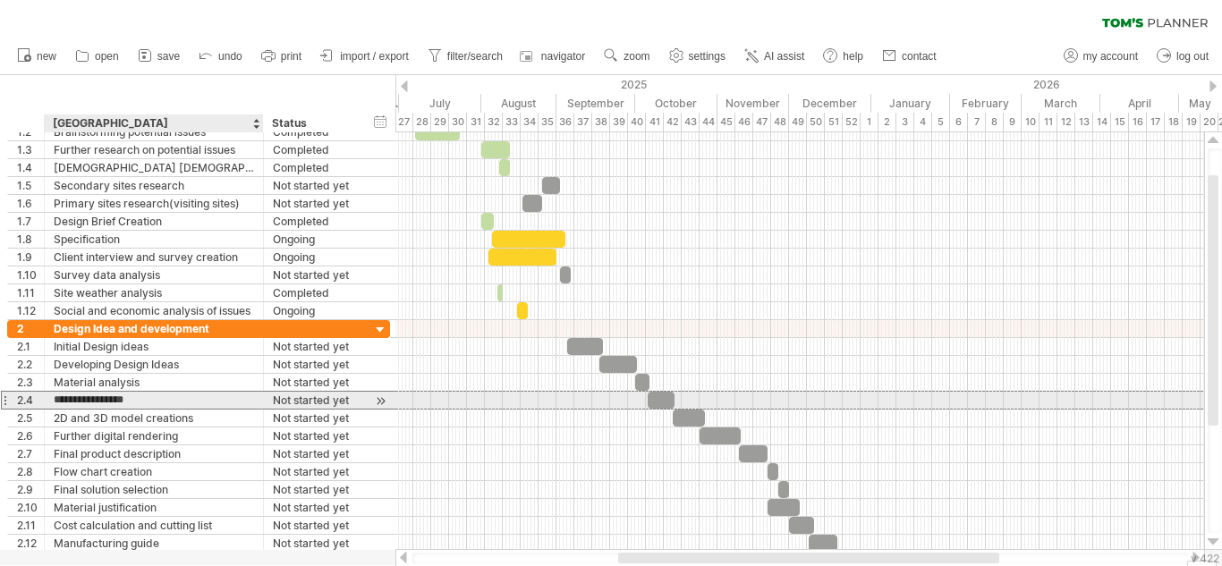
click at [60, 402] on input "**********" at bounding box center [154, 400] width 200 height 17
click at [123, 400] on input "**********" at bounding box center [154, 400] width 200 height 17
click at [199, 393] on input "**********" at bounding box center [154, 400] width 200 height 17
click at [207, 402] on input "**********" at bounding box center [154, 400] width 200 height 17
click at [200, 402] on input "**********" at bounding box center [154, 400] width 200 height 17
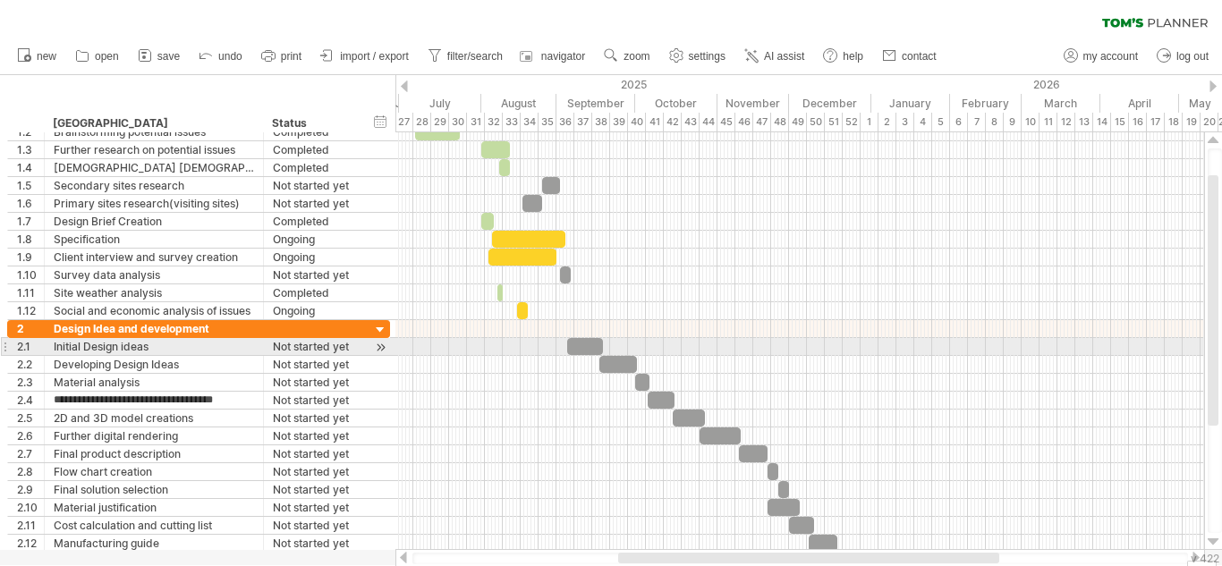
type input "**********"
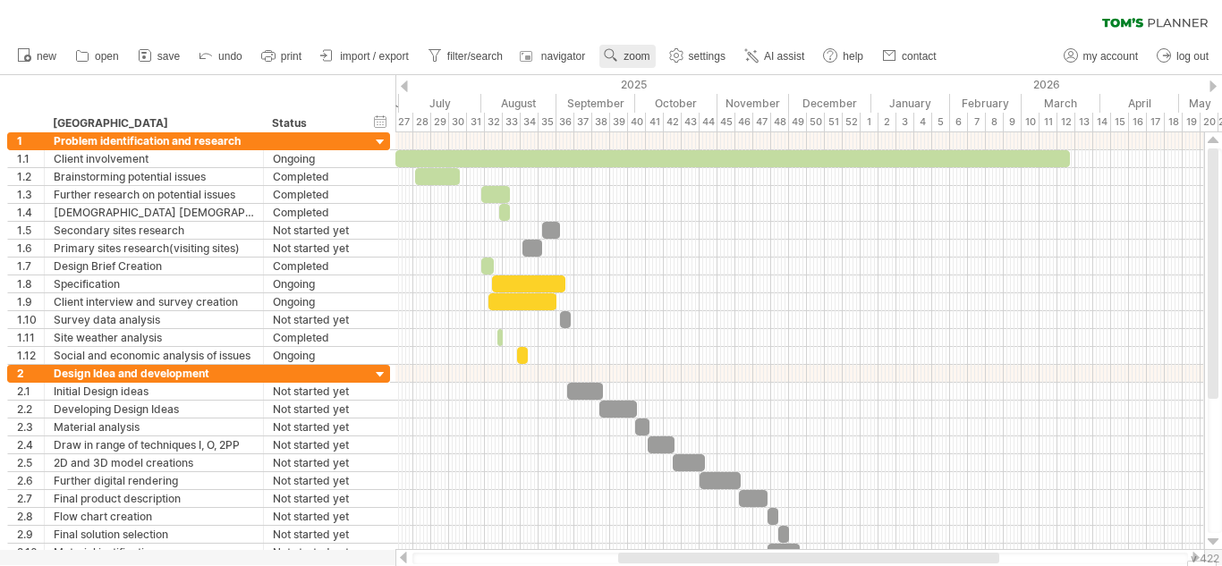
click at [639, 63] on link "zoom" at bounding box center [626, 56] width 55 height 23
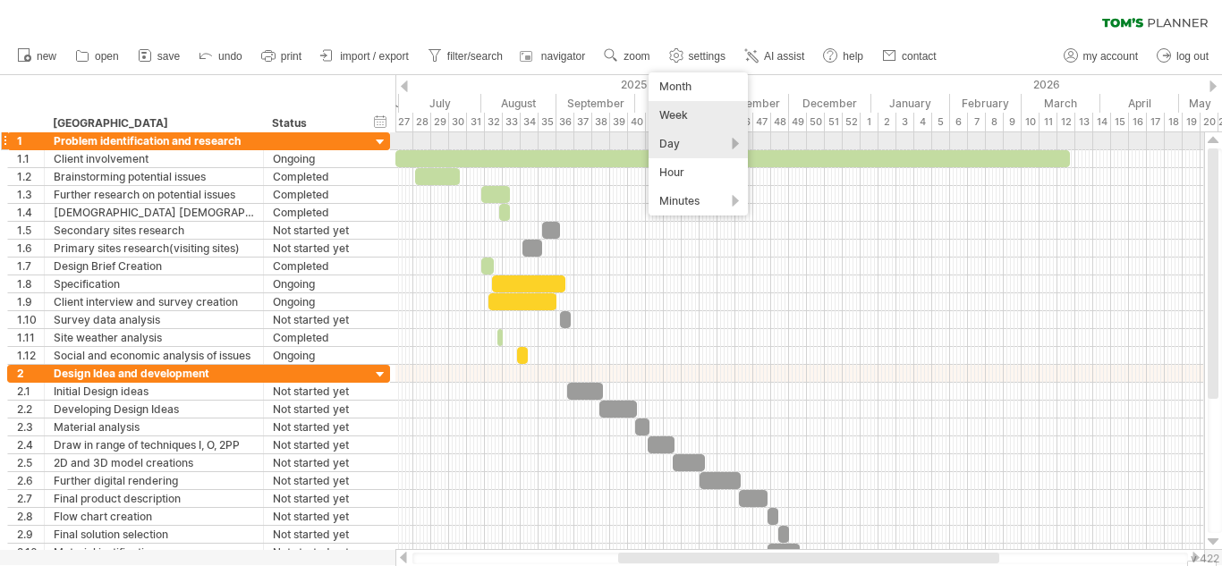
click at [698, 149] on div "Day" at bounding box center [697, 144] width 99 height 29
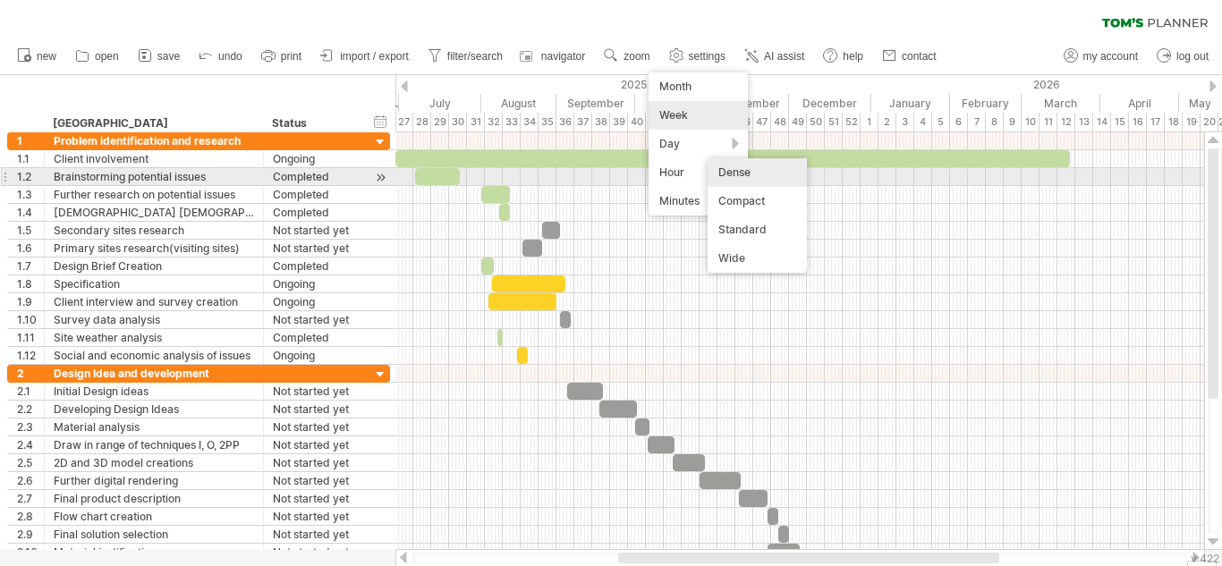
click at [731, 175] on div "Dense" at bounding box center [756, 172] width 99 height 29
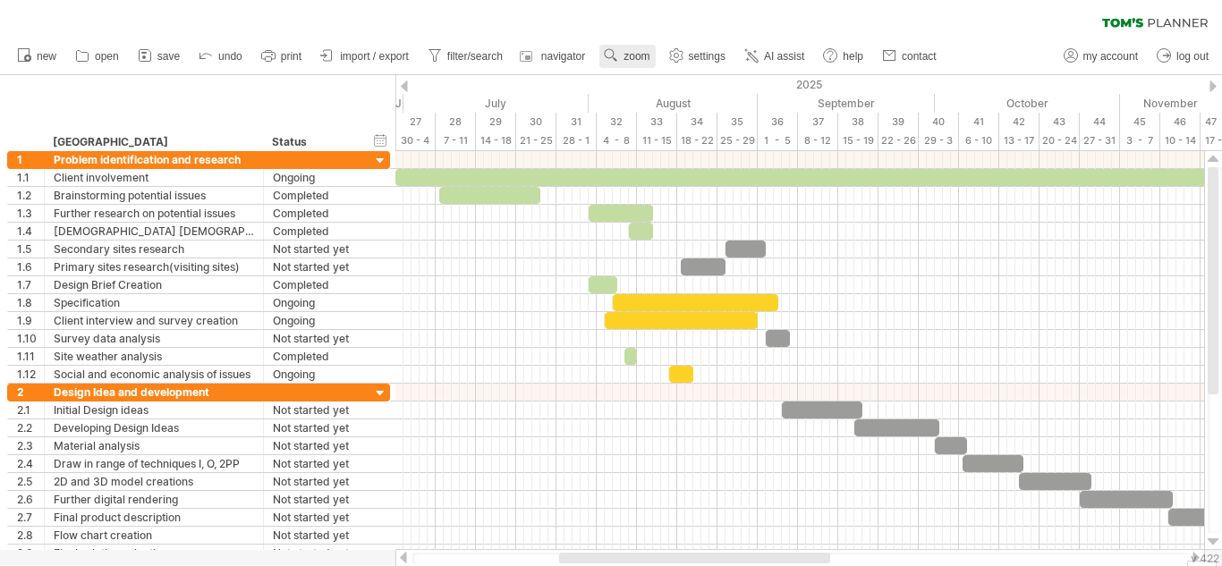
click at [630, 55] on span "zoom" at bounding box center [636, 56] width 26 height 13
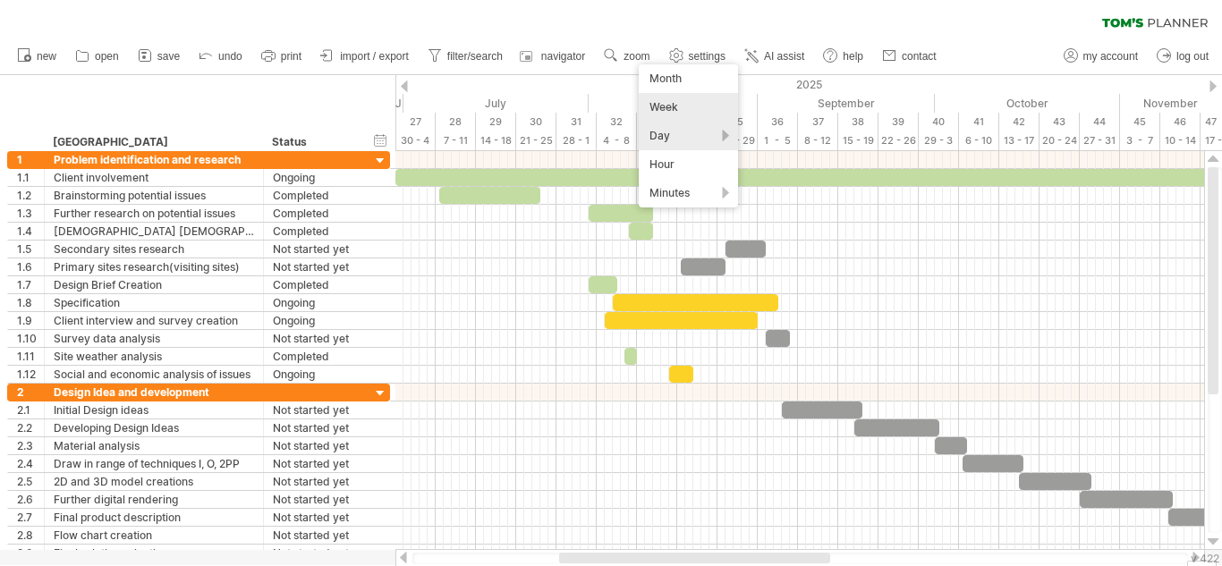
click at [681, 107] on div "Week" at bounding box center [687, 107] width 99 height 29
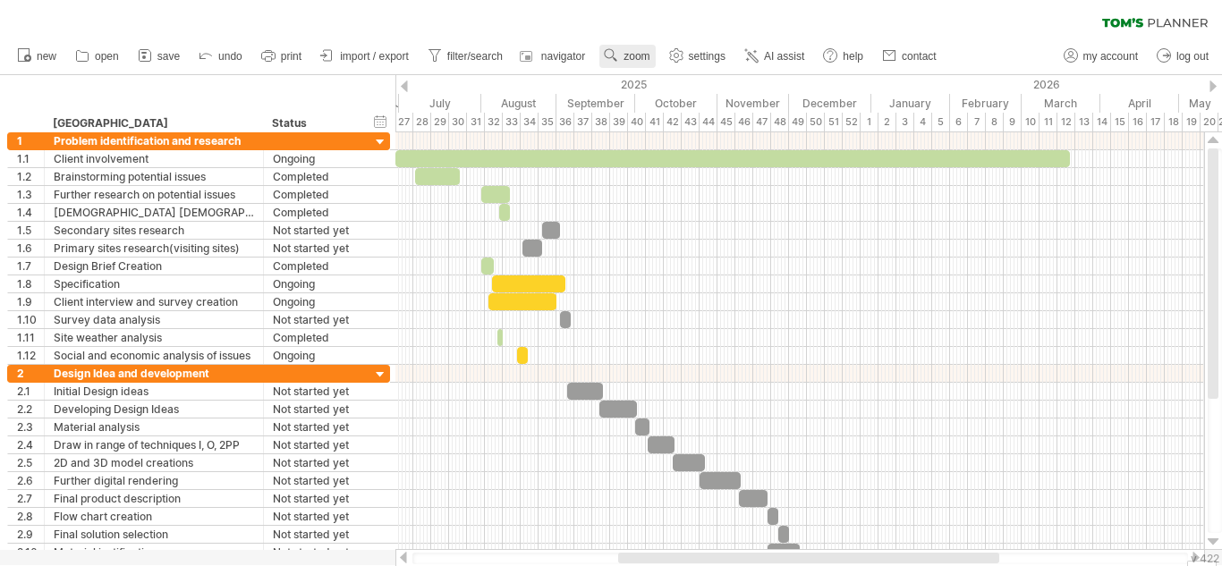
click at [620, 55] on use at bounding box center [611, 55] width 18 height 18
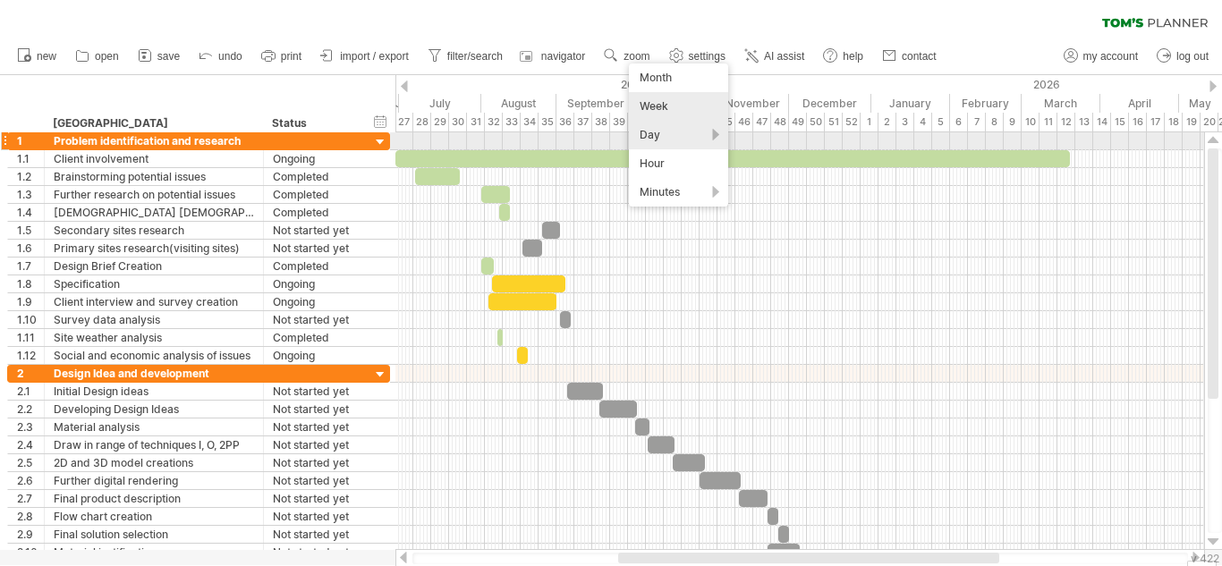
click at [681, 137] on div "Day" at bounding box center [678, 135] width 99 height 29
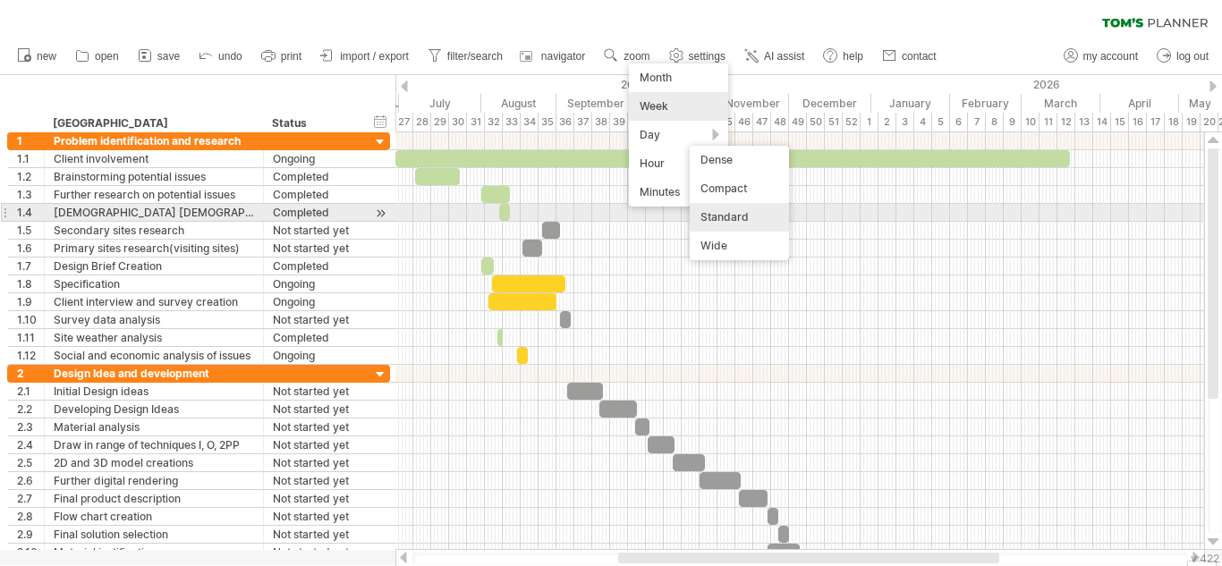
click at [757, 215] on div "Standard" at bounding box center [738, 217] width 99 height 29
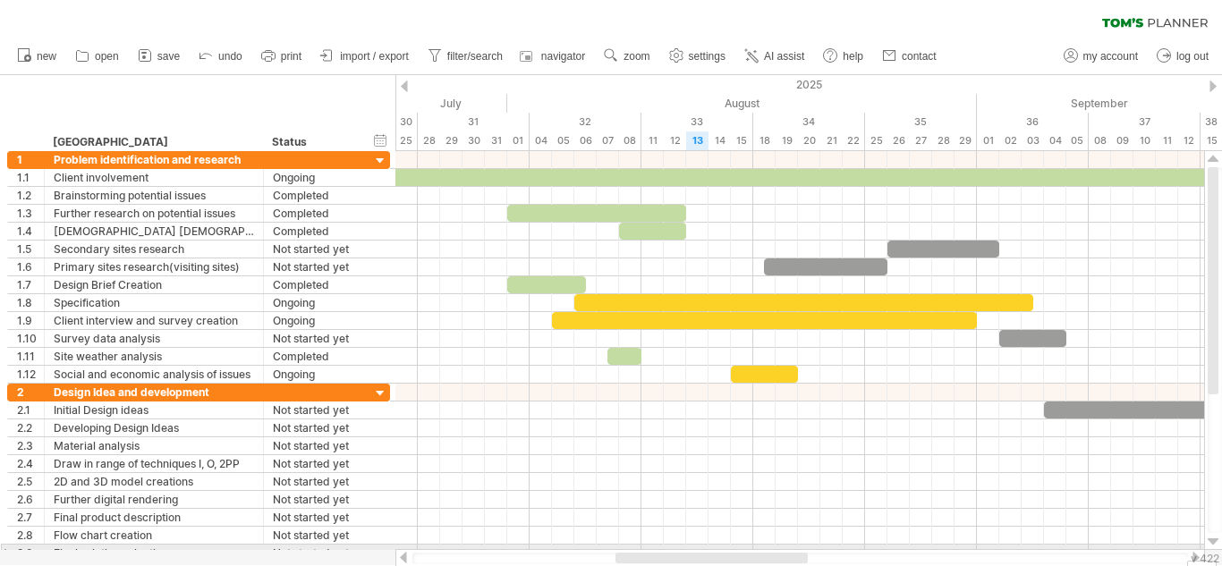
drag, startPoint x: 611, startPoint y: 558, endPoint x: 707, endPoint y: 549, distance: 97.0
click at [707, 549] on div at bounding box center [799, 558] width 809 height 18
click at [622, 56] on link "zoom" at bounding box center [626, 56] width 55 height 23
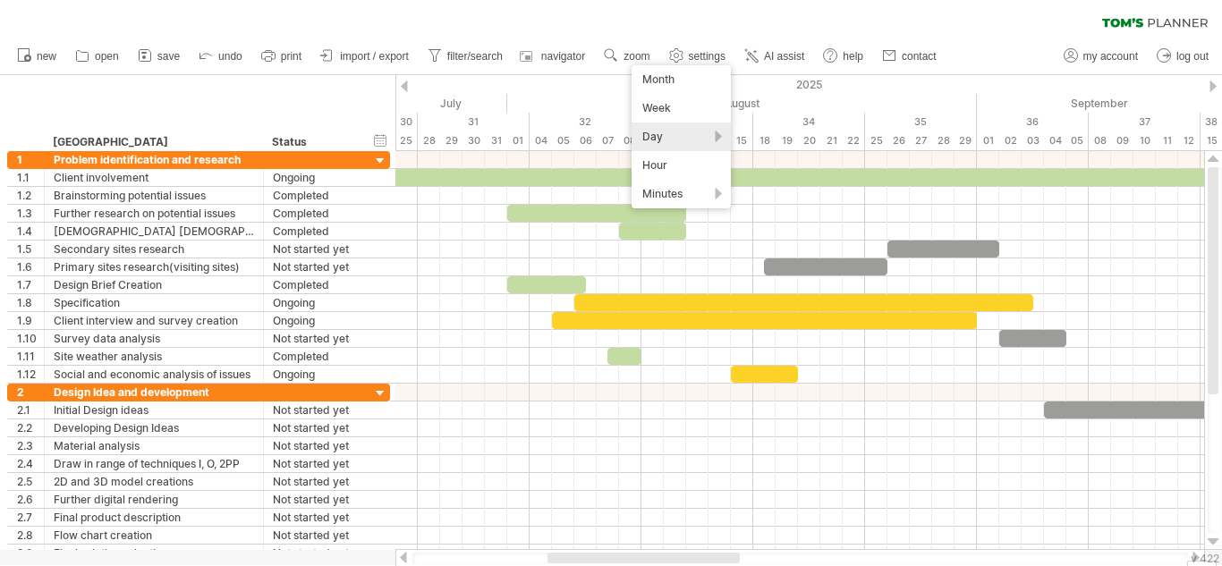
click at [687, 139] on div "Day" at bounding box center [680, 137] width 99 height 29
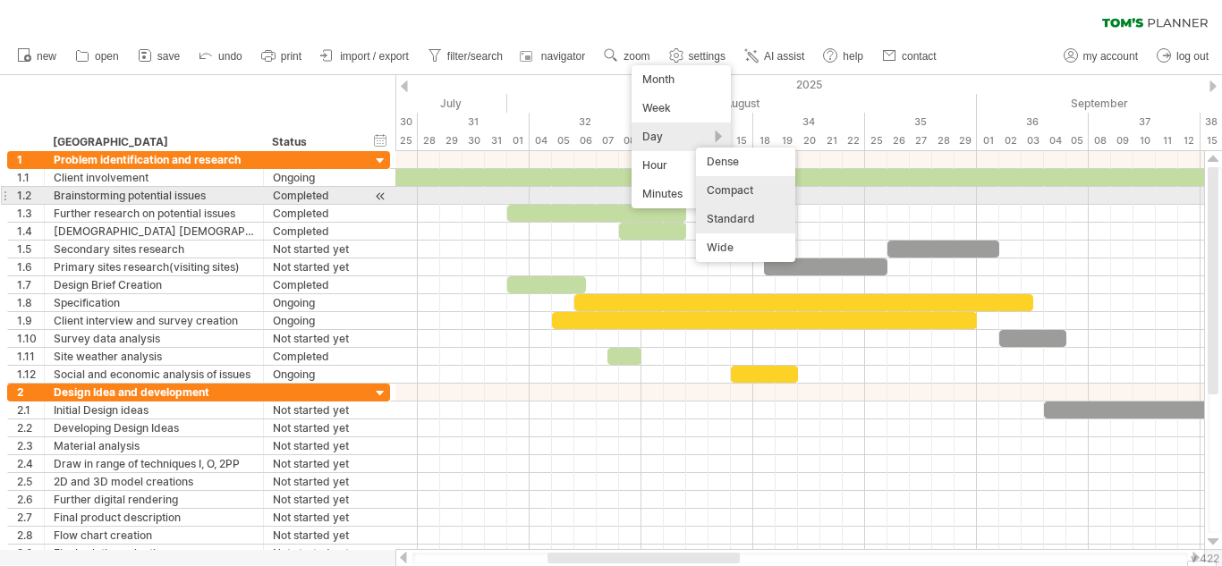
click at [738, 196] on div "Compact" at bounding box center [745, 190] width 99 height 29
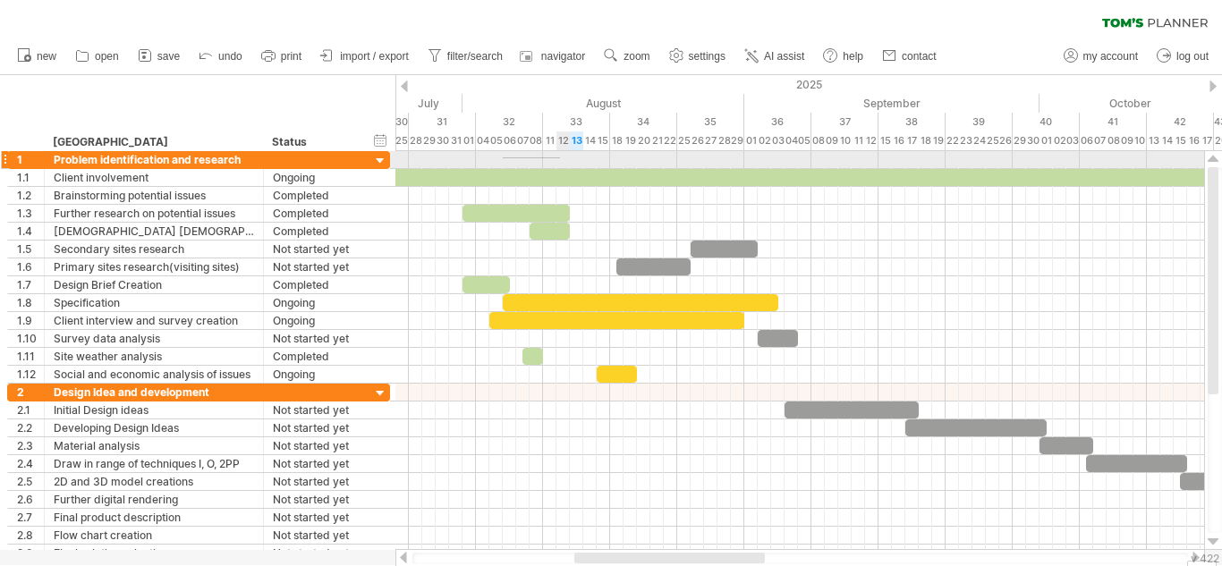
drag, startPoint x: 503, startPoint y: 158, endPoint x: 560, endPoint y: 157, distance: 57.2
click at [560, 157] on div at bounding box center [799, 160] width 808 height 18
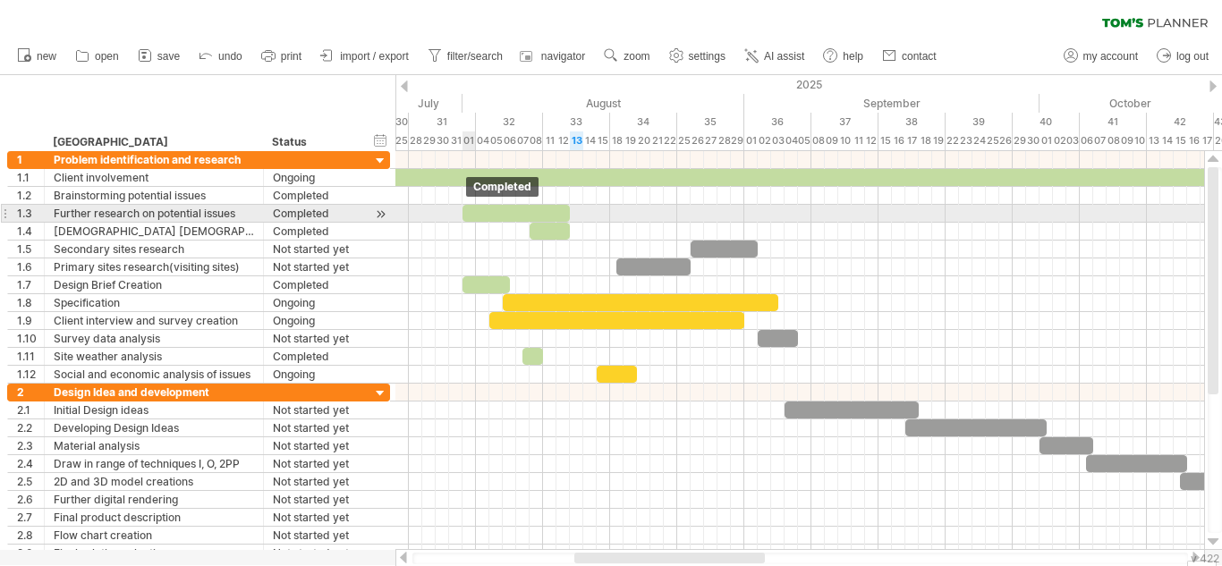
click at [466, 214] on div at bounding box center [515, 213] width 107 height 17
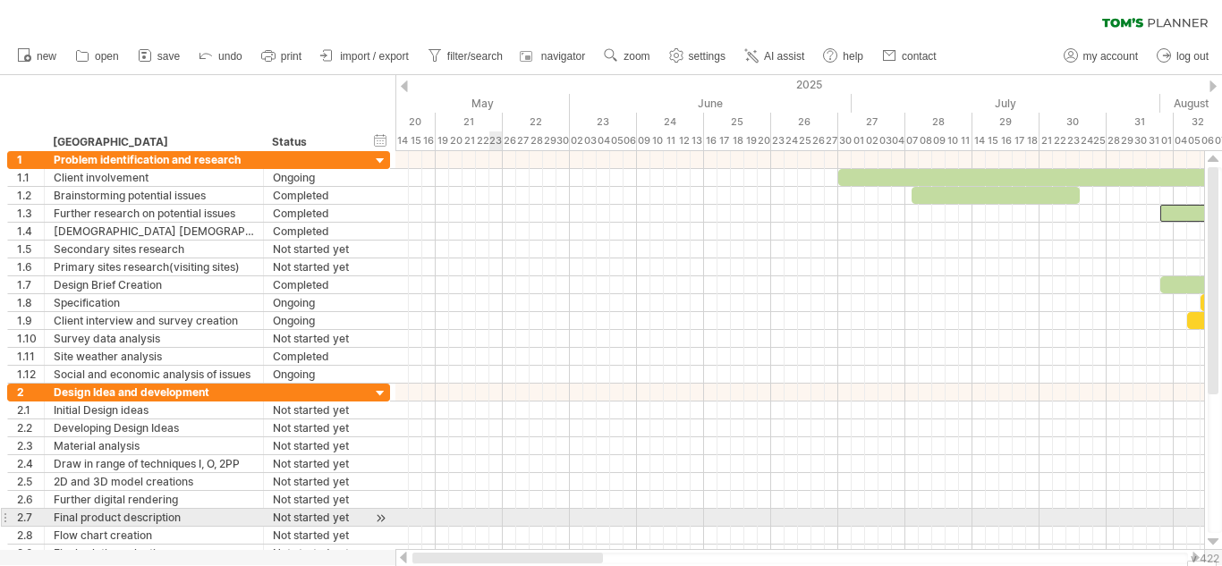
drag, startPoint x: 666, startPoint y: 554, endPoint x: 490, endPoint y: 525, distance: 178.6
click at [490, 525] on div "Trying to reach [DOMAIN_NAME] Connected again... 0% autosave... clear filter 1" at bounding box center [611, 283] width 1222 height 566
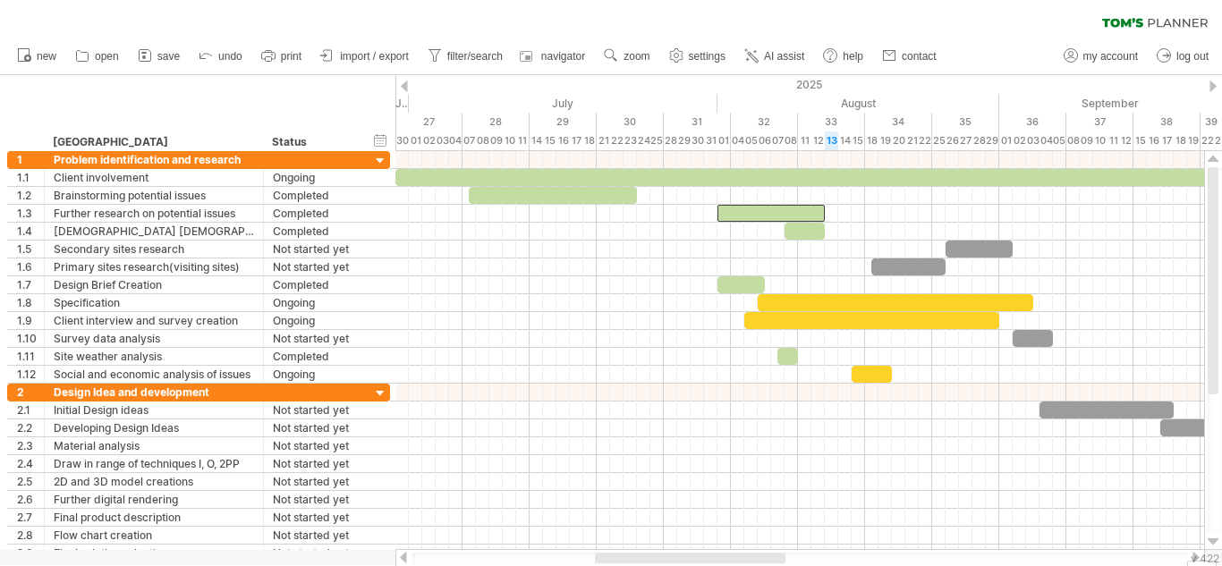
drag, startPoint x: 554, startPoint y: 557, endPoint x: 646, endPoint y: 563, distance: 91.4
click at [646, 563] on div at bounding box center [799, 559] width 775 height 12
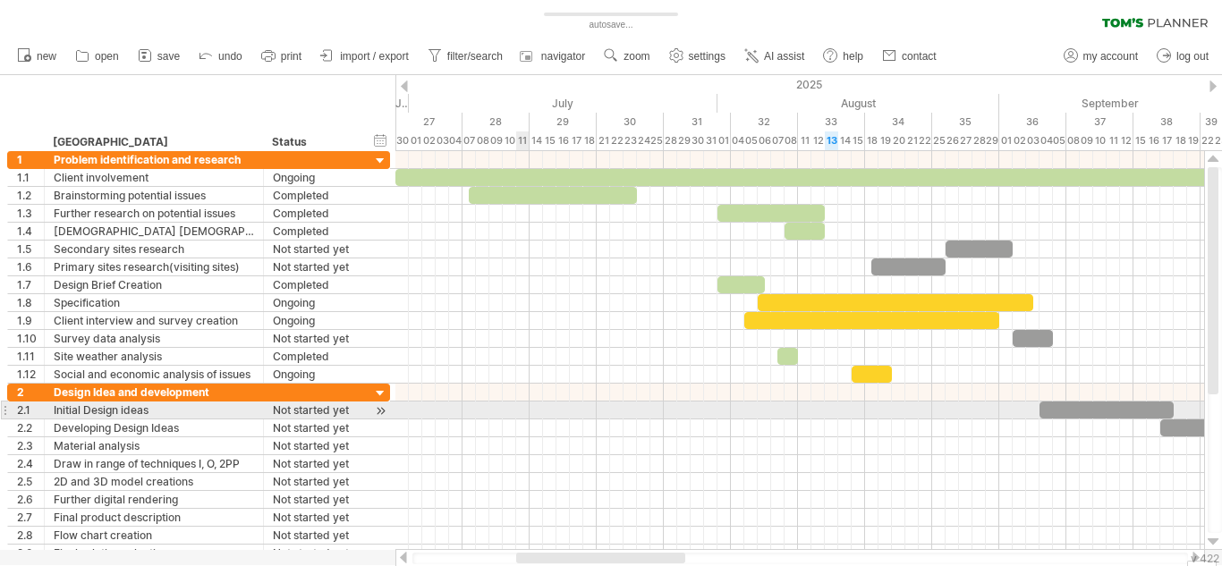
click at [520, 414] on div at bounding box center [799, 411] width 808 height 18
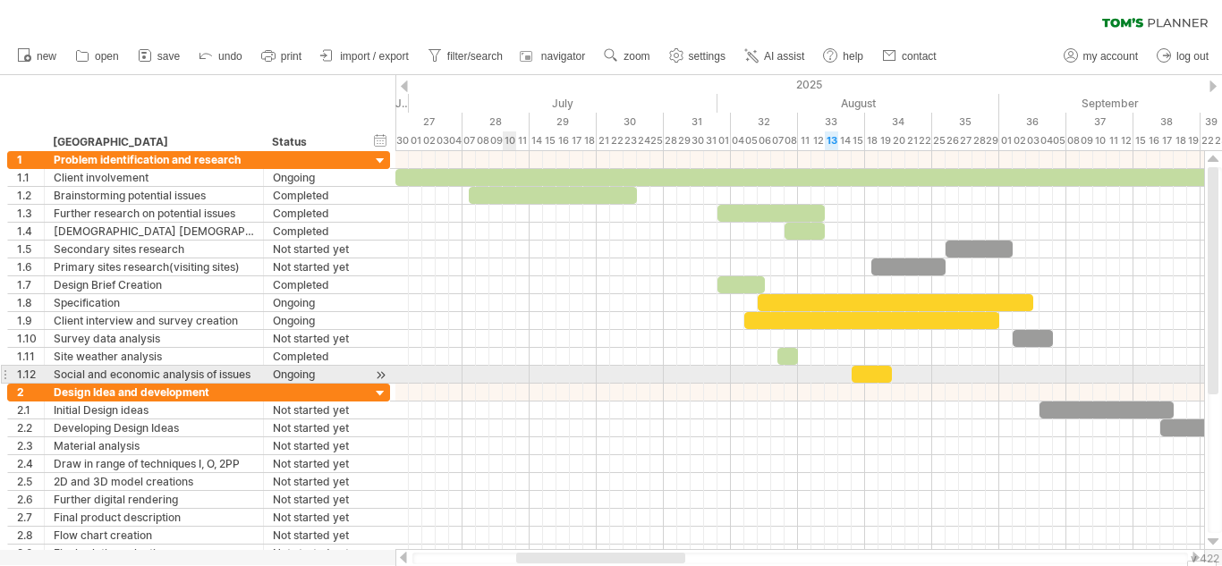
click at [511, 381] on div at bounding box center [799, 375] width 808 height 18
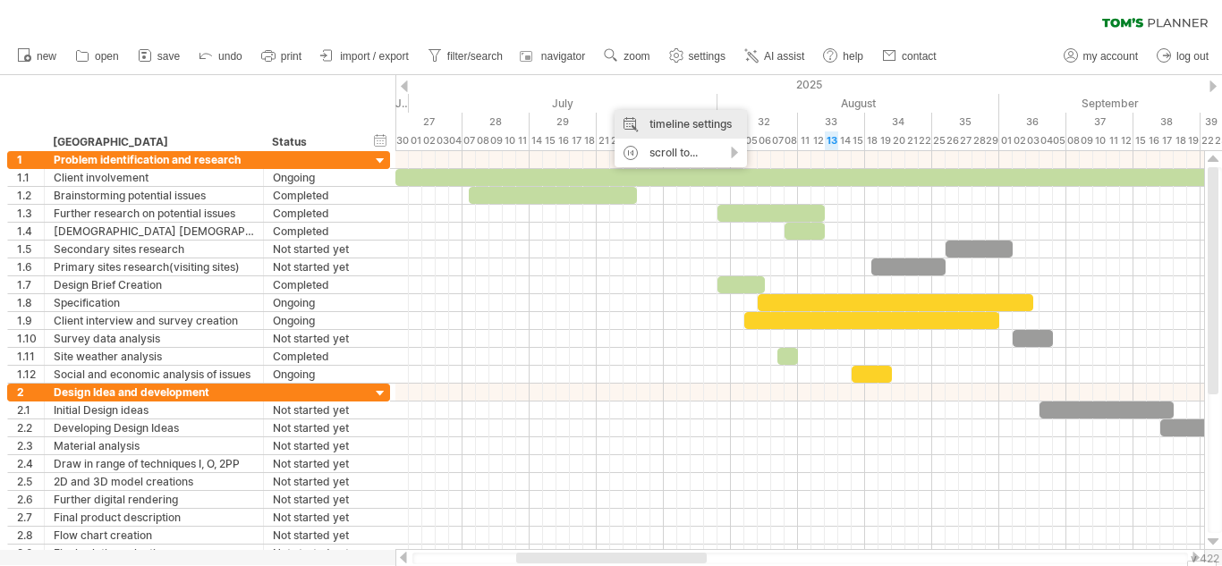
click at [680, 127] on div "timeline settings" at bounding box center [680, 124] width 132 height 29
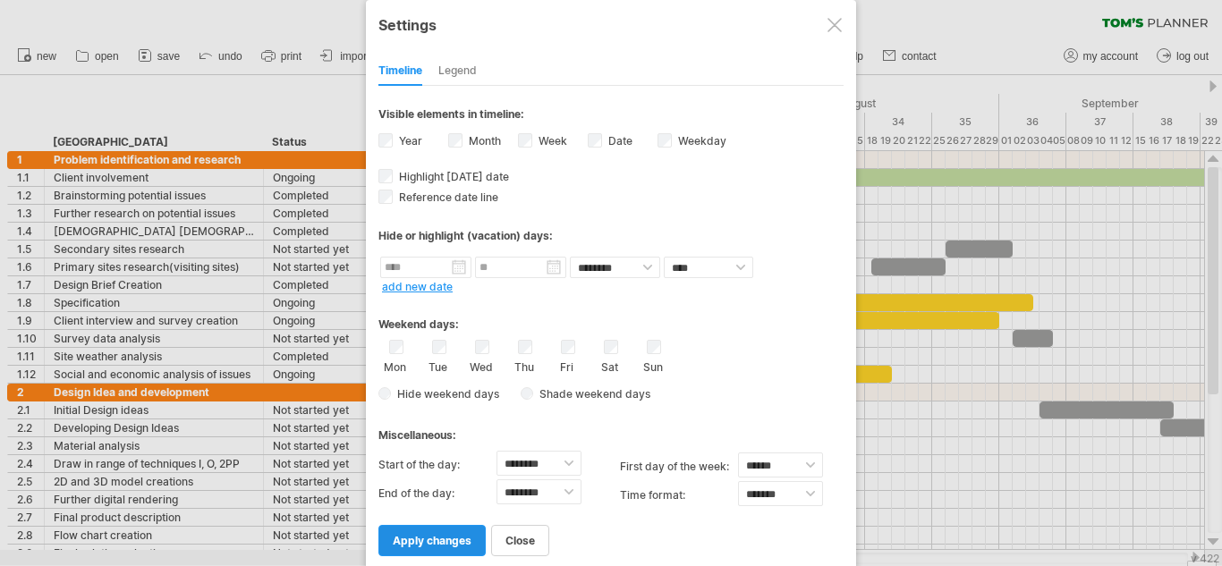
click at [473, 544] on link "apply changes" at bounding box center [431, 540] width 107 height 31
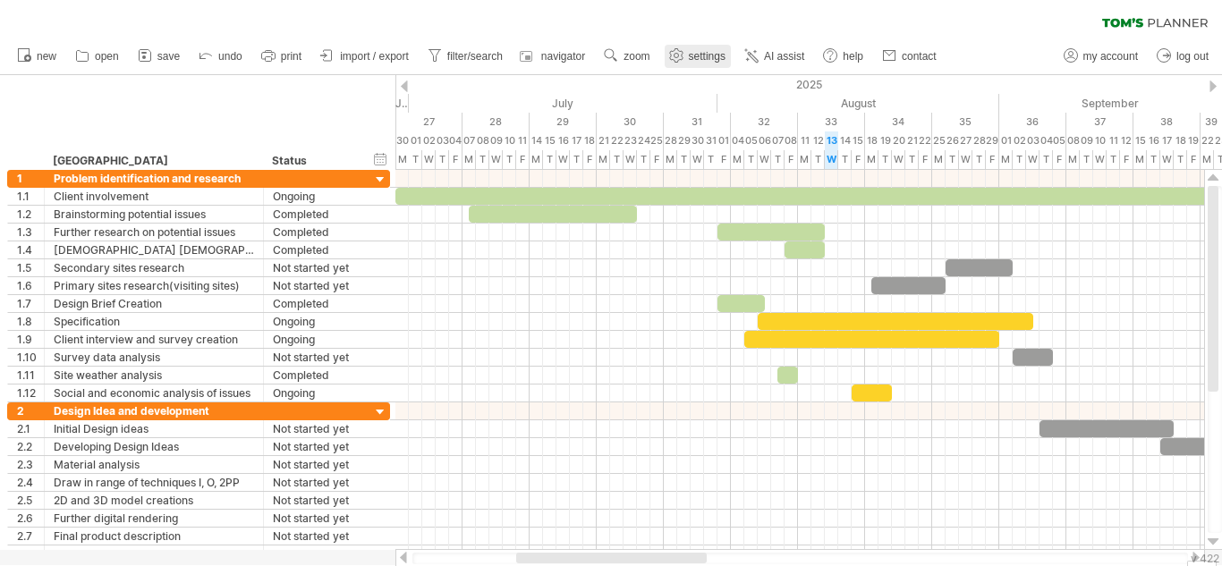
click at [677, 53] on use at bounding box center [676, 55] width 18 height 18
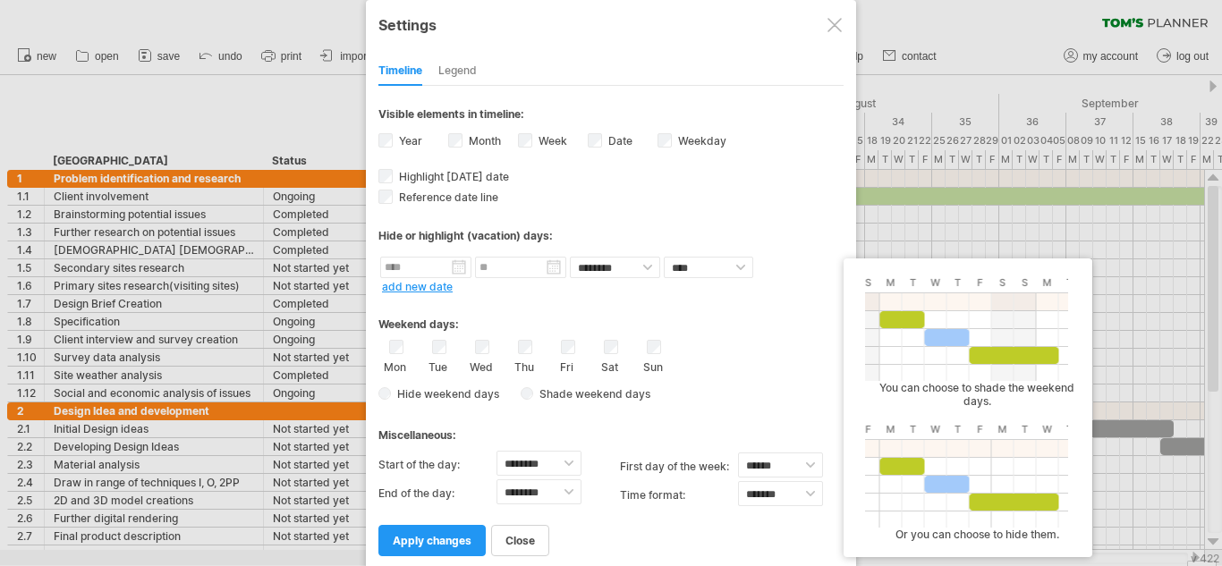
click at [571, 397] on span "Shade weekend days" at bounding box center [591, 393] width 117 height 13
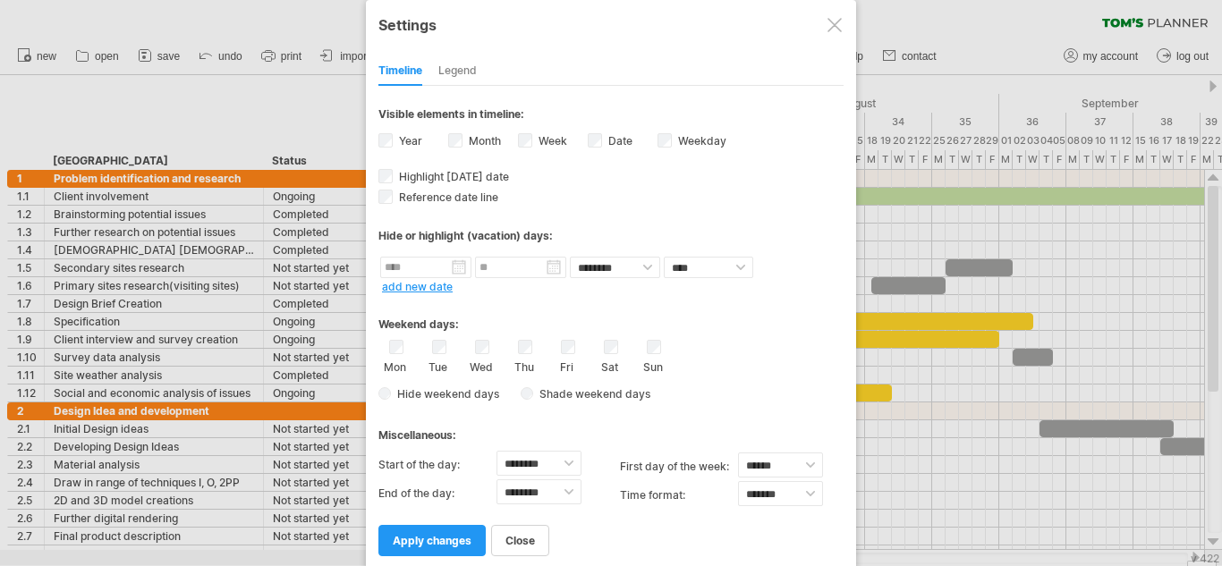
click at [512, 391] on div "Hide weekend days Shade weekend days , shade color: You can choose to shade the…" at bounding box center [610, 394] width 465 height 26
click at [537, 395] on span "Shade weekend days" at bounding box center [591, 393] width 117 height 13
click at [732, 393] on span at bounding box center [730, 393] width 18 height 17
click at [850, 424] on span at bounding box center [850, 422] width 14 height 14
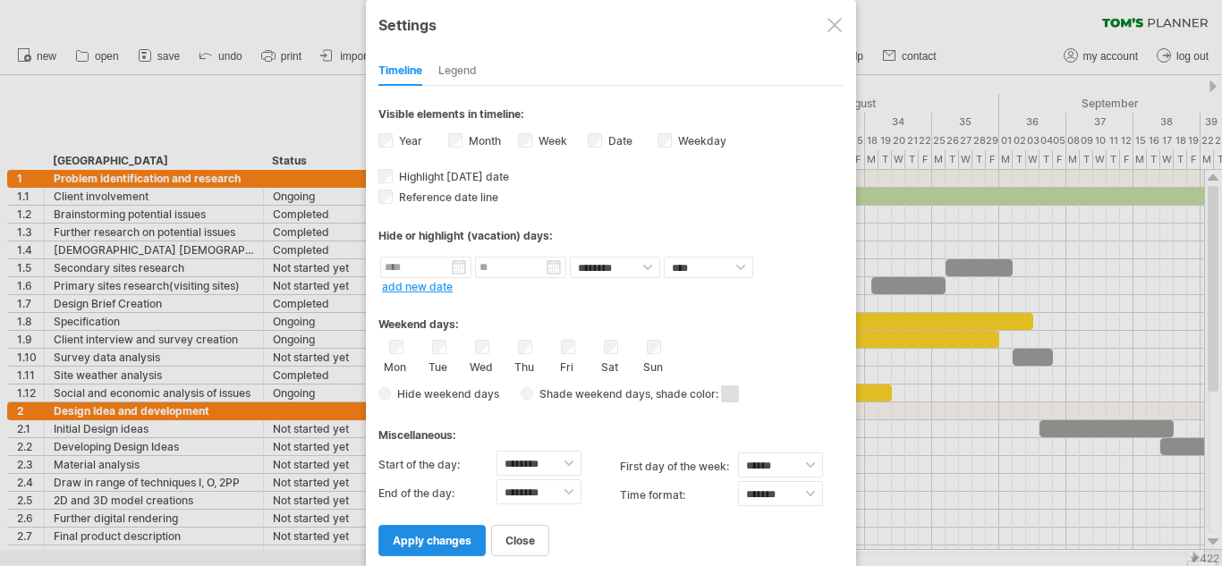
click at [455, 542] on span "apply changes" at bounding box center [432, 540] width 79 height 13
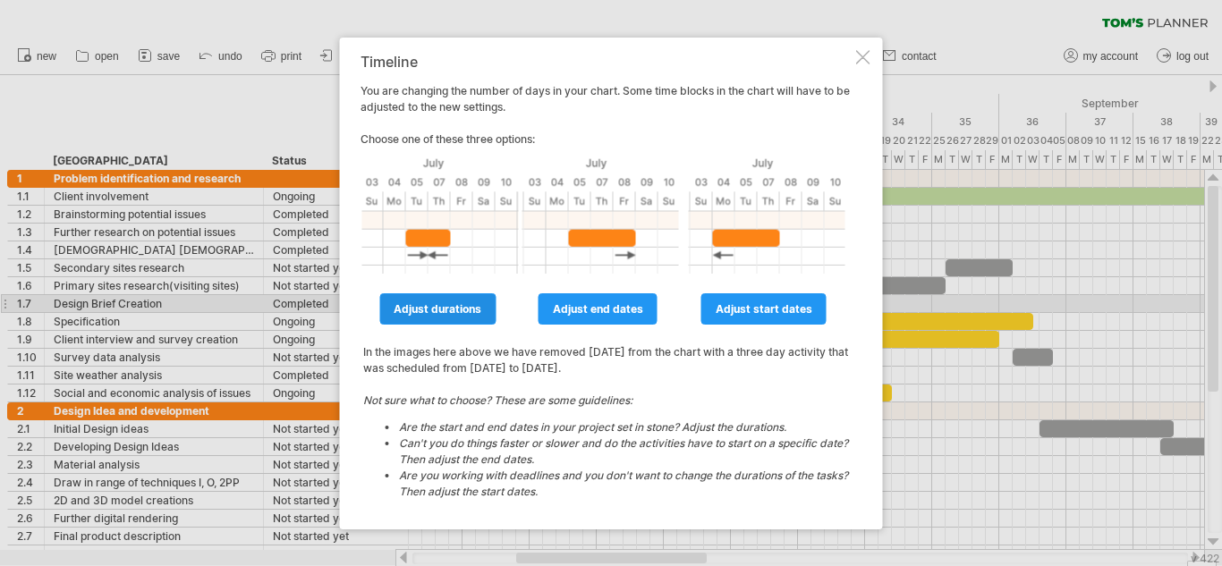
click at [421, 309] on span "adjust durations" at bounding box center [437, 308] width 88 height 13
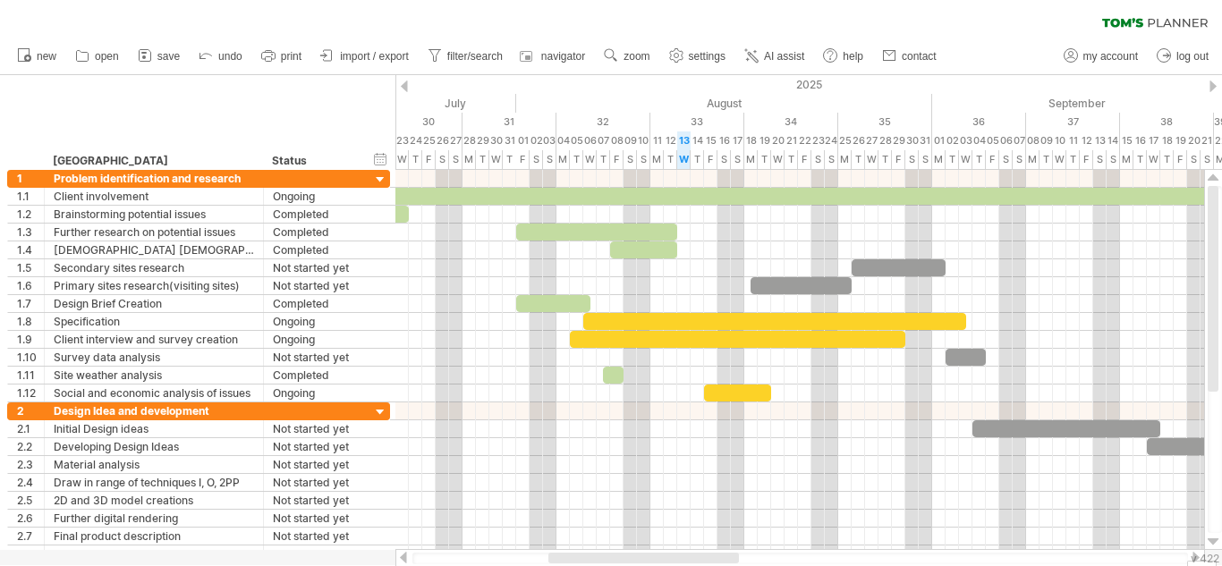
drag, startPoint x: 576, startPoint y: 554, endPoint x: 633, endPoint y: 551, distance: 57.3
click at [633, 551] on div at bounding box center [799, 558] width 809 height 18
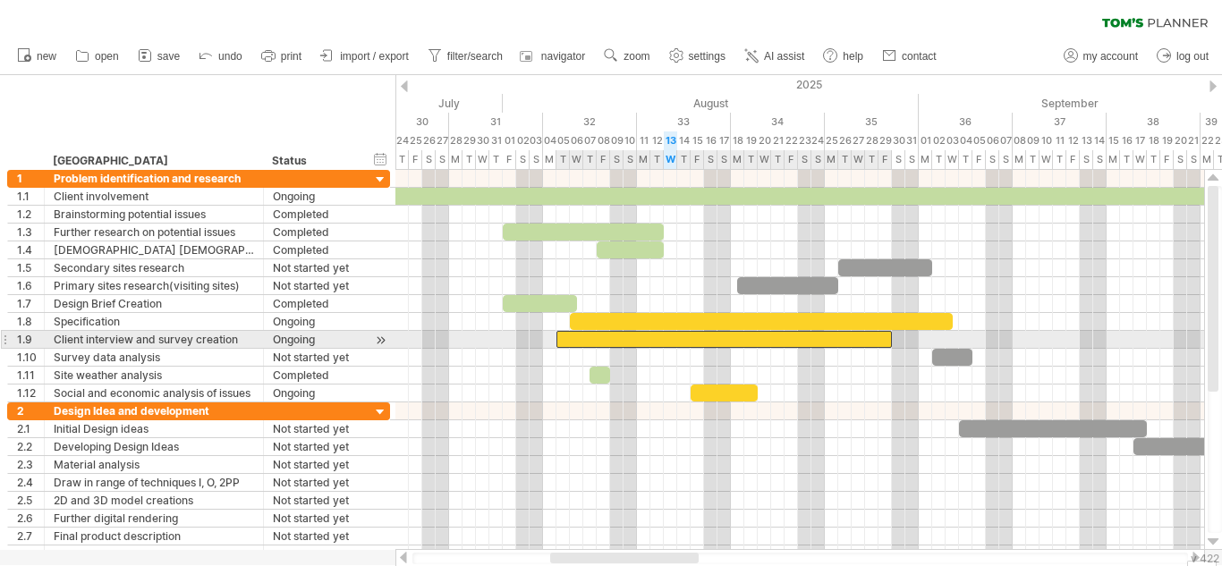
click at [561, 343] on div at bounding box center [723, 339] width 335 height 17
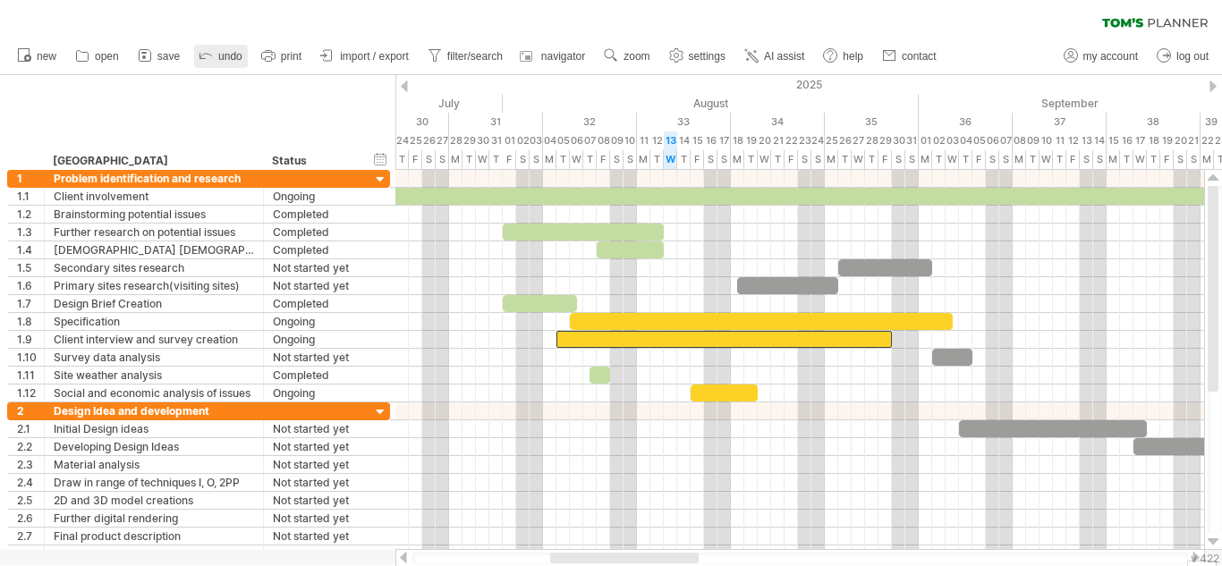
click at [205, 59] on polyline at bounding box center [202, 57] width 8 height 8
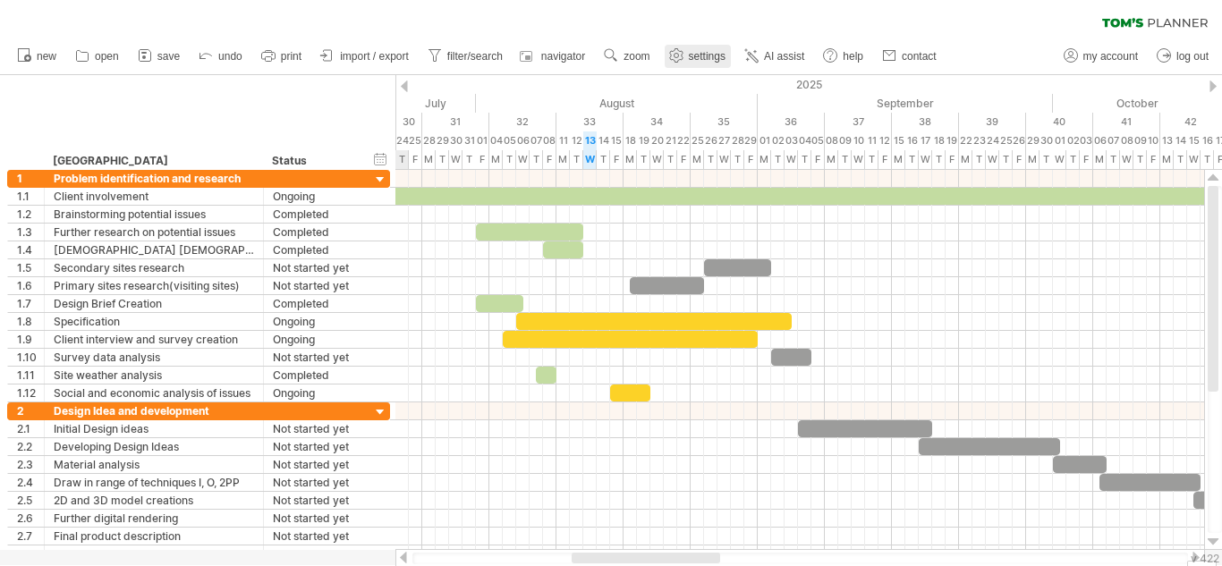
click at [728, 49] on link "settings" at bounding box center [697, 56] width 66 height 23
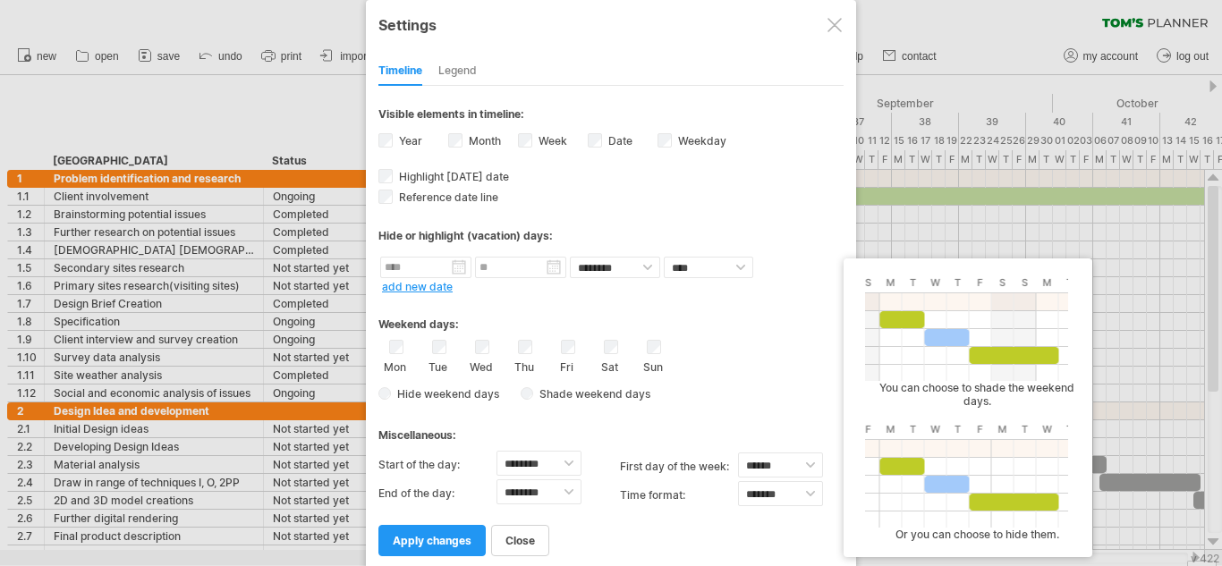
click at [534, 394] on span "Shade weekend days" at bounding box center [591, 393] width 117 height 13
click at [740, 401] on div "Hide weekend days Shade weekend days , shade color: You can choose to shade the…" at bounding box center [610, 394] width 465 height 26
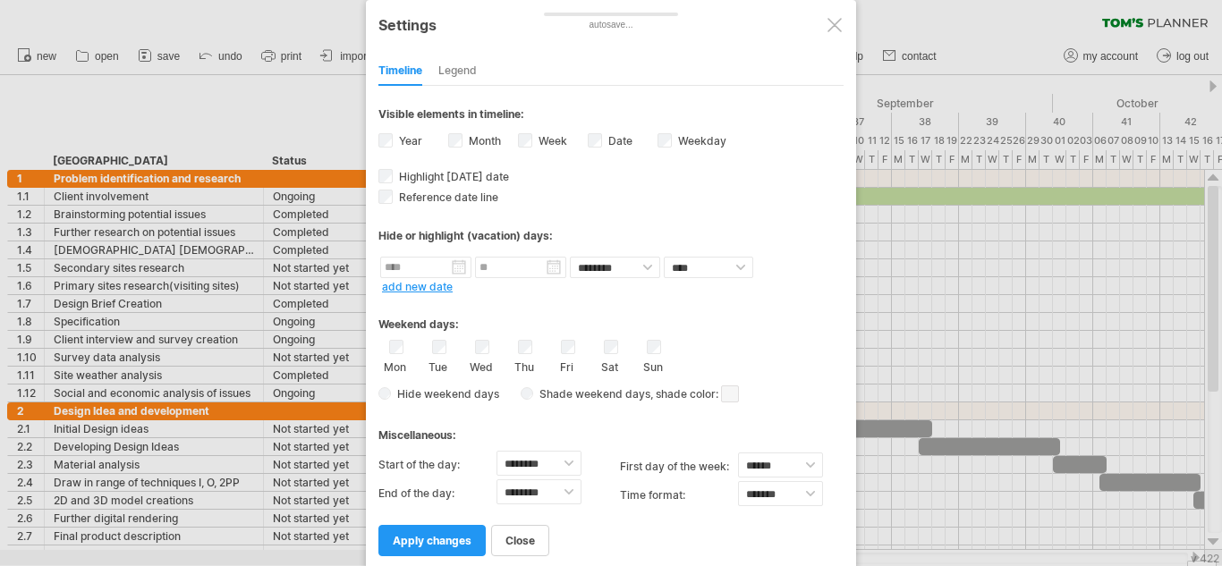
click at [731, 393] on span at bounding box center [730, 393] width 18 height 17
click at [869, 422] on span at bounding box center [876, 421] width 14 height 14
click at [453, 538] on span "apply changes" at bounding box center [432, 540] width 79 height 13
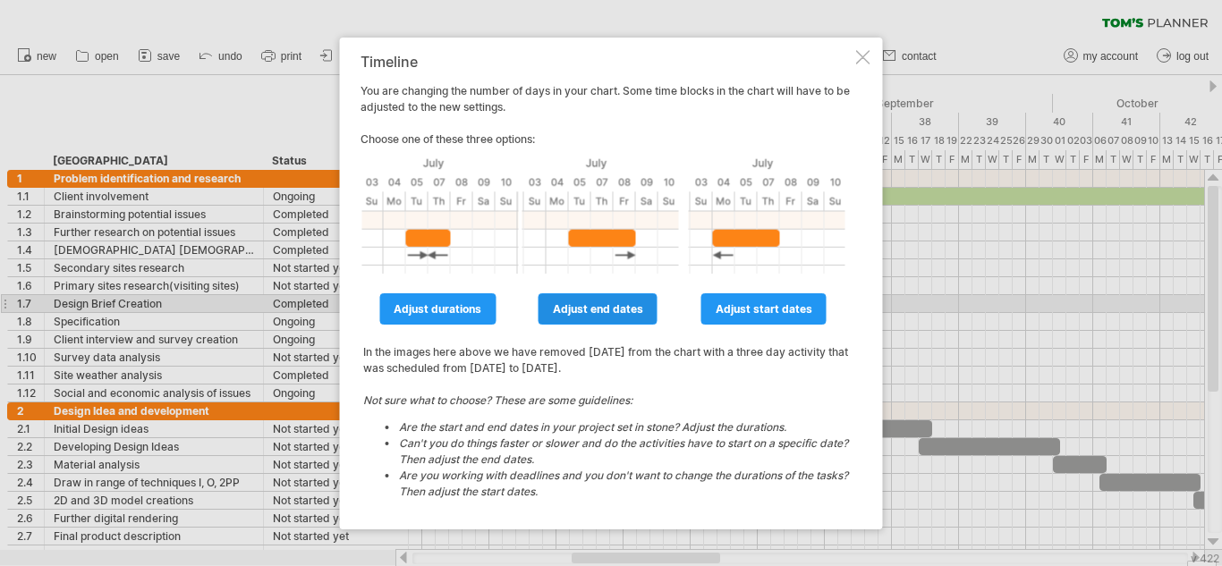
click at [604, 305] on span "adjust end dates" at bounding box center [598, 308] width 90 height 13
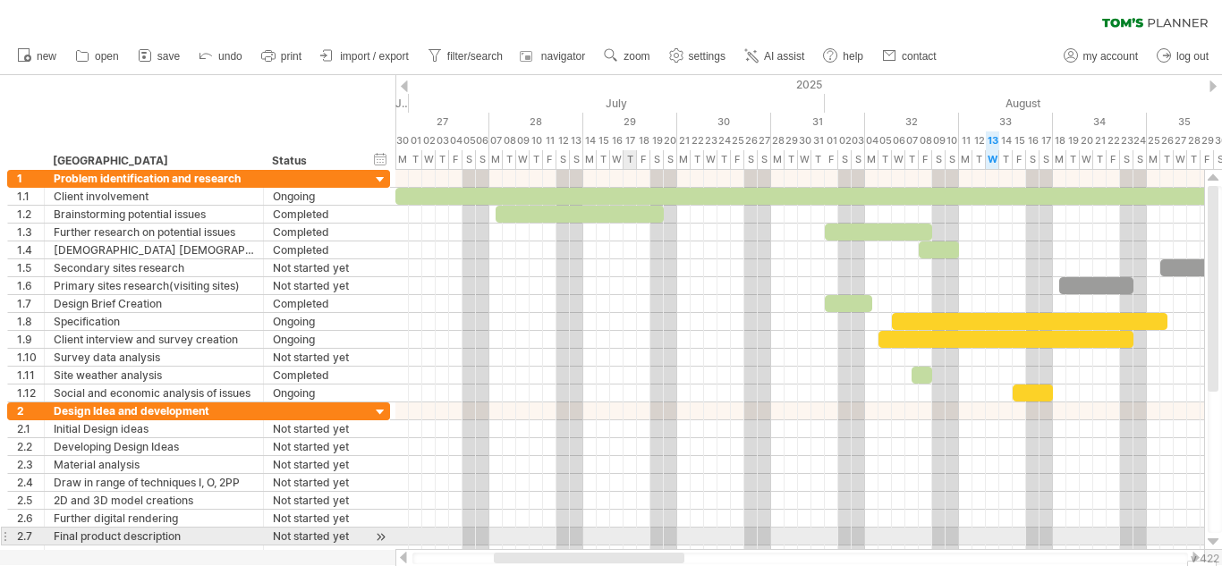
drag, startPoint x: 686, startPoint y: 554, endPoint x: 628, endPoint y: 536, distance: 60.8
click at [628, 536] on div "Trying to reach [DOMAIN_NAME] Connected again... 0% autosave... clear filter 1" at bounding box center [611, 283] width 1222 height 566
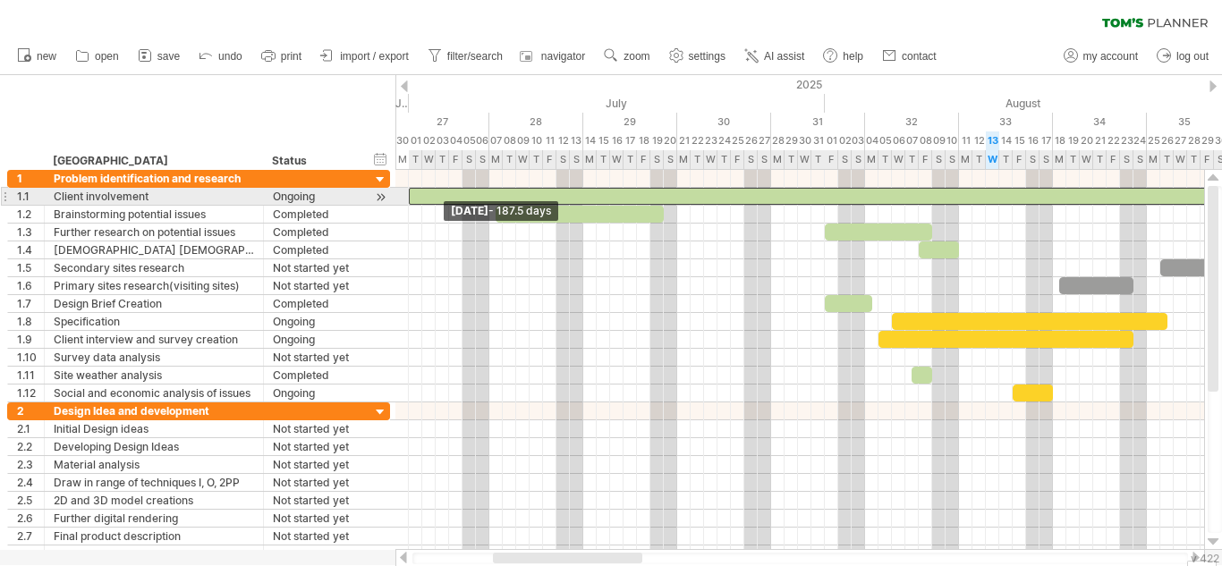
drag, startPoint x: 396, startPoint y: 199, endPoint x: 409, endPoint y: 202, distance: 12.8
click at [409, 202] on div "[DATE] [DATE] - 187.5 days" at bounding box center [799, 360] width 808 height 380
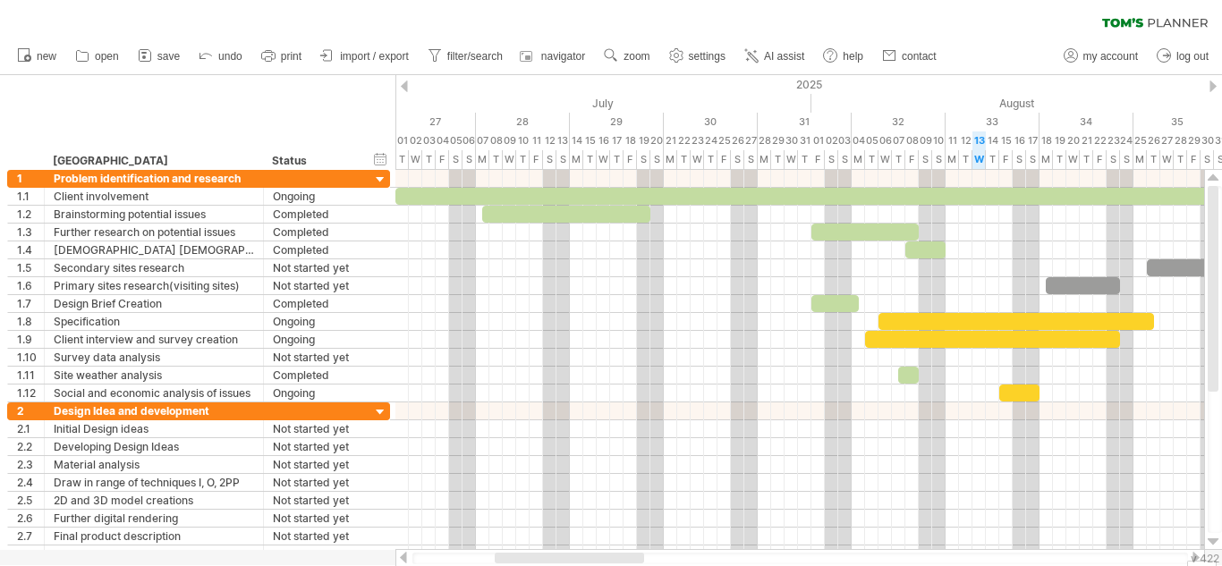
click at [526, 554] on div at bounding box center [569, 558] width 149 height 11
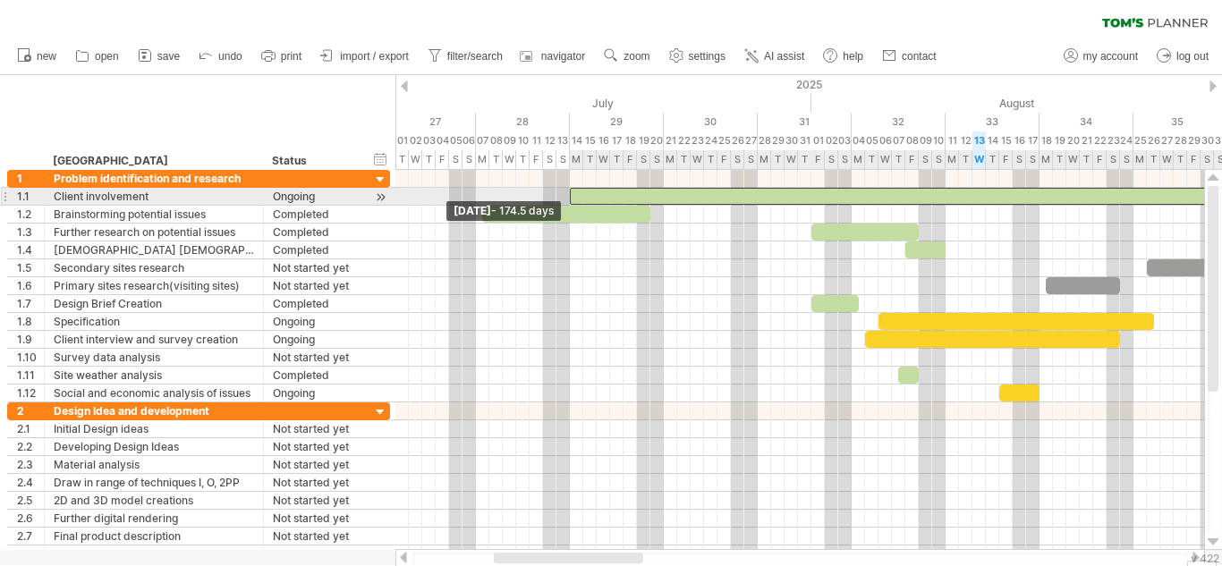
drag, startPoint x: 398, startPoint y: 200, endPoint x: 571, endPoint y: 191, distance: 172.8
click at [571, 191] on span at bounding box center [569, 196] width 7 height 17
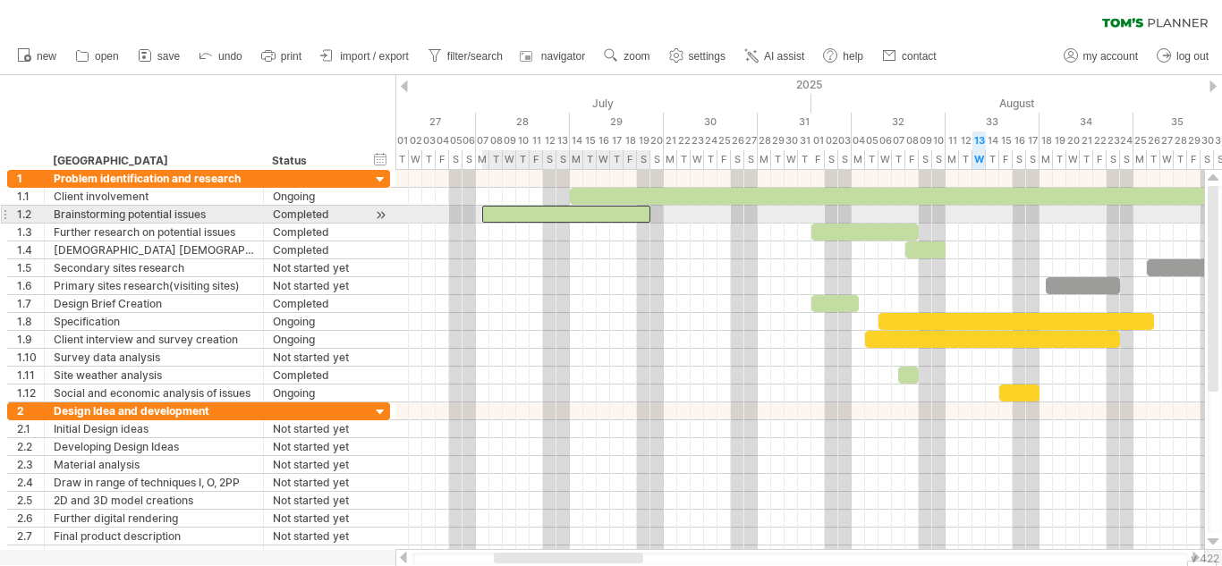
click at [492, 217] on div at bounding box center [566, 214] width 168 height 17
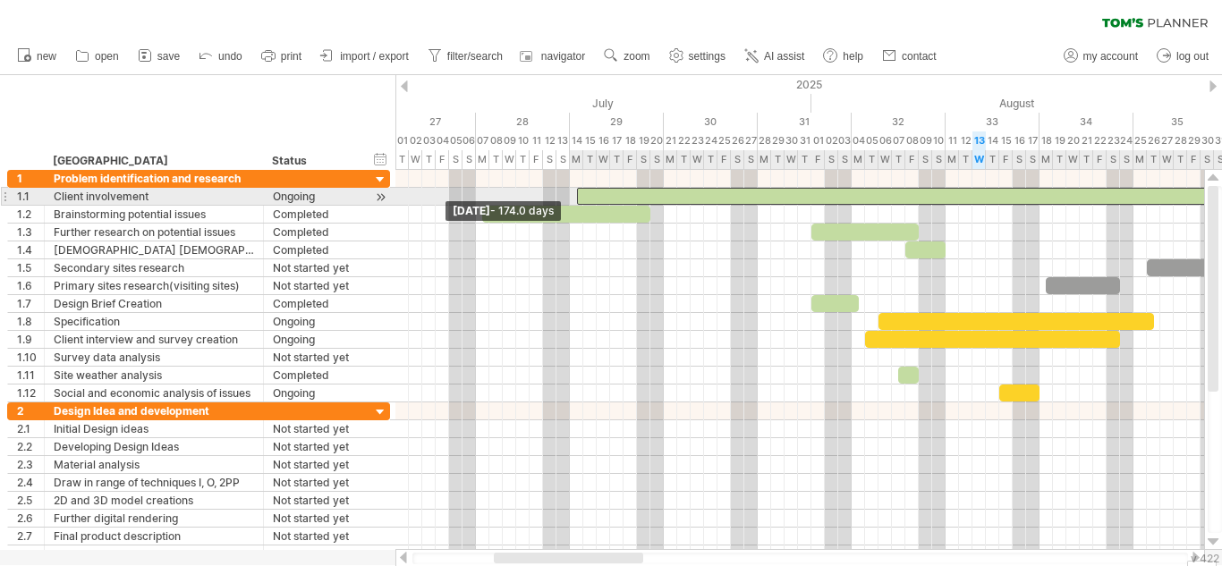
drag, startPoint x: 571, startPoint y: 196, endPoint x: 591, endPoint y: 193, distance: 19.9
click at [580, 193] on span at bounding box center [576, 196] width 7 height 17
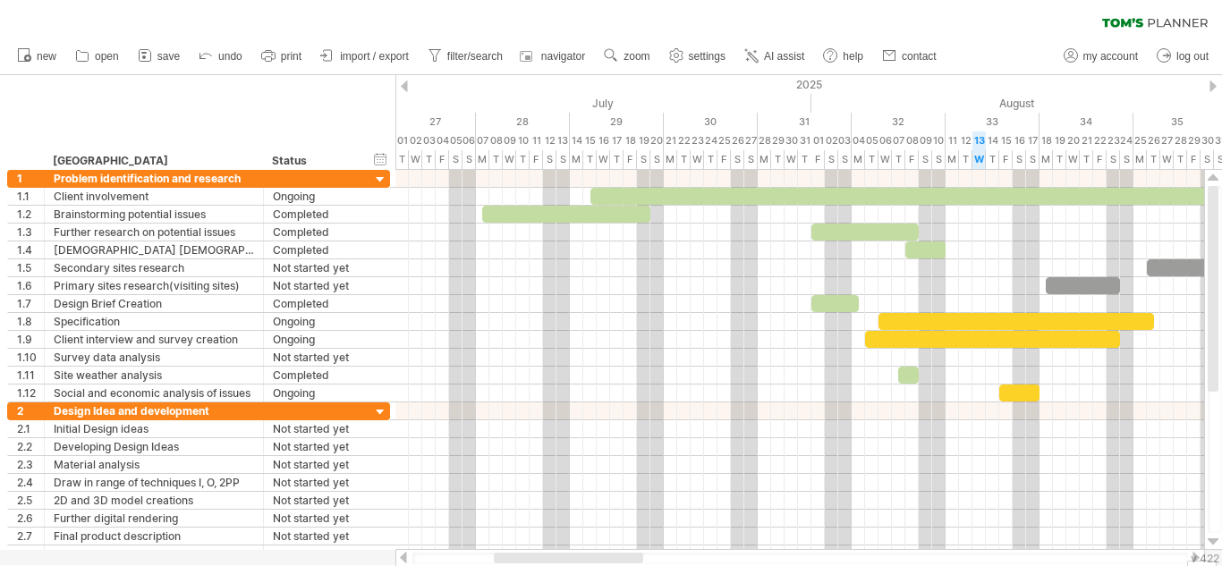
click at [613, 552] on div at bounding box center [799, 558] width 809 height 18
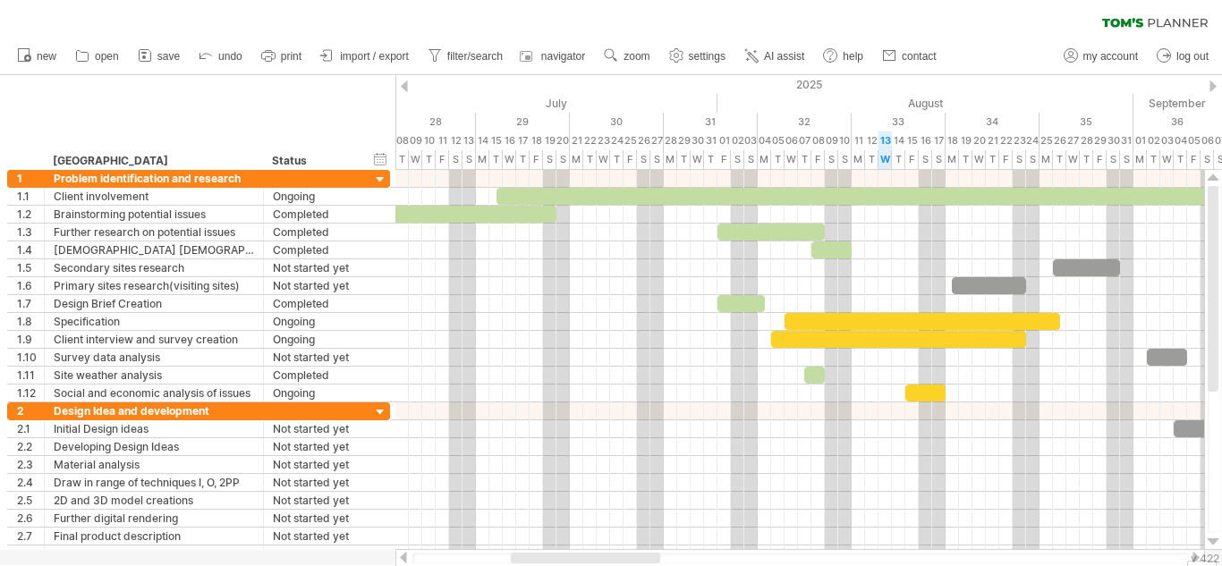
drag, startPoint x: 619, startPoint y: 562, endPoint x: 636, endPoint y: 554, distance: 18.4
click at [636, 554] on div at bounding box center [585, 558] width 149 height 11
click at [535, 558] on div at bounding box center [571, 558] width 150 height 11
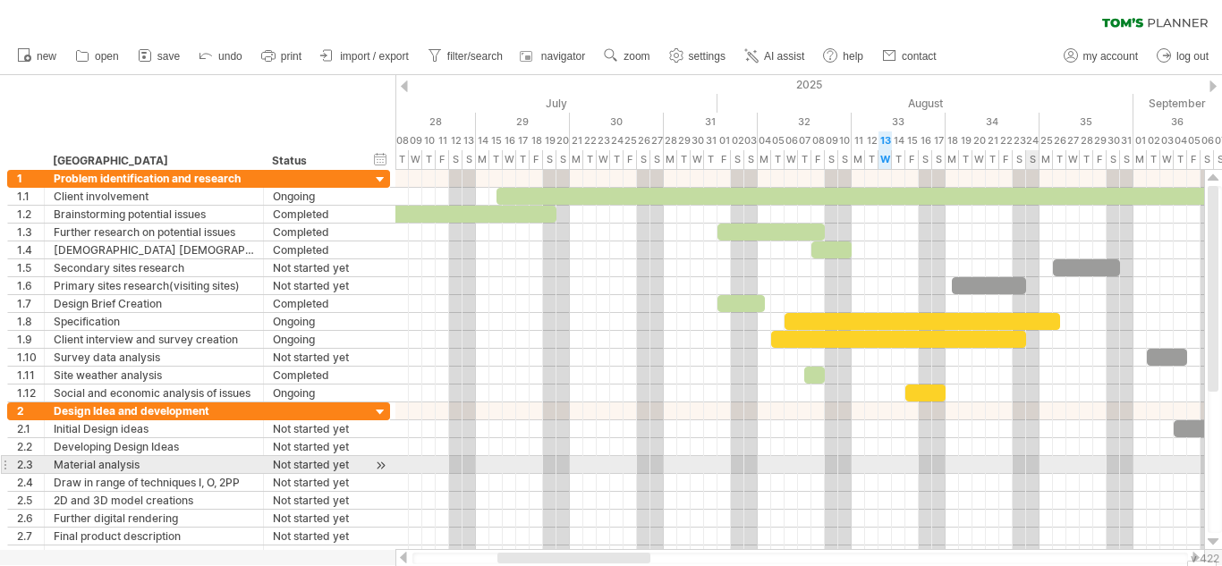
click at [1027, 458] on div at bounding box center [799, 465] width 808 height 18
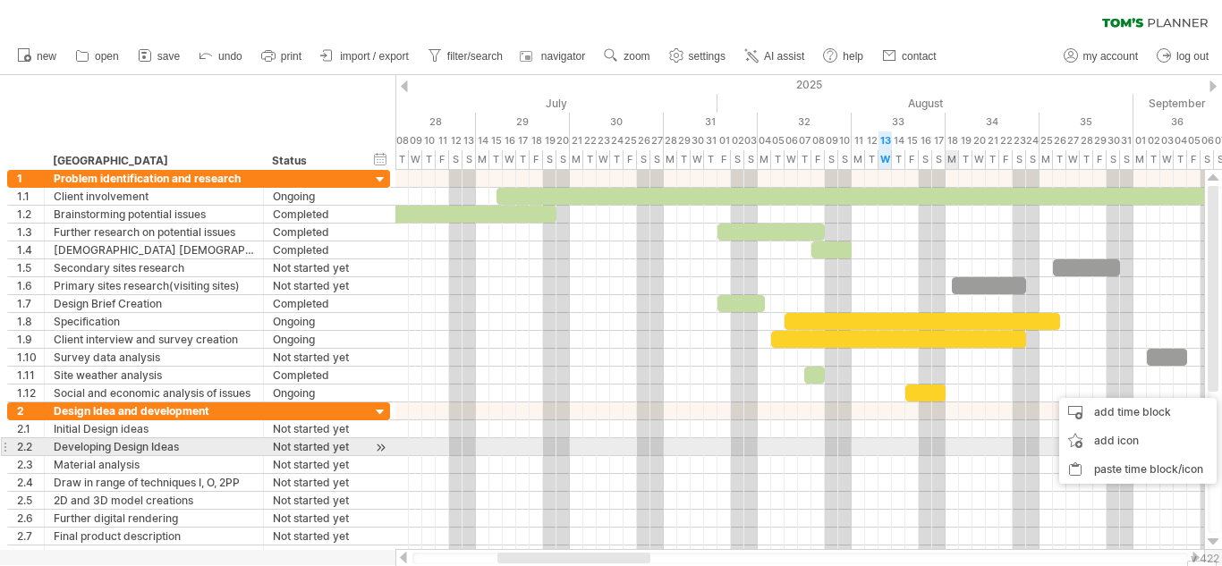
click at [947, 447] on div at bounding box center [799, 447] width 808 height 18
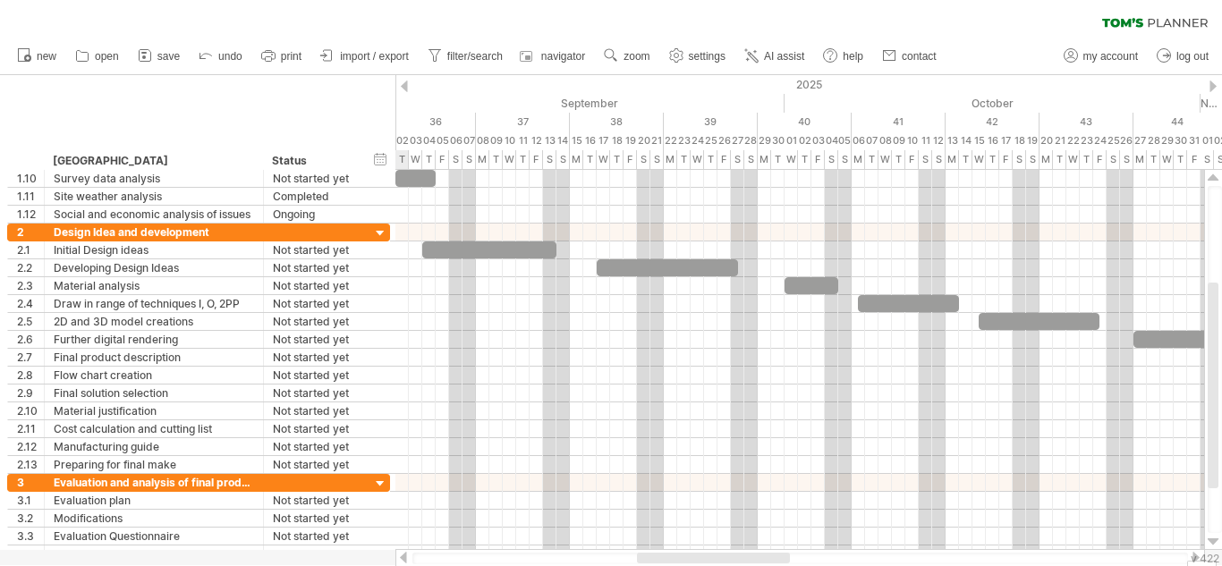
drag, startPoint x: 551, startPoint y: 560, endPoint x: 690, endPoint y: 557, distance: 139.5
click at [690, 557] on div at bounding box center [713, 558] width 153 height 11
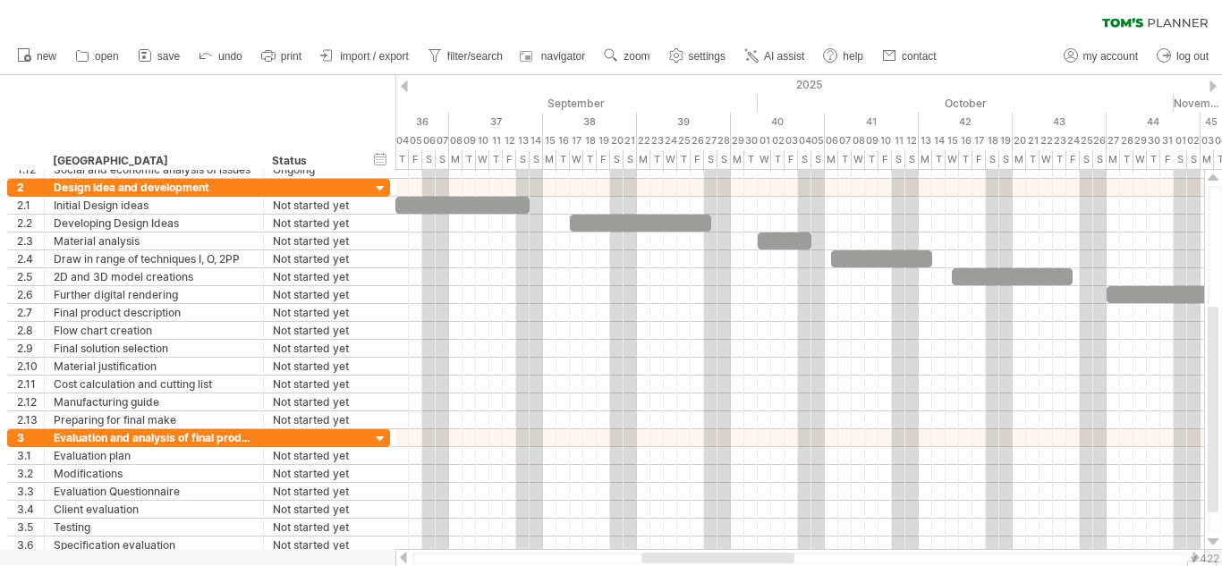
click at [649, 554] on div at bounding box center [717, 558] width 153 height 11
click at [628, 58] on span "zoom" at bounding box center [636, 56] width 26 height 13
click at [653, 103] on div "Week" at bounding box center [686, 110] width 99 height 29
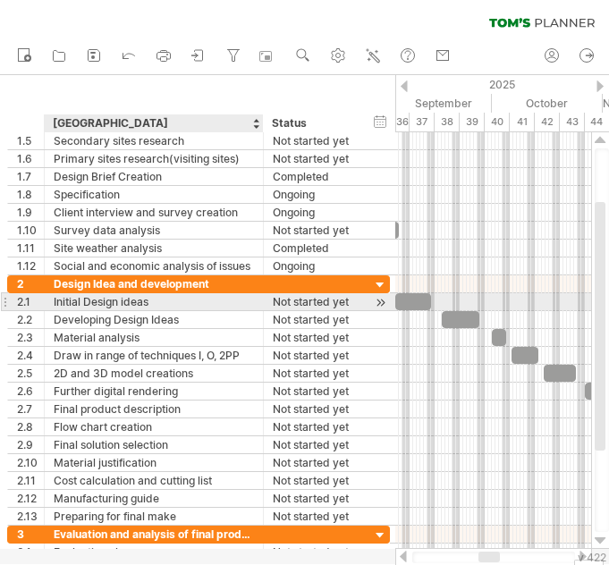
click at [120, 300] on div "Initial Design ideas" at bounding box center [154, 301] width 200 height 17
click at [120, 300] on input "**********" at bounding box center [154, 301] width 200 height 17
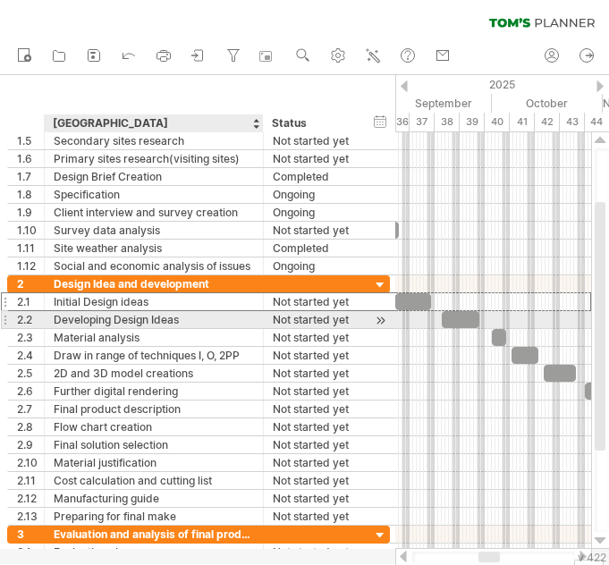
click at [95, 325] on div "Developing Design Ideas" at bounding box center [154, 319] width 200 height 17
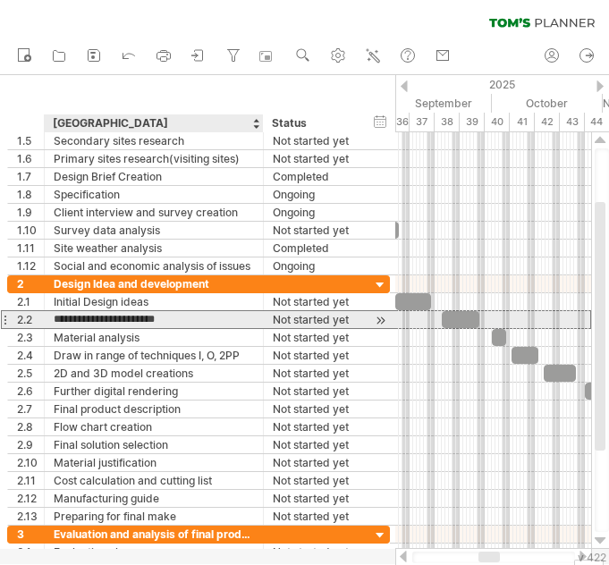
click at [95, 325] on input "**********" at bounding box center [154, 319] width 200 height 17
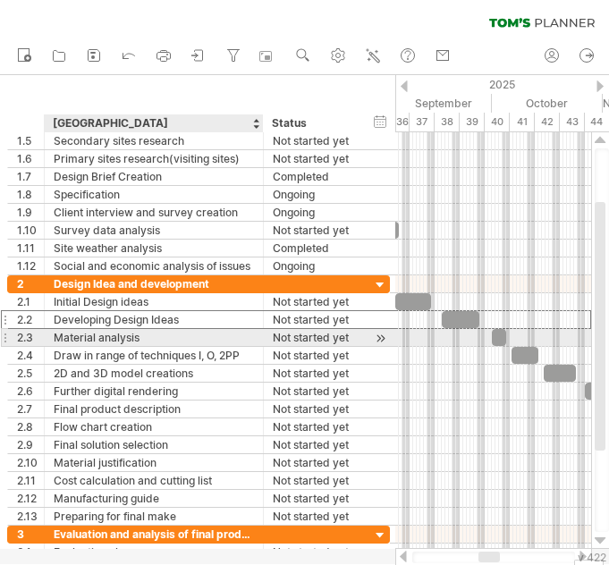
click at [142, 339] on div "Material analysis" at bounding box center [154, 337] width 200 height 17
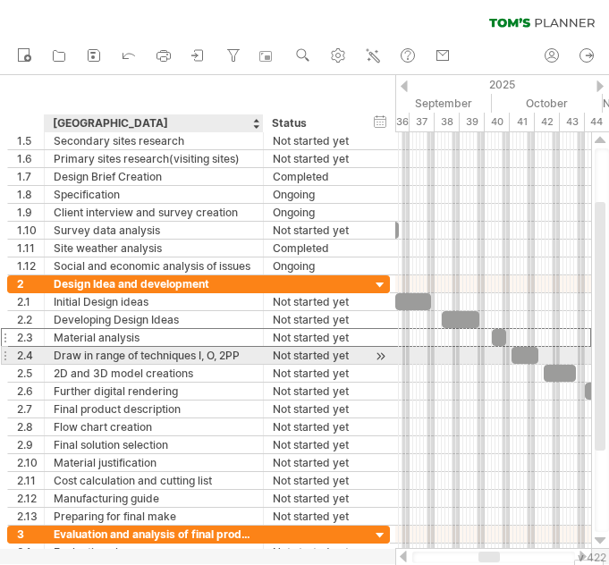
click at [97, 350] on div "Draw in range of techniques I, O, 2PP" at bounding box center [154, 355] width 200 height 17
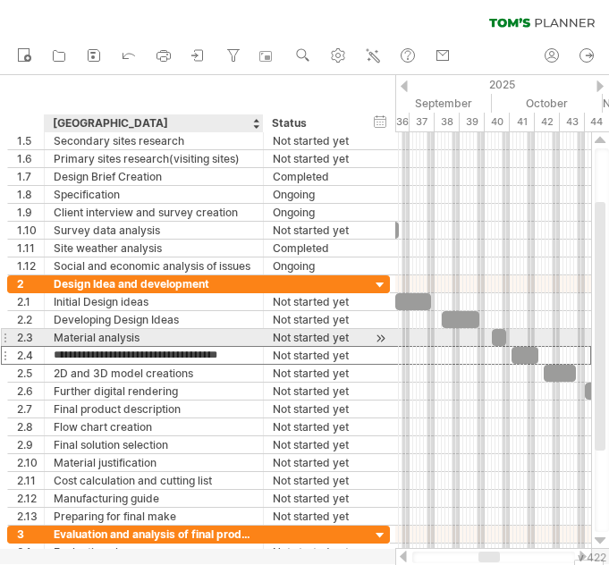
click at [159, 341] on div "Material analysis" at bounding box center [154, 337] width 200 height 17
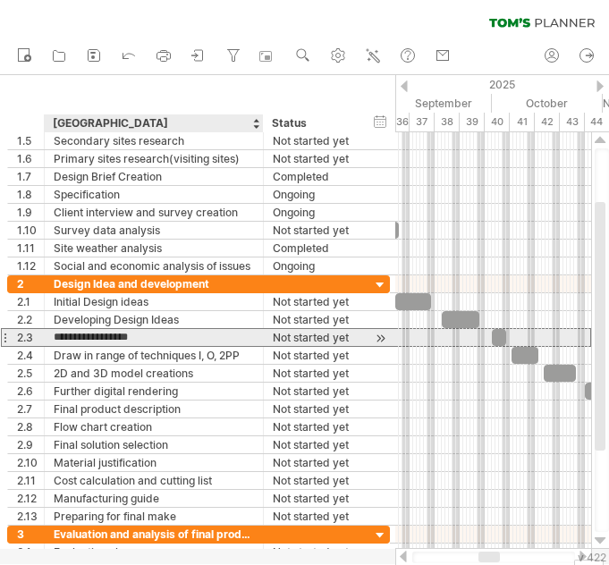
click at [159, 341] on input "**********" at bounding box center [154, 337] width 200 height 17
click at [62, 347] on div "Draw in range of techniques I, O, 2PP" at bounding box center [154, 355] width 200 height 17
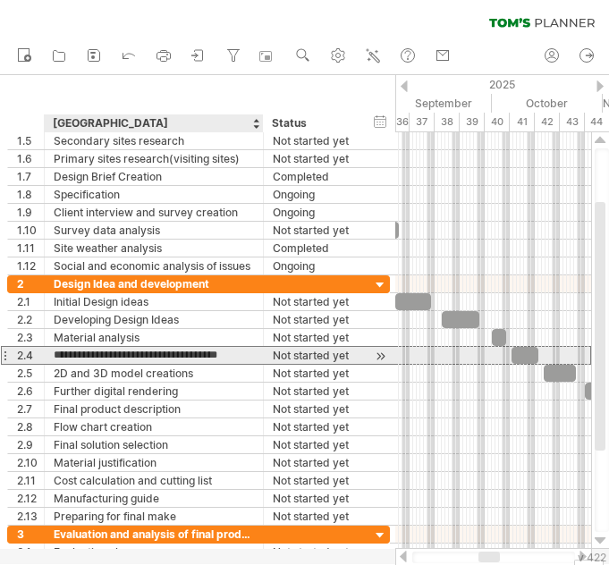
click at [63, 354] on input "**********" at bounding box center [154, 355] width 200 height 17
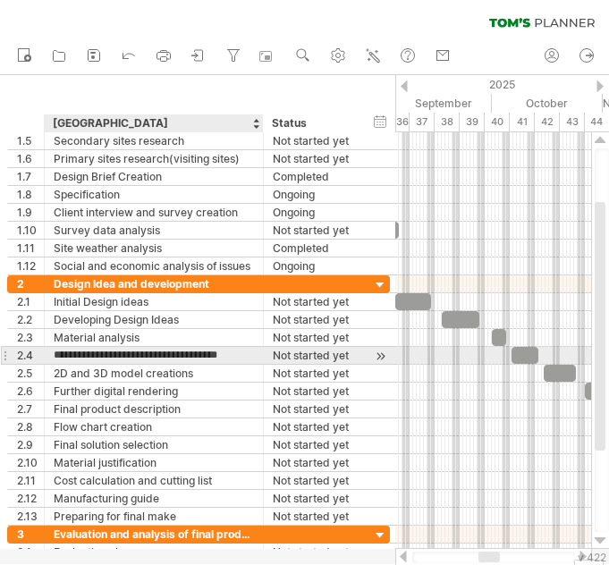
click at [63, 354] on input "**********" at bounding box center [154, 355] width 200 height 17
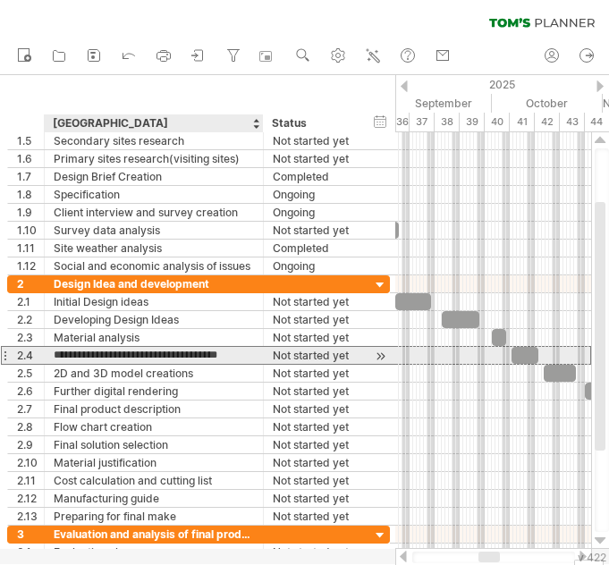
click at [63, 354] on input "**********" at bounding box center [154, 355] width 200 height 17
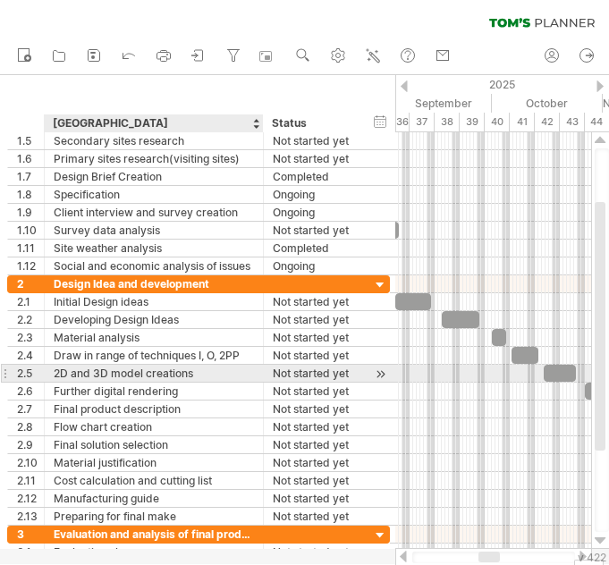
click at [97, 375] on div "2D and 3D model creations" at bounding box center [154, 373] width 200 height 17
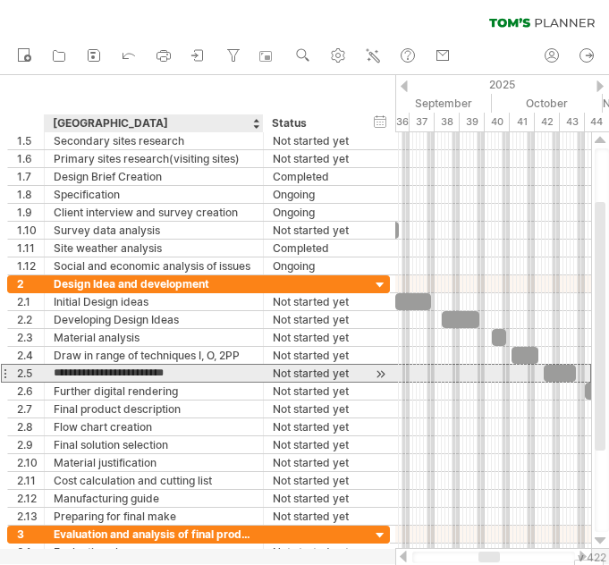
click at [97, 375] on input "**********" at bounding box center [154, 373] width 200 height 17
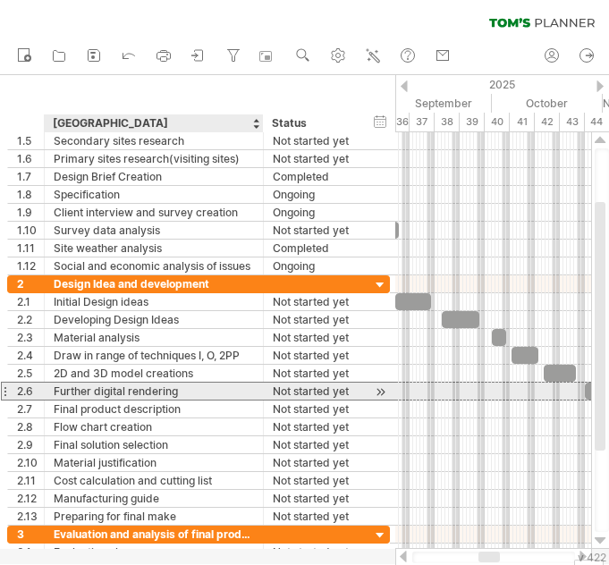
click at [125, 398] on div "Further digital rendering" at bounding box center [154, 391] width 200 height 17
click at [125, 398] on input "**********" at bounding box center [154, 391] width 200 height 17
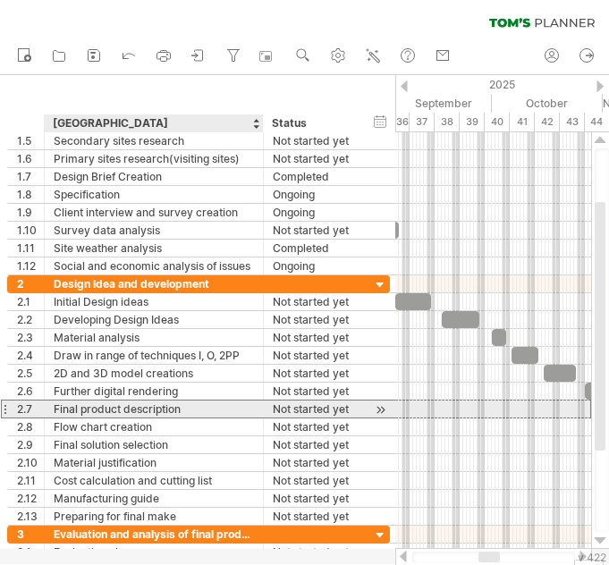
click at [139, 414] on div "Final product description" at bounding box center [154, 409] width 200 height 17
click at [139, 414] on input "**********" at bounding box center [154, 409] width 200 height 17
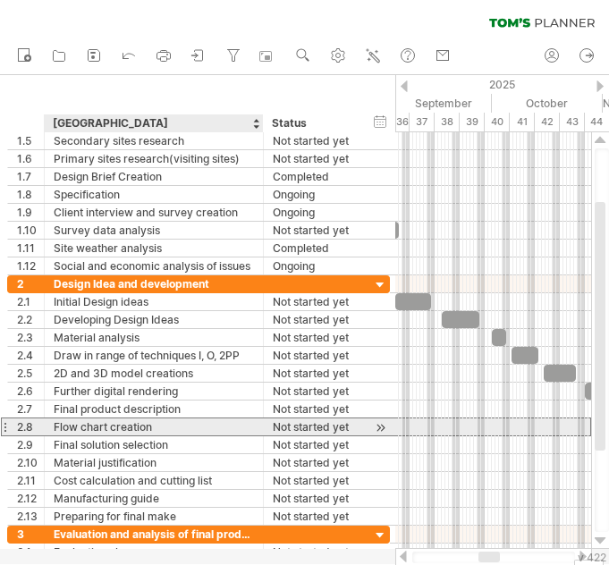
click at [116, 429] on div "Flow chart creation" at bounding box center [154, 426] width 200 height 17
click at [0, 0] on input "**********" at bounding box center [0, 0] width 0 height 0
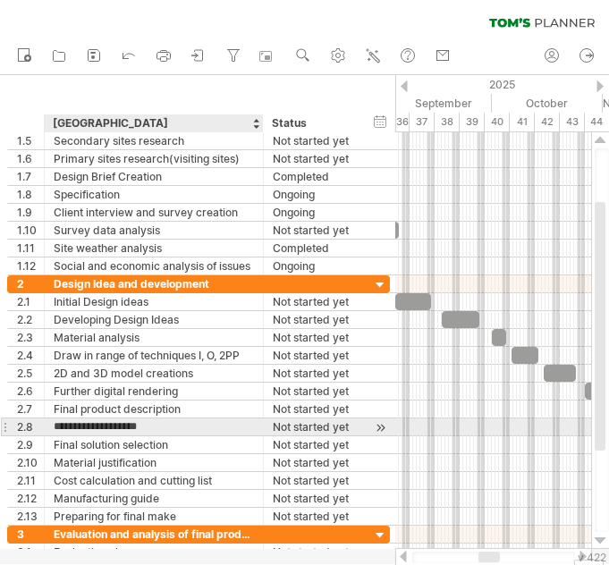
click at [116, 429] on input "**********" at bounding box center [154, 426] width 200 height 17
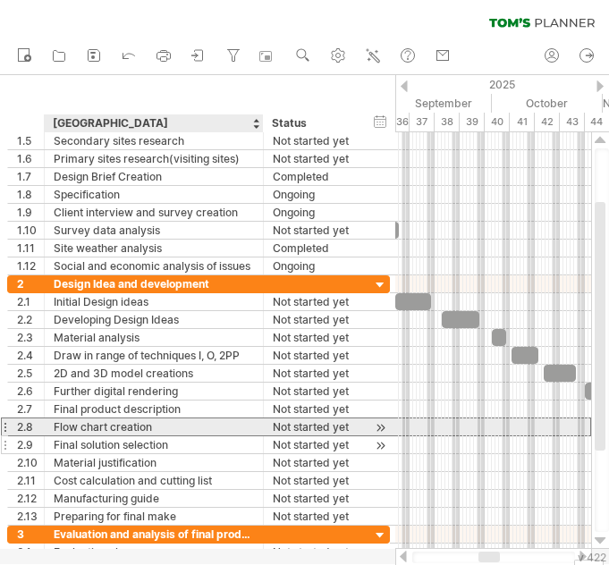
click at [63, 436] on div "Final solution selection" at bounding box center [154, 444] width 200 height 17
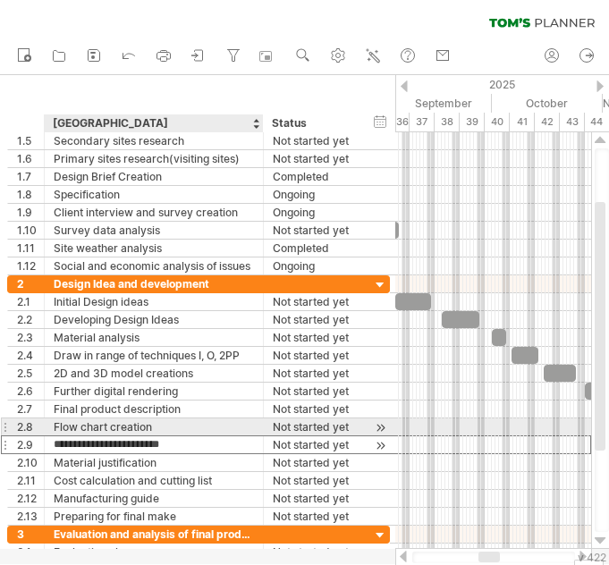
click at [63, 436] on input "**********" at bounding box center [154, 444] width 200 height 17
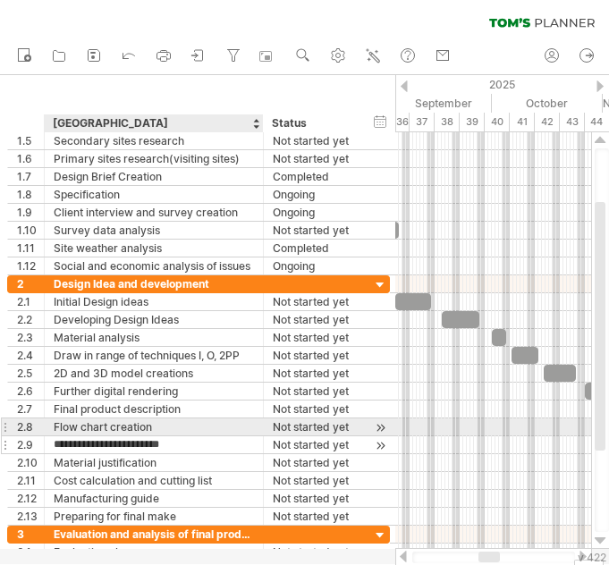
click at [63, 436] on input "**********" at bounding box center [154, 444] width 200 height 17
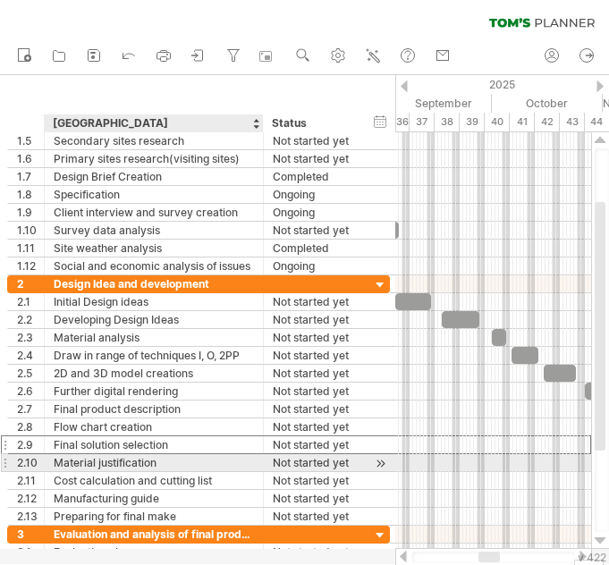
click at [112, 463] on div "Material justification" at bounding box center [154, 462] width 200 height 17
click at [112, 463] on input "**********" at bounding box center [154, 462] width 200 height 17
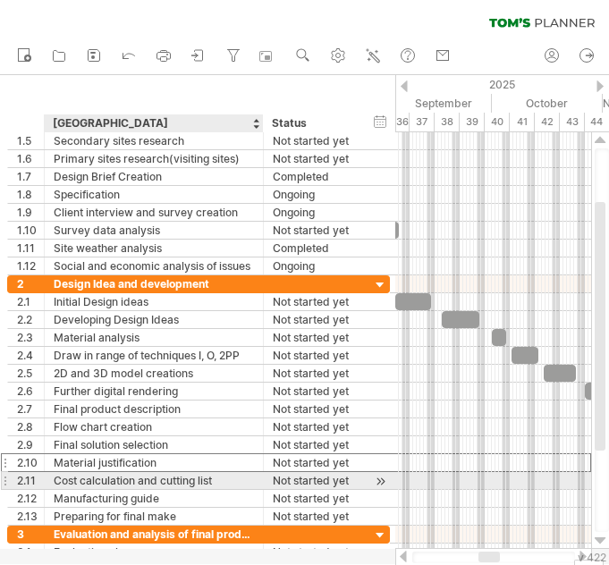
click at [67, 481] on div "Cost calculation and cutting list" at bounding box center [154, 480] width 200 height 17
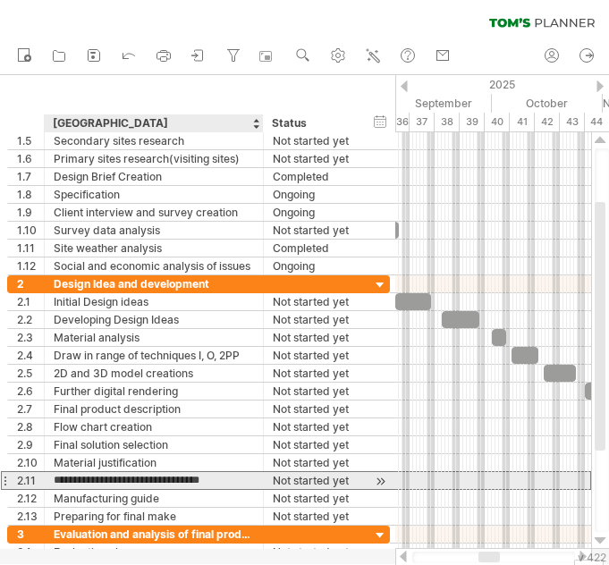
click at [67, 481] on input "**********" at bounding box center [154, 480] width 200 height 17
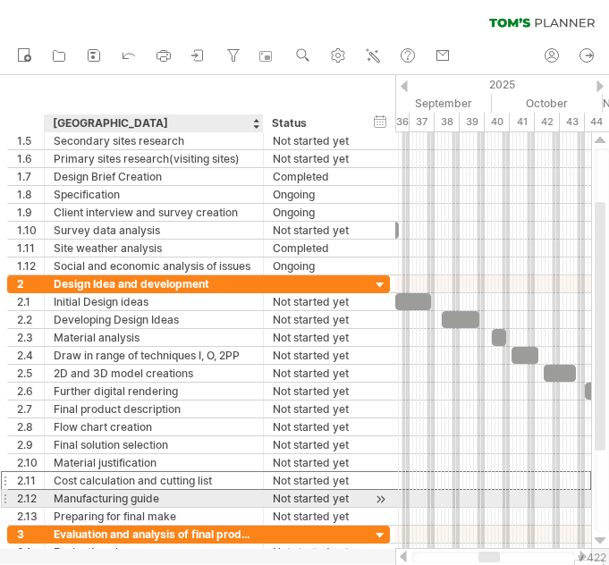
click at [106, 495] on div "Manufacturing guide" at bounding box center [154, 498] width 200 height 17
click at [0, 0] on input "**********" at bounding box center [0, 0] width 0 height 0
click at [106, 495] on input "**********" at bounding box center [154, 498] width 200 height 17
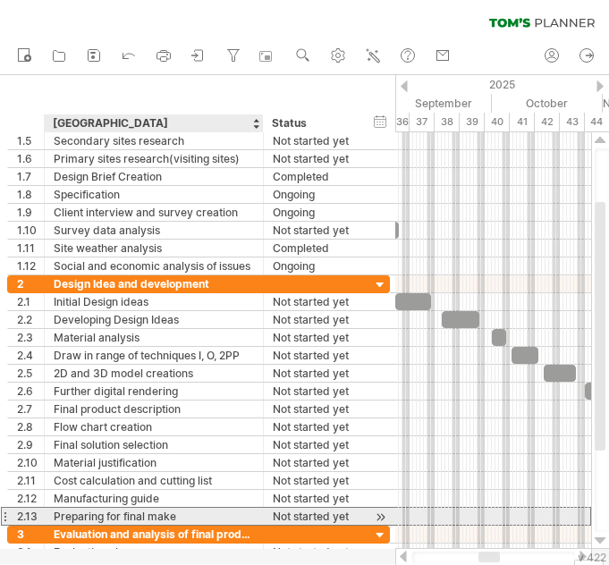
click at [90, 515] on div "Preparing for final make" at bounding box center [154, 516] width 200 height 17
click at [0, 0] on input "**********" at bounding box center [0, 0] width 0 height 0
click at [90, 515] on input "**********" at bounding box center [154, 516] width 200 height 17
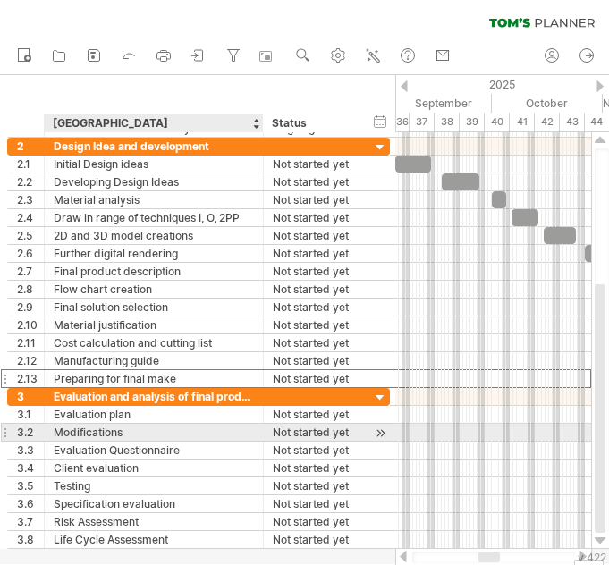
click at [95, 424] on div "Modifications" at bounding box center [154, 432] width 200 height 17
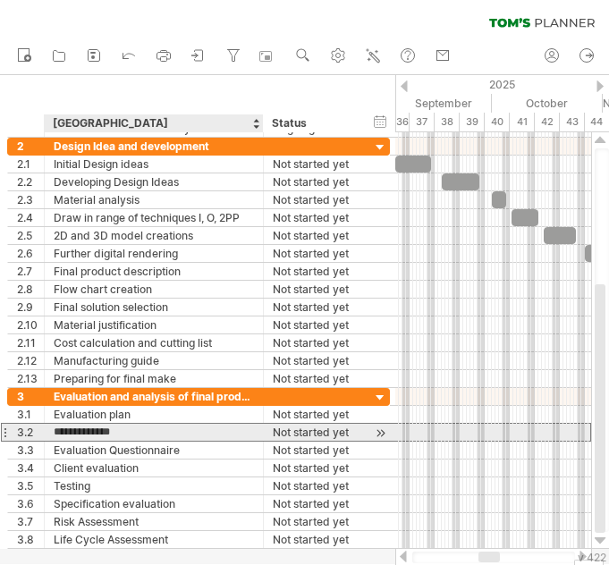
click at [95, 424] on input "**********" at bounding box center [154, 432] width 200 height 17
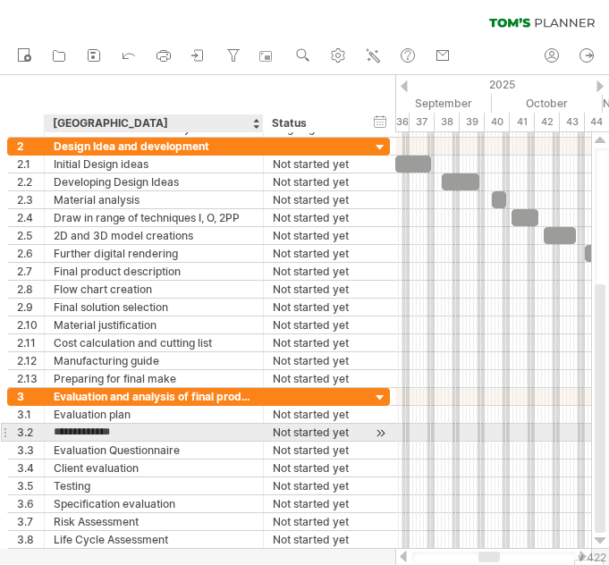
click at [95, 424] on input "**********" at bounding box center [154, 432] width 200 height 17
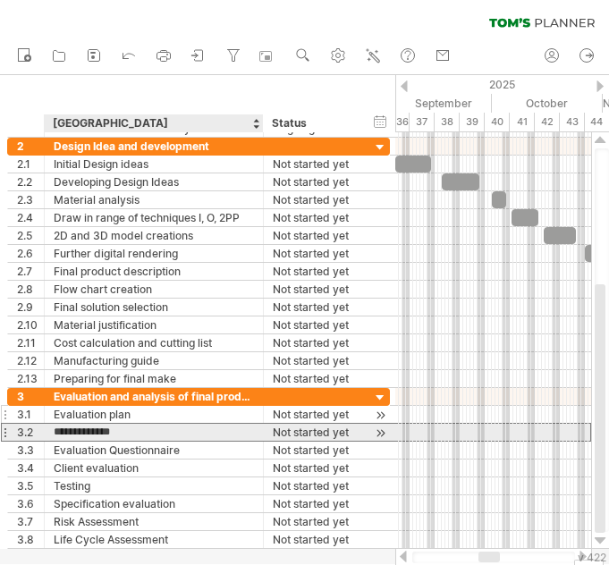
click at [98, 419] on div "Evaluation plan" at bounding box center [154, 414] width 200 height 17
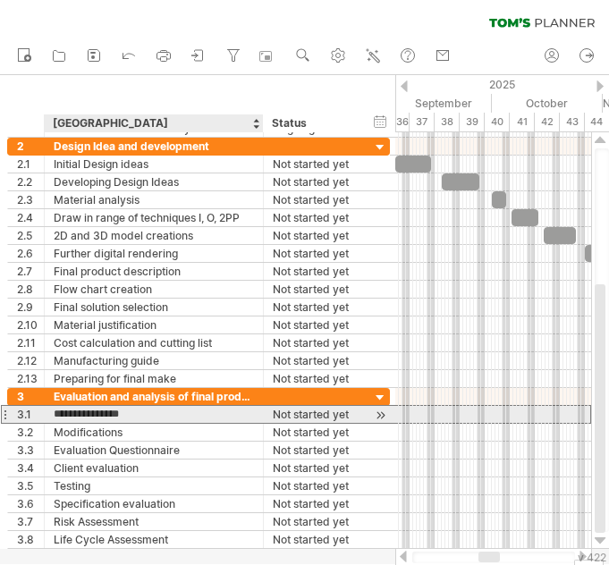
click at [98, 419] on input "**********" at bounding box center [154, 414] width 200 height 17
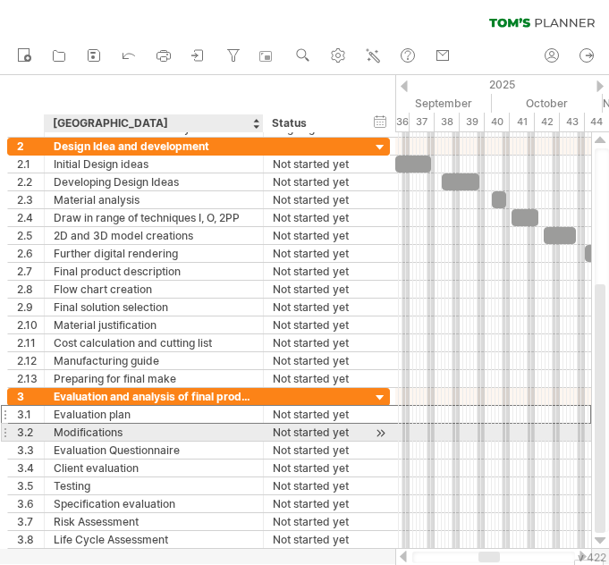
click at [137, 435] on div "Modifications" at bounding box center [154, 432] width 200 height 17
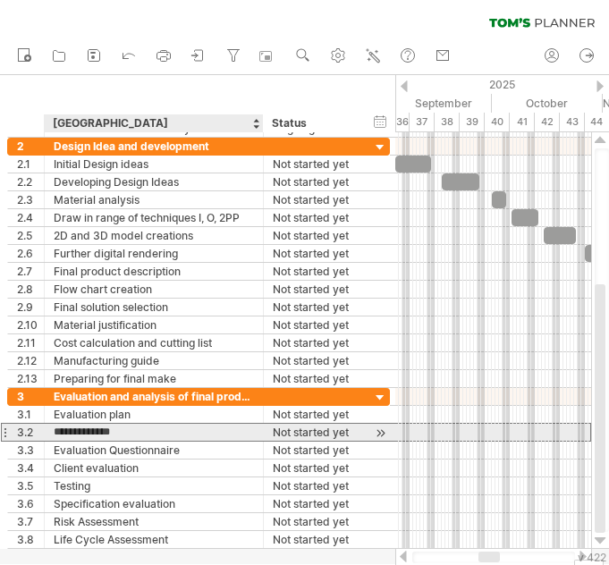
click at [137, 435] on input "**********" at bounding box center [154, 432] width 200 height 17
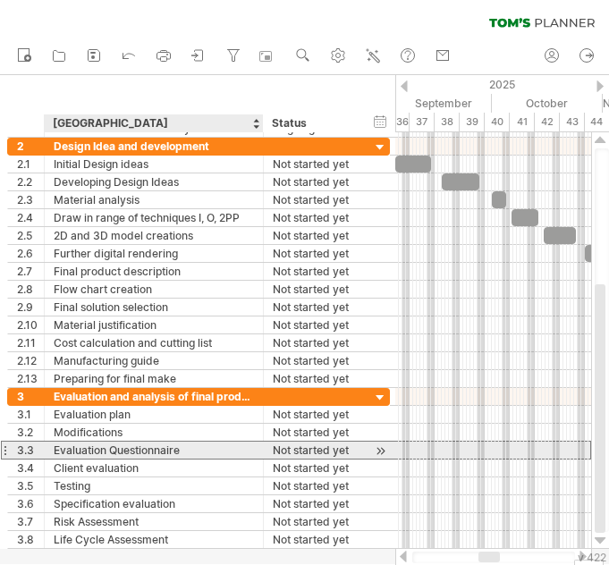
click at [123, 448] on div "Evaluation Questionnaire" at bounding box center [154, 450] width 200 height 17
click at [0, 0] on input "**********" at bounding box center [0, 0] width 0 height 0
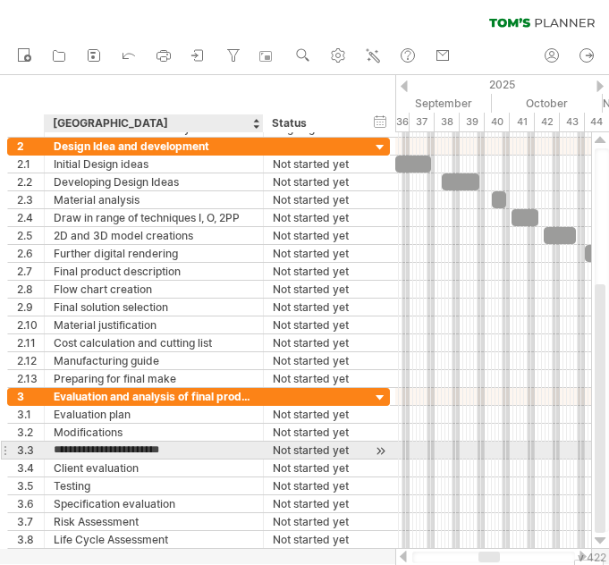
click at [123, 448] on input "**********" at bounding box center [154, 450] width 200 height 17
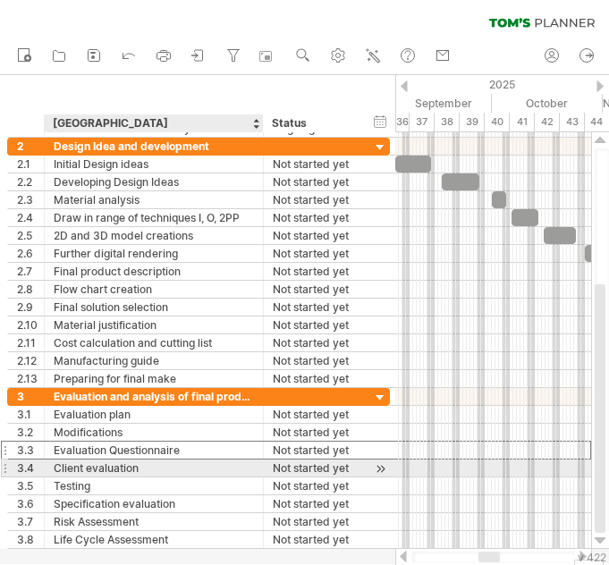
click at [89, 466] on div "Client evaluation" at bounding box center [154, 468] width 200 height 17
click at [88, 467] on input "**********" at bounding box center [154, 468] width 200 height 17
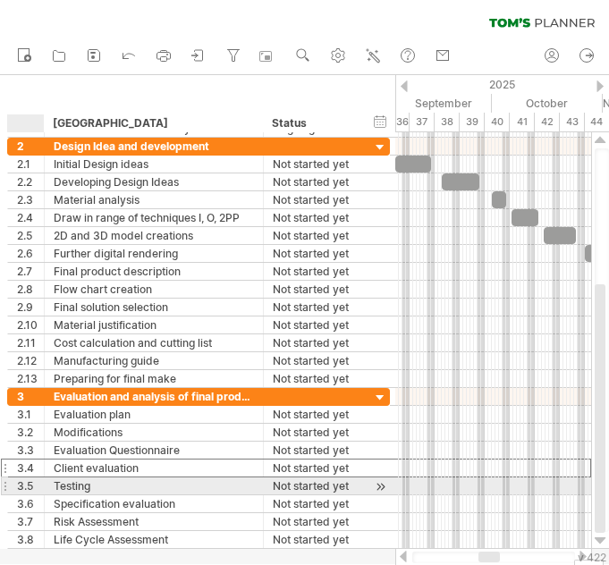
click at [52, 484] on div "******* Testing" at bounding box center [154, 486] width 219 height 17
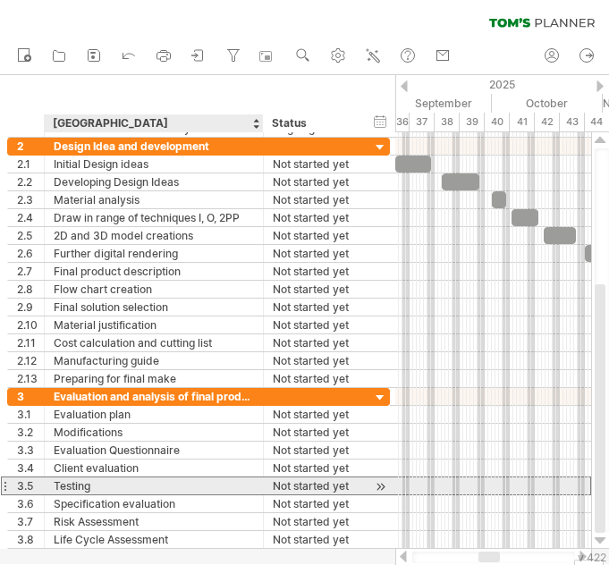
click at [95, 490] on div "Testing" at bounding box center [154, 486] width 200 height 17
click at [94, 490] on input "*******" at bounding box center [154, 486] width 200 height 17
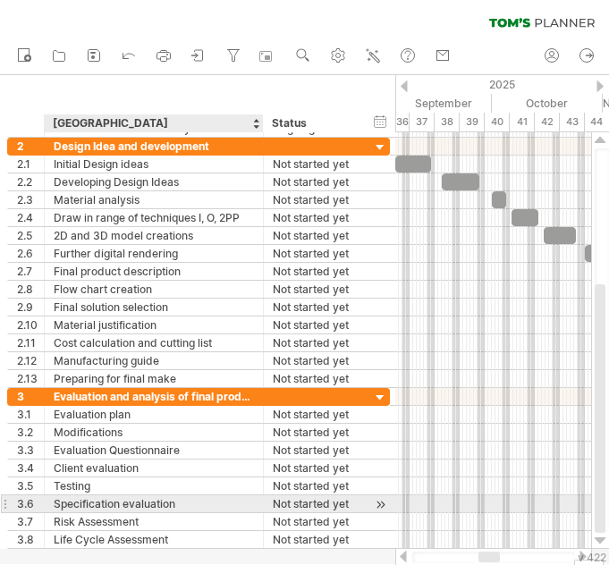
click at [107, 511] on div "Specification evaluation" at bounding box center [154, 503] width 200 height 17
click at [106, 511] on input "**********" at bounding box center [154, 503] width 200 height 17
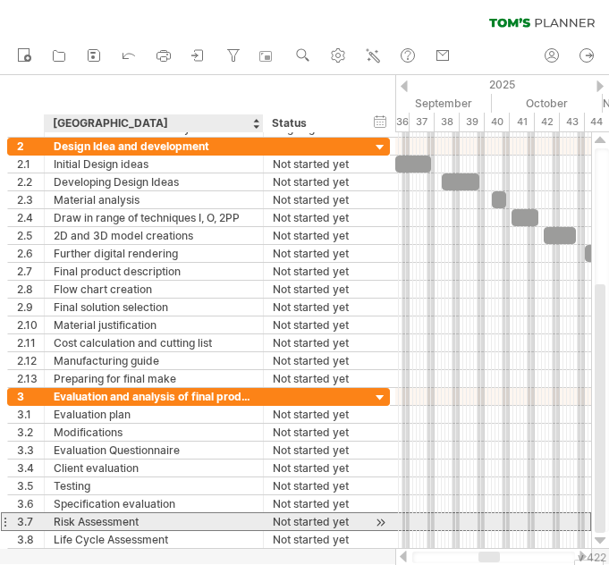
click at [87, 514] on div "Risk Assessment" at bounding box center [154, 521] width 200 height 17
click at [87, 514] on input "**********" at bounding box center [154, 521] width 200 height 17
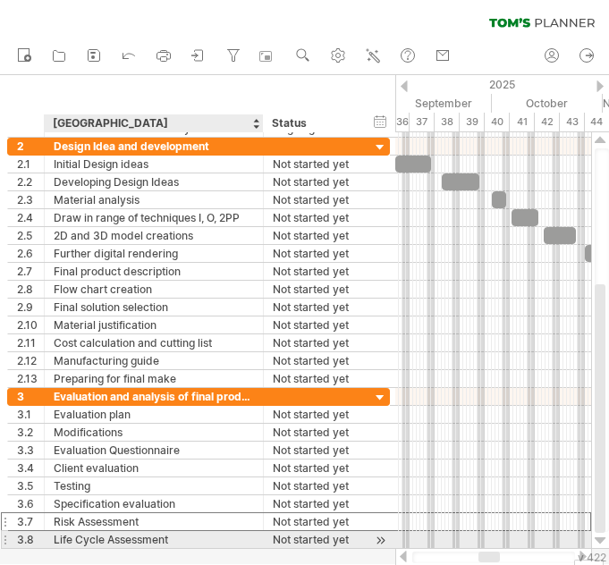
click at [100, 537] on div "Life Cycle Assessment" at bounding box center [154, 539] width 200 height 17
click at [100, 537] on input "**********" at bounding box center [154, 539] width 200 height 17
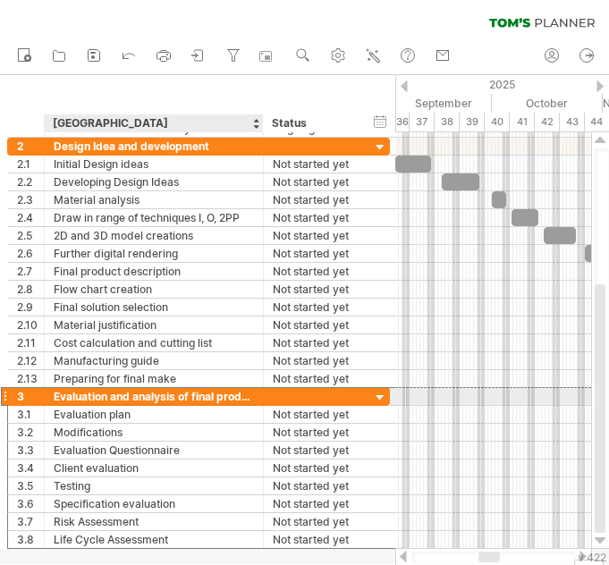
click at [223, 391] on div "Evaluation and analysis of final product" at bounding box center [154, 396] width 200 height 17
click at [223, 391] on input "**********" at bounding box center [154, 396] width 200 height 17
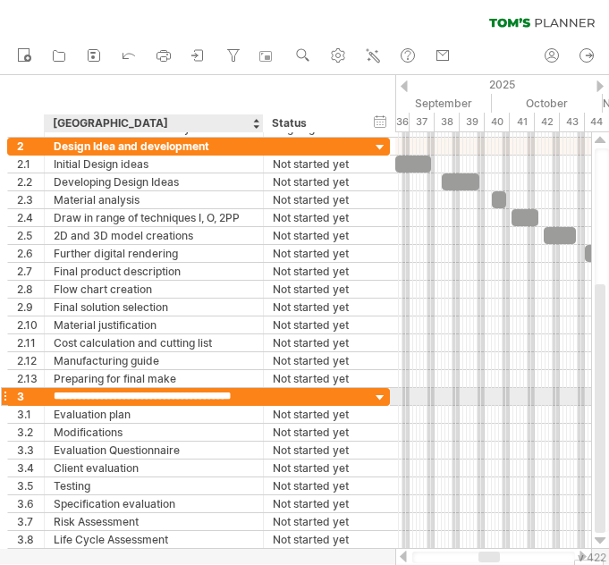
click at [224, 393] on input "**********" at bounding box center [154, 396] width 200 height 17
drag, startPoint x: 224, startPoint y: 393, endPoint x: 270, endPoint y: 393, distance: 45.6
click at [270, 393] on div "**********" at bounding box center [198, 396] width 383 height 19
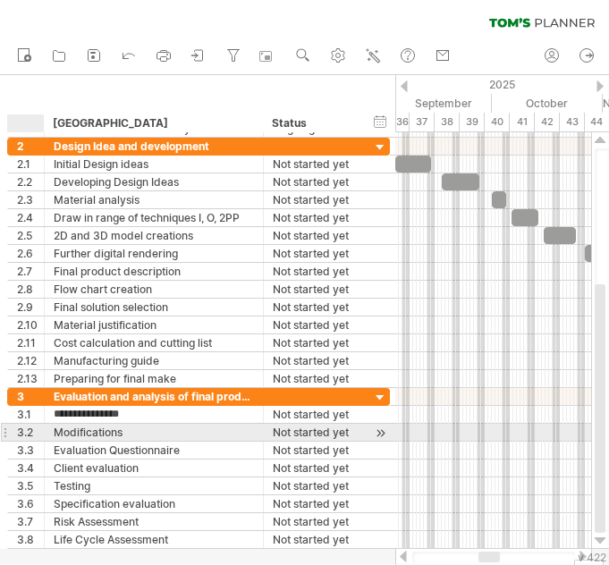
scroll to position [0, 0]
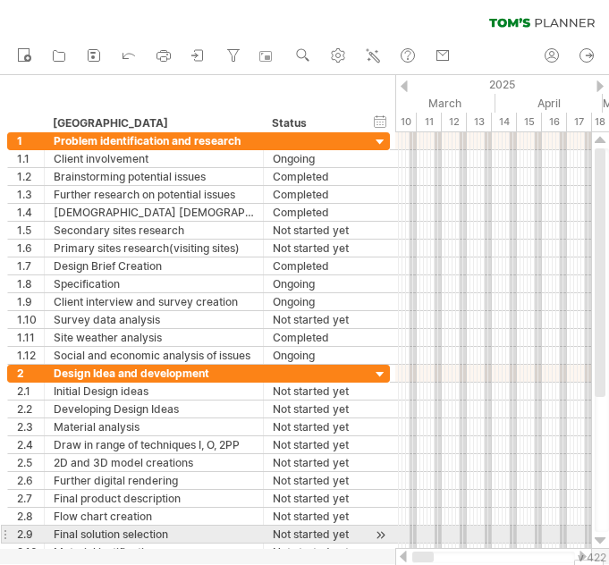
drag, startPoint x: 486, startPoint y: 557, endPoint x: 378, endPoint y: 536, distance: 110.3
click at [378, 536] on div "Trying to reach [DOMAIN_NAME] Connected again... 0% autosave... clear filter 1" at bounding box center [304, 282] width 609 height 565
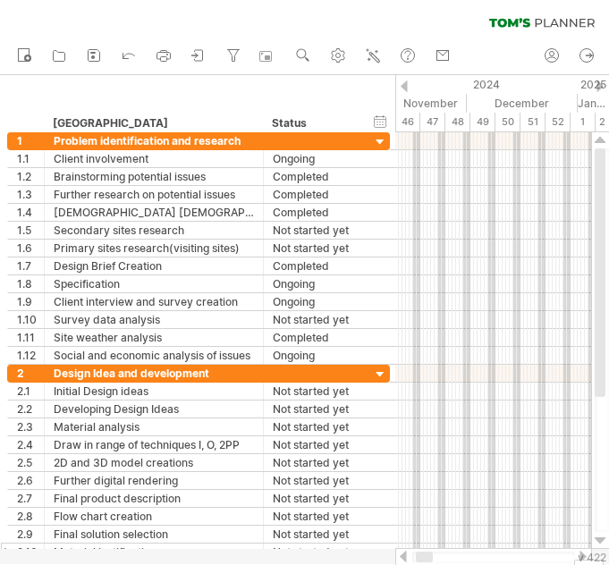
drag, startPoint x: 455, startPoint y: 555, endPoint x: 377, endPoint y: 547, distance: 78.2
click at [377, 547] on div "Trying to reach [DOMAIN_NAME] Connected again... 0% autosave... clear filter 1" at bounding box center [304, 282] width 609 height 565
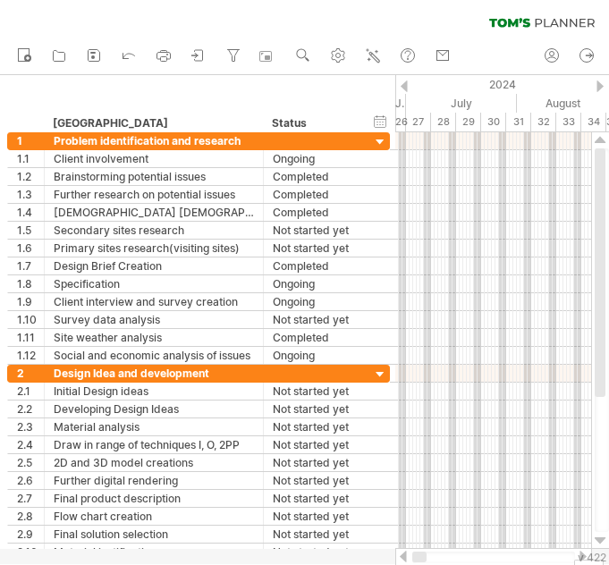
drag, startPoint x: 449, startPoint y: 558, endPoint x: 398, endPoint y: 560, distance: 51.0
click at [398, 560] on div at bounding box center [493, 557] width 197 height 18
click at [399, 88] on div "2024" at bounding box center [456, 84] width 1216 height 19
click at [405, 87] on div at bounding box center [404, 86] width 7 height 12
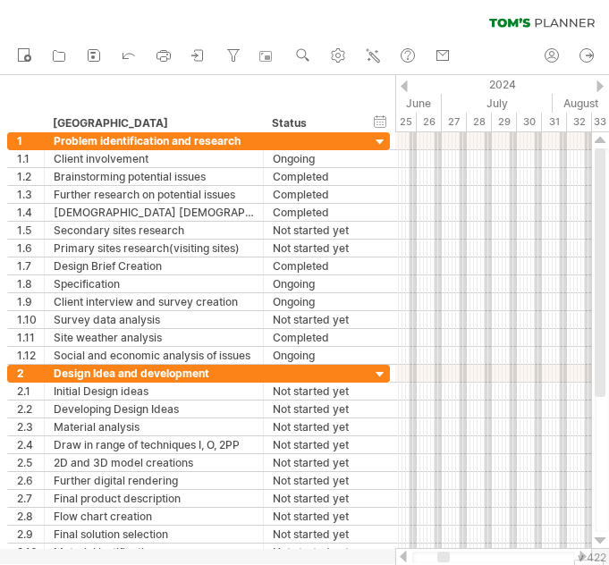
click at [405, 87] on div at bounding box center [404, 86] width 7 height 12
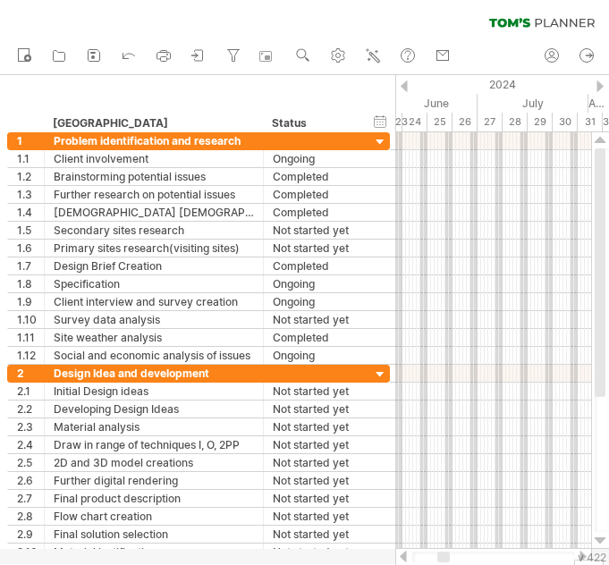
click at [405, 87] on div at bounding box center [404, 86] width 7 height 12
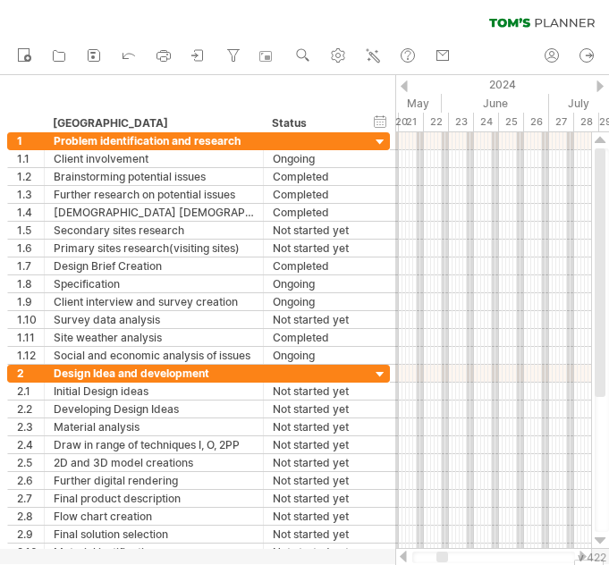
click at [405, 87] on div at bounding box center [404, 86] width 7 height 12
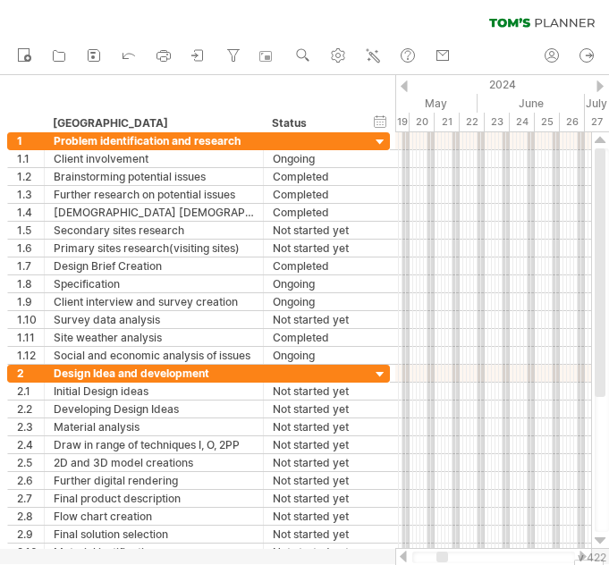
click at [405, 87] on div at bounding box center [404, 86] width 7 height 12
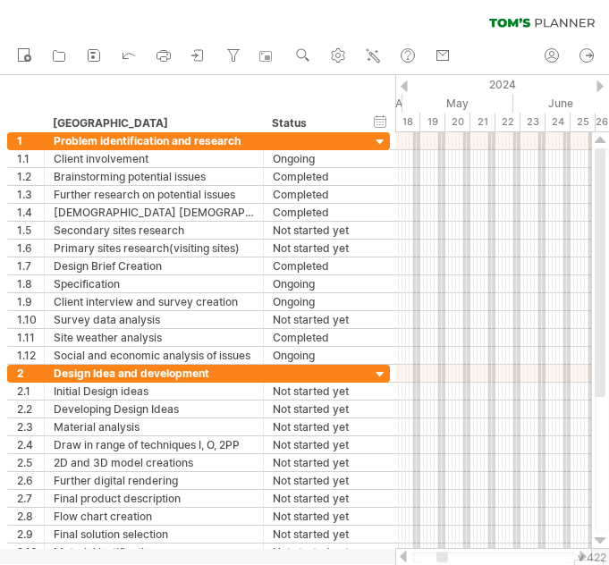
click at [405, 87] on div at bounding box center [404, 86] width 7 height 12
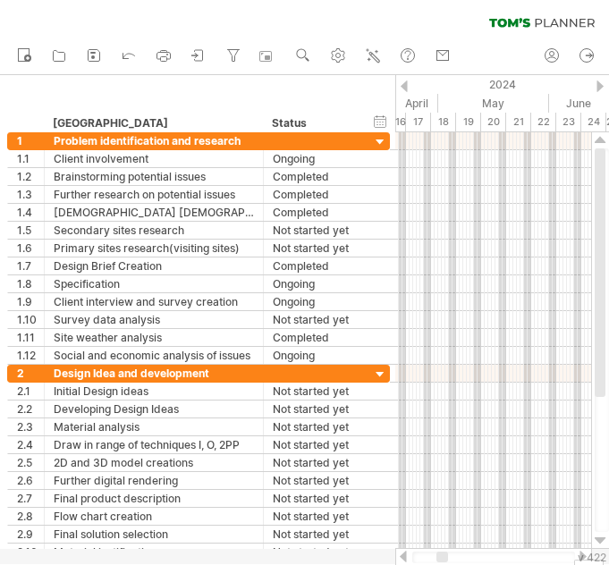
click at [405, 87] on div at bounding box center [404, 86] width 7 height 12
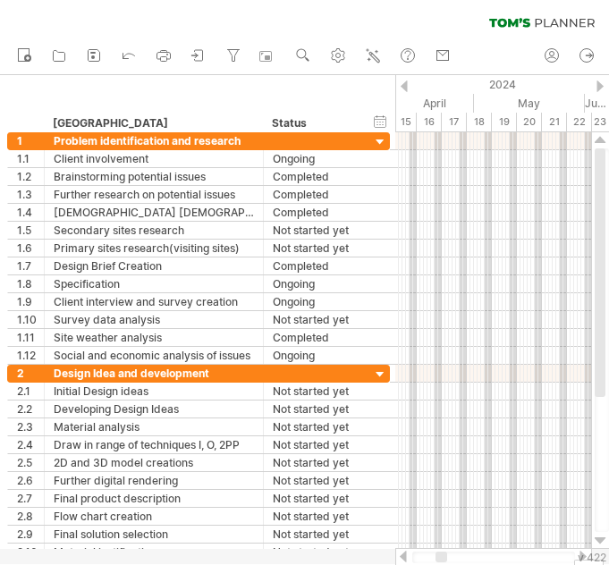
click at [405, 87] on div at bounding box center [404, 86] width 7 height 12
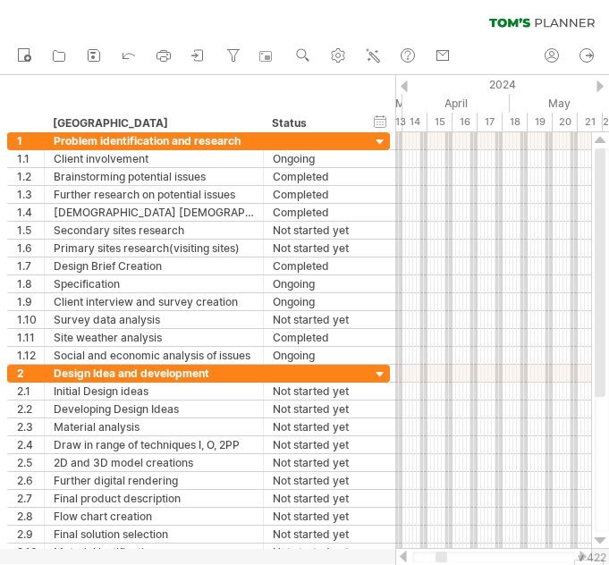
click at [405, 87] on div at bounding box center [404, 86] width 7 height 12
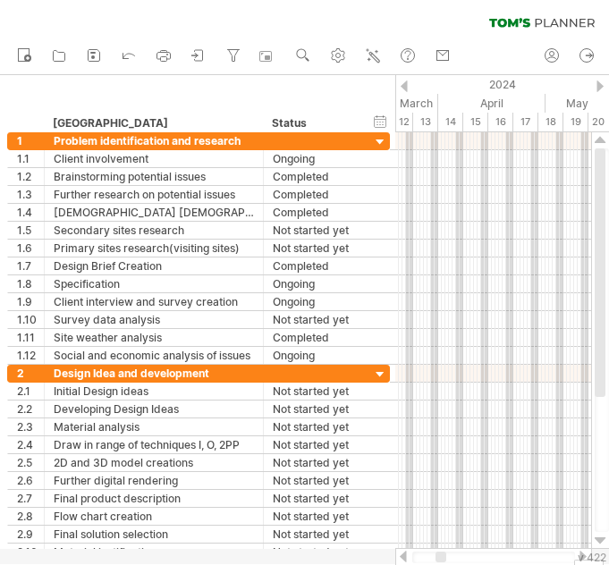
click at [598, 88] on div at bounding box center [599, 86] width 7 height 12
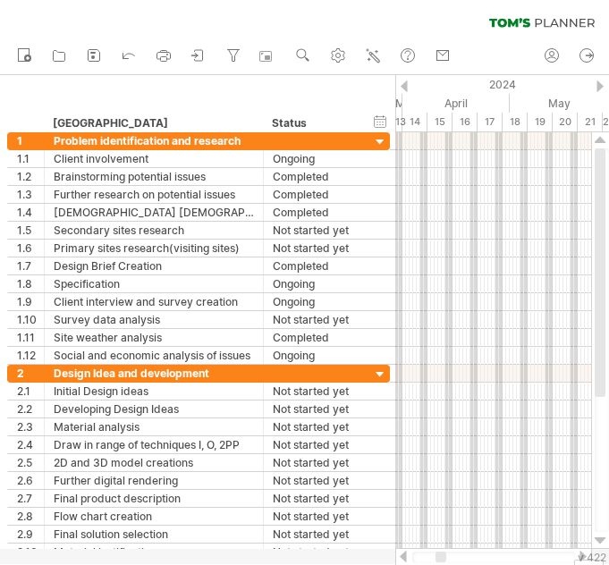
click at [598, 88] on div at bounding box center [599, 86] width 7 height 12
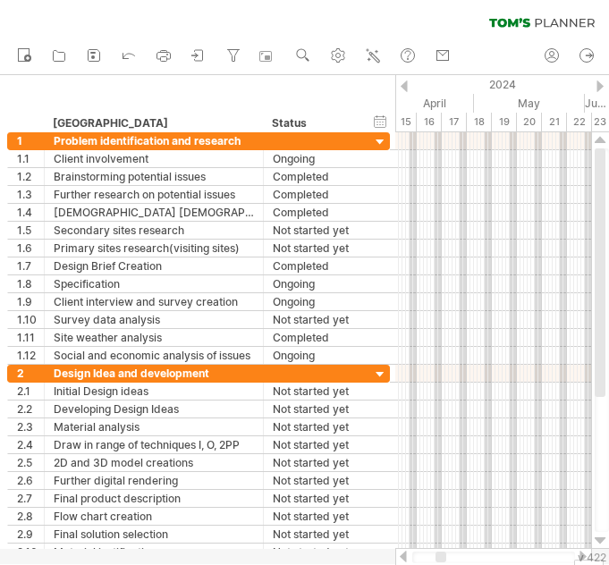
click at [598, 88] on div at bounding box center [599, 86] width 7 height 12
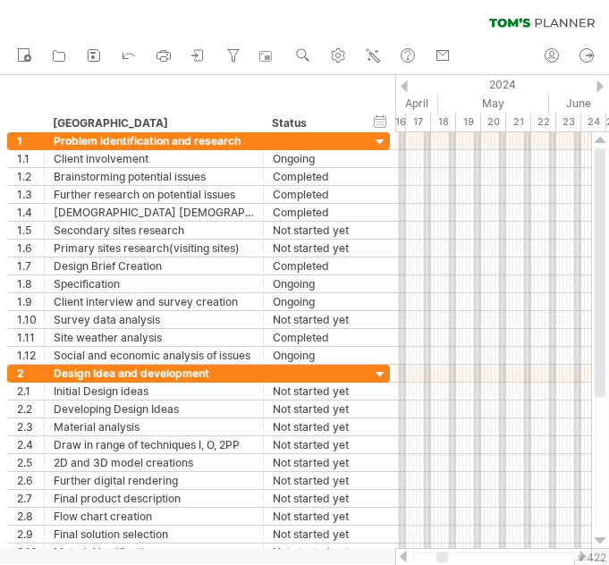
click at [598, 88] on div at bounding box center [599, 86] width 7 height 12
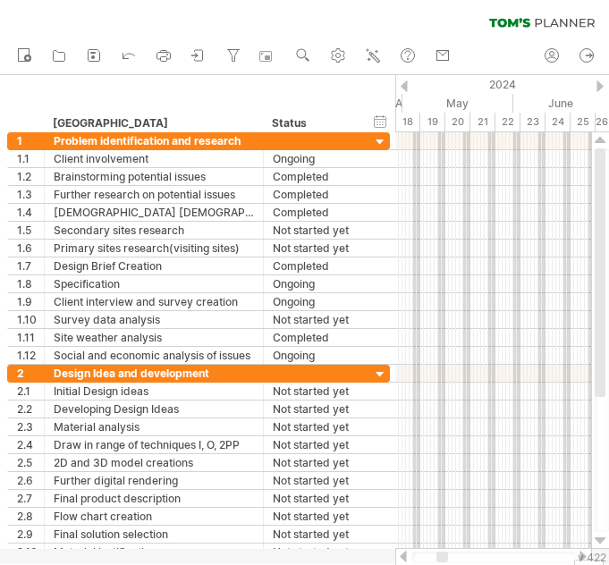
click at [598, 88] on div at bounding box center [599, 86] width 7 height 12
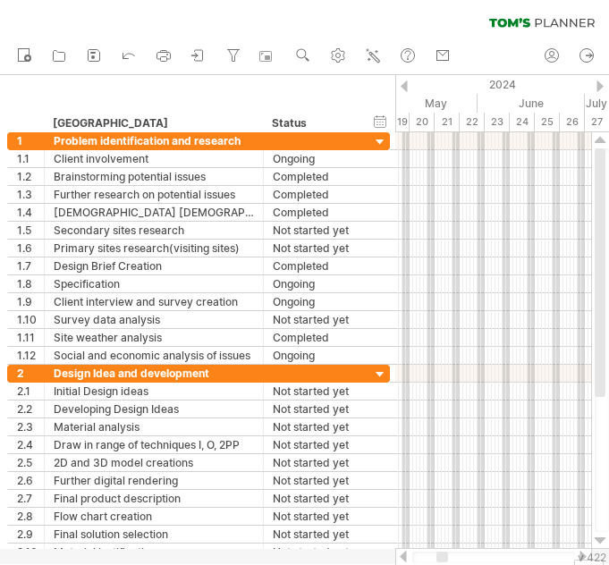
click at [598, 88] on div at bounding box center [599, 86] width 7 height 12
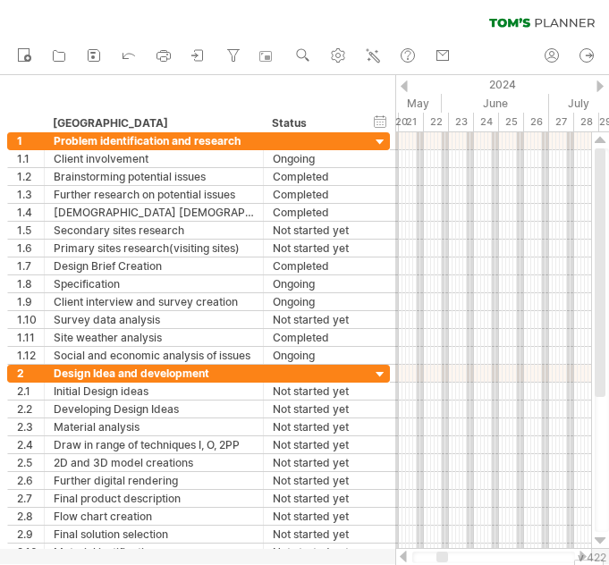
click at [598, 88] on div at bounding box center [599, 86] width 7 height 12
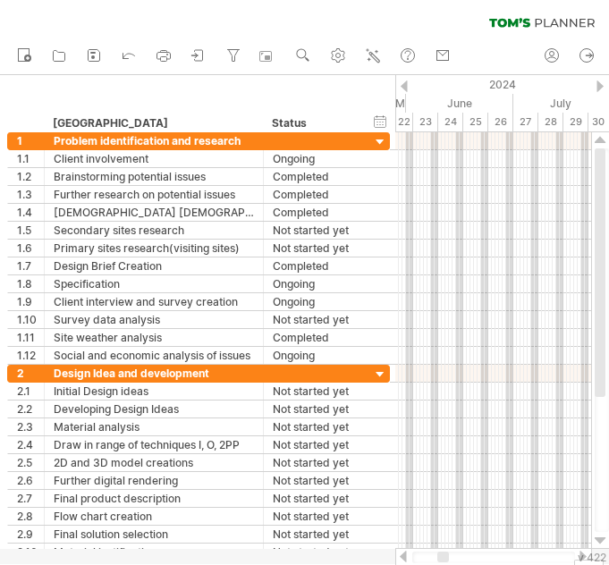
click at [598, 88] on div at bounding box center [599, 86] width 7 height 12
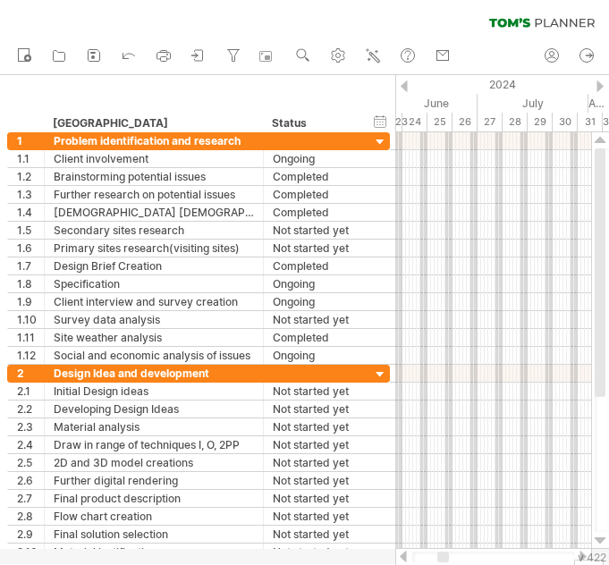
click at [598, 88] on div at bounding box center [599, 86] width 7 height 12
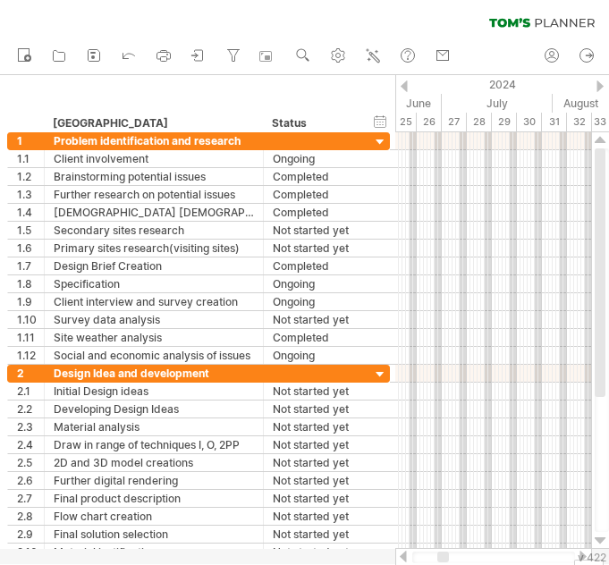
click at [598, 88] on div at bounding box center [599, 86] width 7 height 12
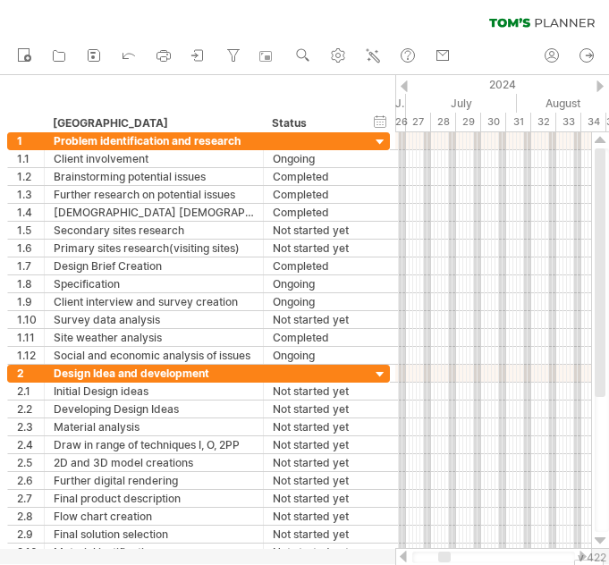
click at [598, 88] on div at bounding box center [599, 86] width 7 height 12
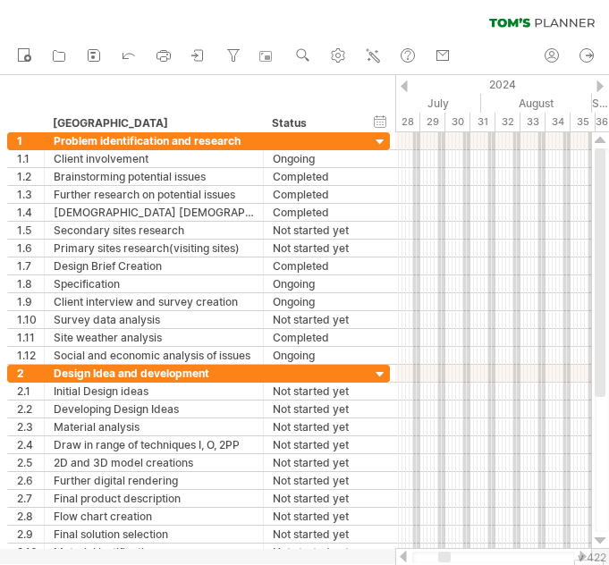
click at [598, 88] on div at bounding box center [599, 86] width 7 height 12
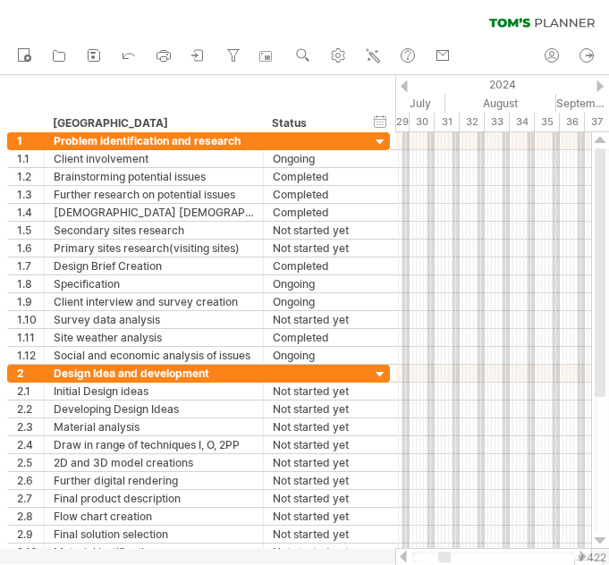
click at [598, 88] on div at bounding box center [599, 86] width 7 height 12
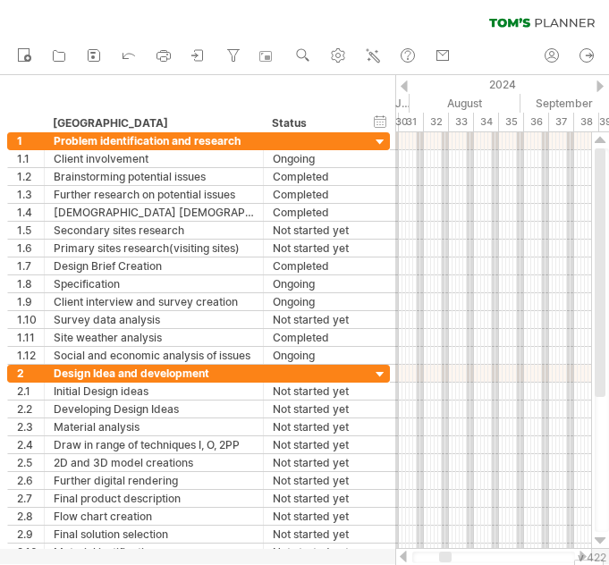
click at [598, 88] on div at bounding box center [599, 86] width 7 height 12
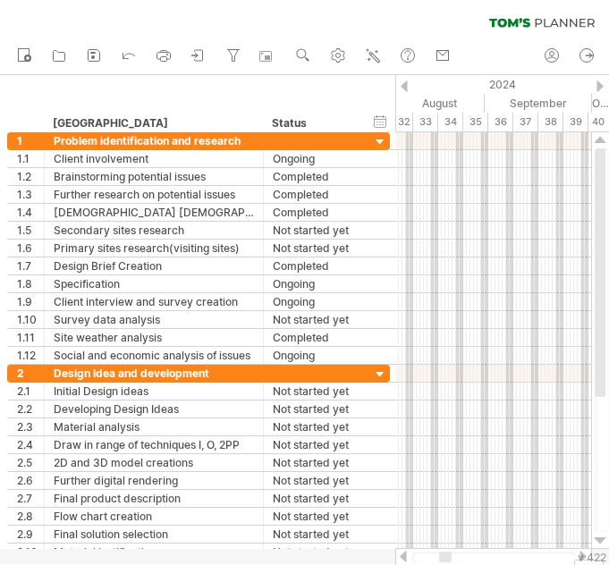
click at [598, 88] on div at bounding box center [599, 86] width 7 height 12
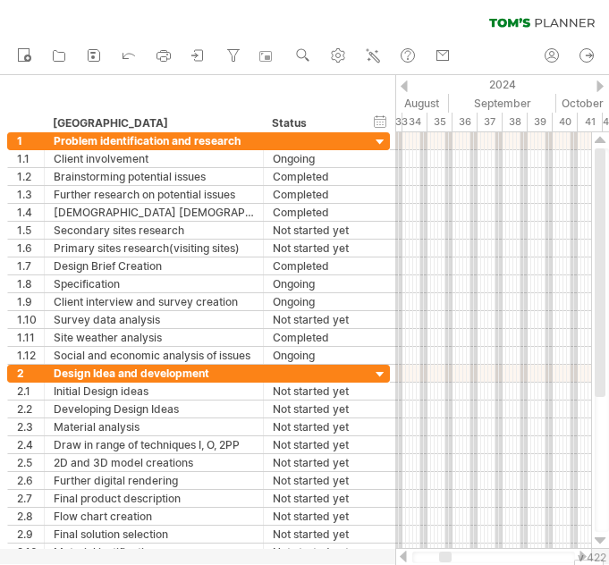
click at [598, 88] on div at bounding box center [599, 86] width 7 height 12
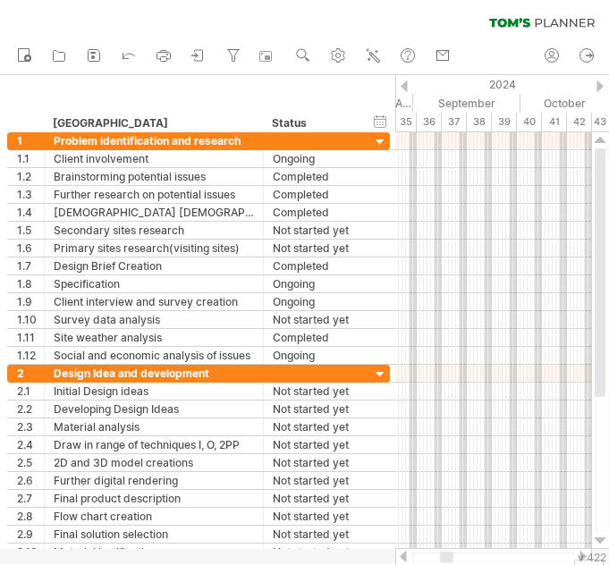
click at [598, 88] on div at bounding box center [599, 86] width 7 height 12
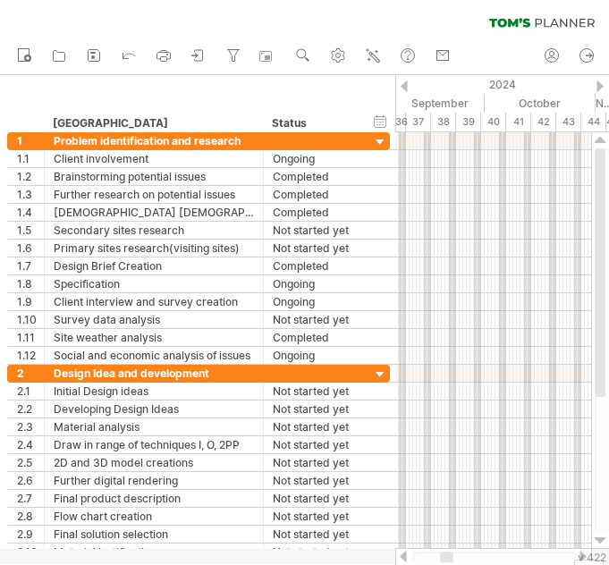
click at [598, 88] on div at bounding box center [599, 86] width 7 height 12
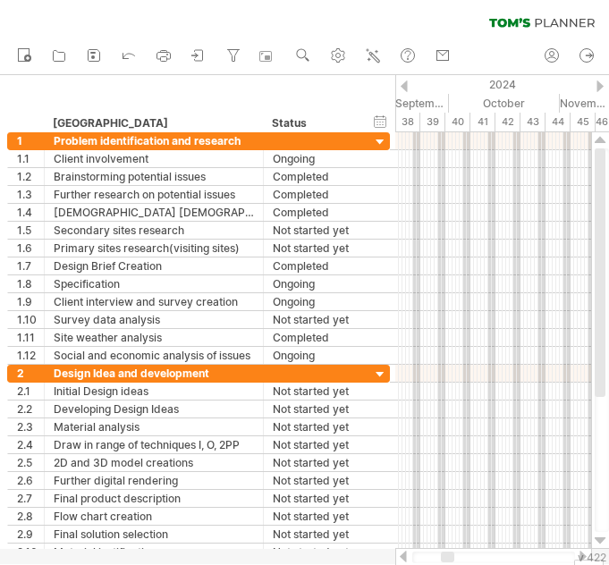
click at [592, 87] on div "2024" at bounding box center [123, 84] width 1309 height 19
click at [598, 87] on div at bounding box center [599, 86] width 7 height 12
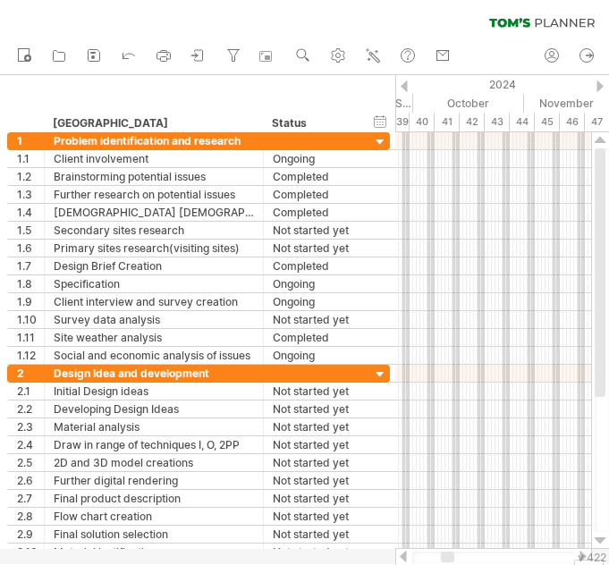
click at [598, 87] on div at bounding box center [599, 86] width 7 height 12
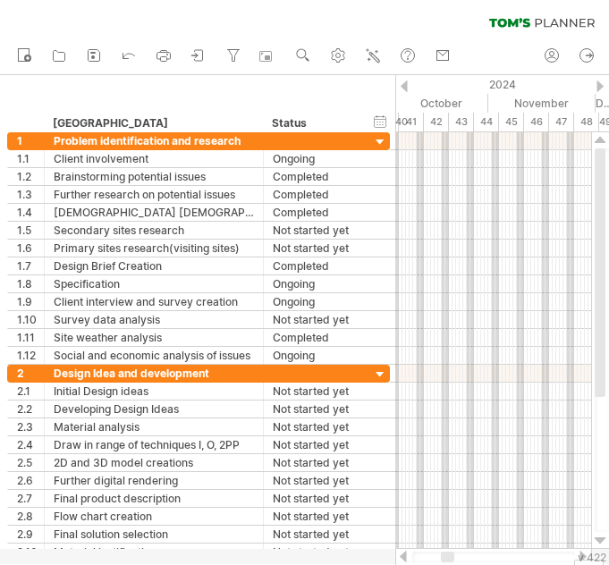
click at [598, 87] on div at bounding box center [599, 86] width 7 height 12
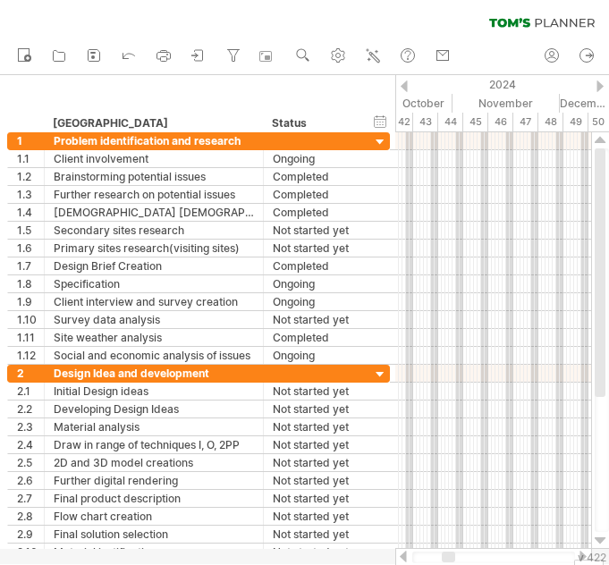
click at [597, 87] on div at bounding box center [599, 86] width 7 height 12
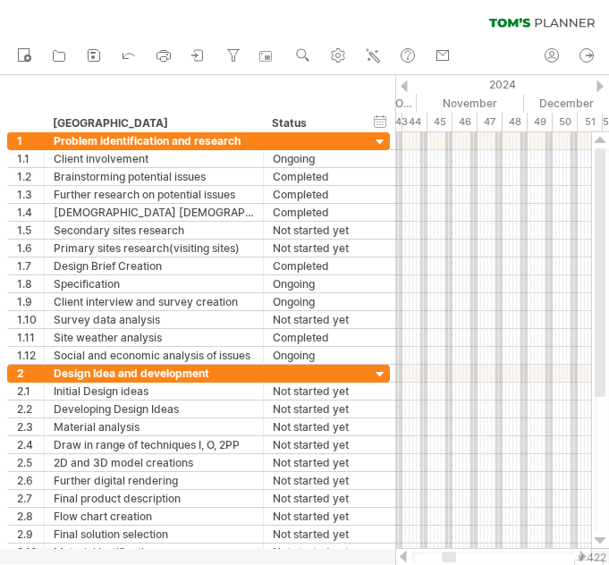
click at [597, 87] on div at bounding box center [599, 86] width 7 height 12
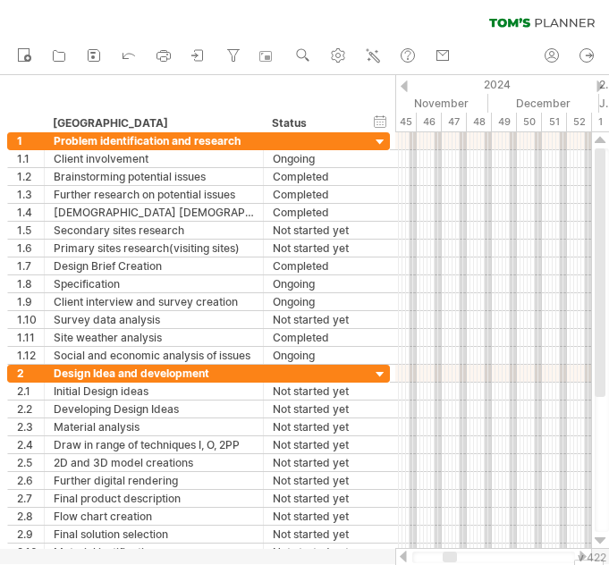
click at [597, 87] on div at bounding box center [599, 86] width 7 height 12
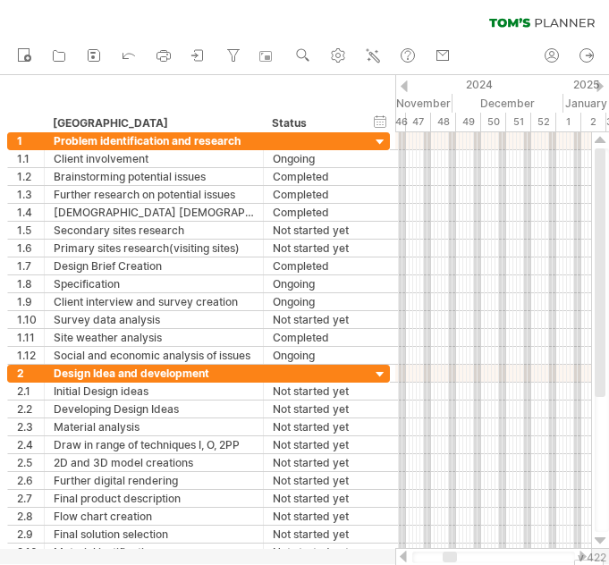
click at [596, 88] on div at bounding box center [599, 86] width 7 height 12
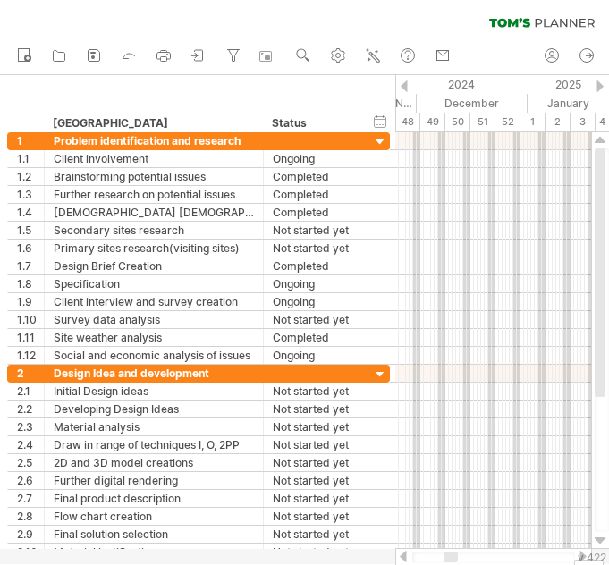
click at [596, 88] on div at bounding box center [599, 86] width 7 height 12
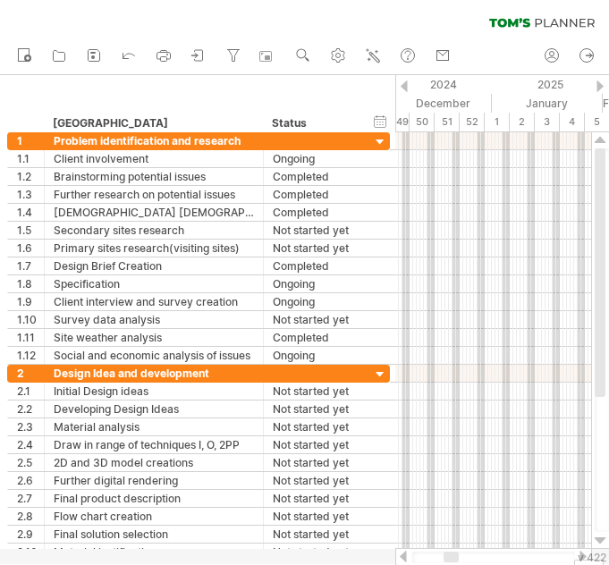
click at [596, 88] on div at bounding box center [599, 86] width 7 height 12
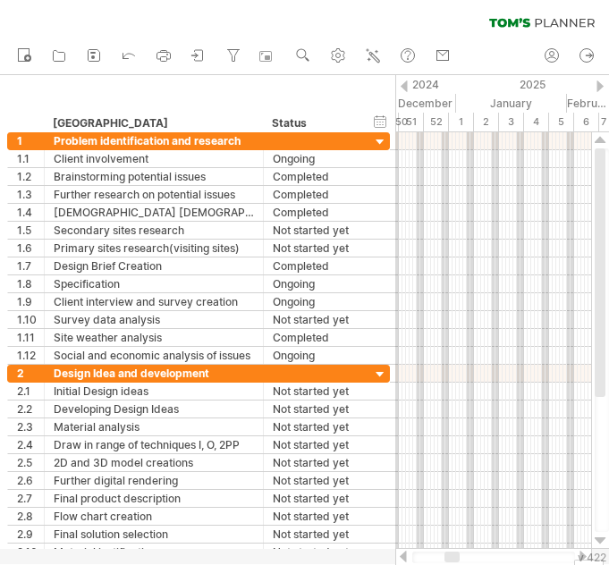
click at [596, 88] on div at bounding box center [599, 86] width 7 height 12
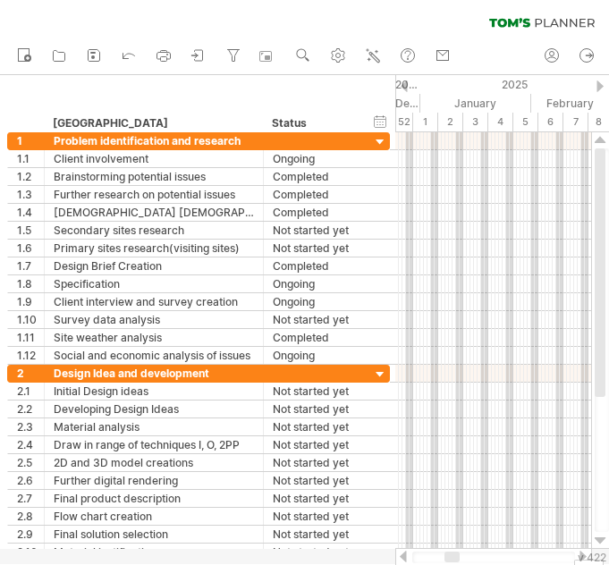
click at [596, 88] on div at bounding box center [599, 86] width 7 height 12
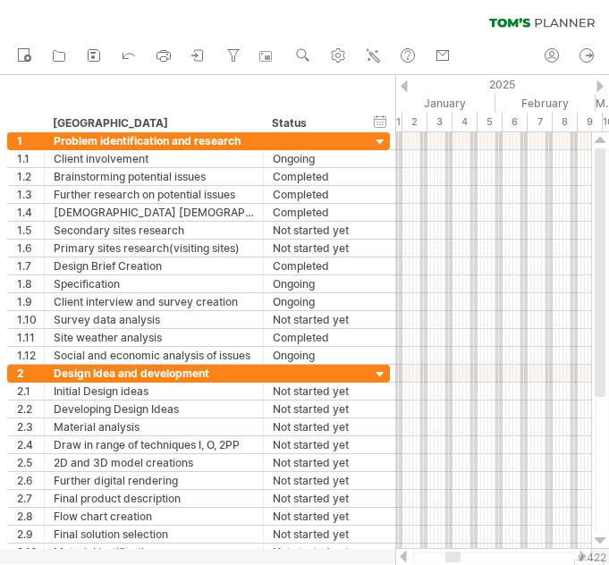
click at [596, 88] on div at bounding box center [599, 86] width 7 height 12
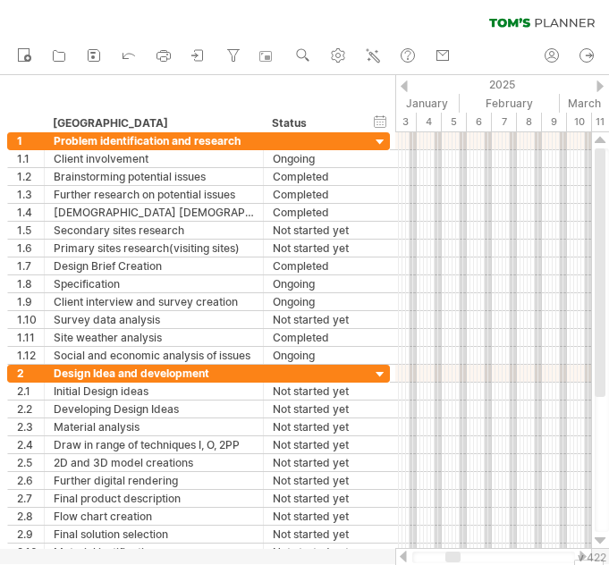
click at [596, 88] on div at bounding box center [599, 86] width 7 height 12
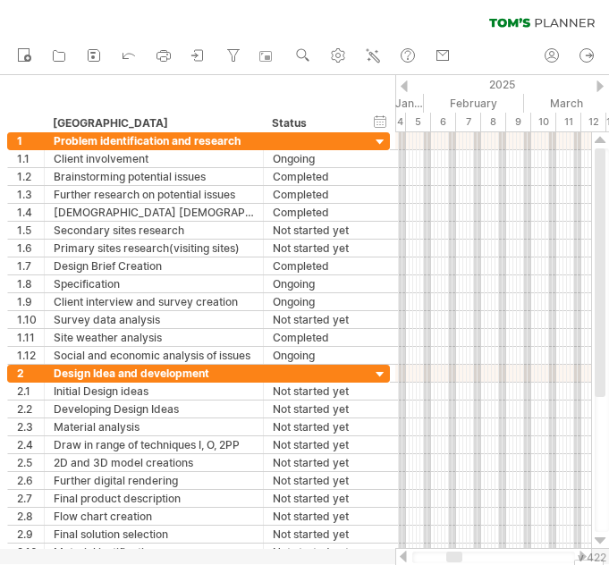
click at [596, 88] on div at bounding box center [599, 86] width 7 height 12
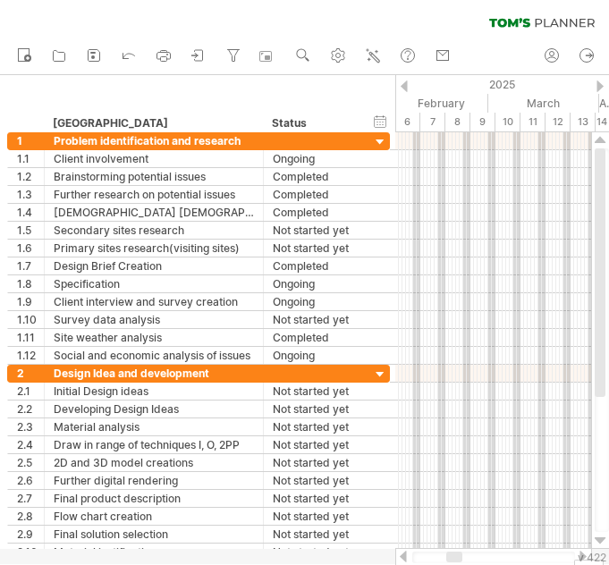
click at [596, 88] on div at bounding box center [599, 86] width 7 height 12
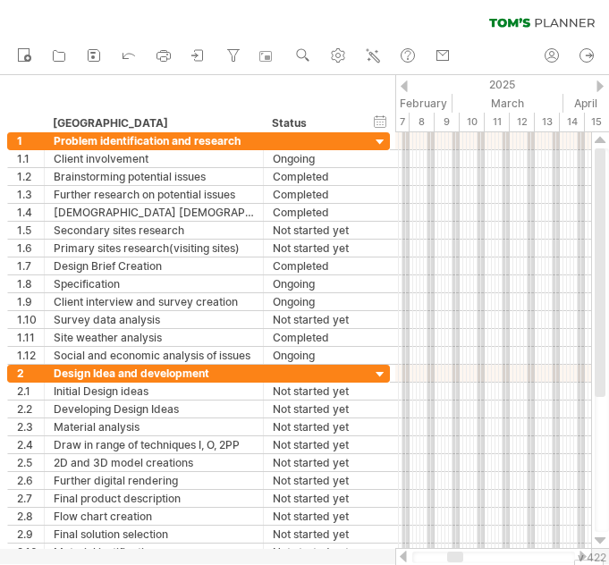
click at [596, 88] on div at bounding box center [599, 86] width 7 height 12
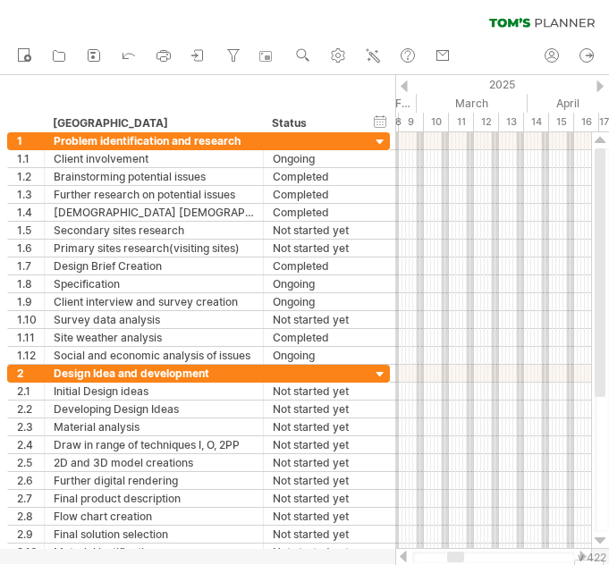
click at [596, 88] on div at bounding box center [599, 86] width 7 height 12
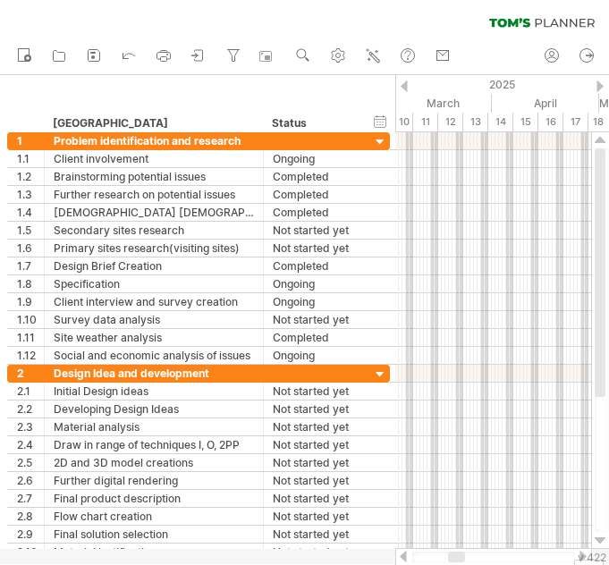
click at [596, 88] on div at bounding box center [599, 86] width 7 height 12
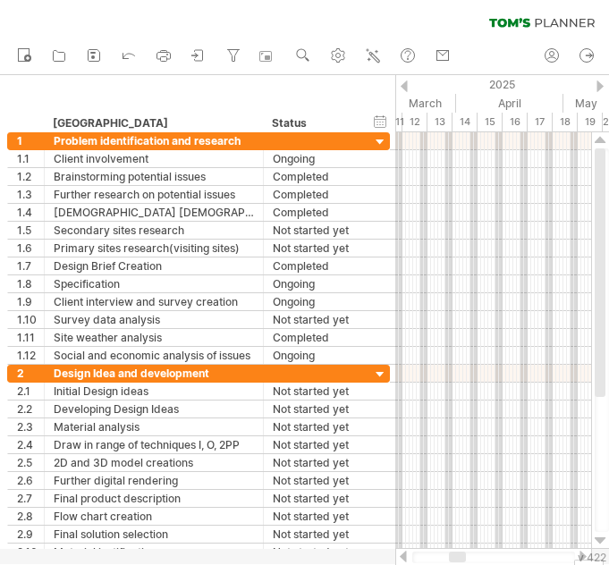
click at [596, 88] on div at bounding box center [599, 86] width 7 height 12
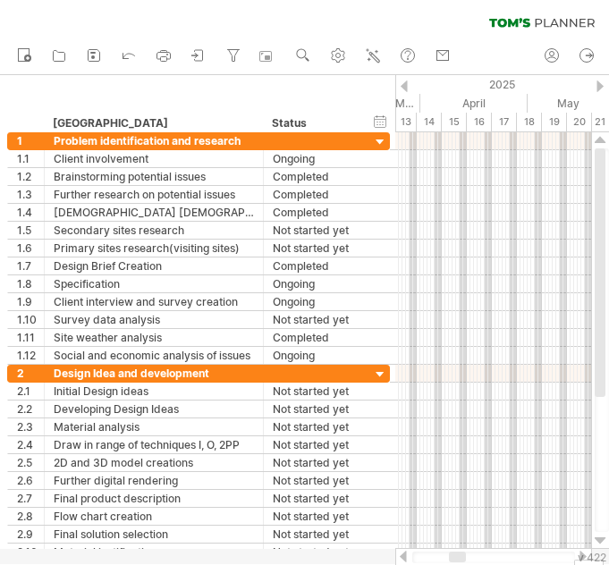
click at [596, 88] on div at bounding box center [599, 86] width 7 height 12
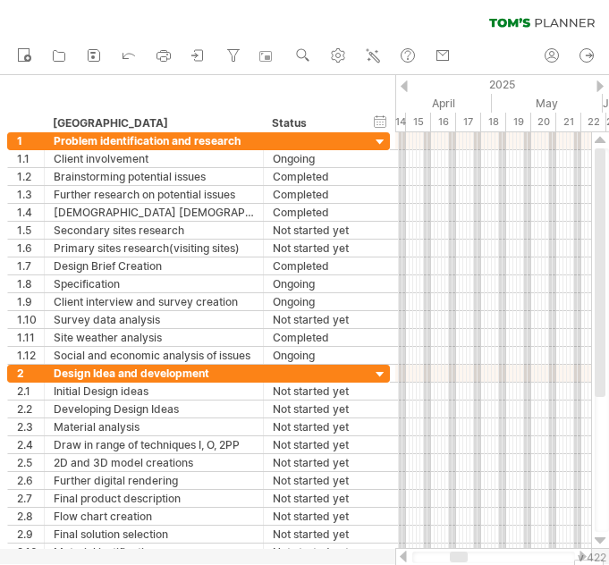
click at [596, 88] on div at bounding box center [599, 86] width 7 height 12
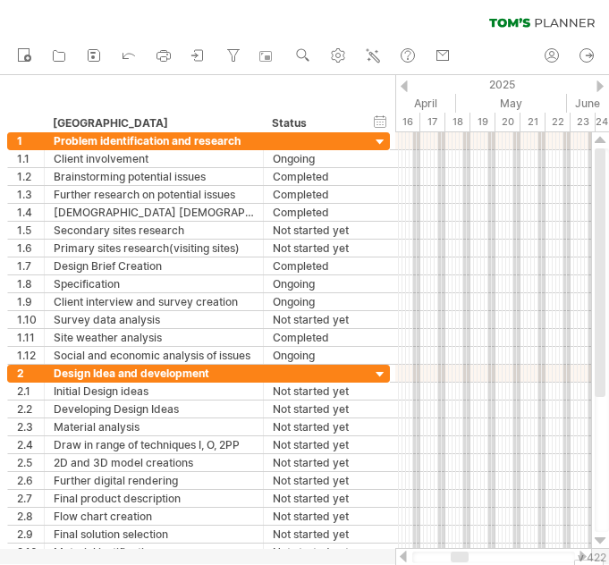
click at [596, 88] on div at bounding box center [599, 86] width 7 height 12
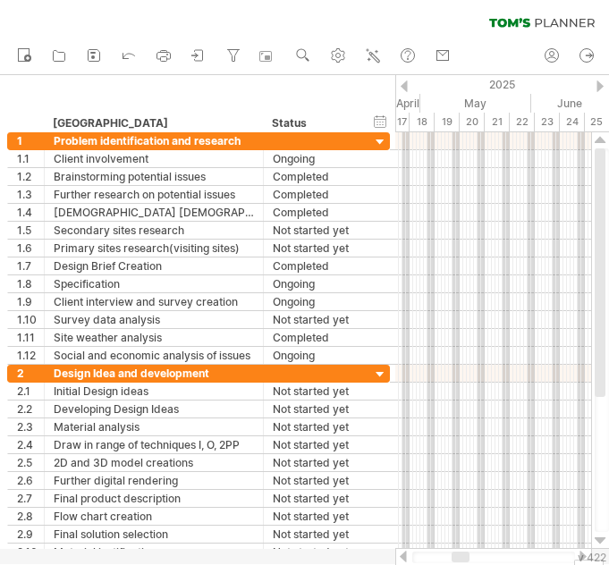
click at [596, 88] on div at bounding box center [599, 86] width 7 height 12
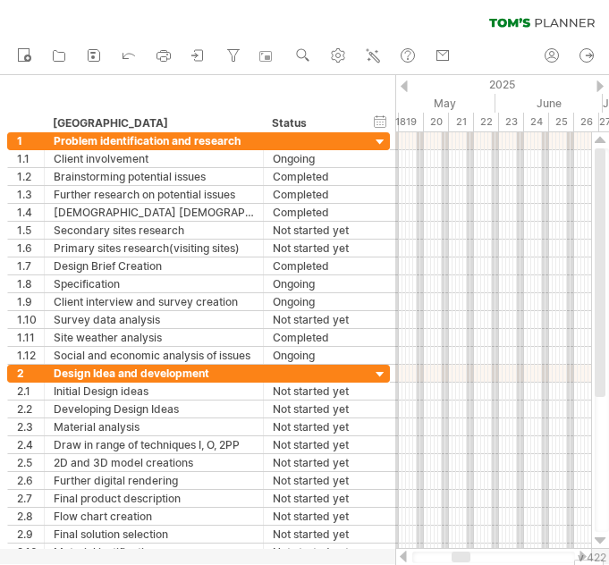
click at [596, 88] on div at bounding box center [599, 86] width 7 height 12
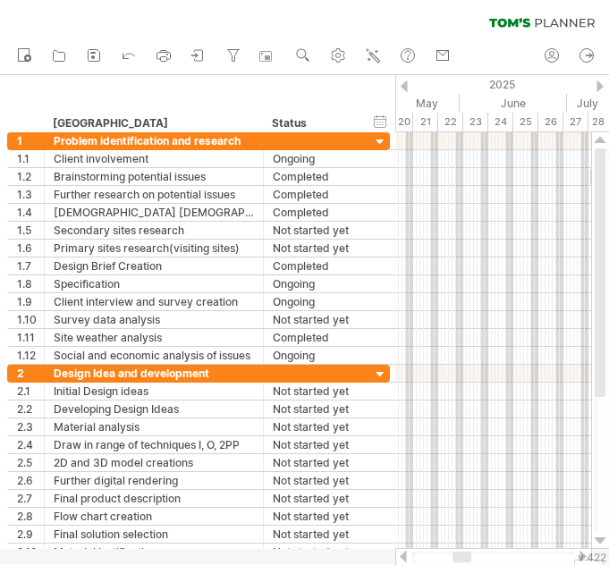
click at [596, 88] on div at bounding box center [599, 86] width 7 height 12
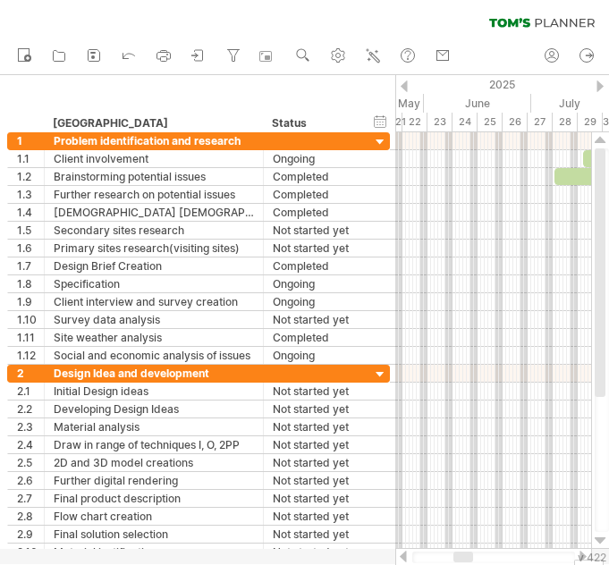
click at [596, 88] on div at bounding box center [599, 86] width 7 height 12
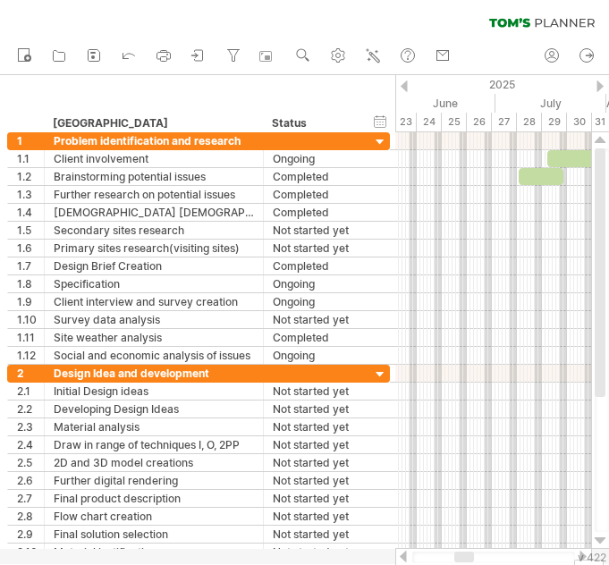
click at [596, 88] on div at bounding box center [599, 86] width 7 height 12
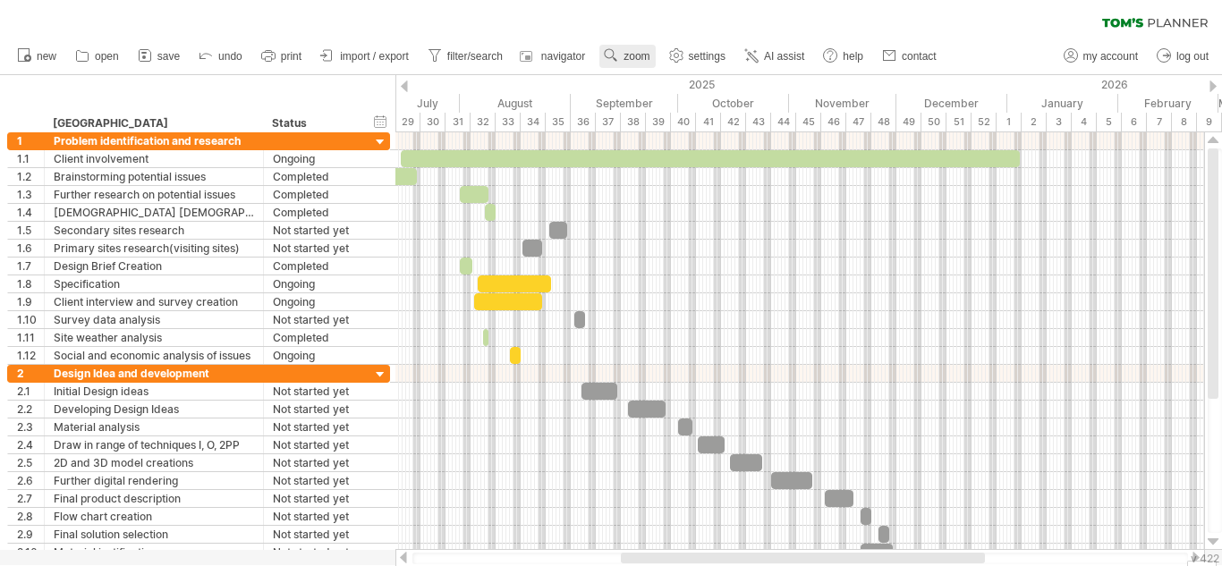
click at [625, 52] on span "zoom" at bounding box center [636, 56] width 26 height 13
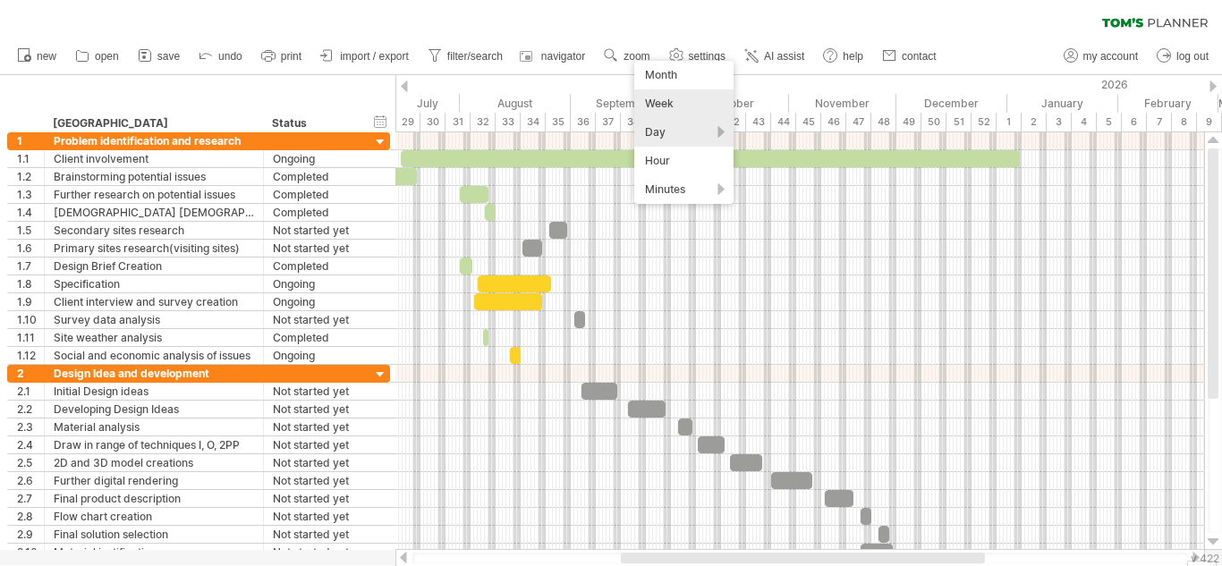
click at [664, 126] on div "Day" at bounding box center [683, 132] width 99 height 29
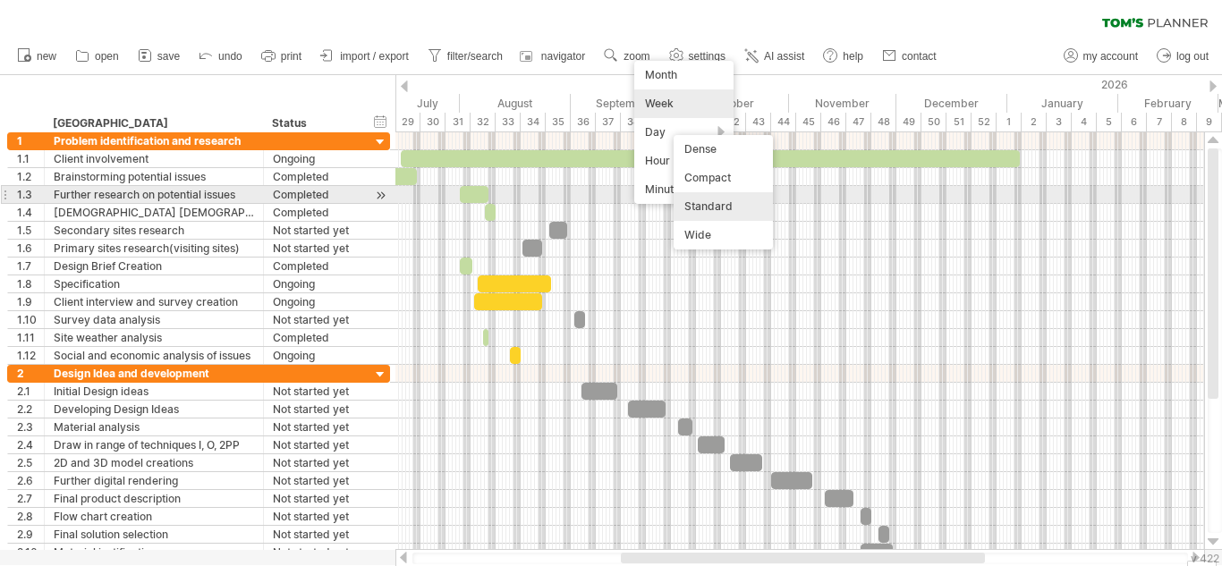
click at [726, 196] on div "Standard" at bounding box center [722, 206] width 99 height 29
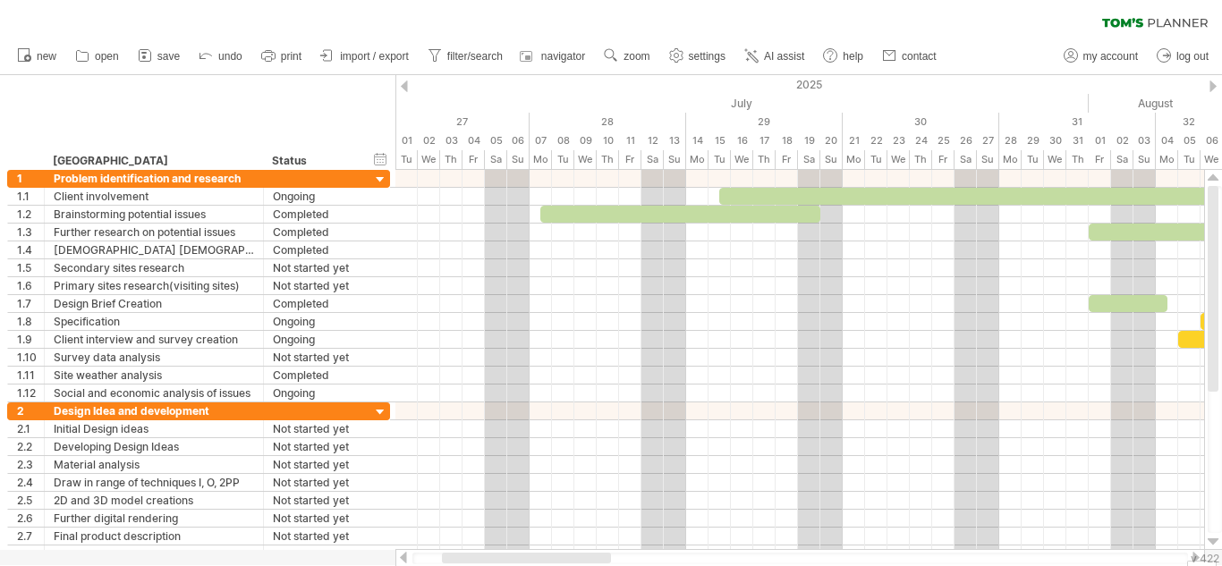
drag, startPoint x: 633, startPoint y: 561, endPoint x: 571, endPoint y: 553, distance: 62.2
click at [571, 553] on div at bounding box center [526, 558] width 169 height 11
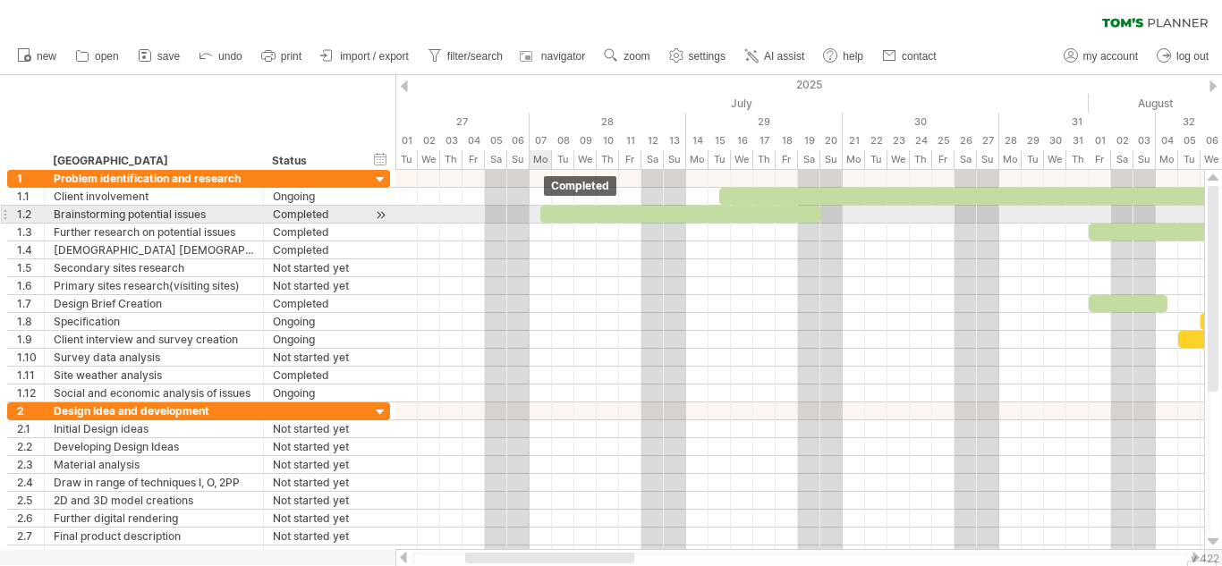
click at [548, 211] on div at bounding box center [680, 214] width 280 height 17
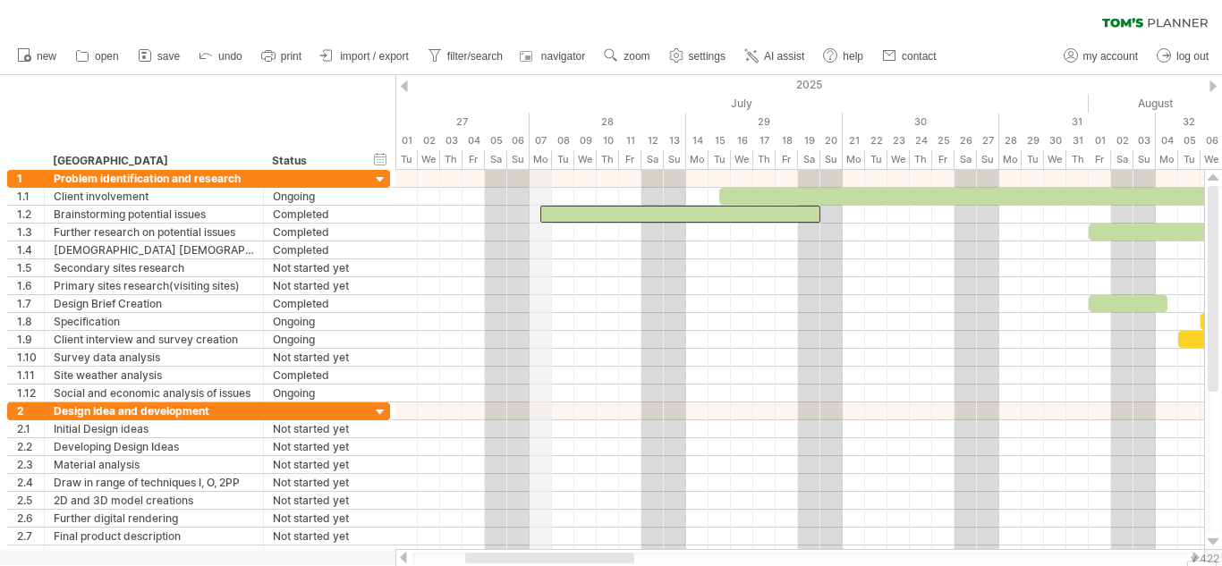
click at [545, 139] on div "07" at bounding box center [540, 140] width 22 height 19
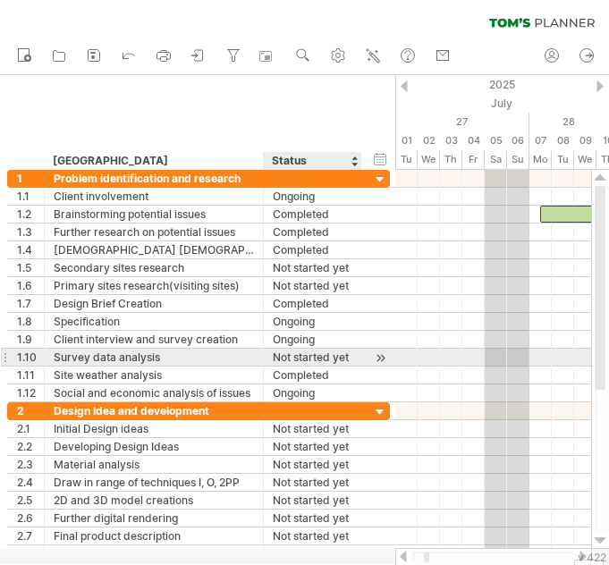
click at [385, 353] on div at bounding box center [380, 358] width 17 height 19
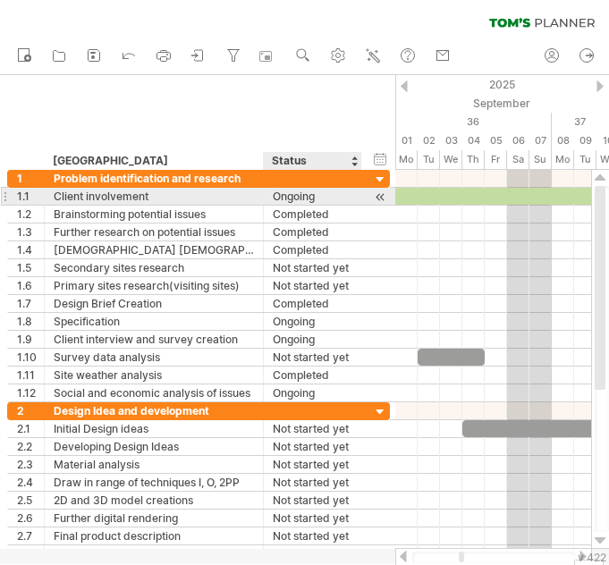
click at [380, 199] on div at bounding box center [380, 197] width 17 height 19
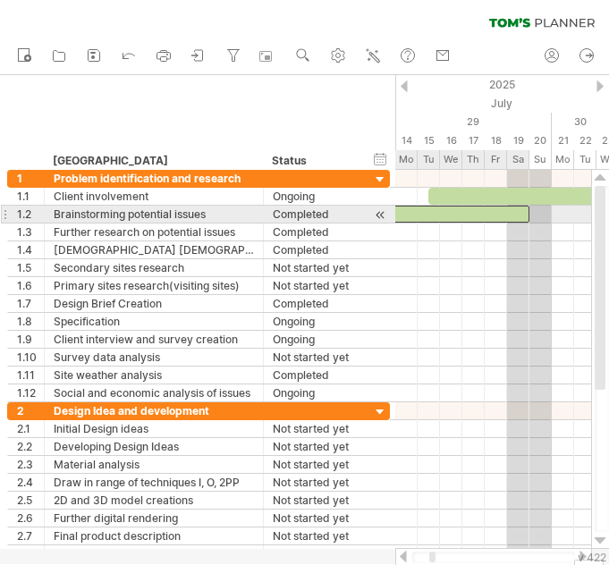
click at [427, 214] on div at bounding box center [389, 214] width 280 height 17
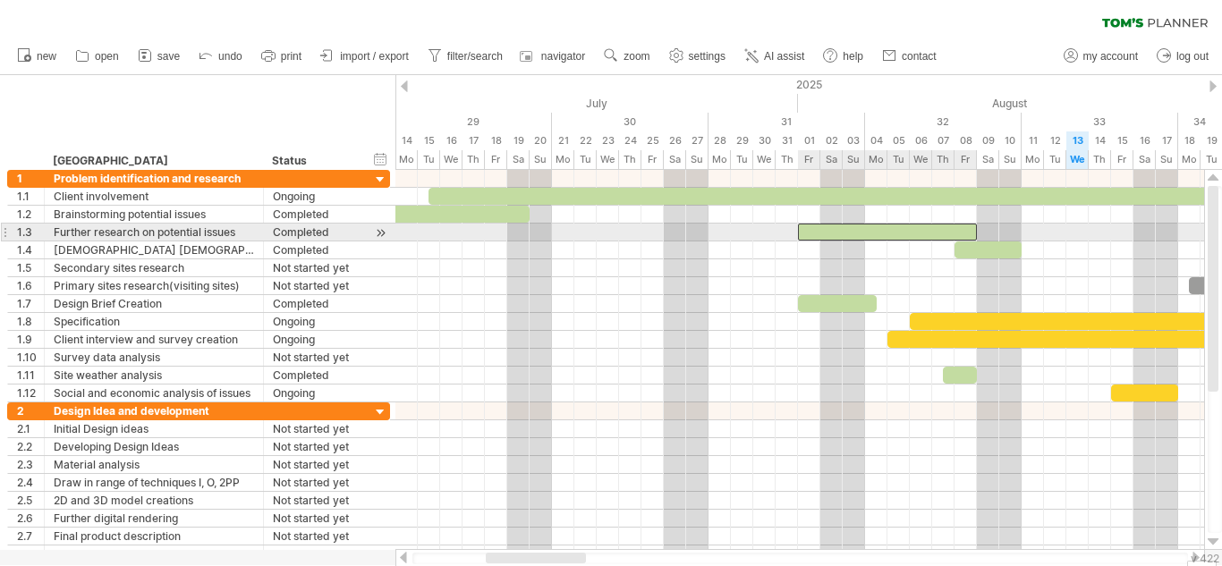
click at [834, 228] on div at bounding box center [887, 232] width 179 height 17
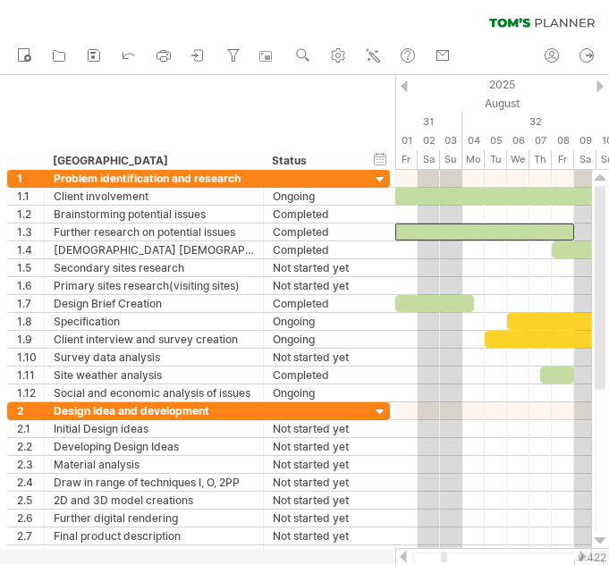
drag, startPoint x: 434, startPoint y: 557, endPoint x: 445, endPoint y: 557, distance: 11.6
click at [445, 557] on div at bounding box center [444, 557] width 6 height 11
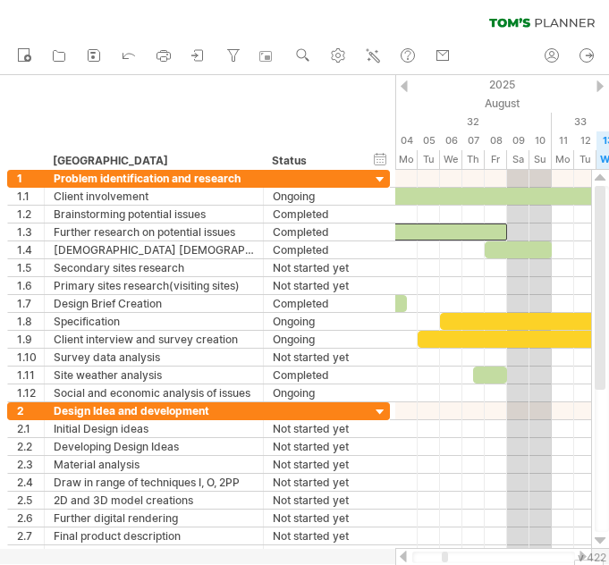
click at [445, 558] on div at bounding box center [445, 557] width 6 height 11
